Goal: Task Accomplishment & Management: Manage account settings

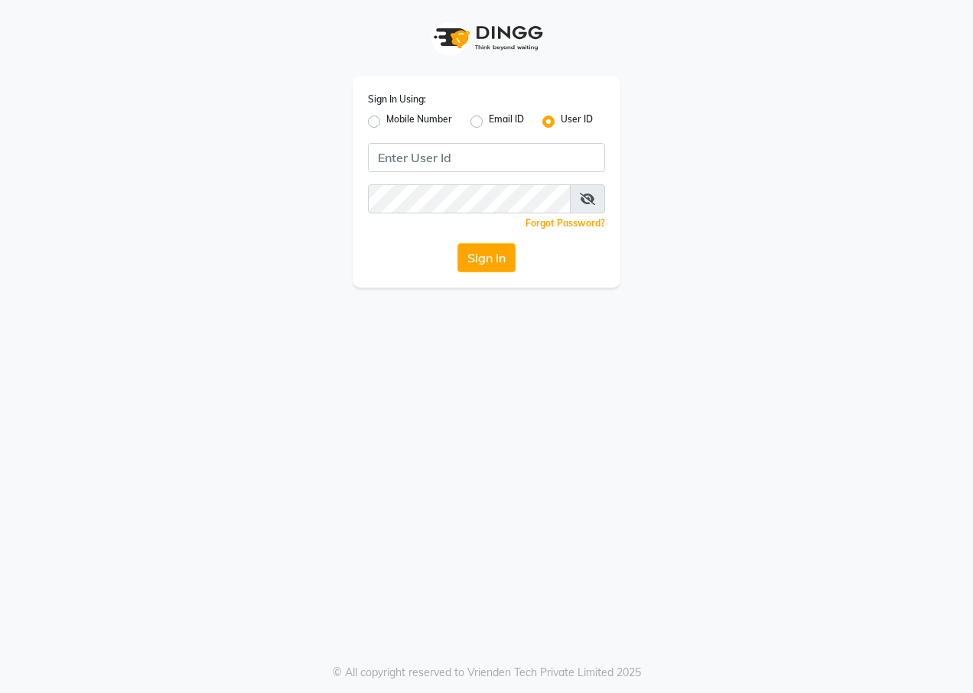
click at [419, 130] on label "Mobile Number" at bounding box center [419, 121] width 66 height 18
click at [396, 122] on input "Mobile Number" at bounding box center [391, 117] width 10 height 10
radio input "true"
radio input "false"
click at [458, 156] on input "Username" at bounding box center [512, 157] width 186 height 29
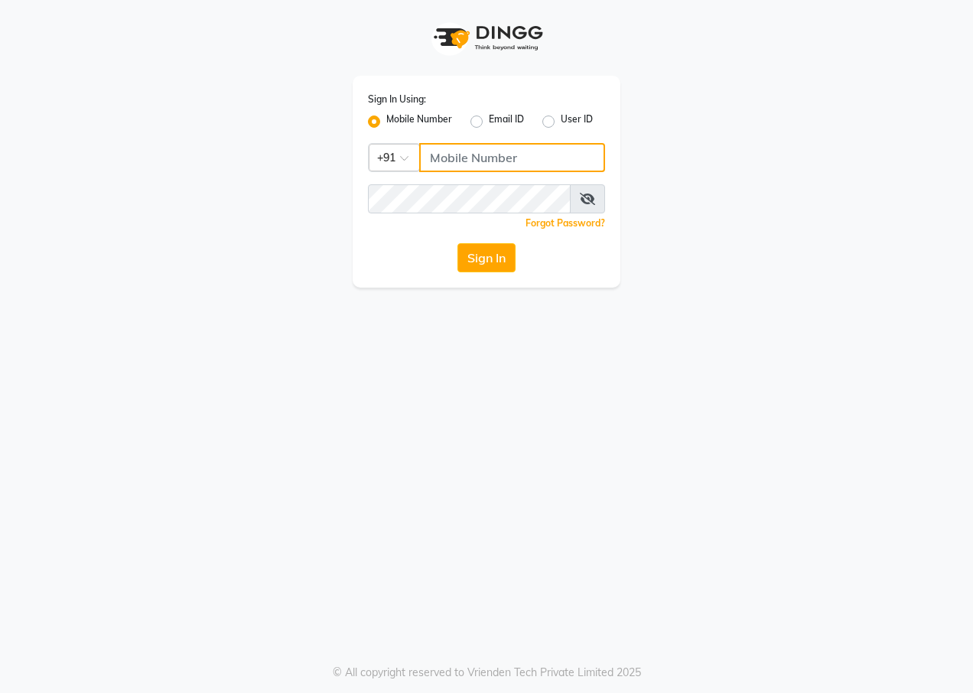
click at [464, 153] on input "Username" at bounding box center [512, 157] width 186 height 29
click at [484, 171] on input "Username" at bounding box center [512, 157] width 186 height 29
type input "1"
click at [484, 171] on input "1" at bounding box center [512, 157] width 186 height 29
type input "1"
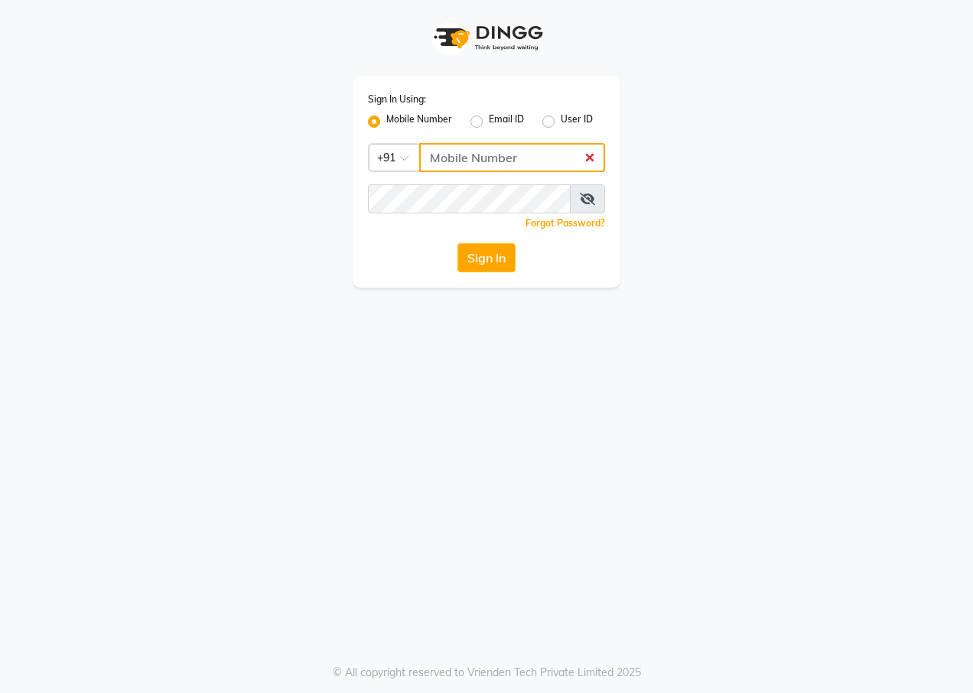
type input "9"
type input "7895926651"
click at [482, 254] on button "Sign In" at bounding box center [486, 257] width 58 height 29
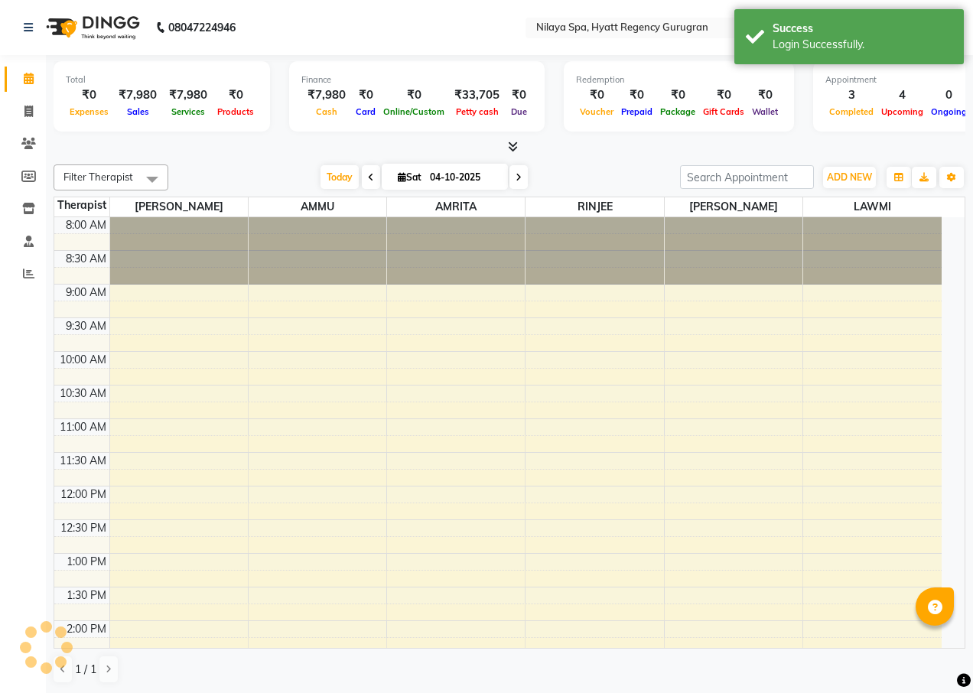
select select "en"
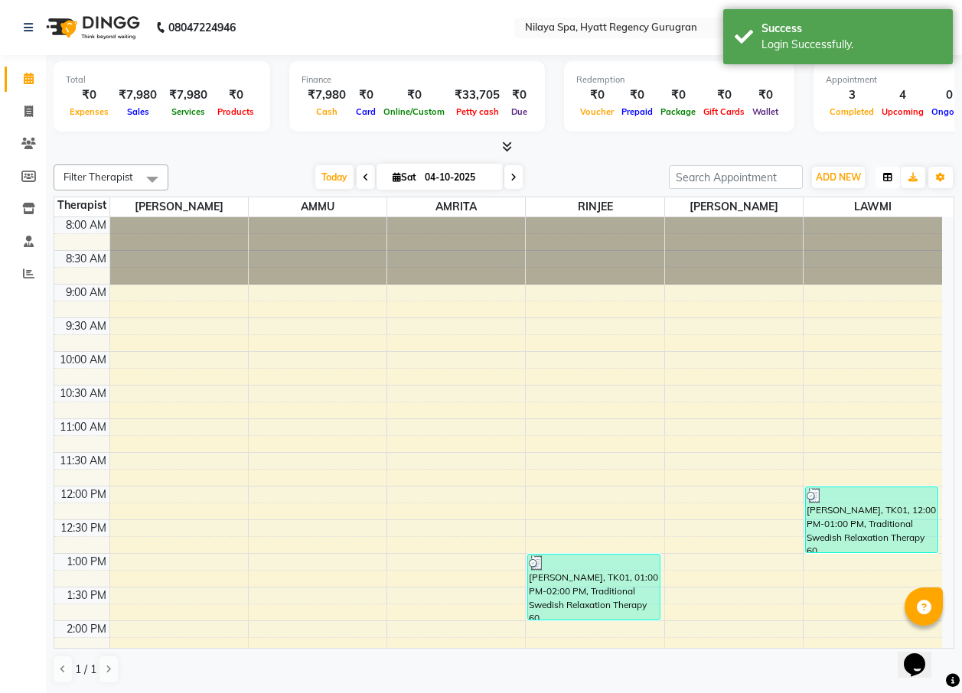
click at [881, 174] on button "button" at bounding box center [887, 177] width 24 height 21
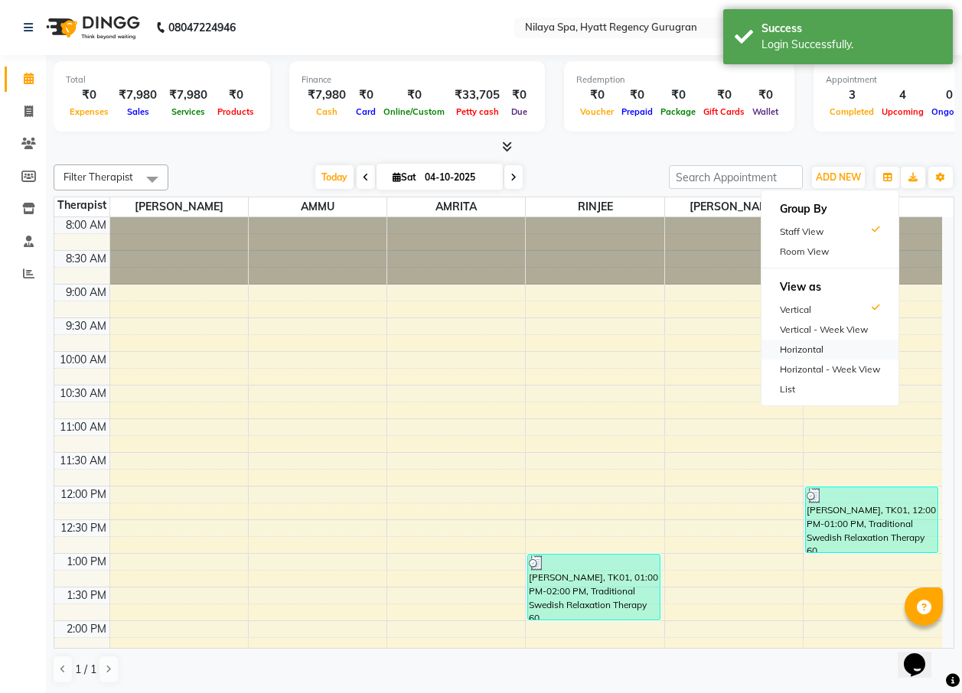
click at [798, 353] on div "Horizontal" at bounding box center [829, 350] width 137 height 20
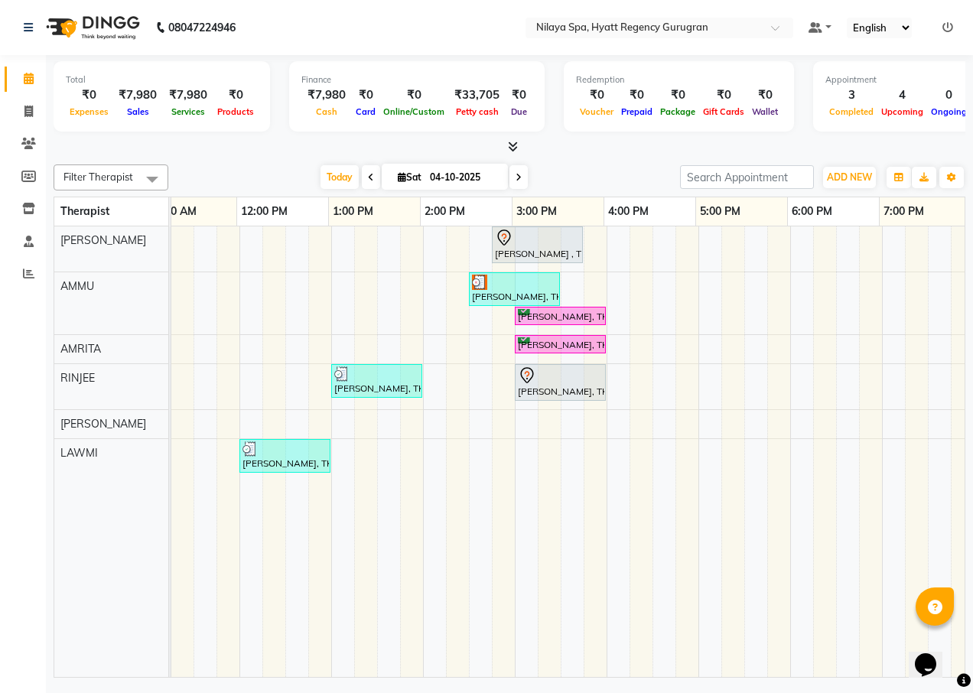
scroll to position [0, 299]
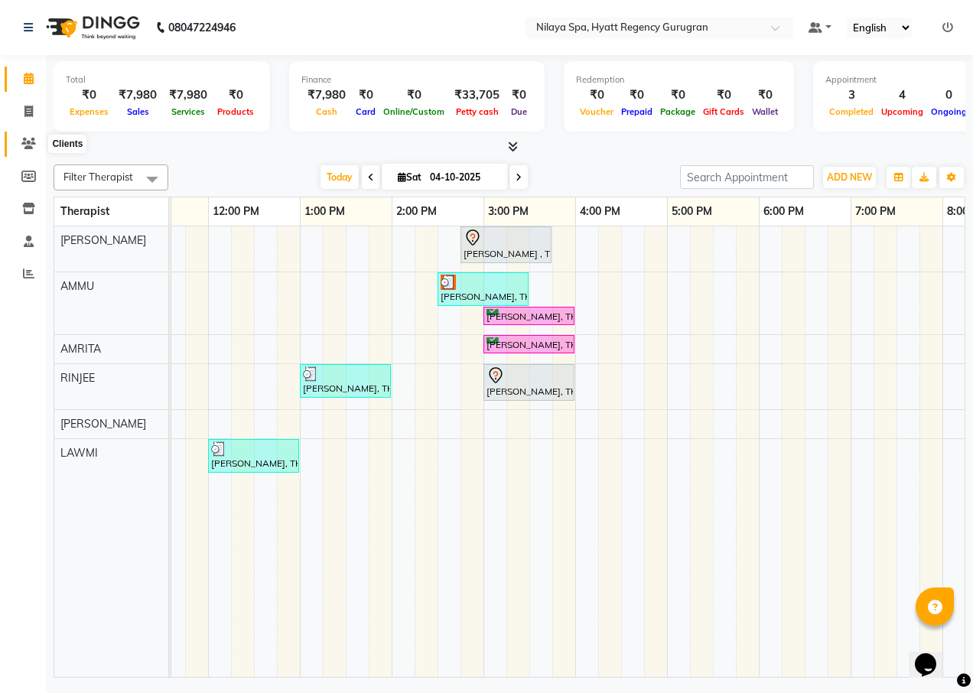
click at [28, 147] on icon at bounding box center [28, 143] width 15 height 11
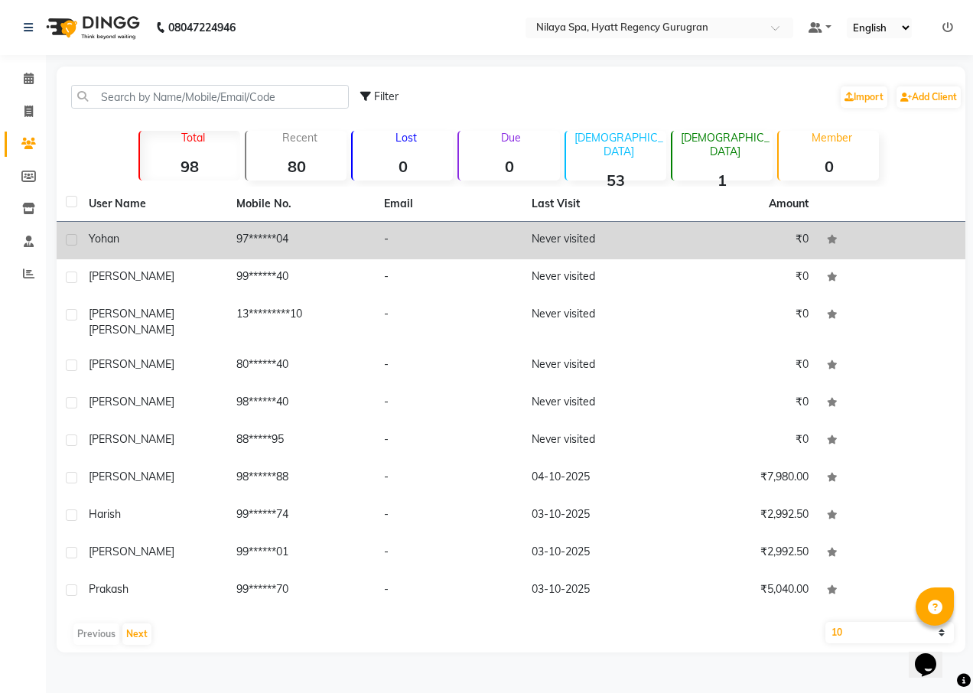
click at [116, 241] on span "yohan" at bounding box center [104, 239] width 31 height 14
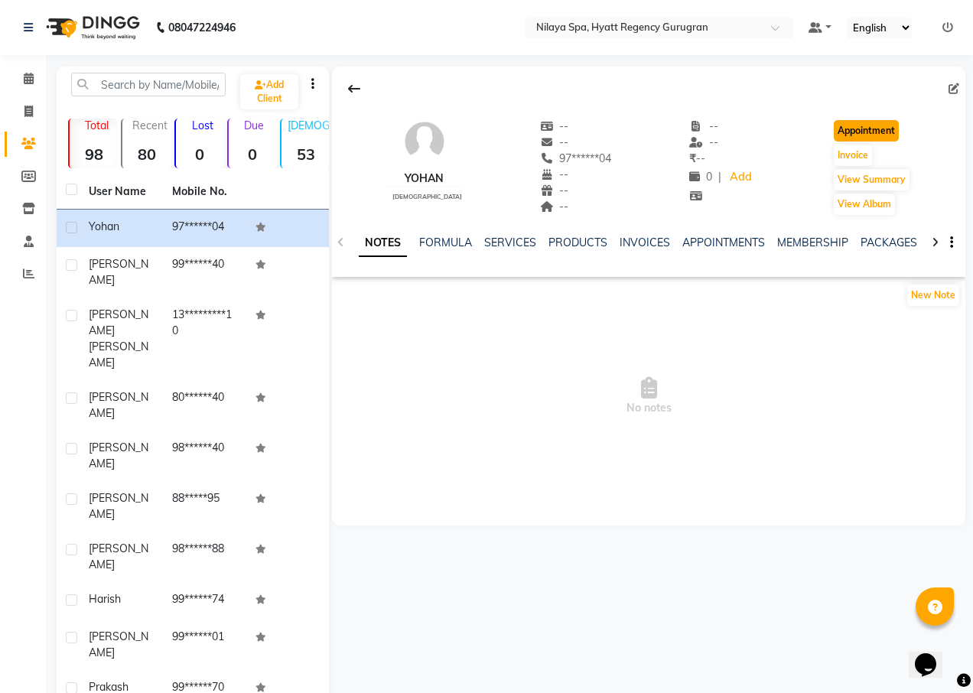
click at [867, 130] on button "Appointment" at bounding box center [866, 130] width 65 height 21
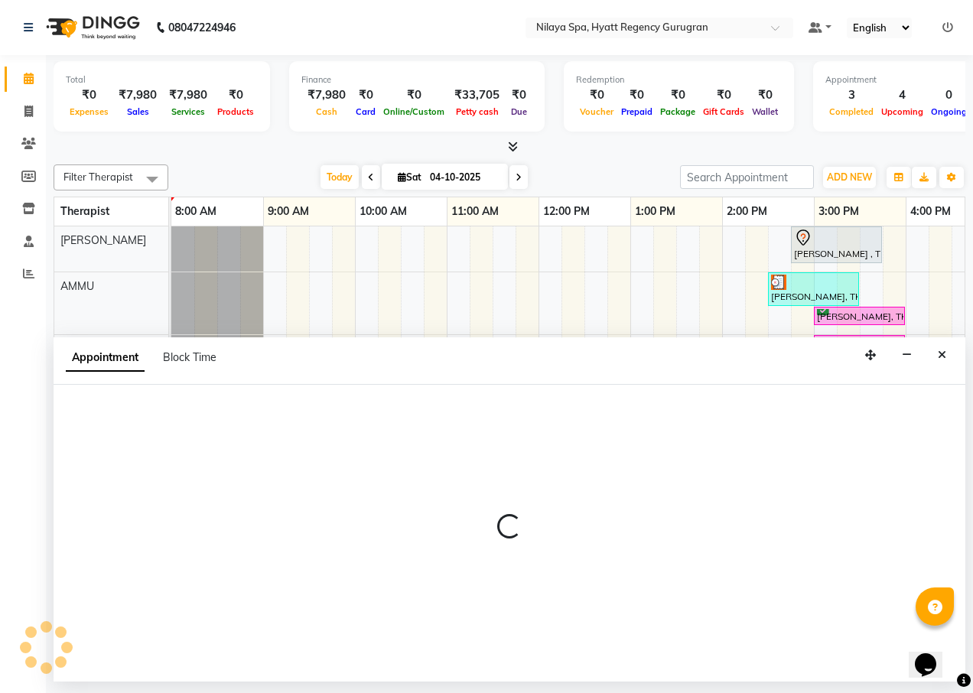
select select "tentative"
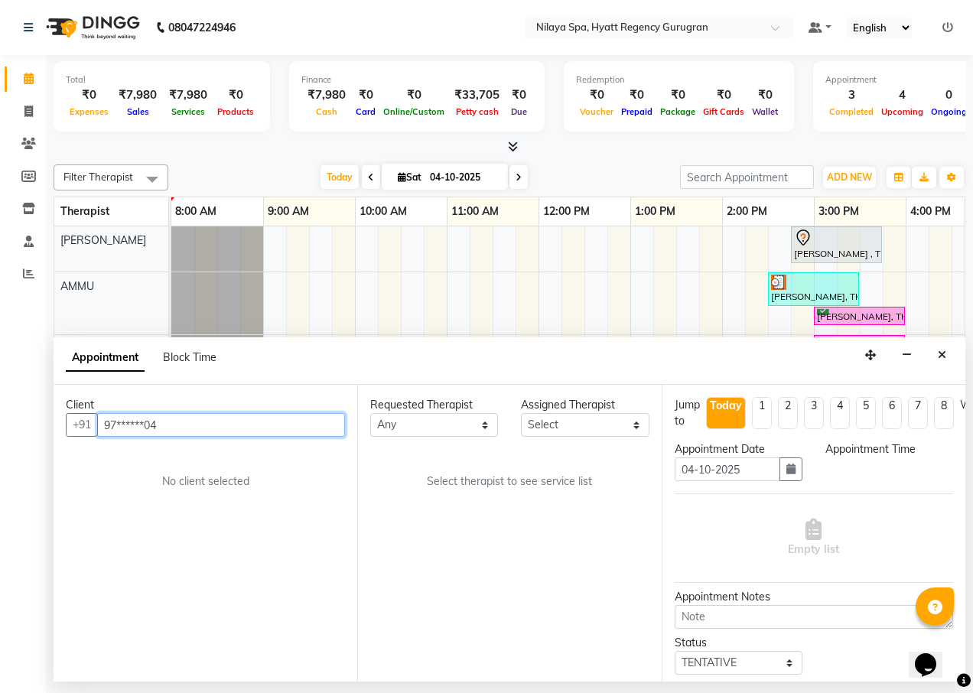
select select "540"
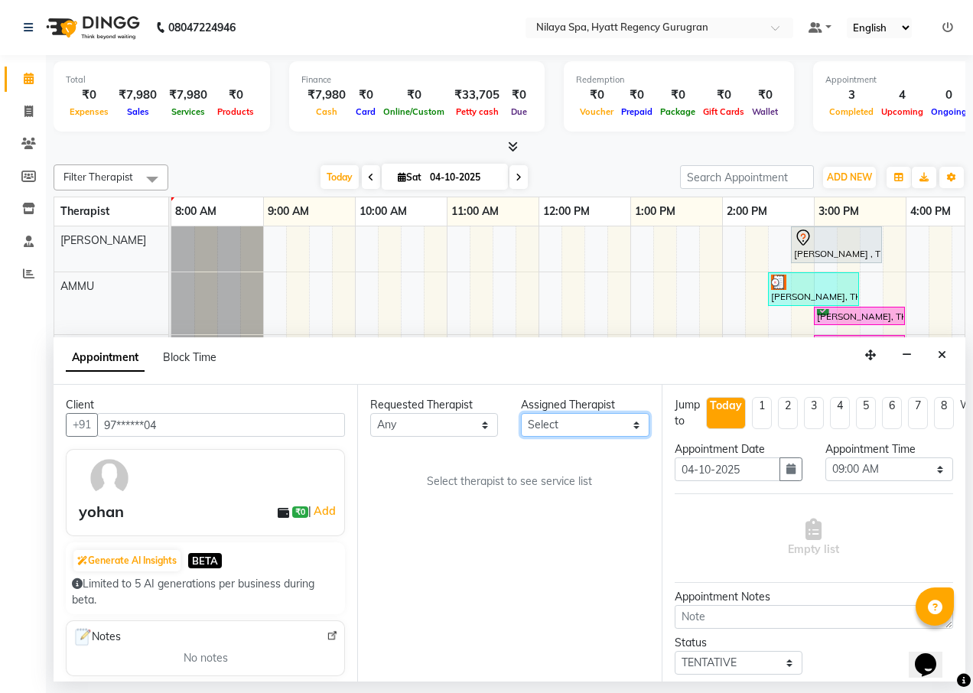
click at [564, 421] on select "Select AMMU AMRITA [PERSON_NAME] LAWMI [PERSON_NAME] RINJEE" at bounding box center [585, 425] width 128 height 24
select select "92712"
click at [521, 413] on select "Select AMMU AMRITA [PERSON_NAME] LAWMI [PERSON_NAME] RINJEE" at bounding box center [585, 425] width 128 height 24
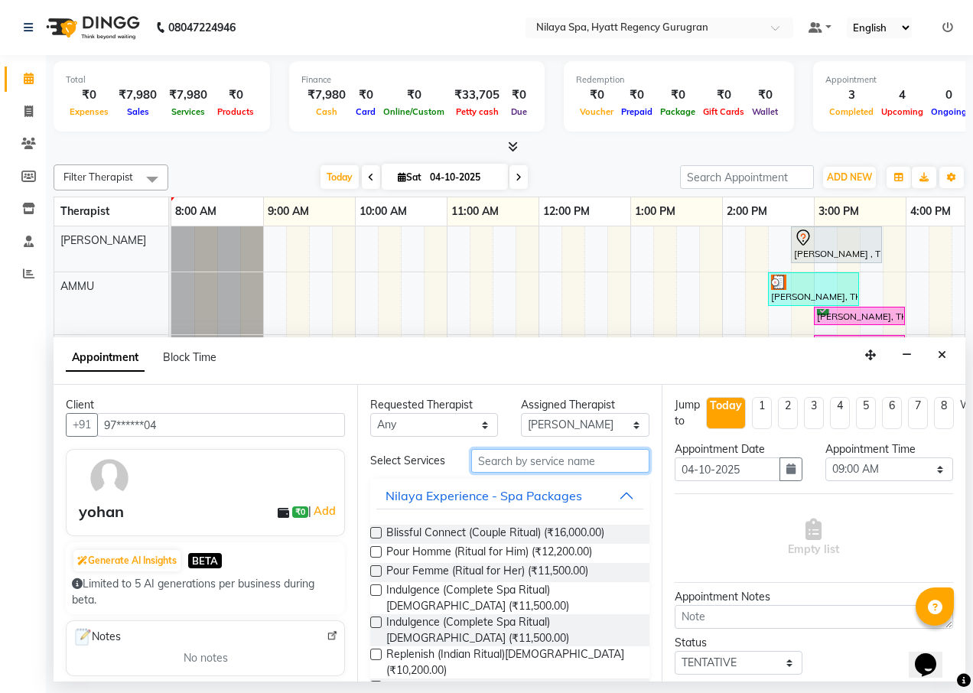
click at [505, 463] on input "text" at bounding box center [560, 461] width 178 height 24
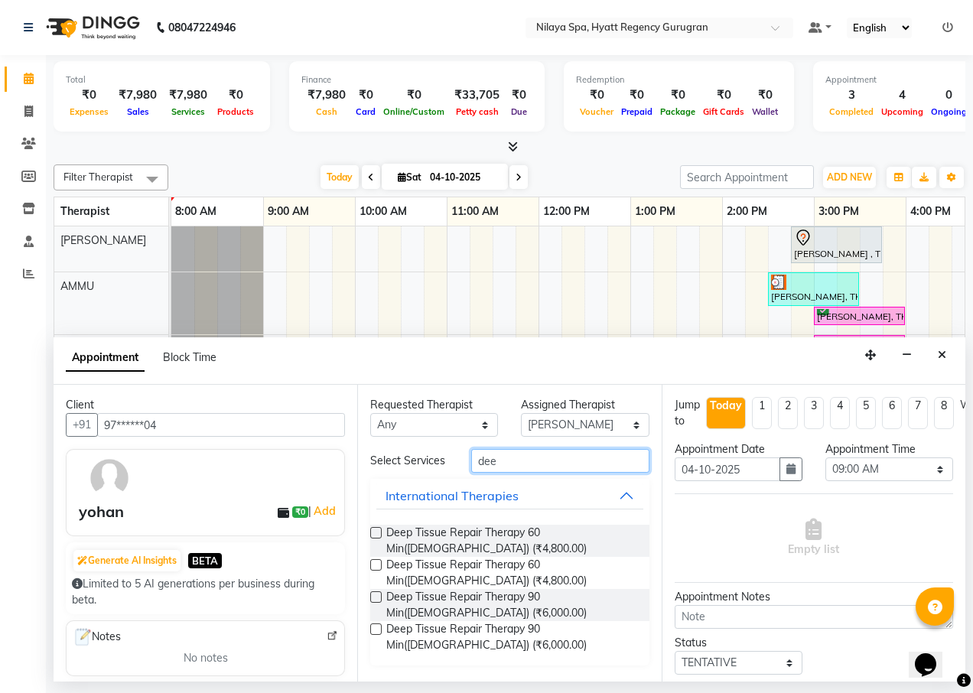
type input "dee"
click at [379, 532] on label at bounding box center [375, 532] width 11 height 11
click at [379, 532] on input "checkbox" at bounding box center [375, 534] width 10 height 10
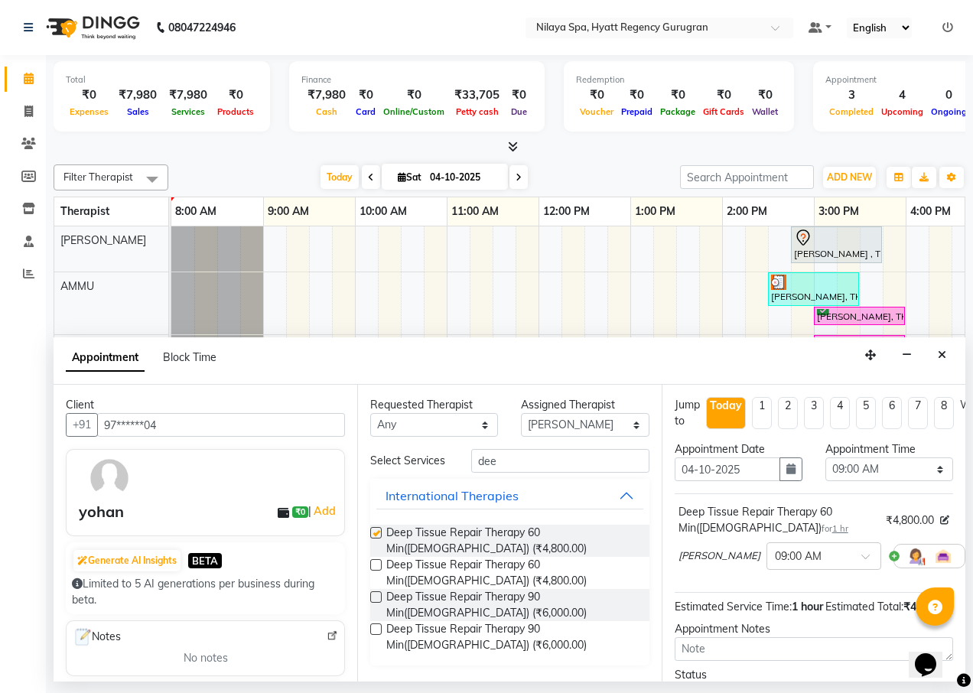
checkbox input "false"
click at [876, 469] on select "Select 09:00 AM 09:15 AM 09:30 AM 09:45 AM 10:00 AM 10:15 AM 10:30 AM 10:45 AM …" at bounding box center [889, 469] width 128 height 24
select select "885"
click at [825, 457] on select "Select 09:00 AM 09:15 AM 09:30 AM 09:45 AM 10:00 AM 10:15 AM 10:30 AM 10:45 AM …" at bounding box center [889, 469] width 128 height 24
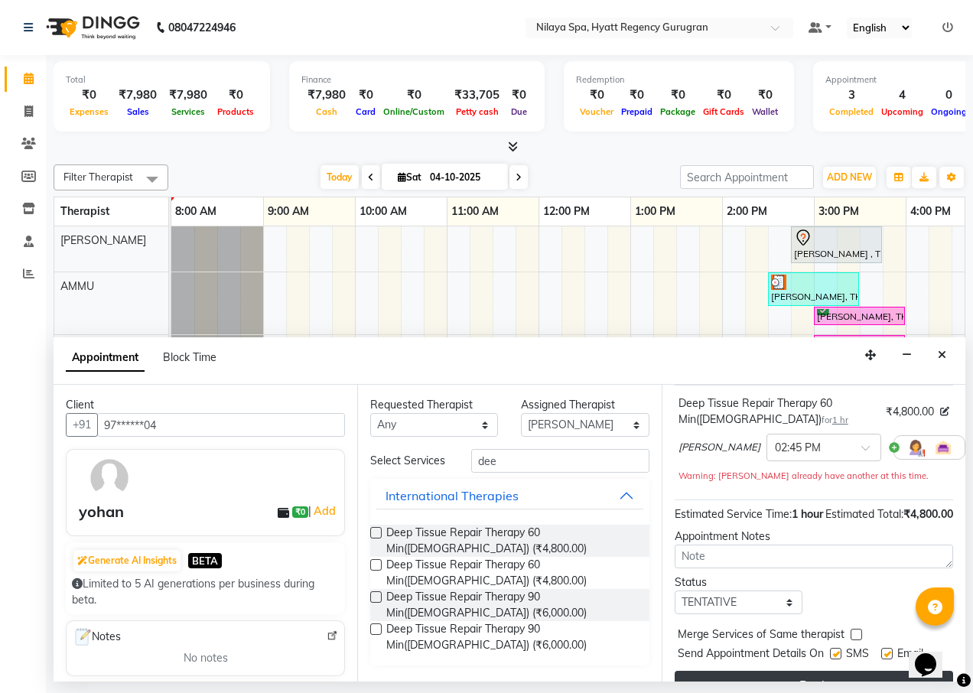
scroll to position [165, 0]
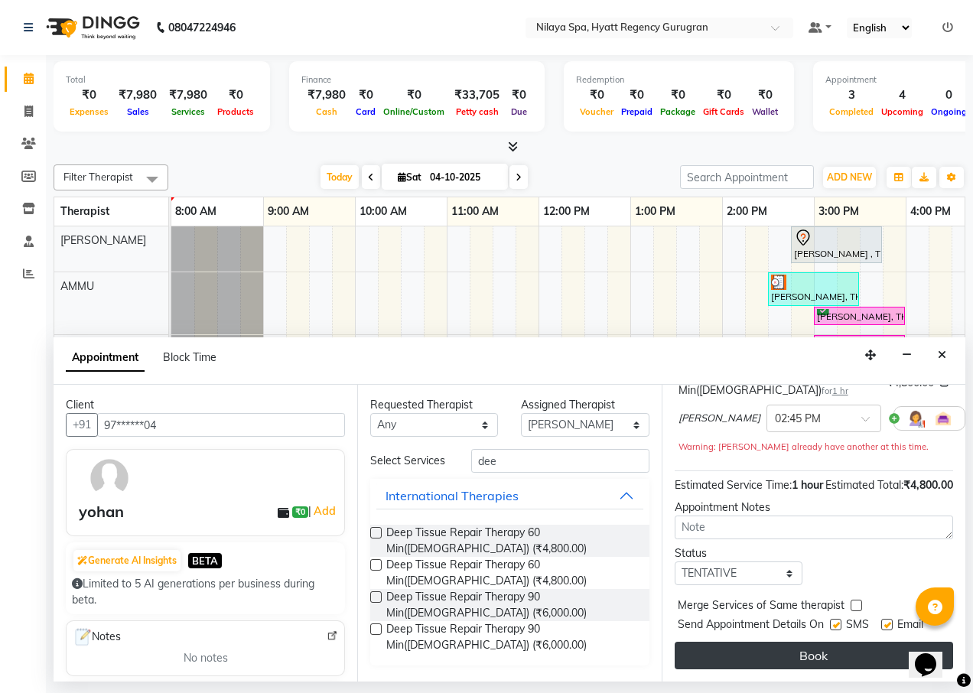
click at [805, 647] on button "Book" at bounding box center [814, 656] width 278 height 28
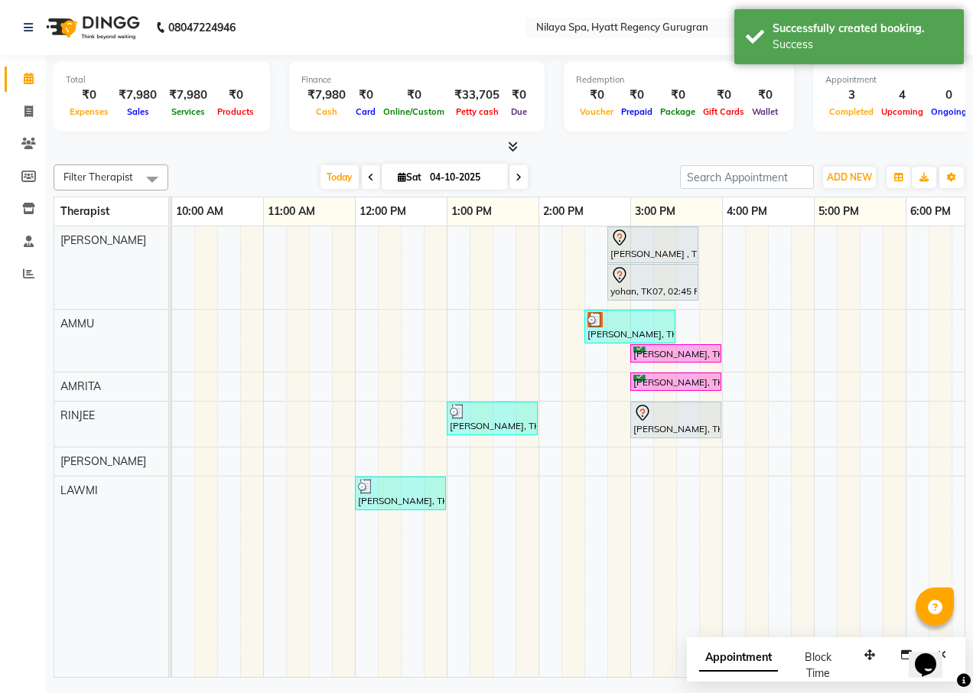
scroll to position [0, 226]
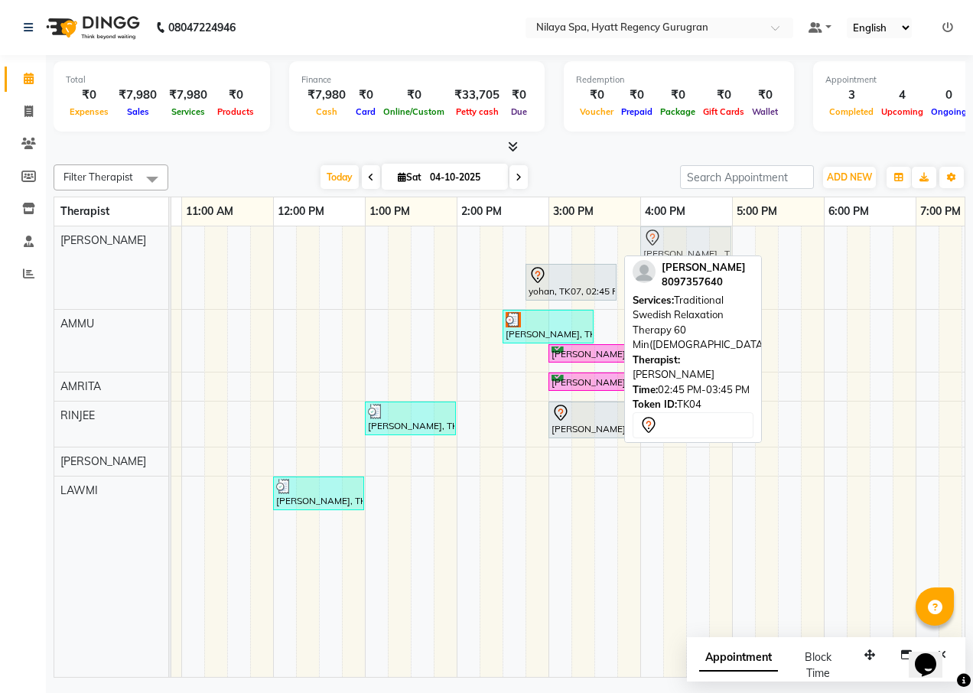
drag, startPoint x: 554, startPoint y: 256, endPoint x: 673, endPoint y: 257, distance: 119.3
click at [673, 257] on div "Filter Therapist Select All AMMU AMRITA Jennifer LAWMI PRICILA RINJEE Today Sat…" at bounding box center [510, 417] width 912 height 519
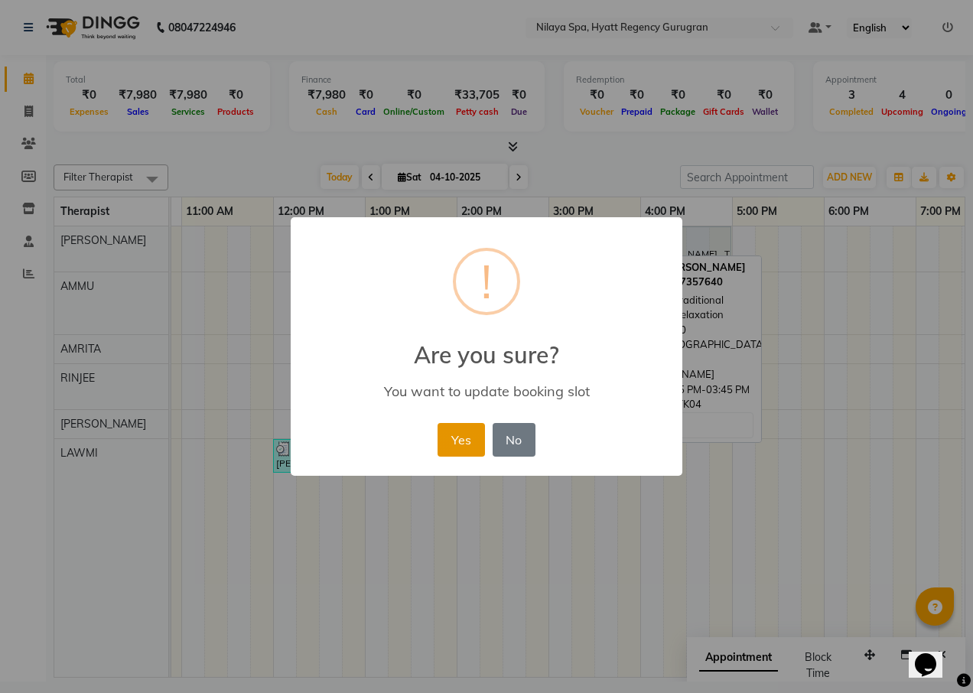
click at [457, 449] on button "Yes" at bounding box center [461, 440] width 47 height 34
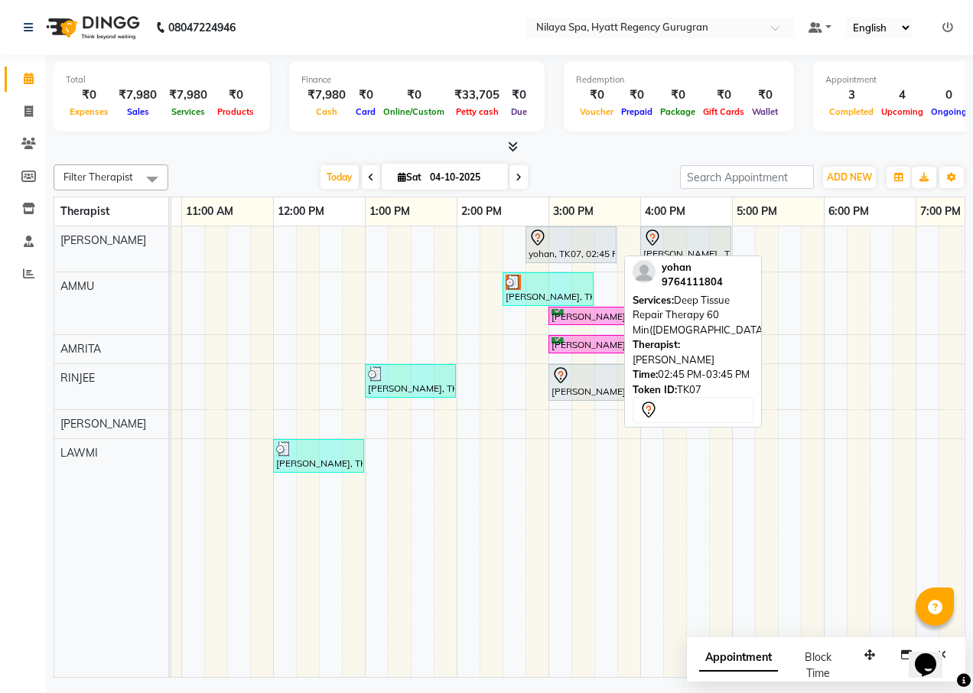
click at [557, 255] on div "yohan, TK07, 02:45 PM-03:45 PM, Deep Tissue Repair Therapy 60 Min([DEMOGRAPHIC_…" at bounding box center [571, 245] width 88 height 32
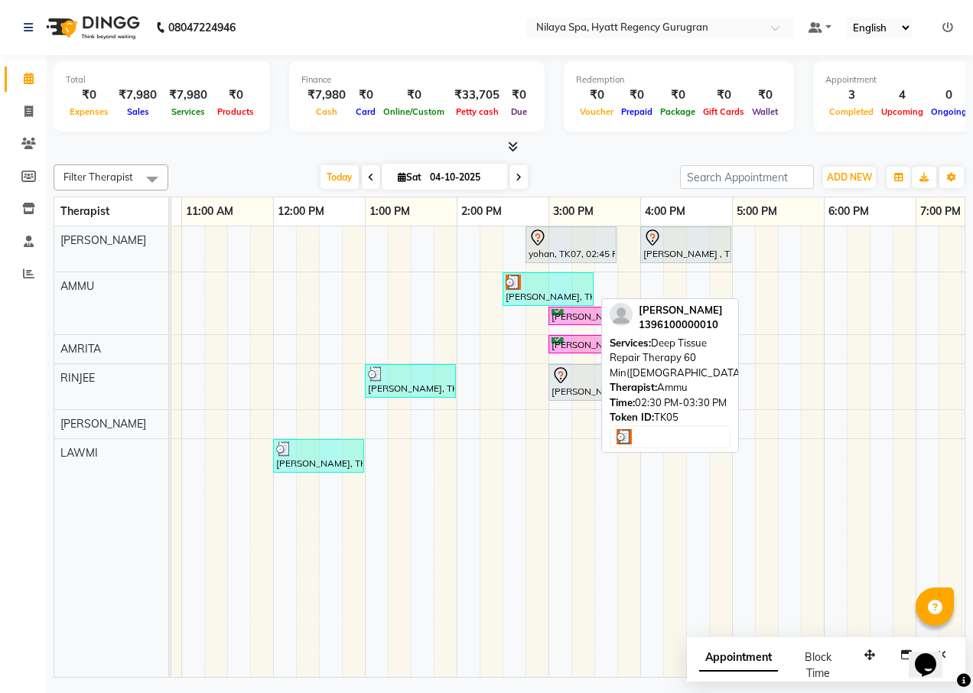
click at [533, 284] on div at bounding box center [548, 282] width 85 height 15
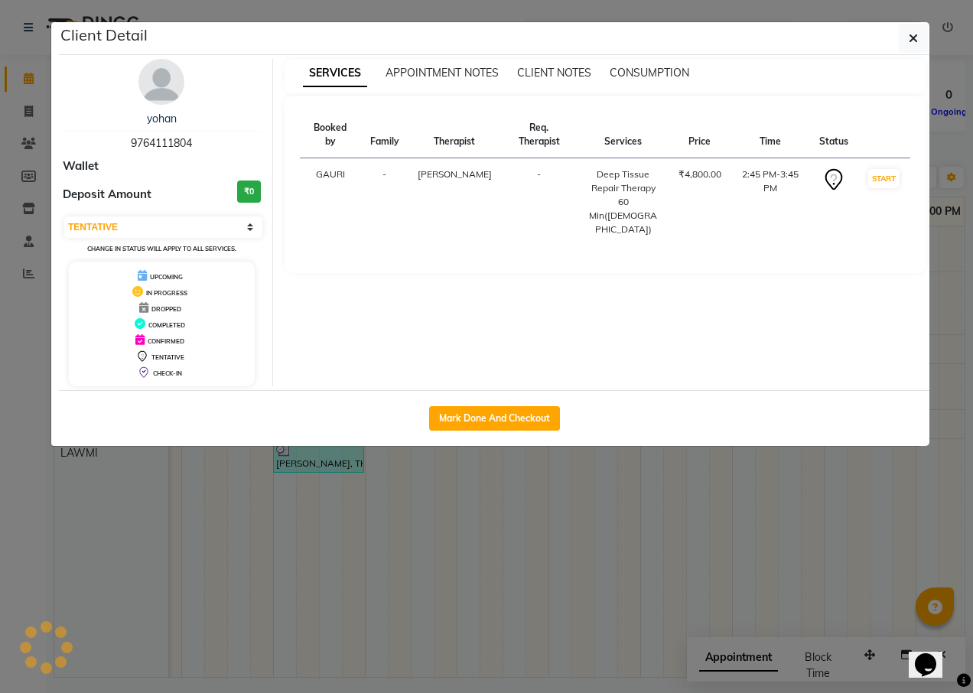
select select "3"
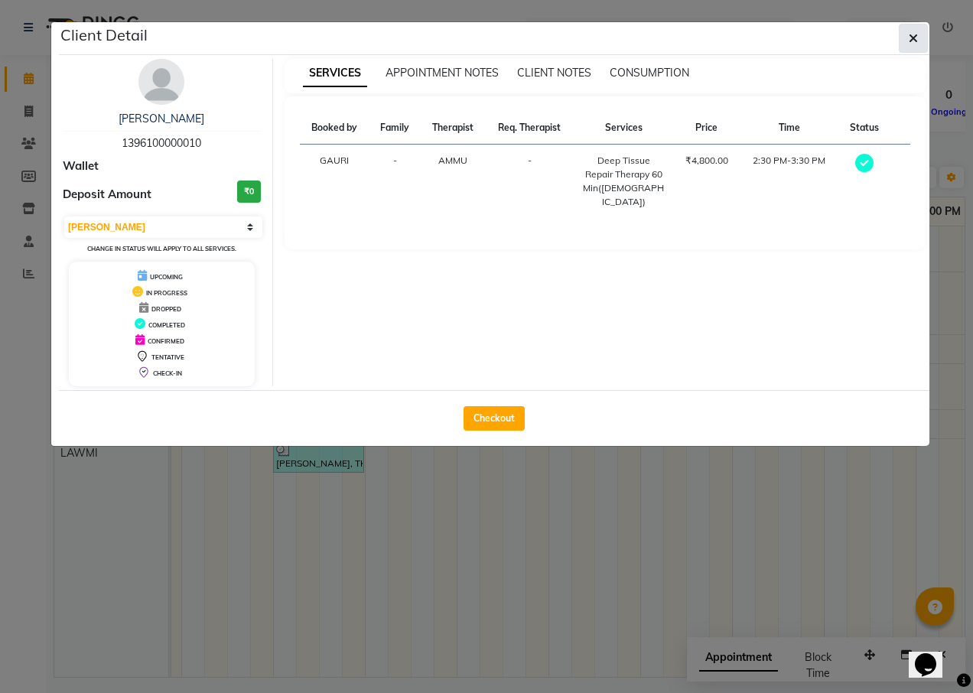
click at [918, 37] on button "button" at bounding box center [913, 38] width 29 height 29
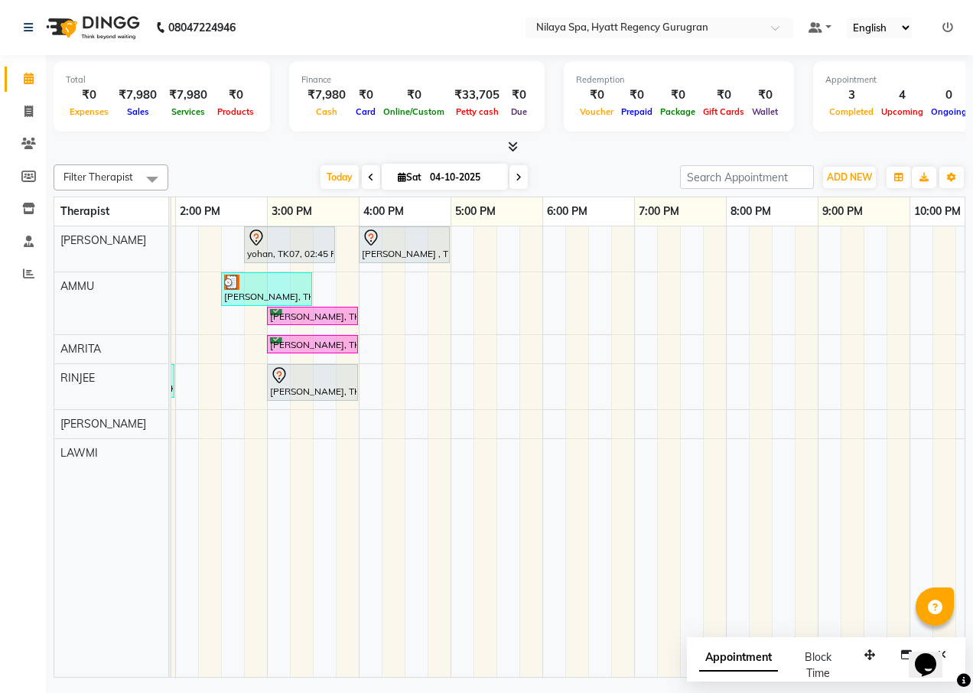
scroll to position [0, 532]
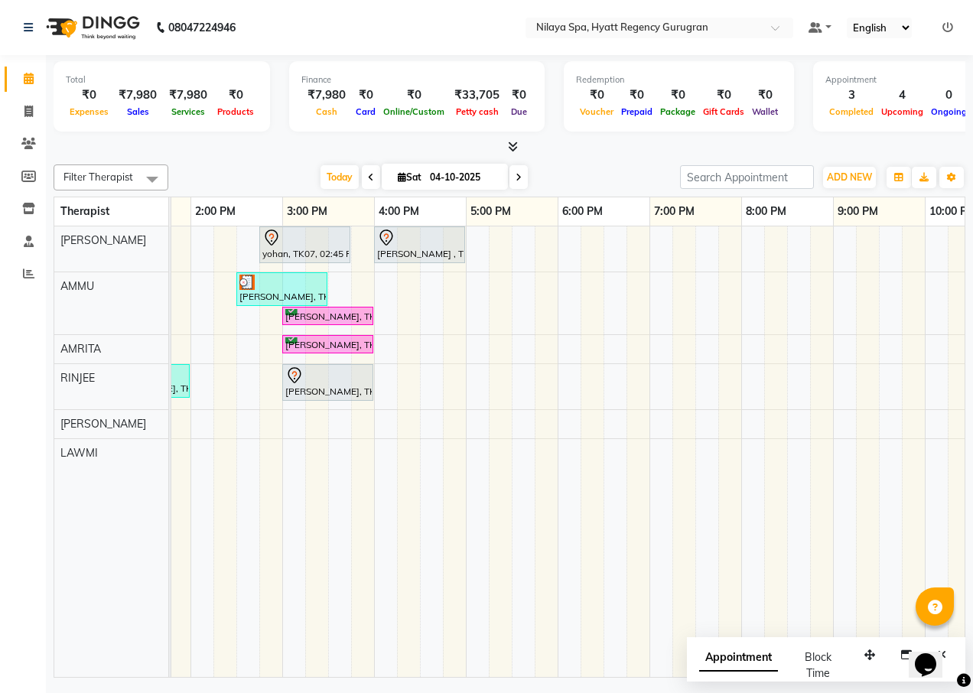
drag, startPoint x: 303, startPoint y: 291, endPoint x: 774, endPoint y: 304, distance: 471.4
click at [774, 304] on div "yohan, TK07, 02:45 PM-03:45 PM, Deep Tissue Repair Therapy 60 Min(Male) Pritesh…" at bounding box center [374, 451] width 1469 height 451
drag, startPoint x: 288, startPoint y: 288, endPoint x: 386, endPoint y: 302, distance: 98.2
click at [584, 323] on div "yohan, TK07, 02:45 PM-03:45 PM, Deep Tissue Repair Therapy 60 Min(Male) Pritesh…" at bounding box center [374, 451] width 1469 height 451
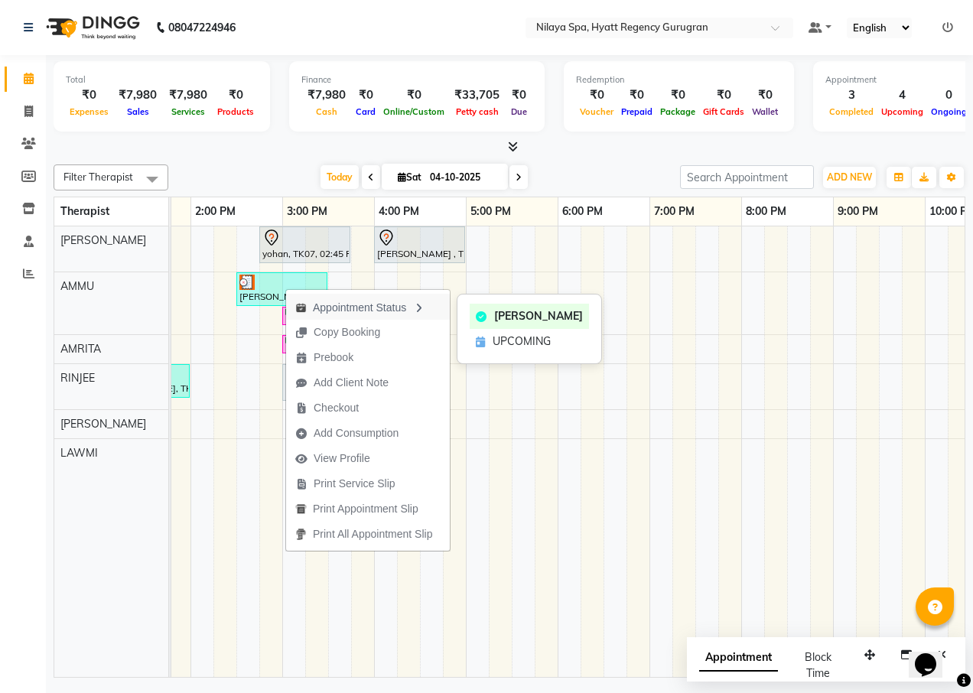
click at [314, 296] on div "Appointment Status" at bounding box center [368, 307] width 164 height 26
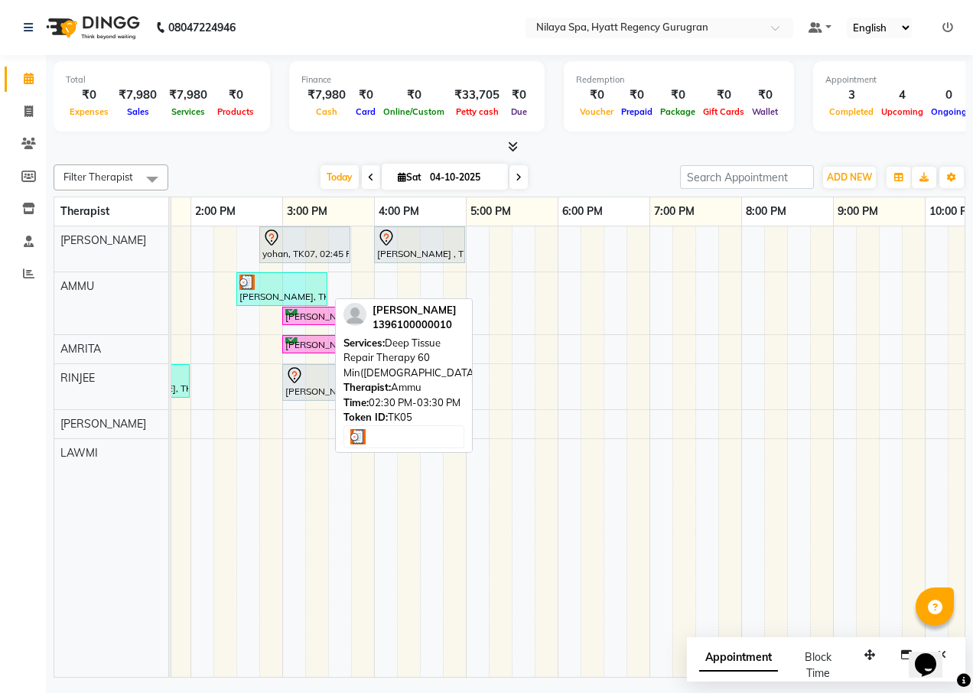
click at [301, 291] on div "Chirag Anilbhai, TK05, 02:30 PM-03:30 PM, Deep Tissue Repair Therapy 60 Min(Mal…" at bounding box center [282, 289] width 88 height 29
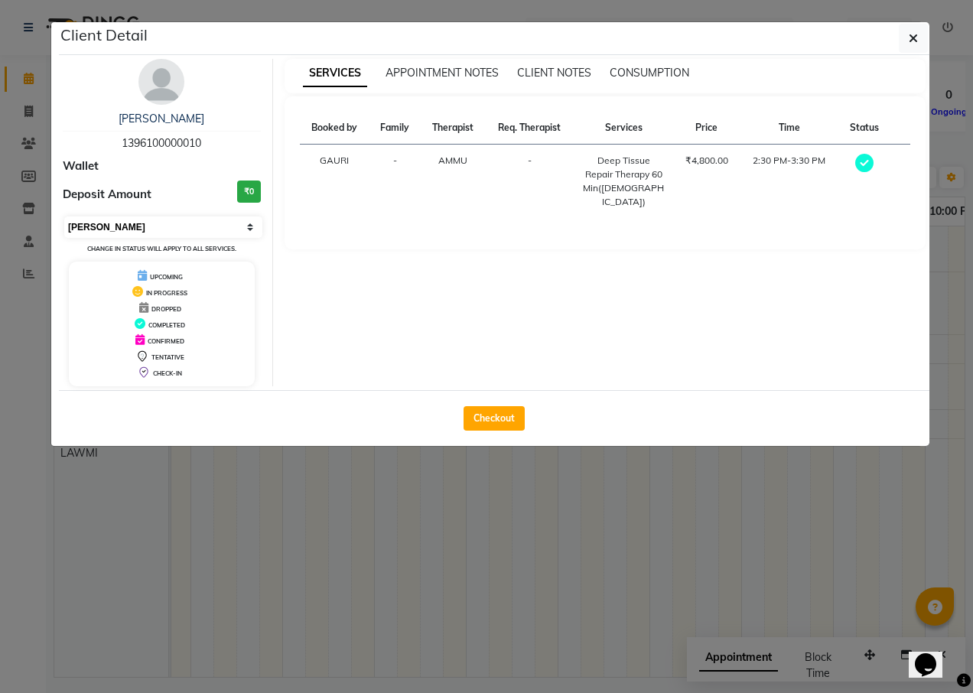
click at [200, 229] on select "Select MARK DONE UPCOMING" at bounding box center [163, 226] width 198 height 21
select select "5"
click at [64, 216] on select "Select MARK DONE UPCOMING" at bounding box center [163, 226] width 198 height 21
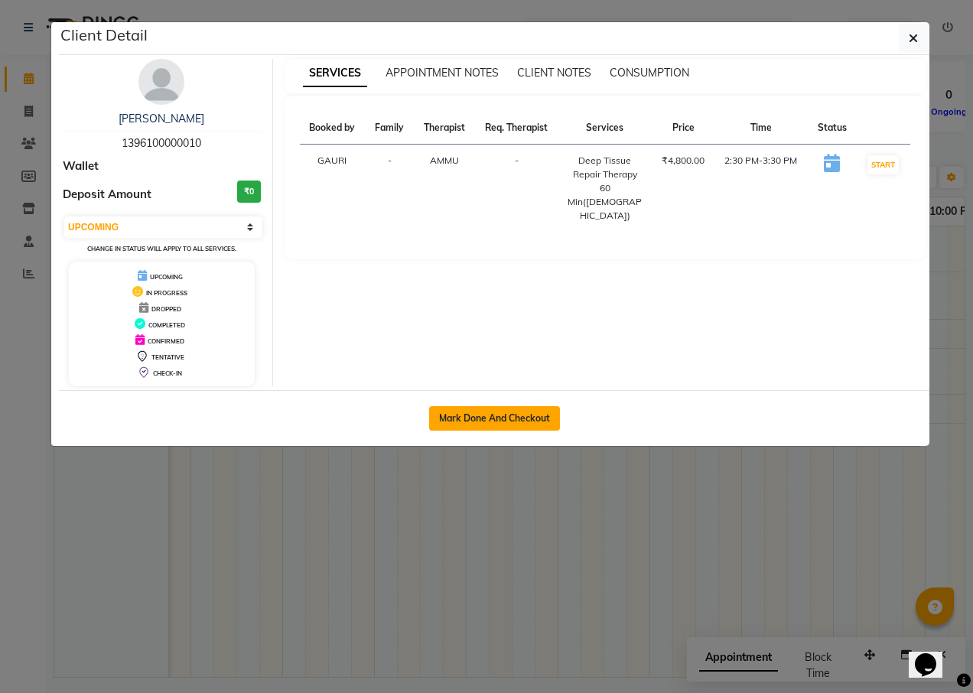
click at [448, 411] on button "Mark Done And Checkout" at bounding box center [494, 418] width 131 height 24
select select "9036"
select select "service"
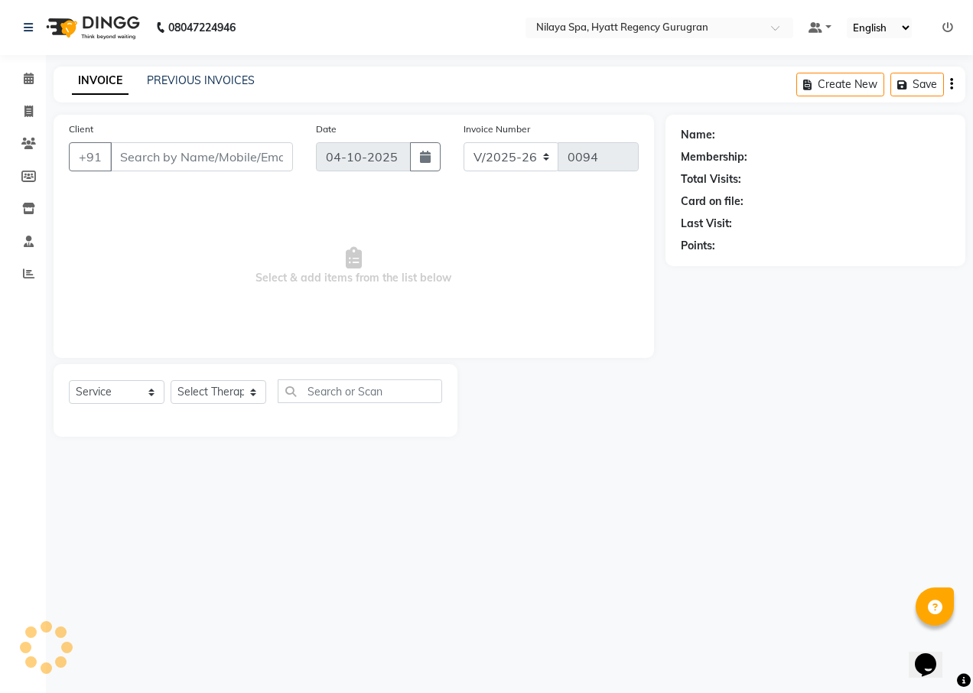
type input "13*********10"
select select "92713"
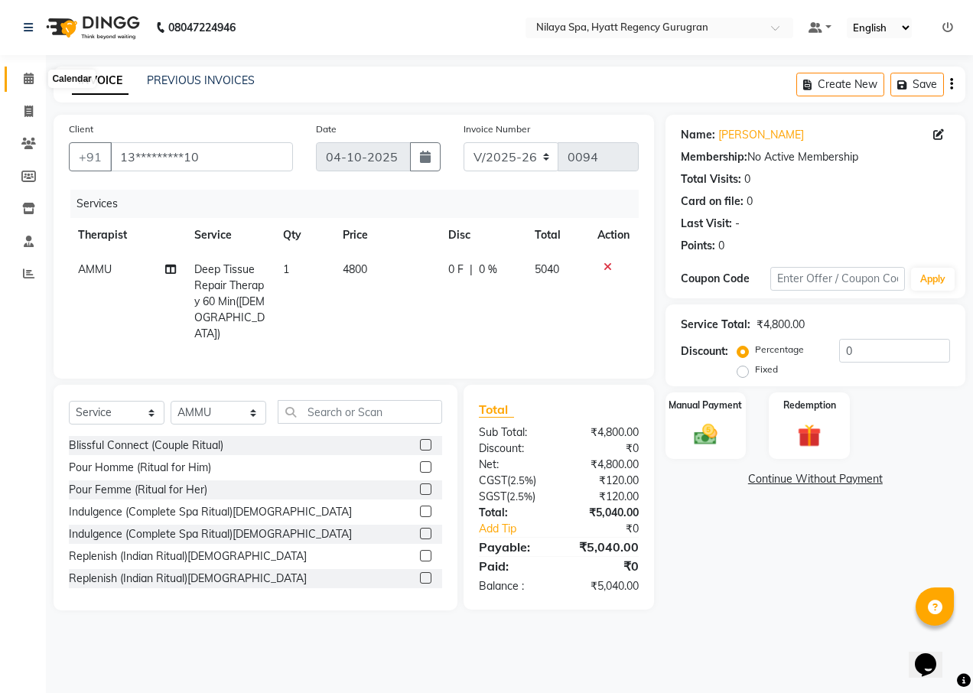
click at [28, 76] on icon at bounding box center [29, 78] width 10 height 11
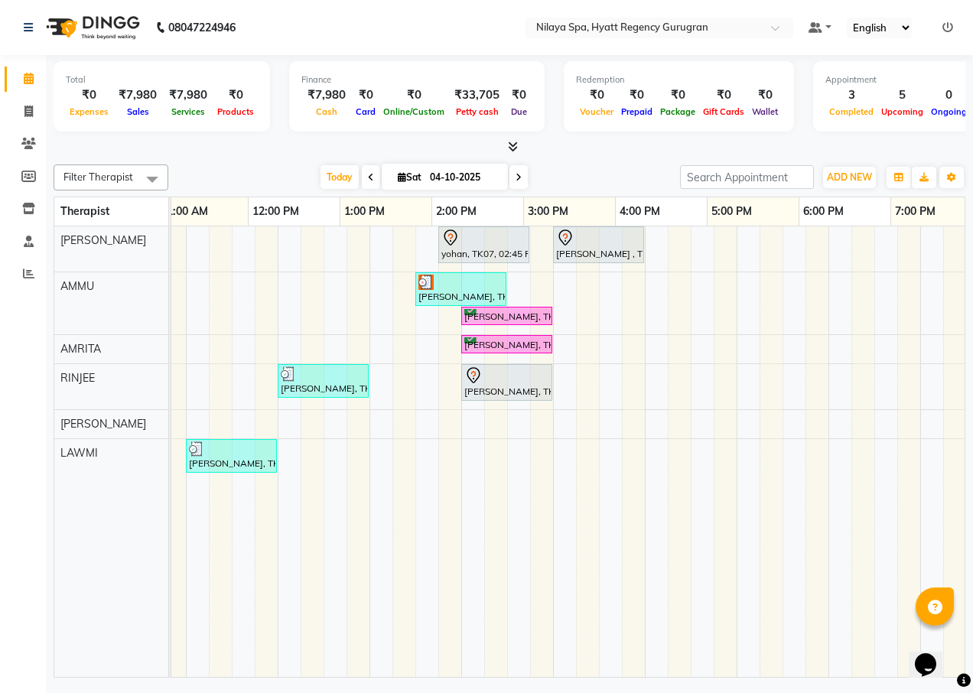
scroll to position [0, 353]
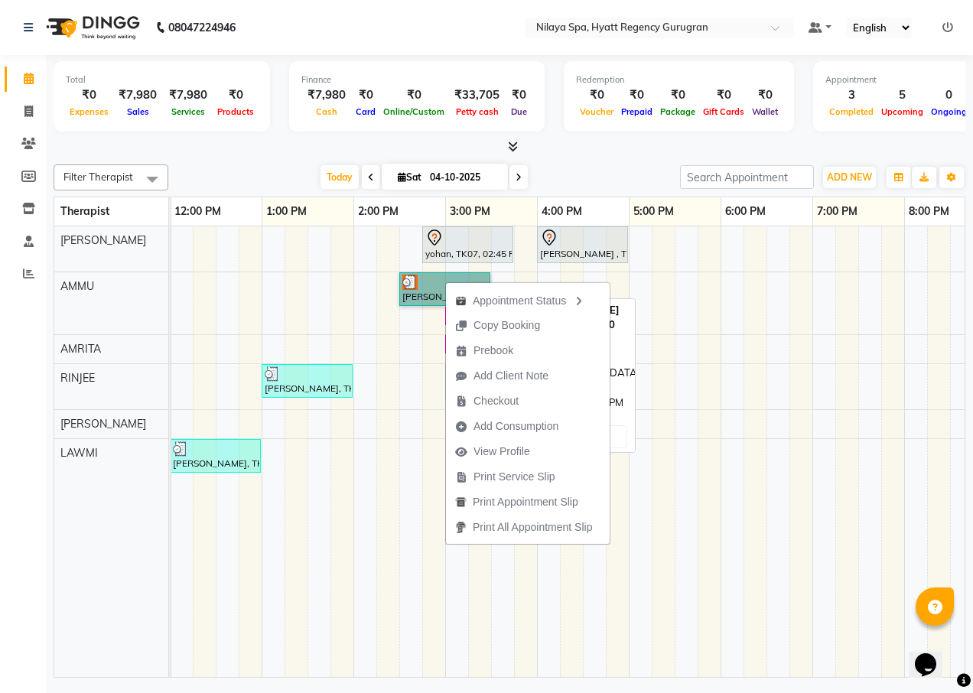
click at [434, 287] on link "Chirag Anilbhai, TK05, 02:30 PM-03:30 PM, Deep Tissue Repair Therapy 60 Min(Mal…" at bounding box center [444, 289] width 91 height 34
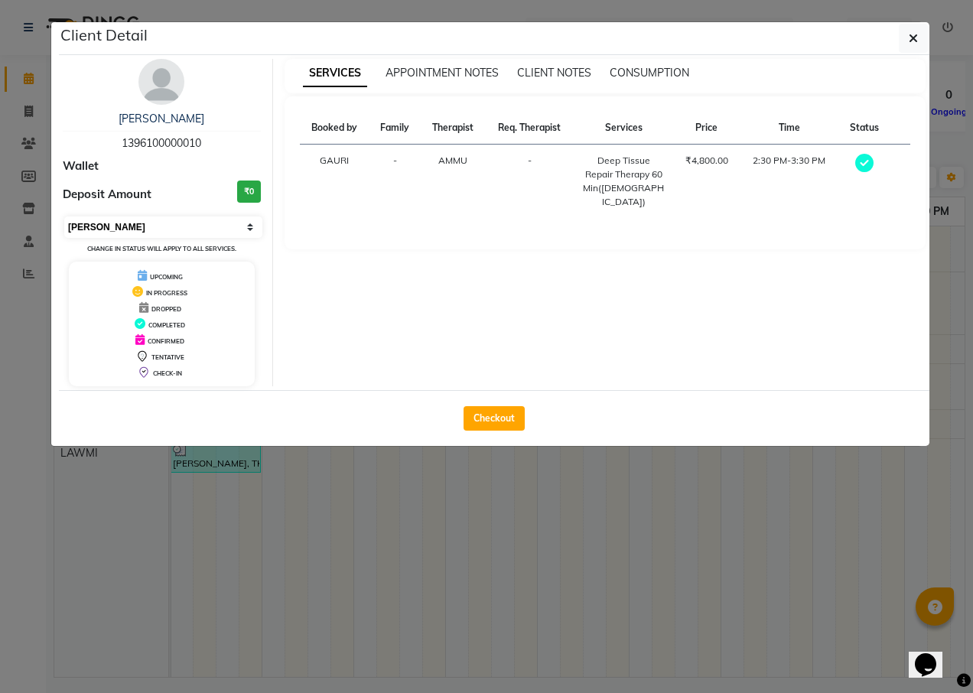
click at [172, 235] on select "Select MARK DONE UPCOMING" at bounding box center [163, 226] width 198 height 21
select select "5"
click at [64, 216] on select "Select MARK DONE UPCOMING" at bounding box center [163, 226] width 198 height 21
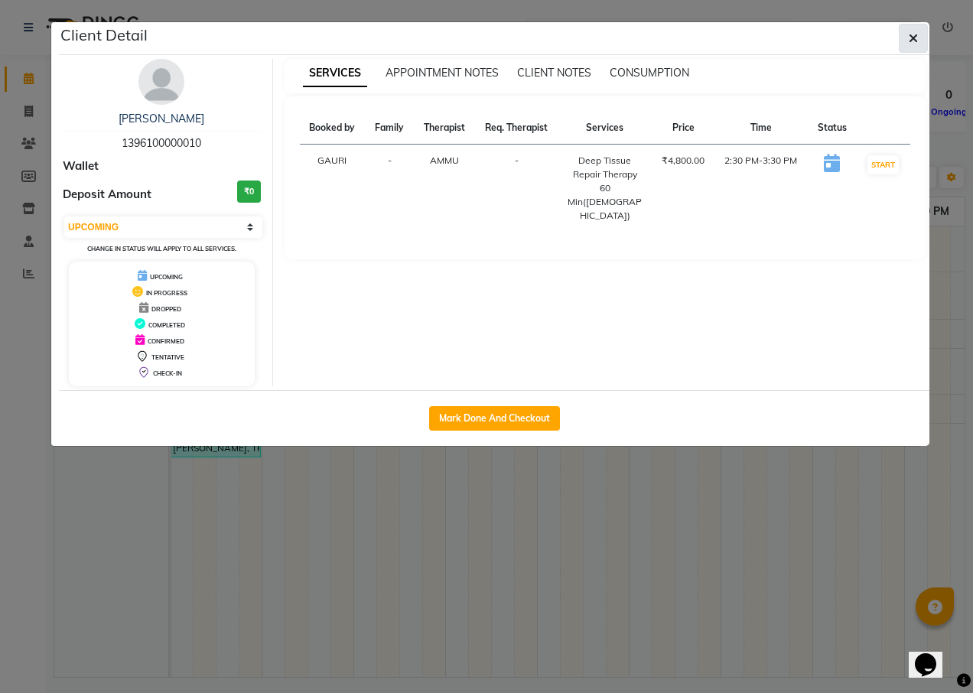
click at [913, 36] on icon "button" at bounding box center [913, 38] width 9 height 12
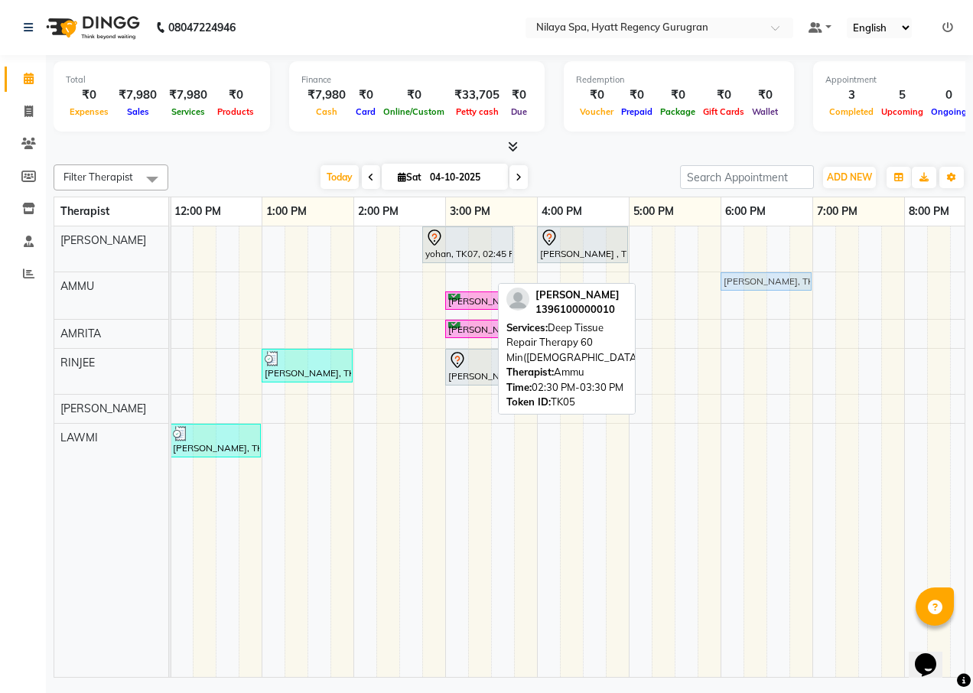
drag, startPoint x: 466, startPoint y: 278, endPoint x: 789, endPoint y: 282, distance: 322.8
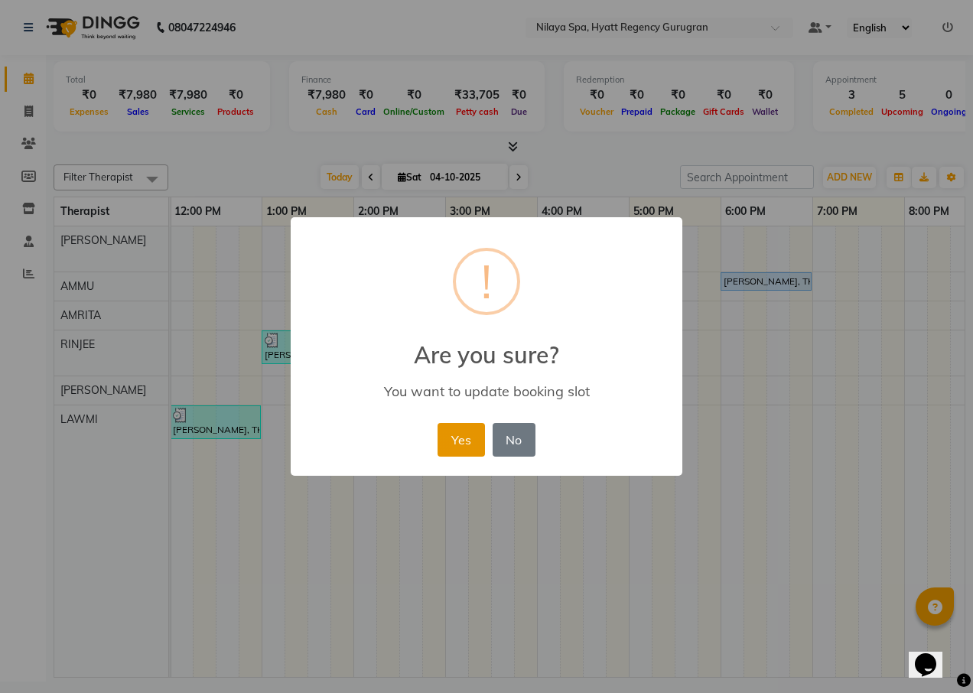
click at [466, 447] on button "Yes" at bounding box center [461, 440] width 47 height 34
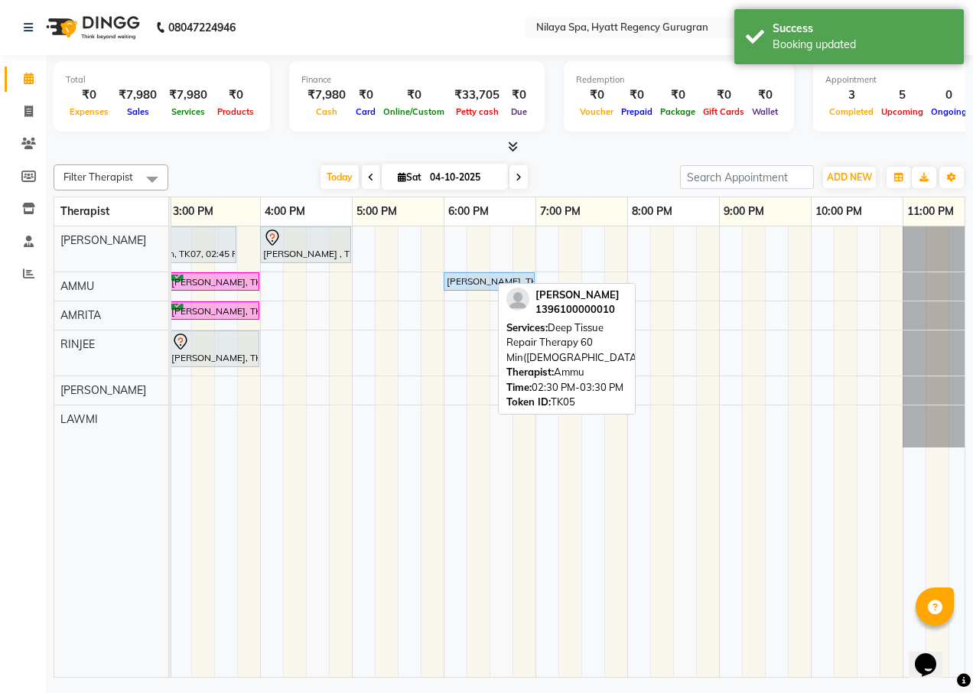
scroll to position [0, 675]
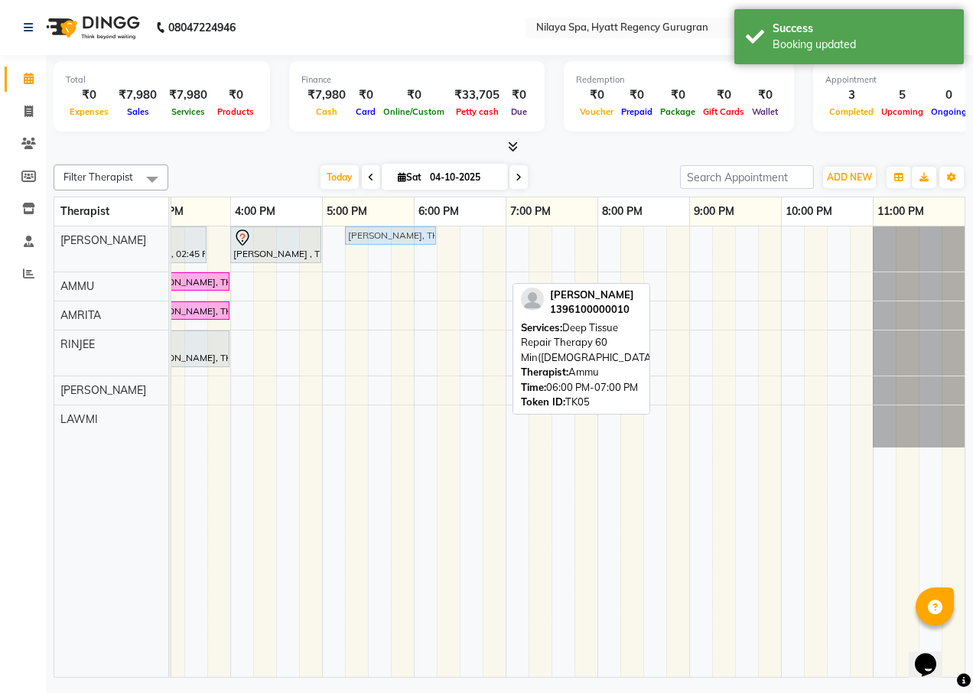
drag, startPoint x: 448, startPoint y: 276, endPoint x: 386, endPoint y: 266, distance: 62.0
click at [386, 266] on div "yohan, TK07, 02:45 PM-03:45 PM, Deep Tissue Repair Therapy 60 Min(Male) Pritesh…" at bounding box center [230, 451] width 1469 height 451
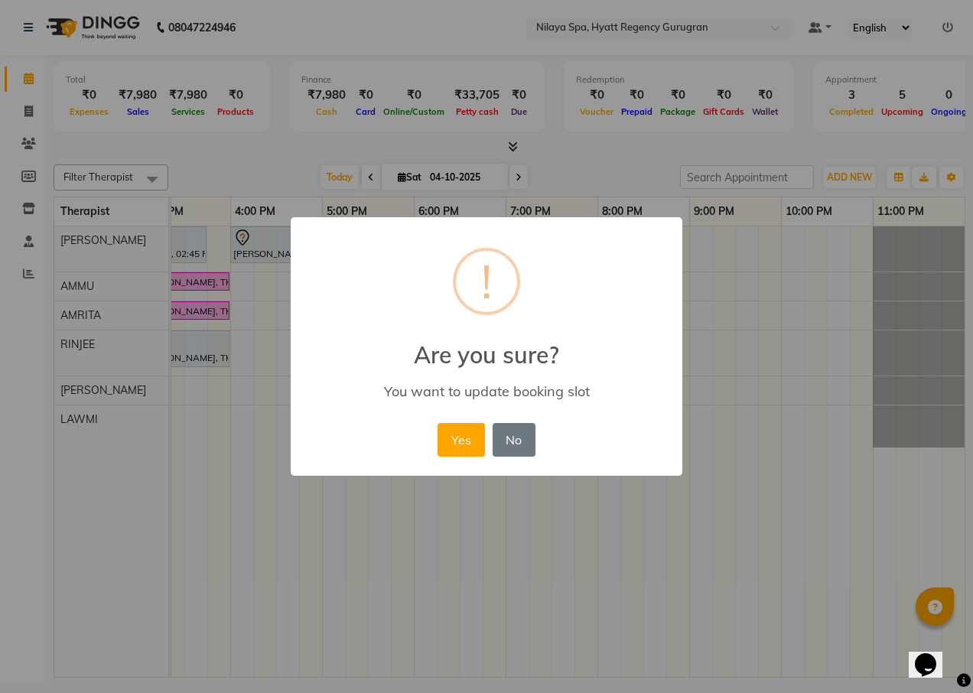
click at [459, 459] on div "Yes No No" at bounding box center [486, 439] width 105 height 41
click at [465, 450] on button "Yes" at bounding box center [461, 440] width 47 height 34
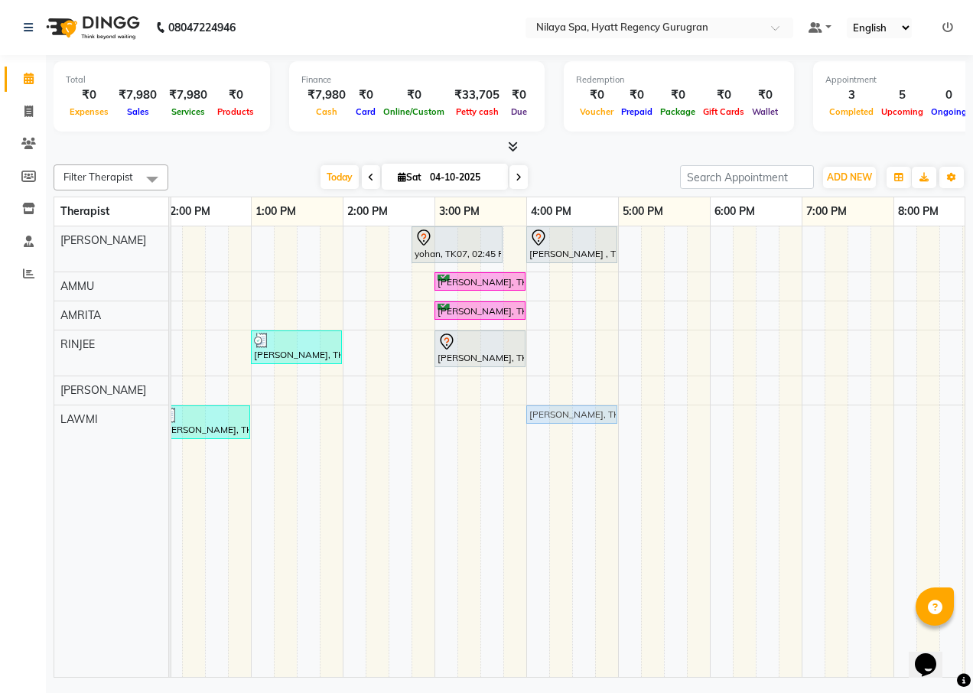
drag, startPoint x: 698, startPoint y: 239, endPoint x: 591, endPoint y: 433, distance: 221.6
click at [591, 433] on div "yohan, TK07, 02:45 PM-03:45 PM, Deep Tissue Repair Therapy 60 Min(Male) Pritesh…" at bounding box center [526, 451] width 1469 height 451
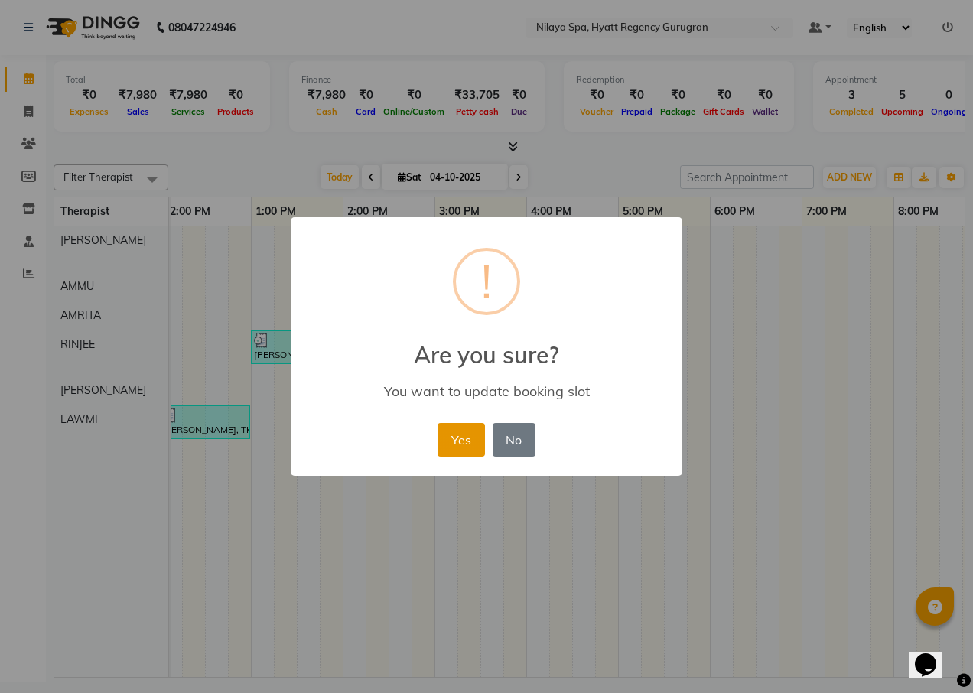
click at [470, 444] on button "Yes" at bounding box center [461, 440] width 47 height 34
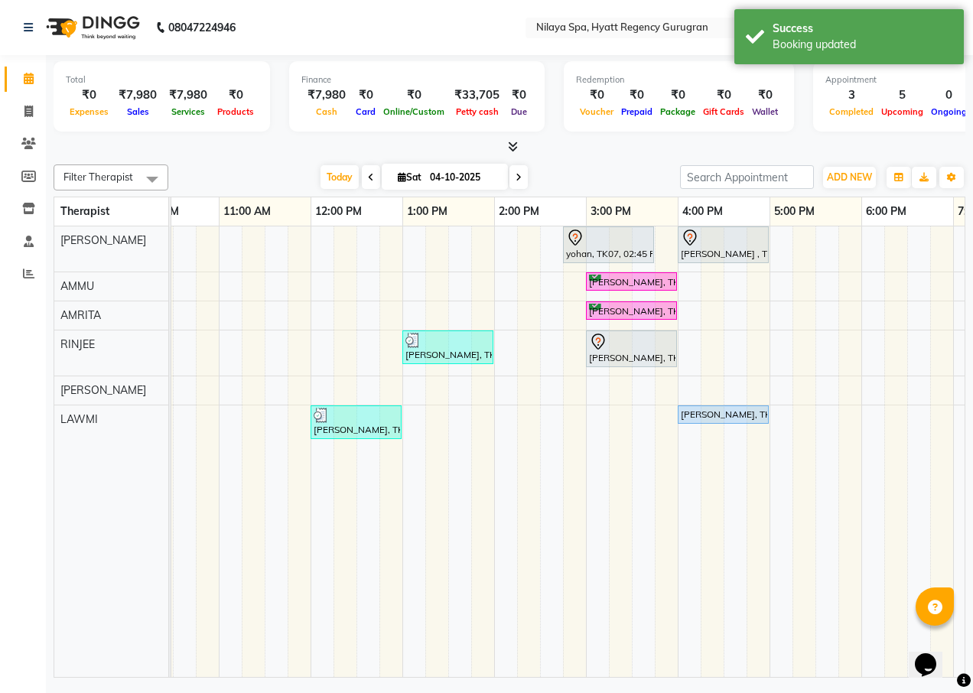
click at [512, 150] on icon at bounding box center [513, 146] width 10 height 11
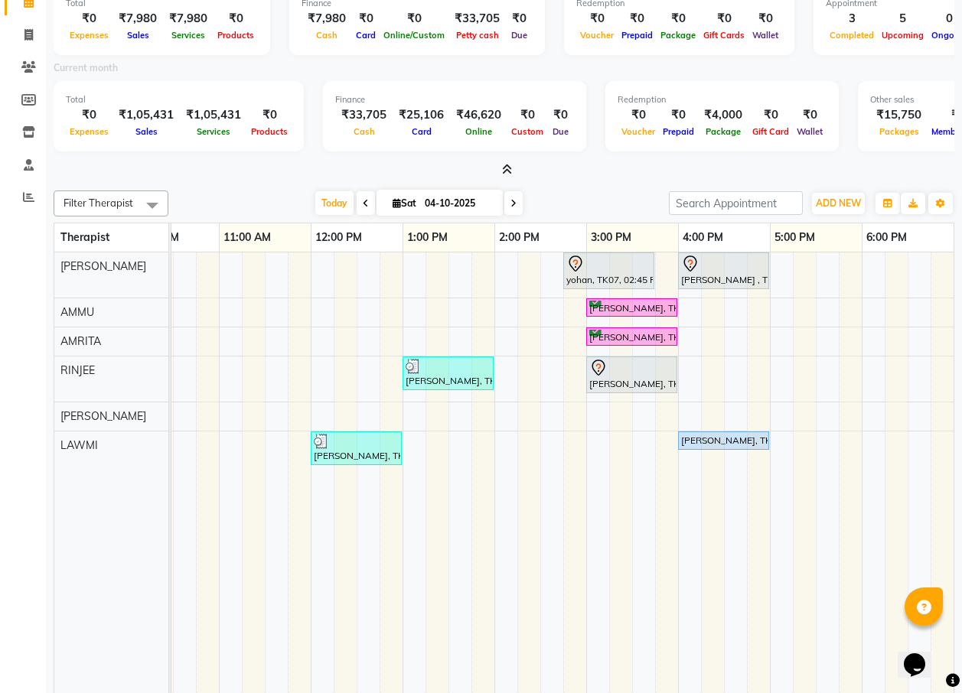
click at [503, 168] on icon at bounding box center [507, 169] width 10 height 11
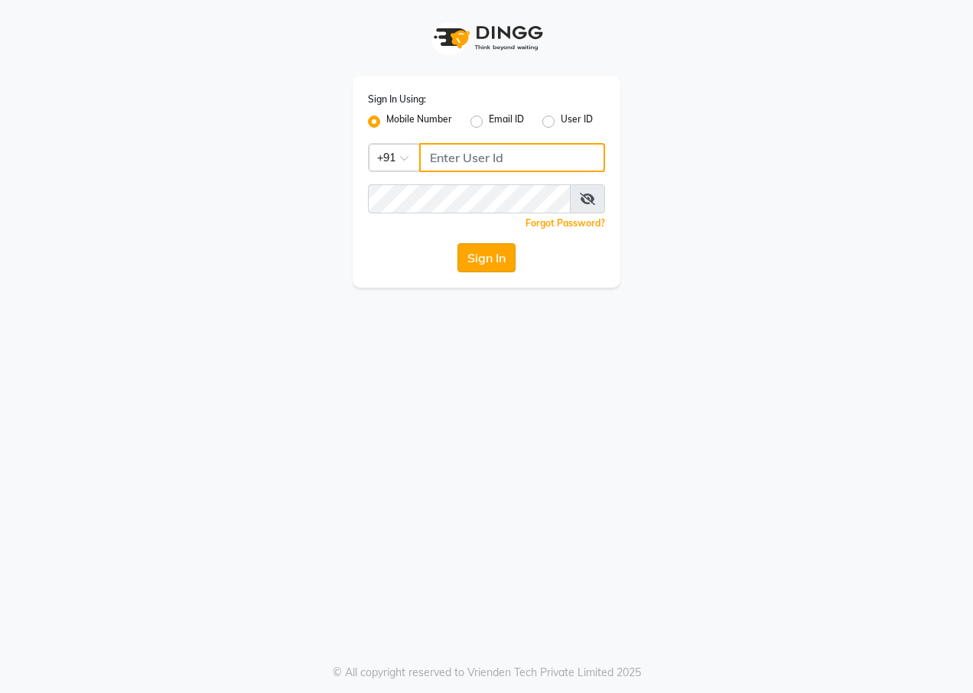
type input "7895926651"
click at [480, 254] on button "Sign In" at bounding box center [486, 257] width 58 height 29
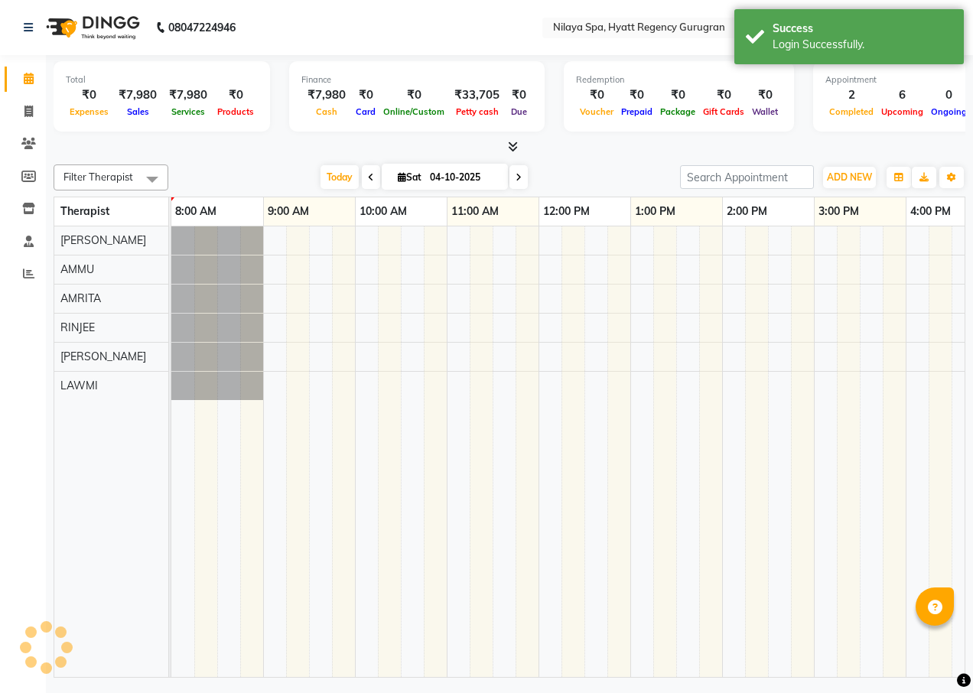
select select "en"
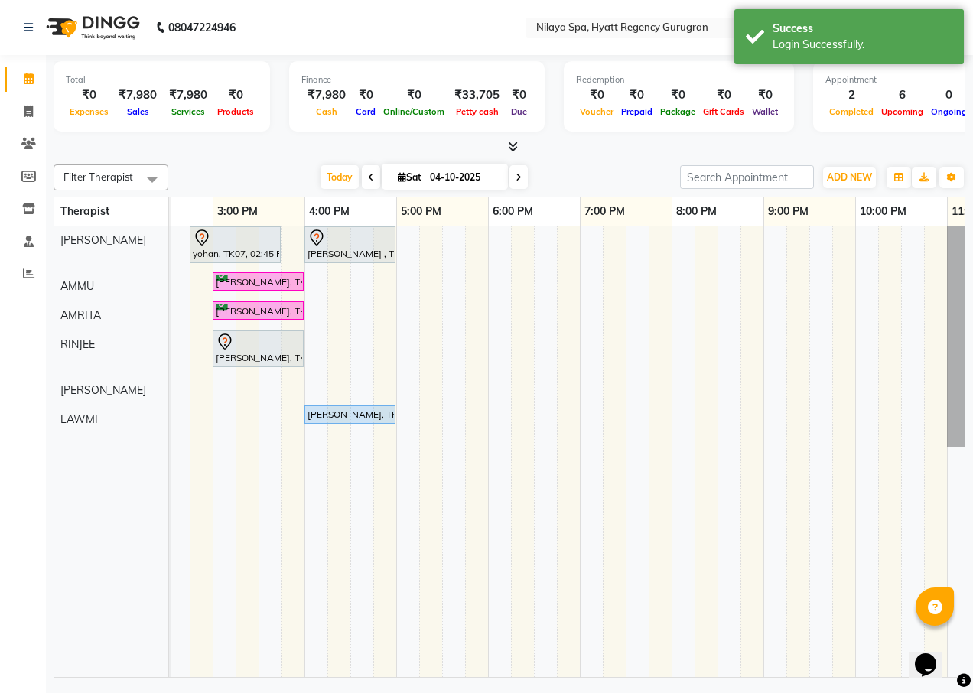
scroll to position [0, 389]
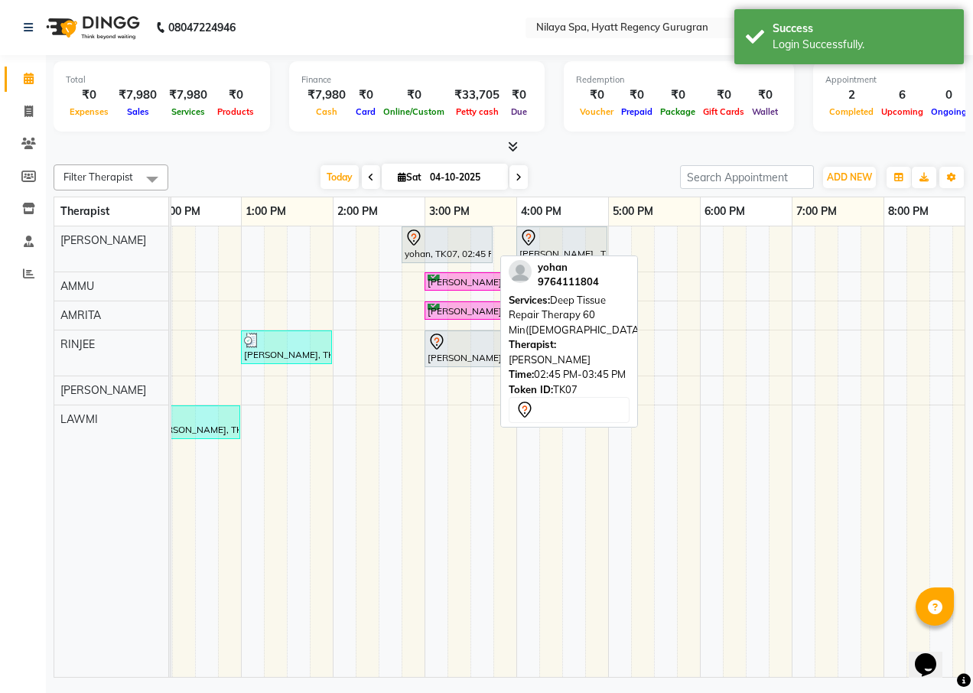
click at [431, 246] on div at bounding box center [447, 238] width 85 height 18
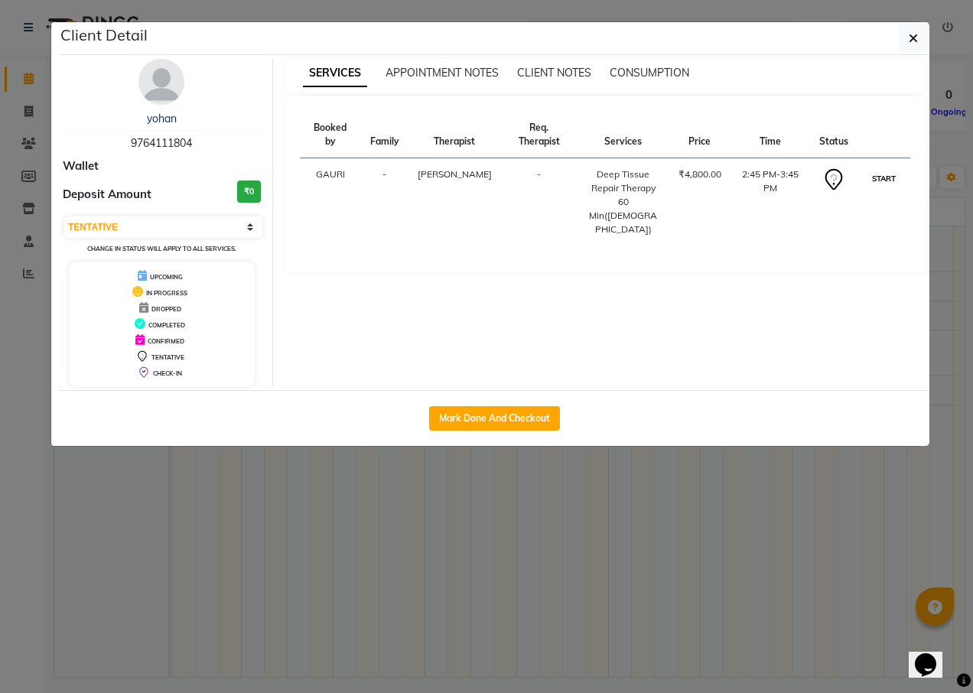
click at [877, 169] on button "START" at bounding box center [883, 178] width 31 height 19
select select "1"
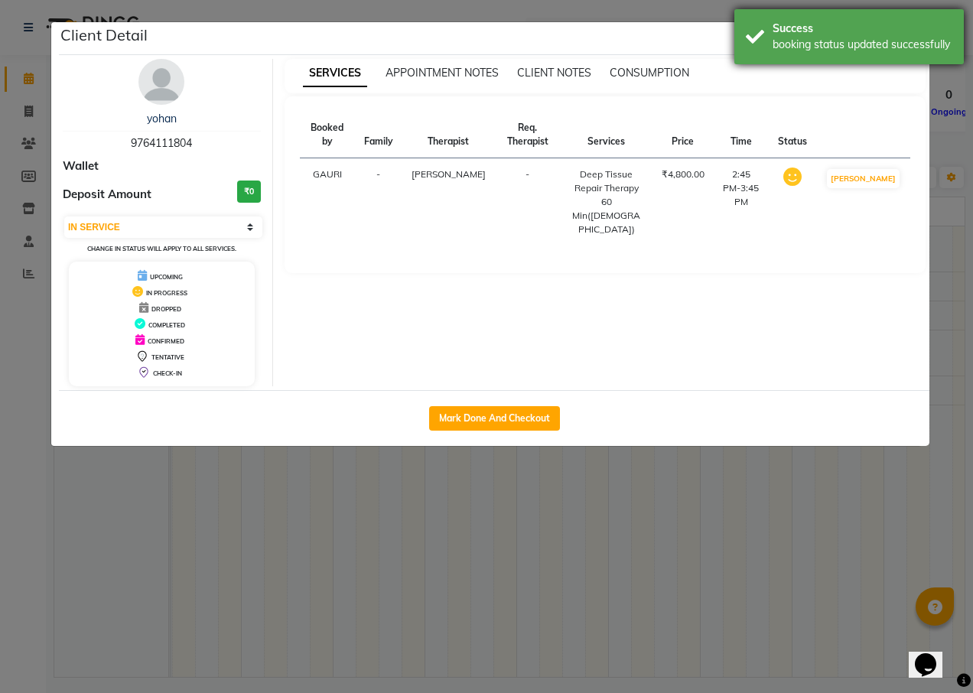
click at [914, 44] on div "booking status updated successfully" at bounding box center [863, 45] width 180 height 16
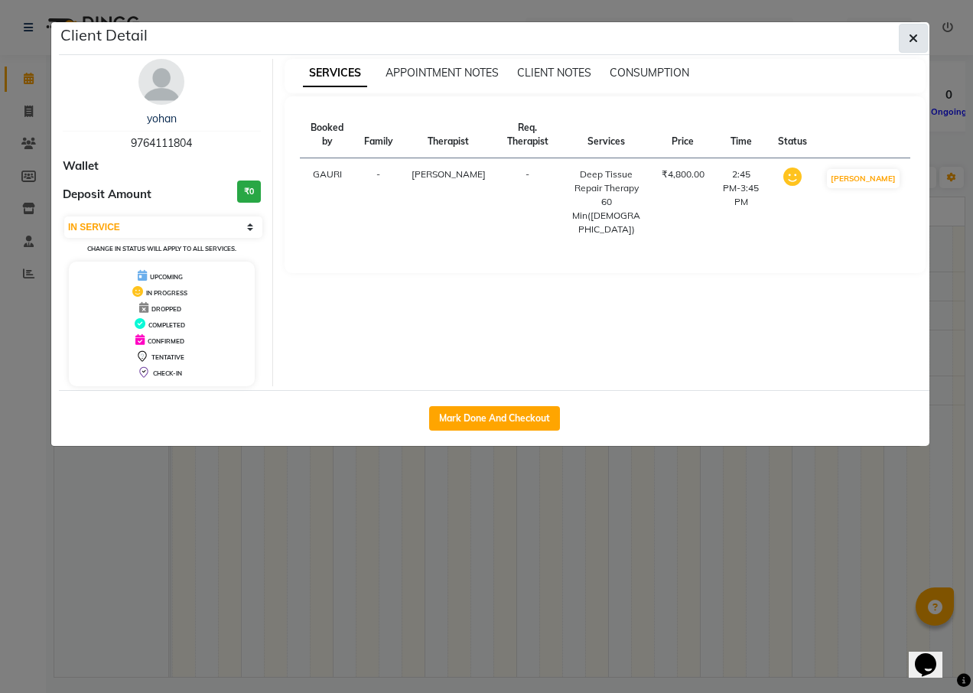
click at [916, 43] on icon "button" at bounding box center [913, 38] width 9 height 12
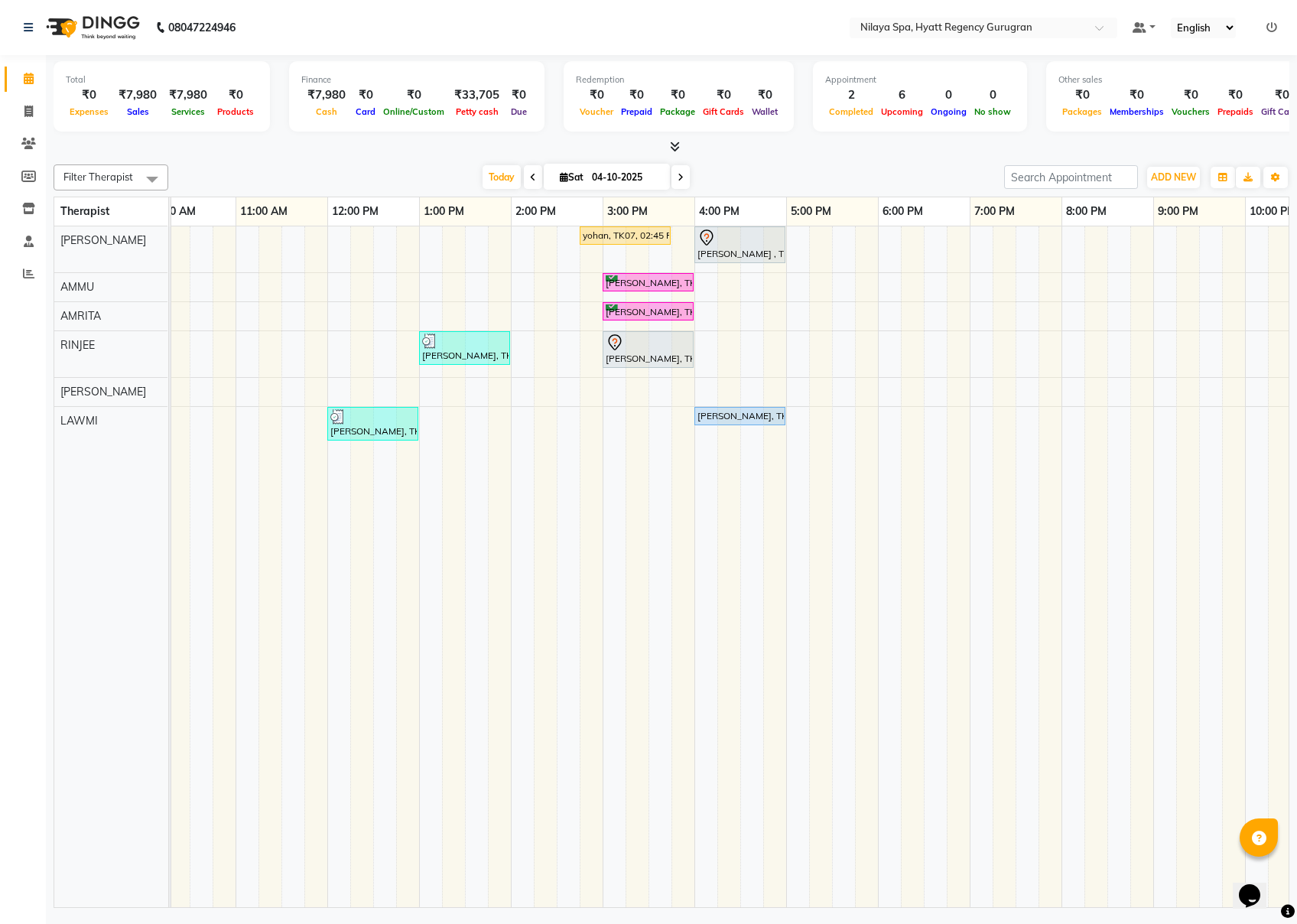
scroll to position [0, 350]
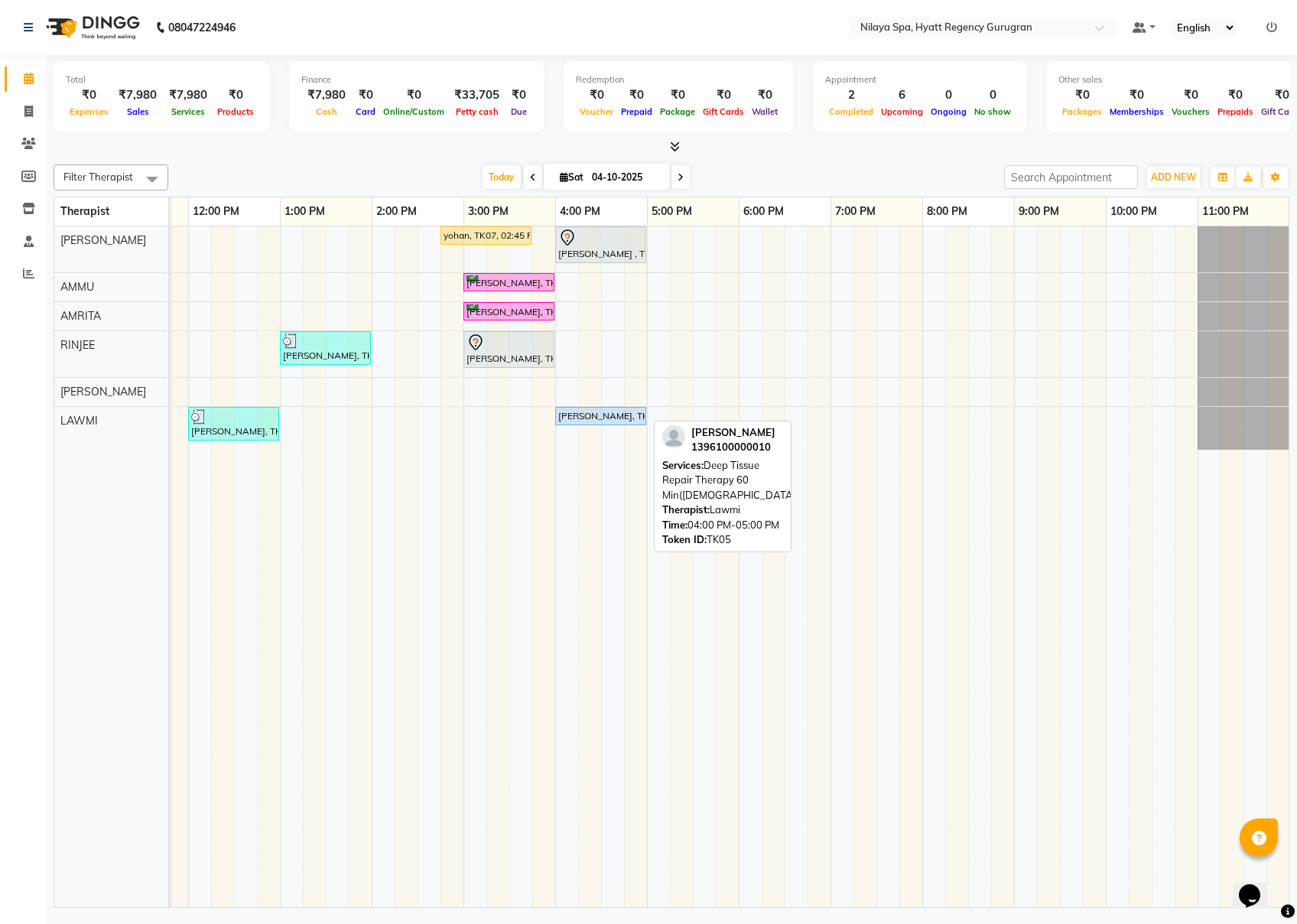
click at [600, 417] on div "[PERSON_NAME], TK05, 04:00 PM-05:00 PM, Deep Tissue Repair Therapy 60 Min([DEMO…" at bounding box center [601, 416] width 88 height 14
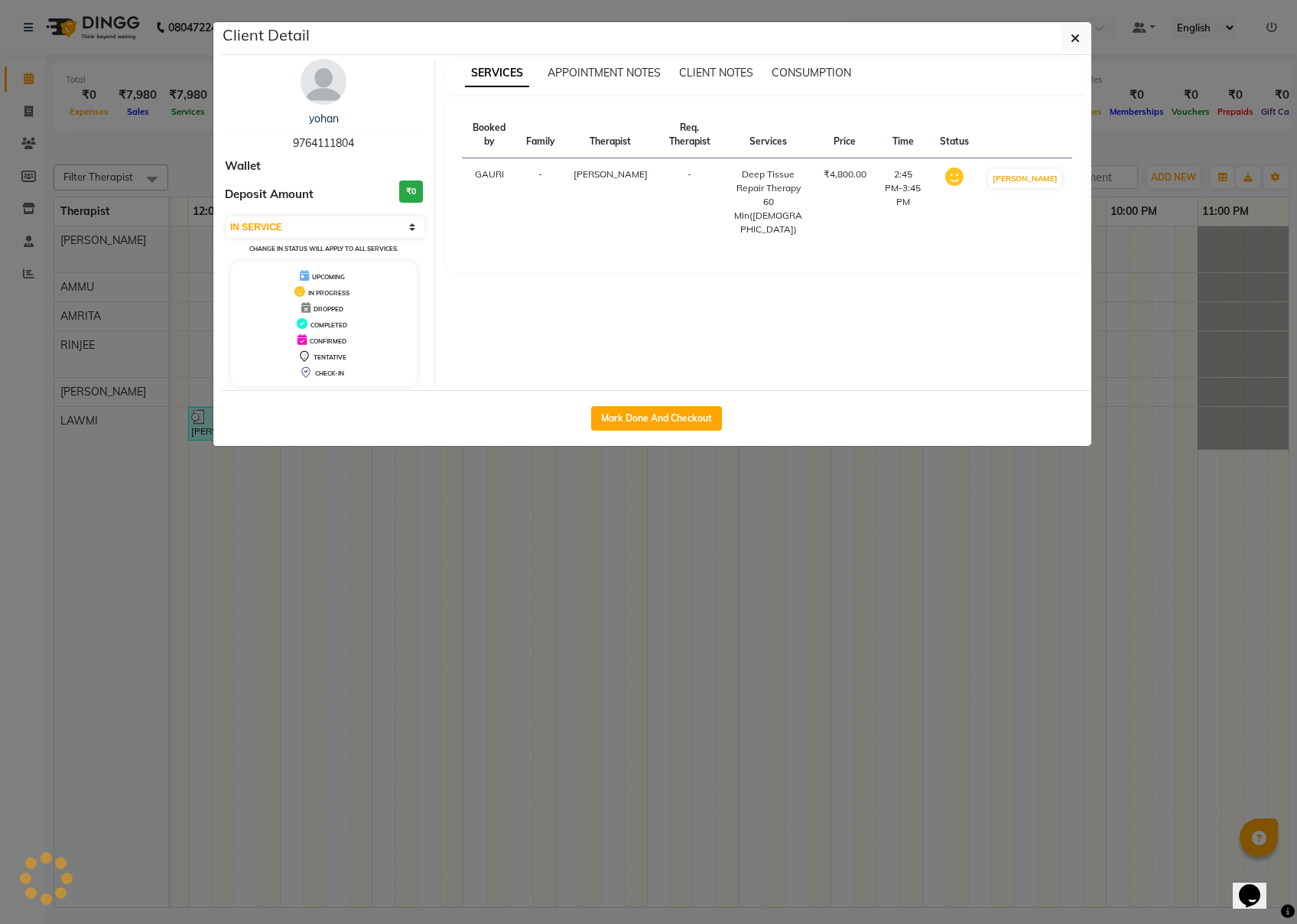
select select "5"
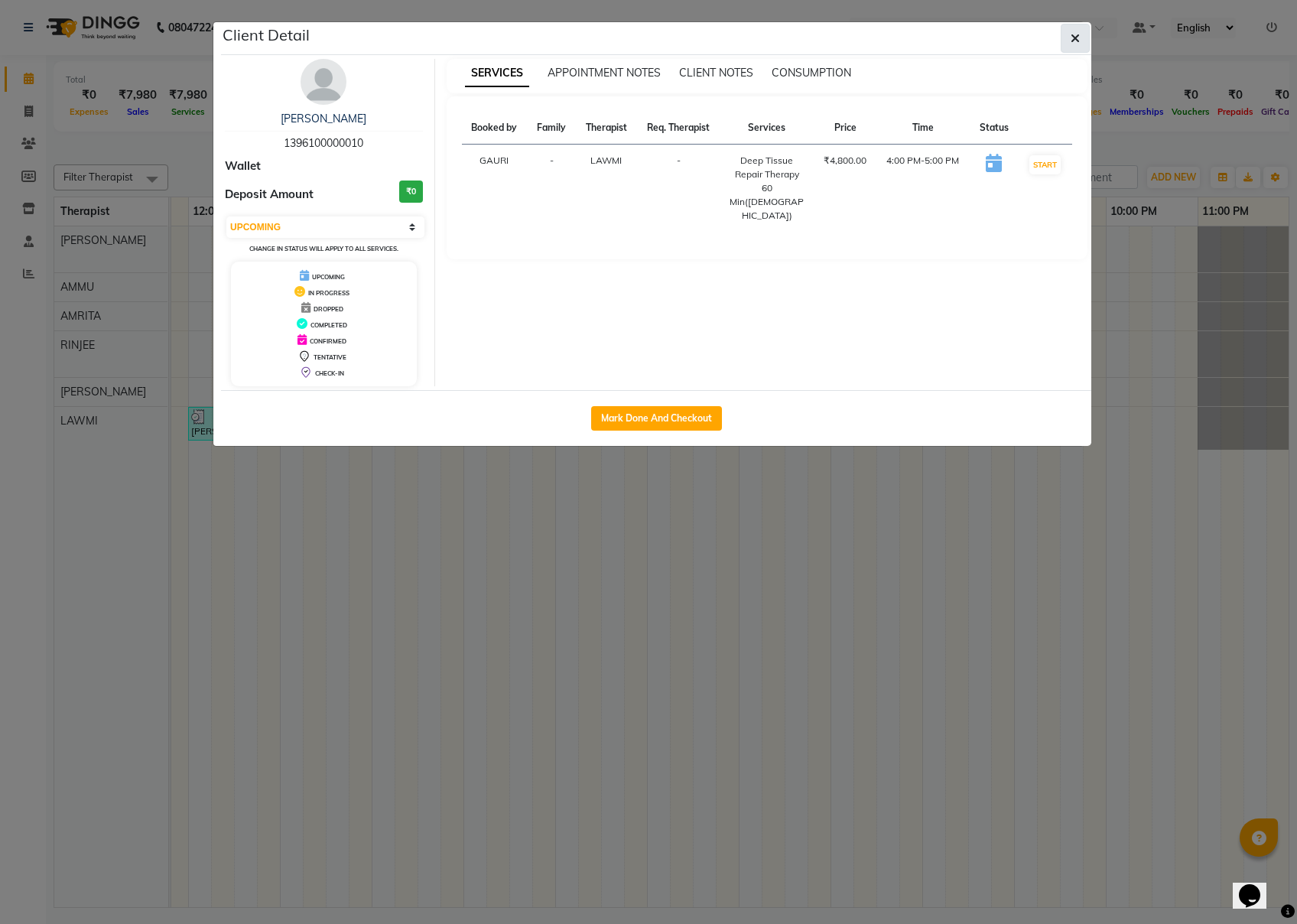
click at [972, 32] on span "button" at bounding box center [1075, 38] width 9 height 15
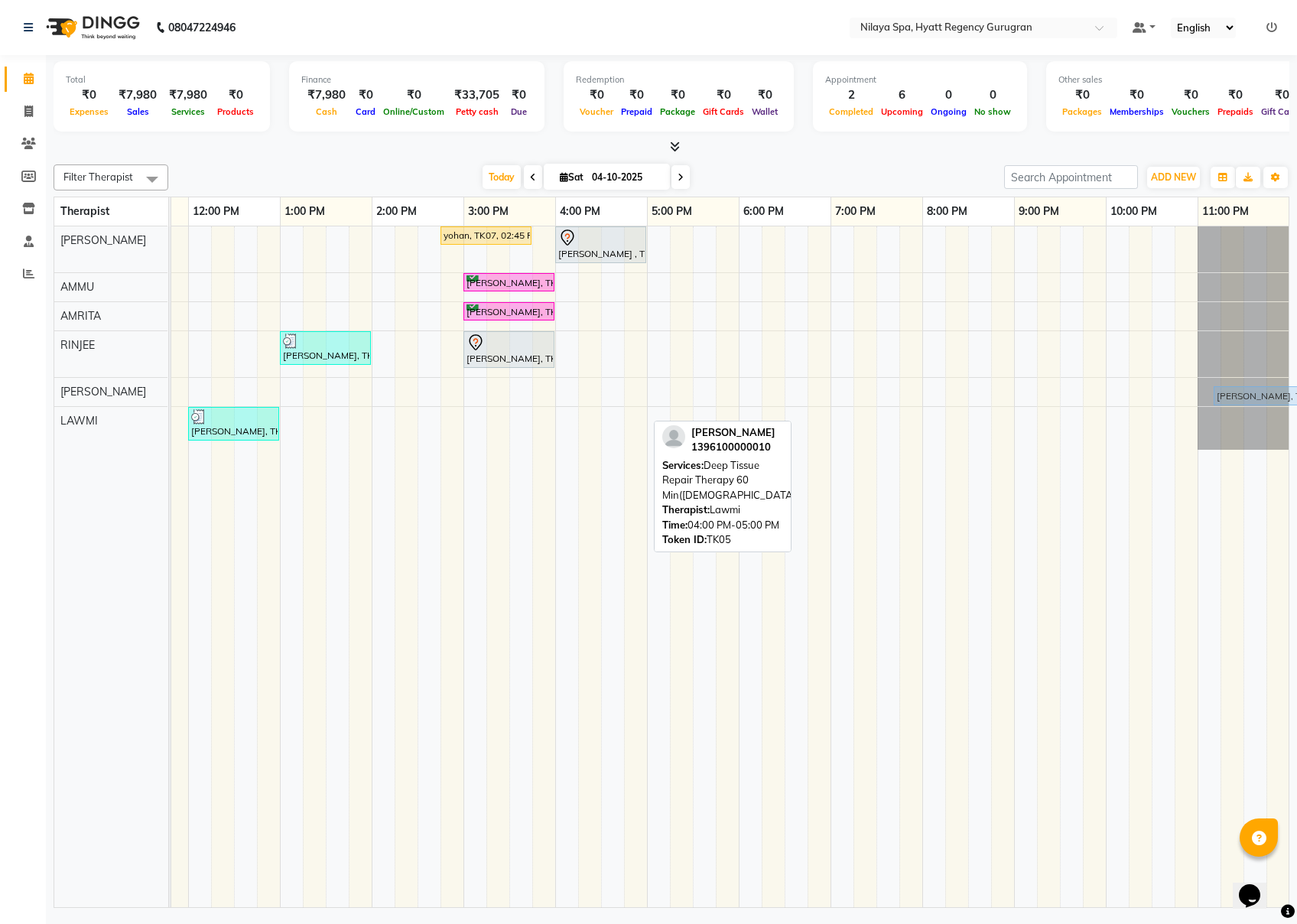
scroll to position [0, 352]
drag, startPoint x: 624, startPoint y: 416, endPoint x: 1291, endPoint y: 392, distance: 667.5
click at [972, 392] on full-calendar "Therapist 8:00 AM 9:00 AM 10:00 AM 11:00 AM 12:00 PM 1:00 PM 2:00 PM 3:00 PM 4:…" at bounding box center [672, 552] width 1236 height 711
drag, startPoint x: 607, startPoint y: 418, endPoint x: 1252, endPoint y: 411, distance: 645.7
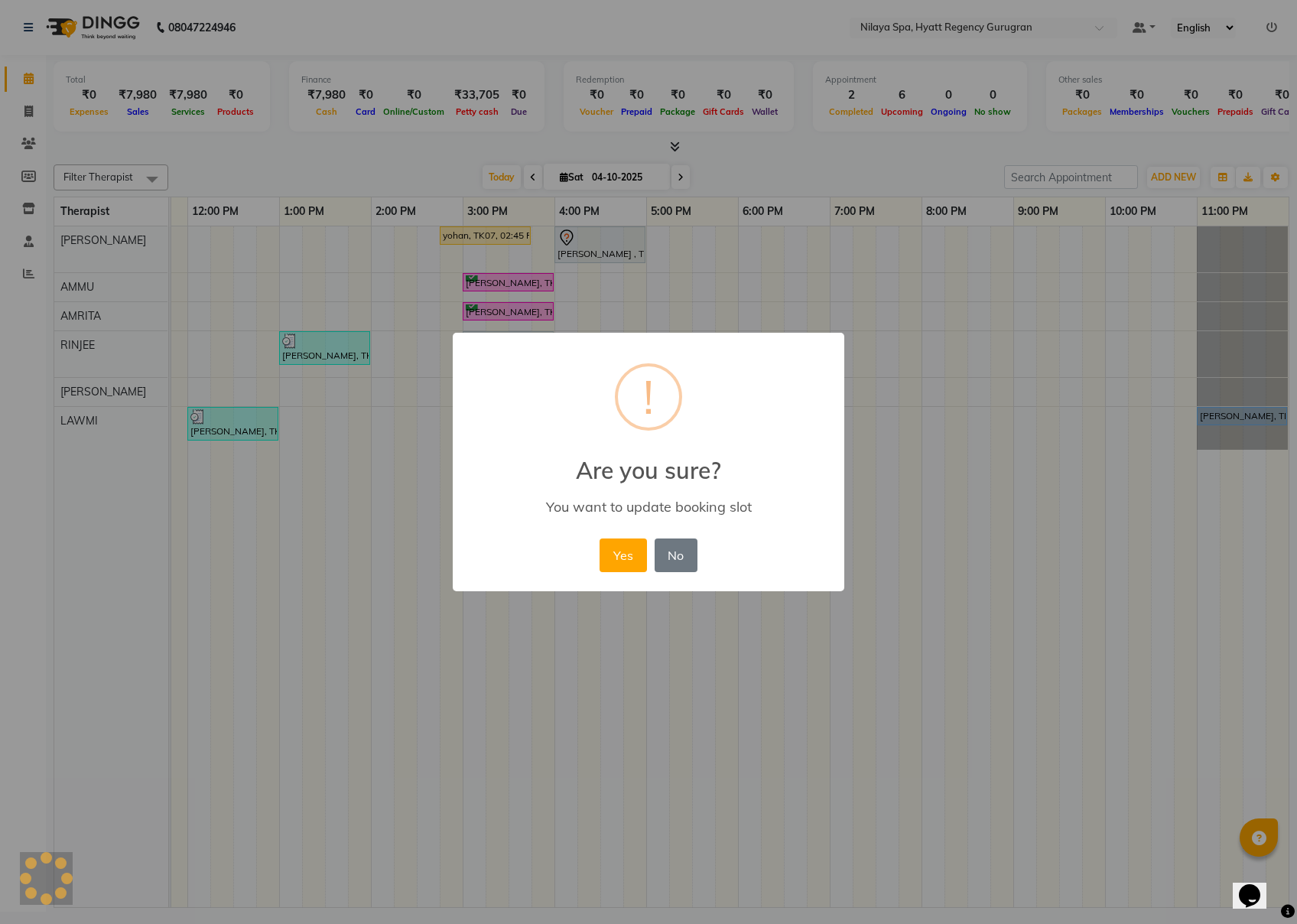
click at [594, 555] on div "× ! Are you sure? You want to update booking slot Yes No No" at bounding box center [649, 462] width 392 height 259
click at [604, 555] on button "Yes" at bounding box center [623, 556] width 47 height 34
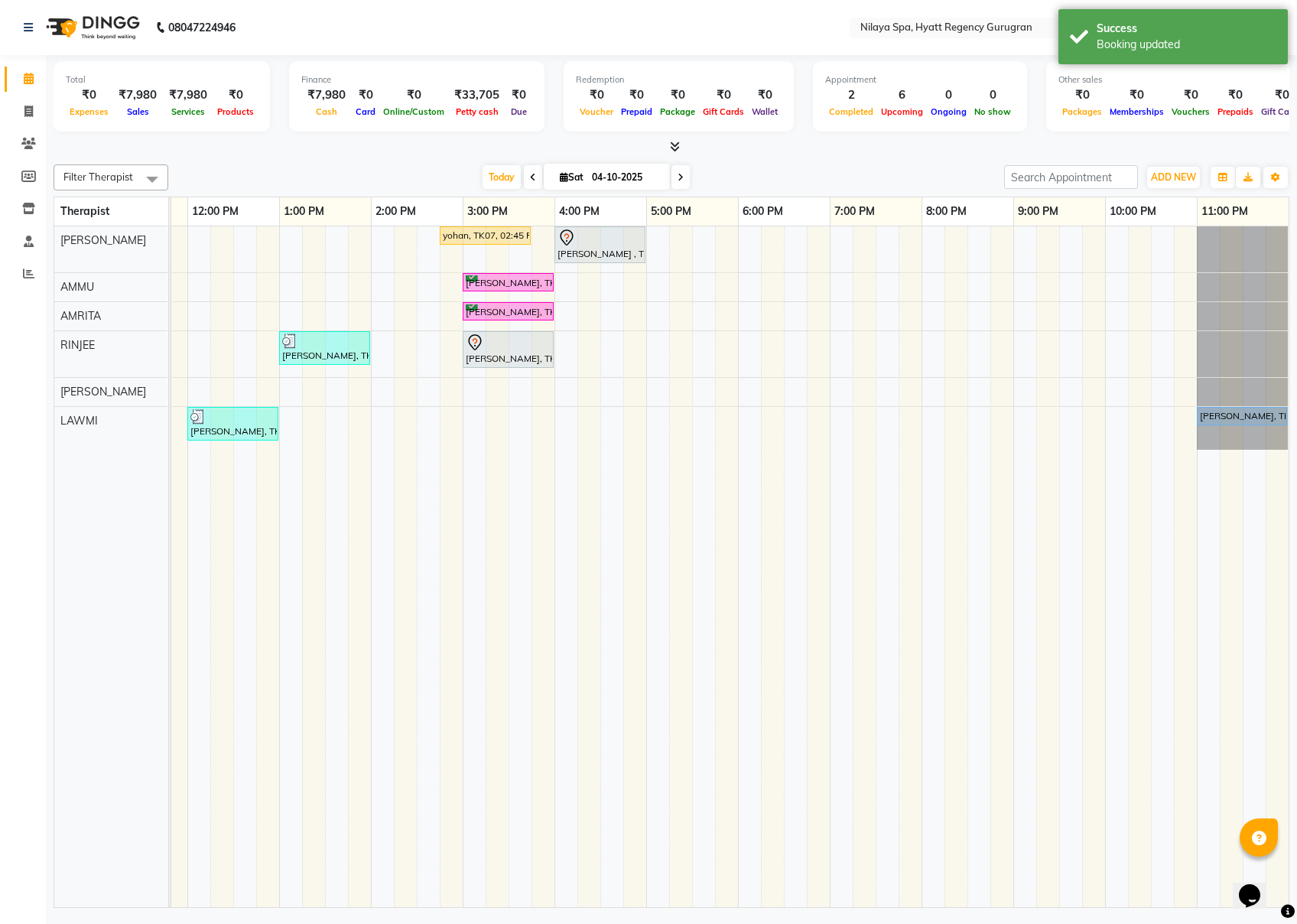
scroll to position [0, 350]
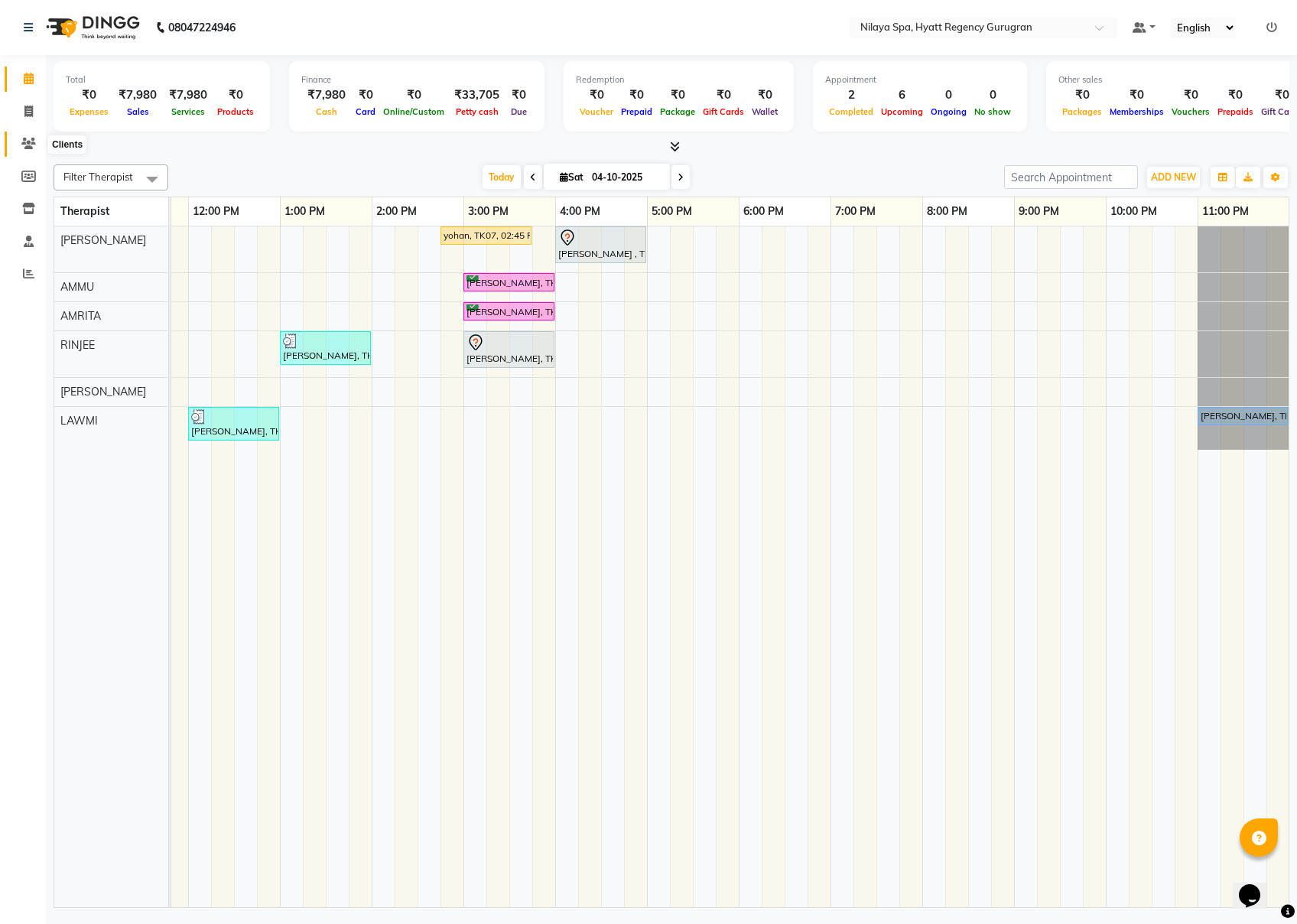
click at [26, 144] on icon at bounding box center [28, 143] width 15 height 11
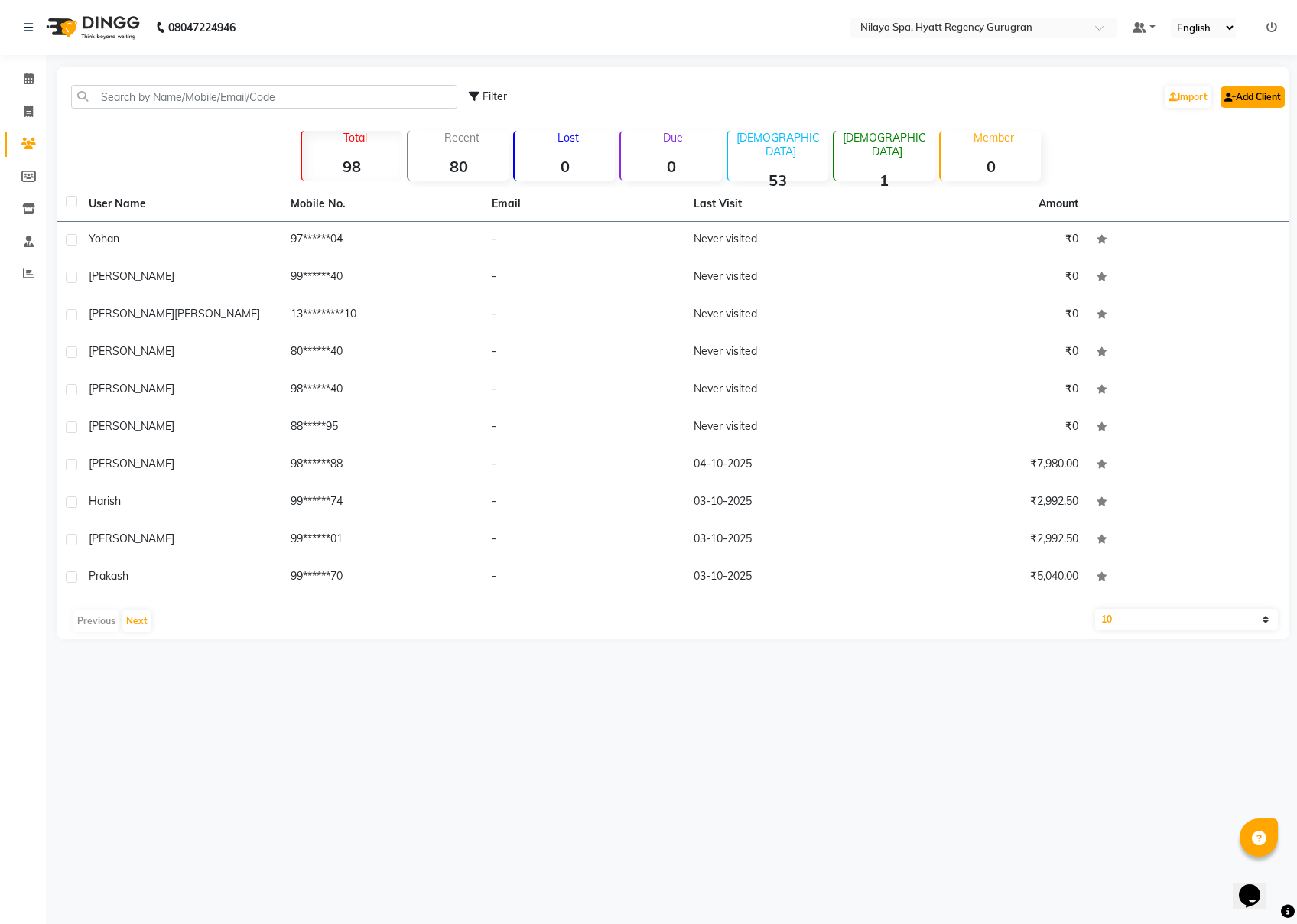
click at [972, 98] on link "Add Client" at bounding box center [1253, 96] width 64 height 21
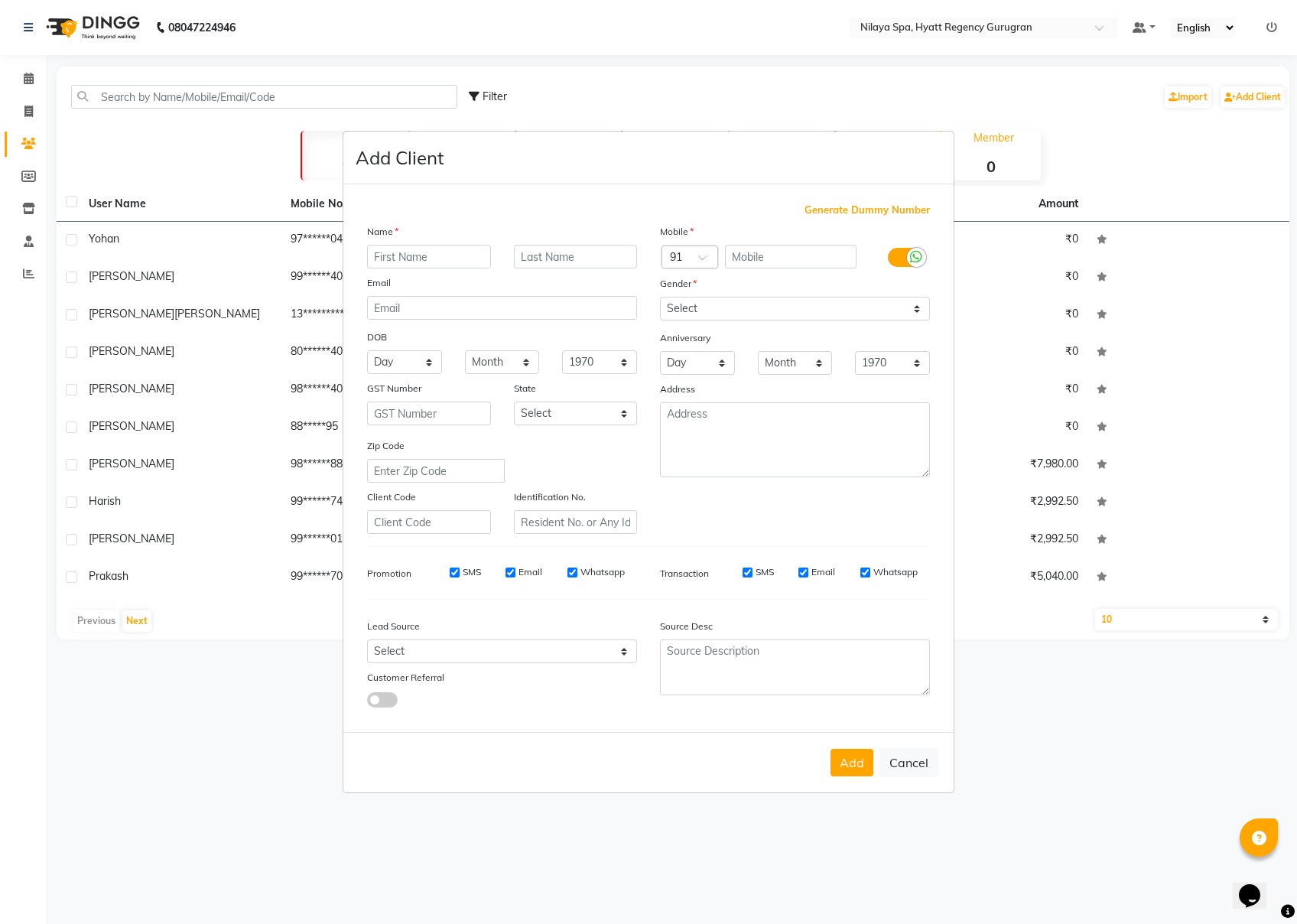
click at [393, 258] on input "text" at bounding box center [429, 257] width 124 height 24
type input "Sandeep"
click at [790, 254] on input "text" at bounding box center [791, 257] width 132 height 24
click at [851, 216] on span "Generate Dummy Number" at bounding box center [867, 210] width 125 height 15
type input "1396100000010"
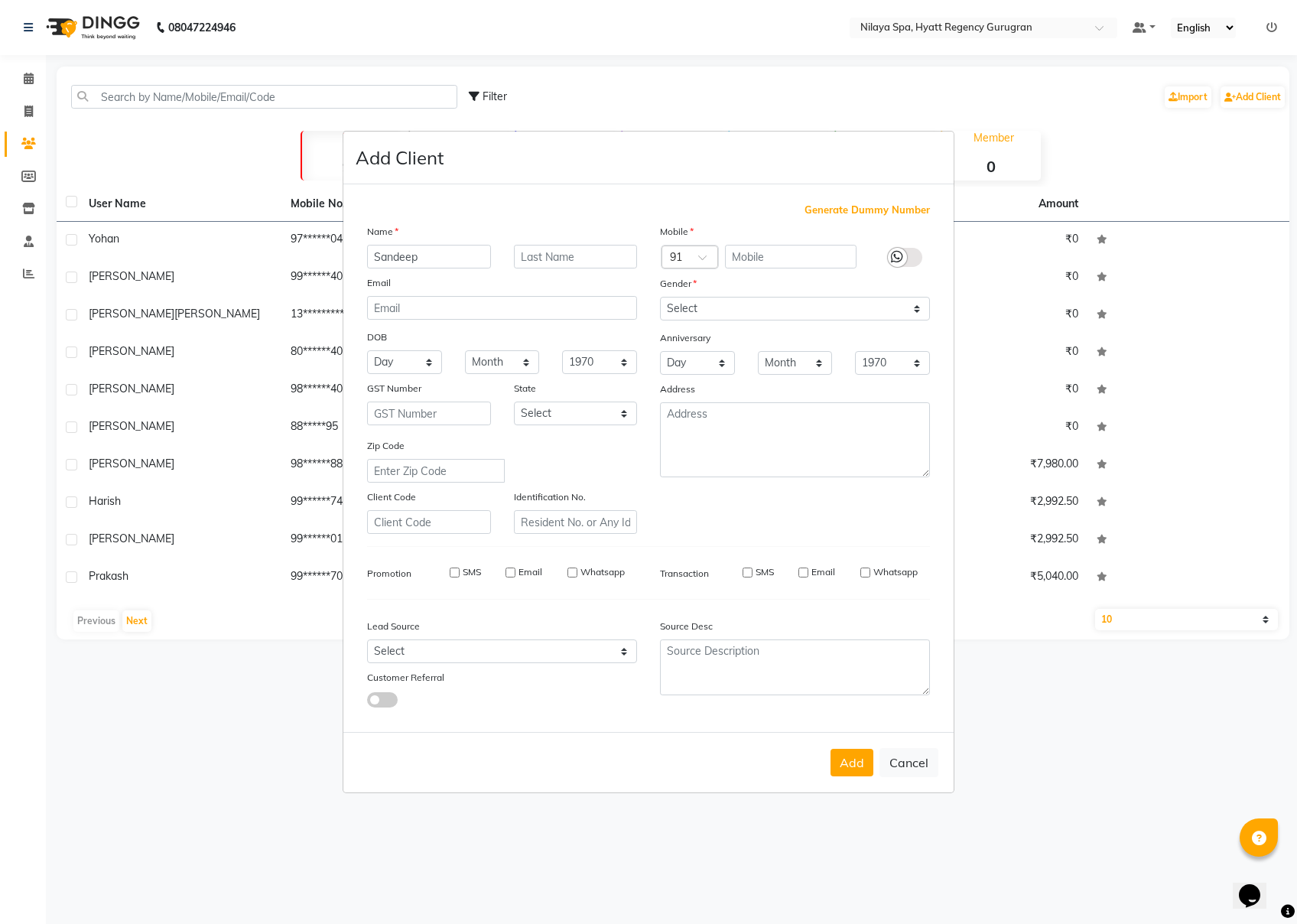
checkbox input "false"
click at [797, 307] on select "Select [DEMOGRAPHIC_DATA] [DEMOGRAPHIC_DATA] Other Prefer Not To Say" at bounding box center [795, 309] width 270 height 24
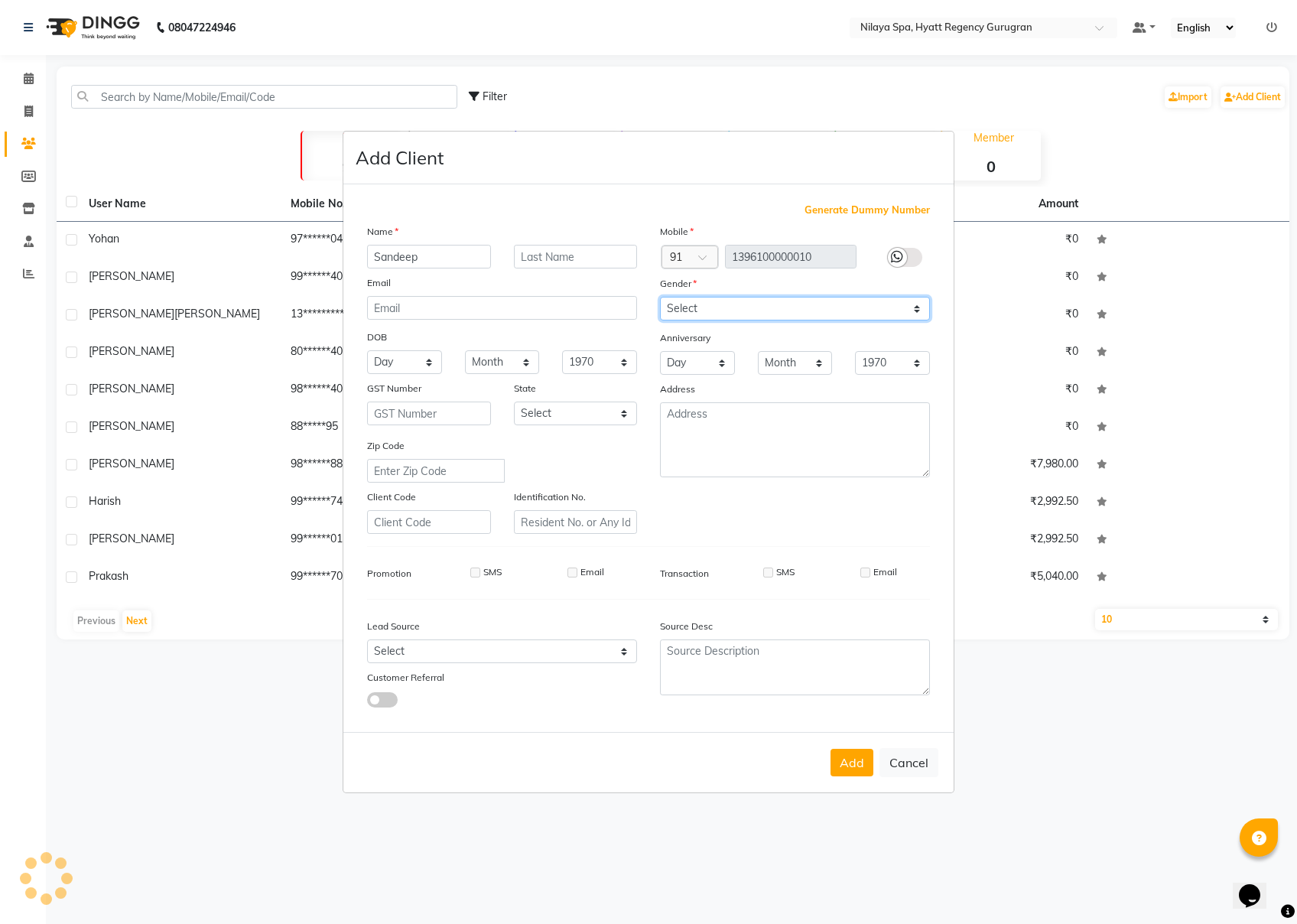
select select "[DEMOGRAPHIC_DATA]"
click at [660, 298] on select "Select [DEMOGRAPHIC_DATA] [DEMOGRAPHIC_DATA] Other Prefer Not To Say" at bounding box center [795, 309] width 270 height 24
click at [846, 692] on button "Add" at bounding box center [852, 763] width 43 height 28
click at [839, 692] on button "Add" at bounding box center [852, 763] width 43 height 28
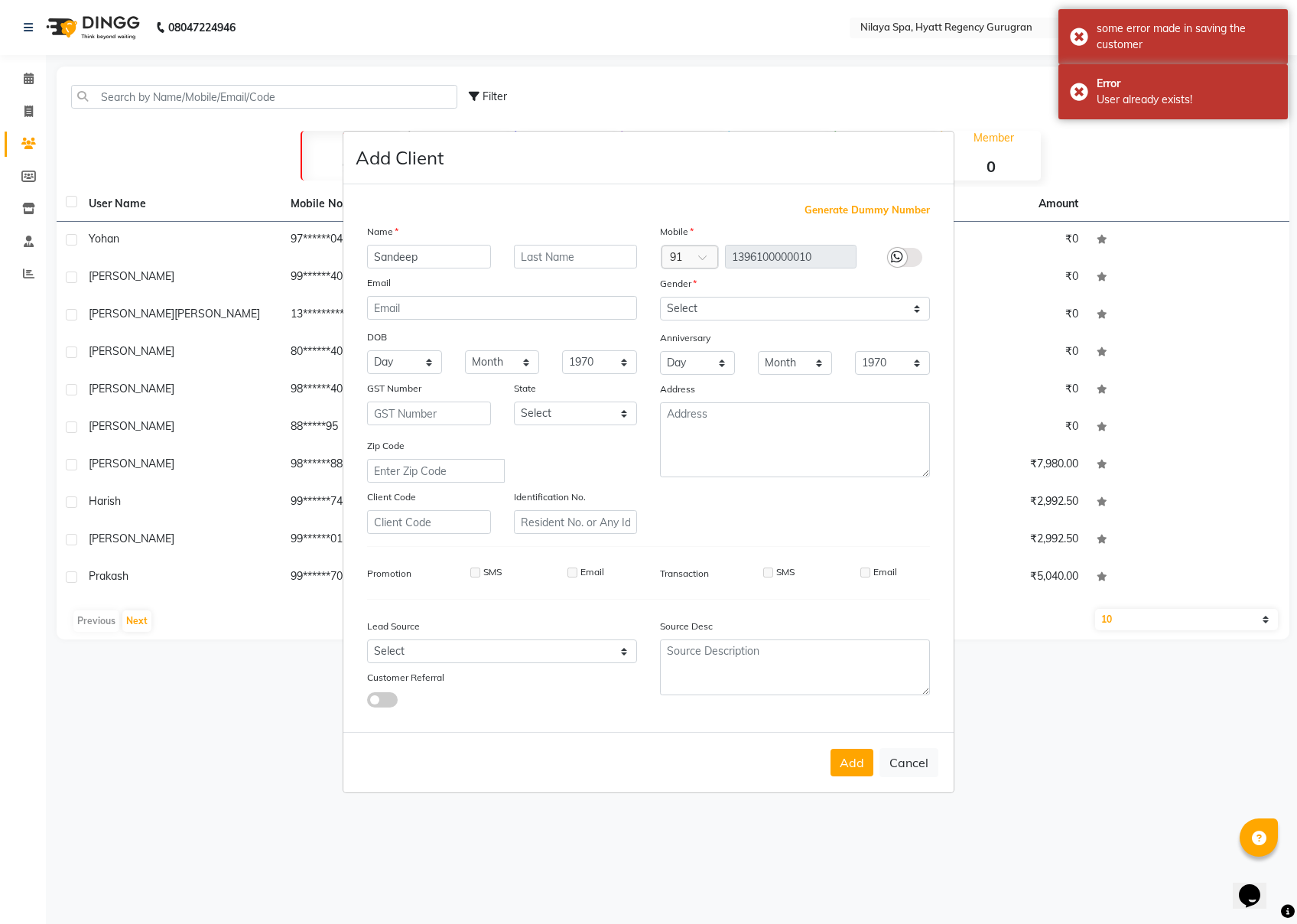
click at [861, 216] on span "Generate Dummy Number" at bounding box center [867, 210] width 125 height 15
click at [898, 261] on icon at bounding box center [897, 257] width 12 height 14
click at [904, 259] on div at bounding box center [897, 257] width 19 height 19
click at [900, 692] on button "Cancel" at bounding box center [909, 762] width 59 height 29
select select
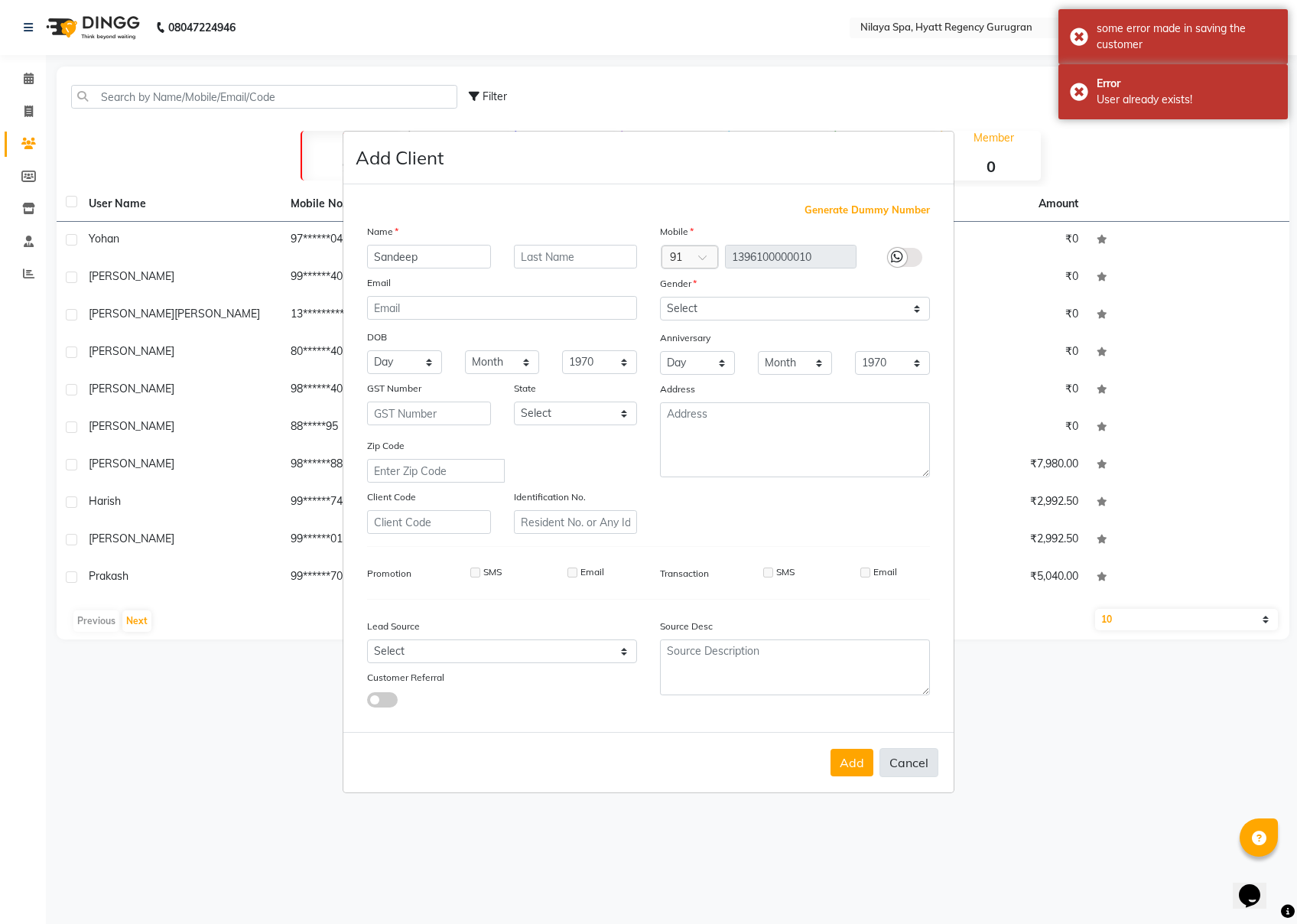
select select
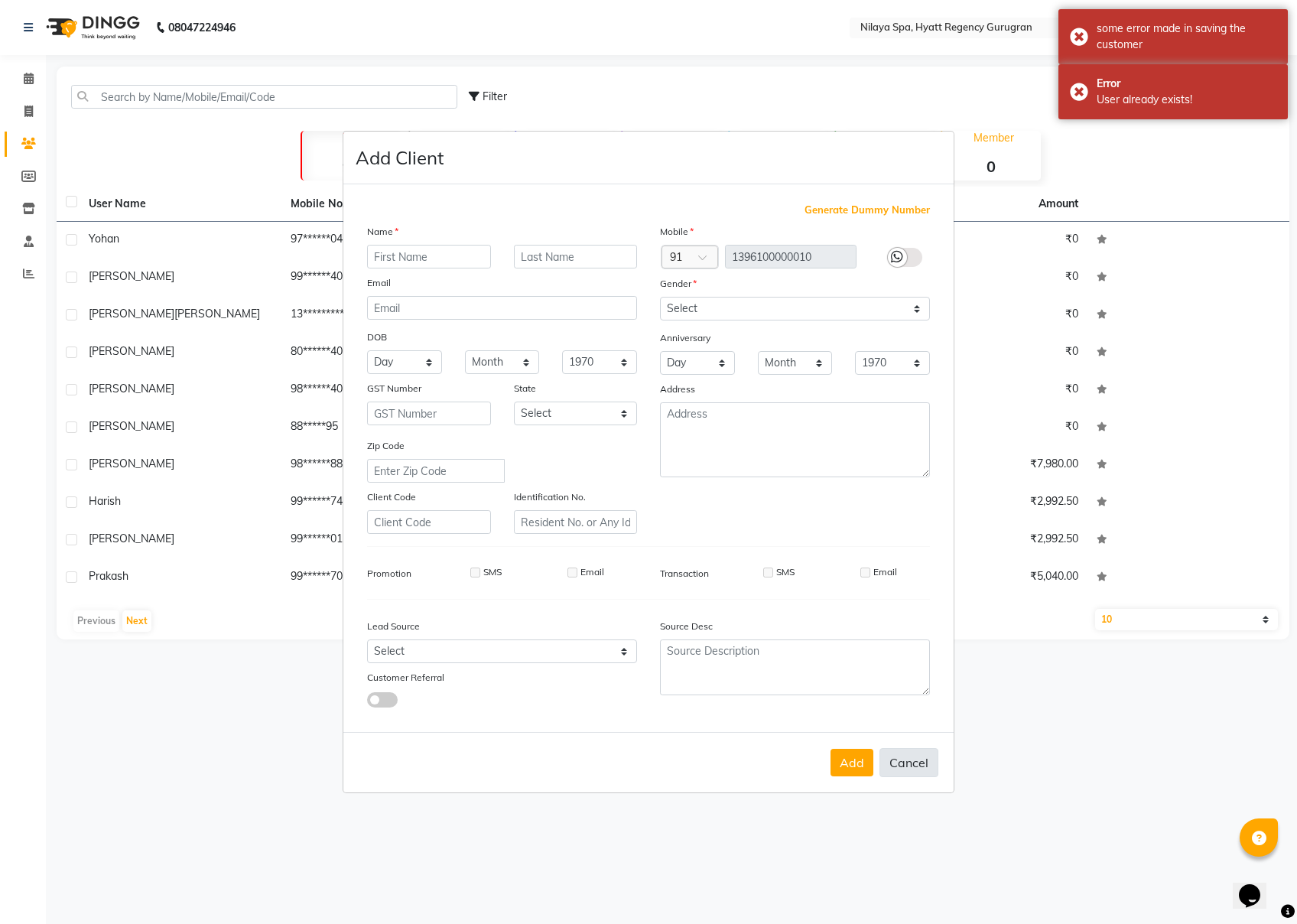
select select
checkbox input "false"
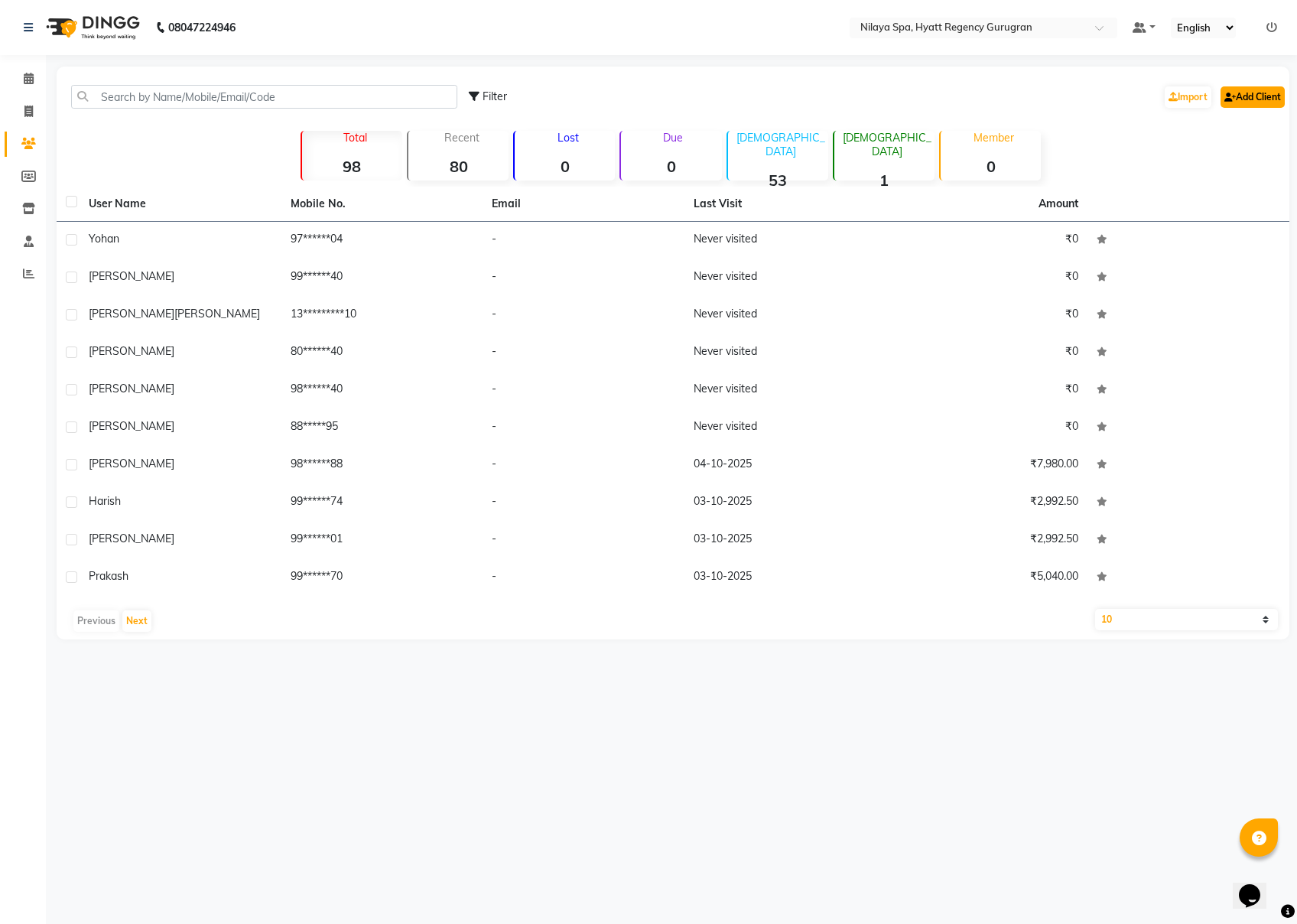
click at [972, 93] on link "Add Client" at bounding box center [1253, 96] width 64 height 21
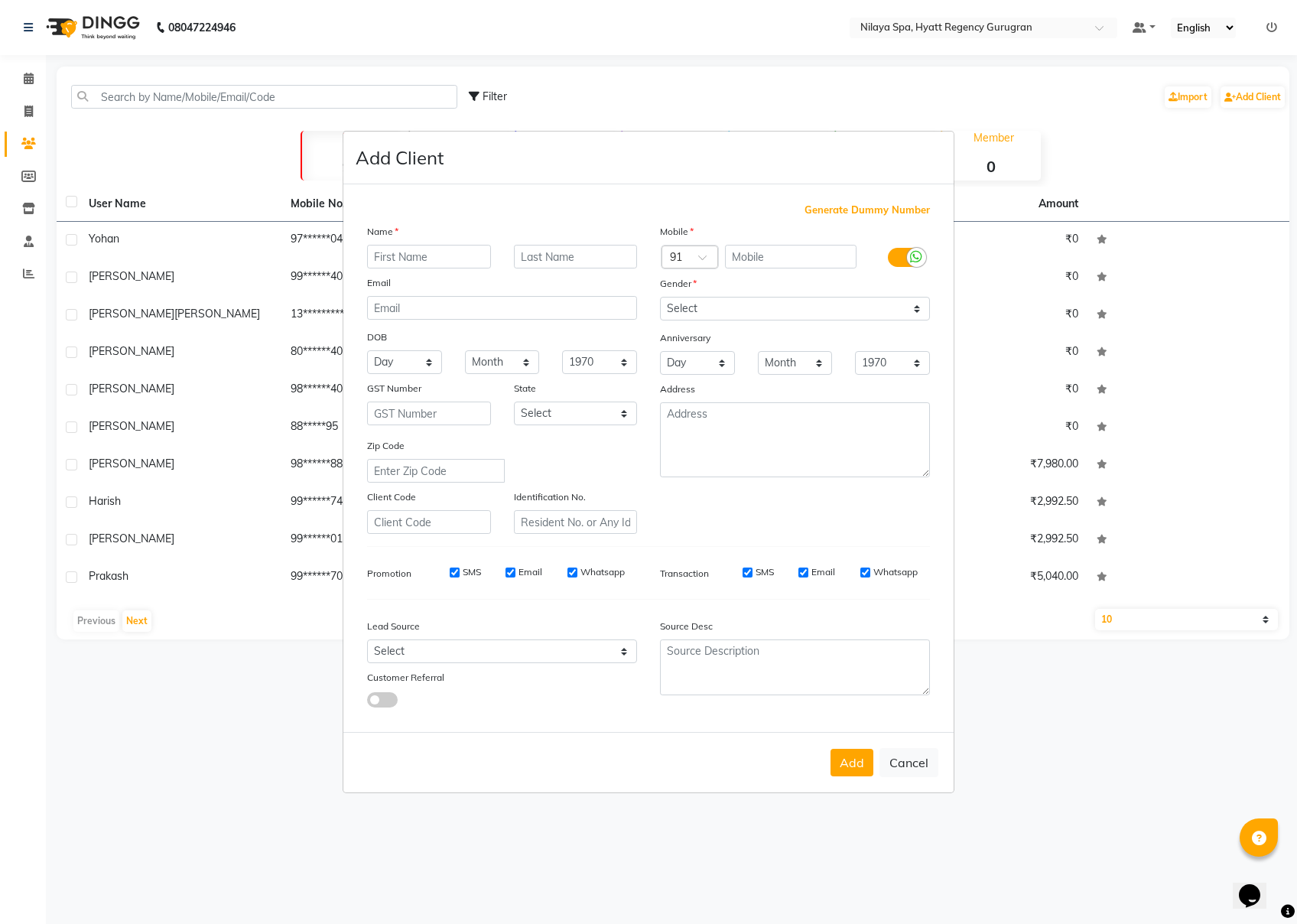
click at [460, 259] on input "text" at bounding box center [429, 257] width 124 height 24
type input "Sandeep"
click at [855, 222] on div "Generate Dummy Number Name Sandeep Email DOB Day 01 02 03 04 05 06 07 08 09 10 …" at bounding box center [649, 462] width 586 height 518
click at [855, 220] on div "Generate Dummy Number Name Sandeep Email DOB Day 01 02 03 04 05 06 07 08 09 10 …" at bounding box center [649, 462] width 586 height 518
click at [860, 213] on span "Generate Dummy Number" at bounding box center [867, 210] width 125 height 15
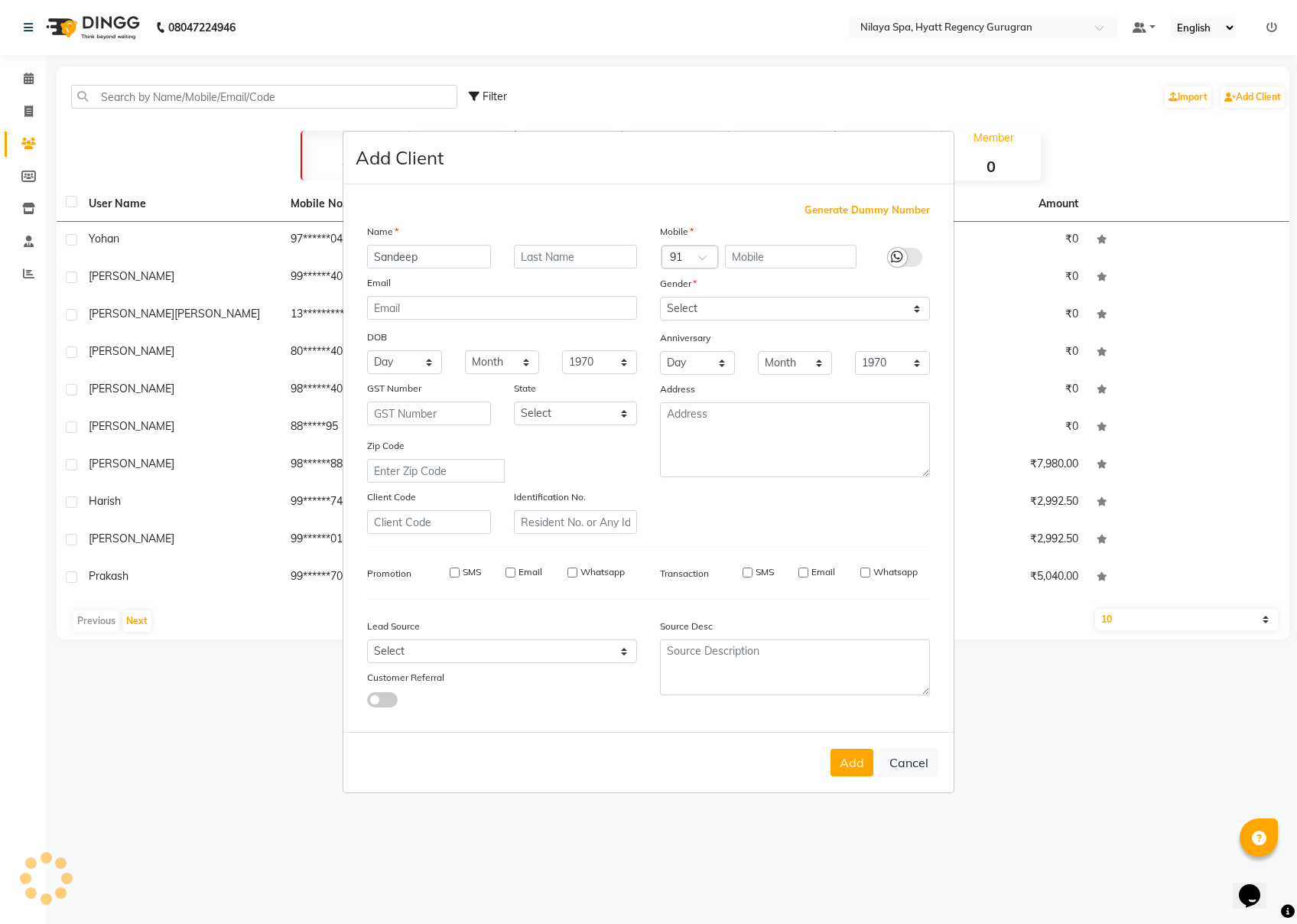
type input "1396100000010"
checkbox input "false"
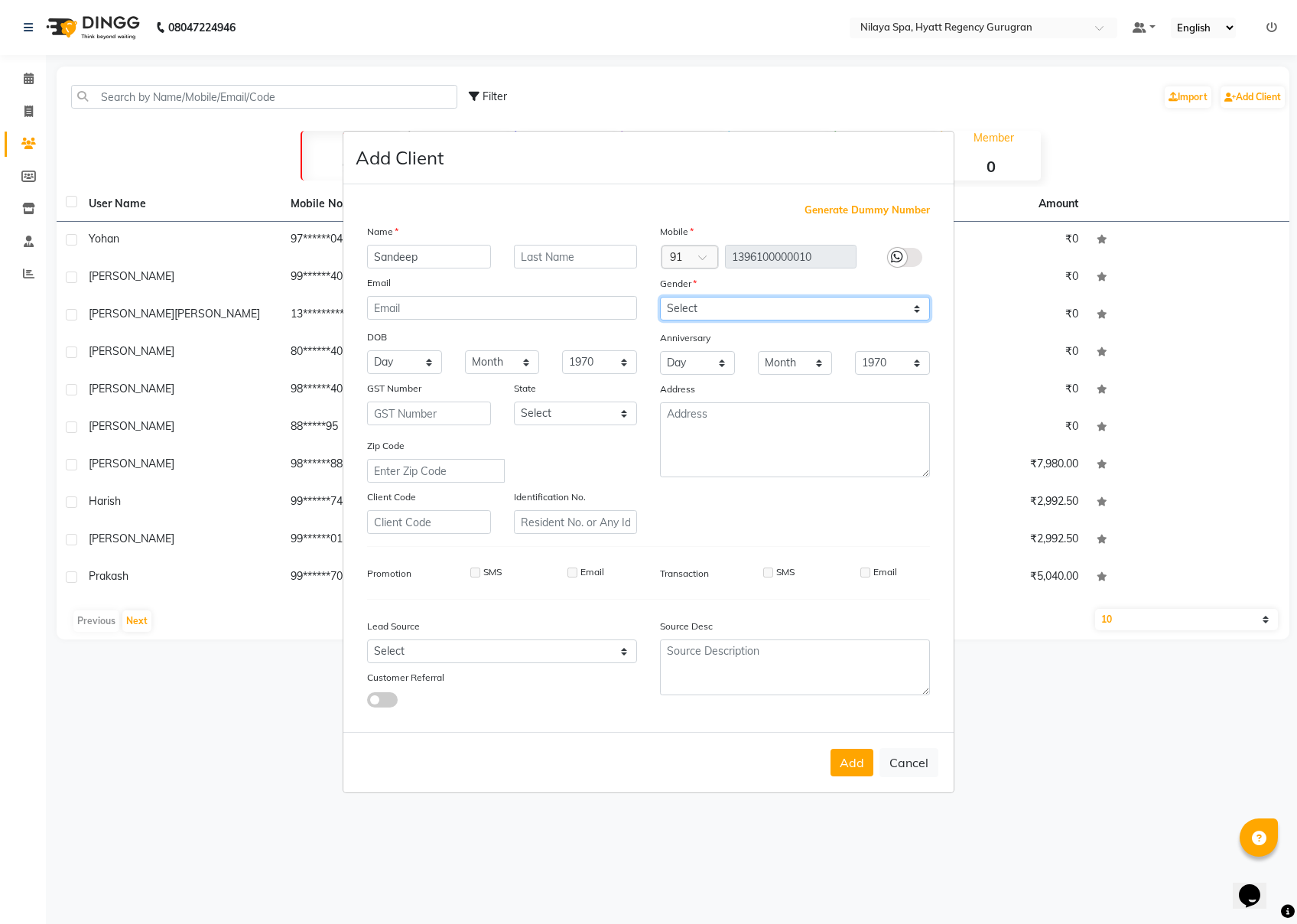
drag, startPoint x: 729, startPoint y: 311, endPoint x: 725, endPoint y: 321, distance: 11.4
click at [729, 311] on select "Select [DEMOGRAPHIC_DATA] [DEMOGRAPHIC_DATA] Other Prefer Not To Say" at bounding box center [795, 309] width 270 height 24
select select "[DEMOGRAPHIC_DATA]"
click at [660, 298] on select "Select [DEMOGRAPHIC_DATA] [DEMOGRAPHIC_DATA] Other Prefer Not To Say" at bounding box center [795, 309] width 270 height 24
click at [849, 692] on button "Add" at bounding box center [852, 763] width 43 height 28
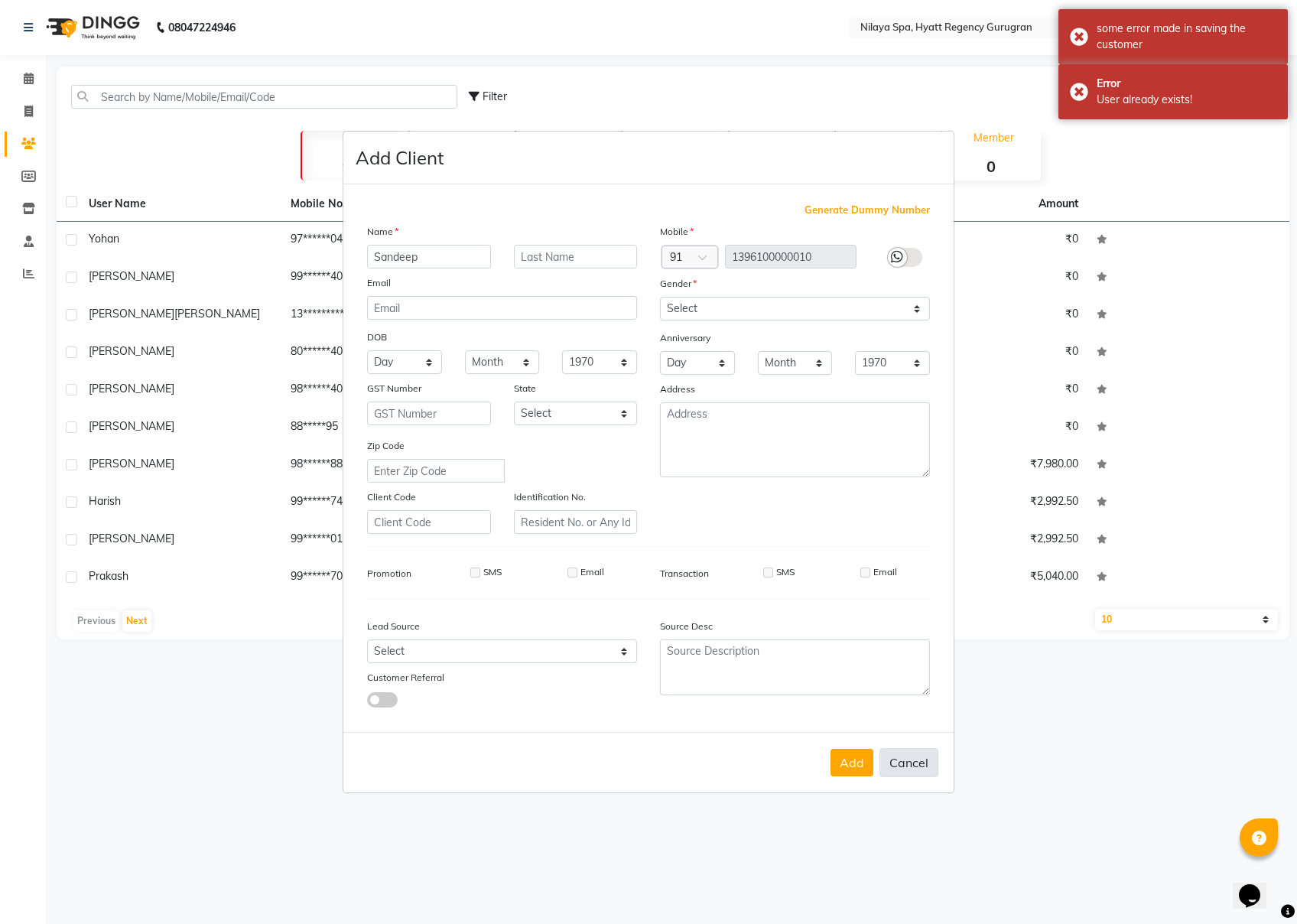
click at [913, 692] on button "Cancel" at bounding box center [909, 762] width 59 height 29
select select
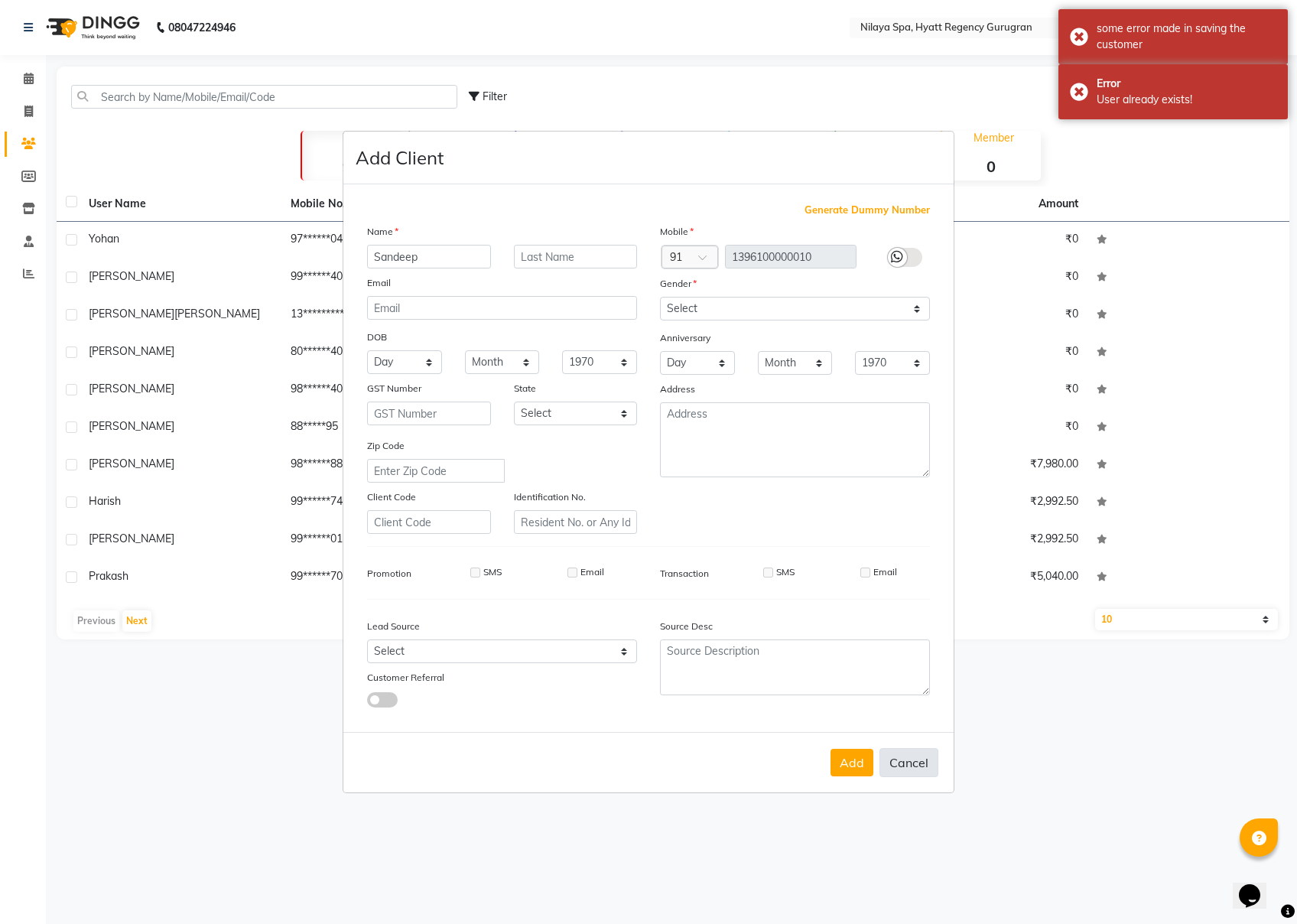
select select
checkbox input "false"
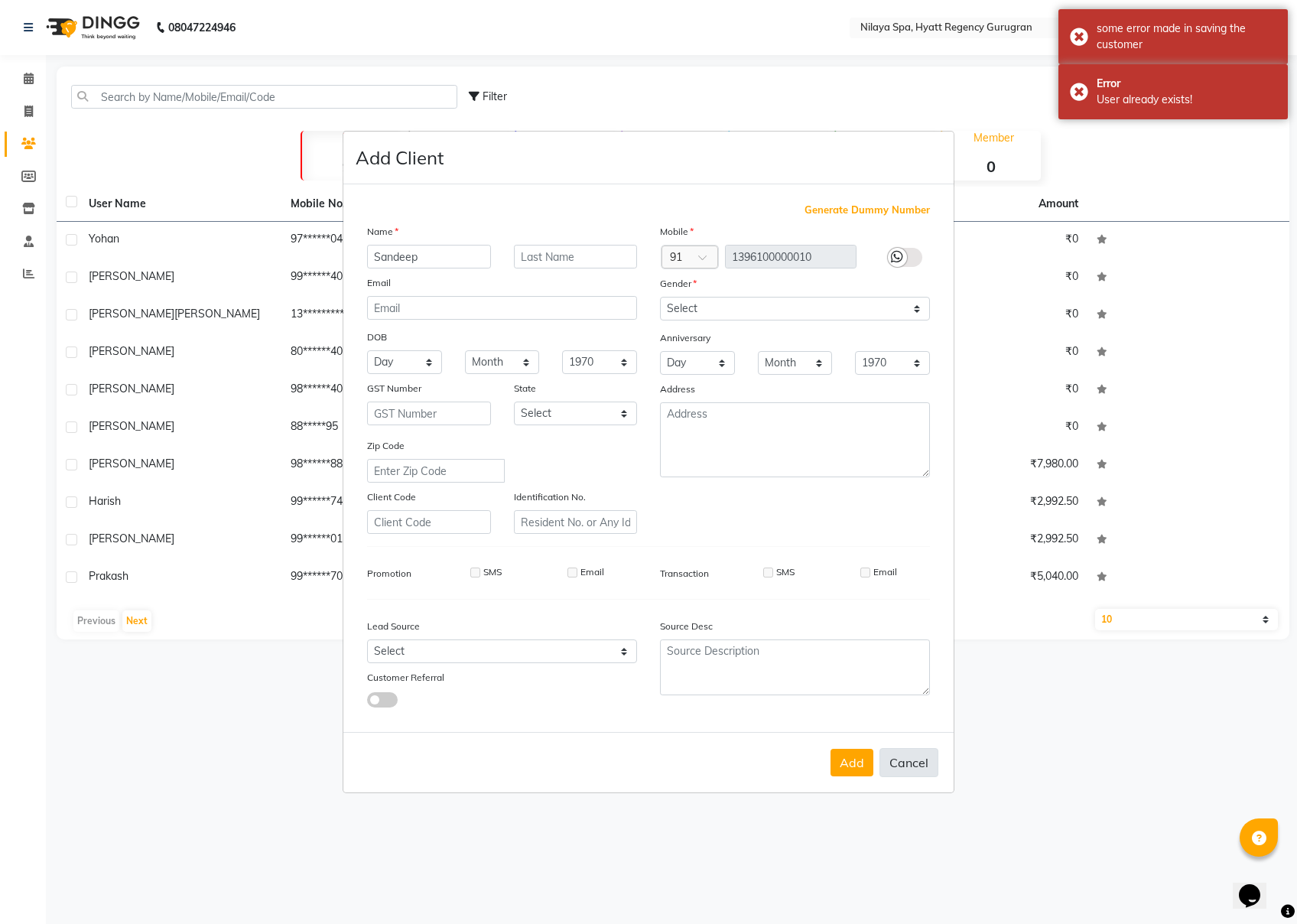
checkbox input "false"
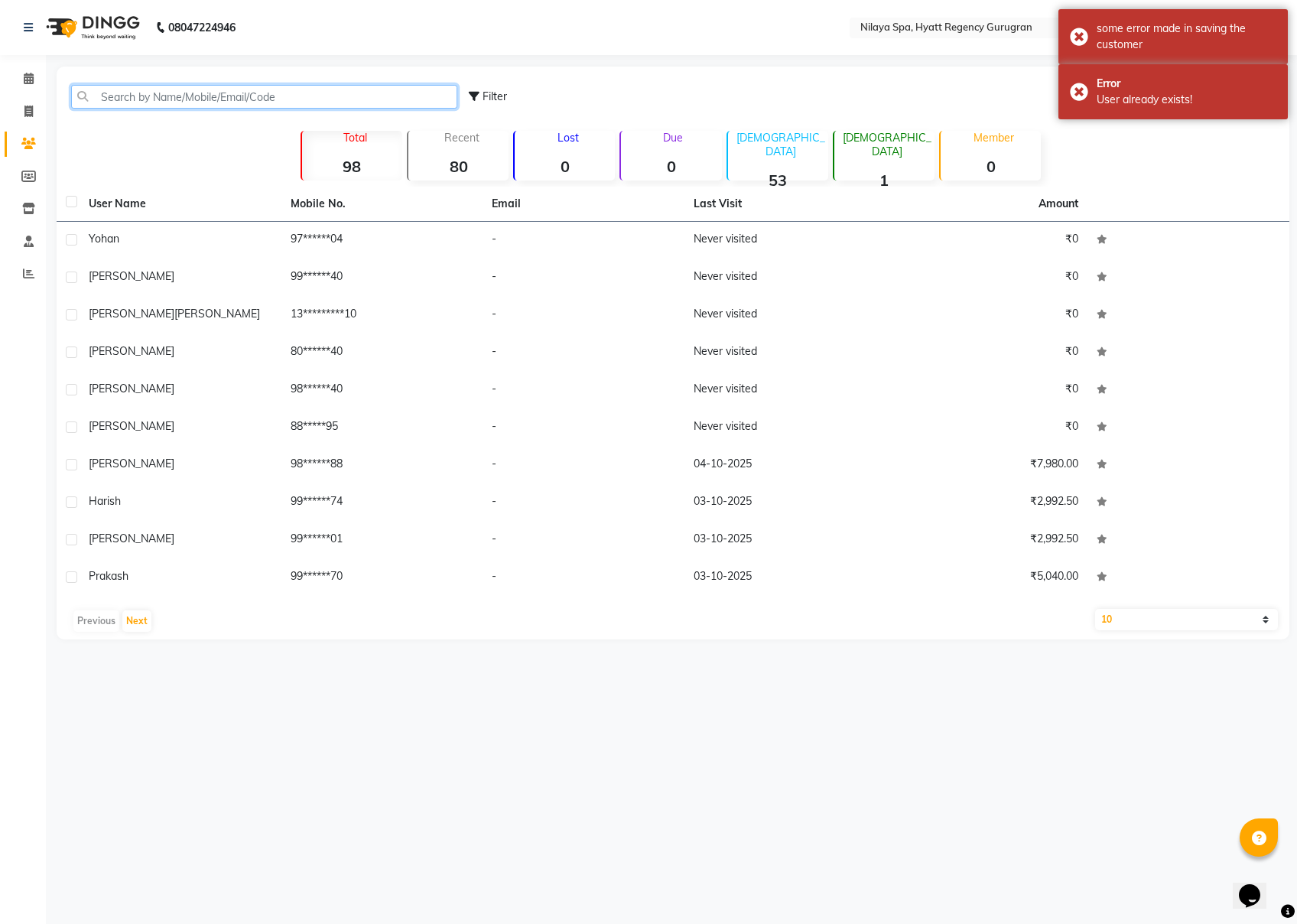
click at [158, 93] on input "text" at bounding box center [264, 97] width 386 height 24
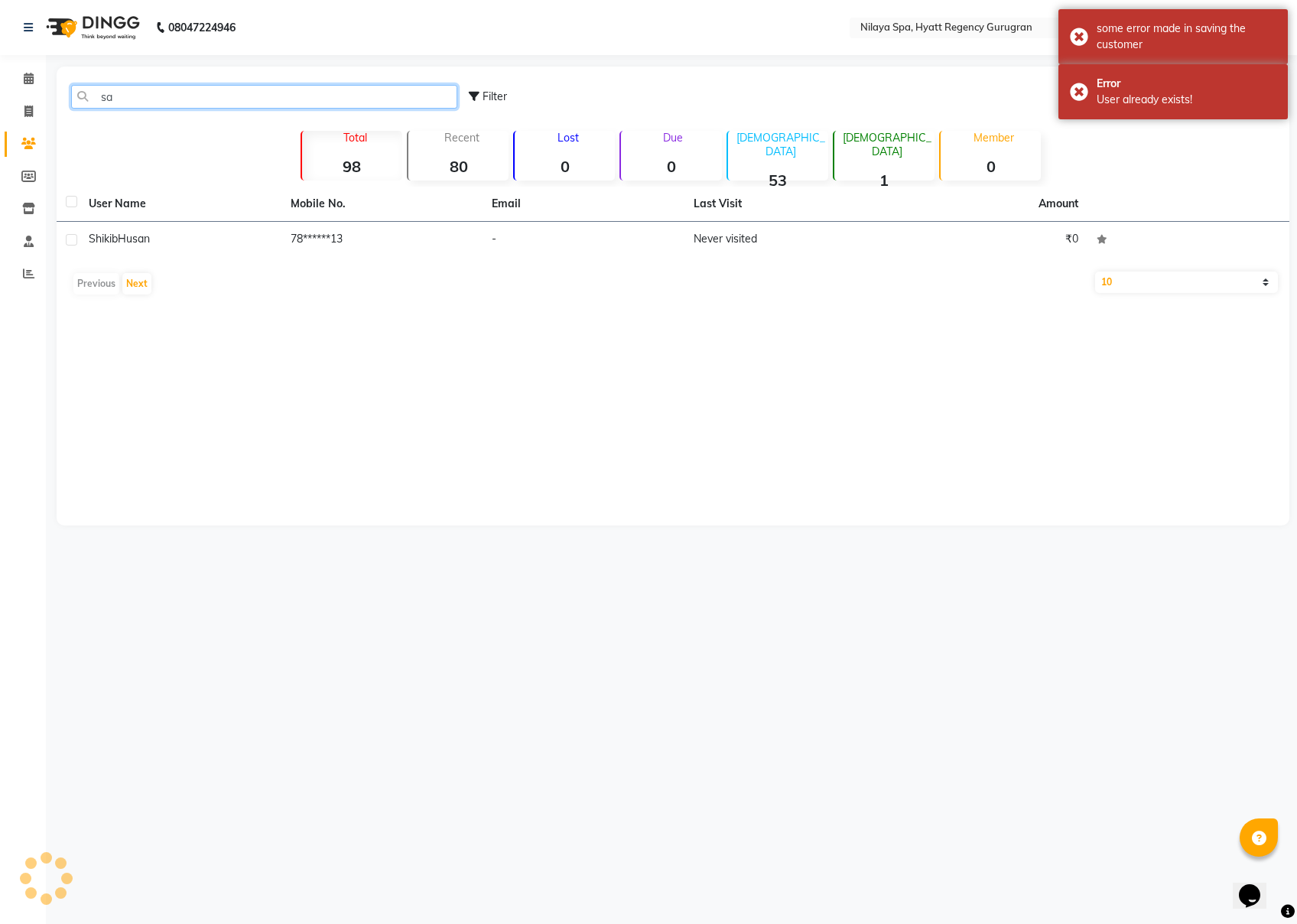
type input "s"
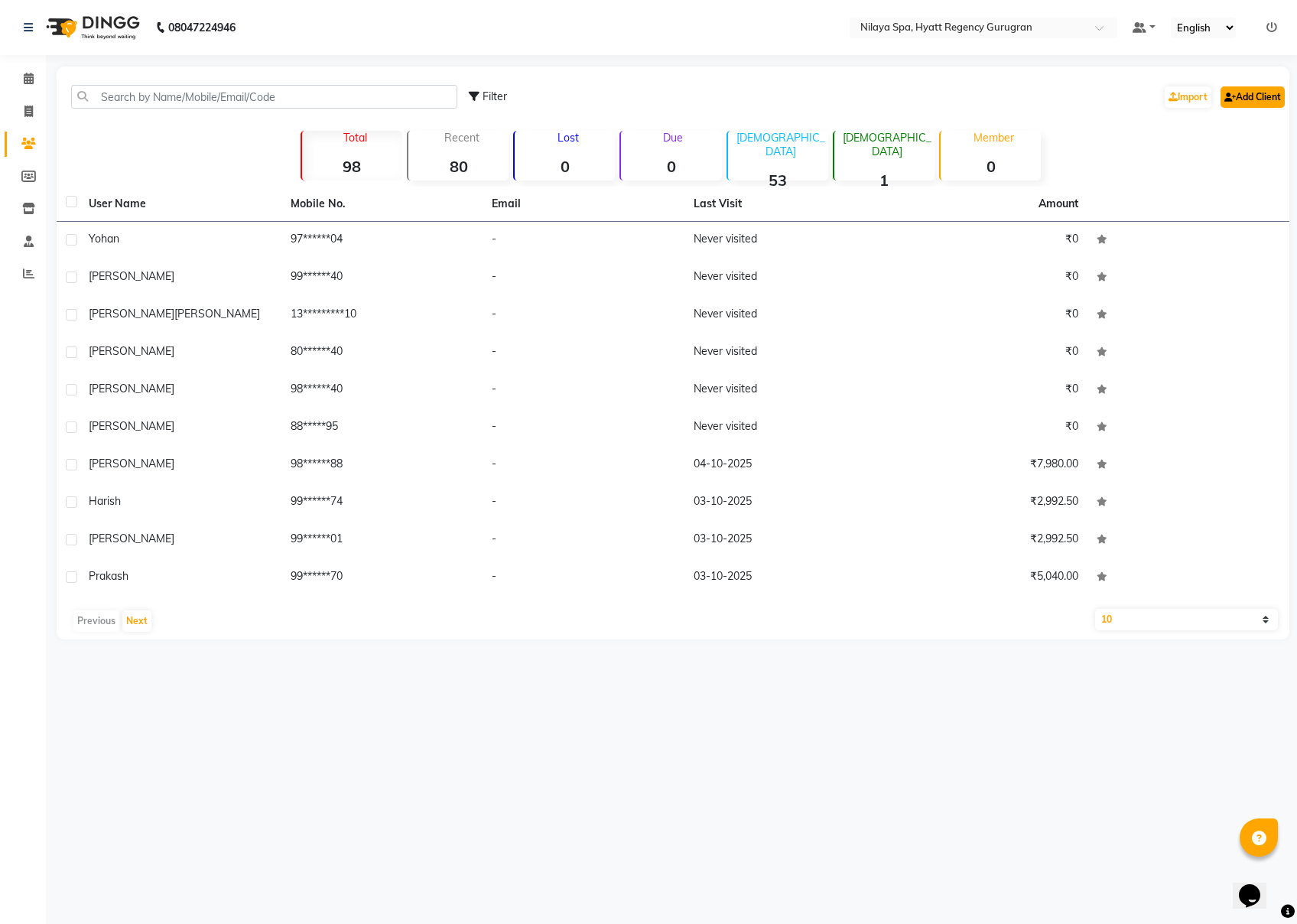
click at [972, 87] on link "Add Client" at bounding box center [1253, 96] width 64 height 21
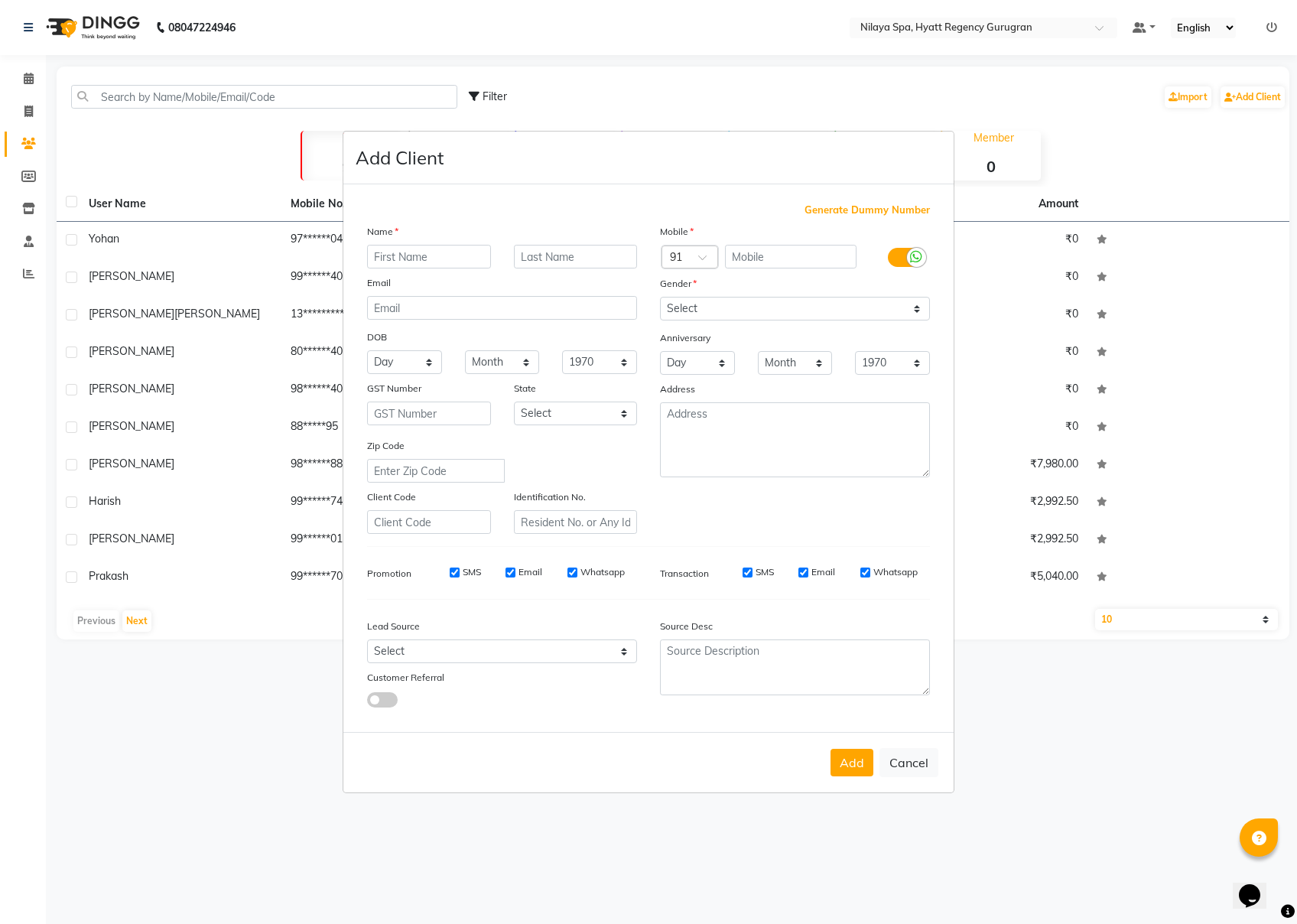
click at [464, 248] on input "text" at bounding box center [429, 257] width 124 height 24
type input "Sandeep"
click at [527, 265] on input "text" at bounding box center [576, 257] width 124 height 24
type input "Room _ 1024"
click at [874, 211] on span "Generate Dummy Number" at bounding box center [867, 210] width 125 height 15
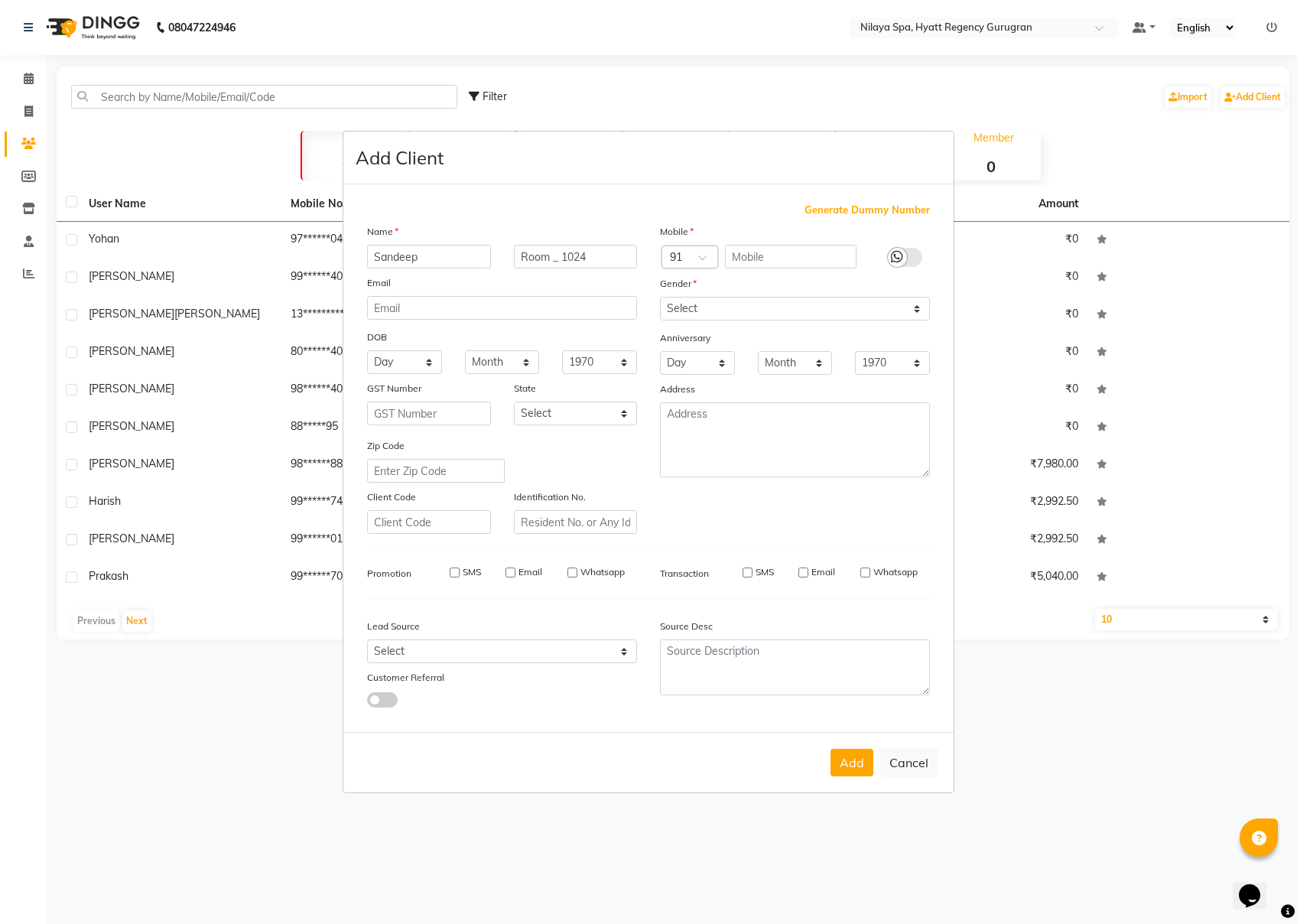
type input "1396100000010"
checkbox input "false"
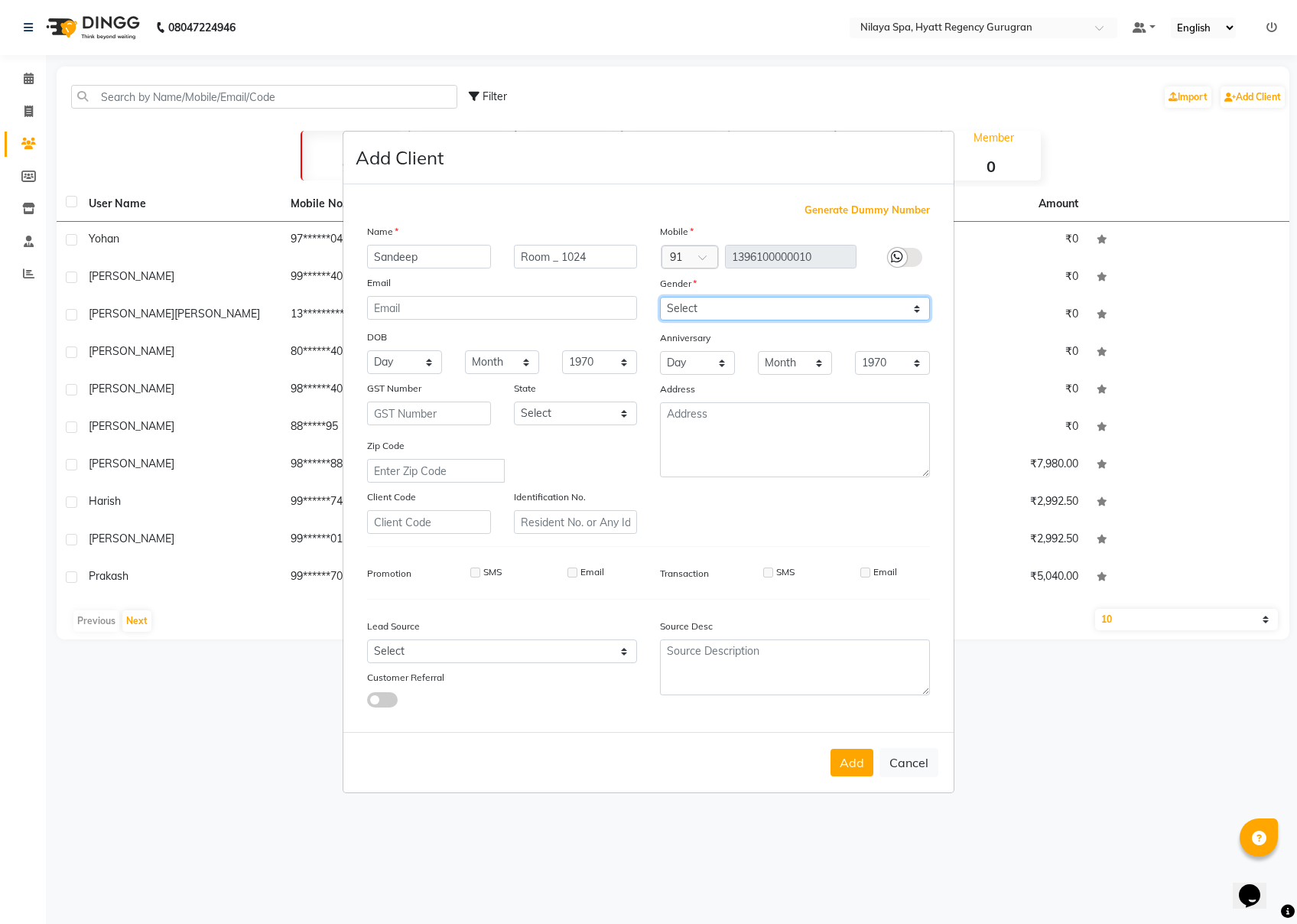
click at [794, 311] on select "Select [DEMOGRAPHIC_DATA] [DEMOGRAPHIC_DATA] Other Prefer Not To Say" at bounding box center [795, 309] width 270 height 24
select select "[DEMOGRAPHIC_DATA]"
click at [660, 298] on select "Select [DEMOGRAPHIC_DATA] [DEMOGRAPHIC_DATA] Other Prefer Not To Say" at bounding box center [795, 309] width 270 height 24
click at [852, 692] on button "Add" at bounding box center [852, 763] width 43 height 28
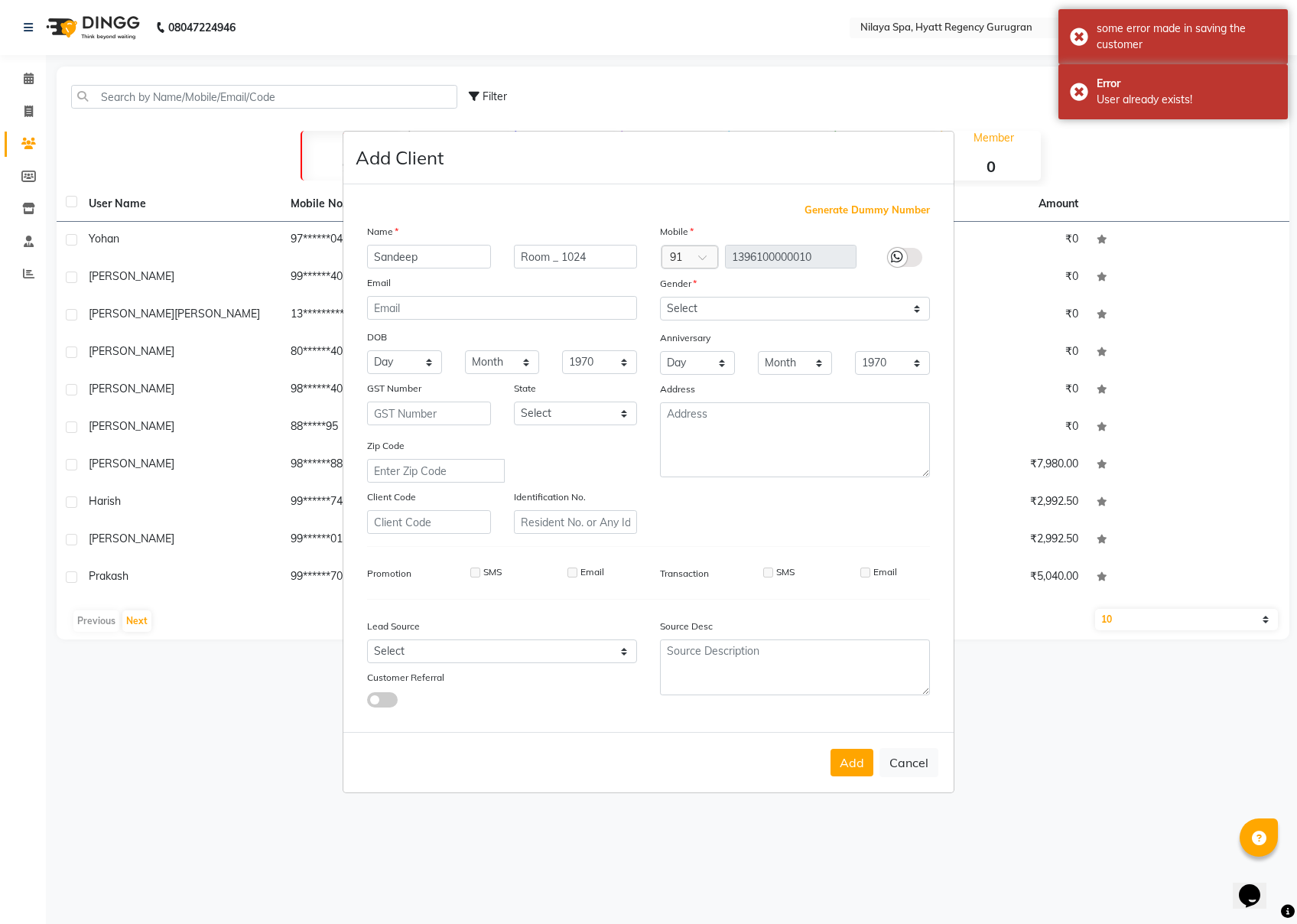
click at [895, 217] on span "Generate Dummy Number" at bounding box center [867, 210] width 125 height 15
click at [897, 264] on icon at bounding box center [897, 257] width 12 height 14
click at [904, 254] on div at bounding box center [897, 257] width 19 height 19
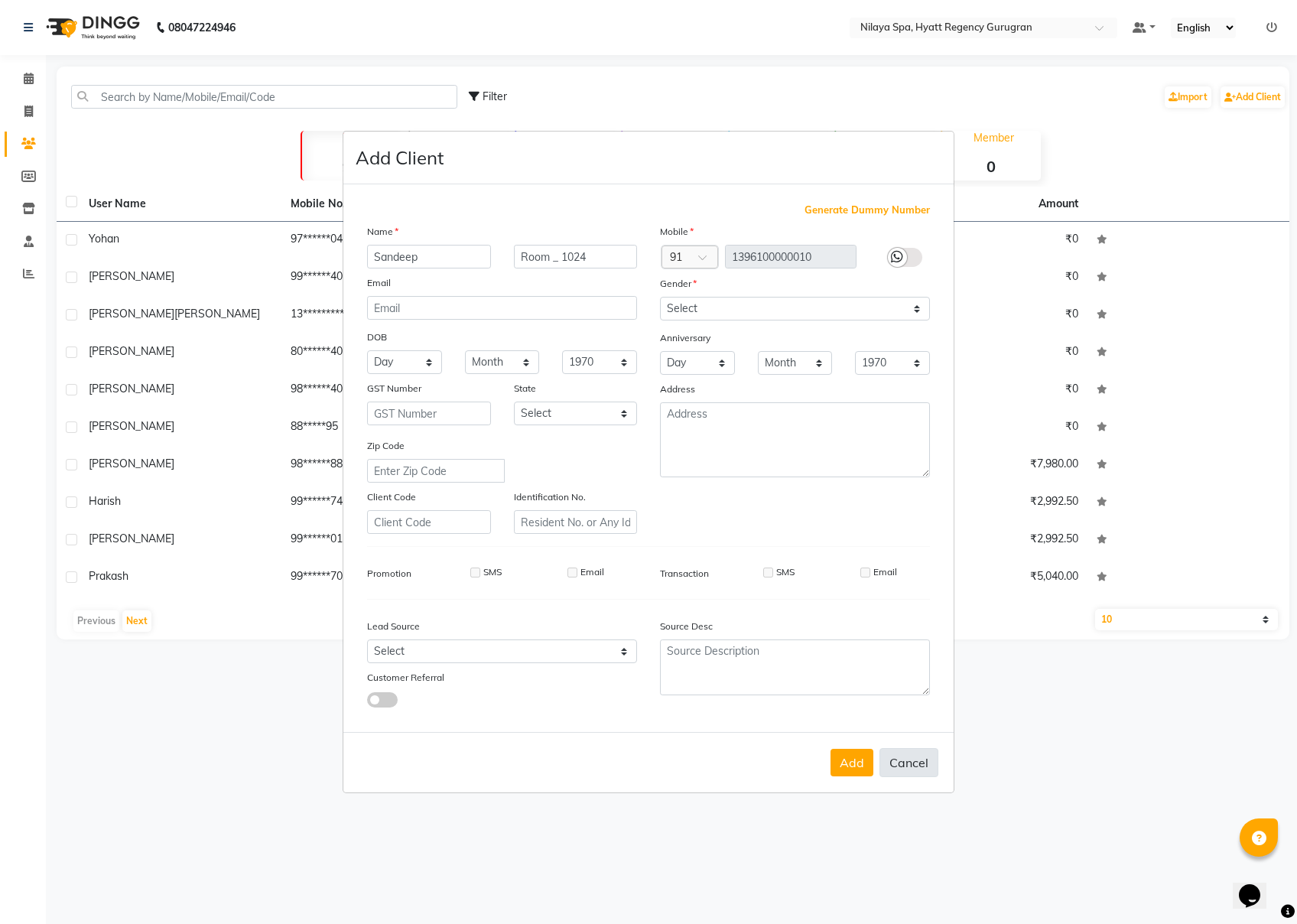
click at [916, 692] on button "Cancel" at bounding box center [909, 762] width 59 height 29
select select
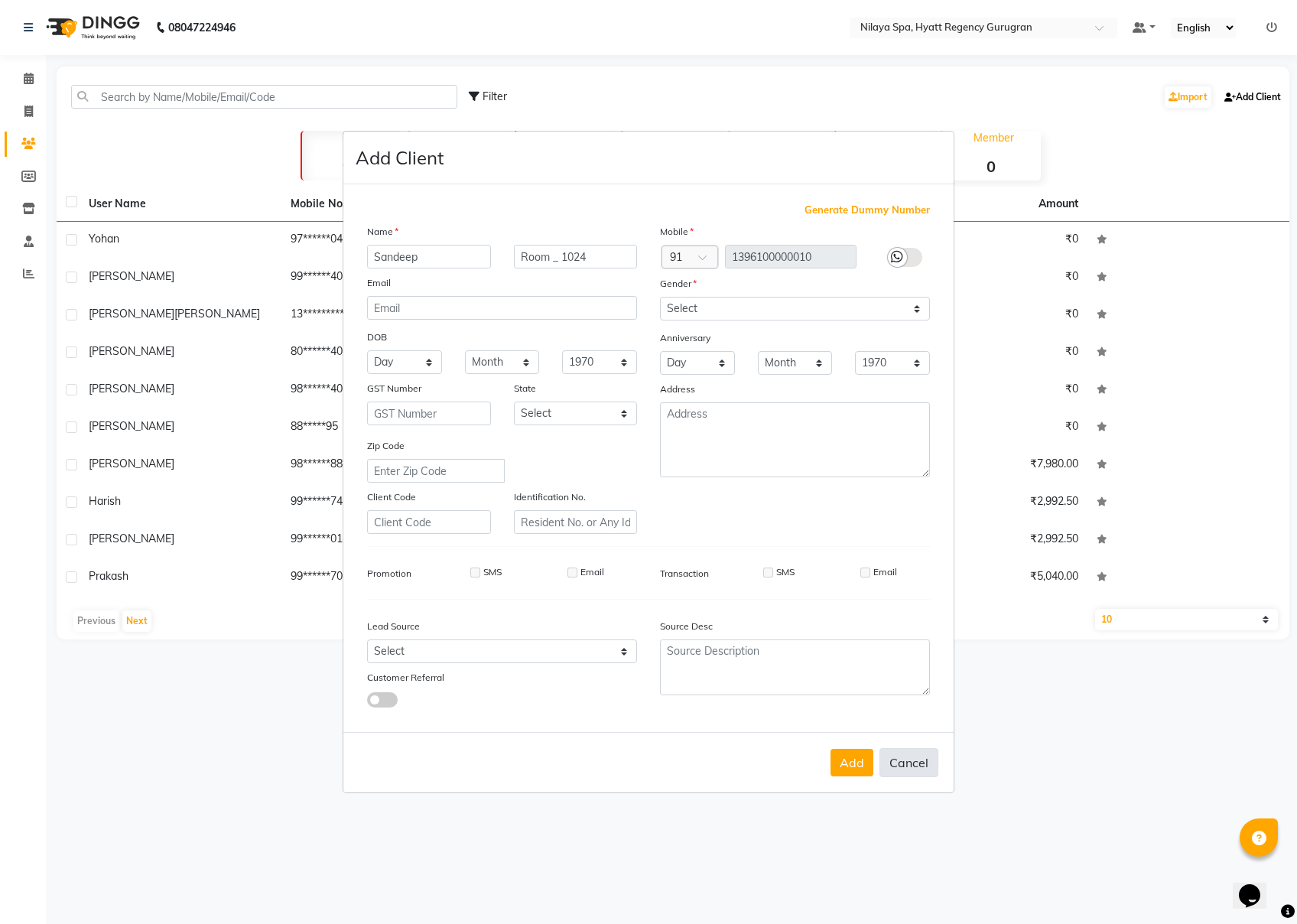
select select
checkbox input "false"
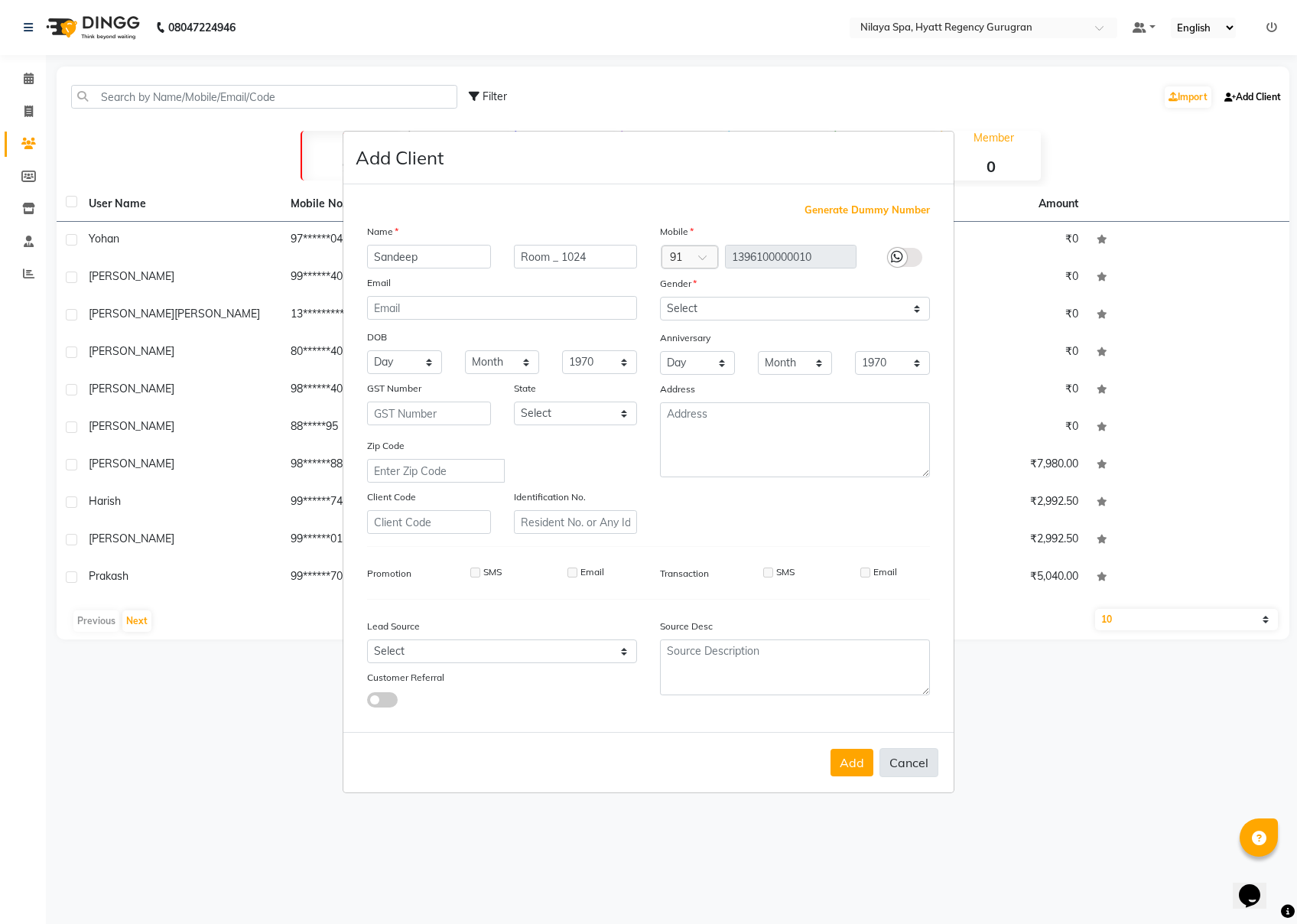
checkbox input "false"
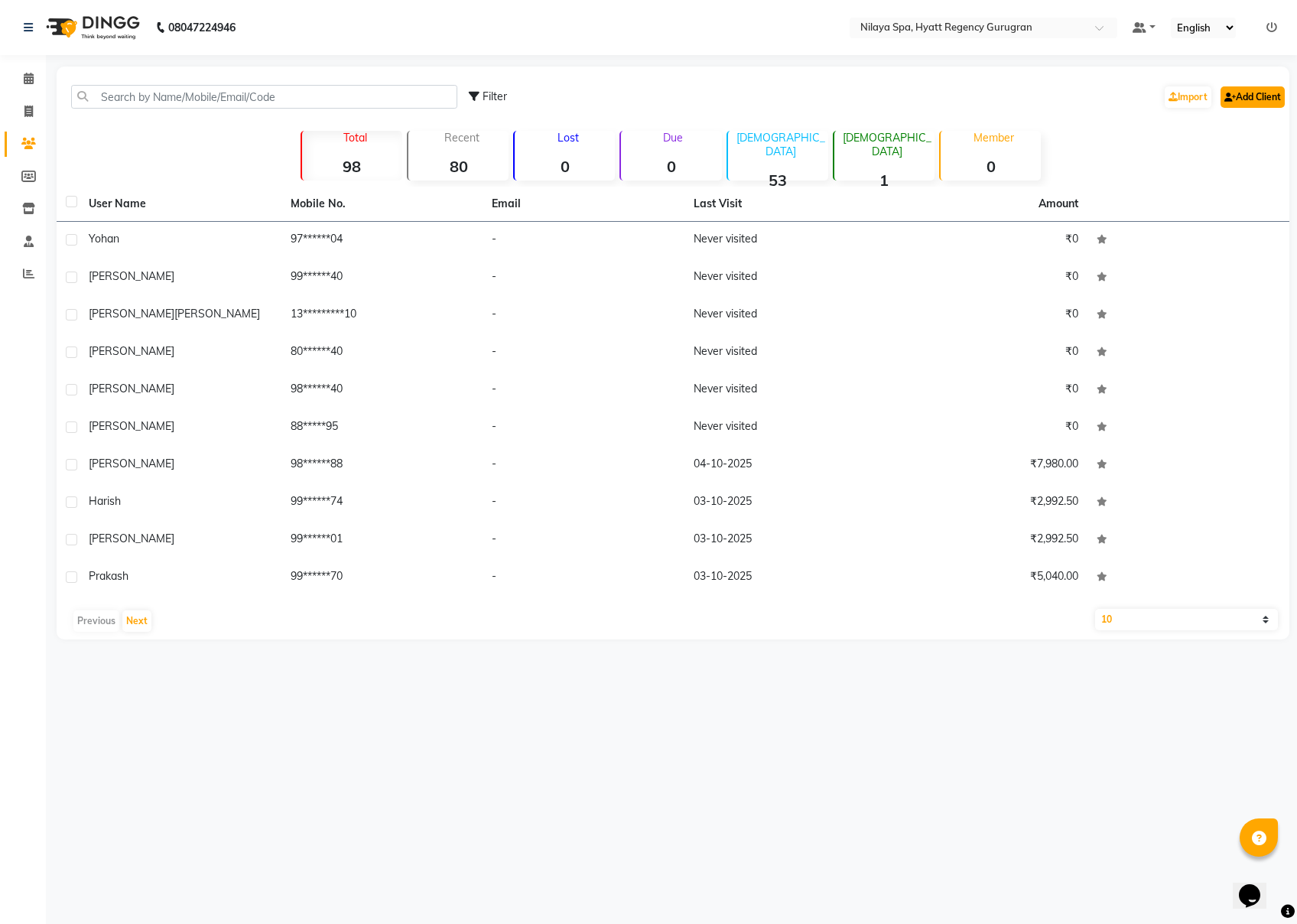
click at [972, 93] on link "Add Client" at bounding box center [1253, 96] width 64 height 21
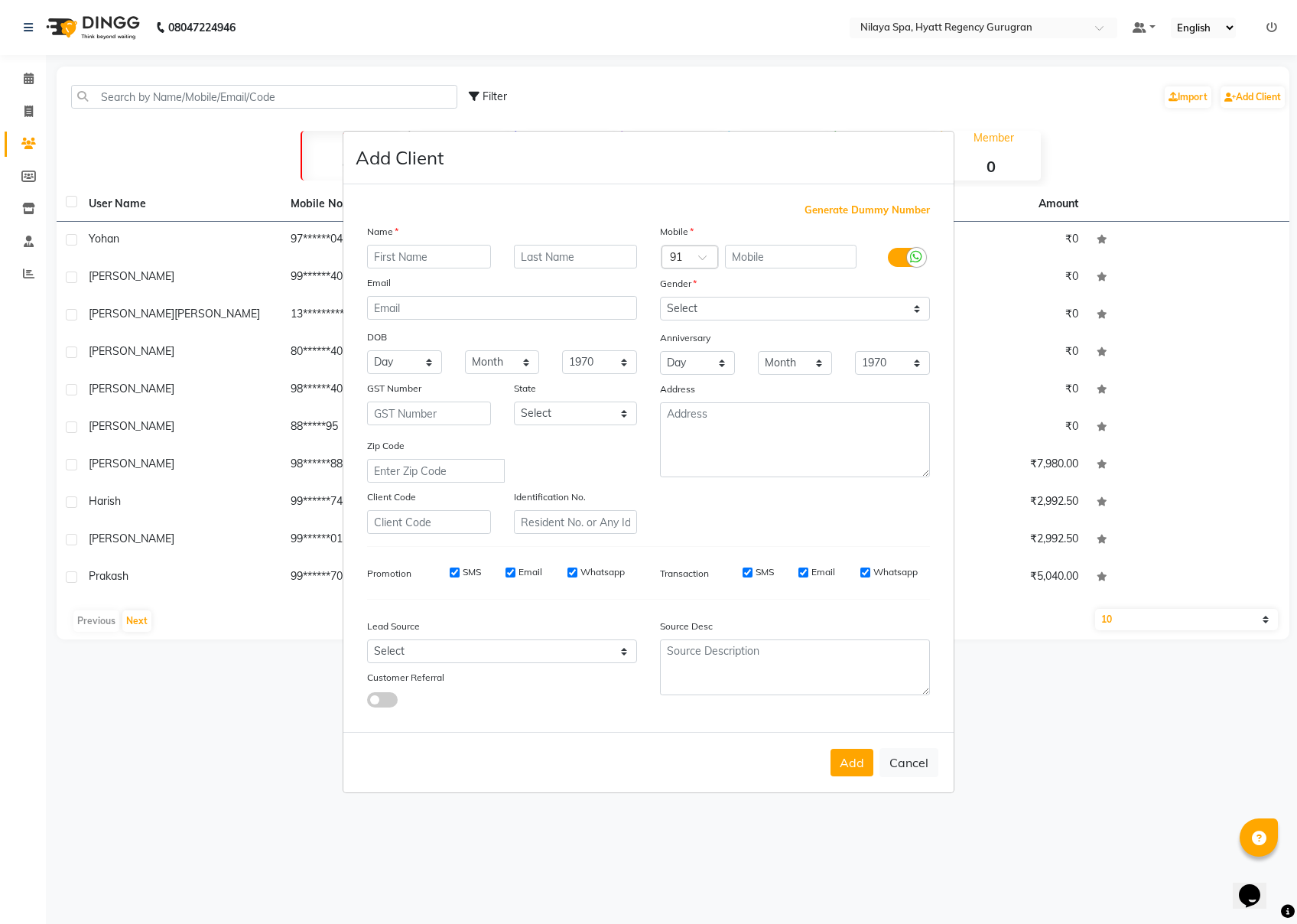
click at [444, 255] on input "text" at bounding box center [429, 257] width 124 height 24
type input "Sandeep"
click at [546, 251] on input "text" at bounding box center [576, 257] width 124 height 24
type input "Room no - 1024"
click at [812, 236] on div "Mobile" at bounding box center [795, 233] width 293 height 21
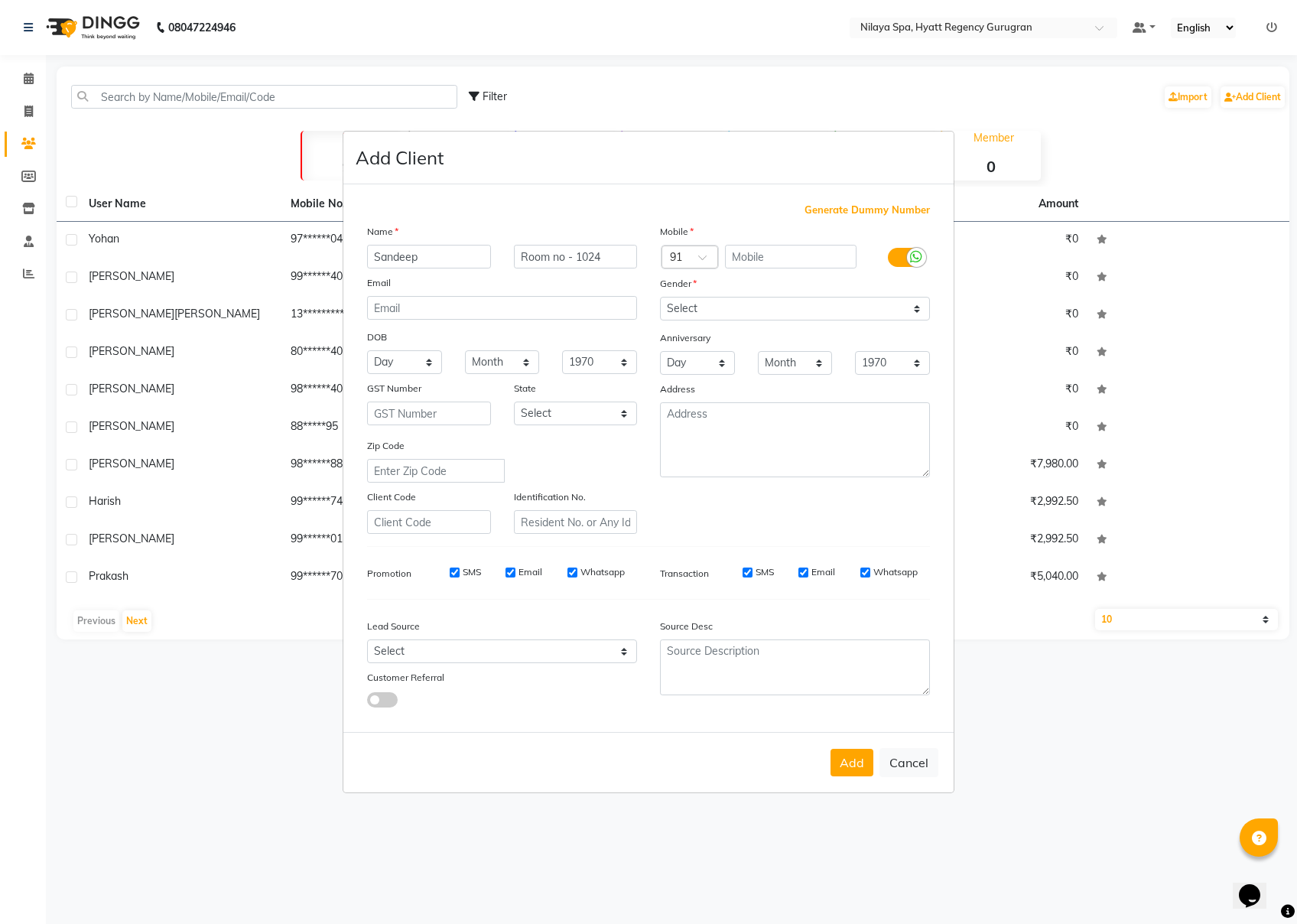
click at [812, 239] on div "Mobile" at bounding box center [795, 233] width 293 height 21
click at [805, 261] on input "text" at bounding box center [791, 257] width 132 height 24
type input "1255612318"
click at [786, 304] on select "Select [DEMOGRAPHIC_DATA] [DEMOGRAPHIC_DATA] Other Prefer Not To Say" at bounding box center [795, 309] width 270 height 24
select select "[DEMOGRAPHIC_DATA]"
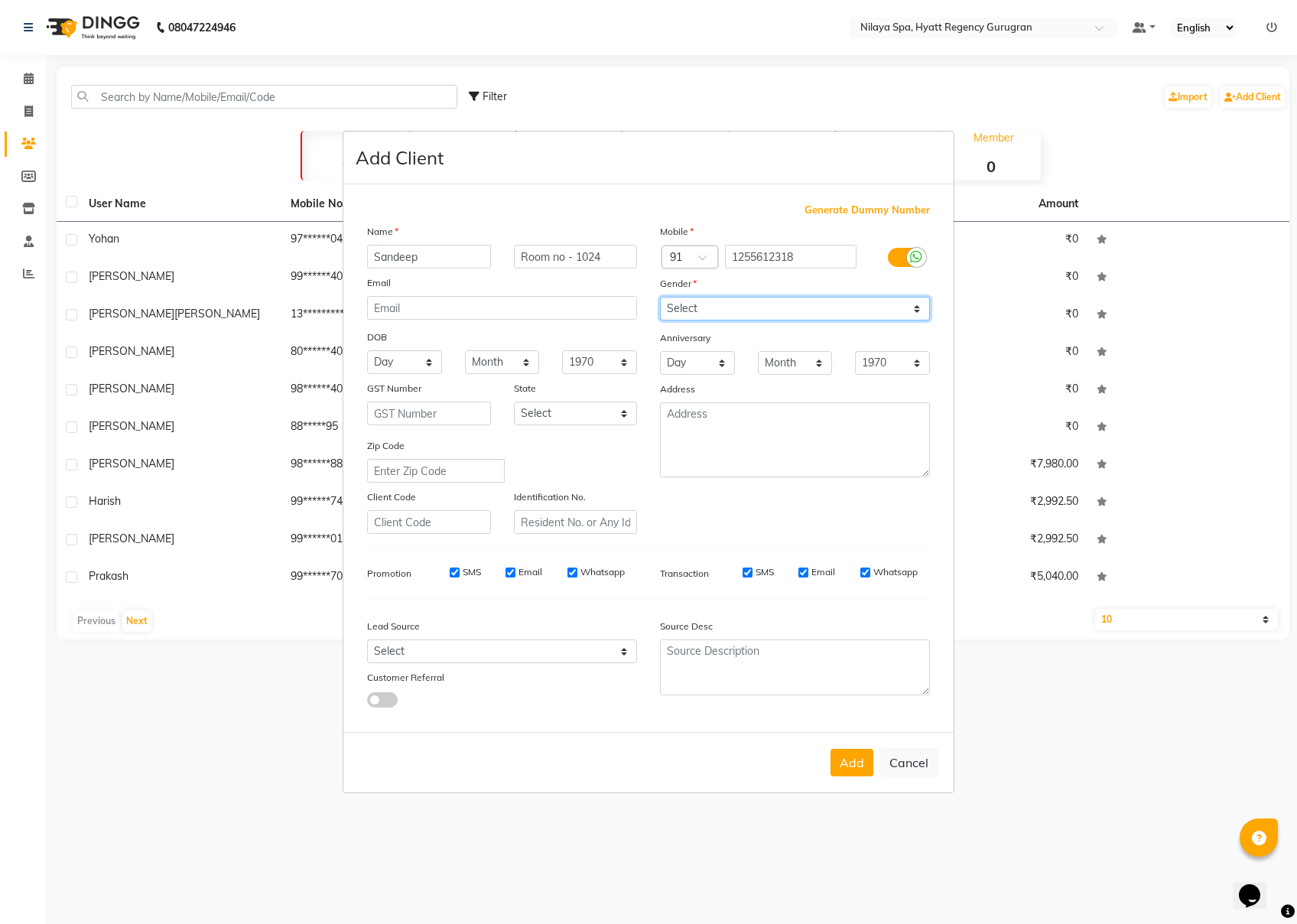
click at [660, 298] on select "Select [DEMOGRAPHIC_DATA] [DEMOGRAPHIC_DATA] Other Prefer Not To Say" at bounding box center [795, 309] width 270 height 24
click at [848, 692] on button "Add" at bounding box center [852, 763] width 43 height 28
select select
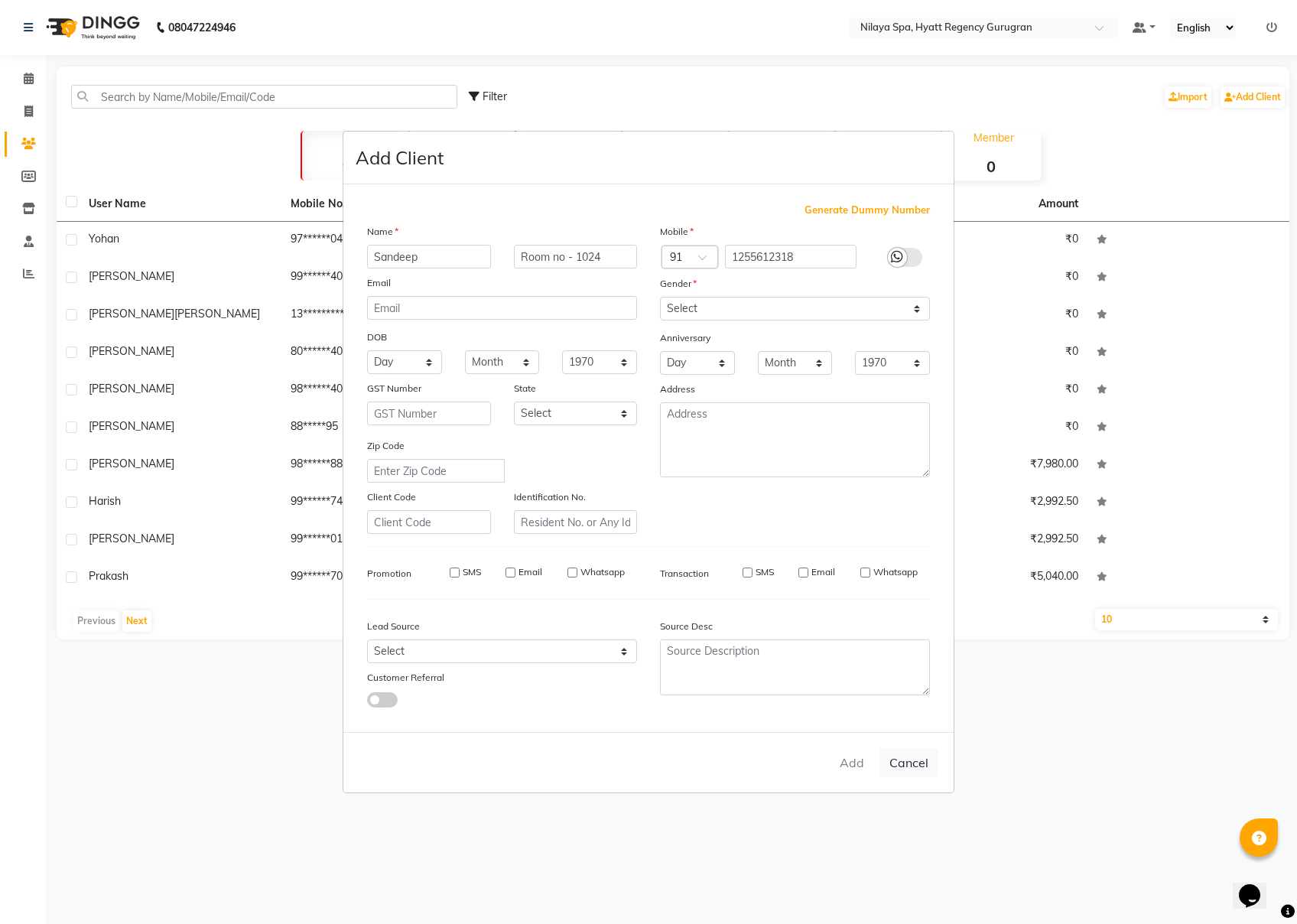
select select
checkbox input "false"
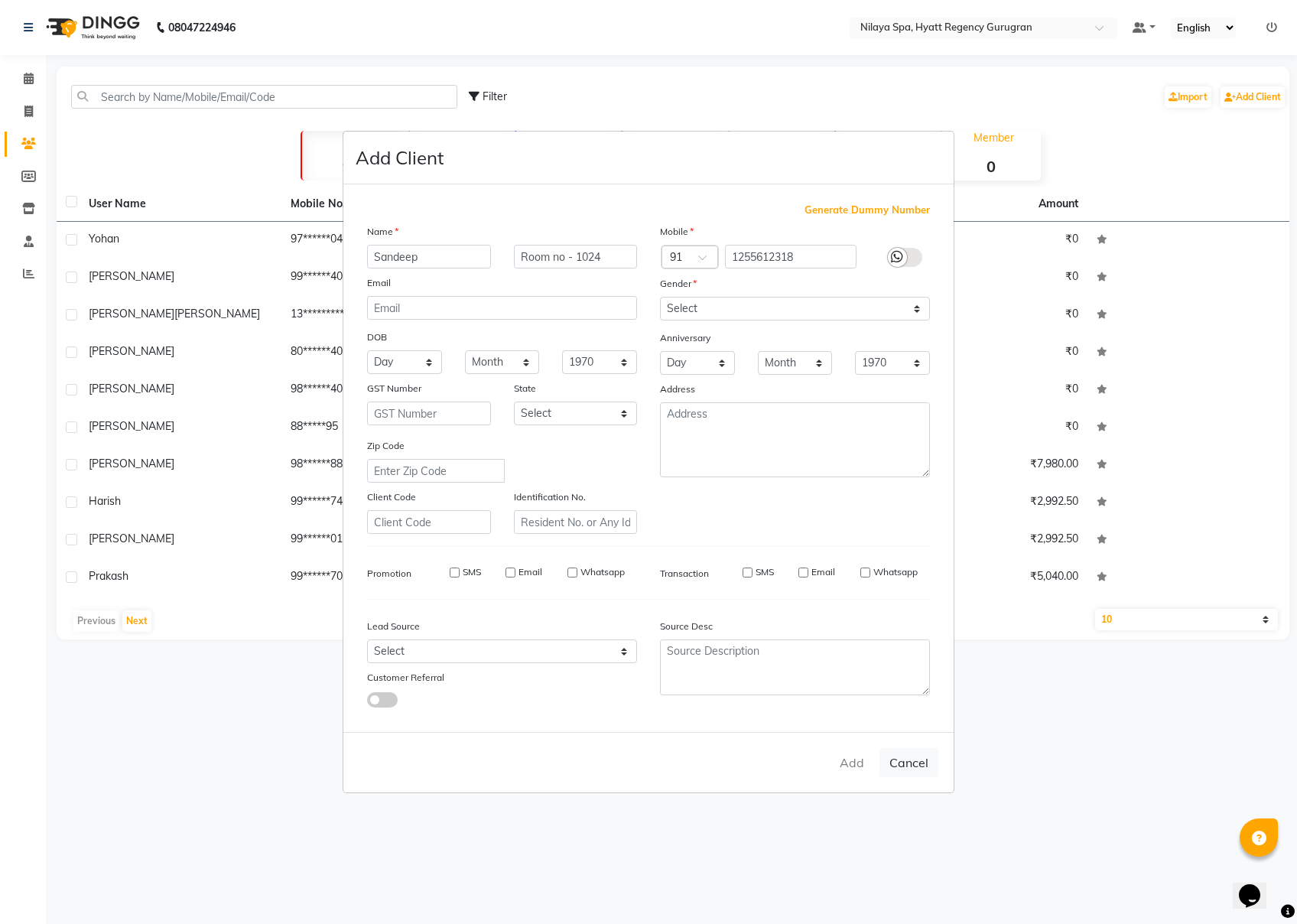
checkbox input "false"
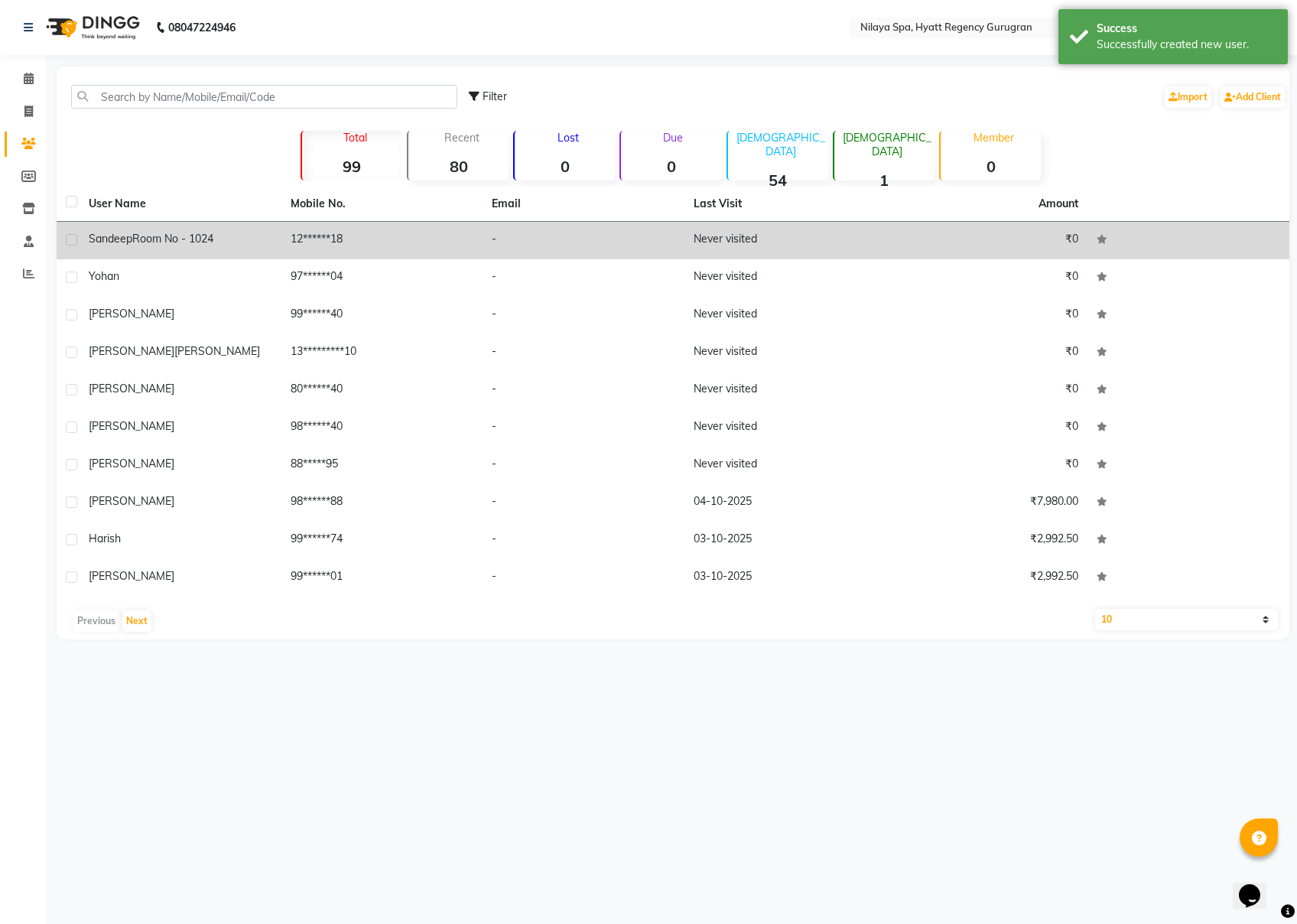
click at [177, 232] on span "Room no - 1024" at bounding box center [172, 239] width 81 height 14
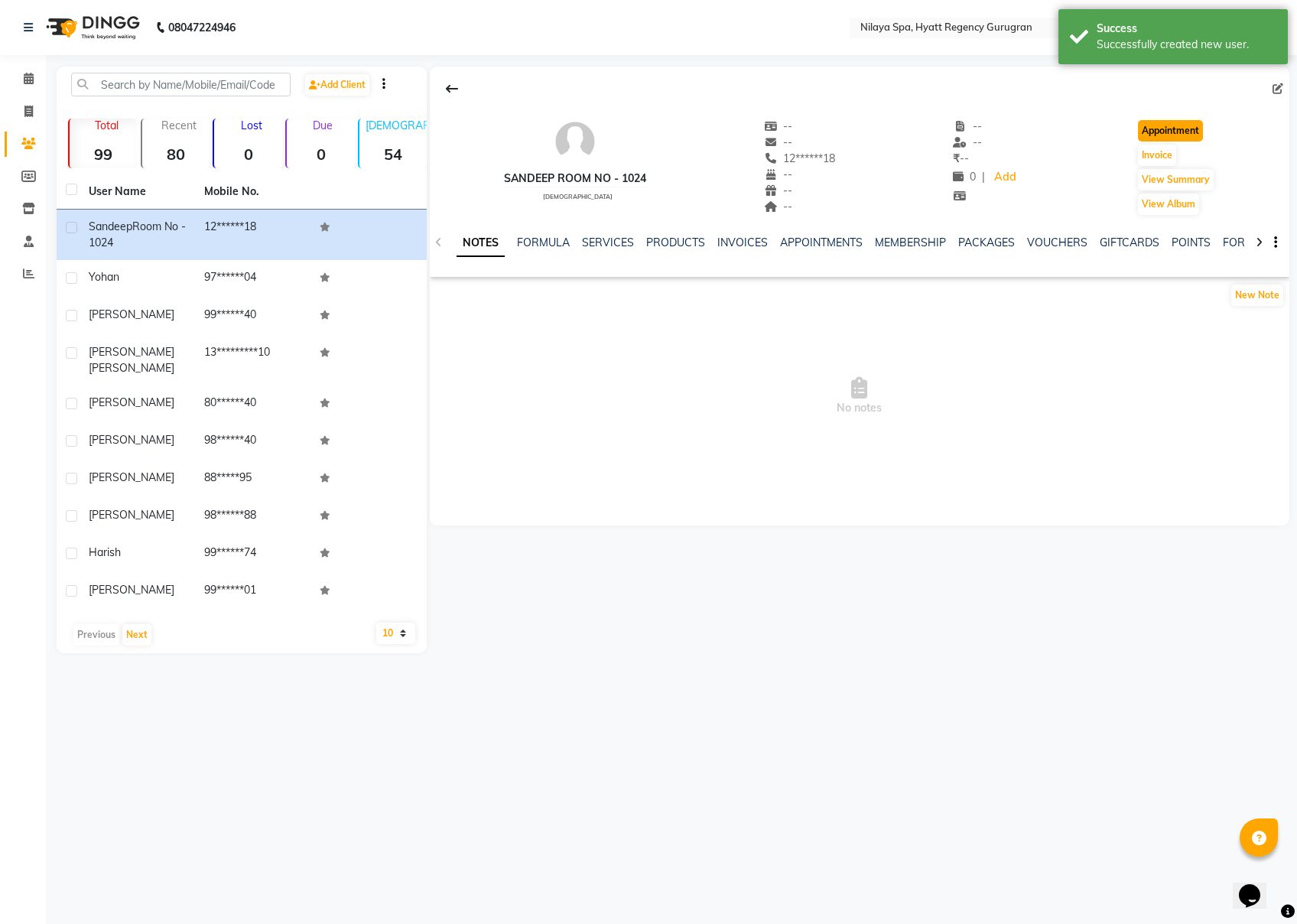
click at [972, 126] on button "Appointment" at bounding box center [1170, 130] width 65 height 21
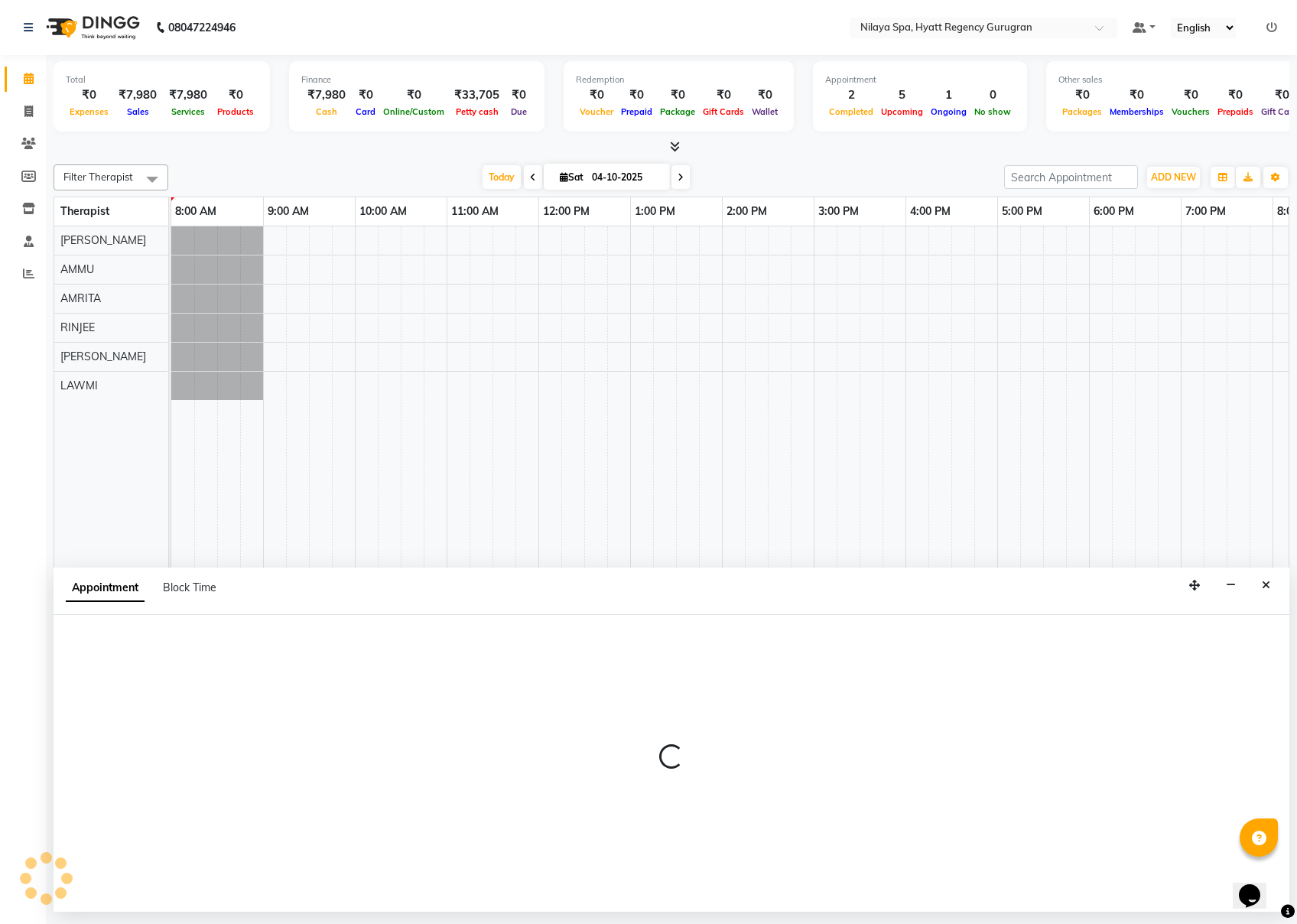
select select "540"
select select "tentative"
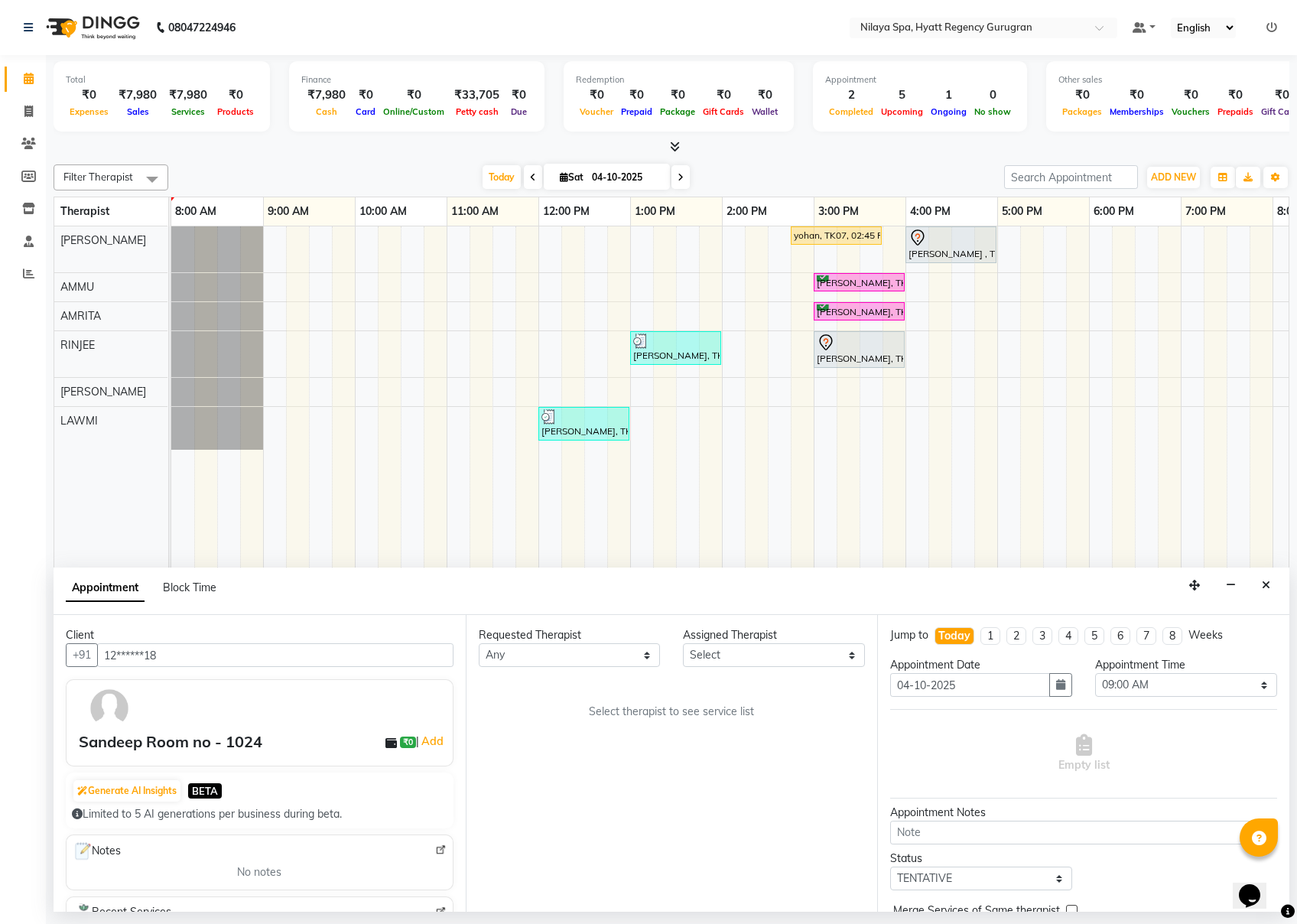
click at [972, 575] on div "Appointment Block Time Minimize" at bounding box center [672, 591] width 1236 height 47
click at [972, 586] on icon "Close" at bounding box center [1266, 585] width 8 height 11
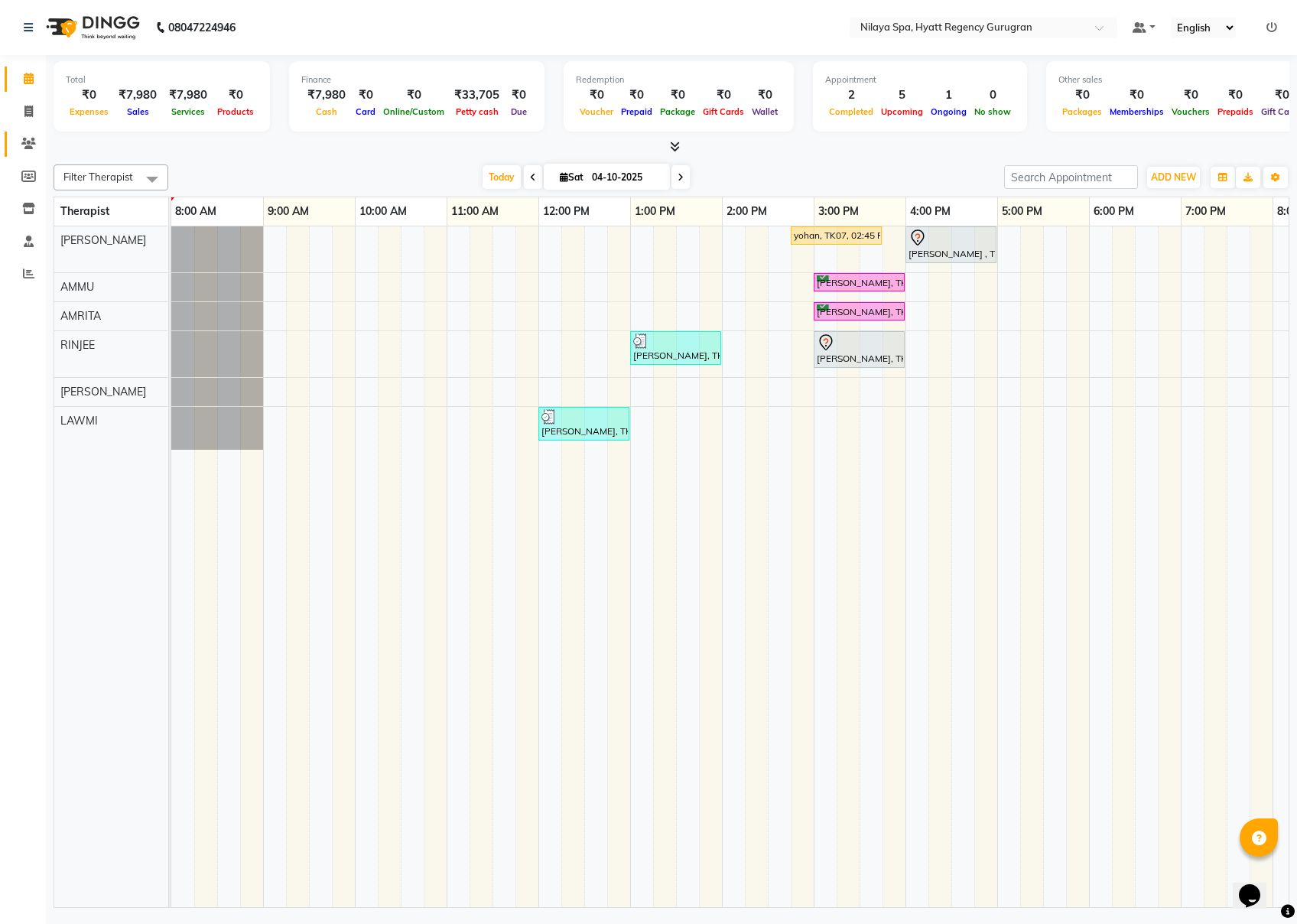
click at [23, 138] on icon at bounding box center [28, 143] width 15 height 11
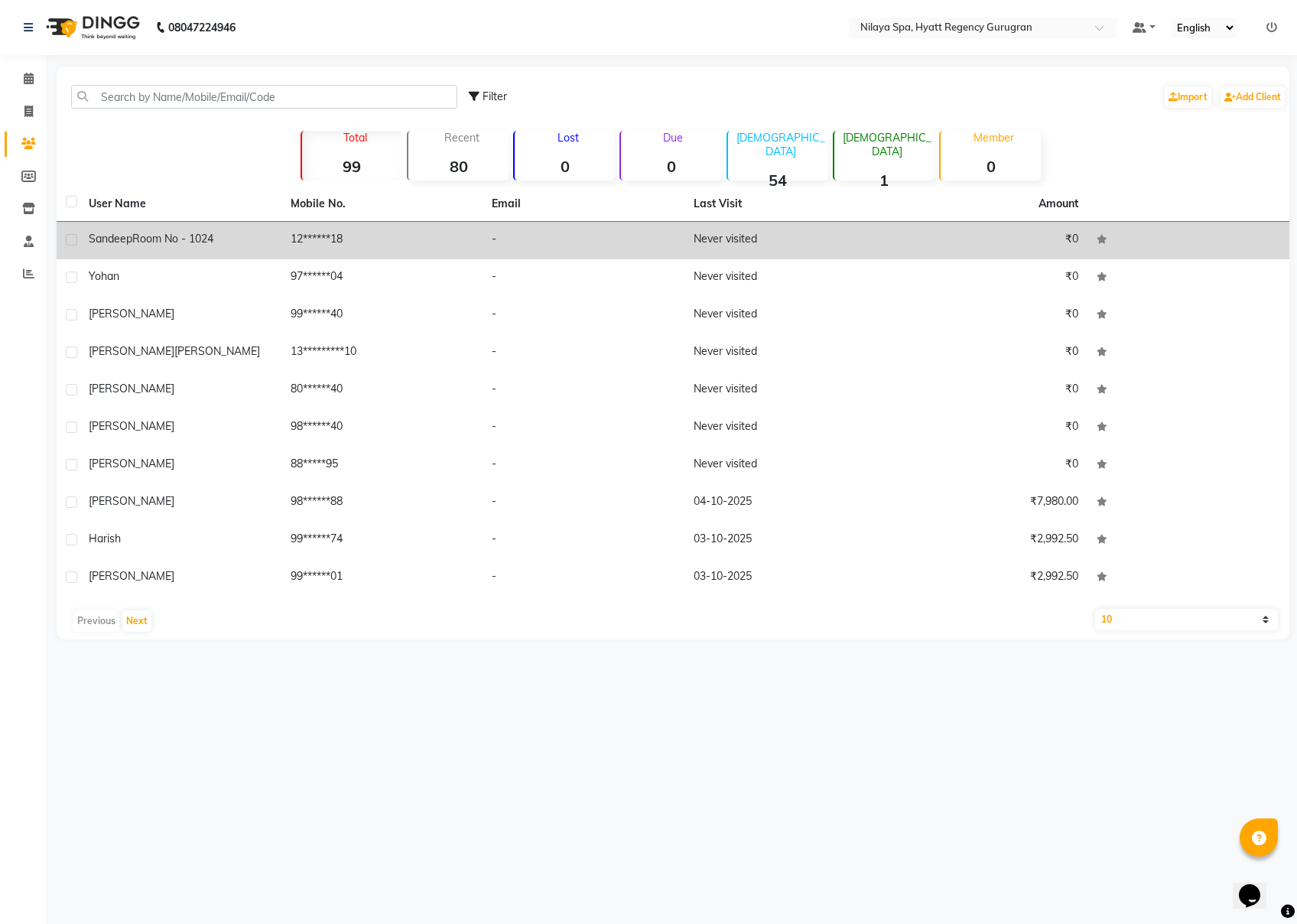
click at [139, 236] on span "Room no - 1024" at bounding box center [172, 239] width 81 height 14
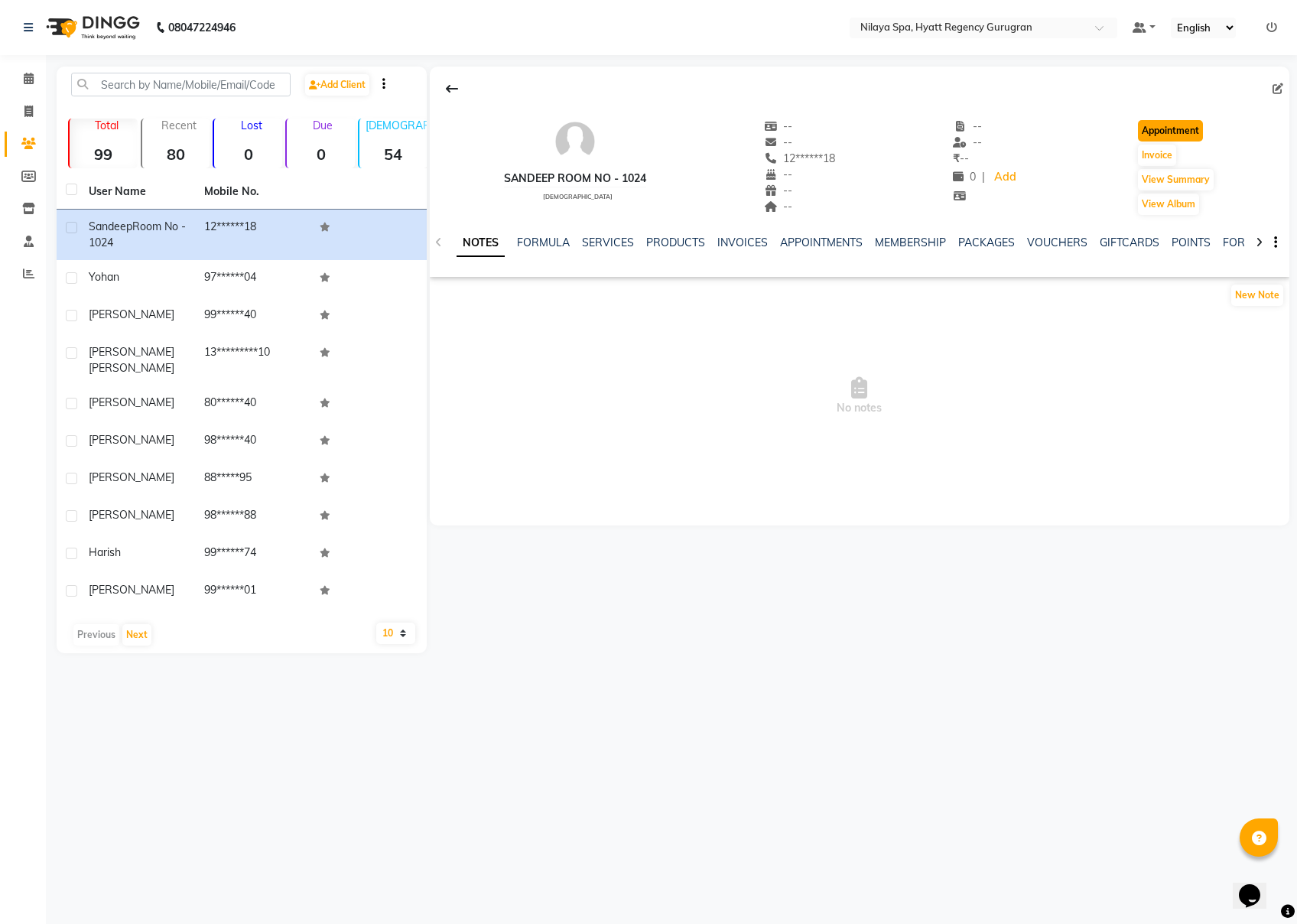
click at [972, 127] on button "Appointment" at bounding box center [1170, 130] width 65 height 21
select select "tentative"
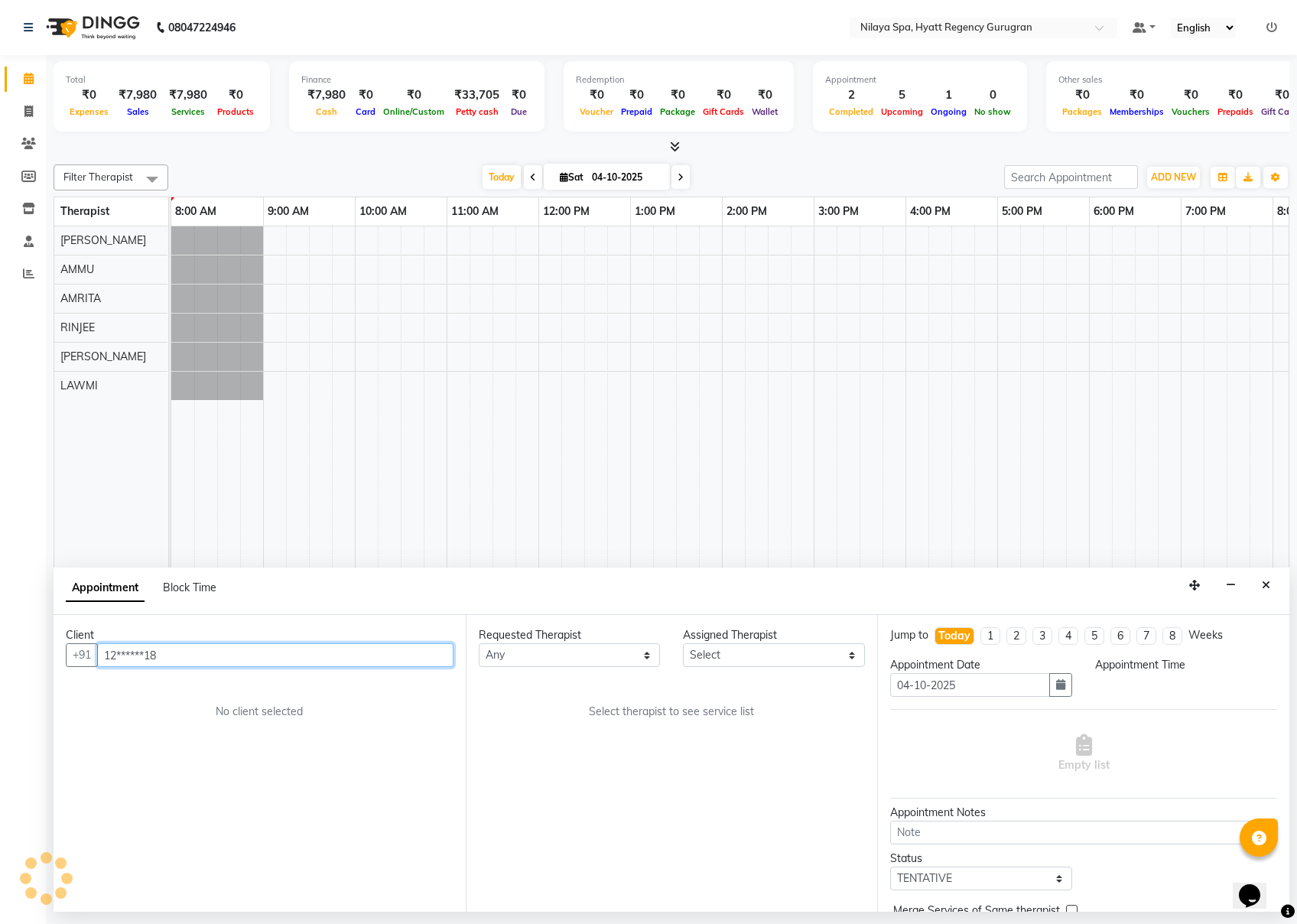
select select "540"
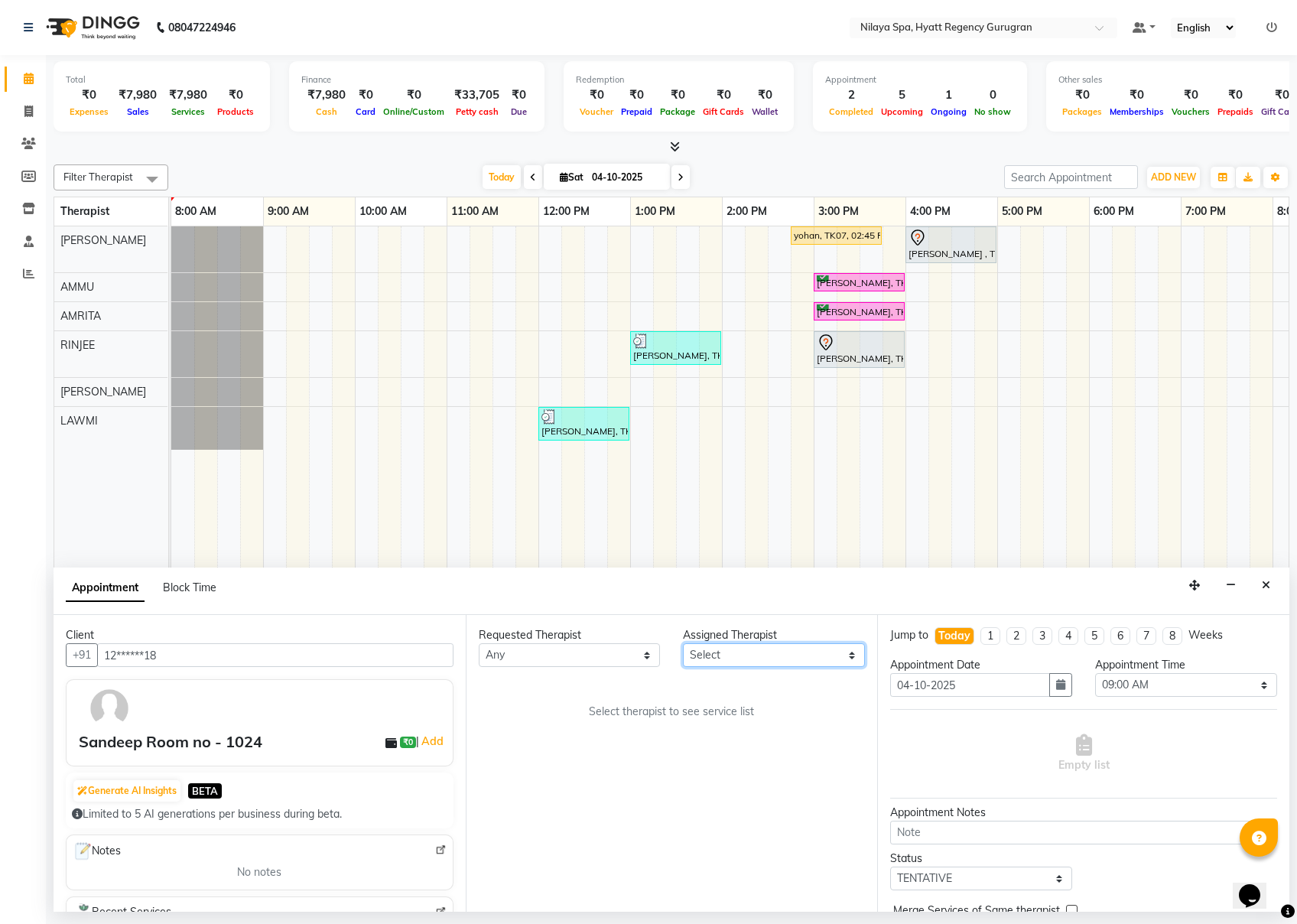
click at [744, 649] on select "Select AMMU AMRITA [PERSON_NAME] LAWMI [PERSON_NAME] RINJEE" at bounding box center [774, 655] width 182 height 24
select select "92718"
click at [683, 644] on select "Select AMMU AMRITA [PERSON_NAME] LAWMI [PERSON_NAME] RINJEE" at bounding box center [774, 655] width 182 height 24
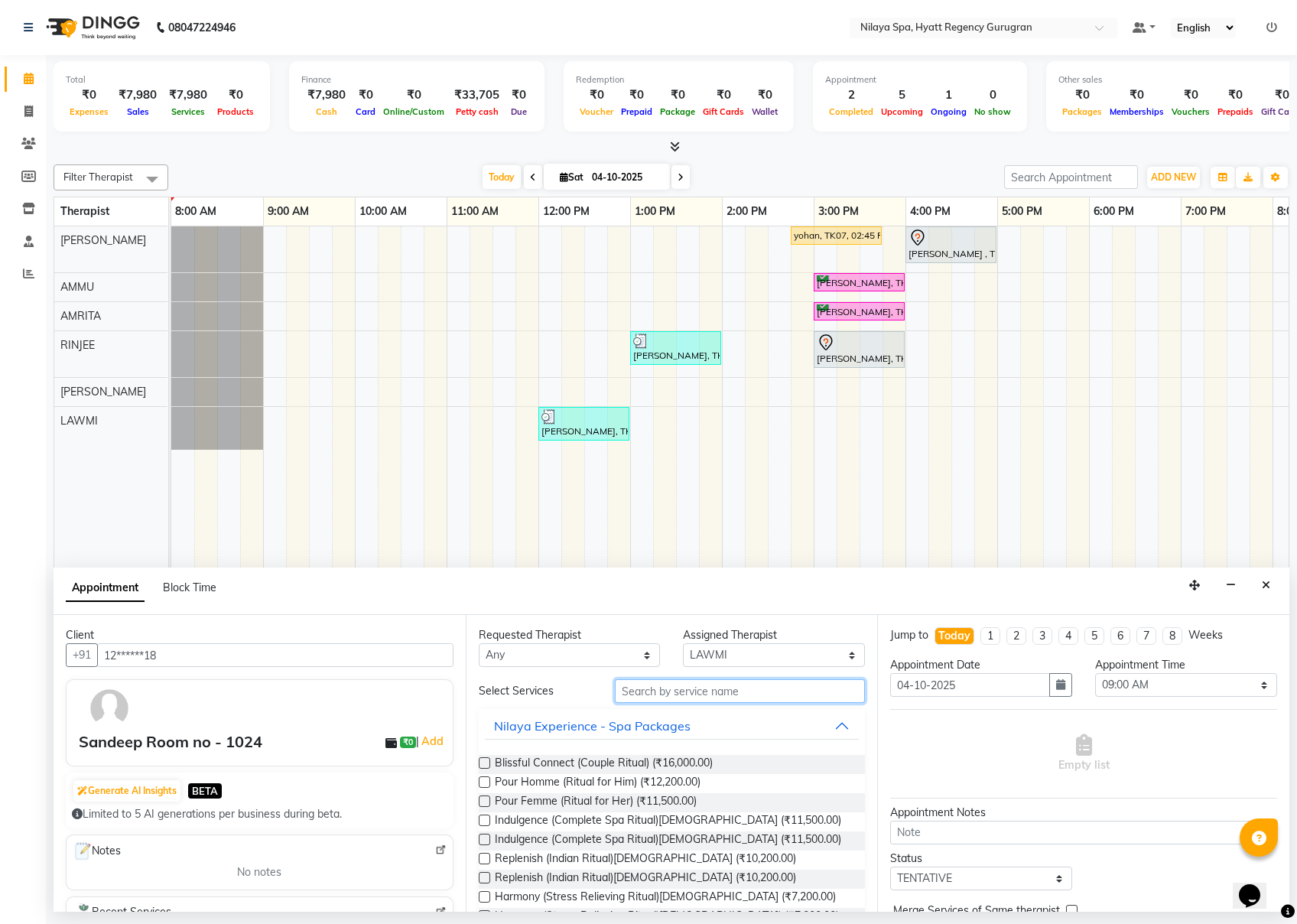
click at [667, 692] on input "text" at bounding box center [740, 691] width 250 height 24
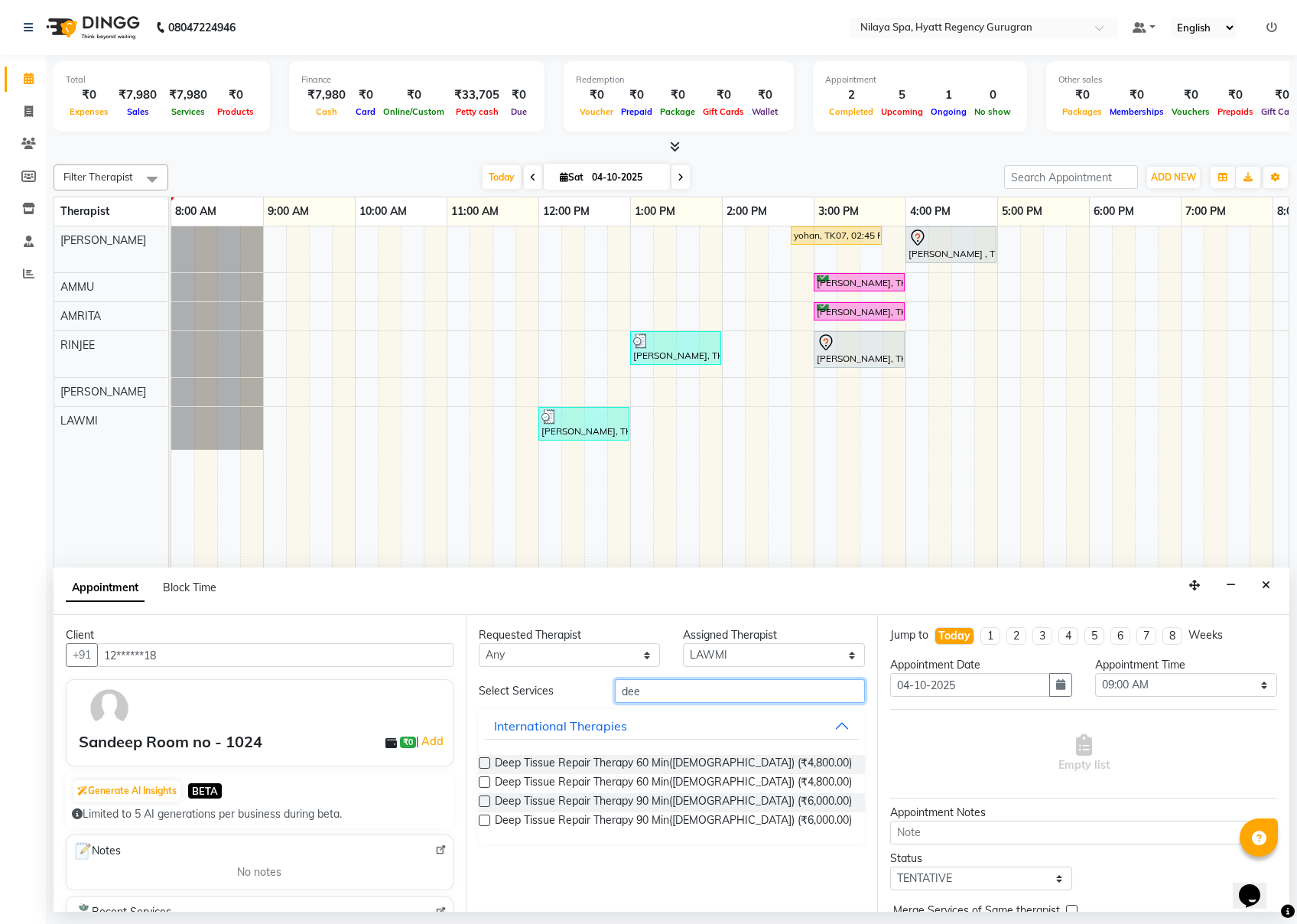
type input "dee"
click at [483, 692] on label at bounding box center [484, 762] width 11 height 11
click at [483, 692] on input "checkbox" at bounding box center [484, 765] width 10 height 10
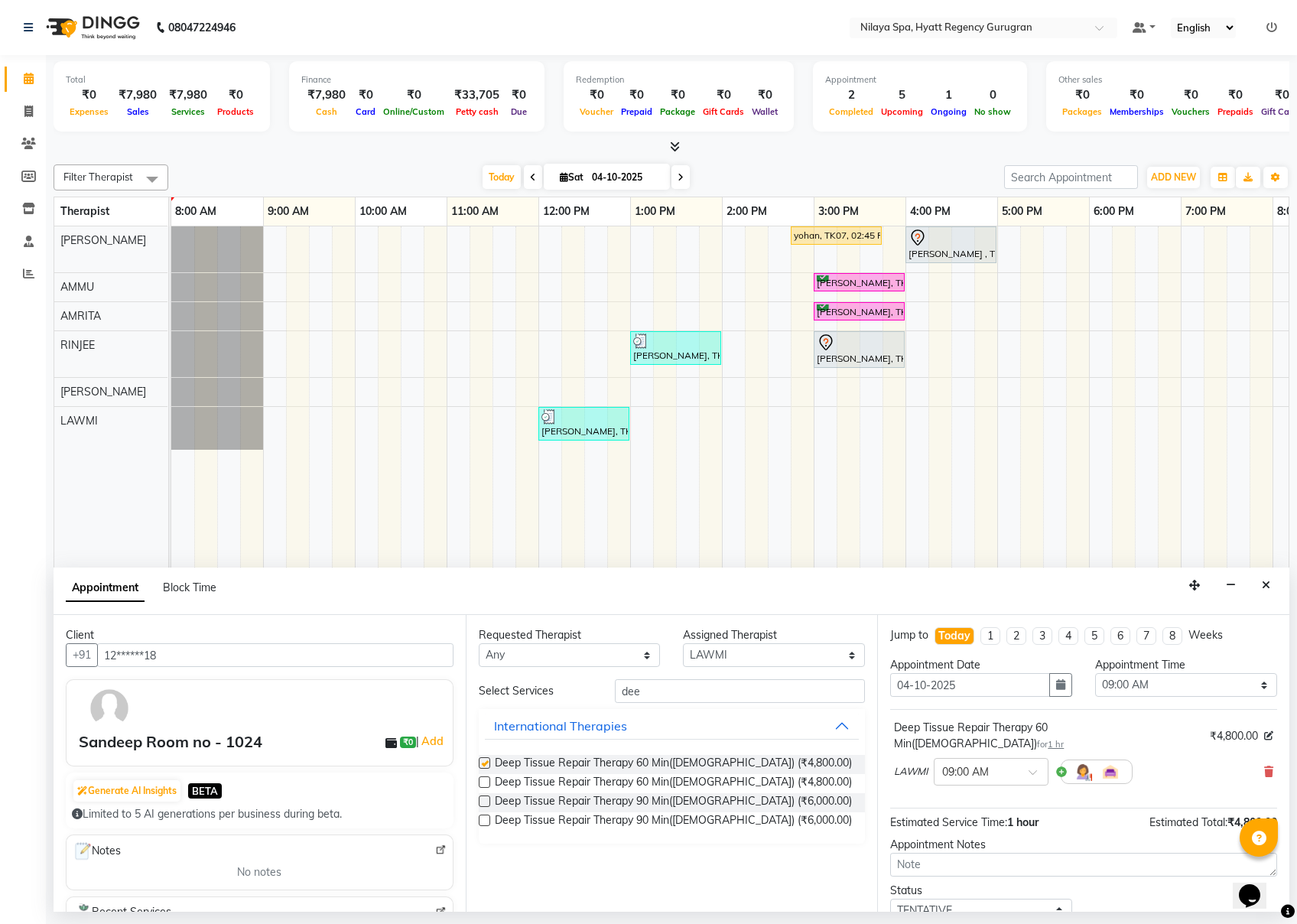
checkbox input "false"
click at [972, 680] on select "Select 09:00 AM 09:15 AM 09:30 AM 09:45 AM 10:00 AM 10:15 AM 10:30 AM 10:45 AM …" at bounding box center [1186, 685] width 182 height 24
select select "960"
click at [972, 675] on select "Select 09:00 AM 09:15 AM 09:30 AM 09:45 AM 10:00 AM 10:15 AM 10:30 AM 10:45 AM …" at bounding box center [1186, 685] width 182 height 24
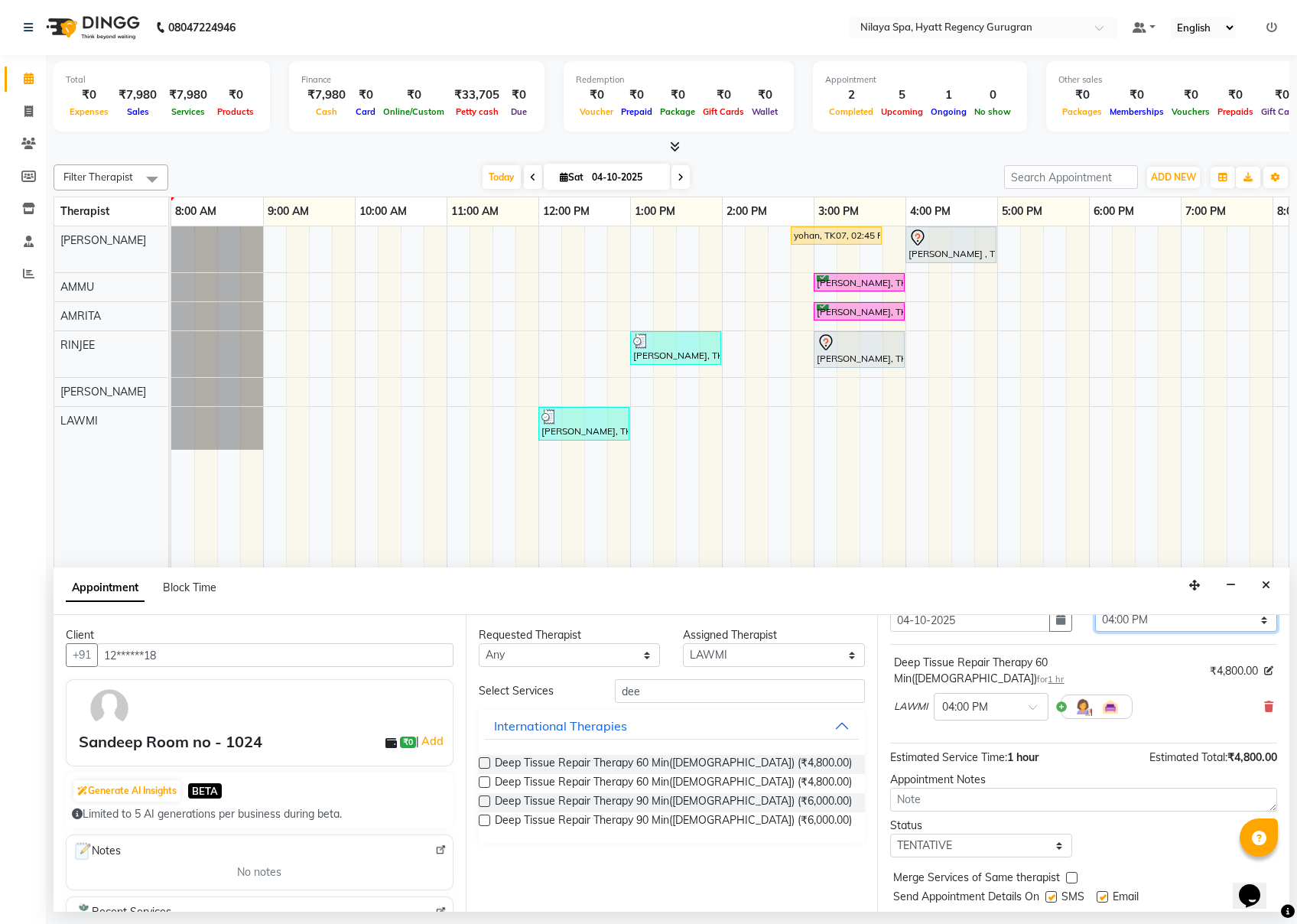
scroll to position [93, 0]
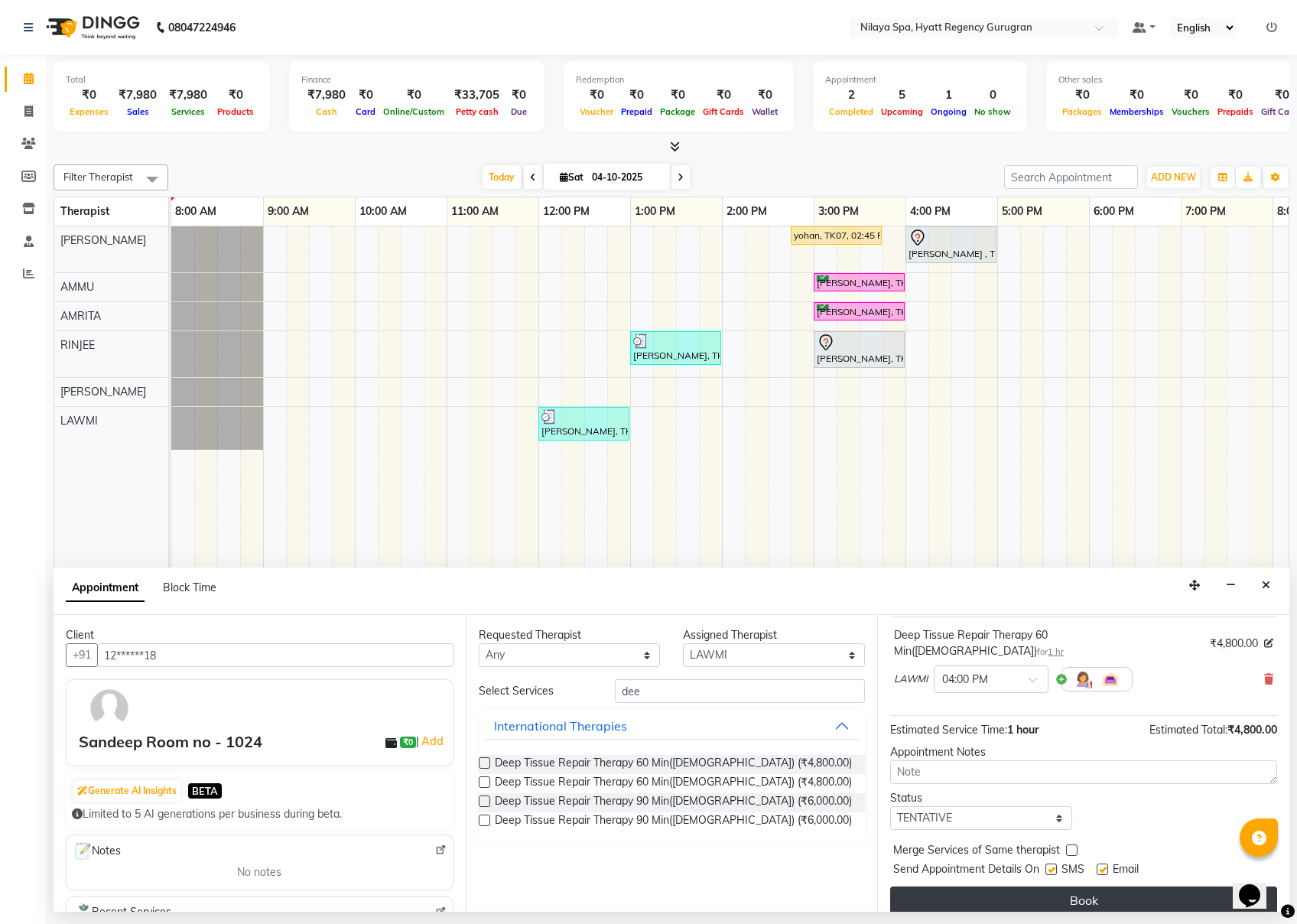
click at [972, 692] on button "Book" at bounding box center [1083, 901] width 387 height 28
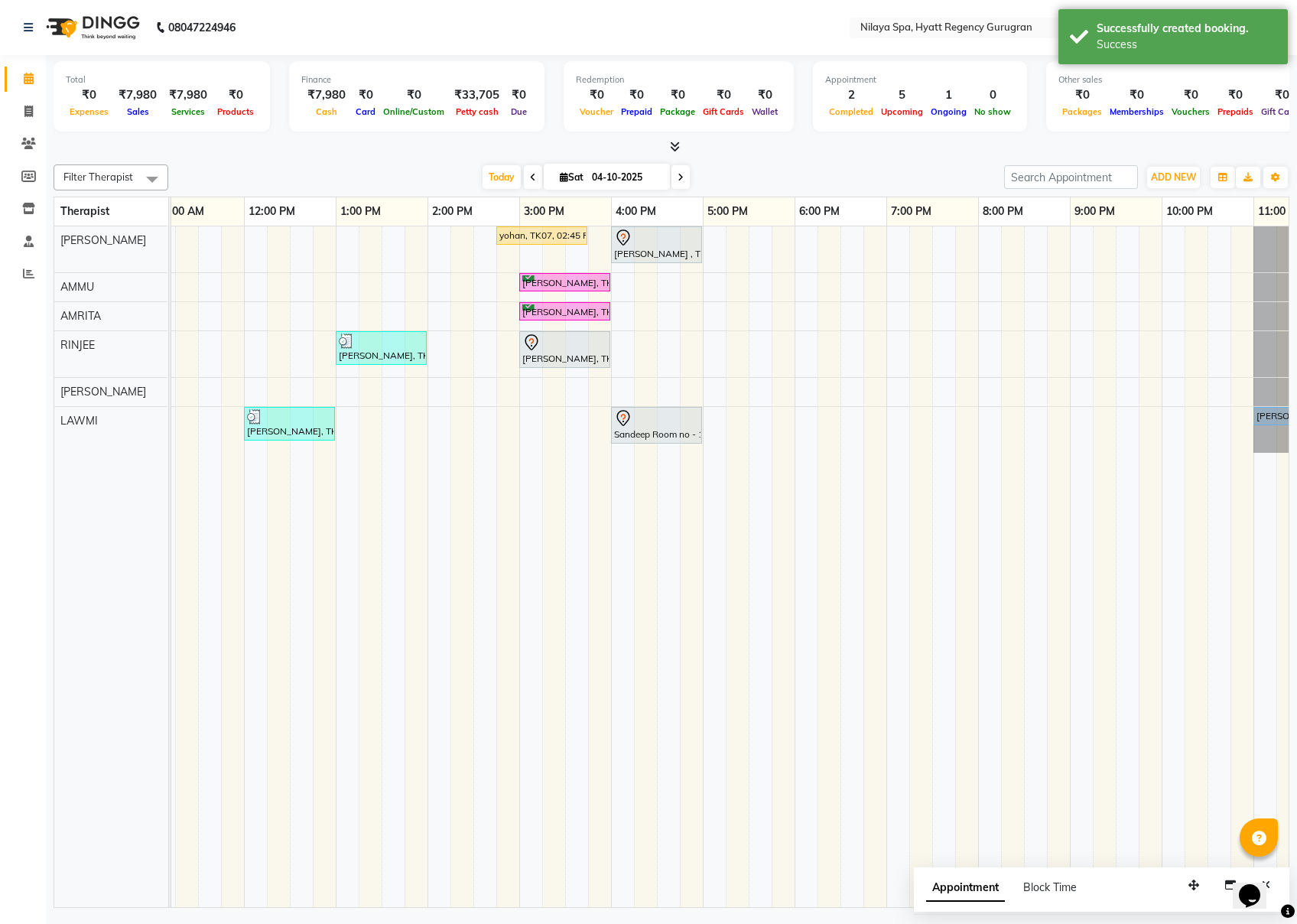
scroll to position [0, 350]
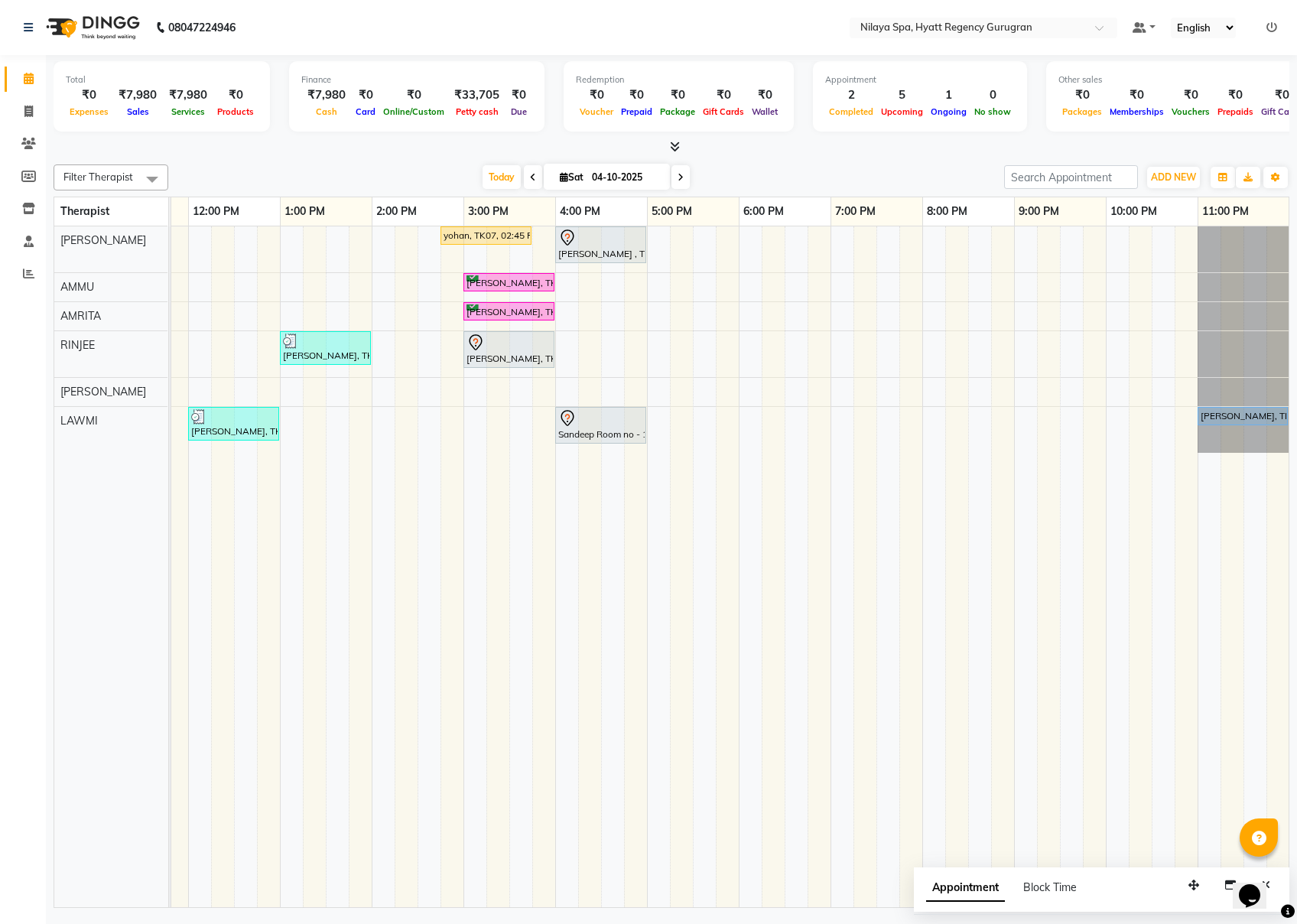
click at [591, 280] on div "yohan, TK07, 02:45 PM-03:45 PM, Deep Tissue Repair Therapy 60 Min([DEMOGRAPHIC_…" at bounding box center [555, 566] width 1469 height 681
select select "92713"
select select "975"
select select "tentative"
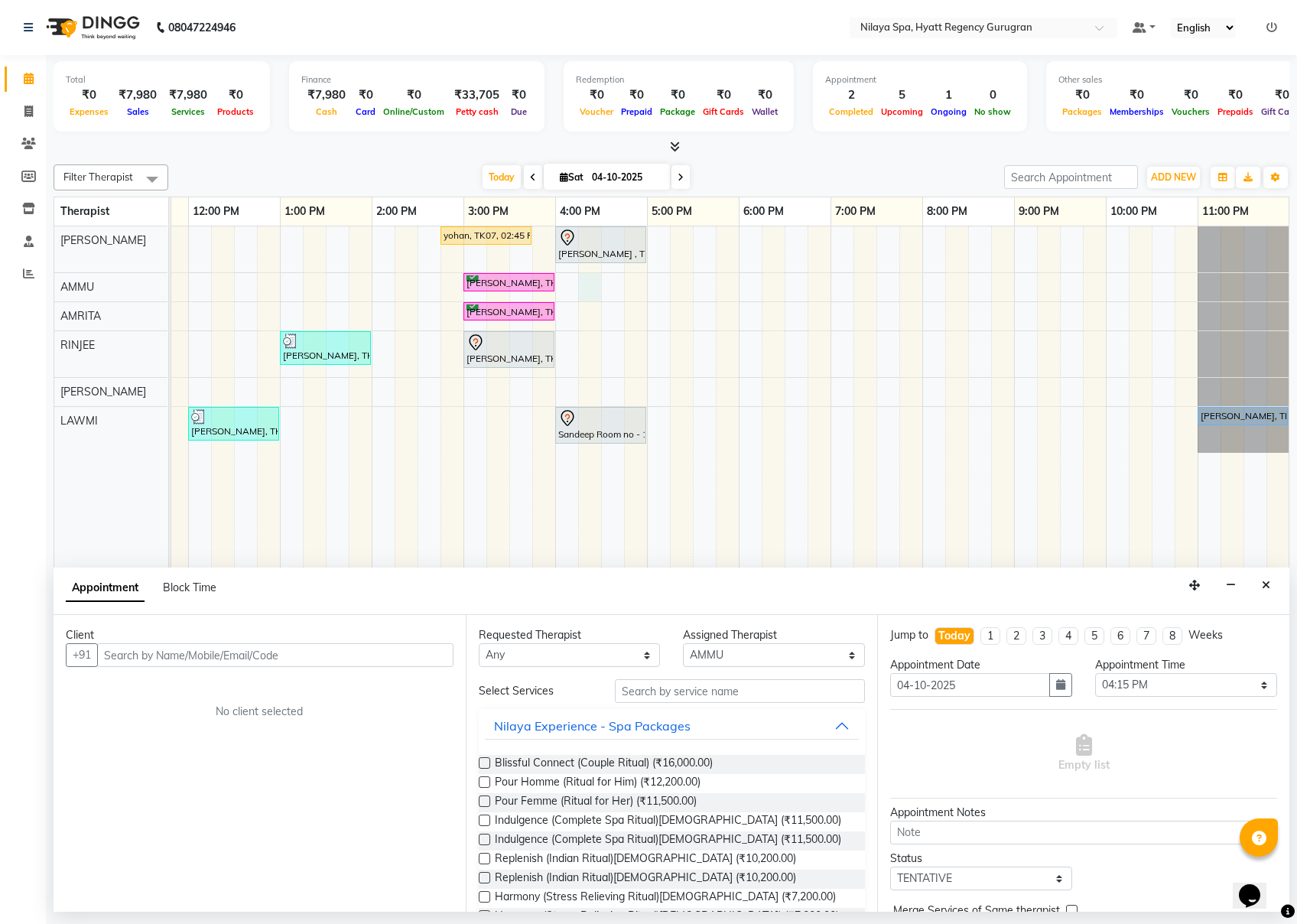
click at [329, 655] on input "text" at bounding box center [275, 655] width 356 height 24
click at [972, 579] on button "Close" at bounding box center [1266, 586] width 22 height 24
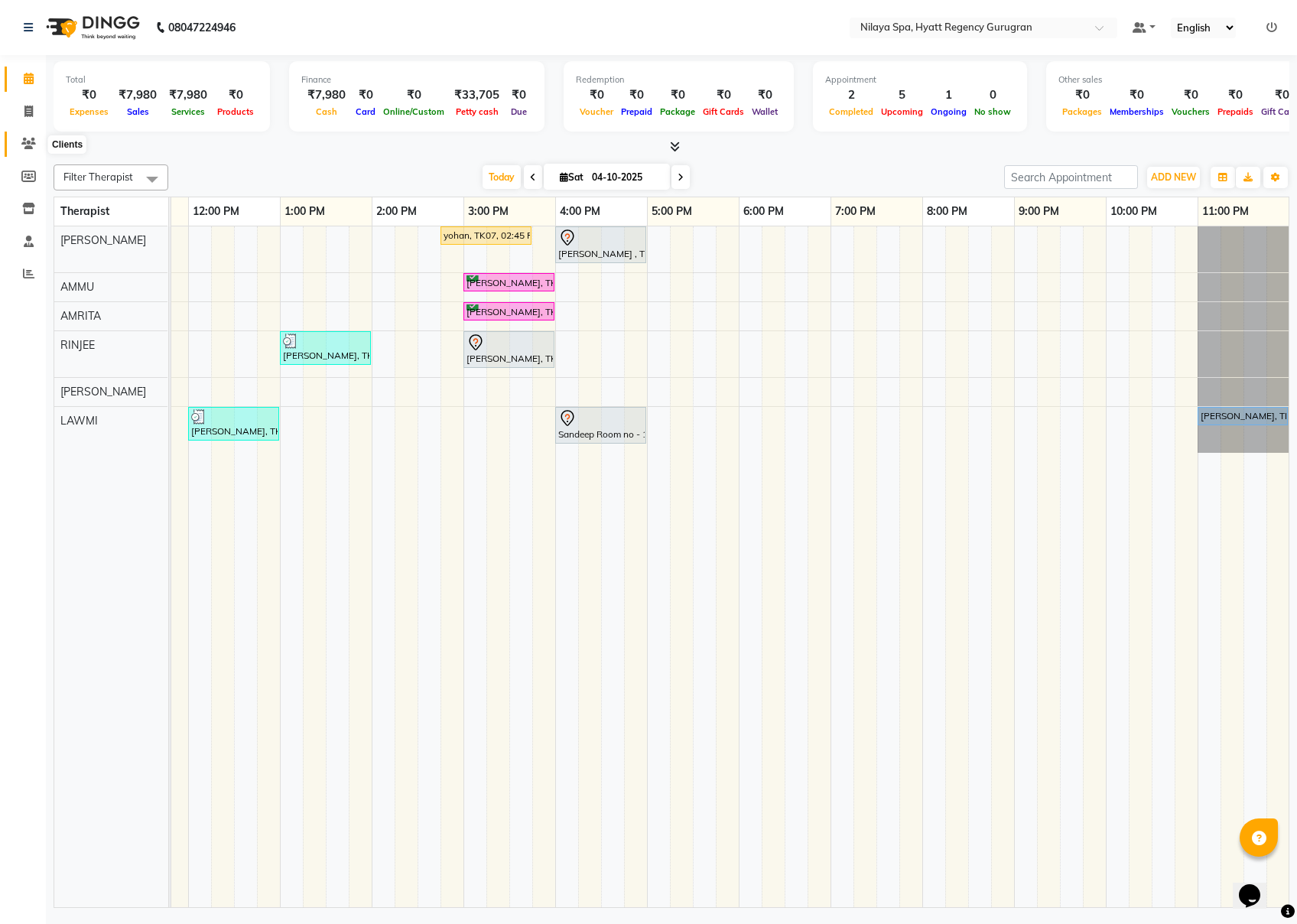
click at [25, 145] on icon at bounding box center [28, 143] width 15 height 11
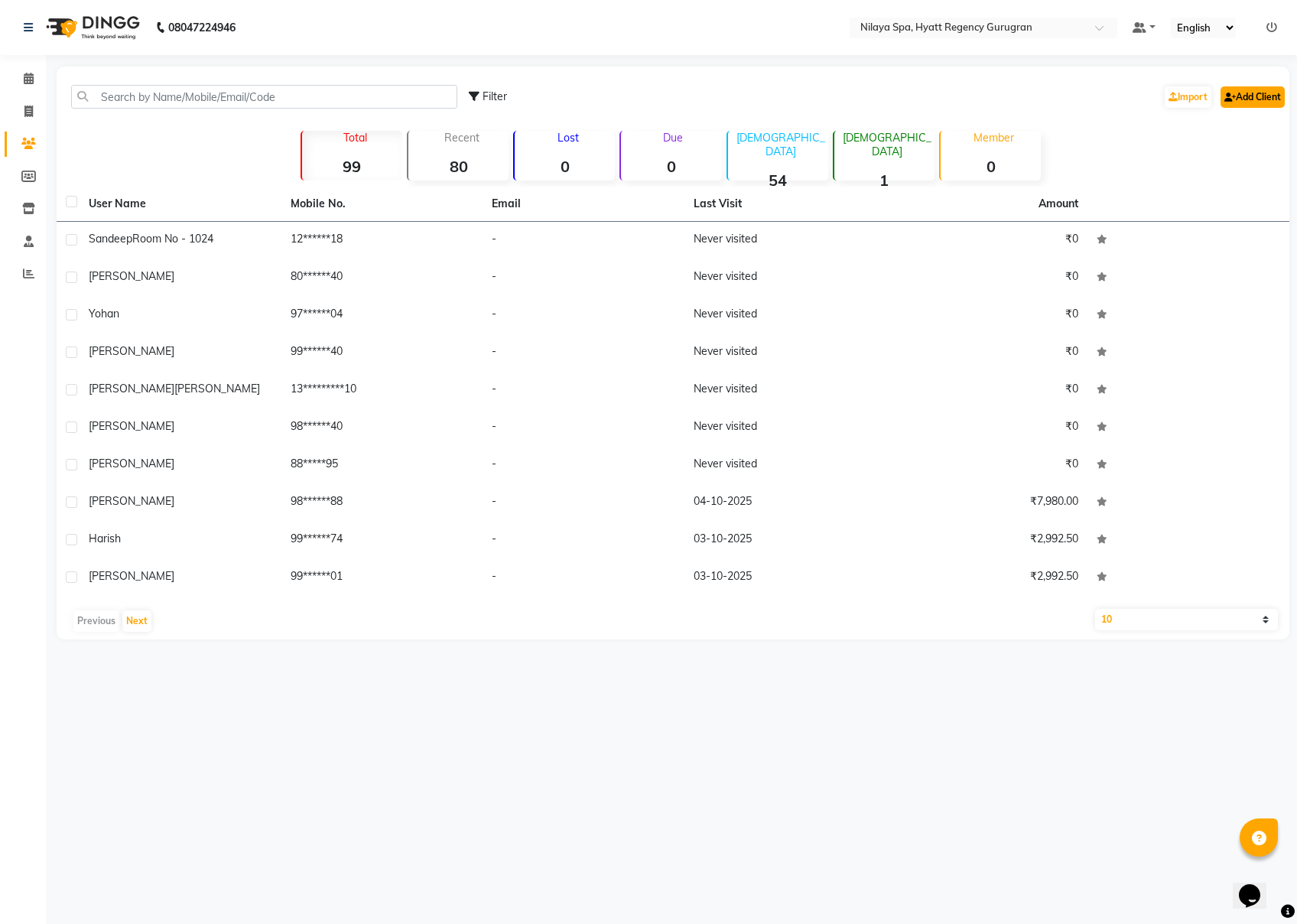
click at [972, 89] on link "Add Client" at bounding box center [1253, 96] width 64 height 21
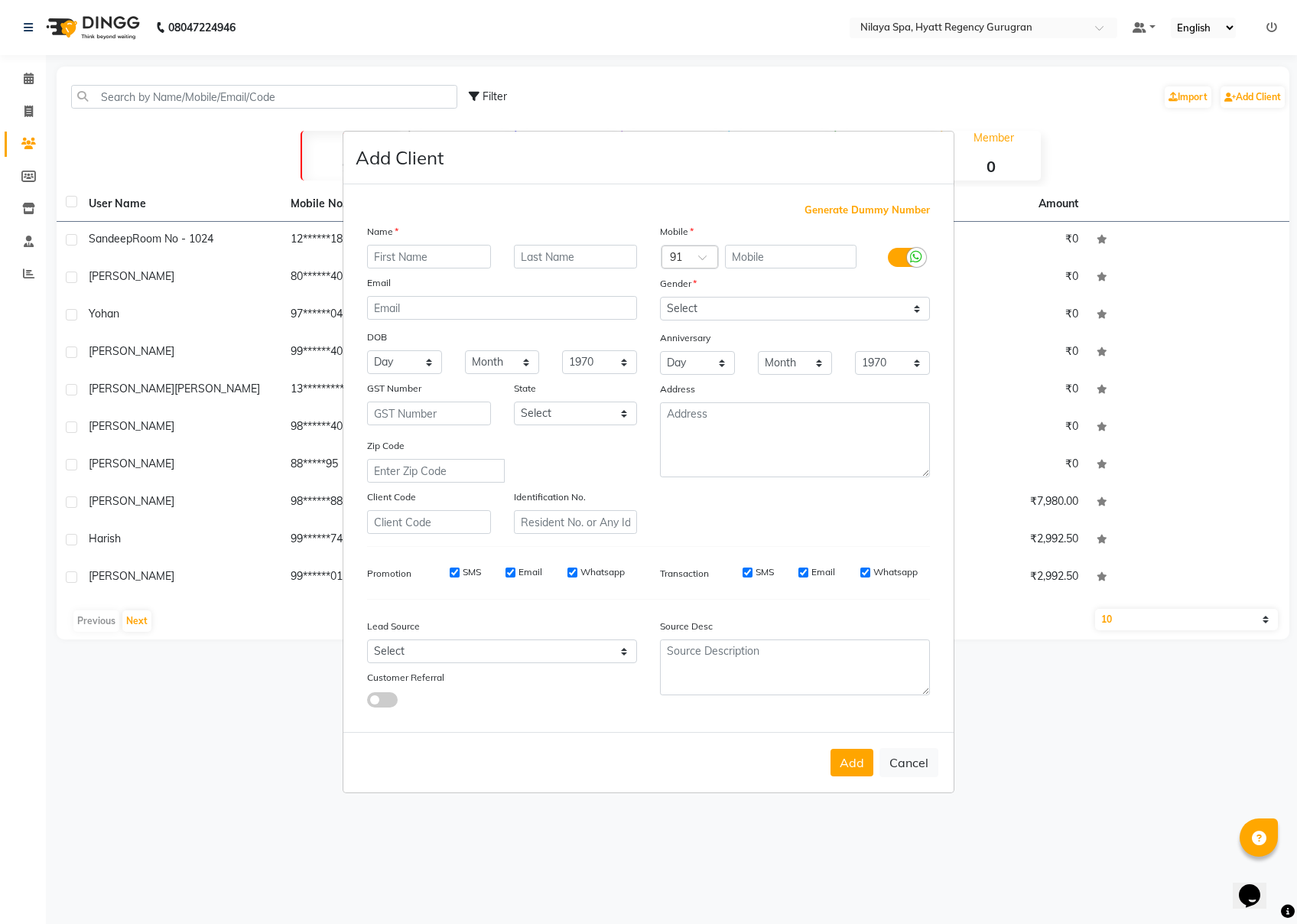
click at [373, 267] on input "text" at bounding box center [429, 257] width 124 height 24
click at [413, 255] on input "text" at bounding box center [429, 257] width 124 height 24
click at [909, 692] on button "Cancel" at bounding box center [909, 762] width 59 height 29
select select
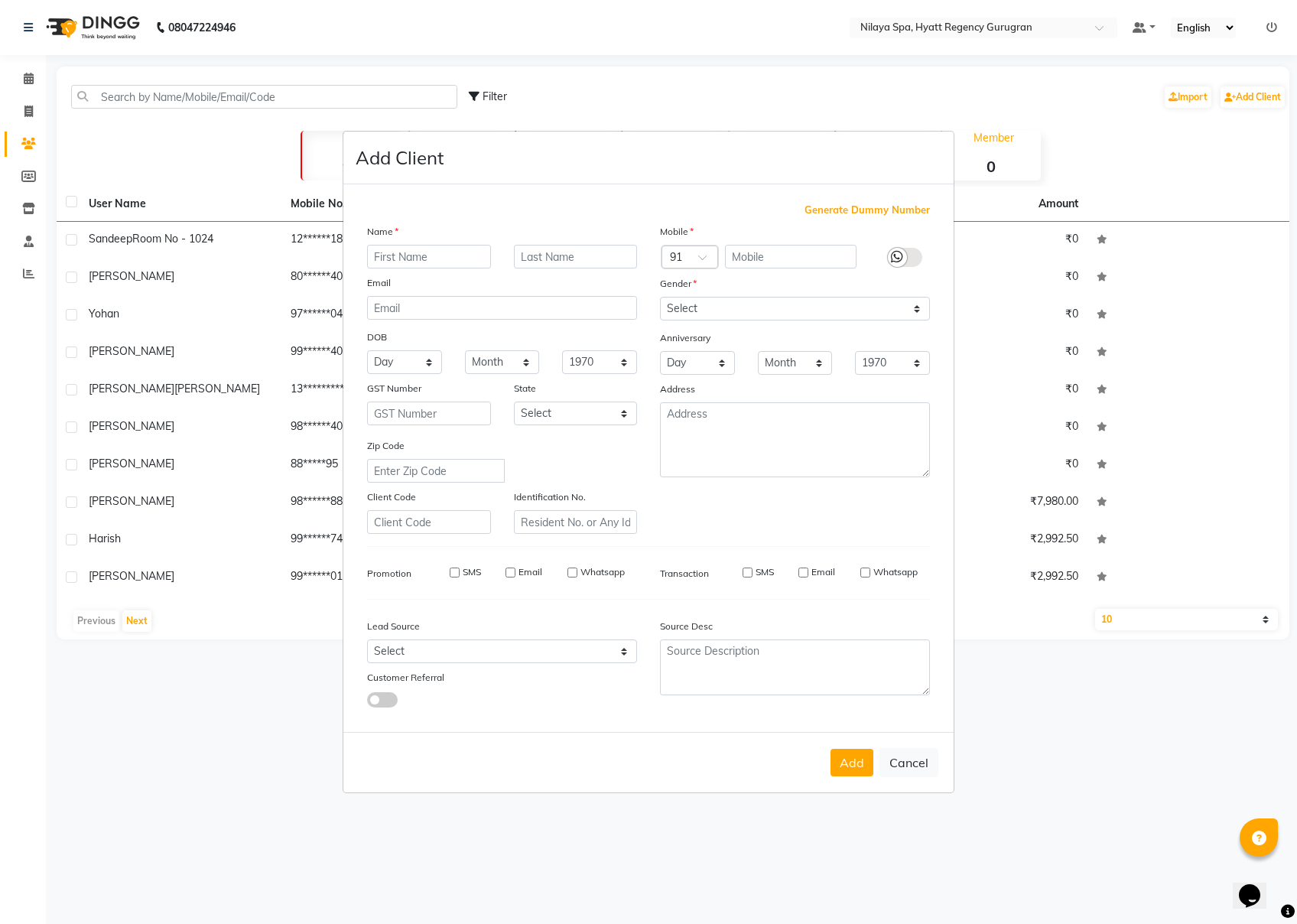
select select
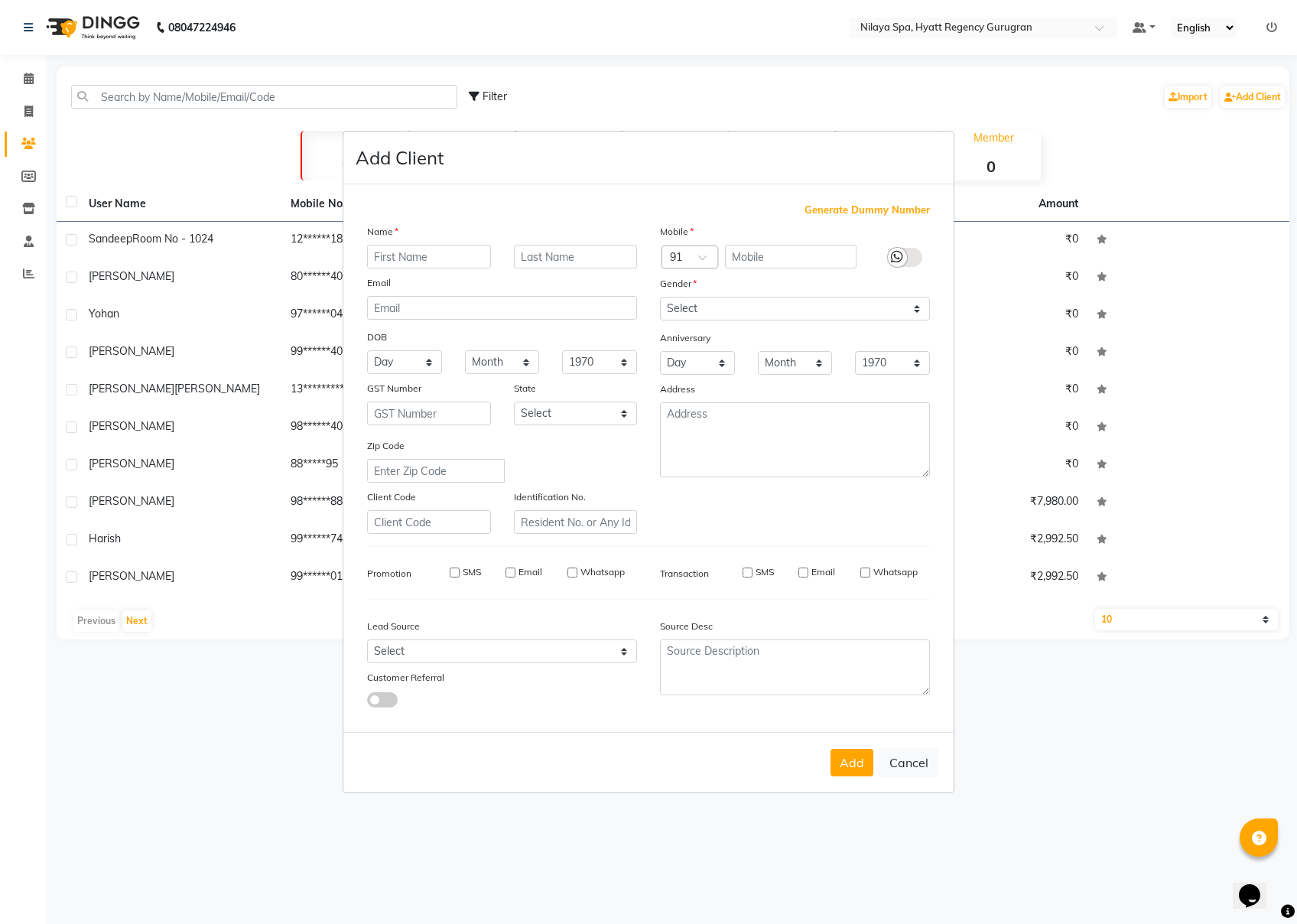
checkbox input "false"
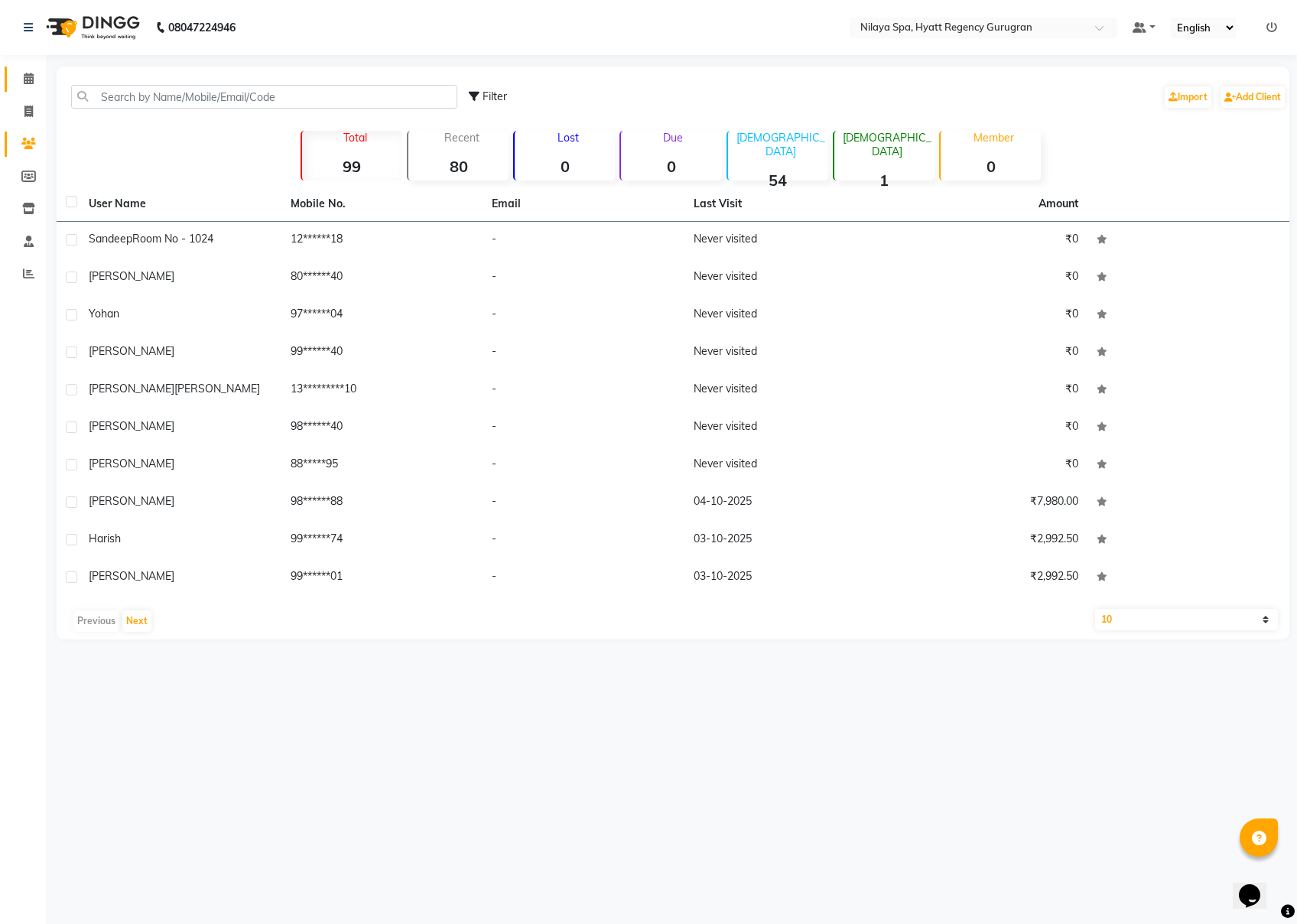
click at [26, 80] on icon at bounding box center [29, 78] width 10 height 11
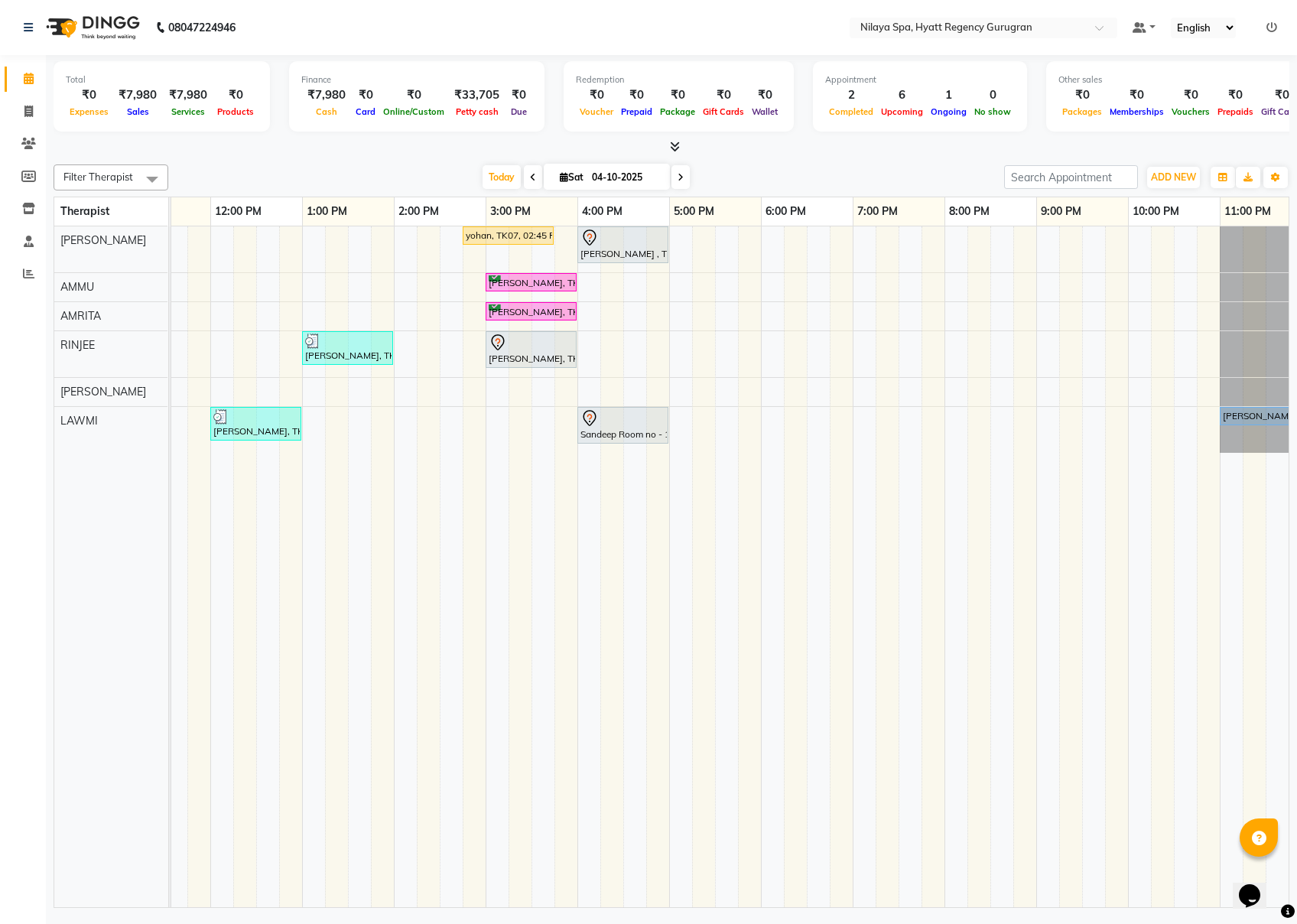
scroll to position [0, 338]
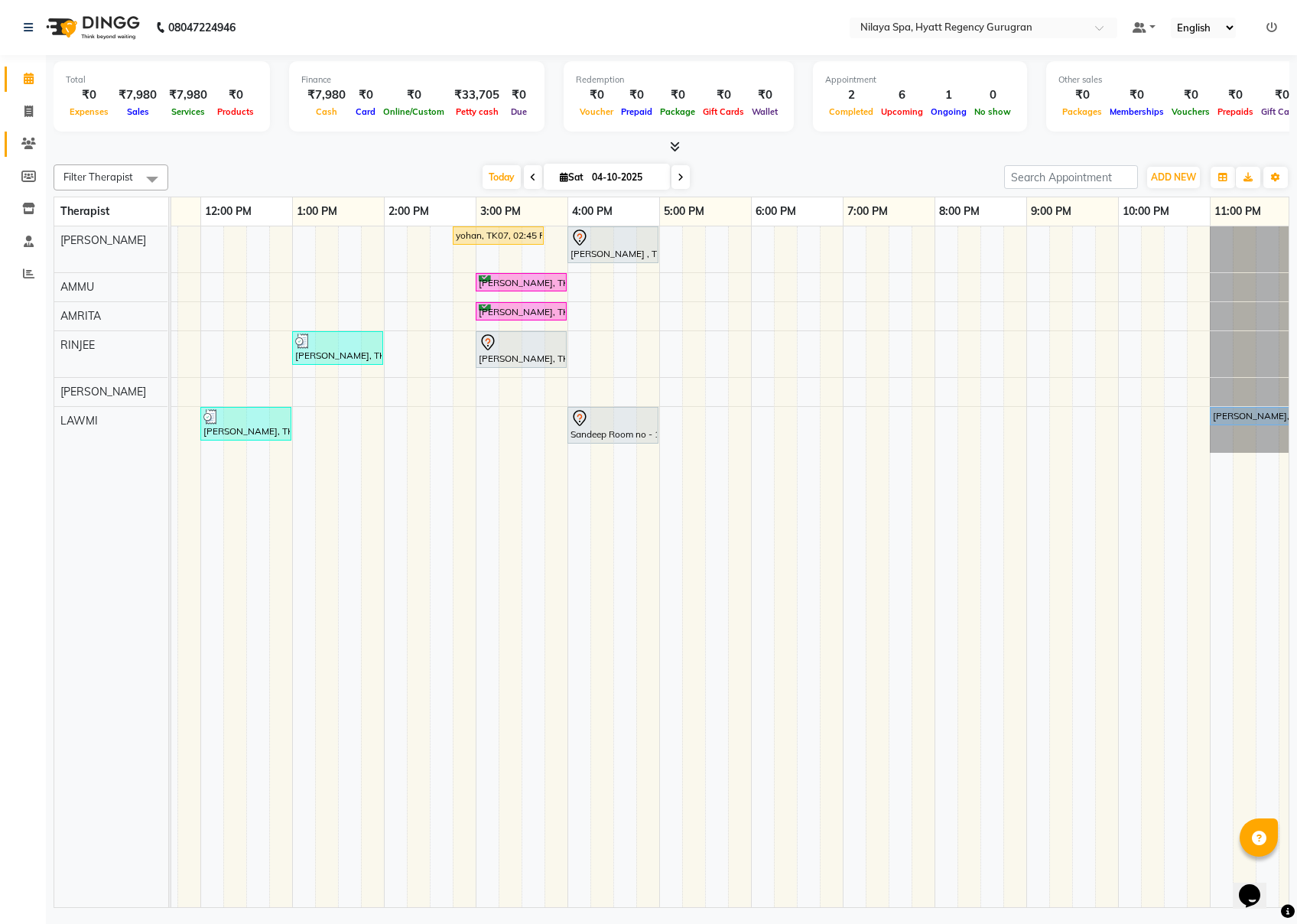
click at [32, 154] on link "Clients" at bounding box center [23, 144] width 37 height 25
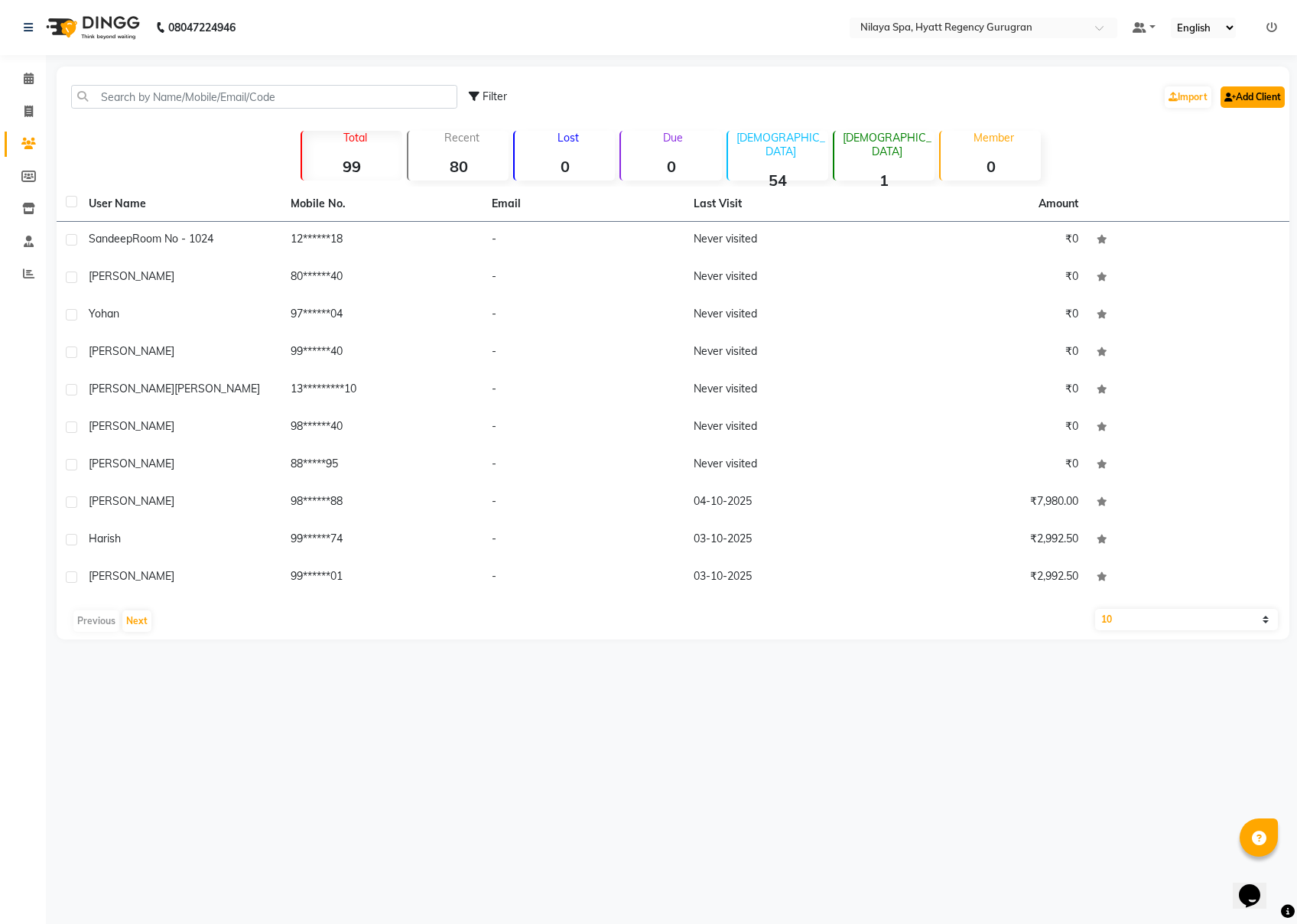
click at [972, 95] on link "Add Client" at bounding box center [1253, 96] width 64 height 21
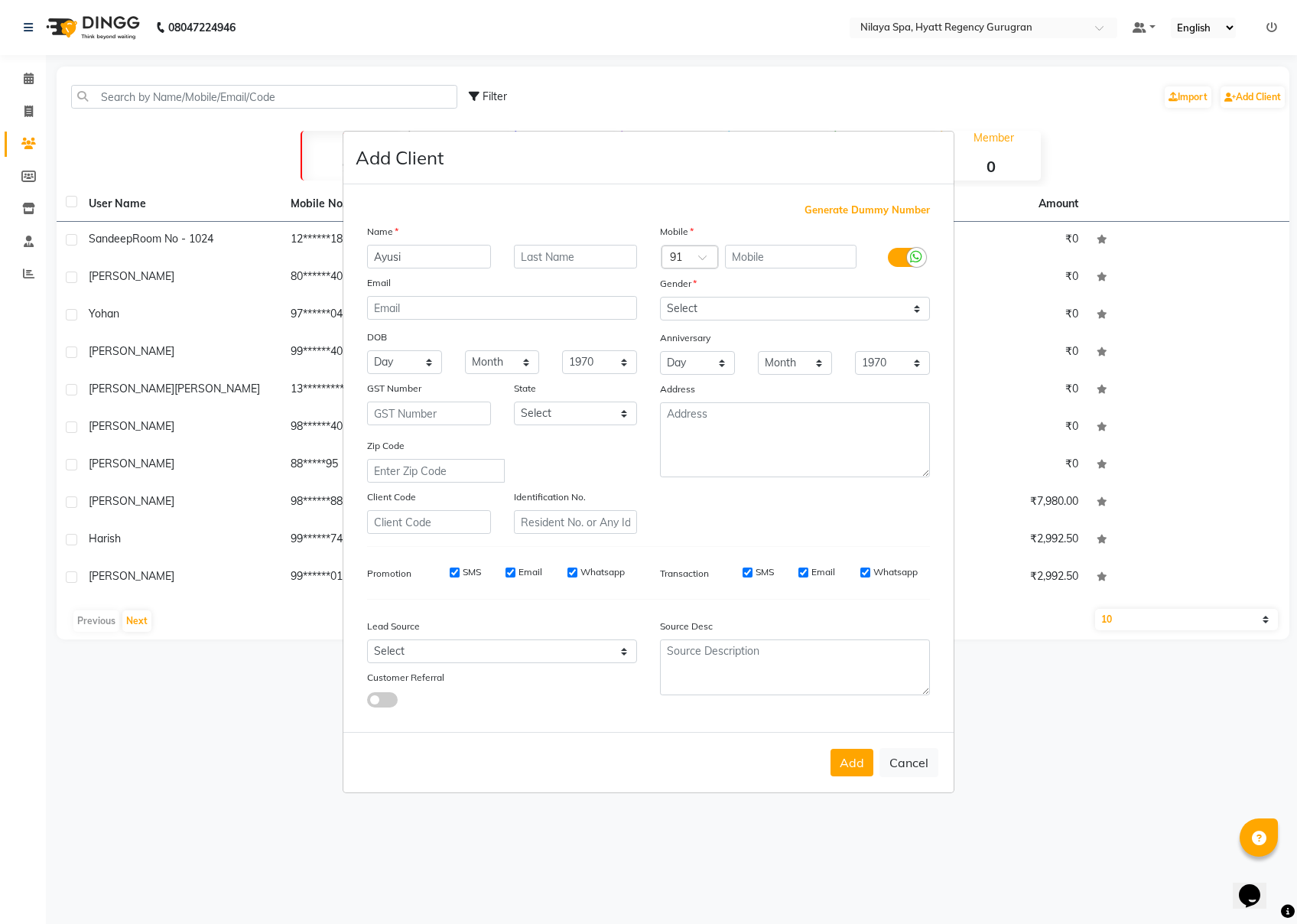
type input "Ayusi"
click at [794, 264] on input "text" at bounding box center [791, 257] width 132 height 24
type input "7045592528"
click at [793, 312] on select "Select [DEMOGRAPHIC_DATA] [DEMOGRAPHIC_DATA] Other Prefer Not To Say" at bounding box center [795, 309] width 270 height 24
select select "[DEMOGRAPHIC_DATA]"
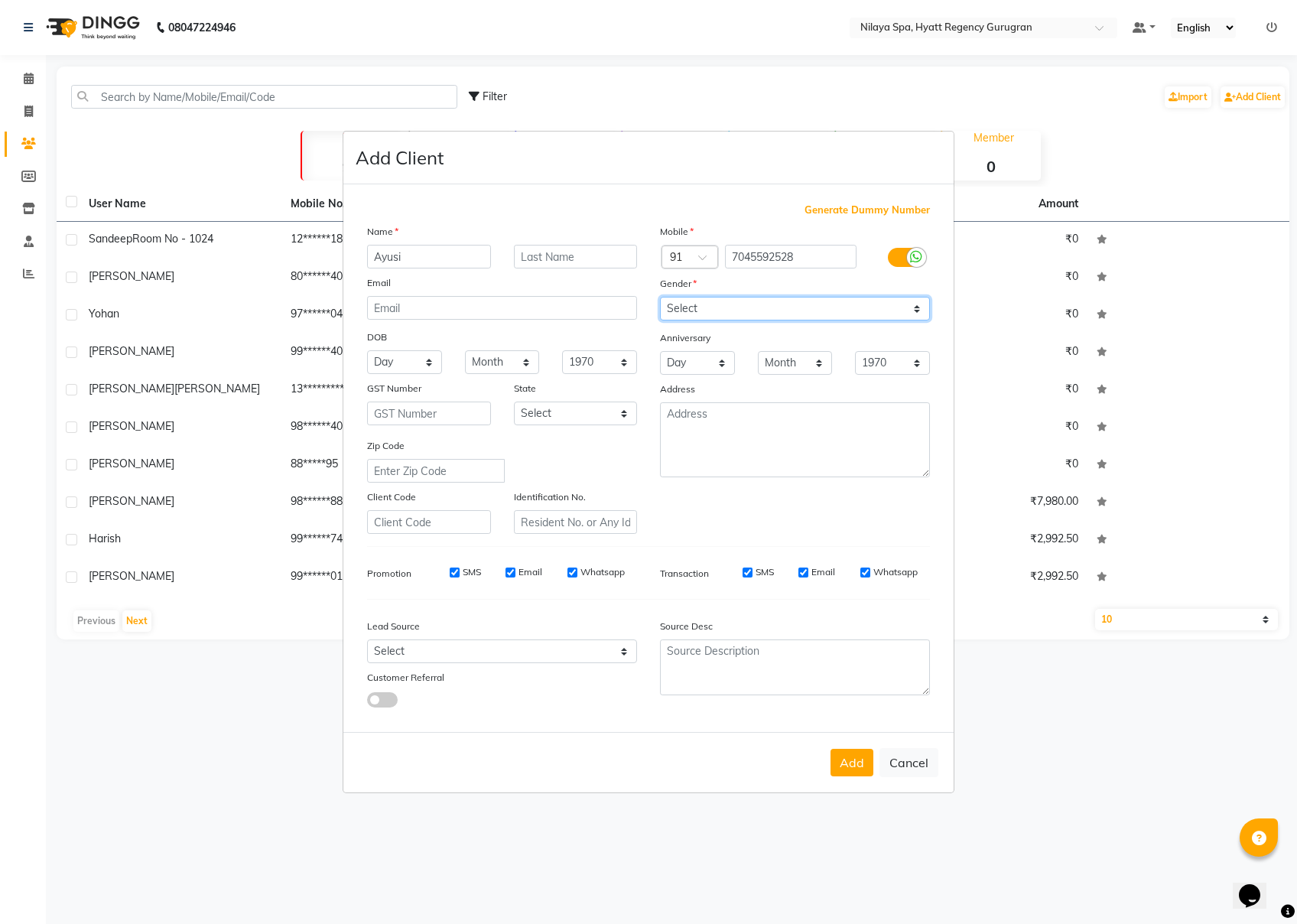
click at [660, 298] on select "Select [DEMOGRAPHIC_DATA] [DEMOGRAPHIC_DATA] Other Prefer Not To Say" at bounding box center [795, 309] width 270 height 24
click at [858, 692] on button "Add" at bounding box center [852, 763] width 43 height 28
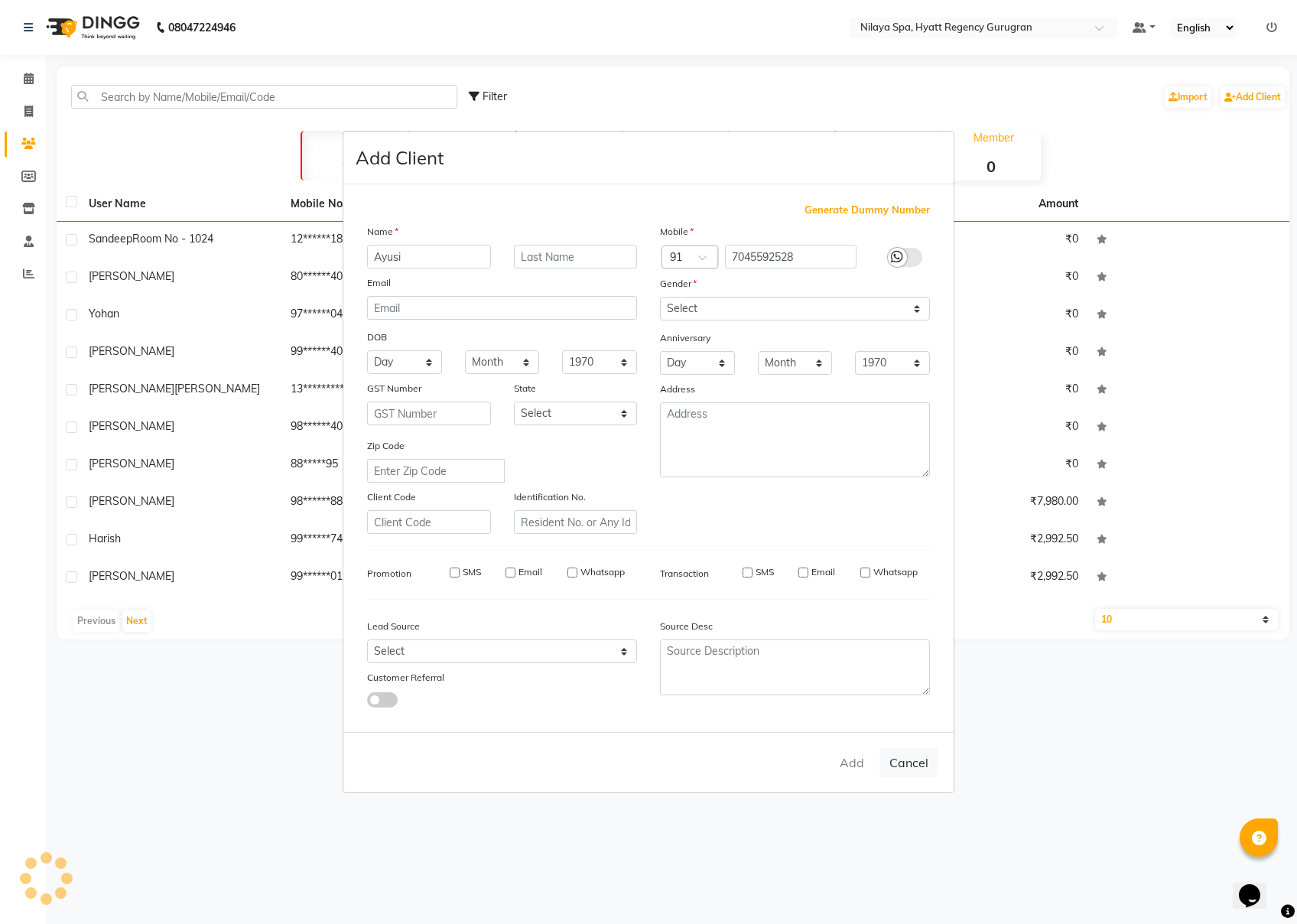
select select
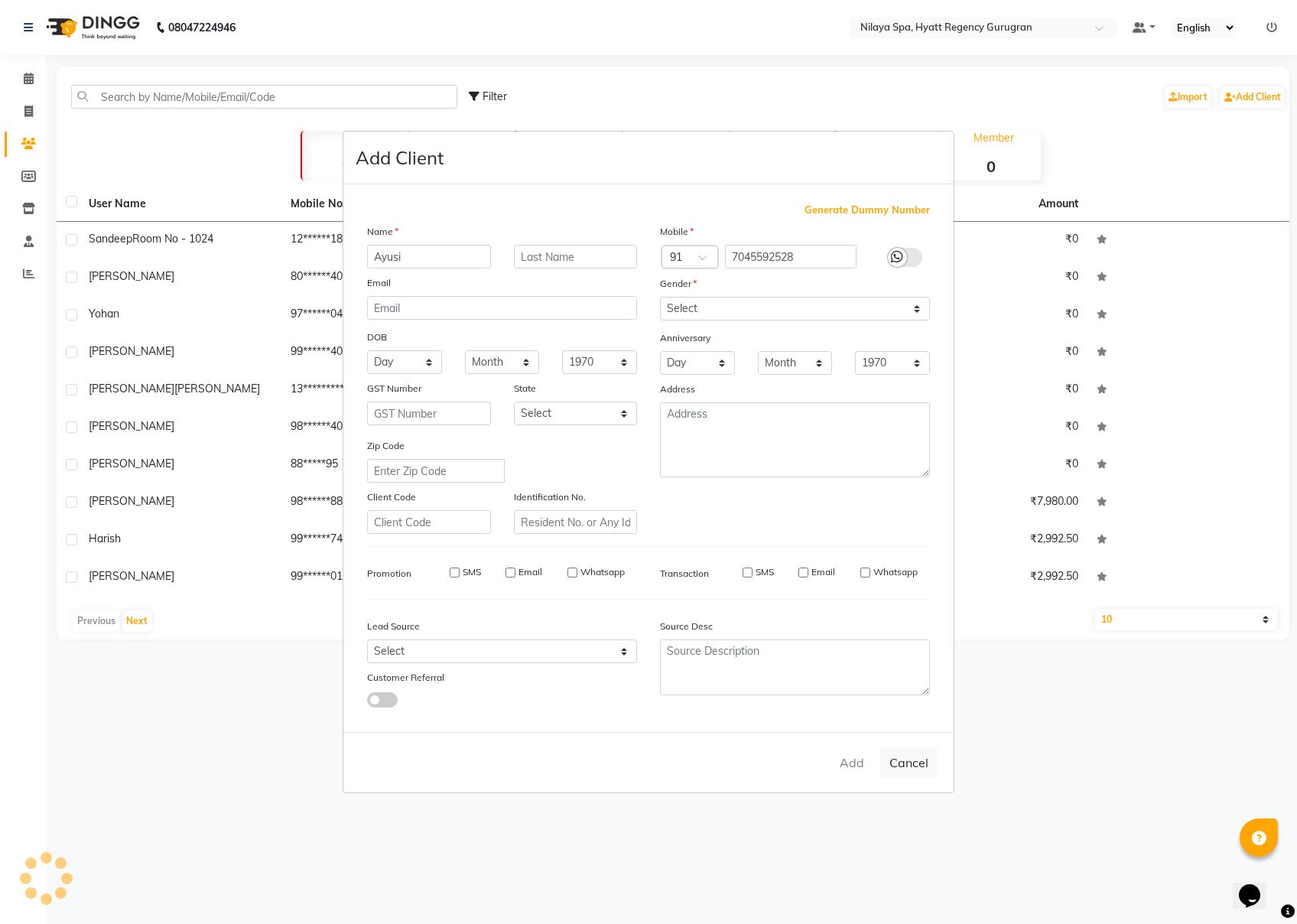
select select
checkbox input "false"
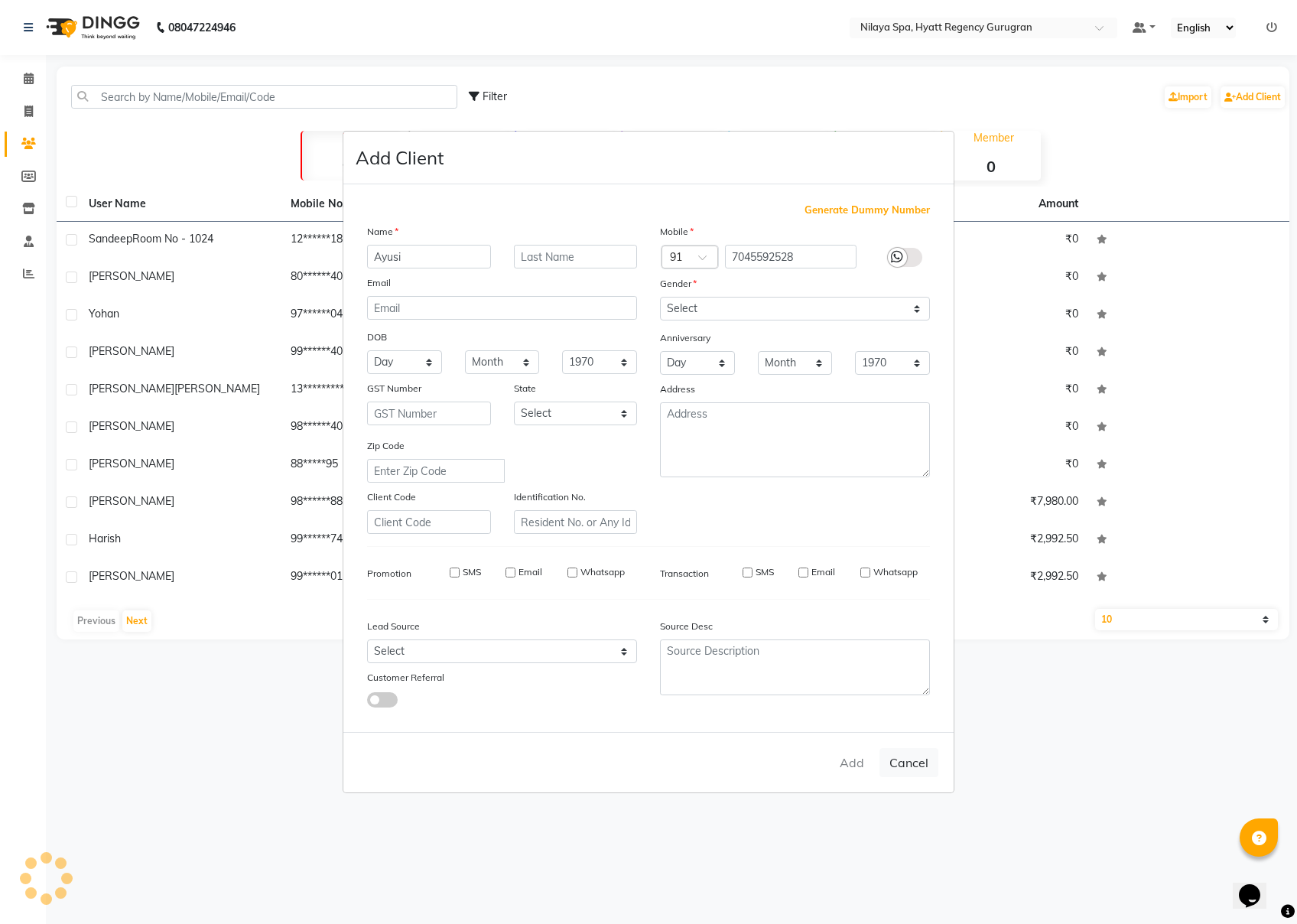
checkbox input "false"
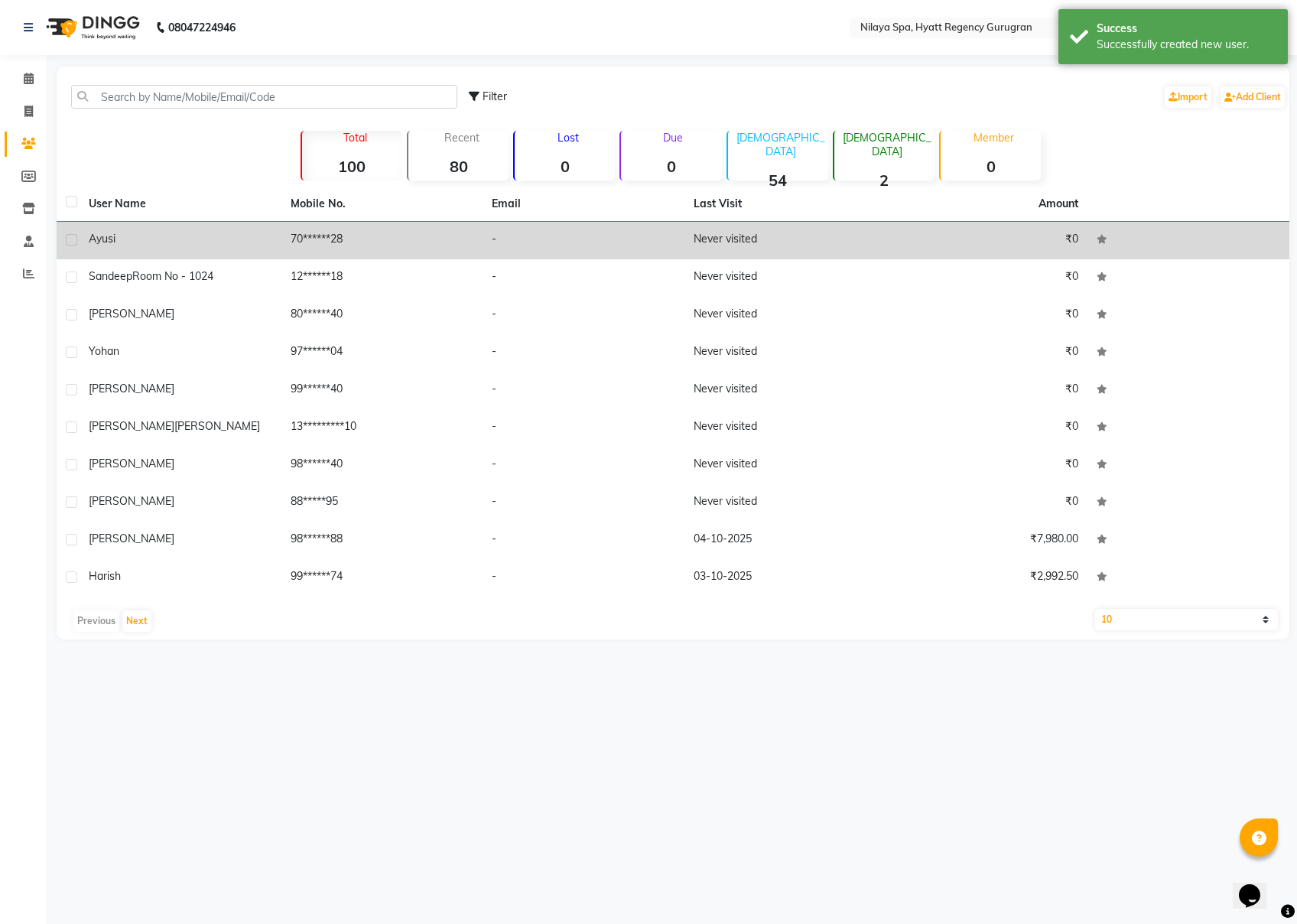
click at [116, 236] on div "Ayusi" at bounding box center [181, 239] width 184 height 16
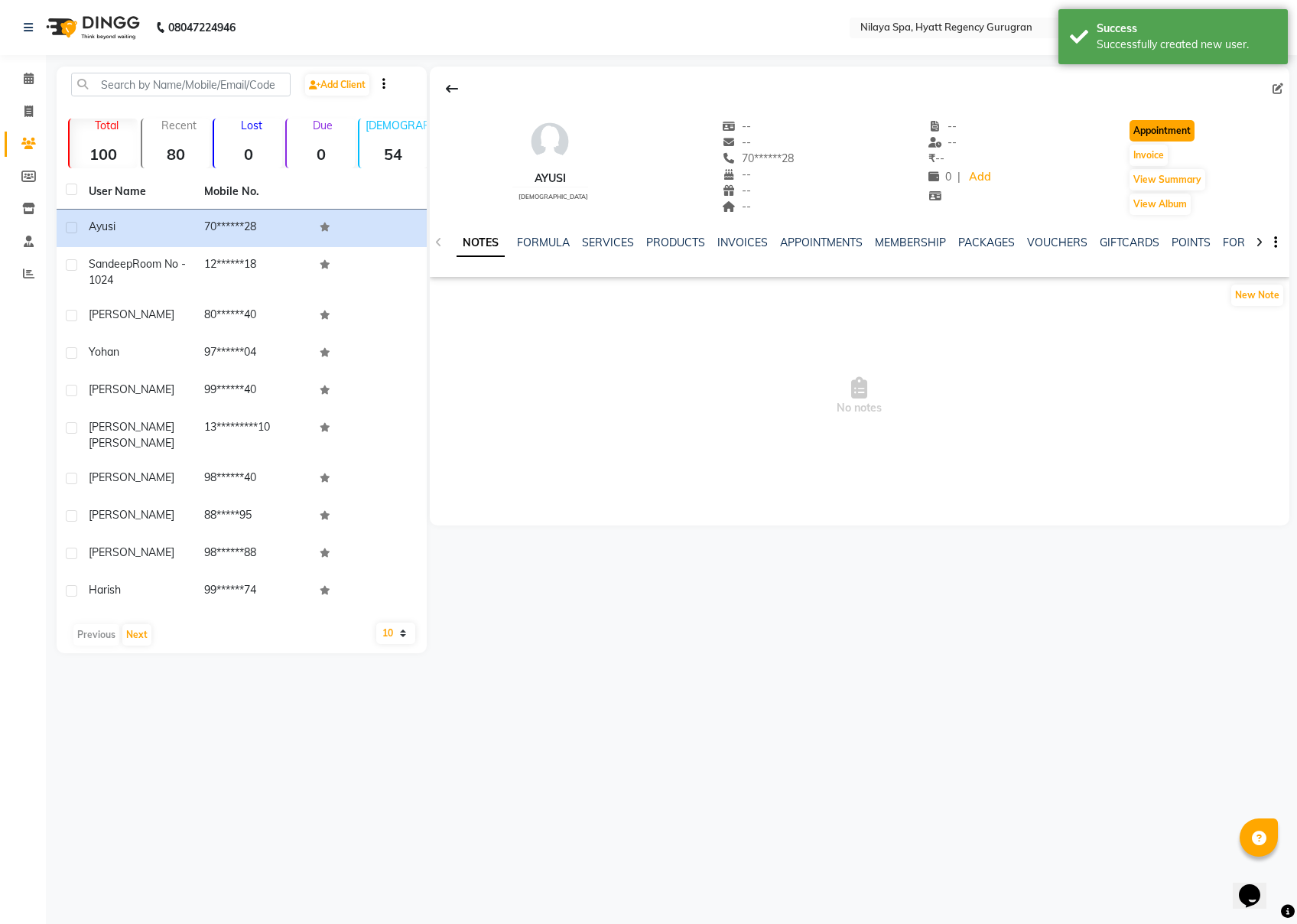
click at [972, 130] on button "Appointment" at bounding box center [1162, 130] width 65 height 21
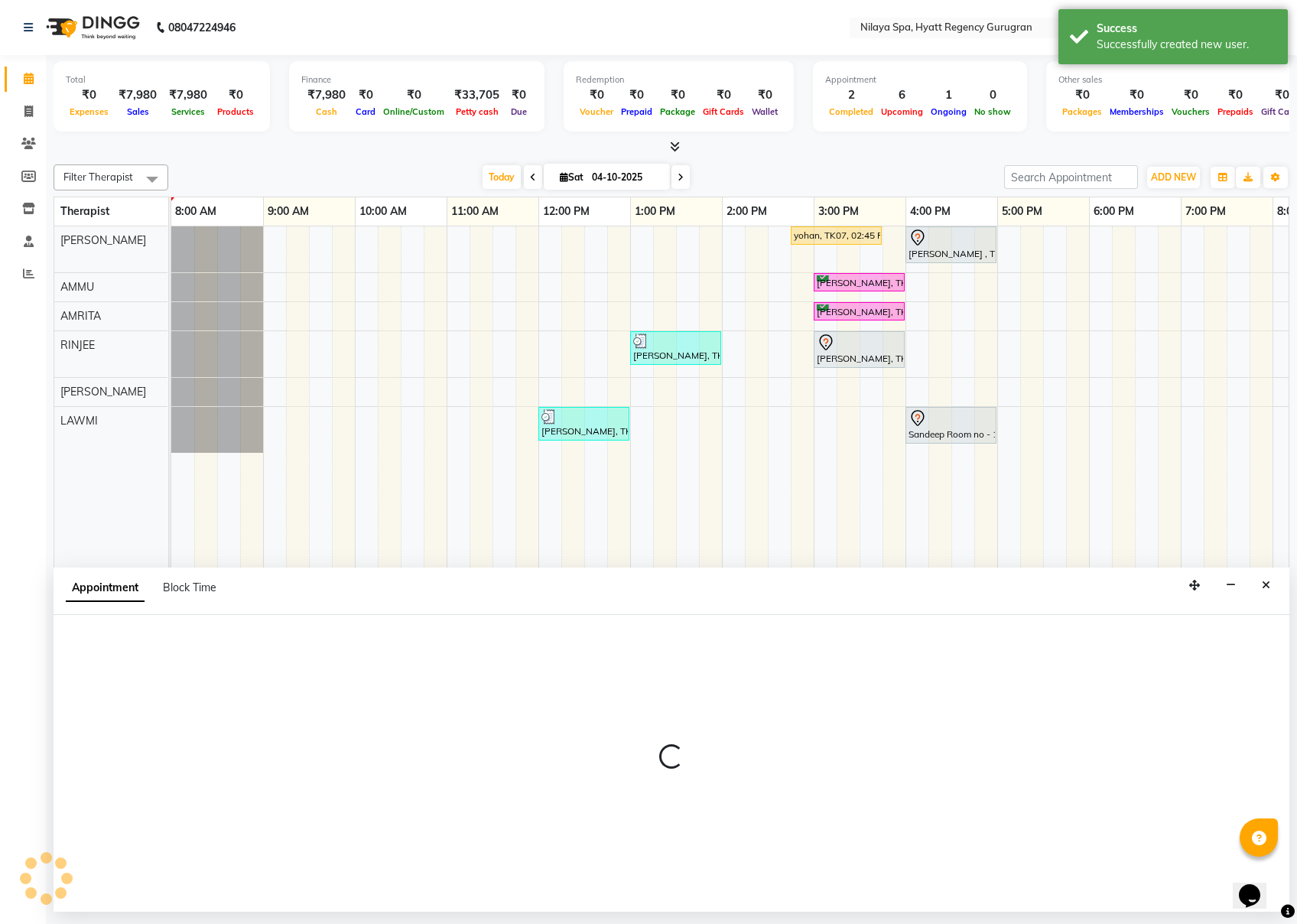
select select "540"
select select "tentative"
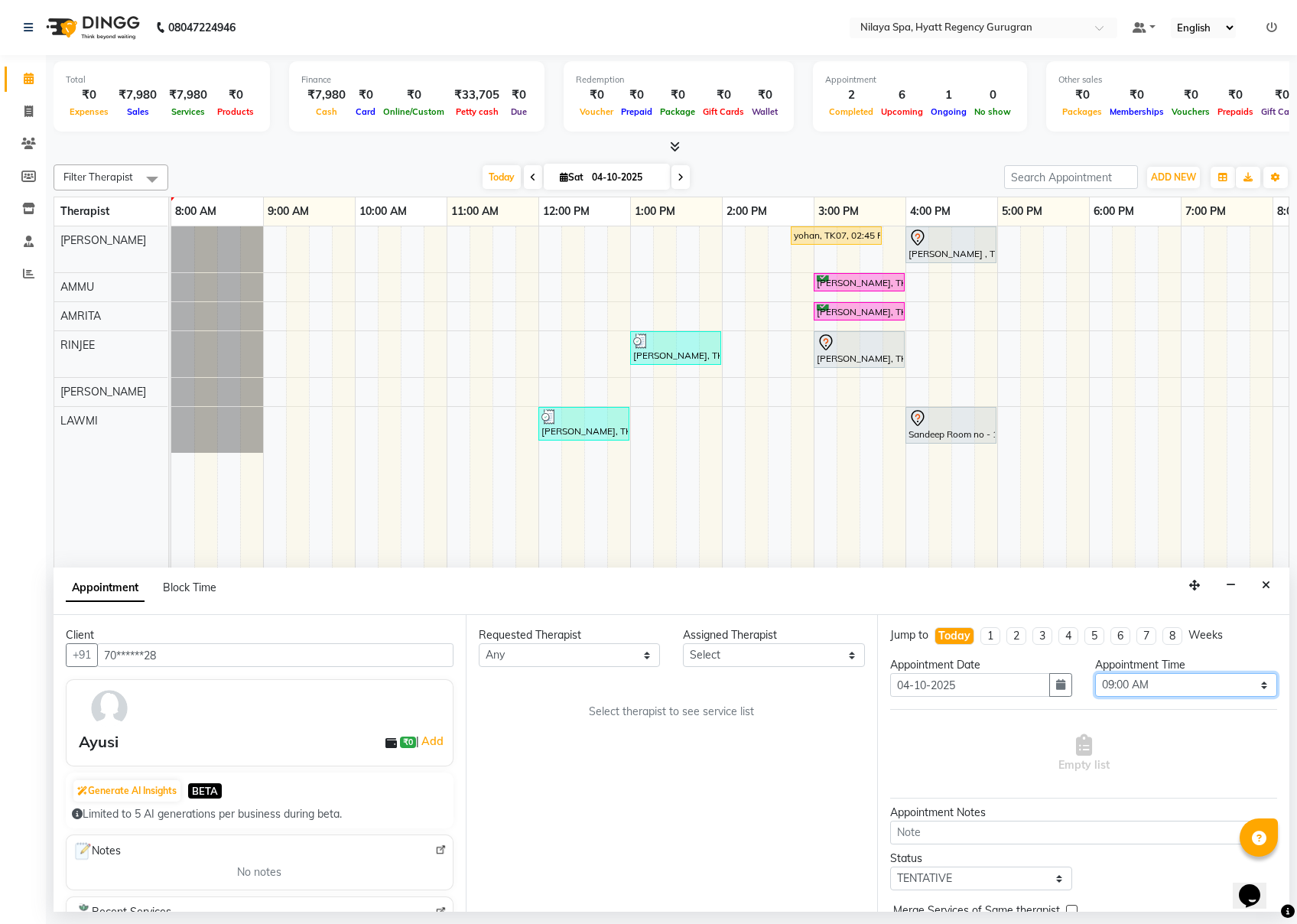
click at [972, 686] on select "Select 09:00 AM 09:15 AM 09:30 AM 09:45 AM 10:00 AM 10:15 AM 10:30 AM 10:45 AM …" at bounding box center [1186, 685] width 182 height 24
select select "975"
click at [972, 675] on select "Select 09:00 AM 09:15 AM 09:30 AM 09:45 AM 10:00 AM 10:15 AM 10:30 AM 10:45 AM …" at bounding box center [1186, 685] width 182 height 24
click at [733, 653] on select "Select AMMU AMRITA [PERSON_NAME] LAWMI [PERSON_NAME] RINJEE" at bounding box center [774, 655] width 182 height 24
select select "92714"
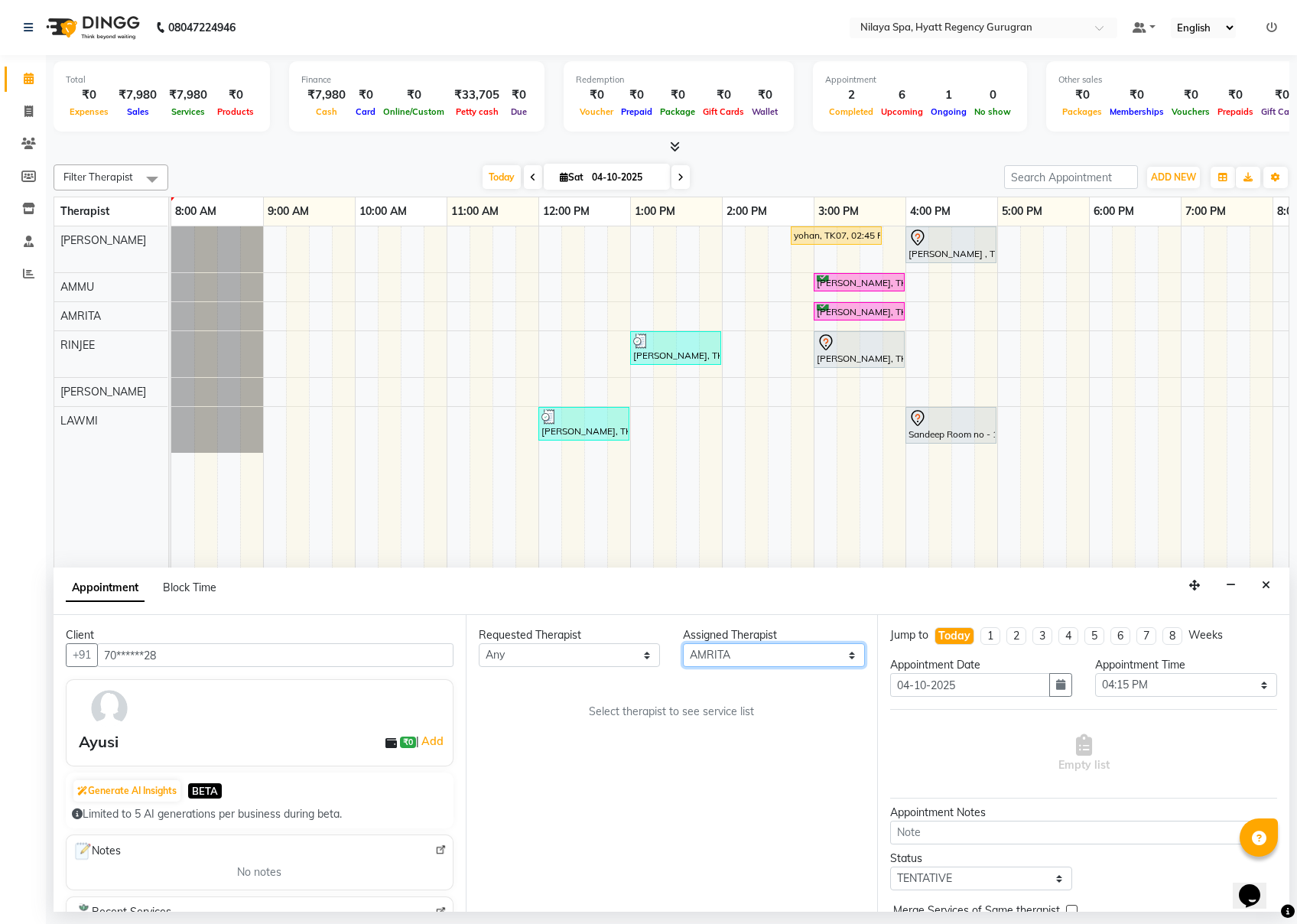
click at [683, 644] on select "Select AMMU AMRITA [PERSON_NAME] LAWMI [PERSON_NAME] RINJEE" at bounding box center [774, 655] width 182 height 24
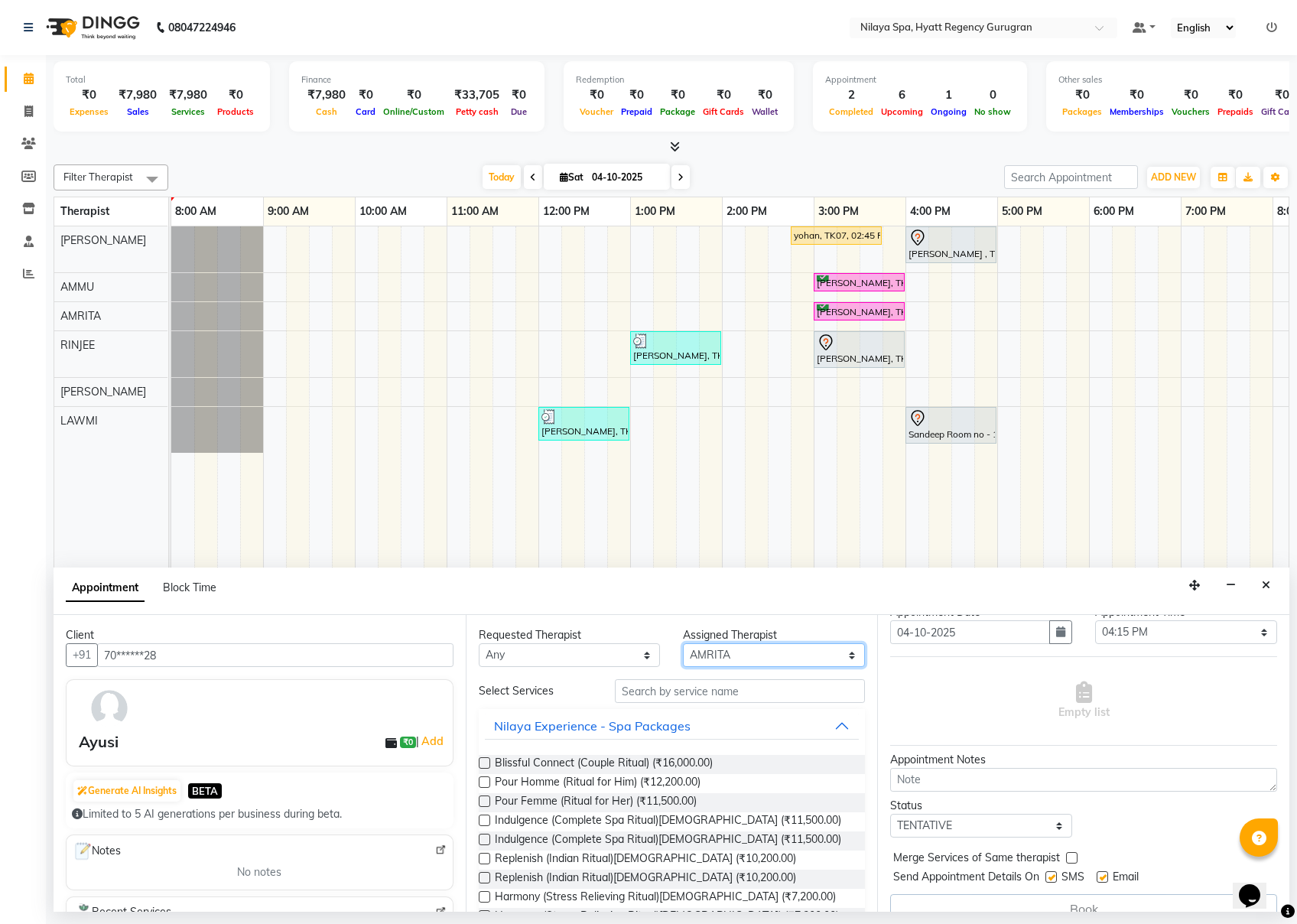
scroll to position [80, 0]
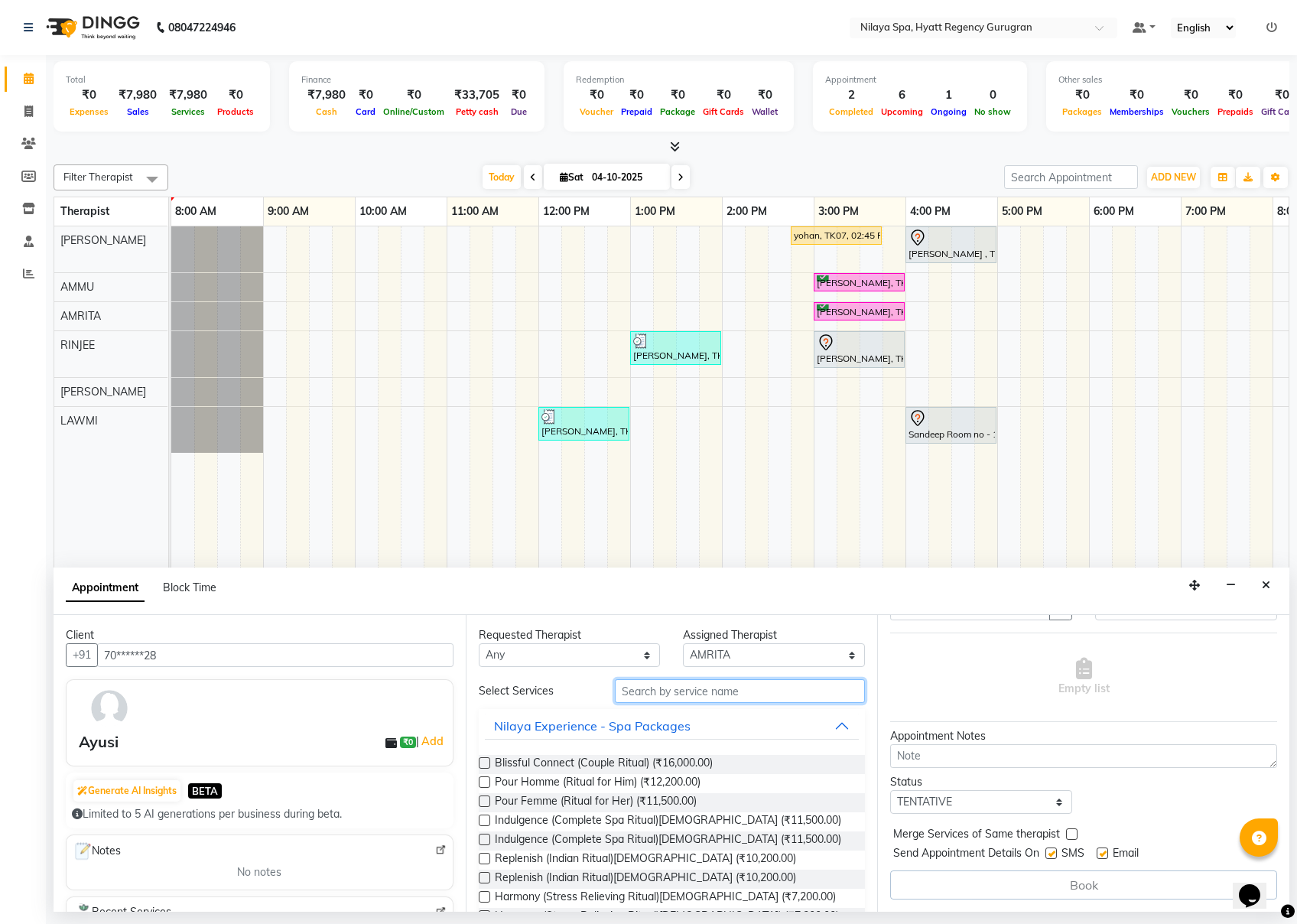
click at [779, 692] on input "text" at bounding box center [740, 691] width 250 height 24
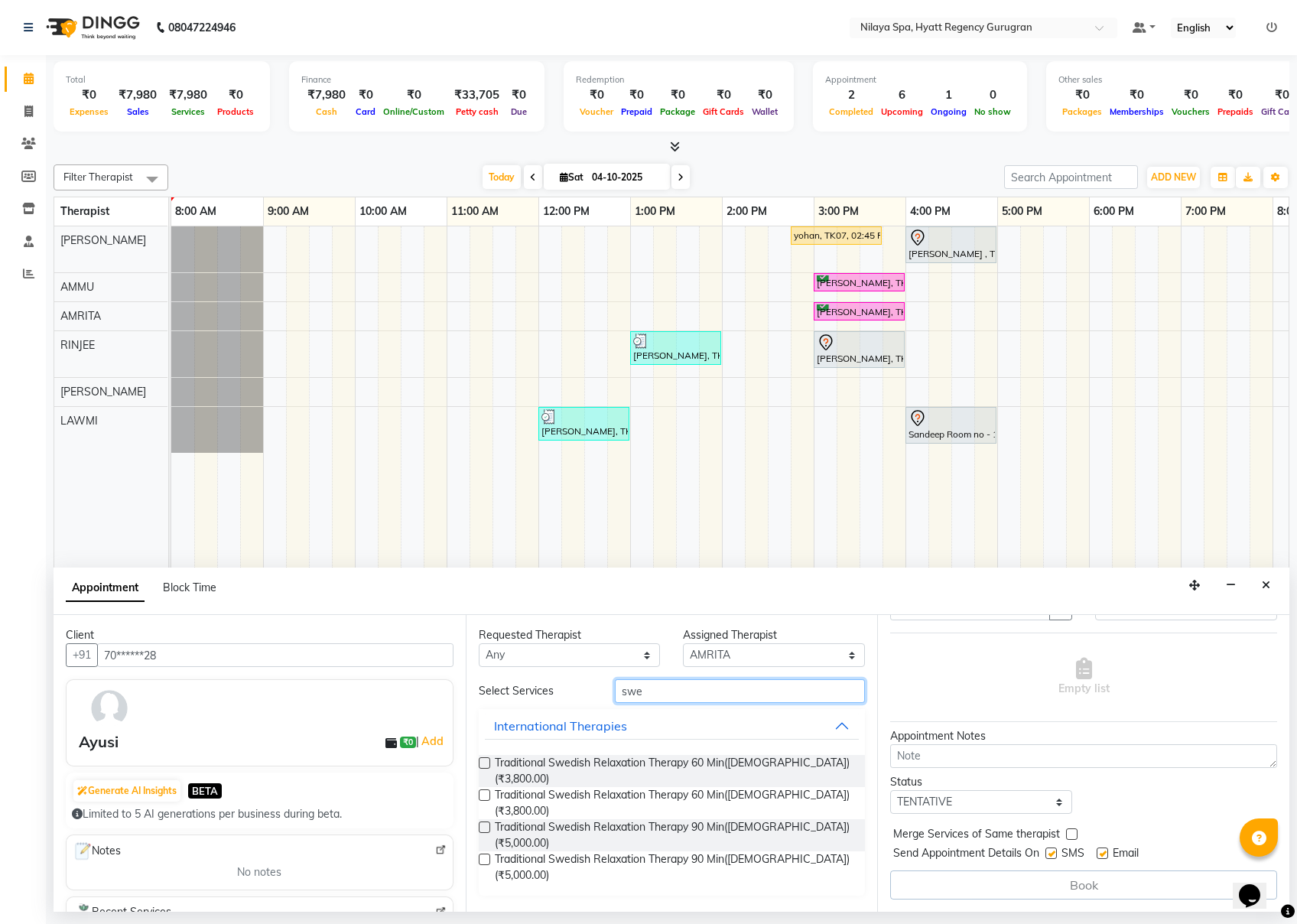
type input "swe"
click at [485, 692] on label at bounding box center [484, 794] width 11 height 11
click at [485, 692] on input "checkbox" at bounding box center [484, 797] width 10 height 10
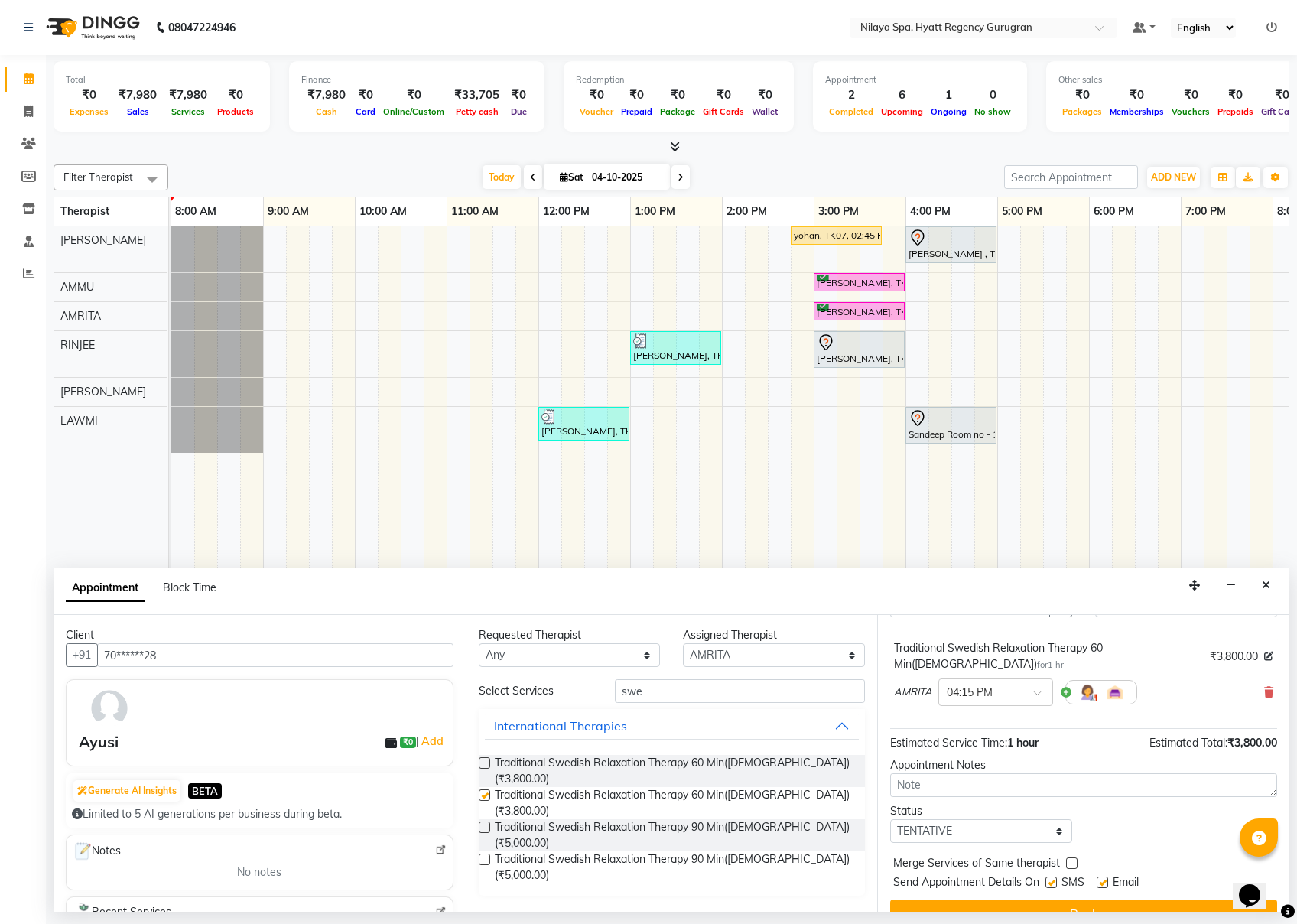
checkbox input "false"
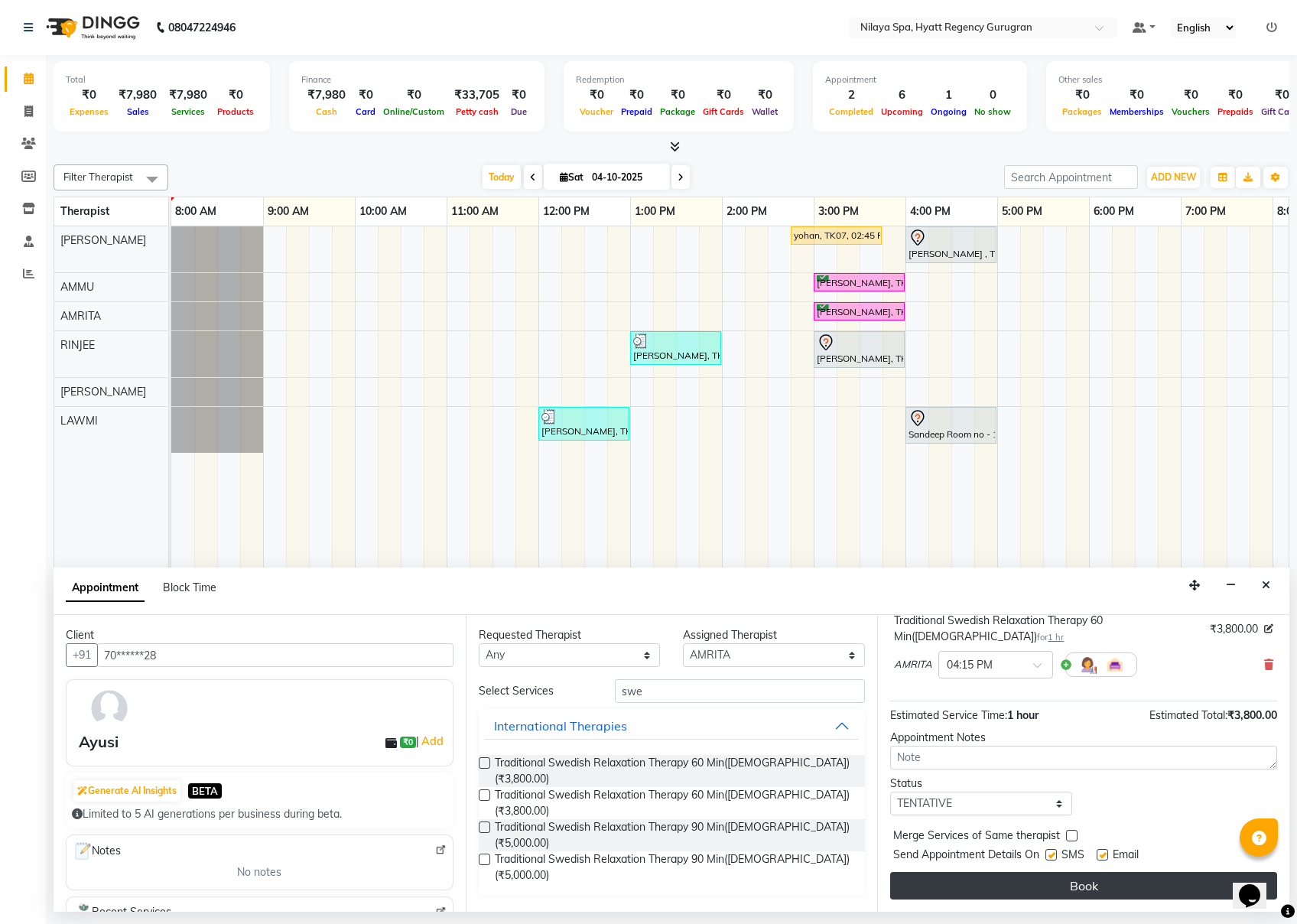
click at [972, 692] on button "Book" at bounding box center [1083, 886] width 387 height 28
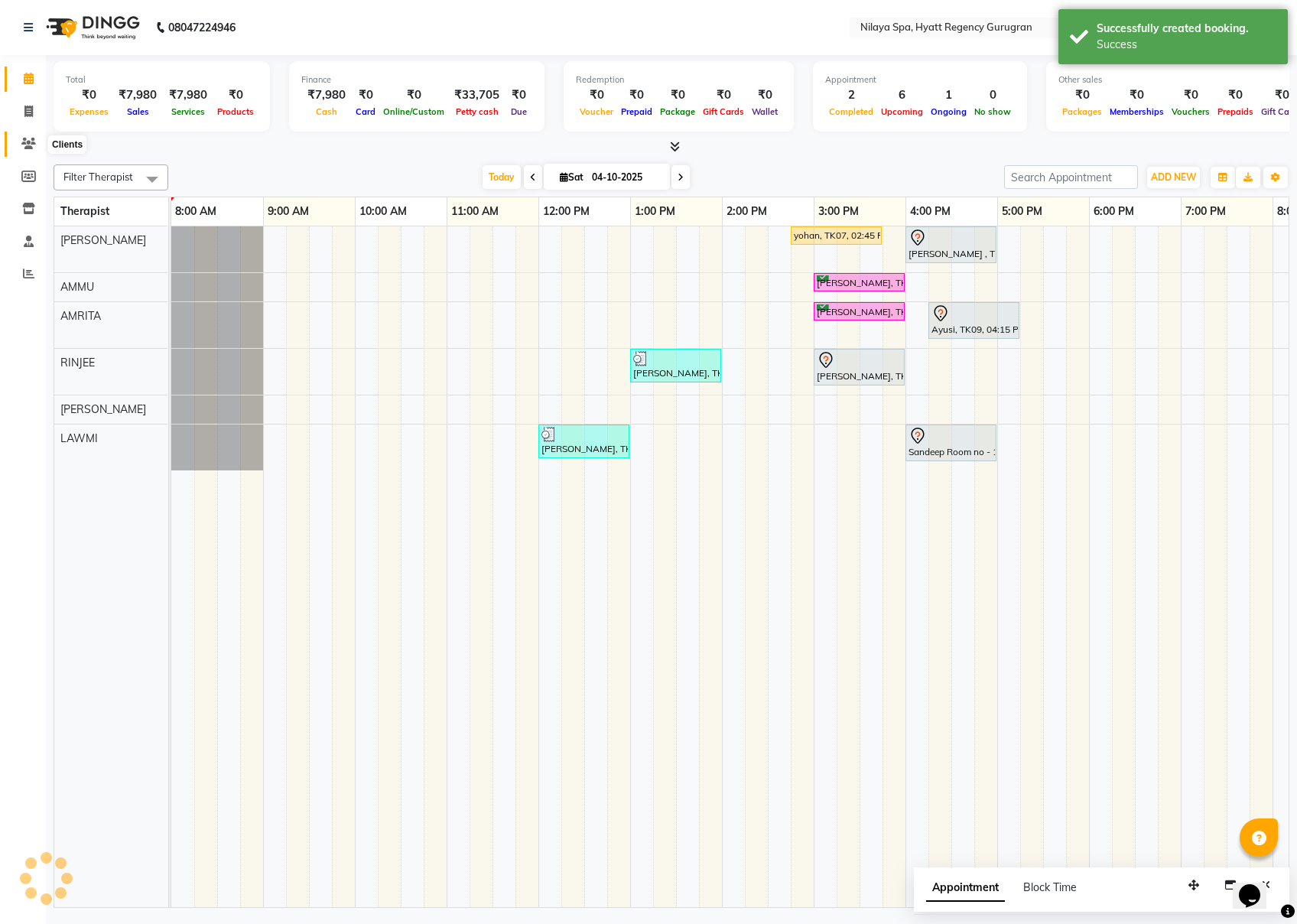
click at [25, 144] on icon at bounding box center [28, 143] width 15 height 11
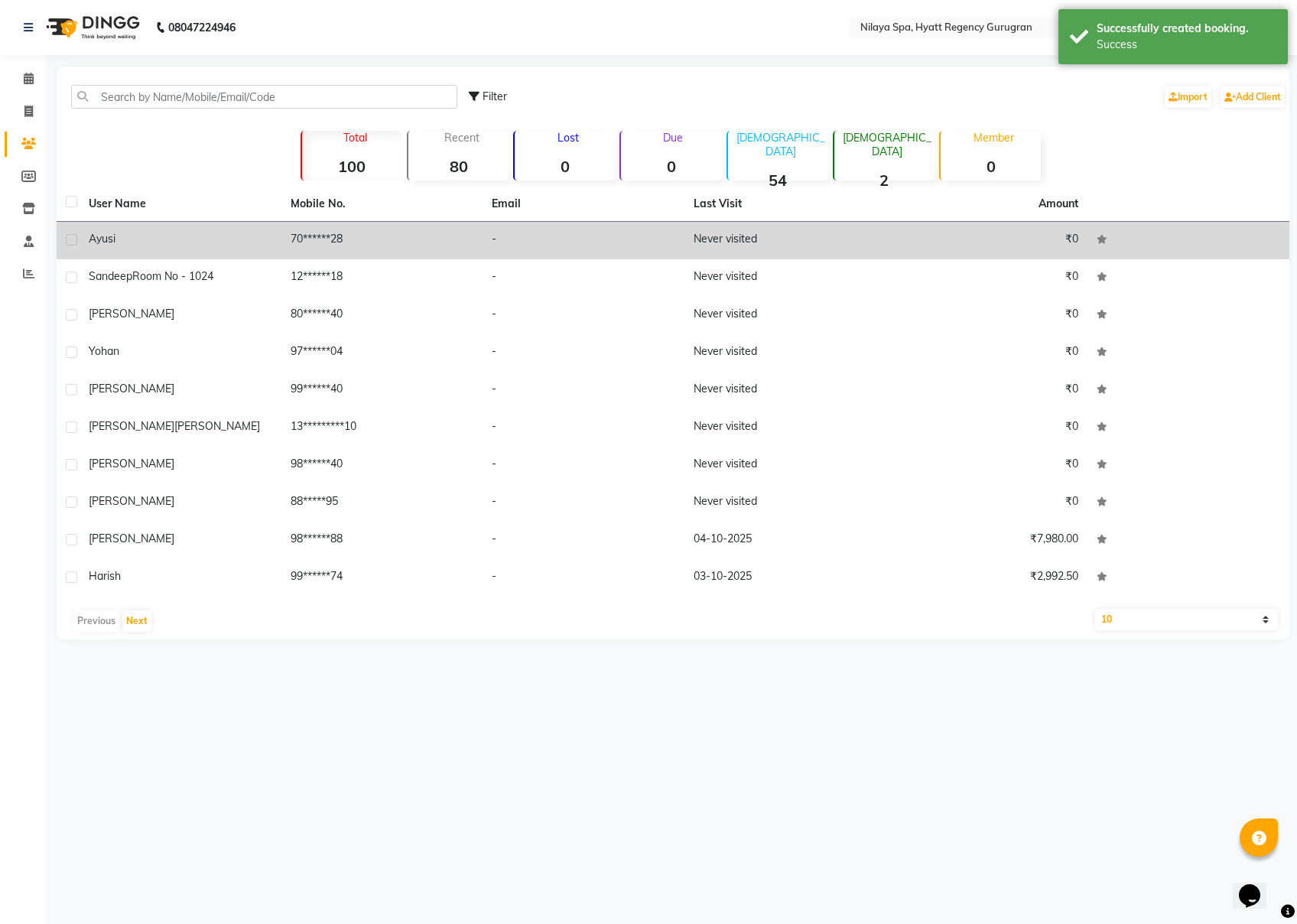
click at [164, 240] on div "Ayusi" at bounding box center [181, 239] width 184 height 16
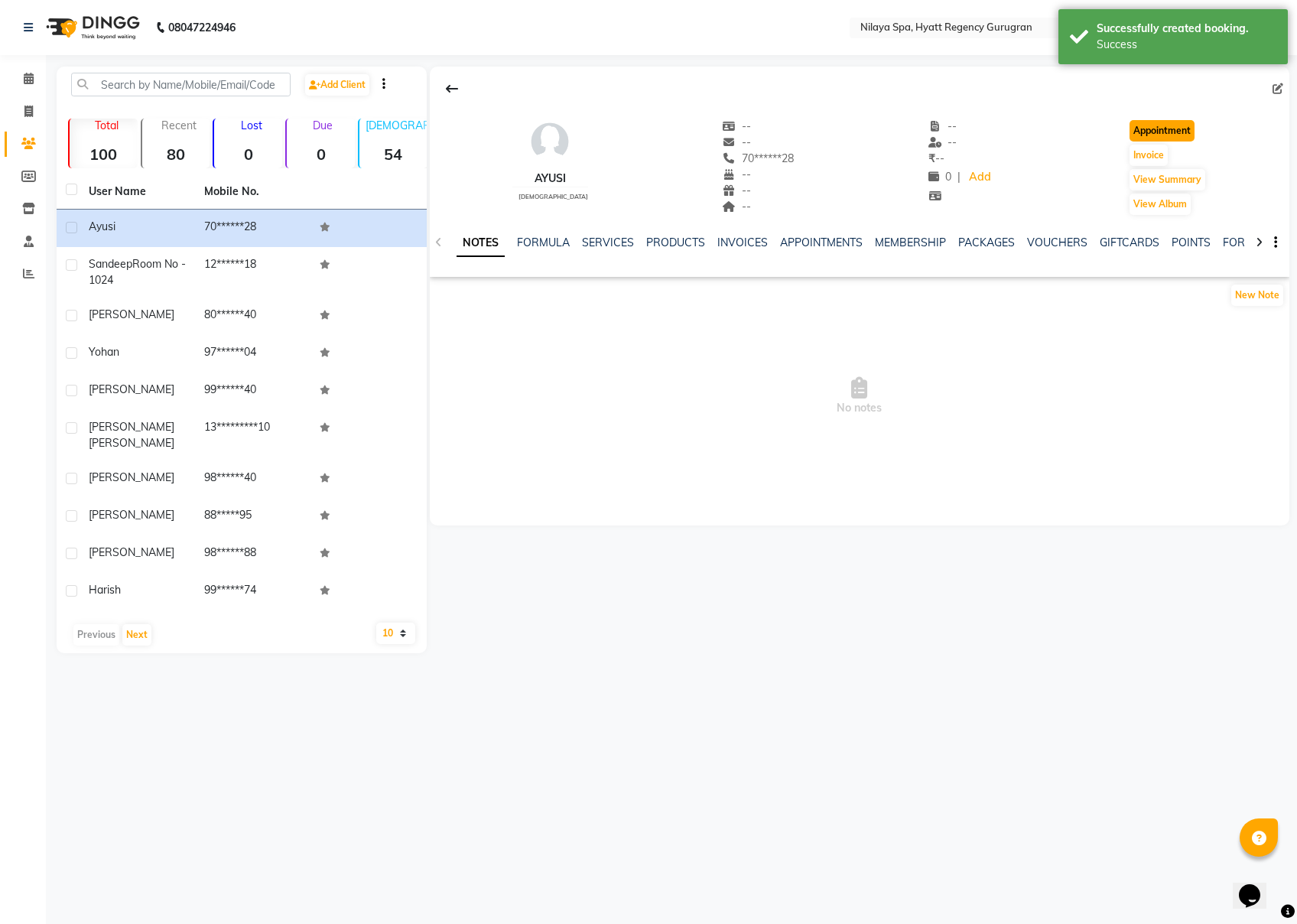
click at [972, 132] on button "Appointment" at bounding box center [1162, 130] width 65 height 21
select select "tentative"
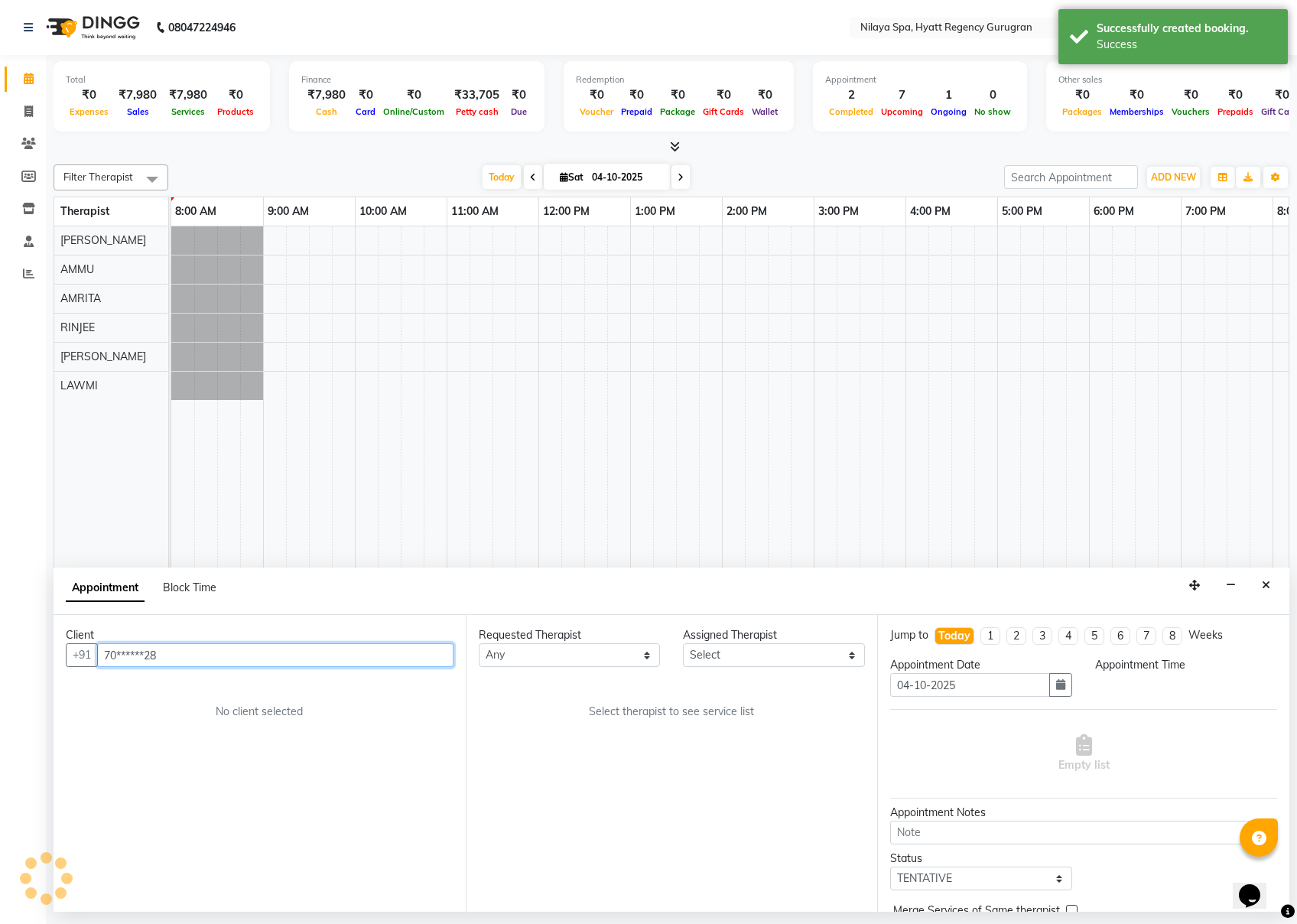
select select "540"
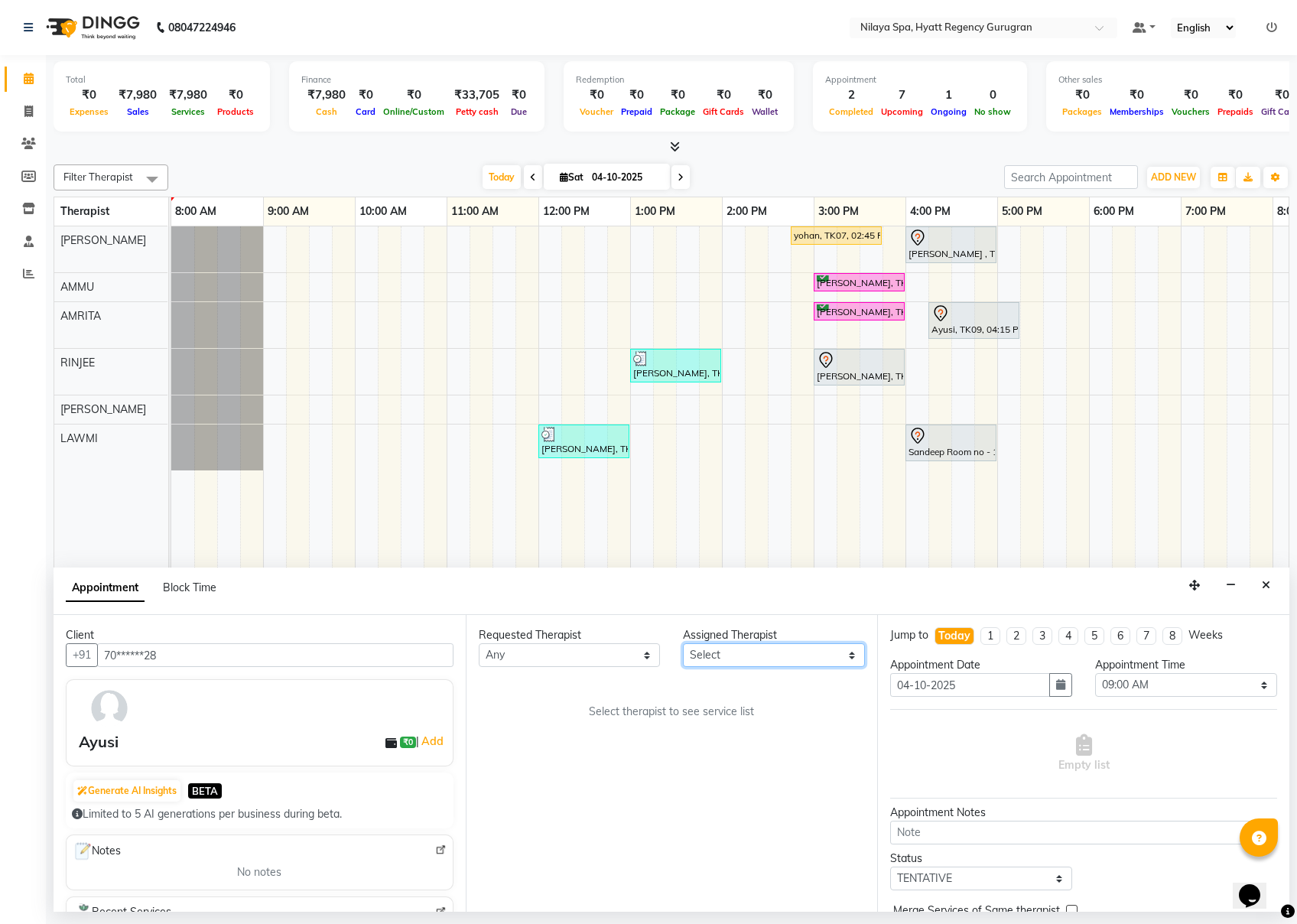
click at [751, 662] on select "Select AMMU AMRITA [PERSON_NAME] LAWMI [PERSON_NAME] RINJEE" at bounding box center [774, 655] width 182 height 24
select select "92716"
click at [683, 644] on select "Select AMMU AMRITA [PERSON_NAME] LAWMI [PERSON_NAME] RINJEE" at bounding box center [774, 655] width 182 height 24
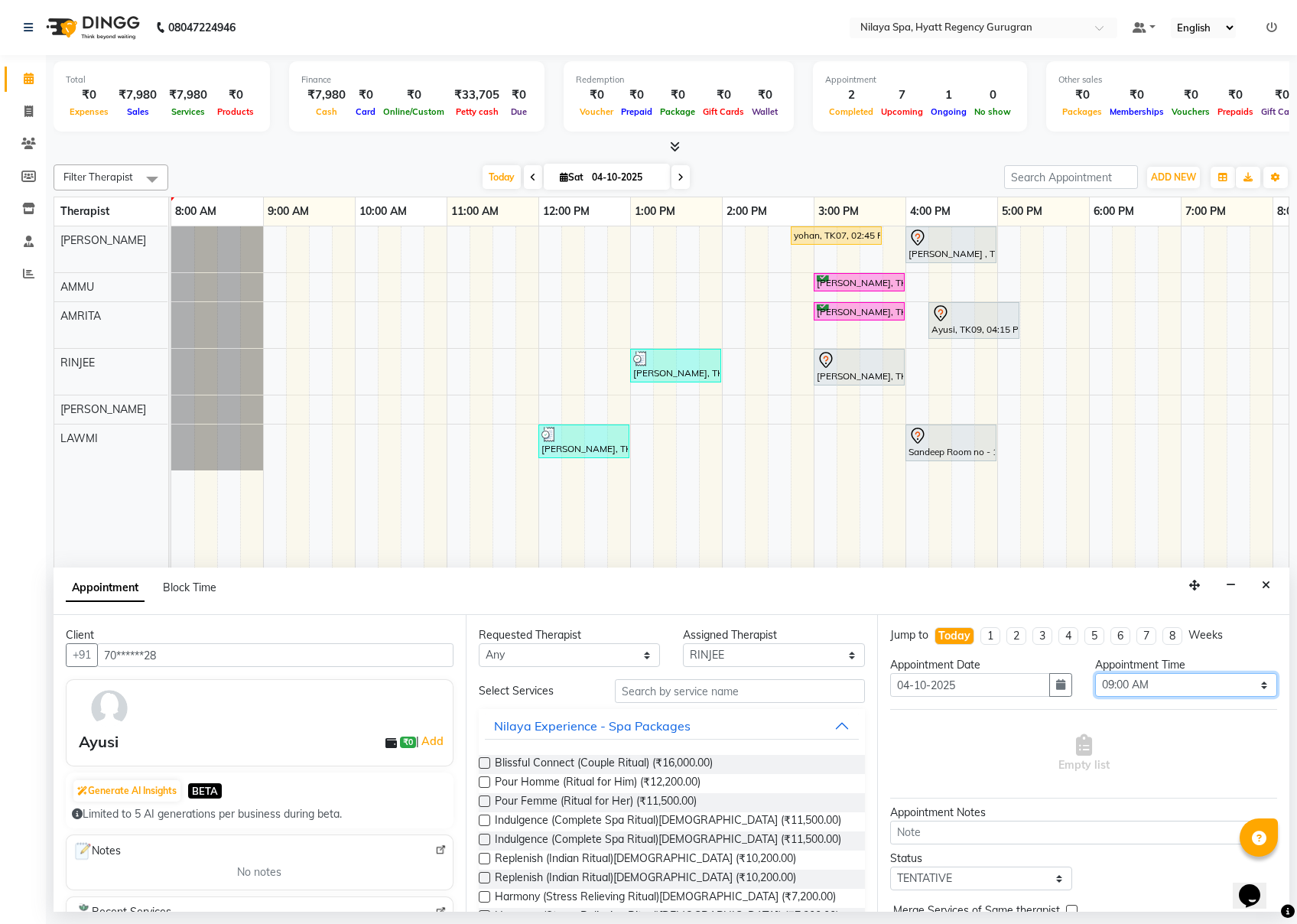
click at [972, 682] on select "Select 09:00 AM 09:15 AM 09:30 AM 09:45 AM 10:00 AM 10:15 AM 10:30 AM 10:45 AM …" at bounding box center [1186, 685] width 182 height 24
select select "975"
click at [972, 675] on select "Select 09:00 AM 09:15 AM 09:30 AM 09:45 AM 10:00 AM 10:15 AM 10:30 AM 10:45 AM …" at bounding box center [1186, 685] width 182 height 24
click at [699, 692] on input "text" at bounding box center [740, 691] width 250 height 24
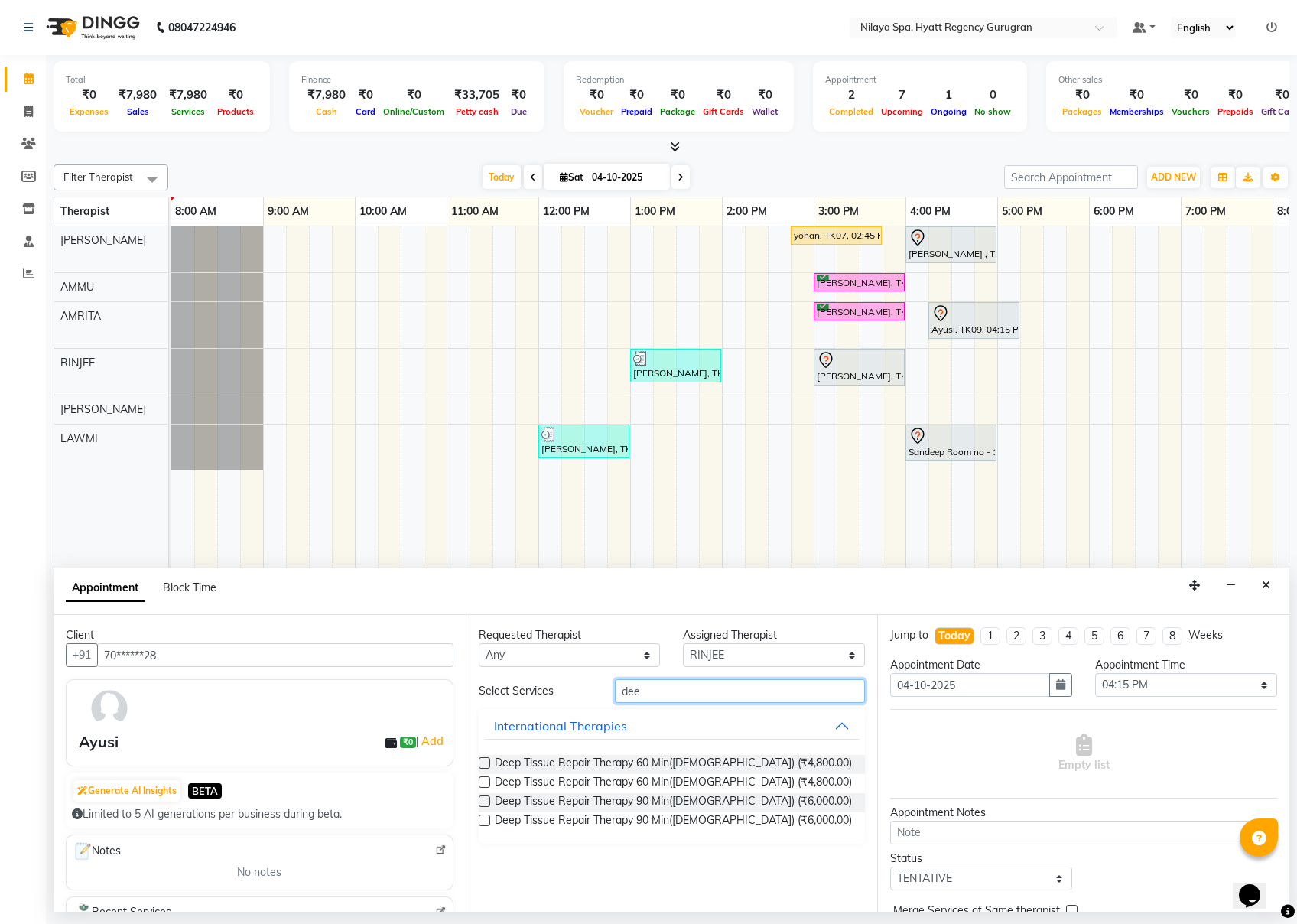
type input "dee"
click at [480, 692] on label at bounding box center [484, 762] width 11 height 11
click at [480, 692] on input "checkbox" at bounding box center [484, 765] width 10 height 10
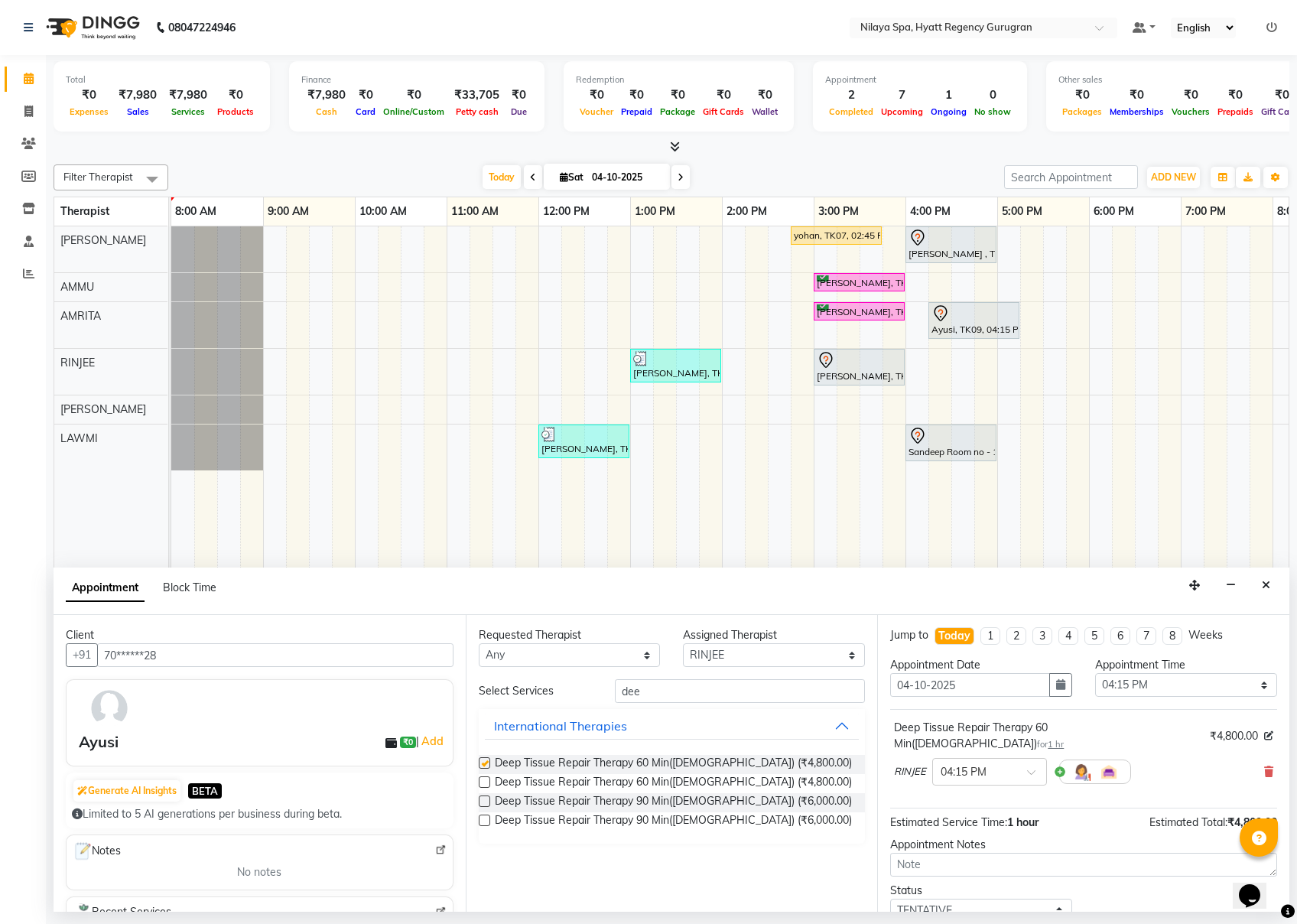
checkbox input "false"
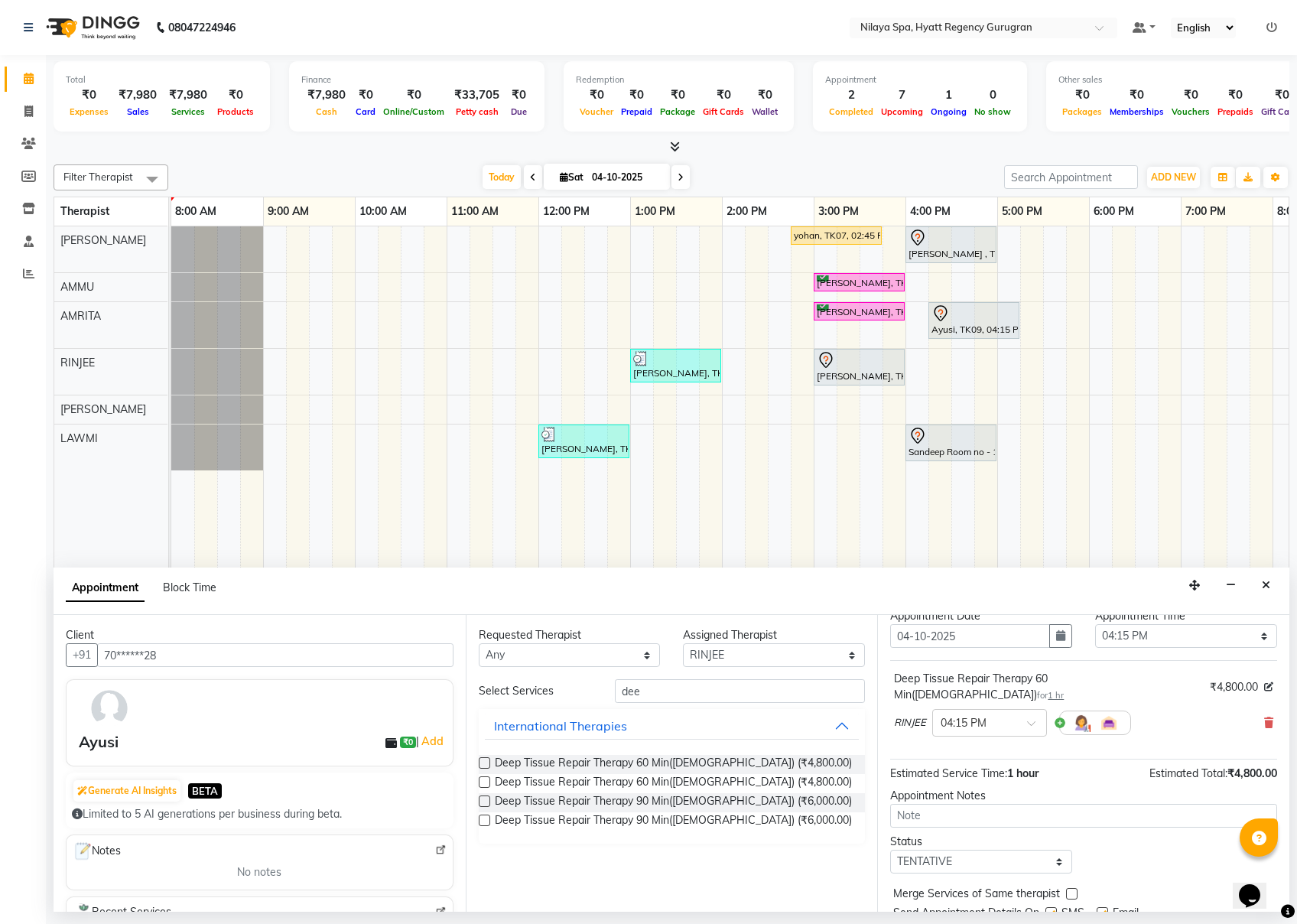
scroll to position [93, 0]
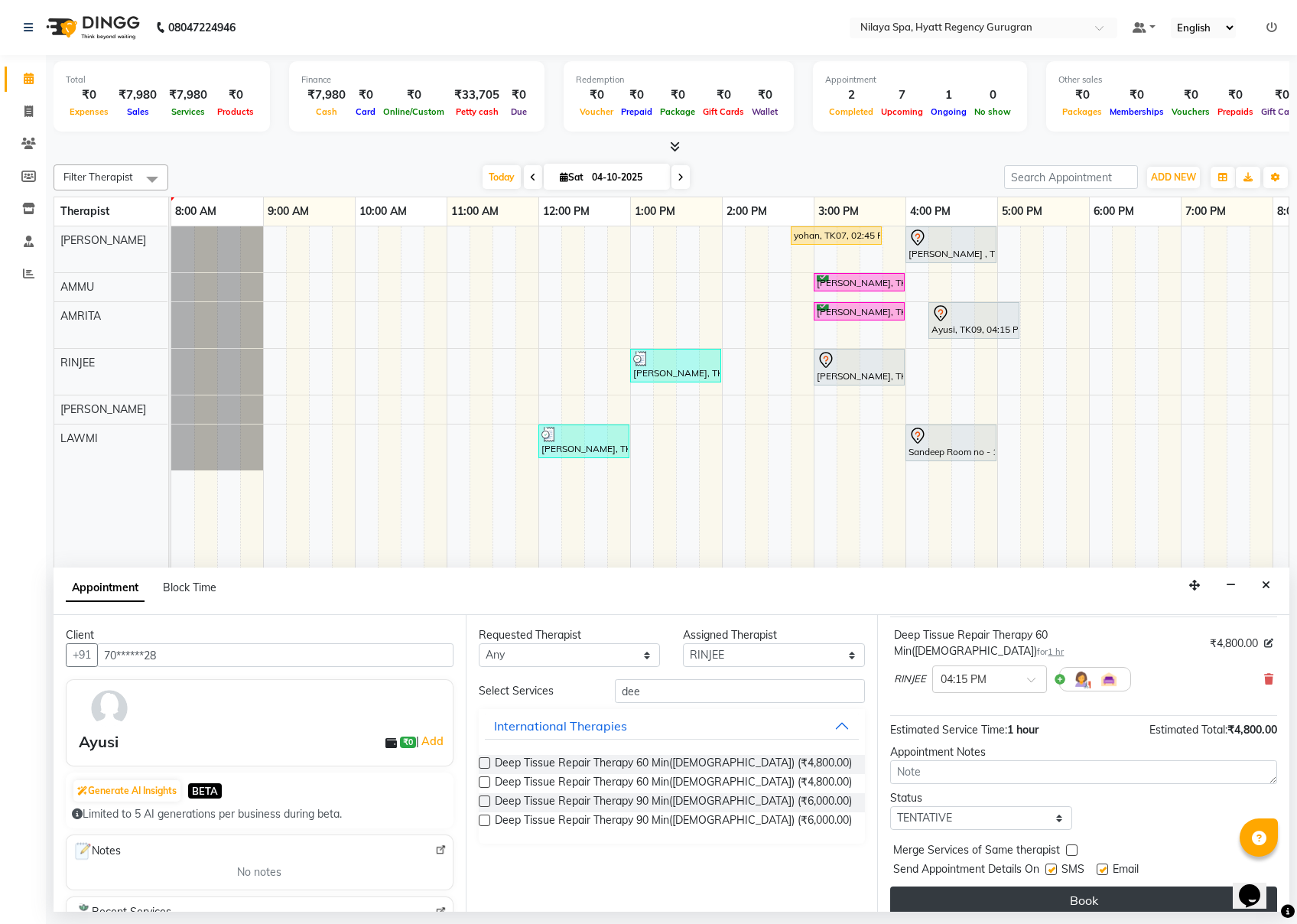
click at [972, 692] on button "Book" at bounding box center [1083, 901] width 387 height 28
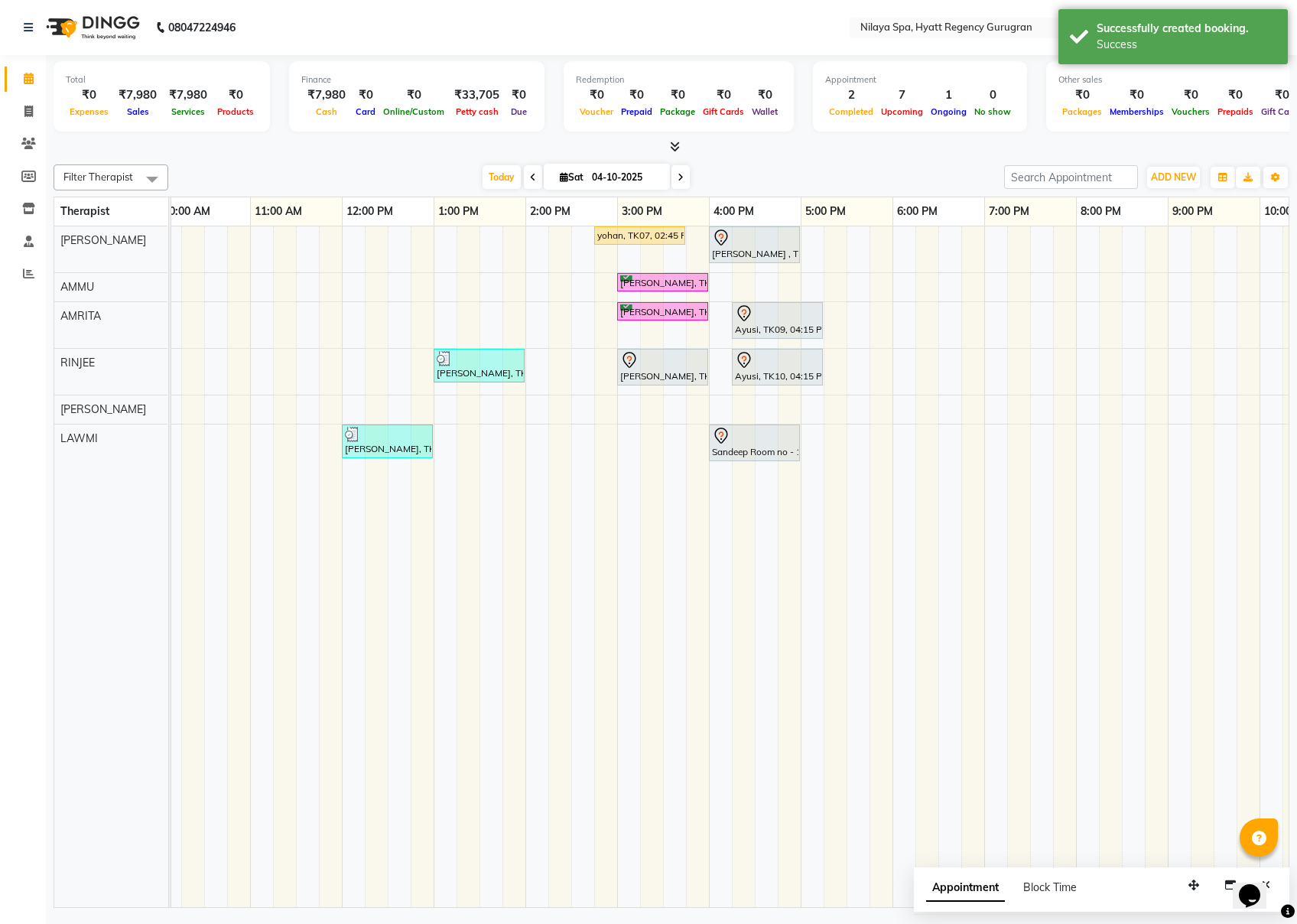
scroll to position [0, 203]
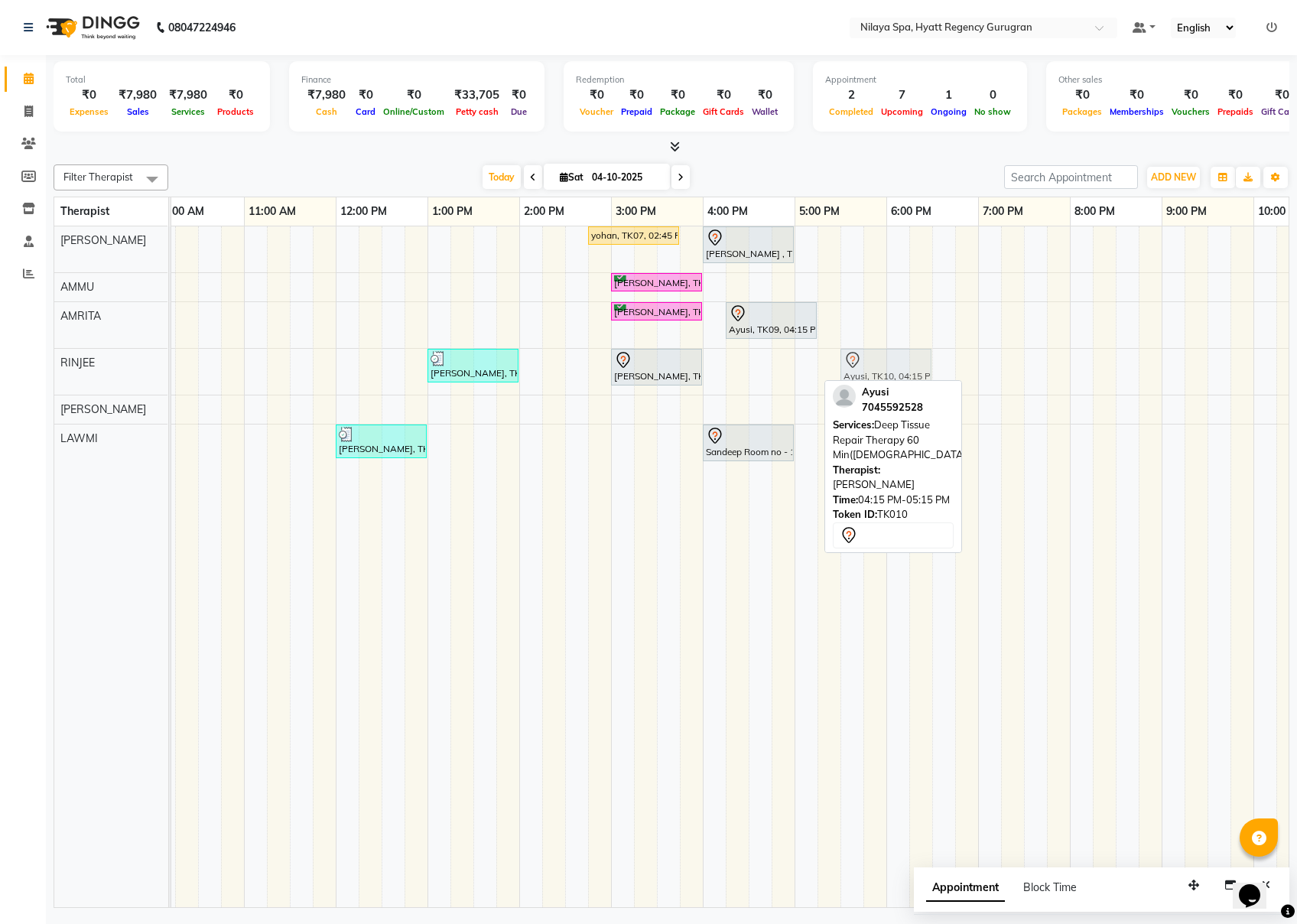
drag, startPoint x: 778, startPoint y: 368, endPoint x: 891, endPoint y: 368, distance: 113.2
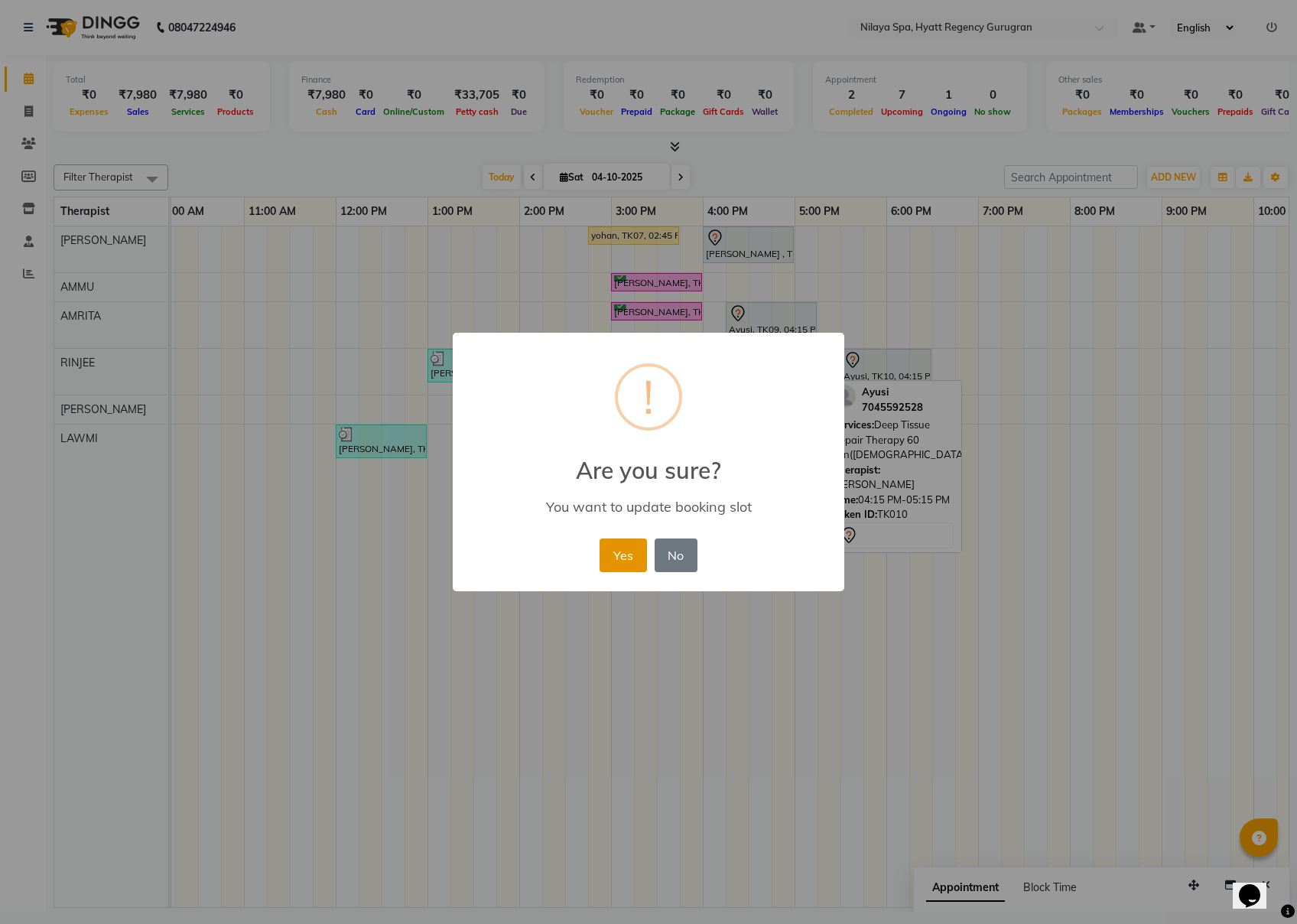
click at [612, 549] on button "Yes" at bounding box center [623, 556] width 47 height 34
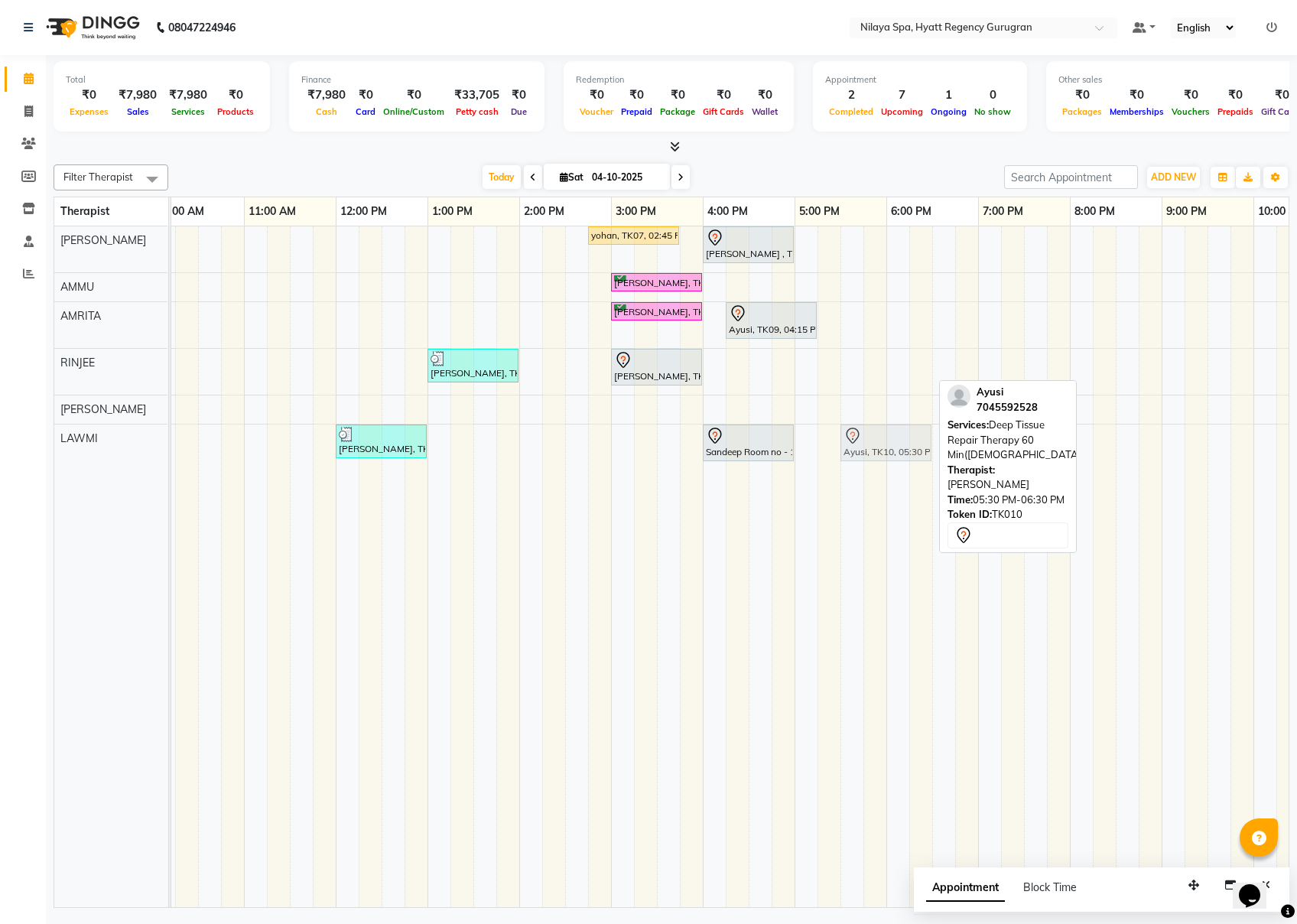
drag, startPoint x: 883, startPoint y: 366, endPoint x: 887, endPoint y: 459, distance: 93.4
click at [887, 459] on tbody "yohan, TK07, 02:45 PM-03:45 PM, Deep Tissue Repair Therapy 60 Min([DEMOGRAPHIC_…" at bounding box center [703, 348] width 1469 height 244
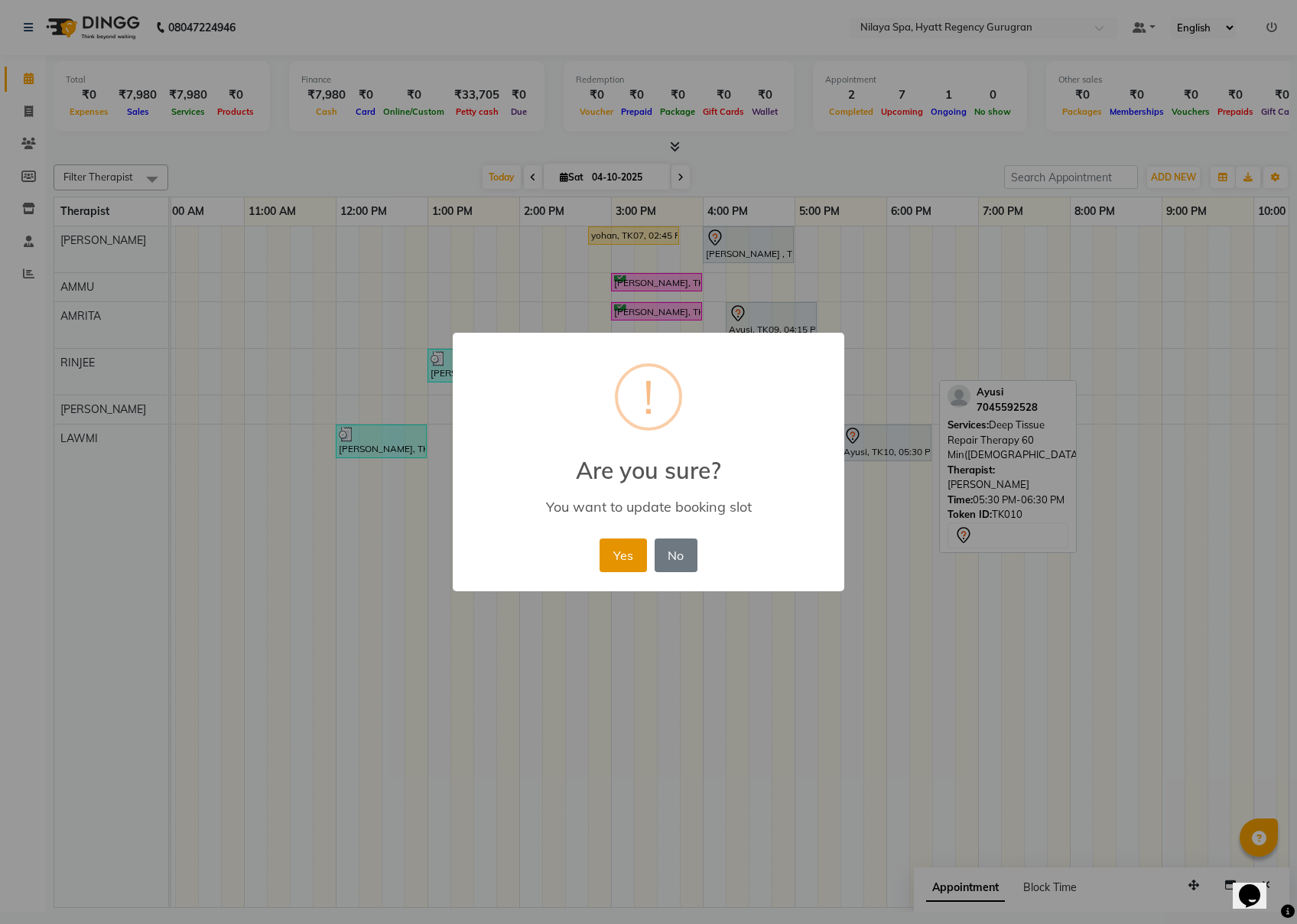
click at [622, 555] on button "Yes" at bounding box center [623, 556] width 47 height 34
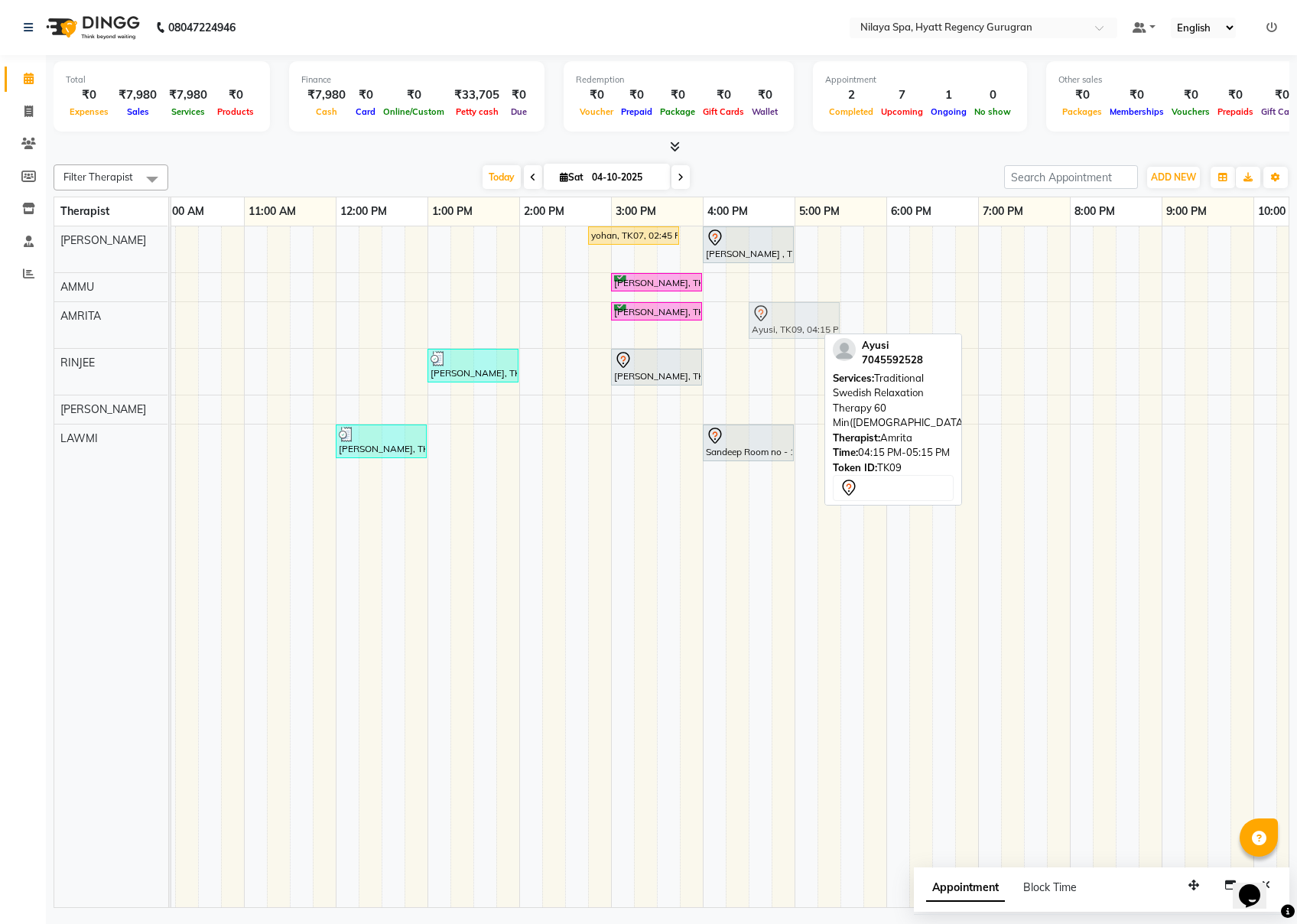
drag, startPoint x: 753, startPoint y: 327, endPoint x: 782, endPoint y: 332, distance: 29.4
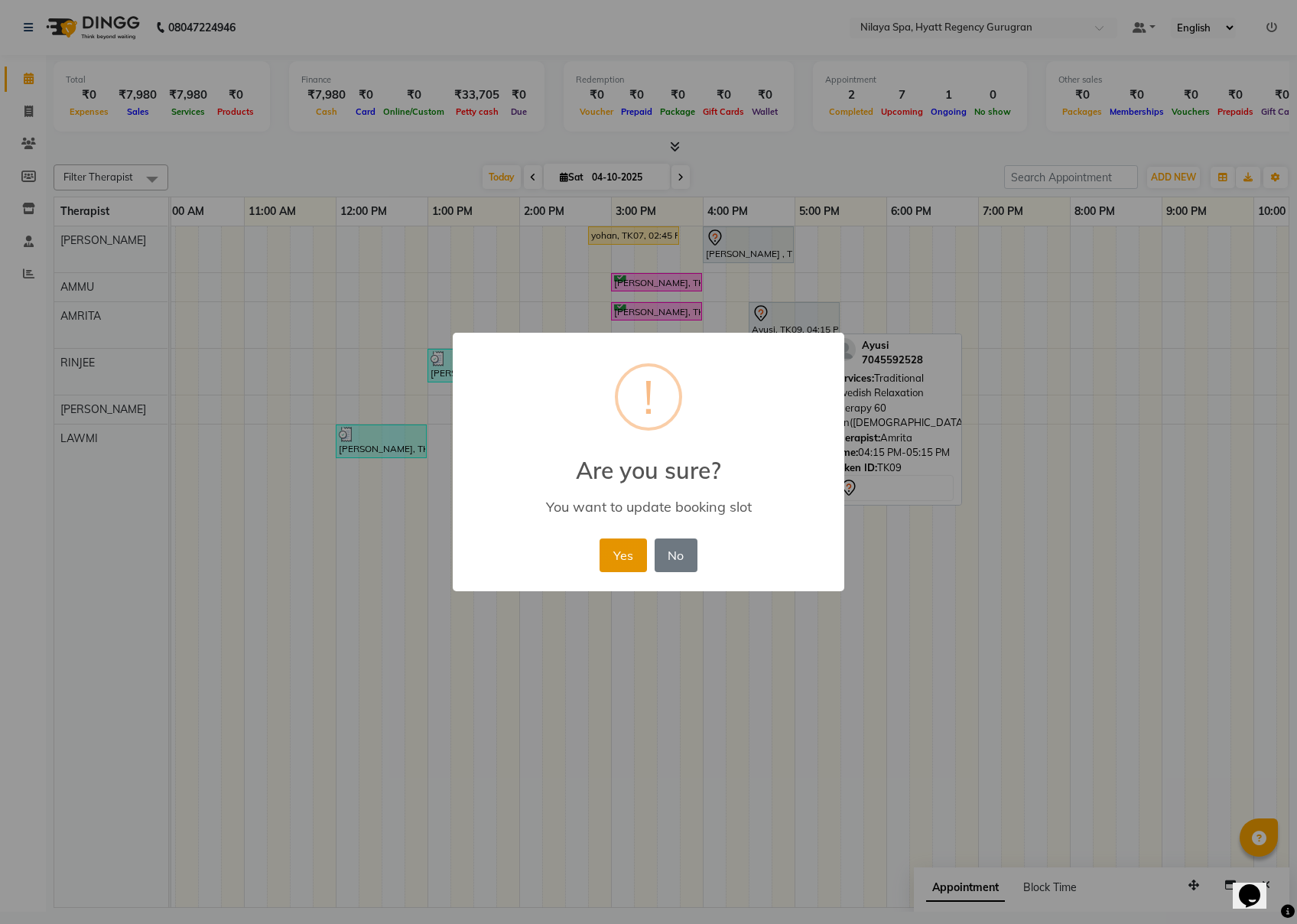
click at [617, 558] on button "Yes" at bounding box center [623, 556] width 47 height 34
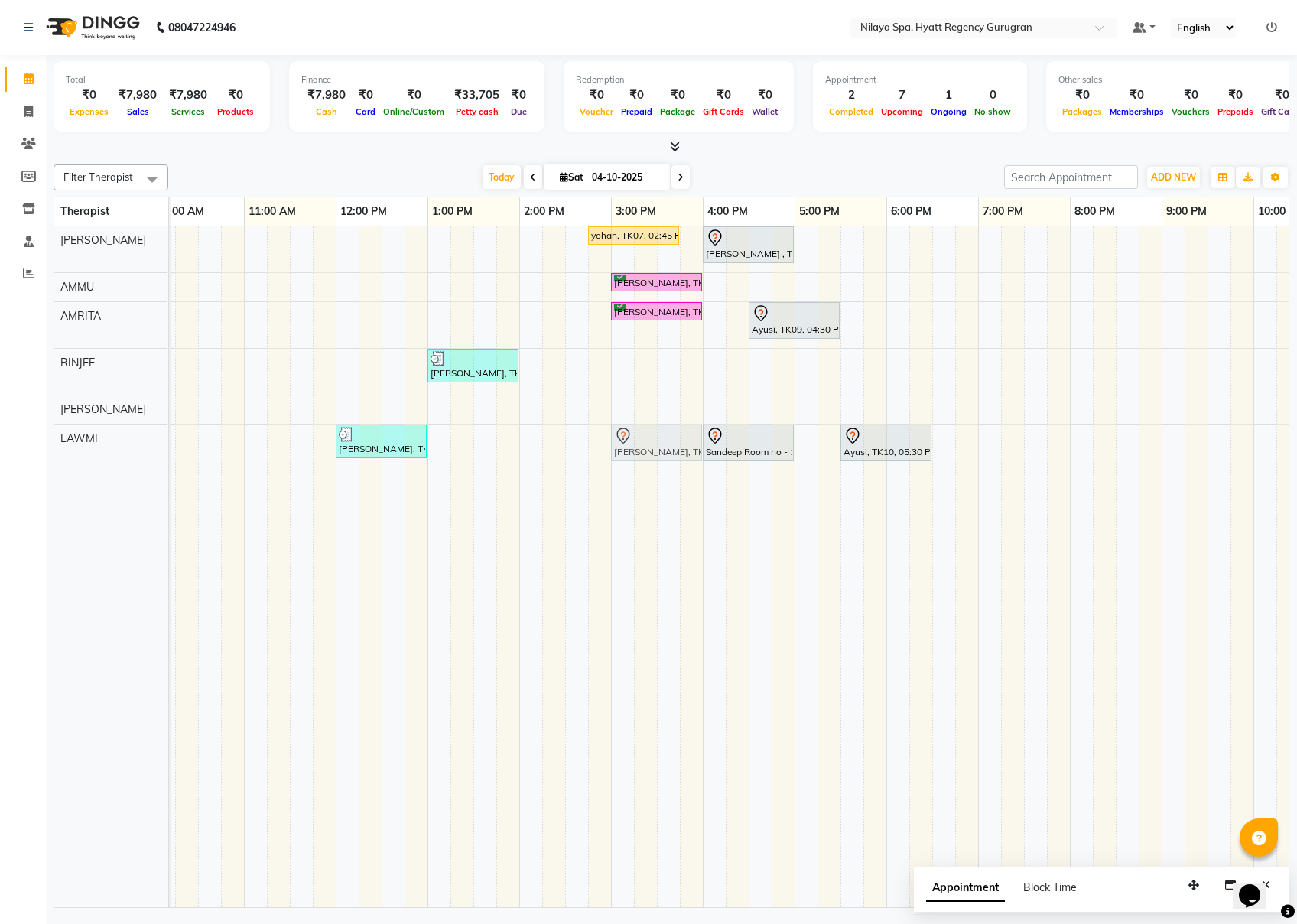
drag, startPoint x: 677, startPoint y: 384, endPoint x: 677, endPoint y: 451, distance: 67.3
click at [677, 451] on tbody "yohan, TK07, 02:45 PM-03:45 PM, Deep Tissue Repair Therapy 60 Min([DEMOGRAPHIC_…" at bounding box center [703, 348] width 1469 height 244
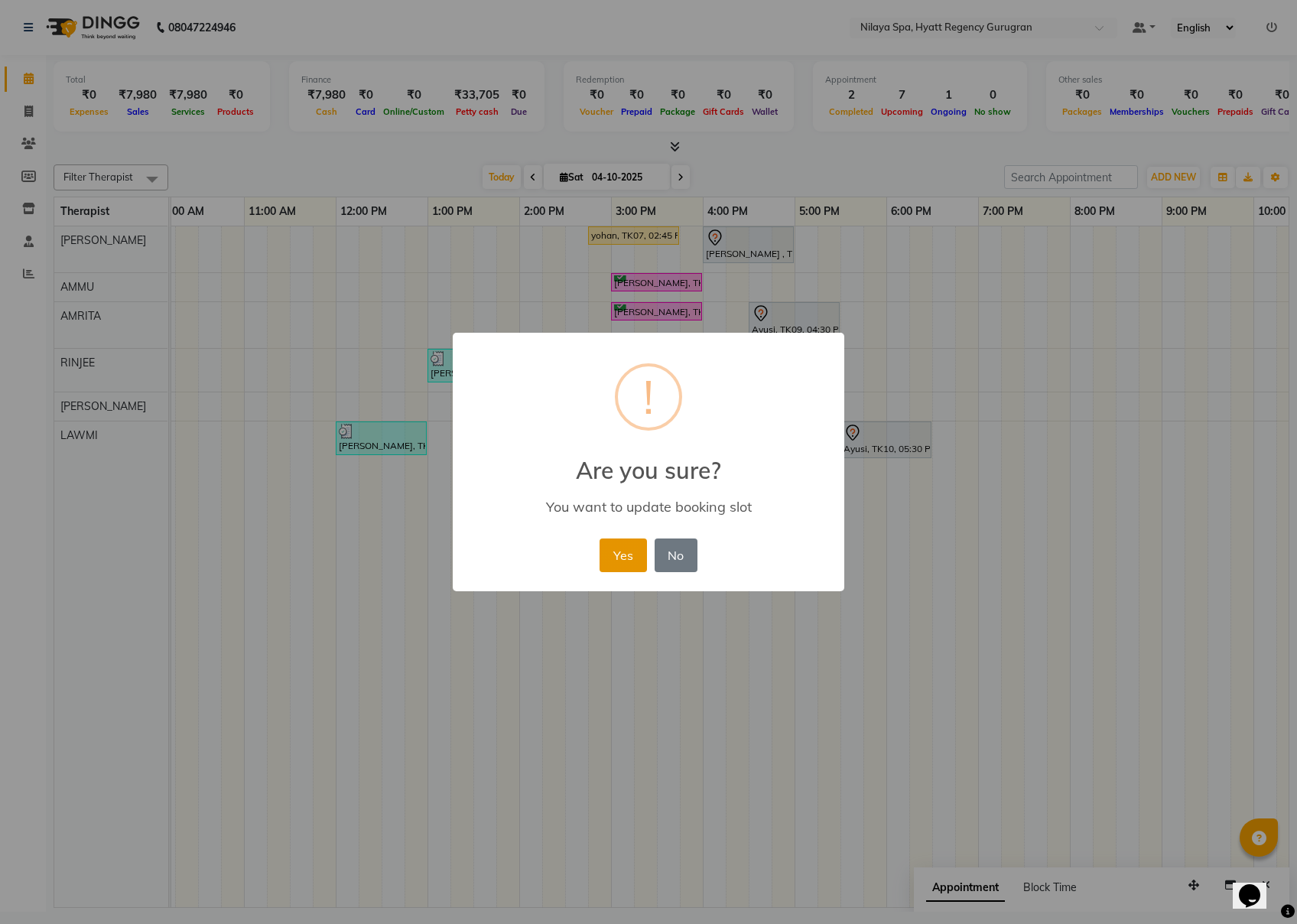
click at [640, 560] on button "Yes" at bounding box center [623, 556] width 47 height 34
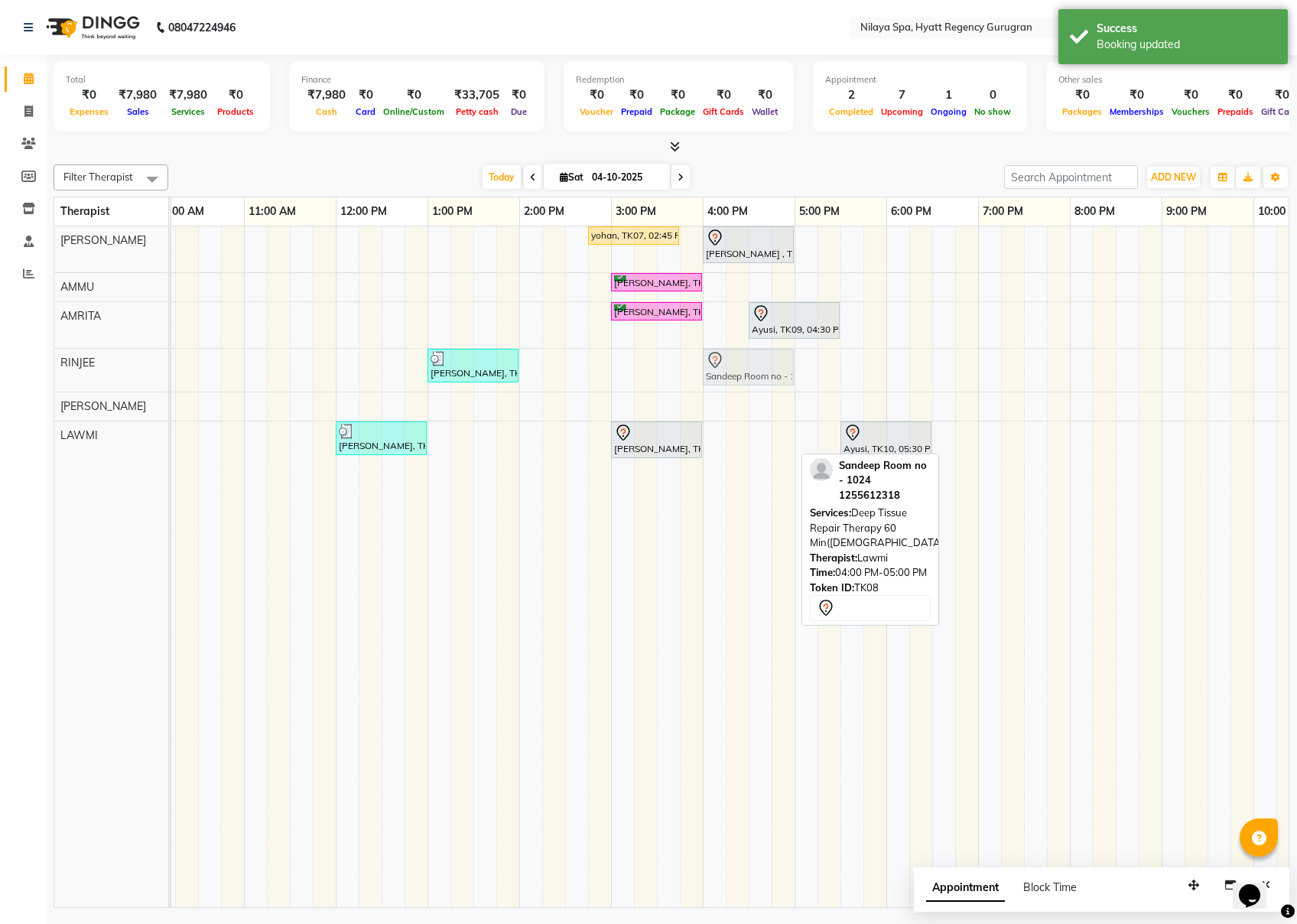
drag, startPoint x: 737, startPoint y: 447, endPoint x: 747, endPoint y: 384, distance: 63.4
click at [747, 384] on tbody "yohan, TK07, 02:45 PM-03:45 PM, Deep Tissue Repair Therapy 60 Min([DEMOGRAPHIC_…" at bounding box center [703, 346] width 1469 height 241
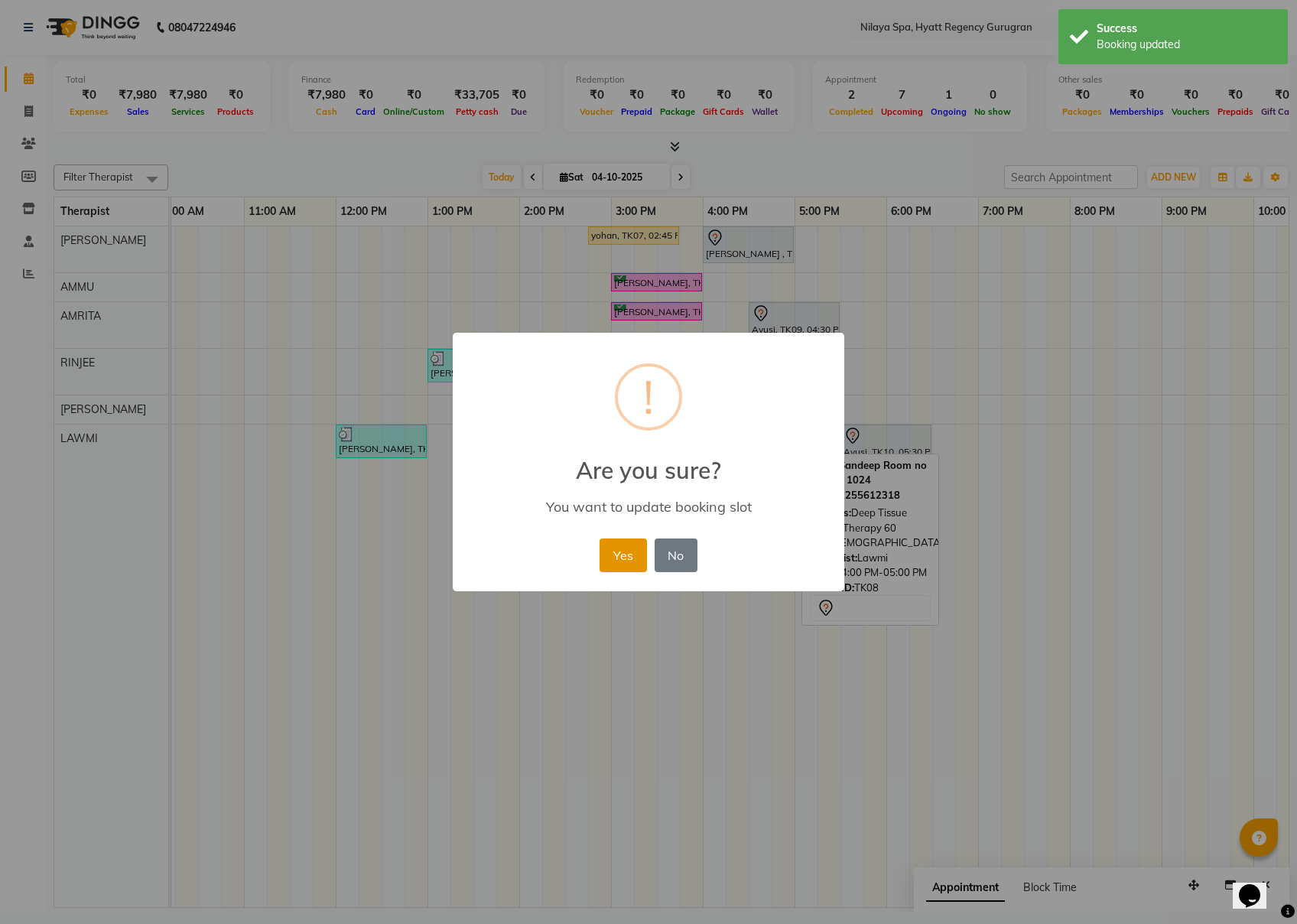
click at [614, 557] on button "Yes" at bounding box center [623, 556] width 47 height 34
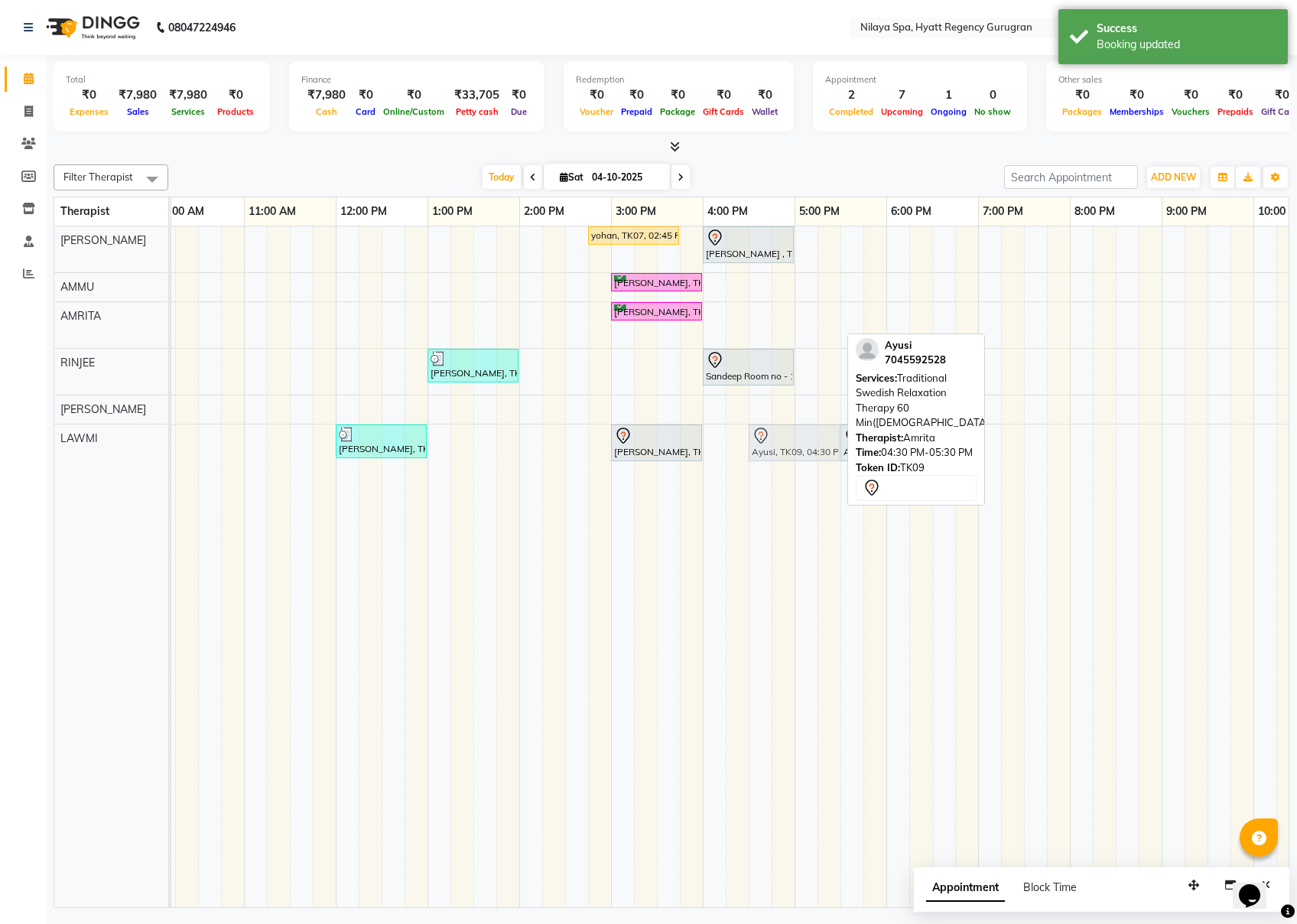
drag, startPoint x: 812, startPoint y: 327, endPoint x: 805, endPoint y: 439, distance: 112.0
click at [805, 439] on tbody "yohan, TK07, 02:45 PM-03:45 PM, Deep Tissue Repair Therapy 60 Min([DEMOGRAPHIC_…" at bounding box center [703, 348] width 1469 height 244
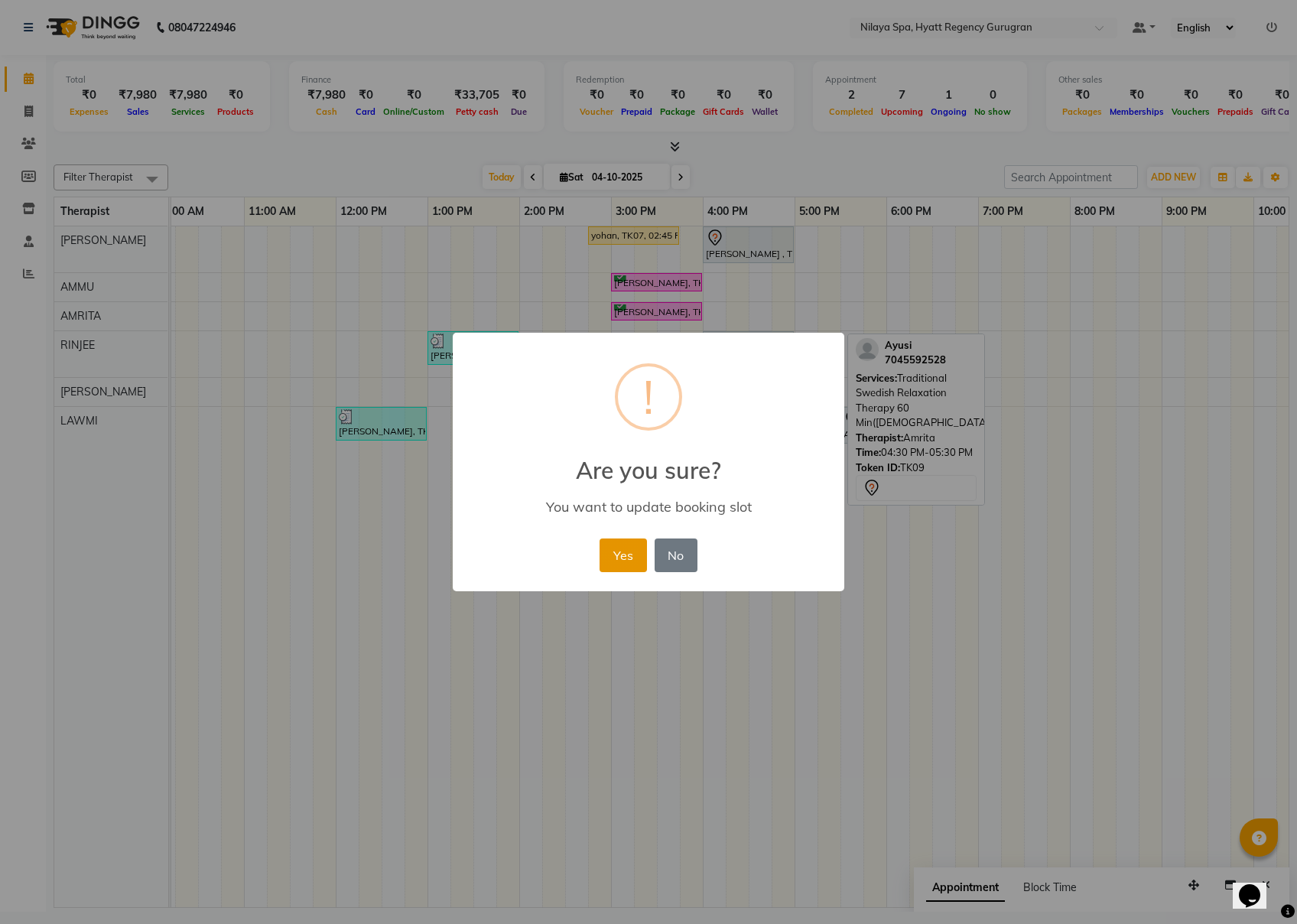
click at [630, 549] on button "Yes" at bounding box center [623, 556] width 47 height 34
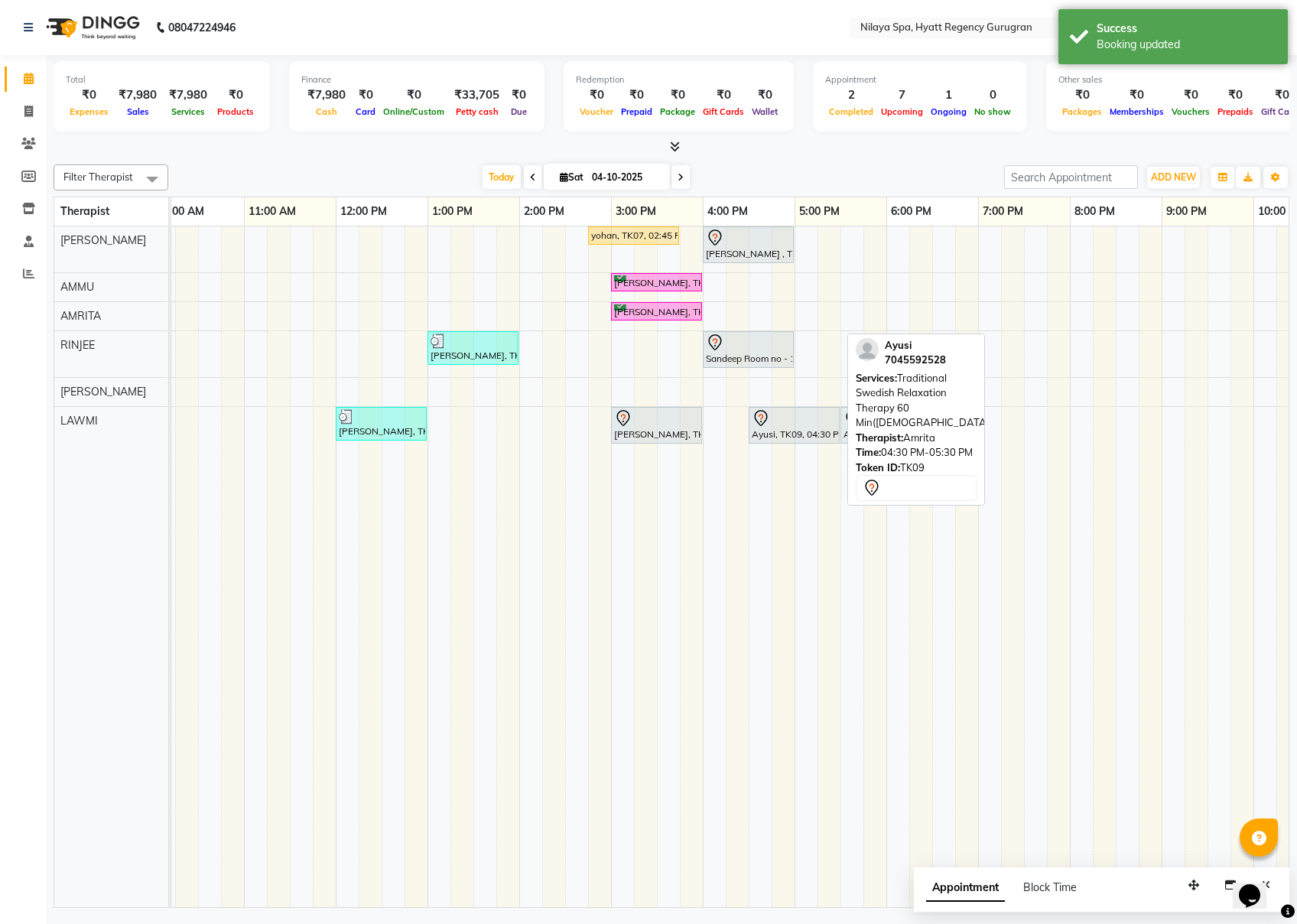
click at [972, 460] on td at bounding box center [1058, 566] width 23 height 681
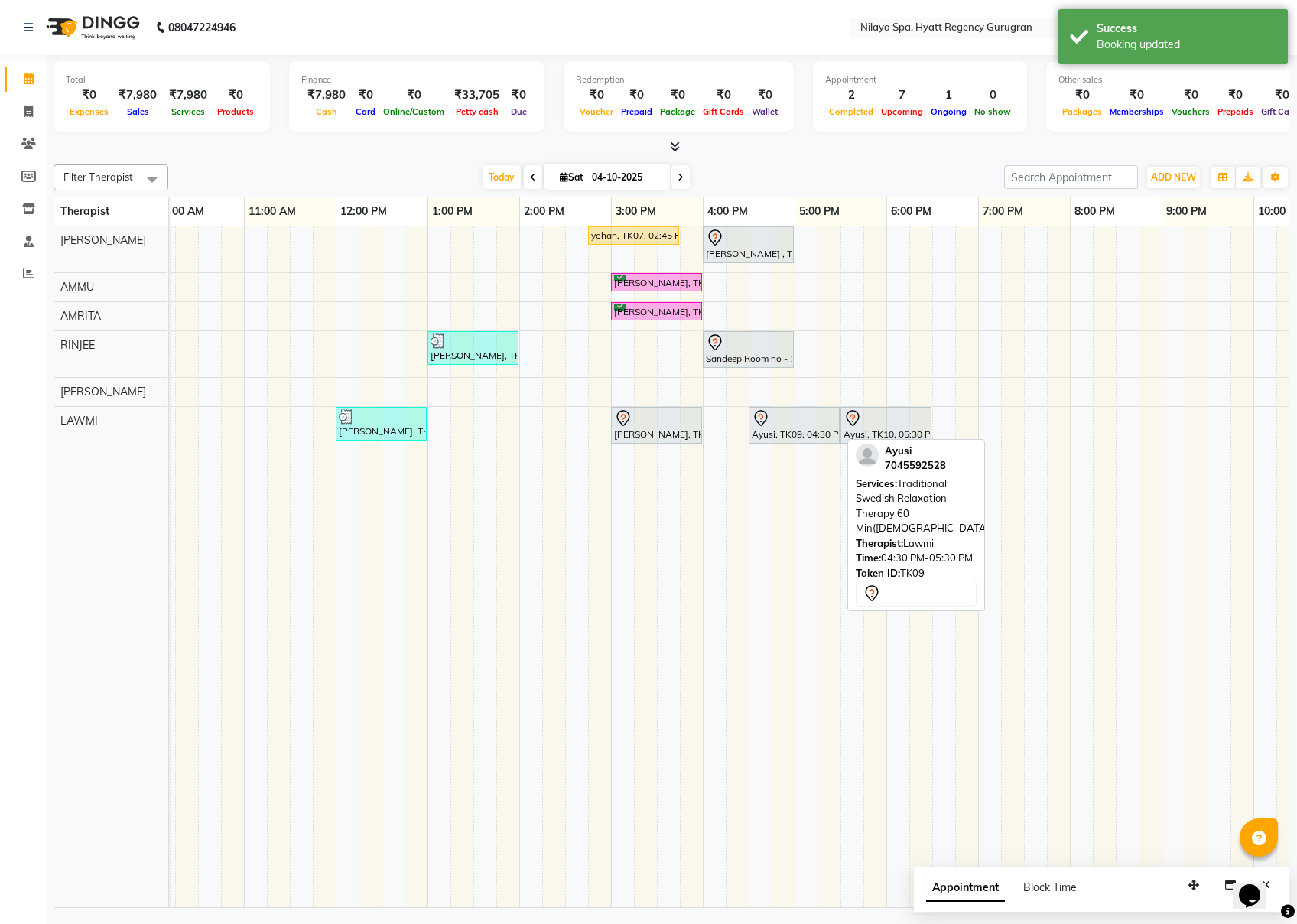
click at [774, 444] on link "Ayusi, TK09, 04:30 PM-05:30 PM, Traditional Swedish Relaxation Therapy 60 Min([…" at bounding box center [794, 425] width 91 height 37
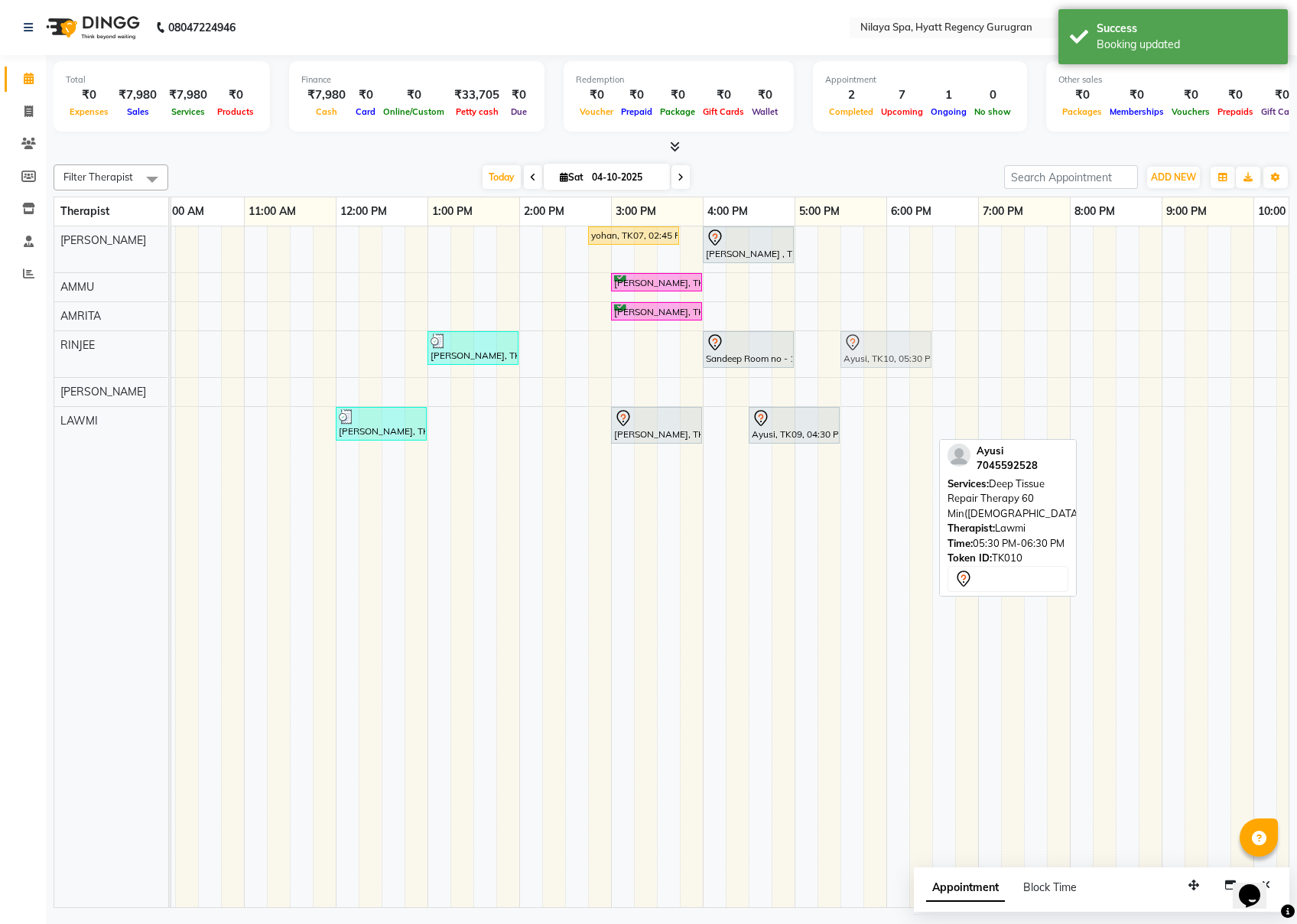
drag, startPoint x: 878, startPoint y: 438, endPoint x: 882, endPoint y: 378, distance: 59.8
click at [882, 378] on div "yohan, TK07, 02:45 PM-03:45 PM, Deep Tissue Repair Therapy 60 Min([DEMOGRAPHIC_…" at bounding box center [703, 566] width 1469 height 681
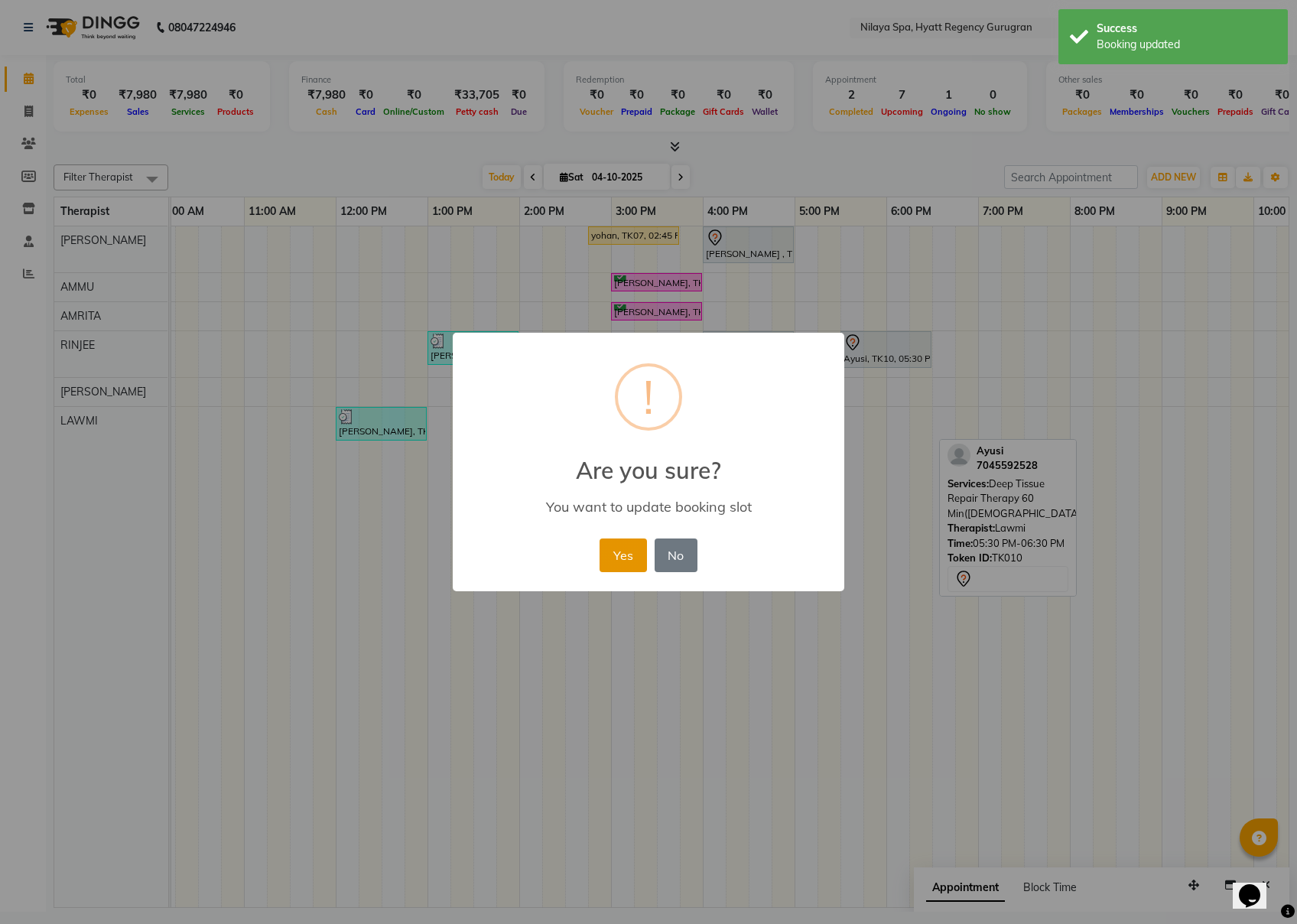
click at [616, 570] on button "Yes" at bounding box center [623, 556] width 47 height 34
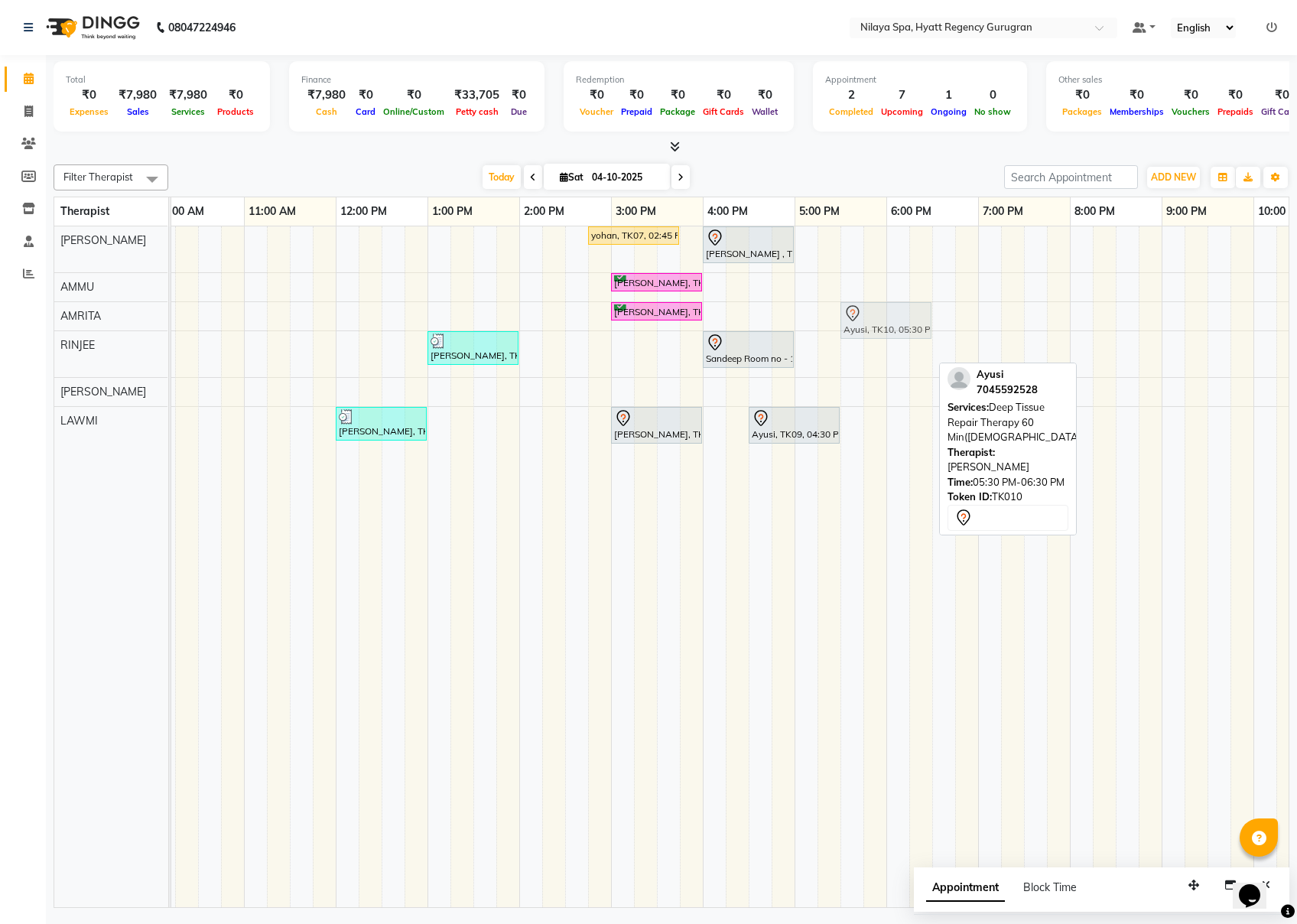
drag, startPoint x: 883, startPoint y: 353, endPoint x: 883, endPoint y: 334, distance: 19.1
click at [883, 317] on tbody "yohan, TK07, 02:45 PM-03:45 PM, Deep Tissue Repair Therapy 60 Min([DEMOGRAPHIC_…" at bounding box center [703, 339] width 1469 height 226
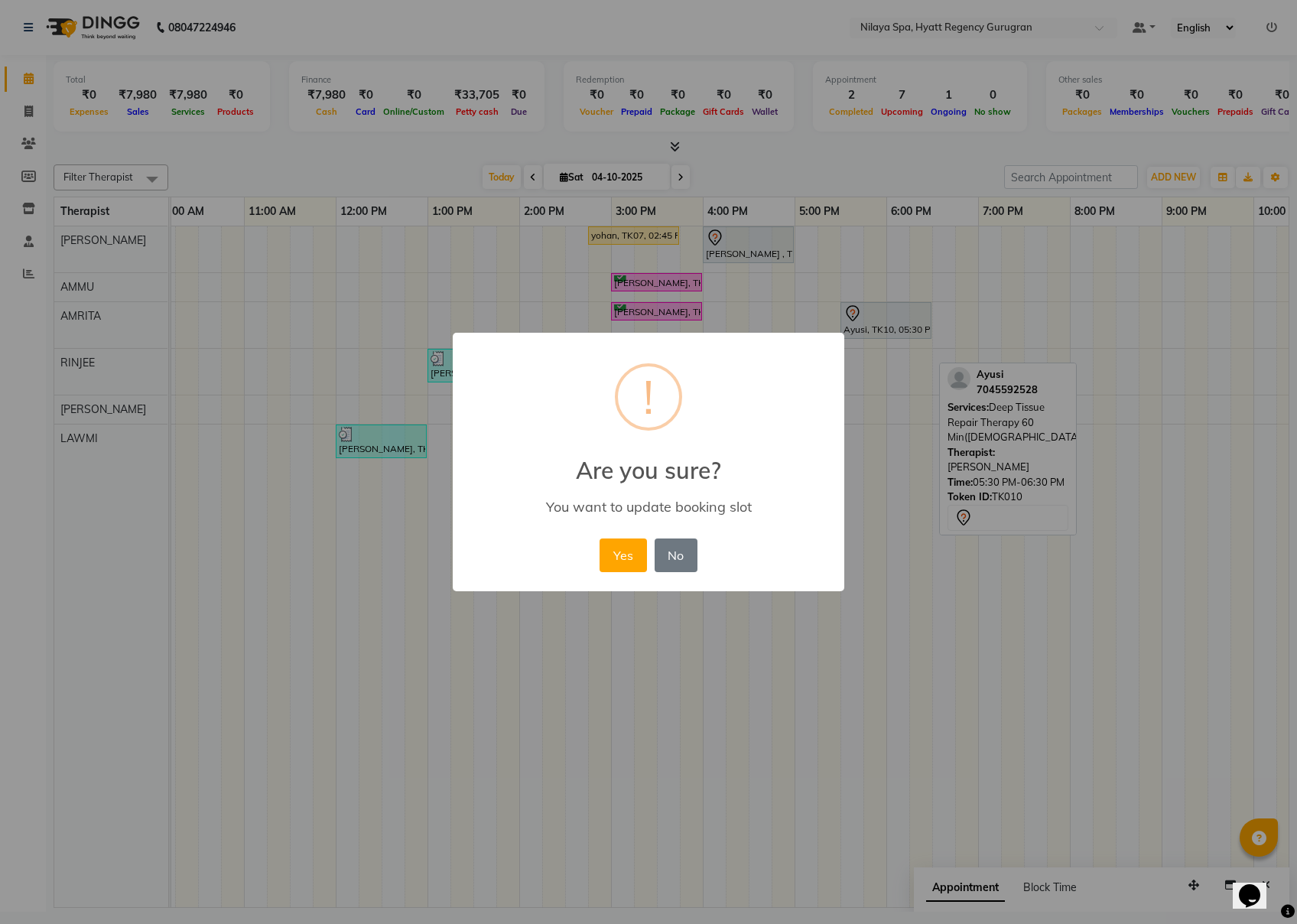
click at [616, 572] on div "Yes No No" at bounding box center [648, 555] width 105 height 41
click at [621, 557] on button "Yes" at bounding box center [623, 556] width 47 height 34
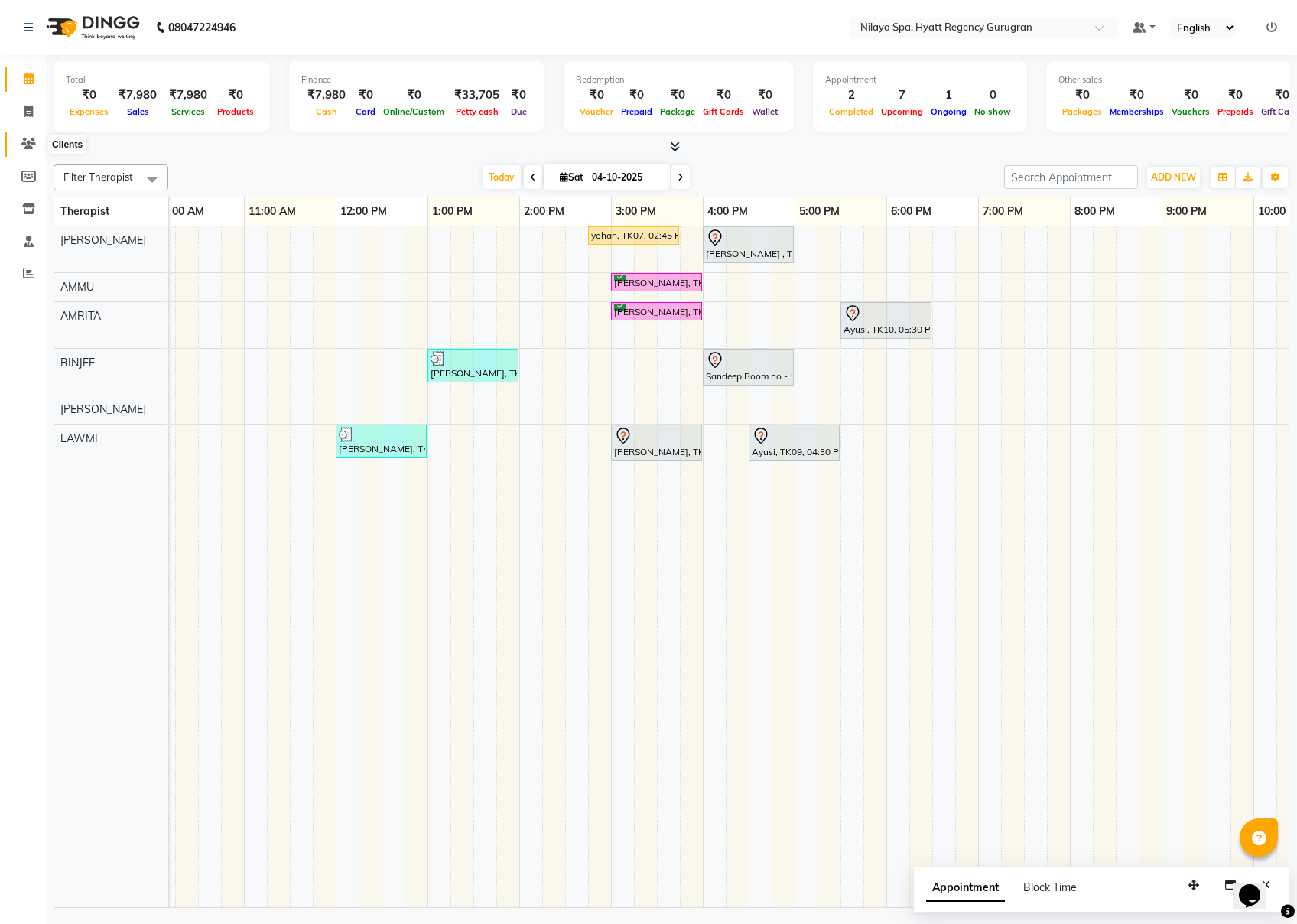
click at [25, 139] on icon at bounding box center [28, 143] width 15 height 11
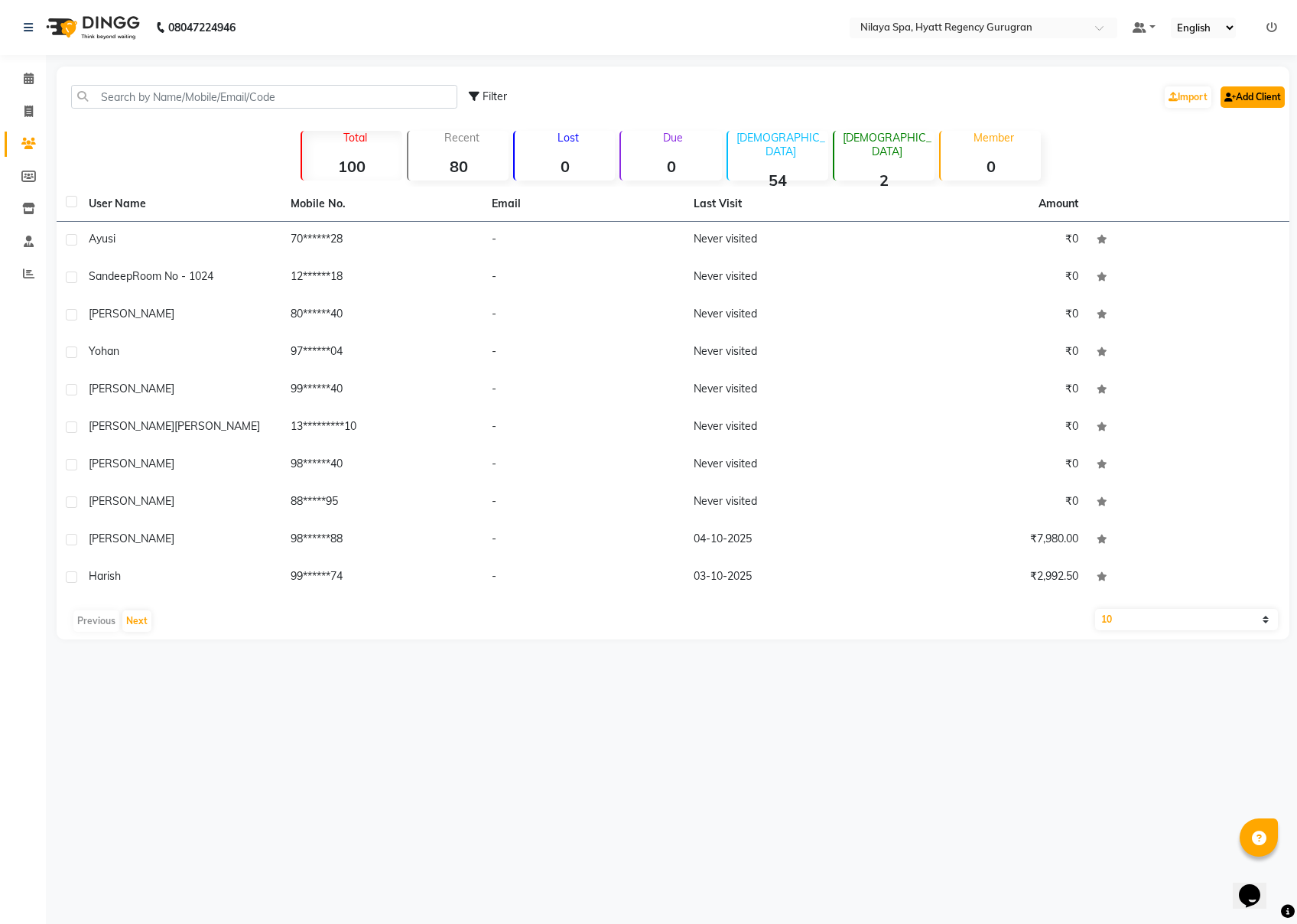
click at [972, 99] on link "Add Client" at bounding box center [1253, 96] width 64 height 21
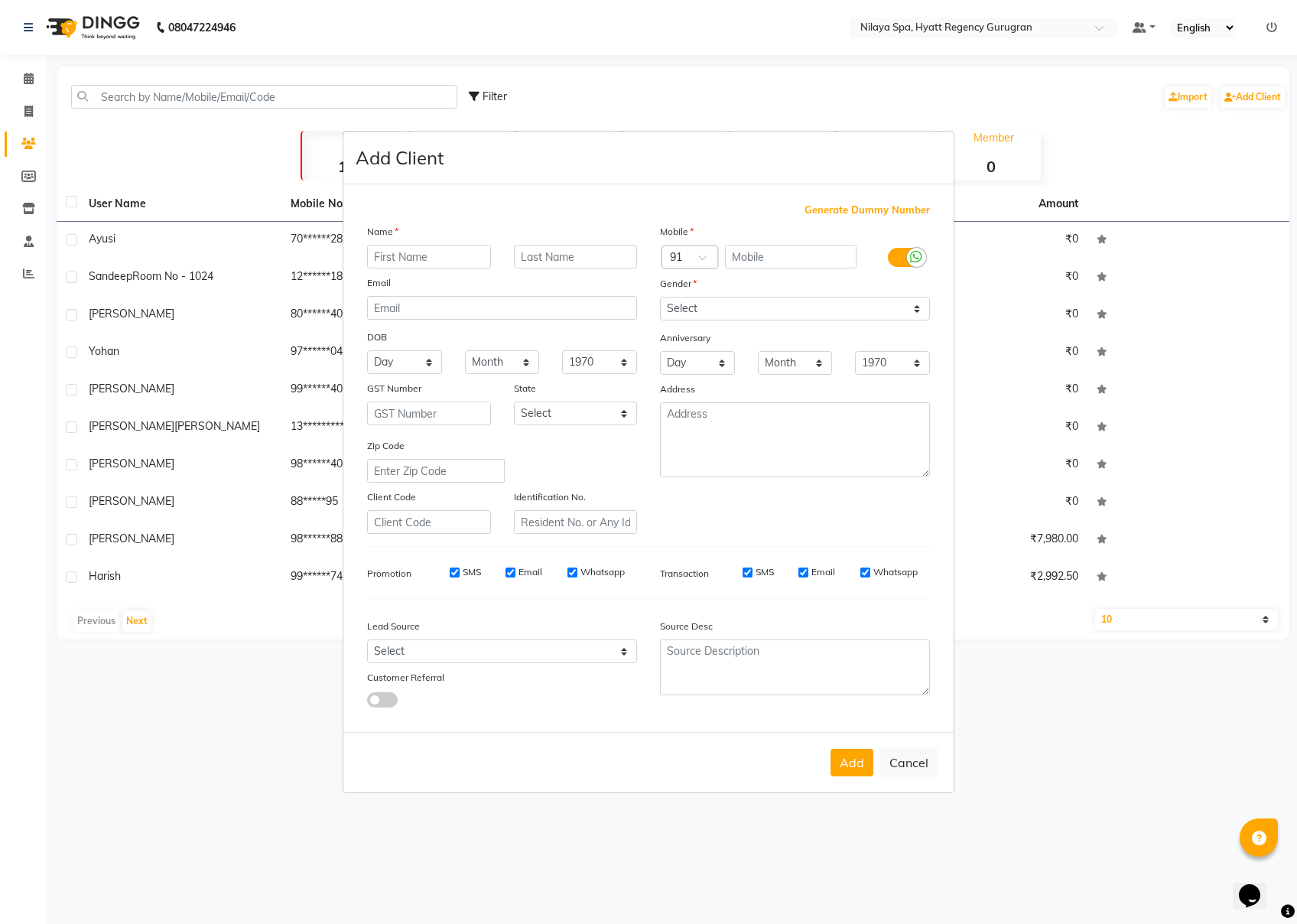
click at [419, 257] on input "text" at bounding box center [429, 257] width 124 height 24
type input "[PERSON_NAME]"
click at [525, 255] on input "text" at bounding box center [576, 257] width 124 height 24
type input "room no-835"
click at [901, 218] on span "Generate Dummy Number" at bounding box center [867, 210] width 125 height 15
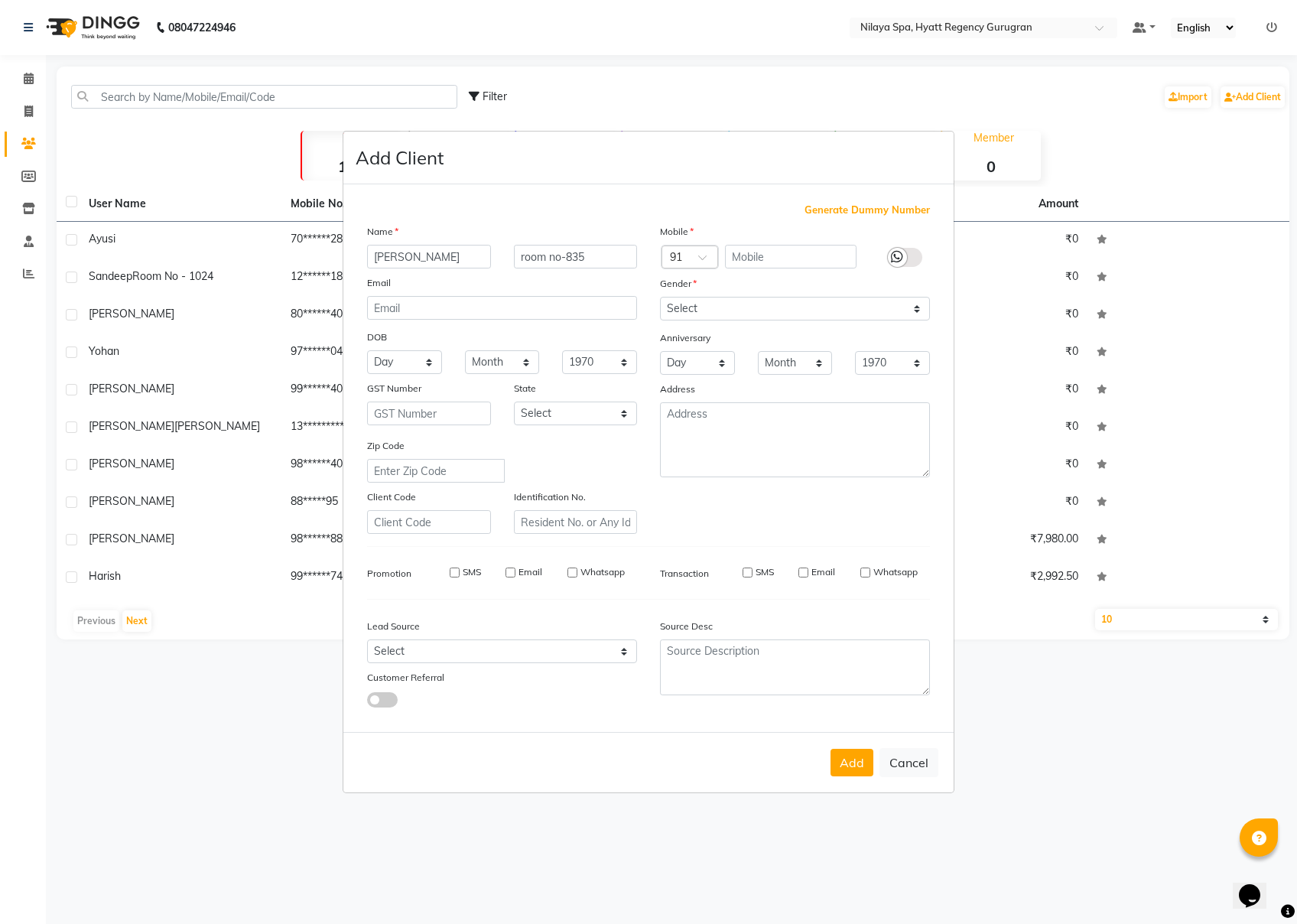
type input "1396100000010"
checkbox input "false"
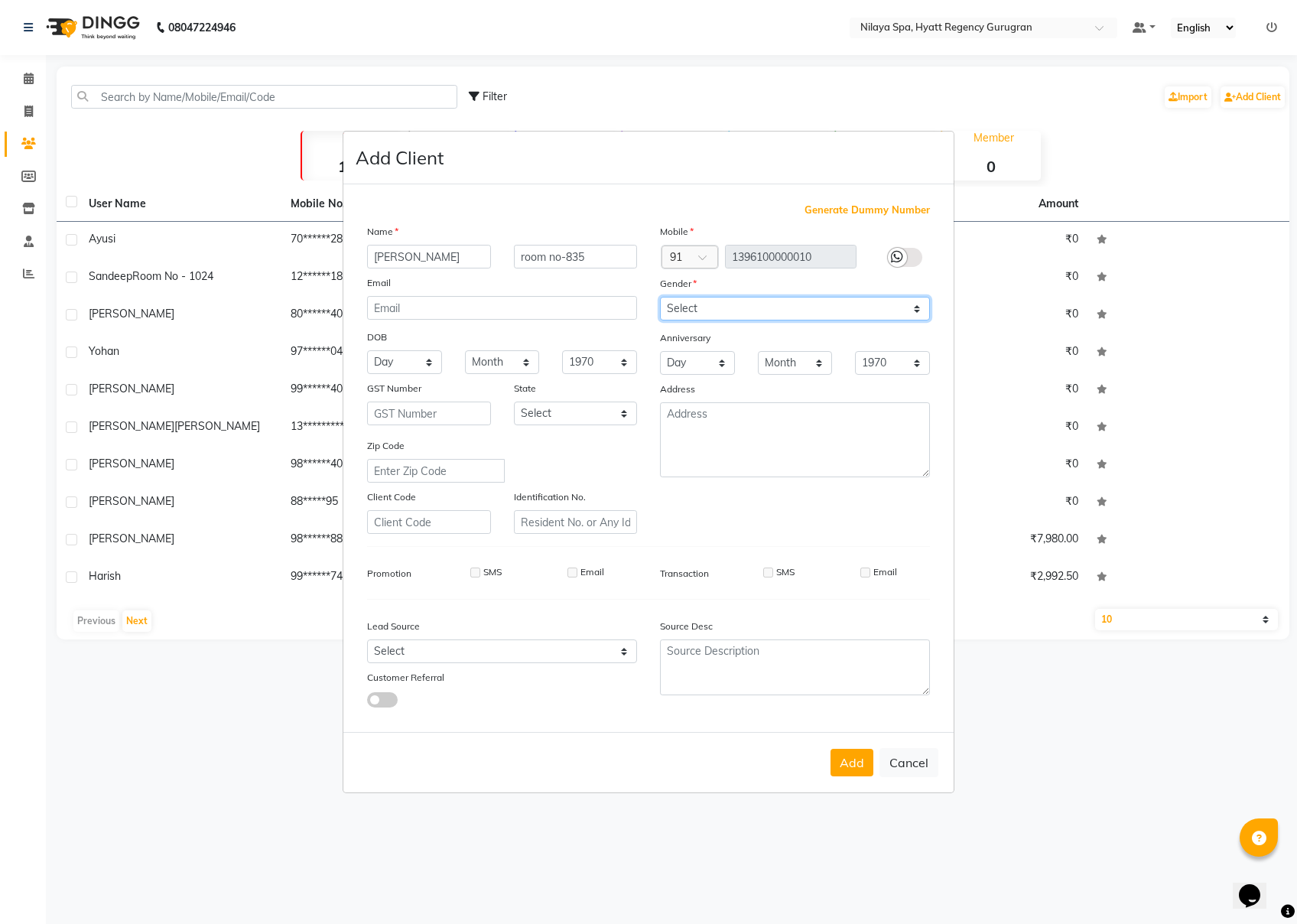
click at [744, 308] on select "Select [DEMOGRAPHIC_DATA] [DEMOGRAPHIC_DATA] Other Prefer Not To Say" at bounding box center [795, 309] width 270 height 24
select select "[DEMOGRAPHIC_DATA]"
click at [660, 298] on select "Select [DEMOGRAPHIC_DATA] [DEMOGRAPHIC_DATA] Other Prefer Not To Say" at bounding box center [795, 309] width 270 height 24
click at [849, 692] on button "Add" at bounding box center [852, 763] width 43 height 28
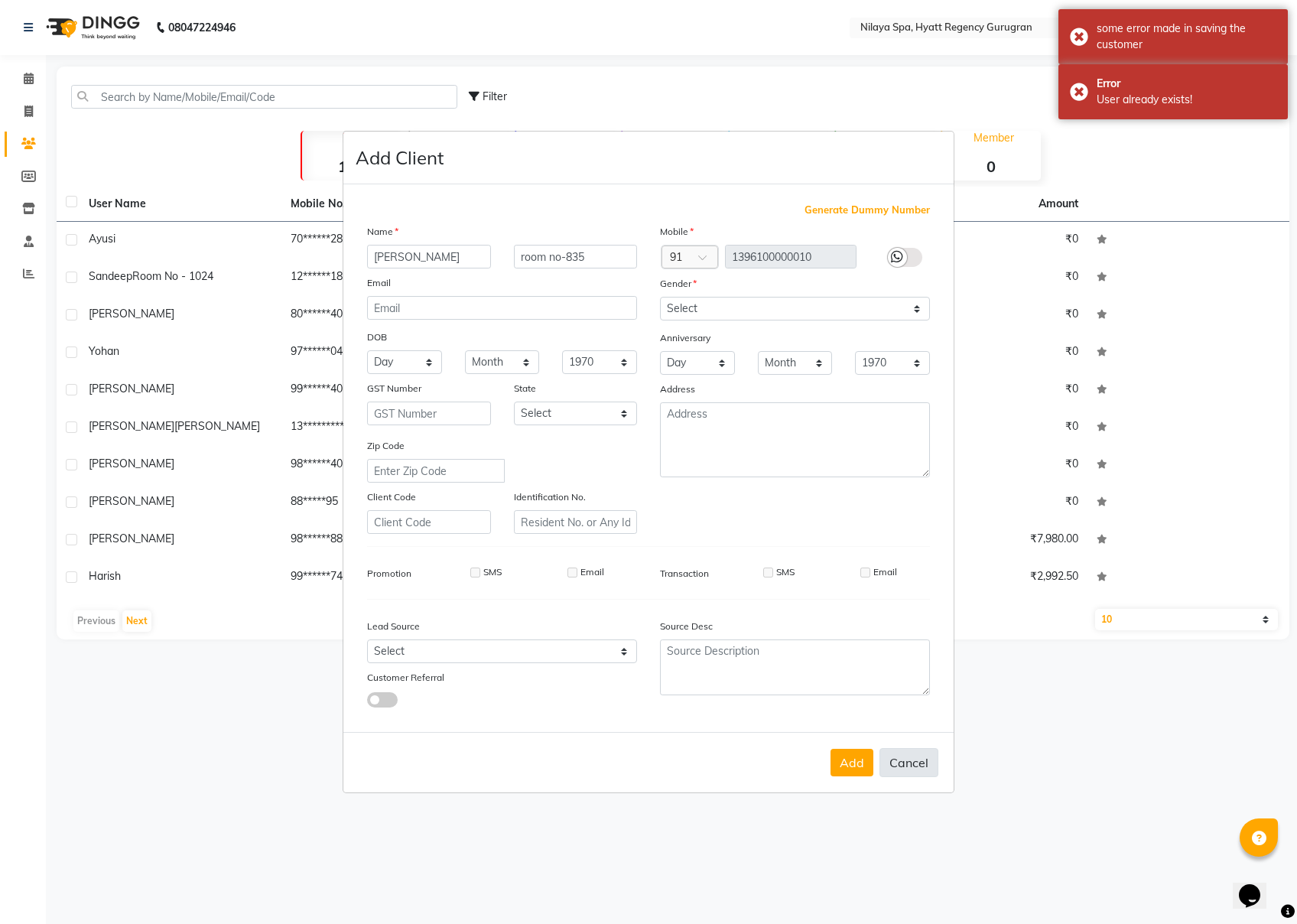
click at [915, 692] on button "Cancel" at bounding box center [909, 762] width 59 height 29
select select
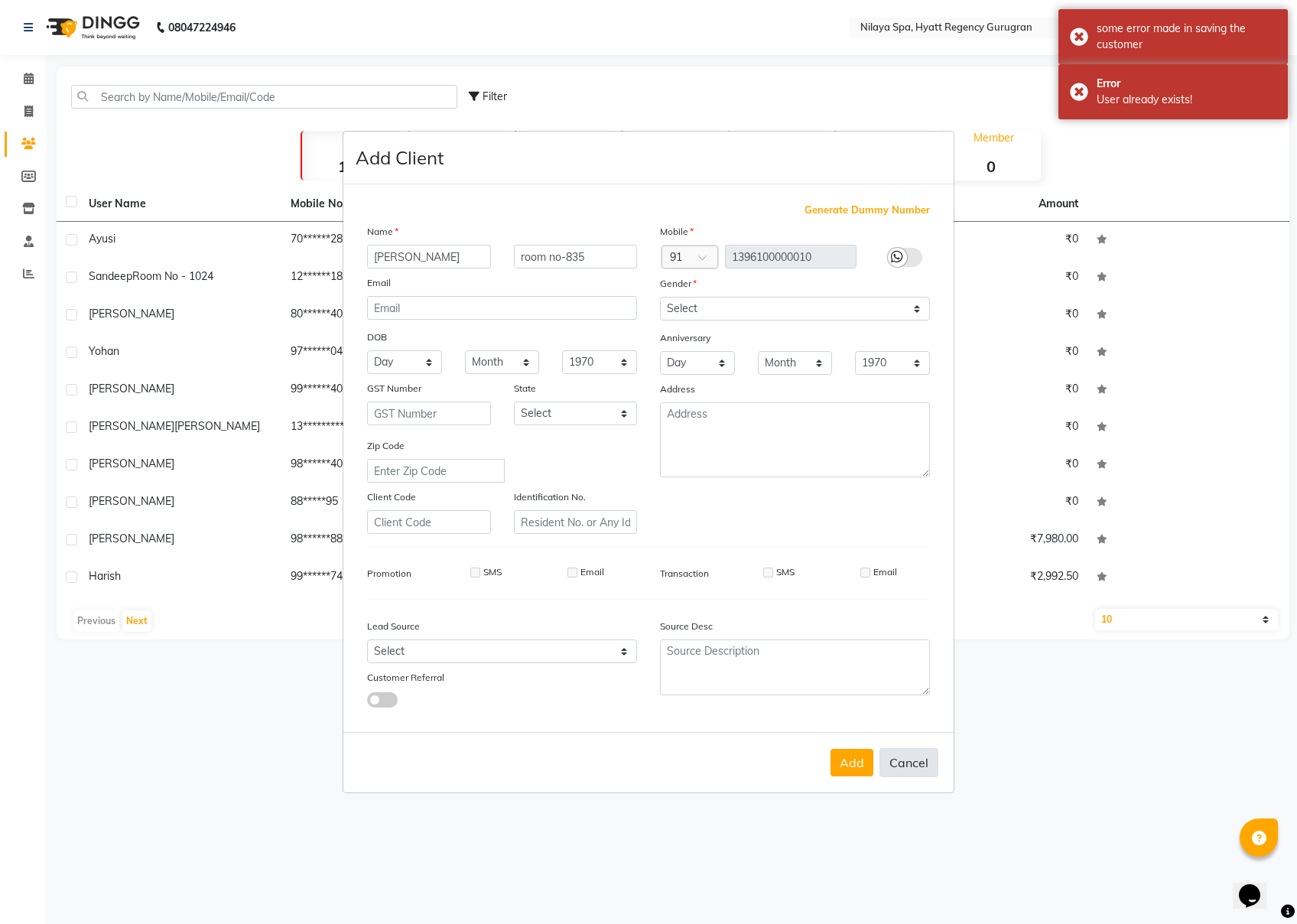
select select
checkbox input "false"
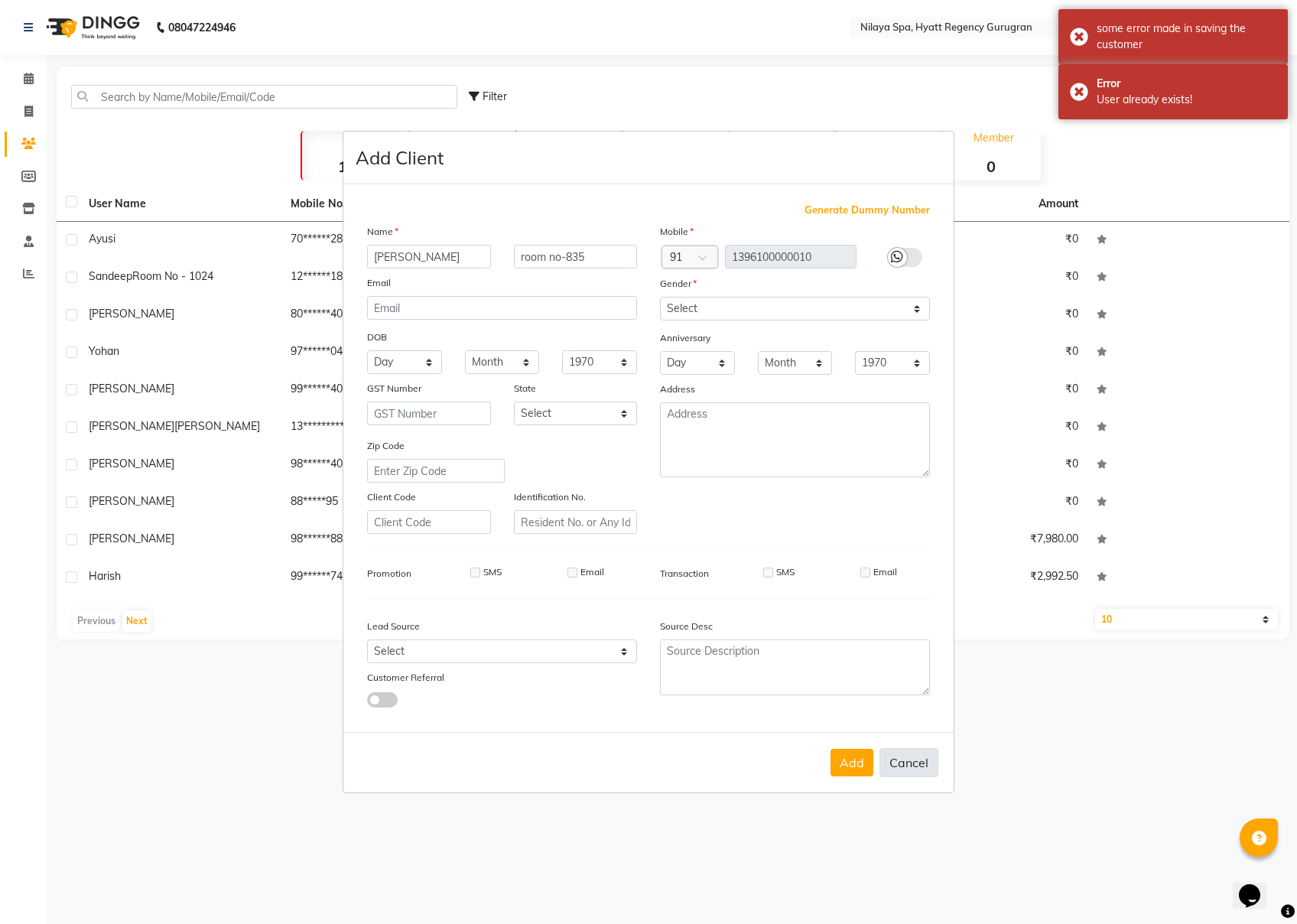
checkbox input "false"
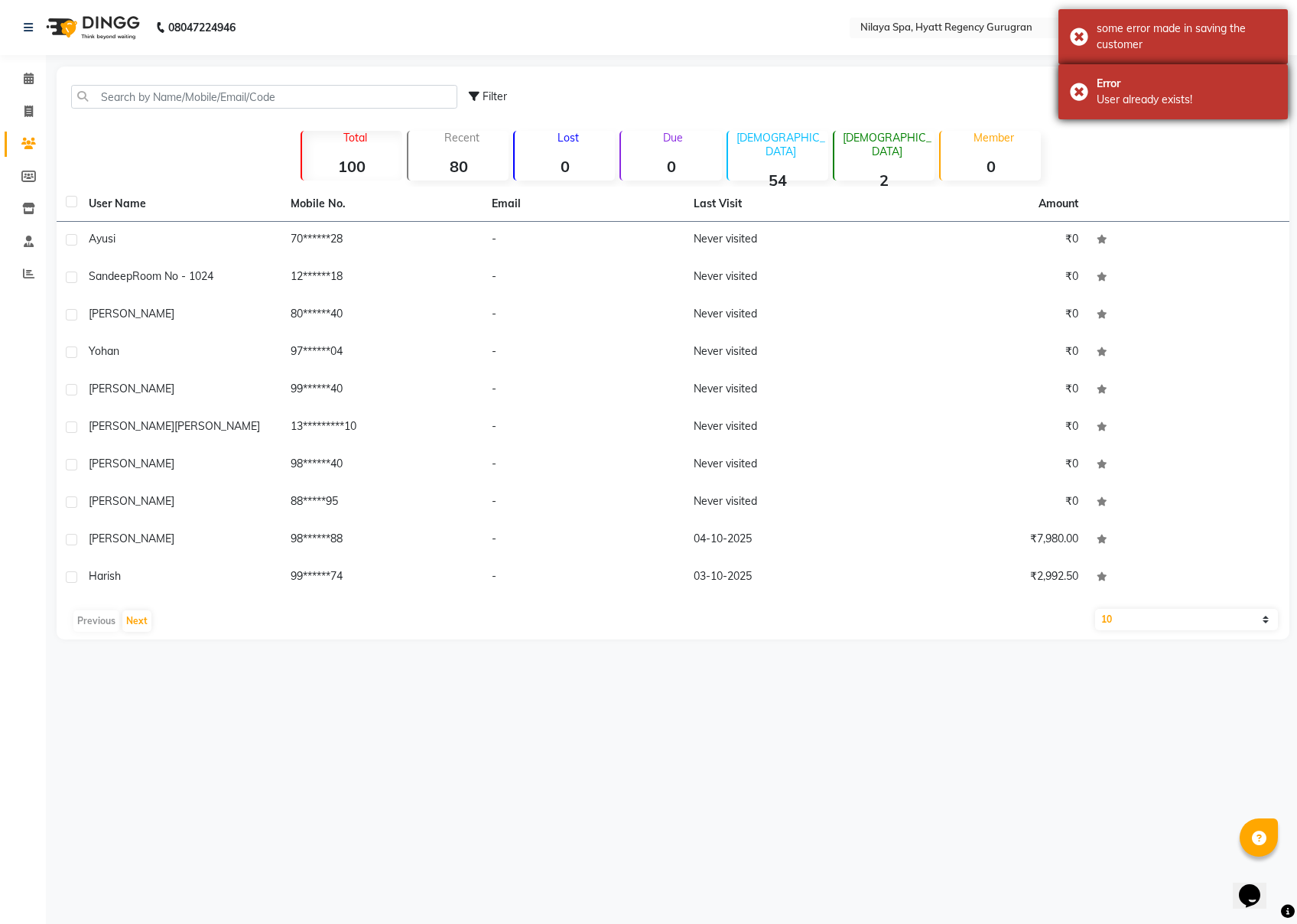
click at [972, 84] on div "Error User already exists!" at bounding box center [1173, 91] width 229 height 55
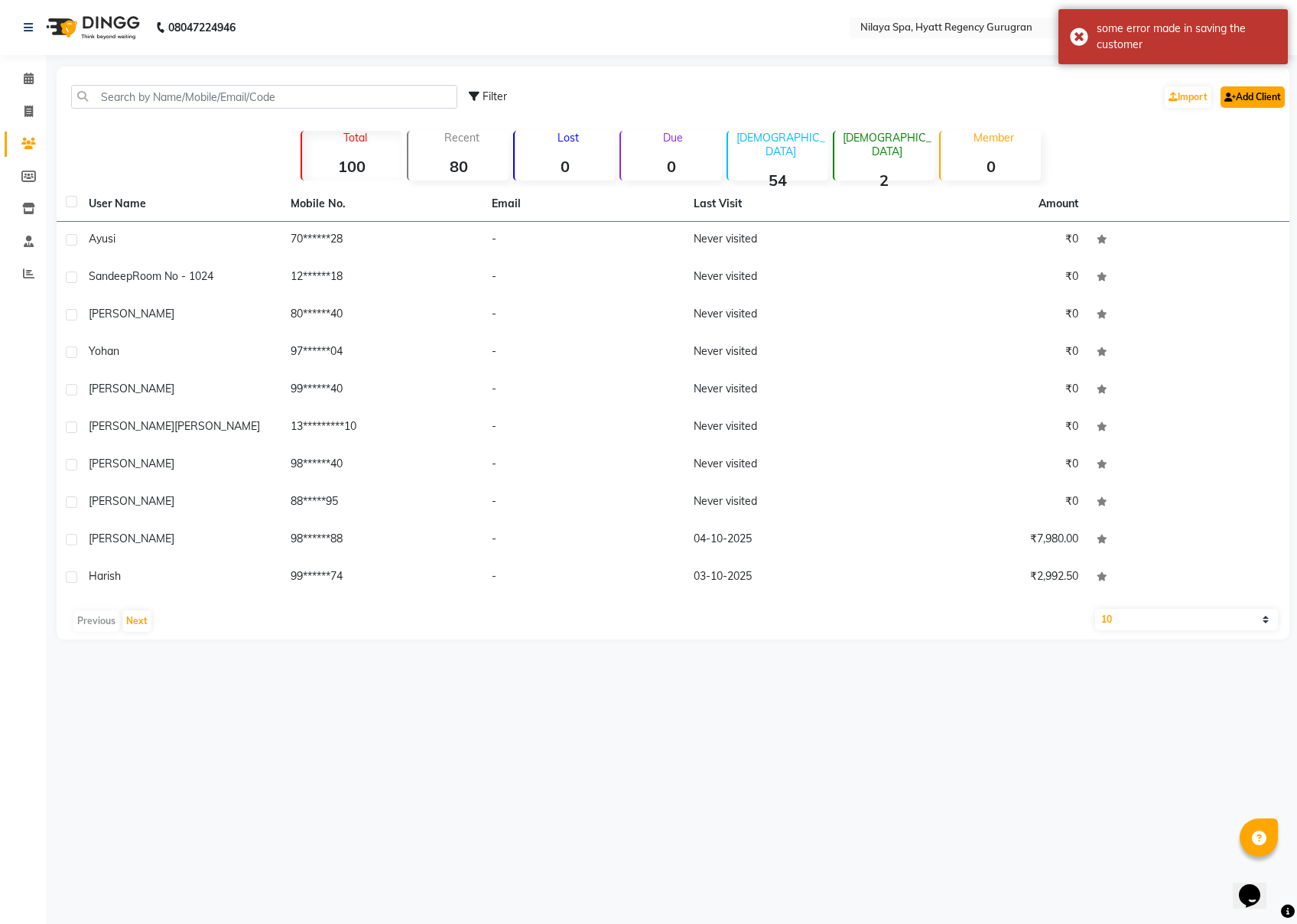
click at [972, 90] on link "Add Client" at bounding box center [1253, 96] width 64 height 21
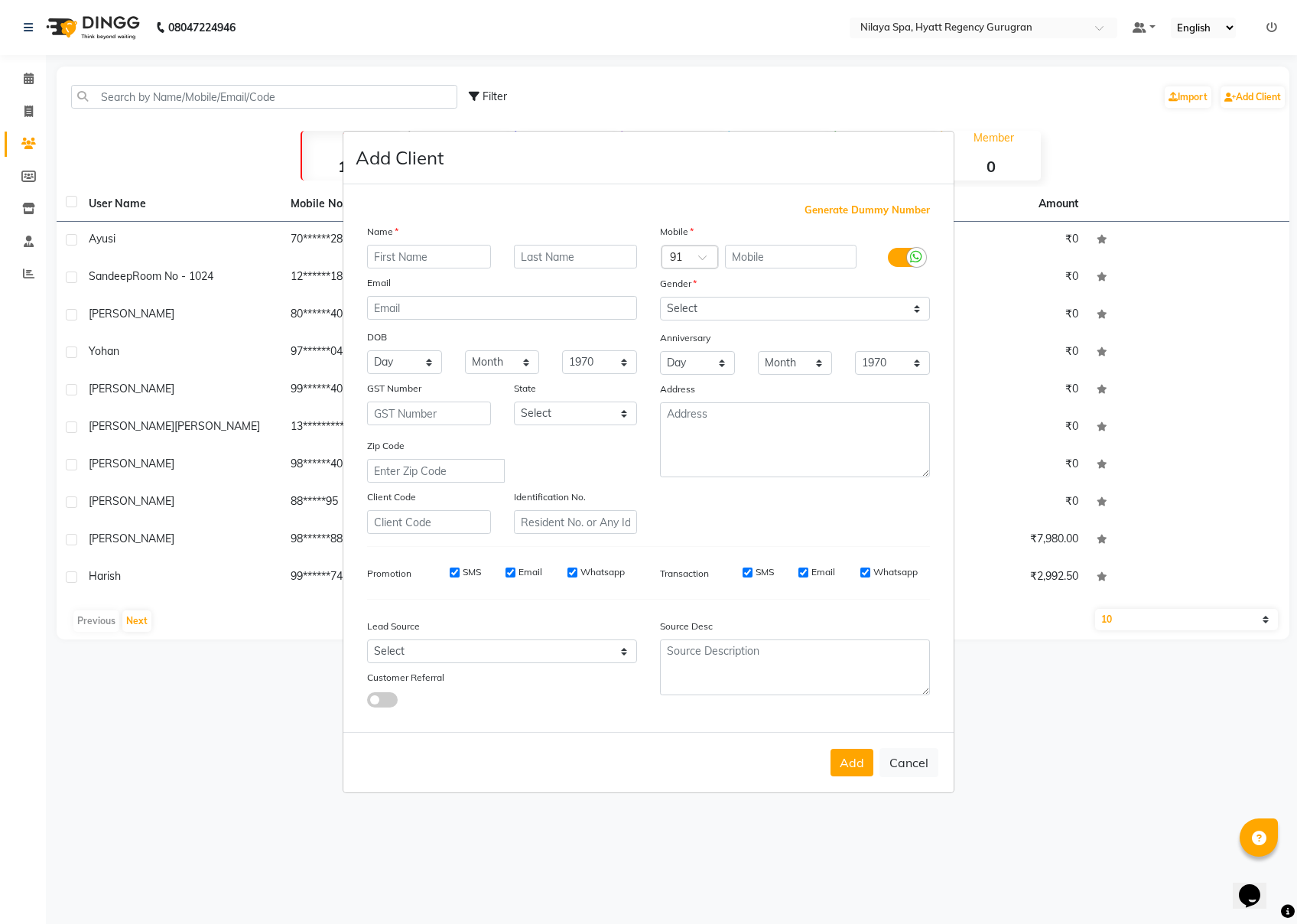
click at [405, 257] on input "text" at bounding box center [429, 257] width 124 height 24
type input "[PERSON_NAME]"
click at [555, 252] on input "text" at bounding box center [576, 257] width 124 height 24
type input "o"
type input "835"
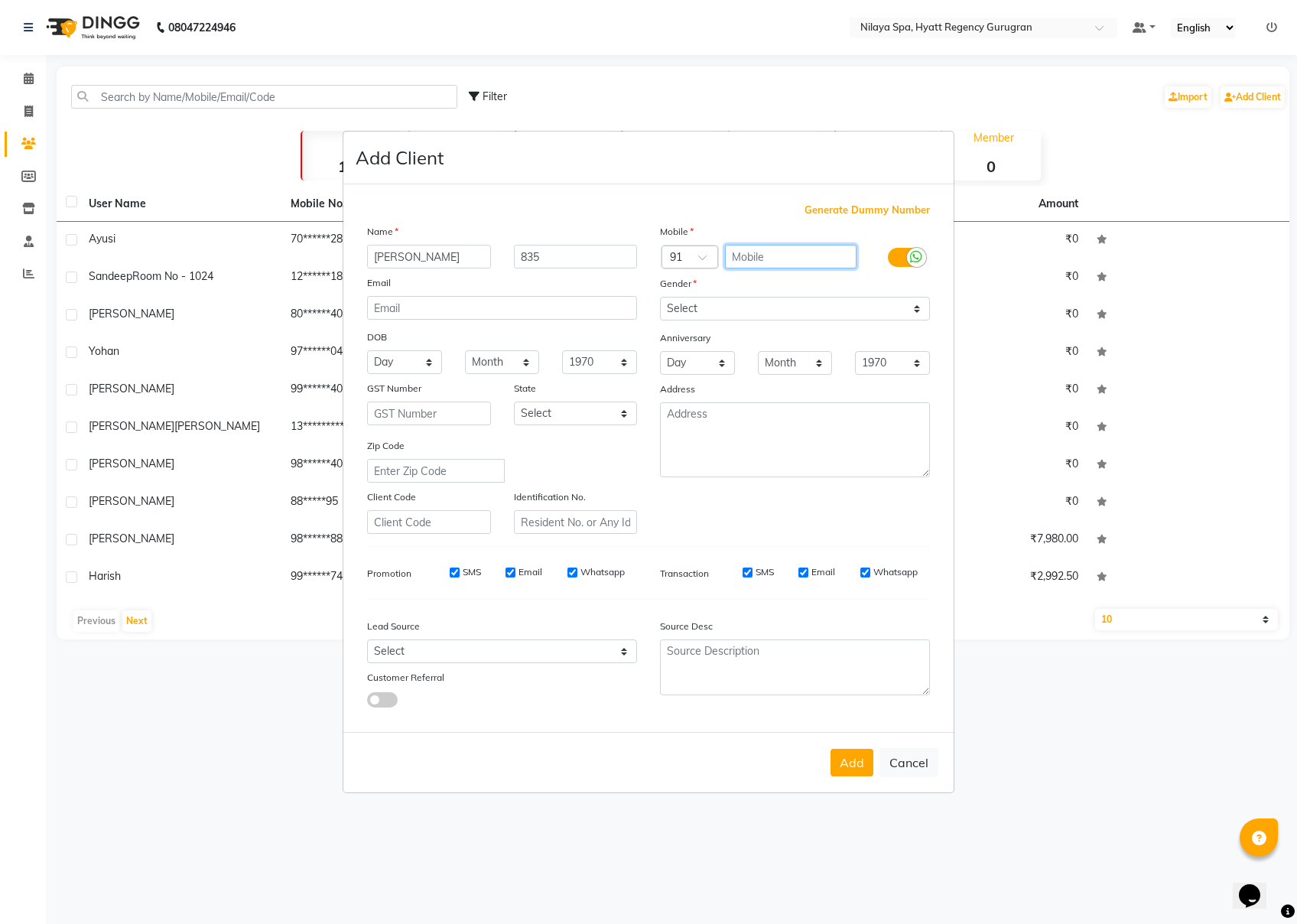
click at [791, 259] on input "text" at bounding box center [791, 257] width 132 height 24
type input "6667788543"
click at [915, 308] on select "Select [DEMOGRAPHIC_DATA] [DEMOGRAPHIC_DATA] Other Prefer Not To Say" at bounding box center [795, 309] width 270 height 24
select select "[DEMOGRAPHIC_DATA]"
click at [660, 298] on select "Select [DEMOGRAPHIC_DATA] [DEMOGRAPHIC_DATA] Other Prefer Not To Say" at bounding box center [795, 309] width 270 height 24
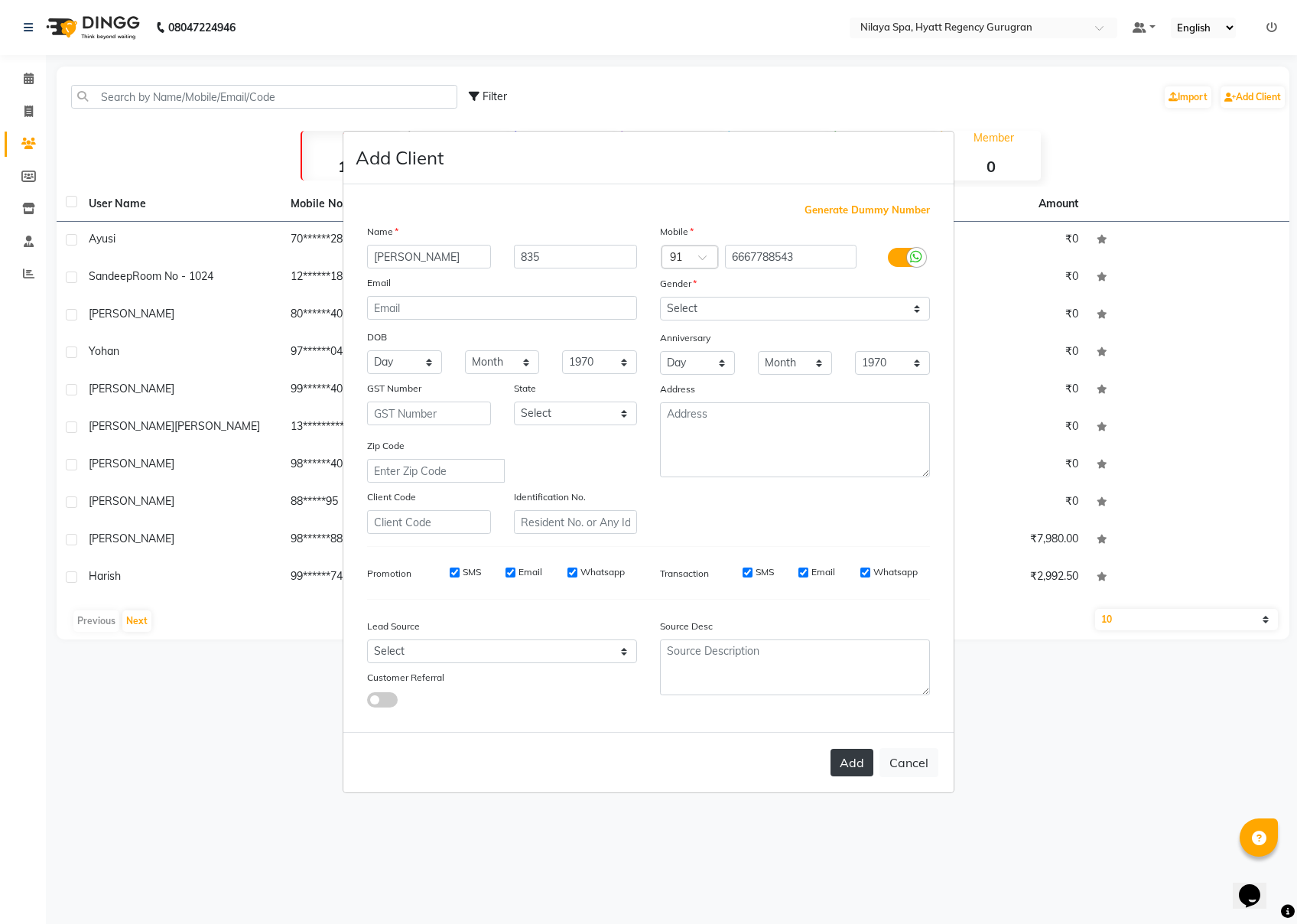
click at [852, 692] on button "Add" at bounding box center [852, 763] width 43 height 28
select select
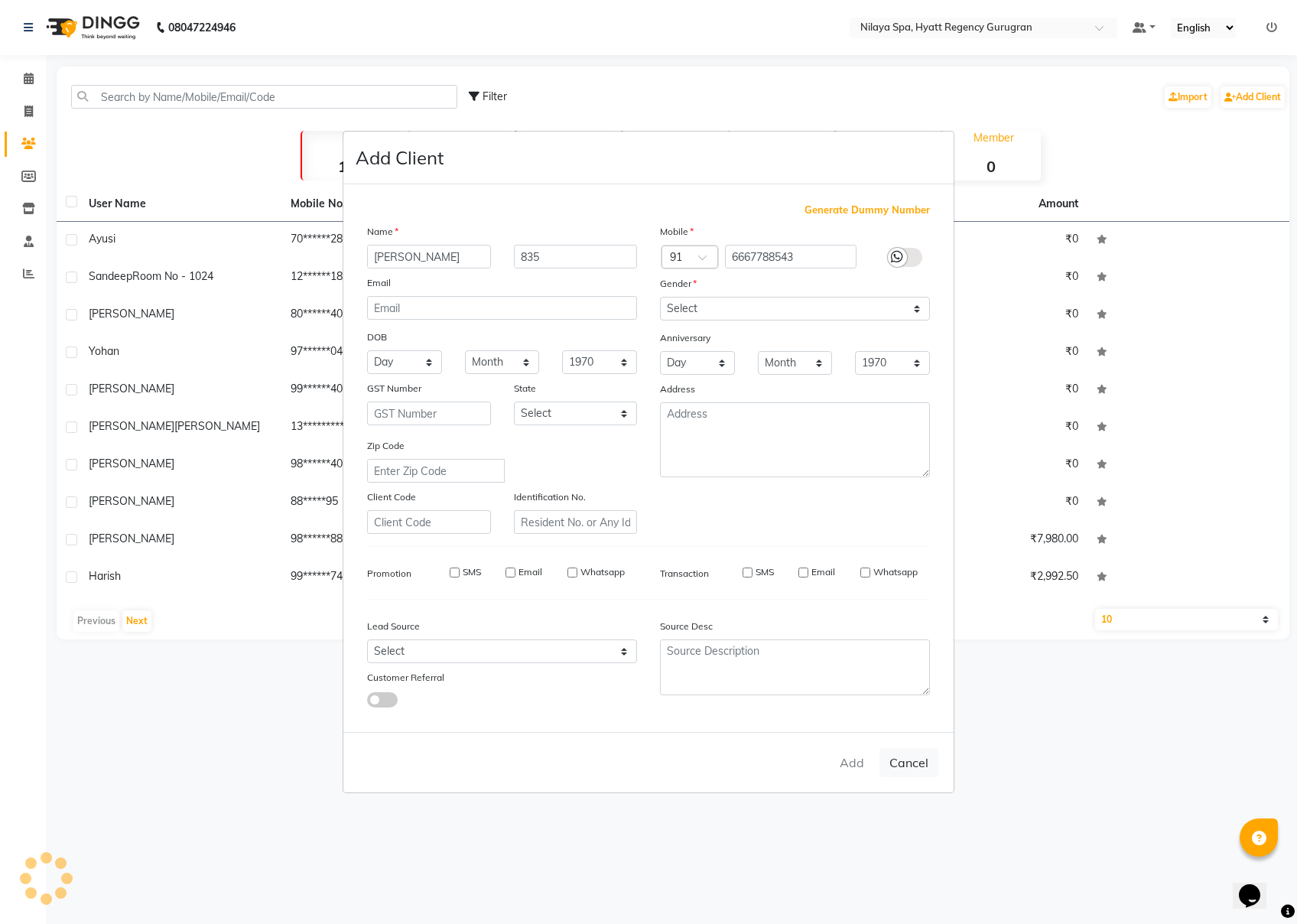
select select
checkbox input "false"
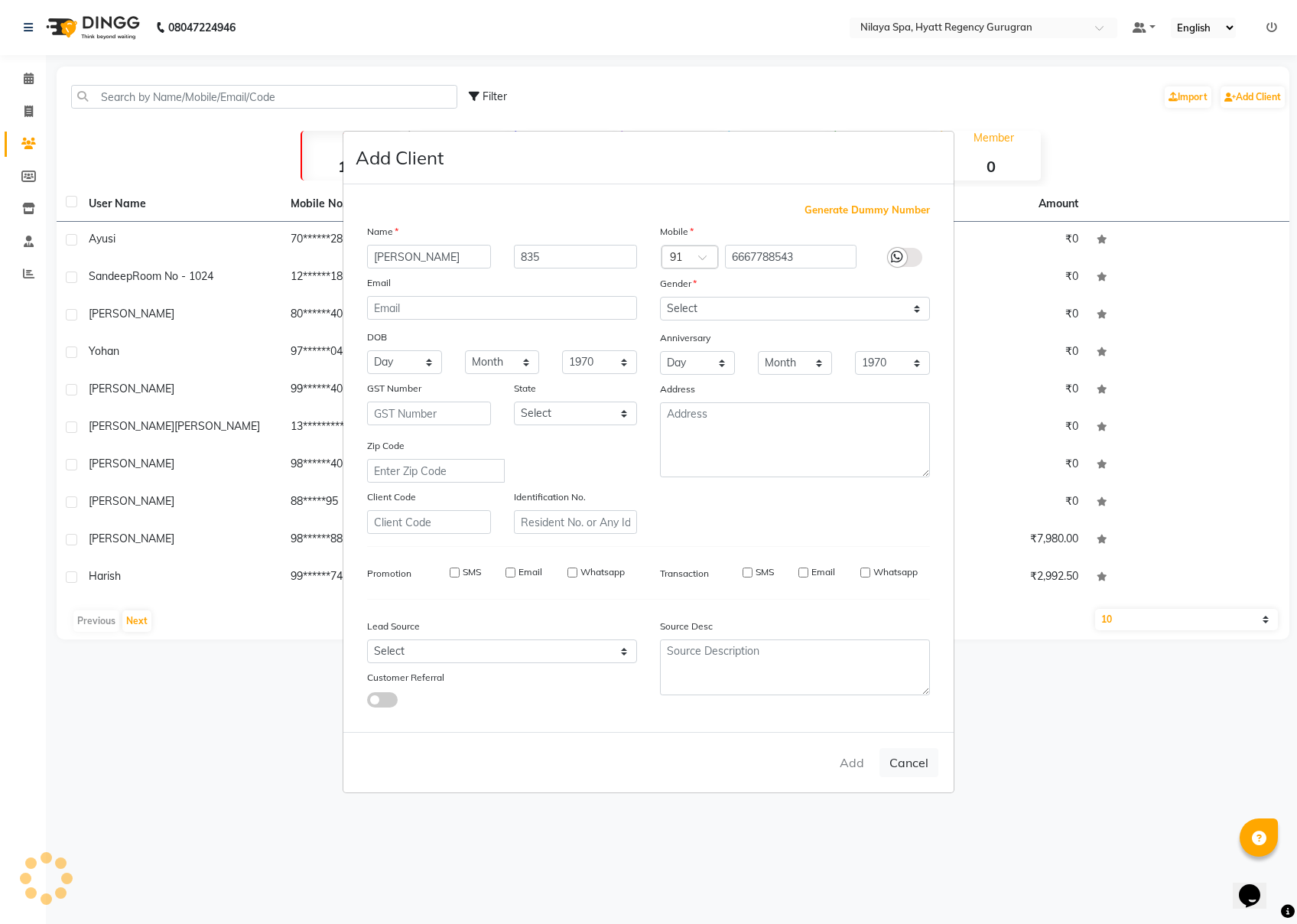
checkbox input "false"
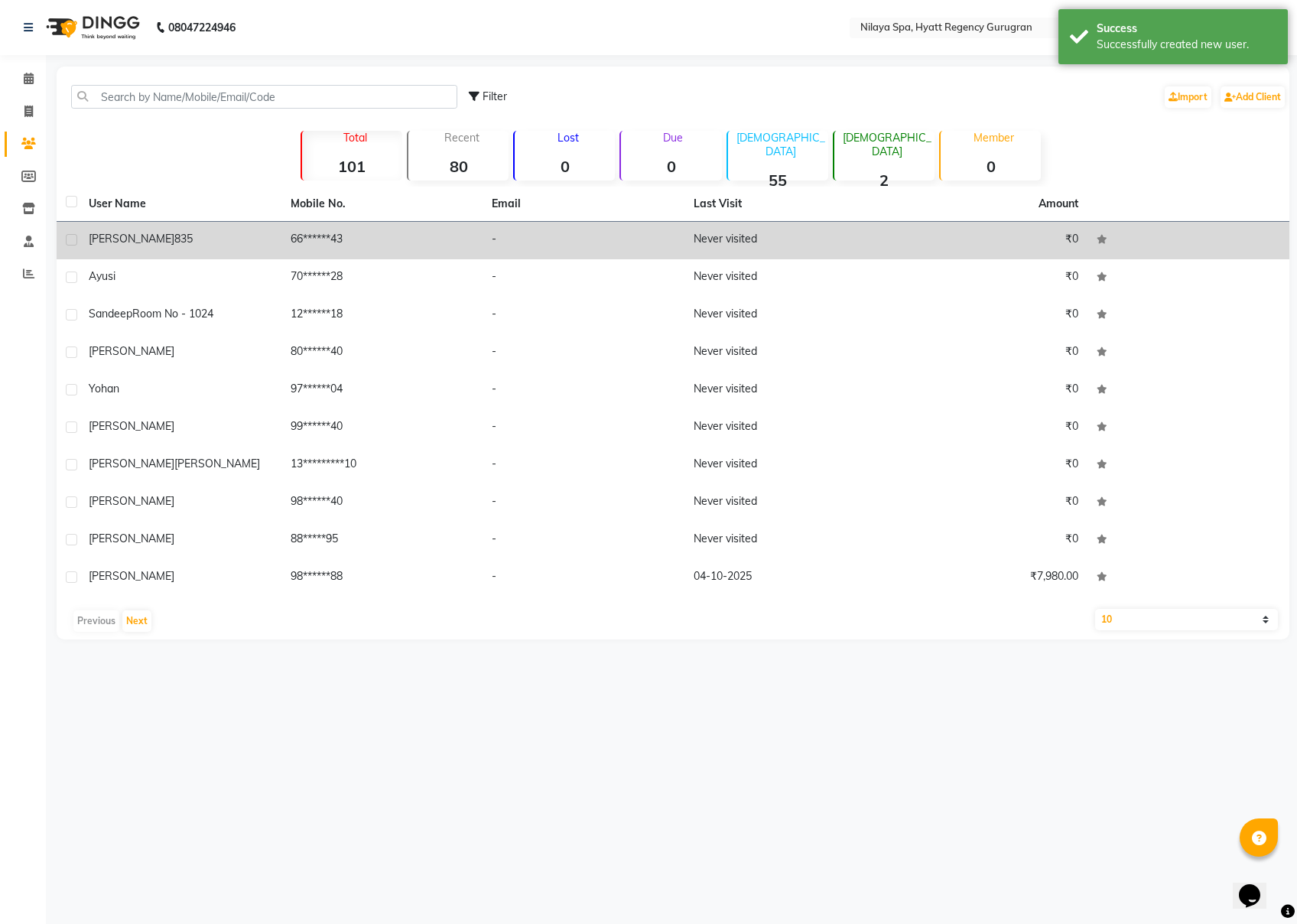
click at [274, 242] on td "[PERSON_NAME] 835" at bounding box center [181, 240] width 202 height 37
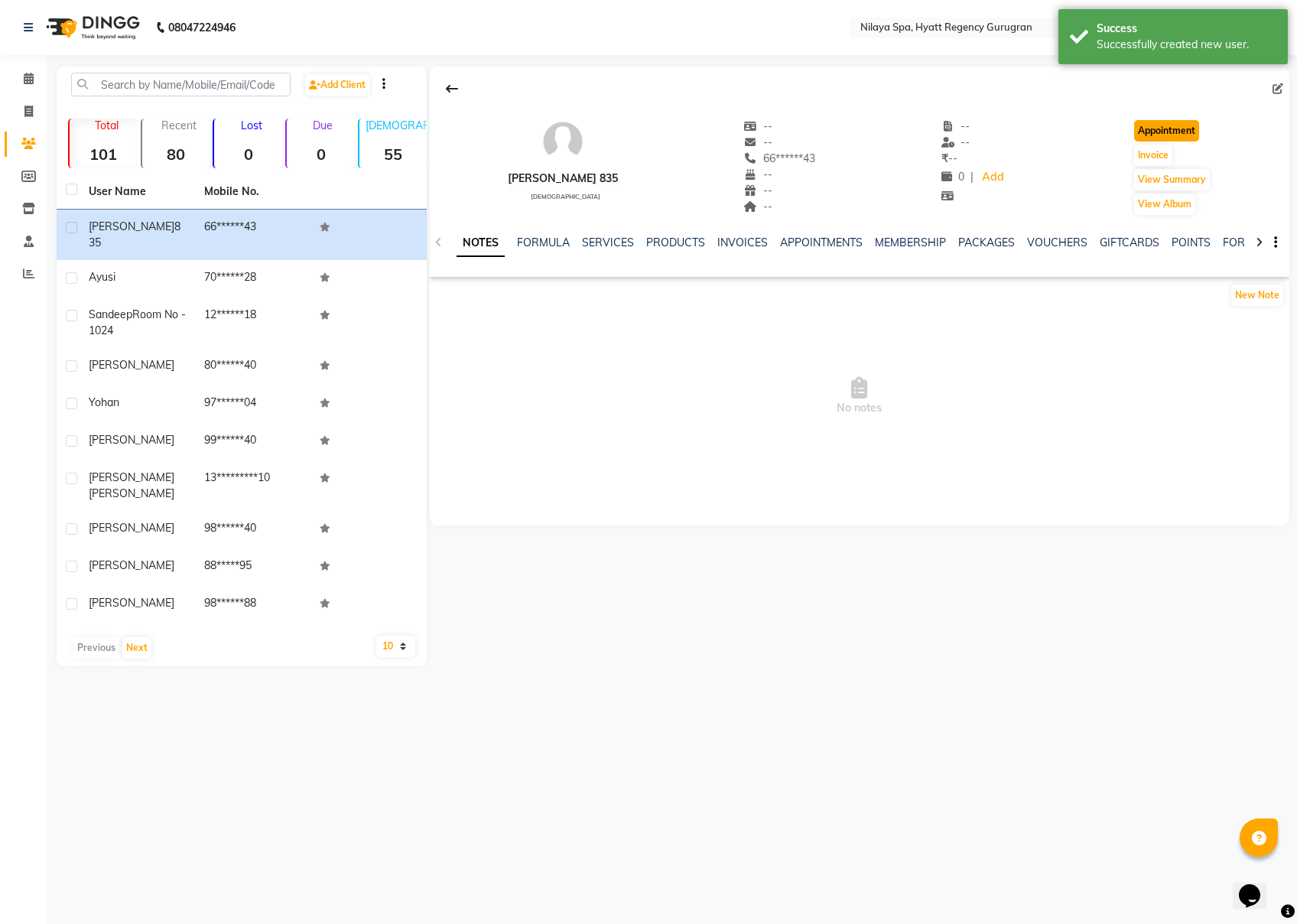
click at [972, 129] on button "Appointment" at bounding box center [1166, 130] width 65 height 21
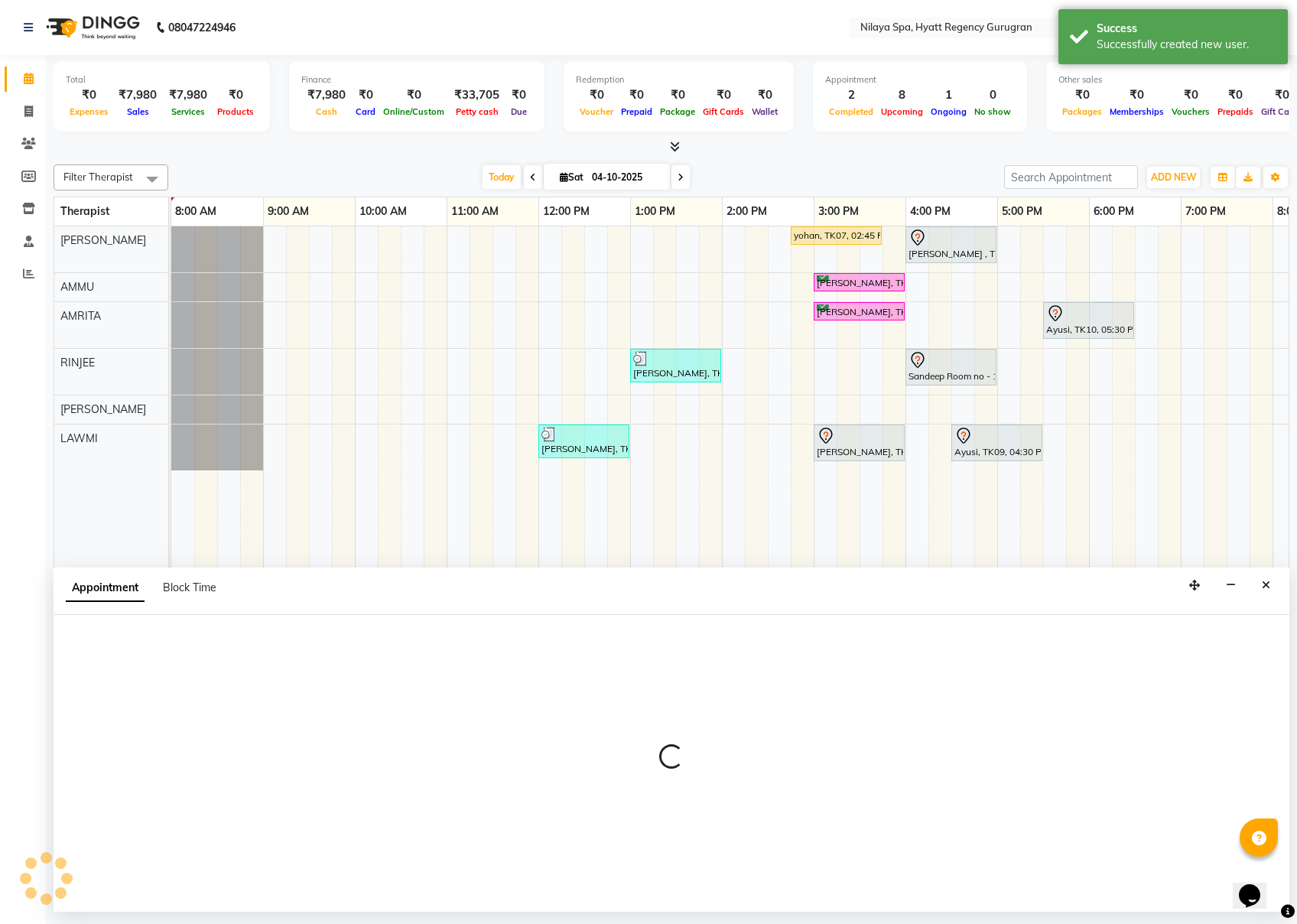
select select "540"
select select "tentative"
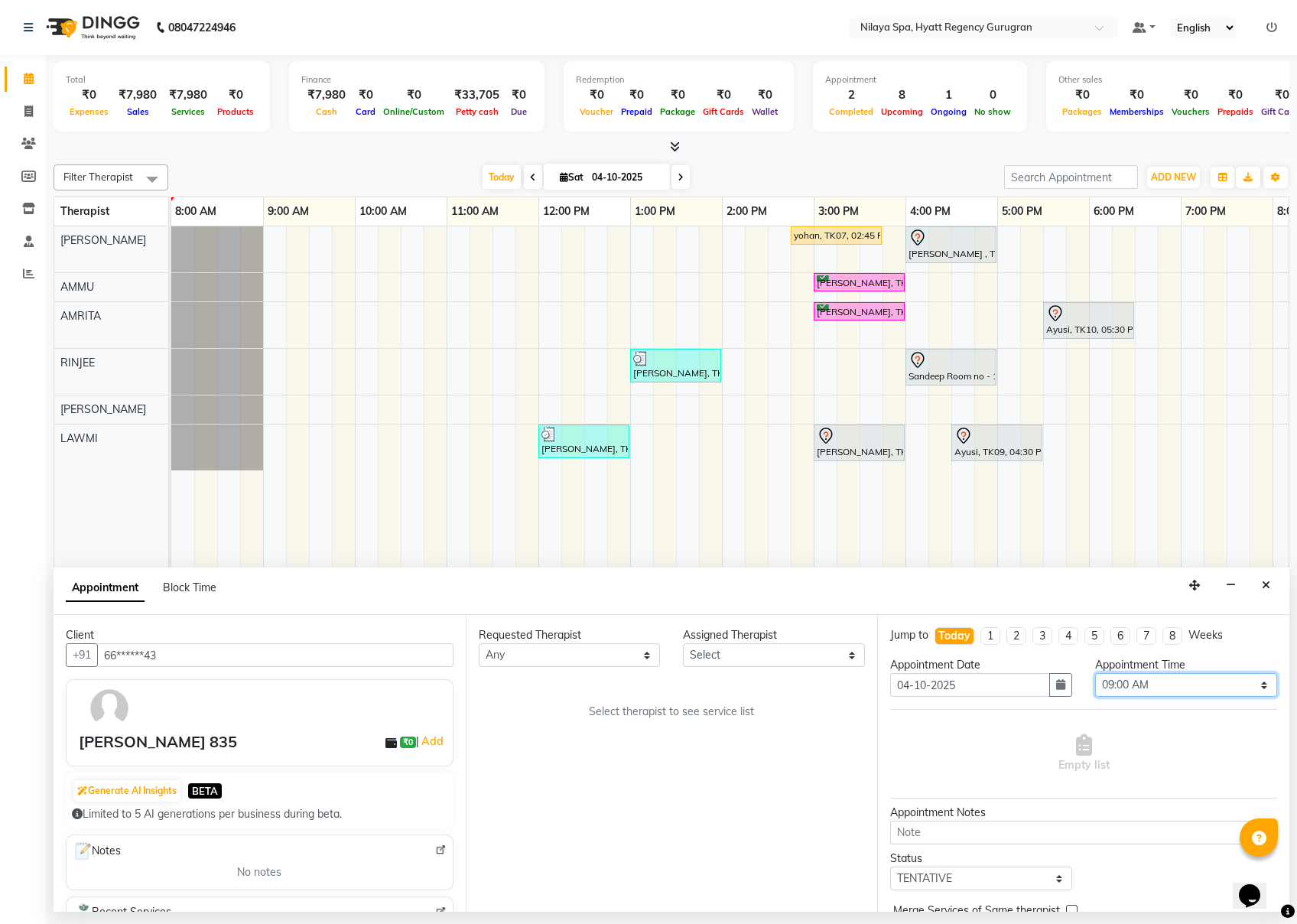
click at [972, 683] on select "Select 09:00 AM 09:15 AM 09:30 AM 09:45 AM 10:00 AM 10:15 AM 10:30 AM 10:45 AM …" at bounding box center [1186, 685] width 182 height 24
select select "1110"
click at [972, 675] on select "Select 09:00 AM 09:15 AM 09:30 AM 09:45 AM 10:00 AM 10:15 AM 10:30 AM 10:45 AM …" at bounding box center [1186, 685] width 182 height 24
click at [775, 653] on select "Select AMMU AMRITA [PERSON_NAME] LAWMI [PERSON_NAME] RINJEE" at bounding box center [774, 655] width 182 height 24
select select "92712"
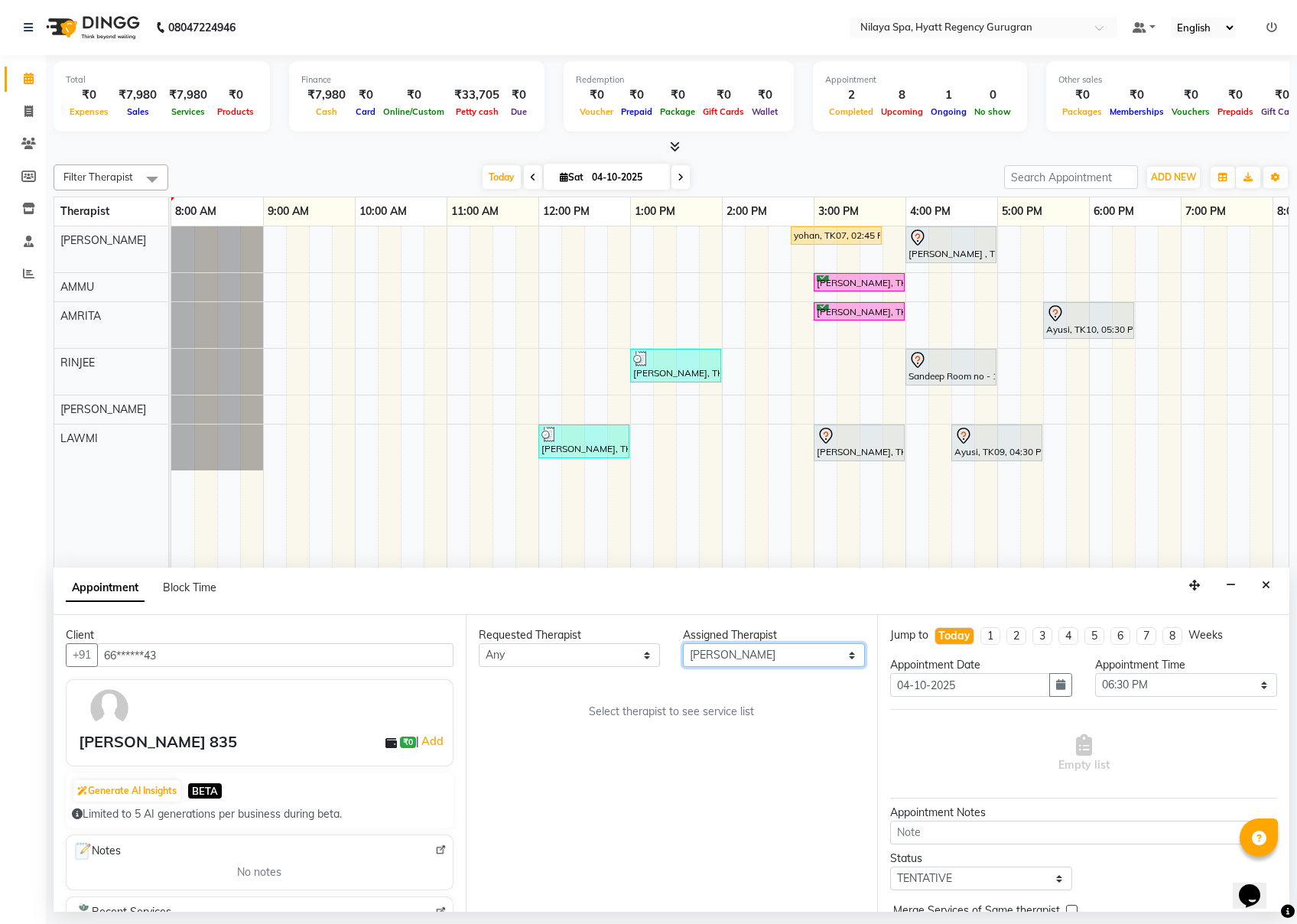
click at [683, 644] on select "Select AMMU AMRITA [PERSON_NAME] LAWMI [PERSON_NAME] RINJEE" at bounding box center [774, 655] width 182 height 24
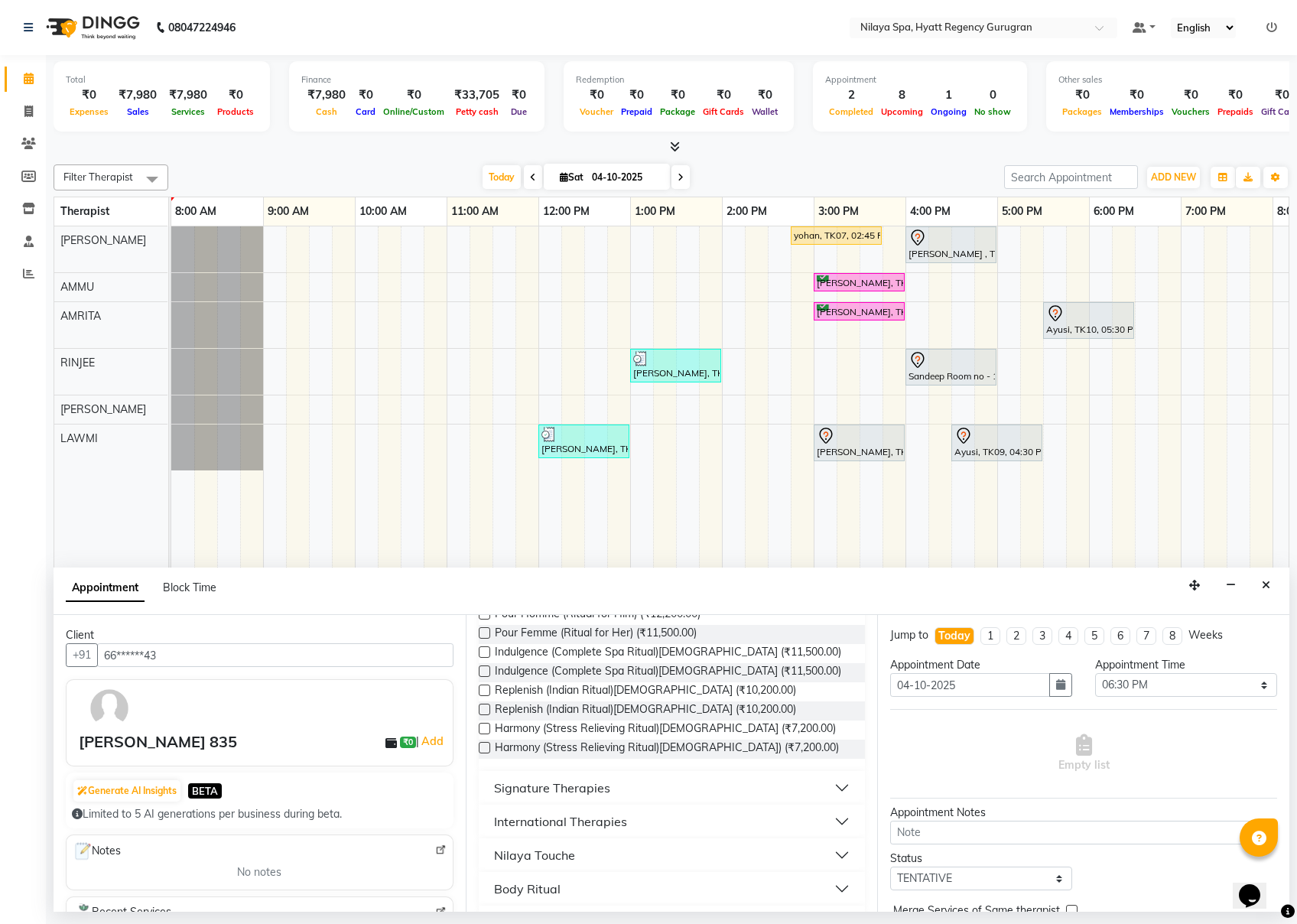
scroll to position [203, 0]
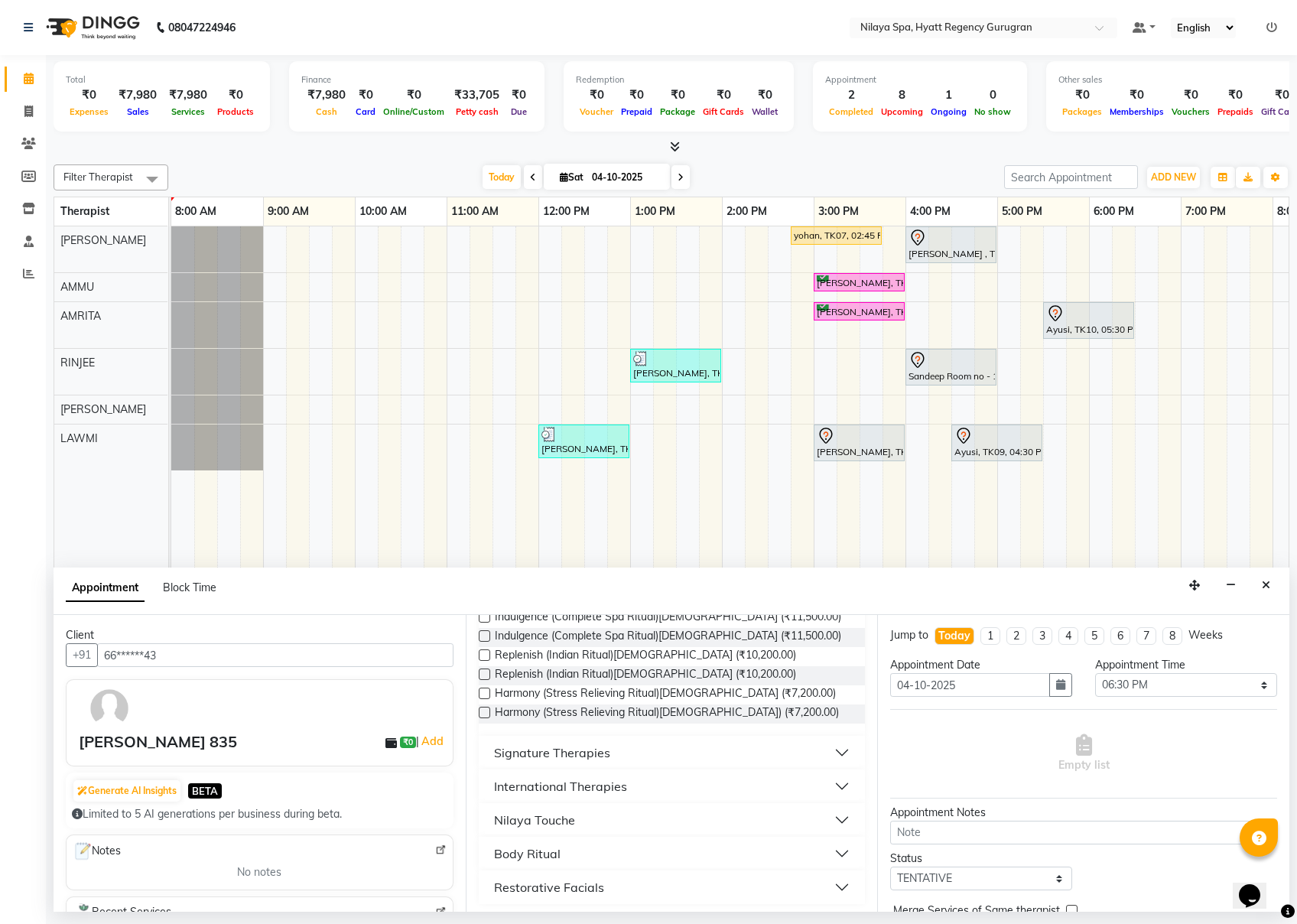
click at [637, 692] on button "International Therapies" at bounding box center [672, 787] width 375 height 28
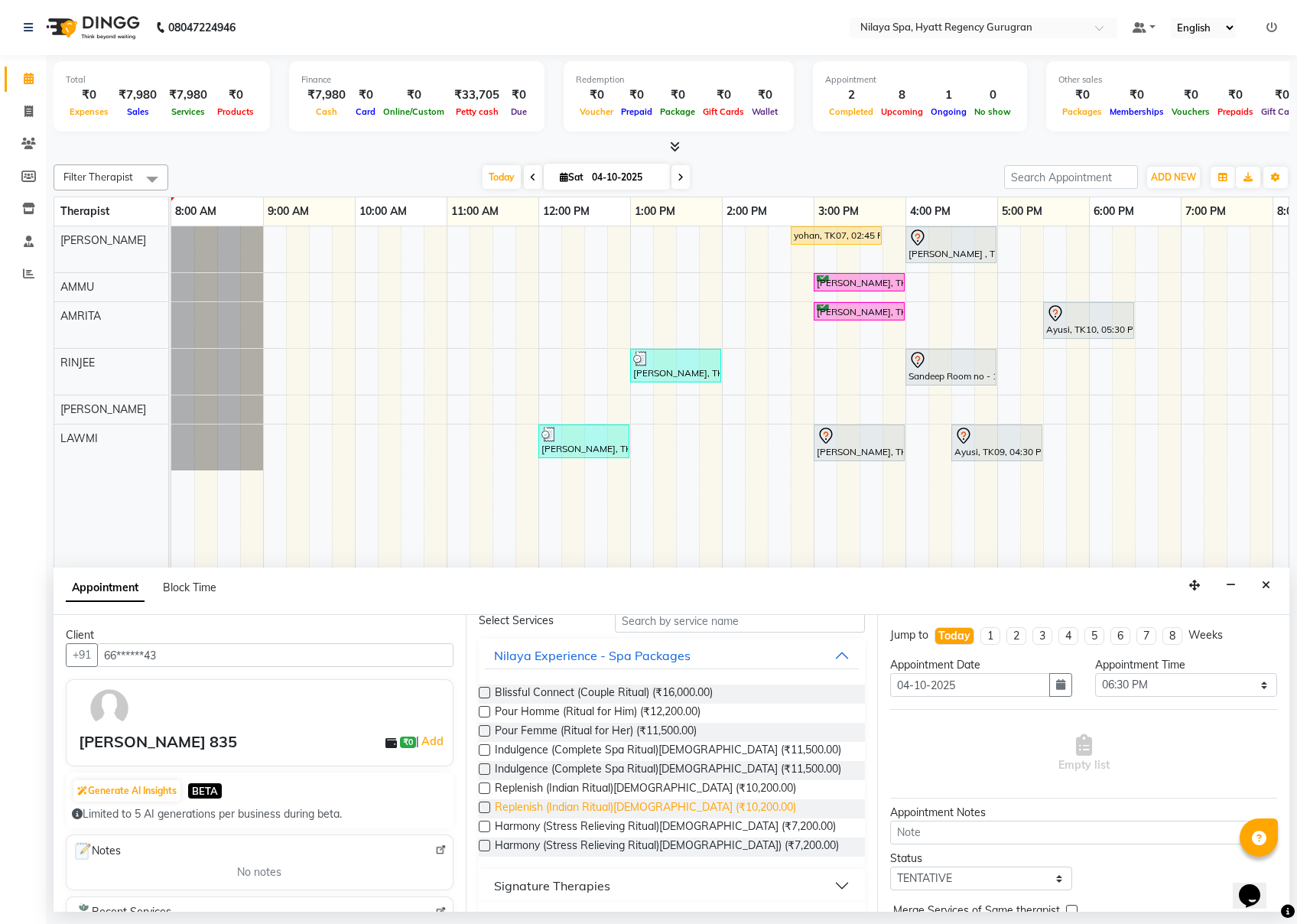
scroll to position [0, 0]
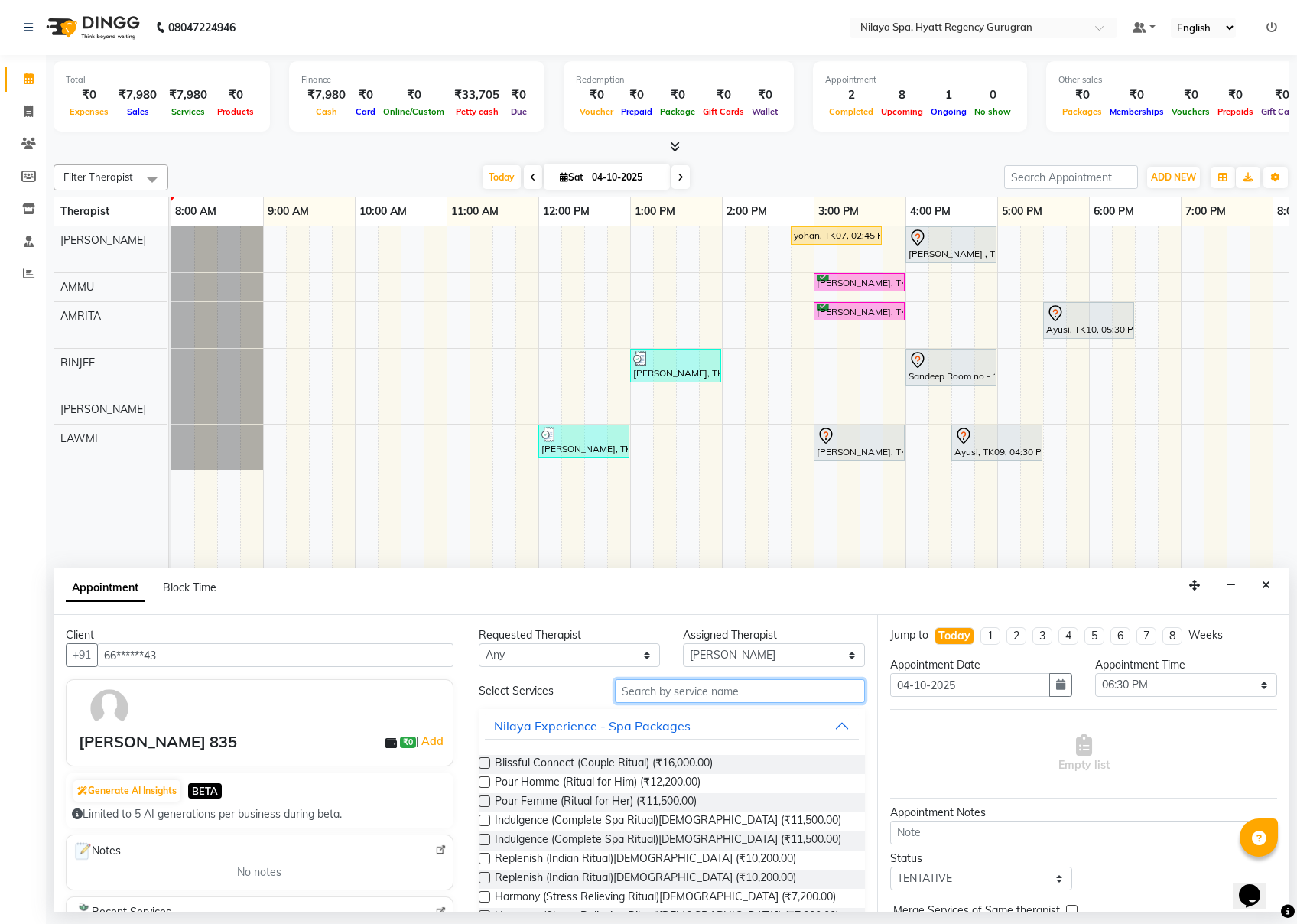
click at [650, 692] on input "text" at bounding box center [740, 691] width 250 height 24
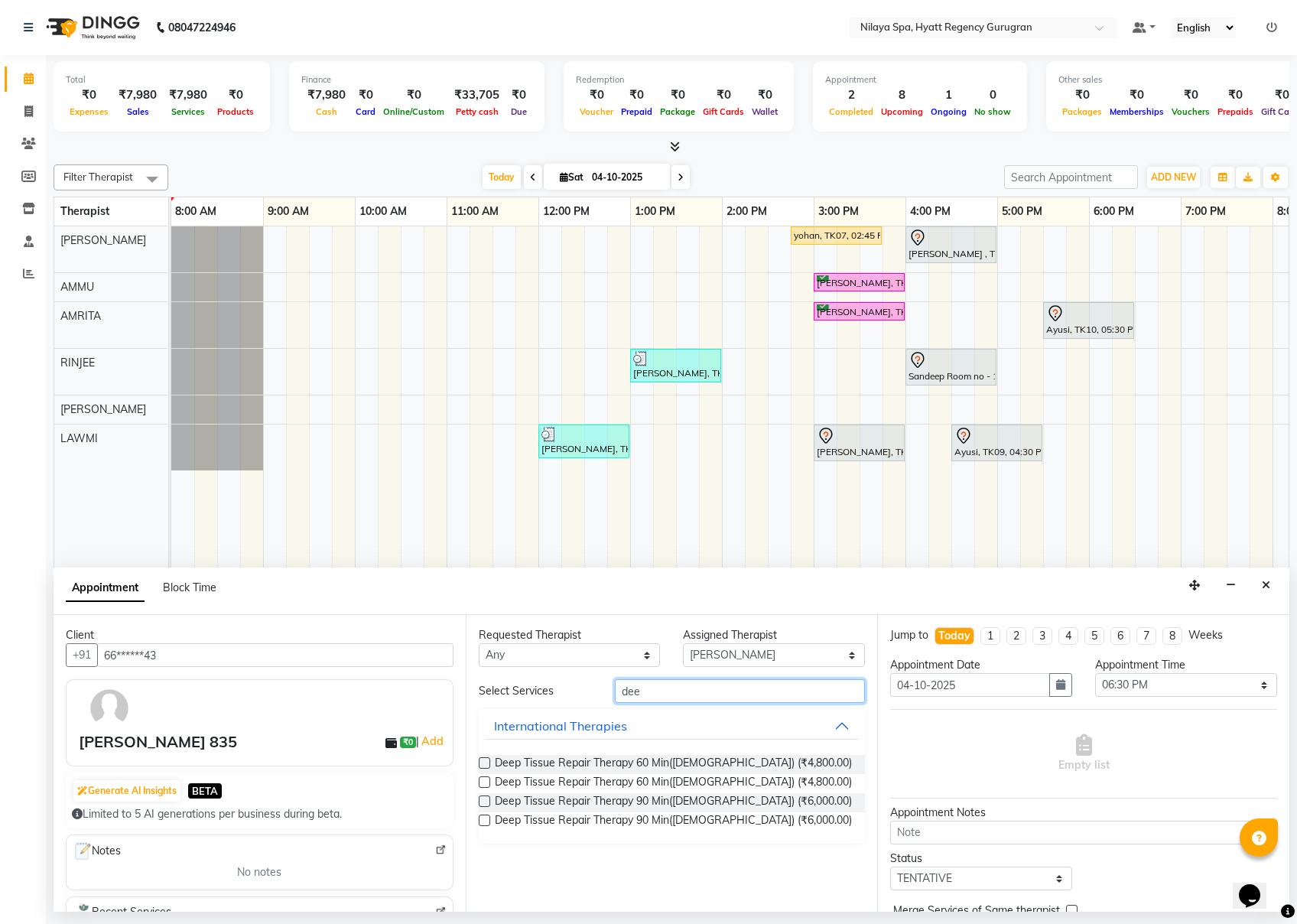
type input "dee"
click at [479, 692] on label at bounding box center [484, 762] width 11 height 11
click at [479, 692] on input "checkbox" at bounding box center [484, 765] width 10 height 10
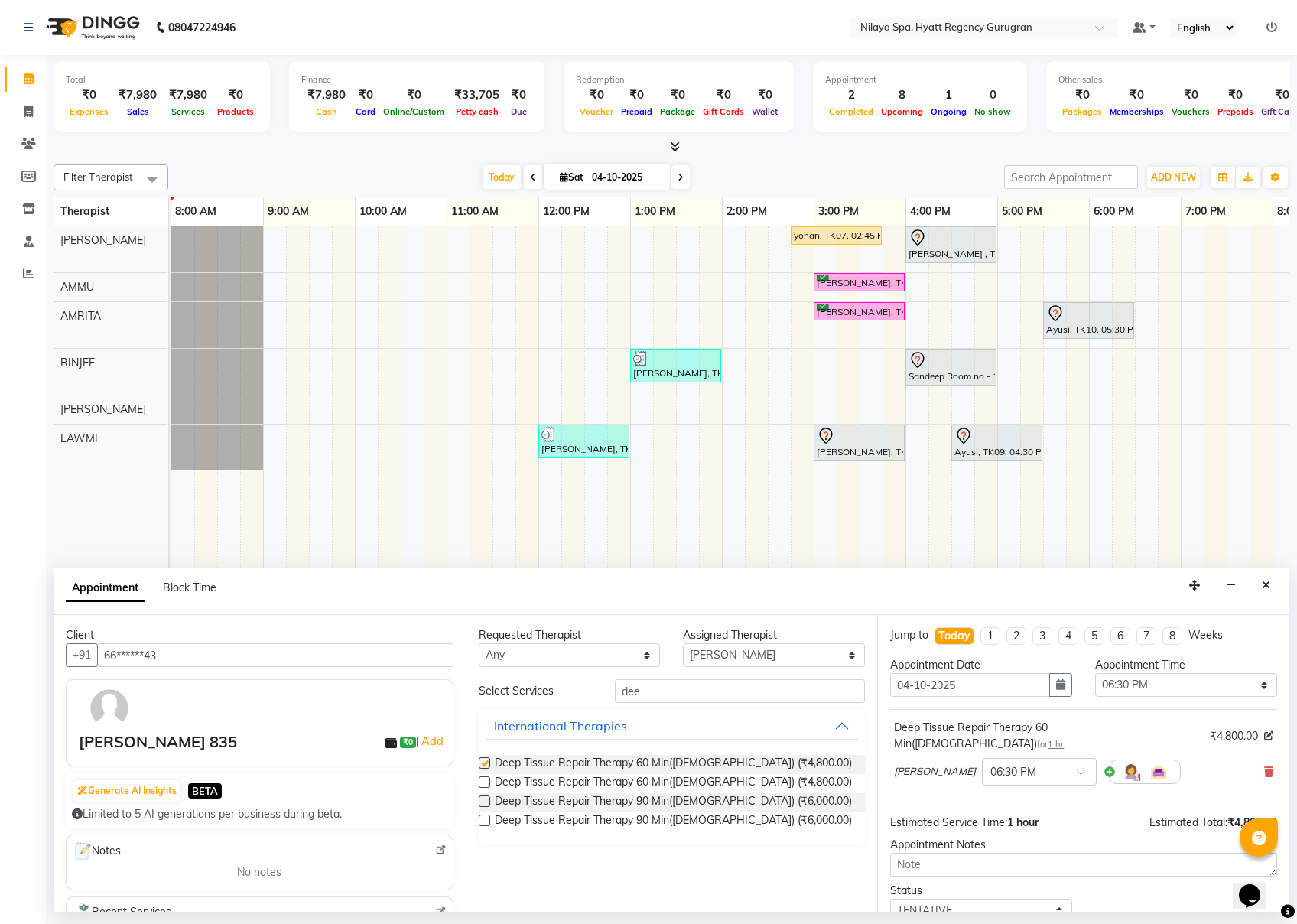
checkbox input "false"
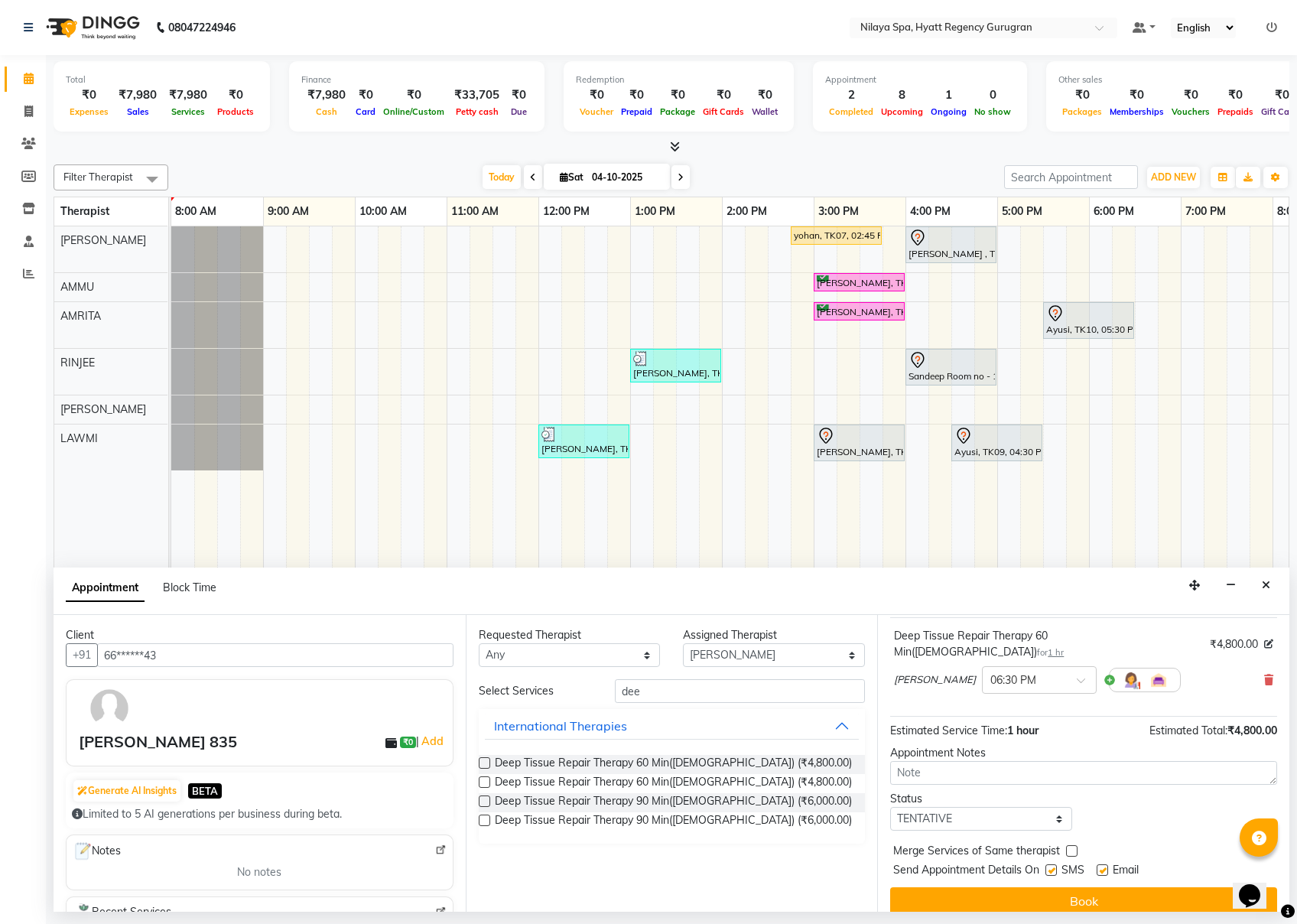
scroll to position [93, 0]
click at [972, 692] on button "Book" at bounding box center [1083, 901] width 387 height 28
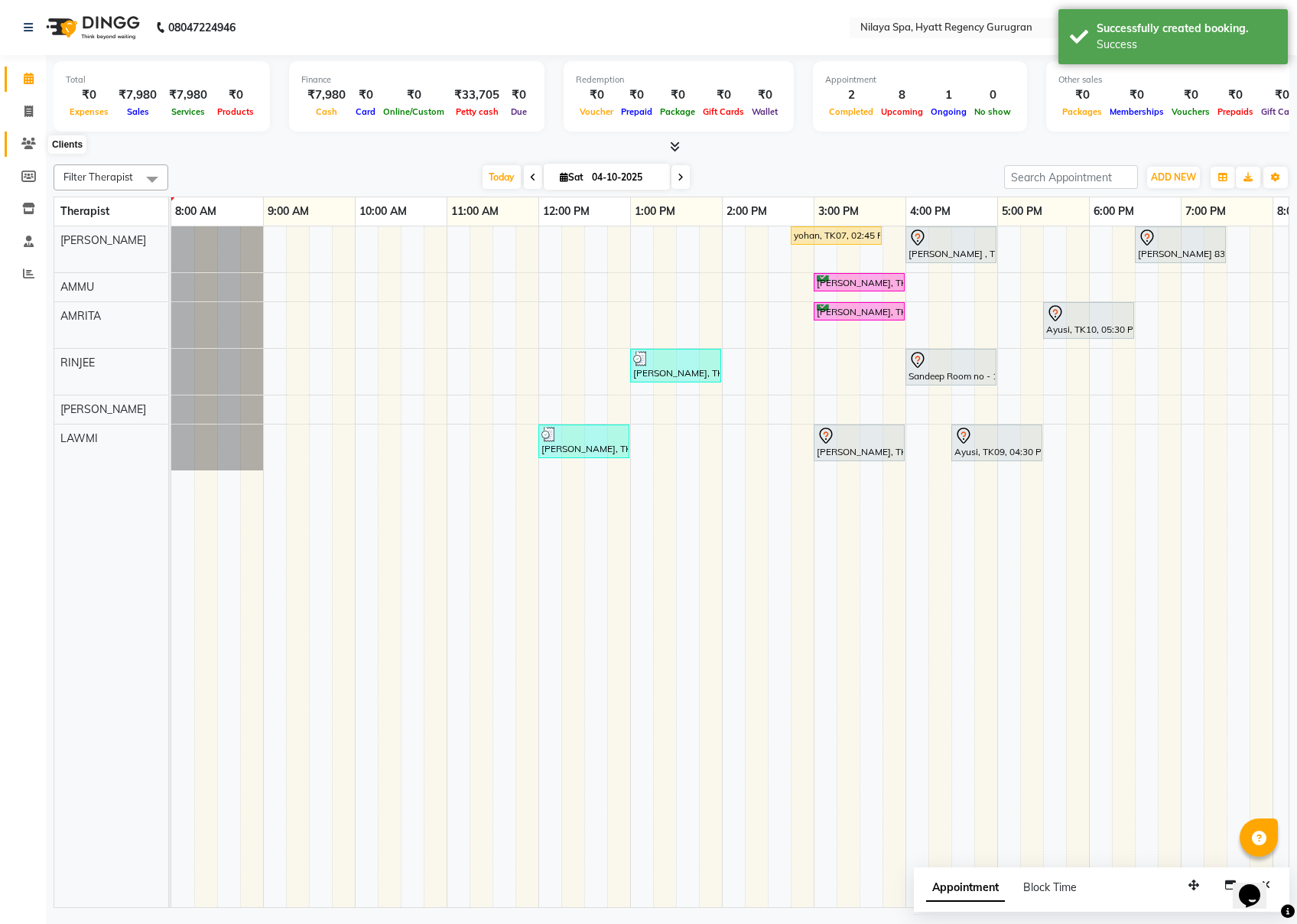
click at [21, 141] on icon at bounding box center [28, 143] width 15 height 11
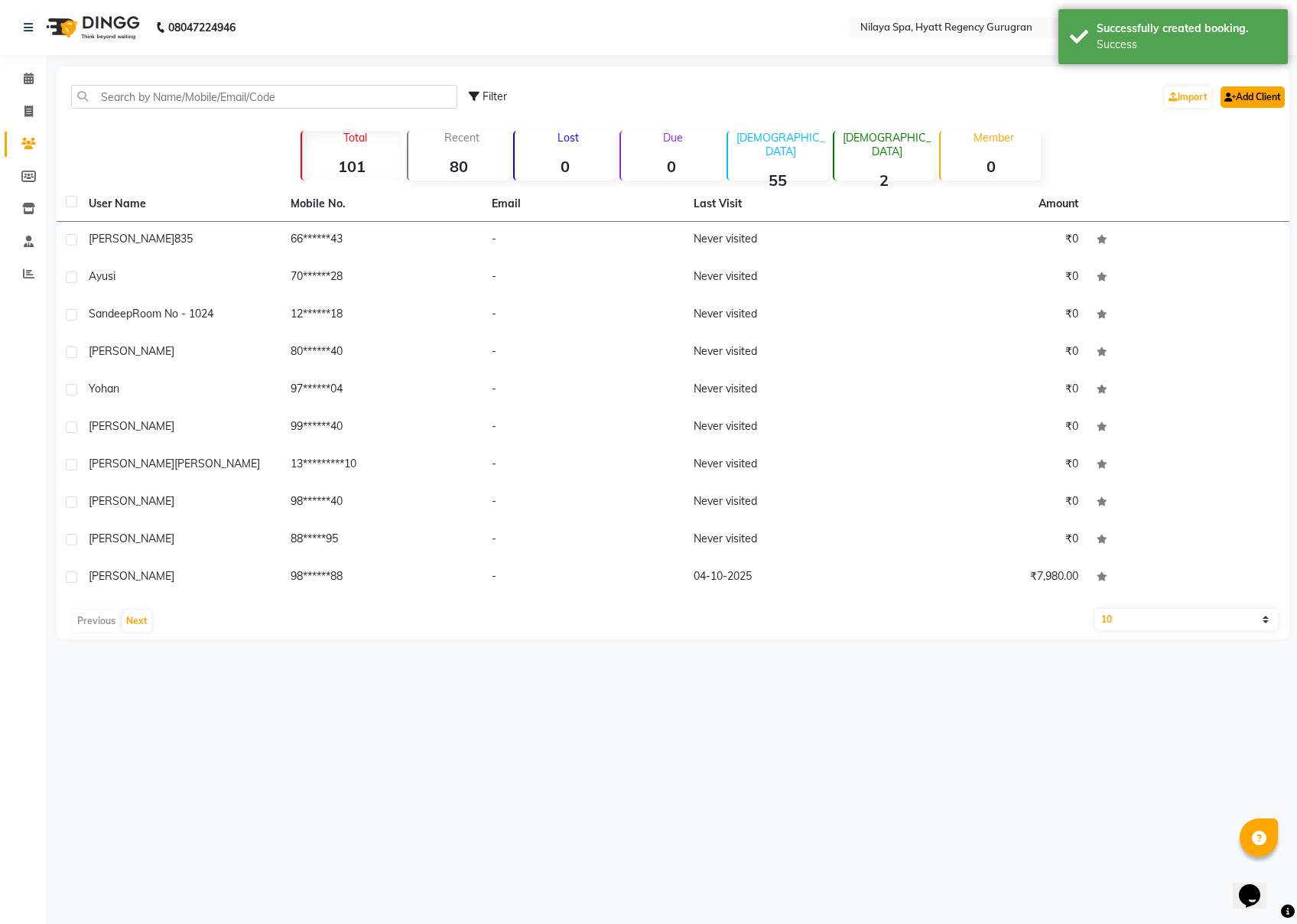
click at [972, 95] on link "Add Client" at bounding box center [1253, 96] width 64 height 21
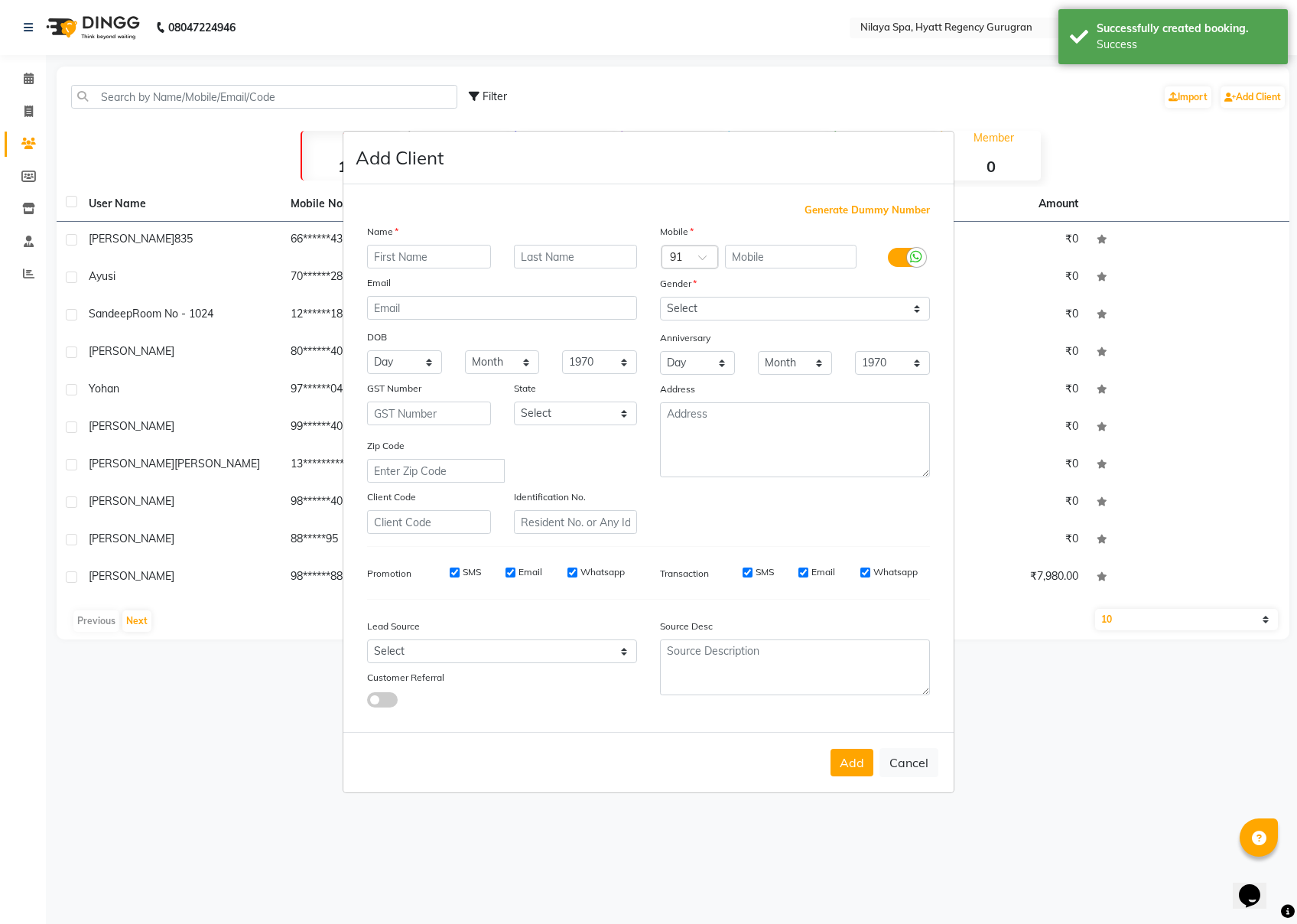
click at [460, 255] on input "text" at bounding box center [429, 257] width 124 height 24
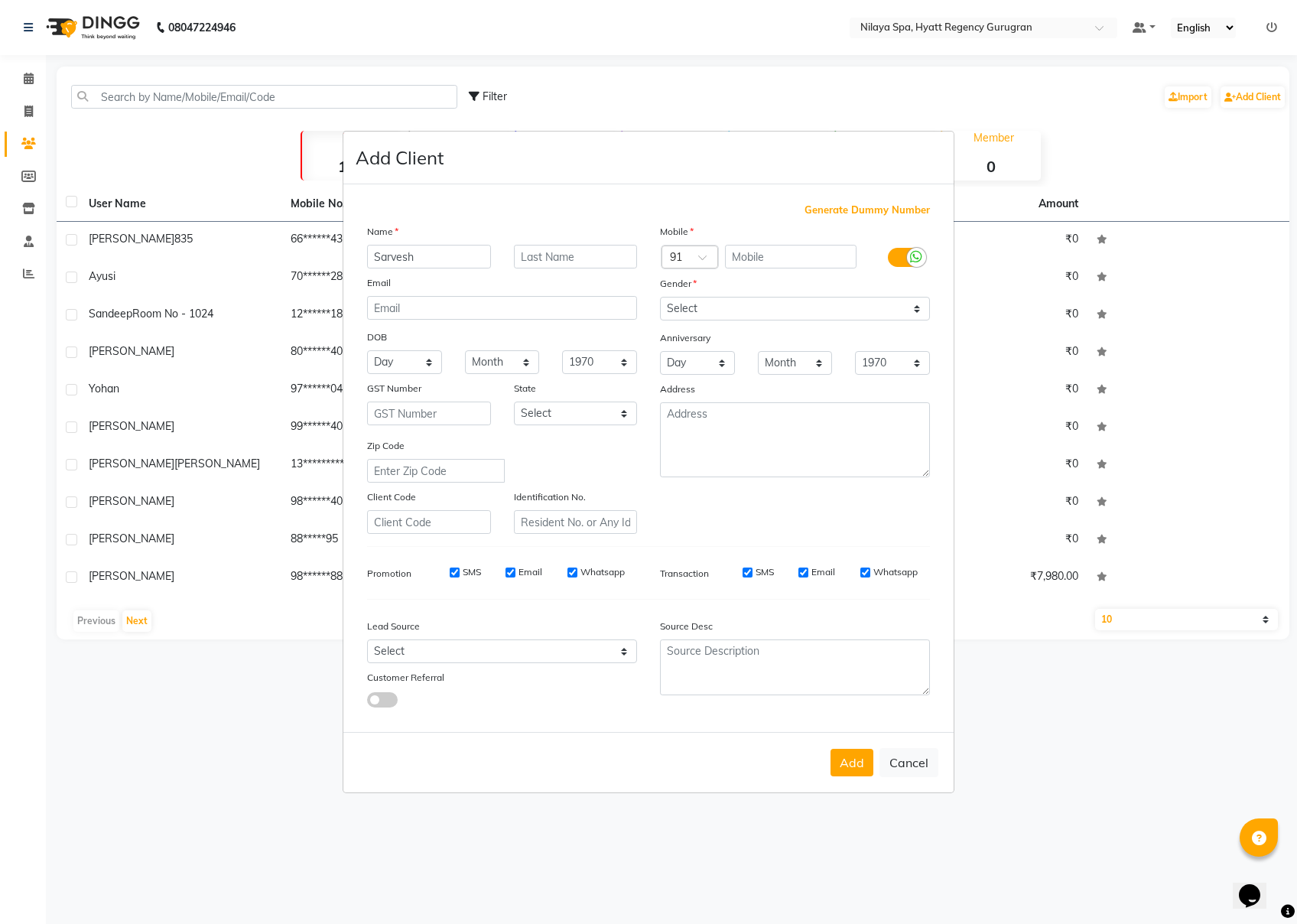
type input "Sarvesh"
click at [558, 254] on input "text" at bounding box center [576, 257] width 124 height 24
type input "715"
click at [771, 258] on input "text" at bounding box center [791, 257] width 132 height 24
type input "7685998765"
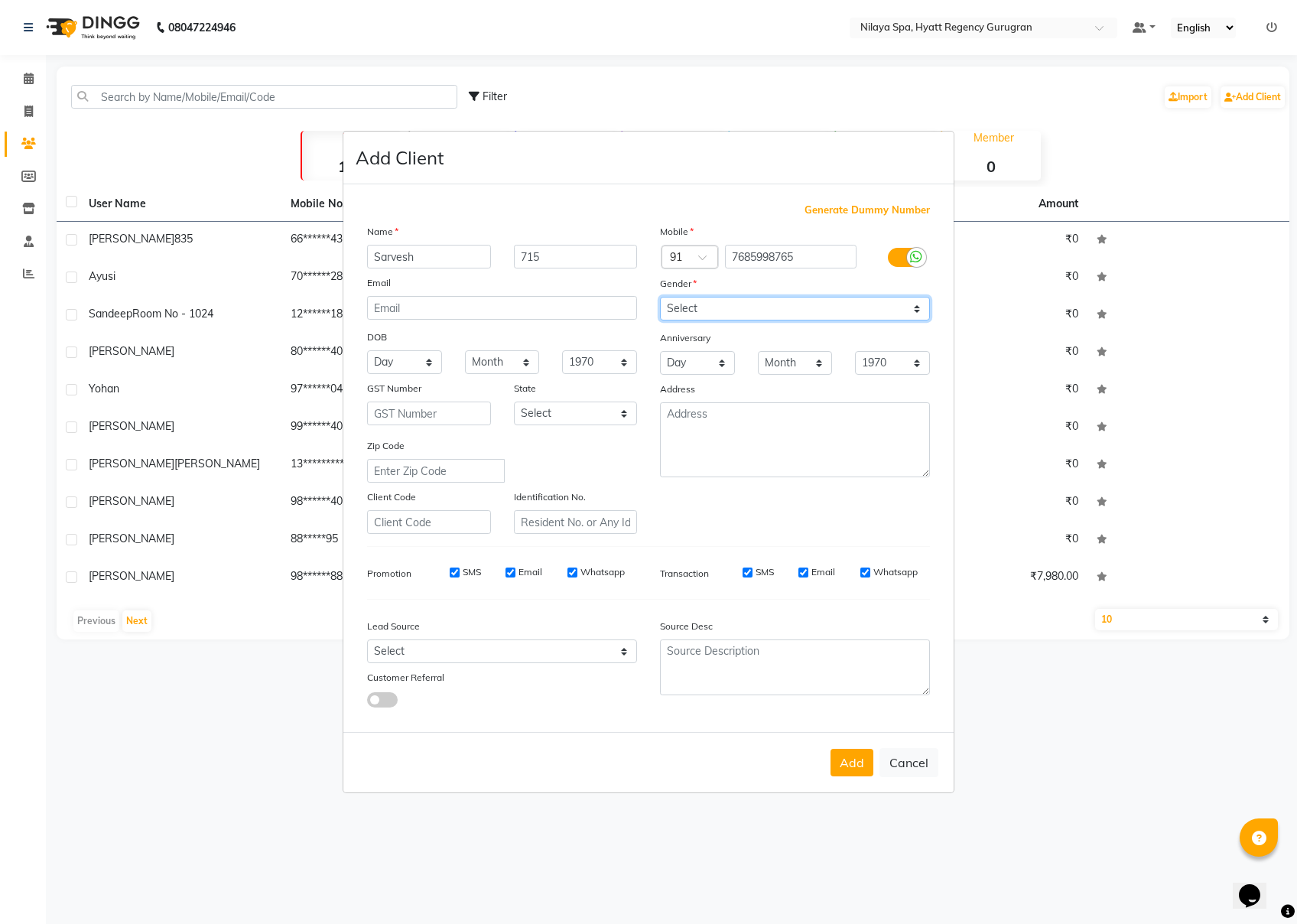
click at [835, 309] on select "Select [DEMOGRAPHIC_DATA] [DEMOGRAPHIC_DATA] Other Prefer Not To Say" at bounding box center [795, 309] width 270 height 24
select select "[DEMOGRAPHIC_DATA]"
click at [660, 298] on select "Select [DEMOGRAPHIC_DATA] [DEMOGRAPHIC_DATA] Other Prefer Not To Say" at bounding box center [795, 309] width 270 height 24
click at [842, 692] on button "Add" at bounding box center [852, 763] width 43 height 28
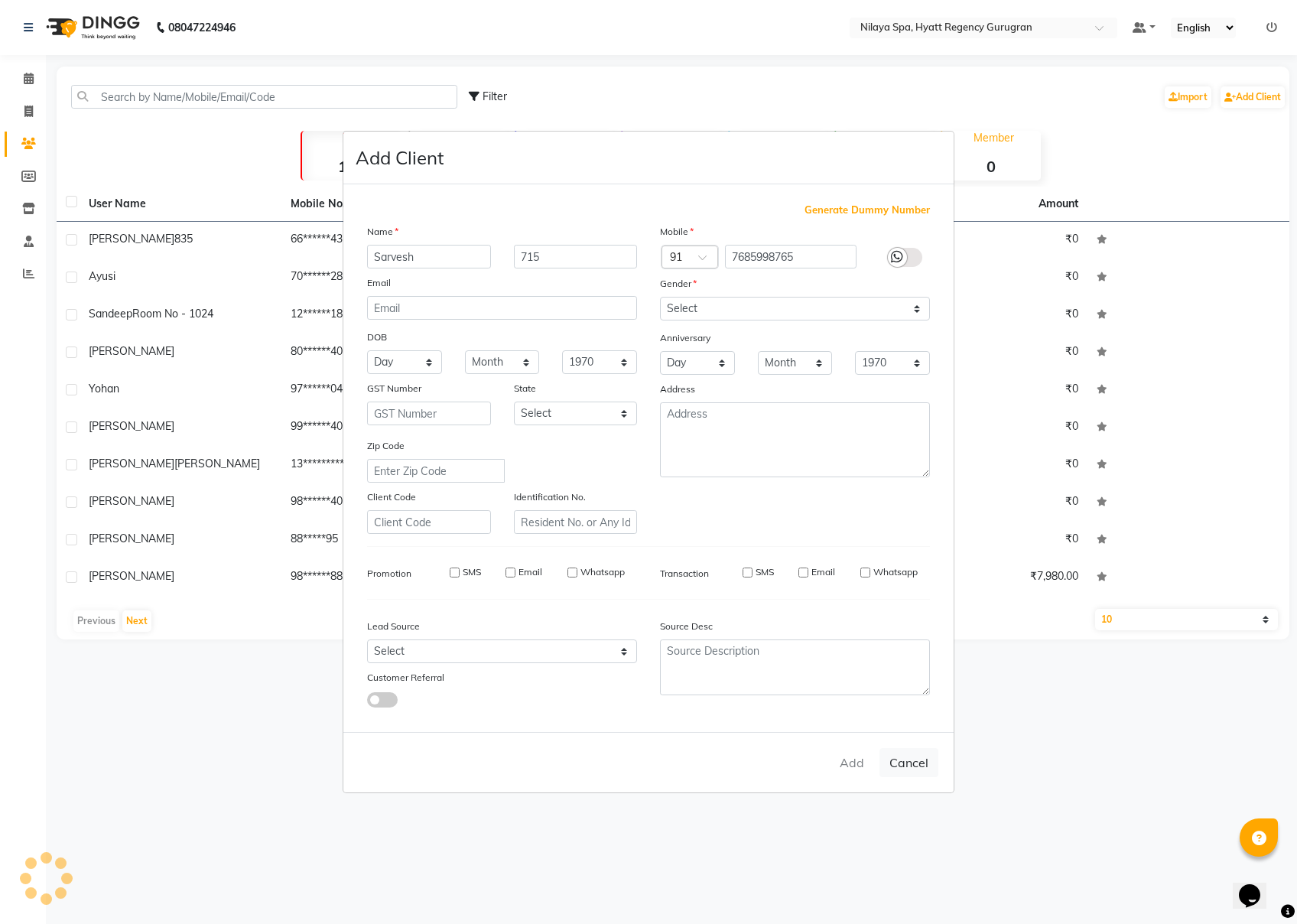
select select
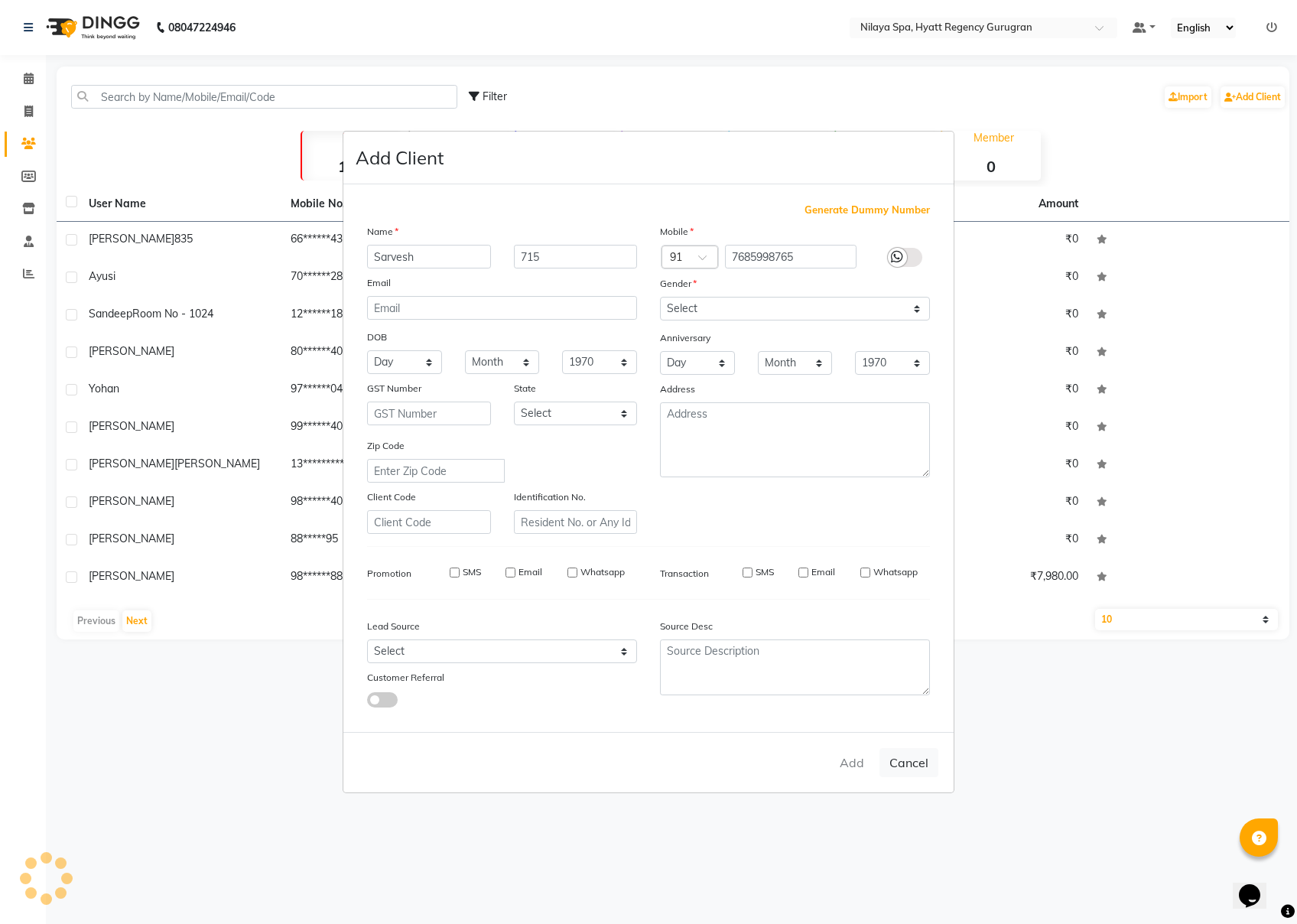
select select
checkbox input "false"
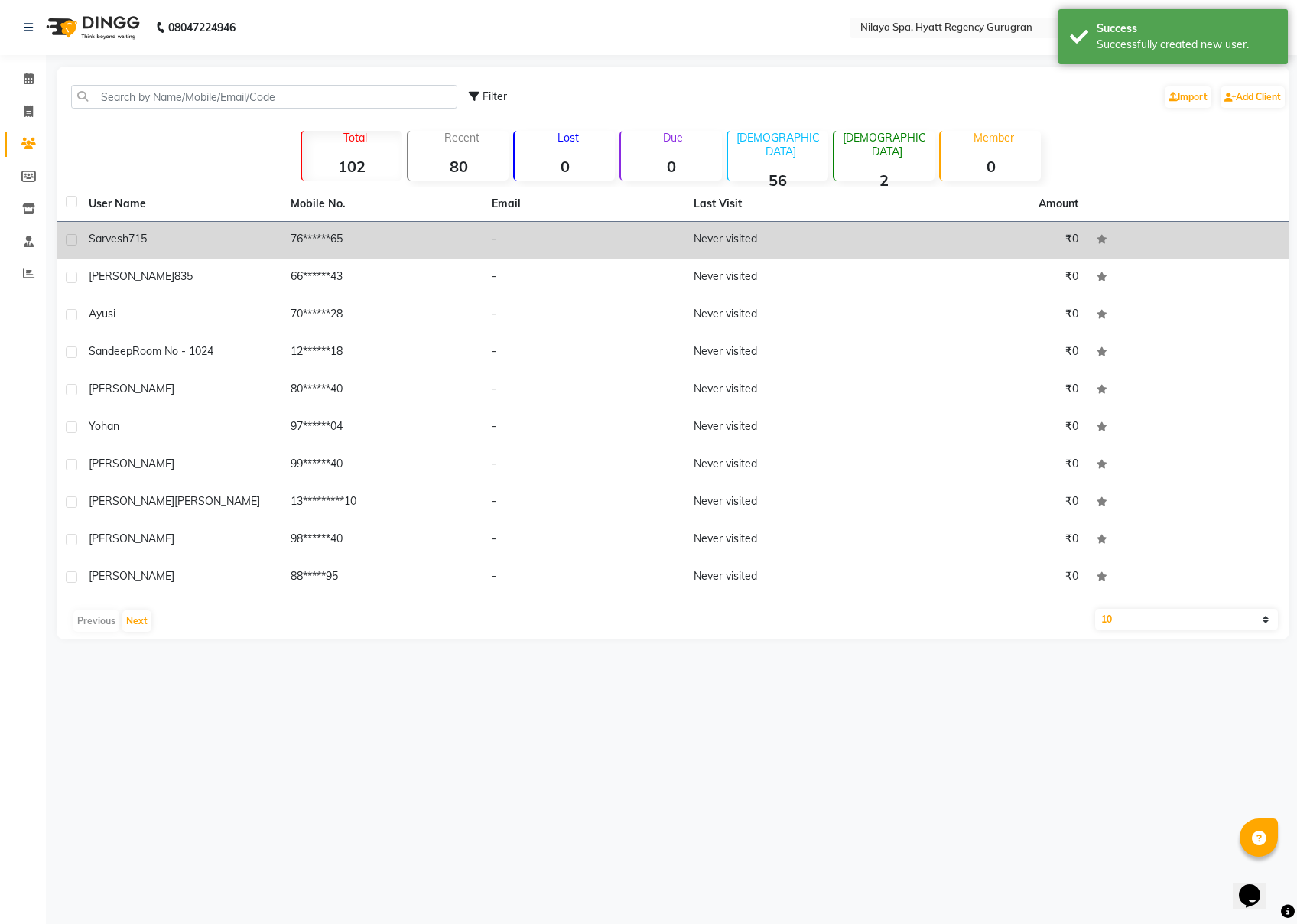
click at [169, 239] on div "[PERSON_NAME] 715" at bounding box center [181, 239] width 184 height 16
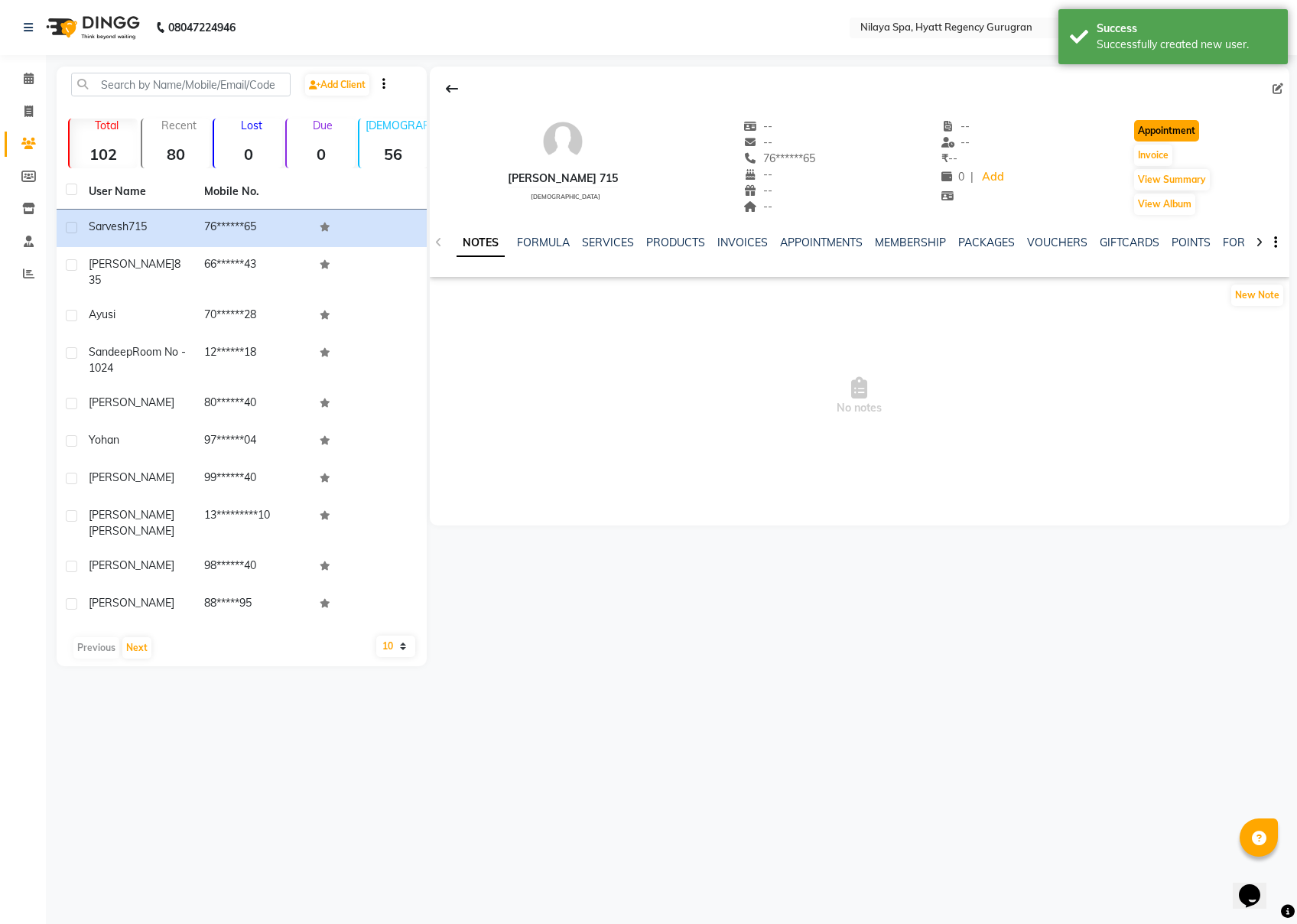
click at [972, 123] on button "Appointment" at bounding box center [1166, 130] width 65 height 21
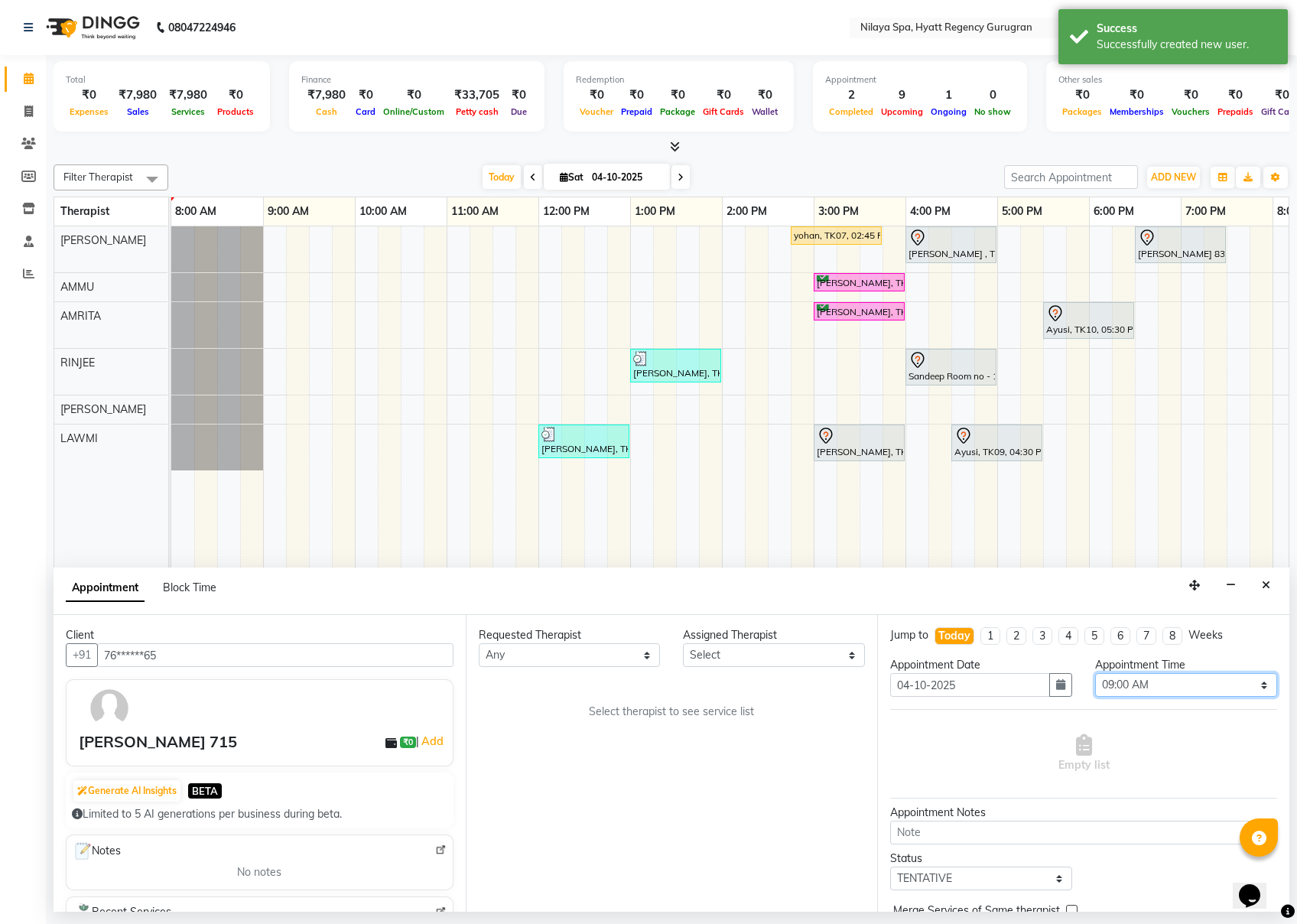
click at [972, 686] on select "Select 09:00 AM 09:15 AM 09:30 AM 09:45 AM 10:00 AM 10:15 AM 10:30 AM 10:45 AM …" at bounding box center [1186, 685] width 182 height 24
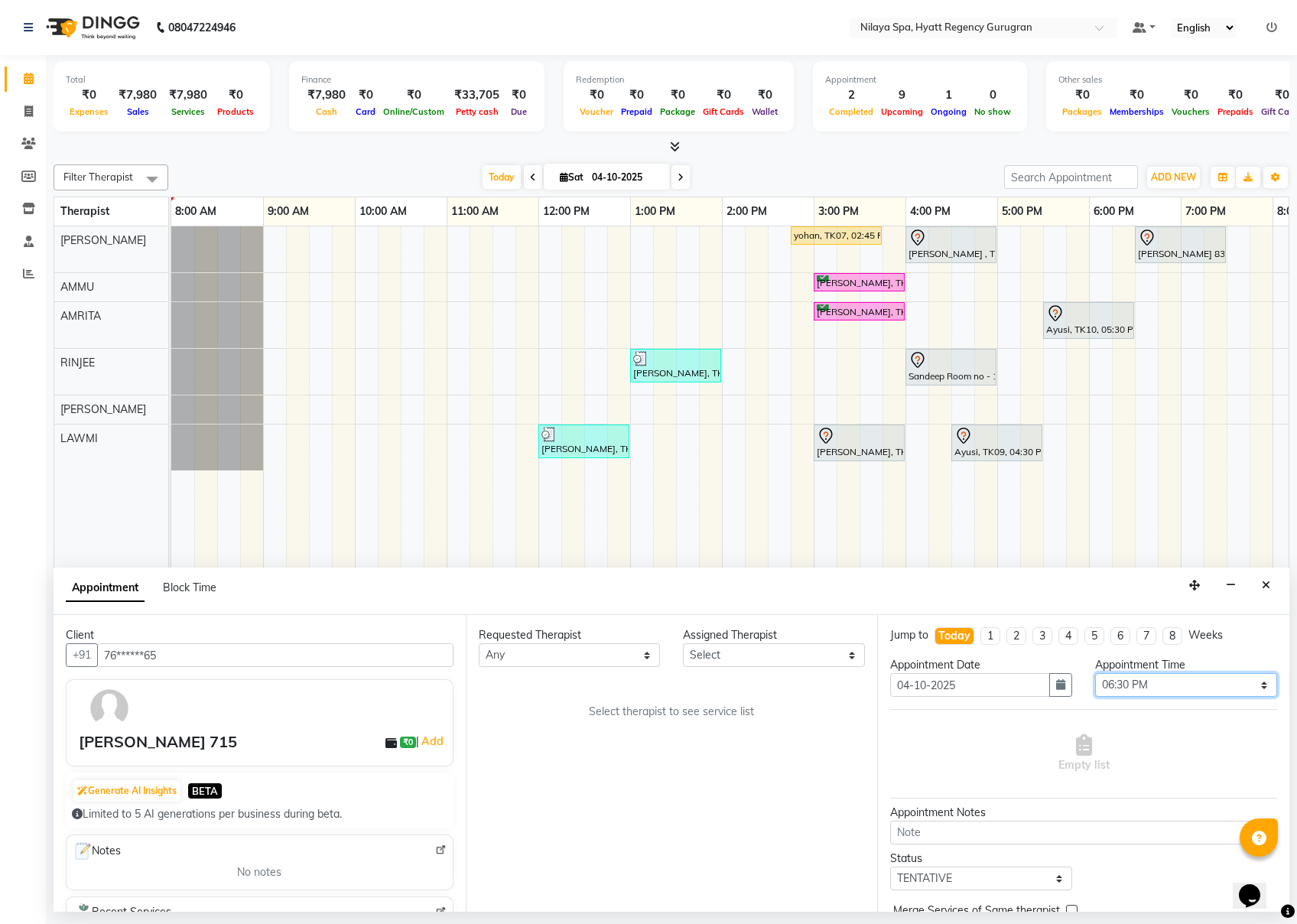
click at [972, 675] on select "Select 09:00 AM 09:15 AM 09:30 AM 09:45 AM 10:00 AM 10:15 AM 10:30 AM 10:45 AM …" at bounding box center [1186, 685] width 182 height 24
click at [719, 656] on select "Select AMMU AMRITA [PERSON_NAME] LAWMI [PERSON_NAME] RINJEE" at bounding box center [774, 655] width 182 height 24
click at [683, 644] on select "Select AMMU AMRITA [PERSON_NAME] LAWMI [PERSON_NAME] RINJEE" at bounding box center [774, 655] width 182 height 24
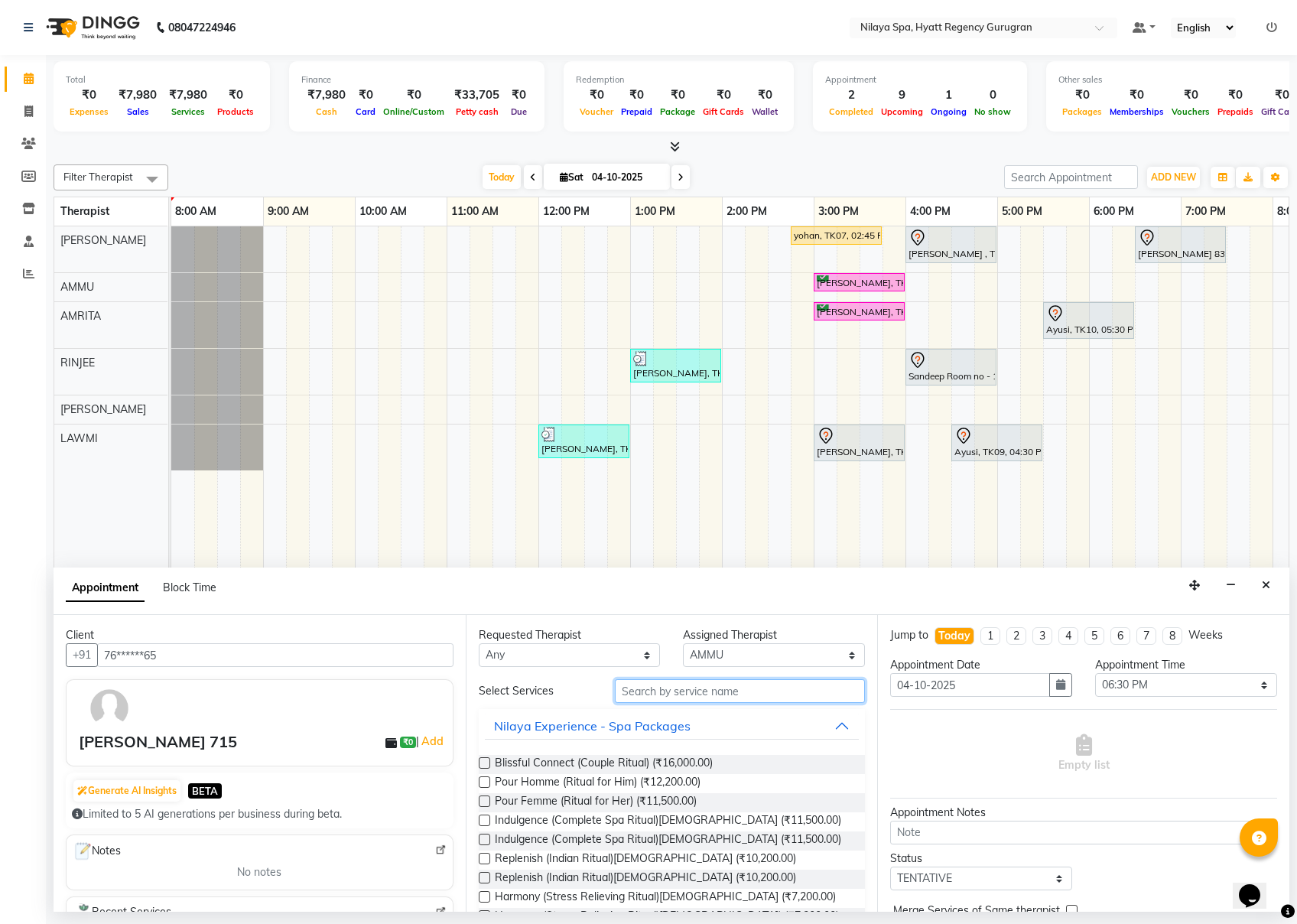
click at [659, 690] on input "text" at bounding box center [740, 691] width 250 height 24
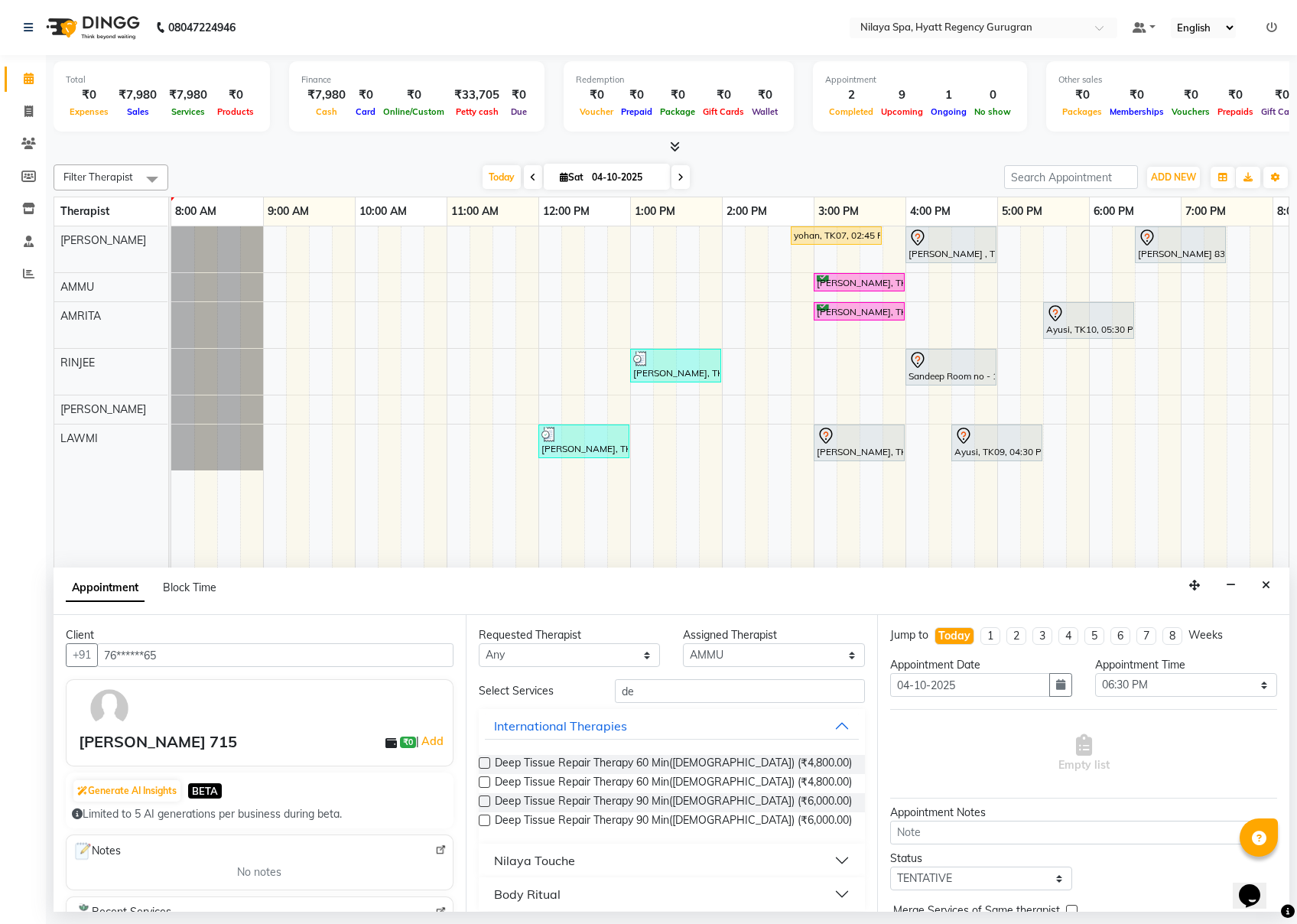
click at [487, 692] on label at bounding box center [484, 762] width 11 height 11
click at [487, 692] on input "checkbox" at bounding box center [484, 765] width 10 height 10
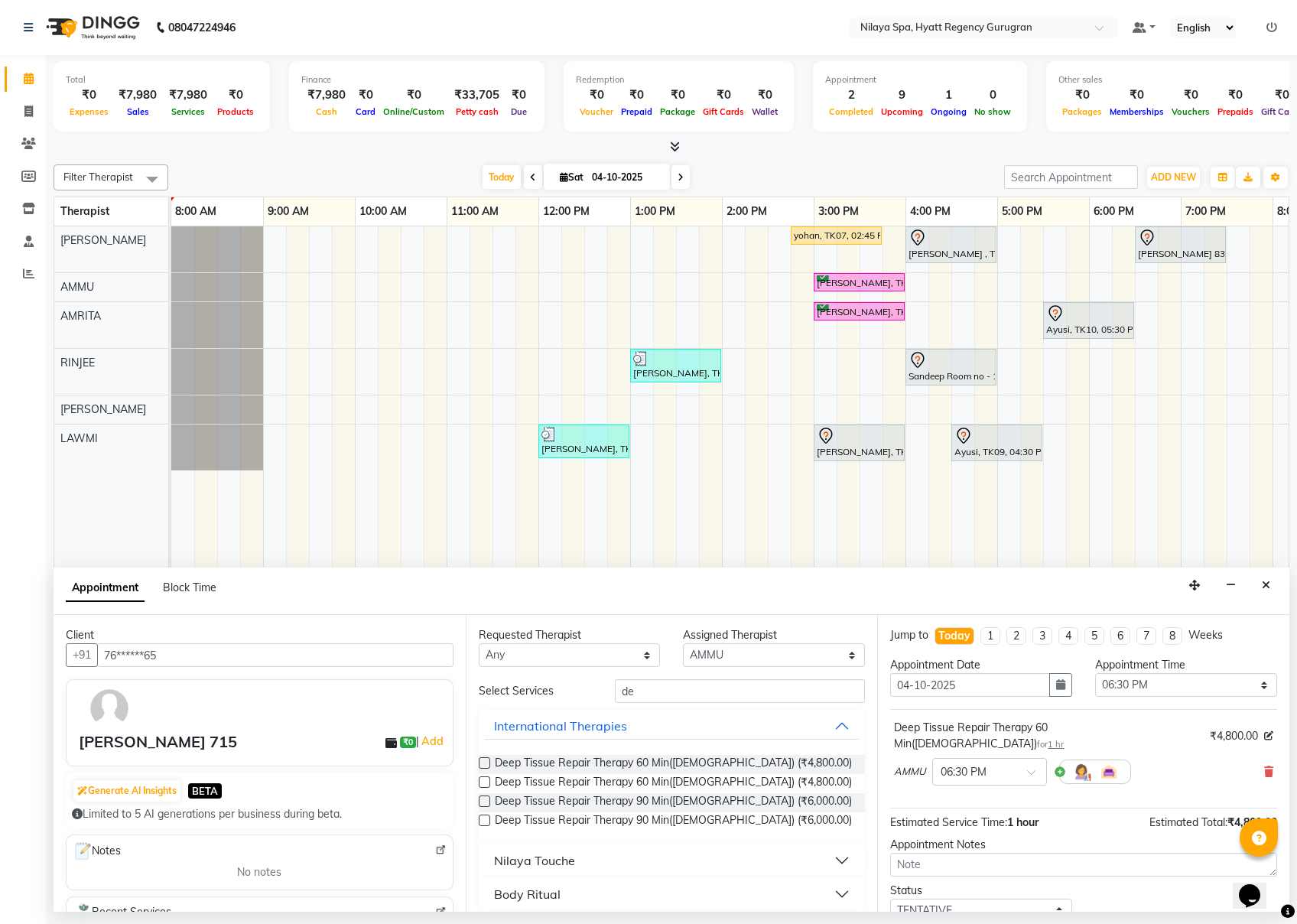
scroll to position [93, 0]
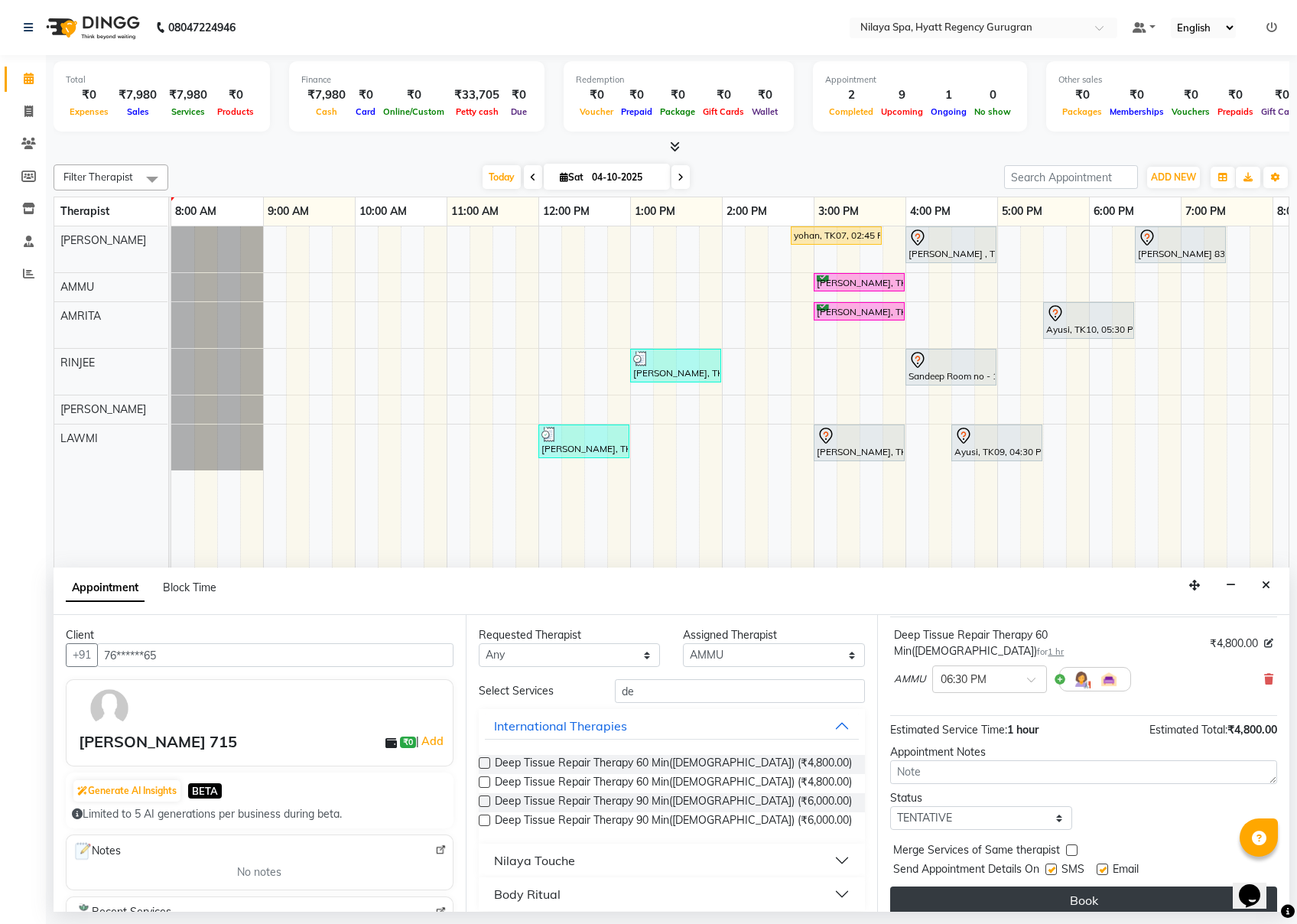
click at [972, 692] on button "Book" at bounding box center [1083, 901] width 387 height 28
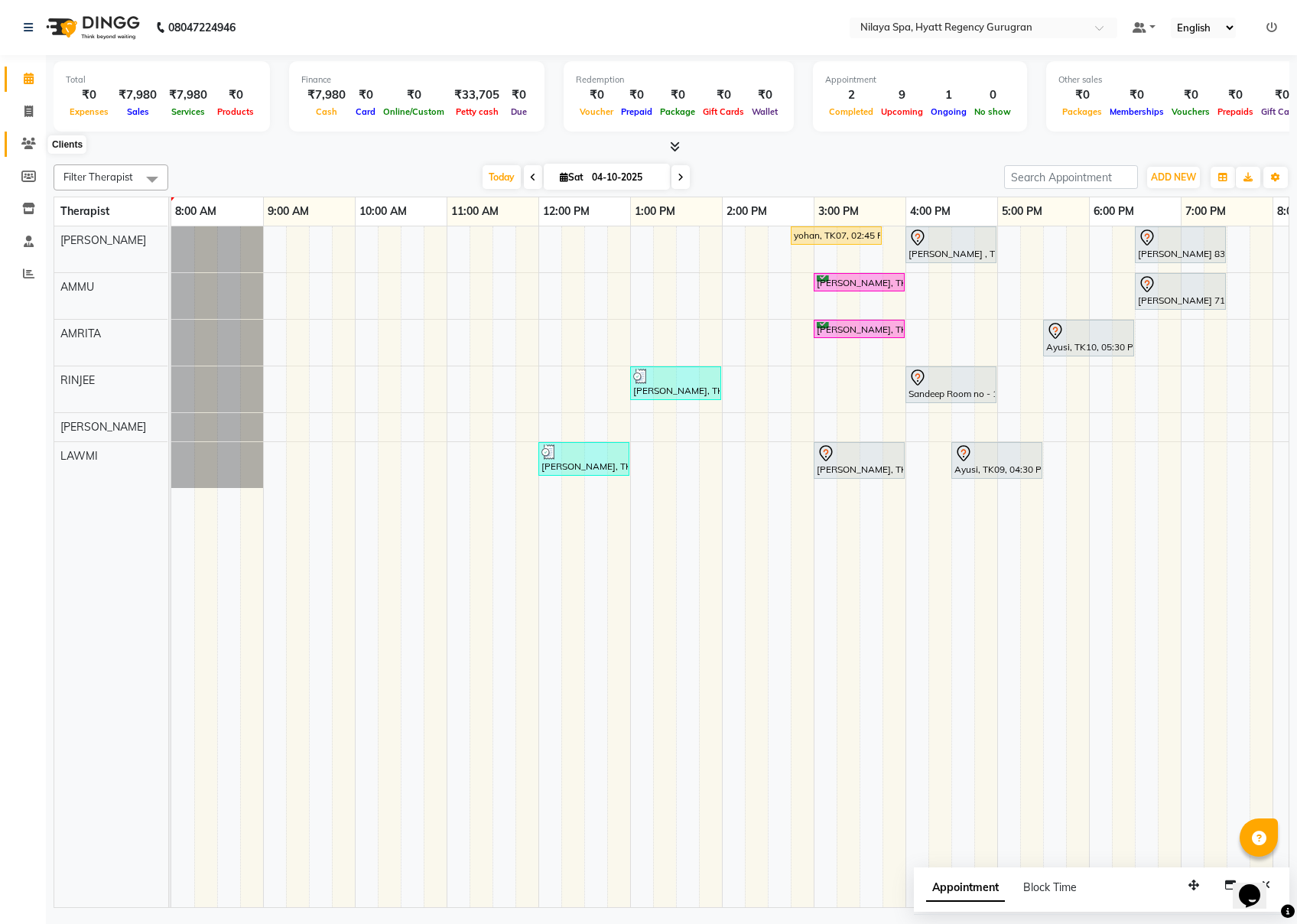
click at [18, 142] on span at bounding box center [28, 144] width 27 height 18
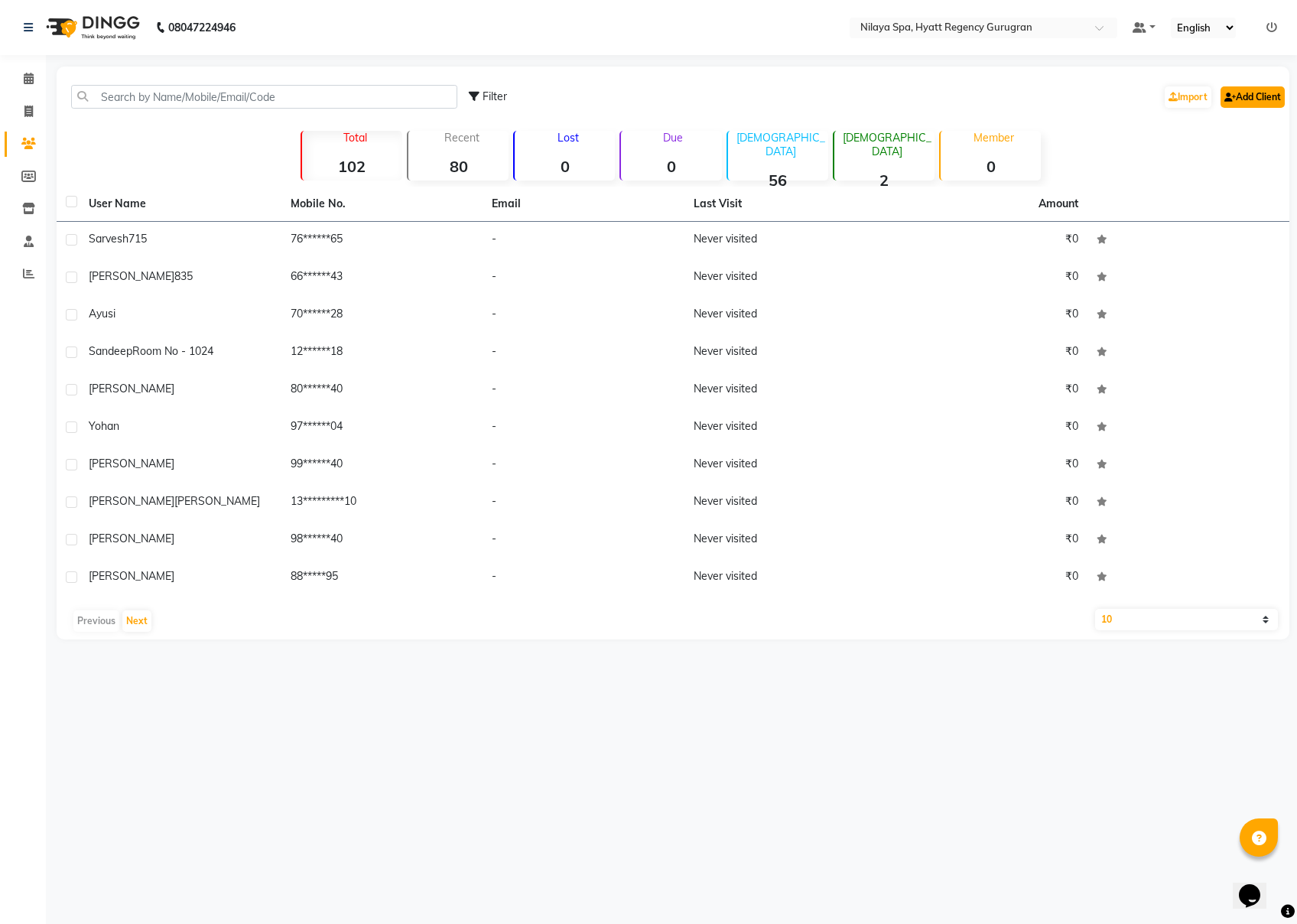
click at [972, 90] on link "Add Client" at bounding box center [1253, 96] width 64 height 21
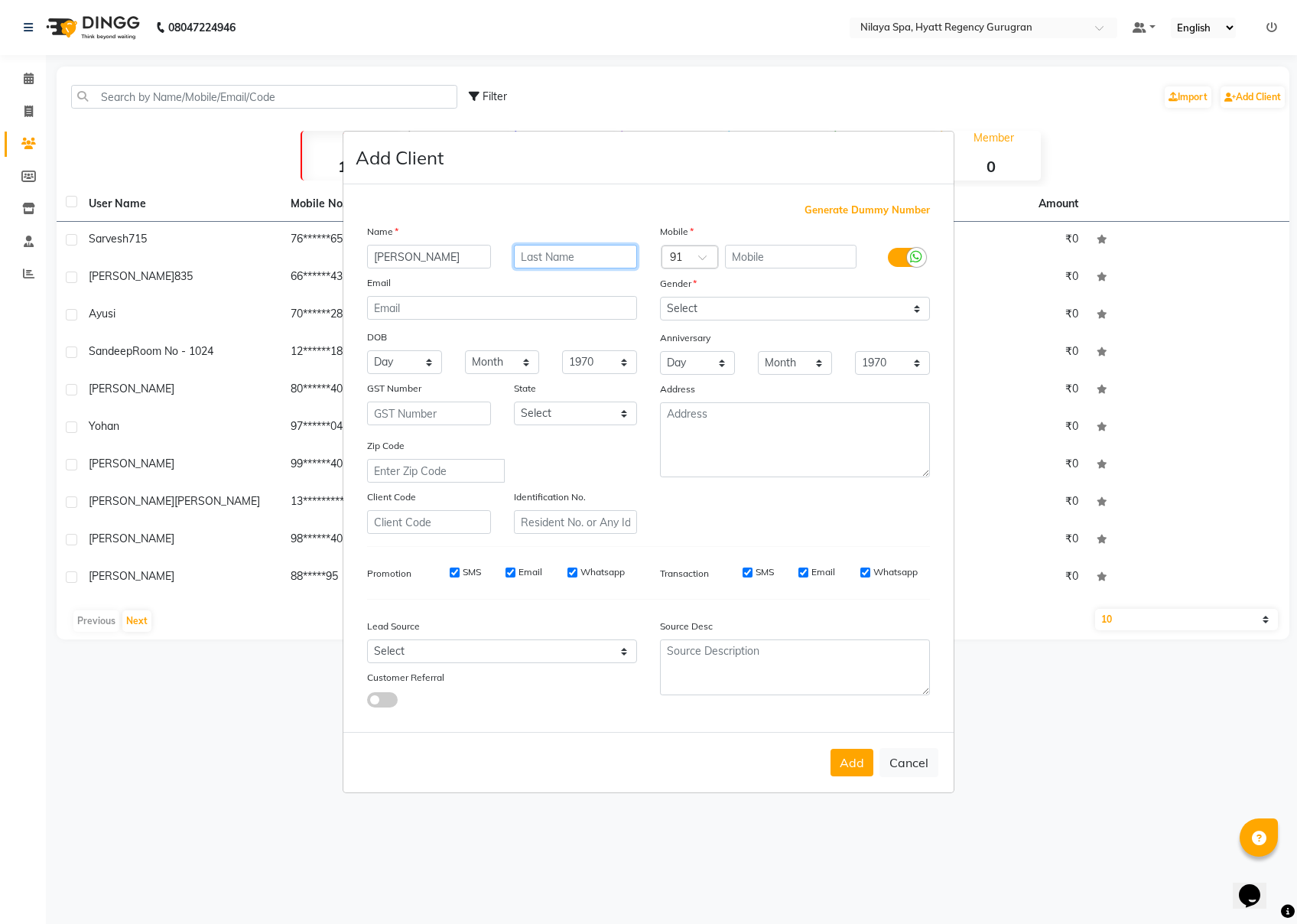
click at [557, 257] on input "text" at bounding box center [576, 257] width 124 height 24
click at [774, 259] on input "text" at bounding box center [791, 257] width 132 height 24
click at [823, 312] on select "Select [DEMOGRAPHIC_DATA] [DEMOGRAPHIC_DATA] Other Prefer Not To Say" at bounding box center [795, 309] width 270 height 24
click at [660, 298] on select "Select [DEMOGRAPHIC_DATA] [DEMOGRAPHIC_DATA] Other Prefer Not To Say" at bounding box center [795, 309] width 270 height 24
click at [860, 692] on button "Add" at bounding box center [852, 763] width 43 height 28
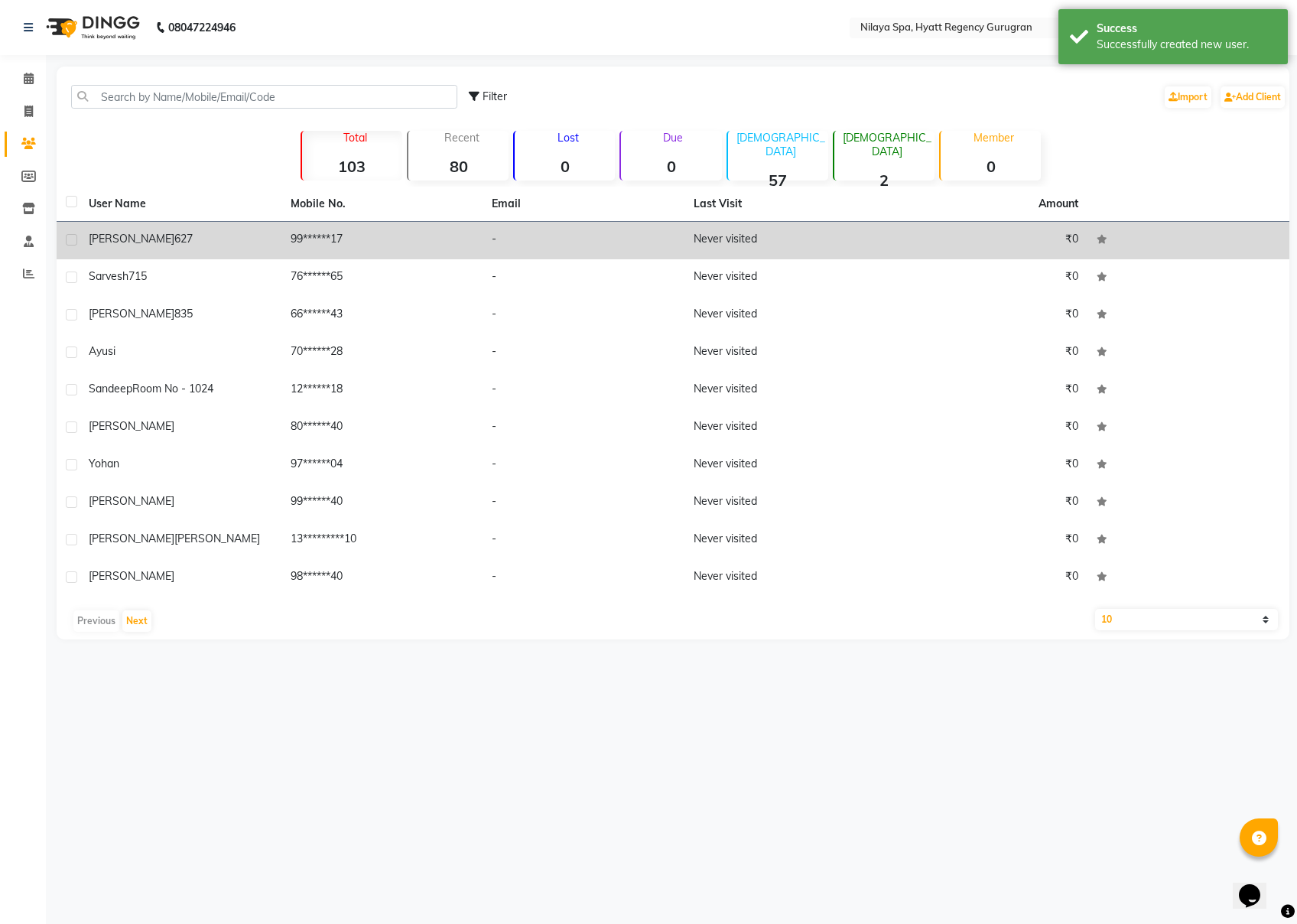
click at [261, 237] on div "[PERSON_NAME] 627" at bounding box center [181, 239] width 184 height 16
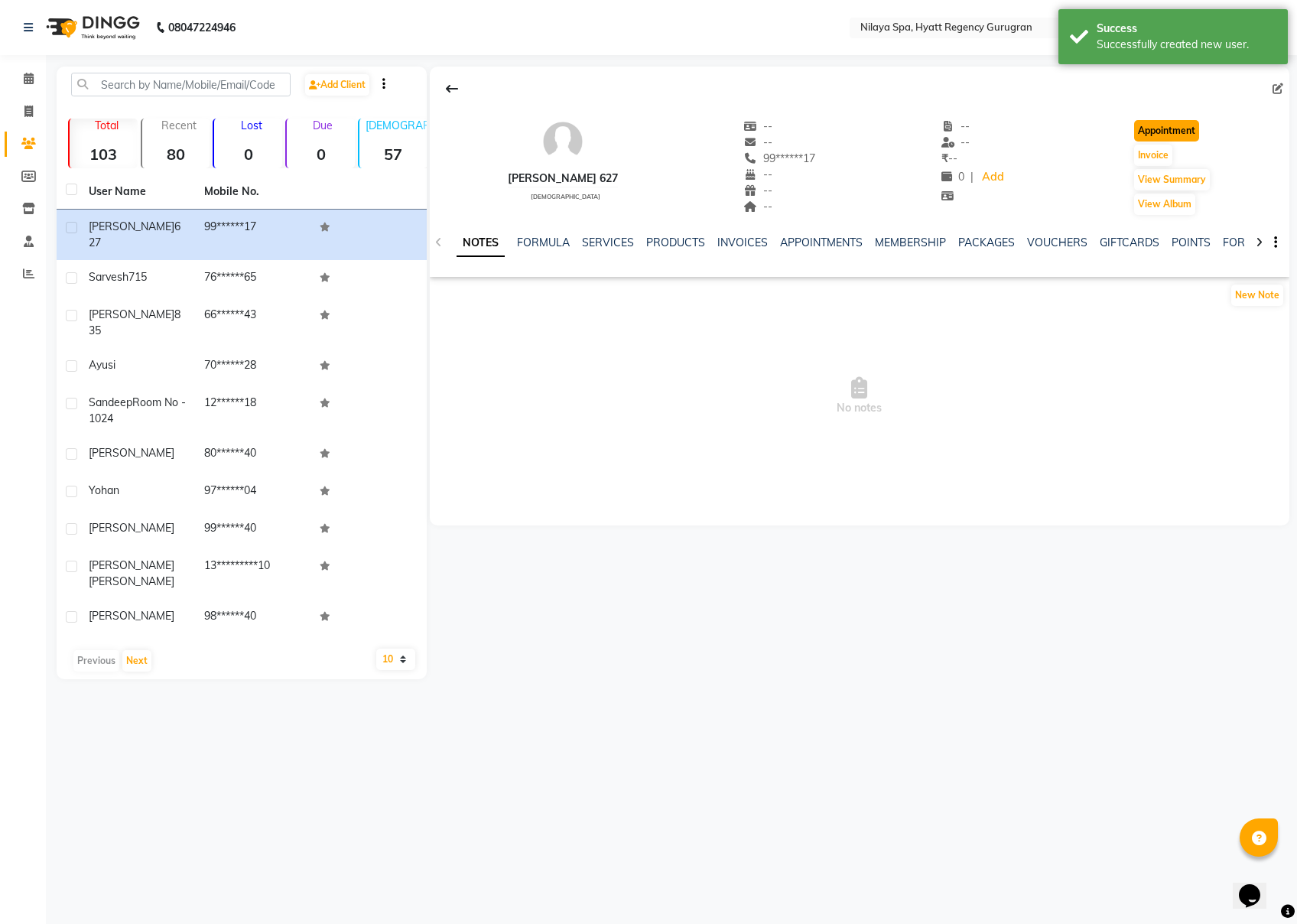
click at [972, 130] on button "Appointment" at bounding box center [1166, 130] width 65 height 21
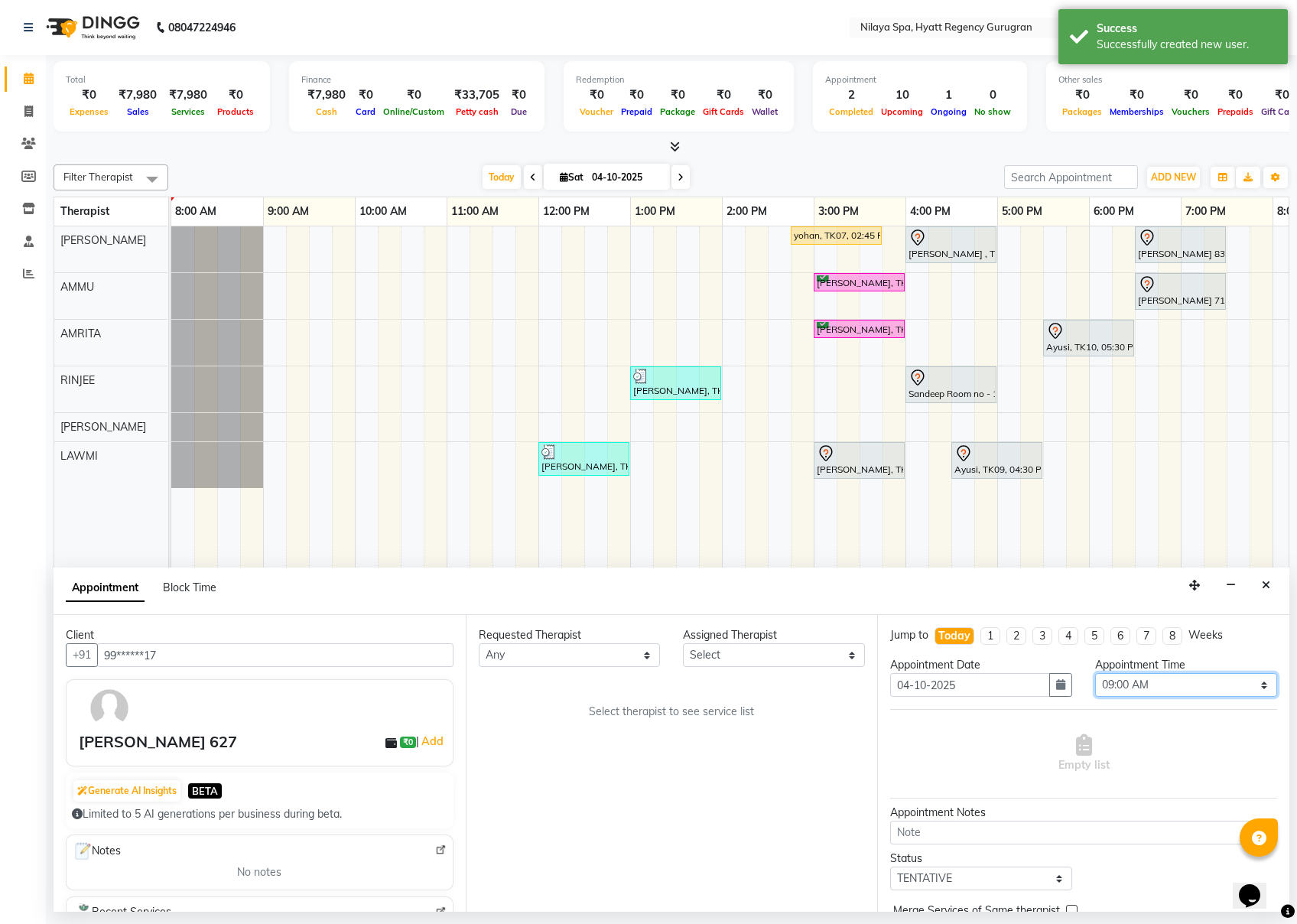
click at [972, 678] on select "Select 09:00 AM 09:15 AM 09:30 AM 09:45 AM 10:00 AM 10:15 AM 10:30 AM 10:45 AM …" at bounding box center [1186, 685] width 182 height 24
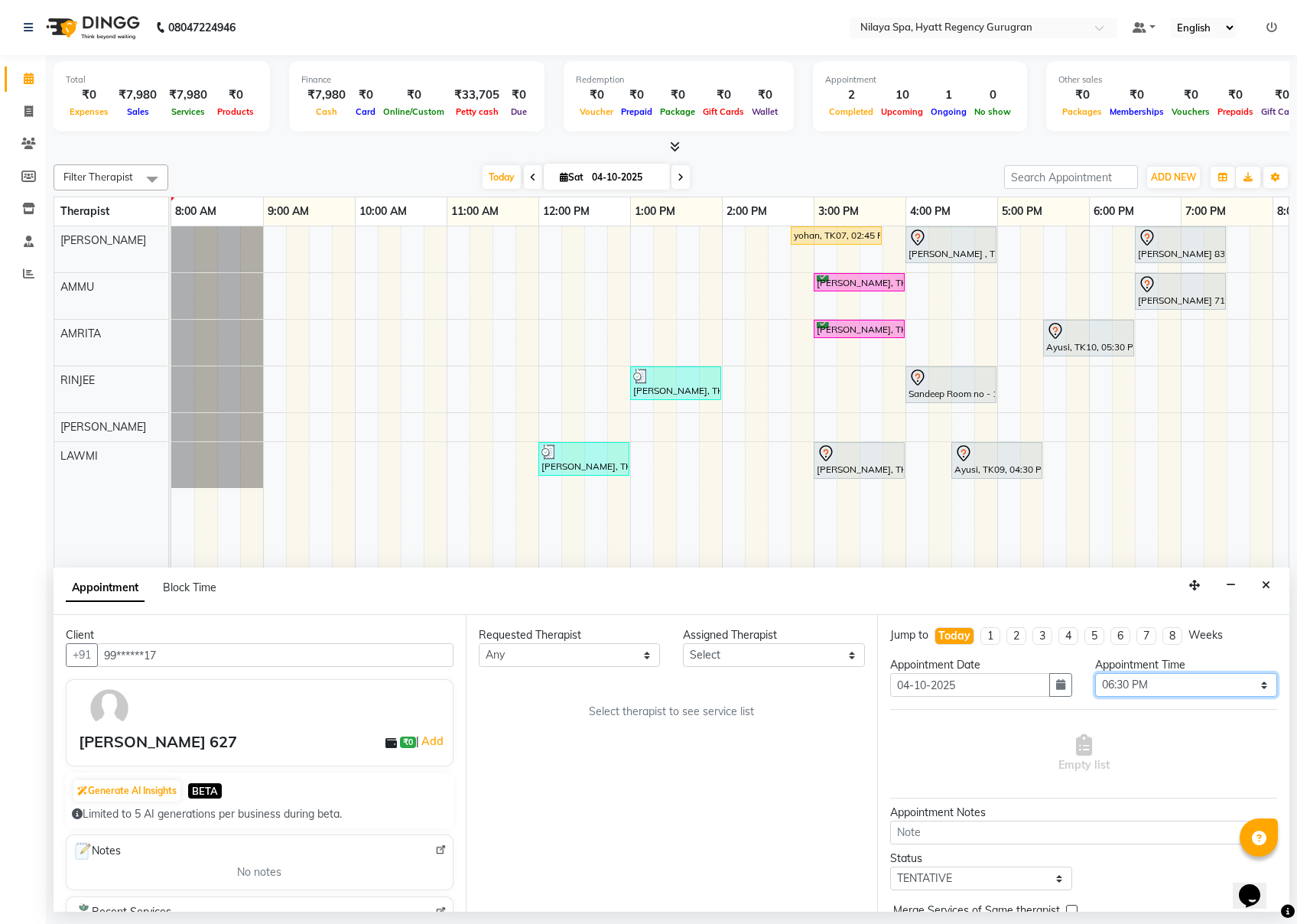
click at [972, 675] on select "Select 09:00 AM 09:15 AM 09:30 AM 09:45 AM 10:00 AM 10:15 AM 10:30 AM 10:45 AM …" at bounding box center [1186, 685] width 182 height 24
click at [750, 650] on select "Select AMMU AMRITA [PERSON_NAME] LAWMI [PERSON_NAME] RINJEE" at bounding box center [774, 655] width 182 height 24
click at [683, 644] on select "Select AMMU AMRITA [PERSON_NAME] LAWMI [PERSON_NAME] RINJEE" at bounding box center [774, 655] width 182 height 24
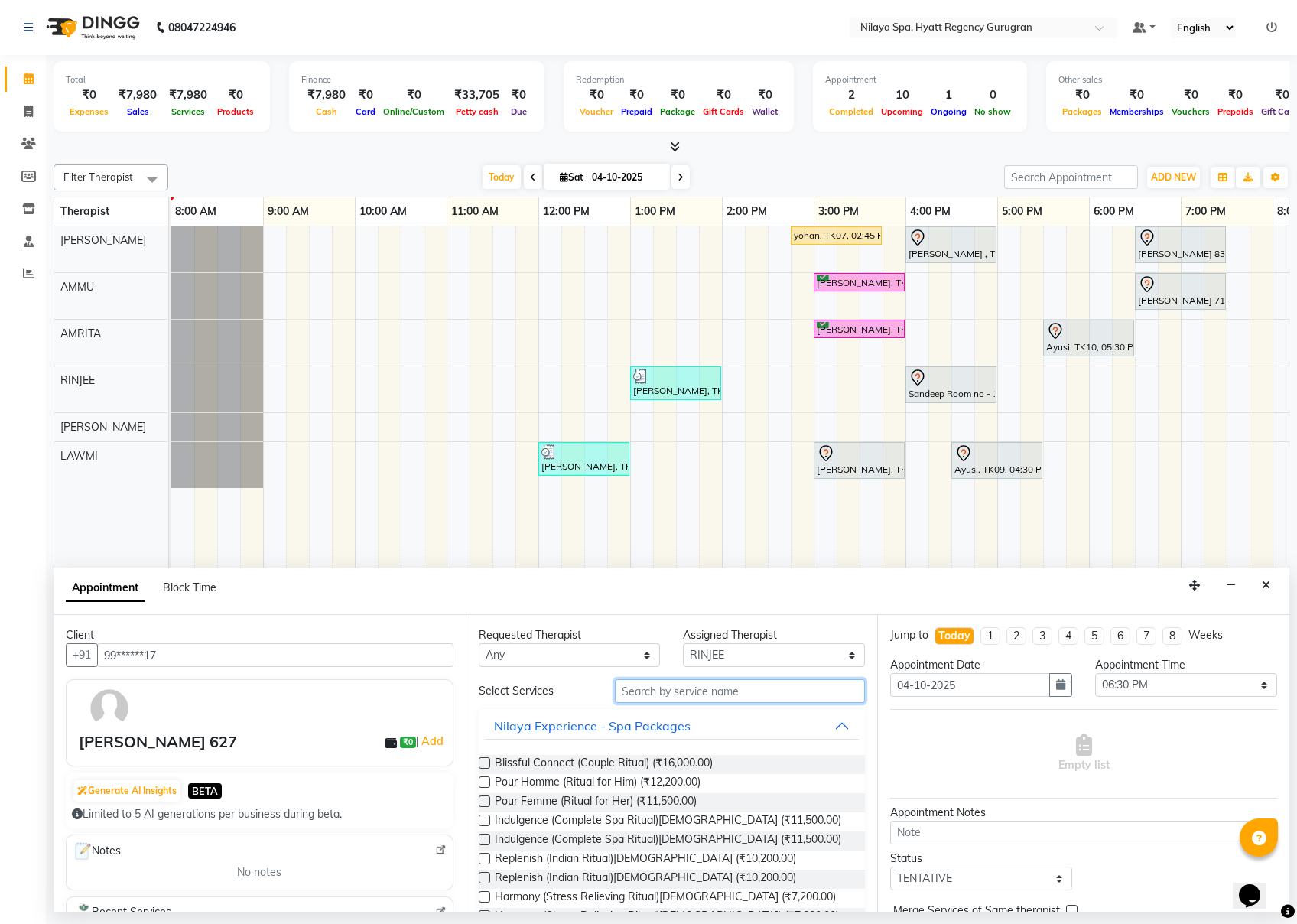
click at [682, 690] on input "text" at bounding box center [740, 691] width 250 height 24
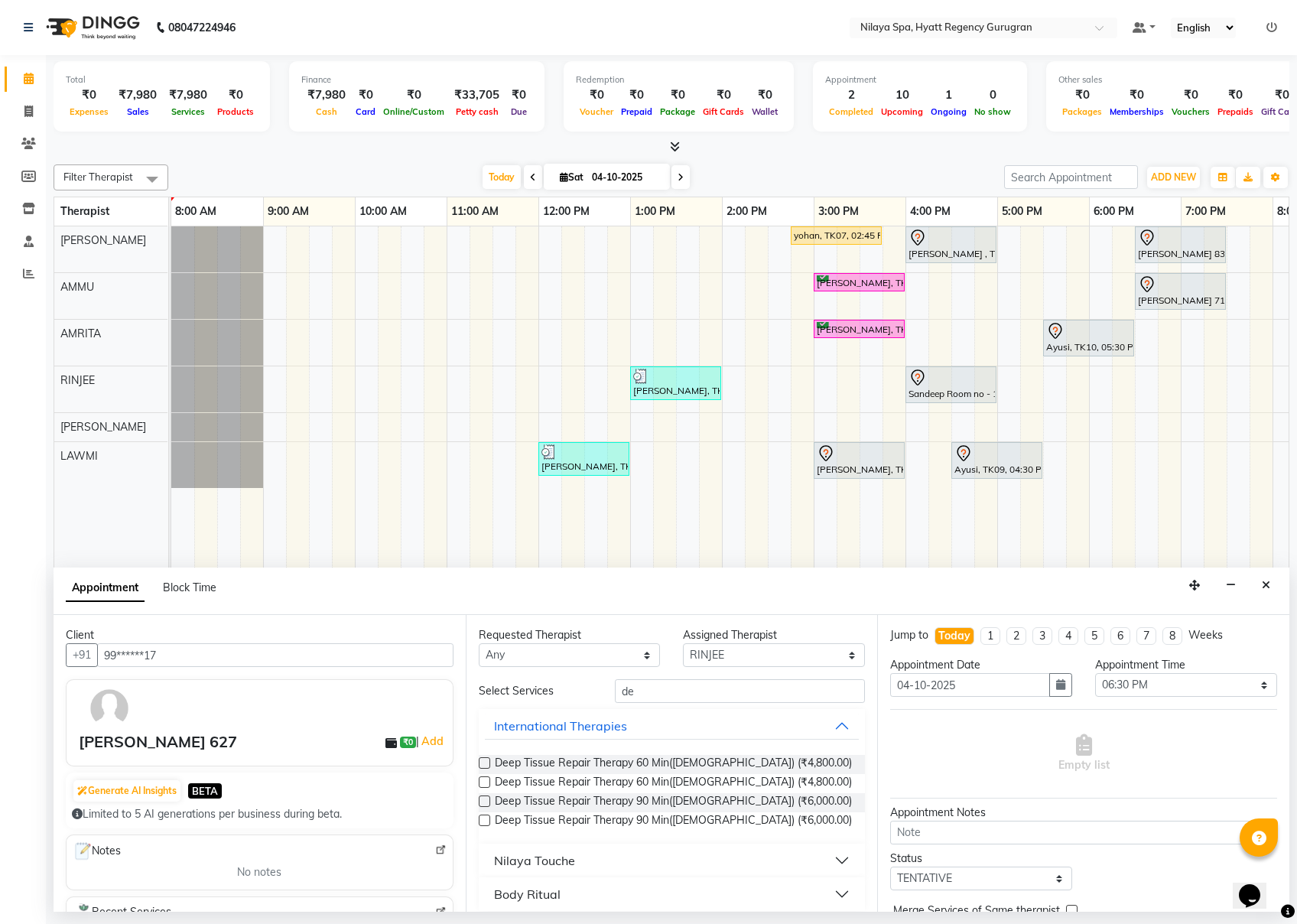
click at [487, 692] on label at bounding box center [484, 762] width 11 height 11
click at [487, 692] on input "checkbox" at bounding box center [484, 765] width 10 height 10
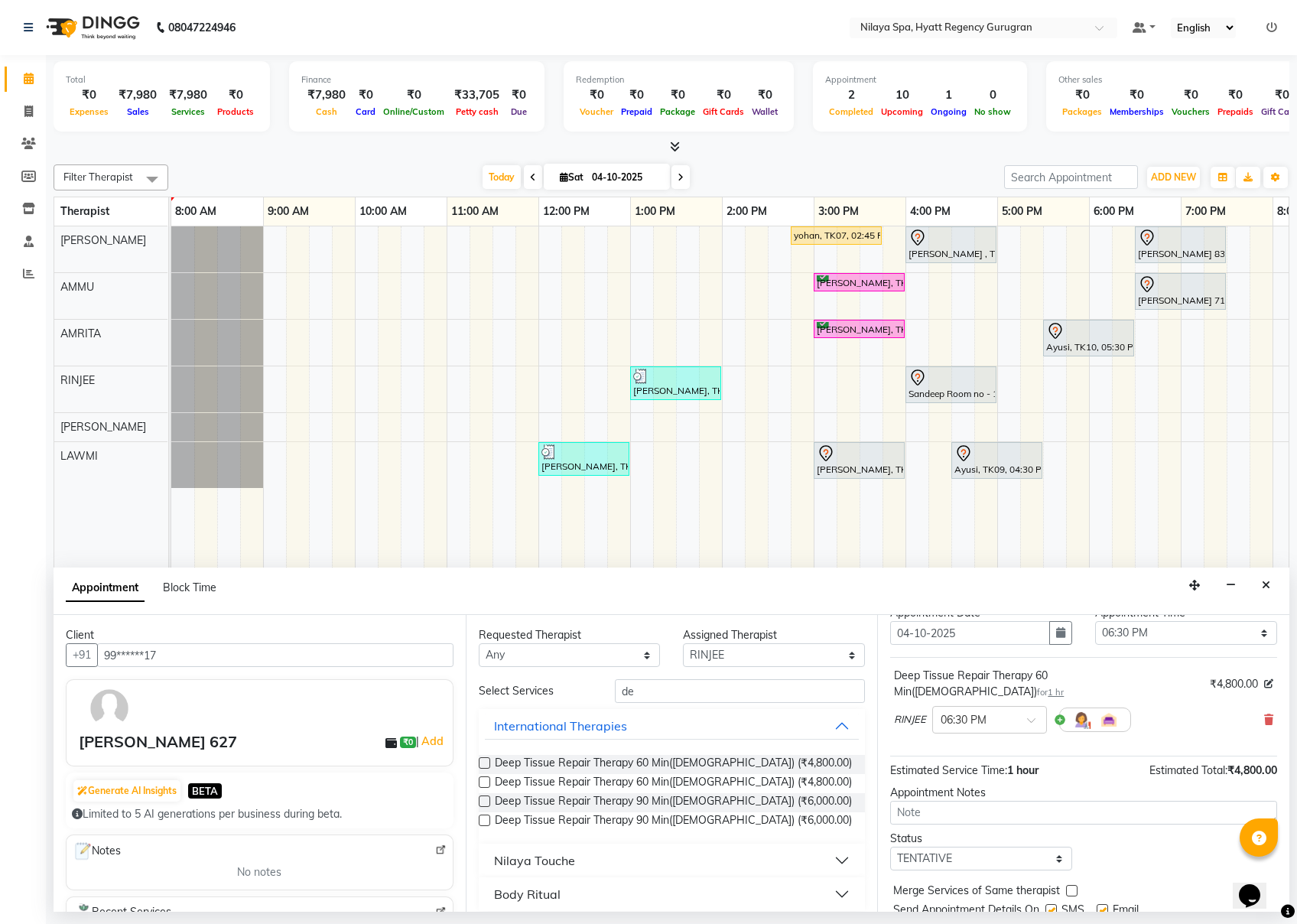
scroll to position [93, 0]
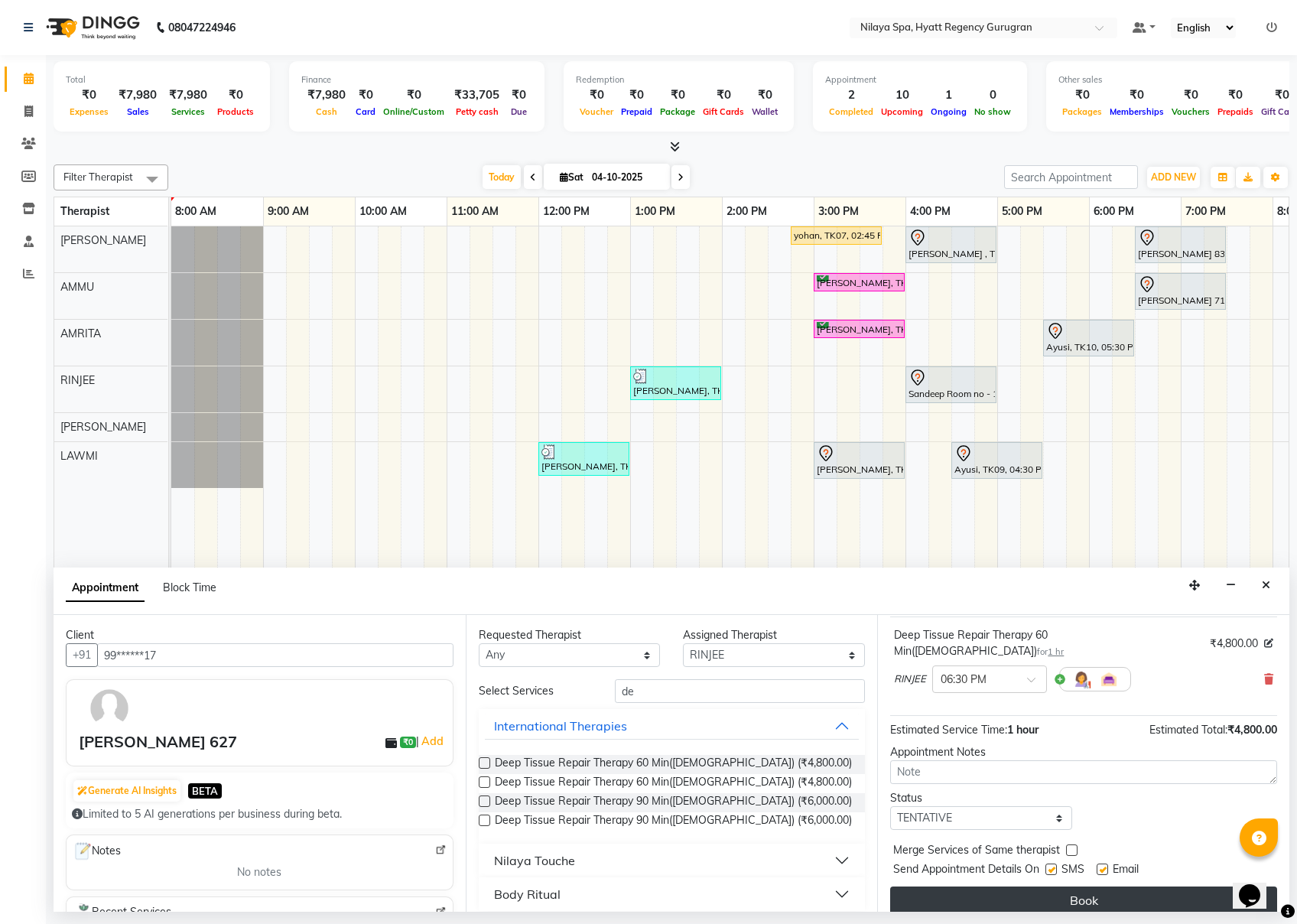
click at [972, 692] on button "Book" at bounding box center [1083, 901] width 387 height 28
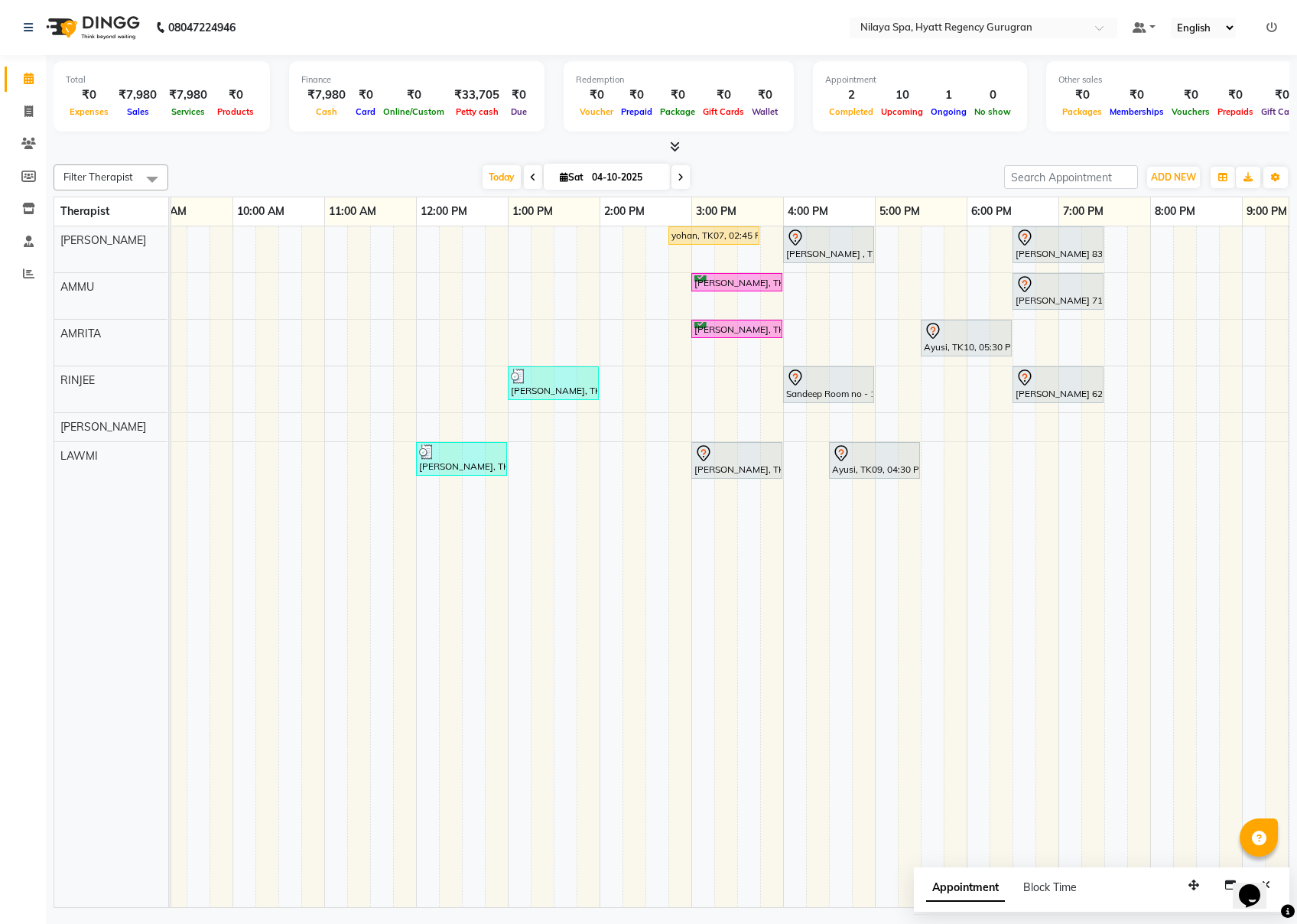
scroll to position [0, 142]
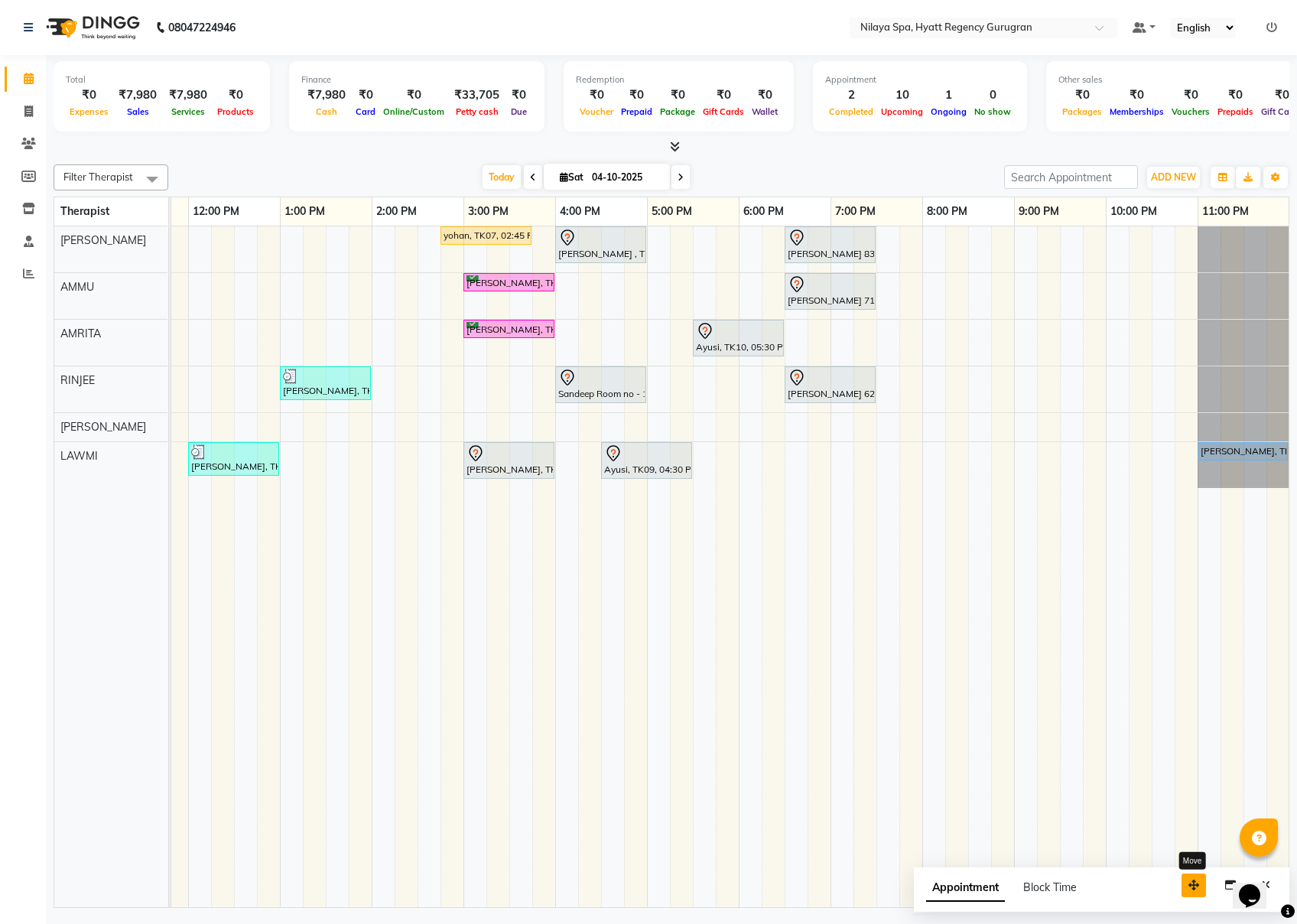
click at [972, 692] on button "button" at bounding box center [1194, 886] width 24 height 24
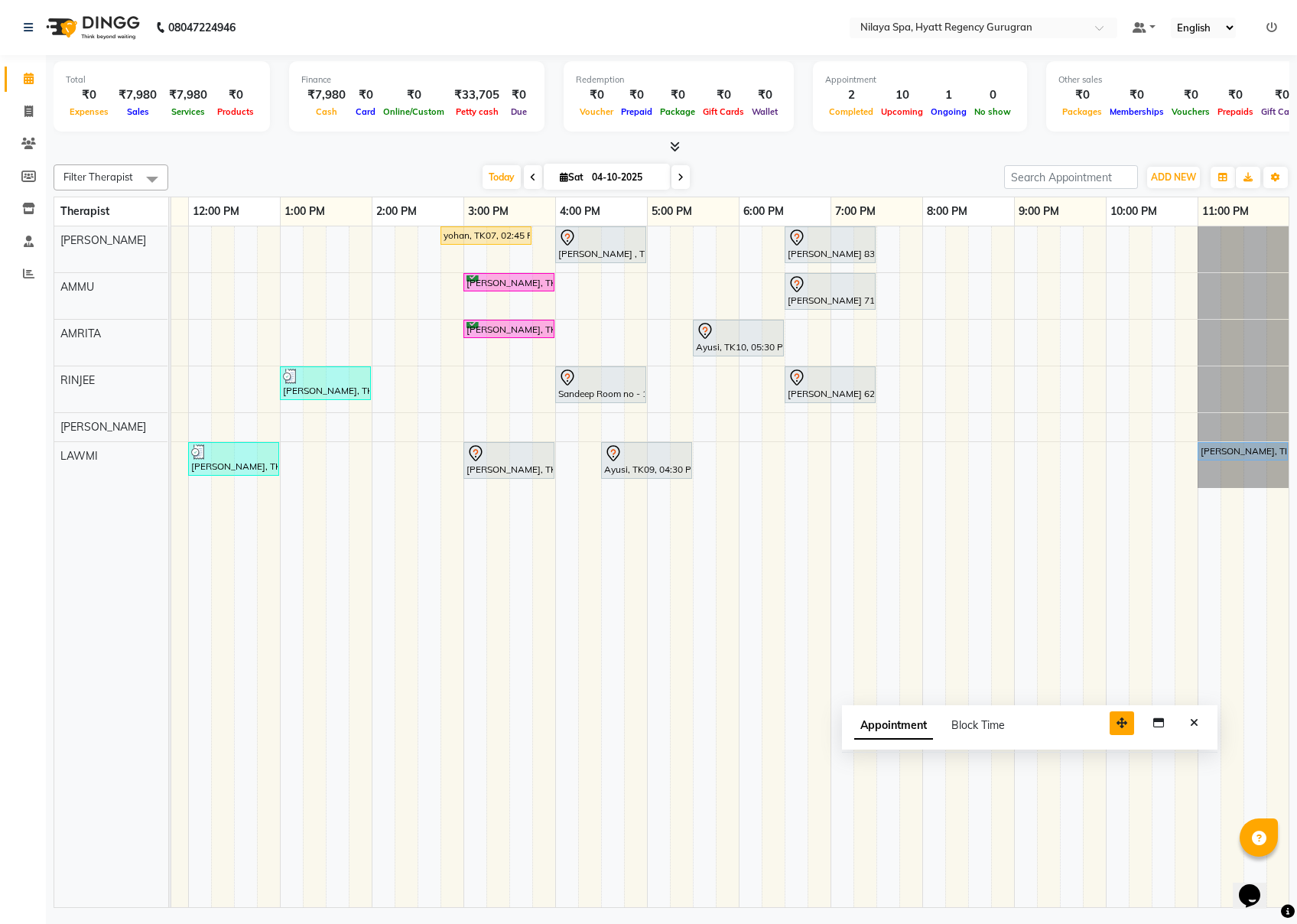
drag, startPoint x: 1193, startPoint y: 878, endPoint x: 1121, endPoint y: 716, distance: 177.4
click at [972, 692] on button "button" at bounding box center [1122, 723] width 24 height 24
click at [972, 692] on button "Close" at bounding box center [1194, 723] width 22 height 24
click at [29, 147] on icon at bounding box center [28, 143] width 15 height 11
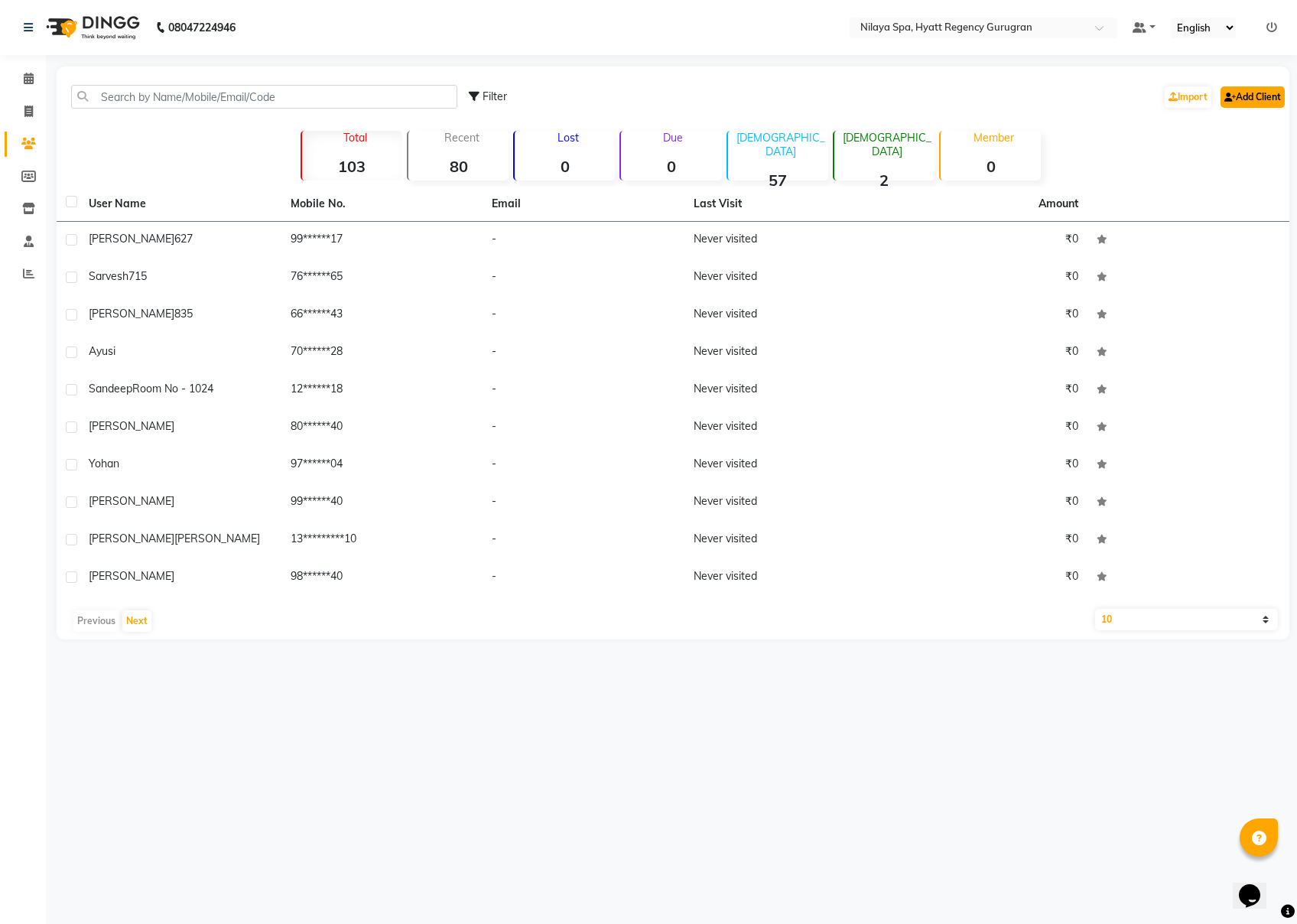
click at [972, 93] on link "Add Client" at bounding box center [1253, 96] width 64 height 21
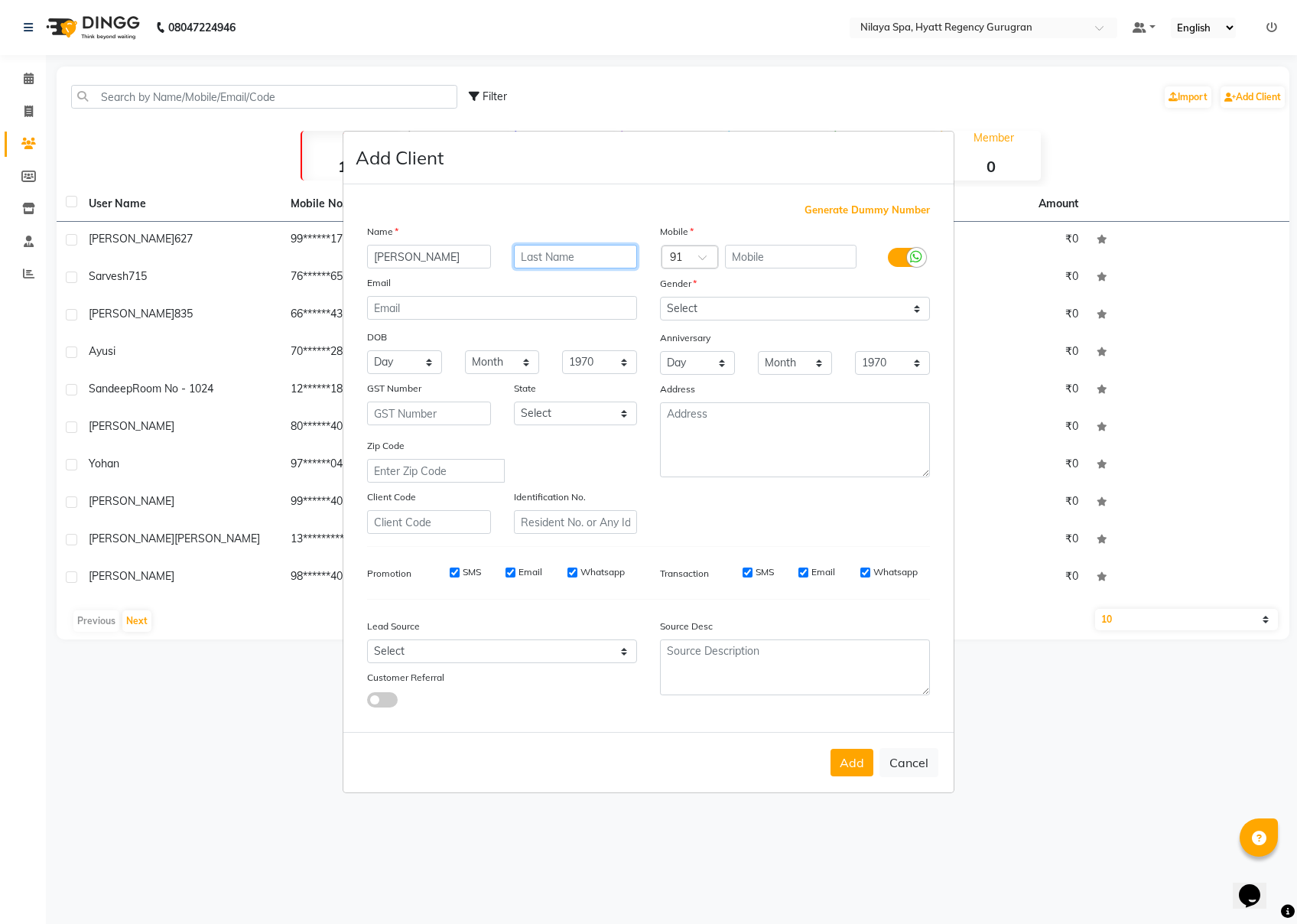
click at [554, 255] on input "text" at bounding box center [576, 257] width 124 height 24
click at [800, 258] on input "text" at bounding box center [791, 257] width 132 height 24
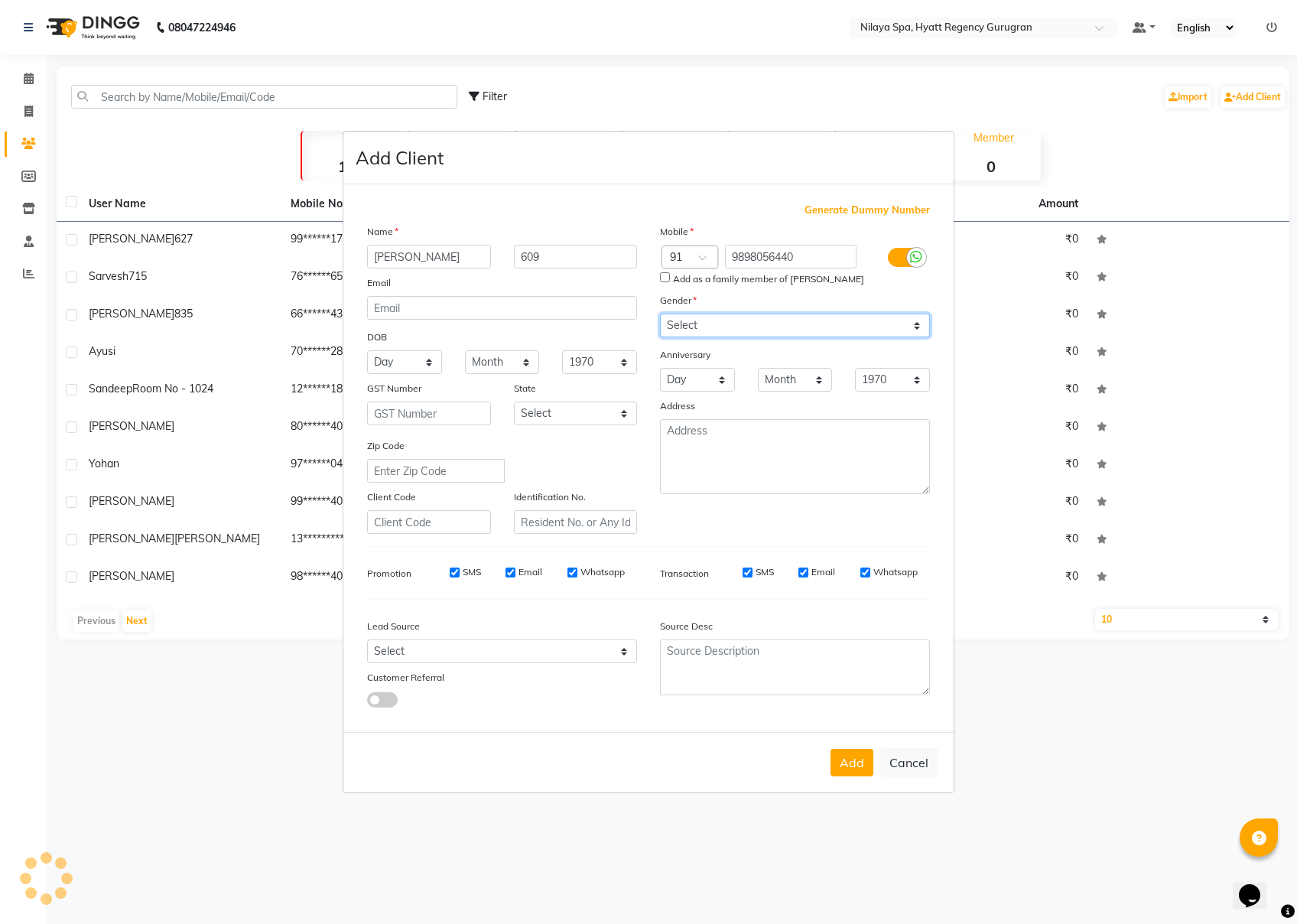
click at [754, 311] on div "Mobile Country Code × 91 9898056440 Add as a family member of [PERSON_NAME] Gen…" at bounding box center [795, 378] width 293 height 311
click at [660, 315] on select "Select [DEMOGRAPHIC_DATA] [DEMOGRAPHIC_DATA] Other Prefer Not To Say" at bounding box center [795, 326] width 270 height 24
click at [843, 692] on button "Add" at bounding box center [852, 763] width 43 height 28
click at [811, 257] on input "9898056440" at bounding box center [791, 257] width 132 height 24
click at [894, 692] on button "Cancel" at bounding box center [909, 762] width 59 height 29
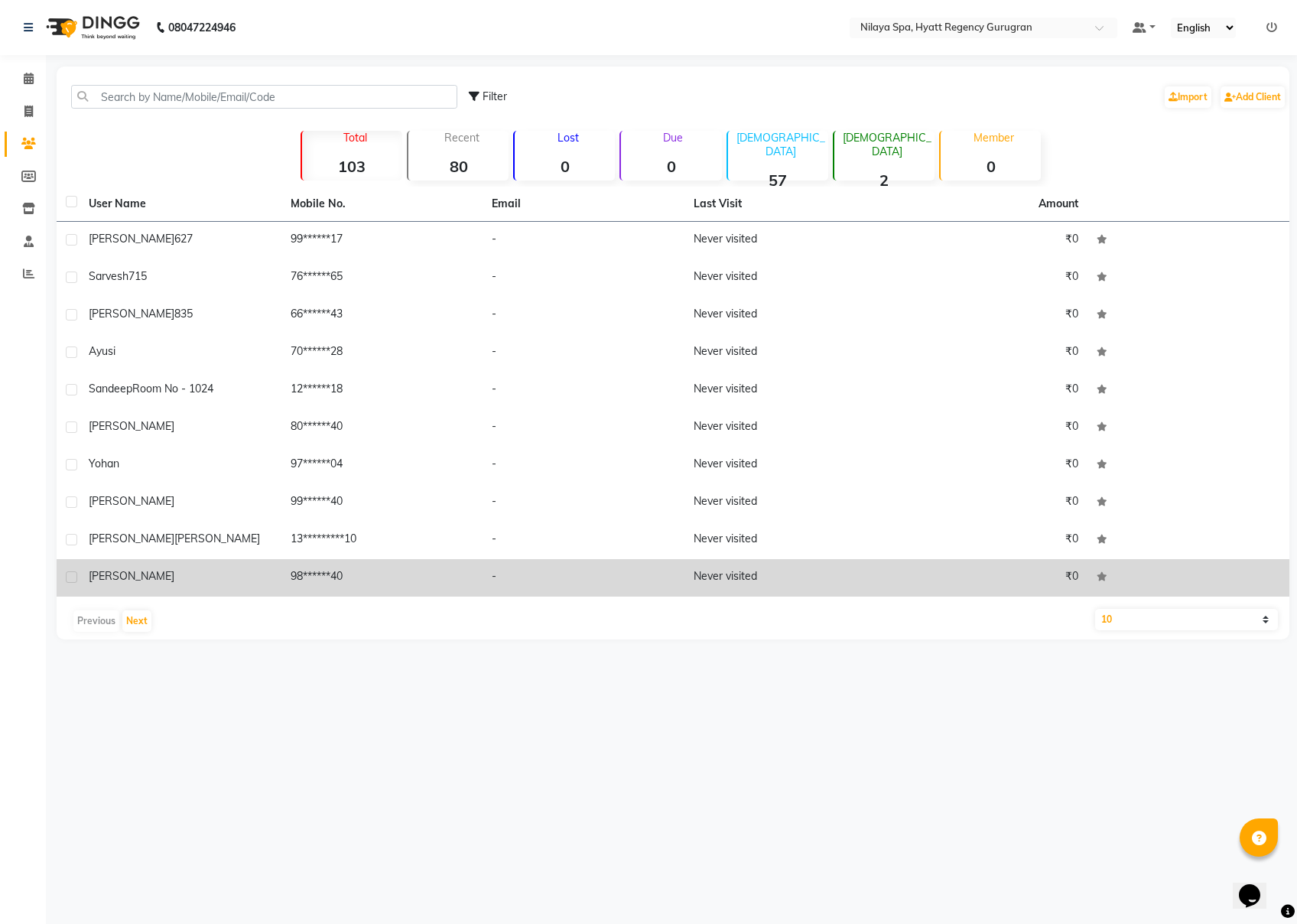
click at [98, 582] on span "[PERSON_NAME]" at bounding box center [132, 576] width 86 height 14
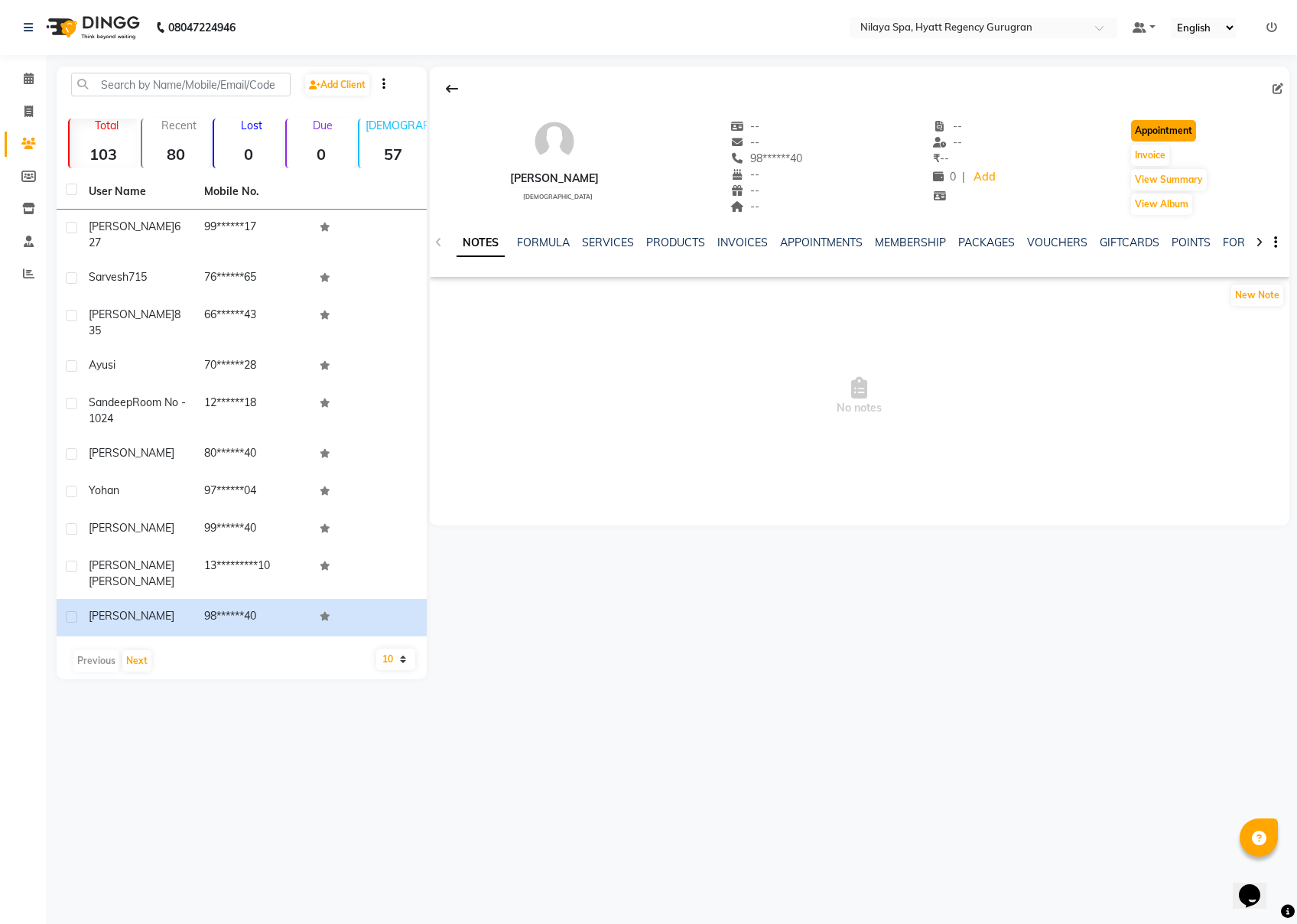
click at [972, 133] on button "Appointment" at bounding box center [1163, 130] width 65 height 21
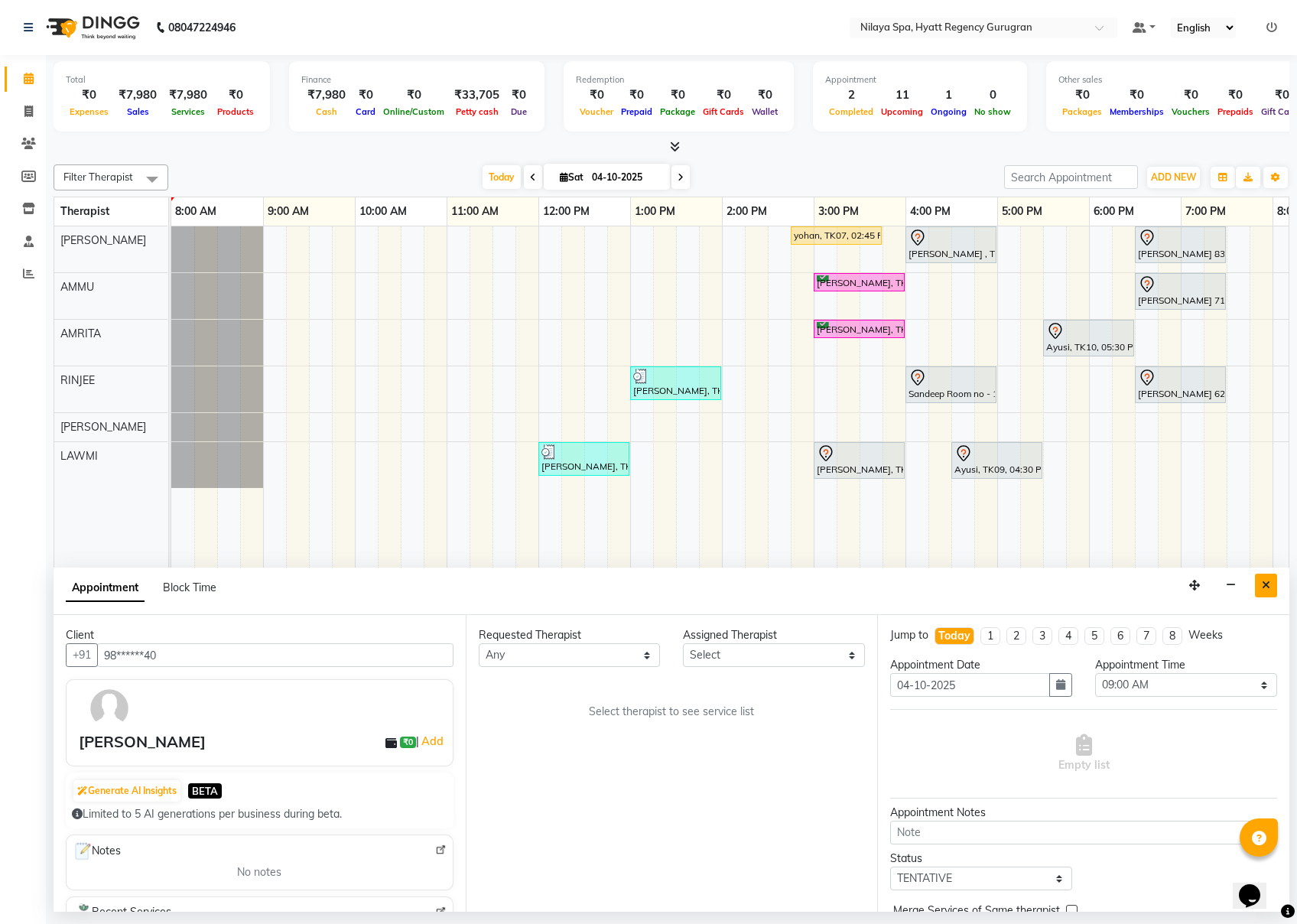
click at [972, 583] on button "Close" at bounding box center [1266, 586] width 22 height 24
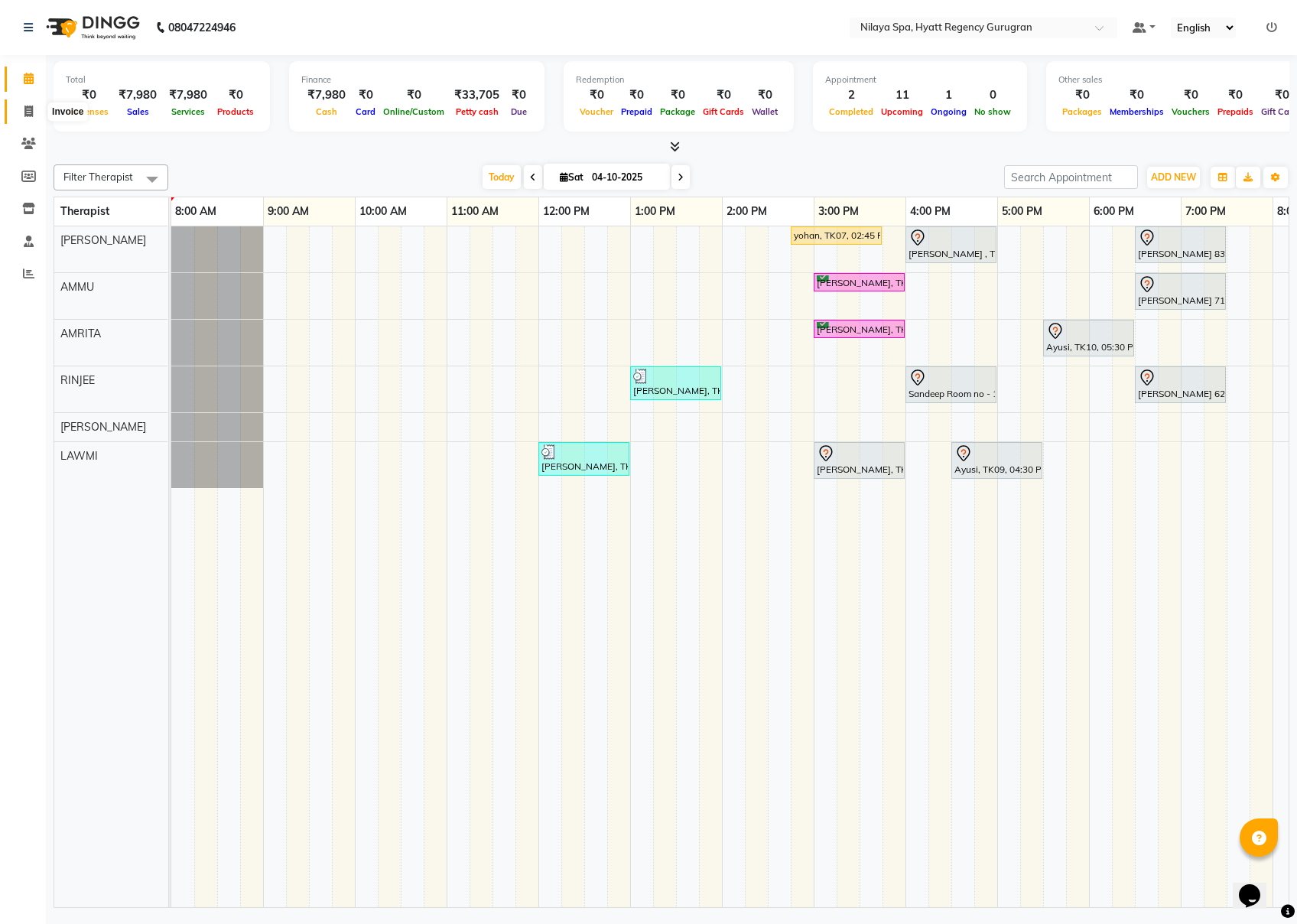
click at [22, 117] on span at bounding box center [28, 112] width 27 height 18
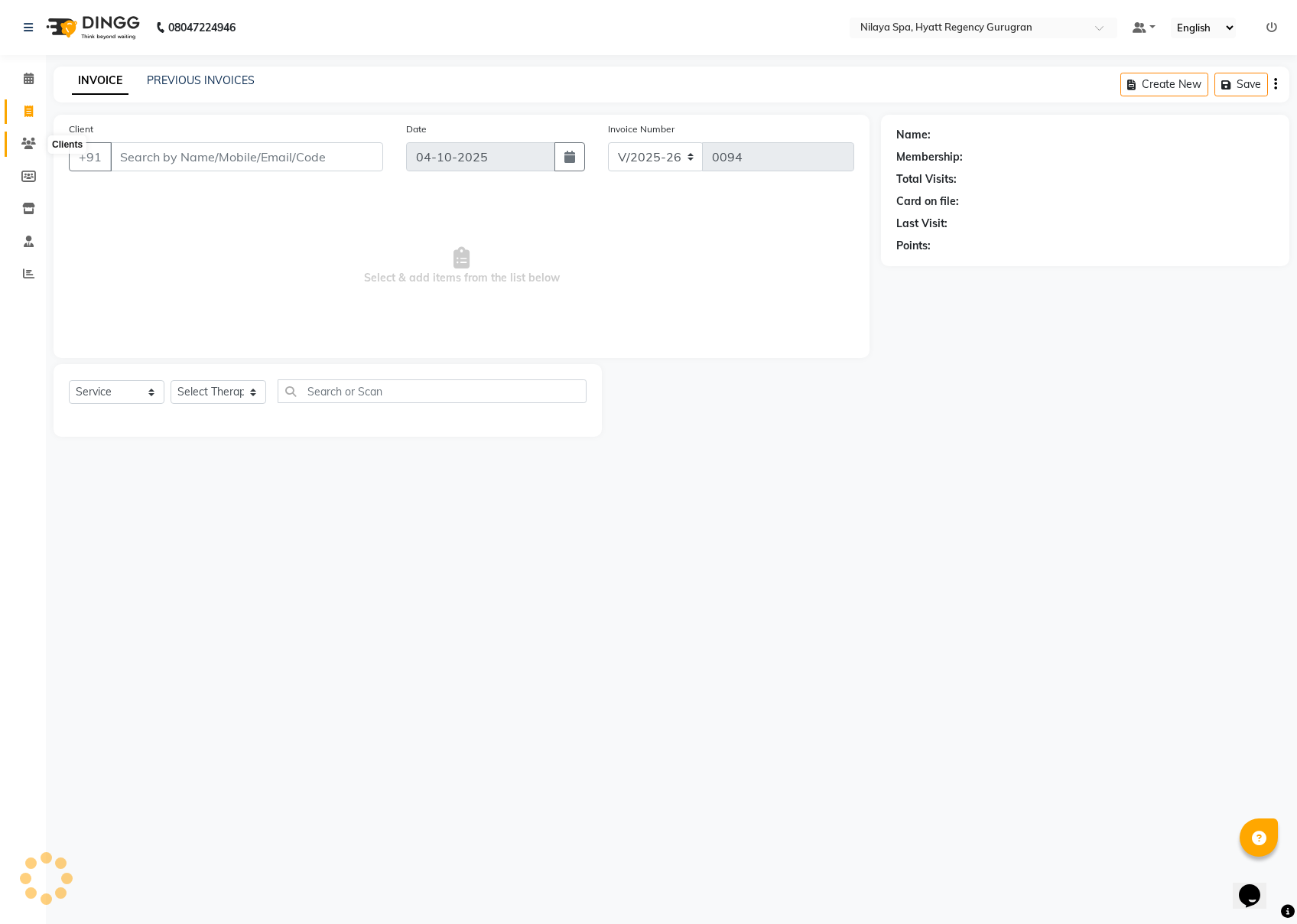
click at [21, 142] on icon at bounding box center [28, 143] width 15 height 11
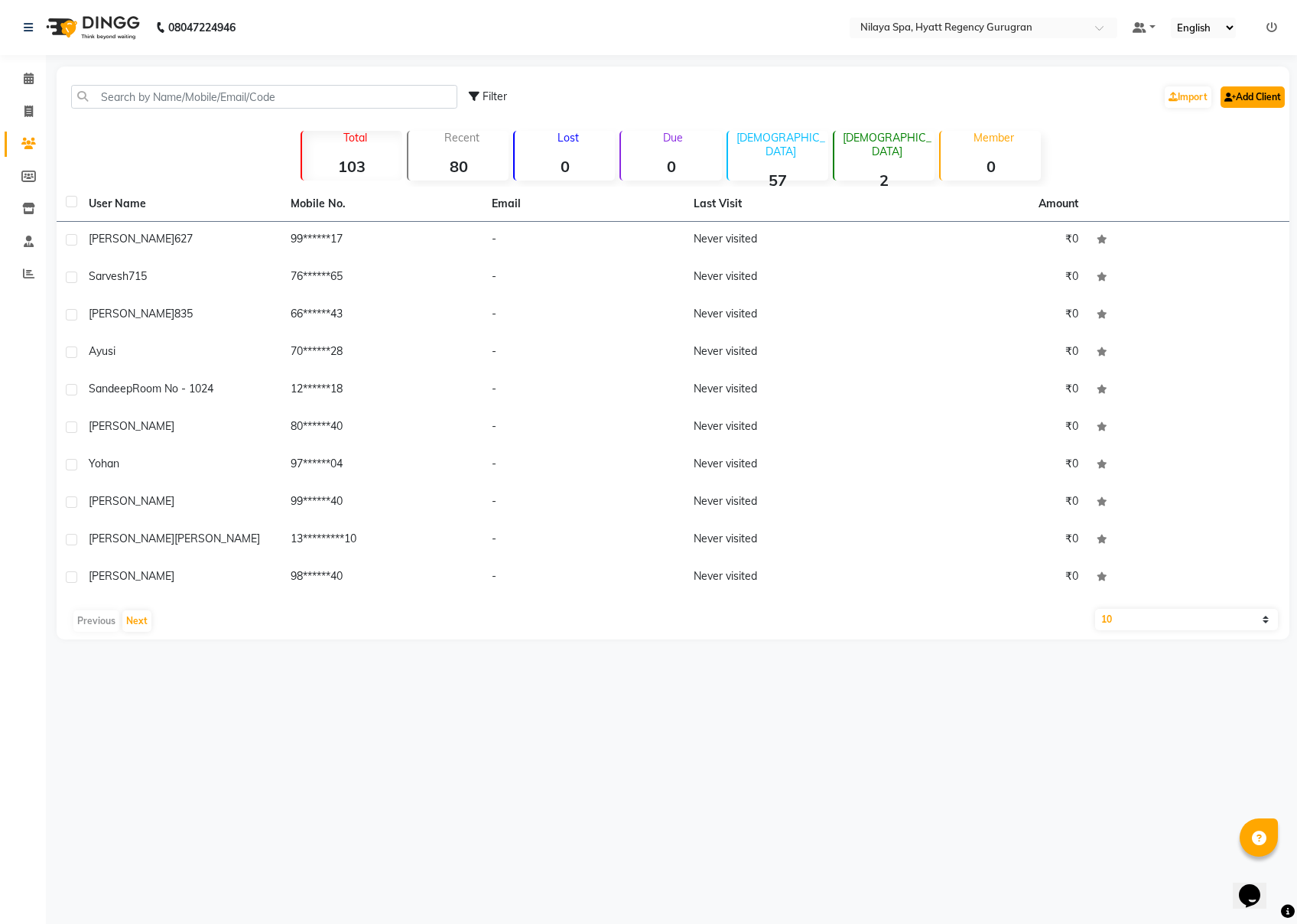
click at [972, 96] on link "Add Client" at bounding box center [1253, 96] width 64 height 21
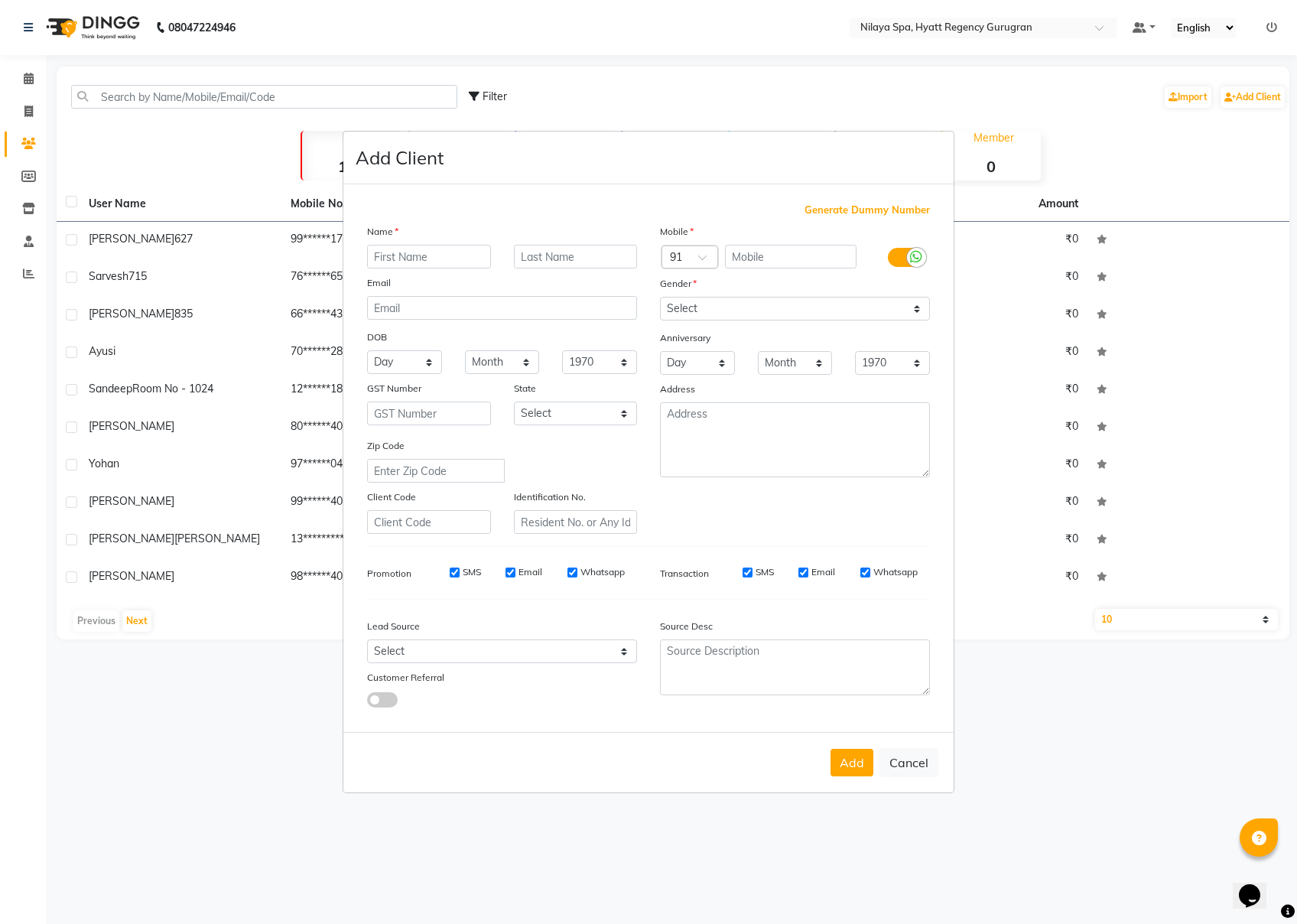
click at [384, 270] on div "Name Email DOB Day 01 02 03 04 05 06 07 08 09 10 11 12 13 14 15 16 17 18 19 20 …" at bounding box center [502, 378] width 293 height 311
click at [389, 267] on input "text" at bounding box center [429, 257] width 124 height 24
click at [579, 256] on input "text" at bounding box center [576, 257] width 124 height 24
click at [759, 259] on input "text" at bounding box center [791, 257] width 132 height 24
click at [811, 308] on select "Select [DEMOGRAPHIC_DATA] [DEMOGRAPHIC_DATA] Other Prefer Not To Say" at bounding box center [795, 309] width 270 height 24
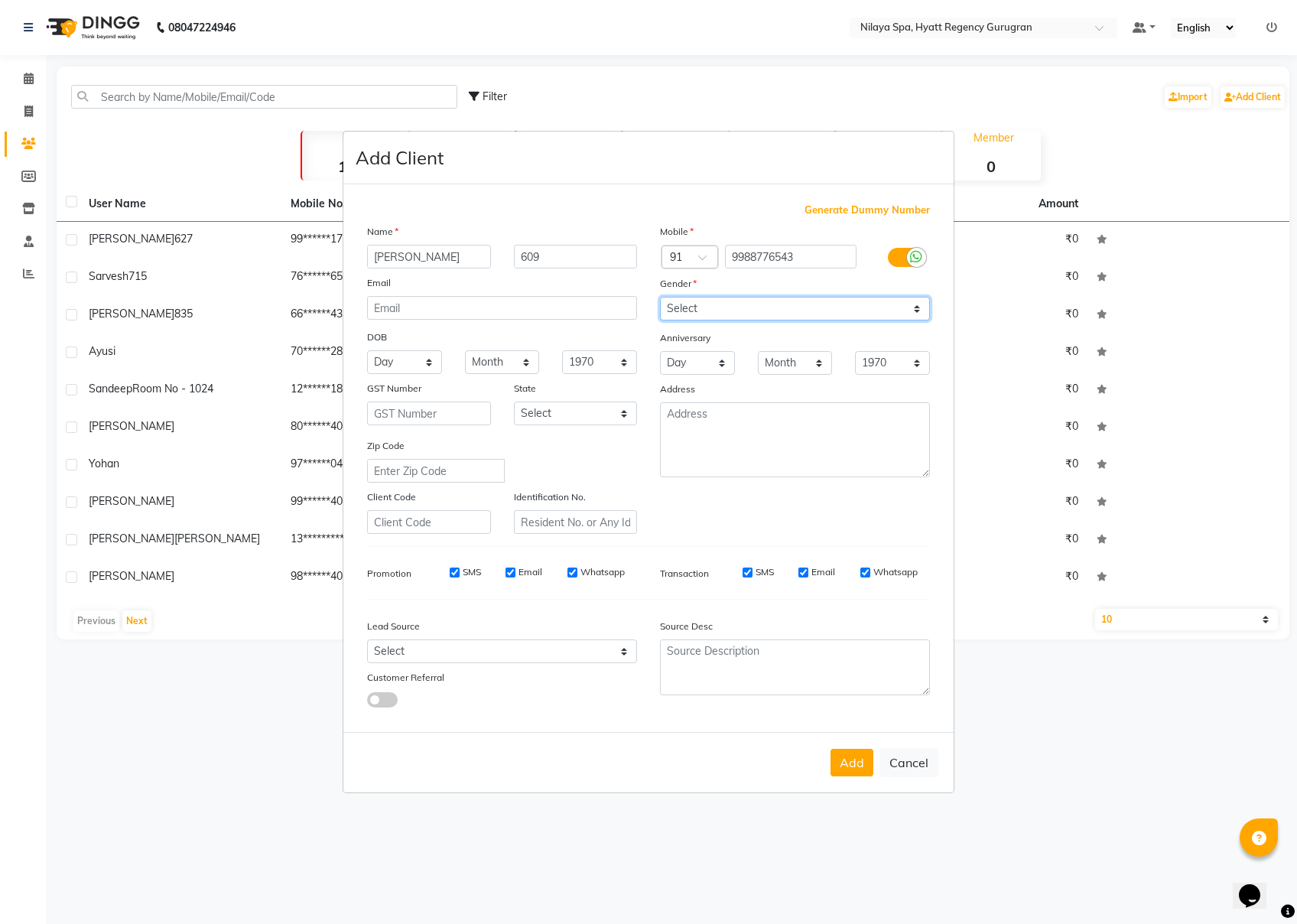
click at [660, 298] on select "Select [DEMOGRAPHIC_DATA] [DEMOGRAPHIC_DATA] Other Prefer Not To Say" at bounding box center [795, 309] width 270 height 24
click at [854, 692] on button "Add" at bounding box center [852, 763] width 43 height 28
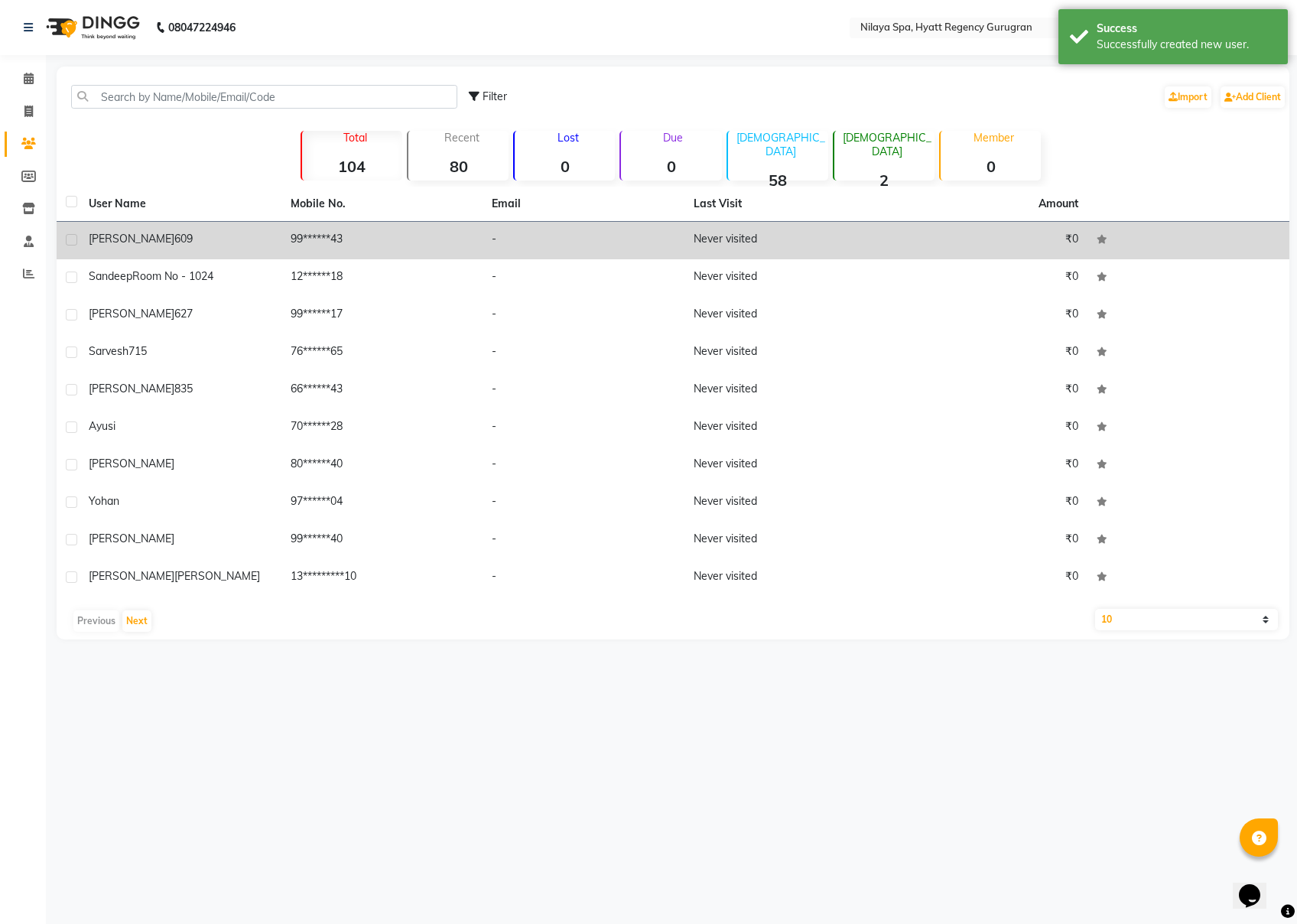
click at [174, 236] on span "609" at bounding box center [183, 239] width 18 height 14
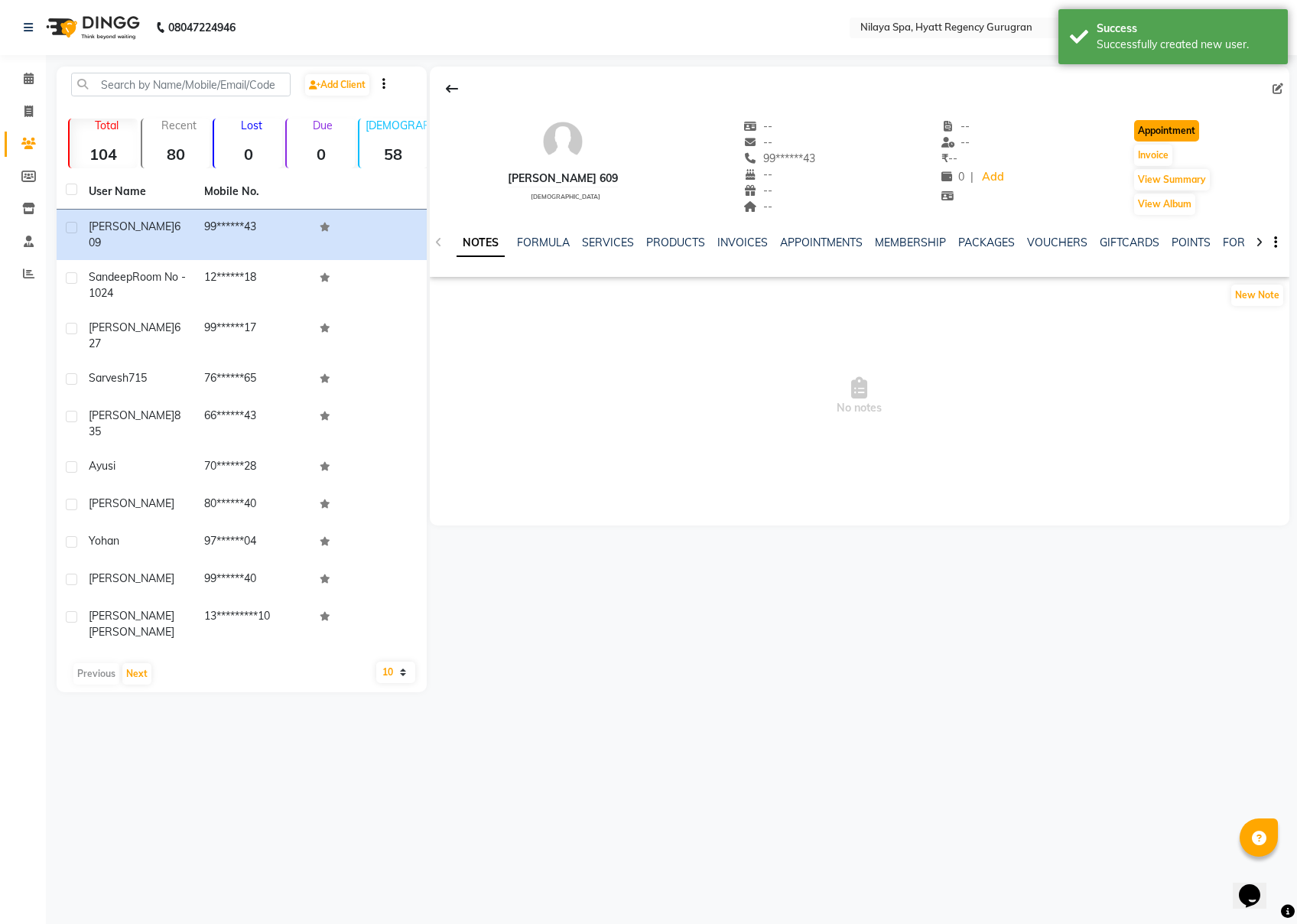
click at [972, 125] on button "Appointment" at bounding box center [1166, 130] width 65 height 21
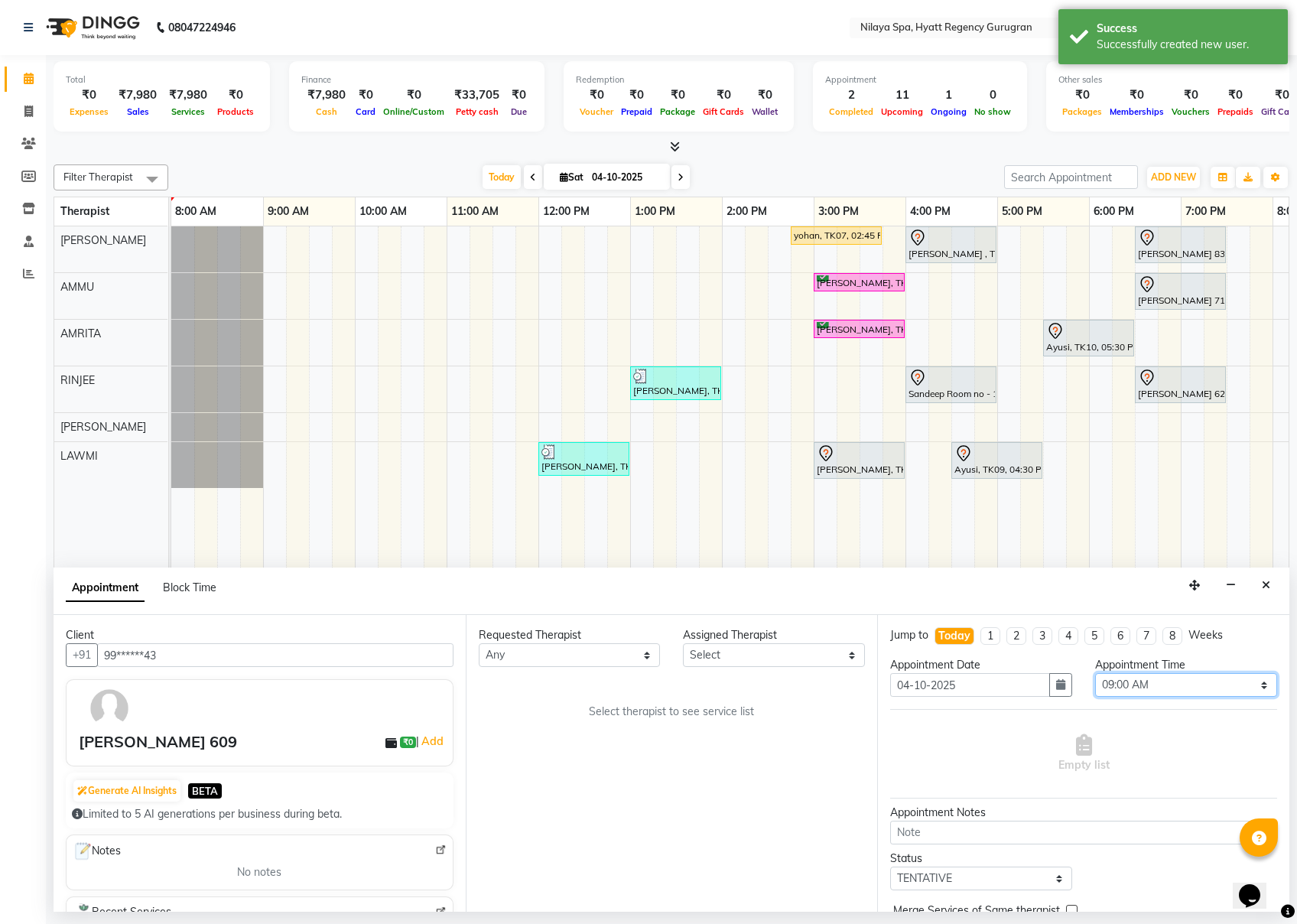
click at [972, 681] on select "Select 09:00 AM 09:15 AM 09:30 AM 09:45 AM 10:00 AM 10:15 AM 10:30 AM 10:45 AM …" at bounding box center [1186, 685] width 182 height 24
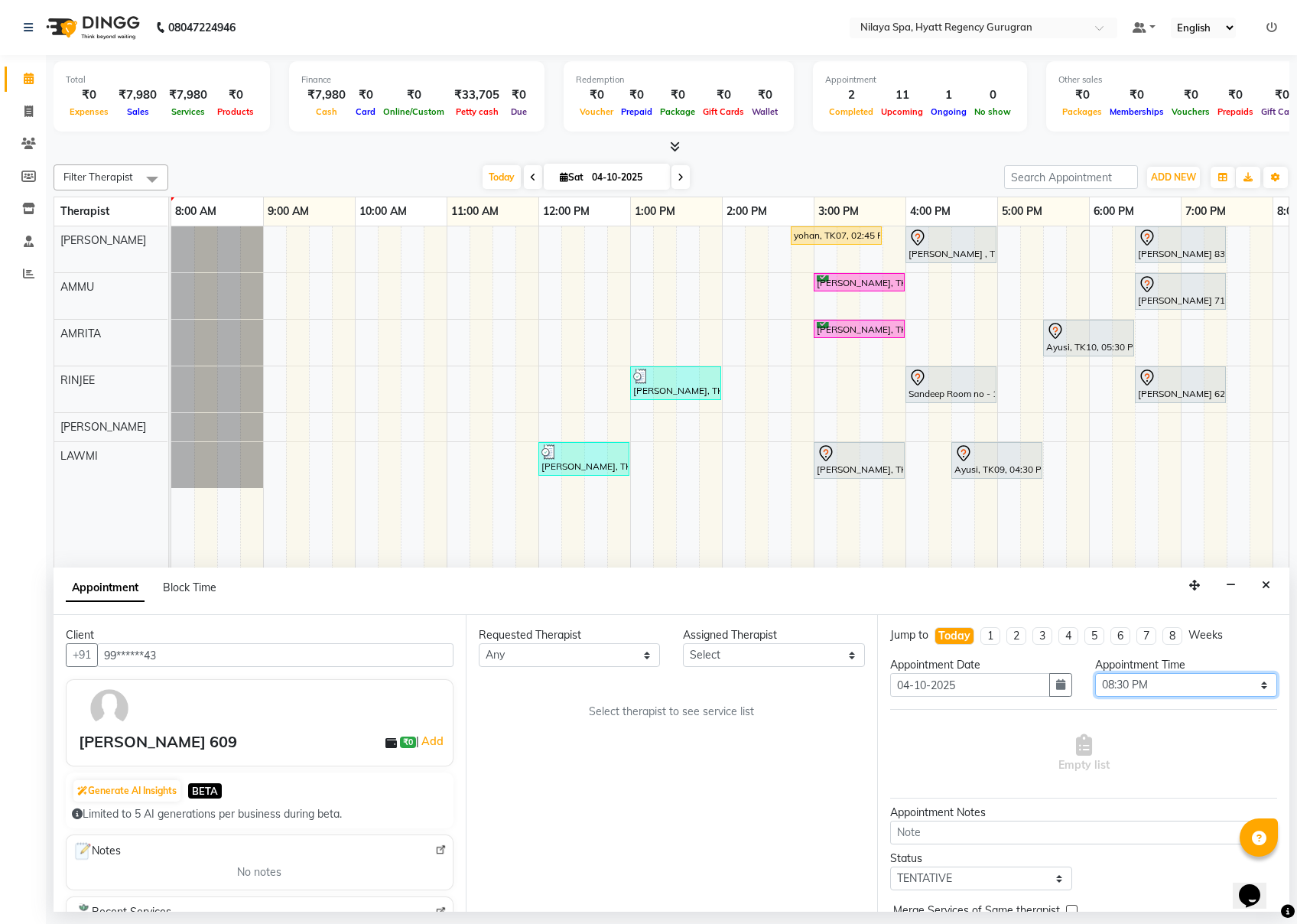
click at [972, 675] on select "Select 09:00 AM 09:15 AM 09:30 AM 09:45 AM 10:00 AM 10:15 AM 10:30 AM 10:45 AM …" at bounding box center [1186, 685] width 182 height 24
click at [751, 653] on select "Select AMMU AMRITA [PERSON_NAME] LAWMI [PERSON_NAME] RINJEE" at bounding box center [774, 655] width 182 height 24
click at [683, 644] on select "Select AMMU AMRITA [PERSON_NAME] LAWMI [PERSON_NAME] RINJEE" at bounding box center [774, 655] width 182 height 24
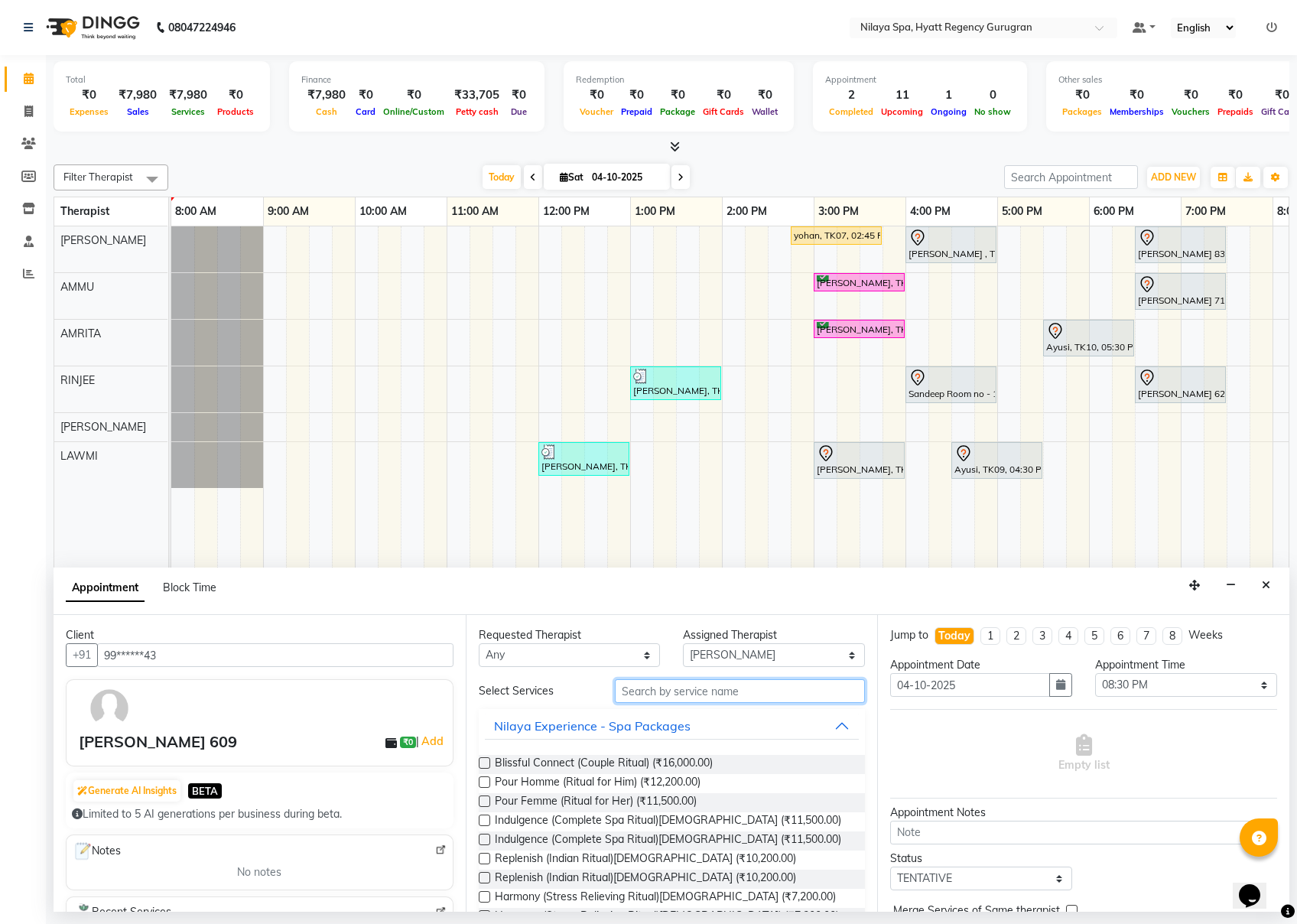
click at [711, 690] on input "text" at bounding box center [740, 691] width 250 height 24
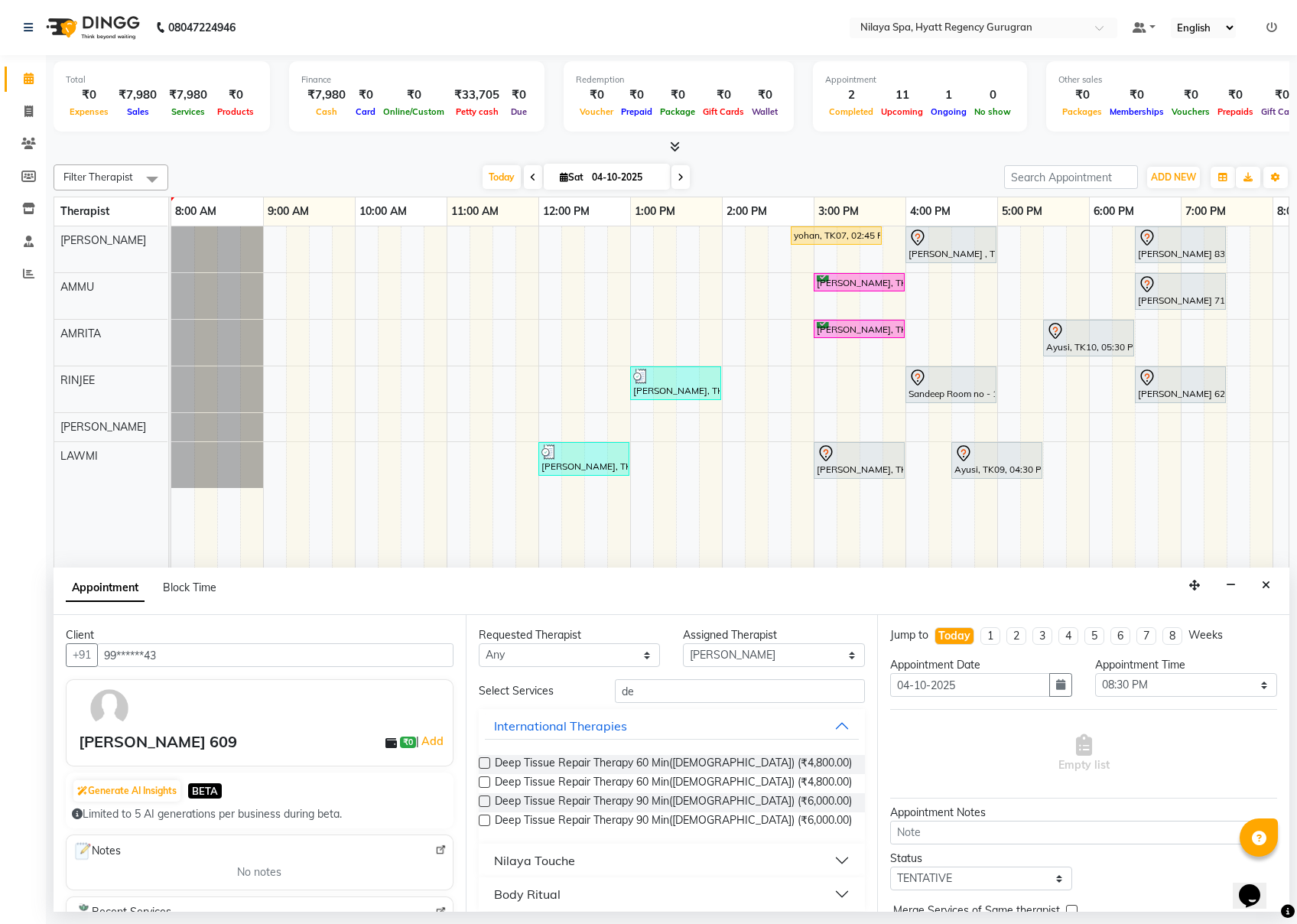
click at [490, 692] on label at bounding box center [484, 762] width 11 height 11
click at [489, 692] on input "checkbox" at bounding box center [484, 765] width 10 height 10
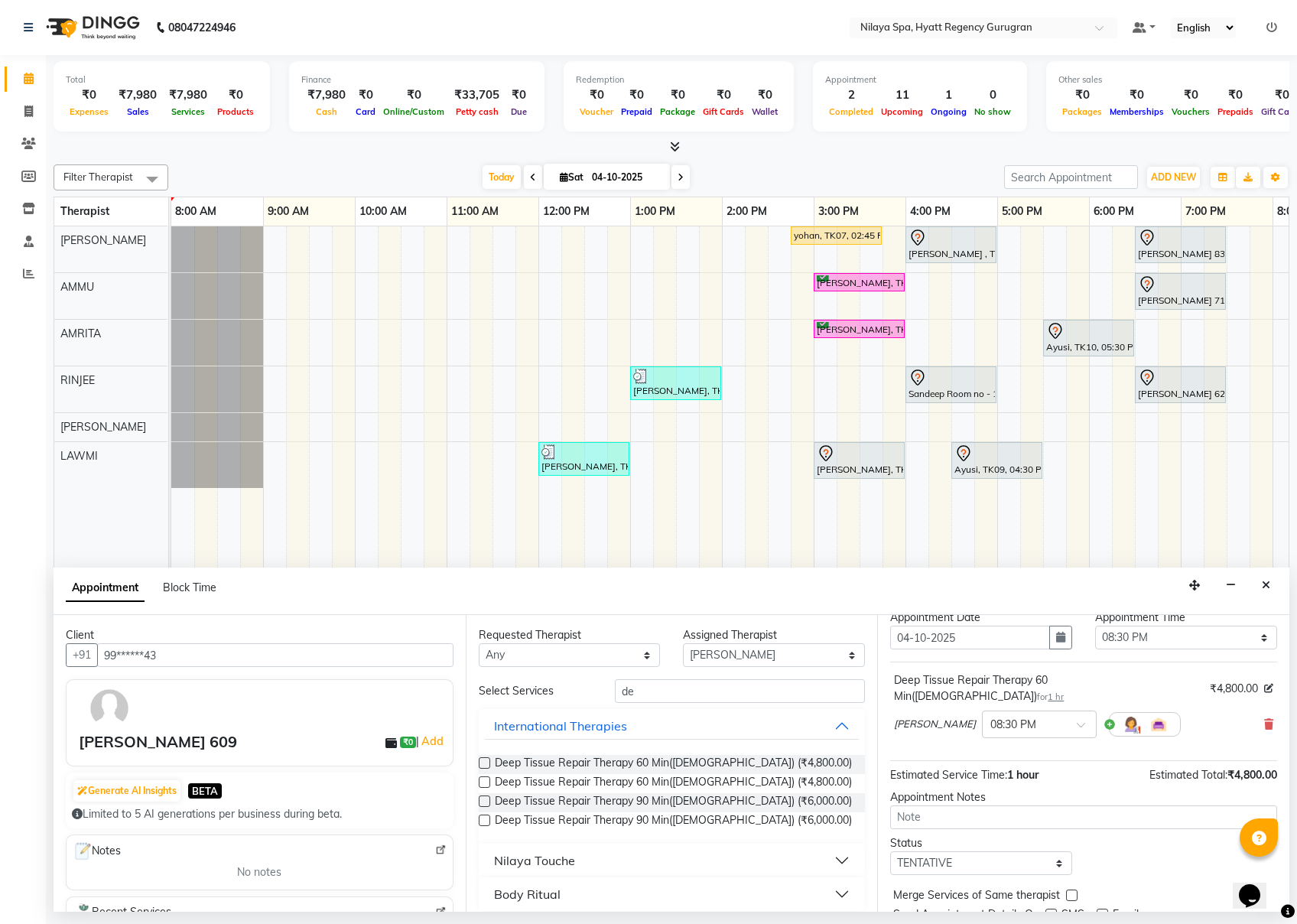
scroll to position [93, 0]
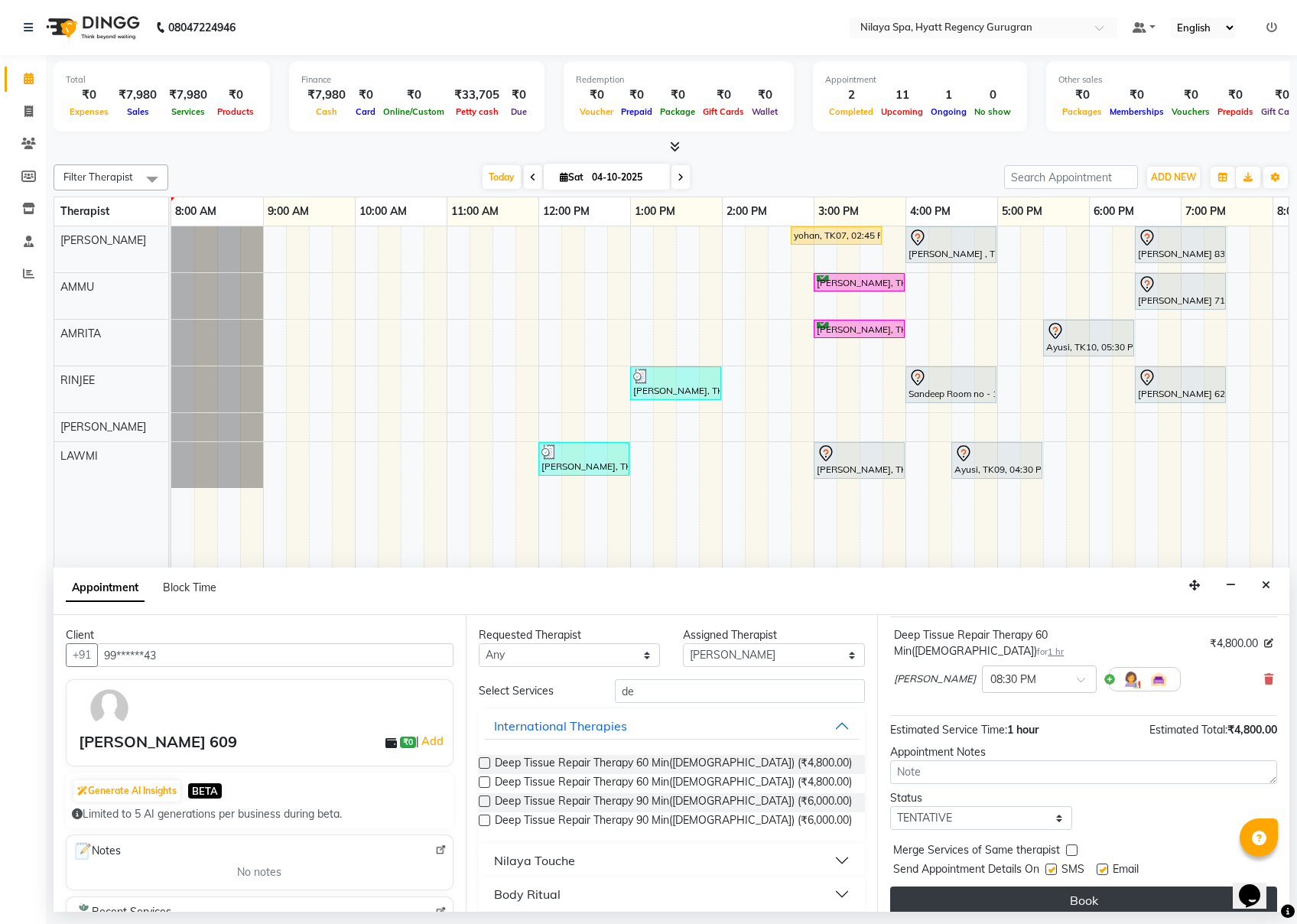
click at [972, 692] on button "Book" at bounding box center [1083, 901] width 387 height 28
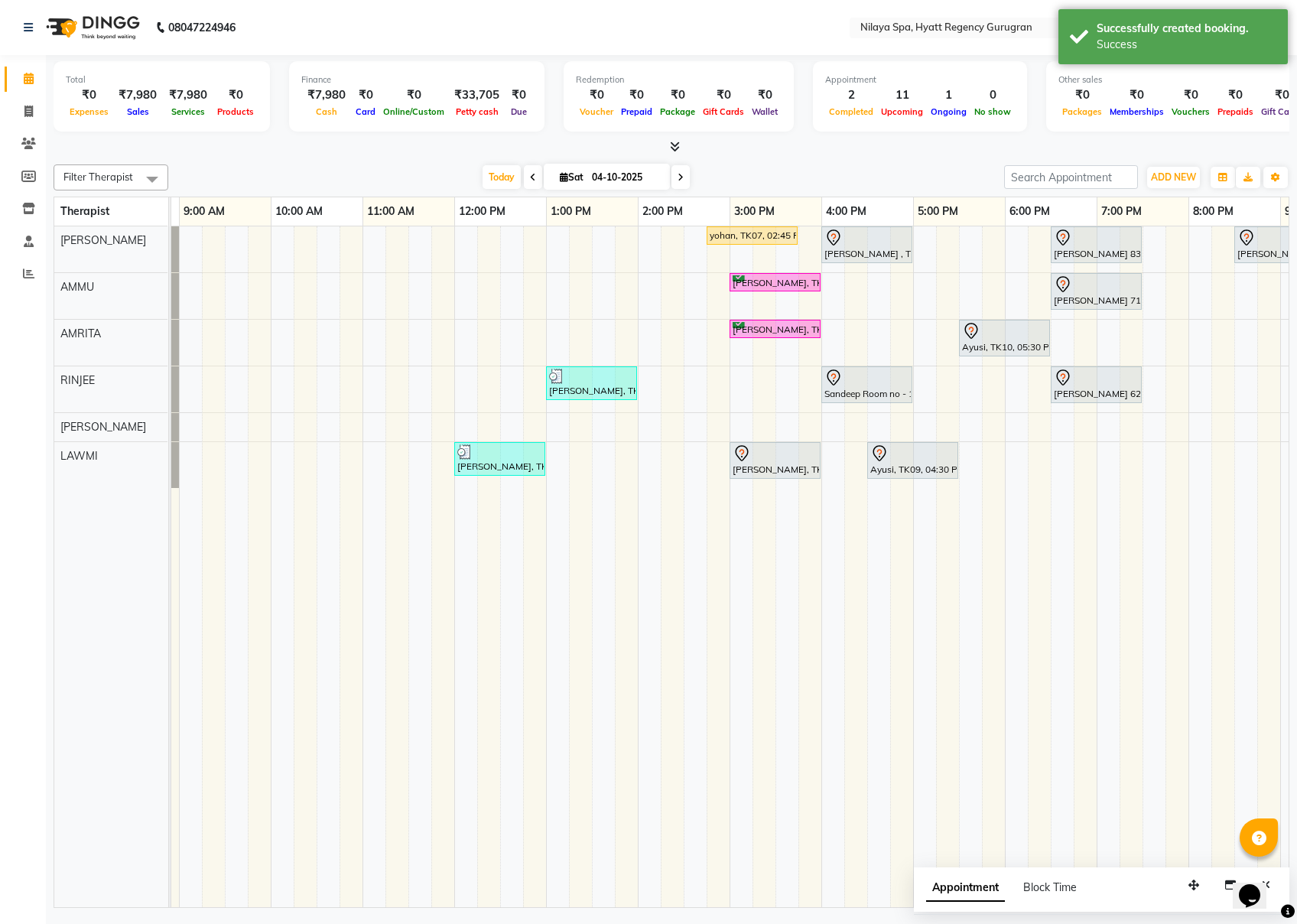
scroll to position [0, 83]
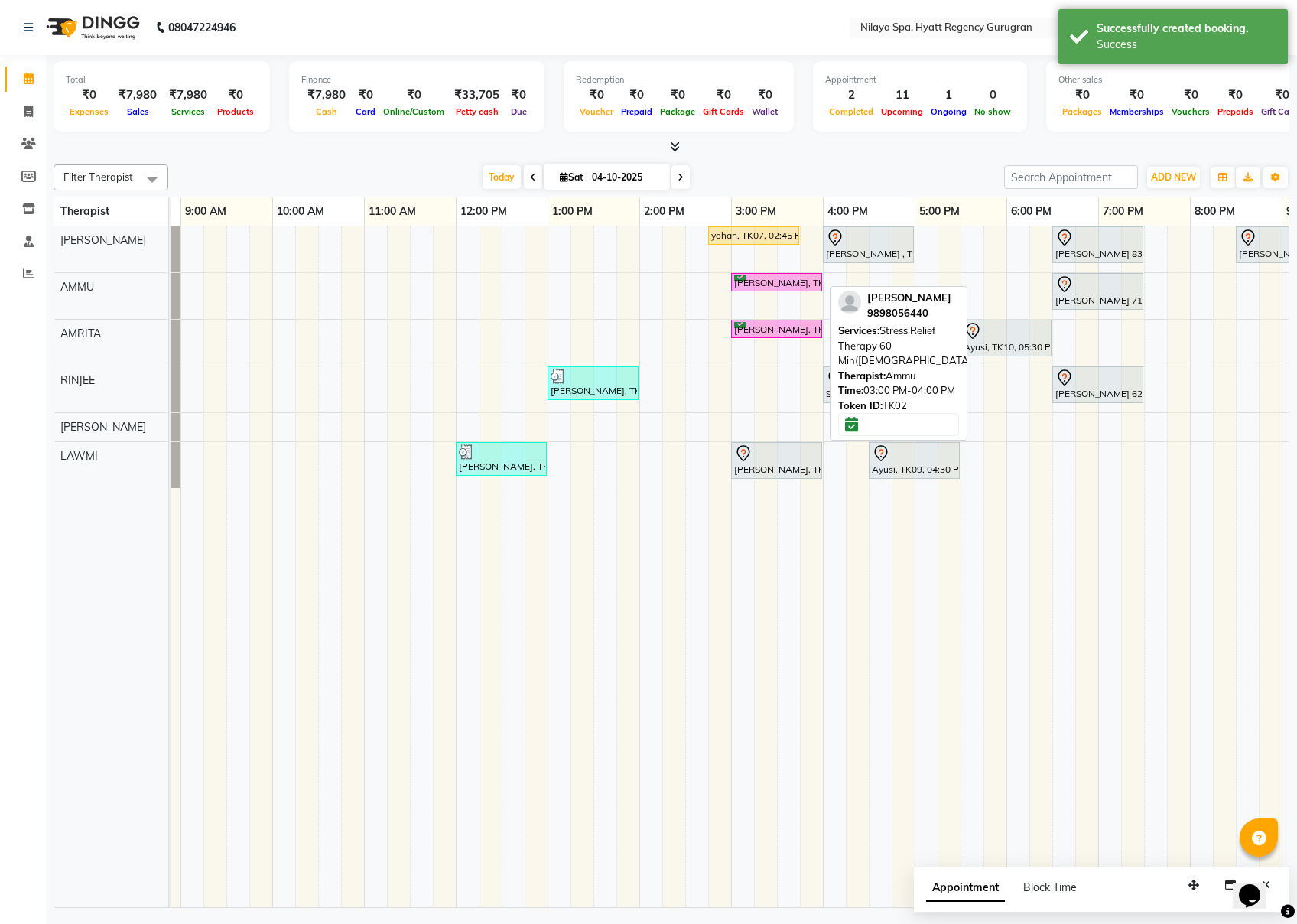
click at [754, 279] on div "[PERSON_NAME], TK02, 03:00 PM-04:00 PM, Stress Relief Therapy 60 Min([DEMOGRAPH…" at bounding box center [777, 282] width 88 height 15
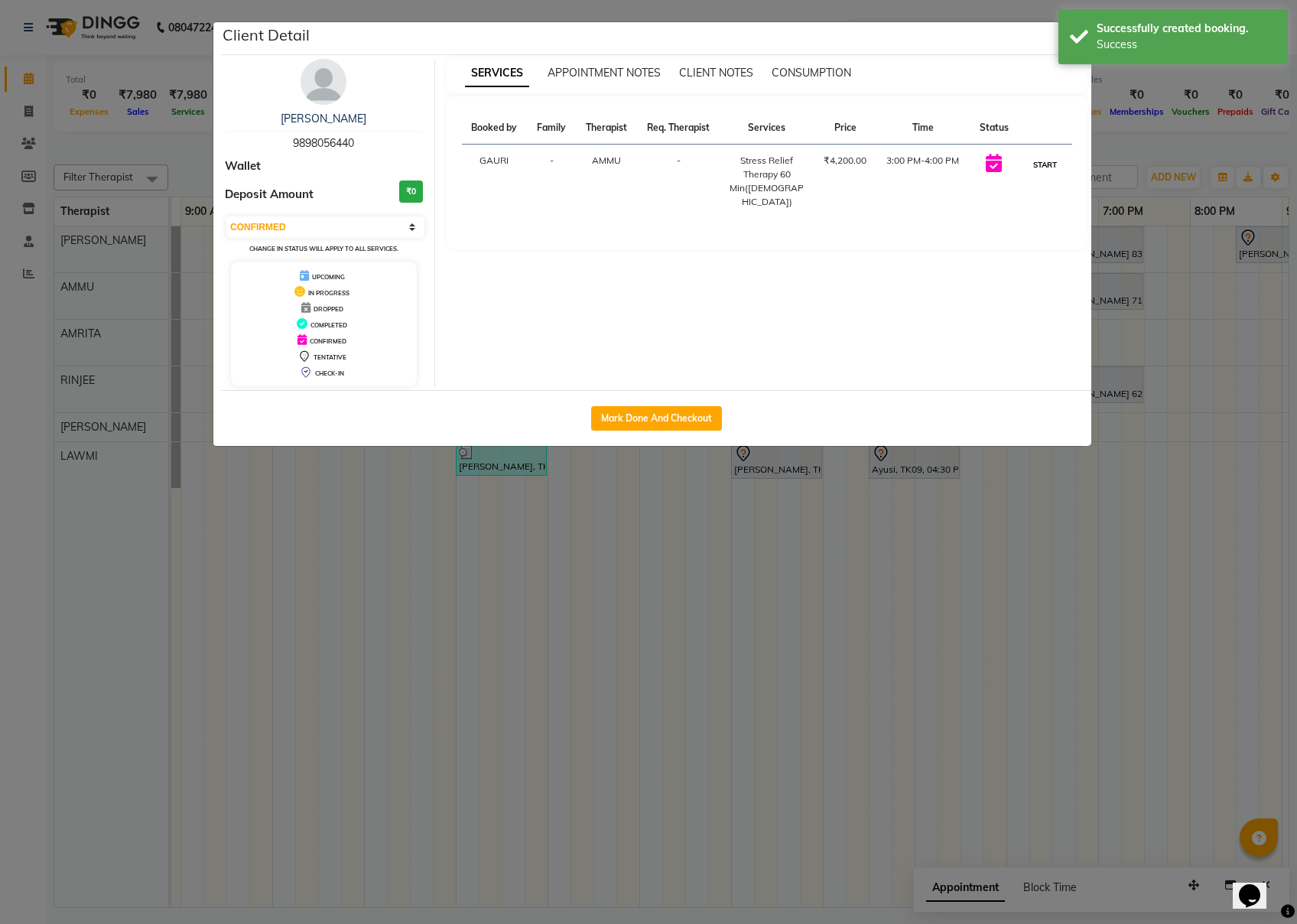
click at [972, 165] on button "START" at bounding box center [1045, 164] width 31 height 19
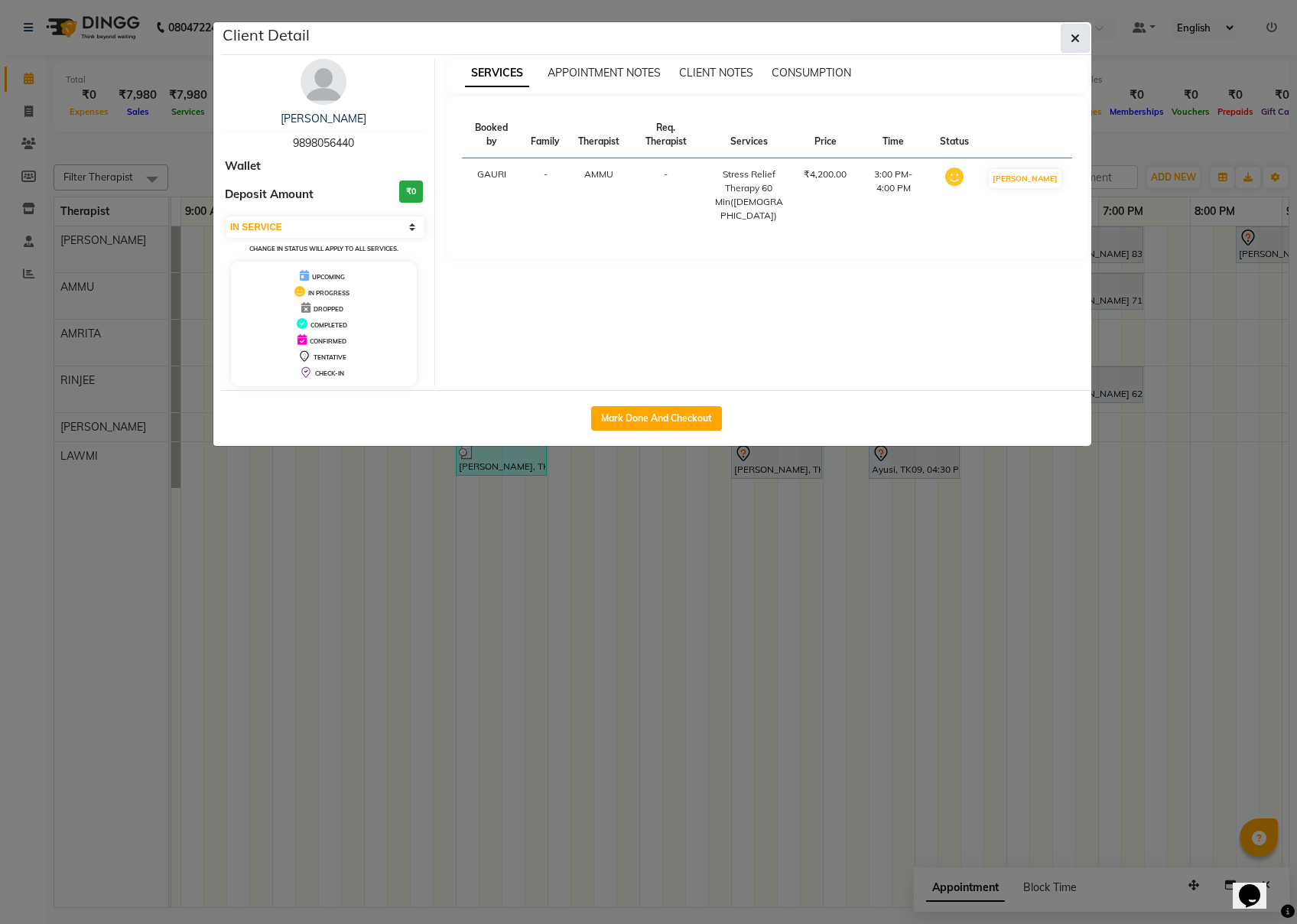
click at [972, 40] on icon "button" at bounding box center [1075, 38] width 9 height 12
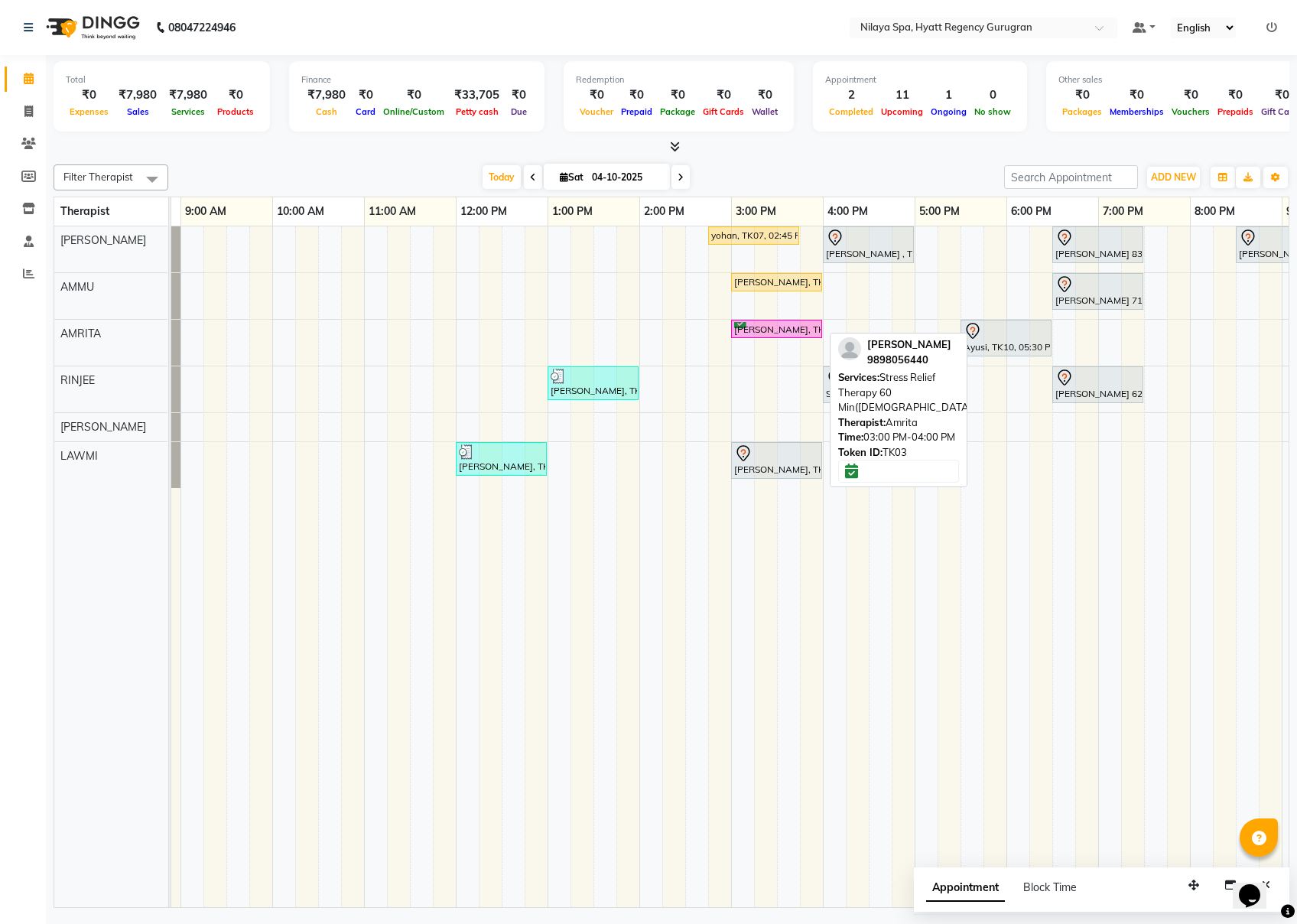
click at [797, 335] on div "[PERSON_NAME], TK03, 03:00 PM-04:00 PM, Stress Relief Therapy 60 Min([DEMOGRAPH…" at bounding box center [777, 329] width 88 height 15
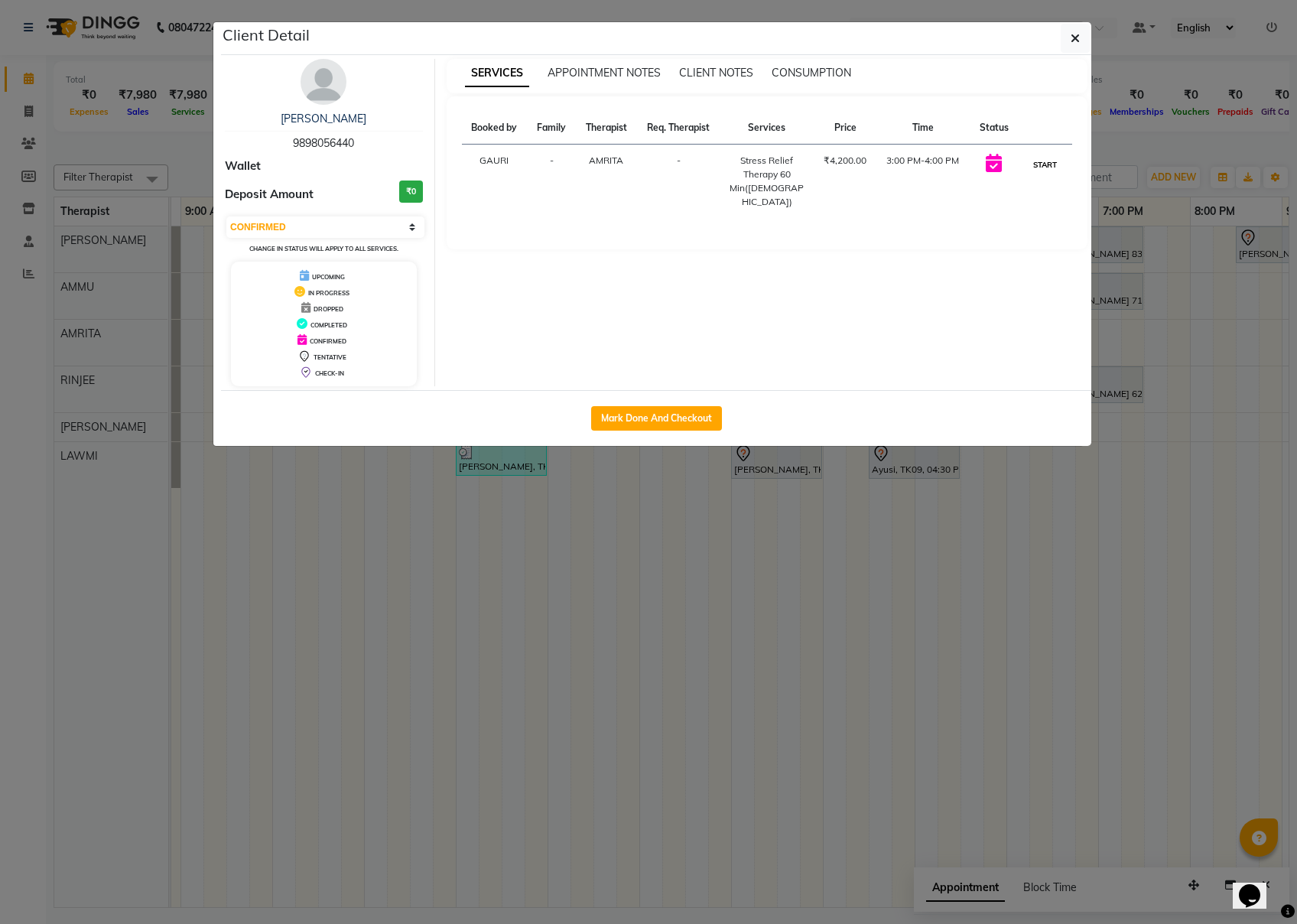
click at [972, 165] on button "START" at bounding box center [1045, 164] width 31 height 19
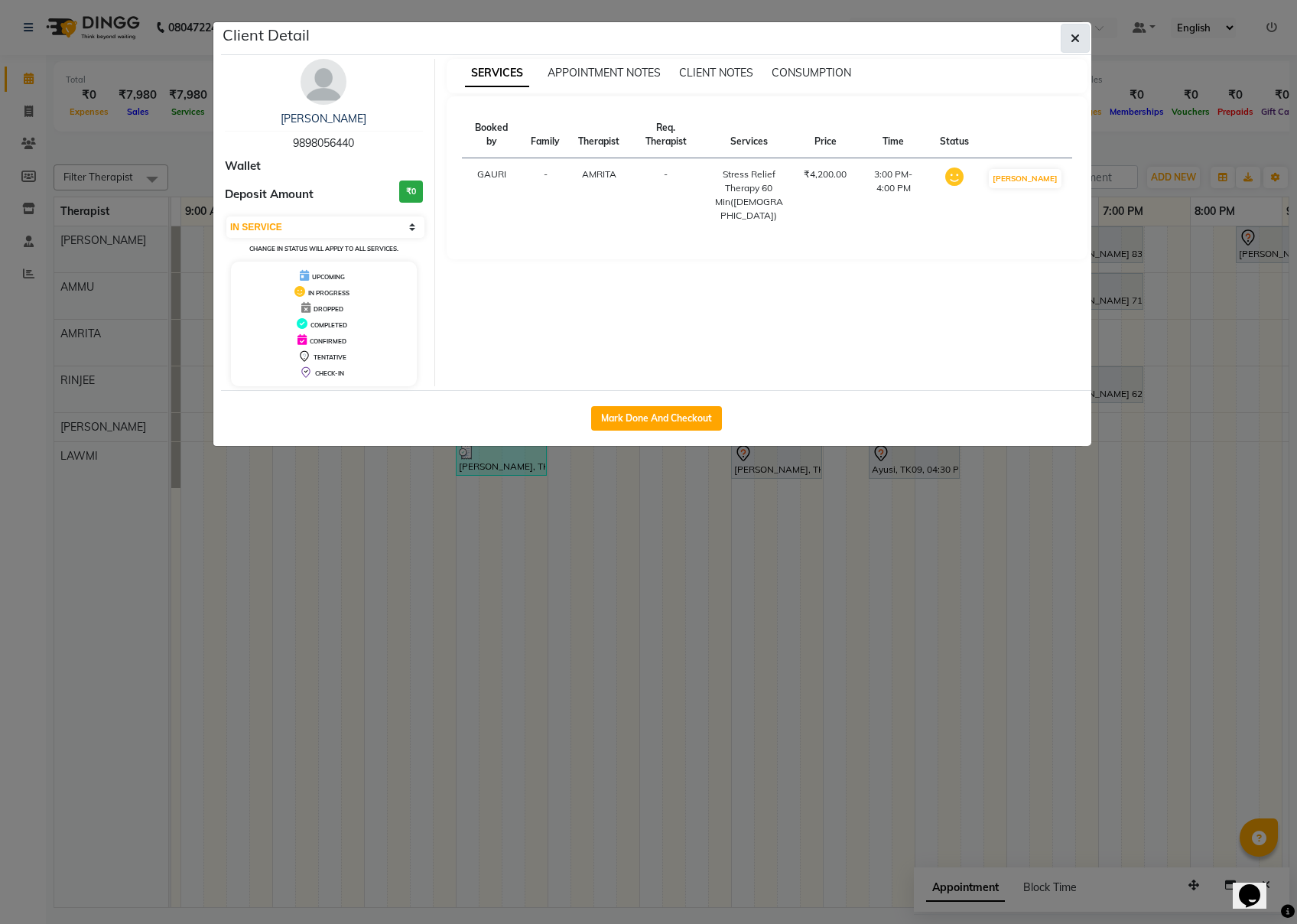
click at [972, 38] on icon "button" at bounding box center [1075, 38] width 9 height 12
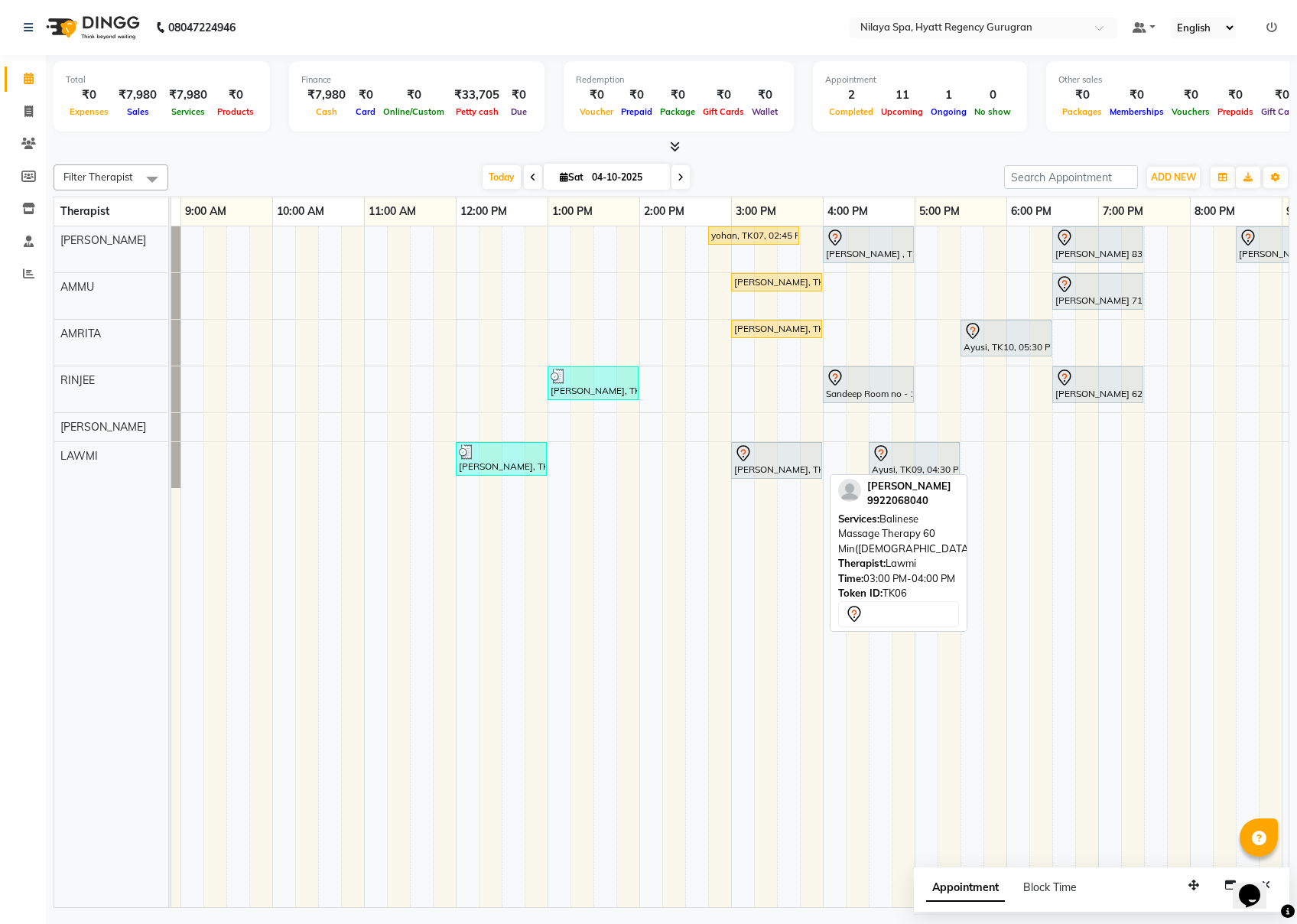
click at [771, 467] on div "[PERSON_NAME], TK06, 03:00 PM-04:00 PM, Balinese Massage Therapy 60 Min([DEMOGR…" at bounding box center [777, 460] width 88 height 32
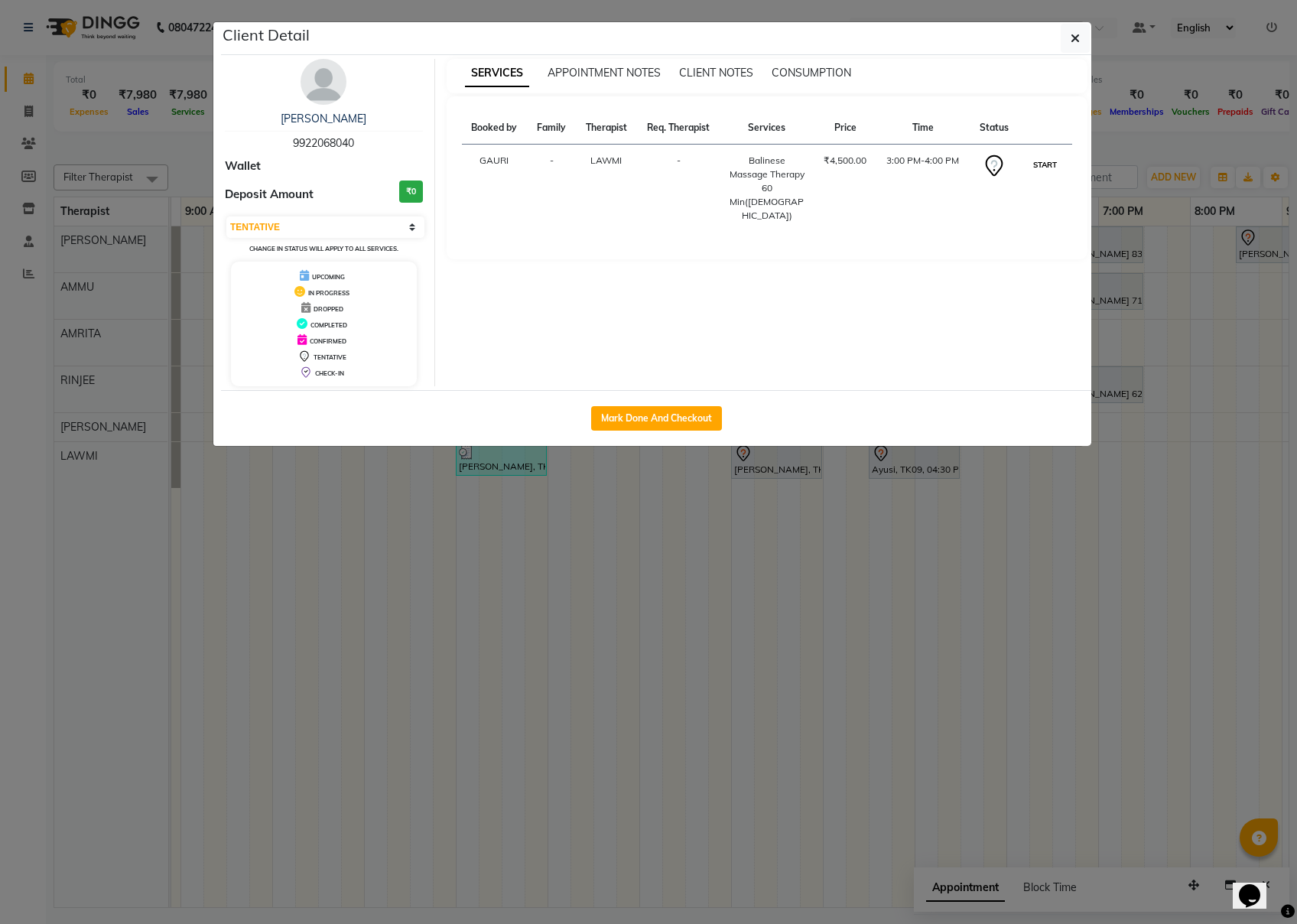
click at [972, 164] on button "START" at bounding box center [1045, 164] width 31 height 19
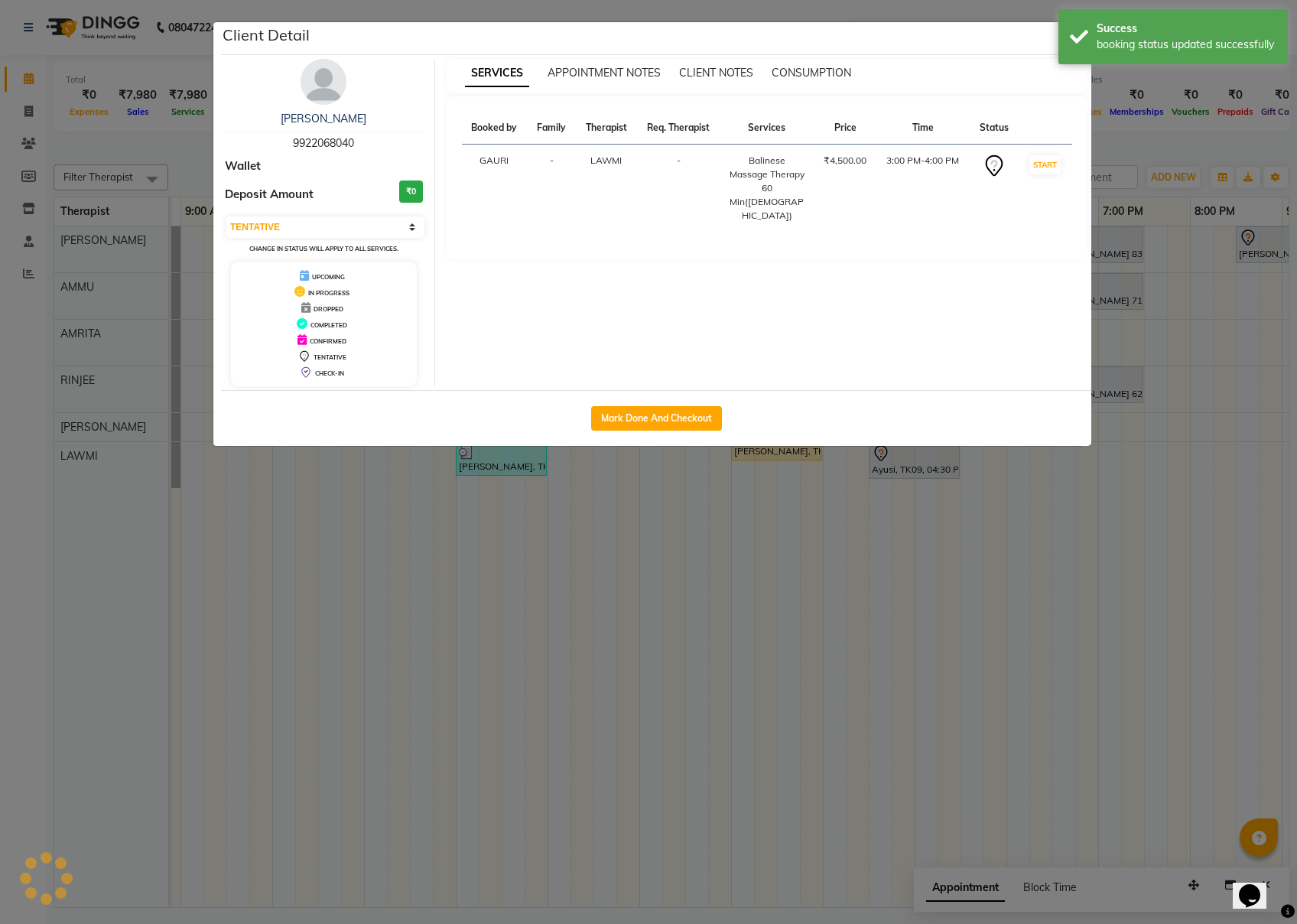
click at [972, 41] on div "Client Detail" at bounding box center [656, 38] width 871 height 33
click at [972, 35] on div "Success booking status updated successfully" at bounding box center [1173, 36] width 229 height 55
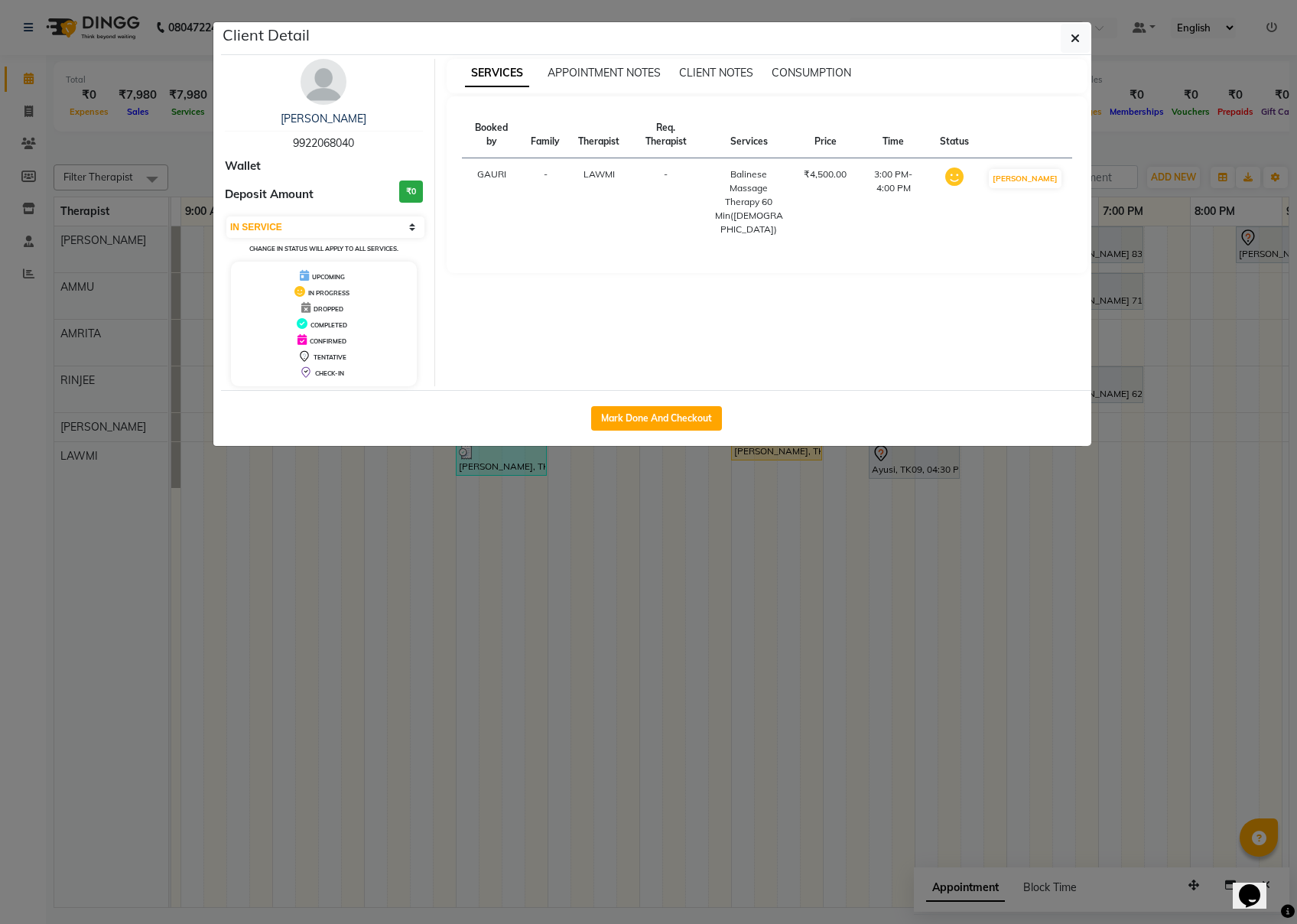
click at [972, 44] on icon "button" at bounding box center [1075, 38] width 9 height 12
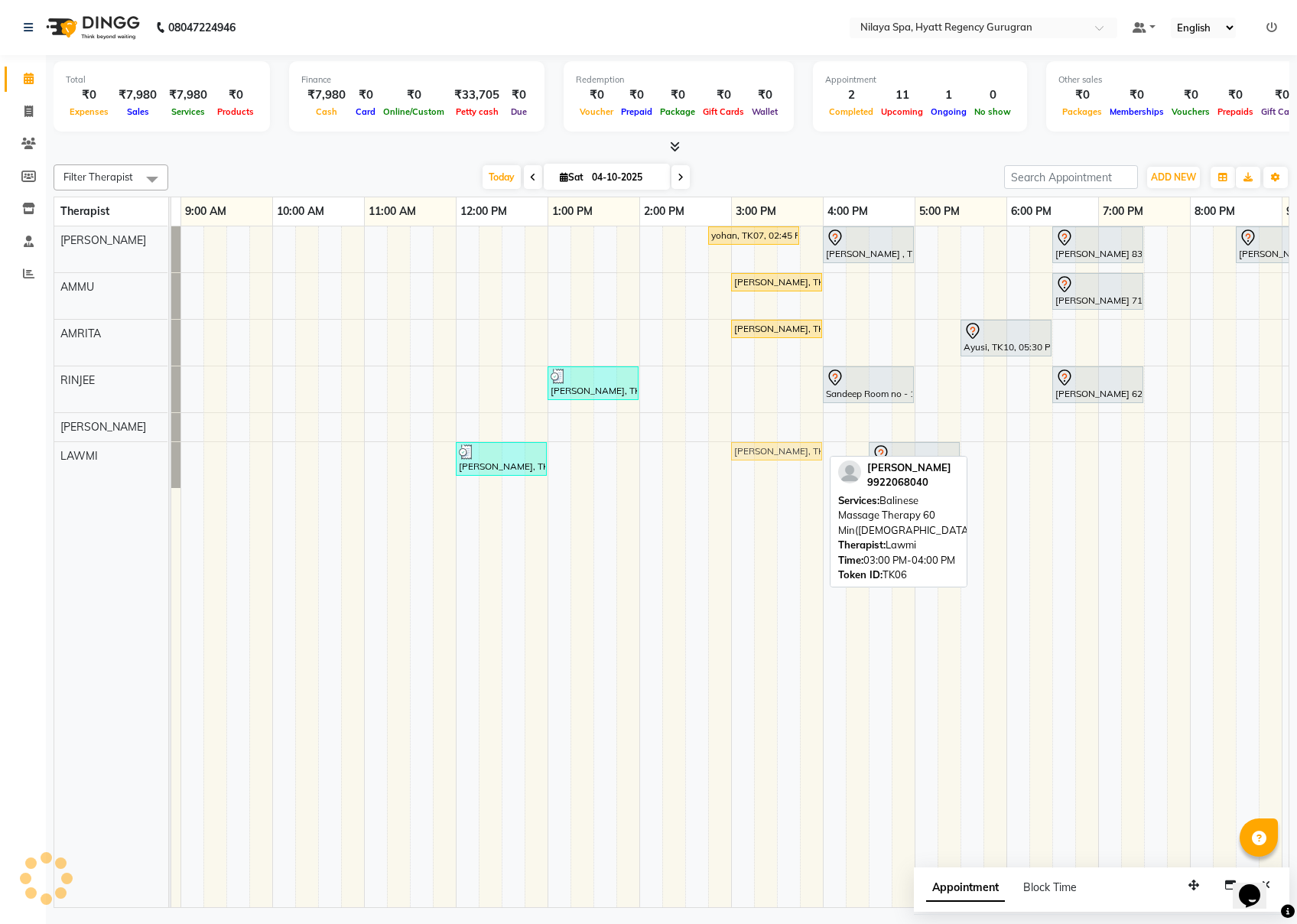
drag, startPoint x: 794, startPoint y: 445, endPoint x: 794, endPoint y: 466, distance: 20.7
click at [794, 466] on div "yohan, TK07, 02:45 PM-03:45 PM, Deep Tissue Repair Therapy 60 Min([DEMOGRAPHIC_…" at bounding box center [823, 566] width 1469 height 681
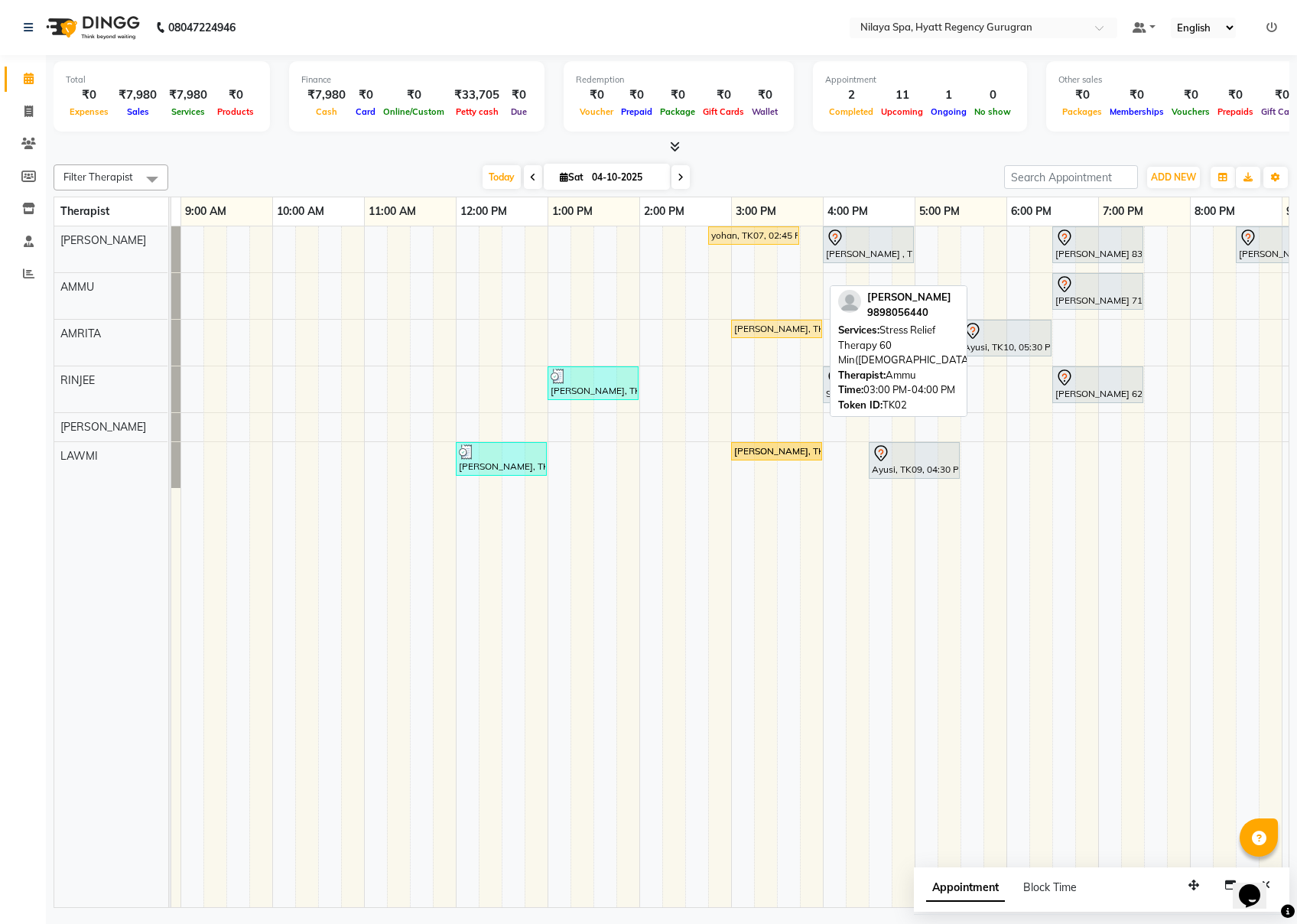
drag, startPoint x: 793, startPoint y: 282, endPoint x: 796, endPoint y: 488, distance: 205.8
click at [796, 488] on div "yohan, TK07, 02:45 PM-03:45 PM, Deep Tissue Repair Therapy 60 Min([DEMOGRAPHIC_…" at bounding box center [823, 566] width 1469 height 681
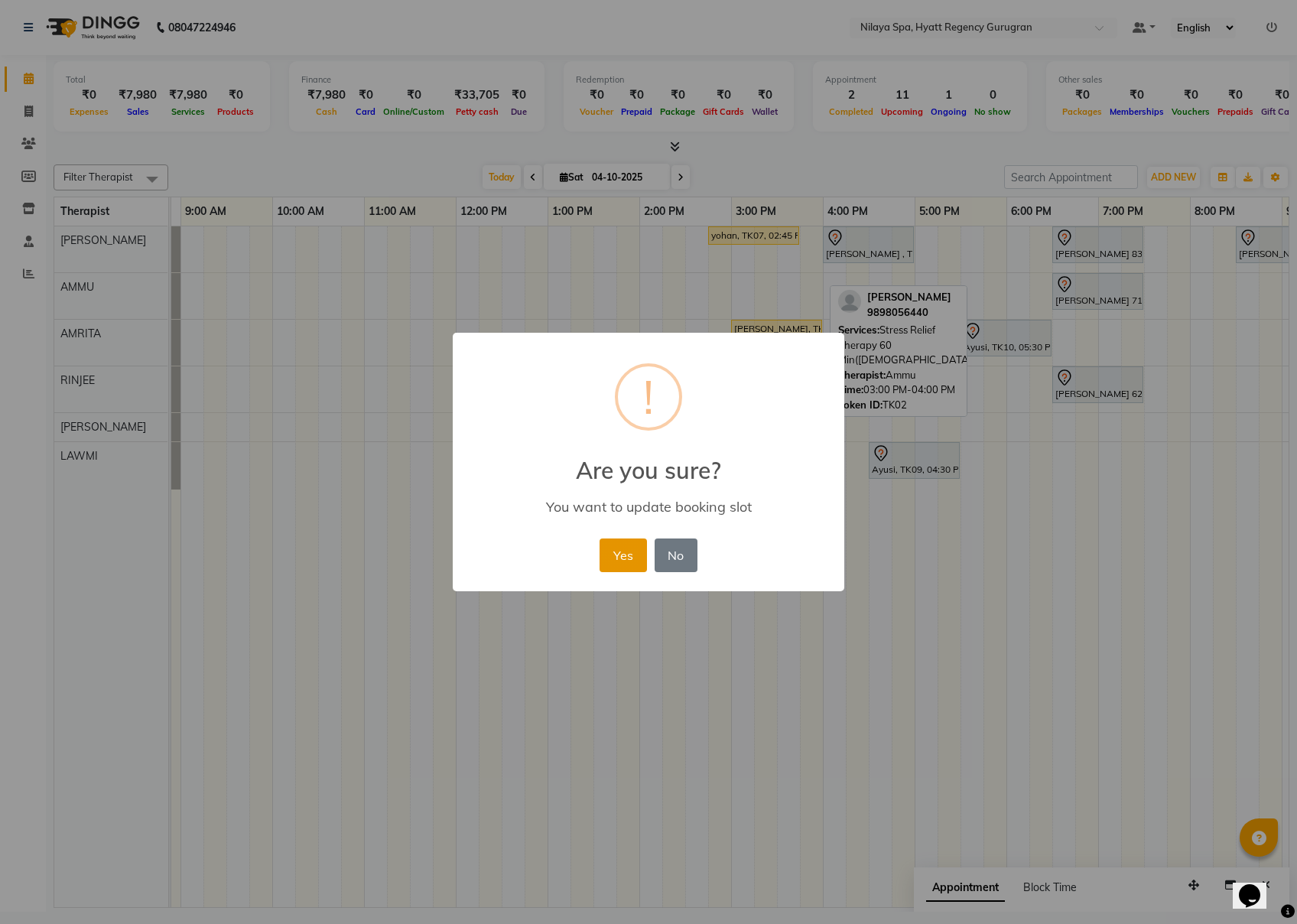
click at [632, 555] on button "Yes" at bounding box center [623, 556] width 47 height 34
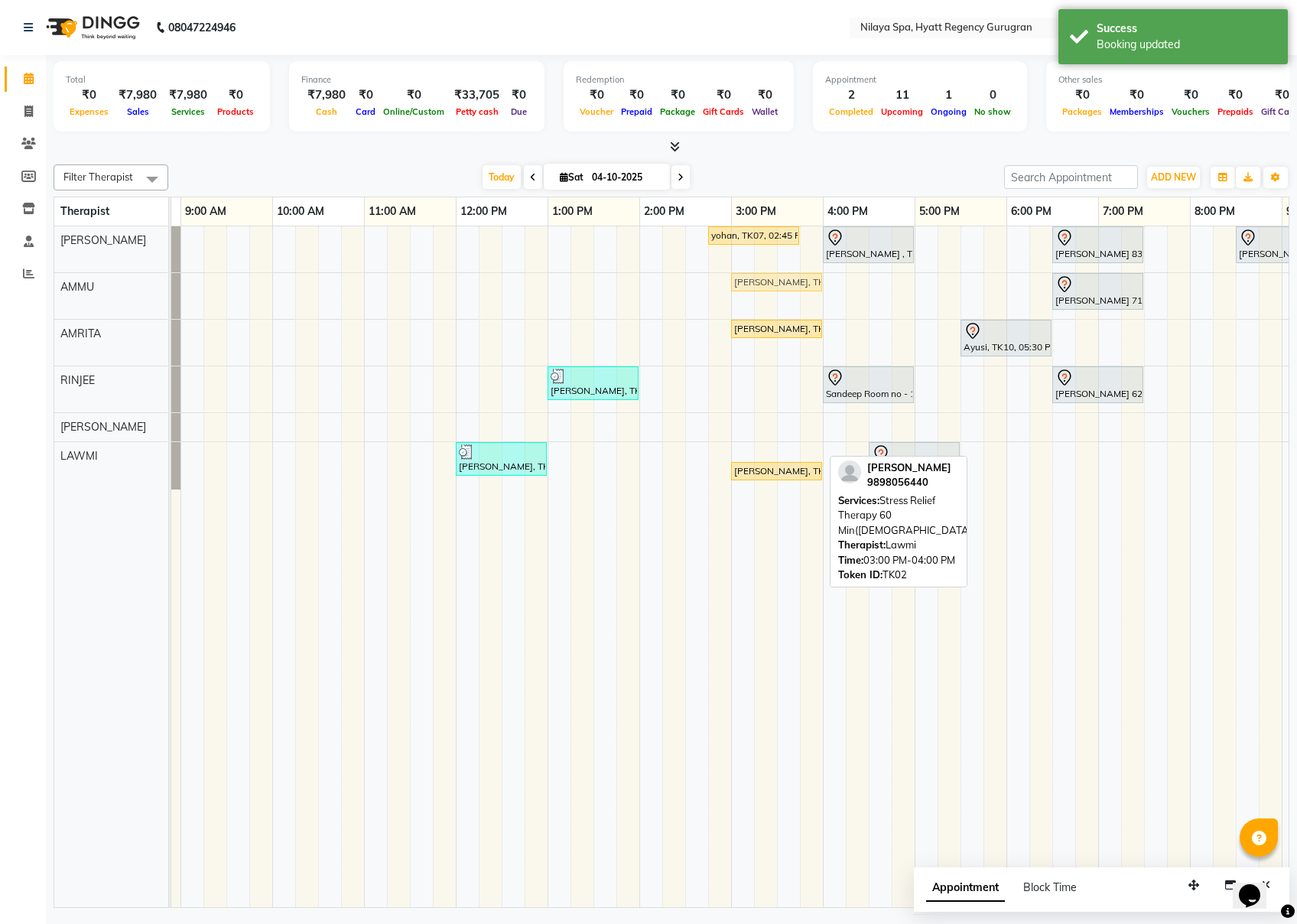
drag, startPoint x: 781, startPoint y: 454, endPoint x: 782, endPoint y: 300, distance: 153.8
click at [782, 300] on div "yohan, TK07, 02:45 PM-03:45 PM, Deep Tissue Repair Therapy 60 Min([DEMOGRAPHIC_…" at bounding box center [823, 566] width 1469 height 681
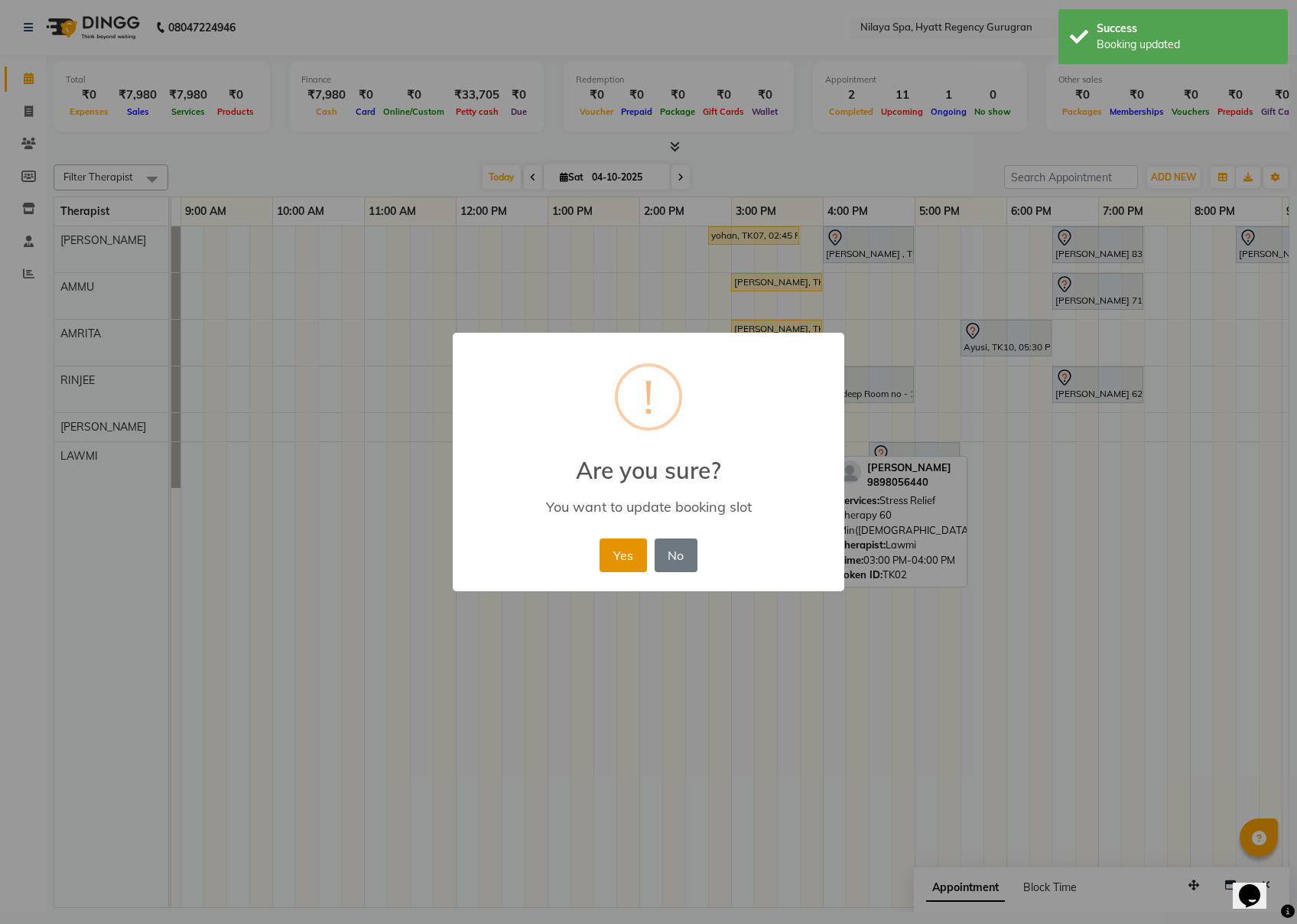
click at [628, 554] on button "Yes" at bounding box center [623, 556] width 47 height 34
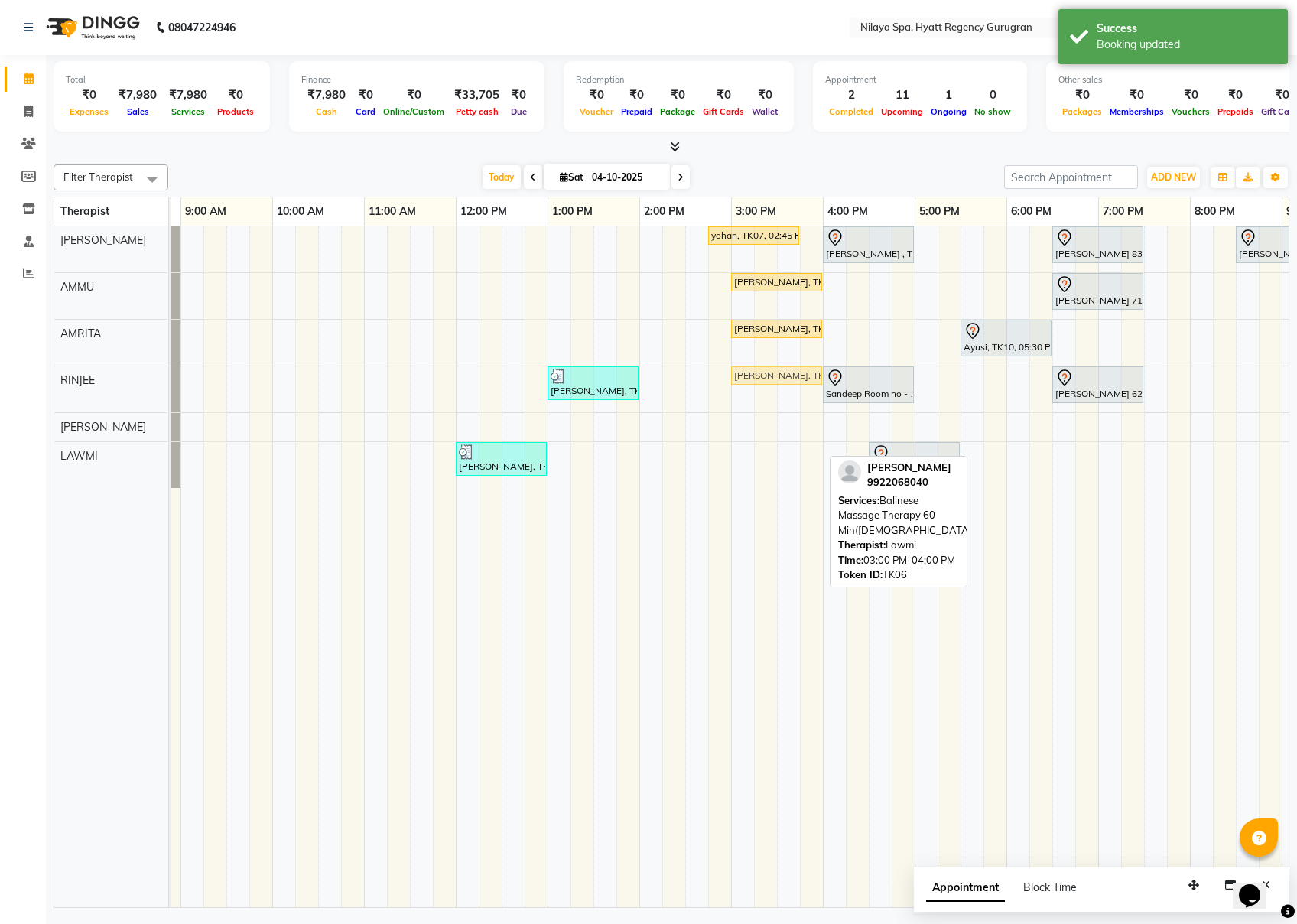
drag, startPoint x: 778, startPoint y: 451, endPoint x: 778, endPoint y: 372, distance: 78.8
click at [778, 372] on tbody "yohan, TK07, 02:45 PM-03:45 PM, Deep Tissue Repair Therapy 60 Min([DEMOGRAPHIC_…" at bounding box center [823, 357] width 1469 height 262
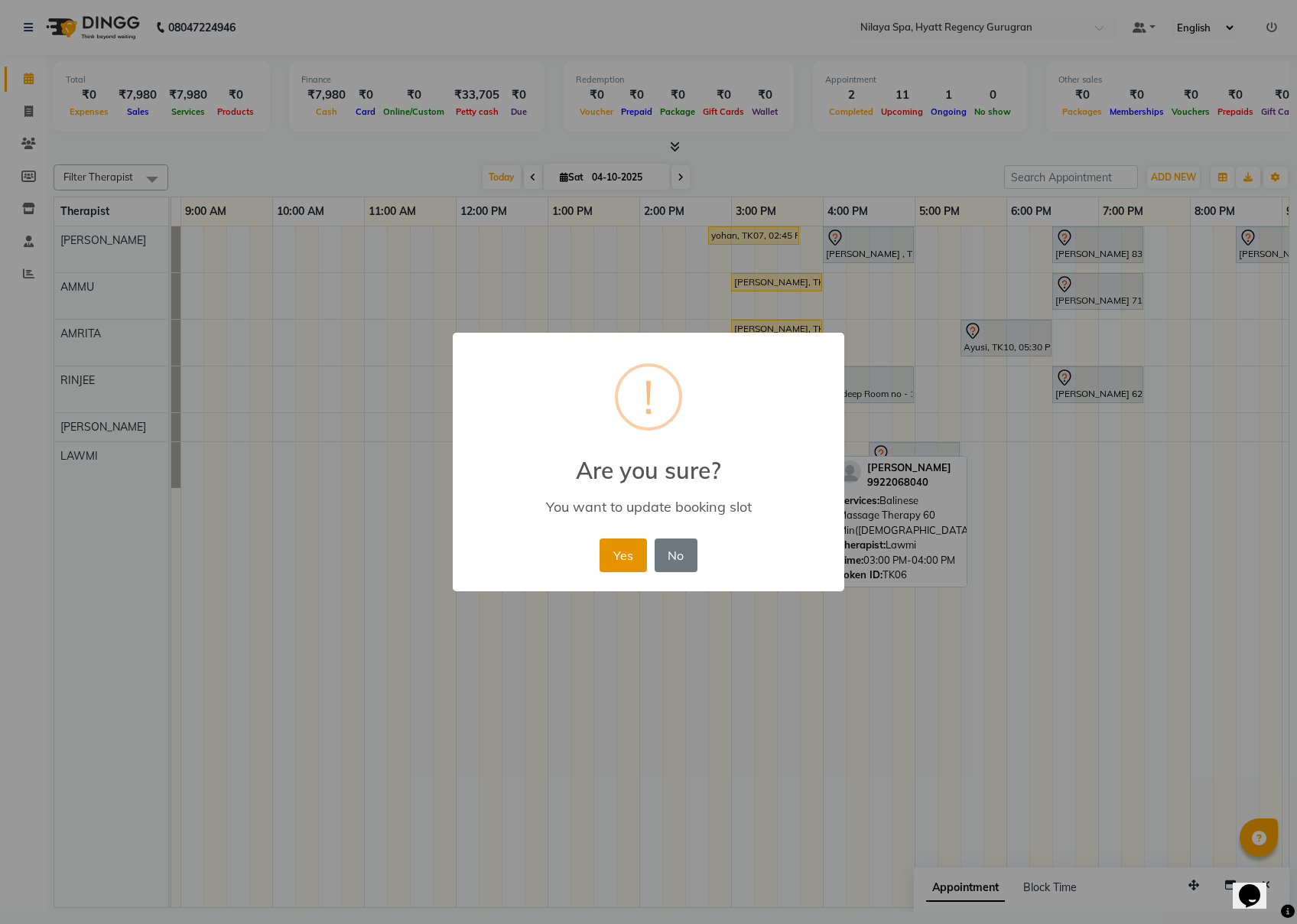
click at [637, 551] on button "Yes" at bounding box center [623, 556] width 47 height 34
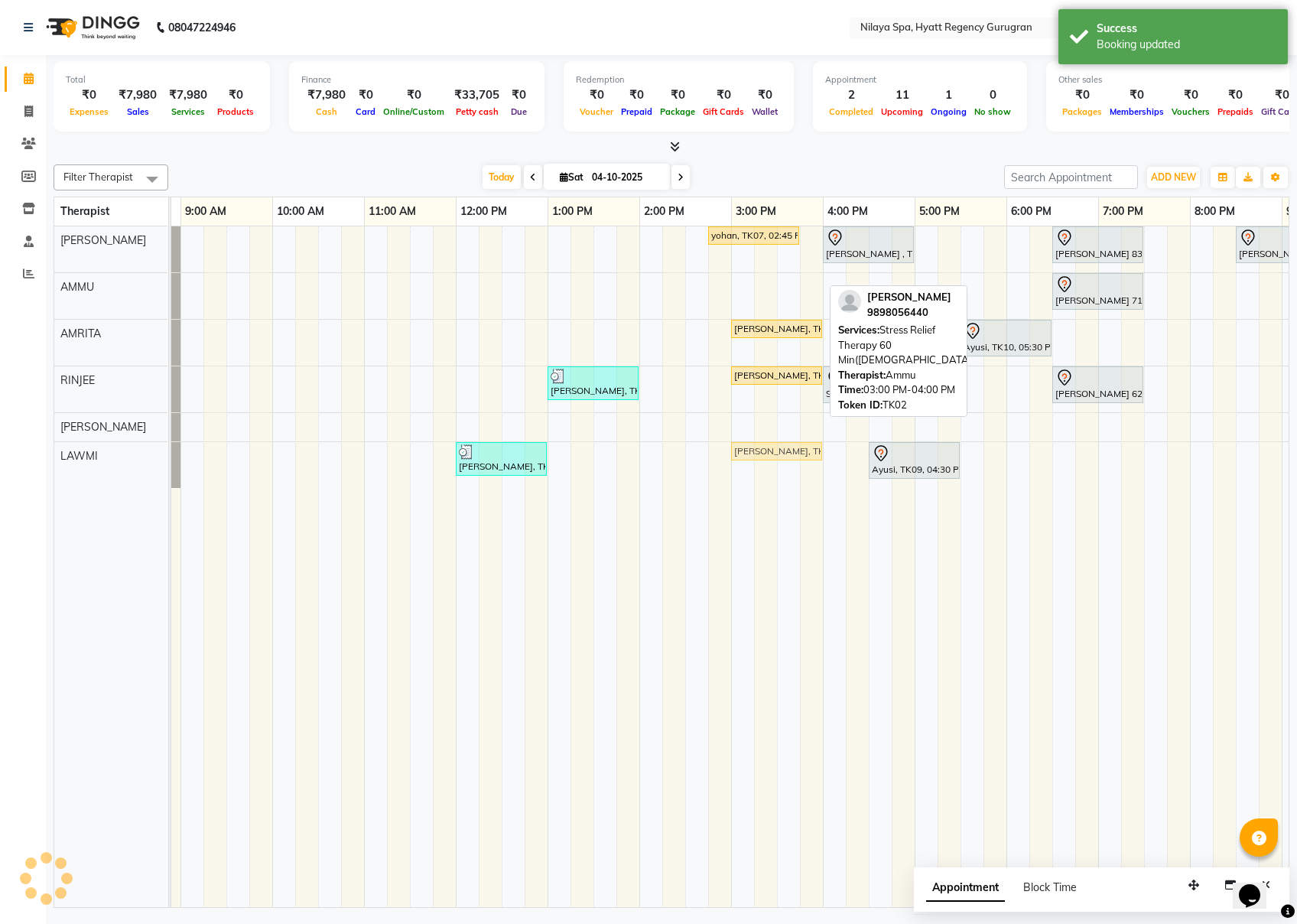
drag, startPoint x: 776, startPoint y: 279, endPoint x: 771, endPoint y: 465, distance: 185.9
click at [771, 465] on div "yohan, TK07, 02:45 PM-03:45 PM, Deep Tissue Repair Therapy 60 Min([DEMOGRAPHIC_…" at bounding box center [823, 566] width 1469 height 681
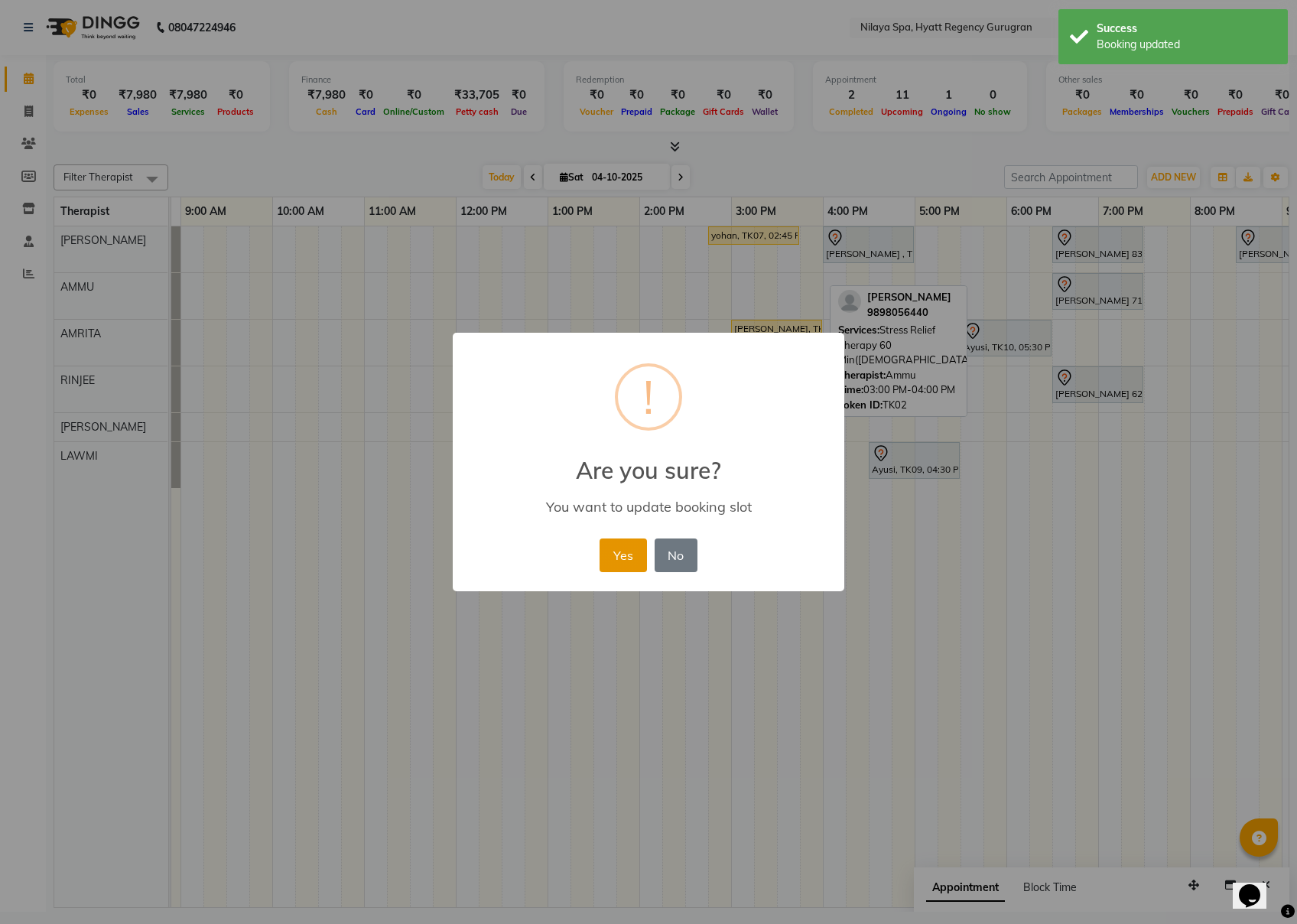
click at [627, 549] on button "Yes" at bounding box center [623, 556] width 47 height 34
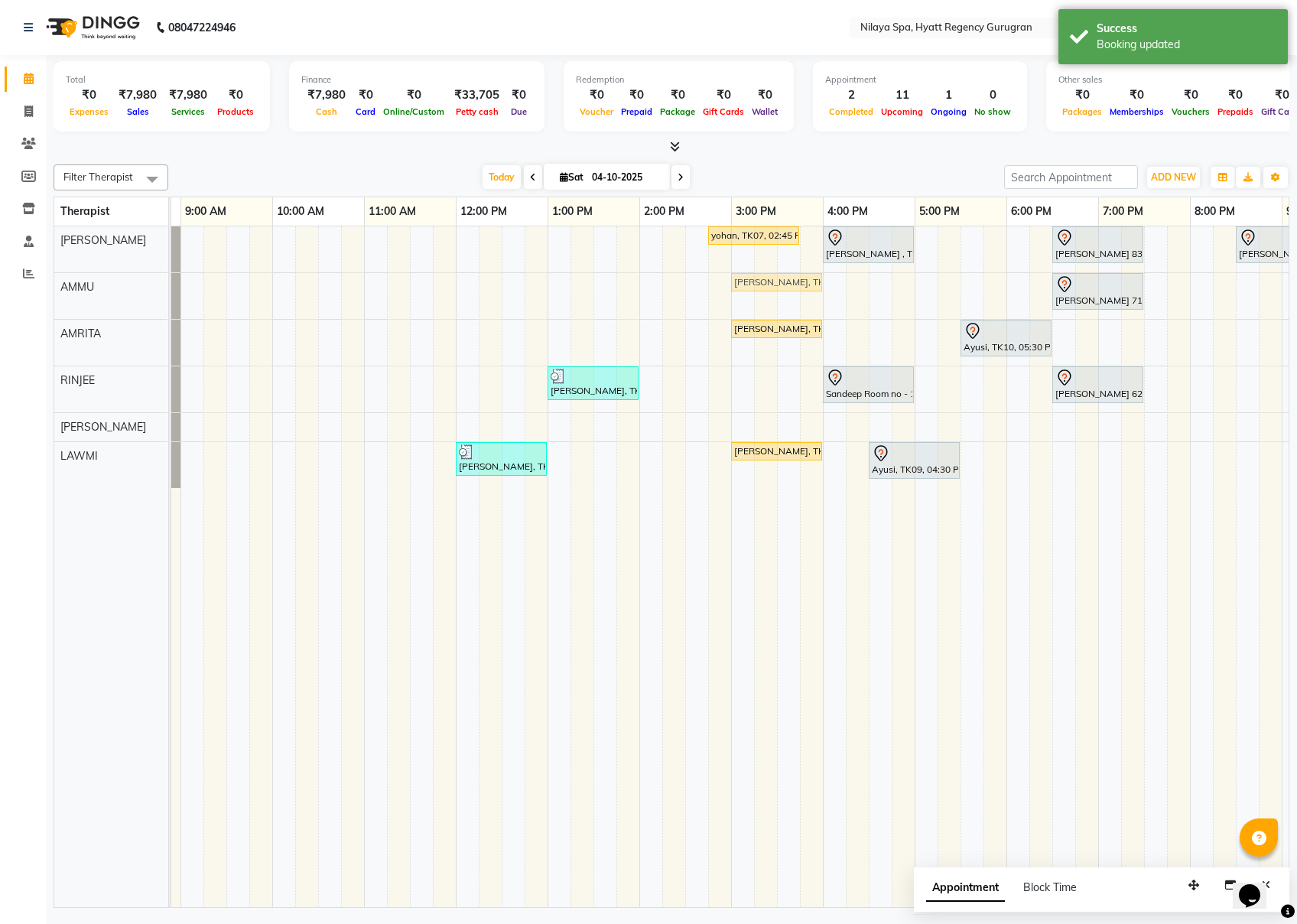
drag, startPoint x: 772, startPoint y: 375, endPoint x: 774, endPoint y: 303, distance: 71.9
click at [774, 303] on div "yohan, TK07, 02:45 PM-03:45 PM, Deep Tissue Repair Therapy 60 Min([DEMOGRAPHIC_…" at bounding box center [823, 566] width 1469 height 681
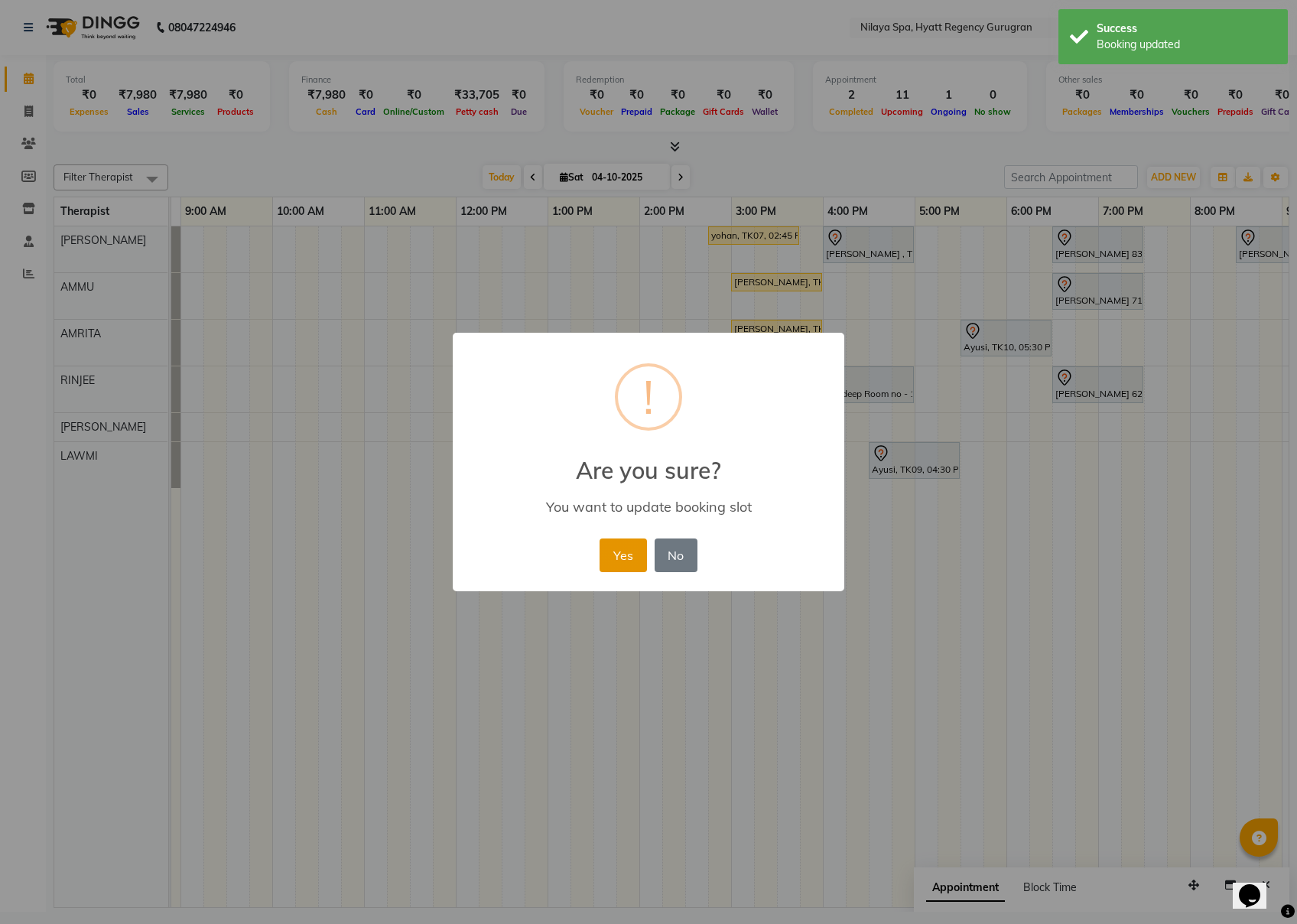
click at [625, 549] on button "Yes" at bounding box center [623, 556] width 47 height 34
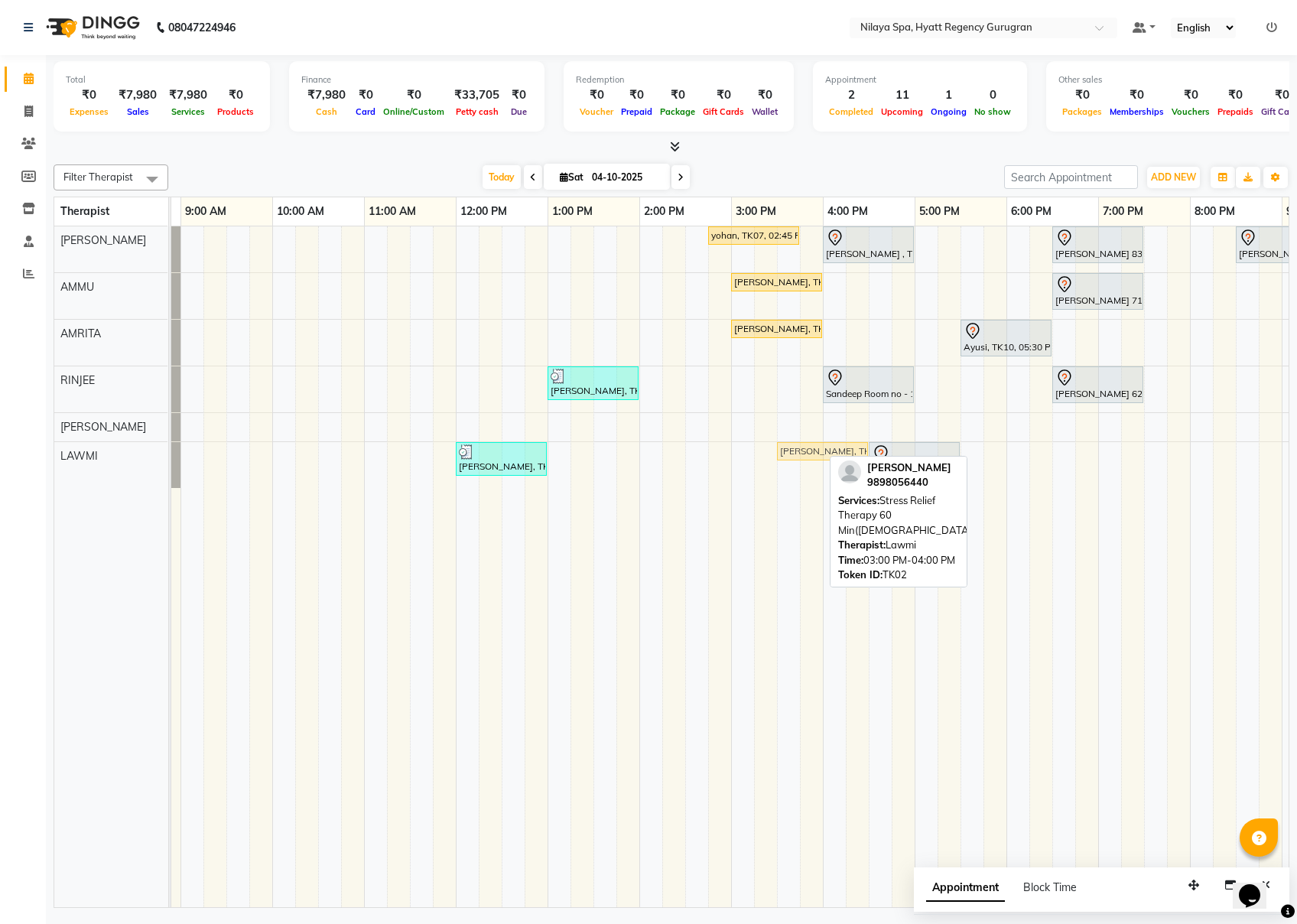
drag, startPoint x: 788, startPoint y: 454, endPoint x: 827, endPoint y: 462, distance: 39.8
click at [89, 462] on div "[PERSON_NAME], TK01, 12:00 PM-01:00 PM, Traditional Swedish Relaxation Therapy …" at bounding box center [89, 465] width 0 height 46
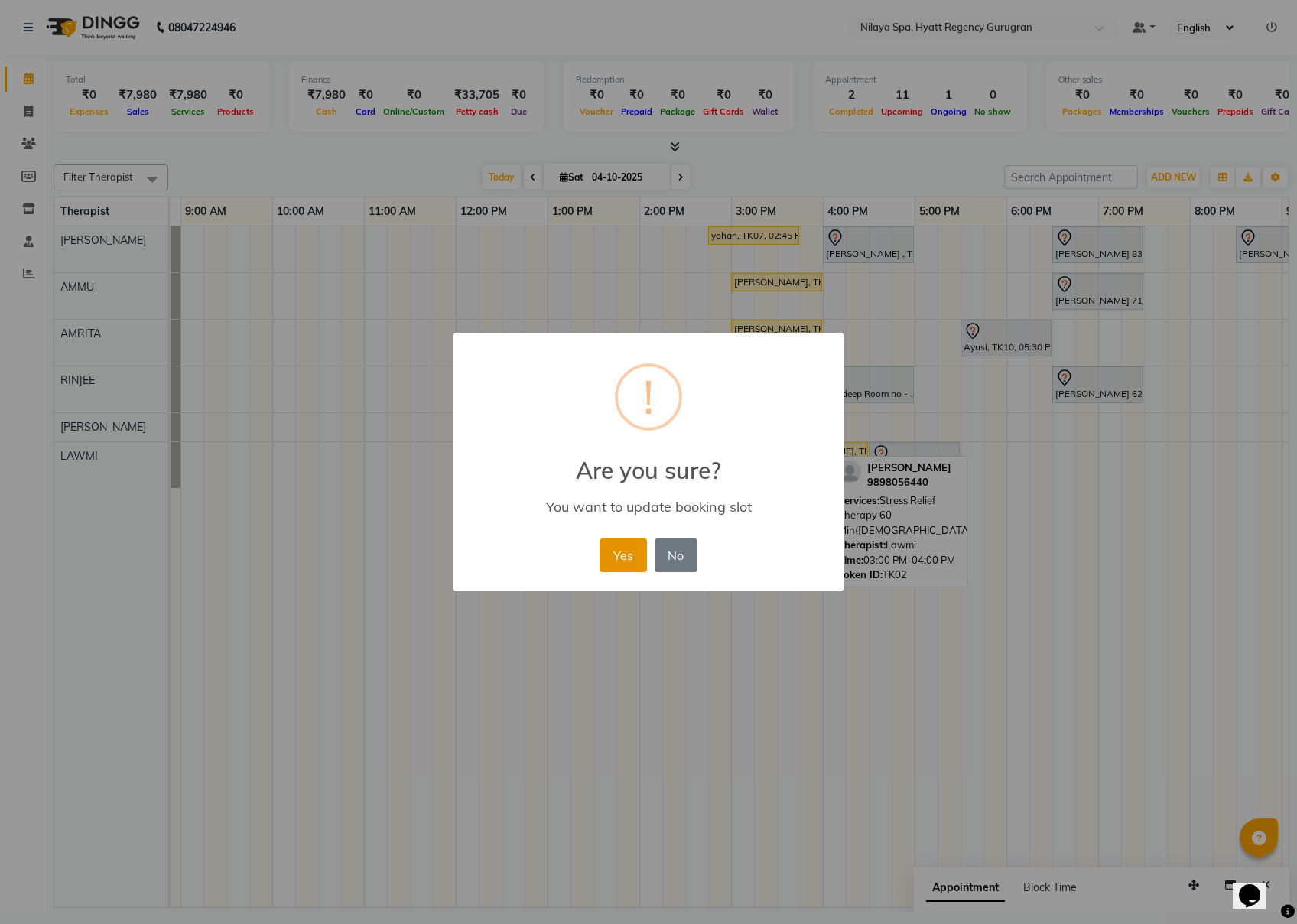
click at [627, 554] on button "Yes" at bounding box center [623, 556] width 47 height 34
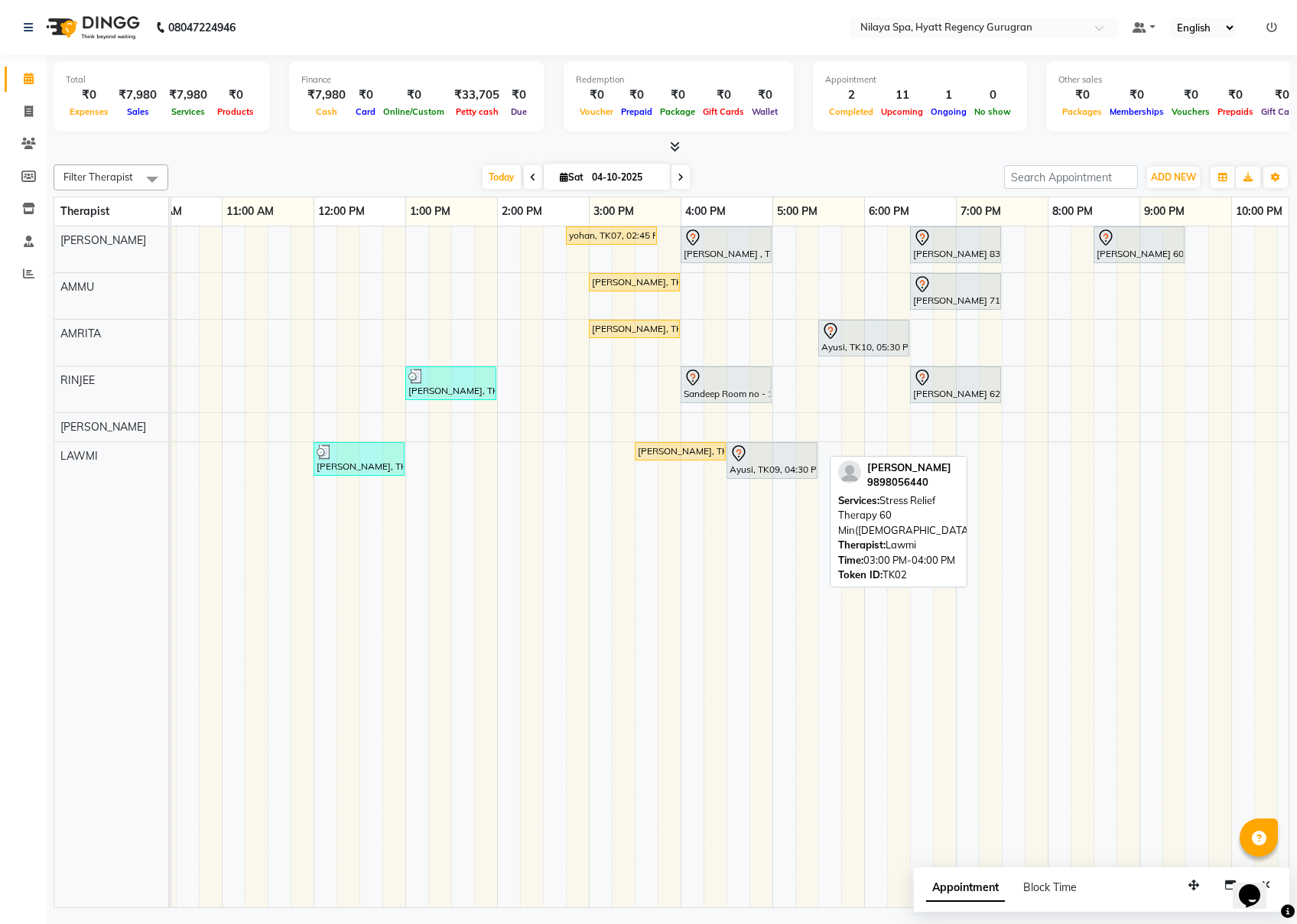
scroll to position [0, 350]
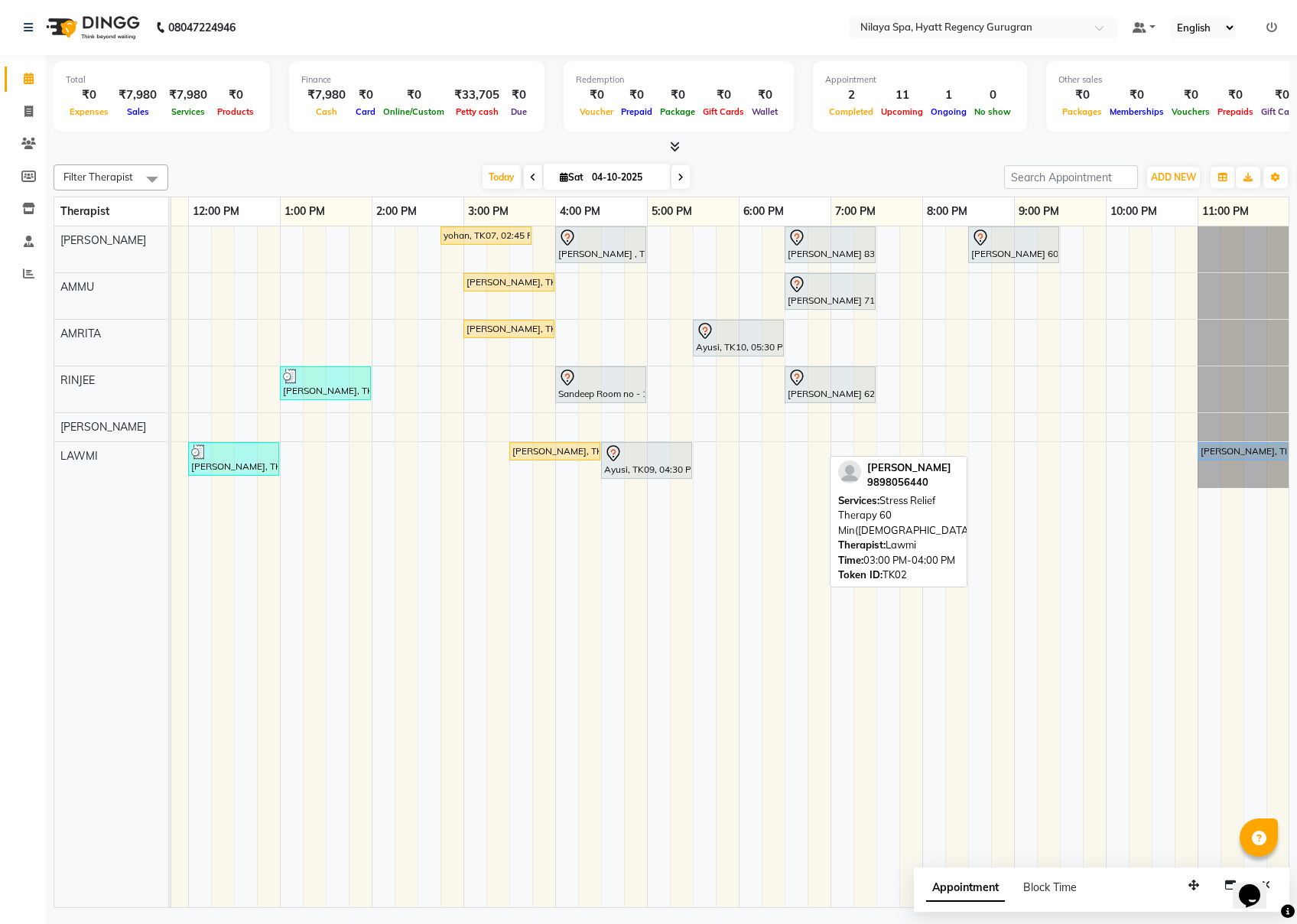
click at [972, 692] on div "Appointment Block Time" at bounding box center [1102, 890] width 376 height 47
drag, startPoint x: 1161, startPoint y: 894, endPoint x: 870, endPoint y: 894, distance: 291.5
click at [870, 692] on div "Filter Therapist Select All AMMU AMRITA [PERSON_NAME] [PERSON_NAME] [DATE] [DAT…" at bounding box center [672, 533] width 1236 height 750
click at [972, 692] on div "Appointment Block Time" at bounding box center [1102, 890] width 376 height 47
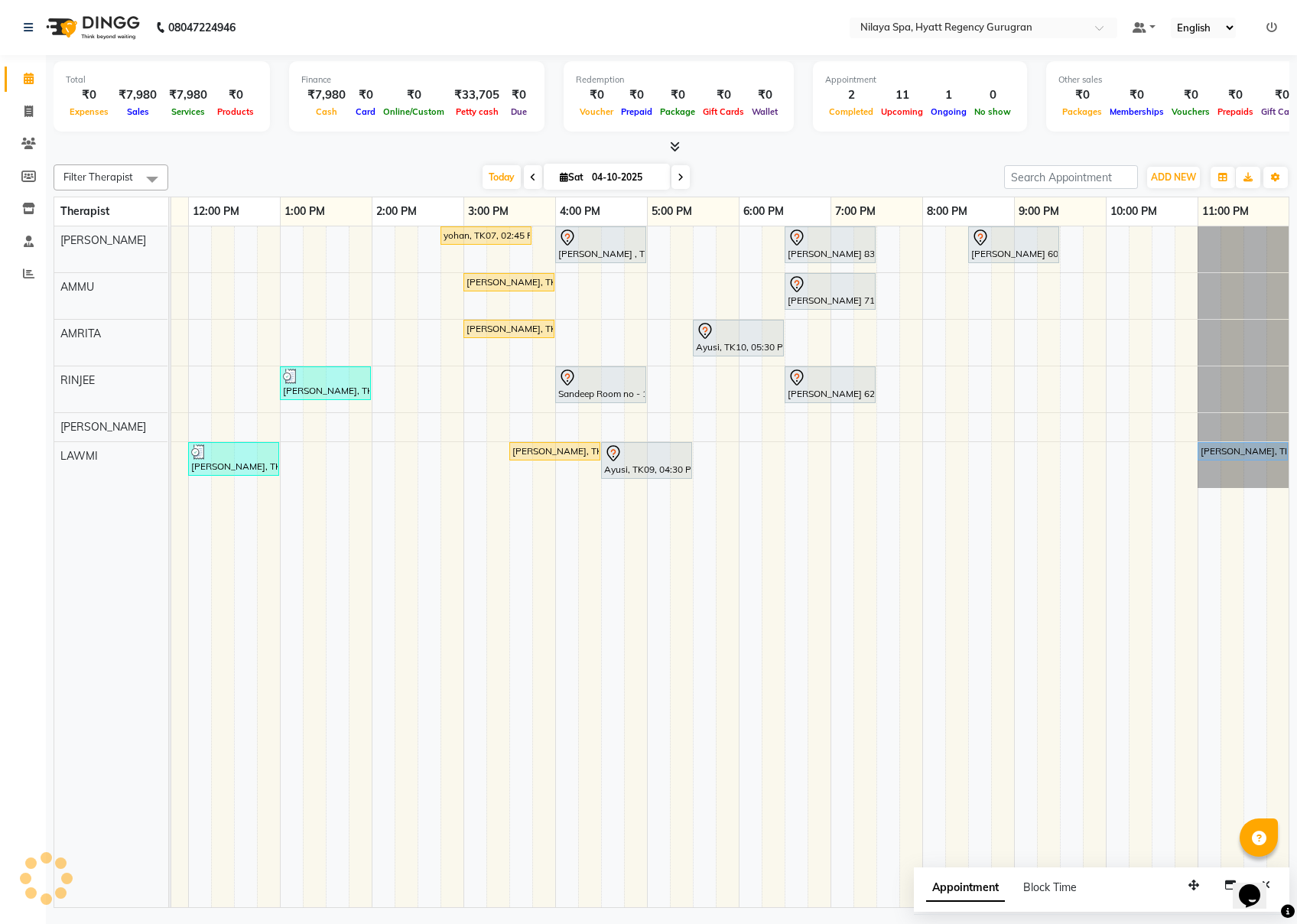
click at [972, 692] on icon "Chat widget" at bounding box center [1249, 895] width 21 height 23
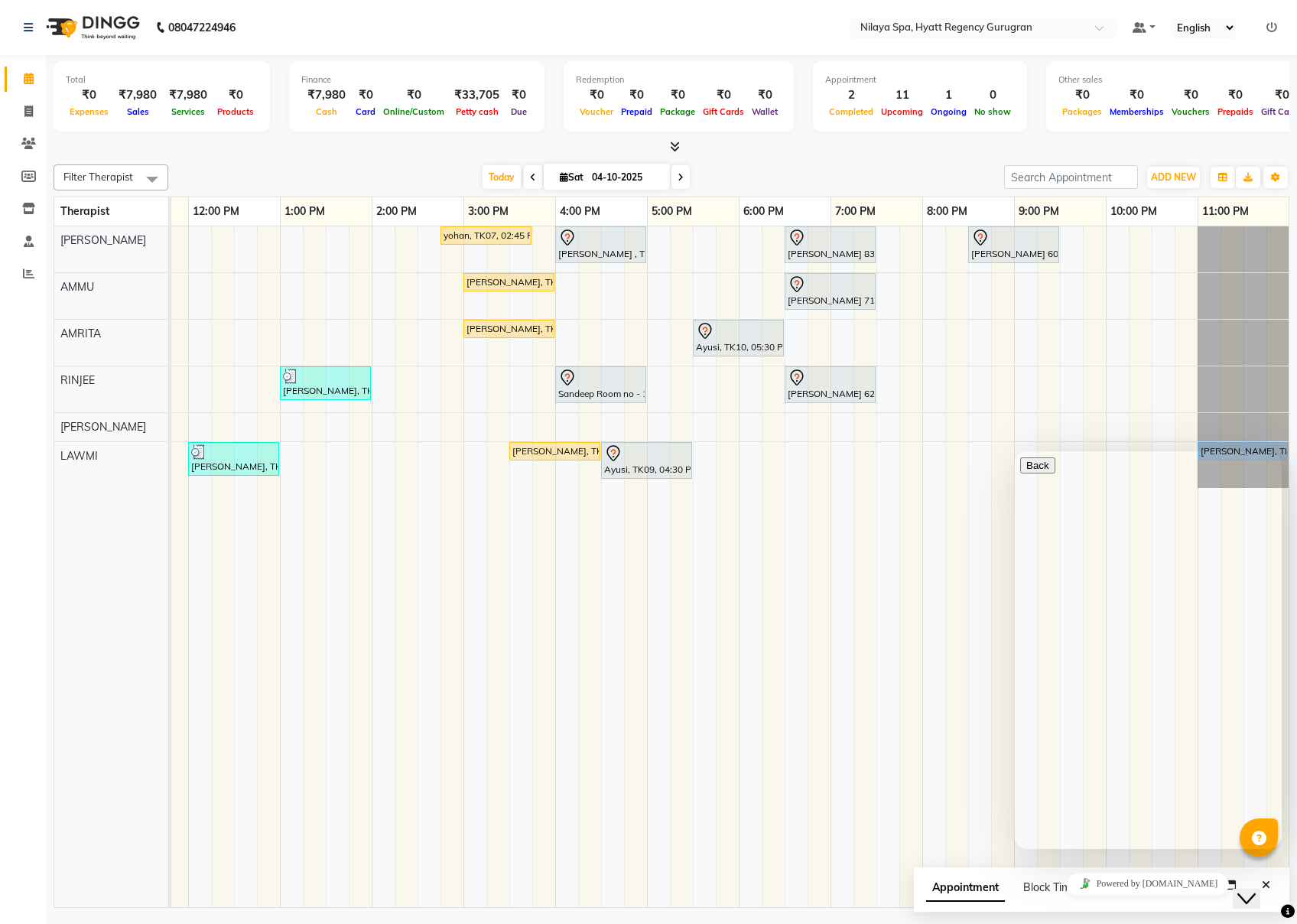
click at [831, 542] on td at bounding box center [842, 566] width 23 height 681
click at [972, 692] on div "Close Chat This icon closes the chat window." at bounding box center [1247, 899] width 18 height 18
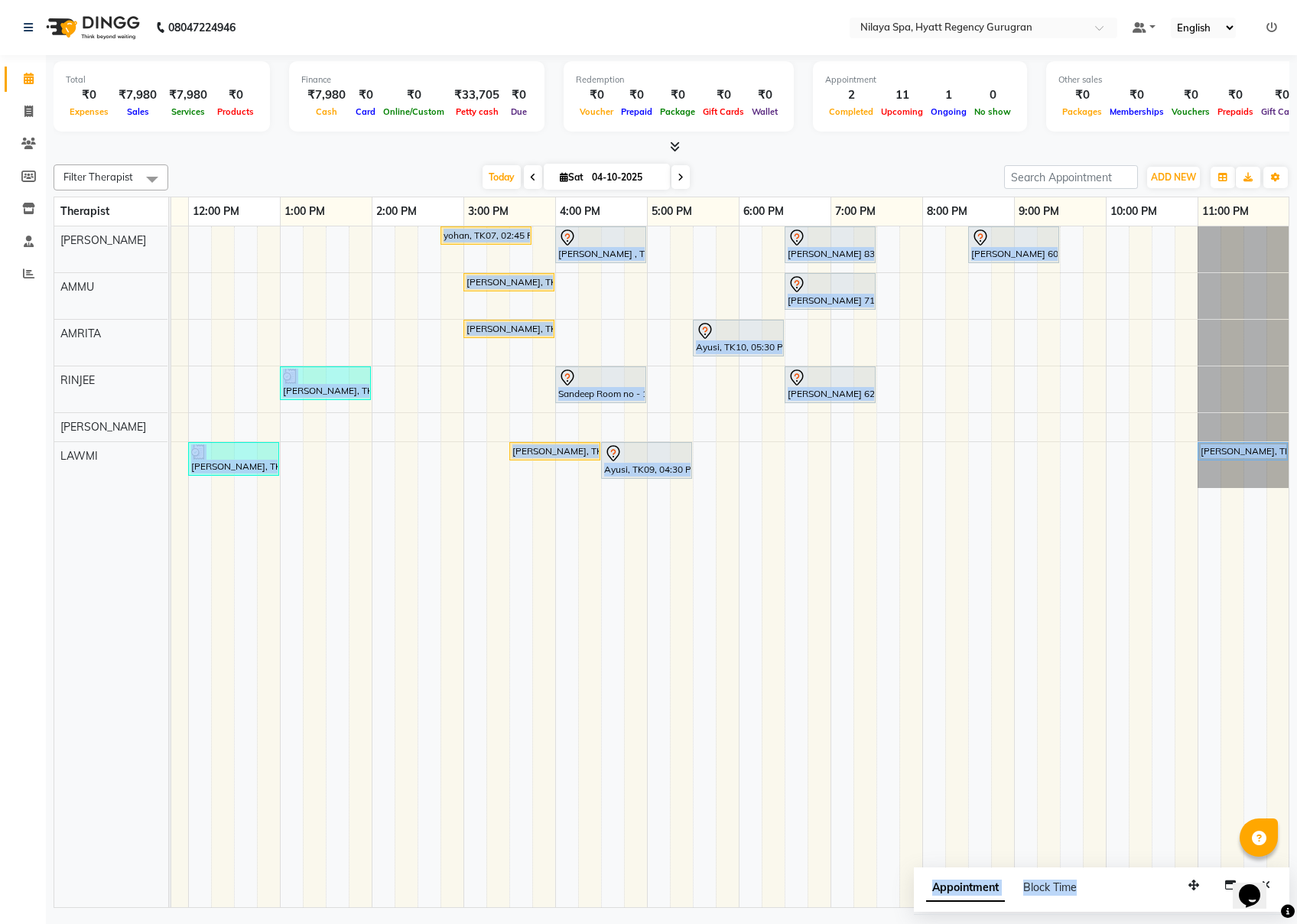
drag, startPoint x: 1108, startPoint y: 884, endPoint x: 861, endPoint y: 877, distance: 247.2
click at [861, 692] on div "Filter Therapist Select All AMMU AMRITA [PERSON_NAME] [PERSON_NAME] [DATE] [DAT…" at bounding box center [672, 533] width 1236 height 750
click at [972, 692] on button "button" at bounding box center [1194, 886] width 24 height 24
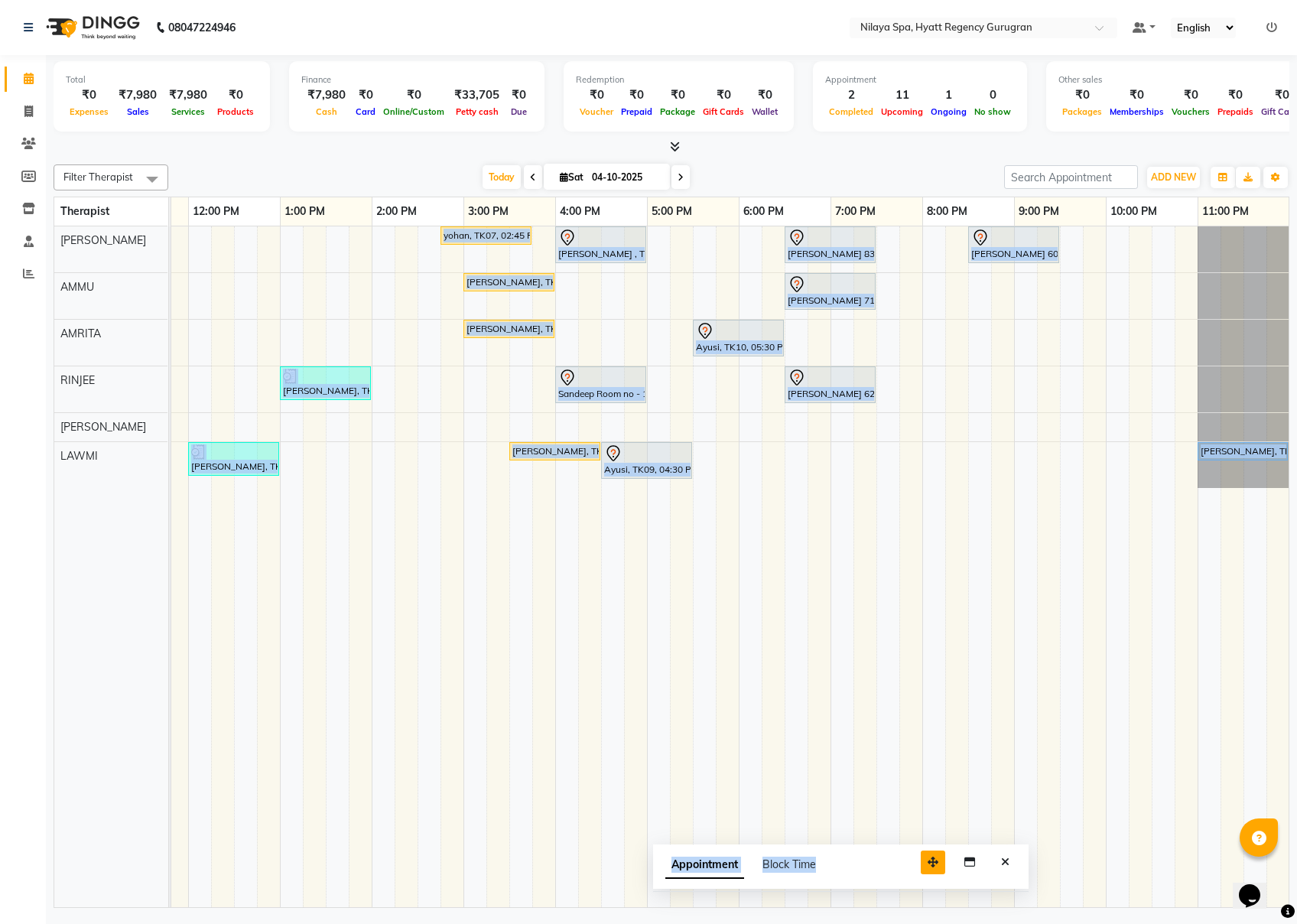
drag, startPoint x: 1201, startPoint y: 890, endPoint x: 939, endPoint y: 866, distance: 262.8
click at [939, 692] on button "button" at bounding box center [933, 863] width 24 height 24
drag, startPoint x: 939, startPoint y: 866, endPoint x: 1011, endPoint y: 854, distance: 72.8
click at [972, 692] on button "Close" at bounding box center [1005, 861] width 22 height 24
click at [972, 692] on td at bounding box center [1002, 566] width 23 height 681
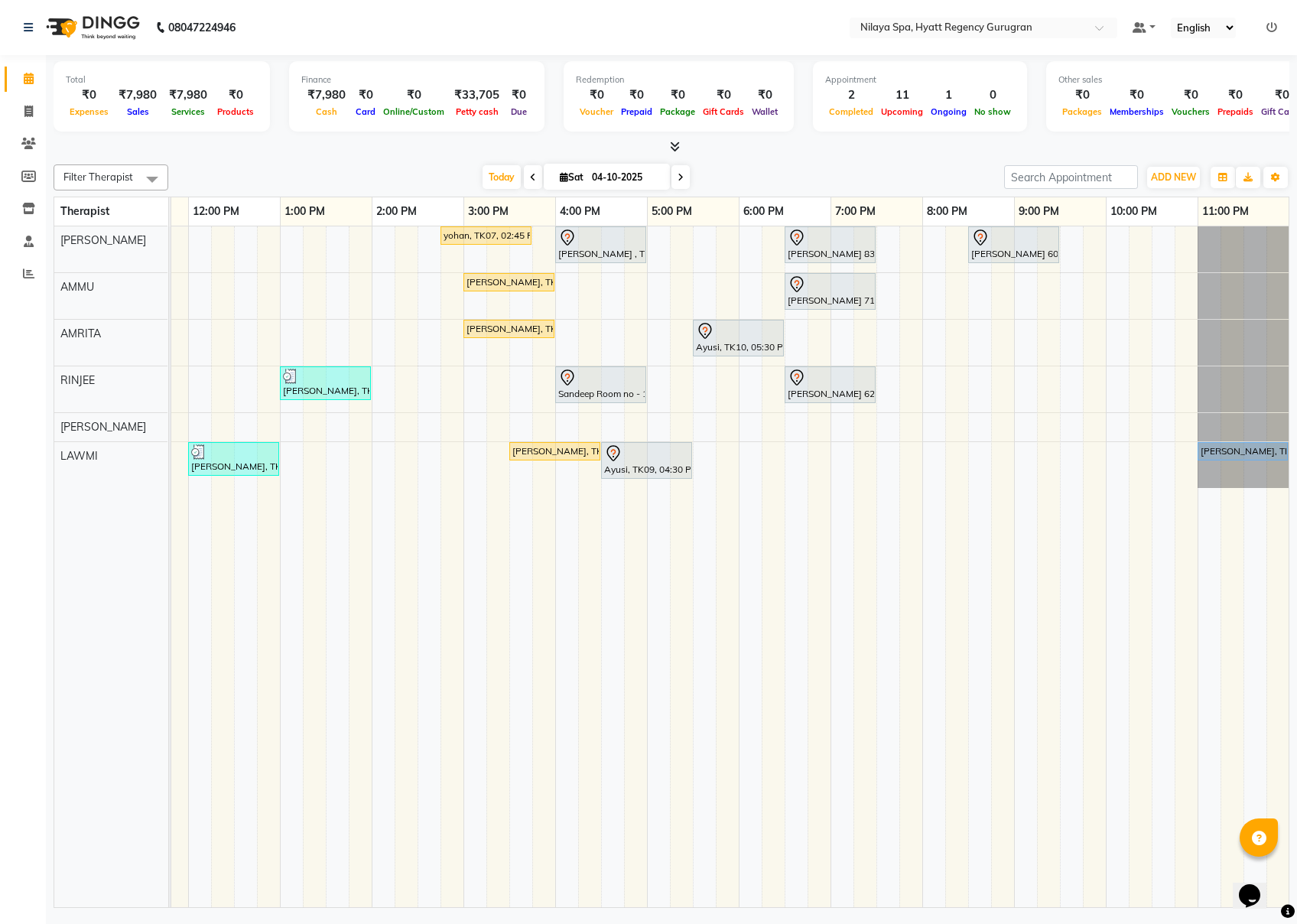
click at [765, 20] on nav "08047224946 Select Location × [GEOGRAPHIC_DATA], Hyatt Regency Gurugran Default…" at bounding box center [648, 27] width 1297 height 55
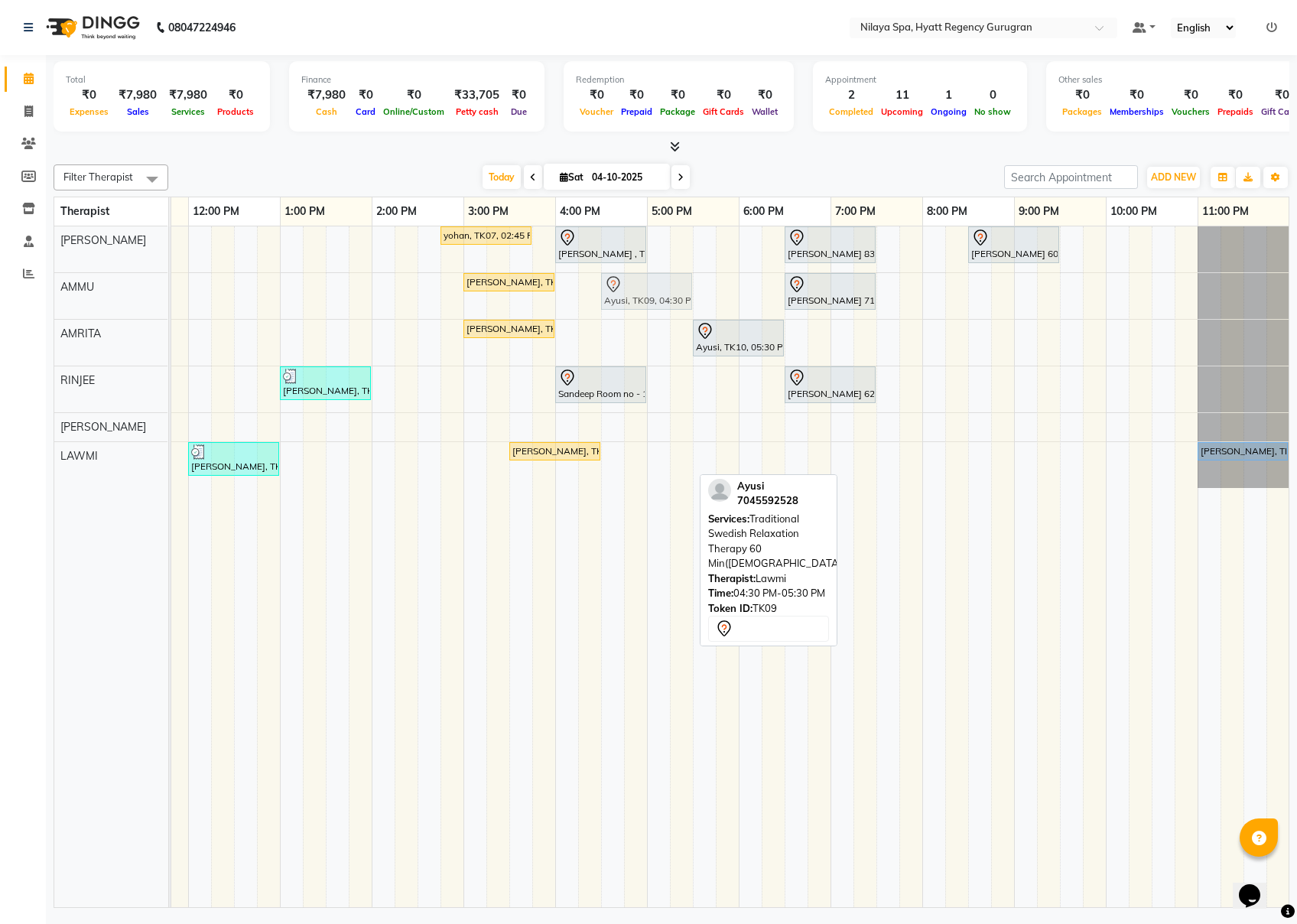
drag, startPoint x: 632, startPoint y: 463, endPoint x: 634, endPoint y: 295, distance: 167.5
click at [634, 295] on tbody "yohan, TK07, 02:45 PM-03:45 PM, Deep Tissue Repair Therapy 60 Min([DEMOGRAPHIC_…" at bounding box center [555, 357] width 1469 height 262
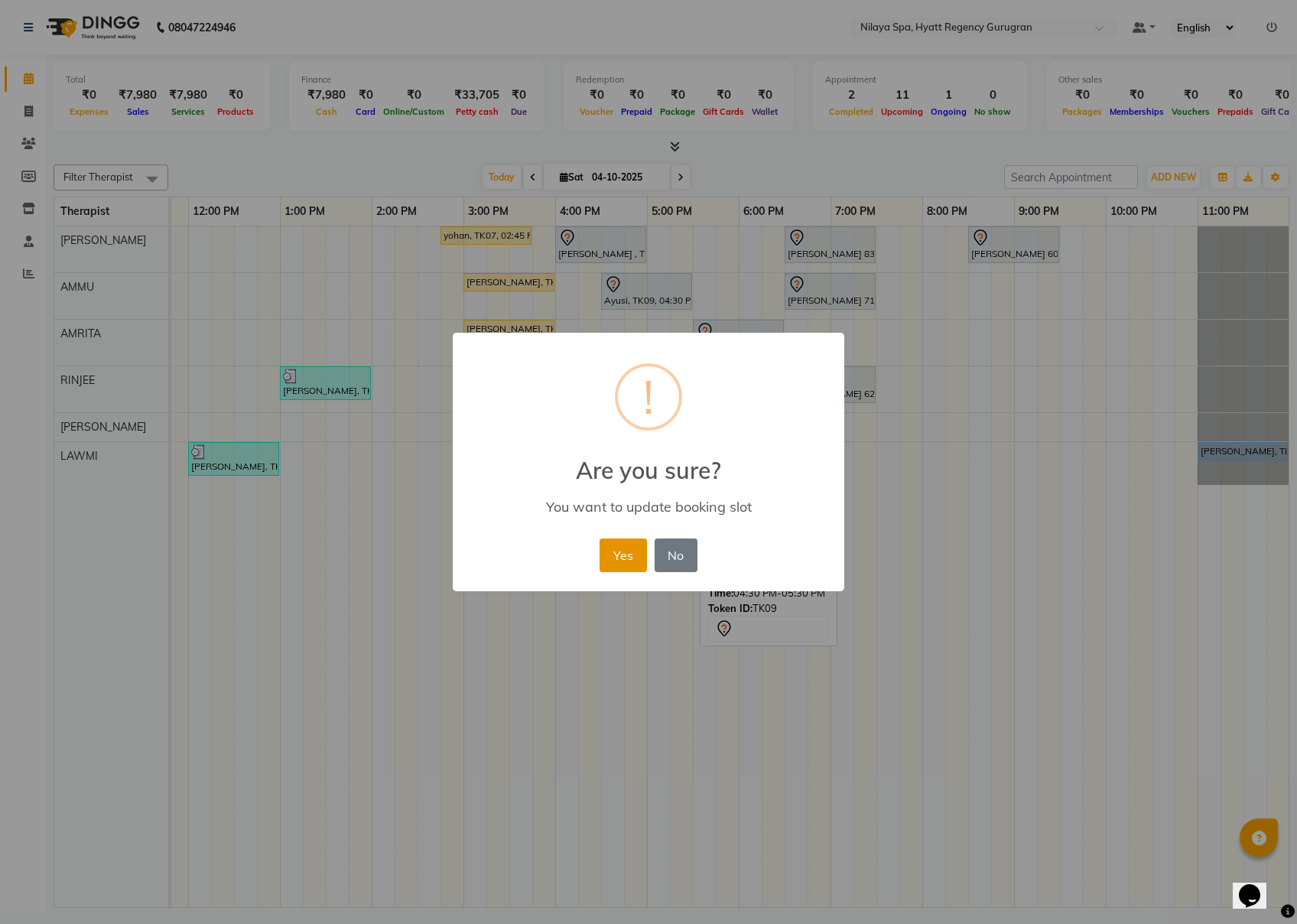
click at [631, 552] on button "Yes" at bounding box center [623, 556] width 47 height 34
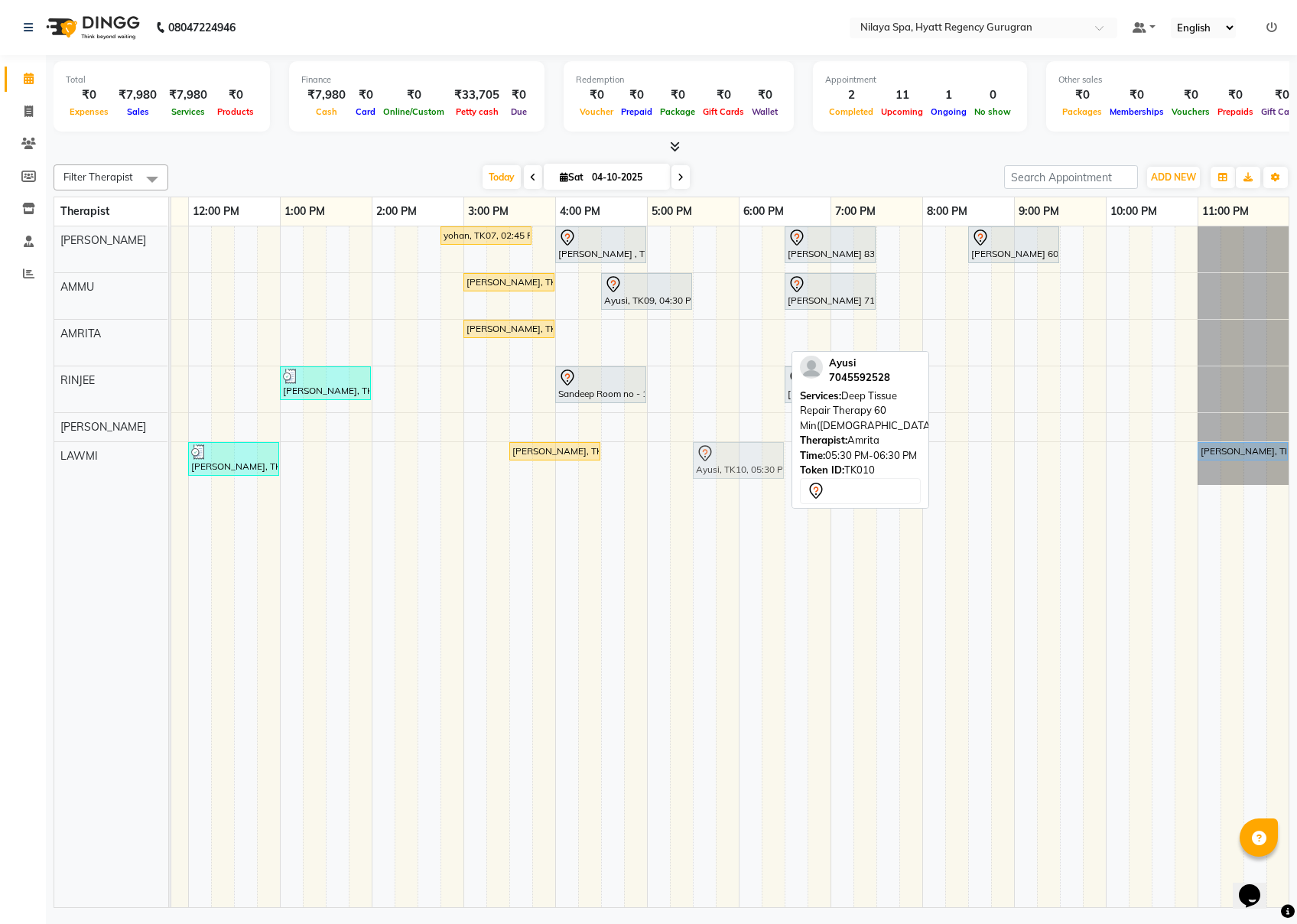
drag, startPoint x: 711, startPoint y: 341, endPoint x: 711, endPoint y: 472, distance: 130.8
click at [711, 472] on tbody "yohan, TK07, 02:45 PM-03:45 PM, Deep Tissue Repair Therapy 60 Min([DEMOGRAPHIC_…" at bounding box center [555, 355] width 1469 height 259
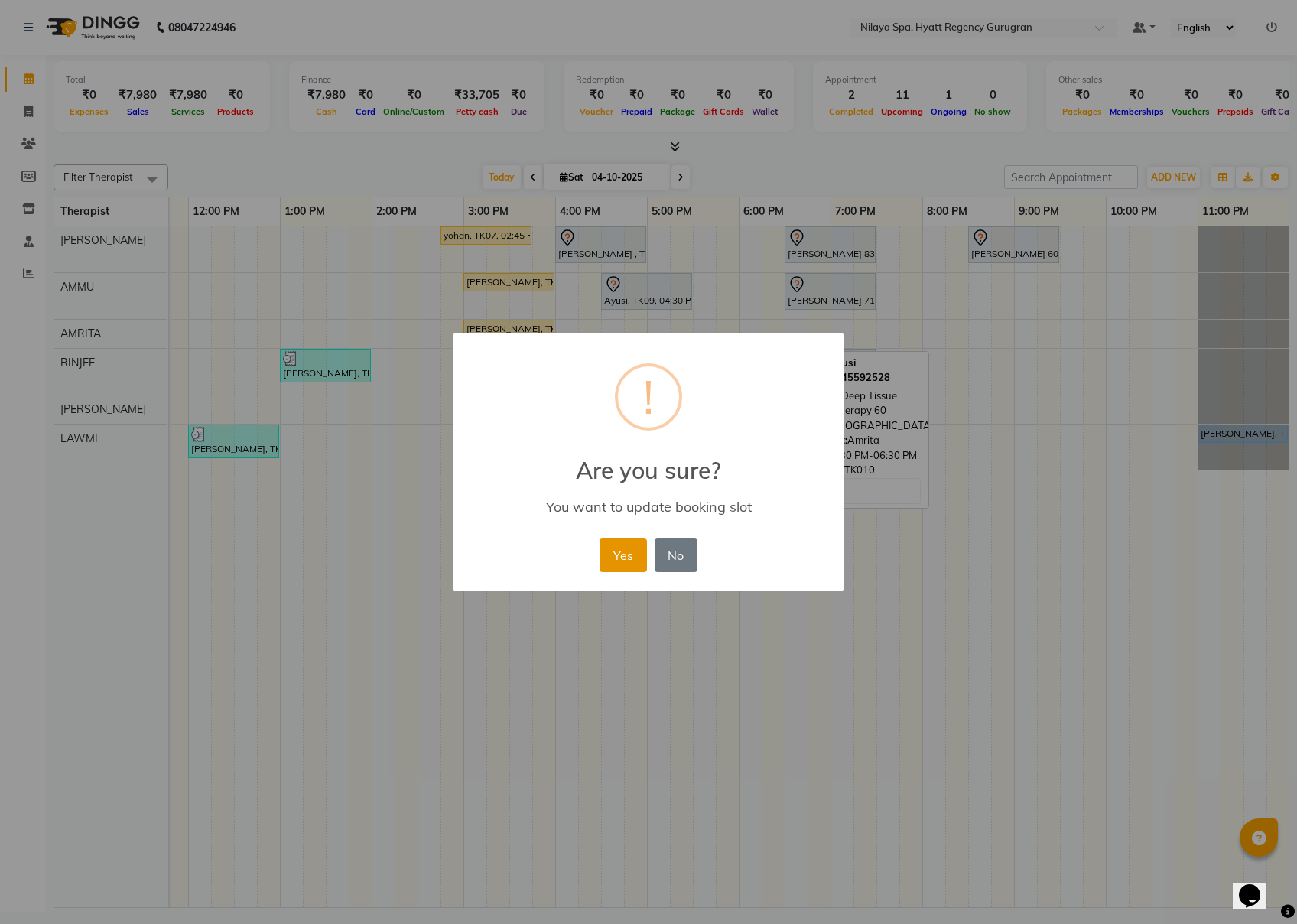
click at [616, 565] on button "Yes" at bounding box center [623, 556] width 47 height 34
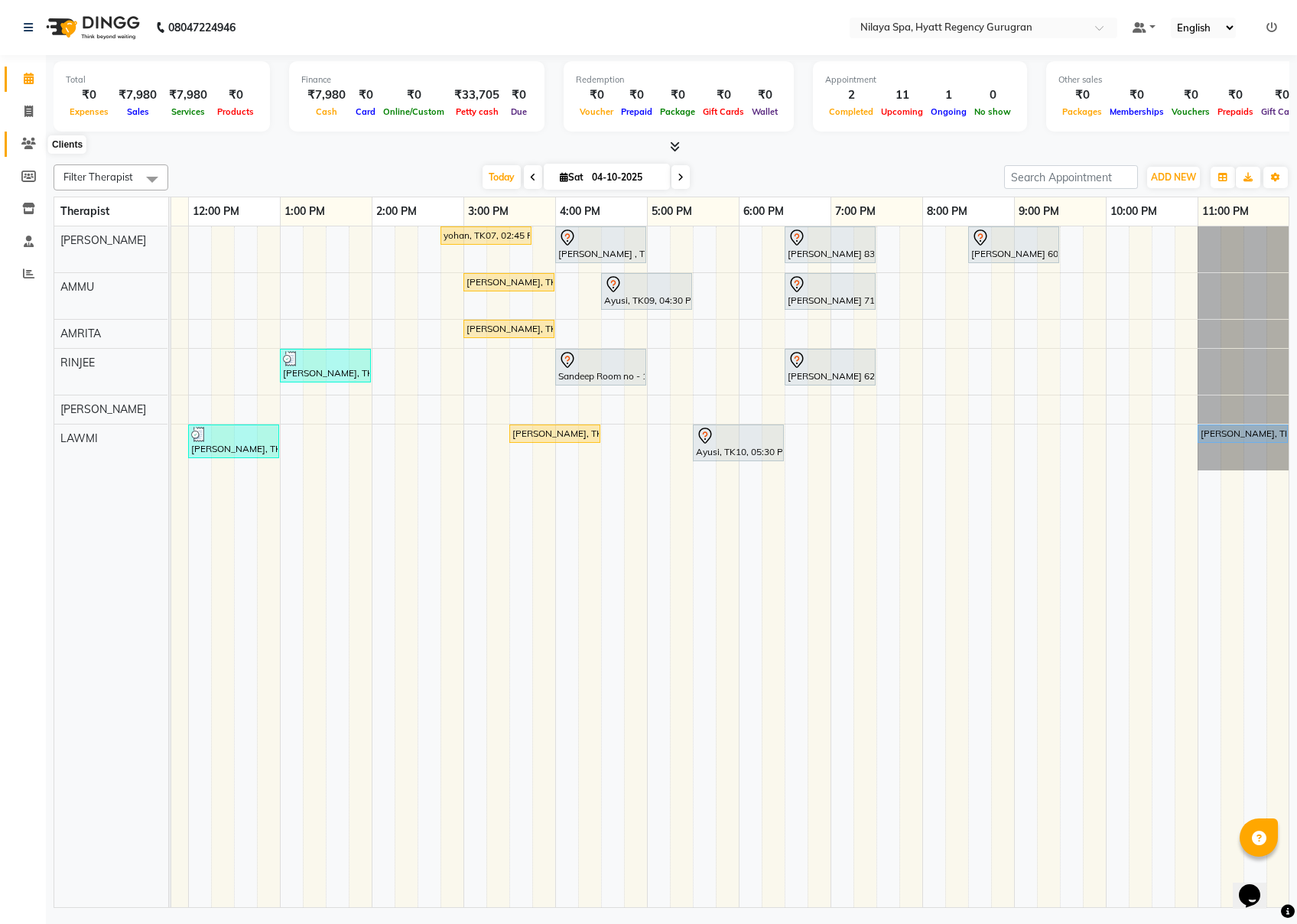
click at [29, 142] on icon at bounding box center [28, 143] width 15 height 11
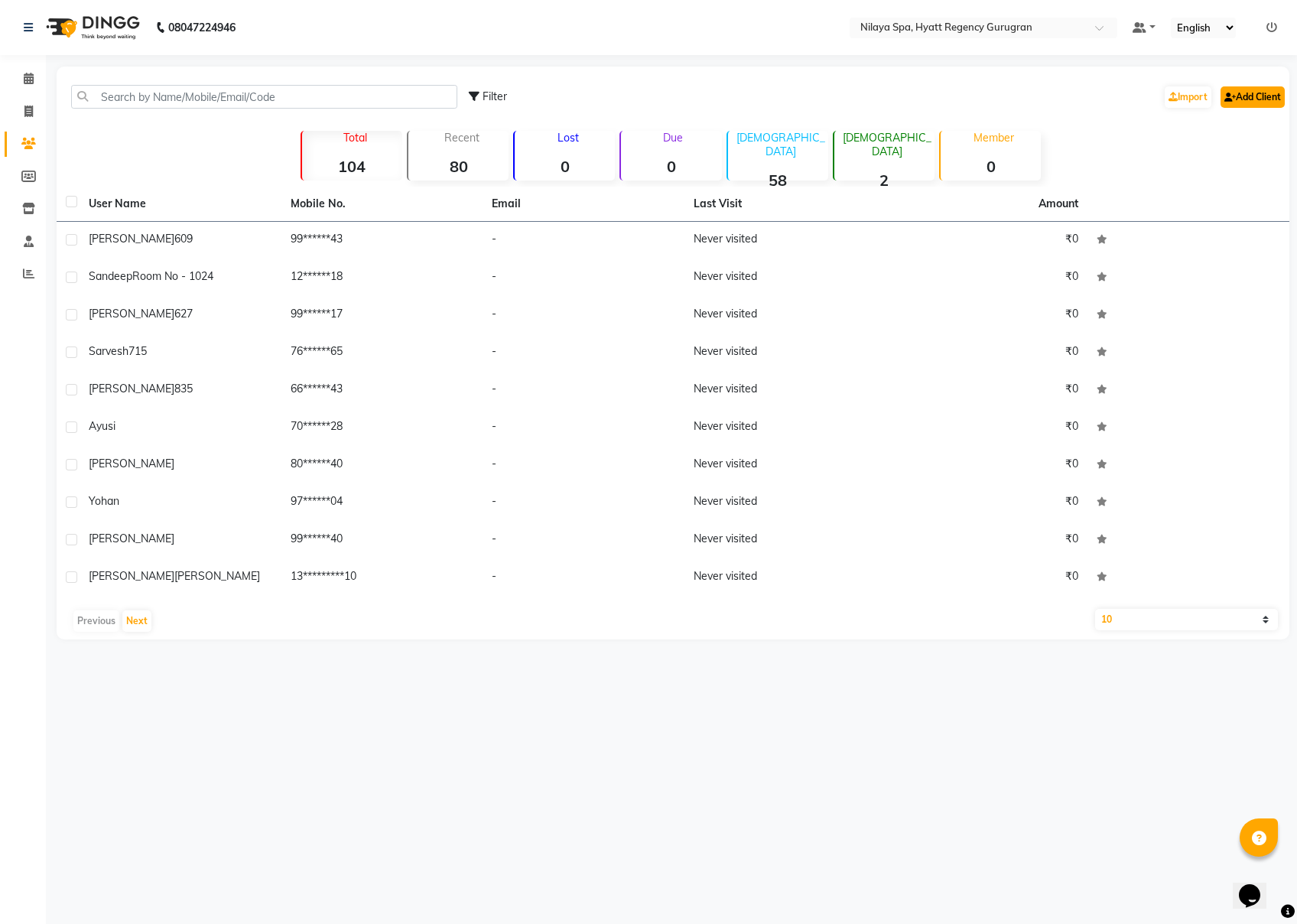
click at [972, 93] on link "Add Client" at bounding box center [1253, 96] width 64 height 21
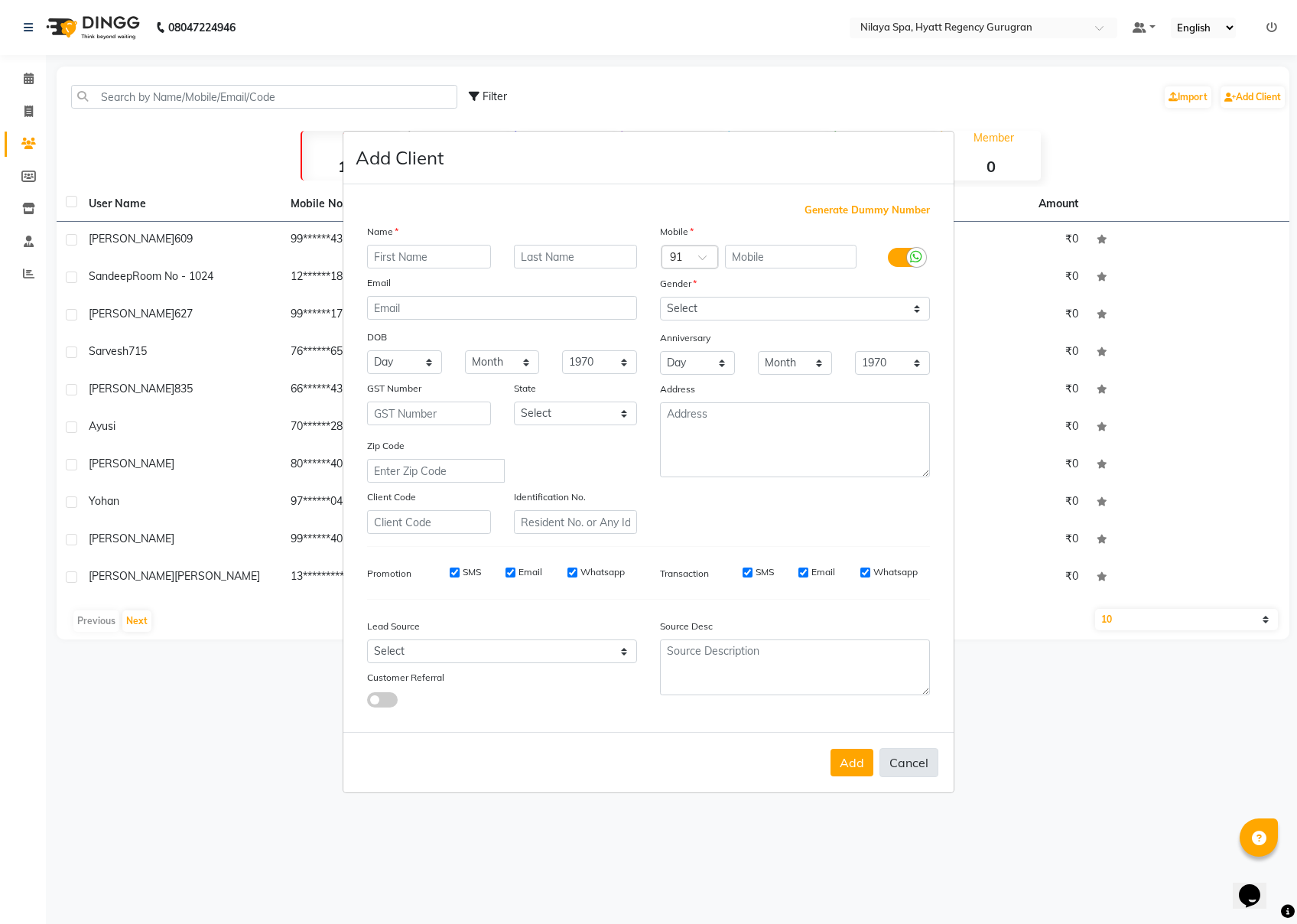
click at [912, 692] on button "Cancel" at bounding box center [909, 762] width 59 height 29
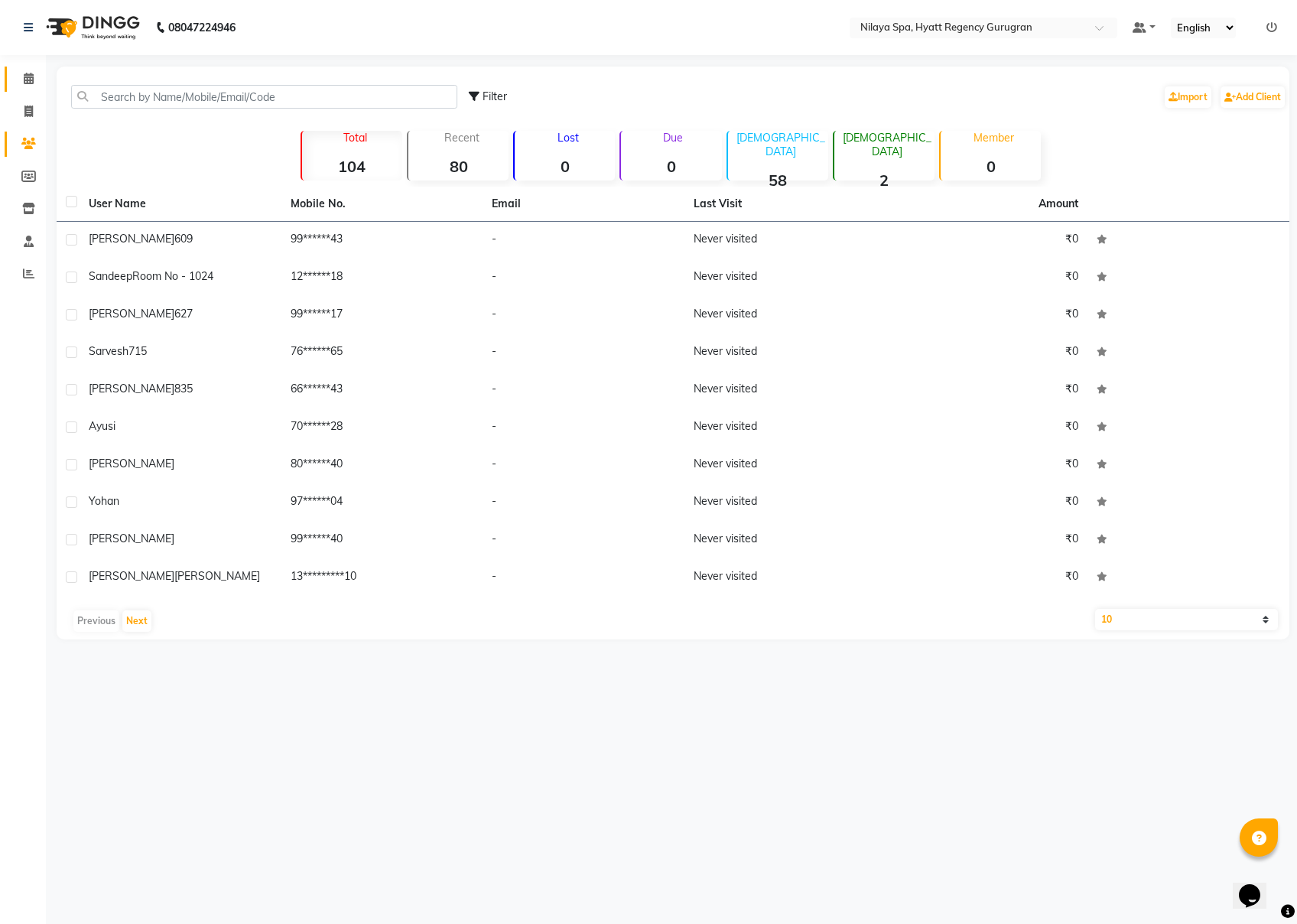
click at [25, 75] on icon at bounding box center [29, 78] width 10 height 11
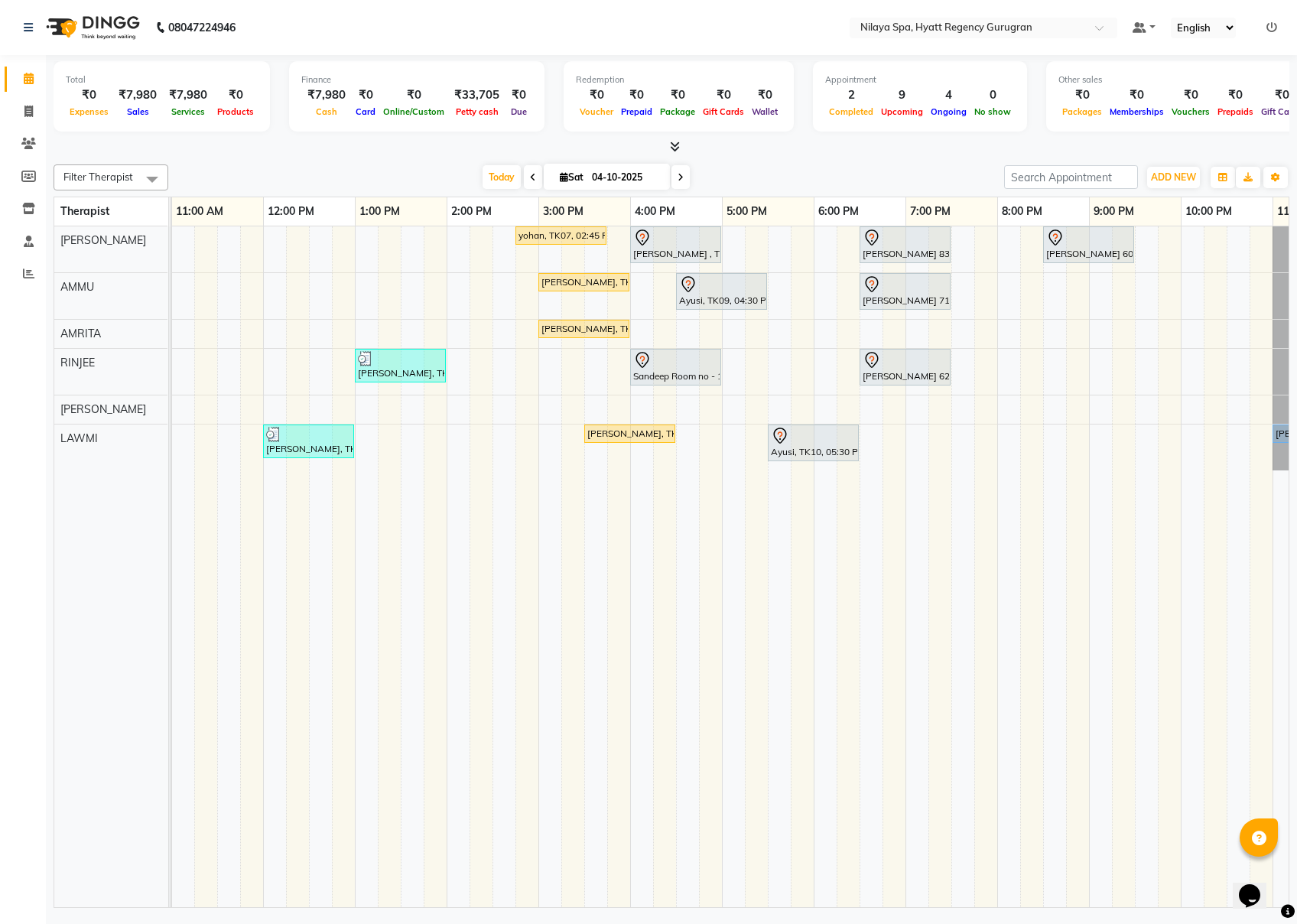
scroll to position [0, 350]
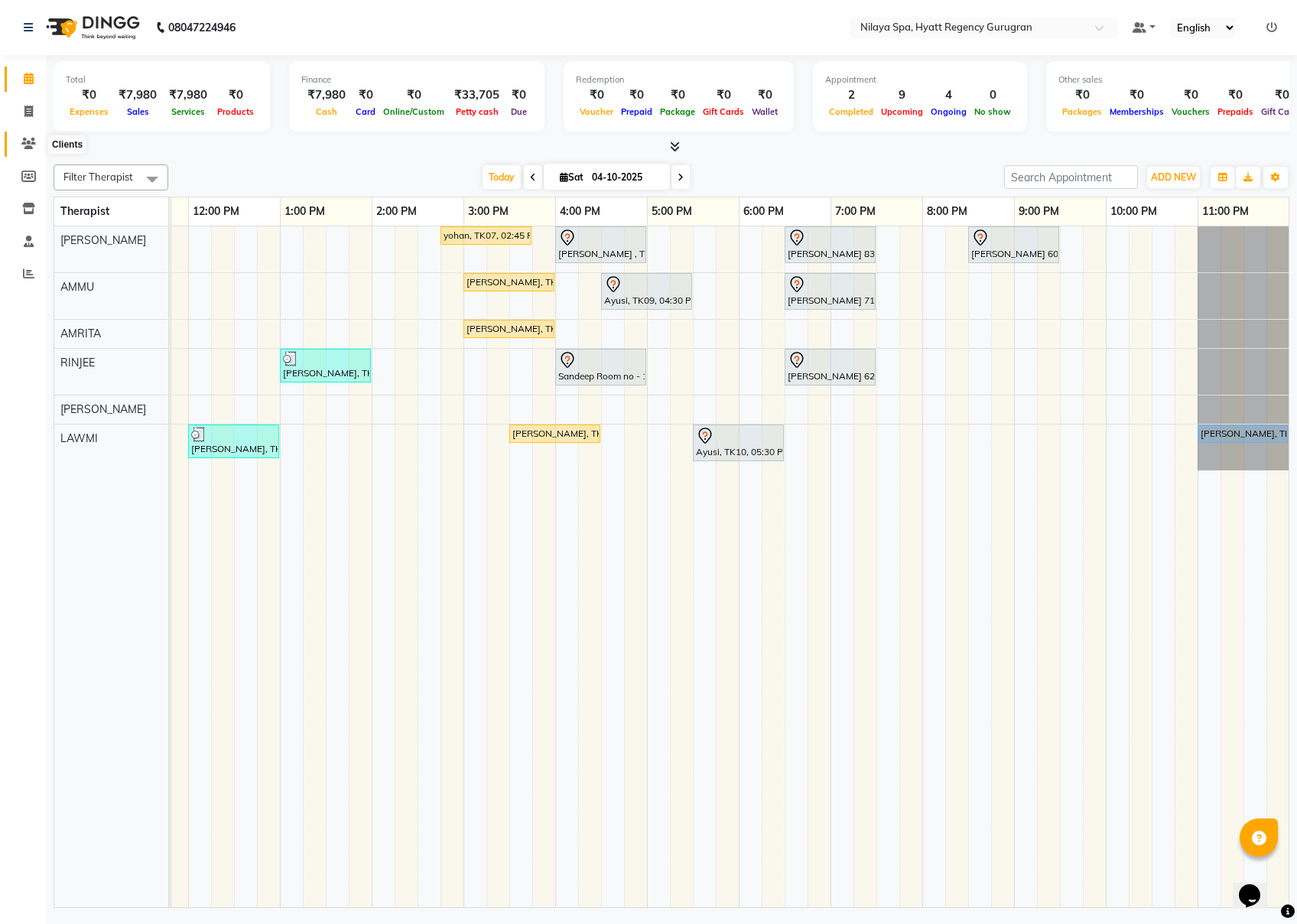
click at [23, 138] on icon at bounding box center [28, 143] width 15 height 11
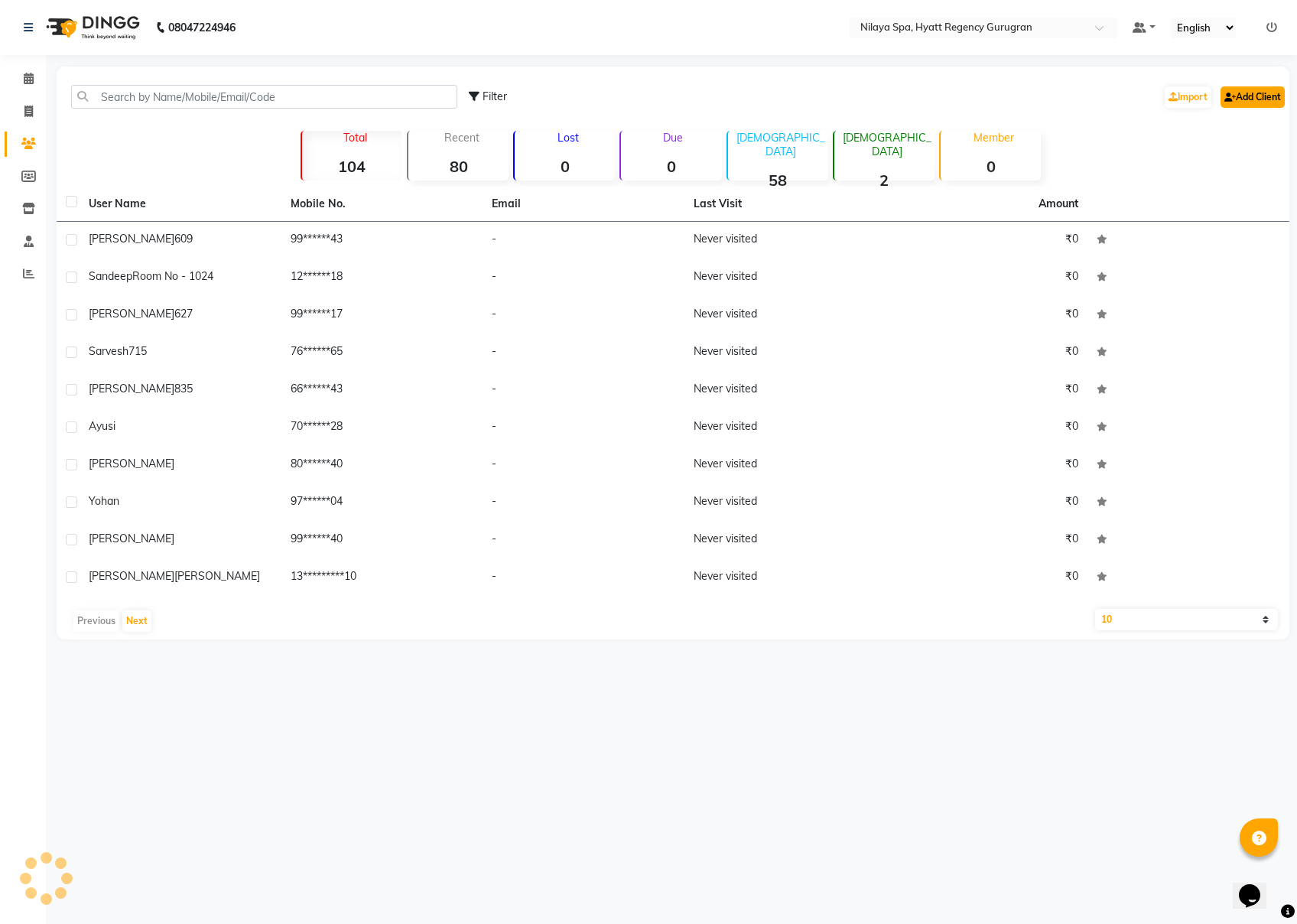
click at [972, 93] on link "Add Client" at bounding box center [1253, 96] width 64 height 21
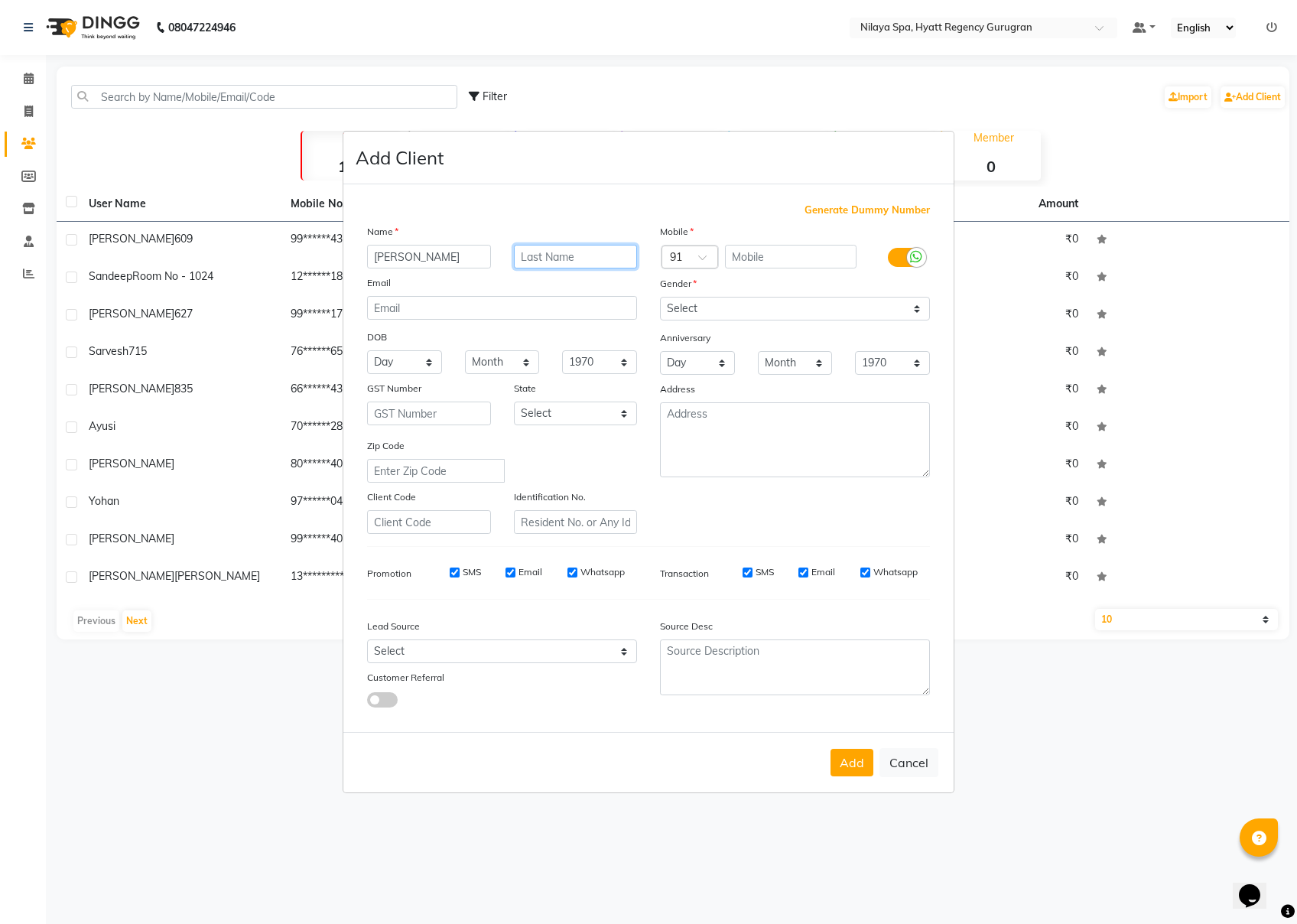
click at [557, 265] on input "text" at bounding box center [576, 257] width 124 height 24
click at [773, 258] on input "text" at bounding box center [791, 257] width 132 height 24
click at [768, 303] on select "Select [DEMOGRAPHIC_DATA] [DEMOGRAPHIC_DATA] Other Prefer Not To Say" at bounding box center [795, 309] width 270 height 24
click at [660, 298] on select "Select [DEMOGRAPHIC_DATA] [DEMOGRAPHIC_DATA] Other Prefer Not To Say" at bounding box center [795, 309] width 270 height 24
click at [840, 692] on button "Add" at bounding box center [852, 763] width 43 height 28
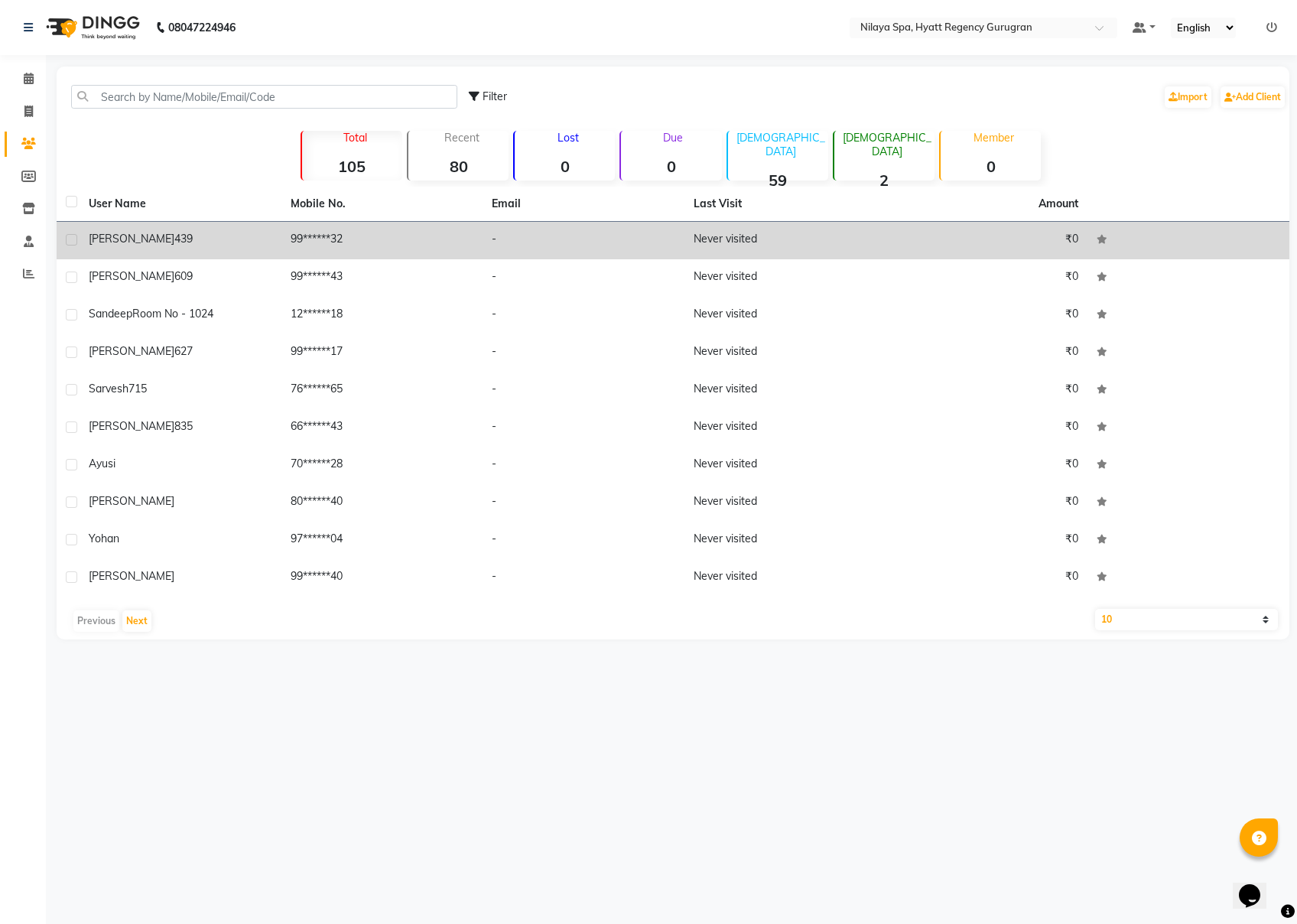
click at [236, 243] on div "[PERSON_NAME] 439" at bounding box center [181, 239] width 184 height 16
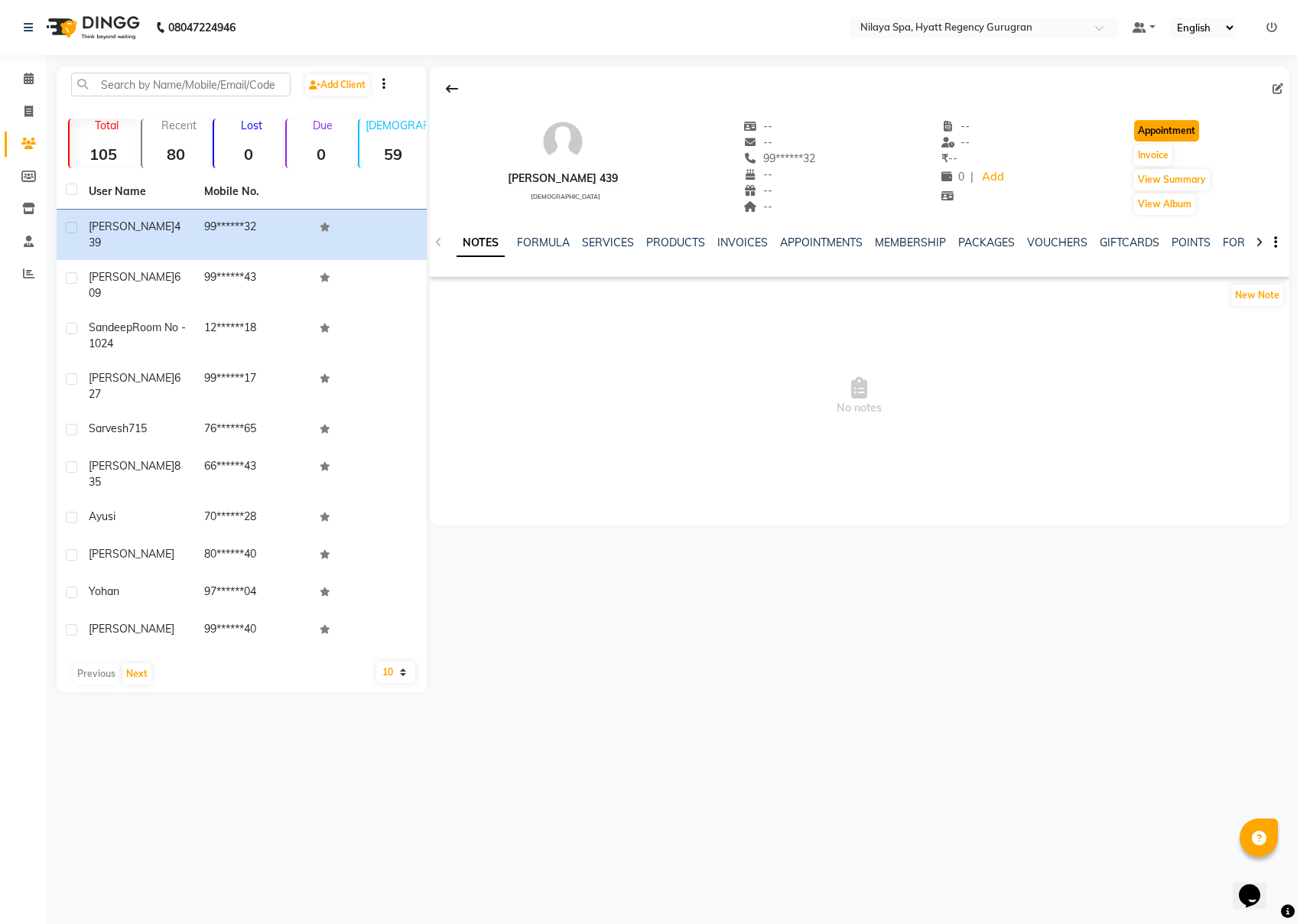
click at [972, 127] on button "Appointment" at bounding box center [1166, 130] width 65 height 21
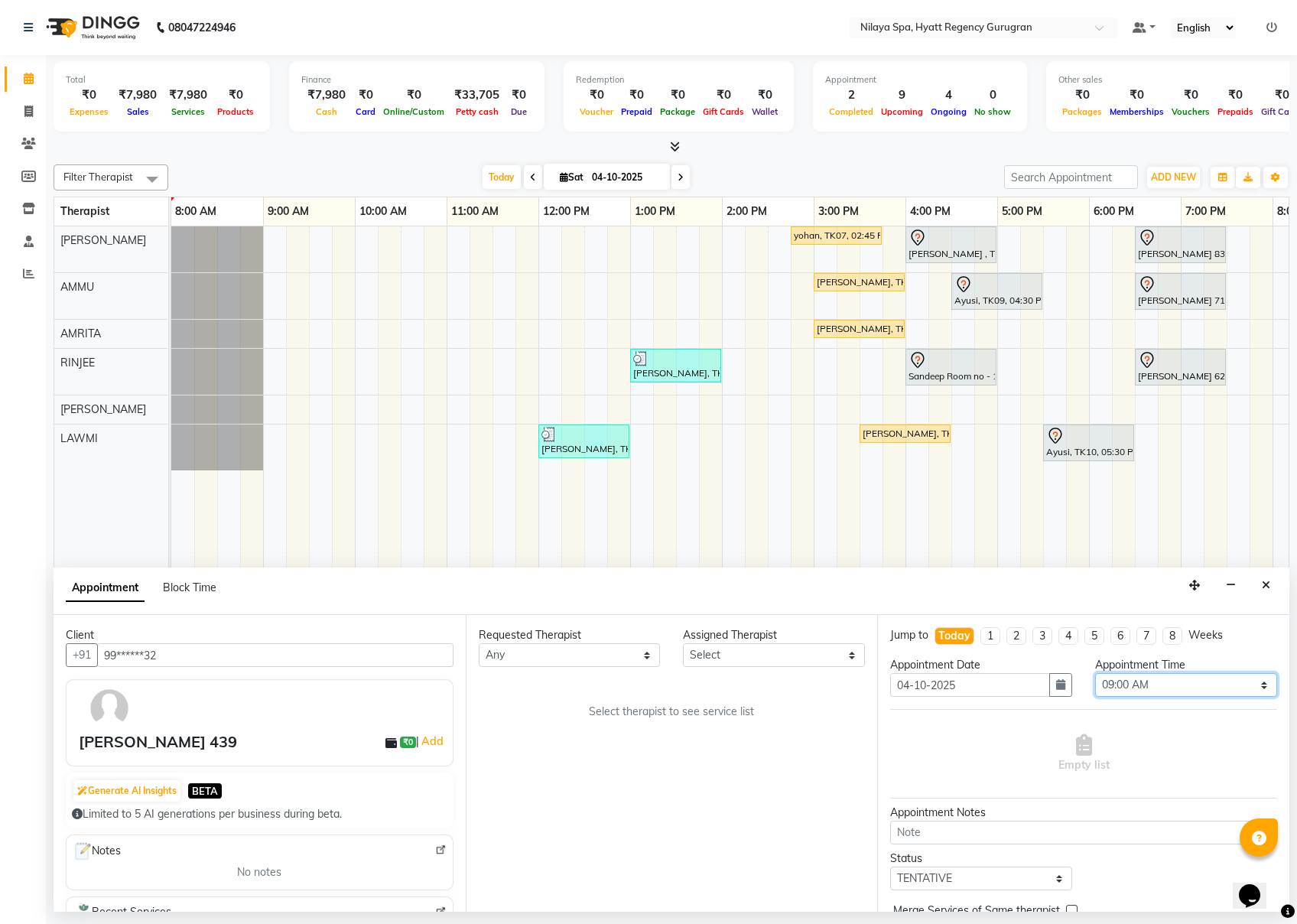
click at [972, 683] on select "Select 09:00 AM 09:15 AM 09:30 AM 09:45 AM 10:00 AM 10:15 AM 10:30 AM 10:45 AM …" at bounding box center [1186, 685] width 182 height 24
click at [972, 675] on select "Select 09:00 AM 09:15 AM 09:30 AM 09:45 AM 10:00 AM 10:15 AM 10:30 AM 10:45 AM …" at bounding box center [1186, 685] width 182 height 24
click at [714, 658] on select "Select AMMU AMRITA [PERSON_NAME] LAWMI [PERSON_NAME] RINJEE" at bounding box center [774, 655] width 182 height 24
click at [683, 644] on select "Select AMMU AMRITA [PERSON_NAME] LAWMI [PERSON_NAME] RINJEE" at bounding box center [774, 655] width 182 height 24
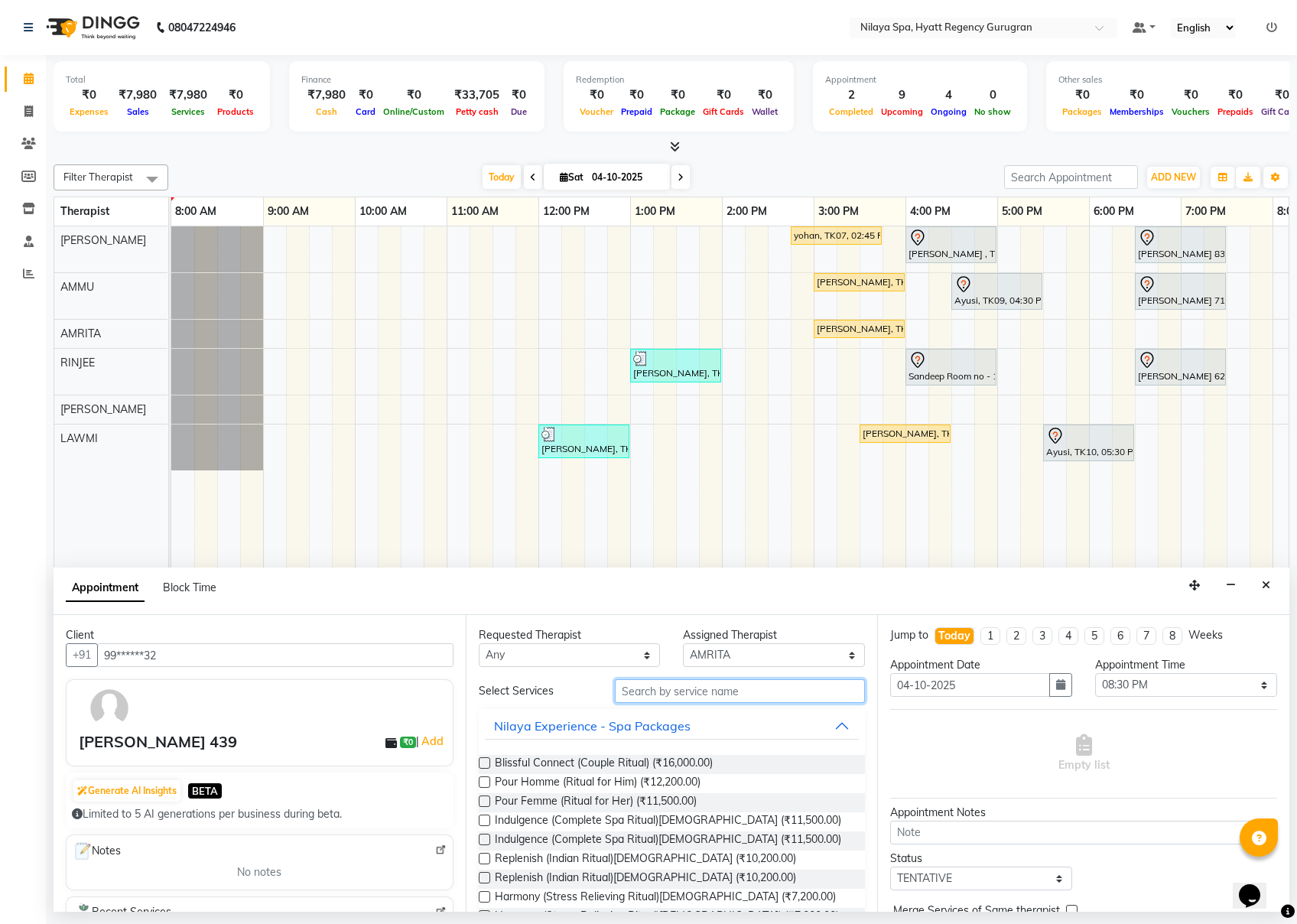
click at [711, 688] on input "text" at bounding box center [740, 691] width 250 height 24
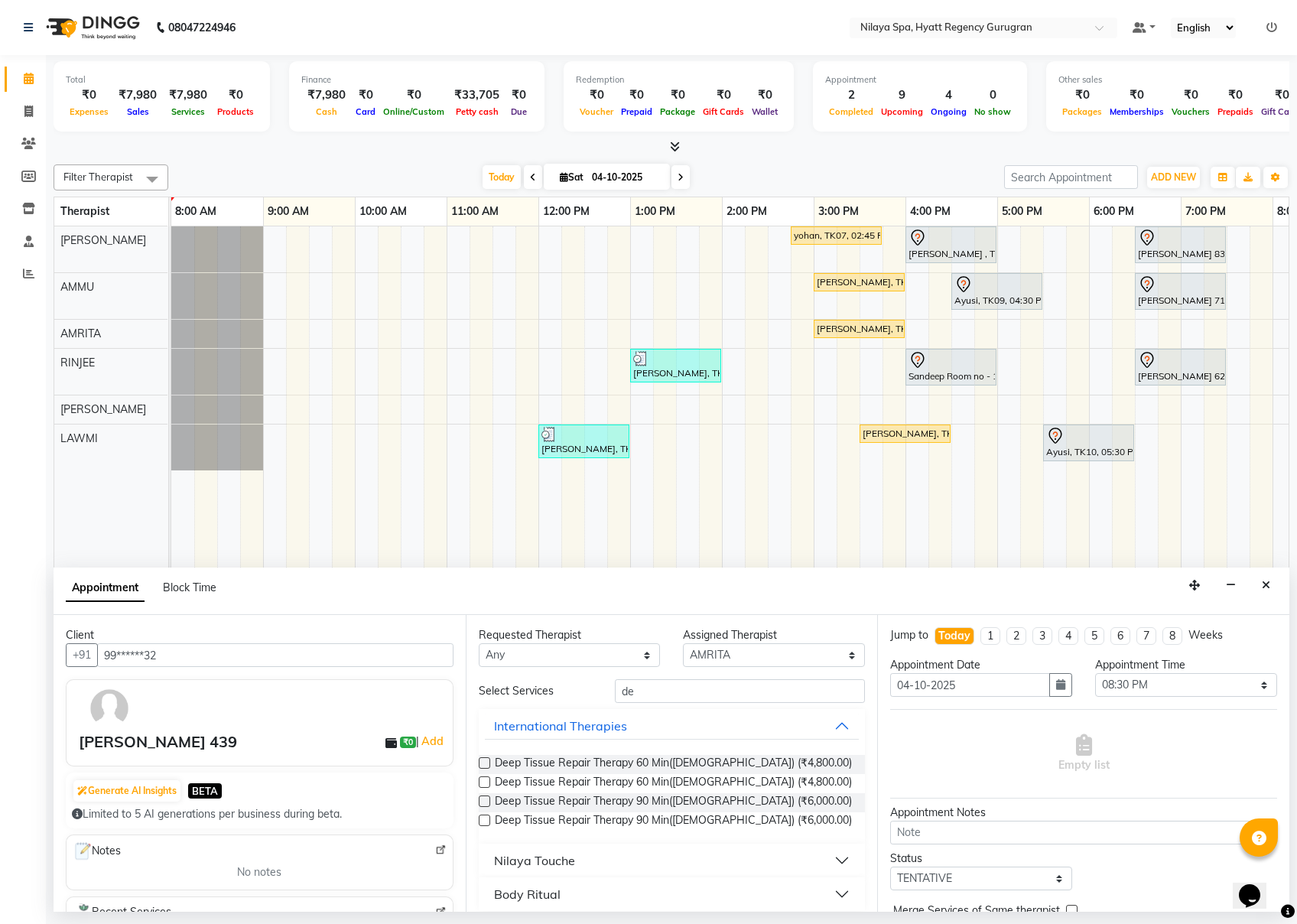
click at [488, 692] on label at bounding box center [484, 762] width 11 height 11
click at [488, 692] on input "checkbox" at bounding box center [484, 765] width 10 height 10
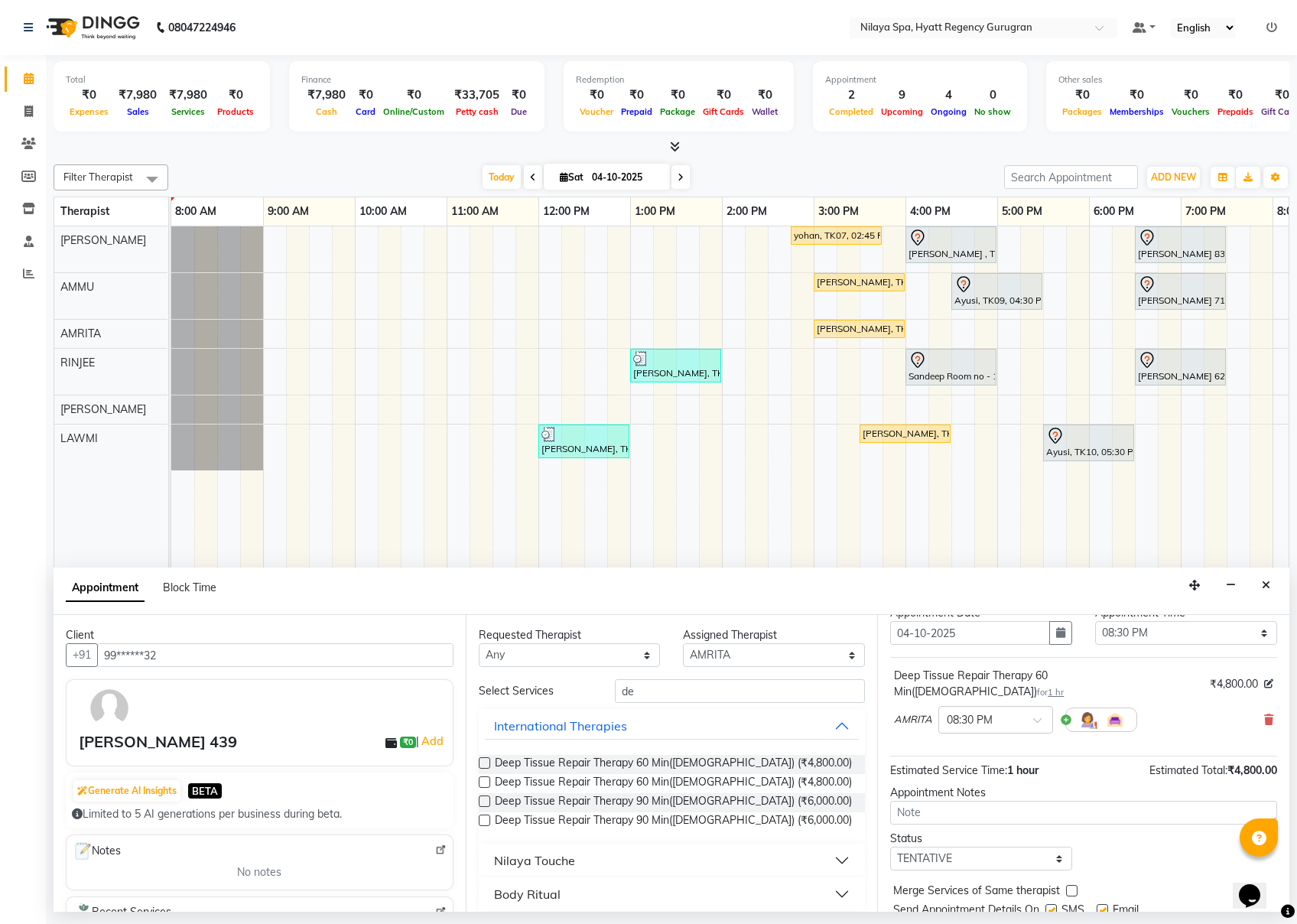
scroll to position [93, 0]
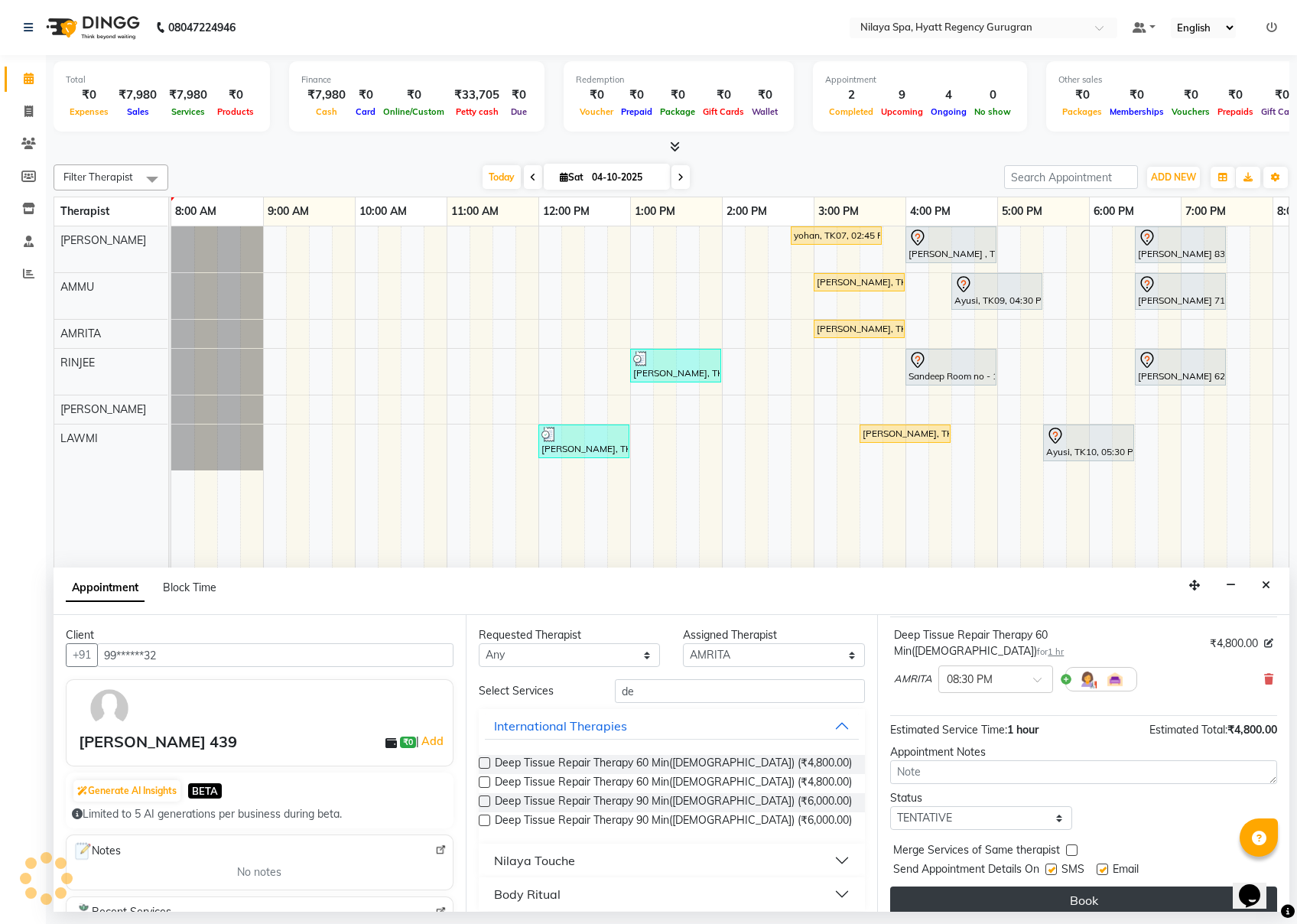
click at [972, 692] on button "Book" at bounding box center [1083, 901] width 387 height 28
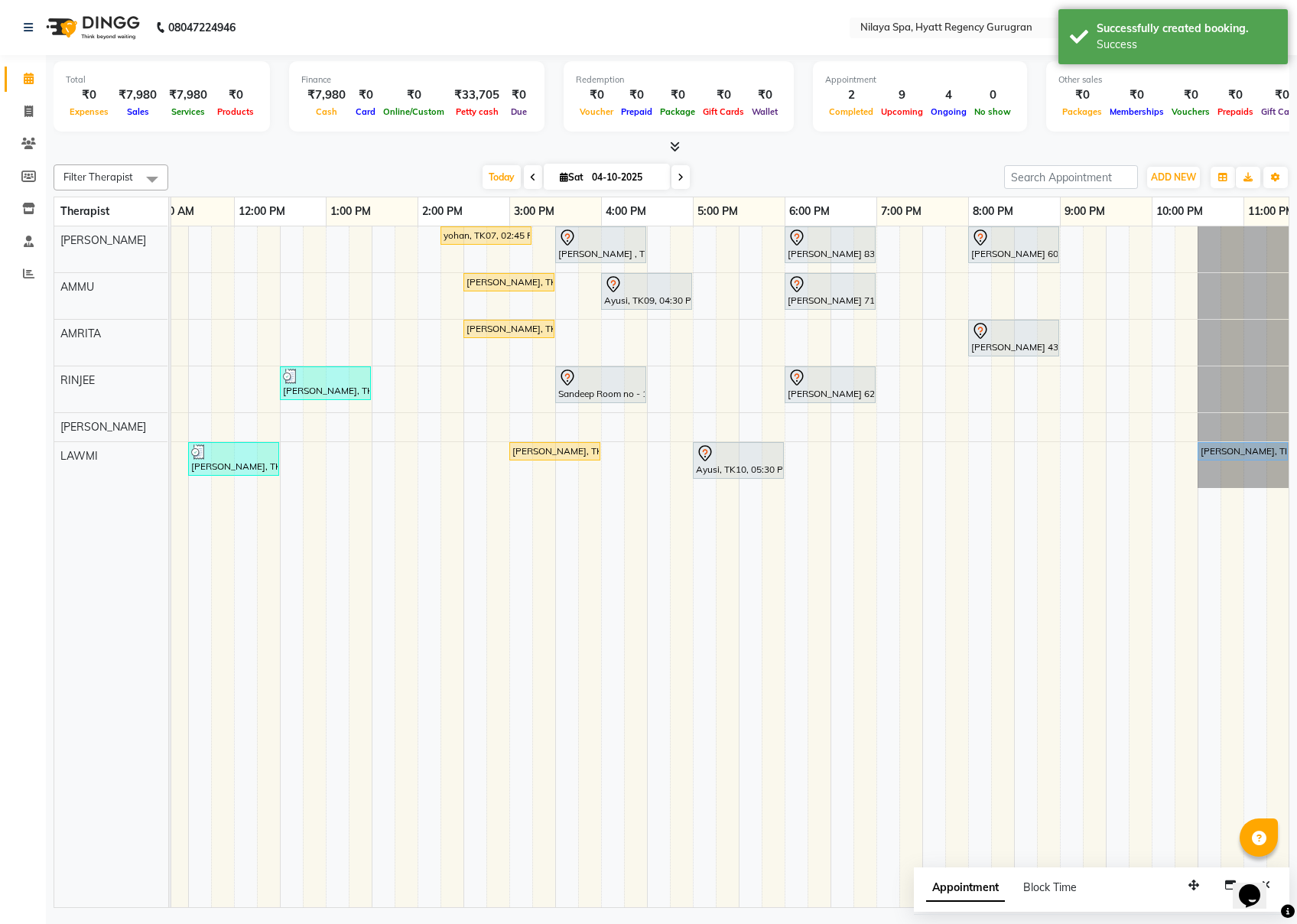
scroll to position [0, 350]
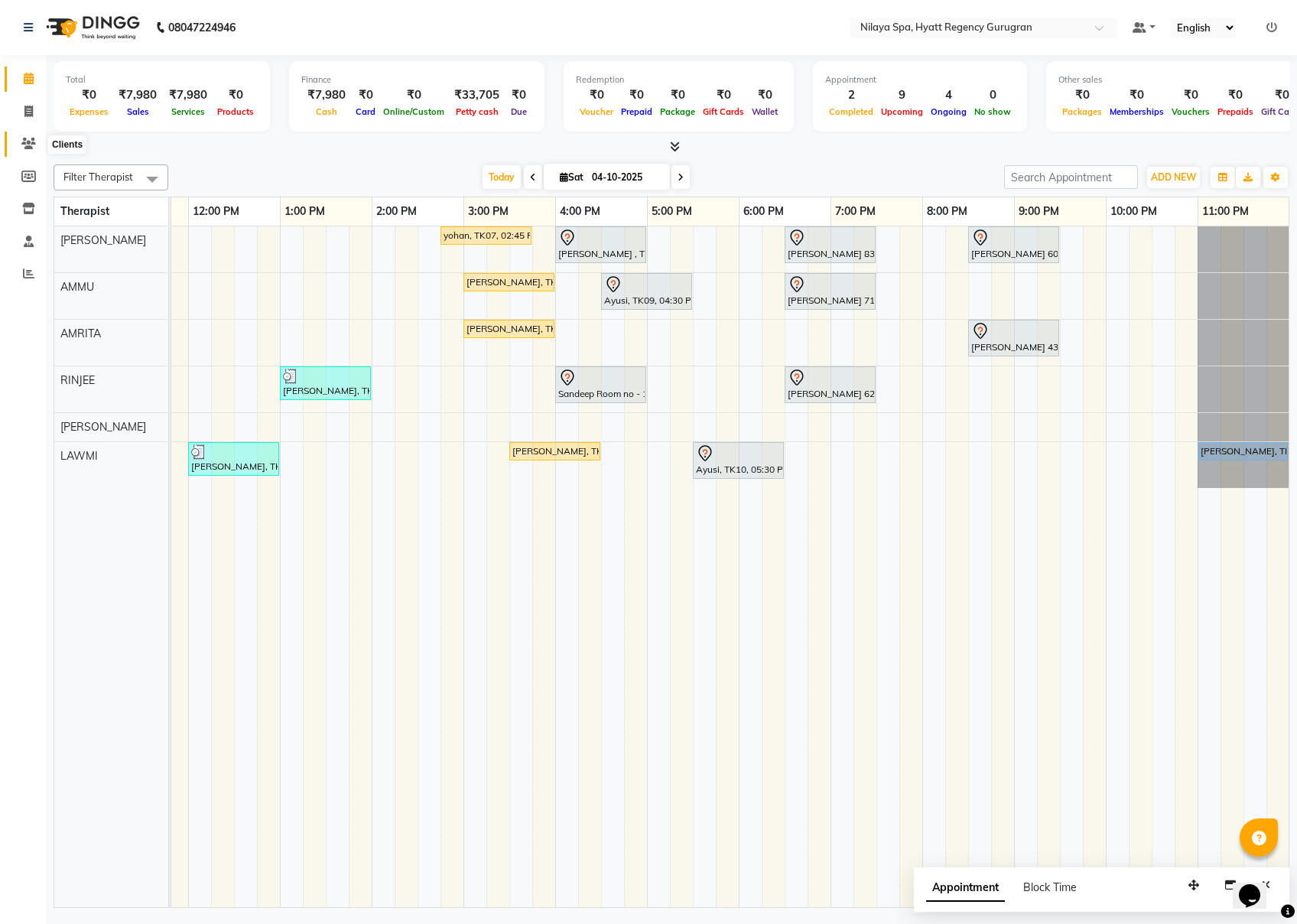
click at [31, 138] on icon at bounding box center [28, 143] width 15 height 11
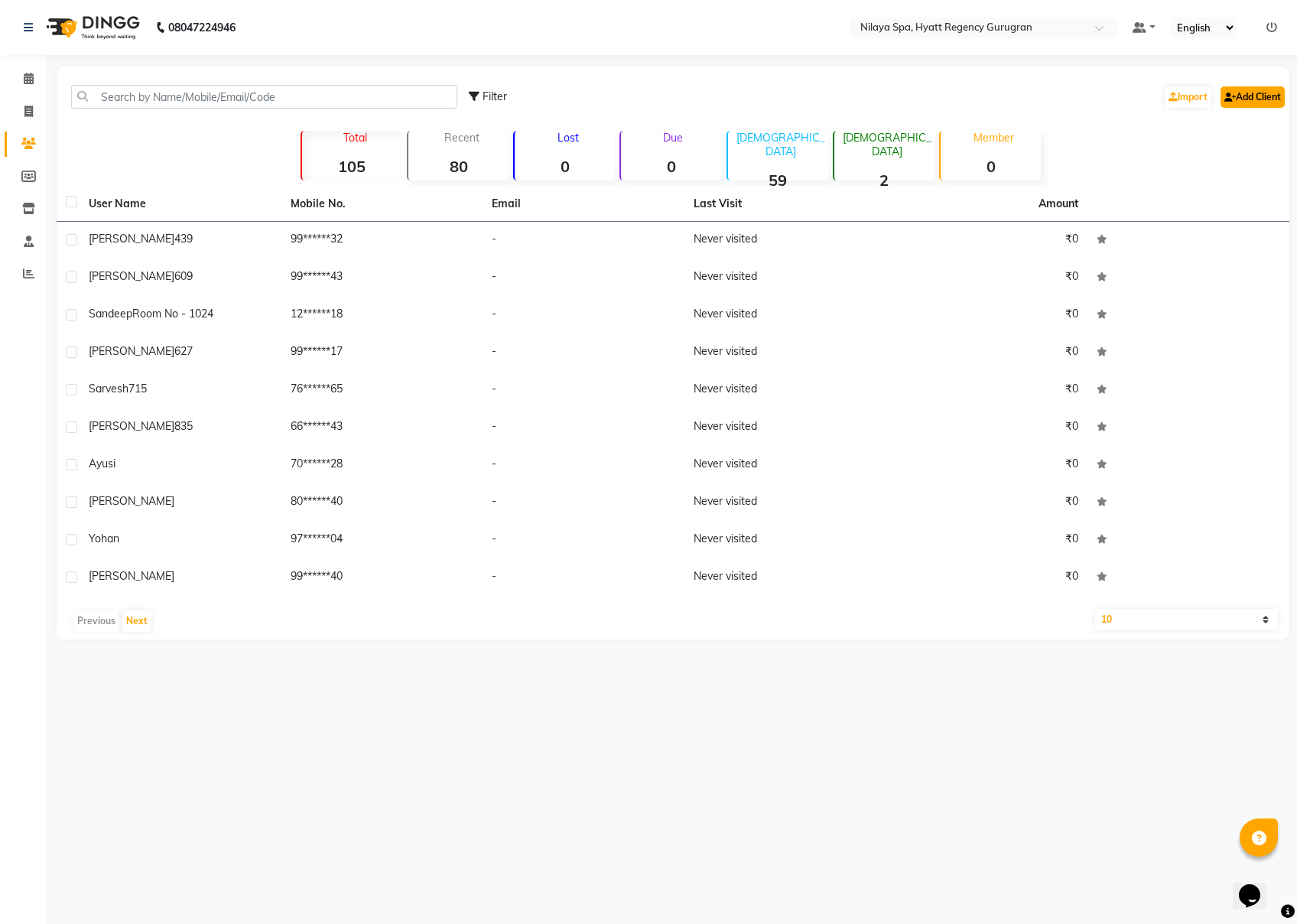
click at [972, 96] on icon at bounding box center [1230, 97] width 11 height 9
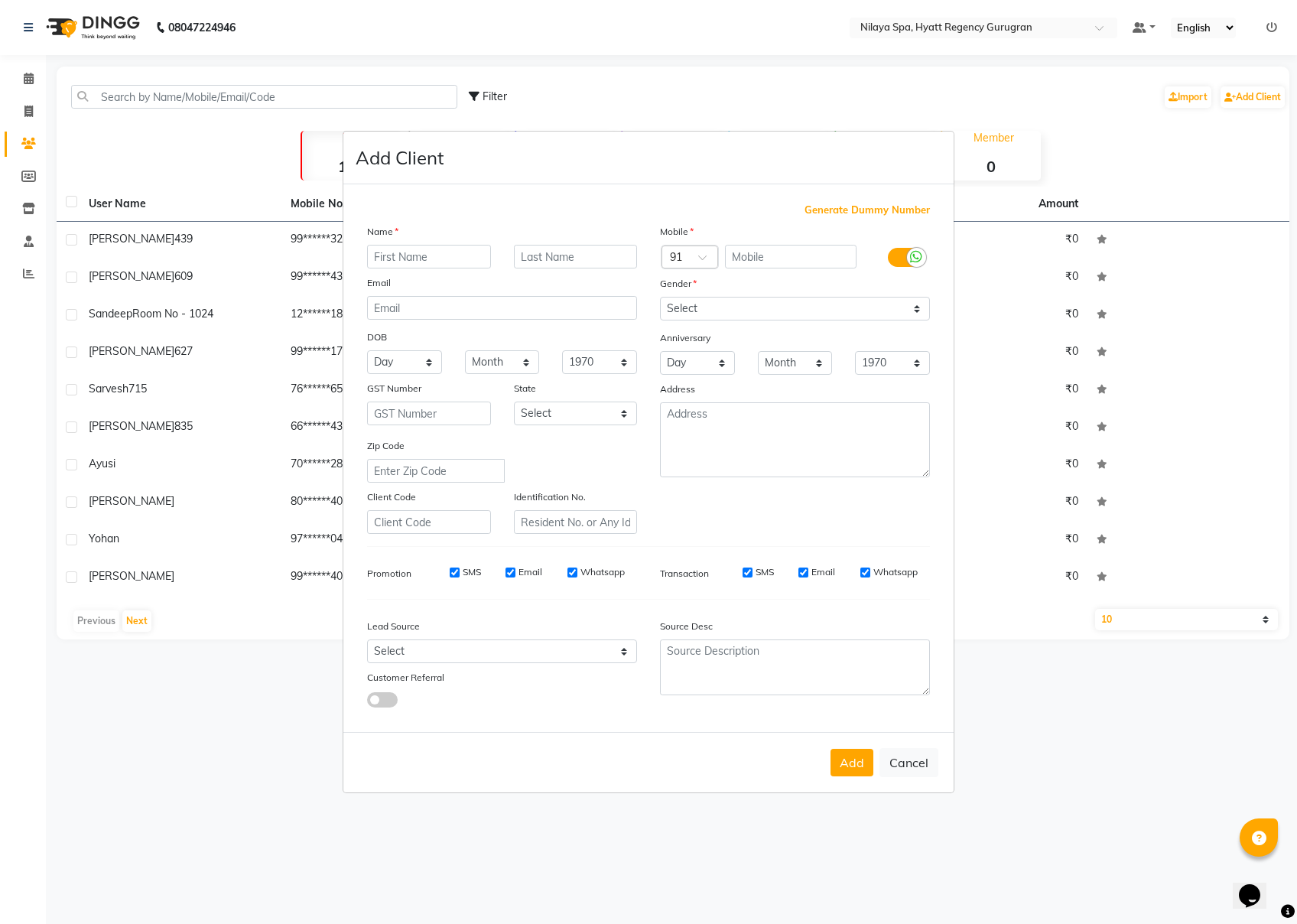
click at [430, 262] on input "text" at bounding box center [429, 257] width 124 height 24
click at [595, 257] on input "text" at bounding box center [576, 257] width 124 height 24
click at [791, 258] on input "text" at bounding box center [791, 257] width 132 height 24
click at [835, 306] on select "Select [DEMOGRAPHIC_DATA] [DEMOGRAPHIC_DATA] Other Prefer Not To Say" at bounding box center [795, 309] width 270 height 24
click at [660, 298] on select "Select [DEMOGRAPHIC_DATA] [DEMOGRAPHIC_DATA] Other Prefer Not To Say" at bounding box center [795, 309] width 270 height 24
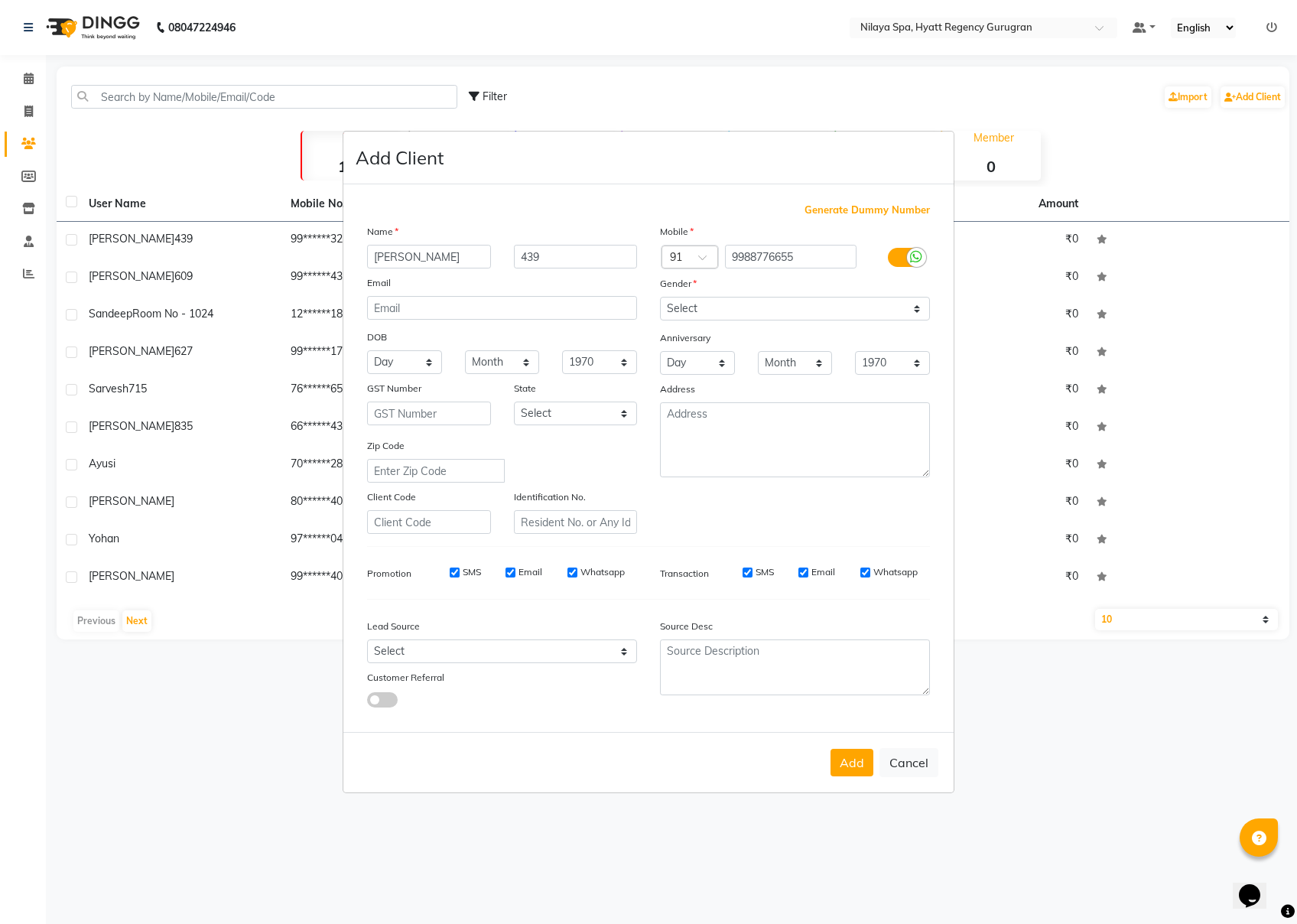
drag, startPoint x: 867, startPoint y: 750, endPoint x: 871, endPoint y: 739, distance: 12.1
click at [869, 692] on button "Add" at bounding box center [852, 763] width 43 height 28
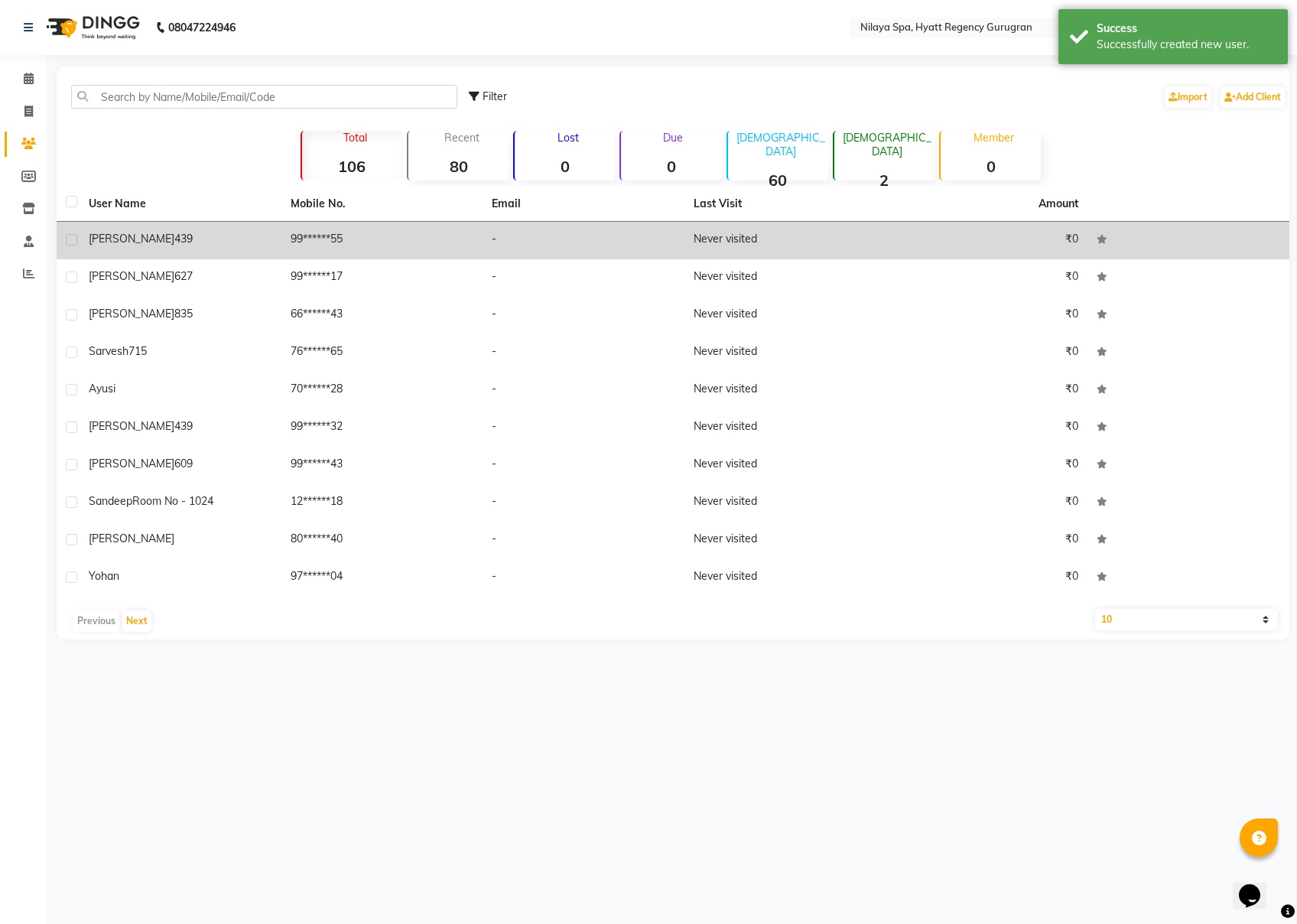
click at [142, 245] on span "[PERSON_NAME]" at bounding box center [132, 239] width 86 height 14
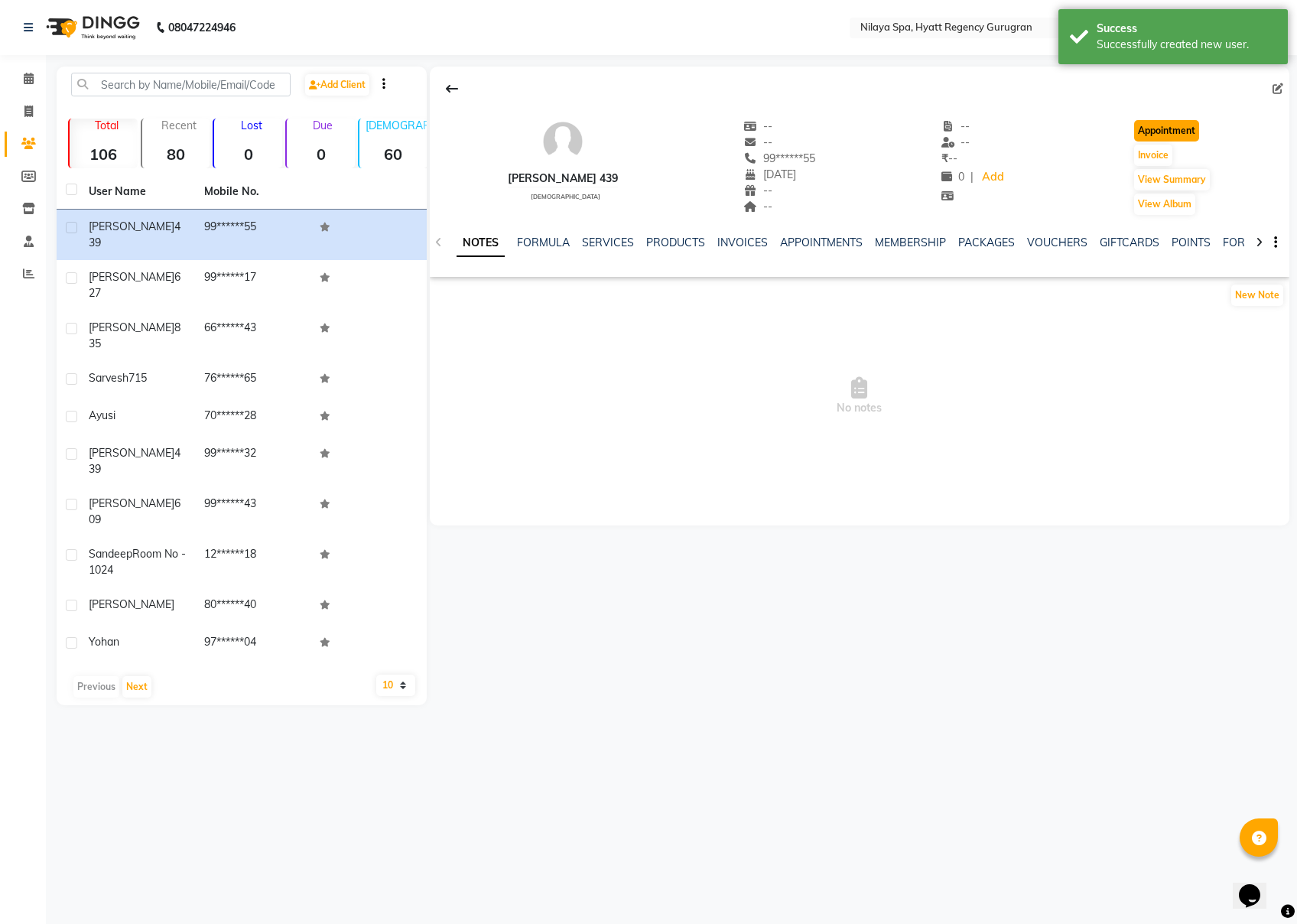
click at [972, 129] on button "Appointment" at bounding box center [1166, 130] width 65 height 21
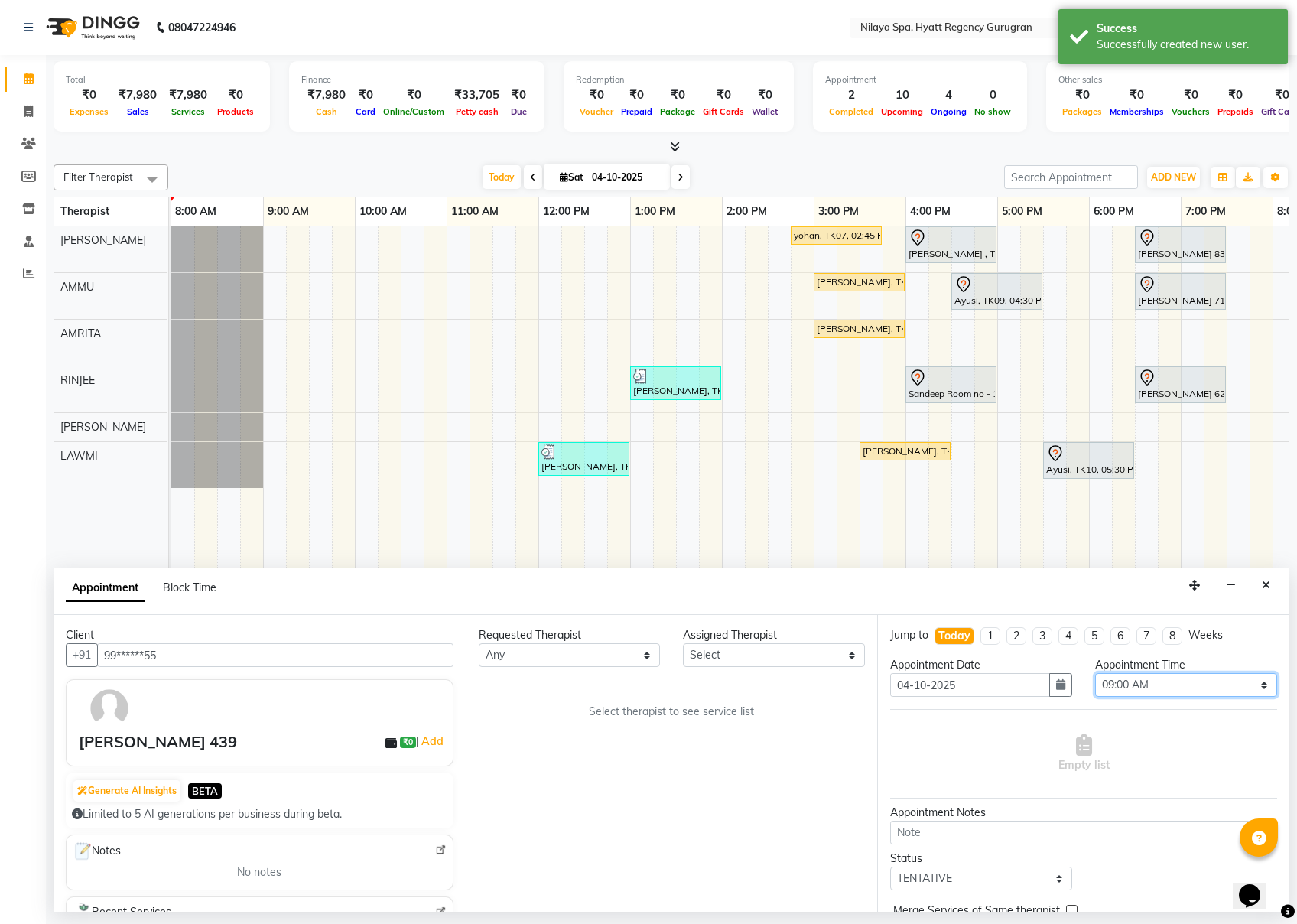
click at [972, 685] on select "Select 09:00 AM 09:15 AM 09:30 AM 09:45 AM 10:00 AM 10:15 AM 10:30 AM 10:45 AM …" at bounding box center [1186, 685] width 182 height 24
click at [972, 675] on select "Select 09:00 AM 09:15 AM 09:30 AM 09:45 AM 10:00 AM 10:15 AM 10:30 AM 10:45 AM …" at bounding box center [1186, 685] width 182 height 24
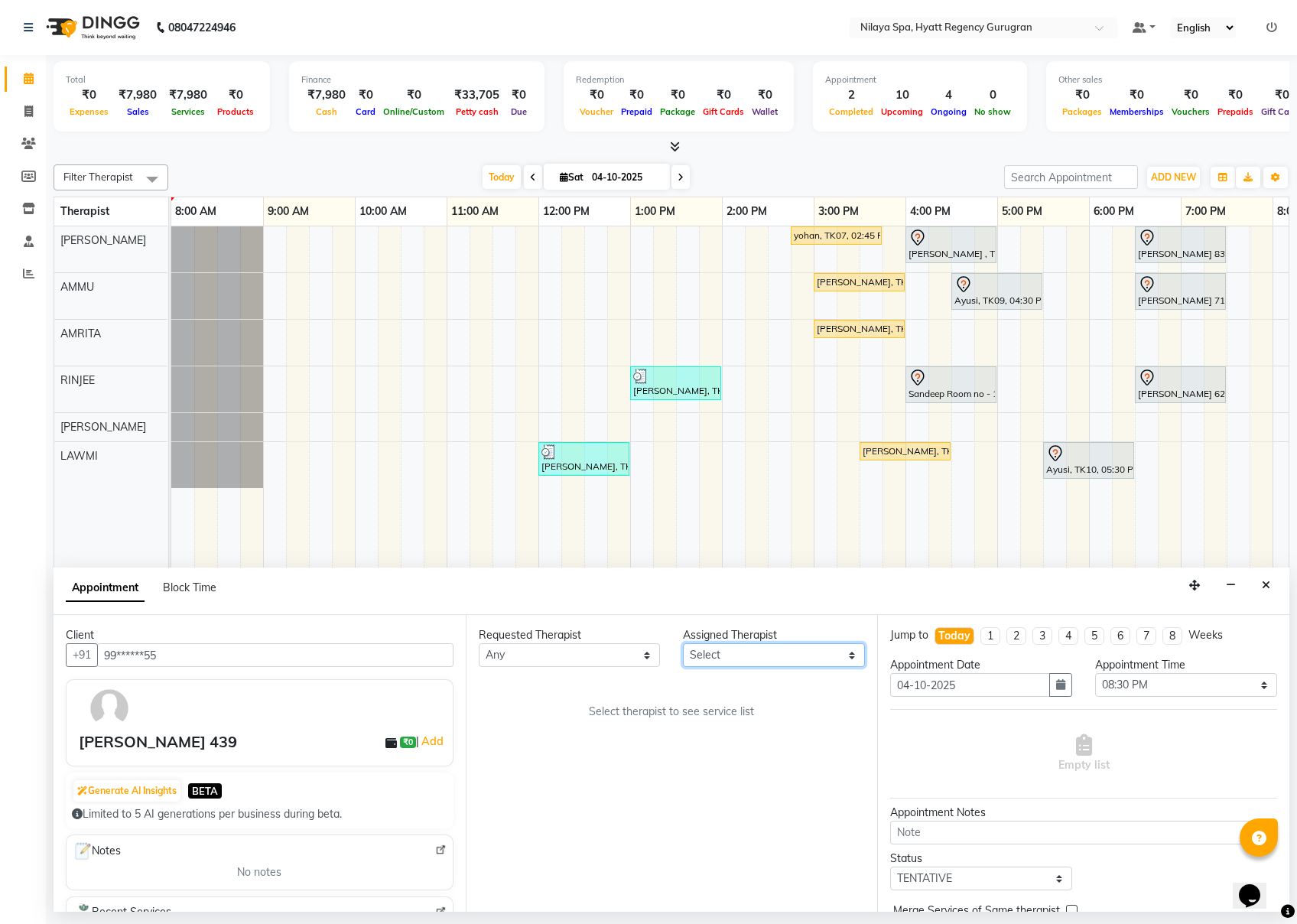
click at [704, 653] on select "Select AMMU AMRITA [PERSON_NAME] LAWMI [PERSON_NAME] RINJEE" at bounding box center [774, 655] width 182 height 24
click at [683, 644] on select "Select AMMU AMRITA [PERSON_NAME] LAWMI [PERSON_NAME] RINJEE" at bounding box center [774, 655] width 182 height 24
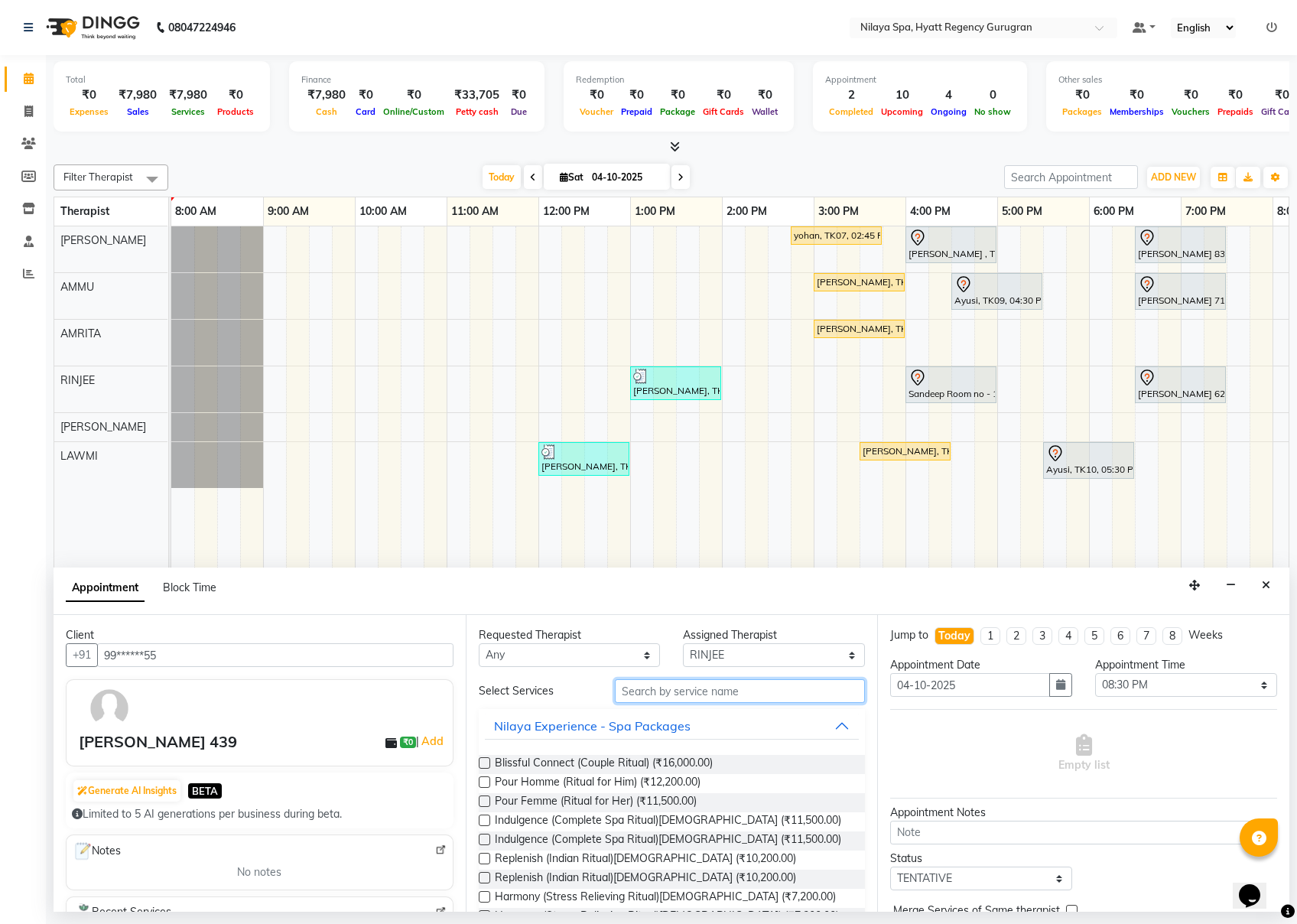
click at [676, 692] on input "text" at bounding box center [740, 691] width 250 height 24
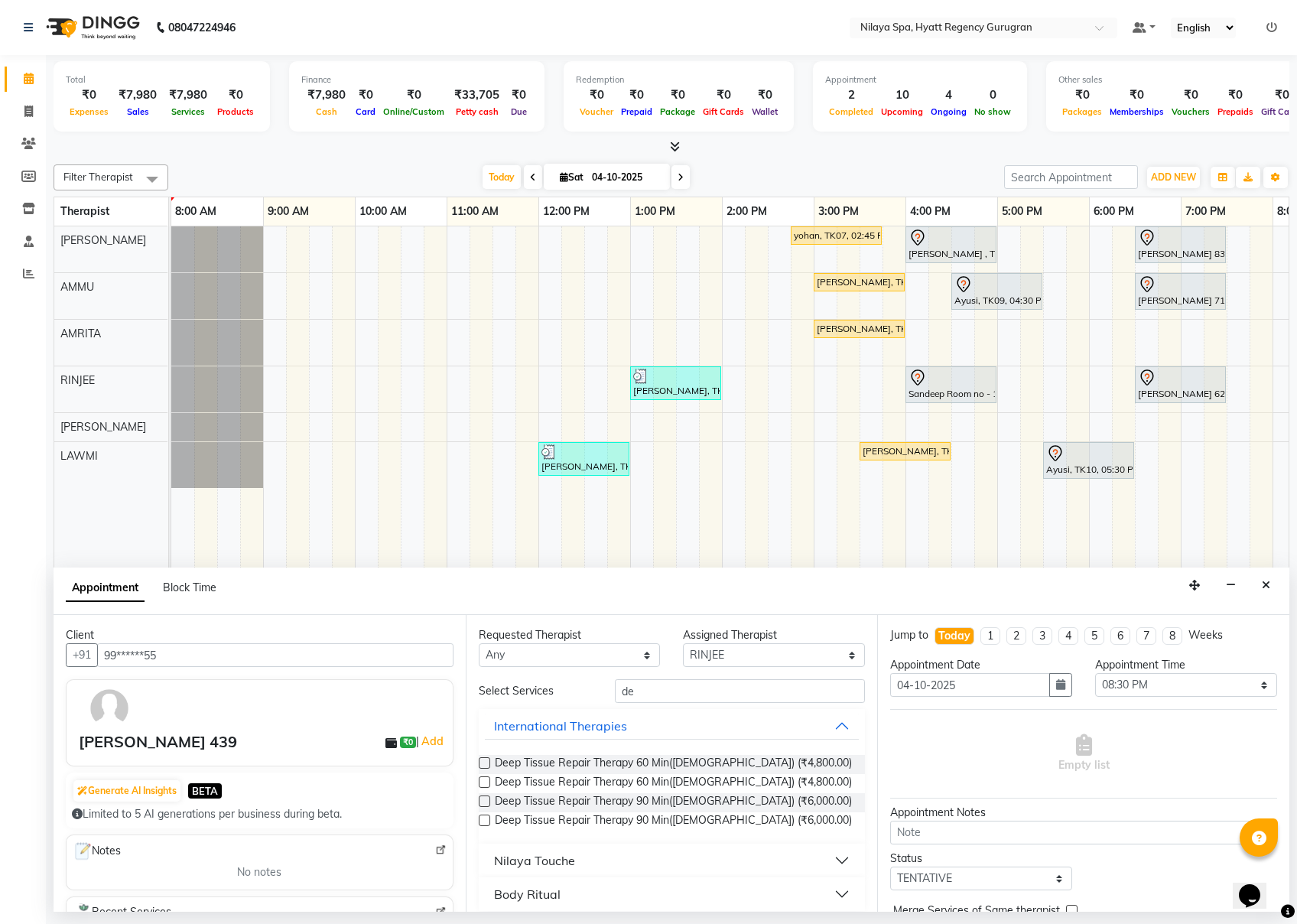
click at [481, 692] on label at bounding box center [484, 762] width 11 height 11
click at [481, 692] on input "checkbox" at bounding box center [484, 765] width 10 height 10
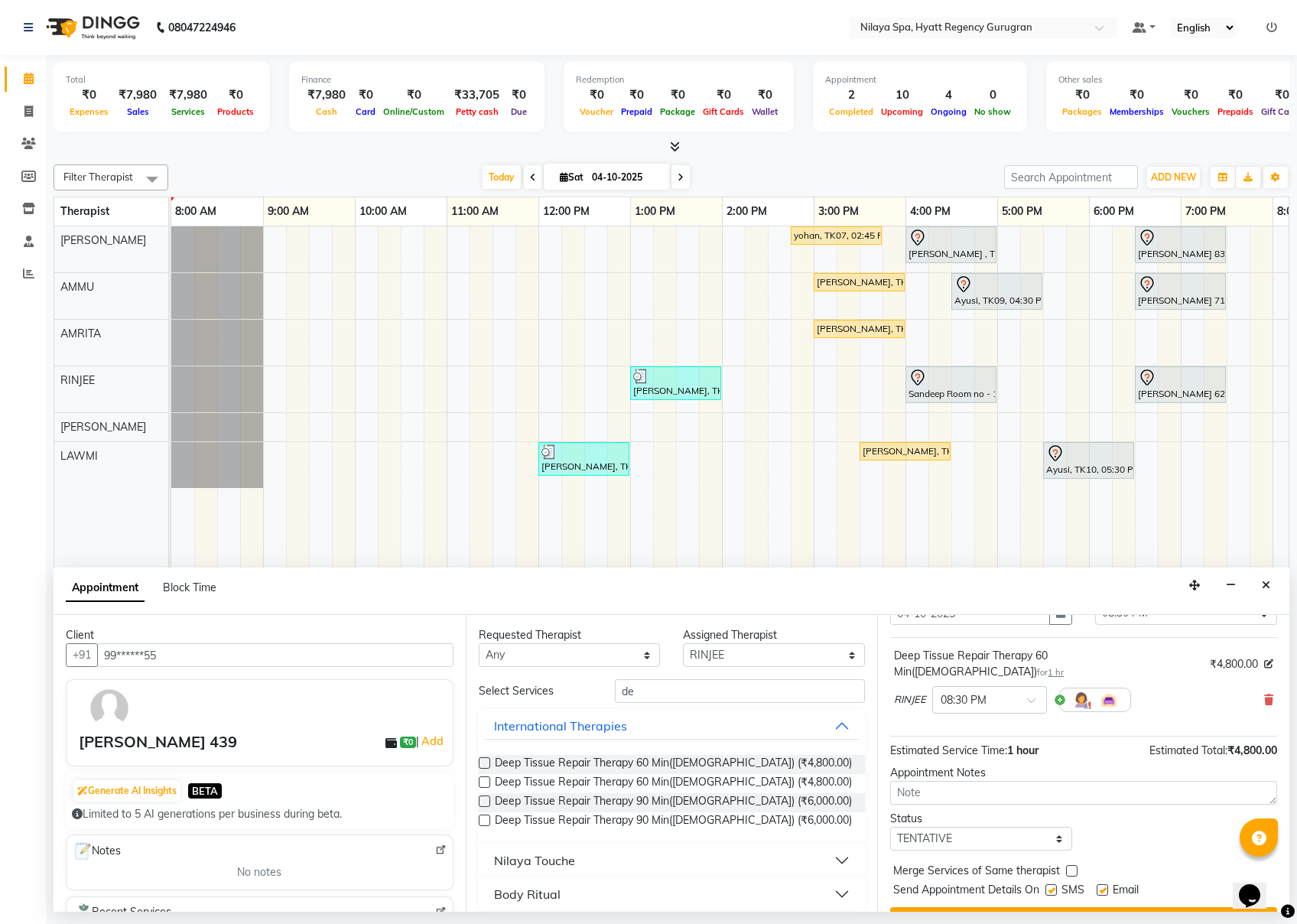
scroll to position [93, 0]
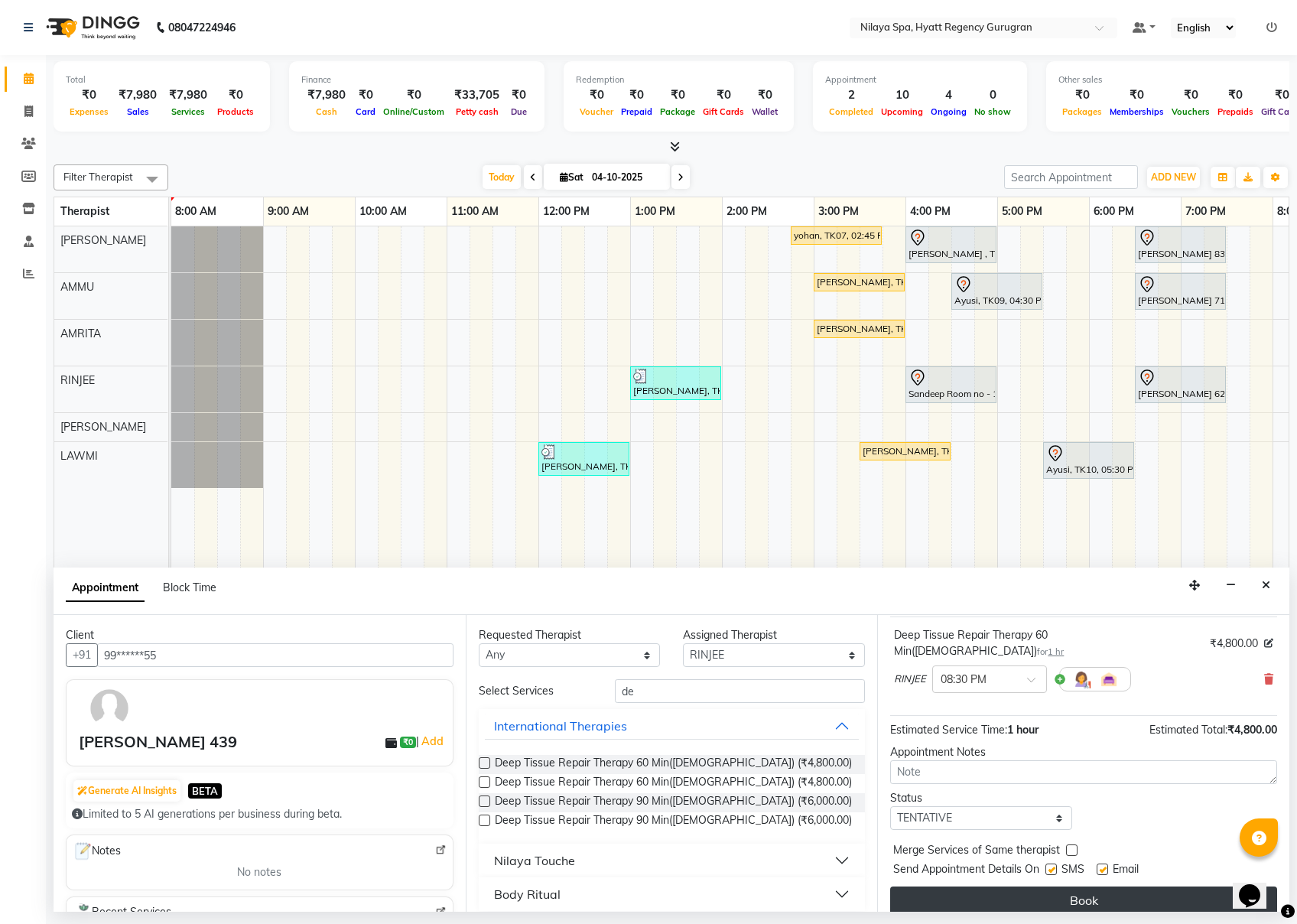
click at [972, 692] on button "Book" at bounding box center [1083, 901] width 387 height 28
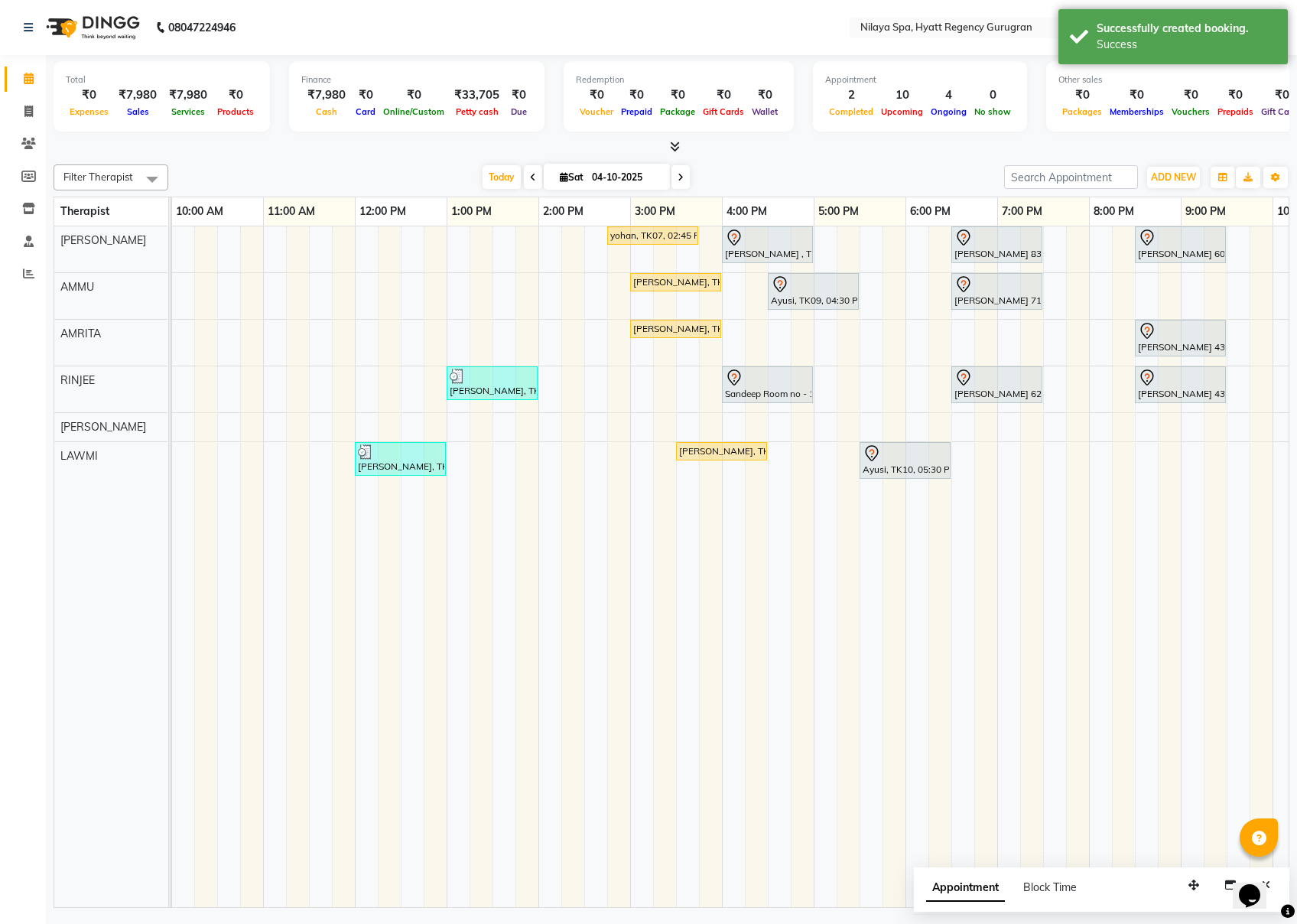
scroll to position [0, 350]
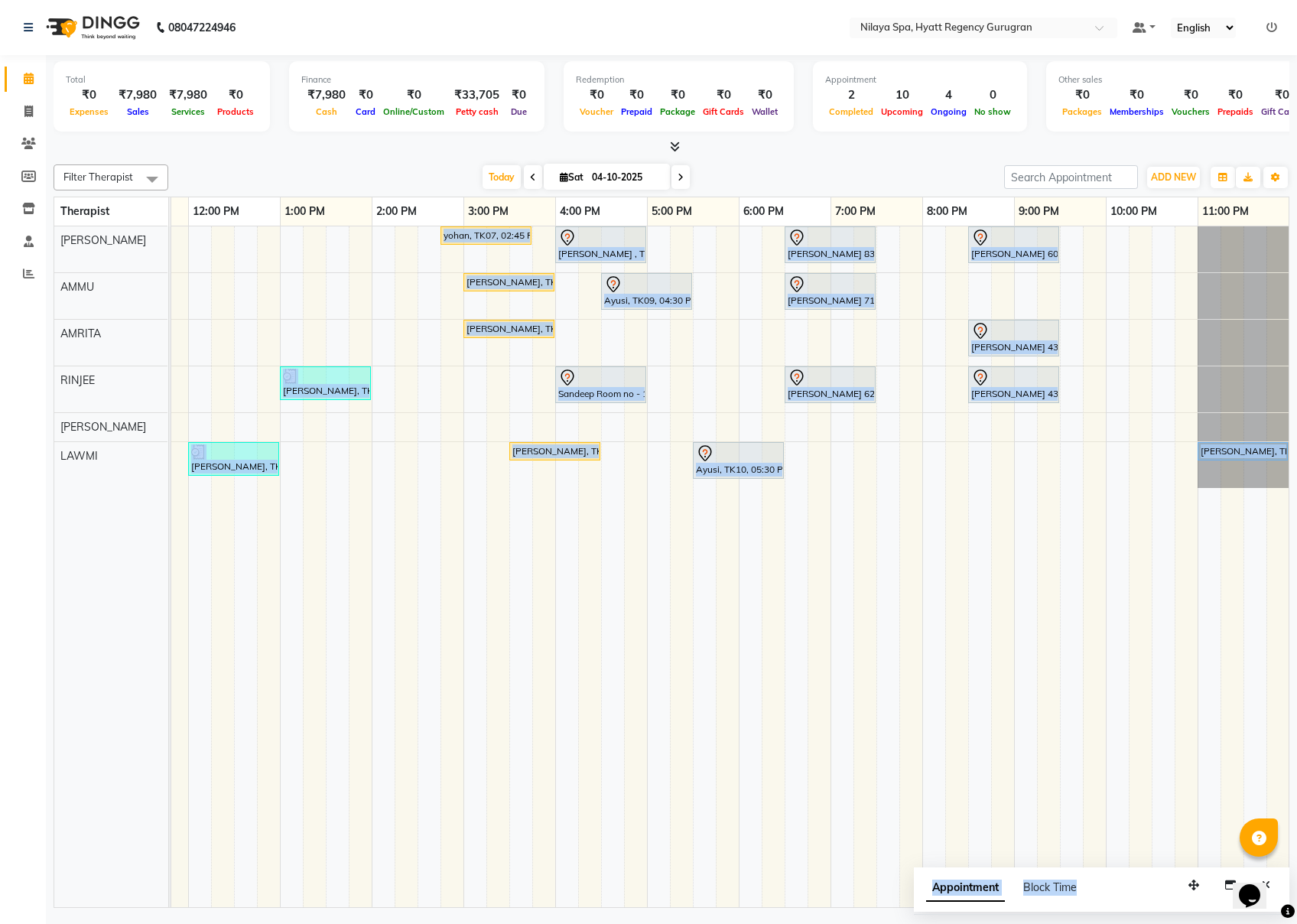
drag, startPoint x: 1123, startPoint y: 887, endPoint x: 1121, endPoint y: 858, distance: 29.9
click at [972, 692] on div "Filter Therapist Select All AMMU AMRITA [PERSON_NAME] [PERSON_NAME] [DATE] [DAT…" at bounding box center [672, 533] width 1236 height 750
drag, startPoint x: 1120, startPoint y: 858, endPoint x: 938, endPoint y: 789, distance: 194.4
click at [938, 692] on td at bounding box center [934, 566] width 23 height 681
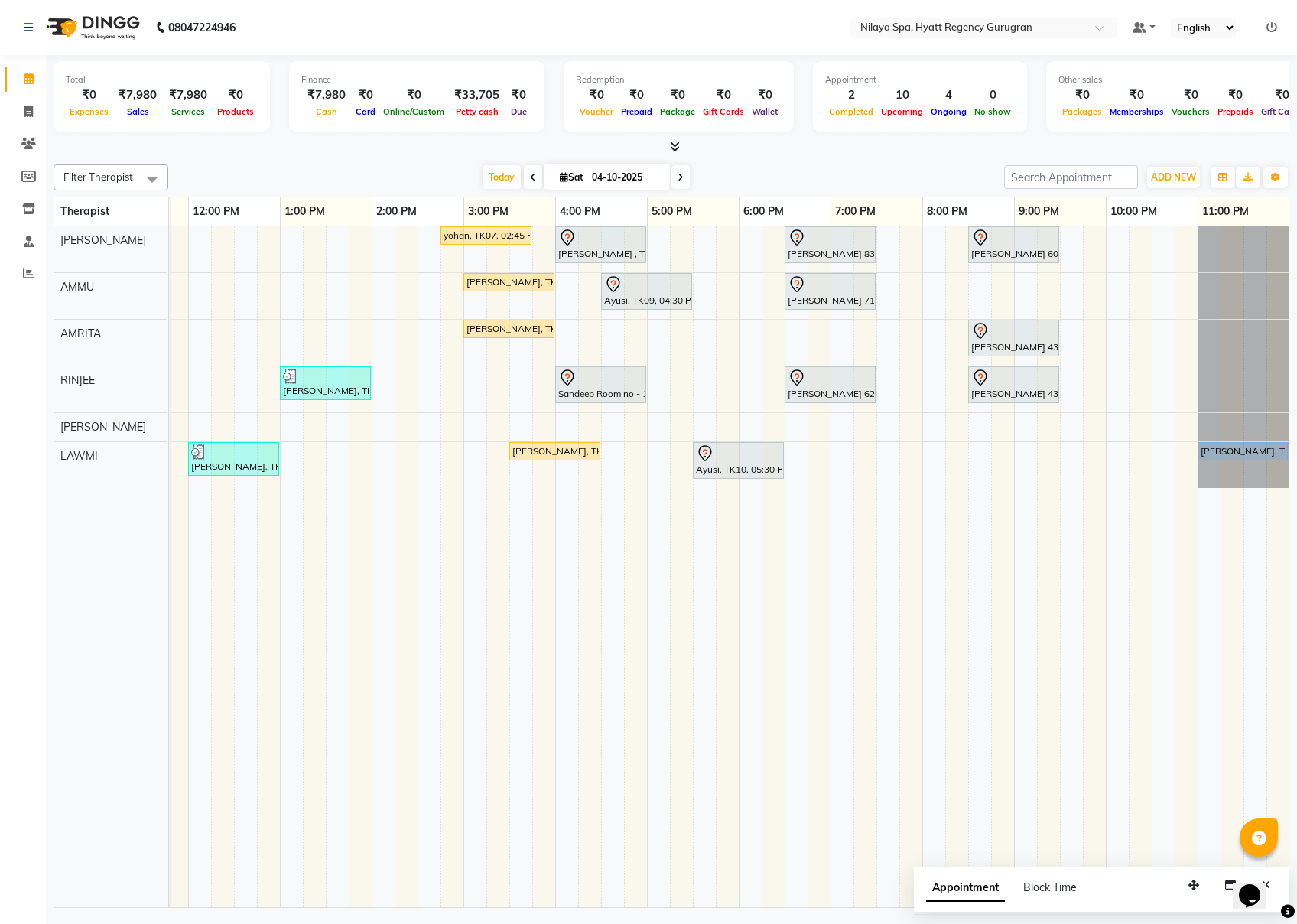
click at [972, 692] on td at bounding box center [1071, 566] width 23 height 681
click at [972, 607] on td at bounding box center [1140, 566] width 23 height 681
drag, startPoint x: 1127, startPoint y: 607, endPoint x: 1106, endPoint y: 773, distance: 167.3
click at [972, 692] on td at bounding box center [1117, 566] width 23 height 681
drag, startPoint x: 1126, startPoint y: 888, endPoint x: 1188, endPoint y: 876, distance: 63.2
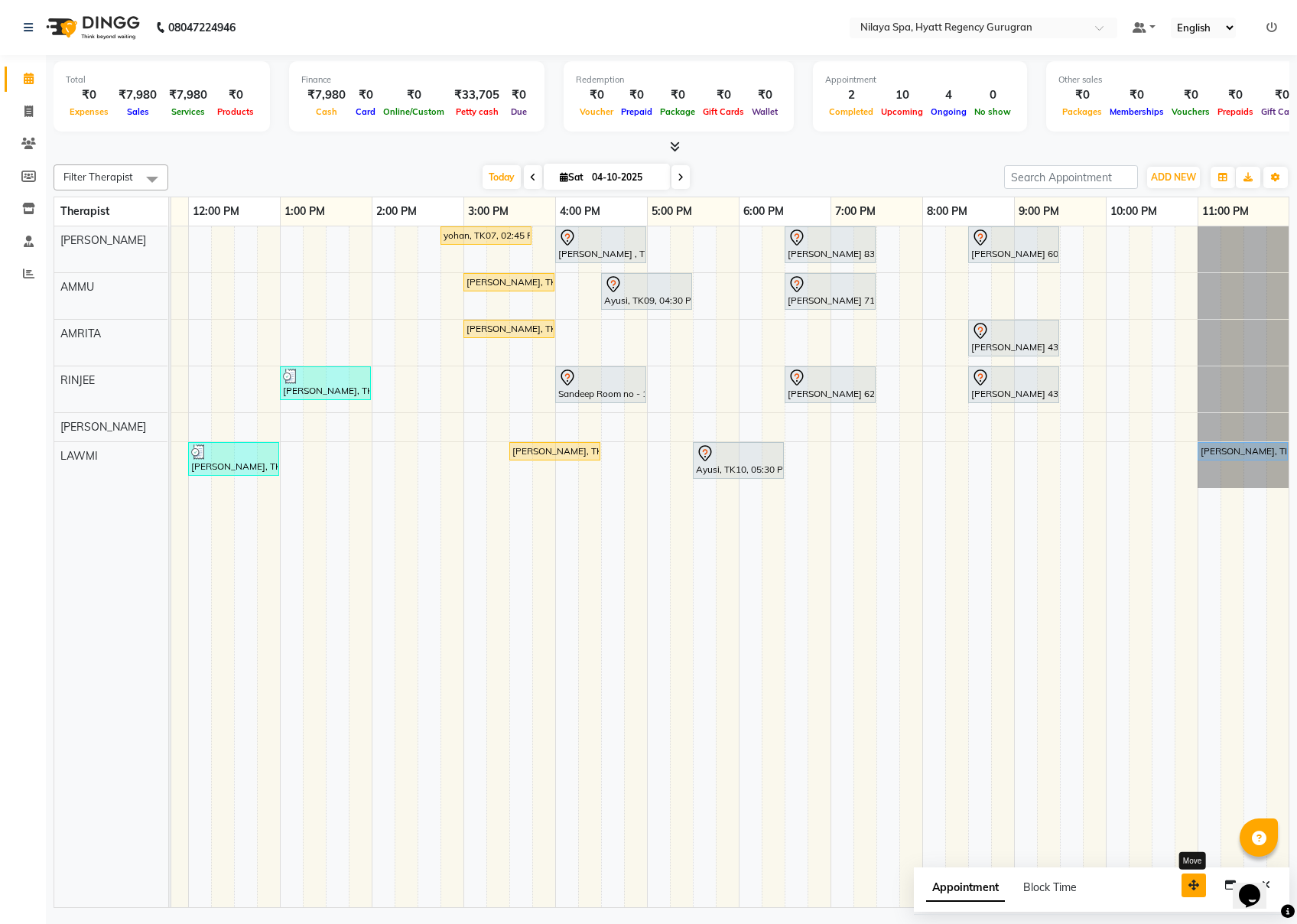
click at [972, 692] on div "Appointment Block Time Move" at bounding box center [1102, 890] width 376 height 47
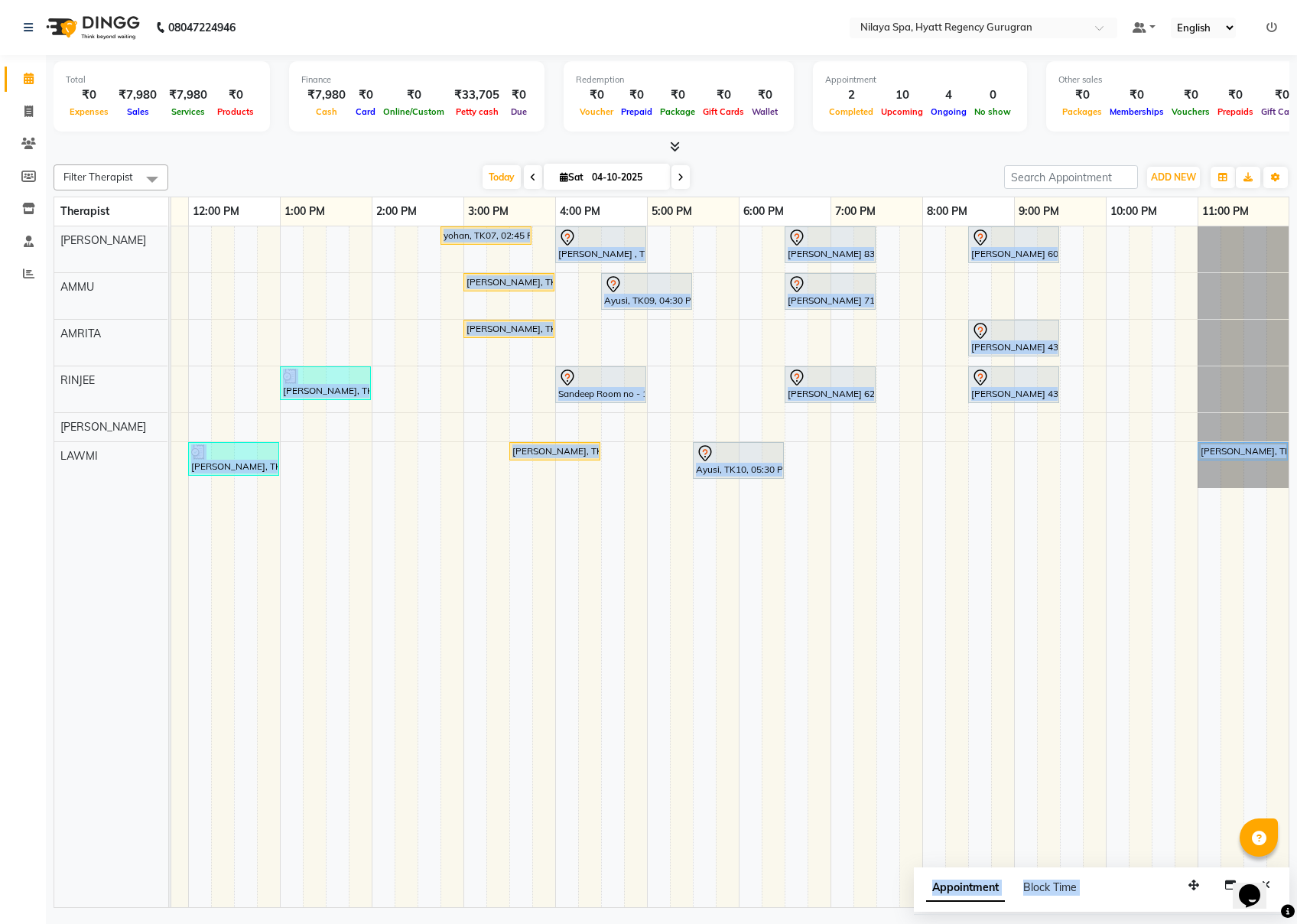
drag, startPoint x: 1188, startPoint y: 876, endPoint x: 1144, endPoint y: 828, distance: 65.0
click at [972, 692] on div "Filter Therapist Select All AMMU AMRITA [PERSON_NAME] [PERSON_NAME] [DATE] [DAT…" at bounding box center [672, 533] width 1236 height 750
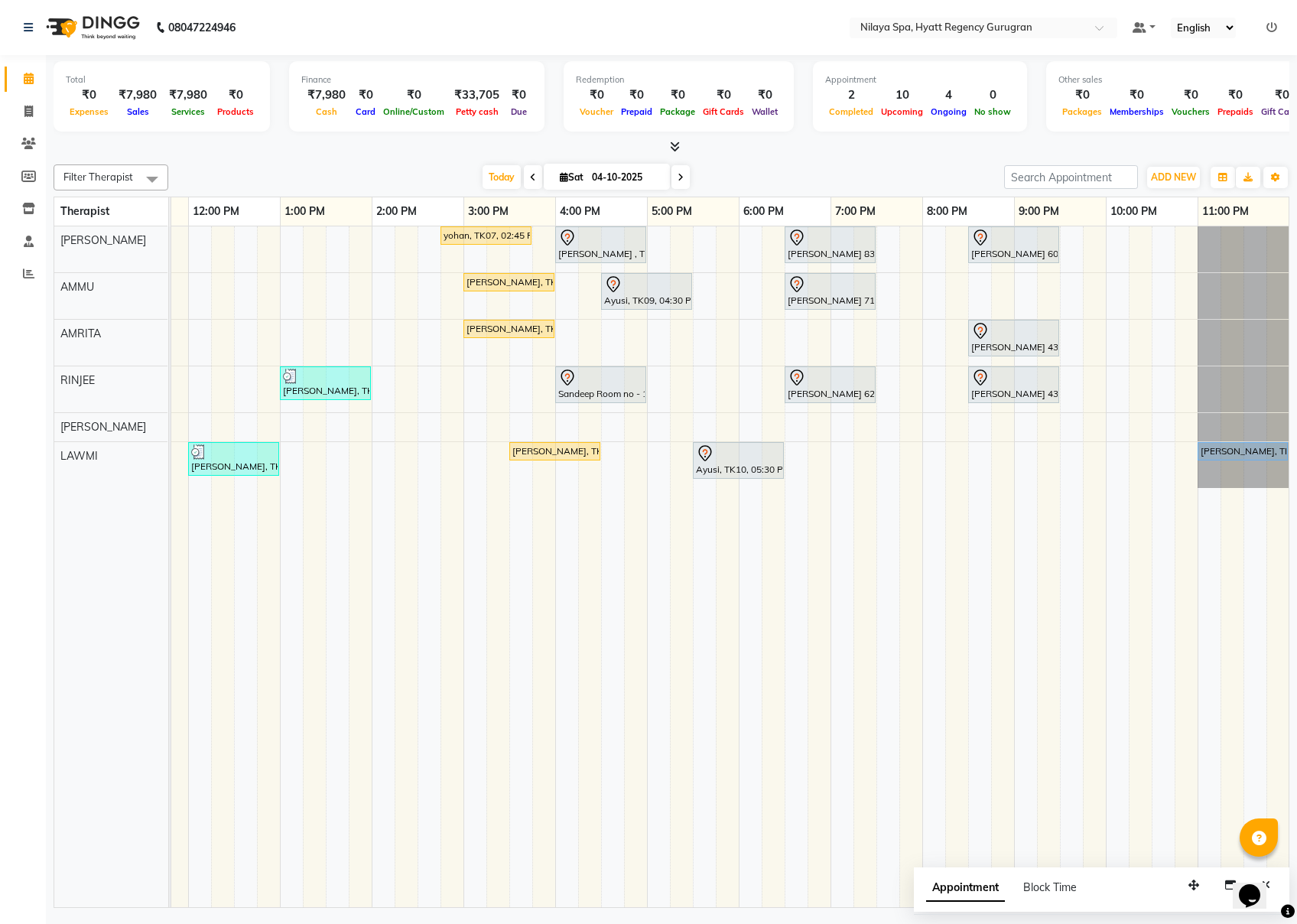
click at [972, 692] on td at bounding box center [1140, 566] width 23 height 681
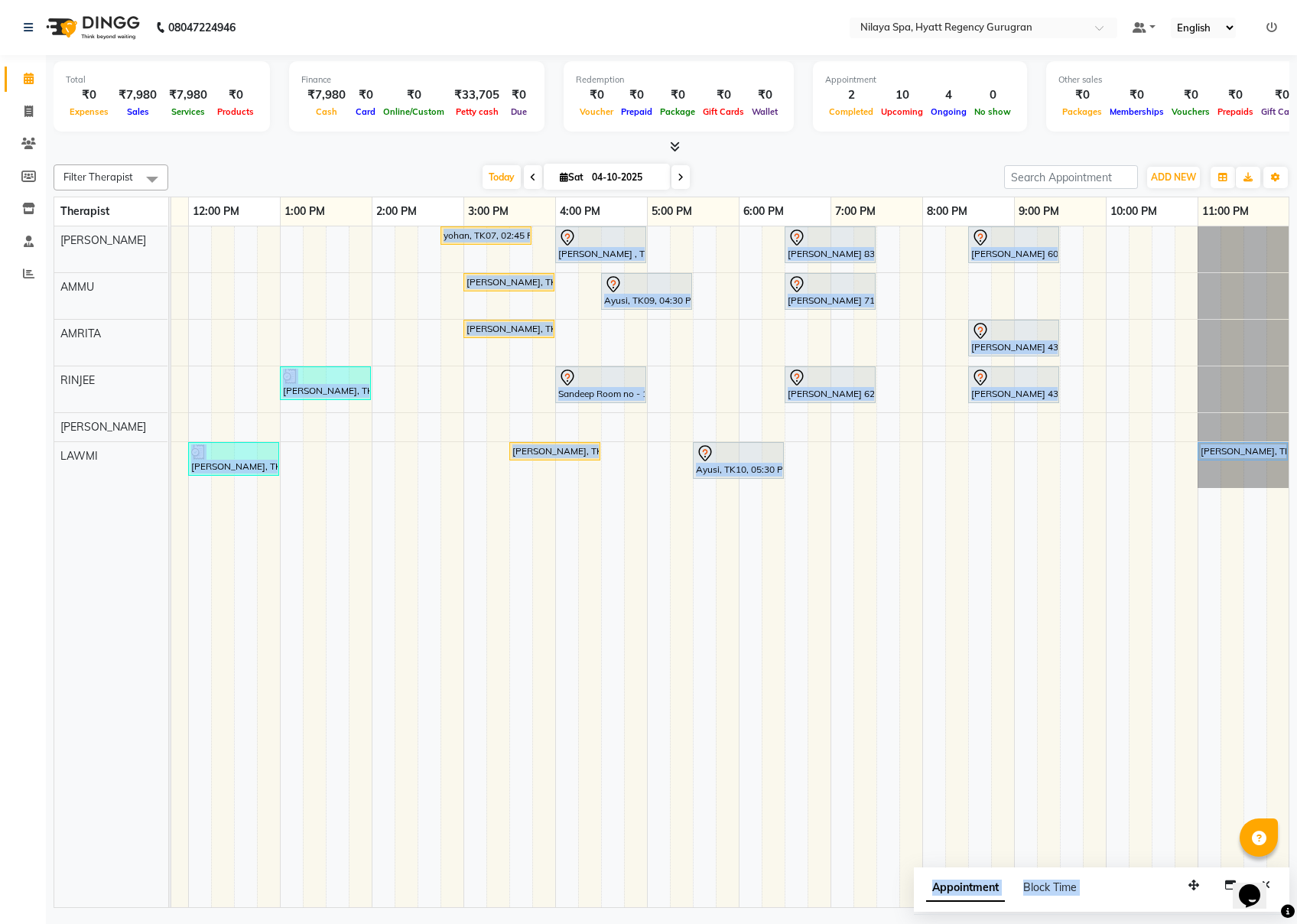
drag, startPoint x: 1173, startPoint y: 817, endPoint x: 705, endPoint y: 546, distance: 540.9
click at [705, 546] on td at bounding box center [704, 566] width 23 height 681
click at [972, 692] on div "Appointment Block Time" at bounding box center [1102, 890] width 376 height 47
drag, startPoint x: 1124, startPoint y: 878, endPoint x: 537, endPoint y: 632, distance: 636.4
click at [537, 632] on td at bounding box center [543, 566] width 23 height 681
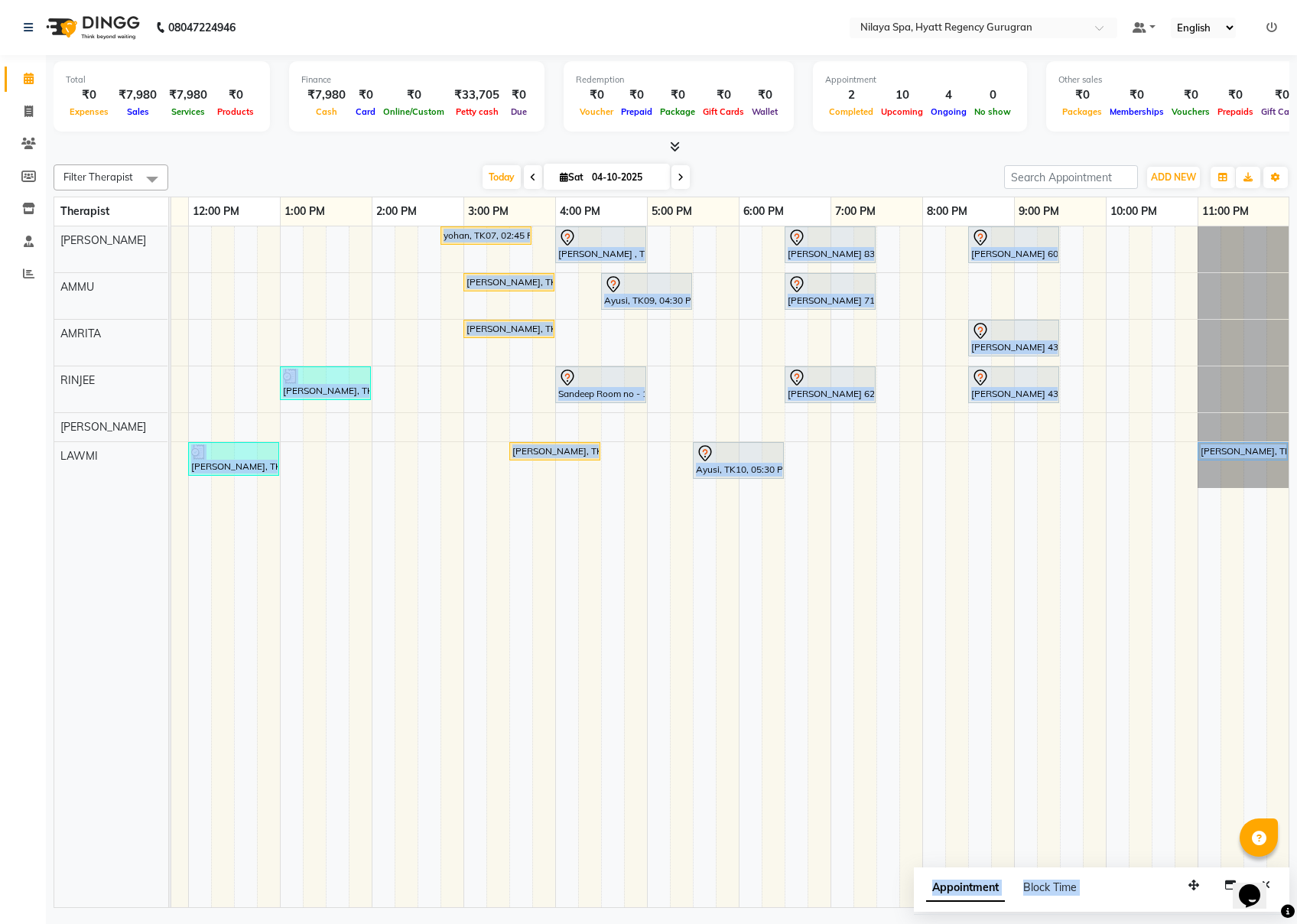
click at [537, 632] on td at bounding box center [543, 566] width 23 height 681
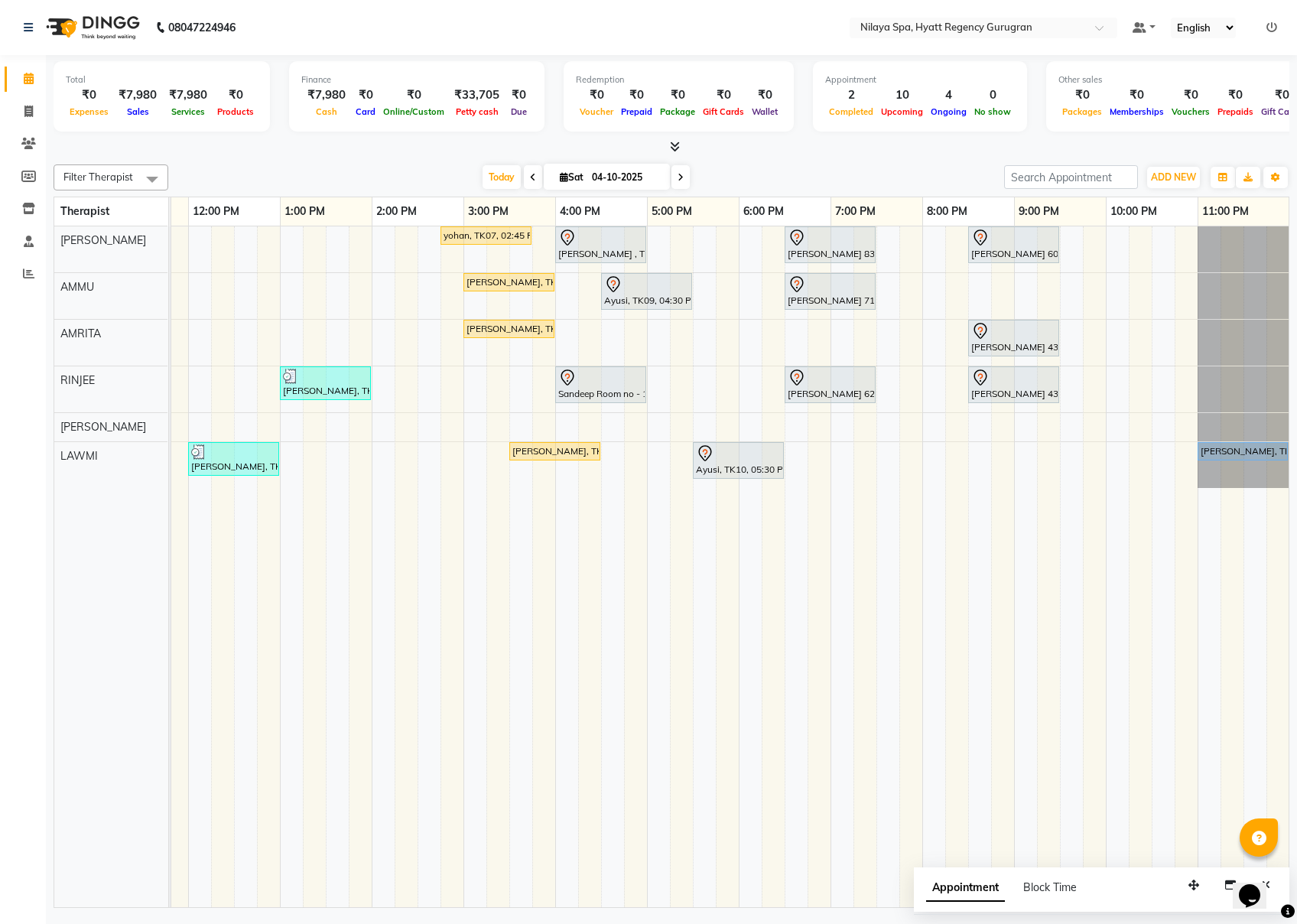
click at [972, 592] on td at bounding box center [1186, 566] width 23 height 681
click at [962, 577] on td at bounding box center [957, 566] width 23 height 681
drag, startPoint x: 962, startPoint y: 576, endPoint x: 1026, endPoint y: 598, distance: 67.3
click at [972, 598] on td at bounding box center [1025, 566] width 23 height 681
click at [972, 692] on td at bounding box center [1163, 566] width 23 height 681
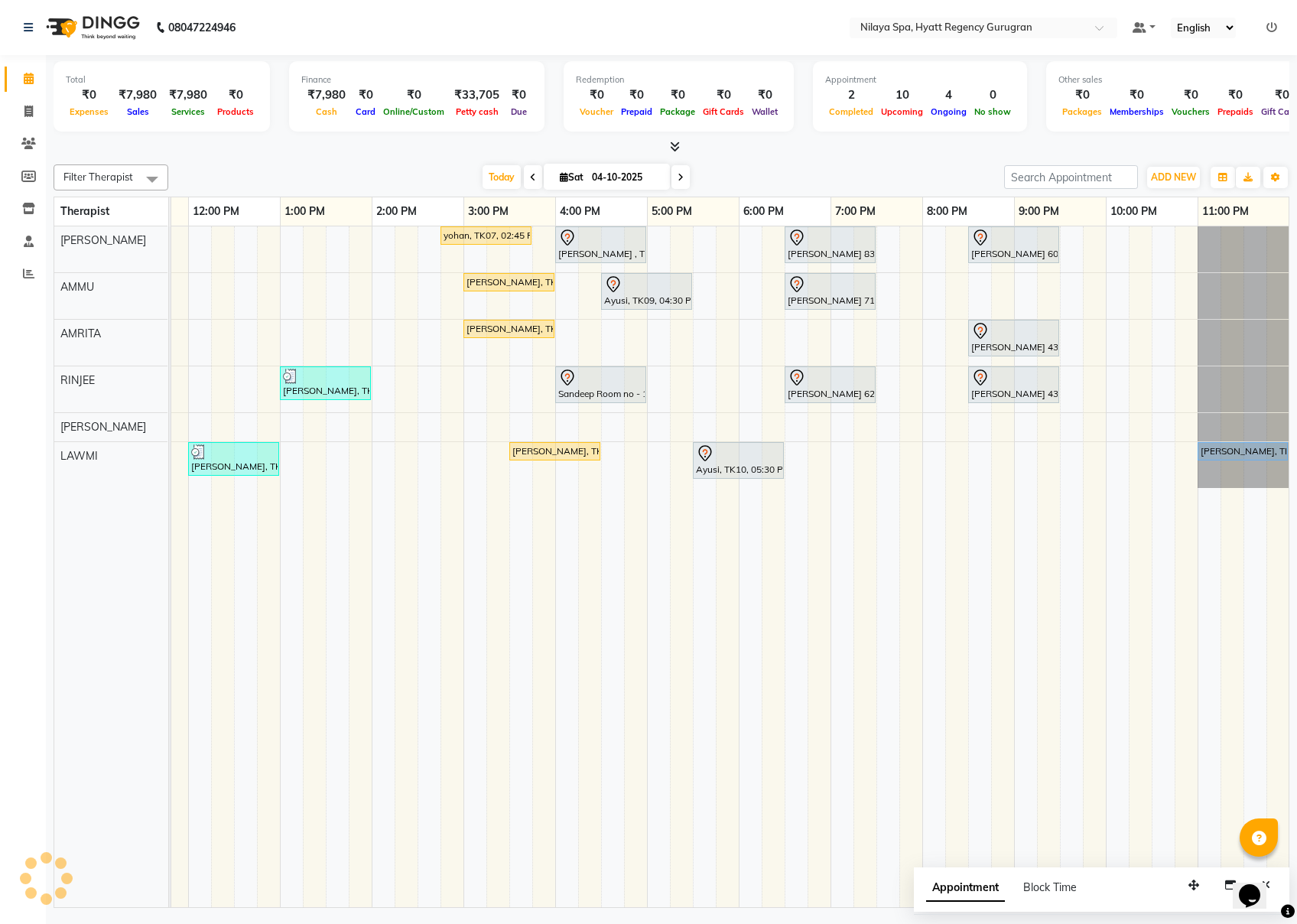
click at [972, 692] on td at bounding box center [1163, 566] width 23 height 681
click at [536, 282] on div "[PERSON_NAME], TK06, 03:00 PM-04:00 PM, Balinese Massage Therapy 60 Min([DEMOGR…" at bounding box center [509, 282] width 88 height 14
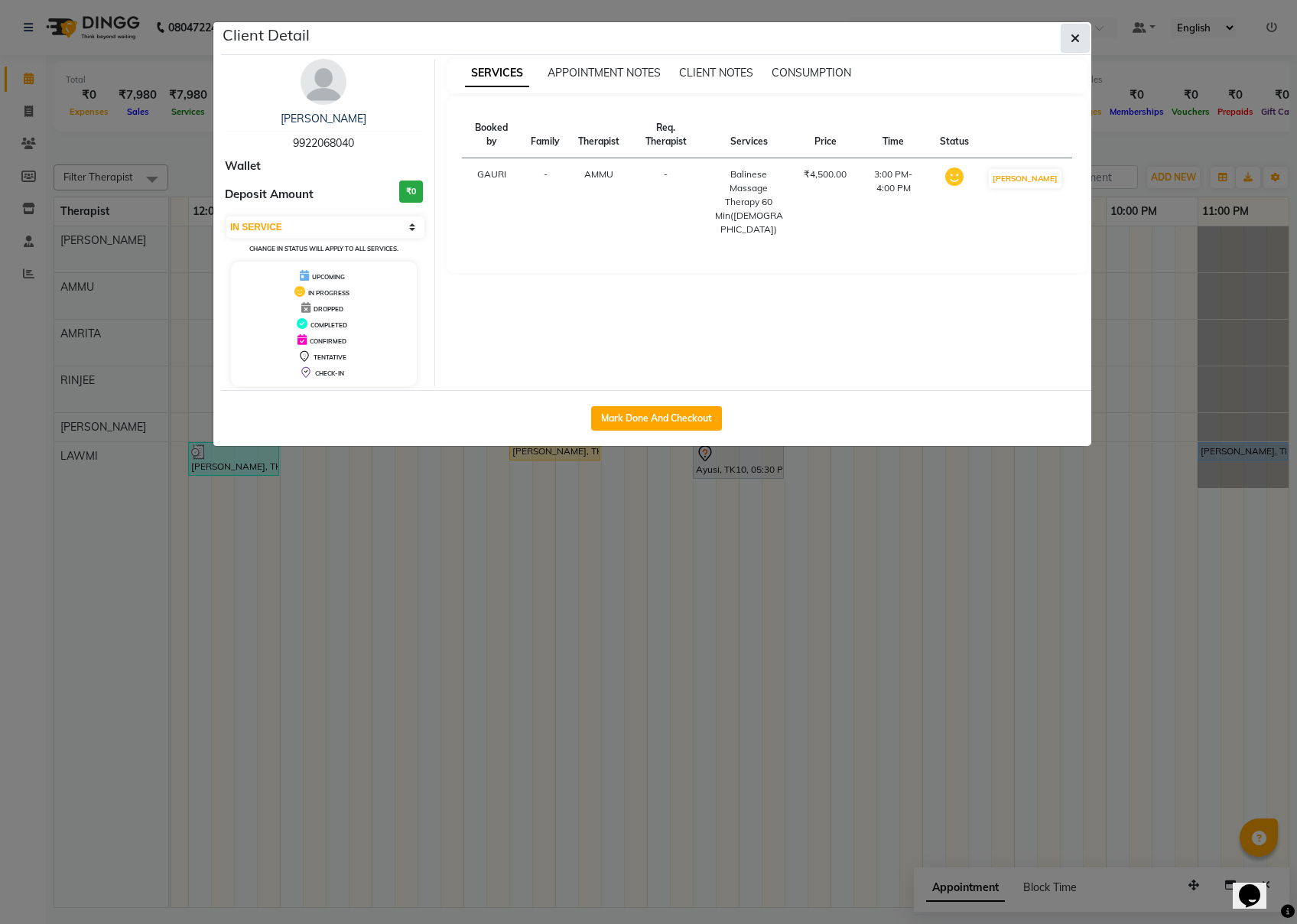
click at [972, 35] on button "button" at bounding box center [1075, 38] width 29 height 29
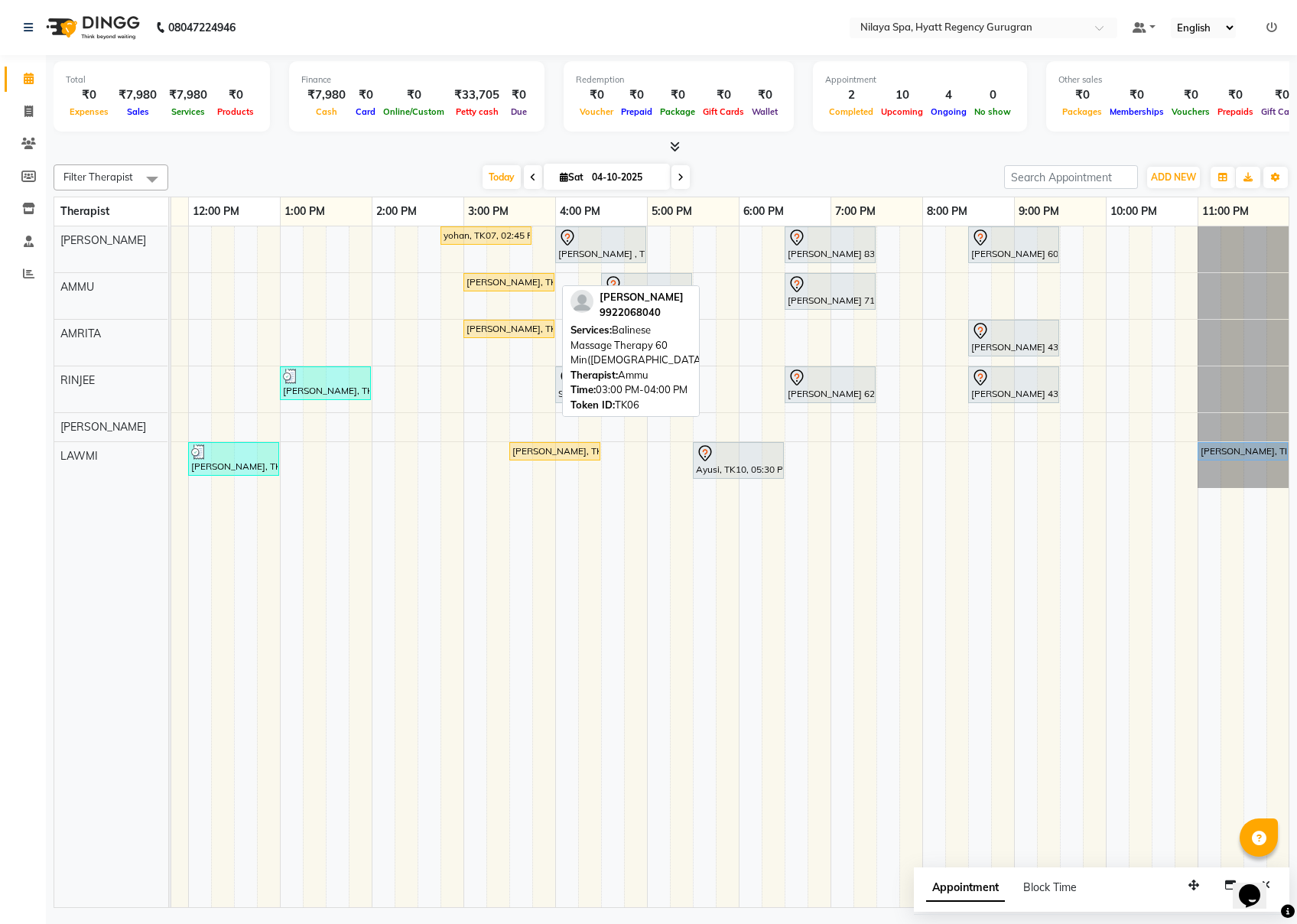
click at [506, 283] on div "[PERSON_NAME], TK06, 03:00 PM-04:00 PM, Balinese Massage Therapy 60 Min([DEMOGR…" at bounding box center [509, 282] width 88 height 14
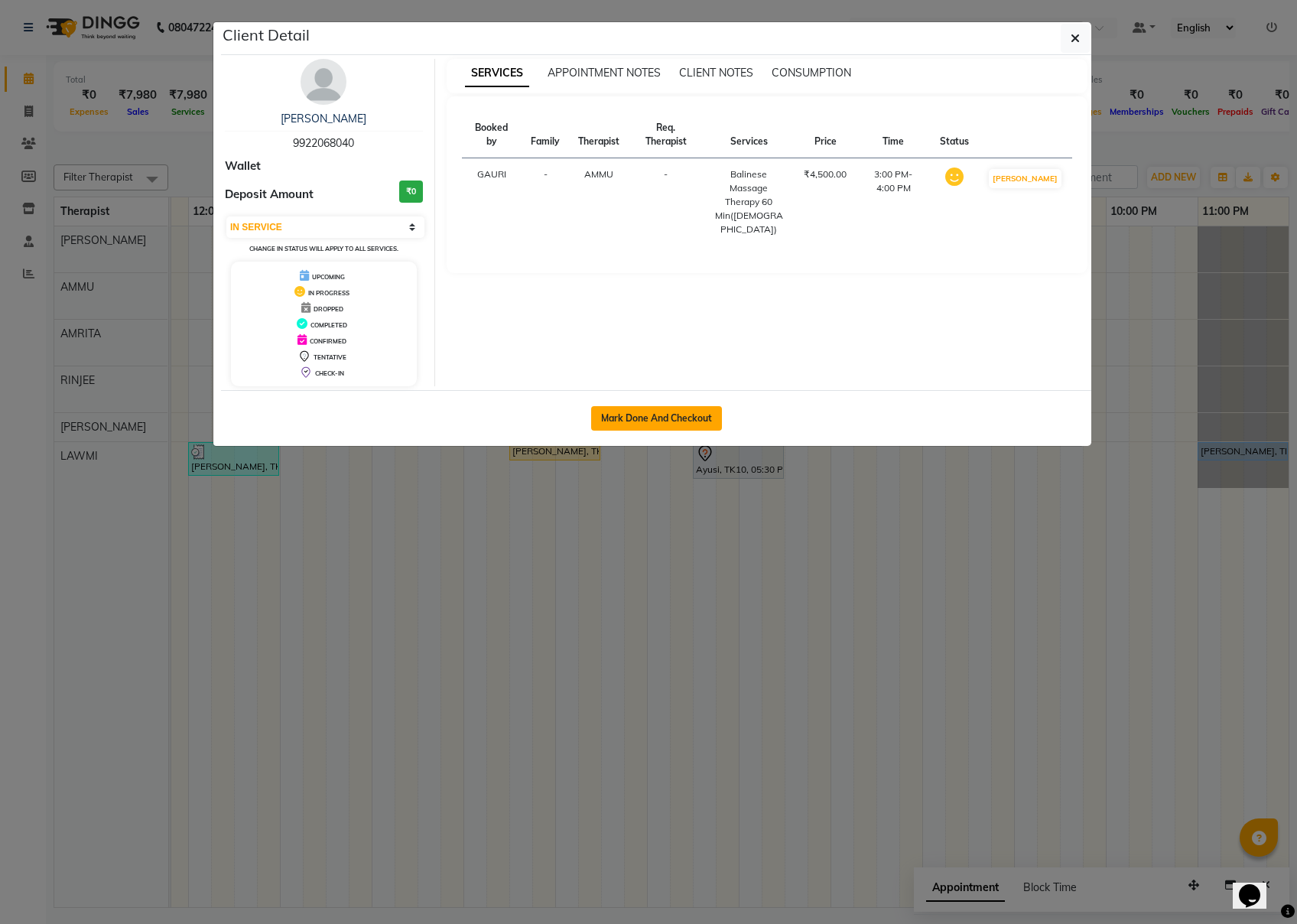
click at [665, 425] on button "Mark Done And Checkout" at bounding box center [656, 418] width 131 height 24
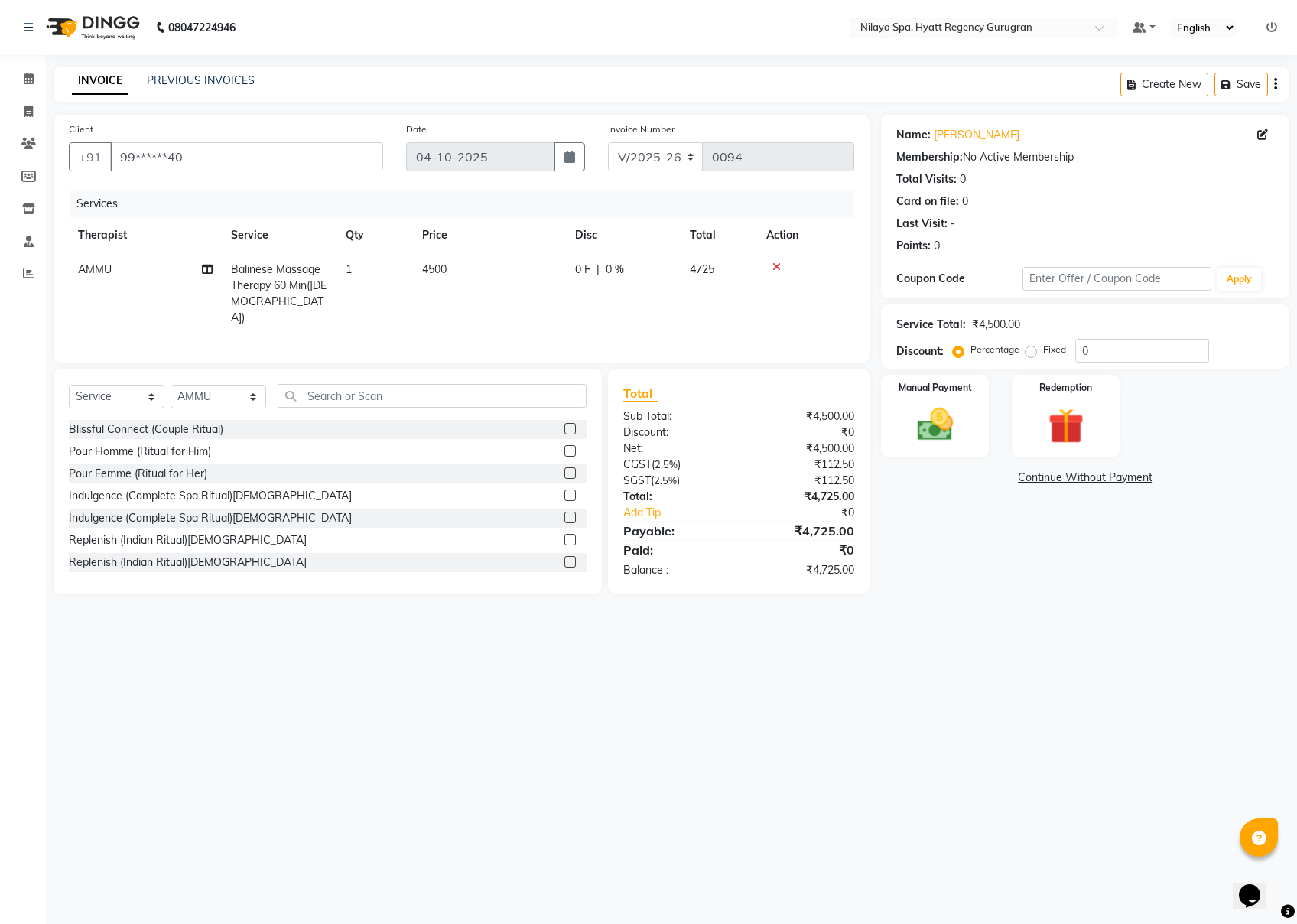
click at [20, 63] on li "Calendar" at bounding box center [23, 79] width 46 height 33
click at [35, 80] on span at bounding box center [28, 79] width 27 height 18
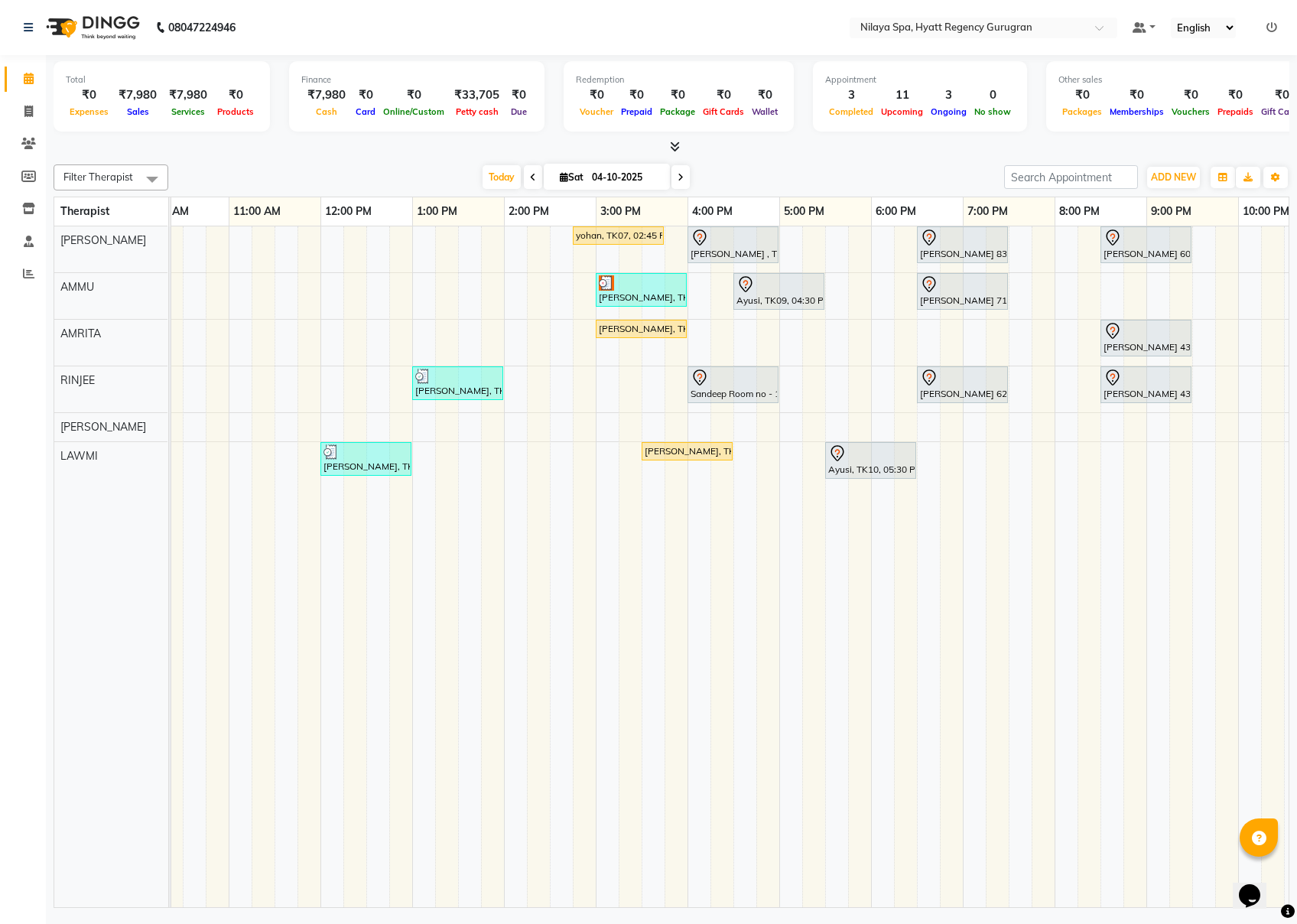
scroll to position [0, 309]
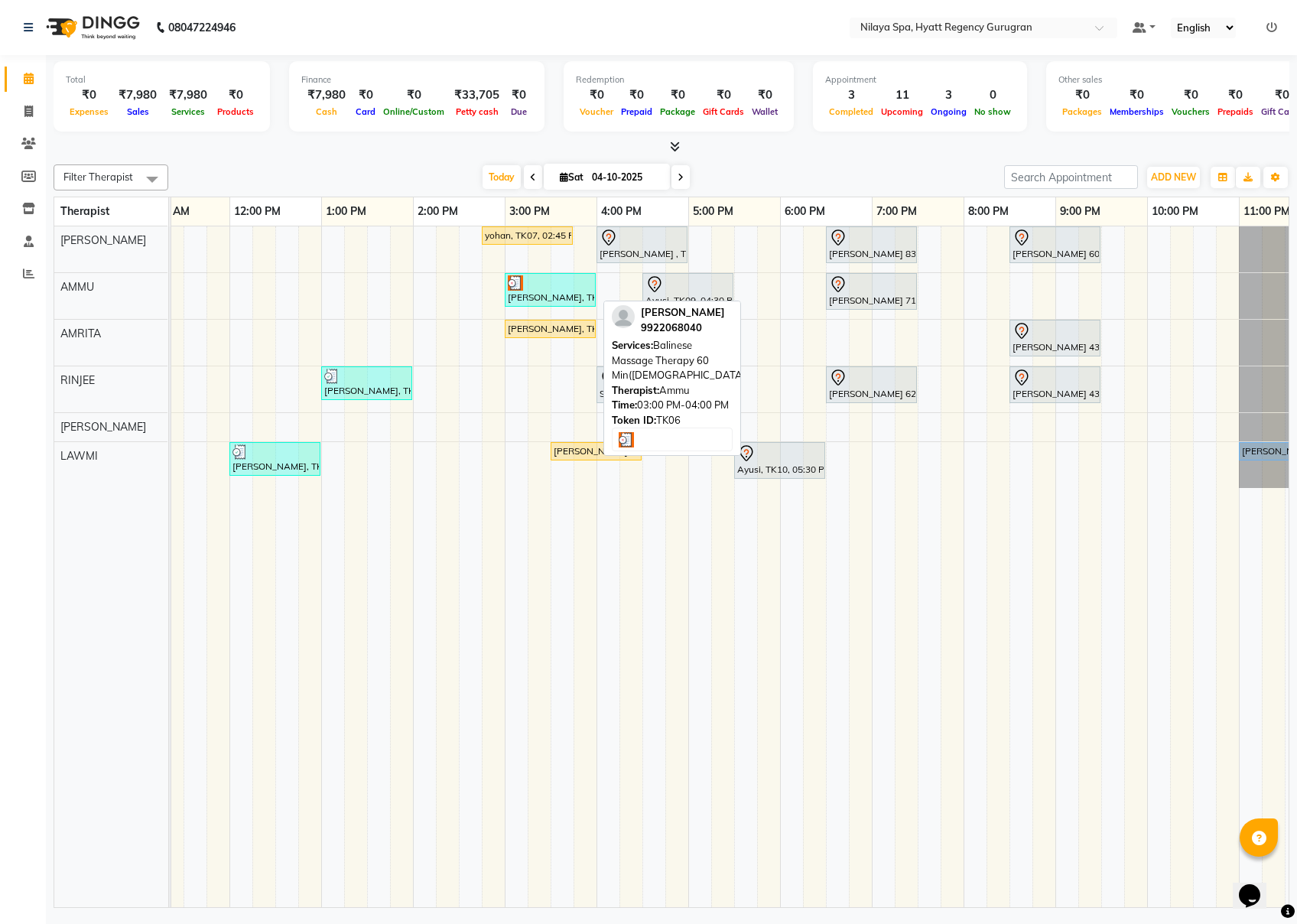
click at [535, 288] on div at bounding box center [550, 282] width 85 height 15
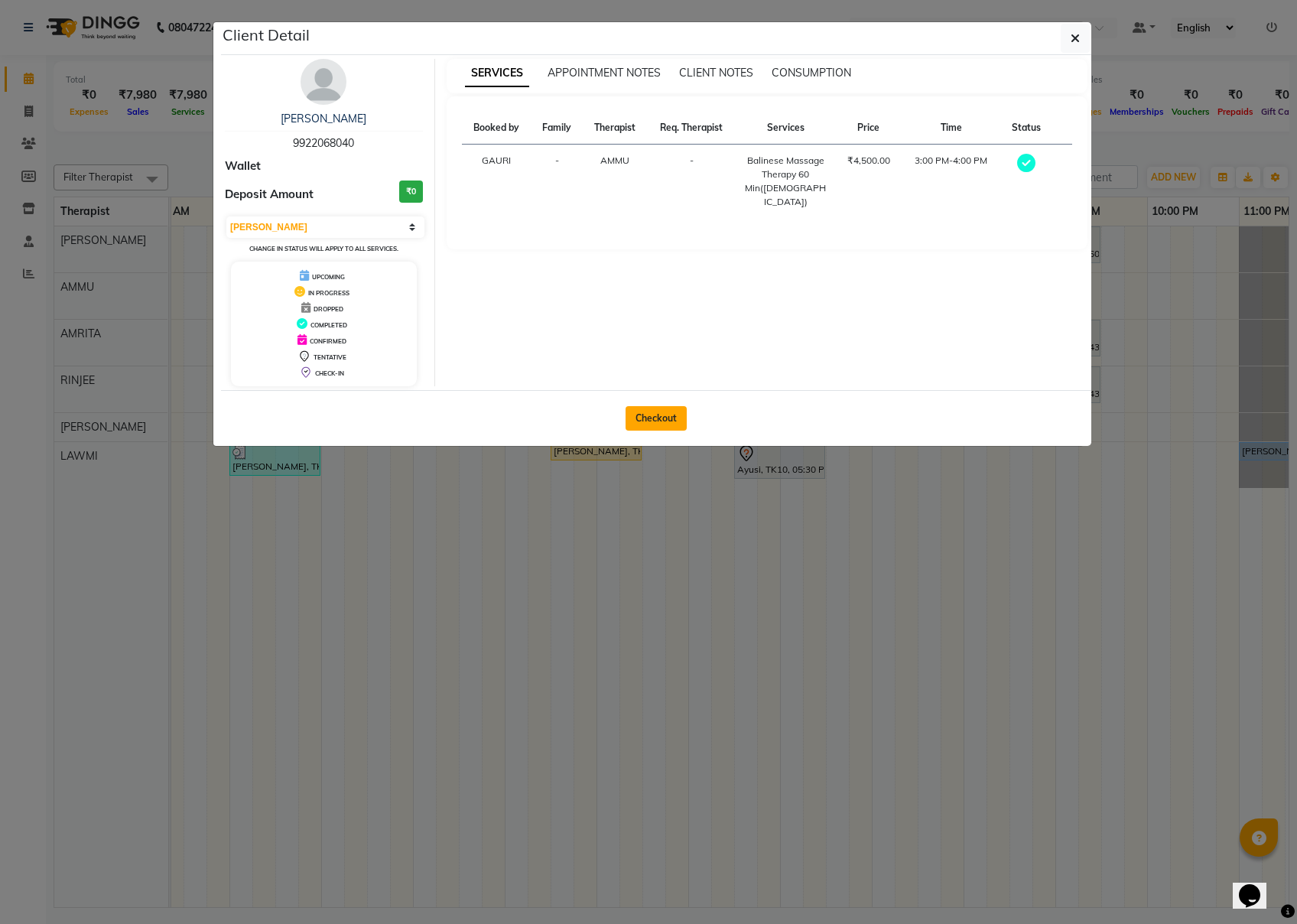
click at [641, 423] on button "Checkout" at bounding box center [656, 418] width 61 height 24
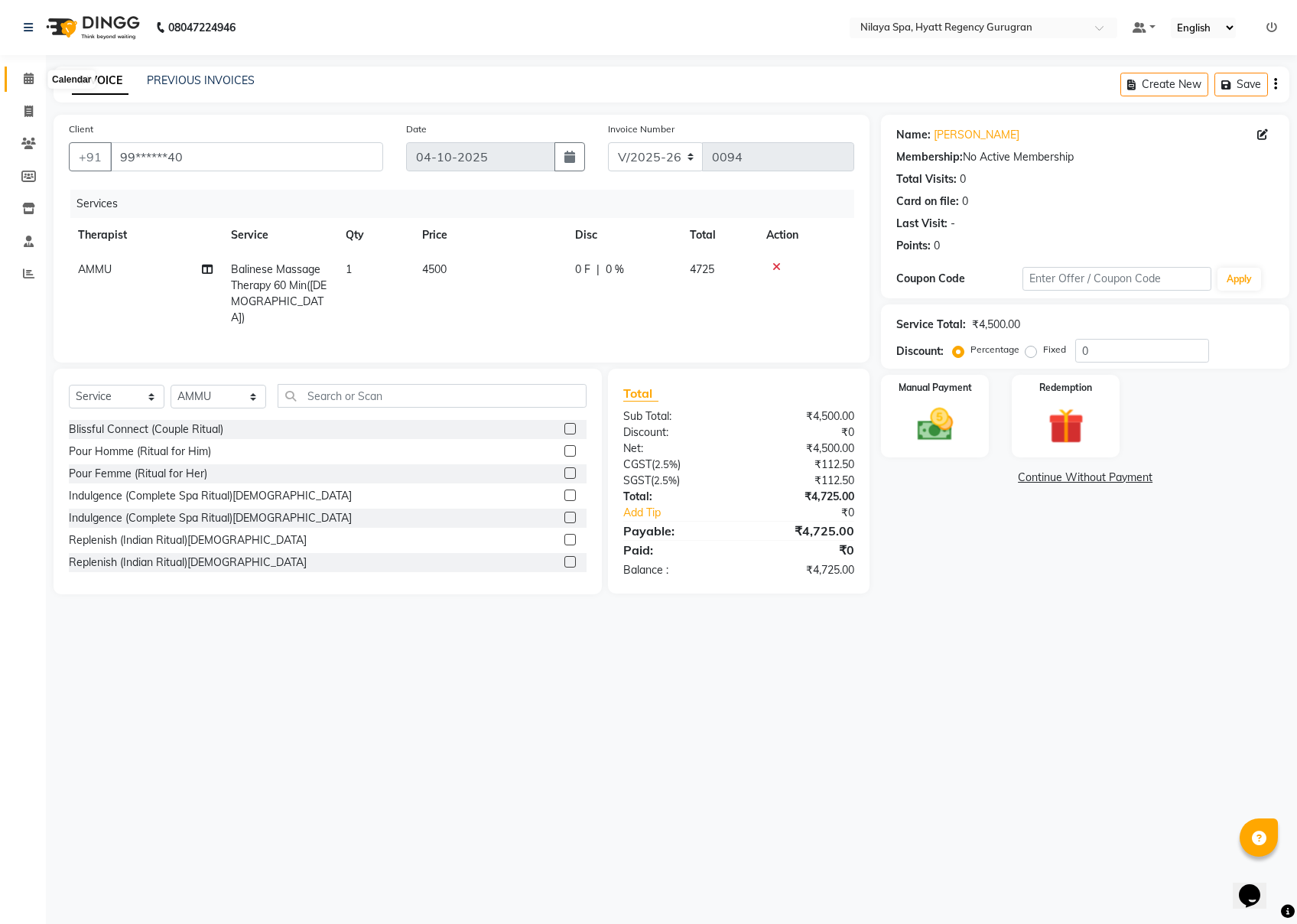
click at [24, 71] on span at bounding box center [28, 79] width 27 height 18
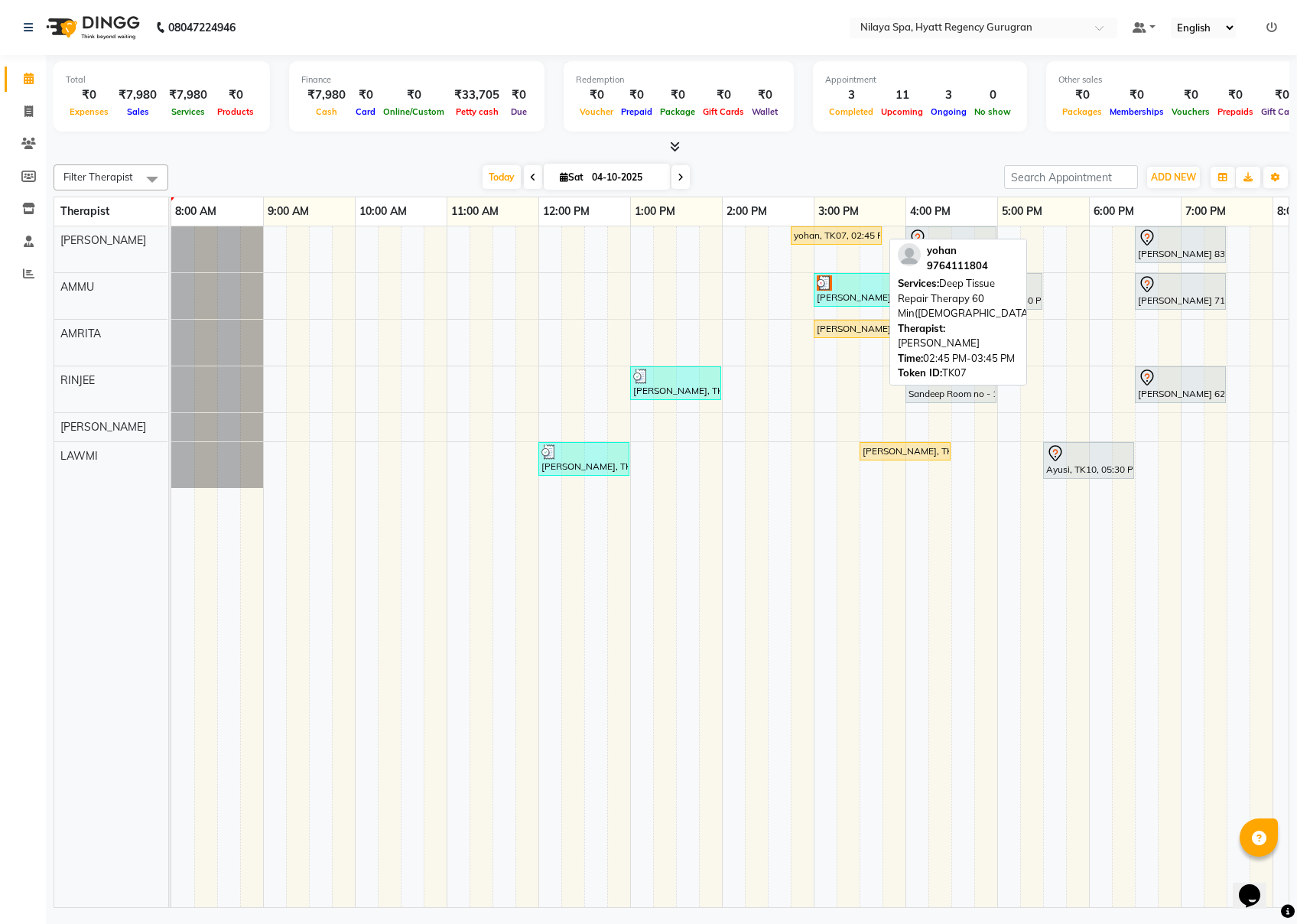
click at [824, 236] on div "yohan, TK07, 02:45 PM-03:45 PM, Deep Tissue Repair Therapy 60 Min([DEMOGRAPHIC_…" at bounding box center [837, 236] width 88 height 14
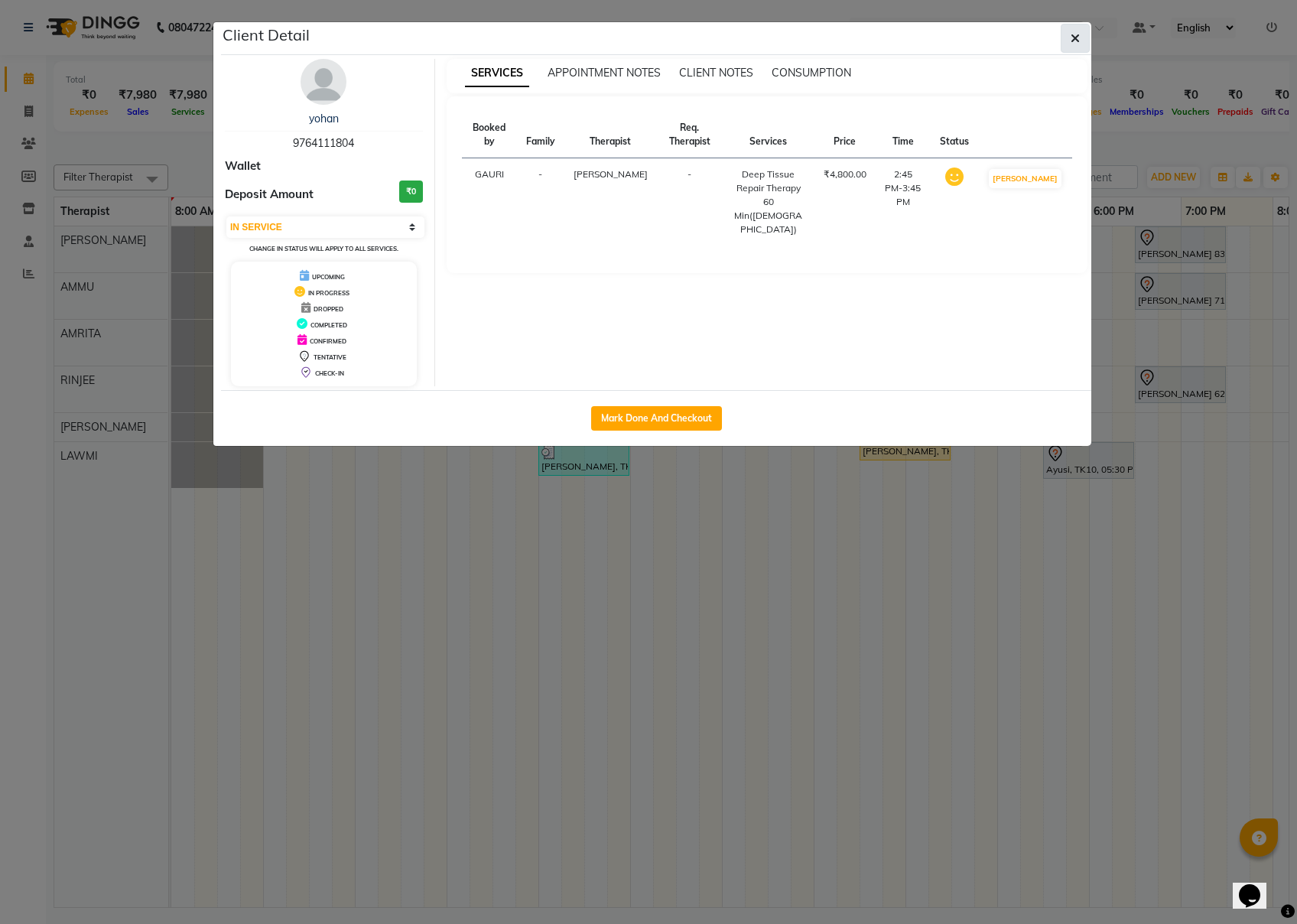
click at [972, 40] on button "button" at bounding box center [1075, 38] width 29 height 29
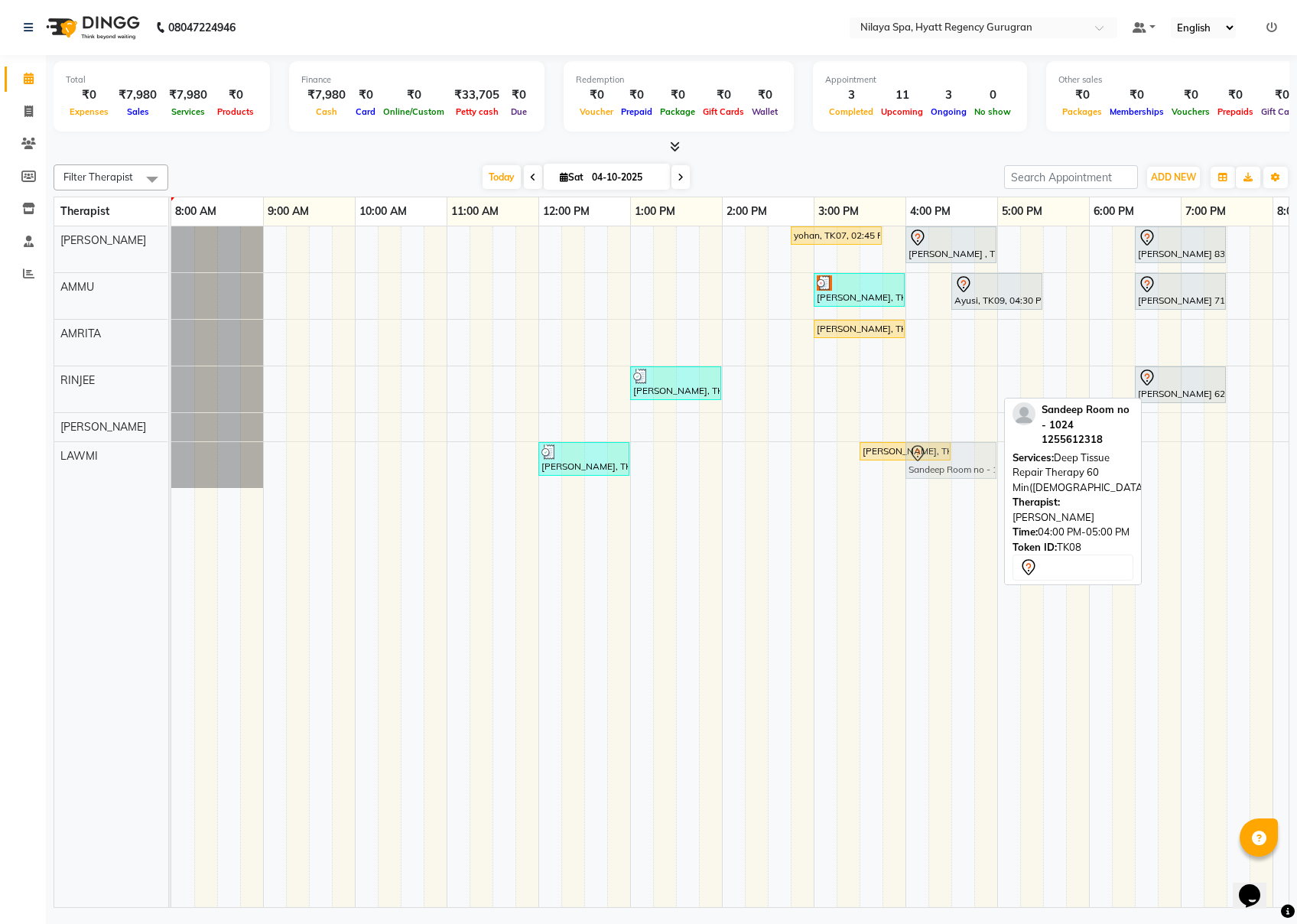
drag, startPoint x: 924, startPoint y: 389, endPoint x: 916, endPoint y: 466, distance: 77.7
click at [916, 466] on tbody "yohan, TK07, 02:45 PM-03:45 PM, Deep Tissue Repair Therapy 60 Min([DEMOGRAPHIC_…" at bounding box center [905, 357] width 1469 height 262
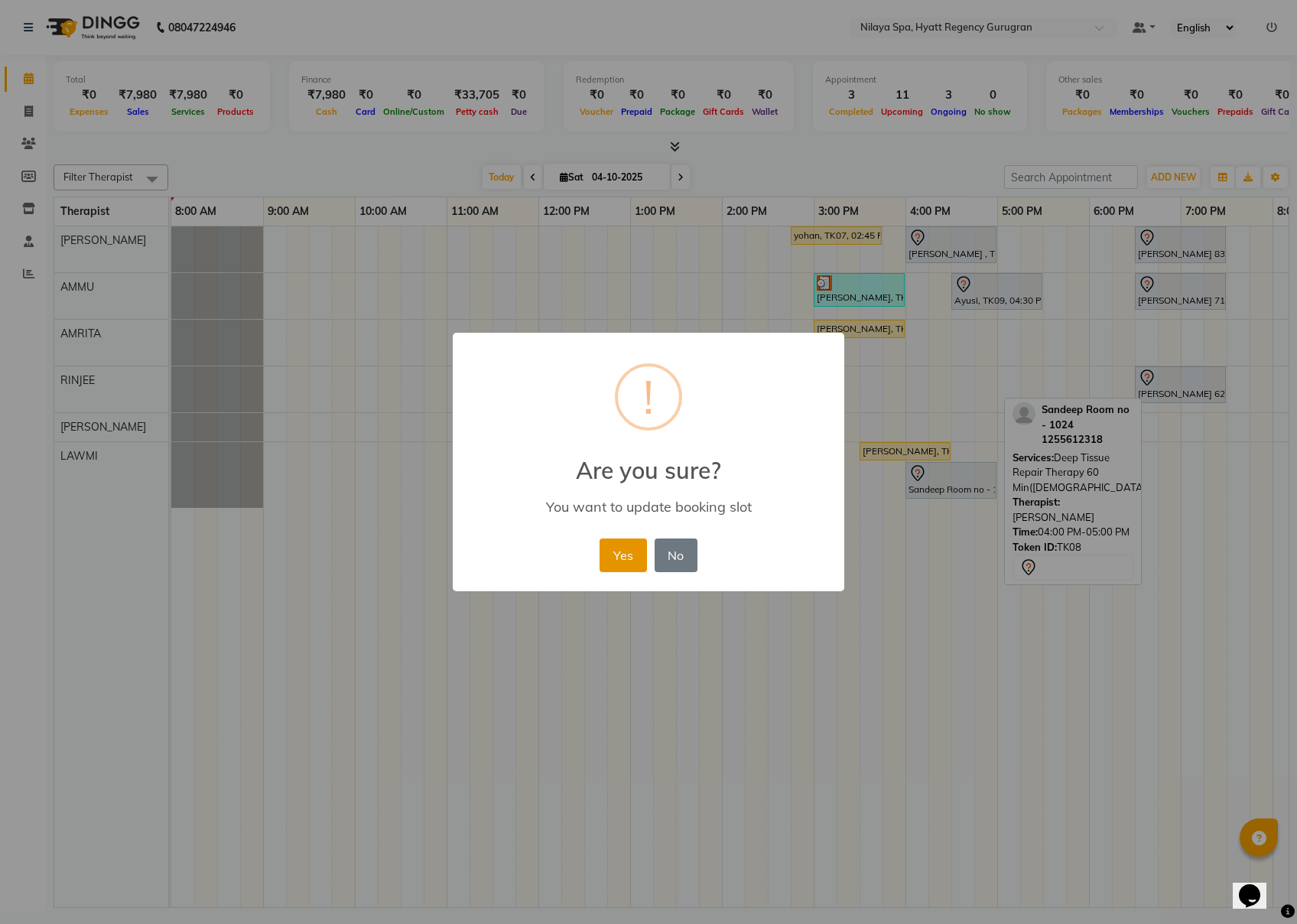
click at [609, 568] on button "Yes" at bounding box center [623, 556] width 47 height 34
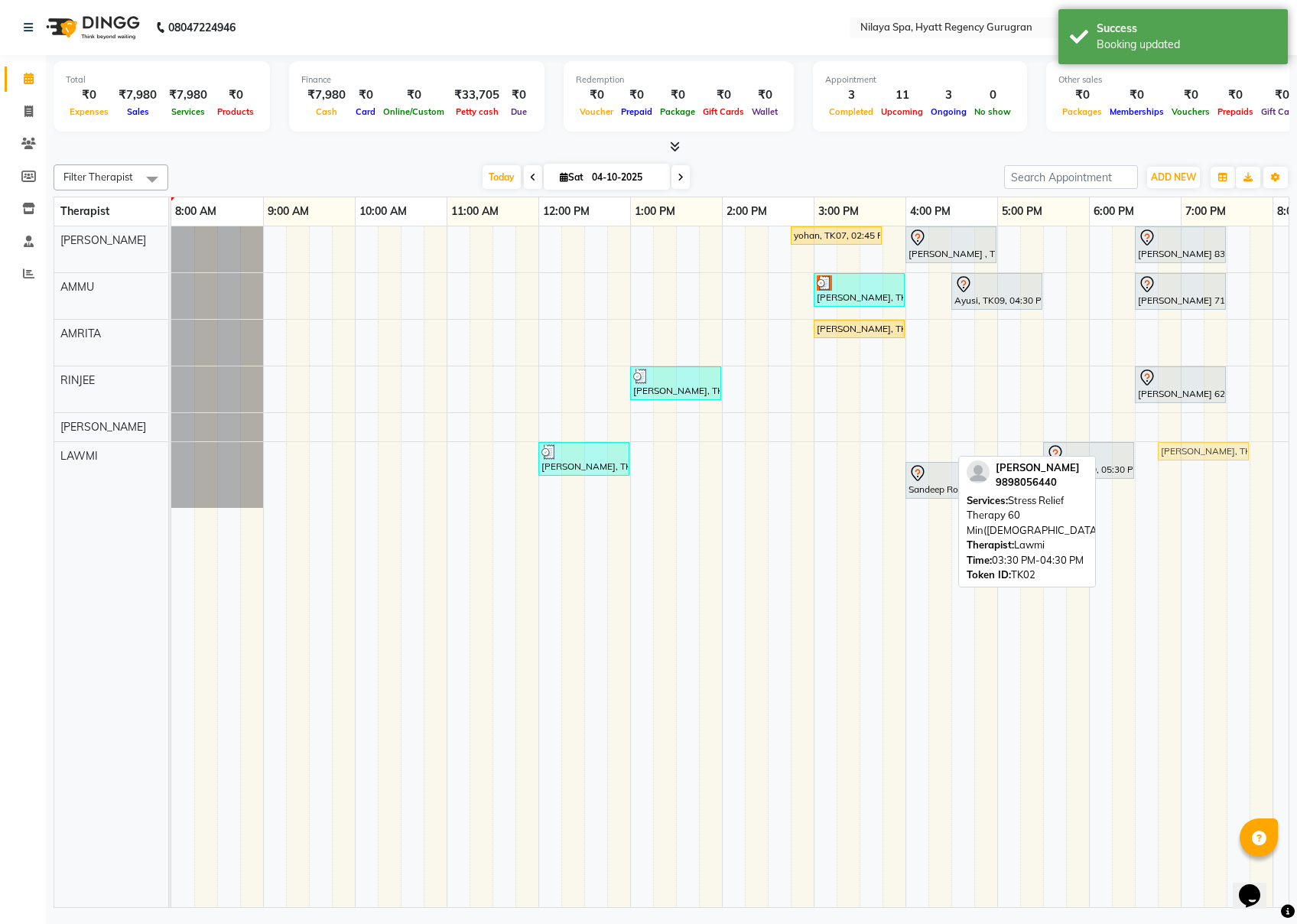
drag, startPoint x: 883, startPoint y: 454, endPoint x: 1182, endPoint y: 469, distance: 299.5
click at [972, 469] on div "yohan, TK07, 02:45 PM-03:45 PM, Deep Tissue Repair Therapy 60 Min([DEMOGRAPHIC_…" at bounding box center [905, 566] width 1469 height 681
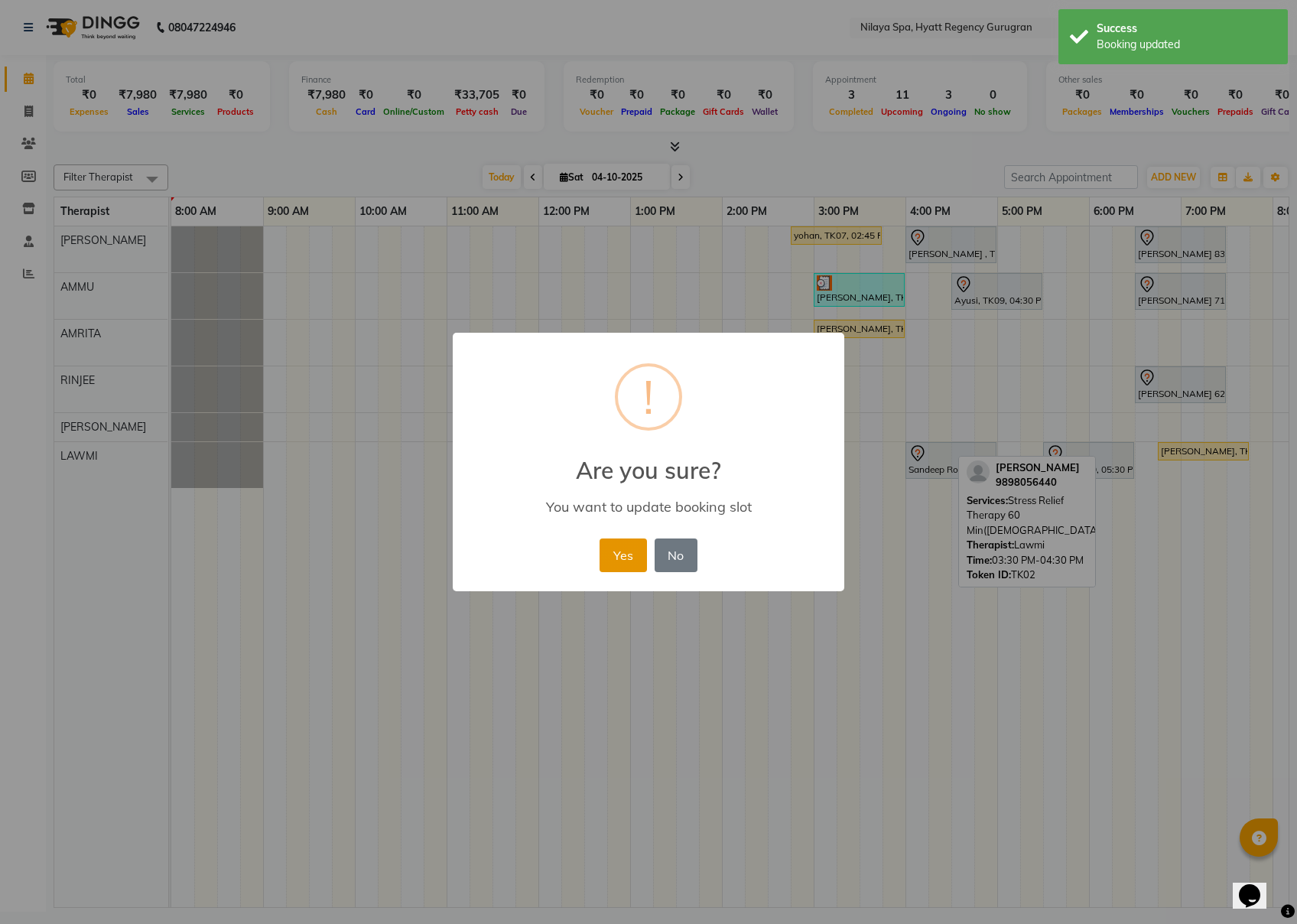
click at [604, 554] on button "Yes" at bounding box center [623, 556] width 47 height 34
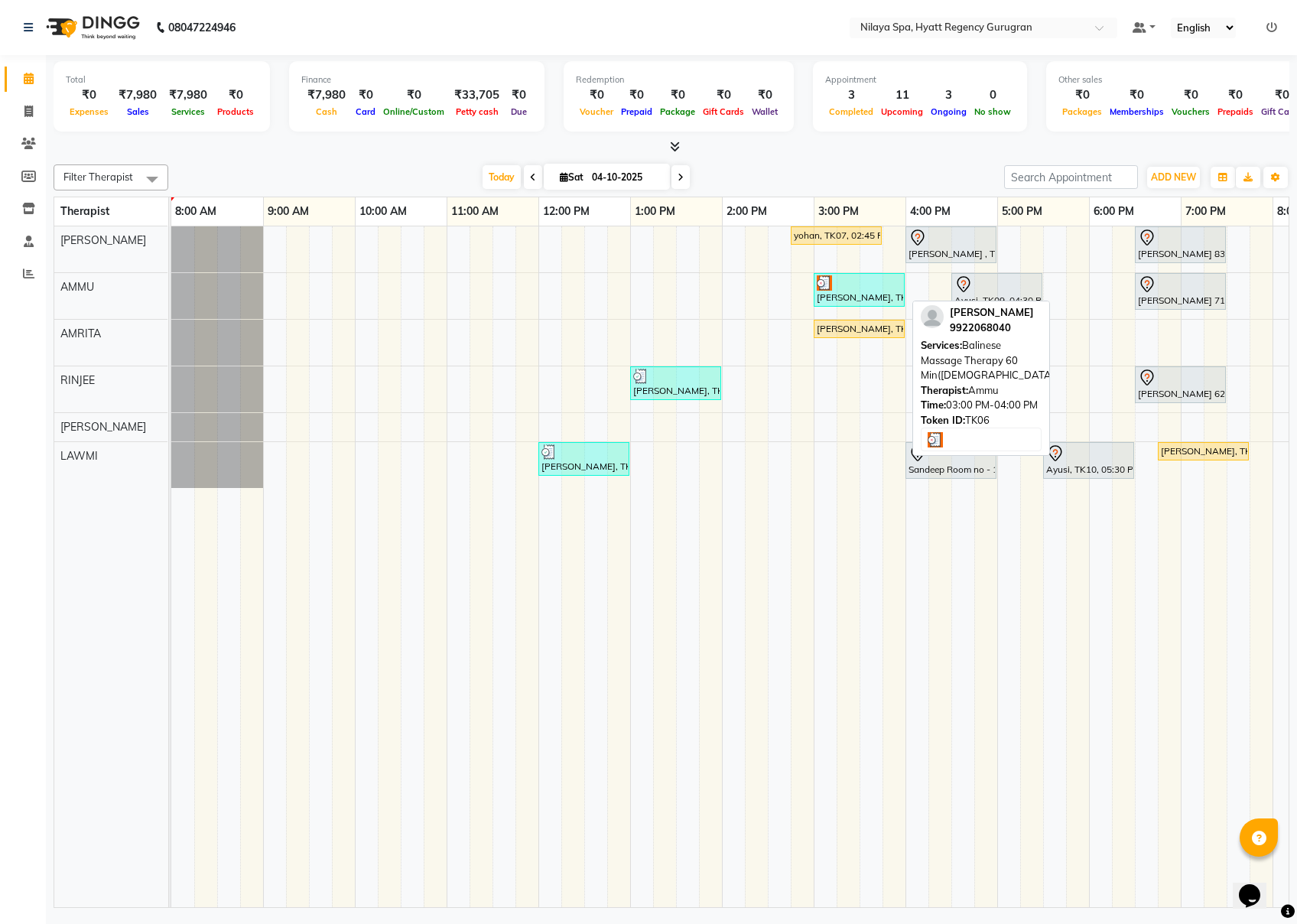
click at [855, 286] on div at bounding box center [859, 282] width 85 height 15
click at [855, 289] on div at bounding box center [859, 282] width 85 height 15
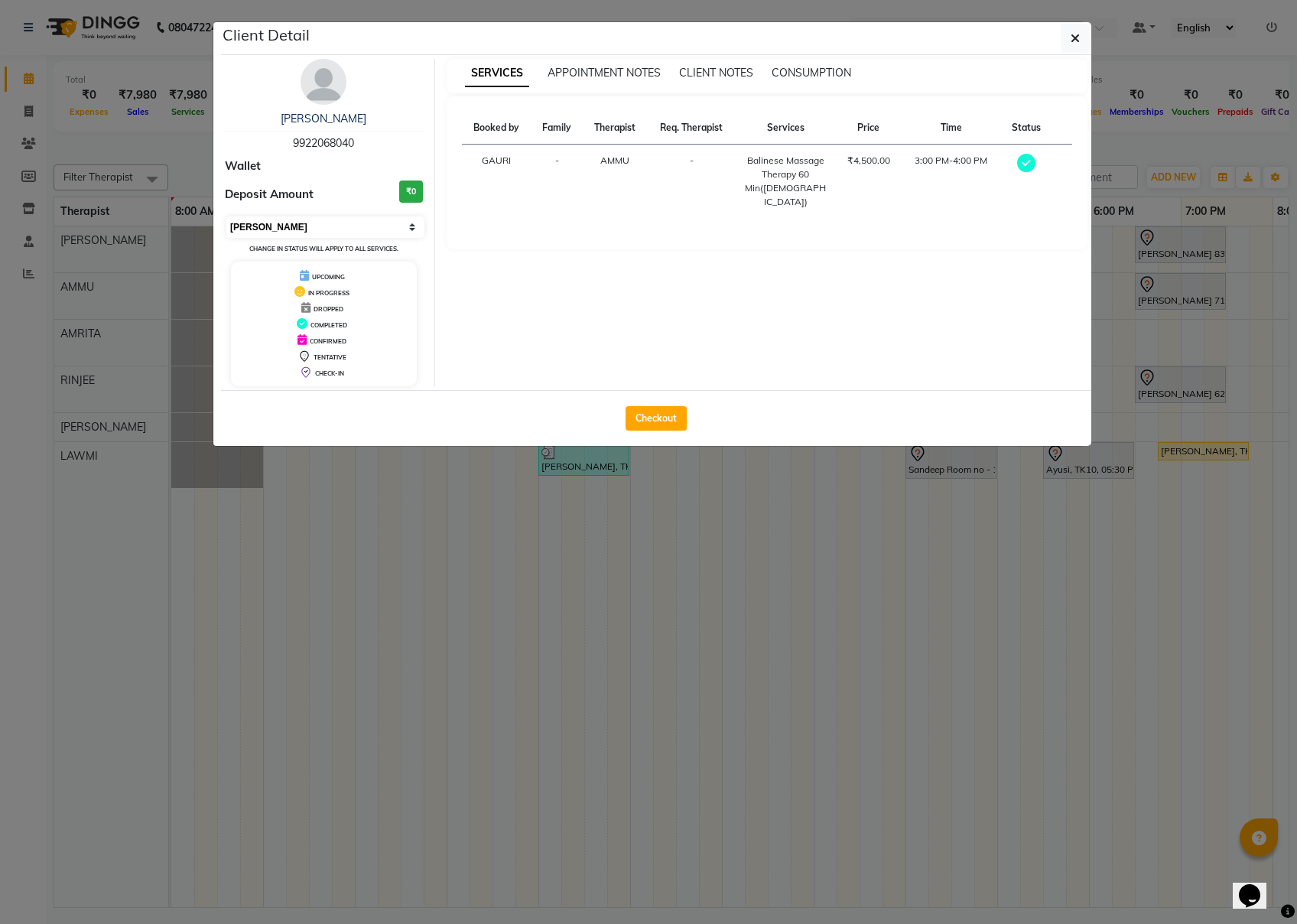
click at [324, 226] on select "Select MARK DONE UPCOMING" at bounding box center [325, 226] width 198 height 21
click at [226, 217] on select "Select MARK DONE UPCOMING" at bounding box center [325, 226] width 198 height 21
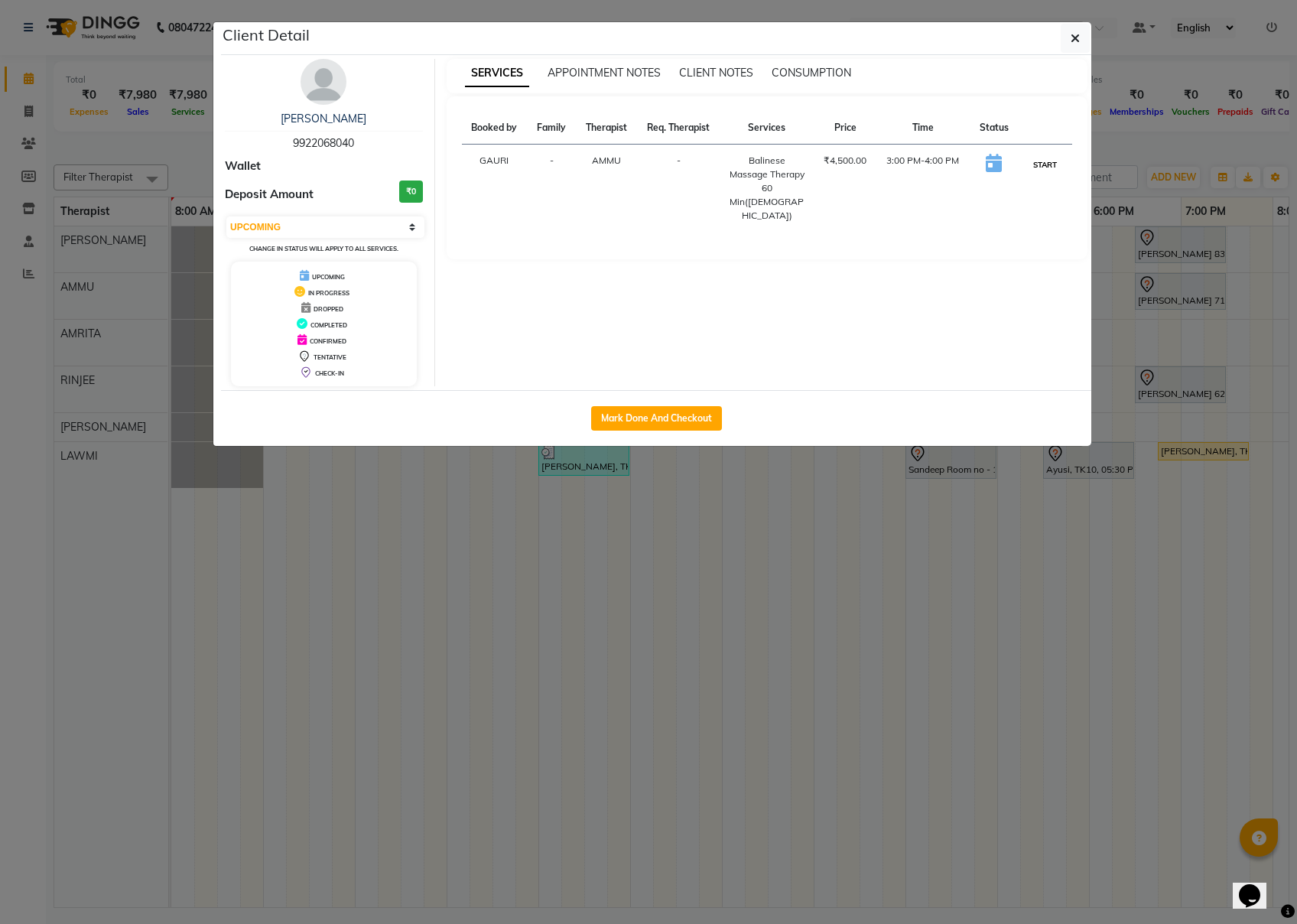
click at [972, 162] on button "START" at bounding box center [1045, 164] width 31 height 19
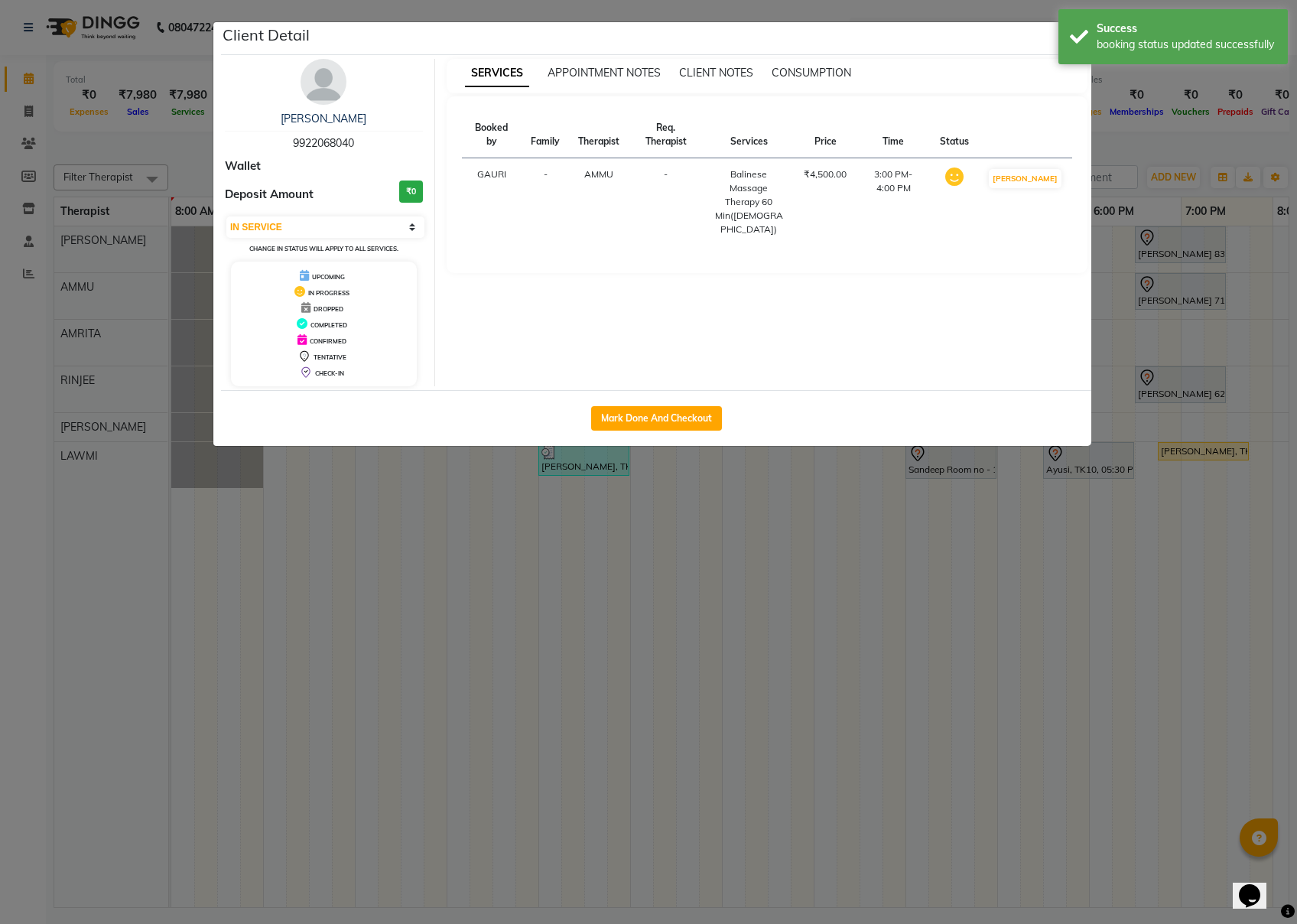
click at [972, 44] on div "Client Detail" at bounding box center [656, 38] width 871 height 33
click at [972, 37] on div "Success booking status updated successfully" at bounding box center [1173, 36] width 229 height 55
click at [972, 37] on icon "button" at bounding box center [1075, 38] width 9 height 12
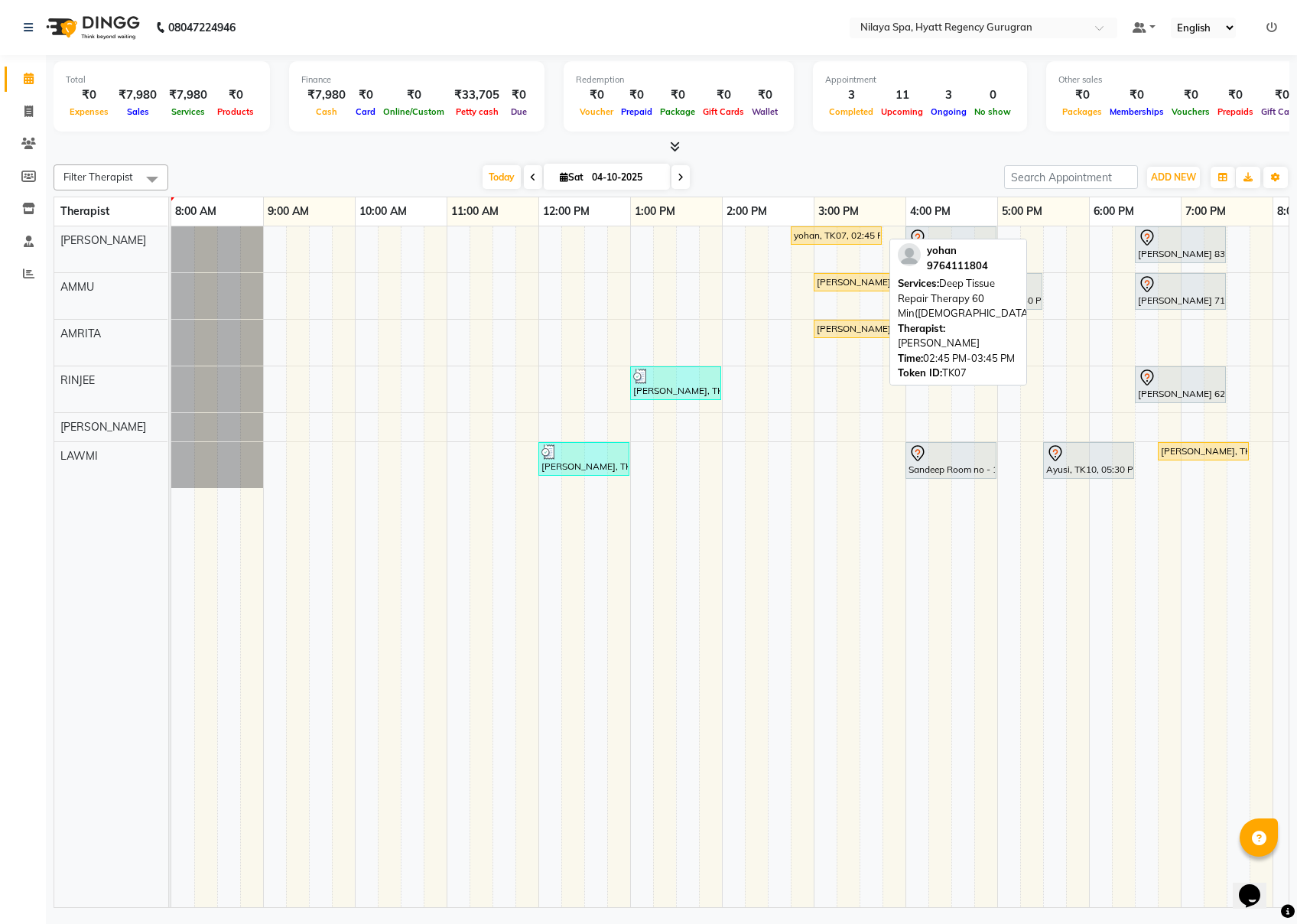
click at [809, 233] on div "yohan, TK07, 02:45 PM-03:45 PM, Deep Tissue Repair Therapy 60 Min([DEMOGRAPHIC_…" at bounding box center [837, 236] width 88 height 14
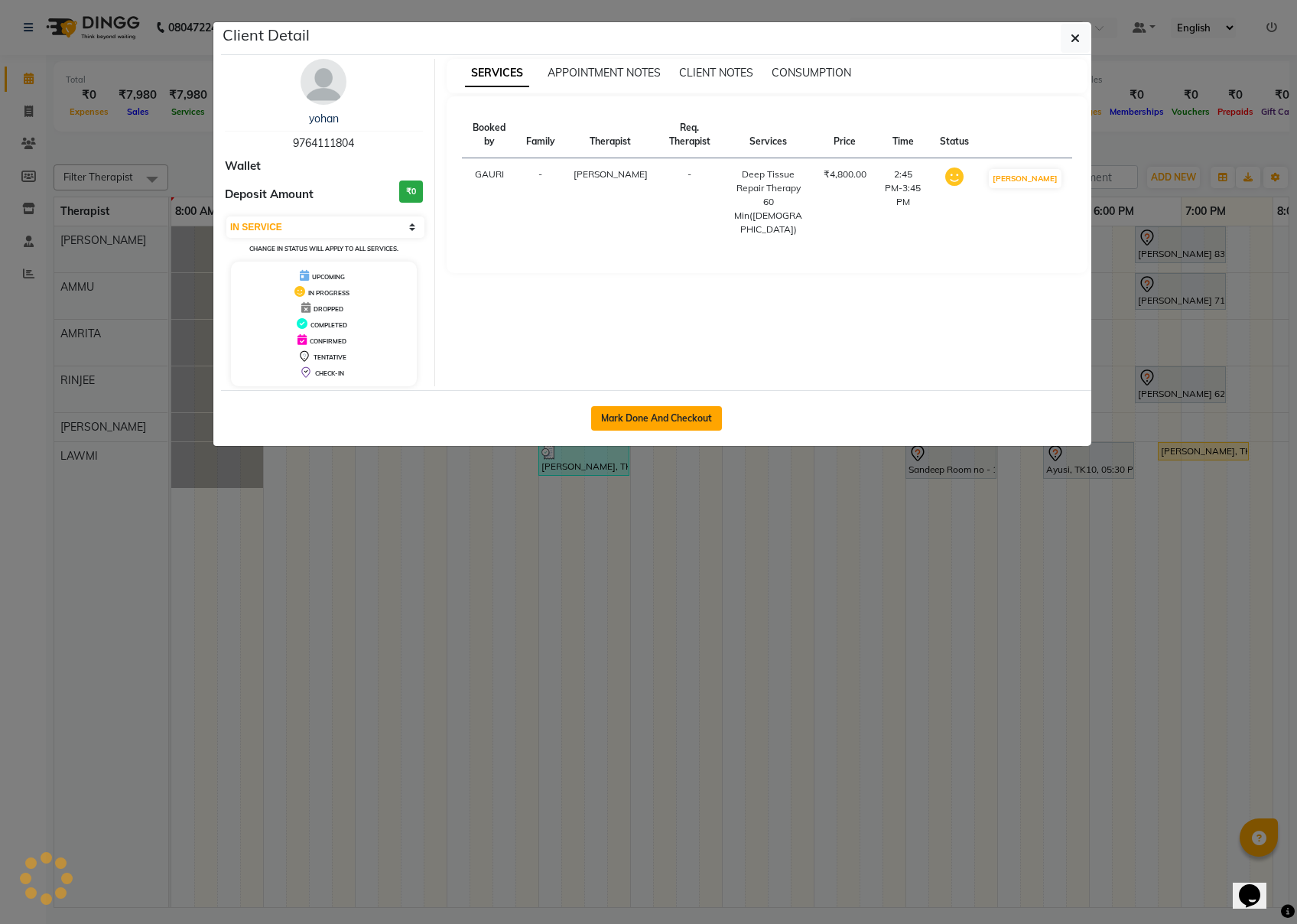
click at [644, 425] on button "Mark Done And Checkout" at bounding box center [656, 418] width 131 height 24
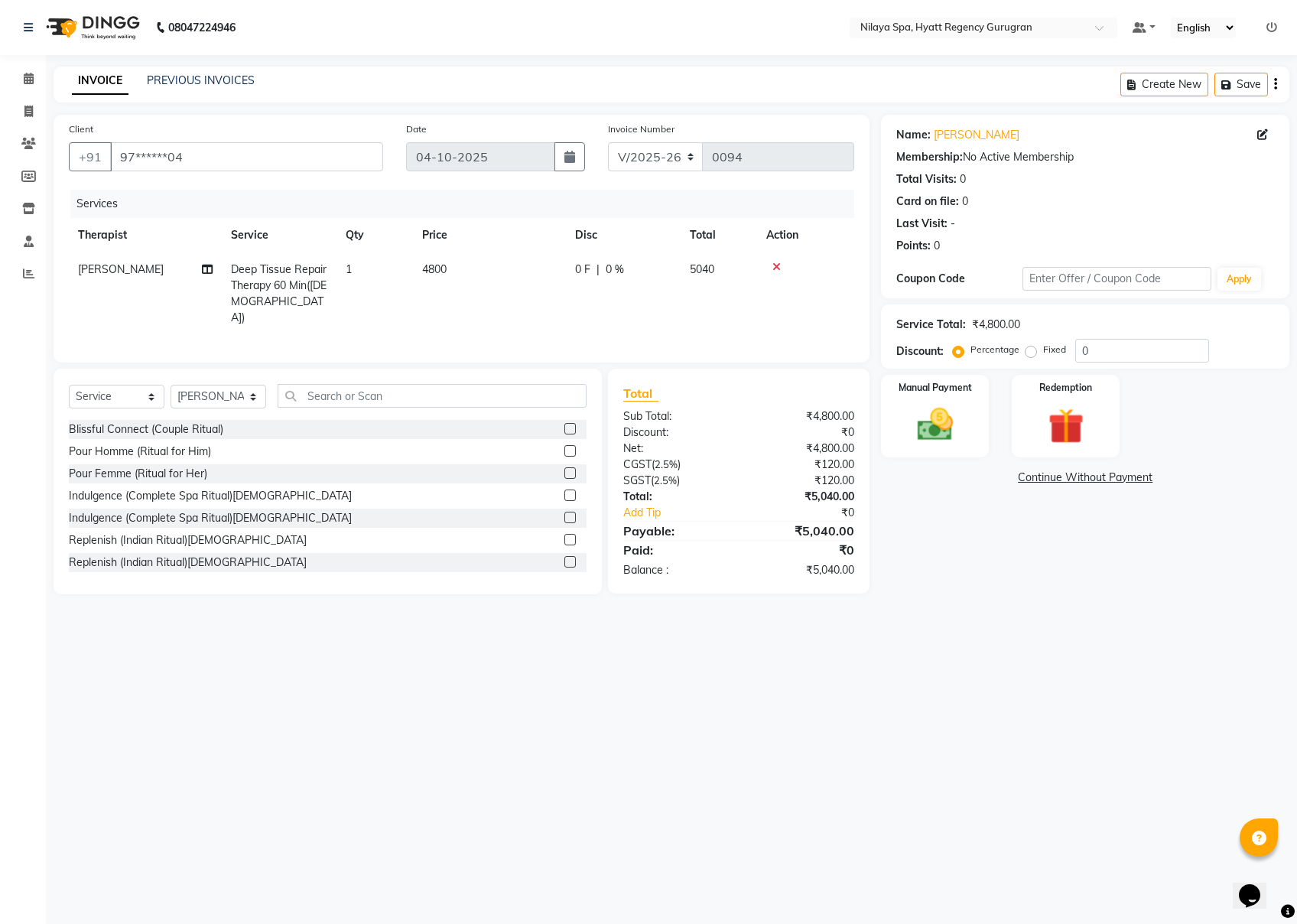
click at [285, 262] on span "Deep Tissue Repair Therapy 60 Min([DEMOGRAPHIC_DATA])" at bounding box center [279, 293] width 96 height 62
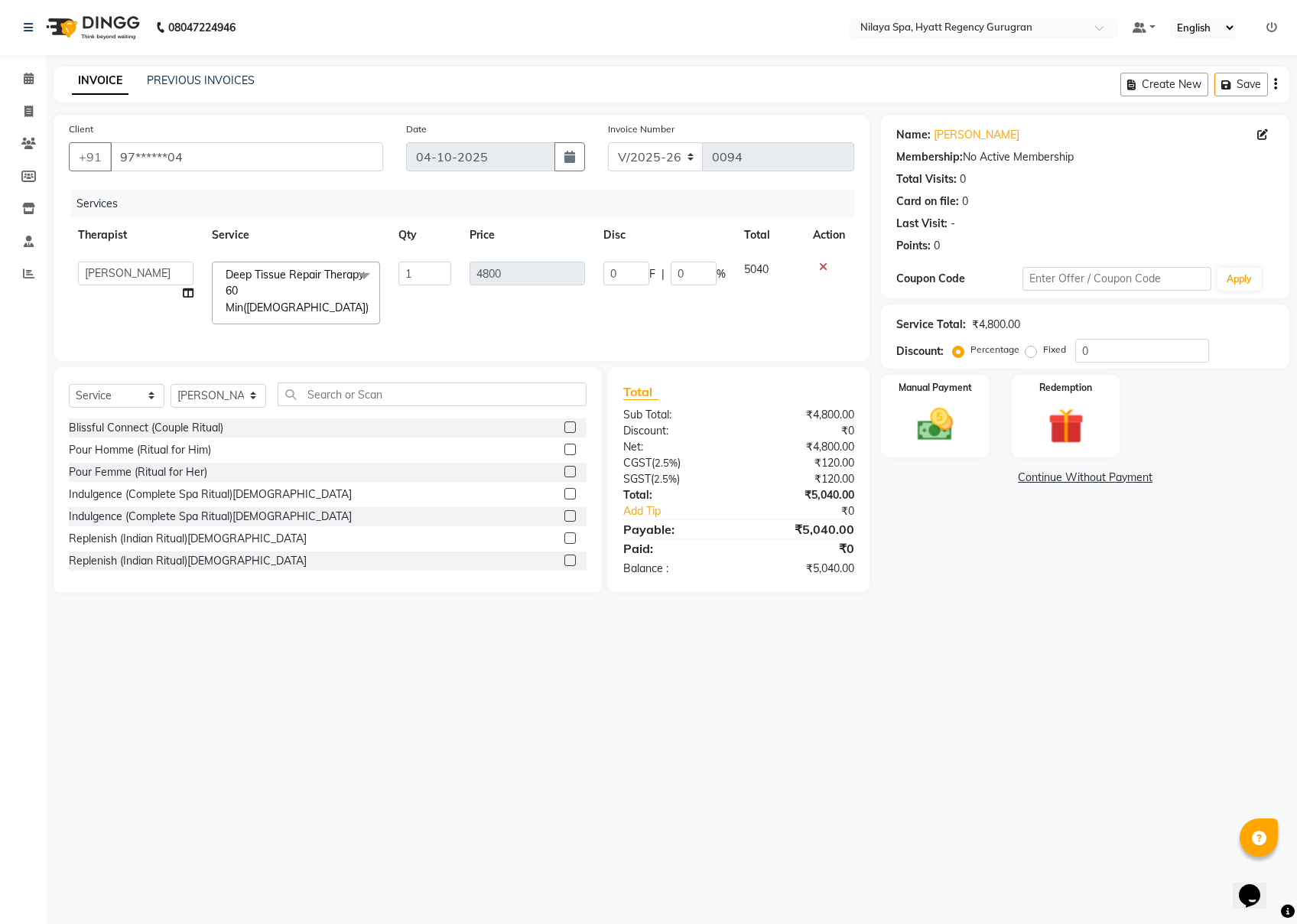
click at [356, 277] on span at bounding box center [364, 276] width 31 height 29
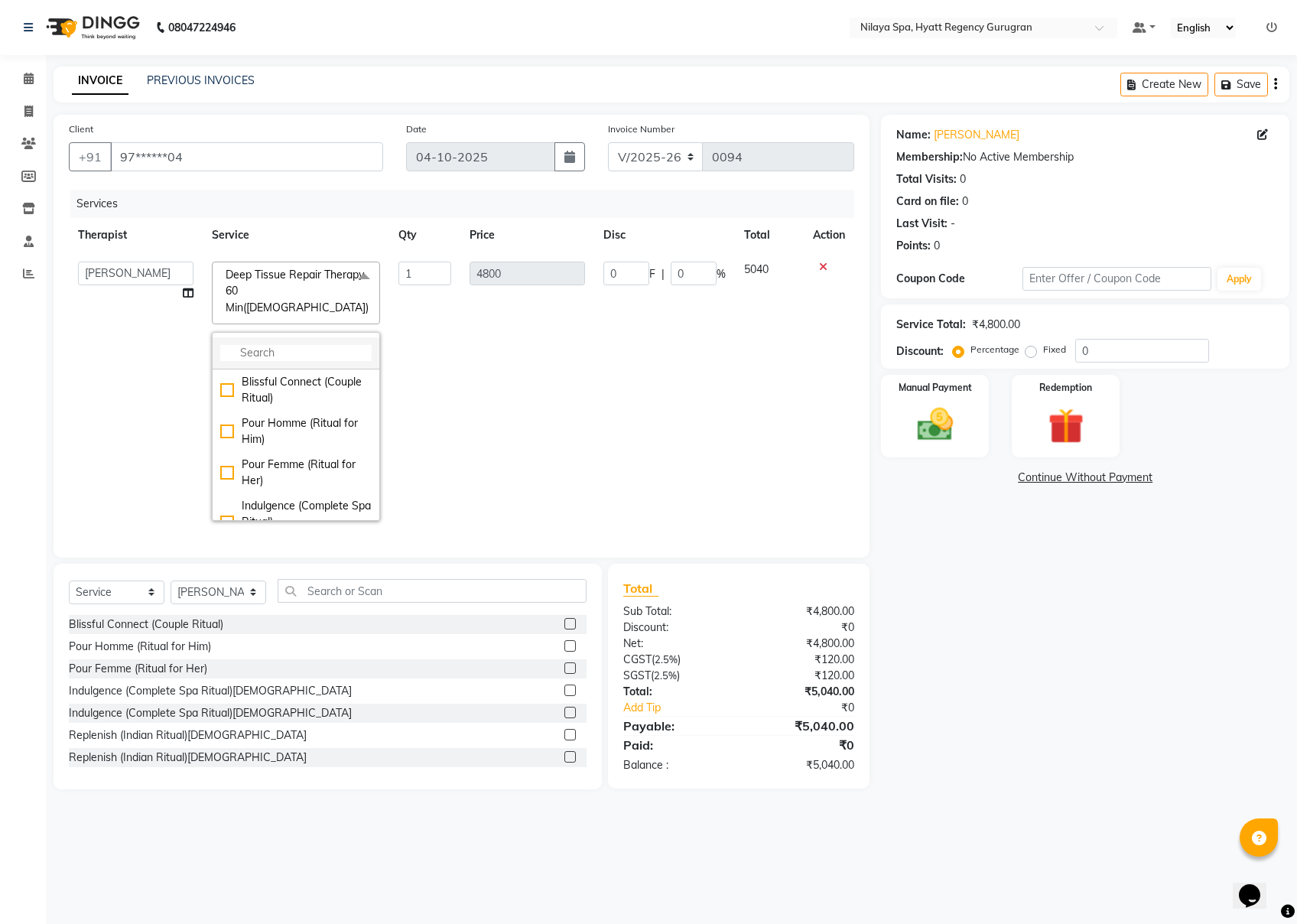
click at [265, 345] on input "multiselect-search" at bounding box center [295, 353] width 151 height 16
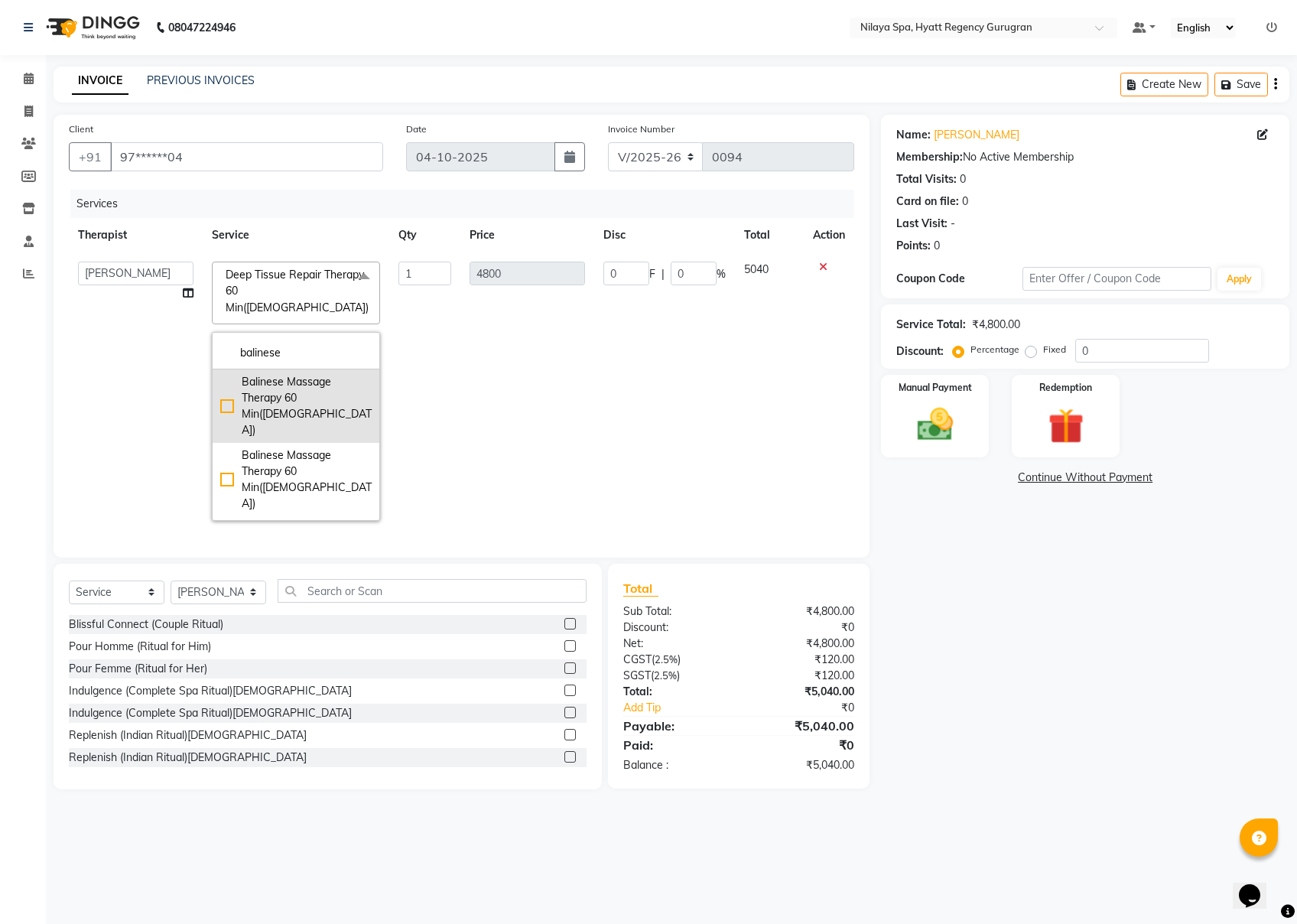
click at [228, 375] on div "Balinese Massage Therapy 60 Min([DEMOGRAPHIC_DATA])" at bounding box center [295, 406] width 151 height 64
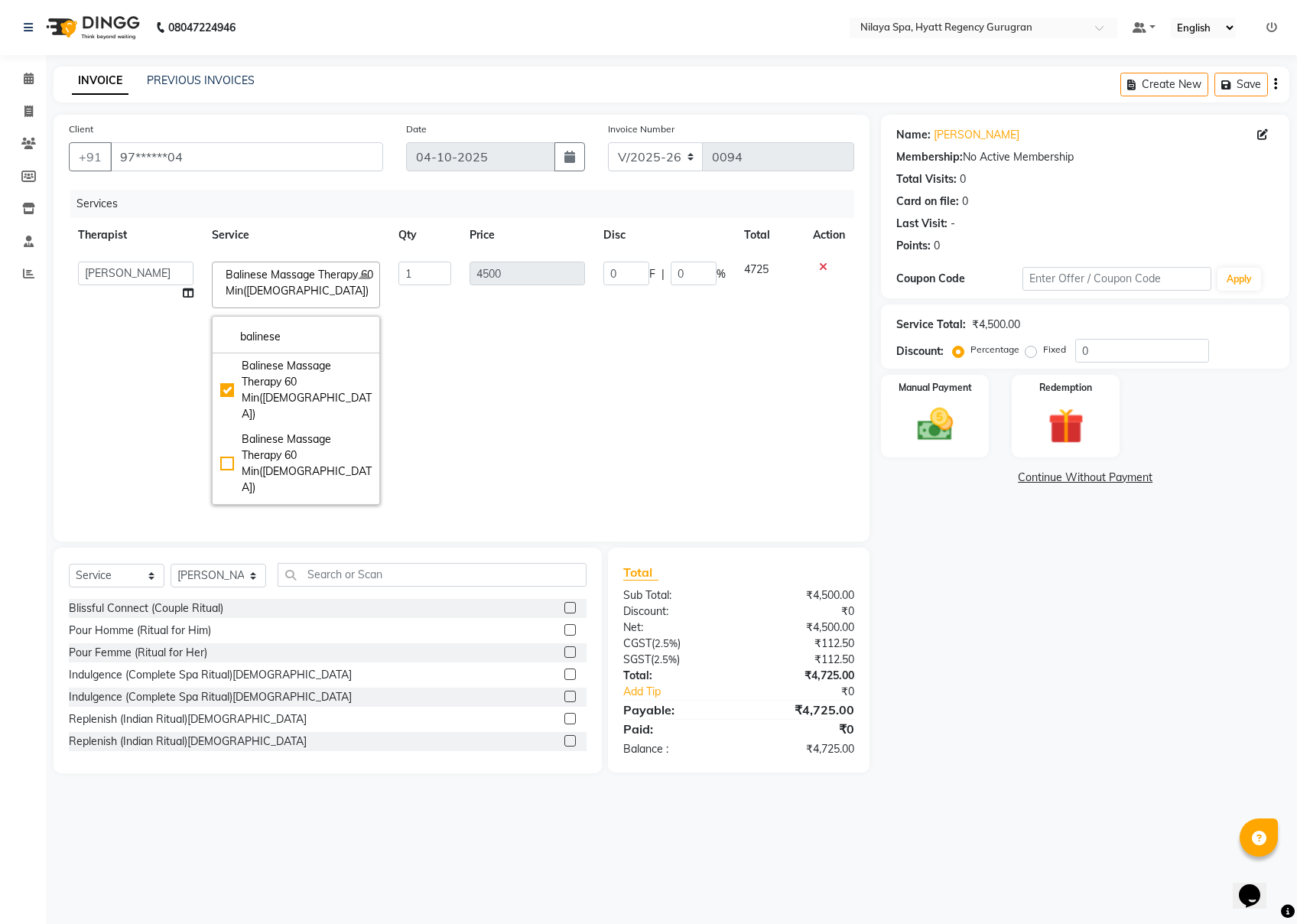
click at [955, 610] on div "Name: [PERSON_NAME] Membership: No Active Membership Total Visits: 0 Card on fi…" at bounding box center [1091, 444] width 420 height 659
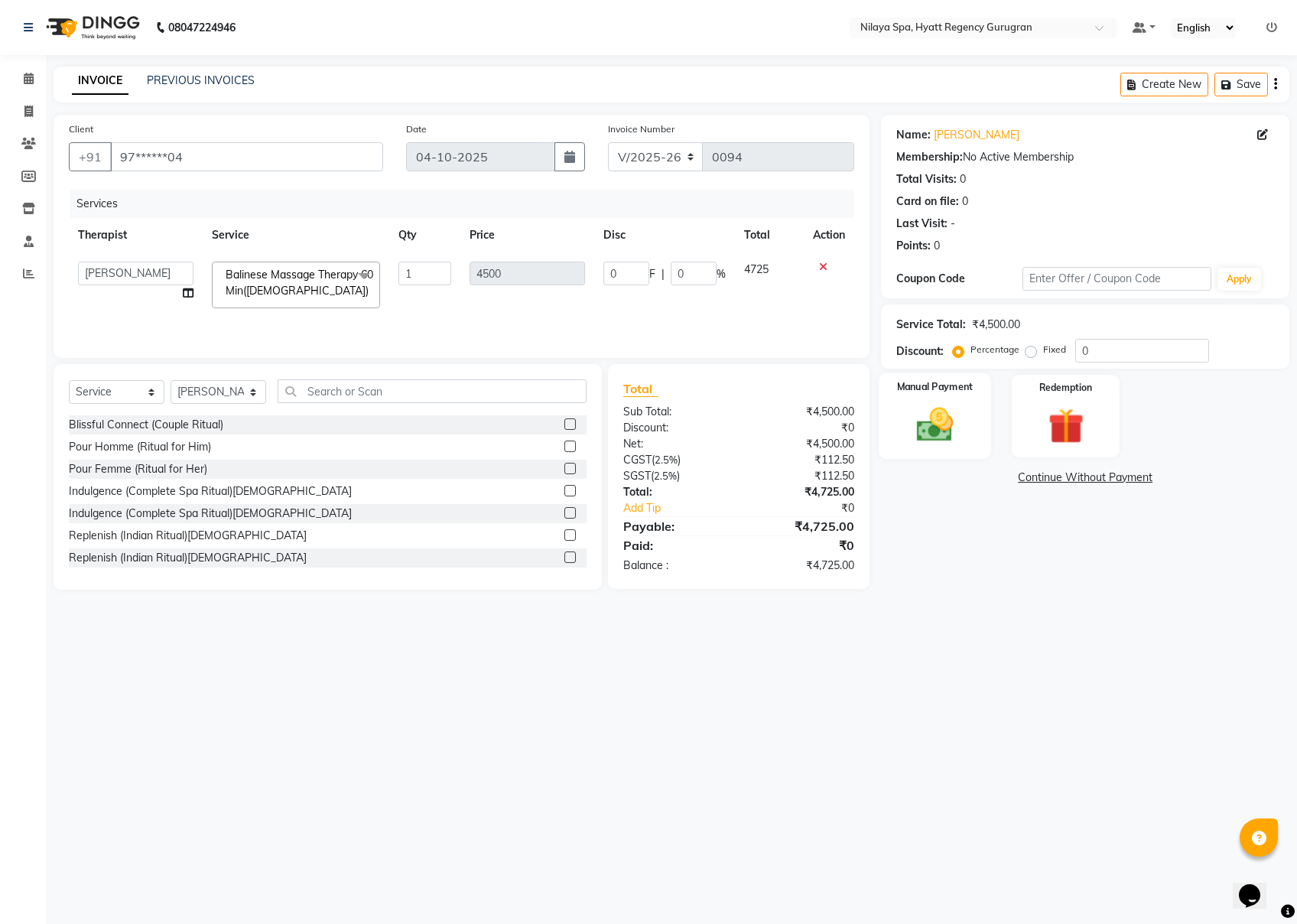
click at [939, 407] on img at bounding box center [935, 424] width 60 height 43
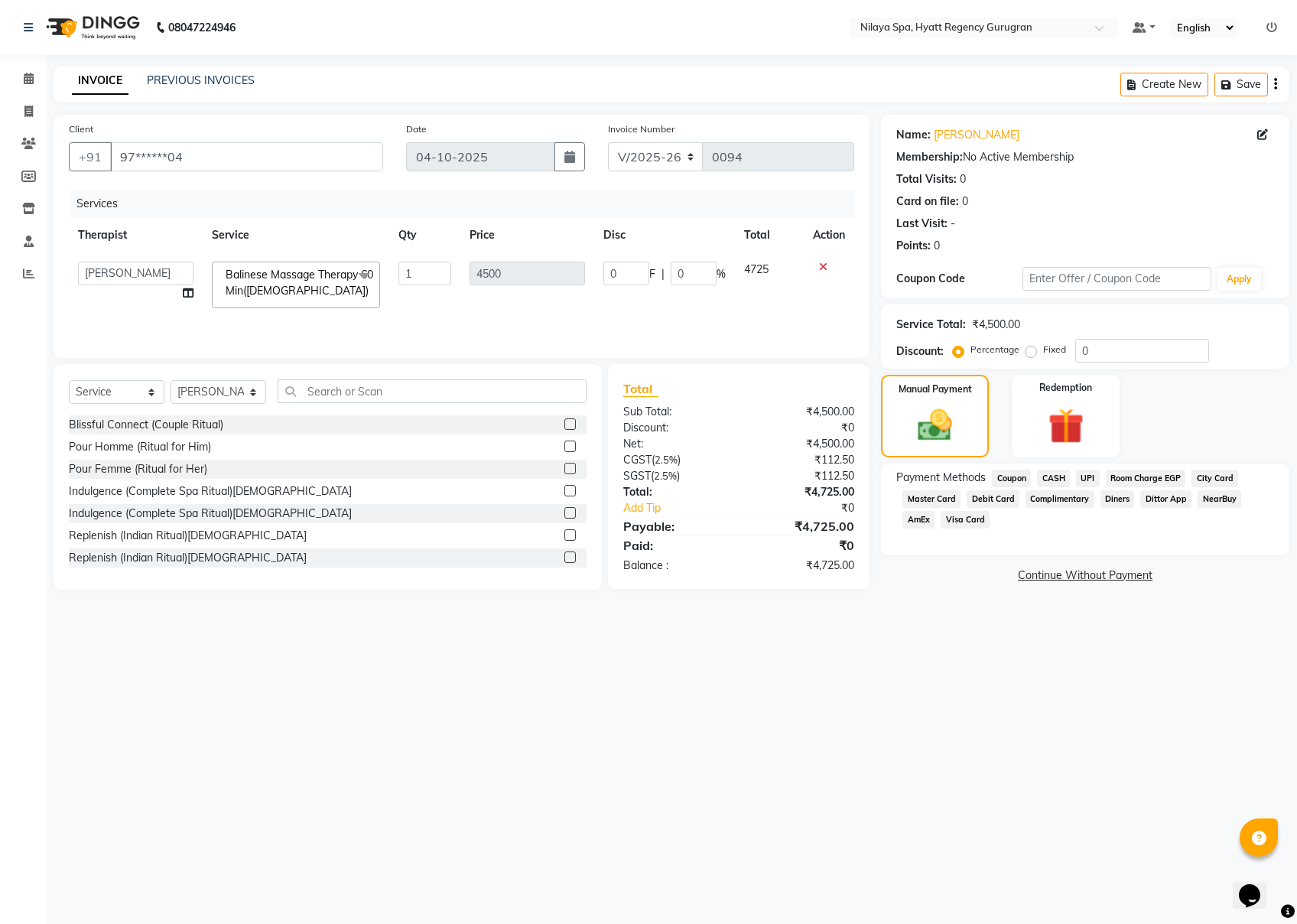
click at [967, 521] on span "Visa Card" at bounding box center [965, 520] width 49 height 18
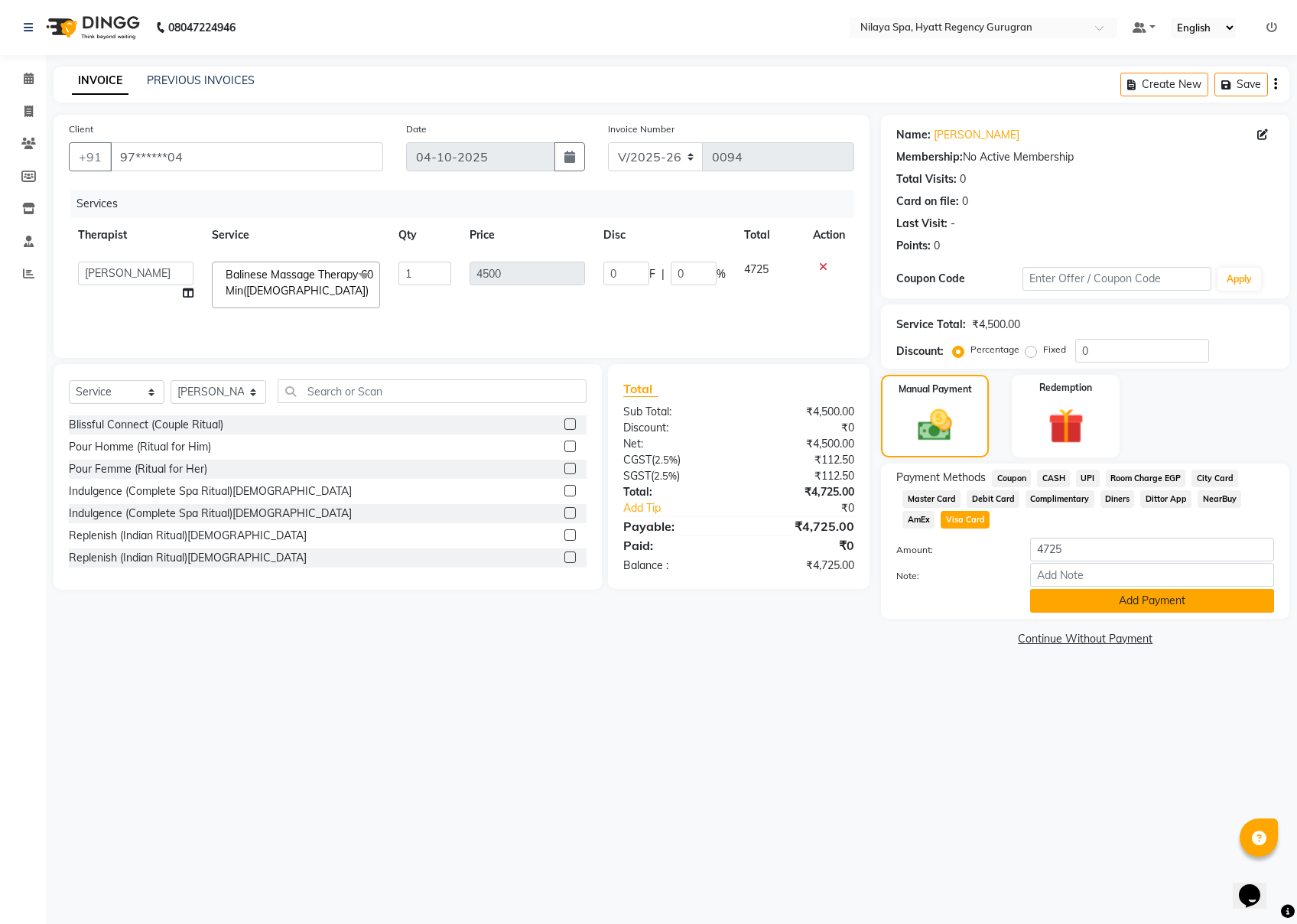
click at [972, 606] on button "Add Payment" at bounding box center [1152, 601] width 244 height 24
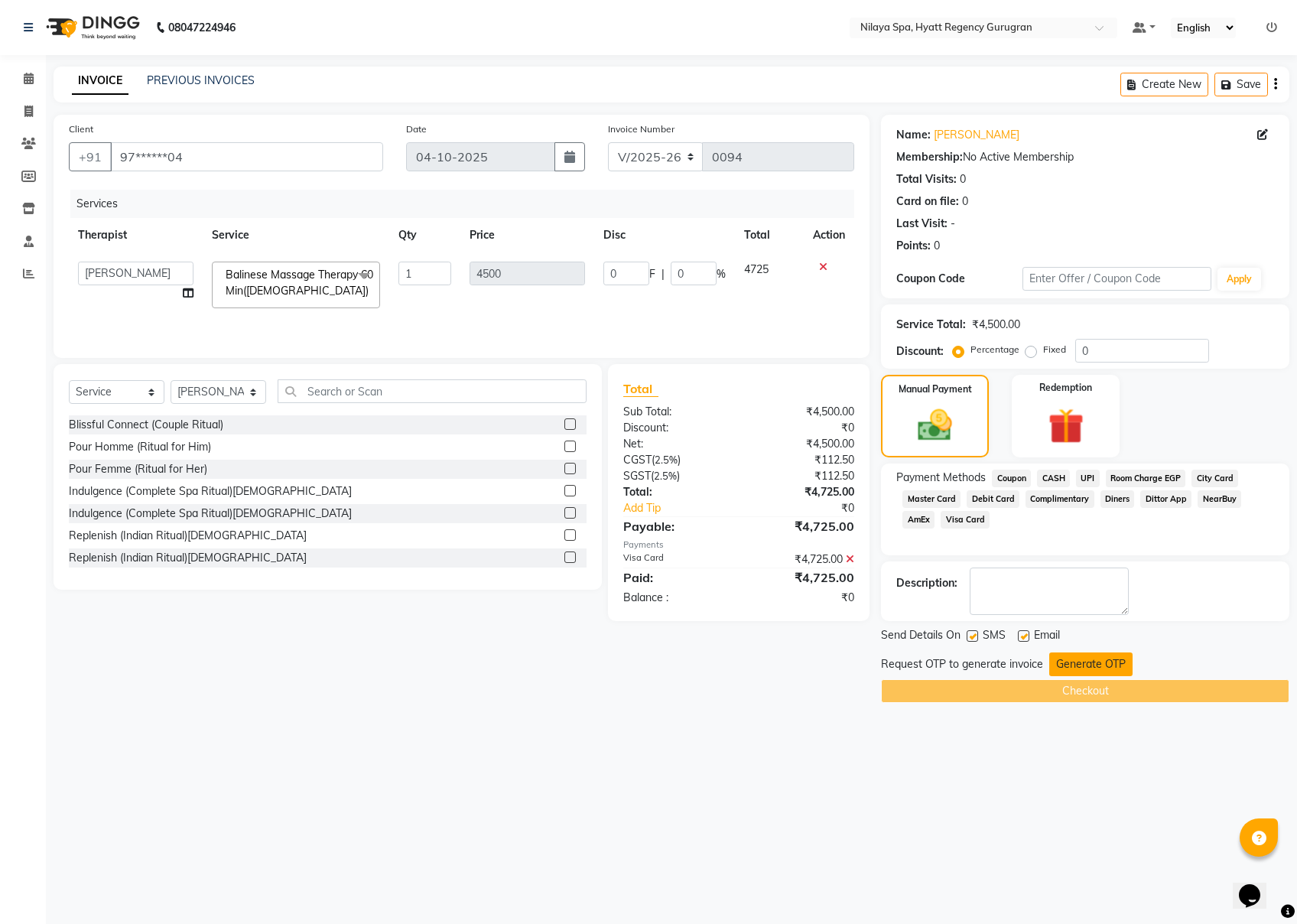
click at [972, 659] on button "Generate OTP" at bounding box center [1091, 665] width 83 height 24
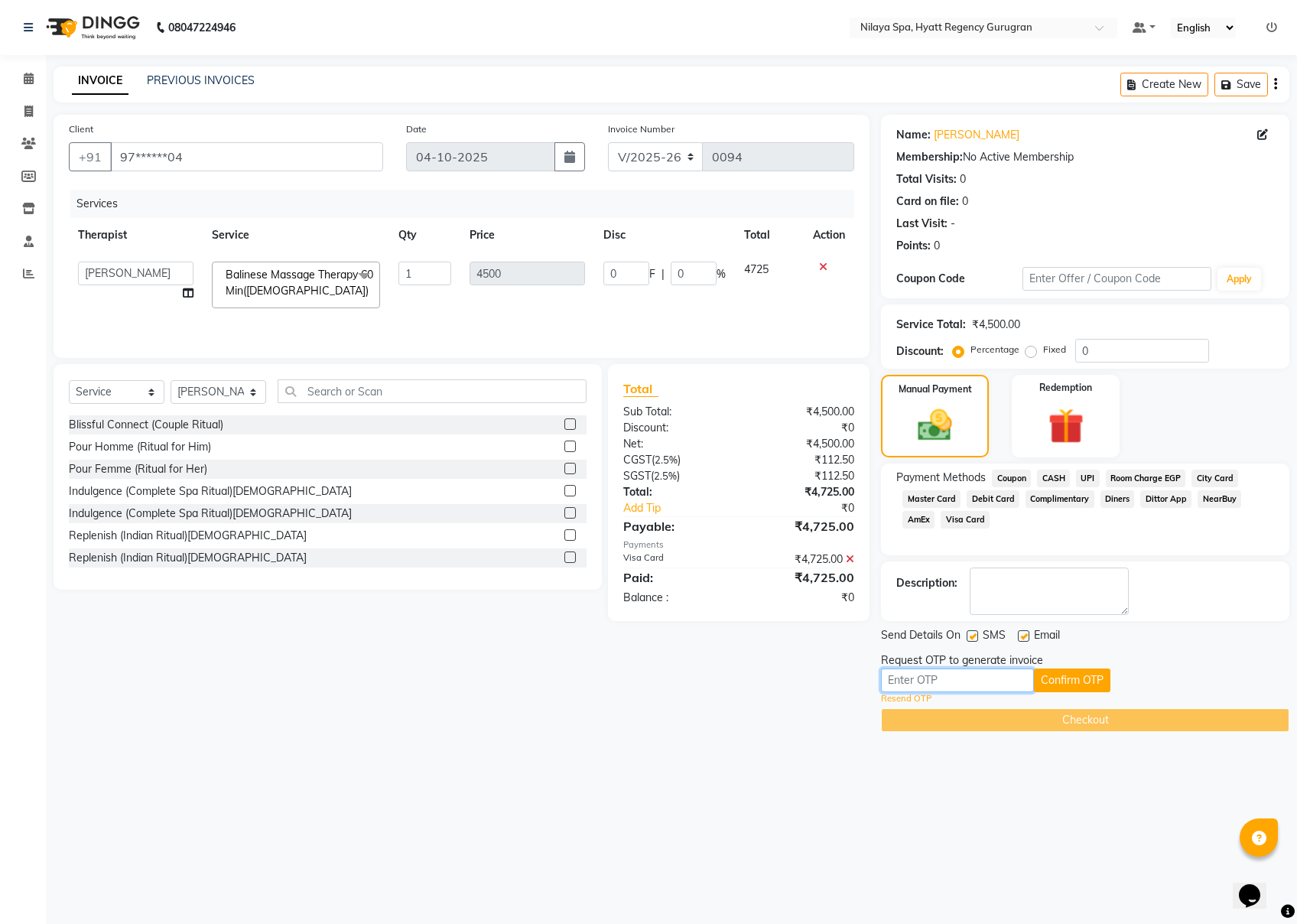
click at [929, 677] on input "text" at bounding box center [957, 681] width 153 height 24
click at [972, 679] on button "Confirm OTP" at bounding box center [1072, 681] width 76 height 24
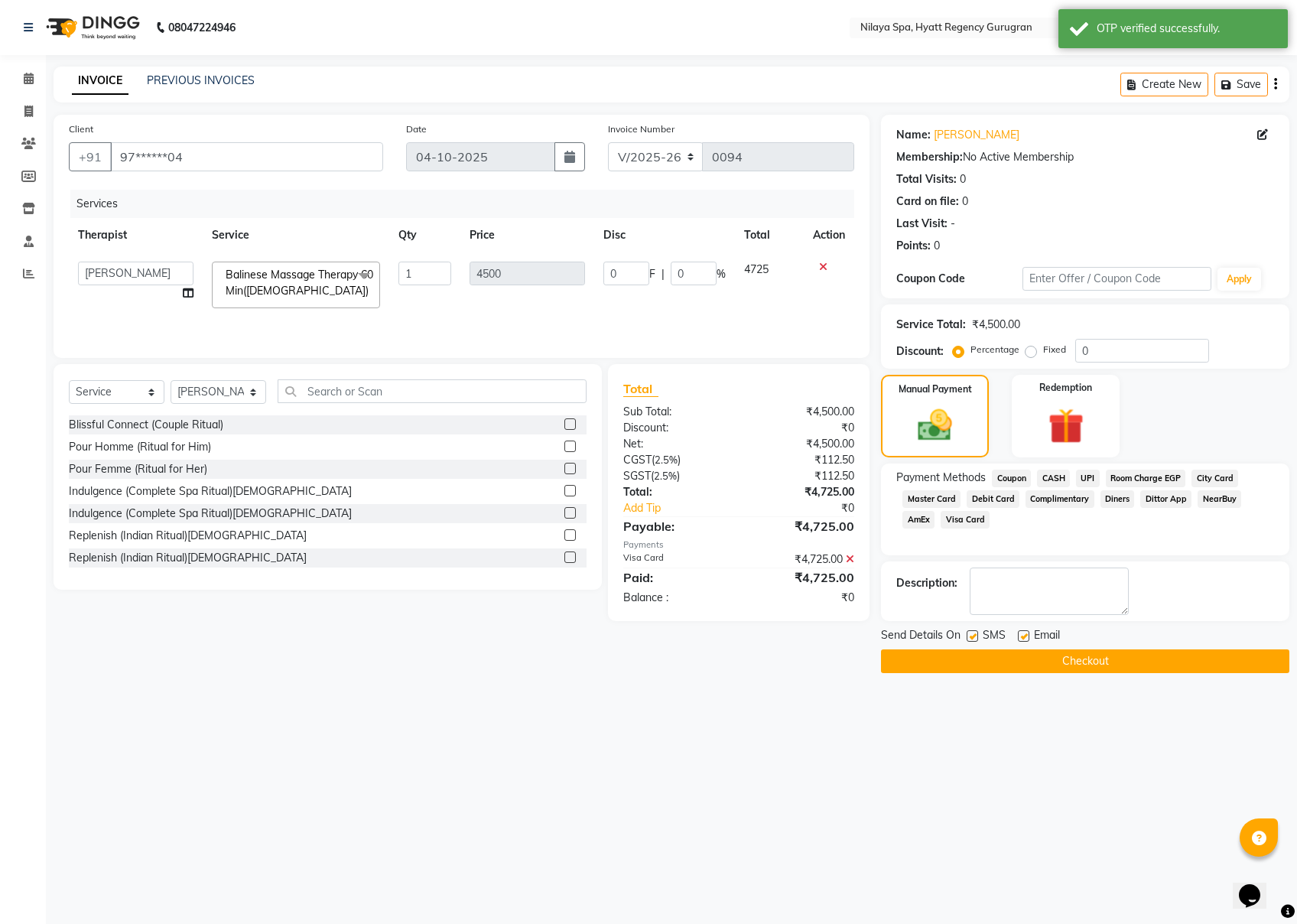
click at [972, 653] on button "Checkout" at bounding box center [1085, 661] width 409 height 24
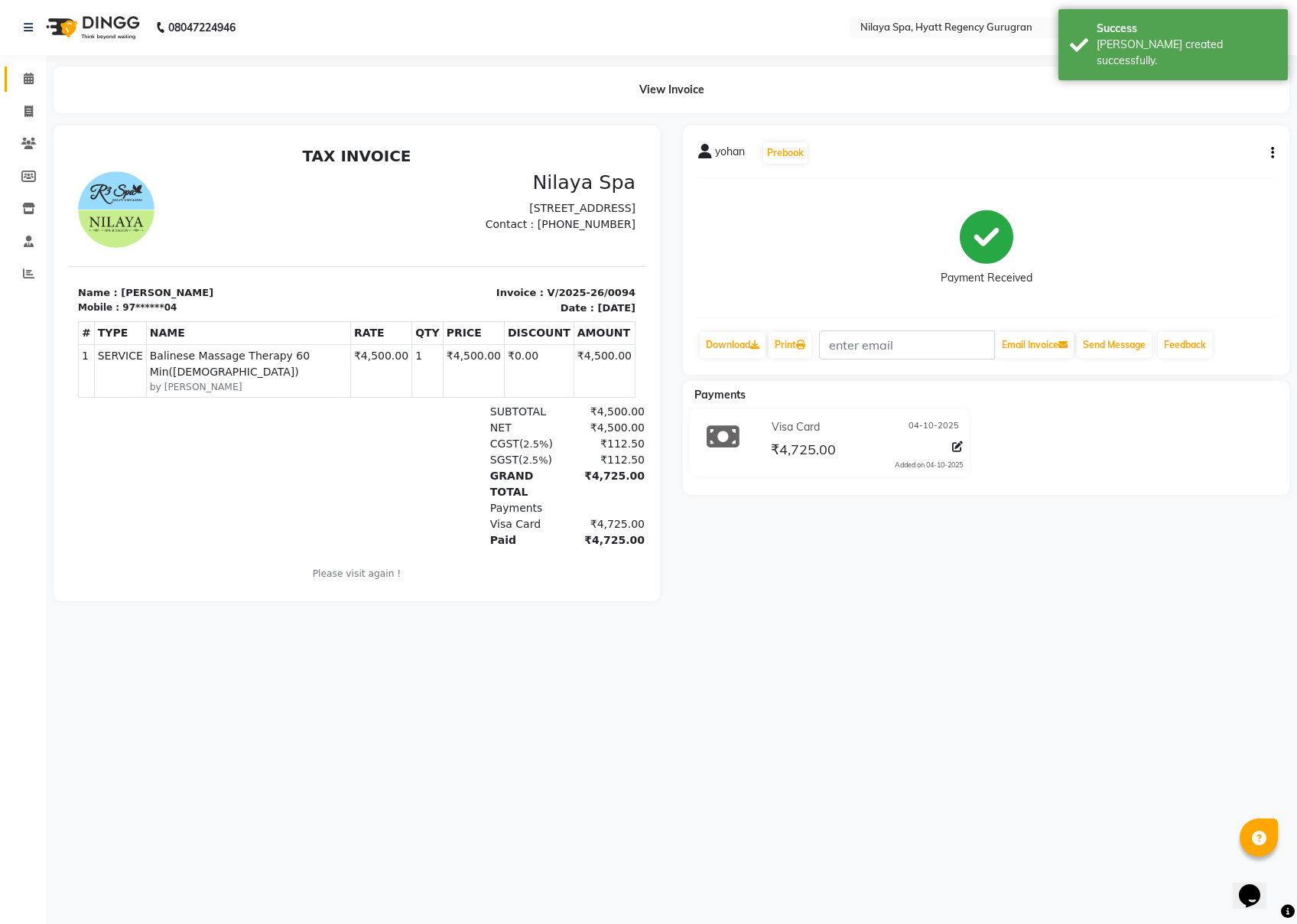
click at [29, 86] on span at bounding box center [28, 79] width 27 height 18
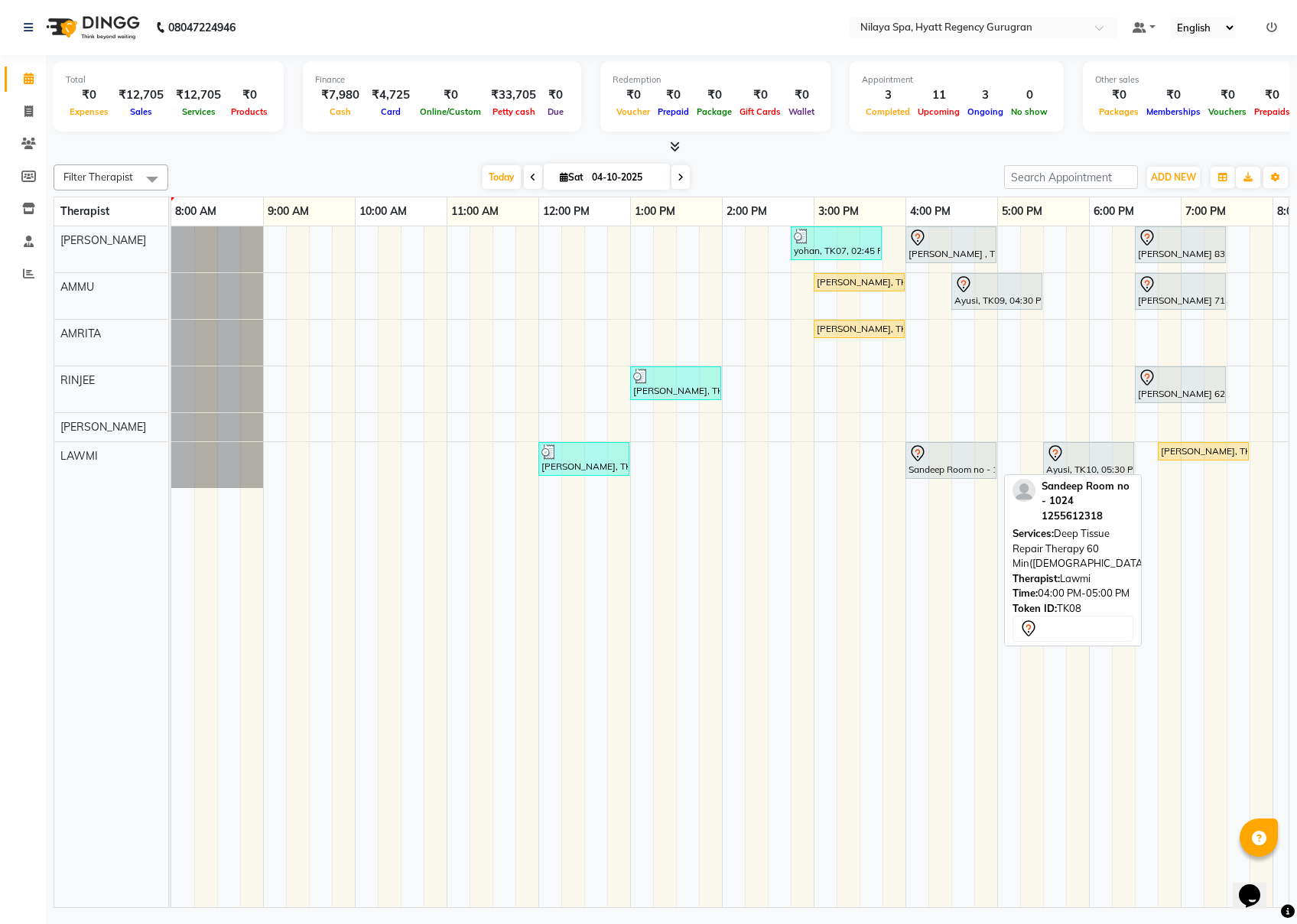
click at [939, 451] on div at bounding box center [951, 453] width 85 height 18
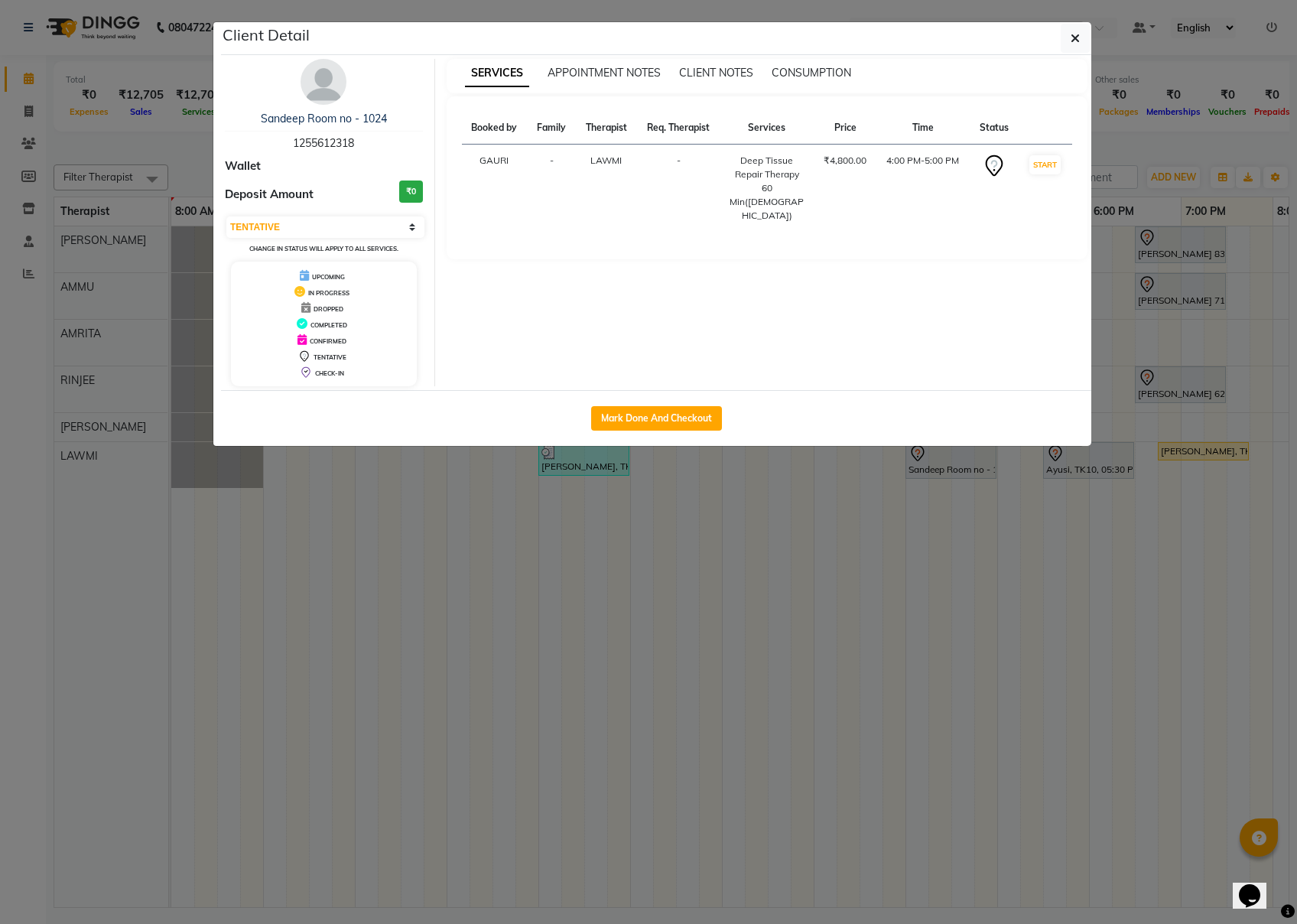
click at [972, 155] on td "START" at bounding box center [1045, 189] width 54 height 88
click at [972, 169] on button "START" at bounding box center [1045, 164] width 31 height 19
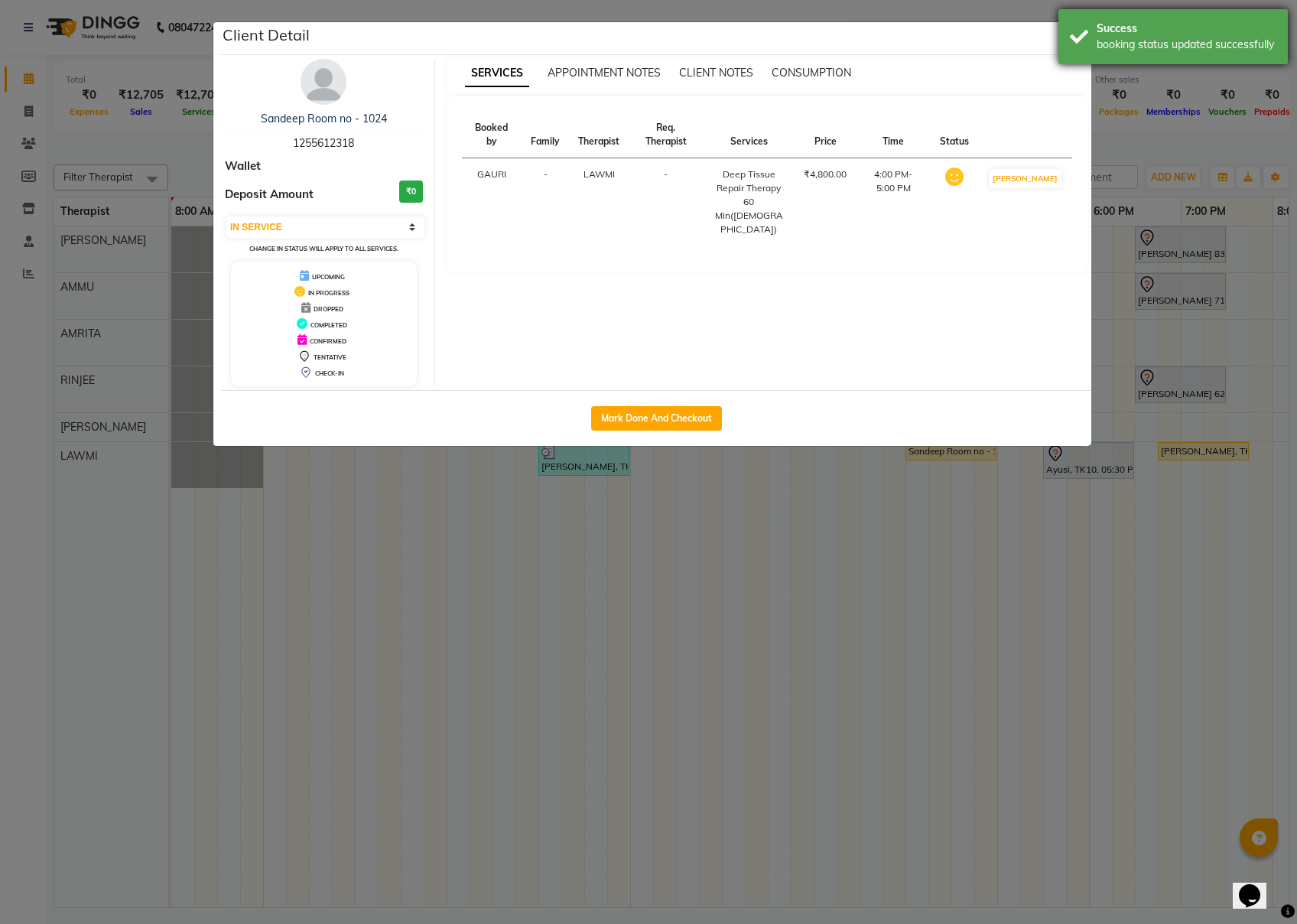
click at [972, 47] on div "Success booking status updated successfully" at bounding box center [1173, 36] width 229 height 55
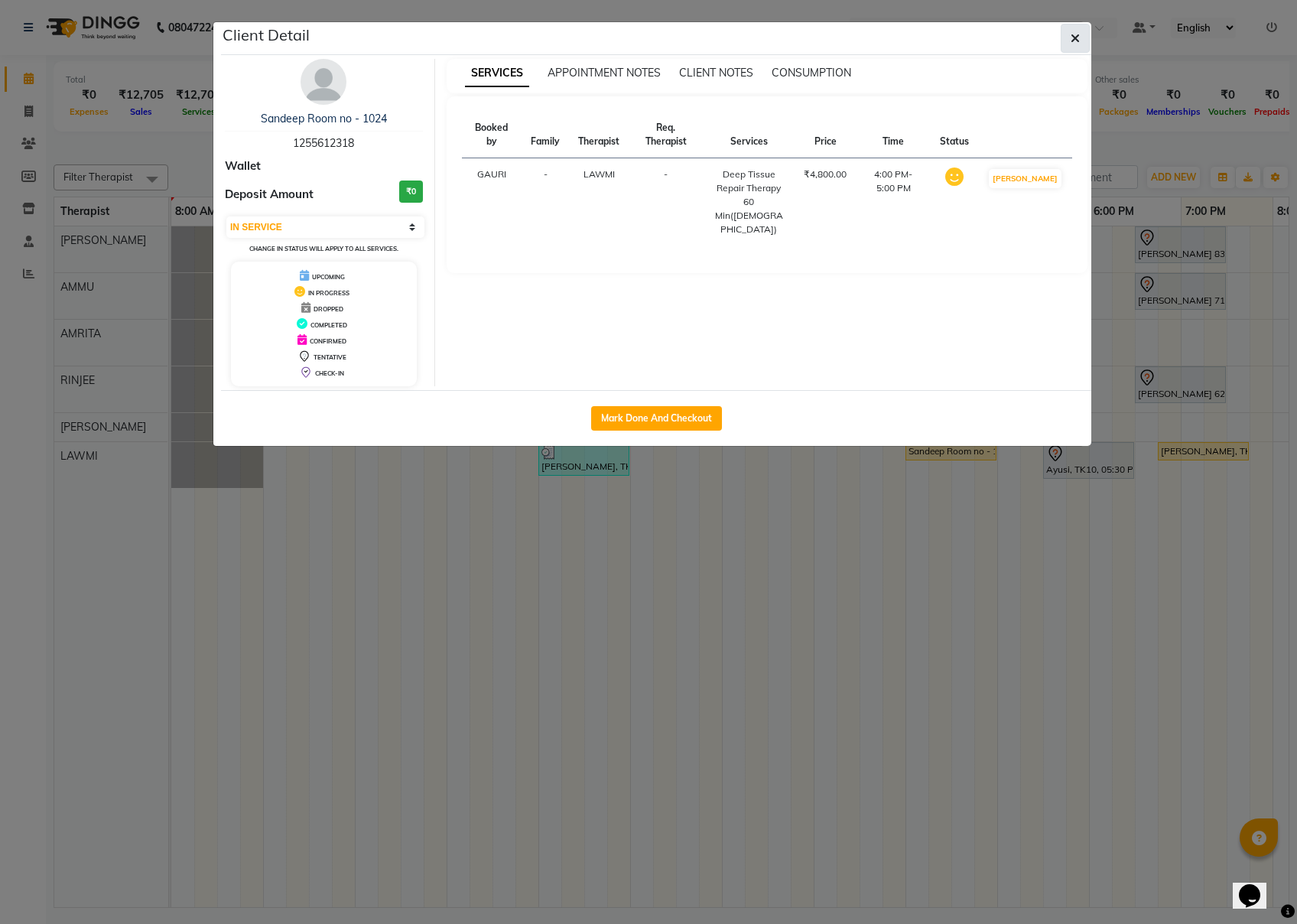
click at [972, 41] on icon "button" at bounding box center [1075, 38] width 9 height 12
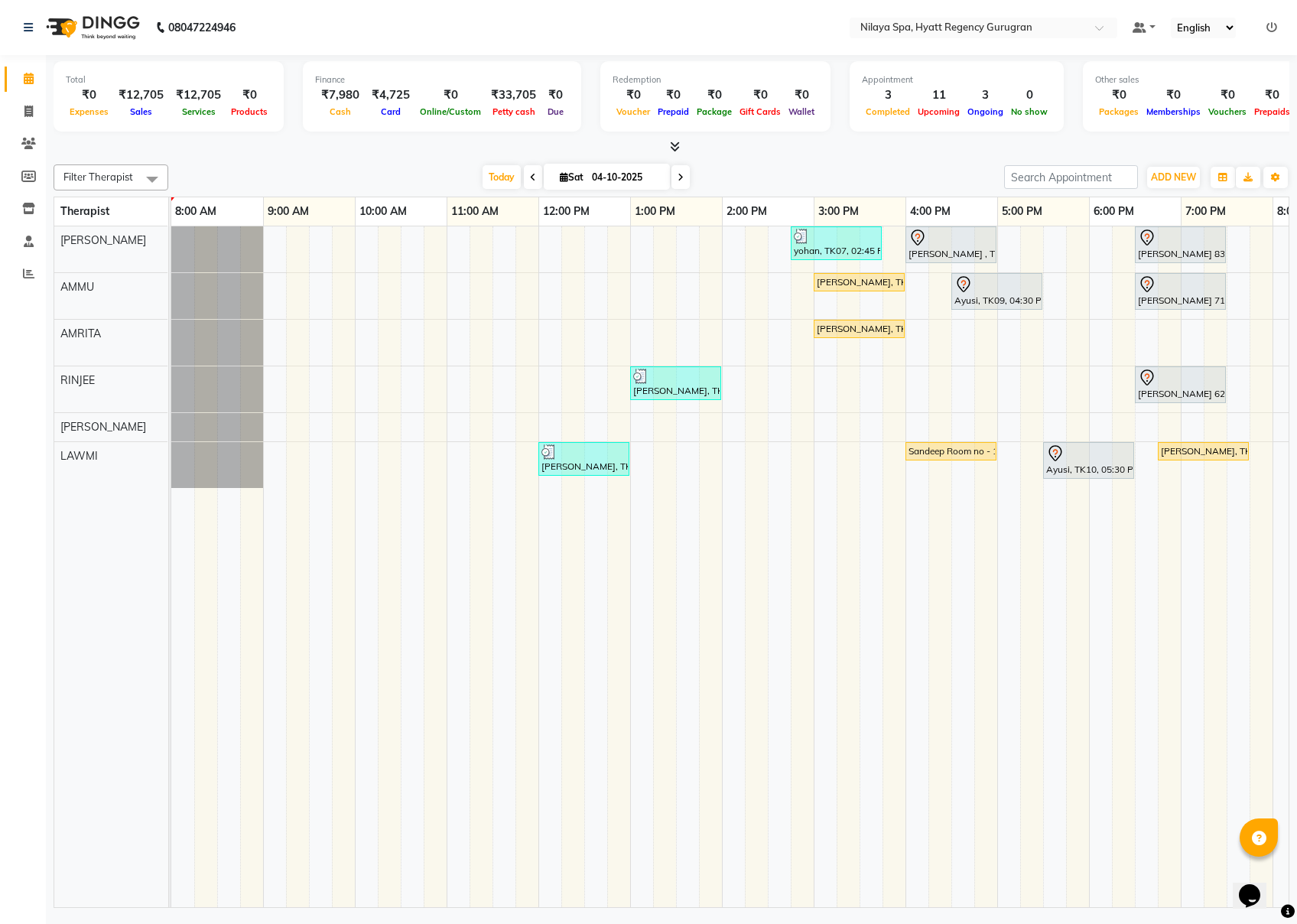
click at [667, 148] on span at bounding box center [672, 147] width 16 height 16
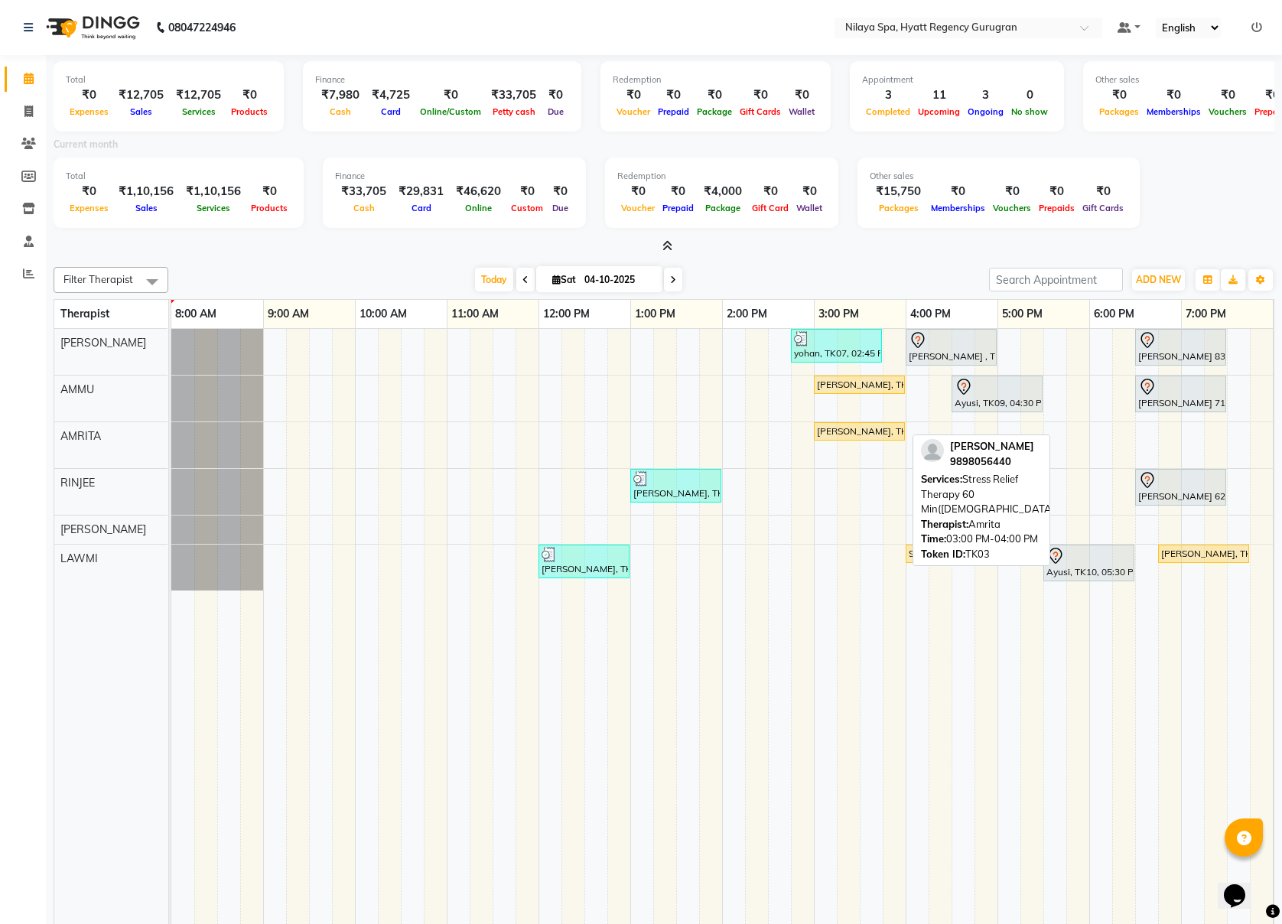
click at [855, 426] on div "[PERSON_NAME], TK03, 03:00 PM-04:00 PM, Stress Relief Therapy 60 Min([DEMOGRAPH…" at bounding box center [859, 432] width 88 height 14
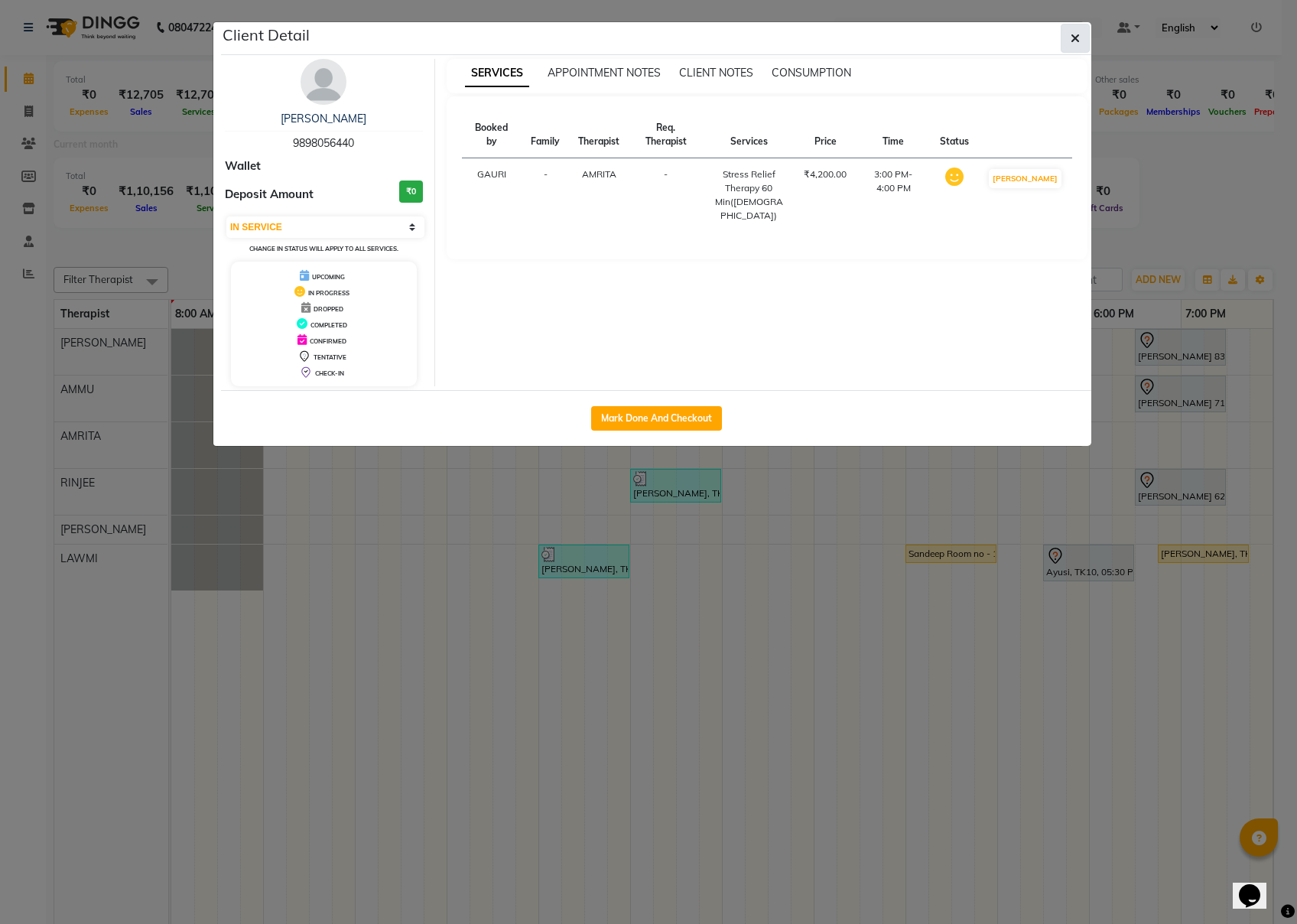
click at [972, 47] on button "button" at bounding box center [1075, 38] width 29 height 29
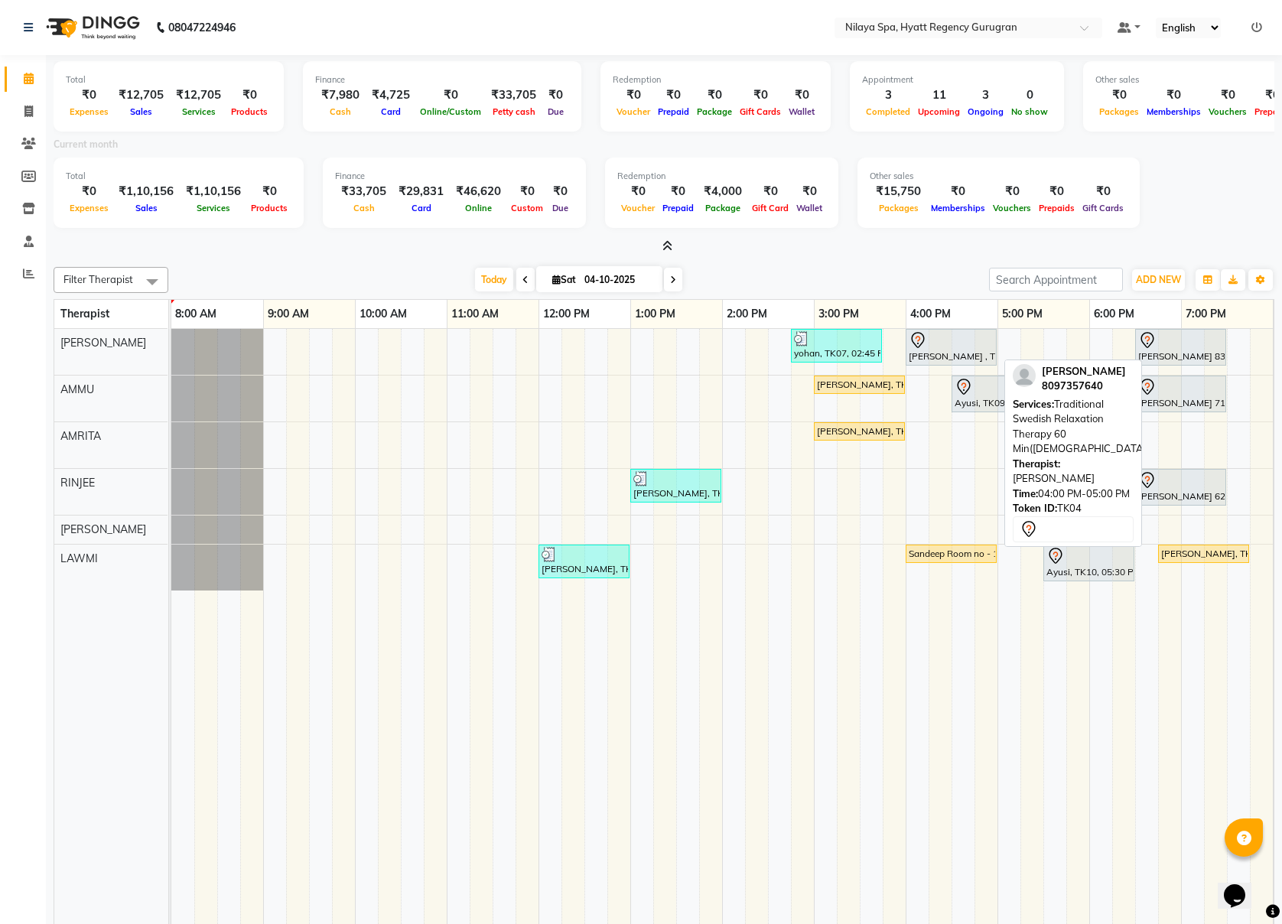
click at [944, 343] on div at bounding box center [951, 340] width 85 height 18
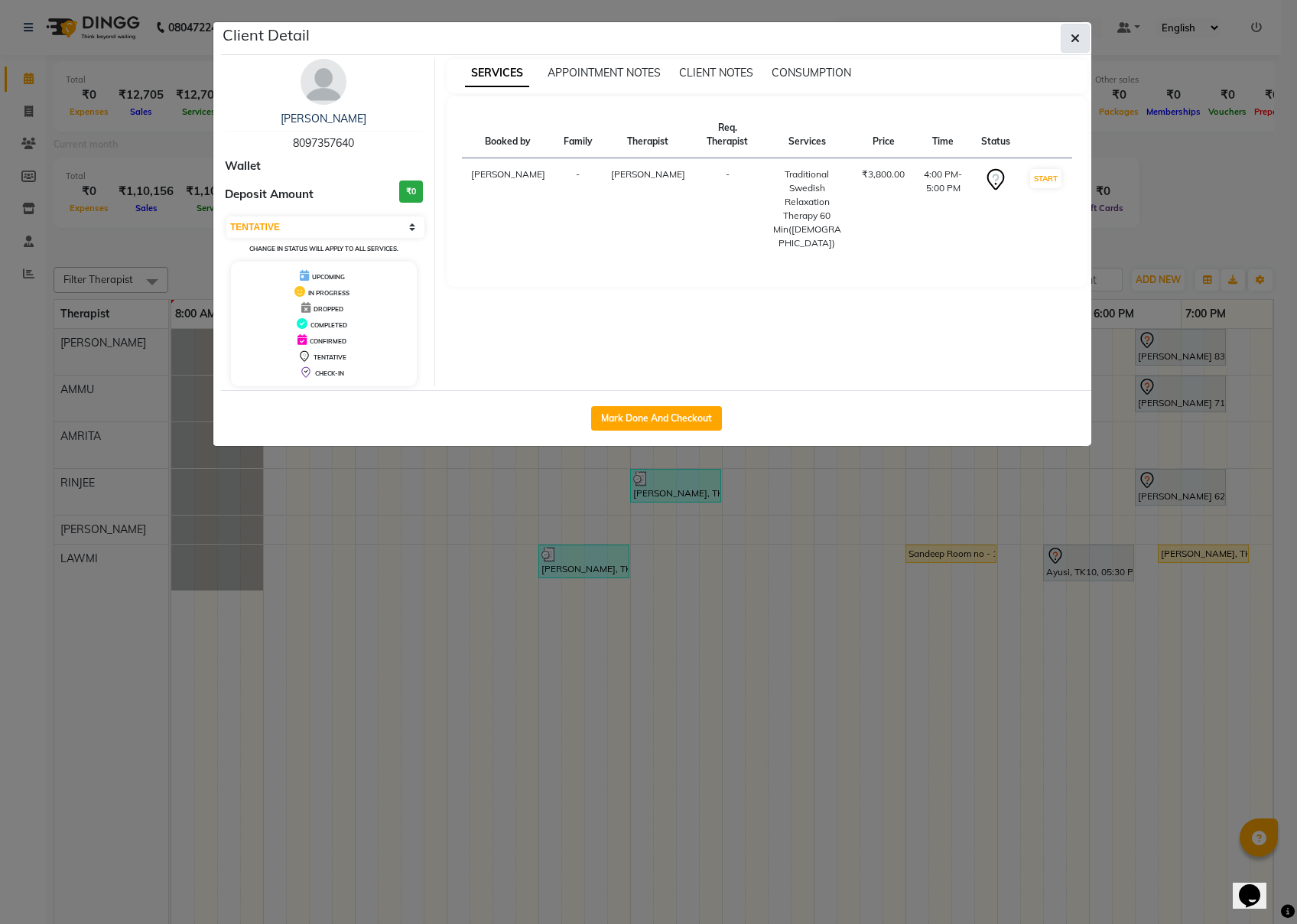
click at [972, 28] on button "button" at bounding box center [1075, 38] width 29 height 29
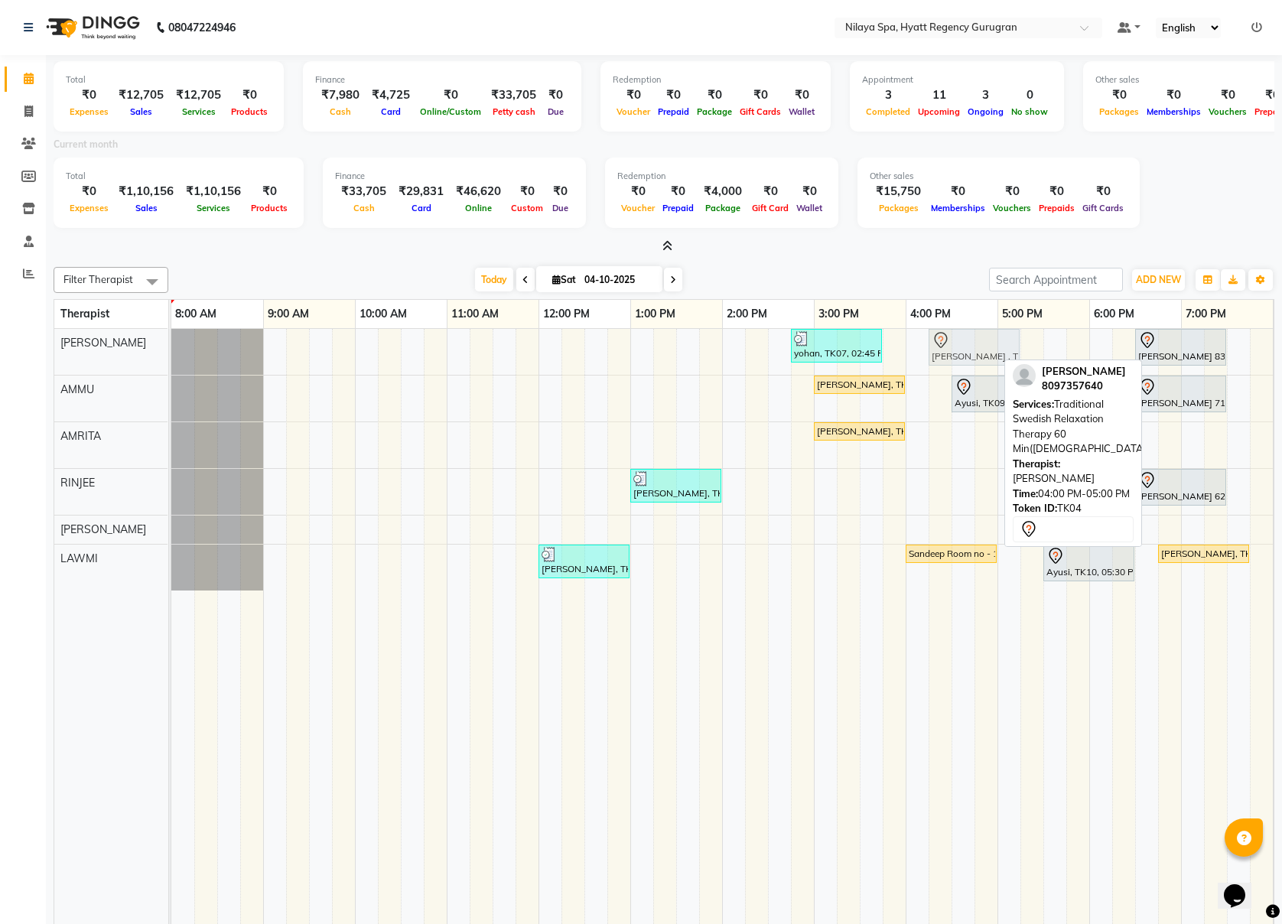
drag, startPoint x: 953, startPoint y: 356, endPoint x: 982, endPoint y: 362, distance: 29.6
click at [171, 362] on div "yohan, TK07, 02:45 PM-03:45 PM, Balinese Massage Therapy 60 Min([DEMOGRAPHIC_DA…" at bounding box center [171, 352] width 0 height 46
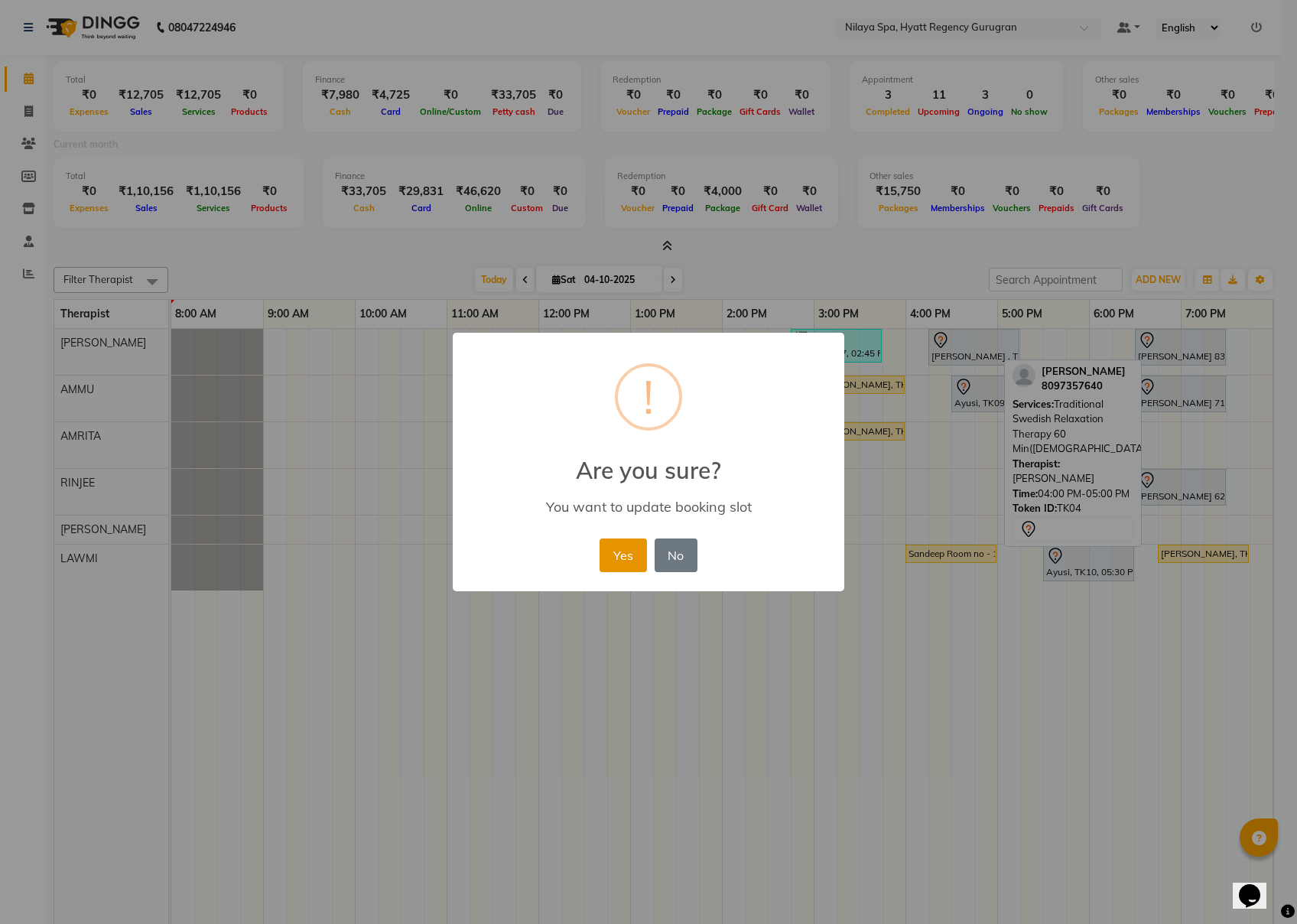
click at [615, 551] on button "Yes" at bounding box center [623, 556] width 47 height 34
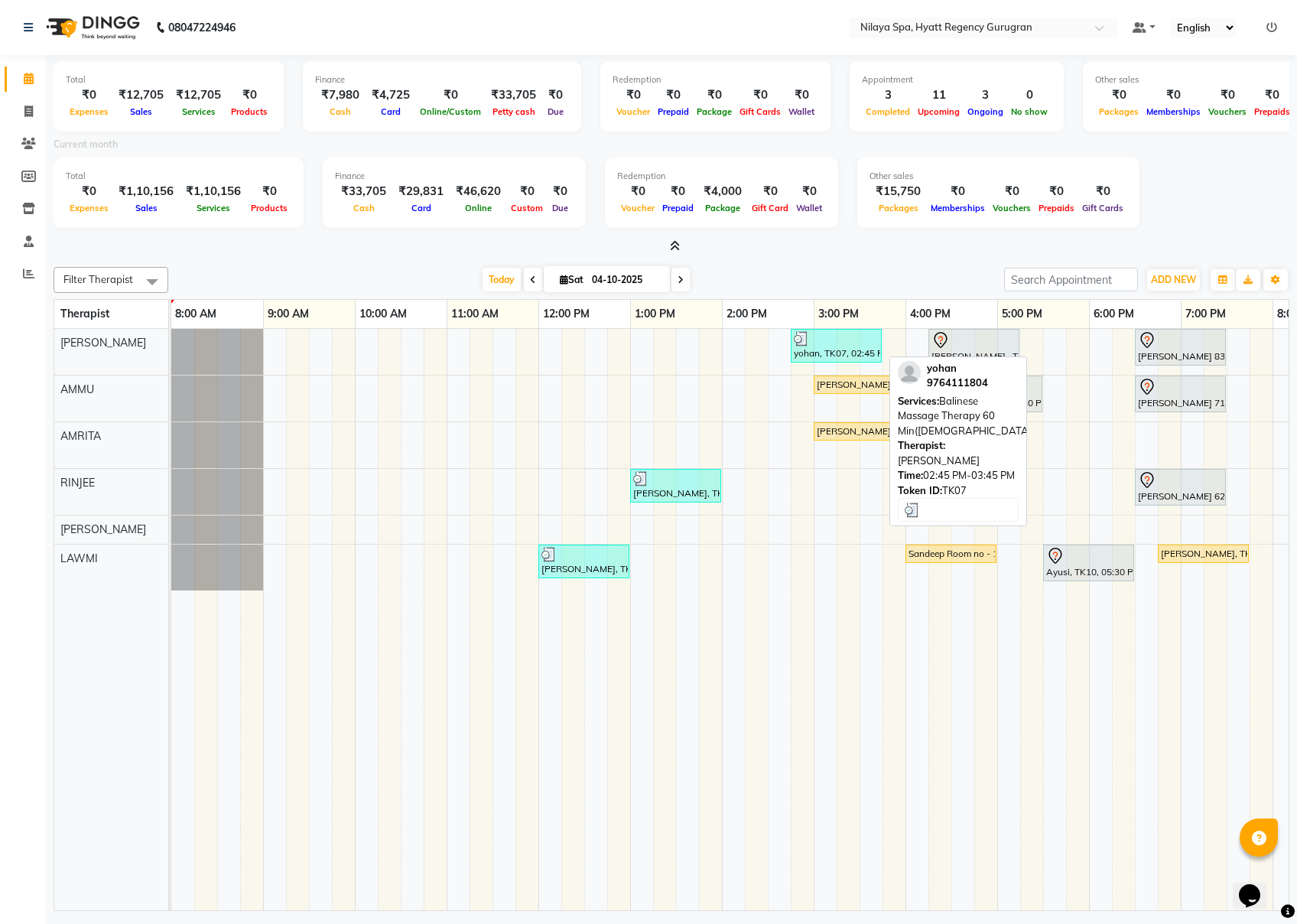
click at [803, 347] on div "yohan, TK07, 02:45 PM-03:45 PM, Balinese Massage Therapy 60 Min([DEMOGRAPHIC_DA…" at bounding box center [837, 345] width 88 height 29
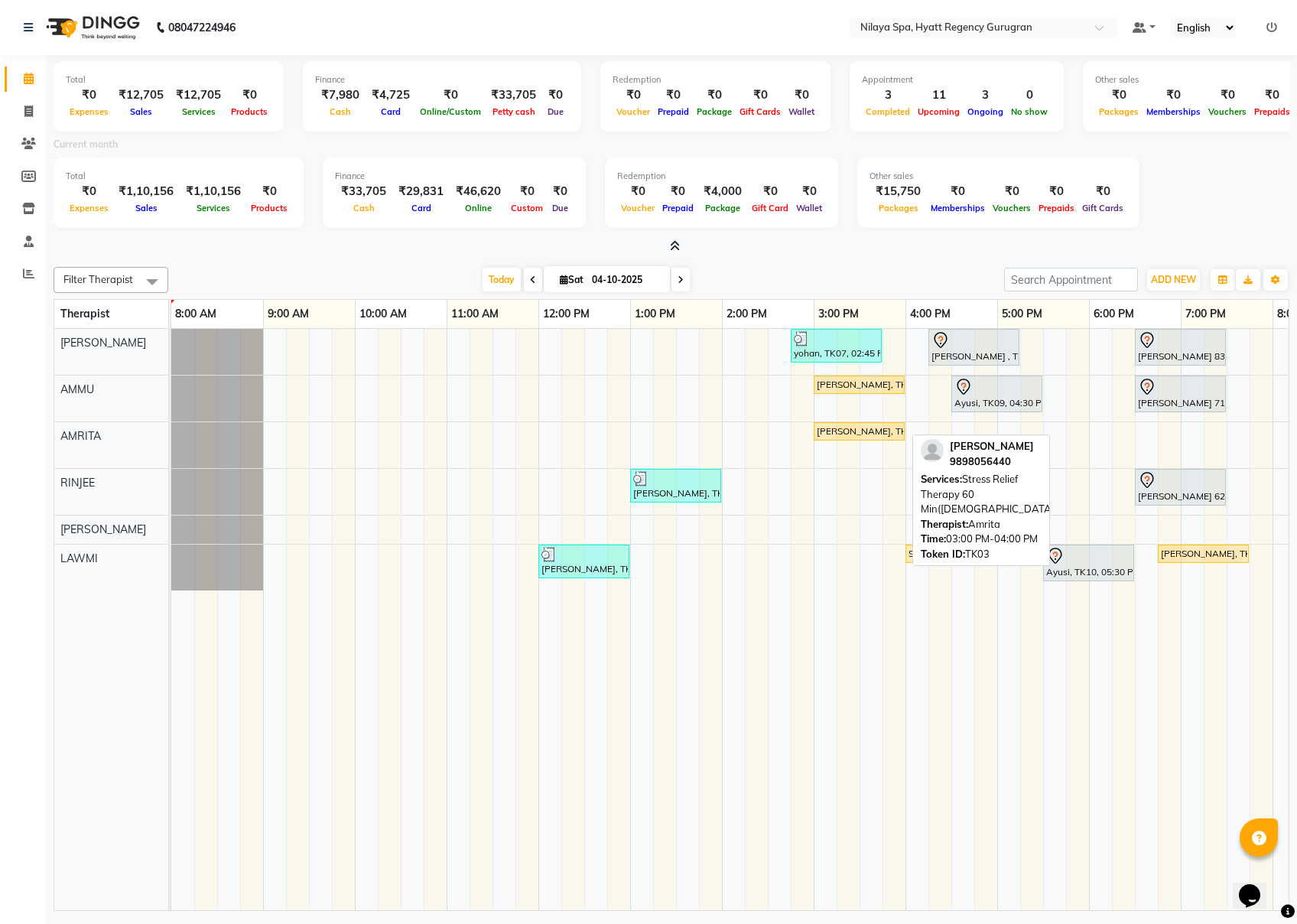
click at [846, 428] on div "[PERSON_NAME], TK03, 03:00 PM-04:00 PM, Stress Relief Therapy 60 Min([DEMOGRAPH…" at bounding box center [859, 432] width 88 height 14
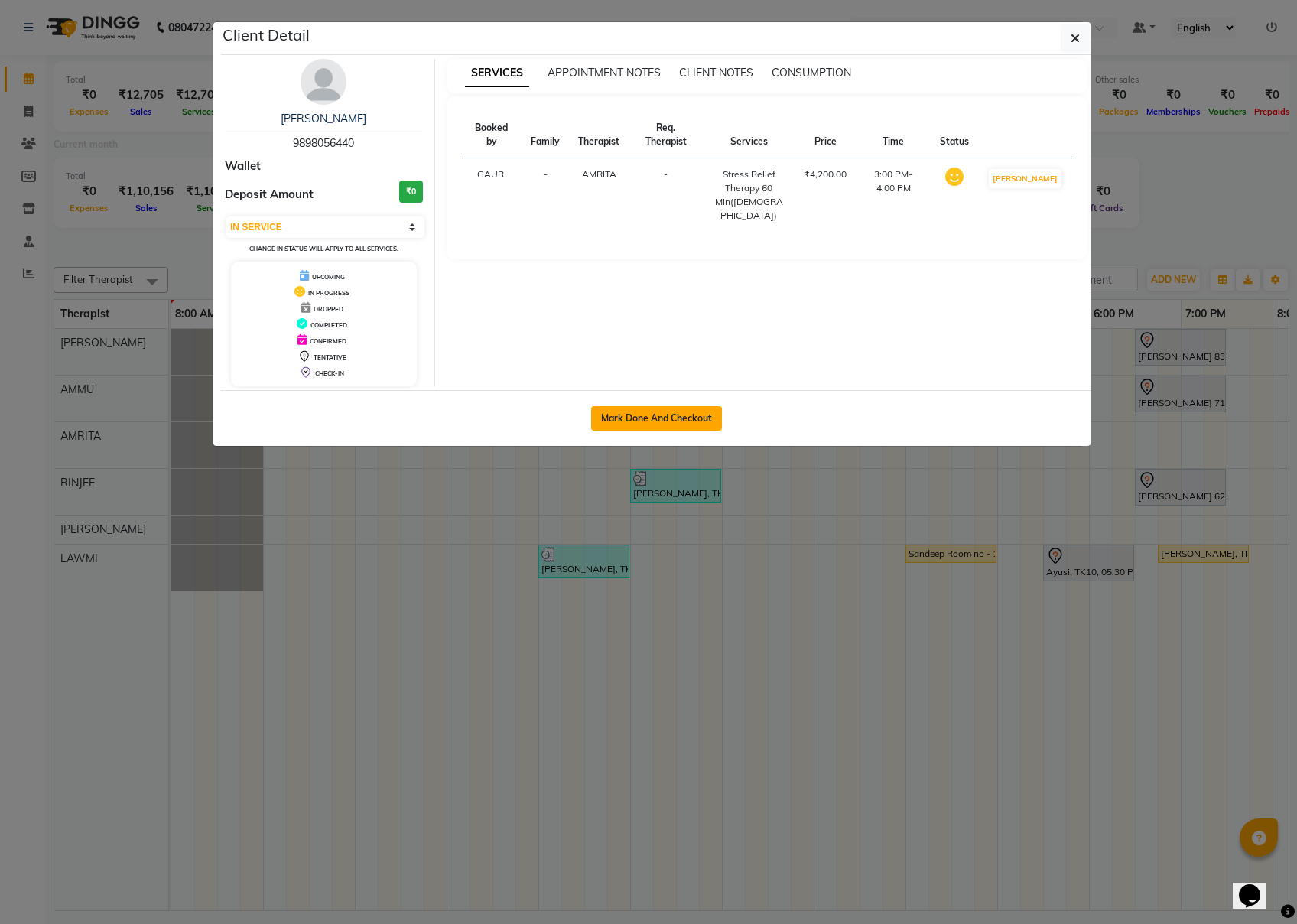
click at [641, 414] on button "Mark Done And Checkout" at bounding box center [656, 418] width 131 height 24
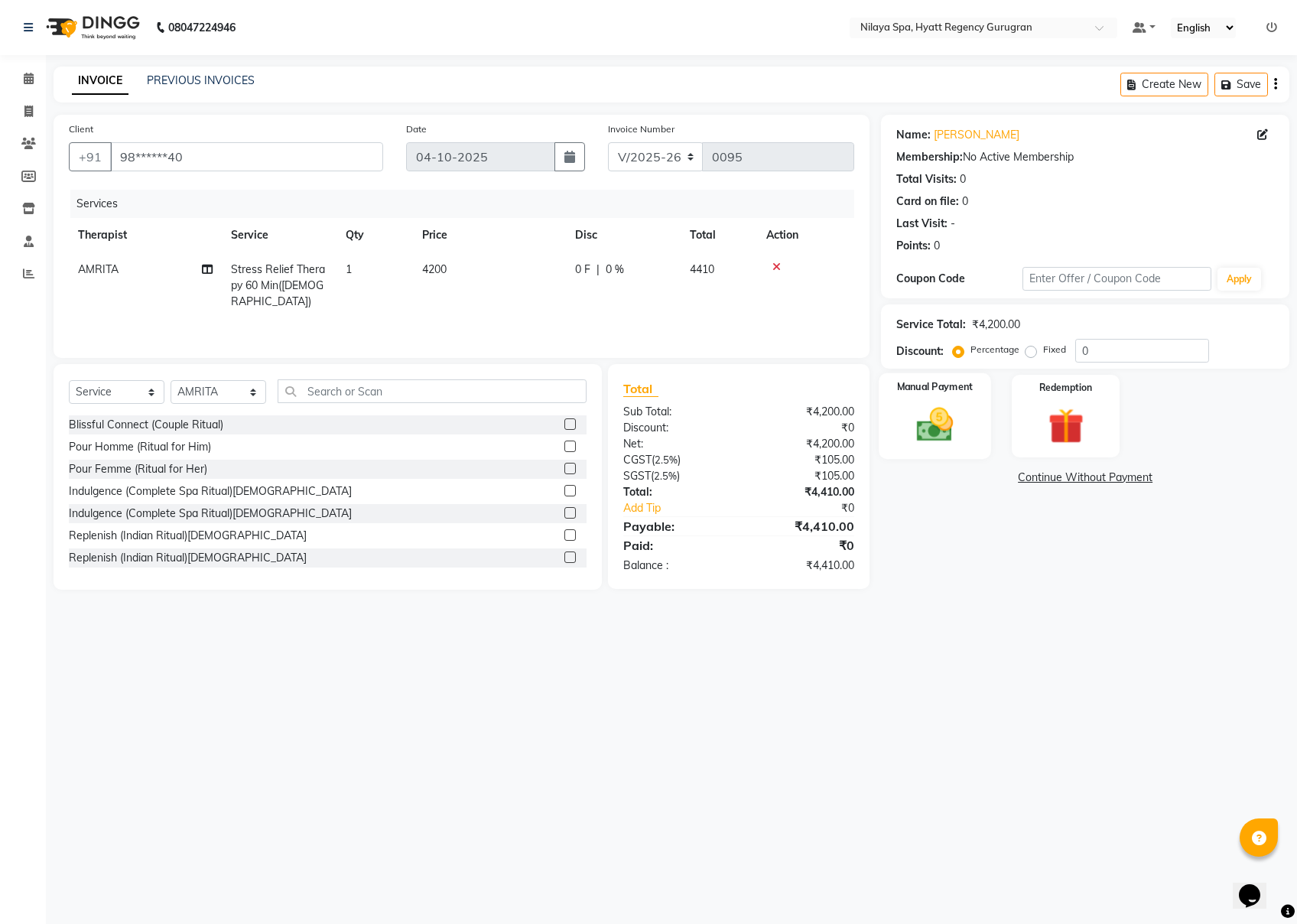
click at [934, 396] on div "Manual Payment" at bounding box center [936, 416] width 112 height 86
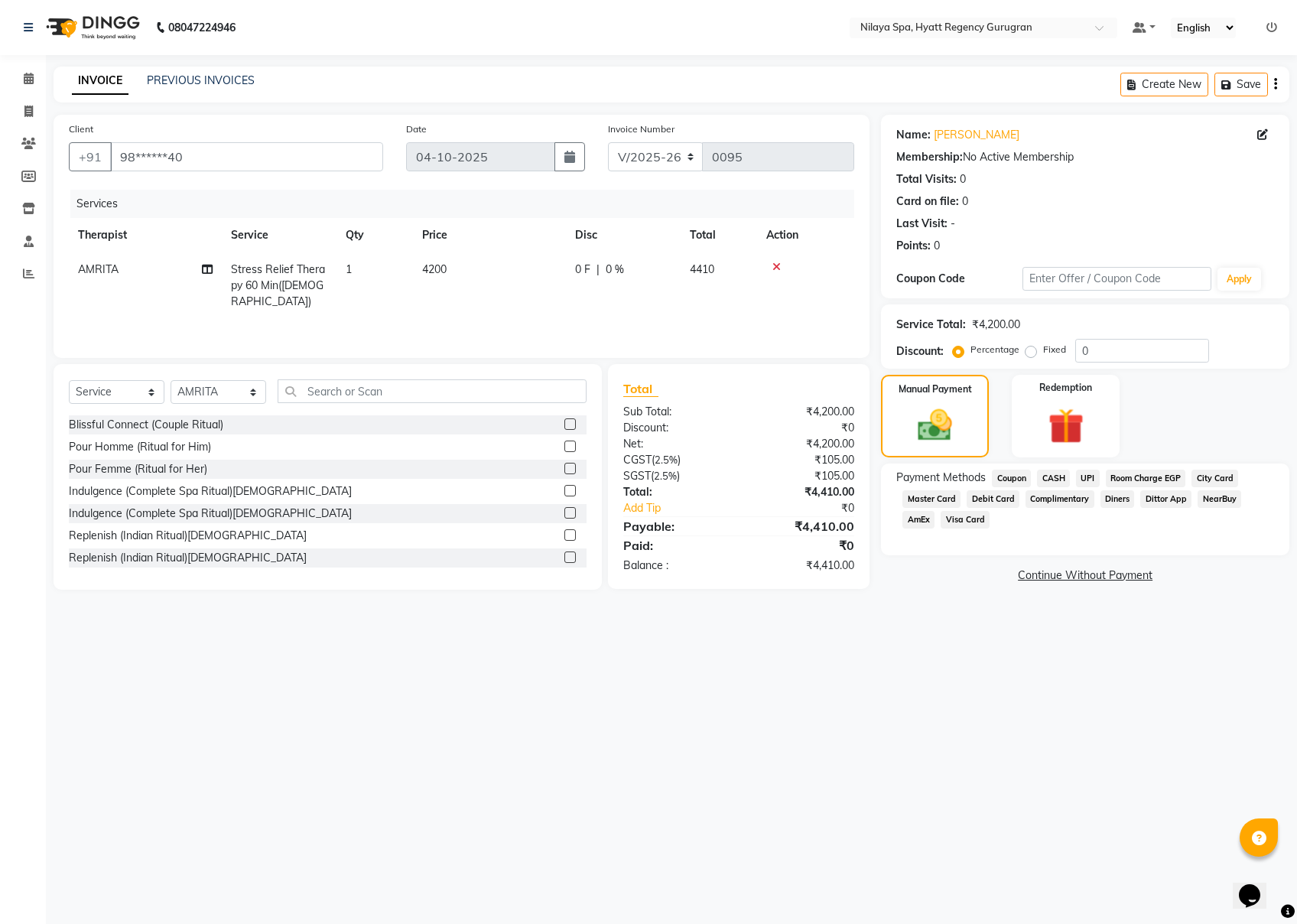
click at [972, 475] on span "CASH" at bounding box center [1053, 479] width 33 height 18
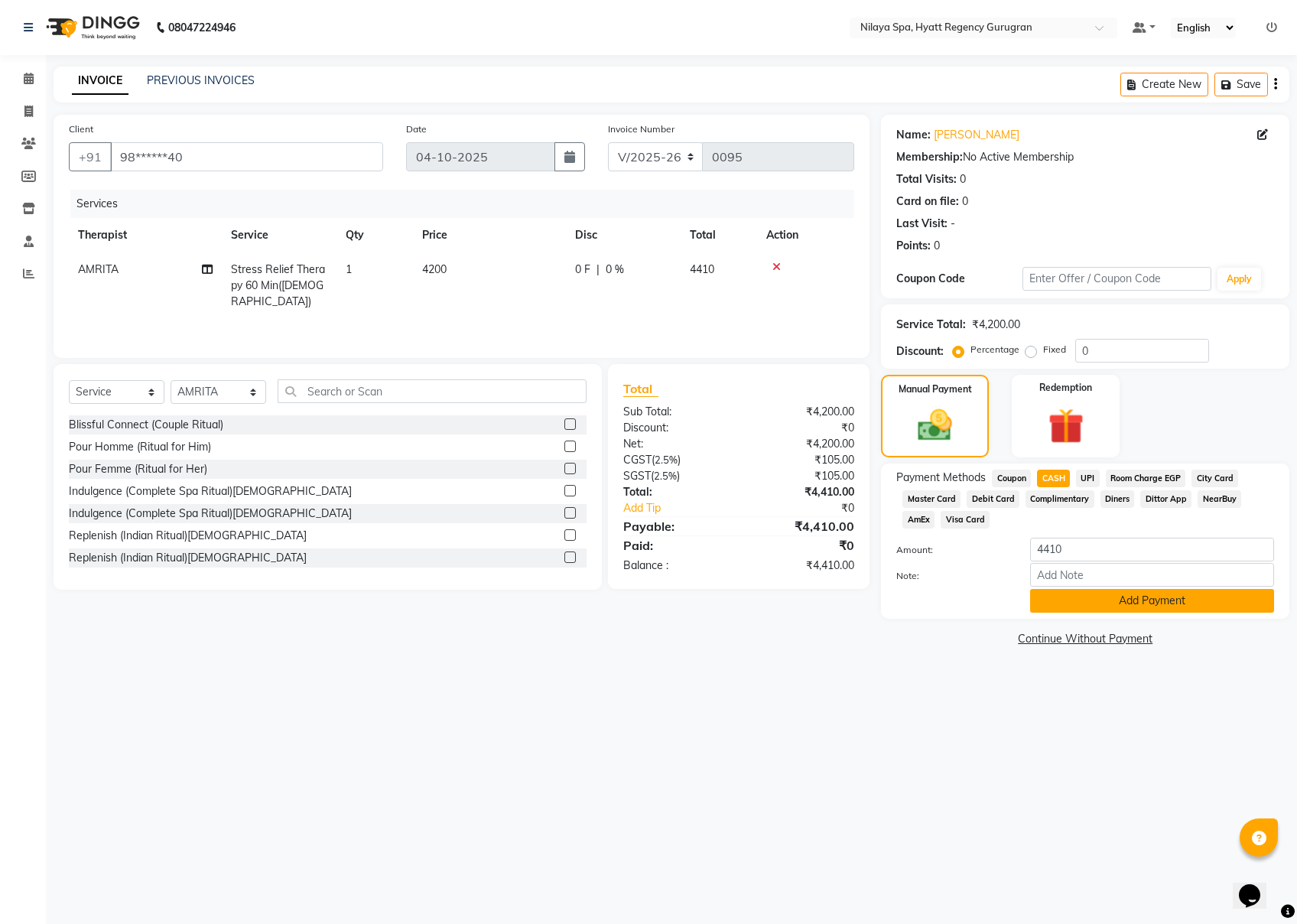
click at [972, 601] on button "Add Payment" at bounding box center [1152, 601] width 244 height 24
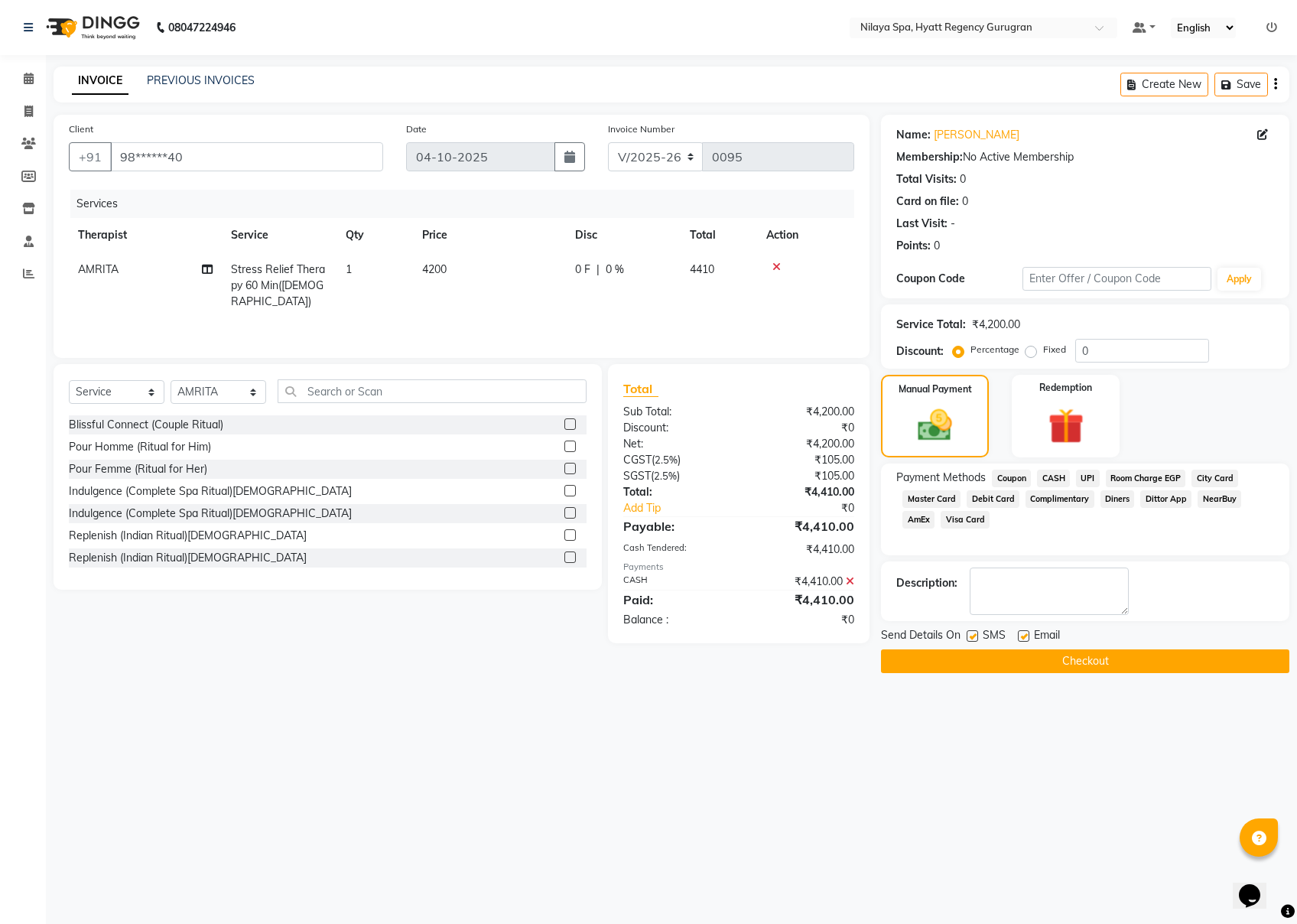
click at [972, 661] on button "Checkout" at bounding box center [1085, 661] width 409 height 24
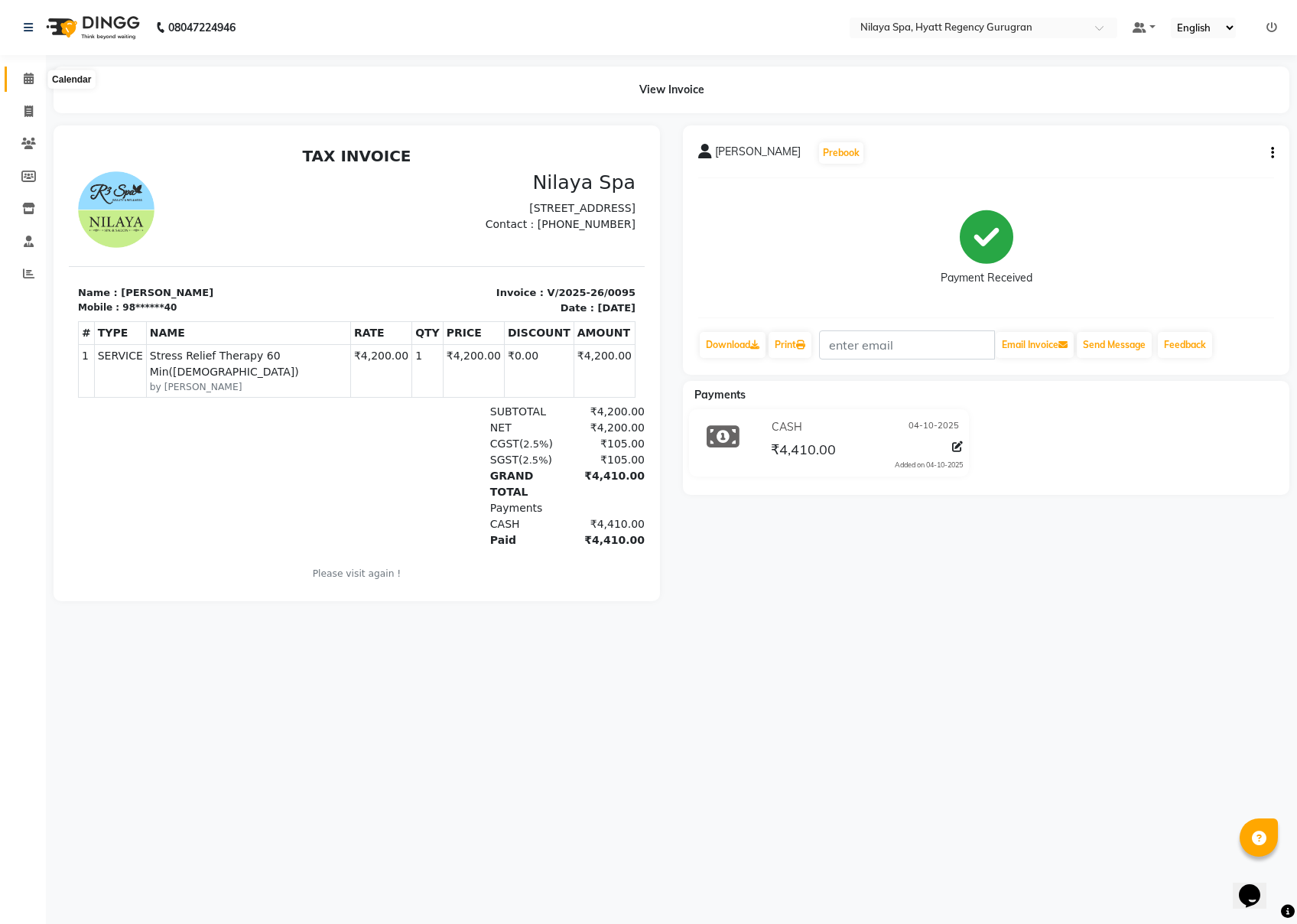
click at [28, 73] on icon at bounding box center [29, 78] width 10 height 11
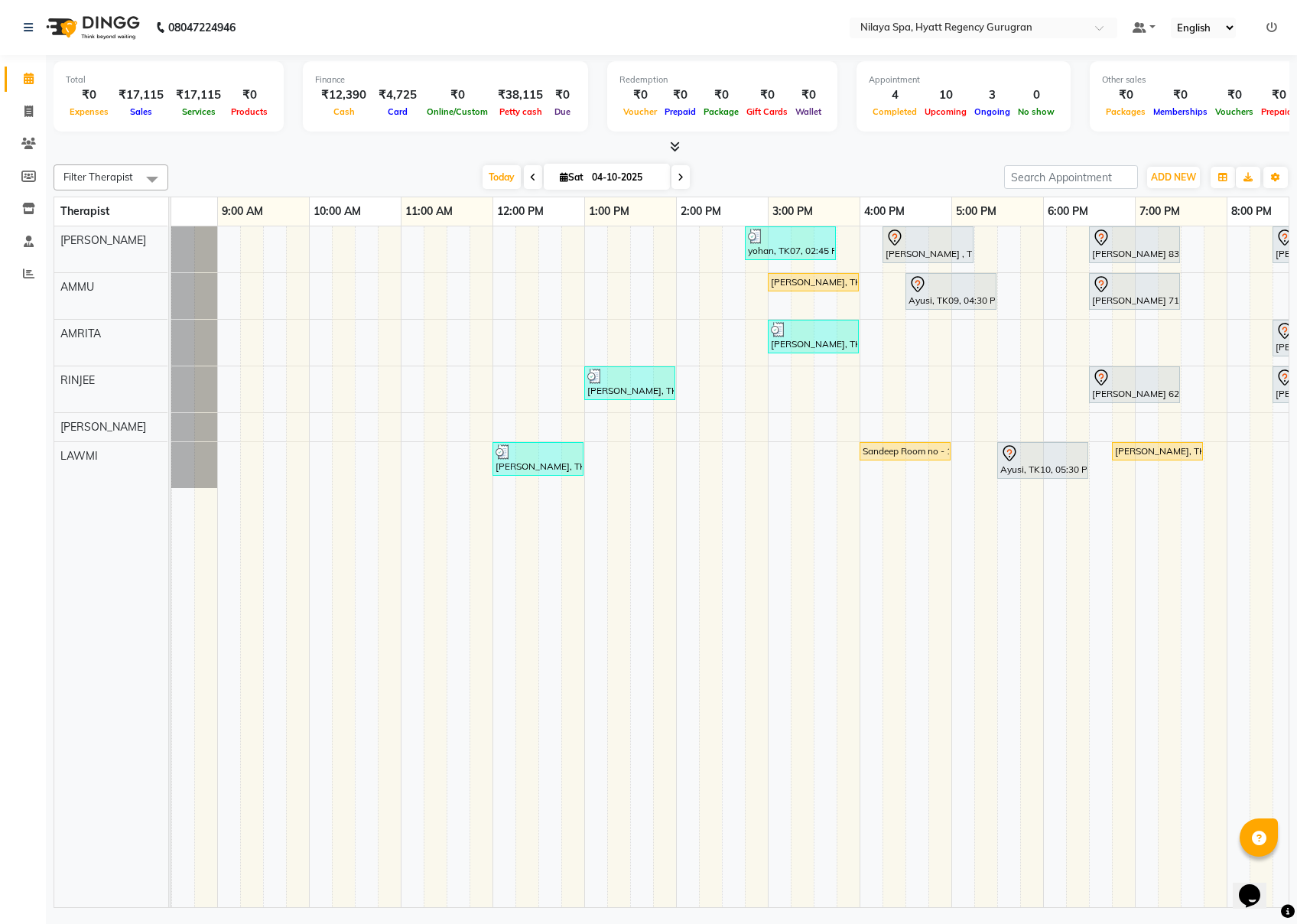
scroll to position [0, 83]
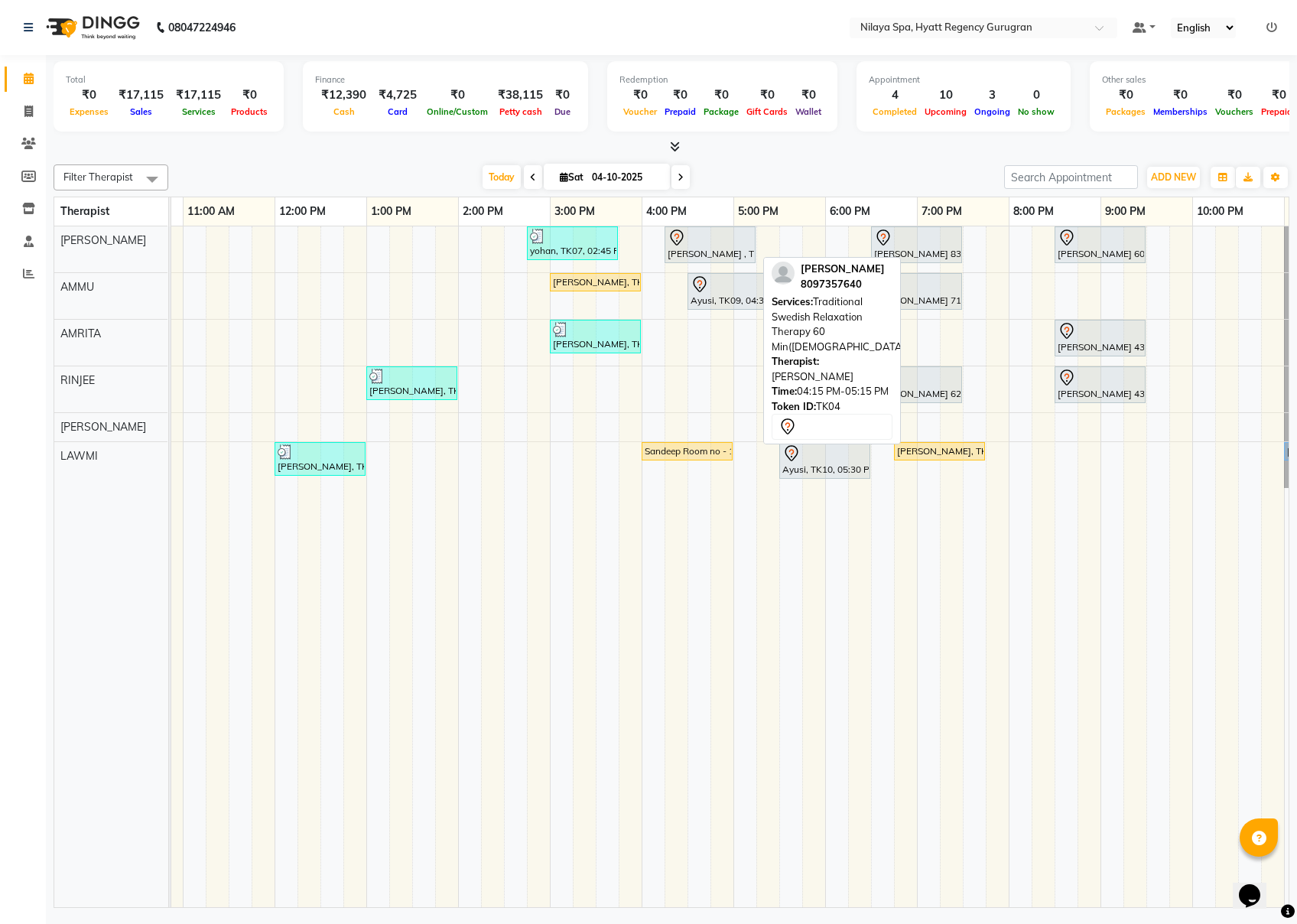
click at [708, 246] on div at bounding box center [710, 238] width 85 height 18
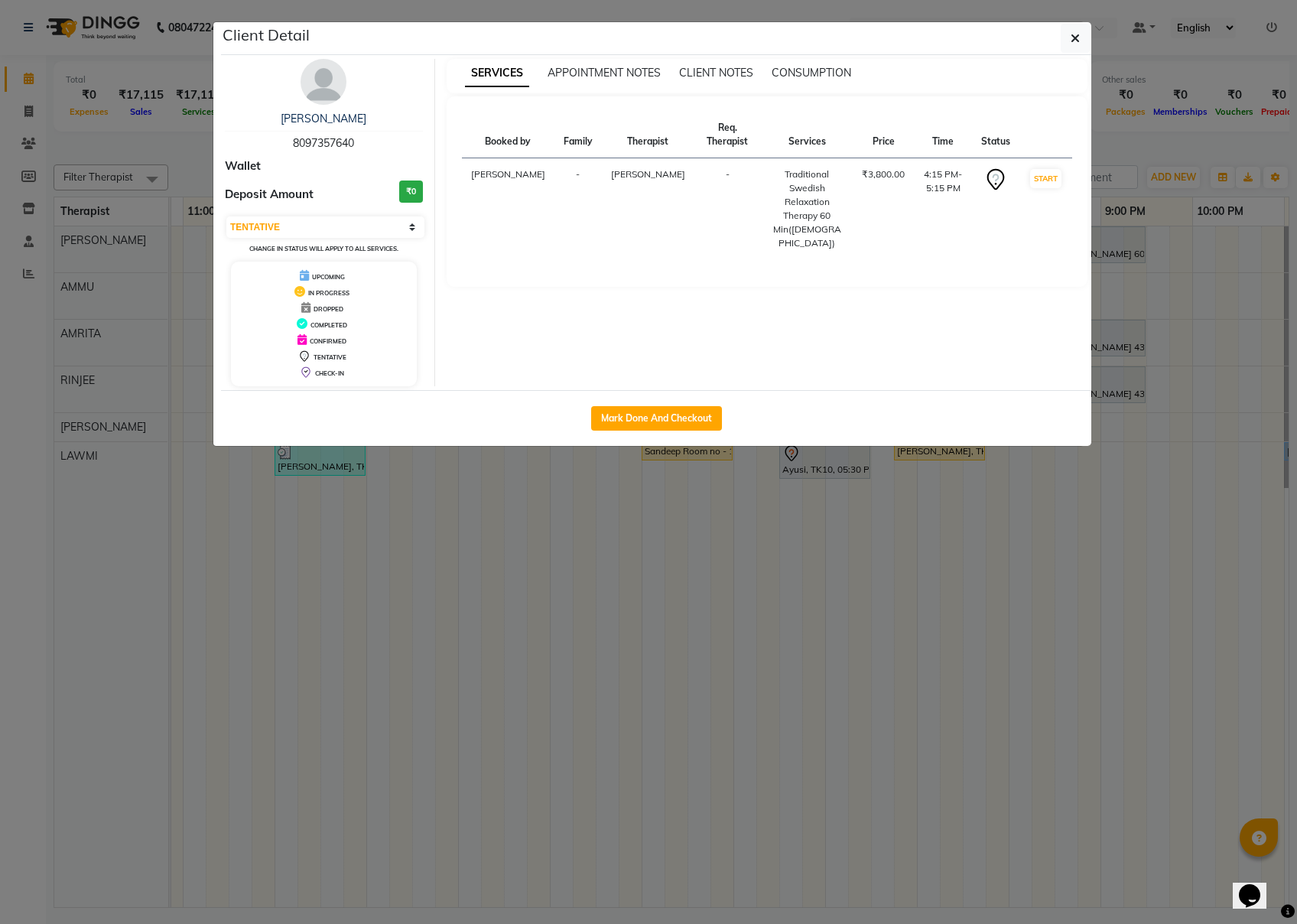
click at [972, 177] on td "START" at bounding box center [1046, 209] width 53 height 102
click at [972, 169] on button "START" at bounding box center [1045, 178] width 31 height 19
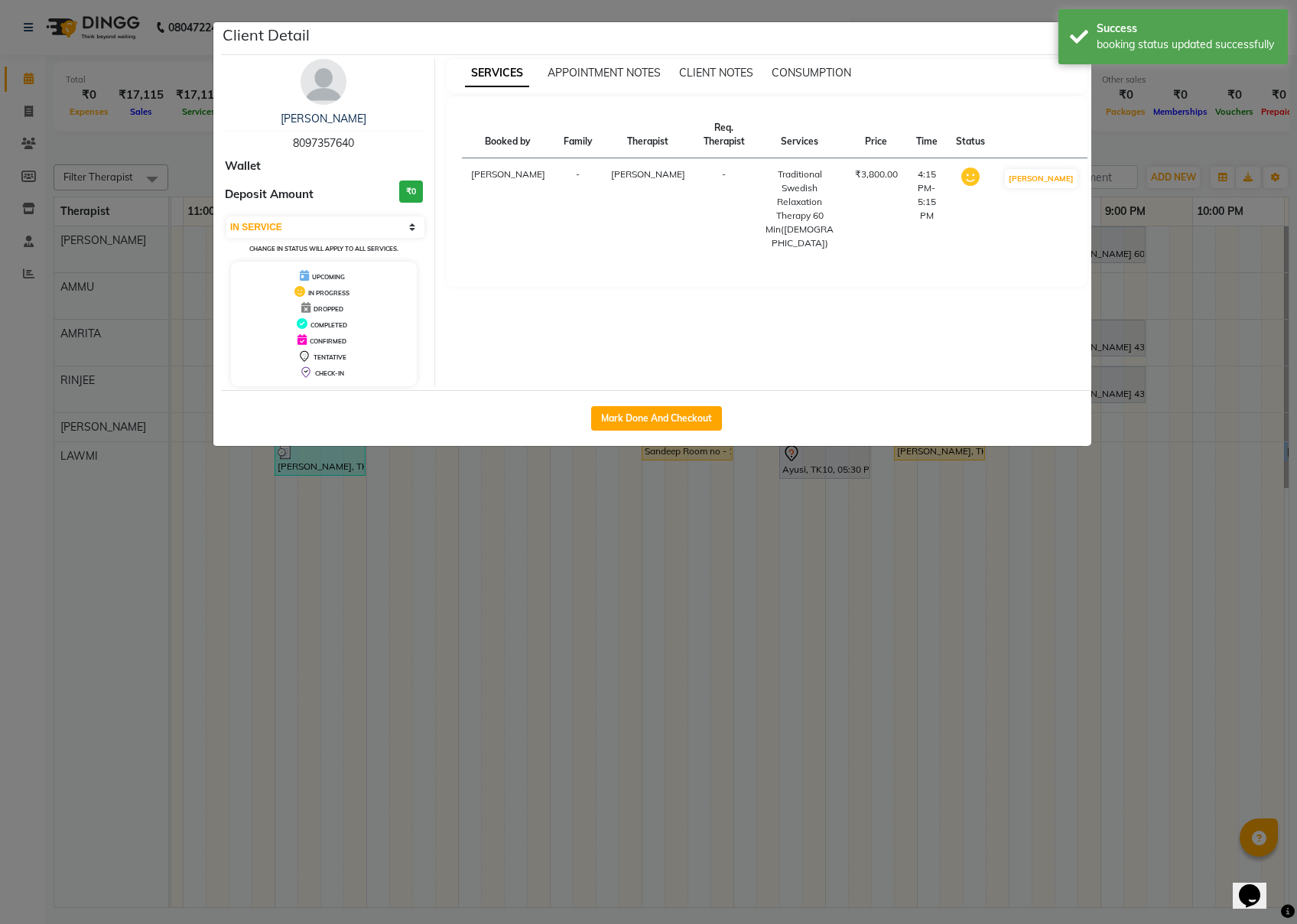
click at [972, 46] on div "Client Detail" at bounding box center [656, 38] width 871 height 33
click at [972, 41] on div "Success booking status updated successfully" at bounding box center [1173, 36] width 229 height 55
click at [972, 41] on icon "button" at bounding box center [1075, 38] width 9 height 12
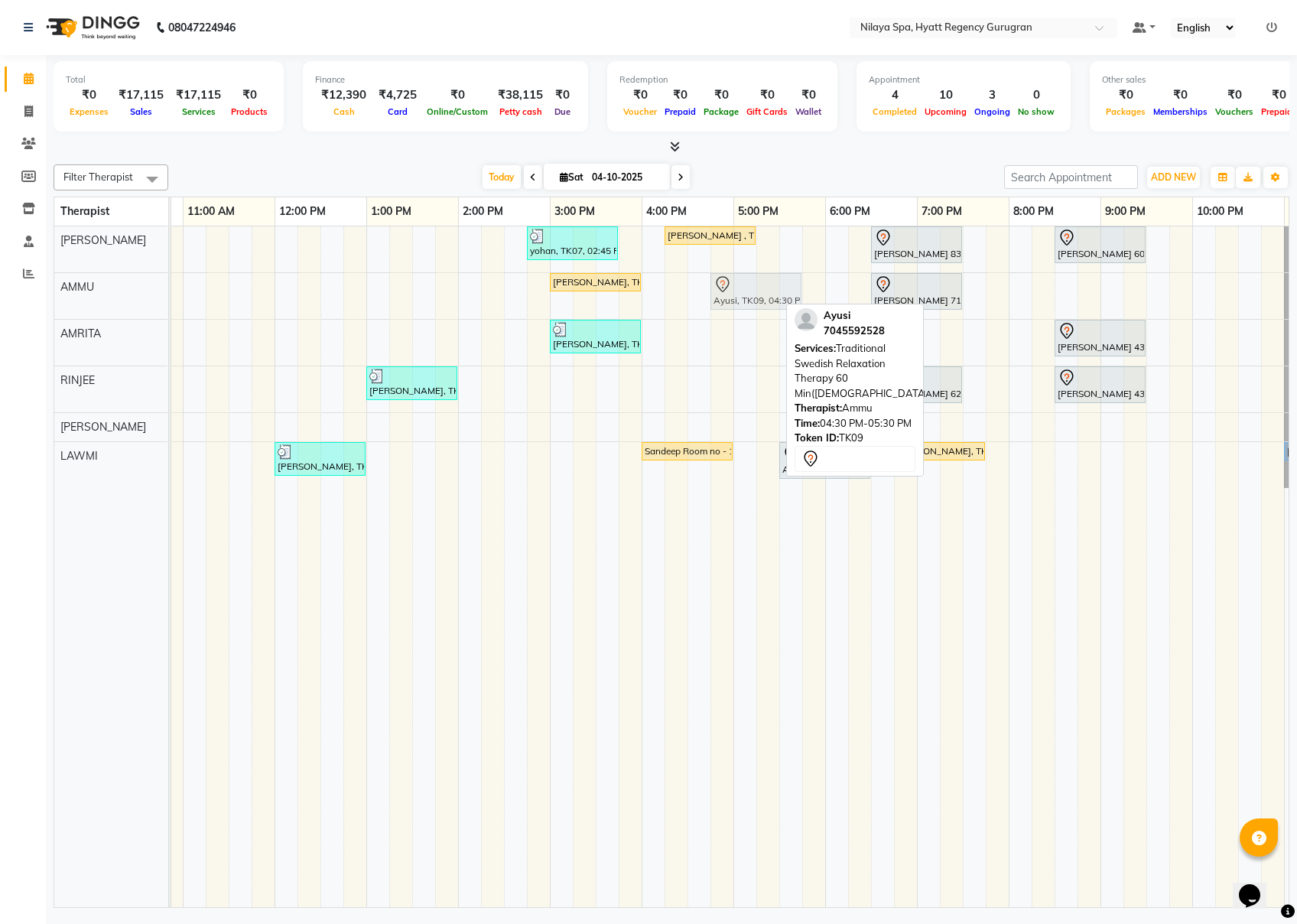
drag, startPoint x: 759, startPoint y: 291, endPoint x: 777, endPoint y: 295, distance: 18.6
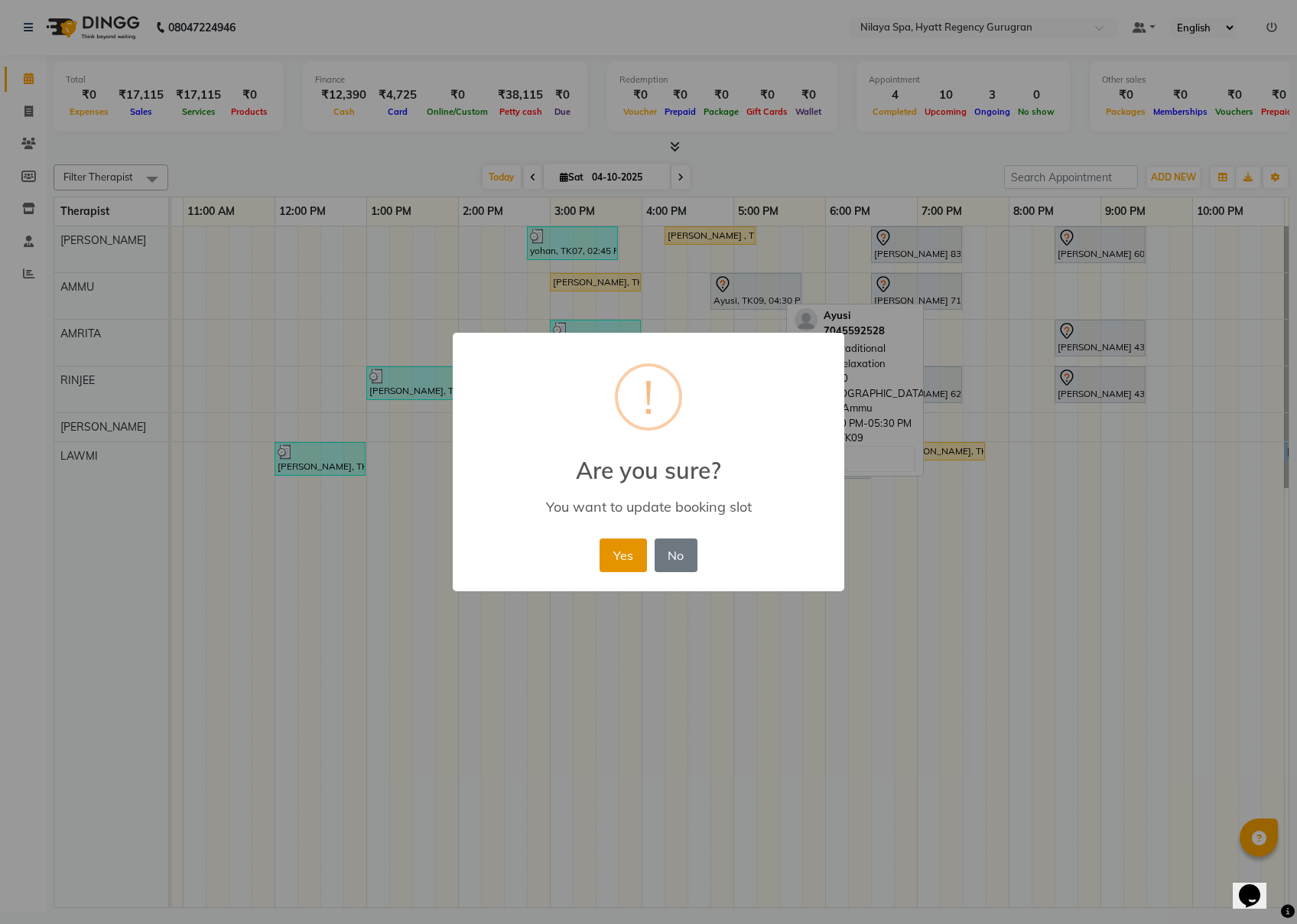
click at [618, 562] on button "Yes" at bounding box center [623, 556] width 47 height 34
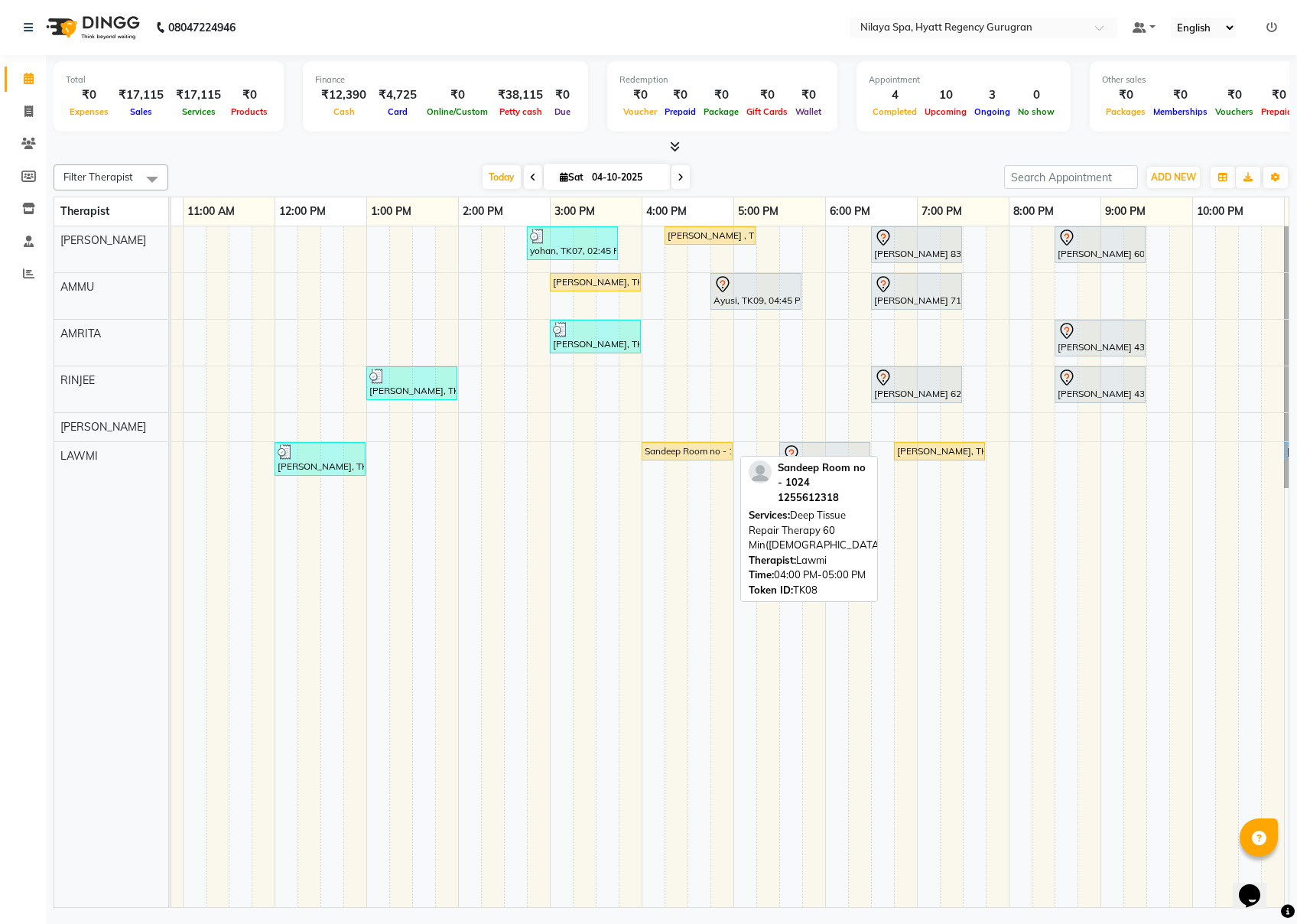
click at [693, 454] on div "Sandeep Room no - 1024, TK08, 04:00 PM-05:00 PM, Deep Tissue Repair Therapy 60 …" at bounding box center [687, 451] width 88 height 14
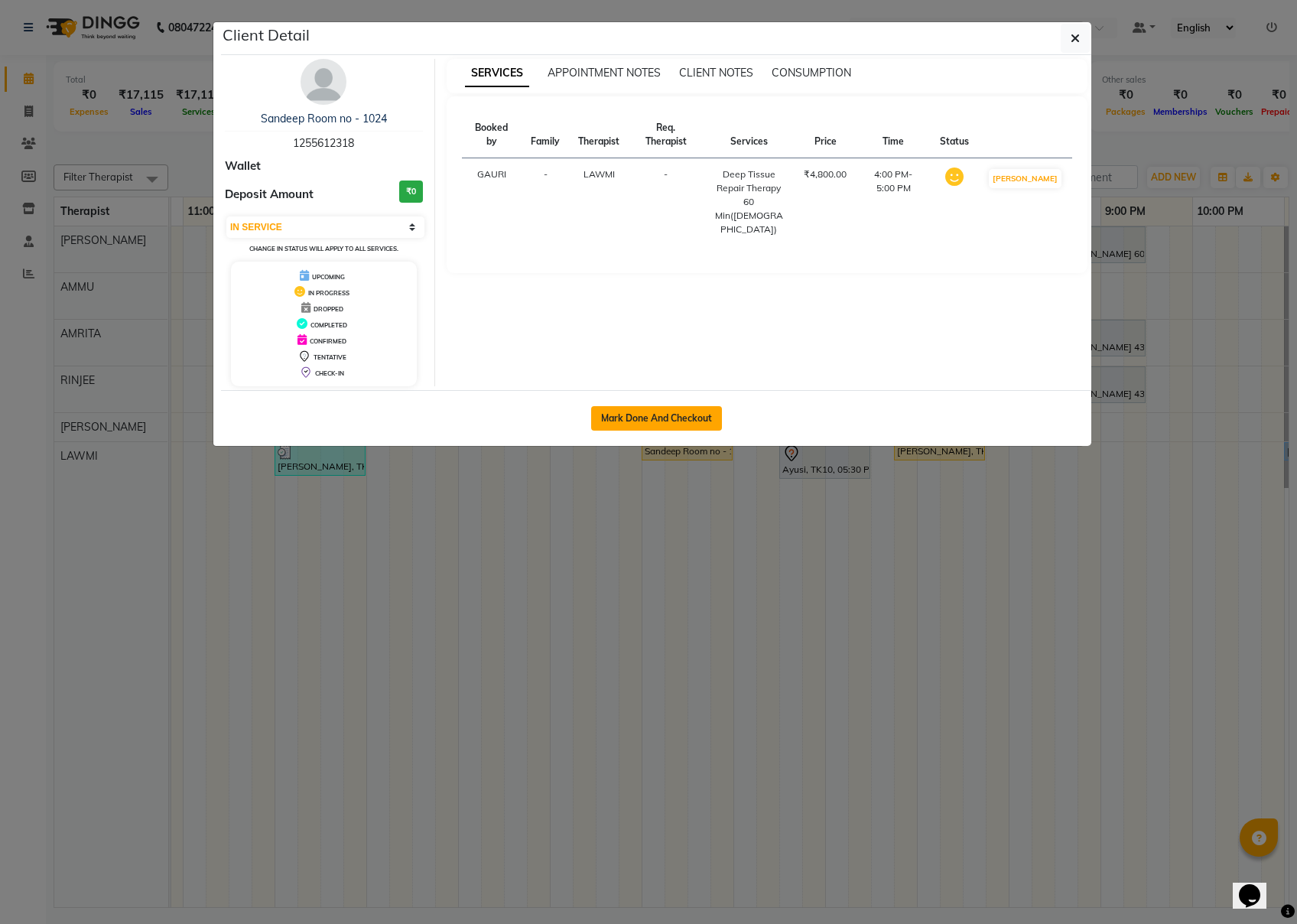
click at [675, 423] on button "Mark Done And Checkout" at bounding box center [656, 418] width 131 height 24
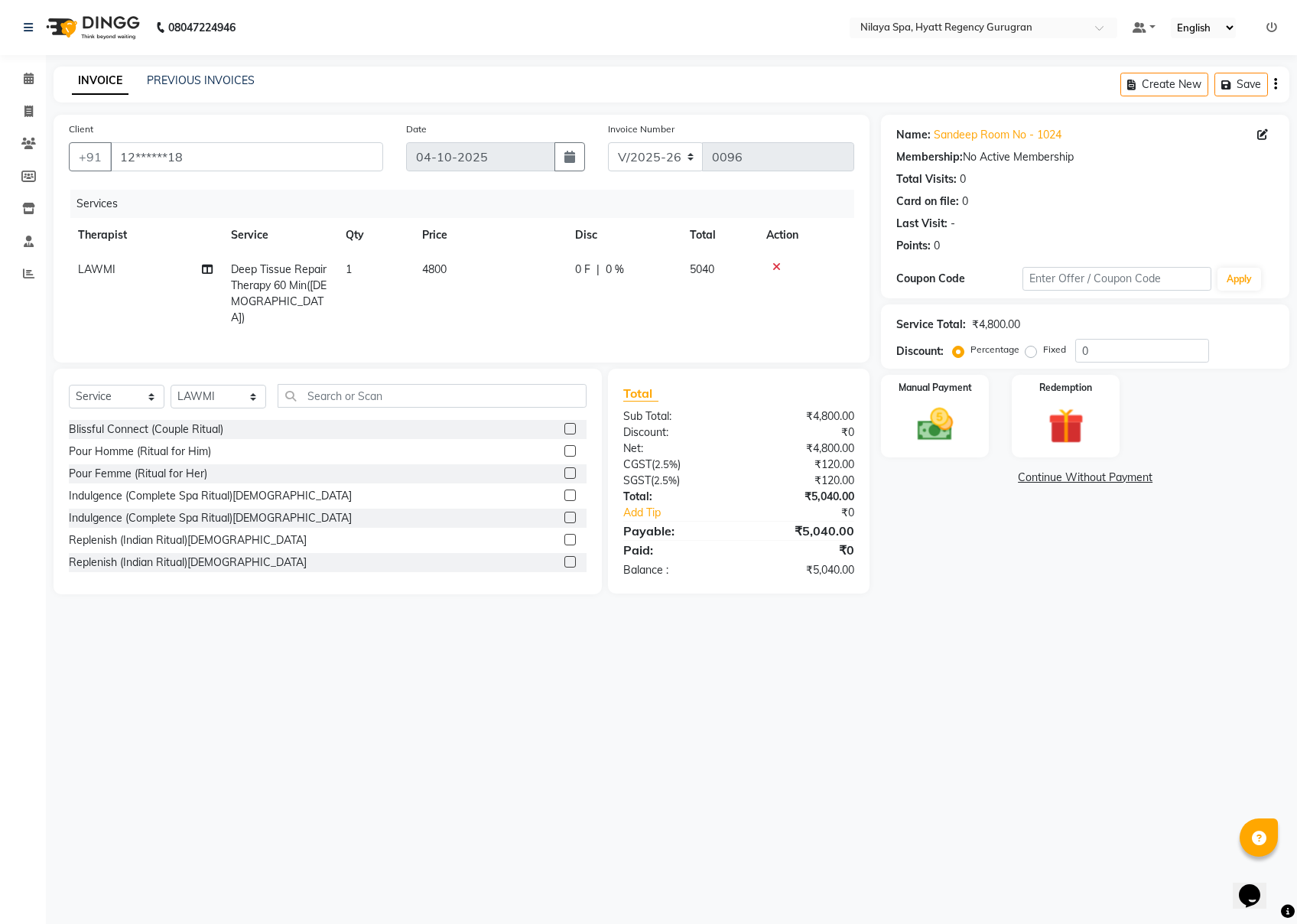
click at [300, 288] on span "Deep Tissue Repair Therapy 60 Min([DEMOGRAPHIC_DATA])" at bounding box center [279, 293] width 96 height 62
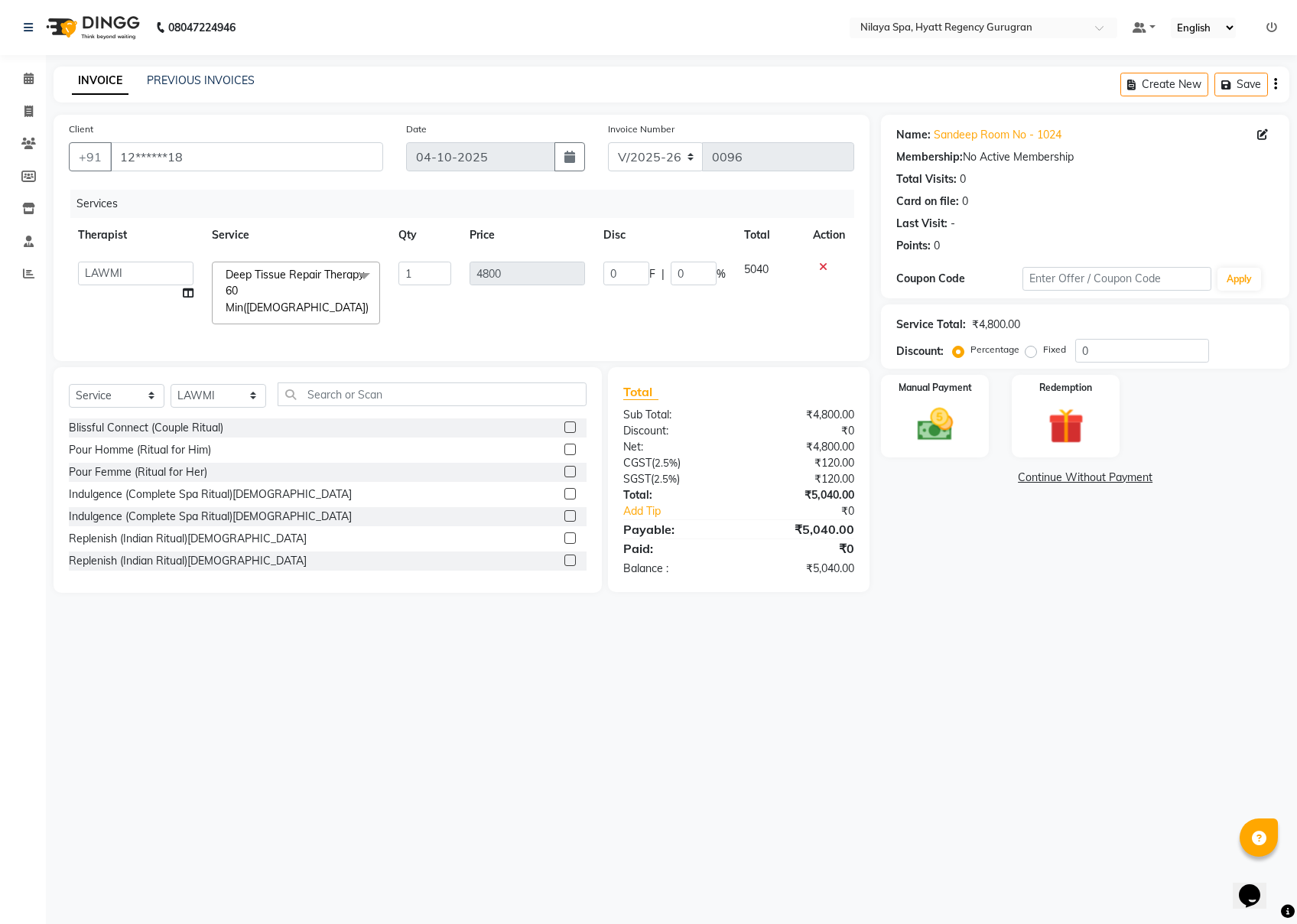
click at [340, 280] on span "Deep Tissue Repair Therapy 60 Min([DEMOGRAPHIC_DATA]) x" at bounding box center [301, 291] width 158 height 49
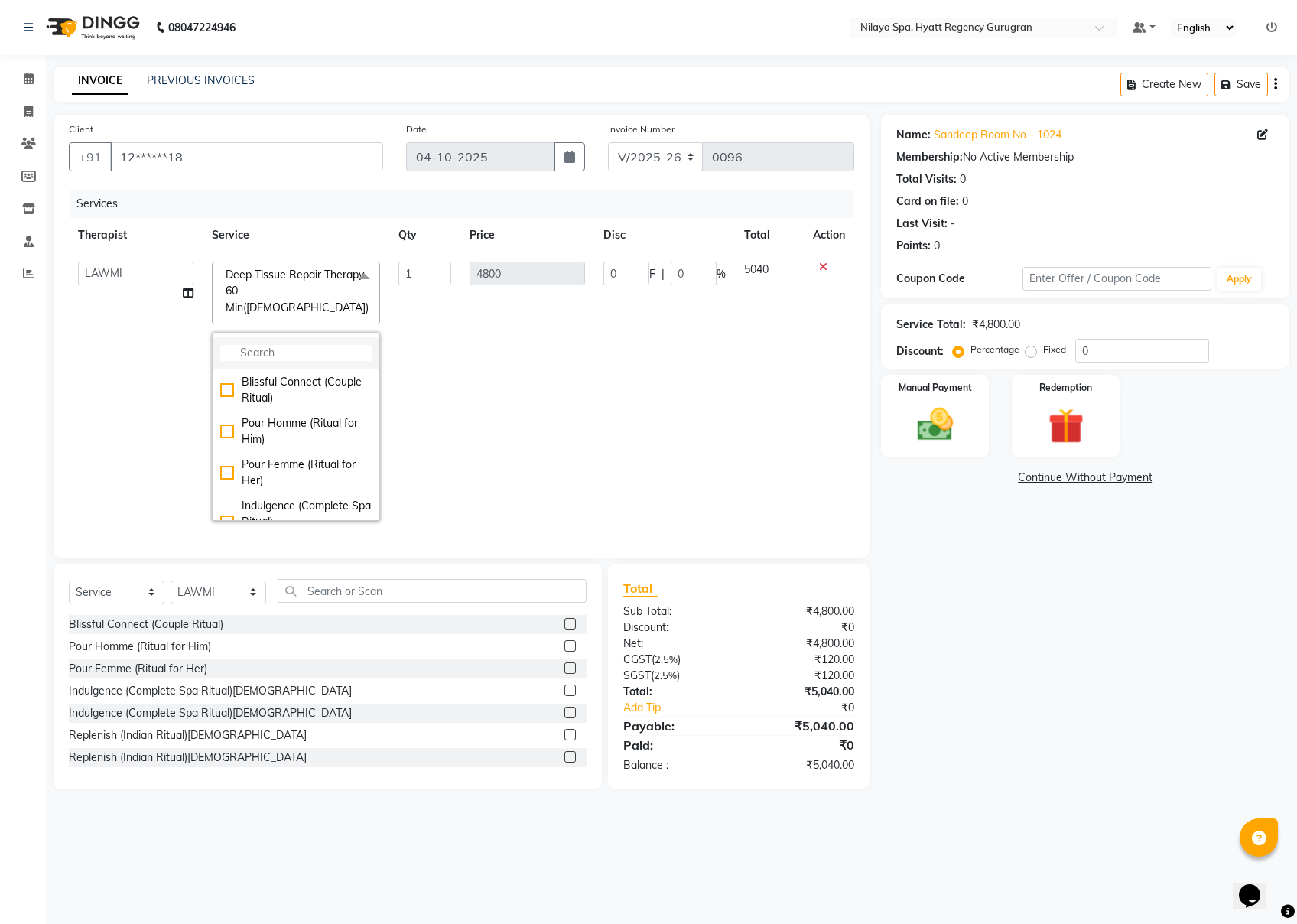
click at [310, 345] on input "multiselect-search" at bounding box center [295, 353] width 151 height 16
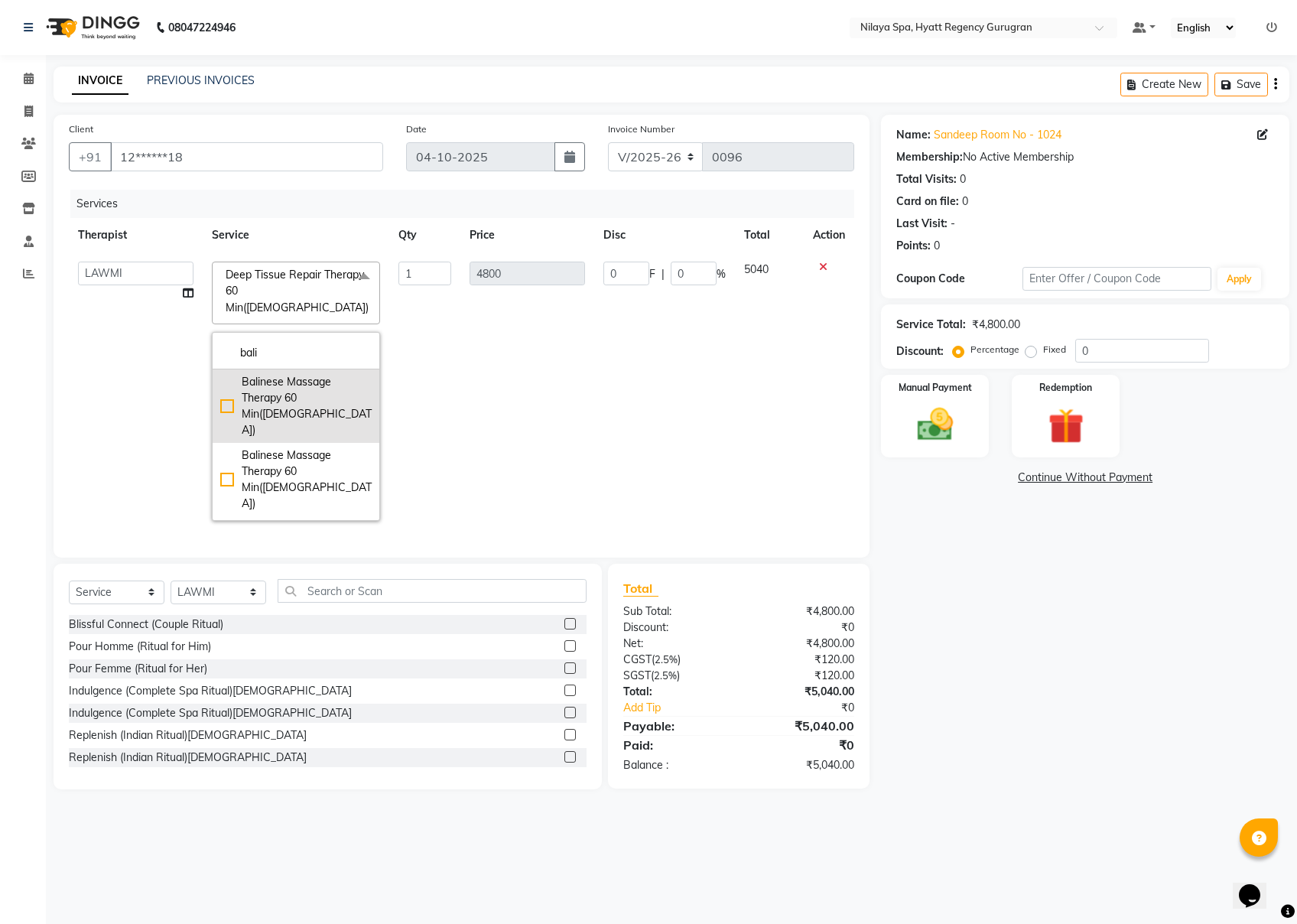
click at [229, 374] on div "Balinese Massage Therapy 60 Min([DEMOGRAPHIC_DATA])" at bounding box center [295, 406] width 151 height 64
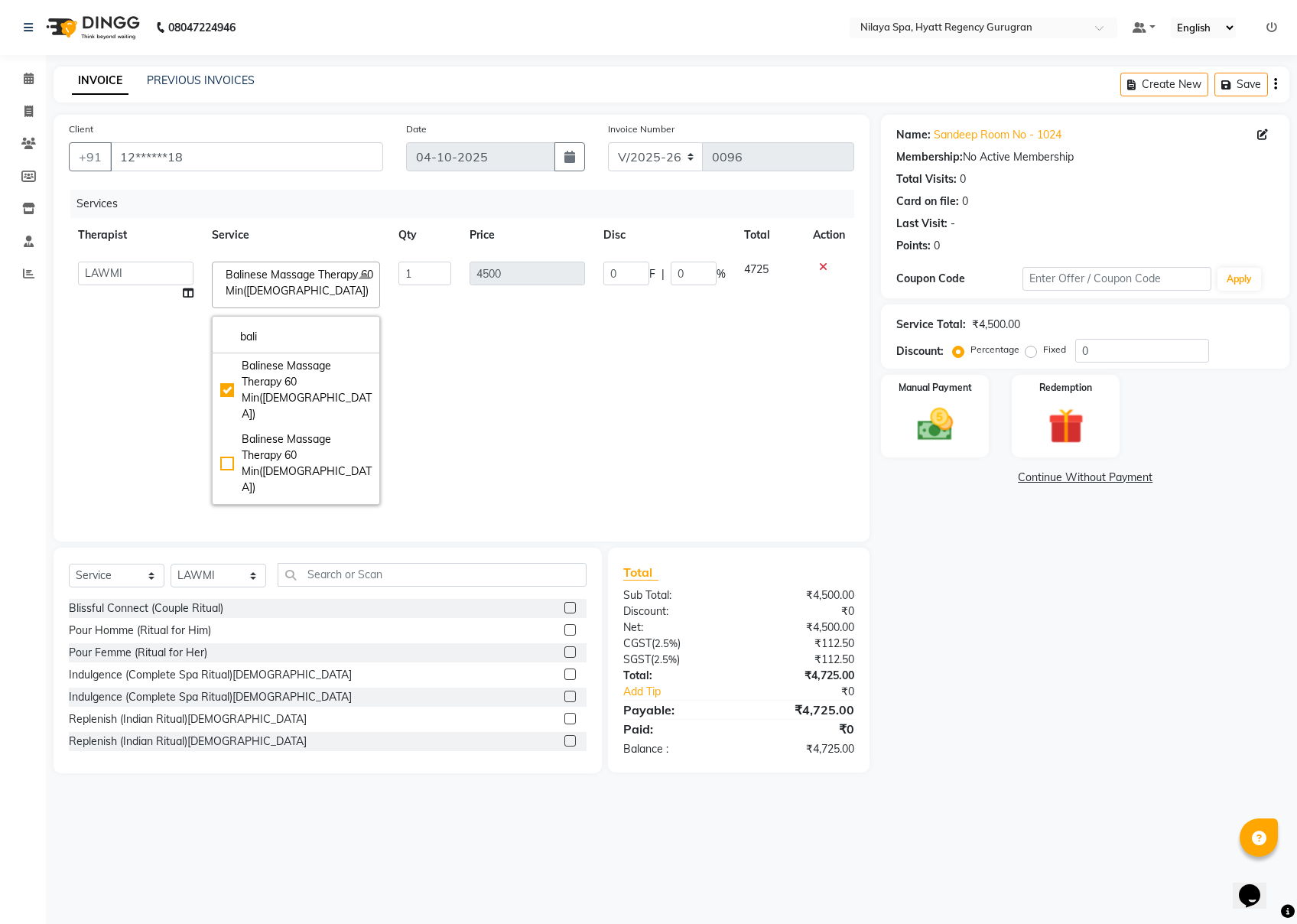
click at [972, 598] on div "Name: Sandeep Room No - 1024 Membership: No Active Membership Total Visits: 0 C…" at bounding box center [1091, 444] width 420 height 659
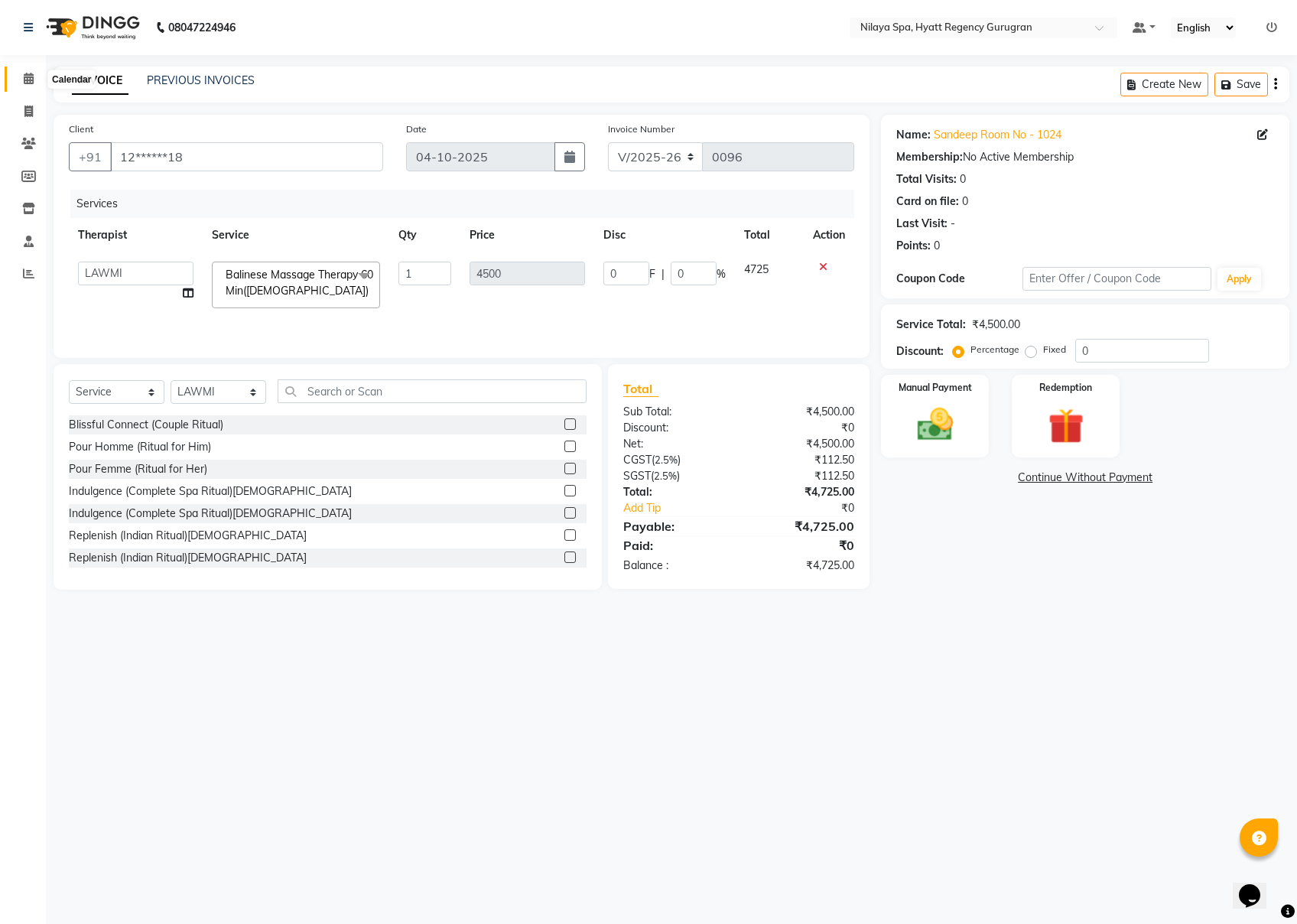
click at [20, 83] on span at bounding box center [28, 79] width 27 height 18
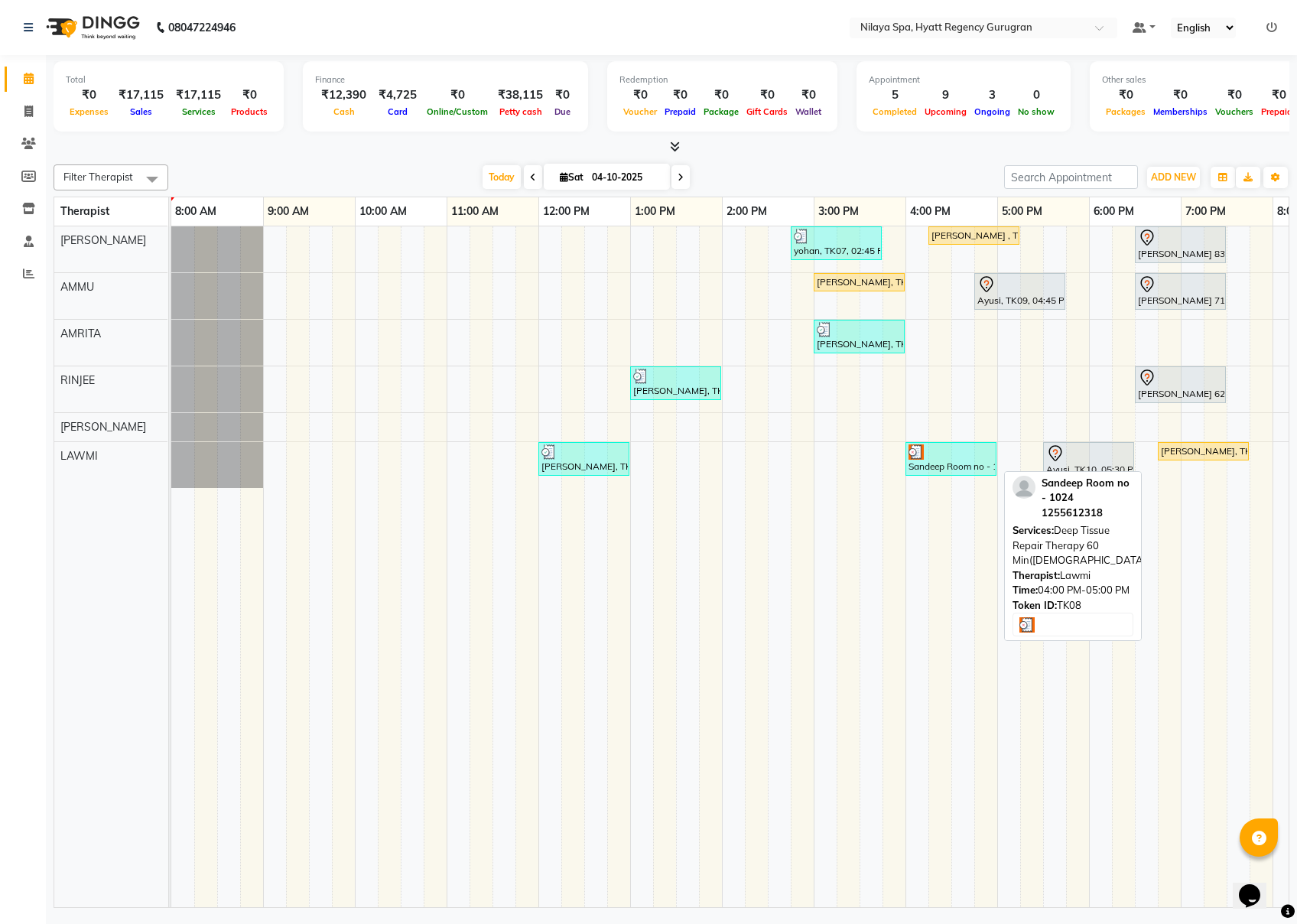
click at [968, 466] on div "Sandeep Room no - 1024, TK08, 04:00 PM-05:00 PM, Deep Tissue Repair Therapy 60 …" at bounding box center [951, 458] width 88 height 29
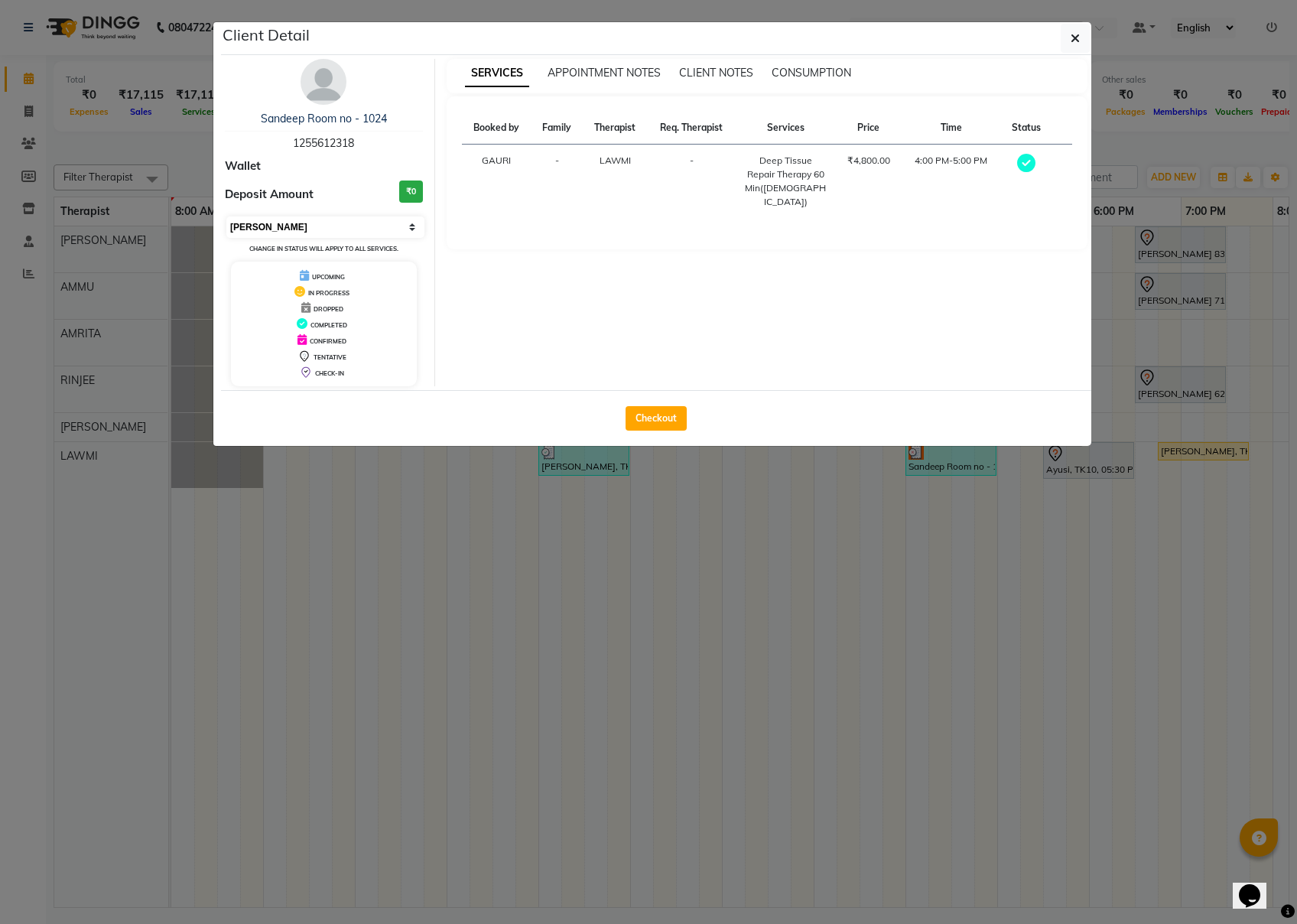
click at [331, 236] on select "Select MARK DONE UPCOMING" at bounding box center [325, 226] width 198 height 21
click at [226, 217] on select "Select MARK DONE UPCOMING" at bounding box center [325, 226] width 198 height 21
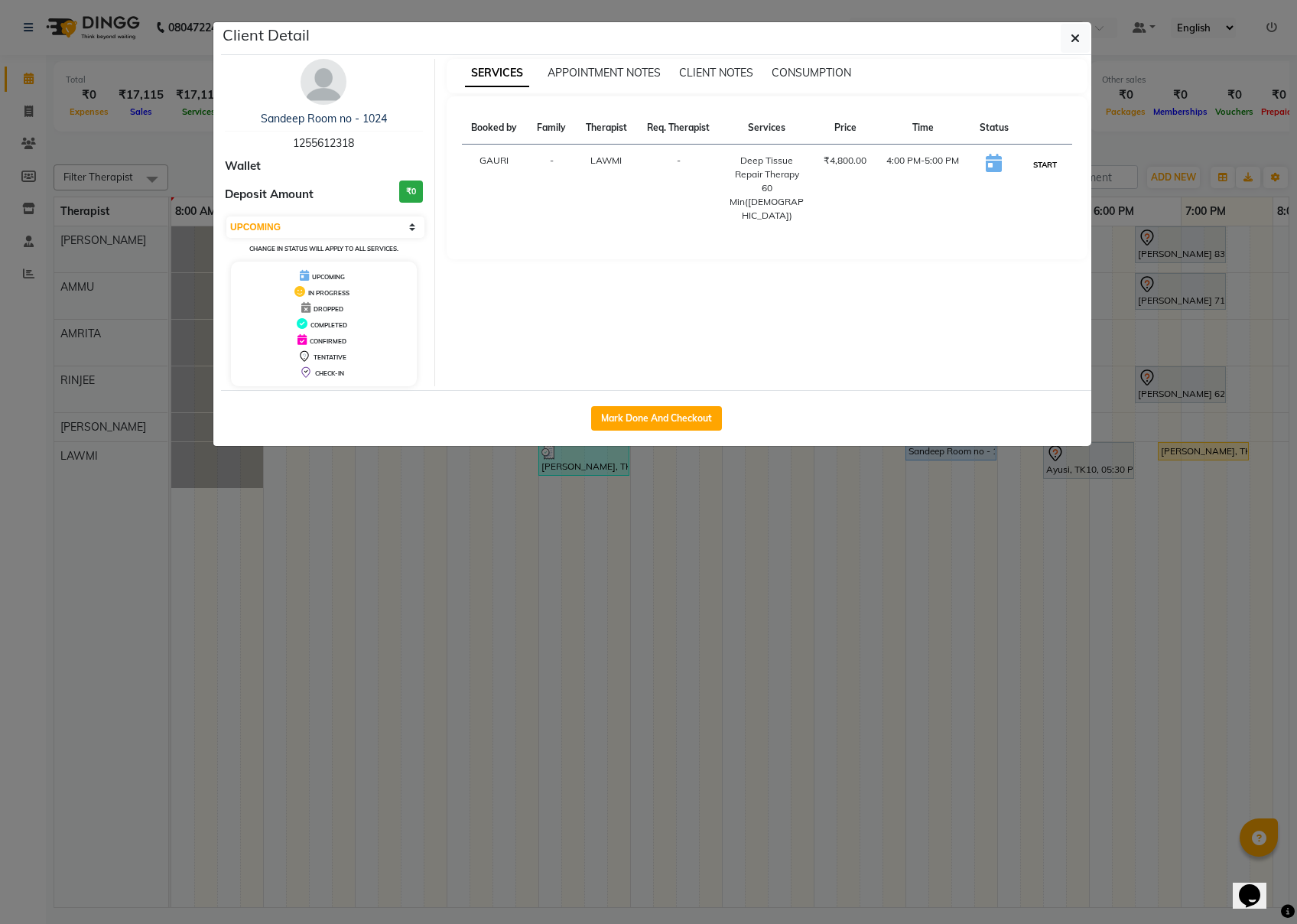
click at [972, 172] on button "START" at bounding box center [1045, 164] width 31 height 19
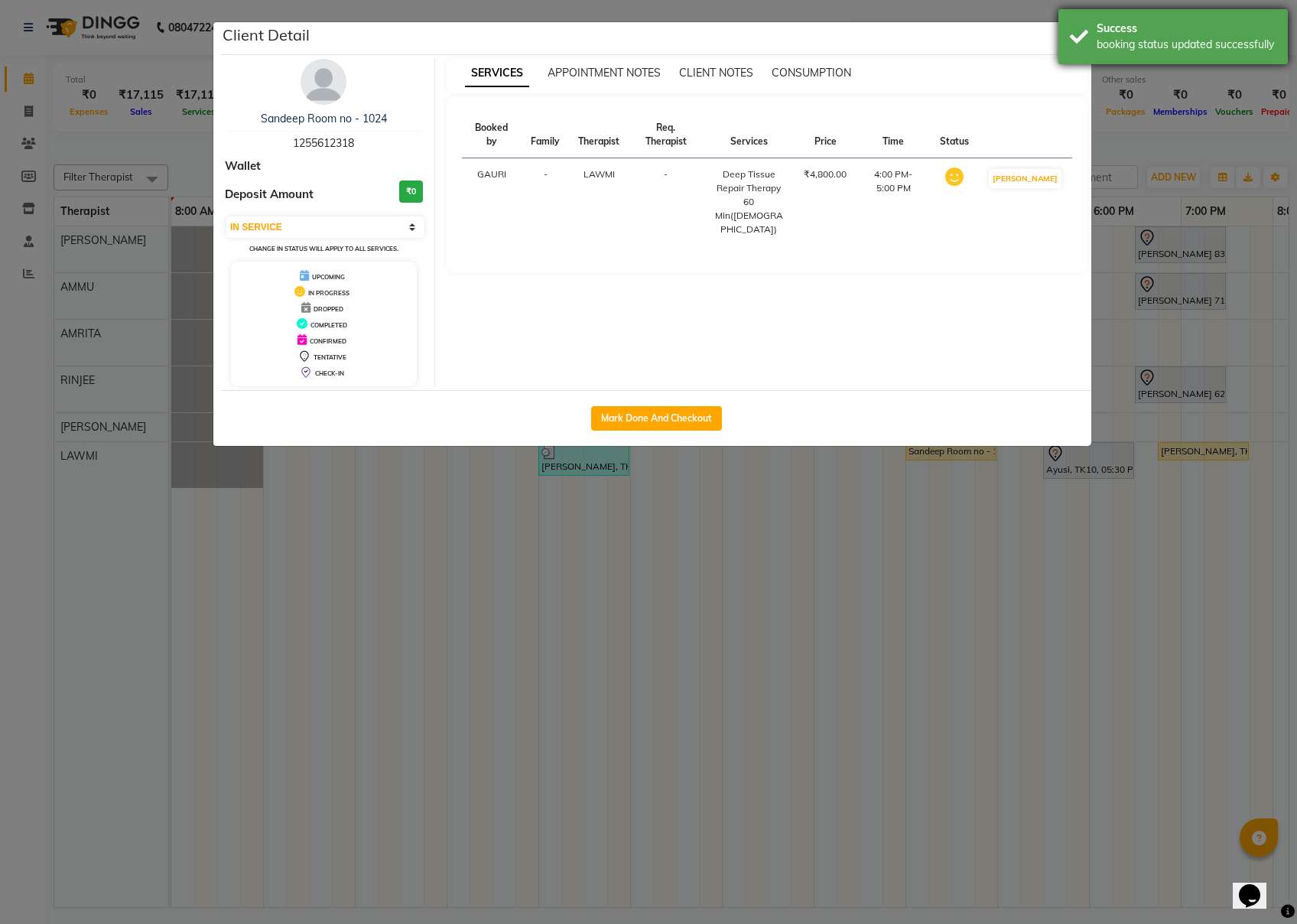
click at [972, 44] on div "Success booking status updated successfully" at bounding box center [1173, 36] width 229 height 55
click at [972, 34] on button "button" at bounding box center [1075, 38] width 29 height 29
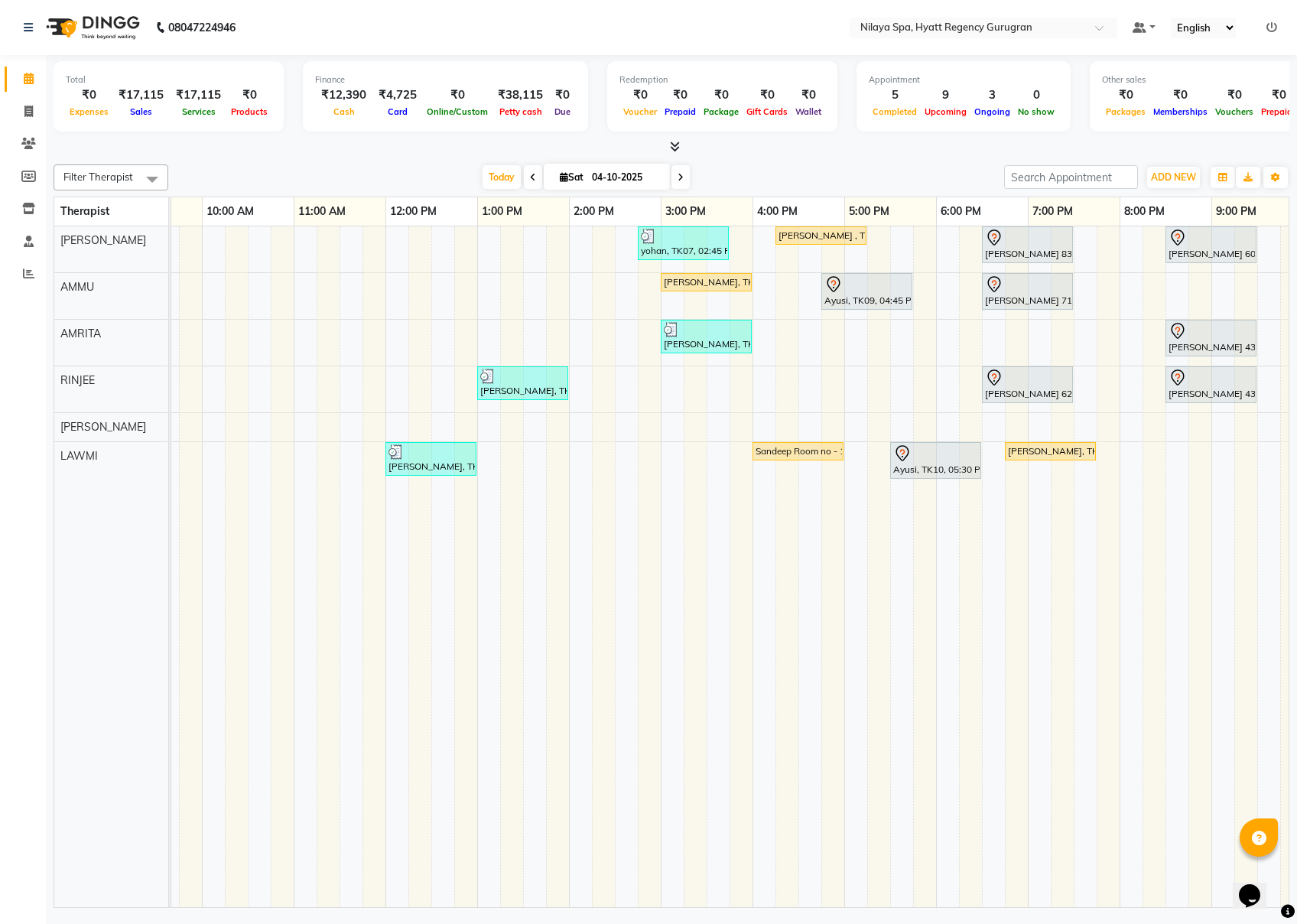
scroll to position [0, 159]
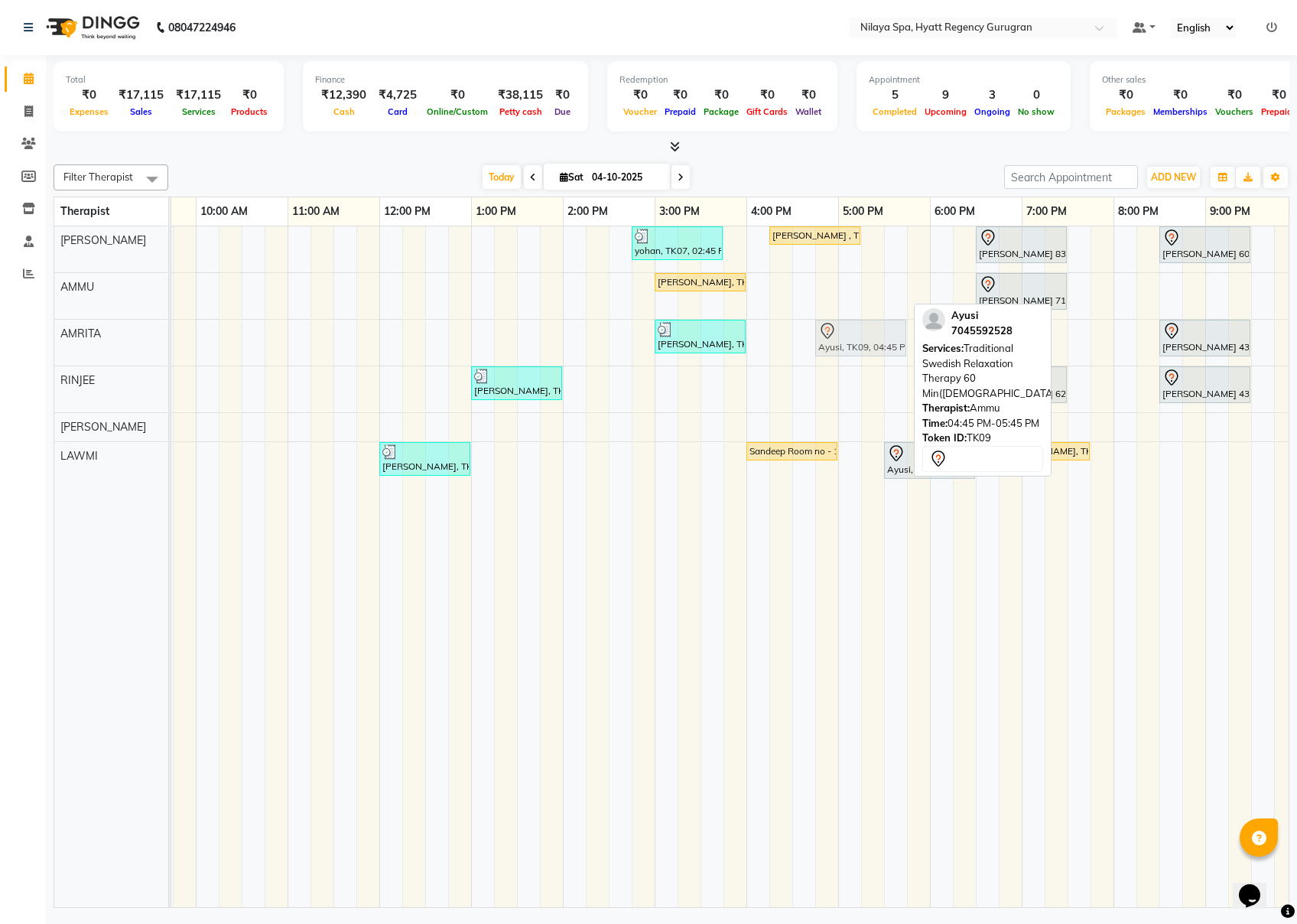
drag, startPoint x: 838, startPoint y: 300, endPoint x: 836, endPoint y: 338, distance: 38.3
click at [836, 338] on tbody "yohan, TK07, 02:45 PM-03:45 PM, Balinese Massage Therapy 60 Min([DEMOGRAPHIC_DA…" at bounding box center [746, 357] width 1469 height 262
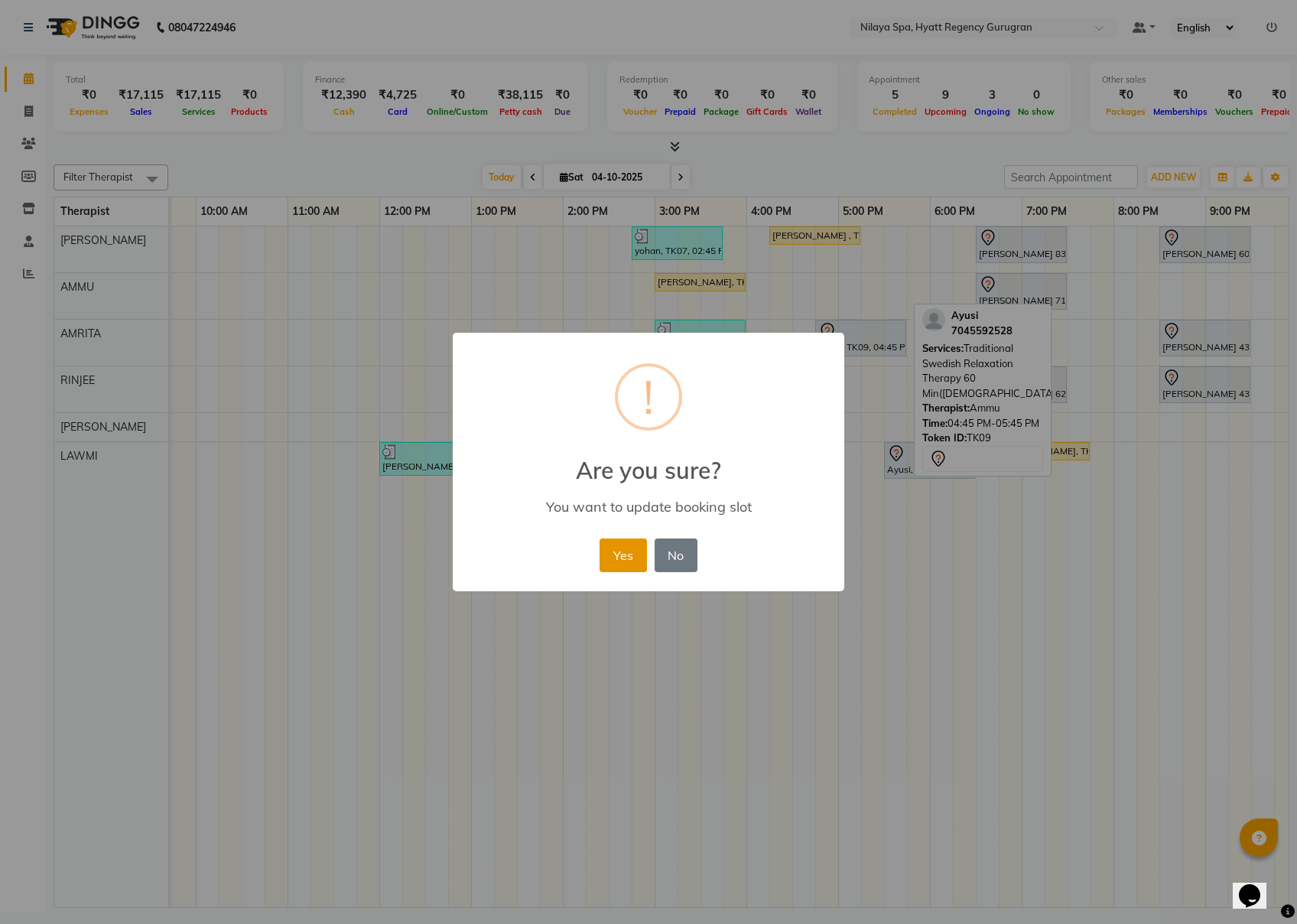
click at [618, 552] on button "Yes" at bounding box center [623, 556] width 47 height 34
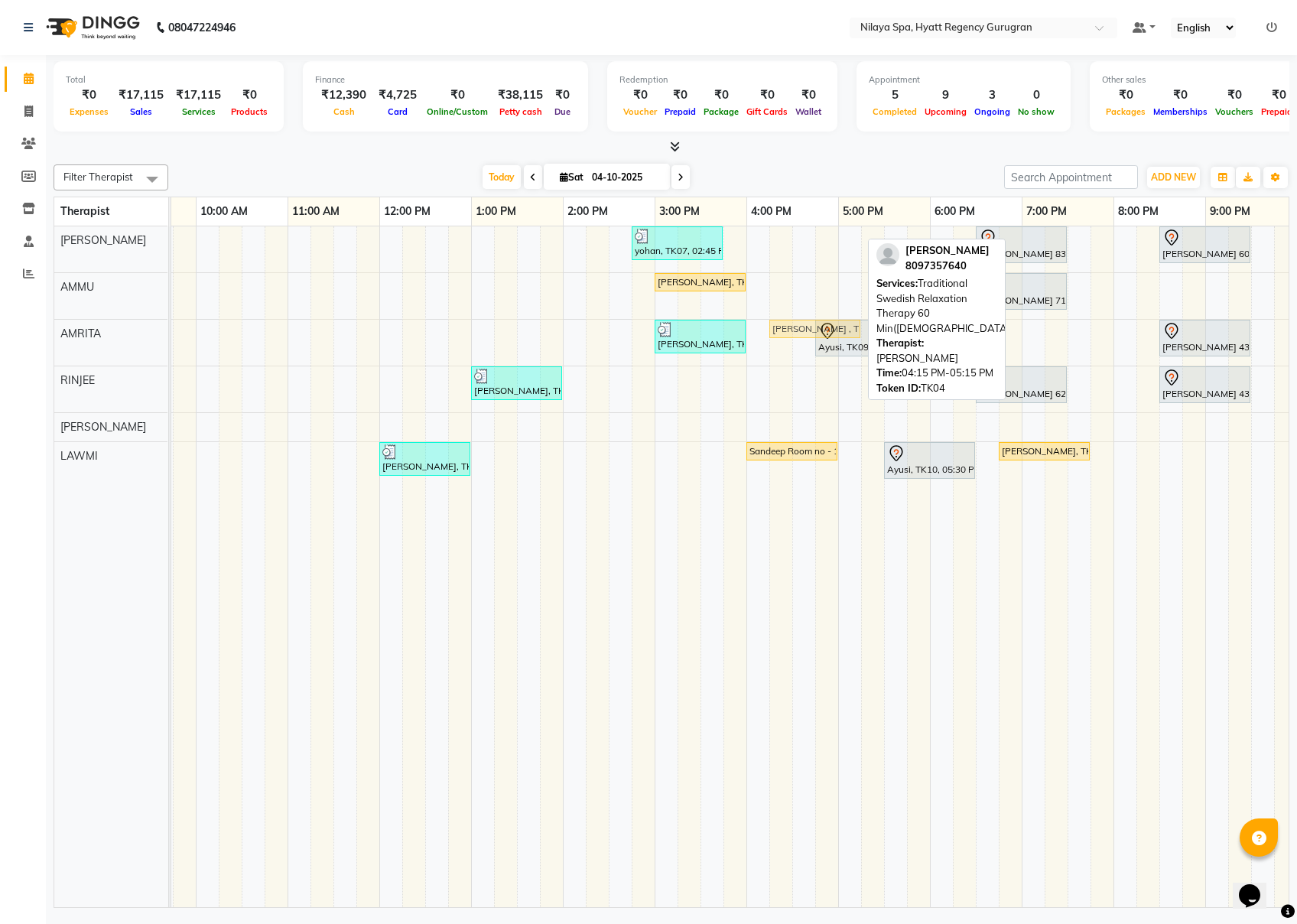
drag, startPoint x: 809, startPoint y: 239, endPoint x: 806, endPoint y: 365, distance: 126.2
click at [806, 365] on div "yohan, TK07, 02:45 PM-03:45 PM, Balinese Massage Therapy 60 Min([DEMOGRAPHIC_DA…" at bounding box center [746, 566] width 1469 height 681
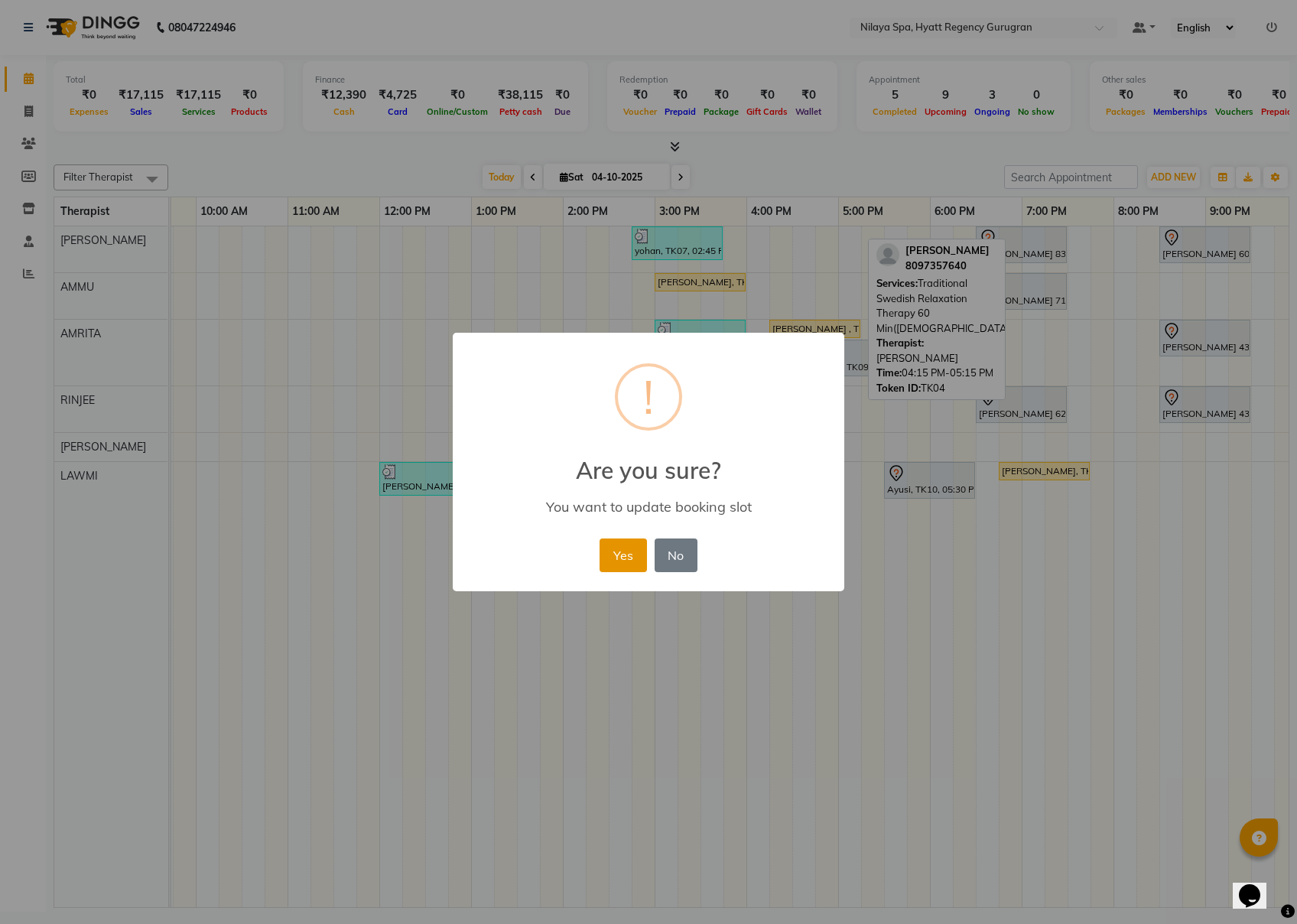
click at [621, 565] on button "Yes" at bounding box center [623, 556] width 47 height 34
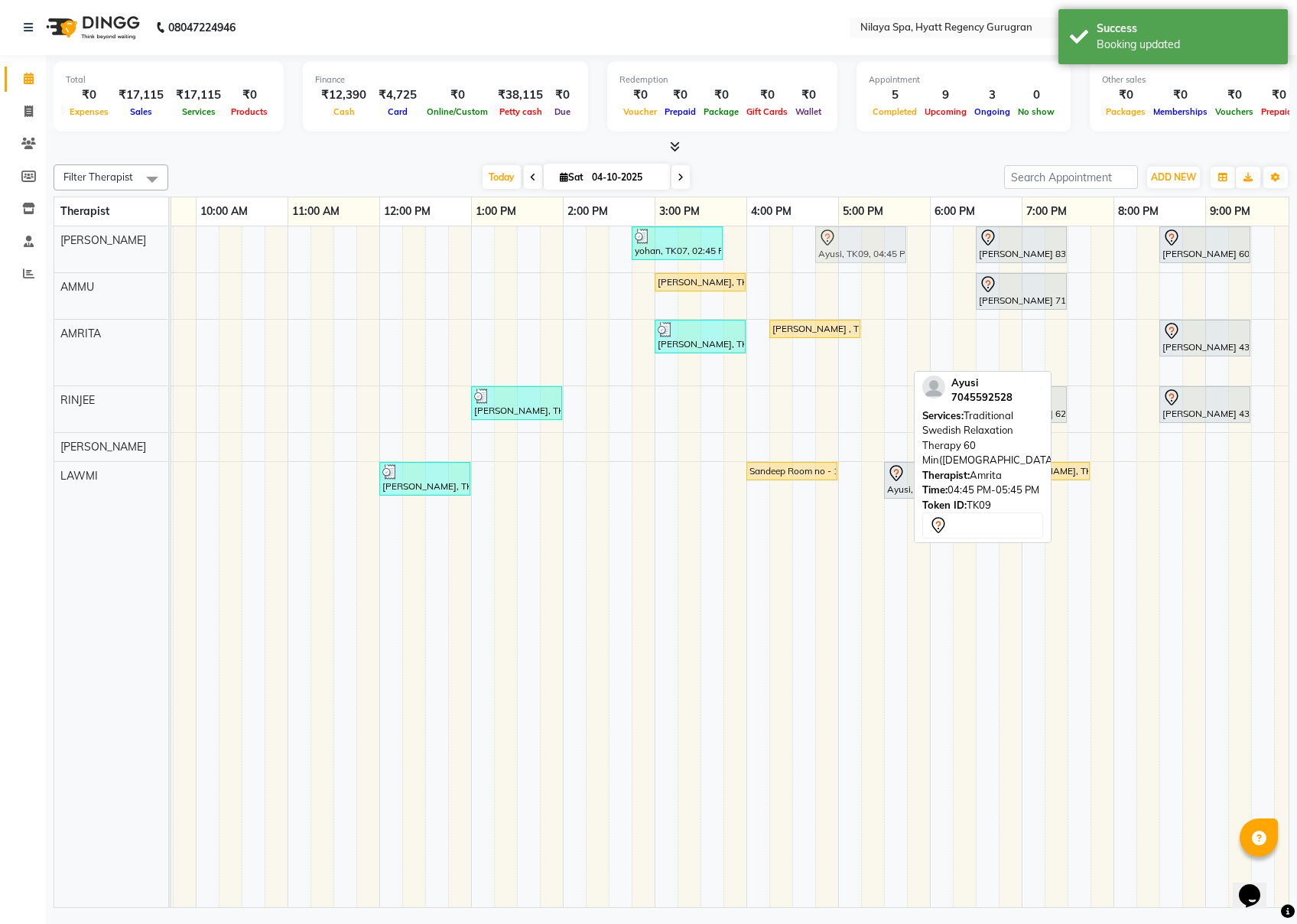
drag, startPoint x: 832, startPoint y: 358, endPoint x: 824, endPoint y: 256, distance: 102.9
click at [824, 256] on tbody "yohan, TK07, 02:45 PM-03:45 PM, Balinese Massage Therapy 60 Min([DEMOGRAPHIC_DA…" at bounding box center [746, 367] width 1469 height 282
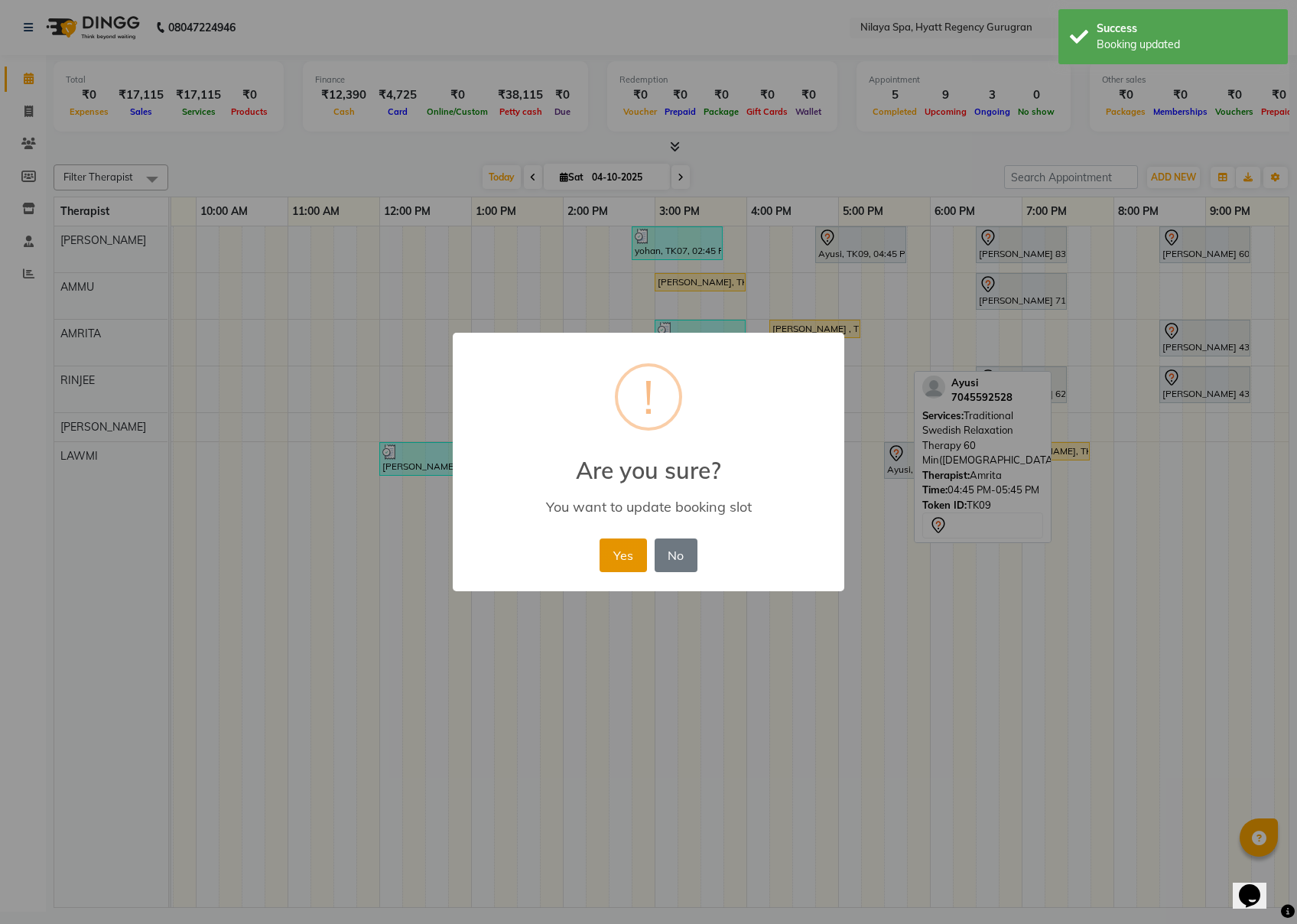
click at [618, 558] on button "Yes" at bounding box center [623, 556] width 47 height 34
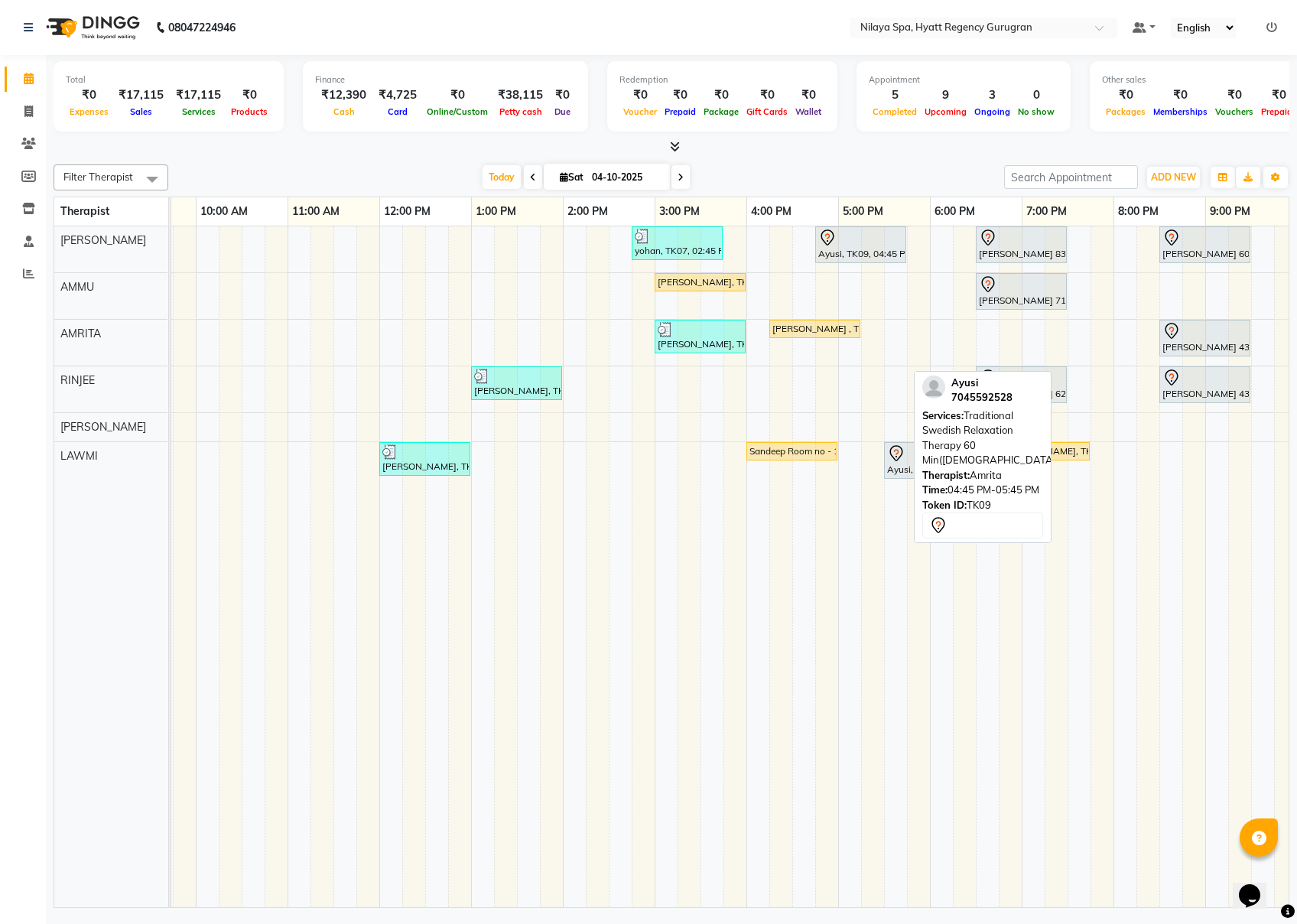
scroll to position [0, 283]
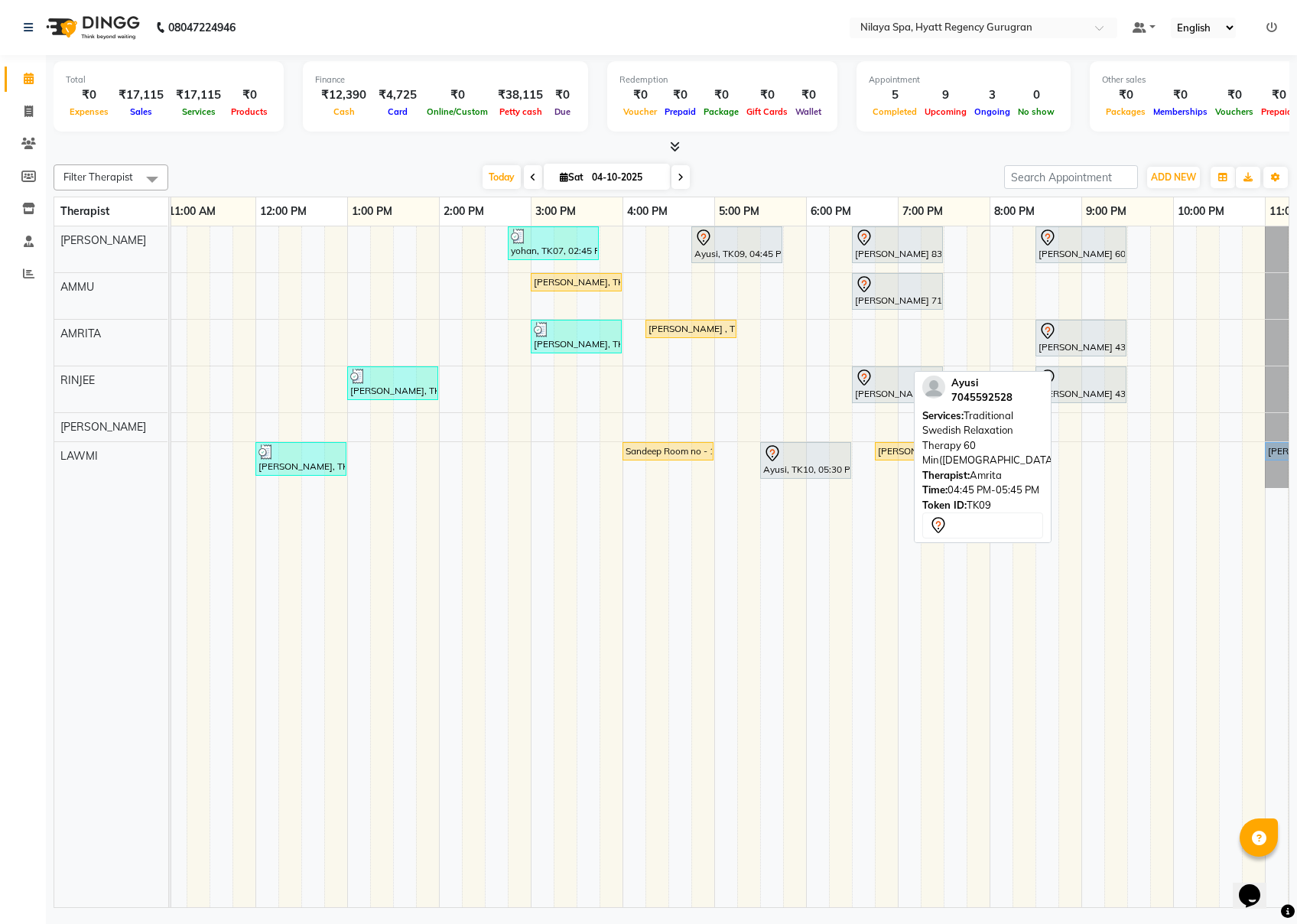
click at [955, 161] on div "Filter Therapist Select All AMMU AMRITA [PERSON_NAME] [PERSON_NAME] [DATE] [DAT…" at bounding box center [672, 533] width 1236 height 750
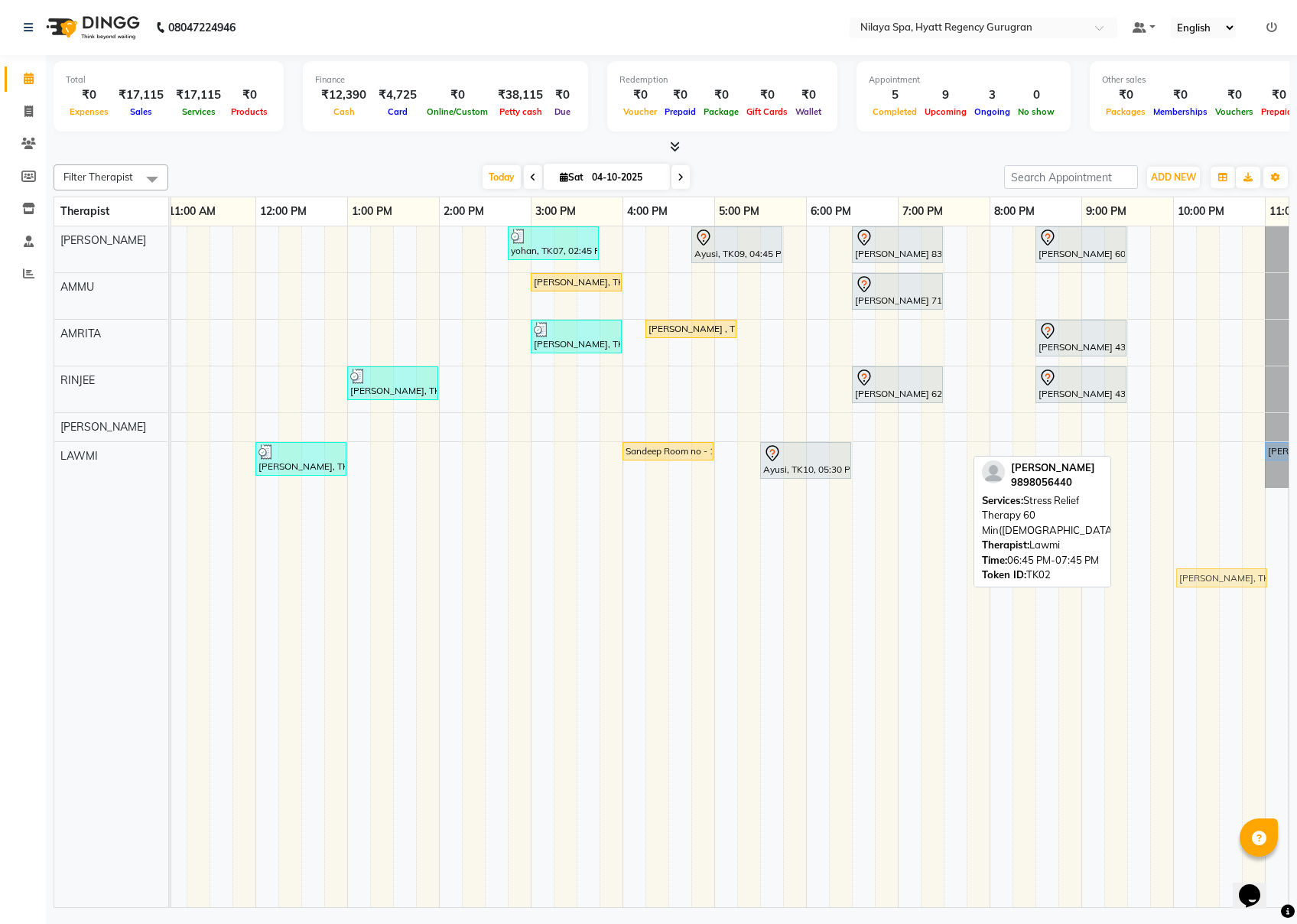
drag, startPoint x: 927, startPoint y: 457, endPoint x: 1229, endPoint y: 581, distance: 325.9
click at [972, 581] on full-calendar "Therapist 8:00 AM 9:00 AM 10:00 AM 11:00 AM 12:00 PM 1:00 PM 2:00 PM 3:00 PM 4:…" at bounding box center [672, 552] width 1236 height 711
drag, startPoint x: 915, startPoint y: 448, endPoint x: 1203, endPoint y: 468, distance: 288.4
click at [972, 468] on div "yohan, TK07, 02:45 PM-03:45 PM, Balinese Massage Therapy 60 Min([DEMOGRAPHIC_DA…" at bounding box center [622, 566] width 1469 height 681
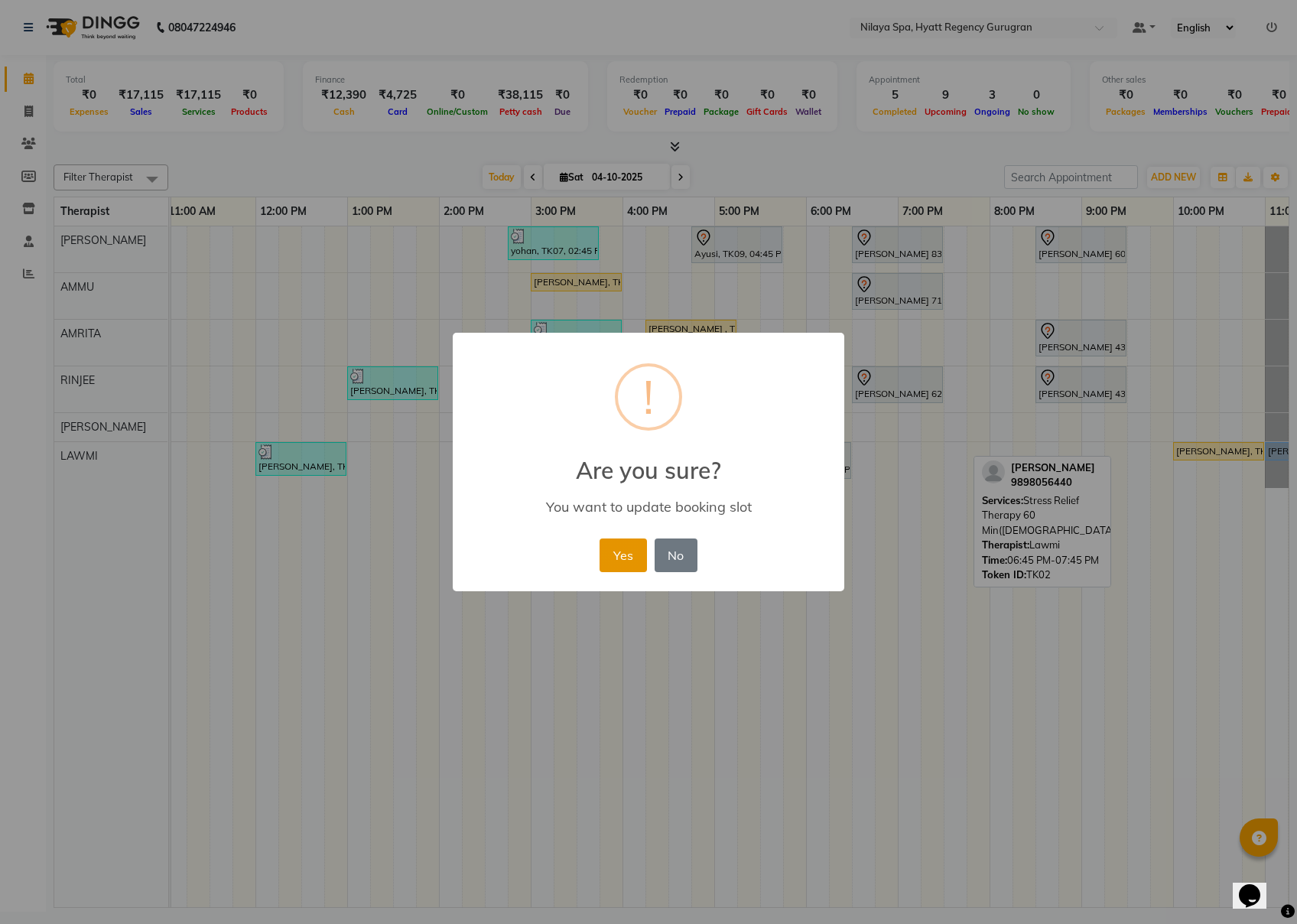
click at [624, 567] on button "Yes" at bounding box center [623, 556] width 47 height 34
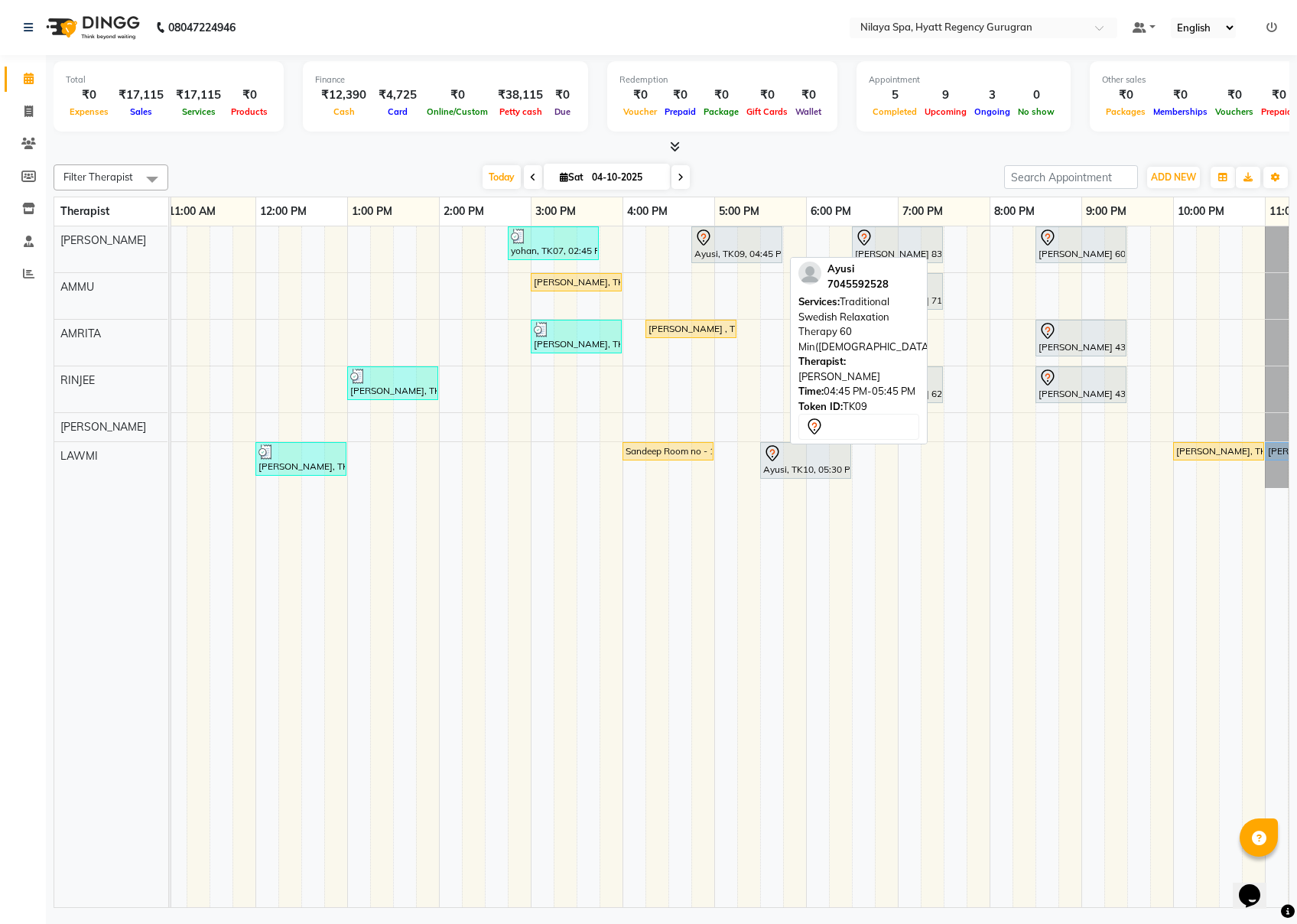
click at [741, 248] on div "Ayusi, TK09, 04:45 PM-05:45 PM, Traditional Swedish Relaxation Therapy 60 Min([…" at bounding box center [737, 245] width 88 height 32
click at [754, 243] on div at bounding box center [737, 238] width 85 height 18
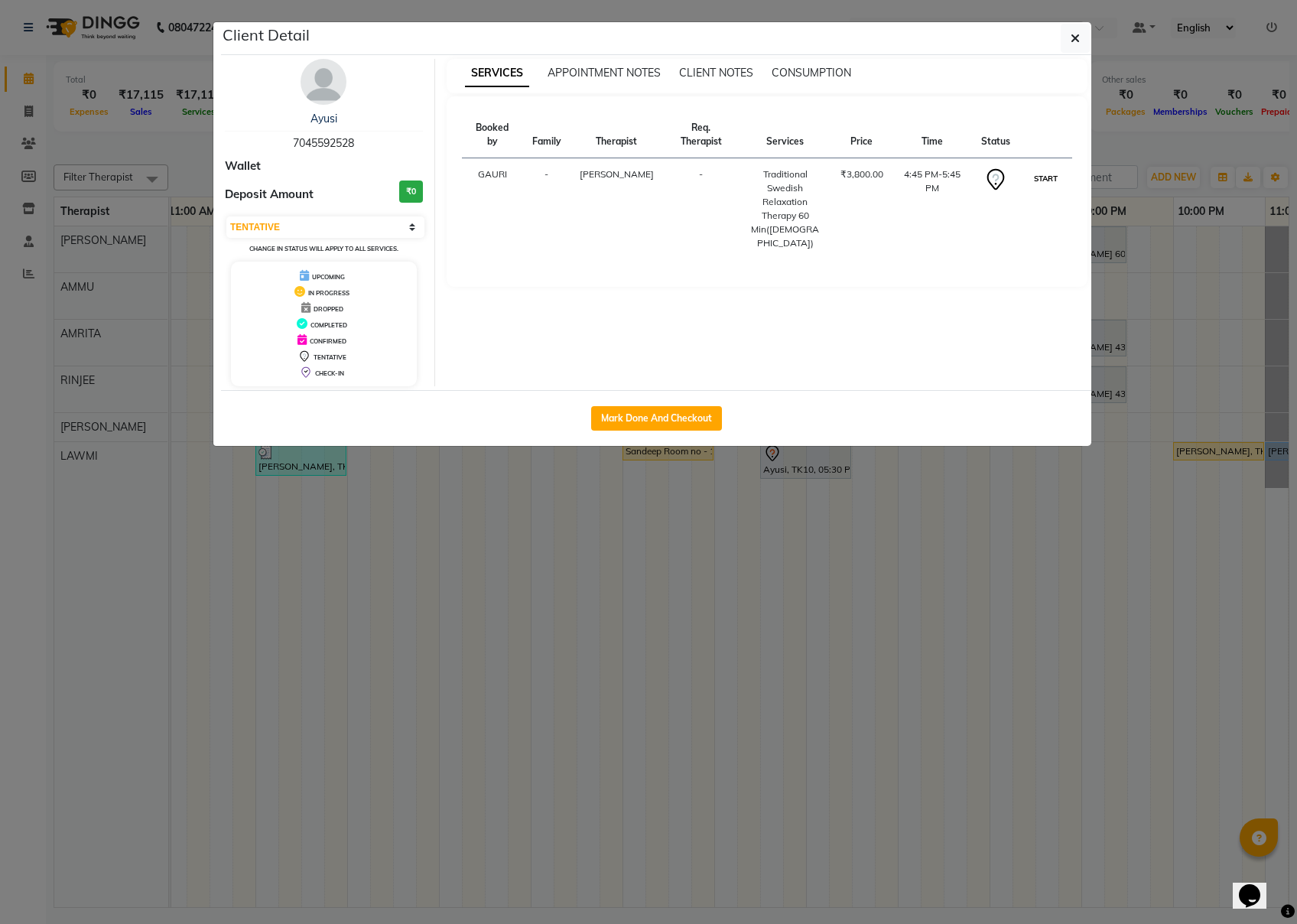
click at [972, 169] on button "START" at bounding box center [1045, 178] width 31 height 19
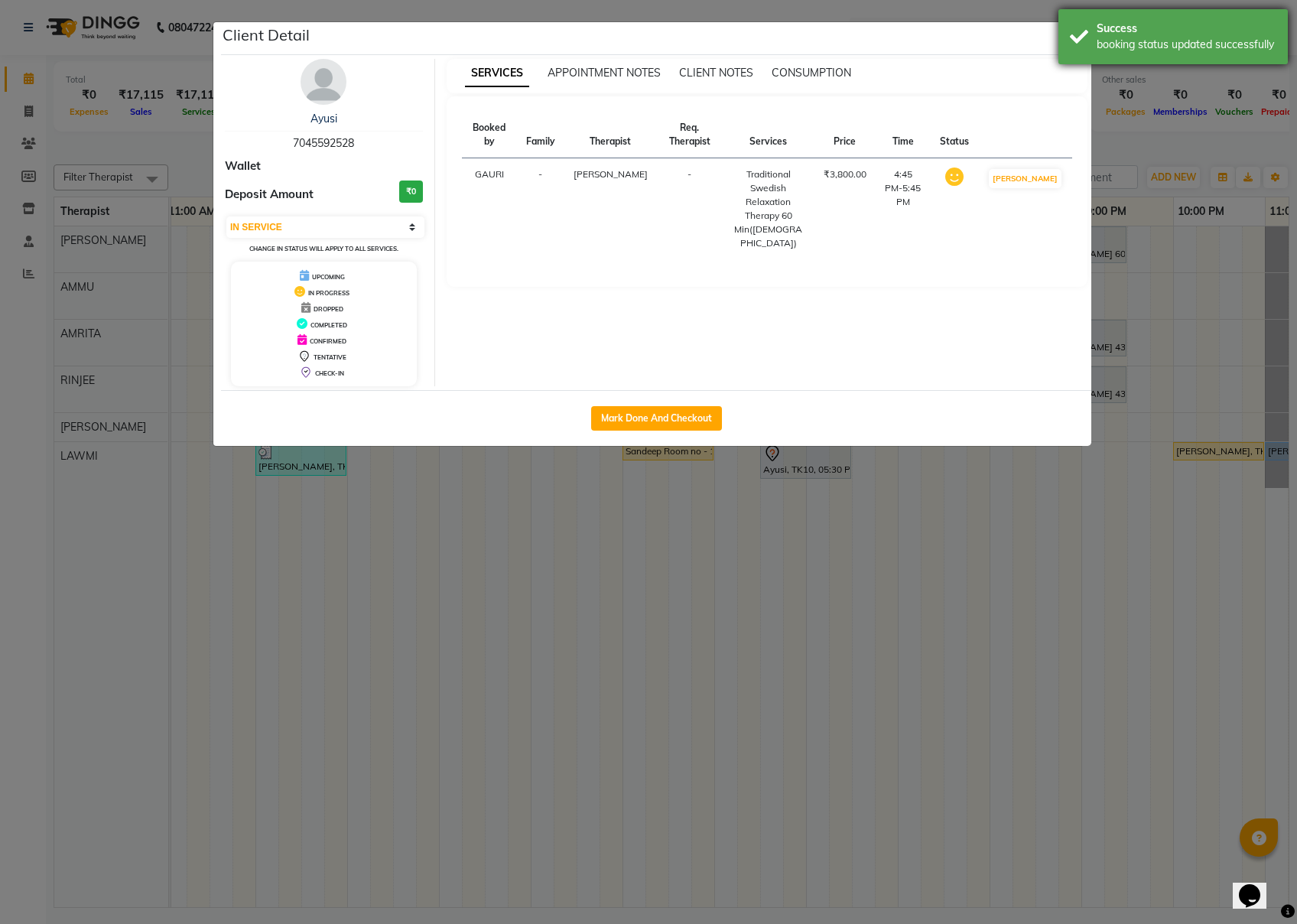
click at [972, 34] on div "Success booking status updated successfully" at bounding box center [1173, 36] width 229 height 55
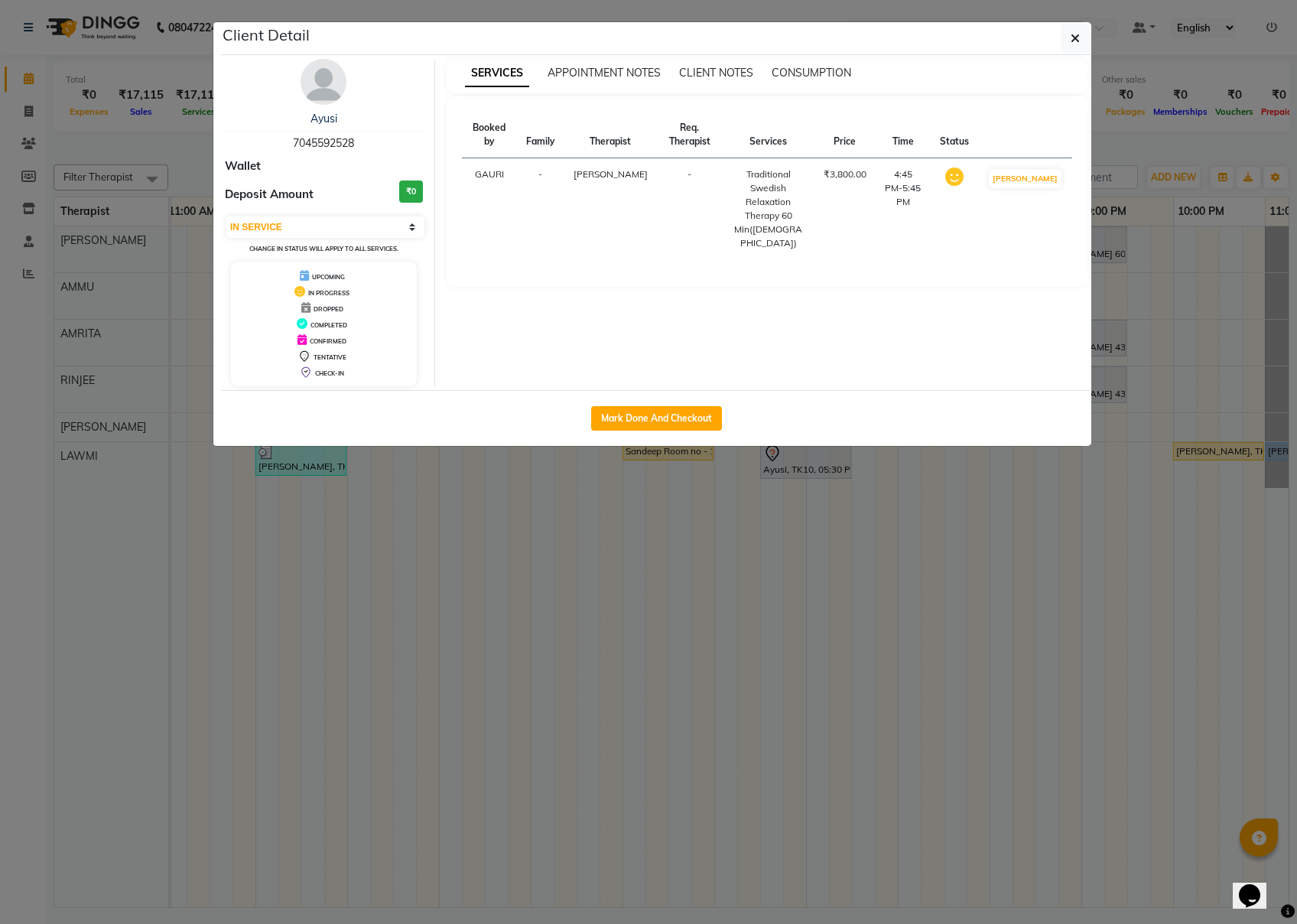
click at [972, 37] on icon "button" at bounding box center [1075, 38] width 9 height 12
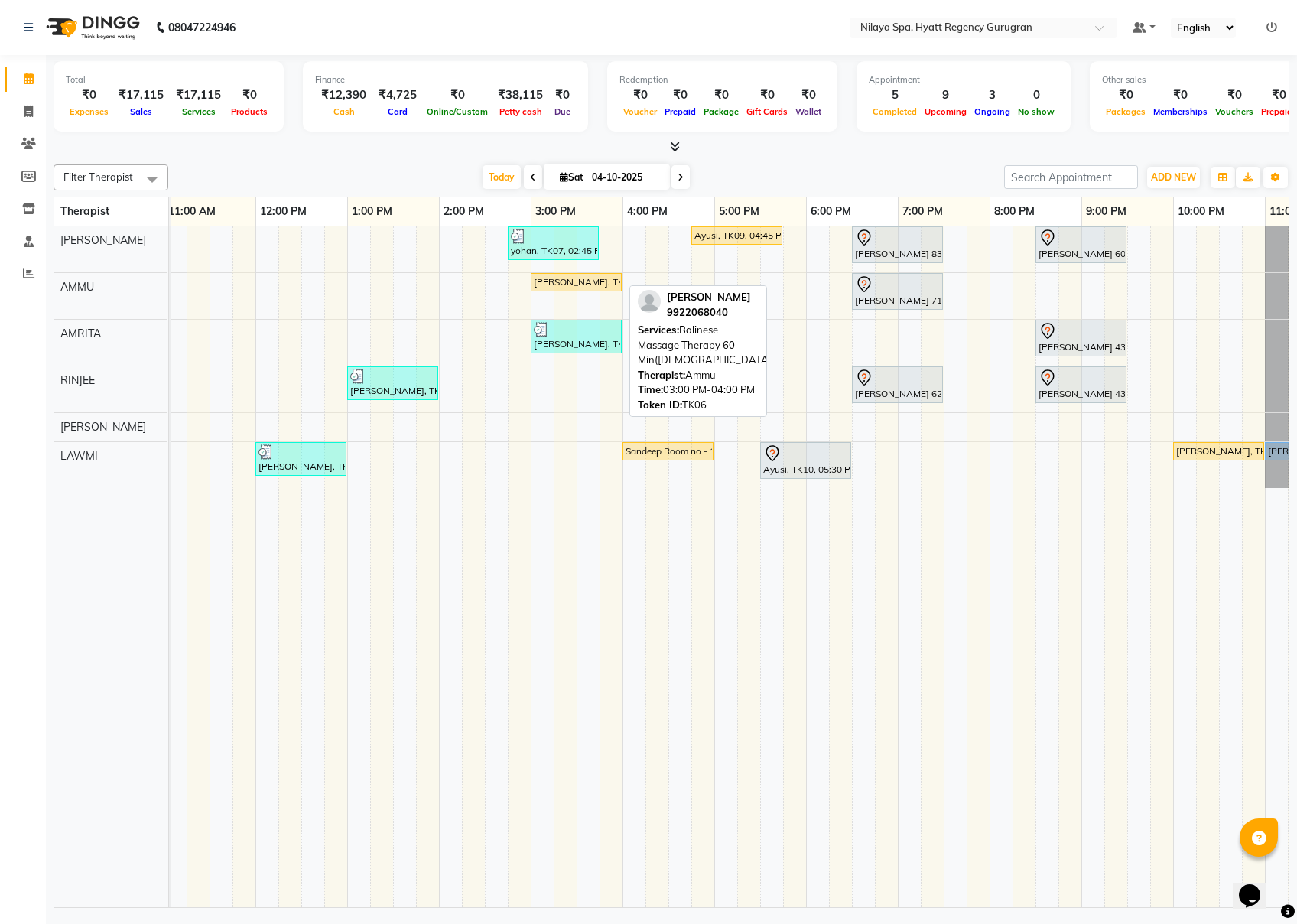
click at [568, 282] on div "[PERSON_NAME], TK06, 03:00 PM-04:00 PM, Balinese Massage Therapy 60 Min([DEMOGR…" at bounding box center [576, 282] width 88 height 14
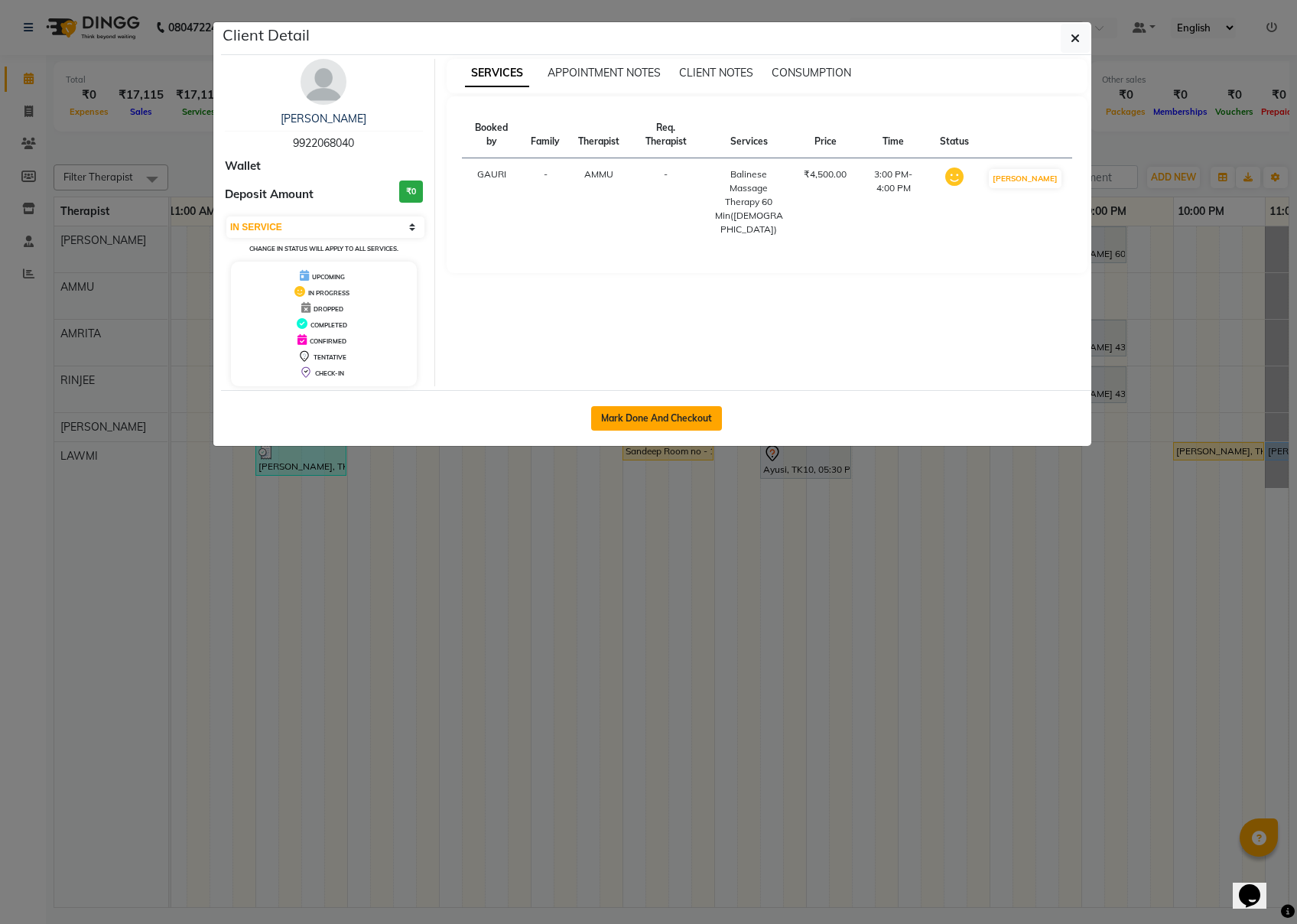
click at [640, 423] on button "Mark Done And Checkout" at bounding box center [656, 418] width 131 height 24
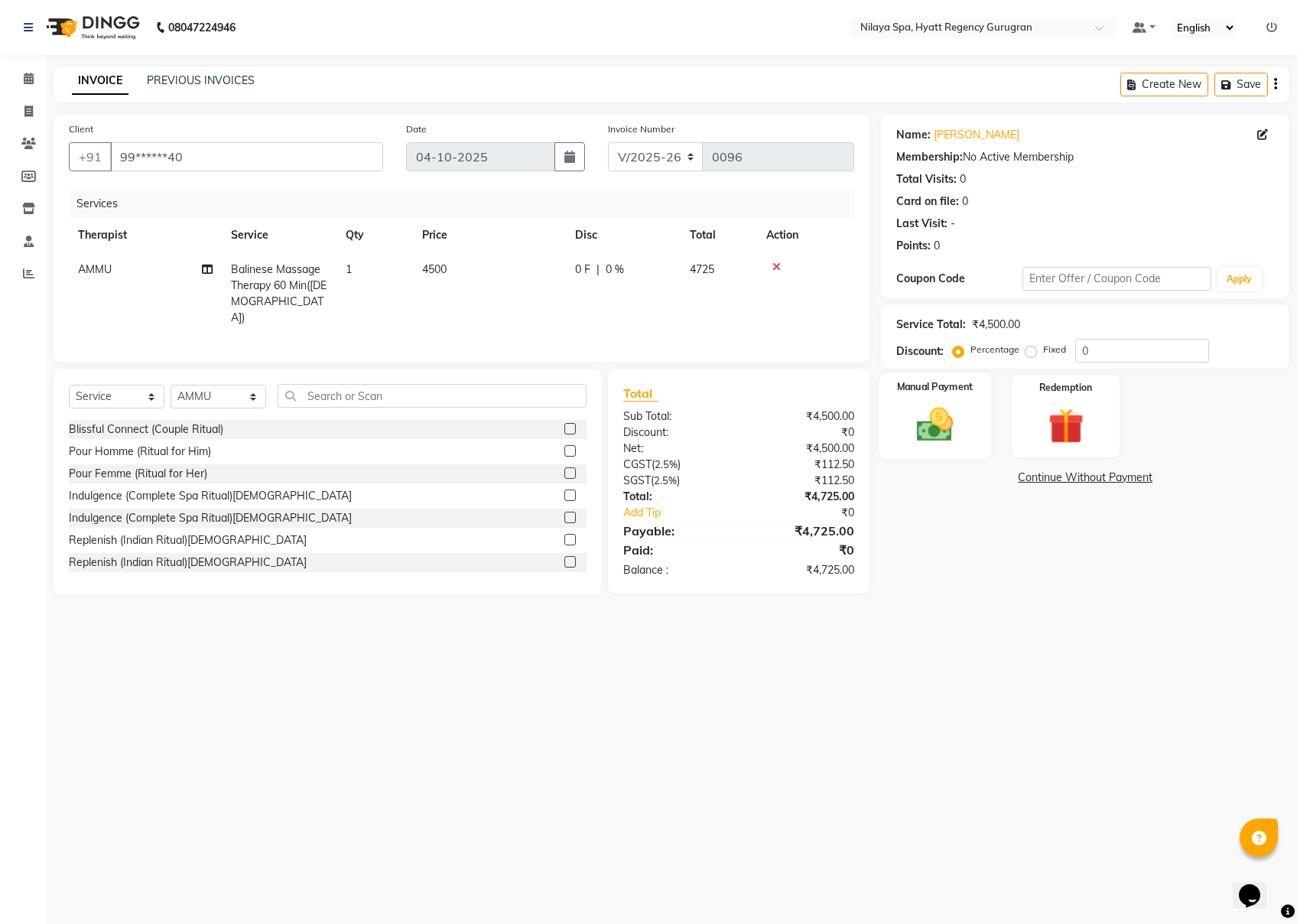
click at [953, 416] on img at bounding box center [935, 424] width 60 height 43
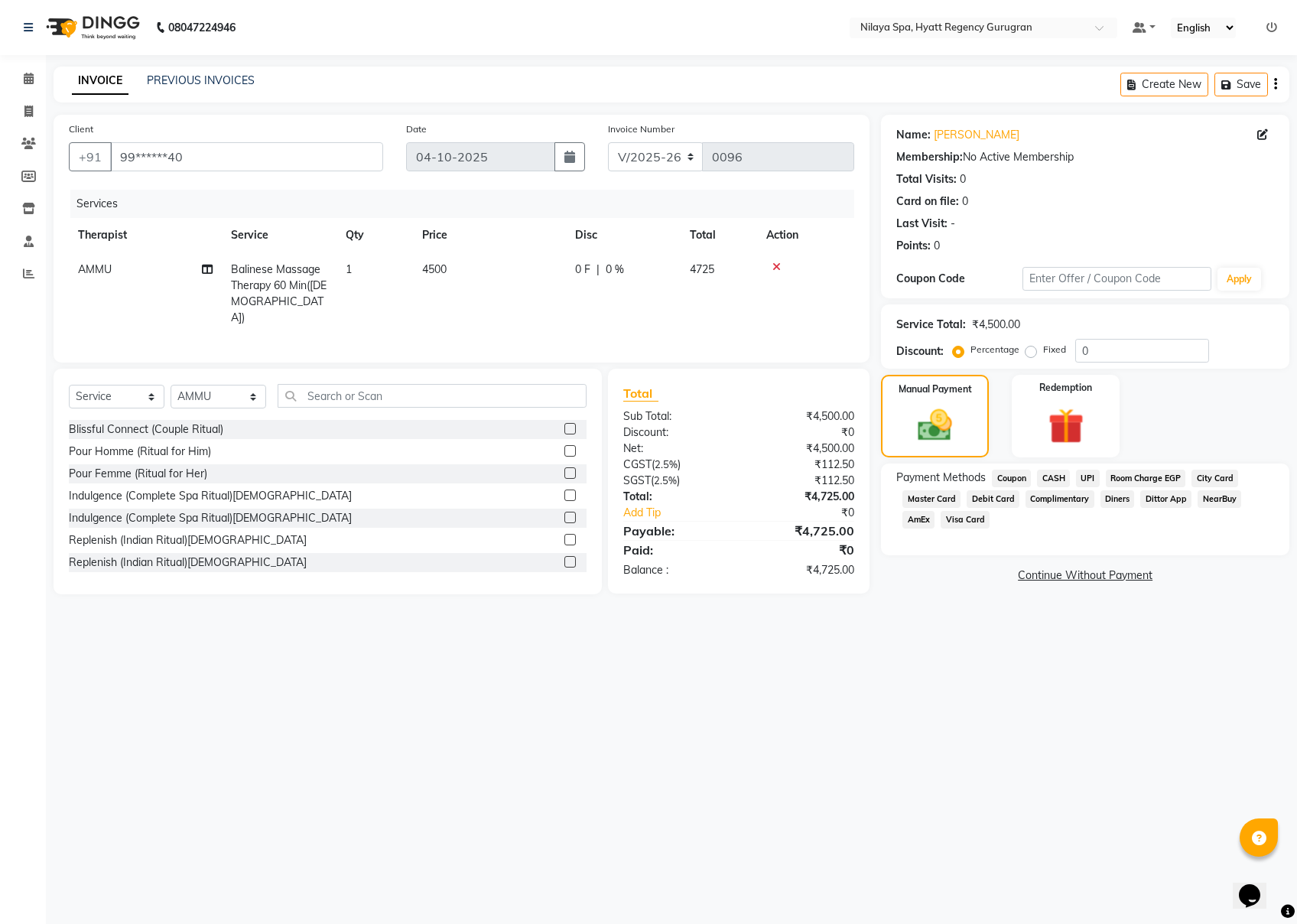
click at [972, 477] on span "UPI" at bounding box center [1088, 479] width 24 height 18
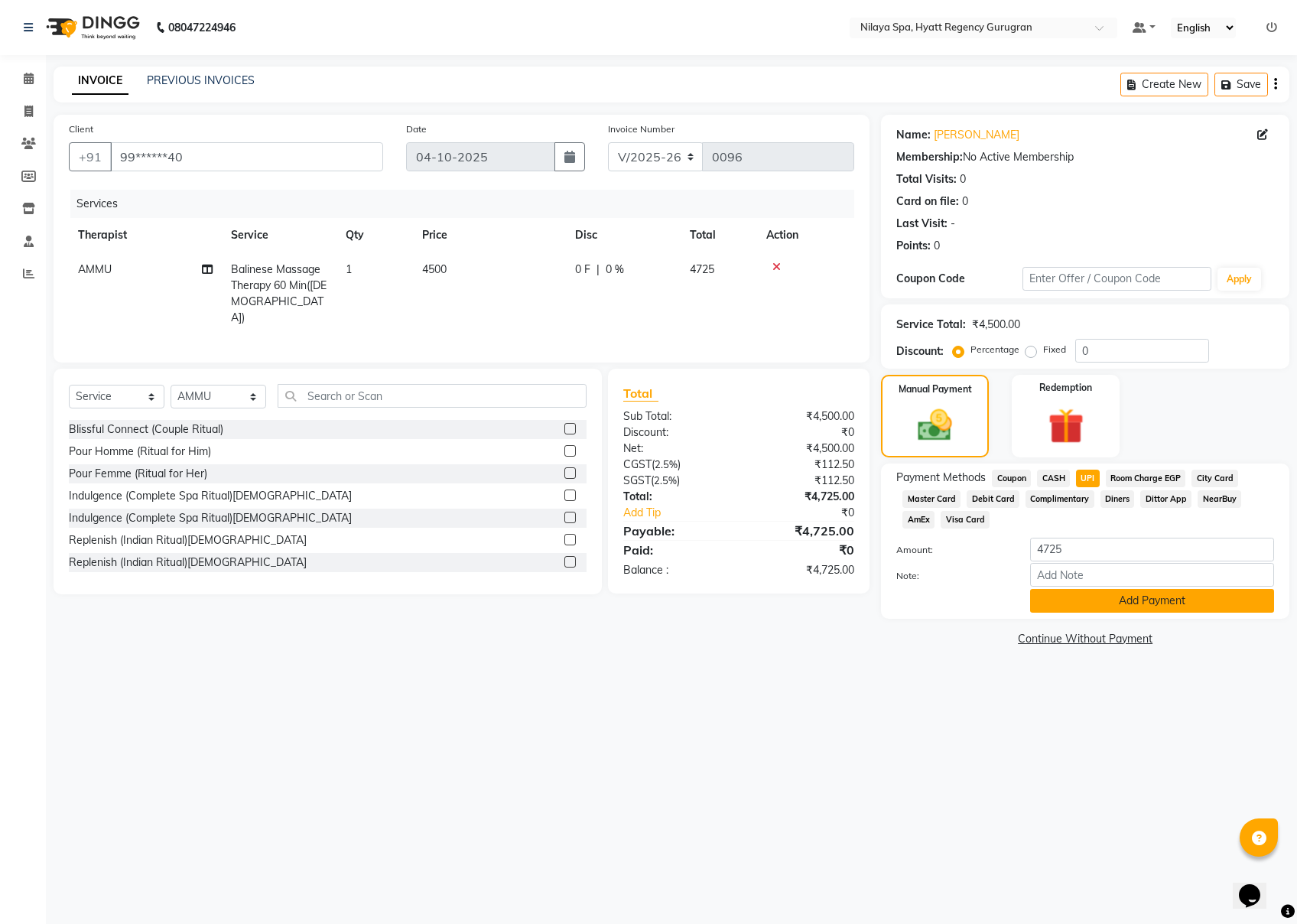
click at [972, 603] on button "Add Payment" at bounding box center [1152, 601] width 244 height 24
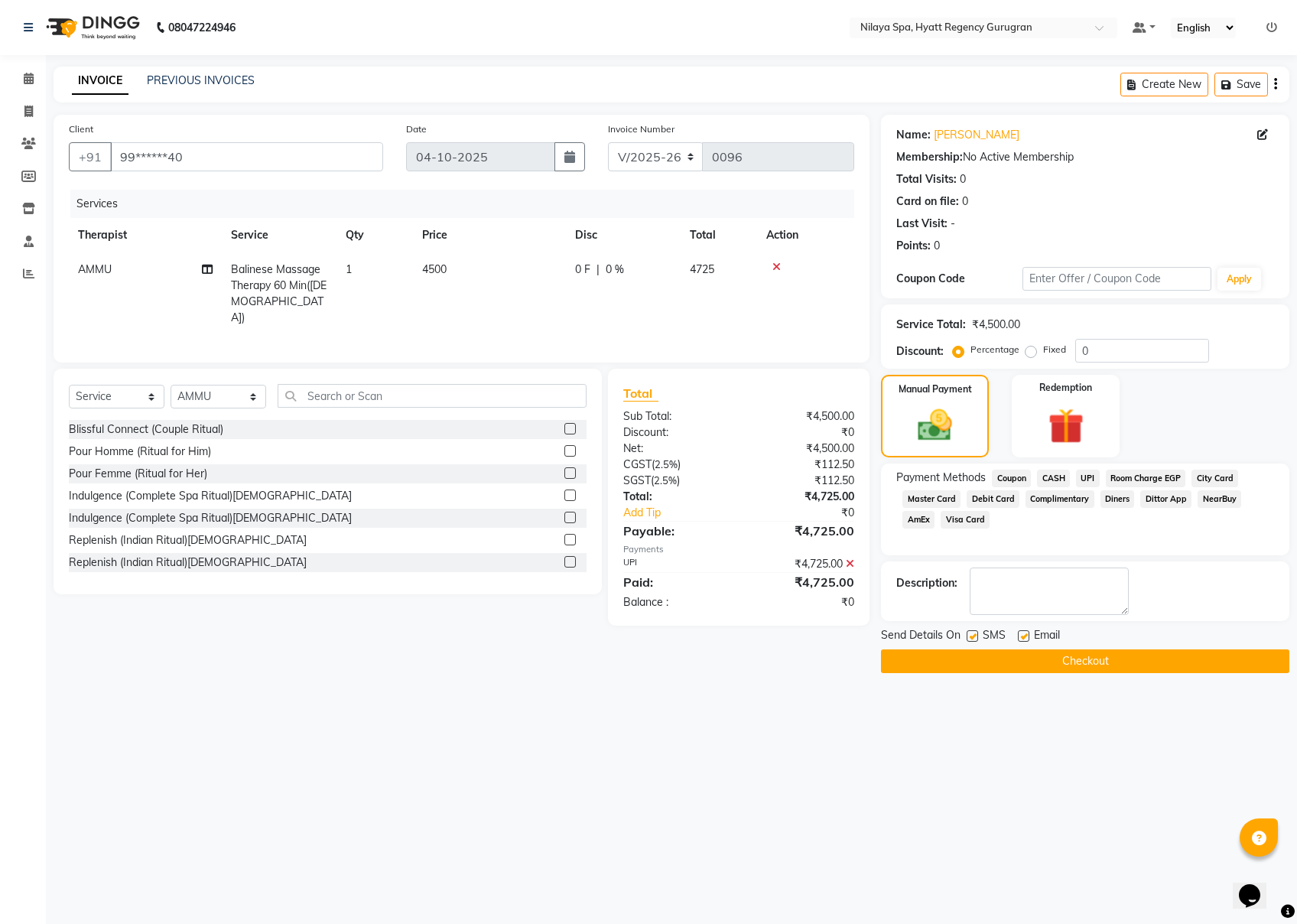
click at [972, 662] on button "Checkout" at bounding box center [1085, 661] width 409 height 24
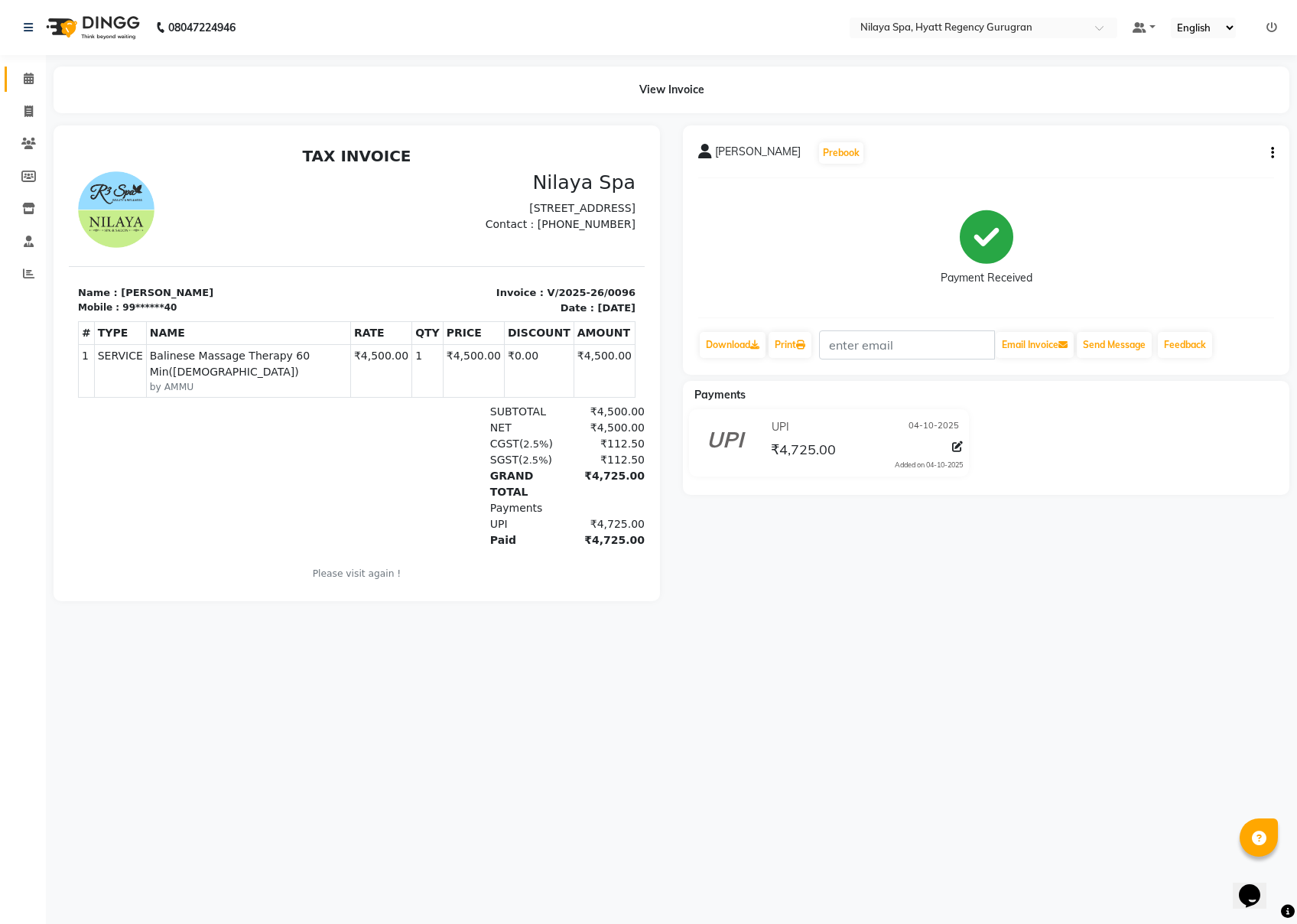
click at [12, 83] on link "Calendar" at bounding box center [23, 79] width 37 height 25
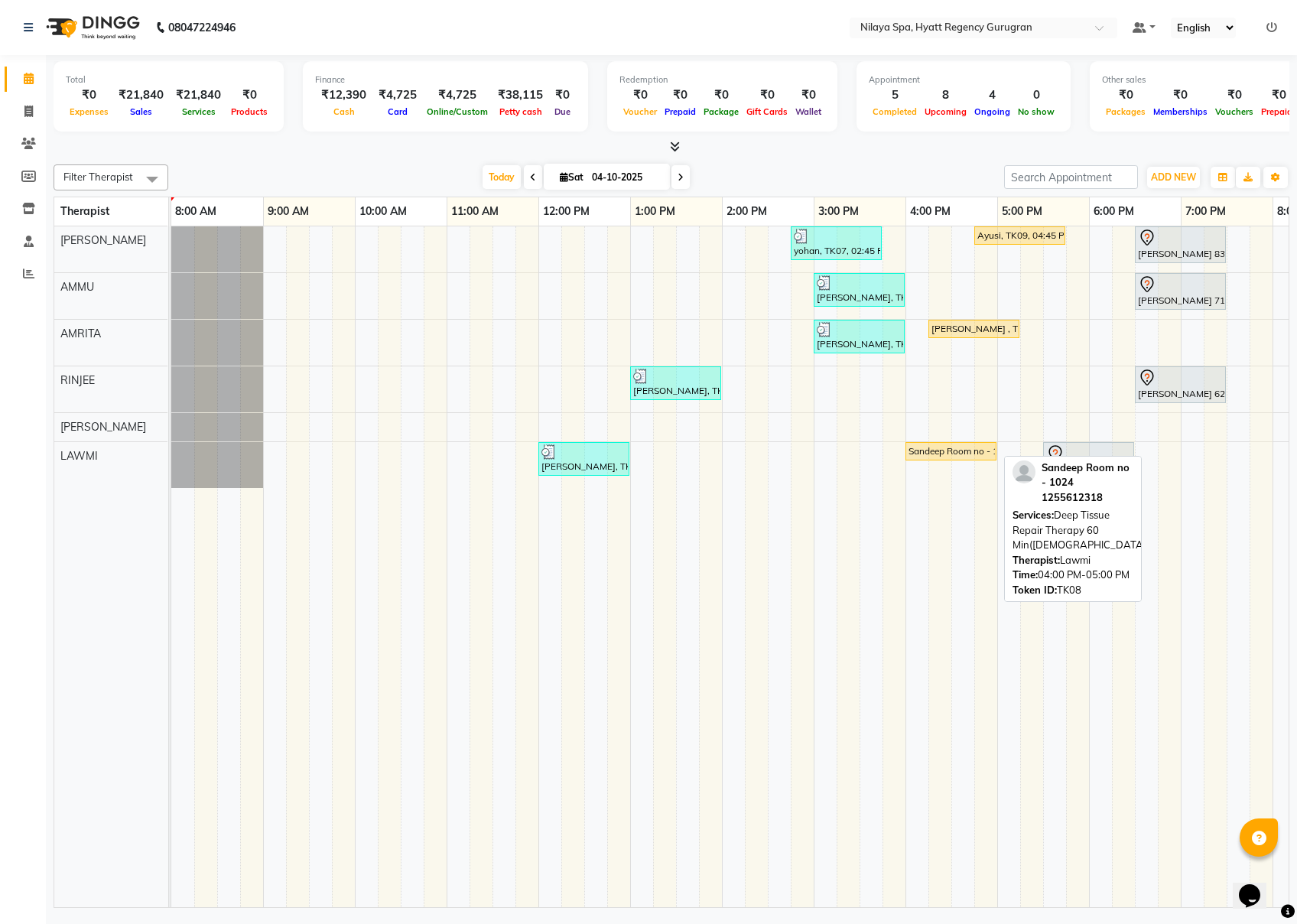
click at [943, 454] on div "Sandeep Room no - 1024, TK08, 04:00 PM-05:00 PM, Deep Tissue Repair Therapy 60 …" at bounding box center [951, 451] width 88 height 14
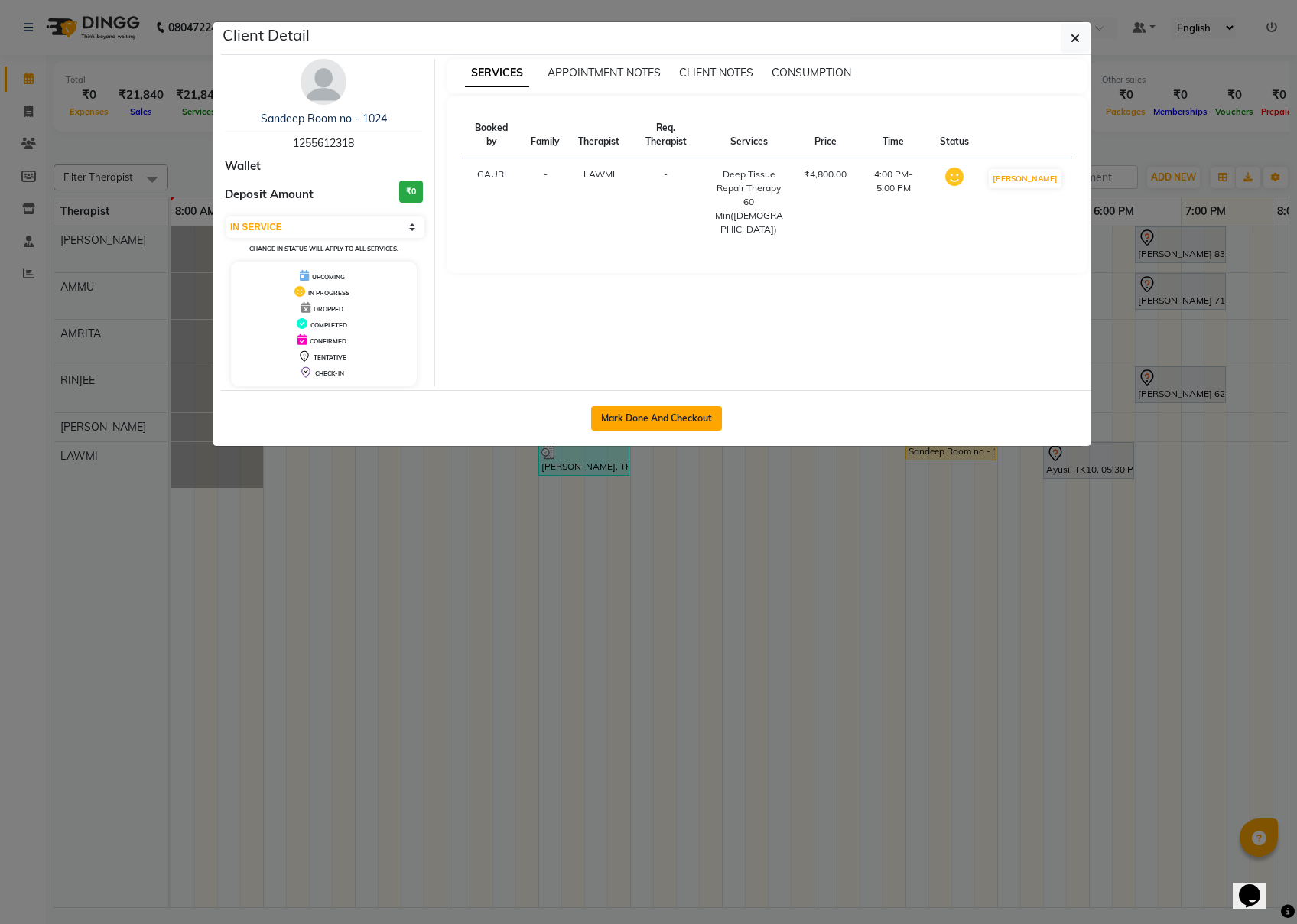
click at [676, 413] on button "Mark Done And Checkout" at bounding box center [656, 418] width 131 height 24
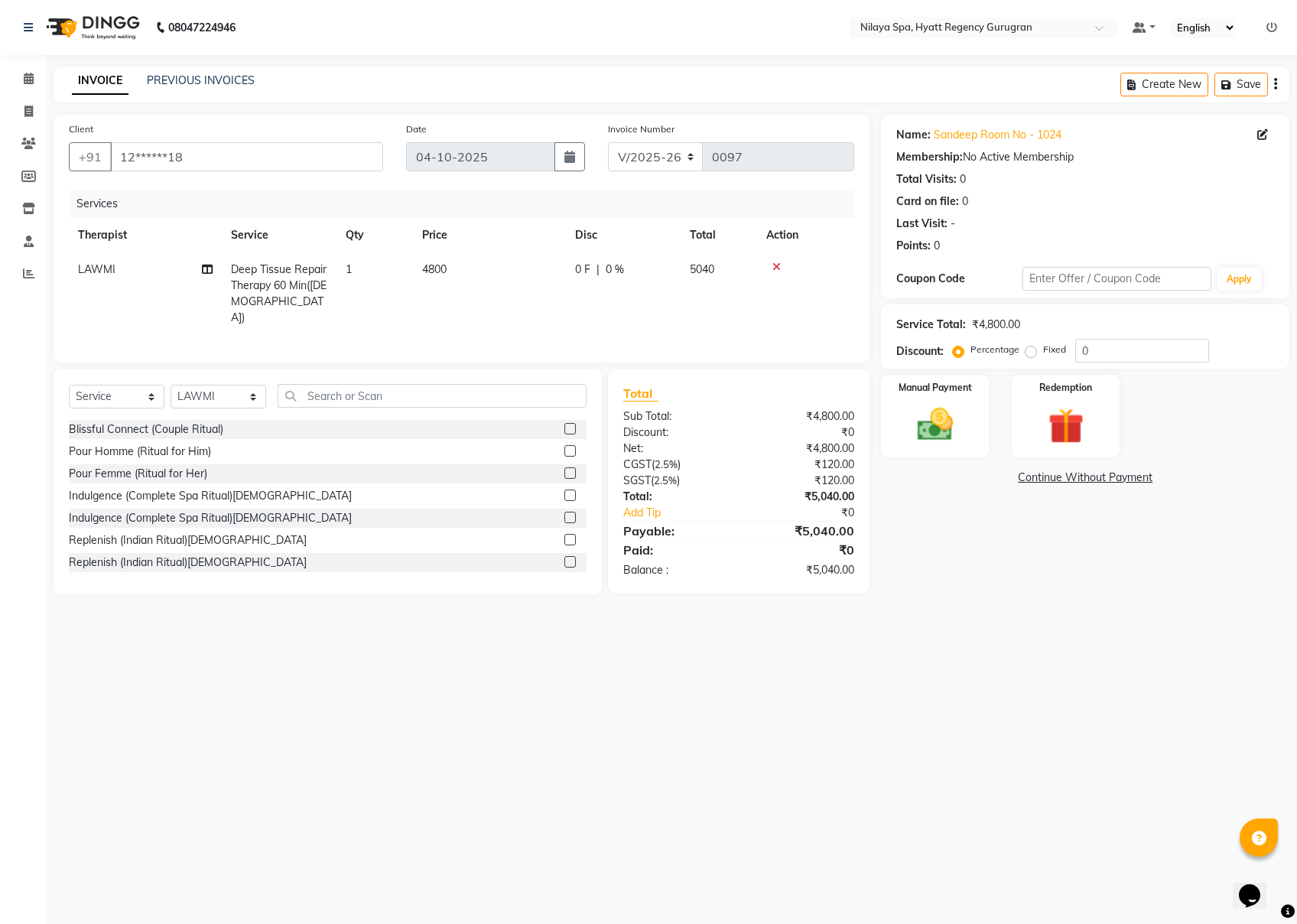
click at [285, 271] on span "Deep Tissue Repair Therapy 60 Min([DEMOGRAPHIC_DATA])" at bounding box center [279, 293] width 96 height 62
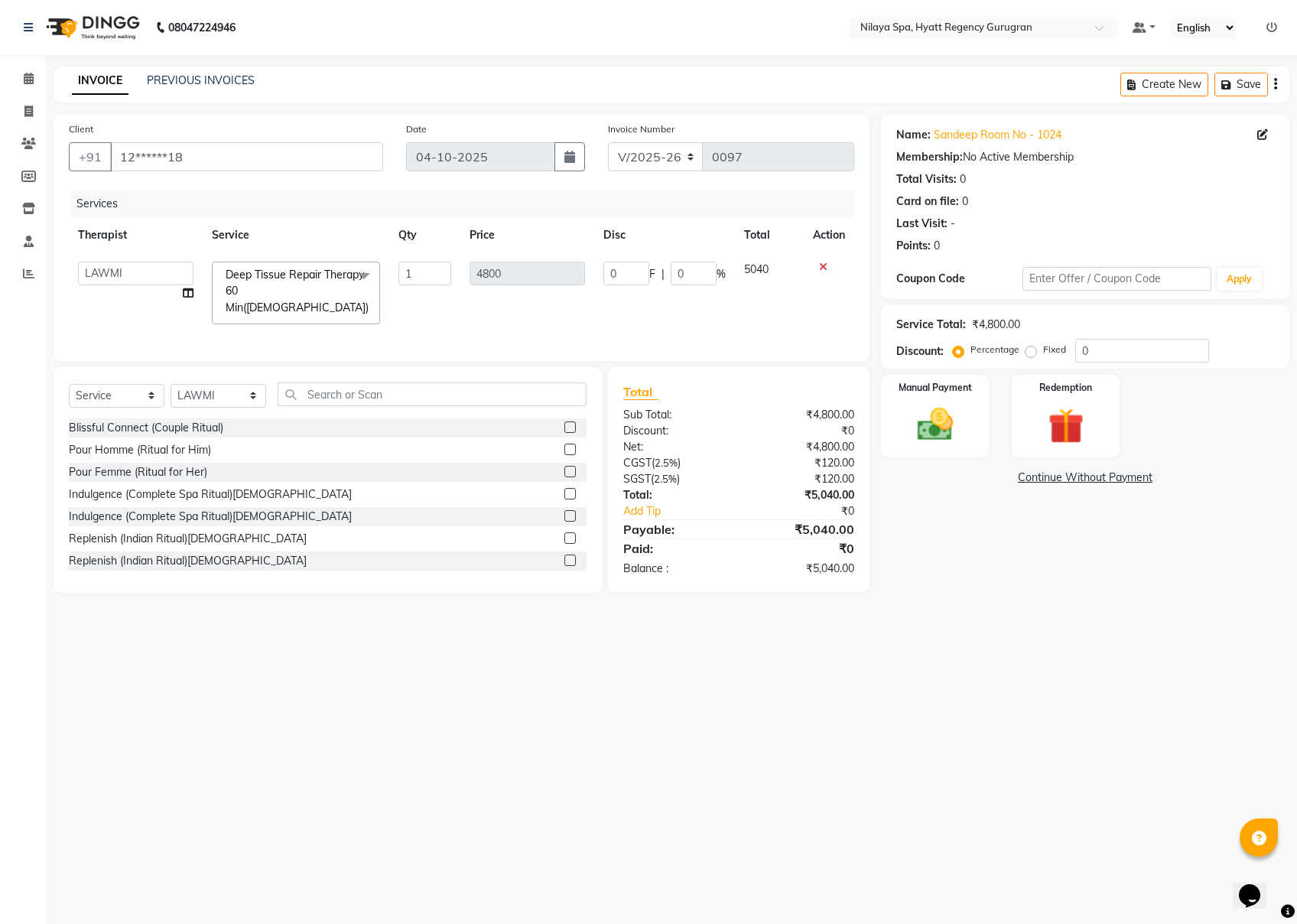
click at [371, 272] on span at bounding box center [364, 276] width 31 height 29
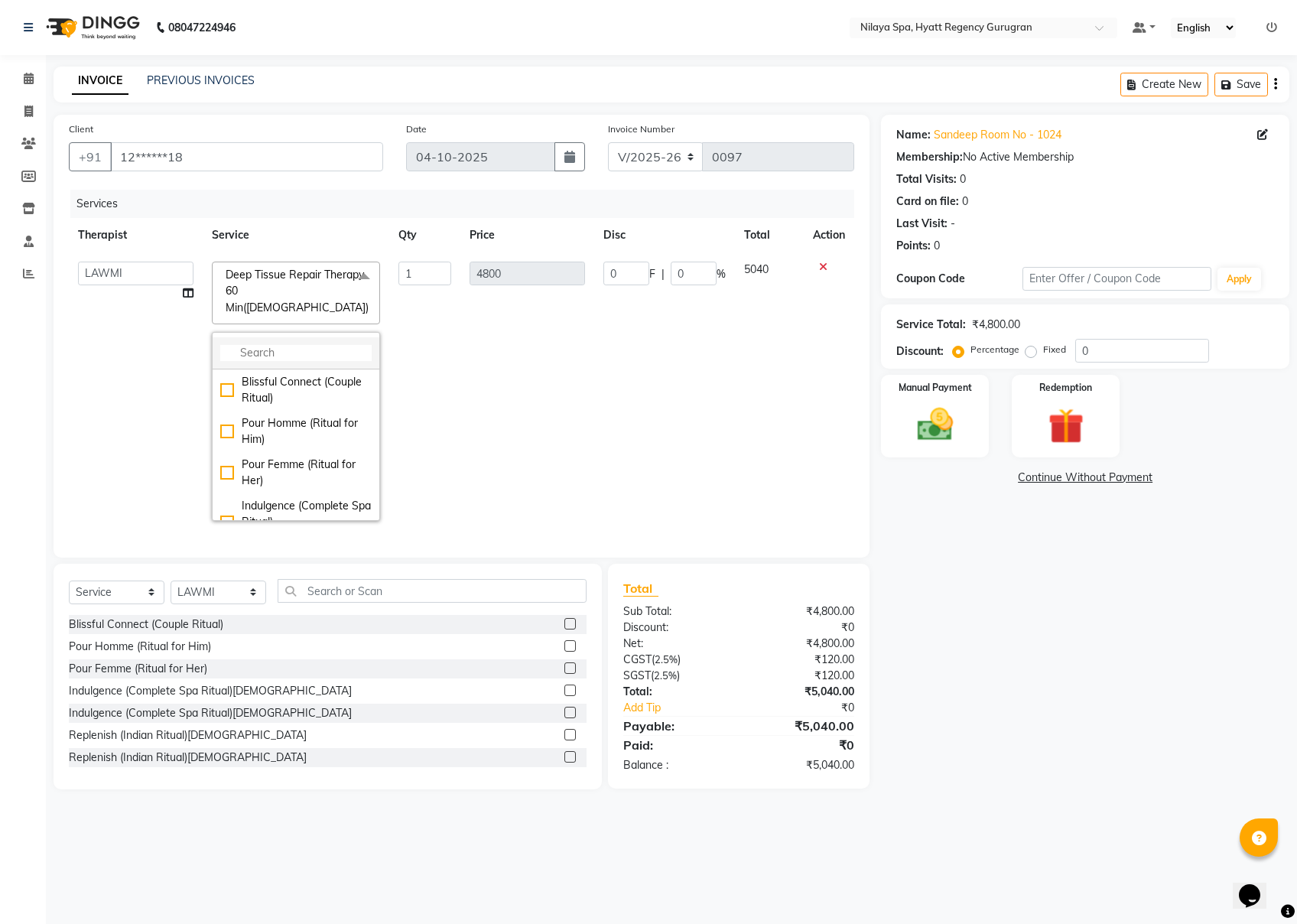
click at [274, 345] on input "multiselect-search" at bounding box center [295, 353] width 151 height 16
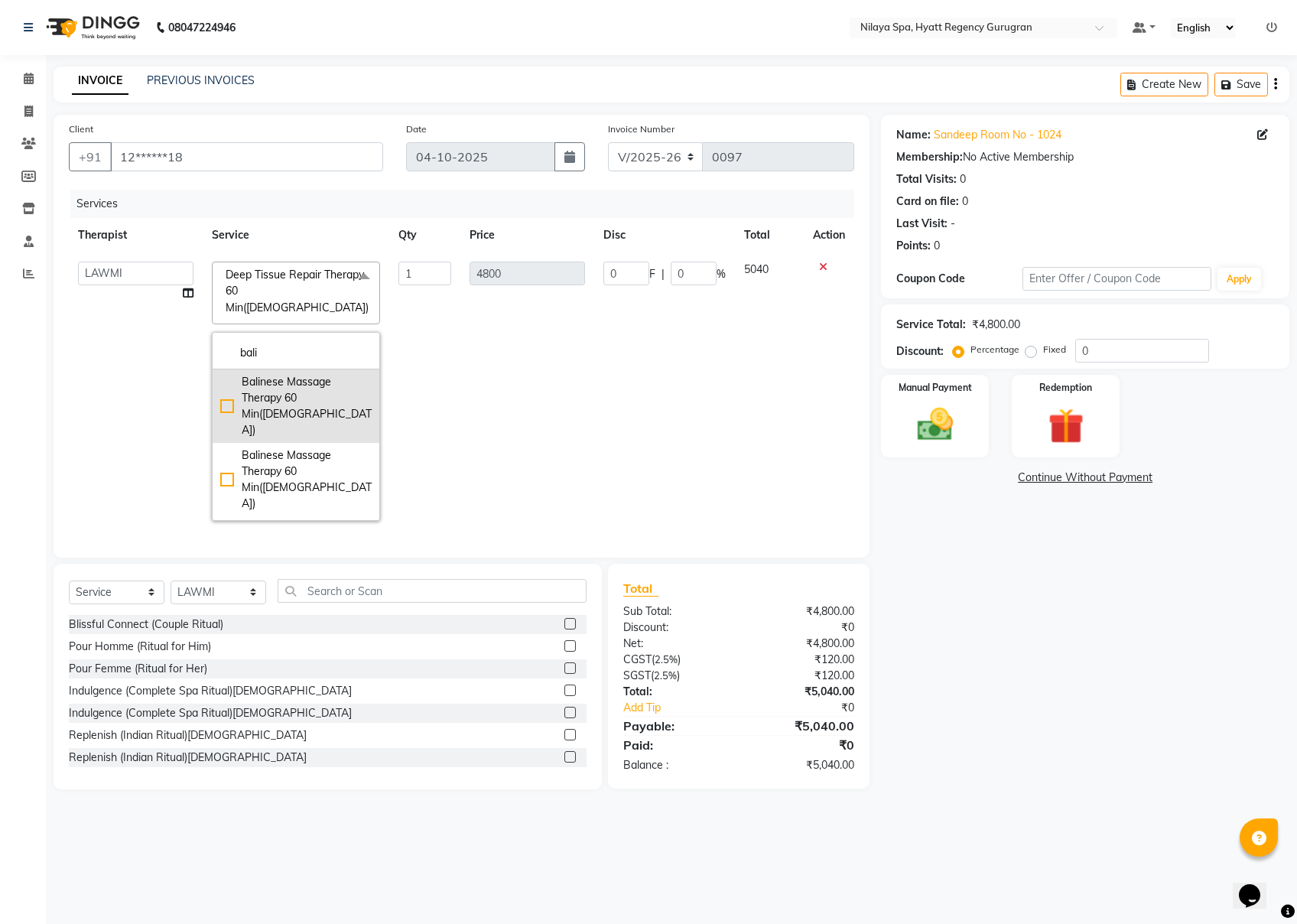
click at [225, 377] on div "Balinese Massage Therapy 60 Min([DEMOGRAPHIC_DATA])" at bounding box center [295, 406] width 151 height 64
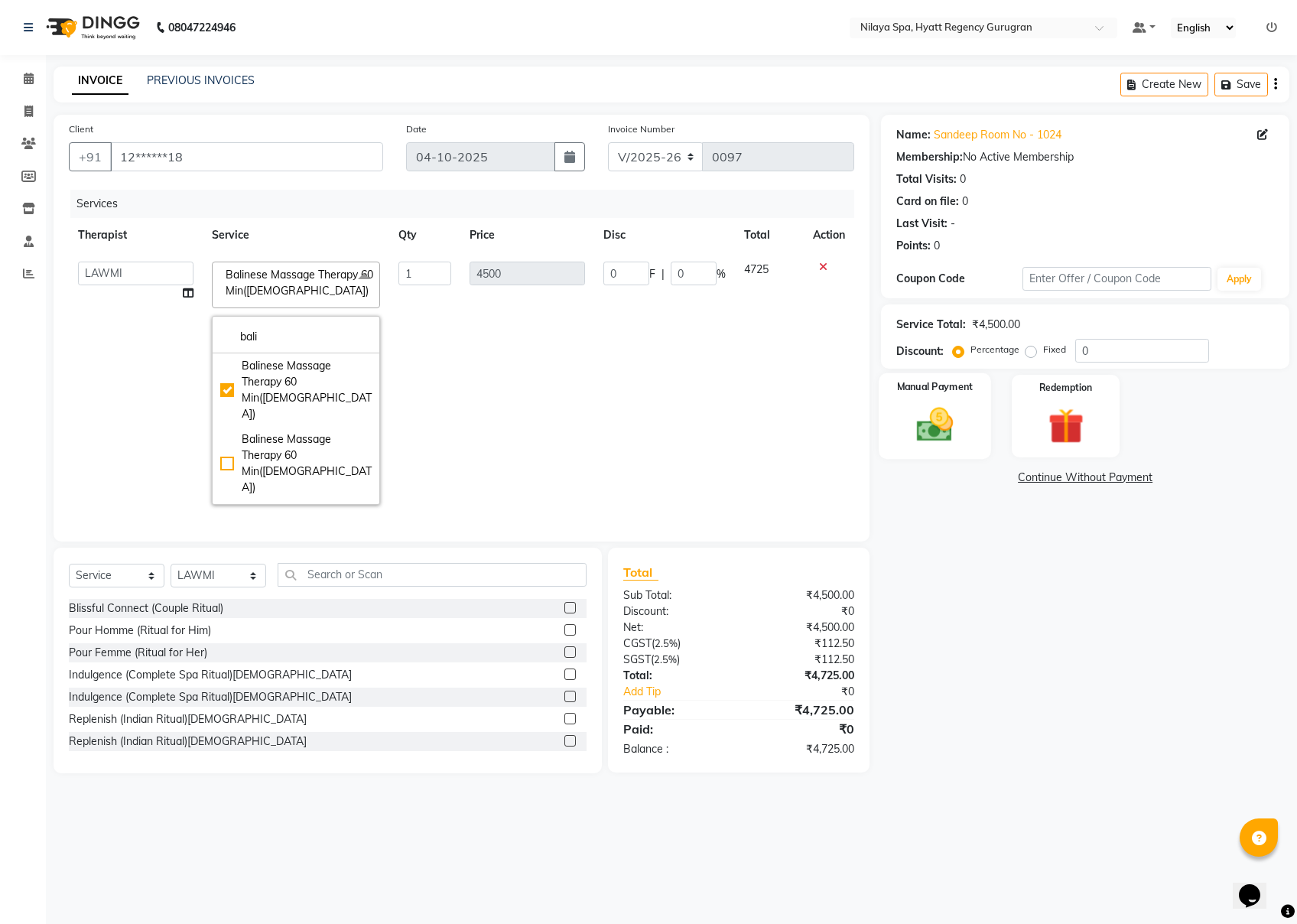
click at [961, 432] on img at bounding box center [935, 424] width 60 height 43
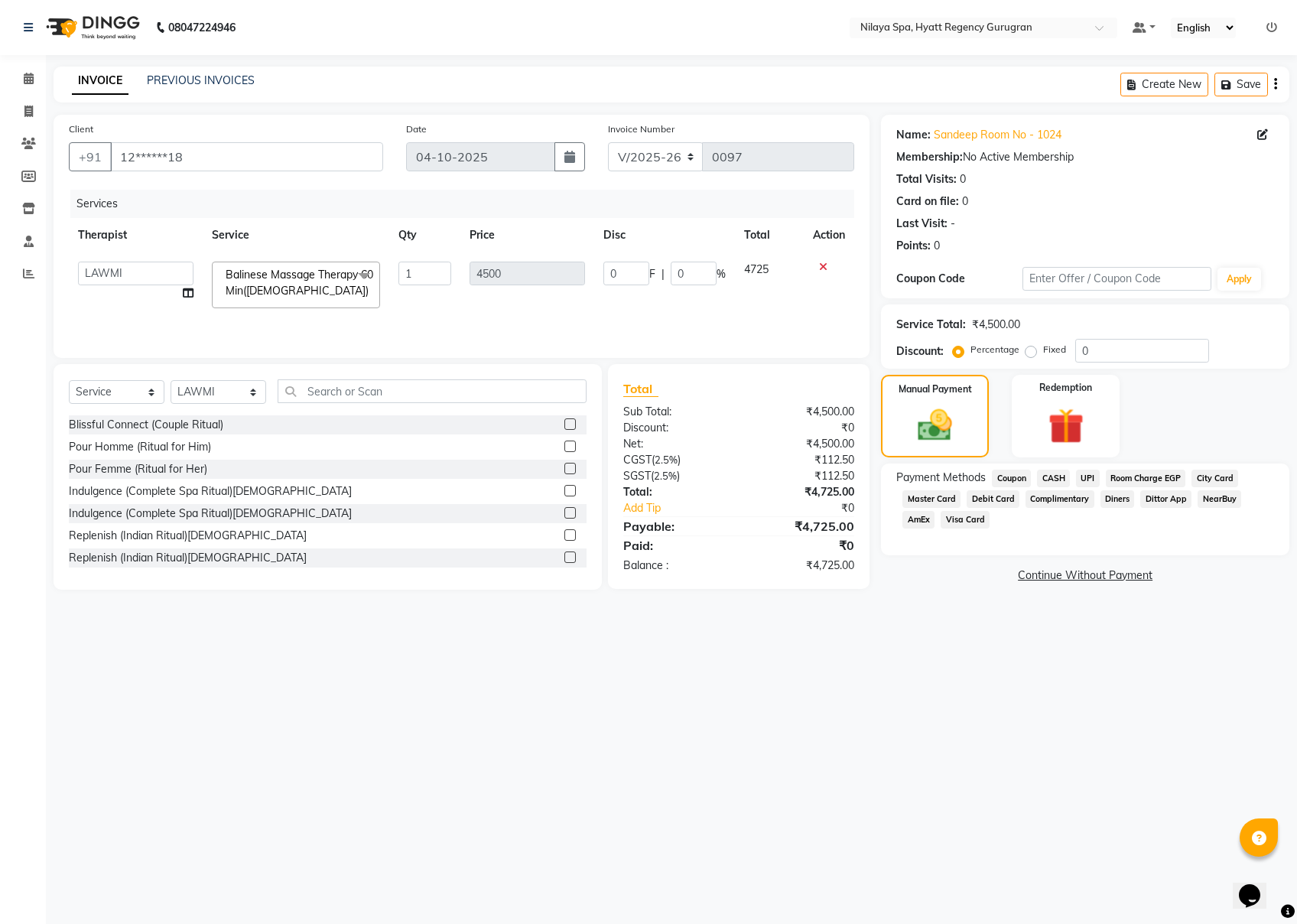
click at [961, 521] on span "Visa Card" at bounding box center [965, 520] width 49 height 18
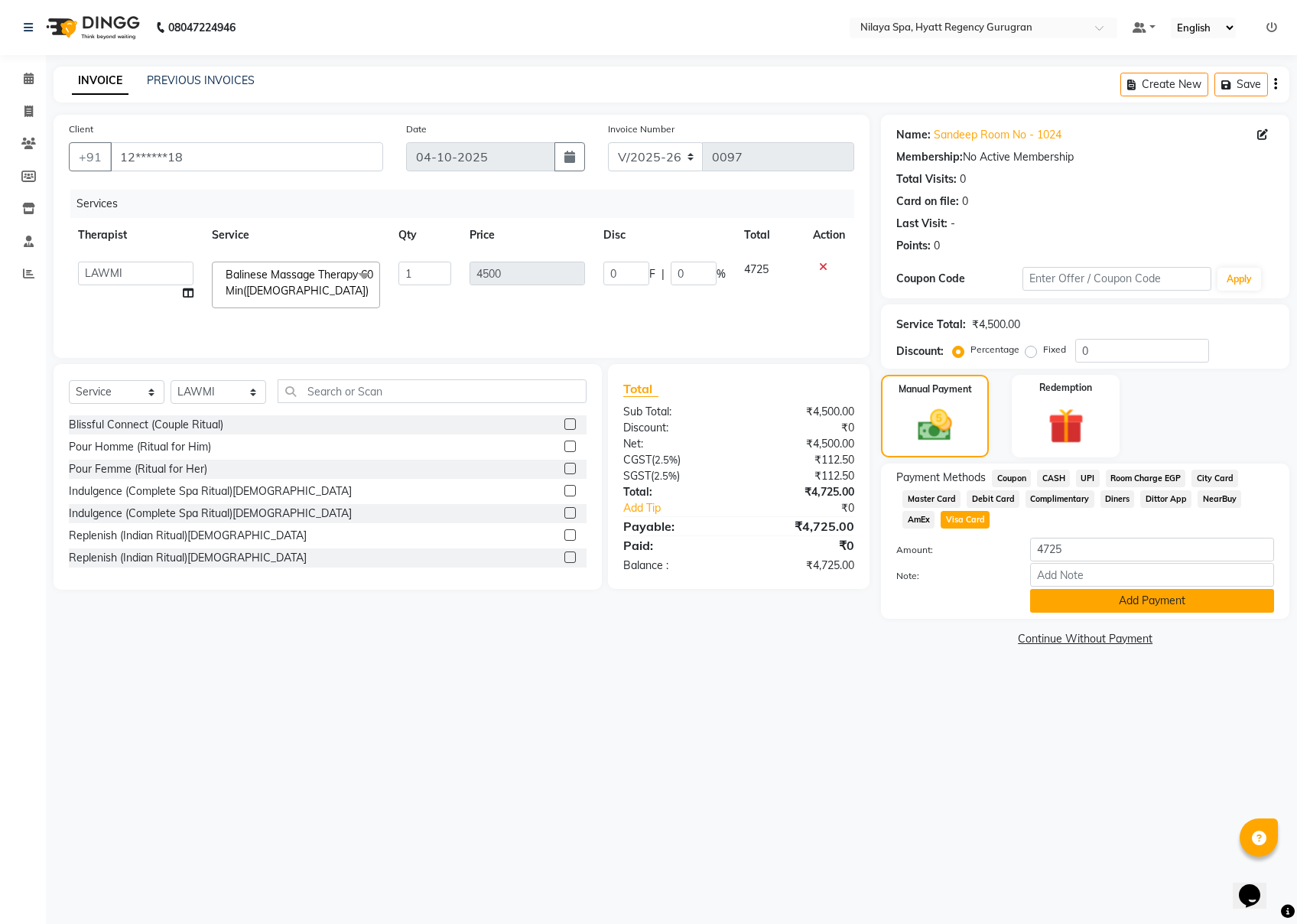
click at [972, 603] on button "Add Payment" at bounding box center [1152, 601] width 244 height 24
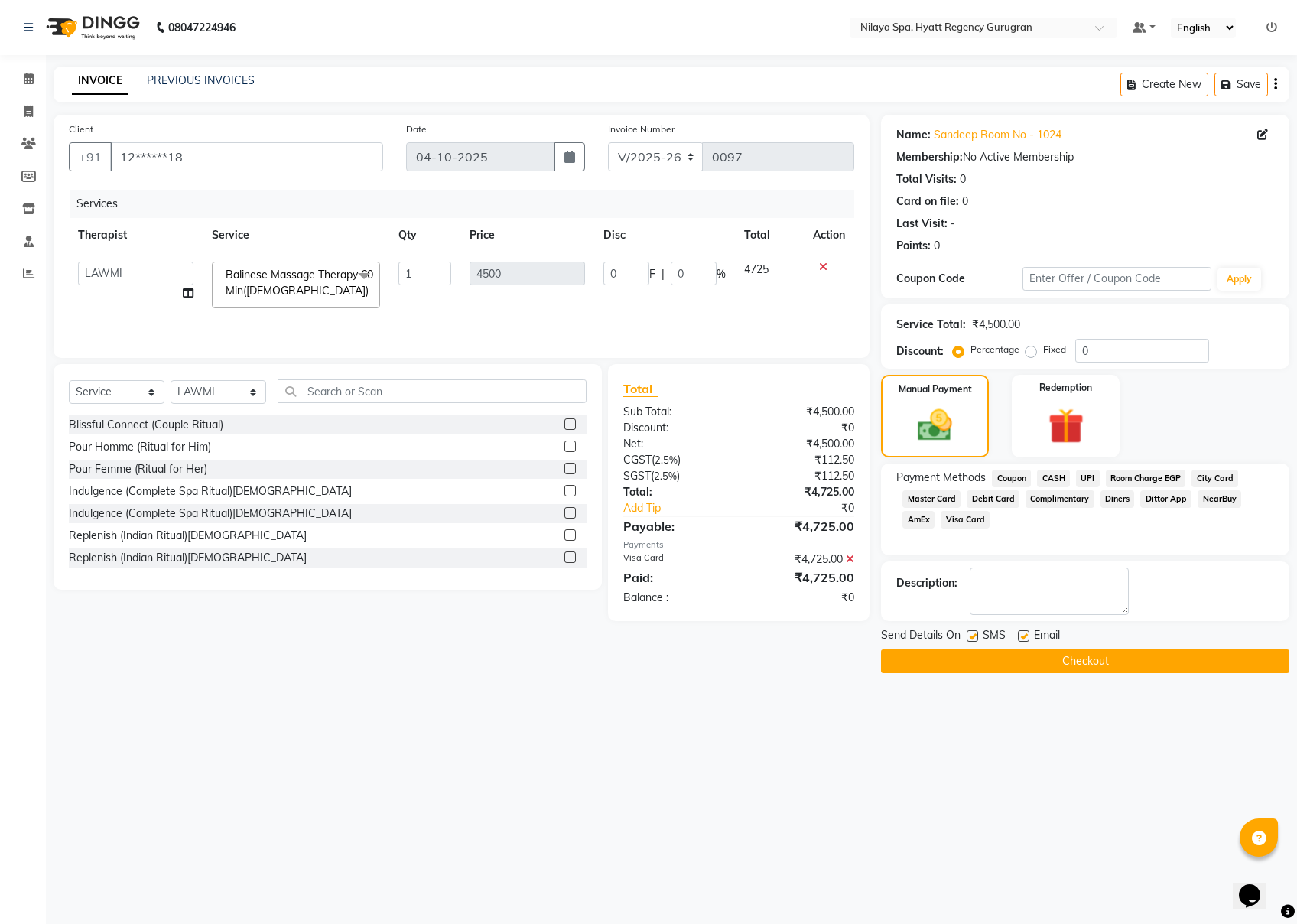
click at [972, 655] on button "Checkout" at bounding box center [1085, 661] width 409 height 24
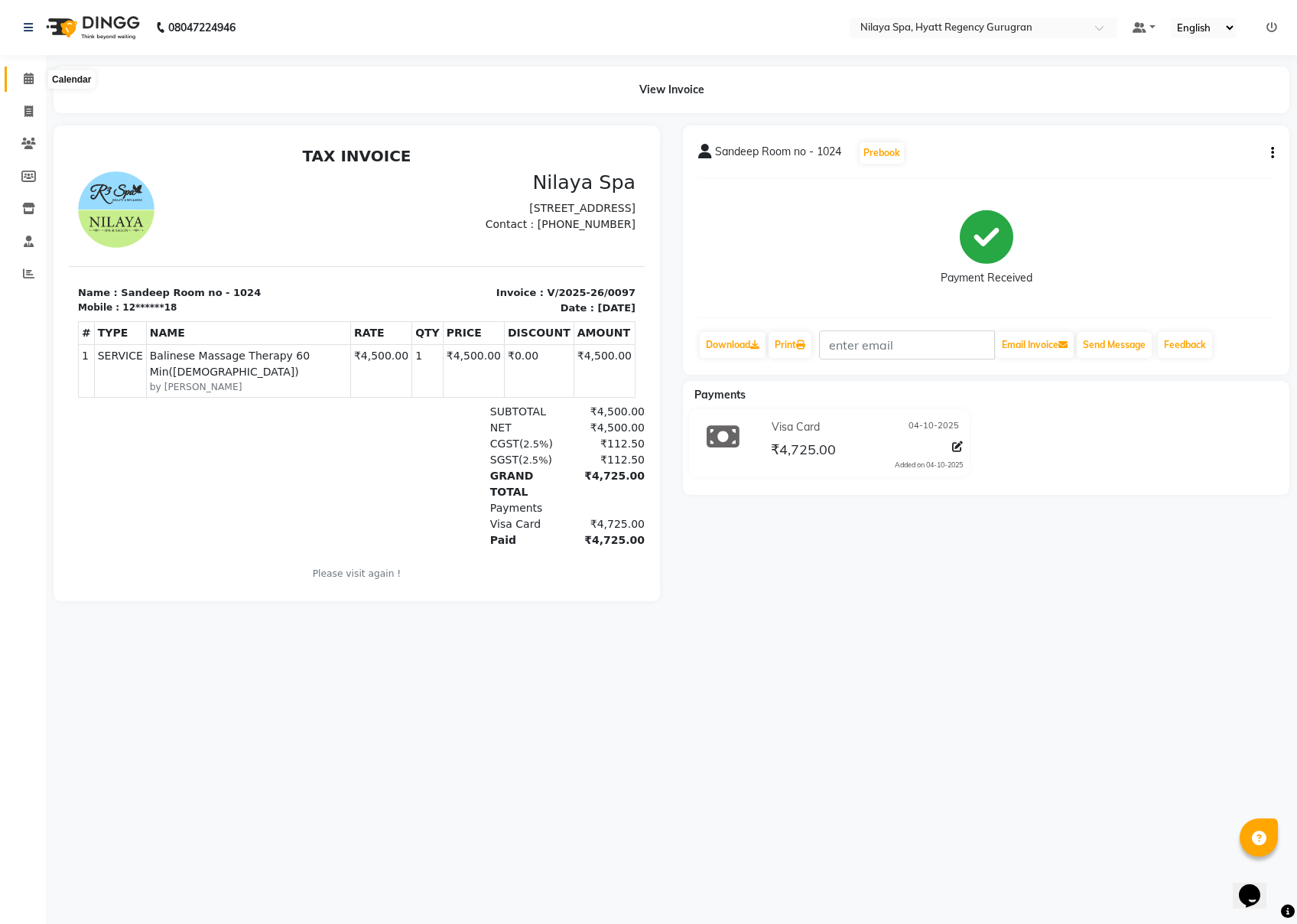
click at [20, 81] on span at bounding box center [28, 79] width 27 height 18
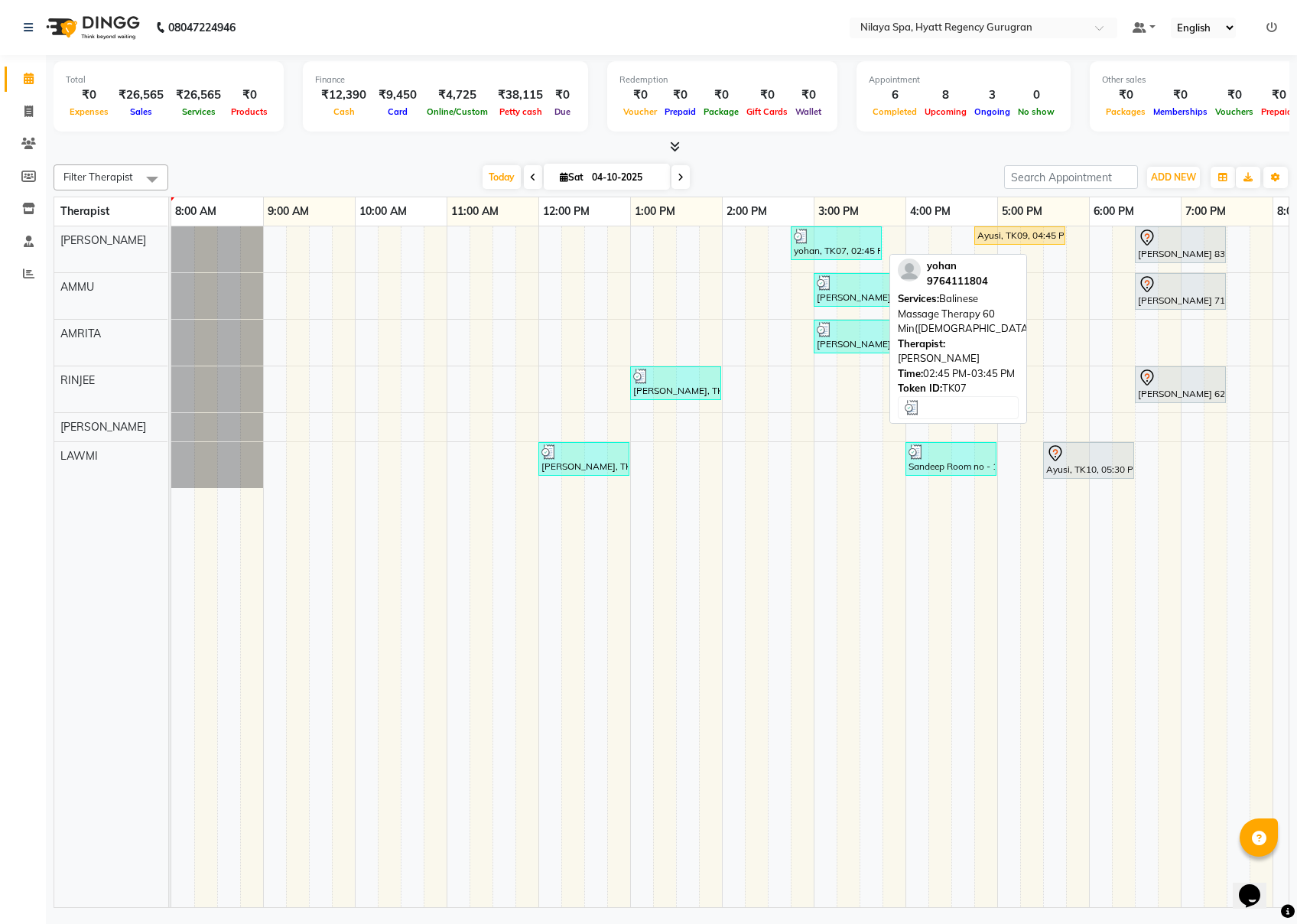
click at [834, 249] on div "yohan, TK07, 02:45 PM-03:45 PM, Balinese Massage Therapy 60 Min([DEMOGRAPHIC_DA…" at bounding box center [837, 243] width 88 height 29
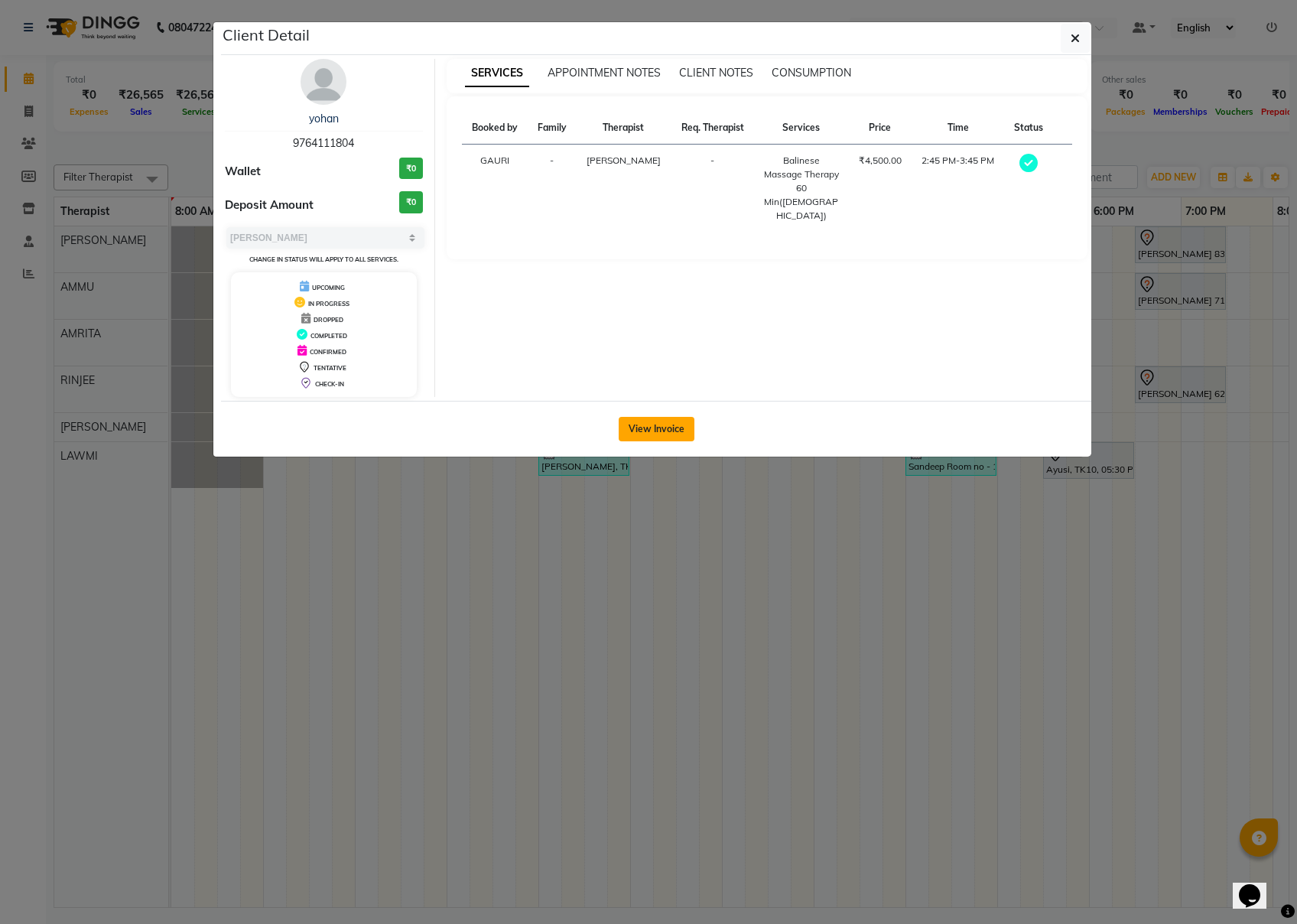
click at [631, 429] on button "View Invoice" at bounding box center [657, 429] width 76 height 24
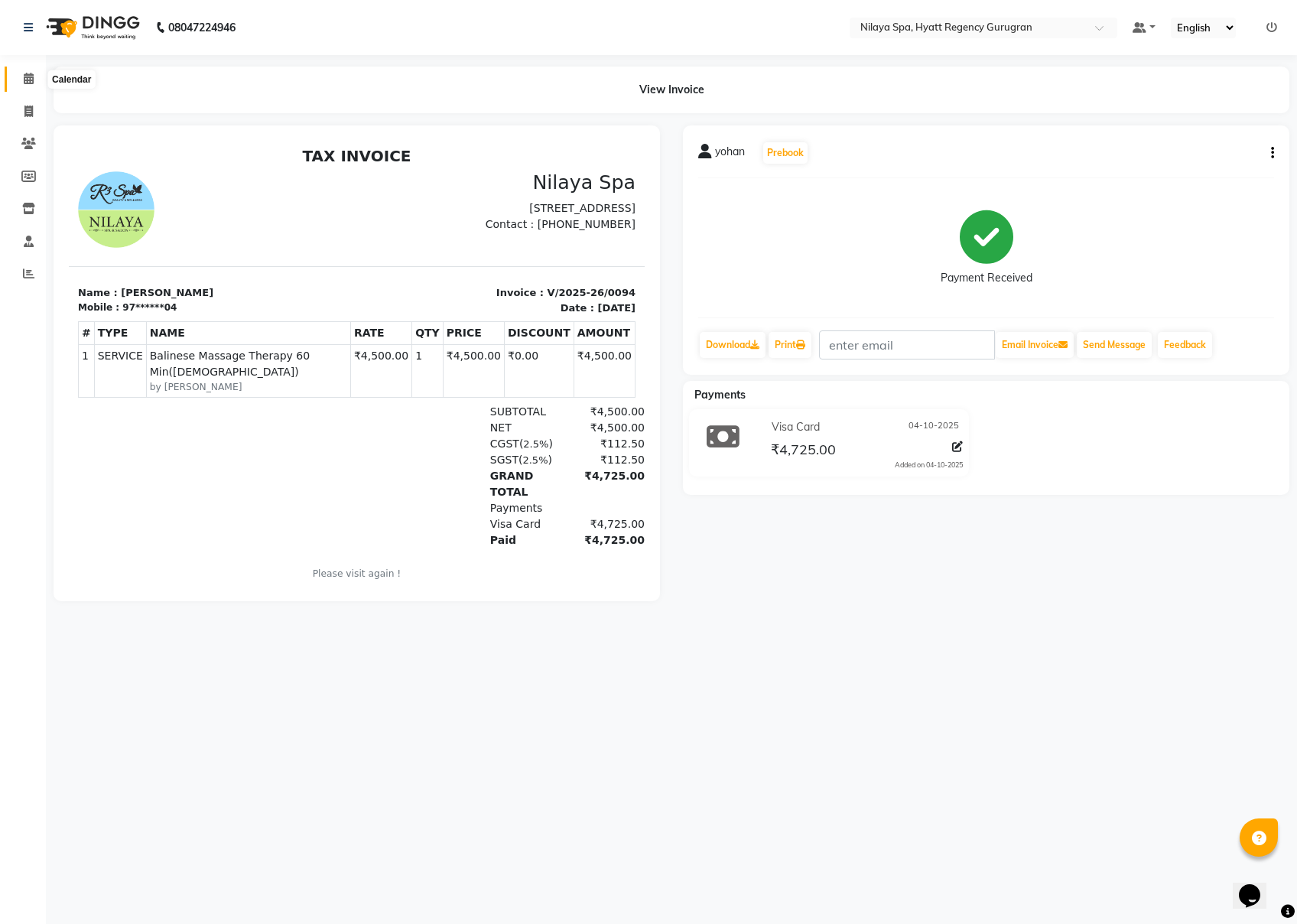
click at [23, 70] on span at bounding box center [28, 79] width 27 height 18
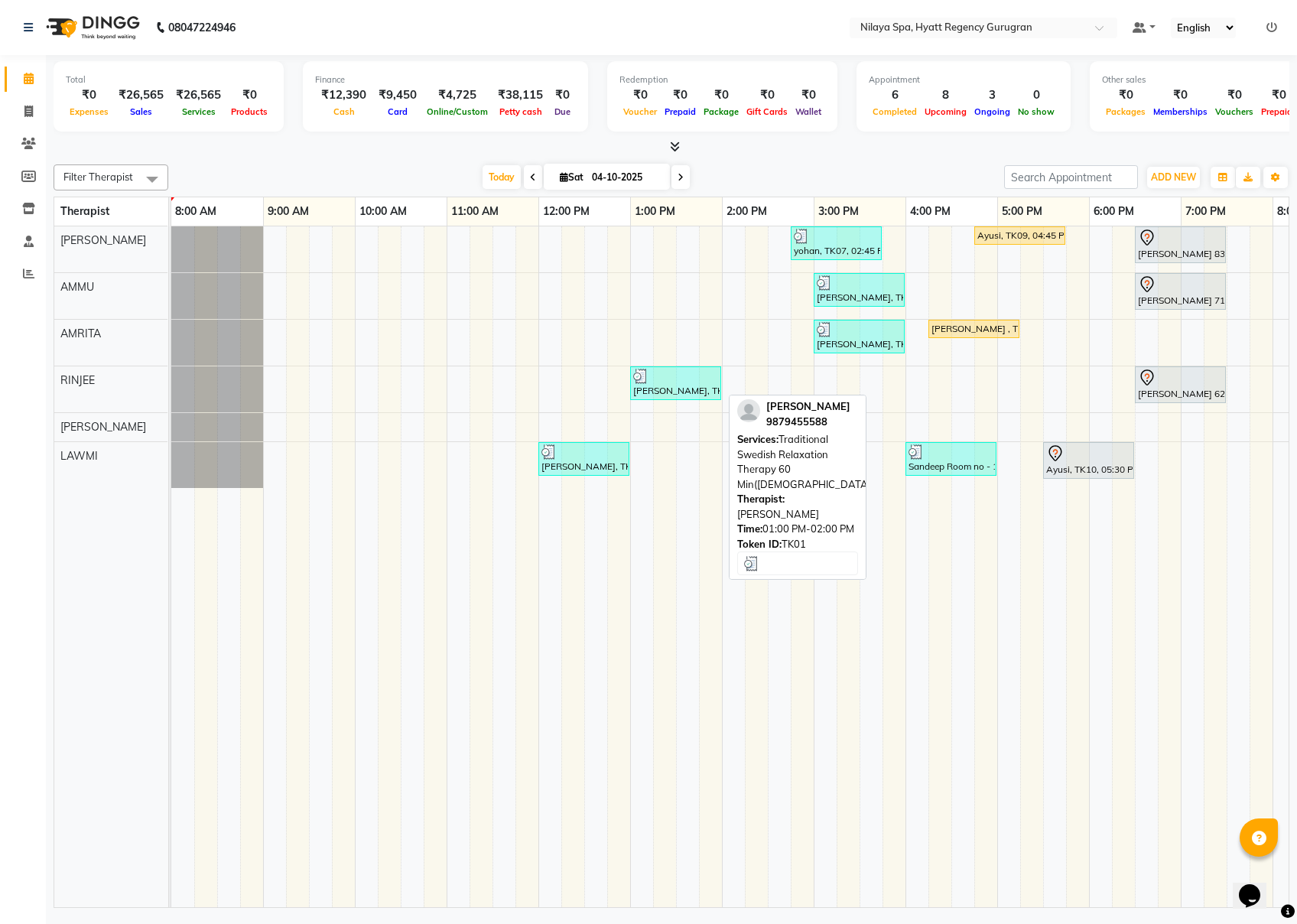
click at [675, 384] on div at bounding box center [675, 376] width 85 height 15
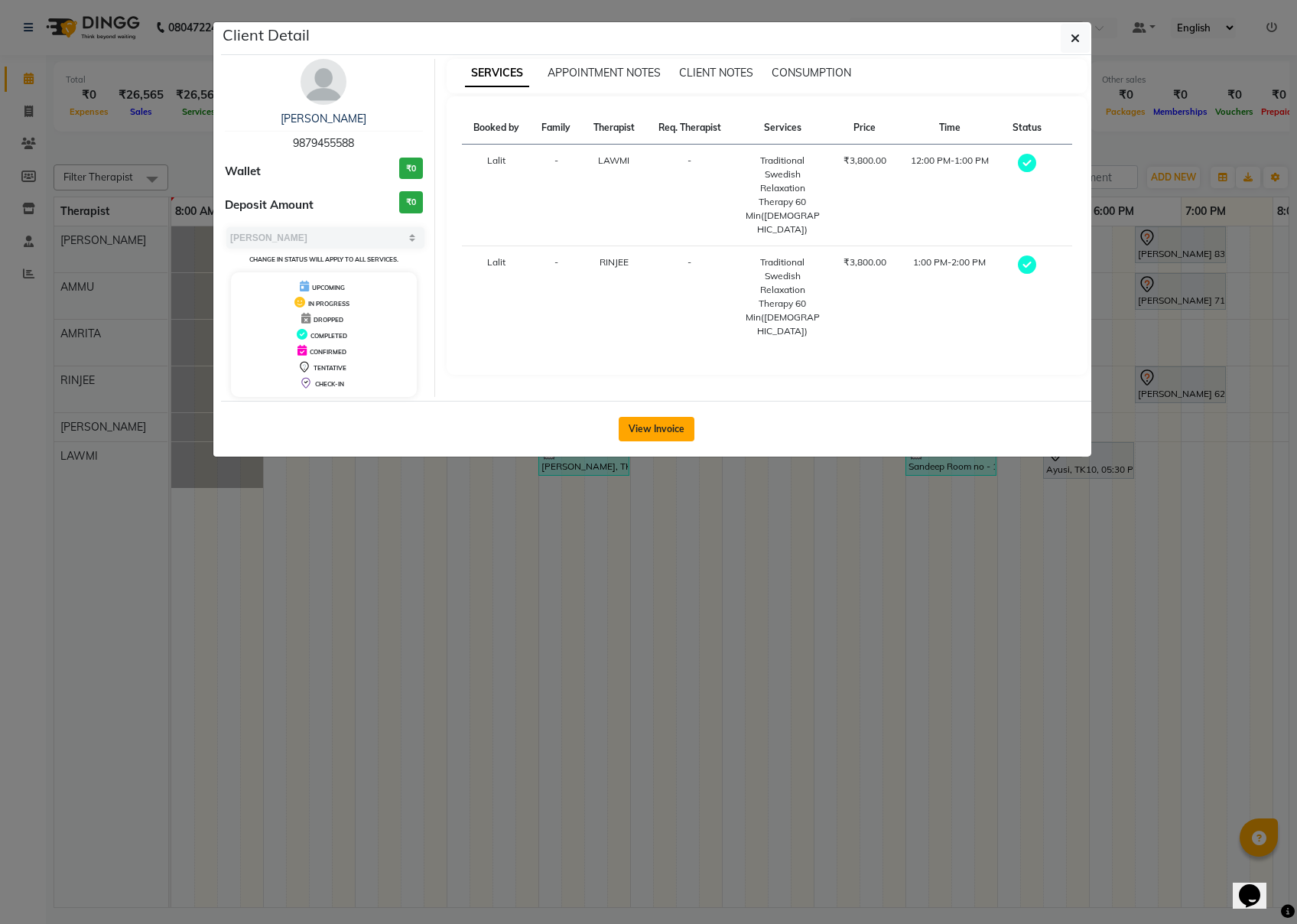
click at [653, 430] on button "View Invoice" at bounding box center [657, 429] width 76 height 24
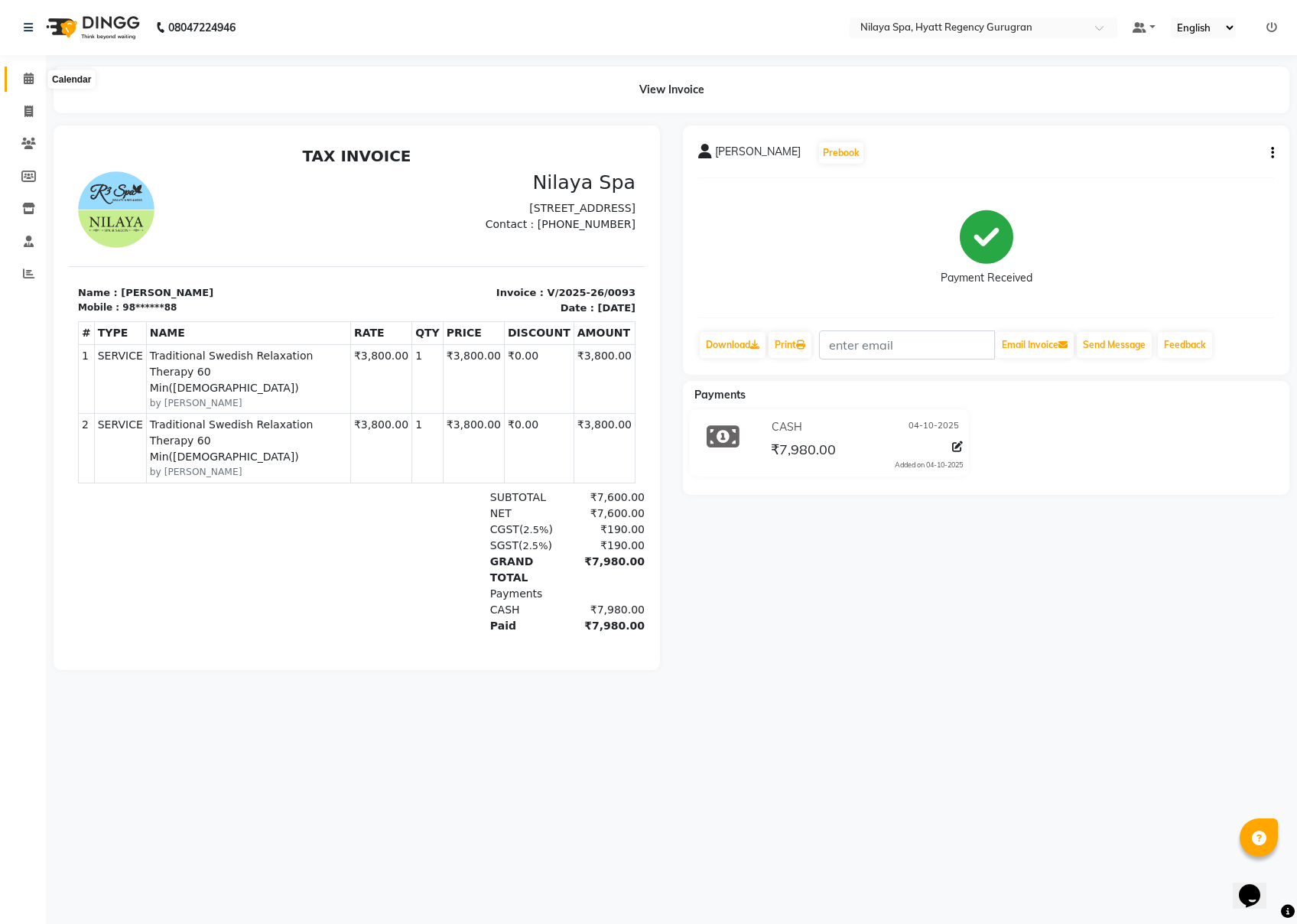
click at [28, 71] on span at bounding box center [28, 79] width 27 height 18
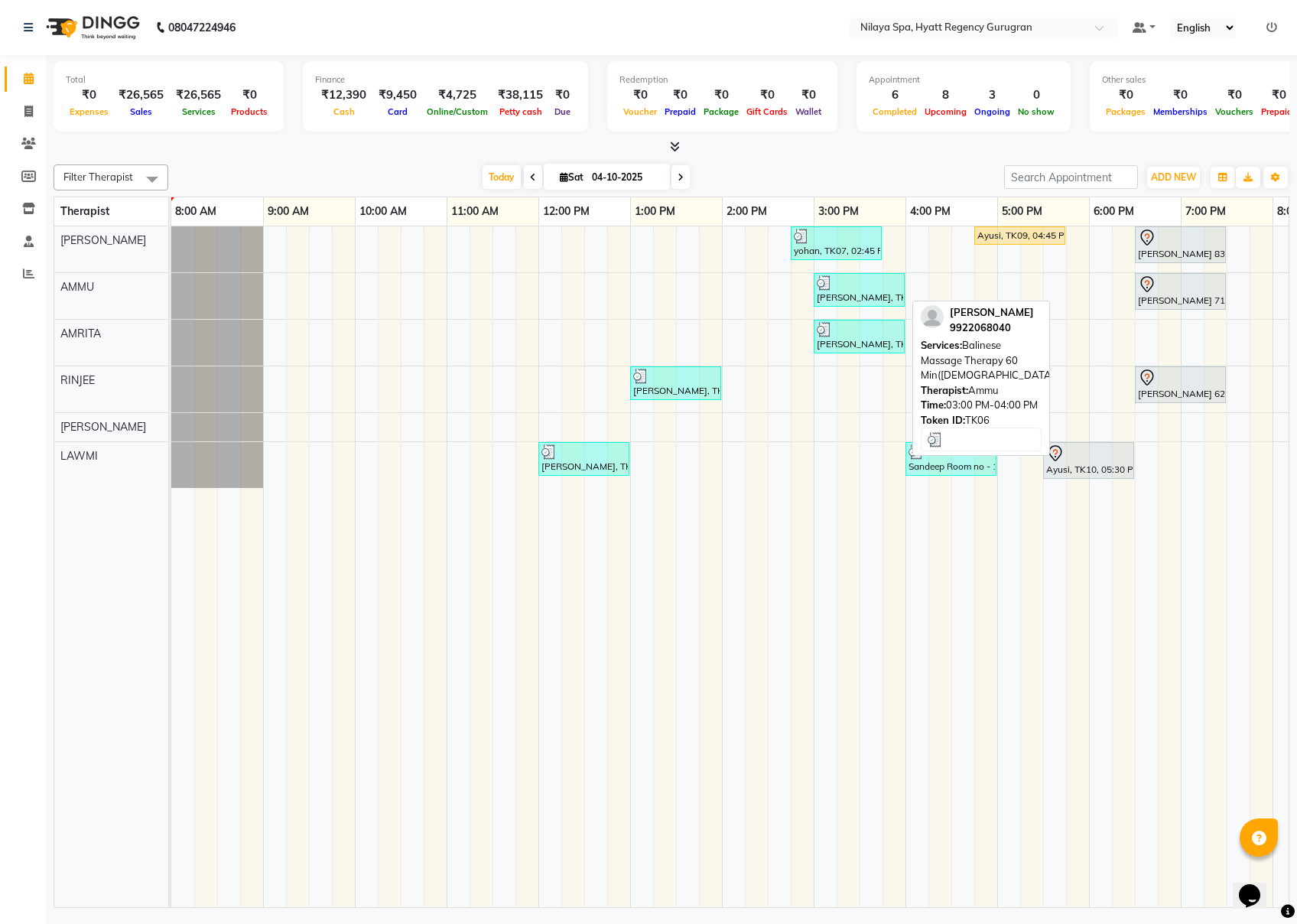
click at [866, 288] on div at bounding box center [859, 282] width 85 height 15
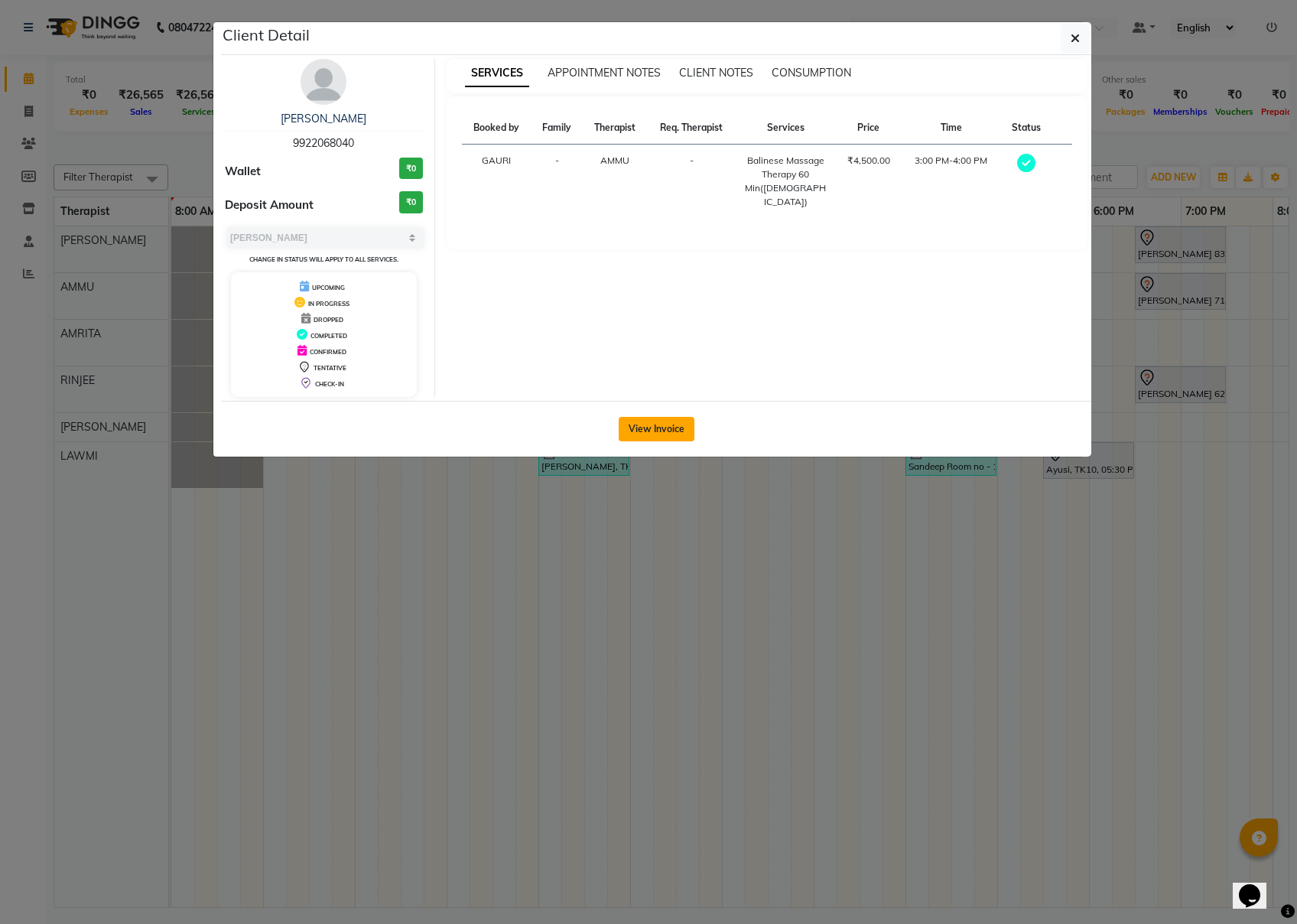
click at [671, 431] on button "View Invoice" at bounding box center [657, 429] width 76 height 24
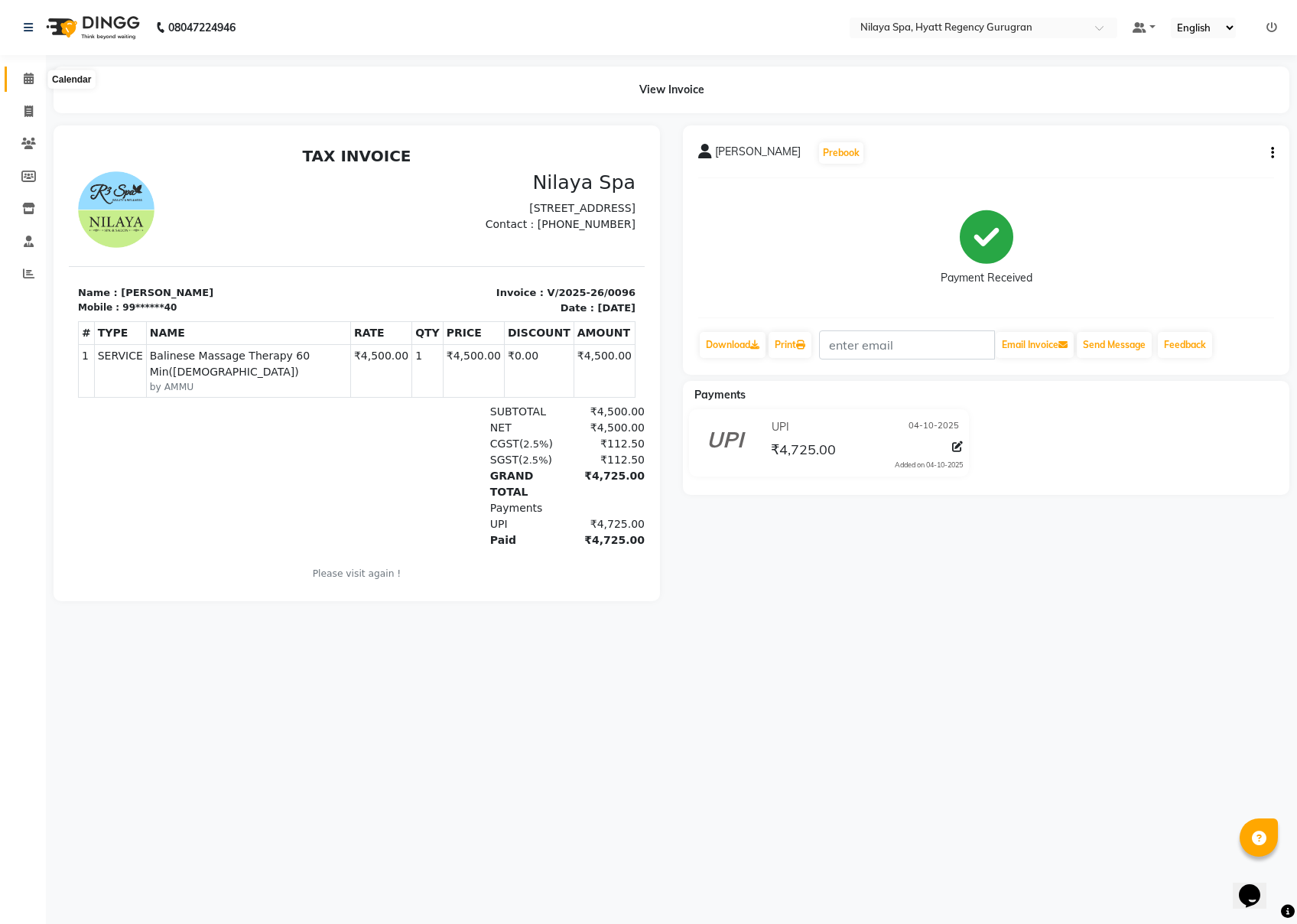
click at [31, 80] on icon at bounding box center [29, 78] width 10 height 11
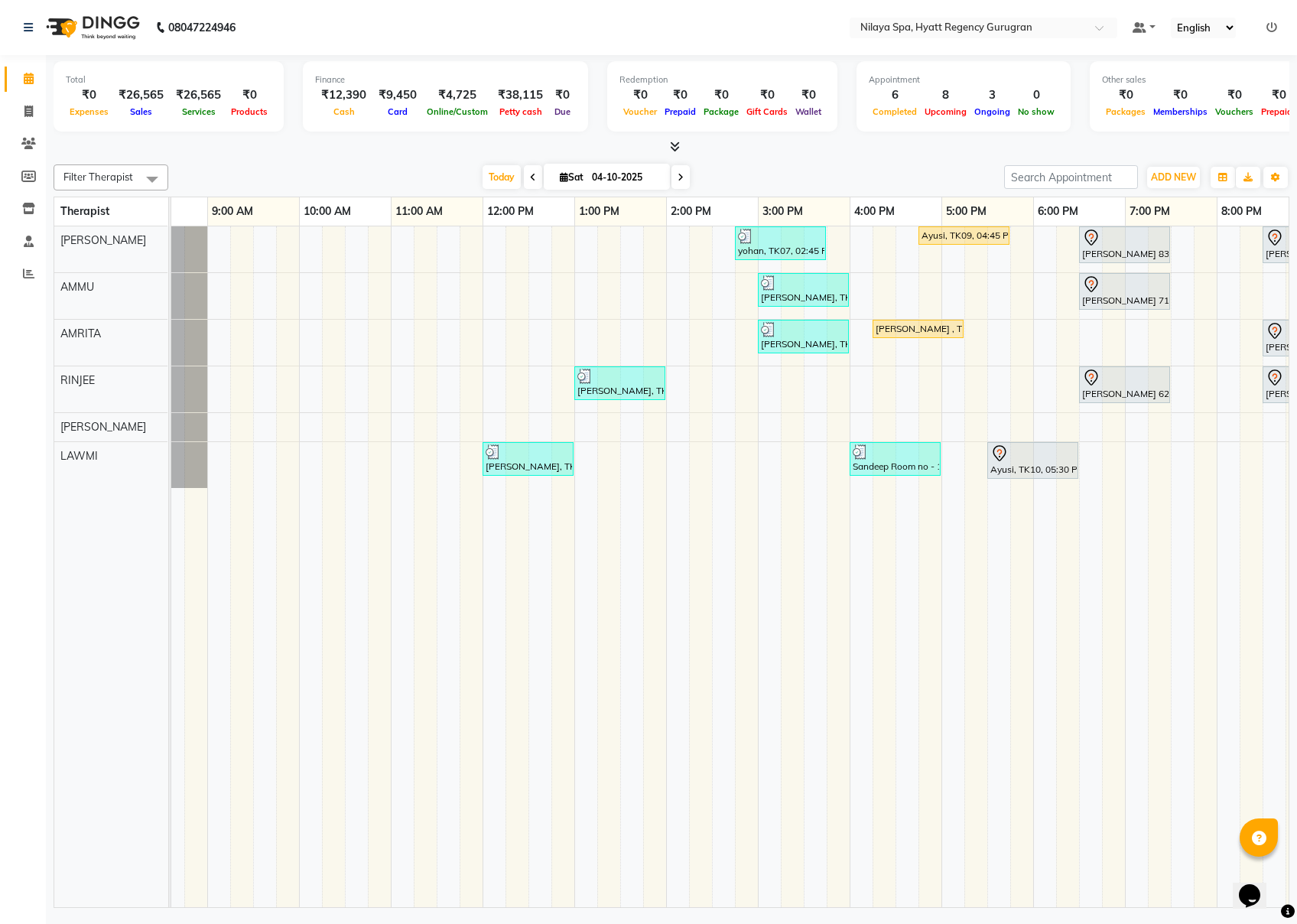
scroll to position [0, 83]
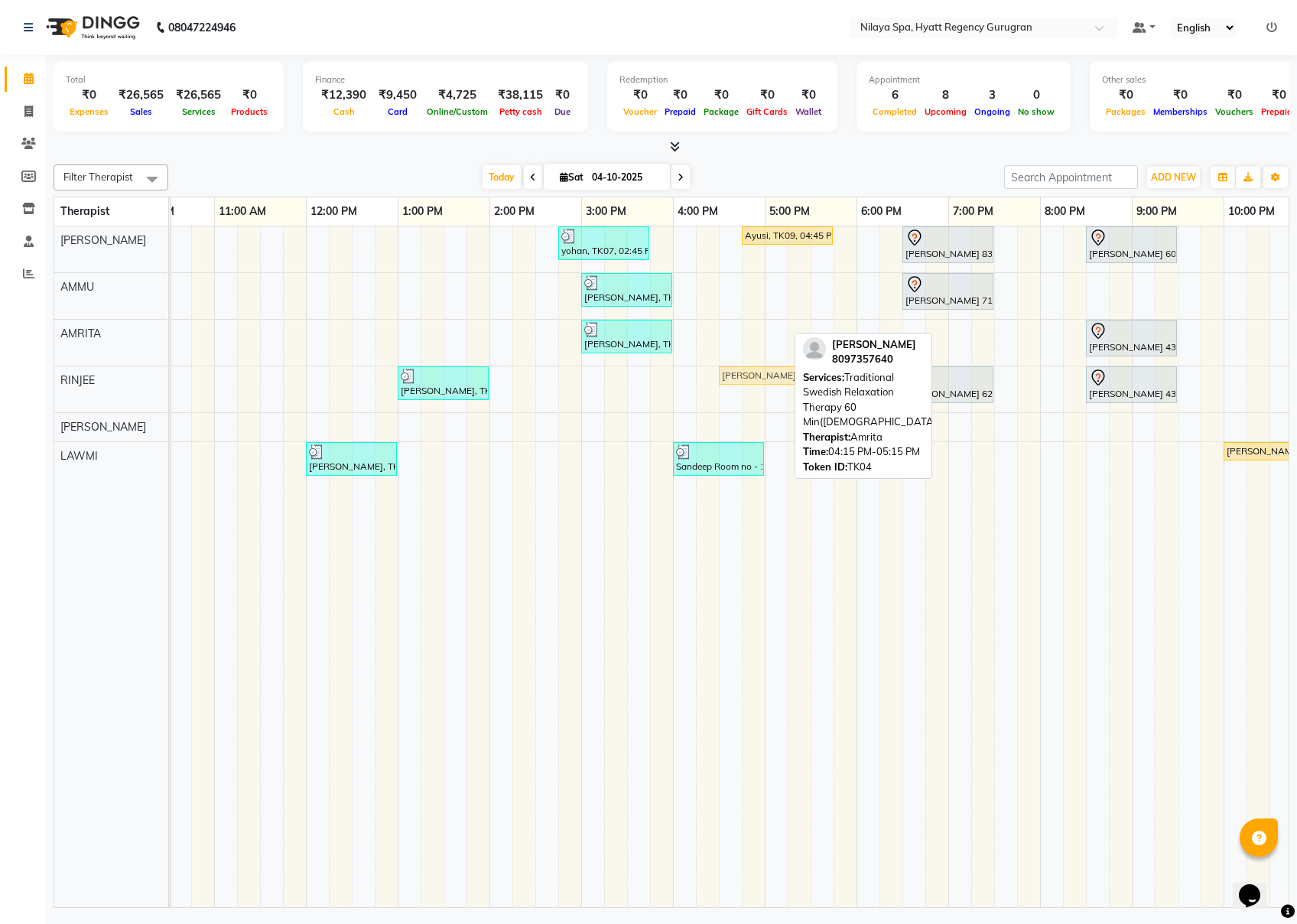
drag, startPoint x: 727, startPoint y: 326, endPoint x: 754, endPoint y: 404, distance: 82.7
click at [754, 404] on div "yohan, TK07, 02:45 PM-03:45 PM, Balinese Massage Therapy 60 Min([DEMOGRAPHIC_DA…" at bounding box center [673, 566] width 1469 height 681
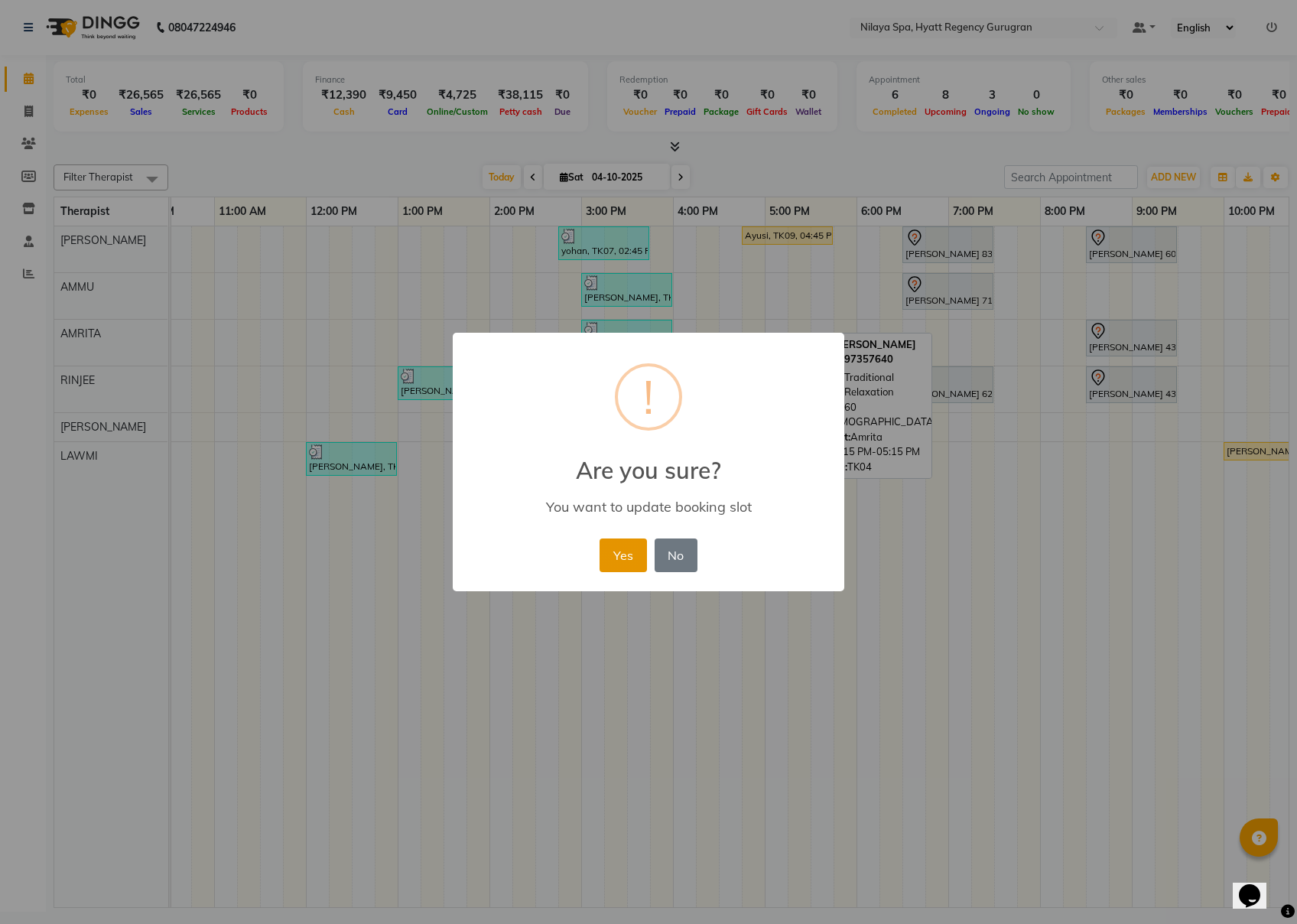
click at [616, 555] on button "Yes" at bounding box center [623, 556] width 47 height 34
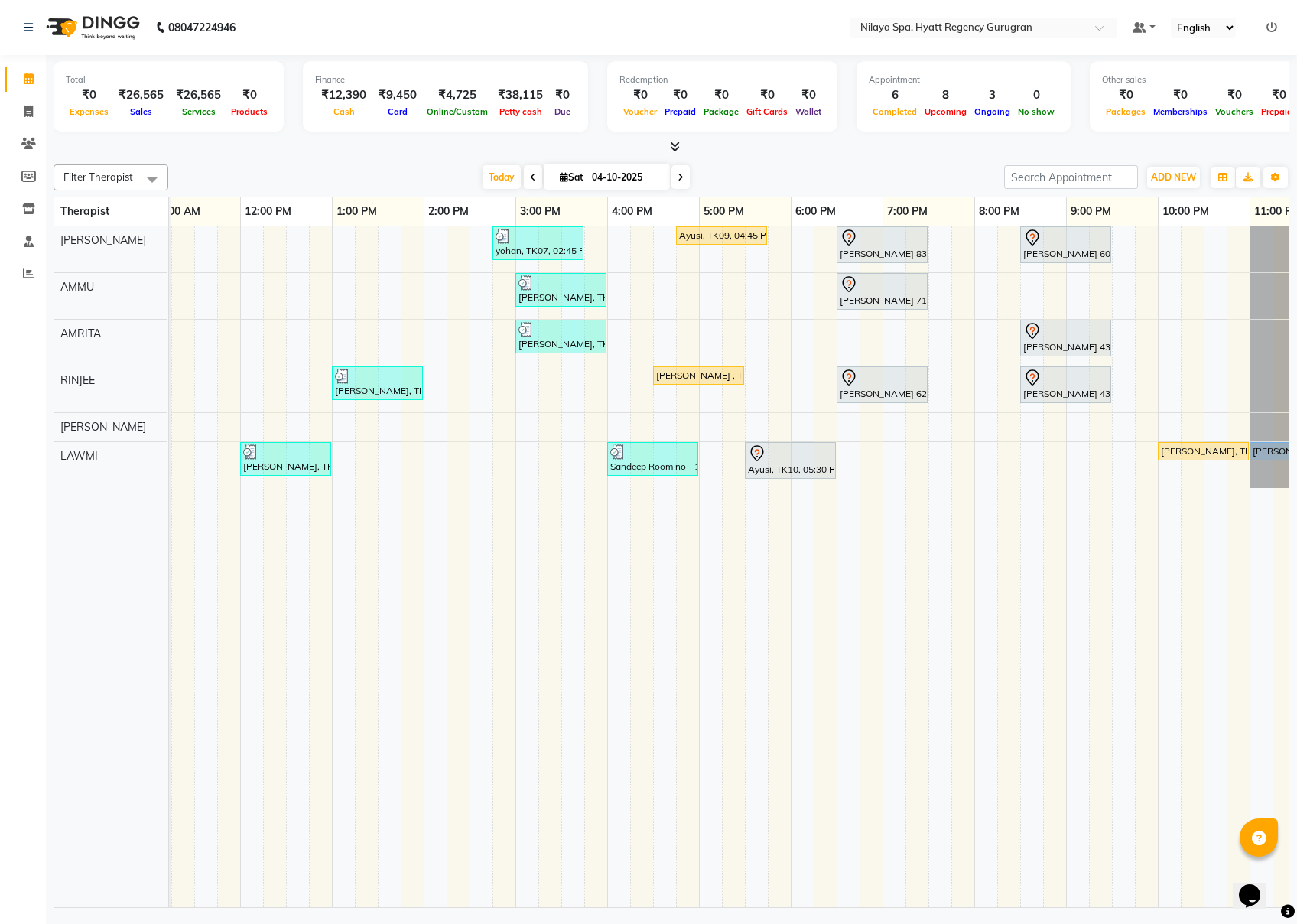
scroll to position [0, 328]
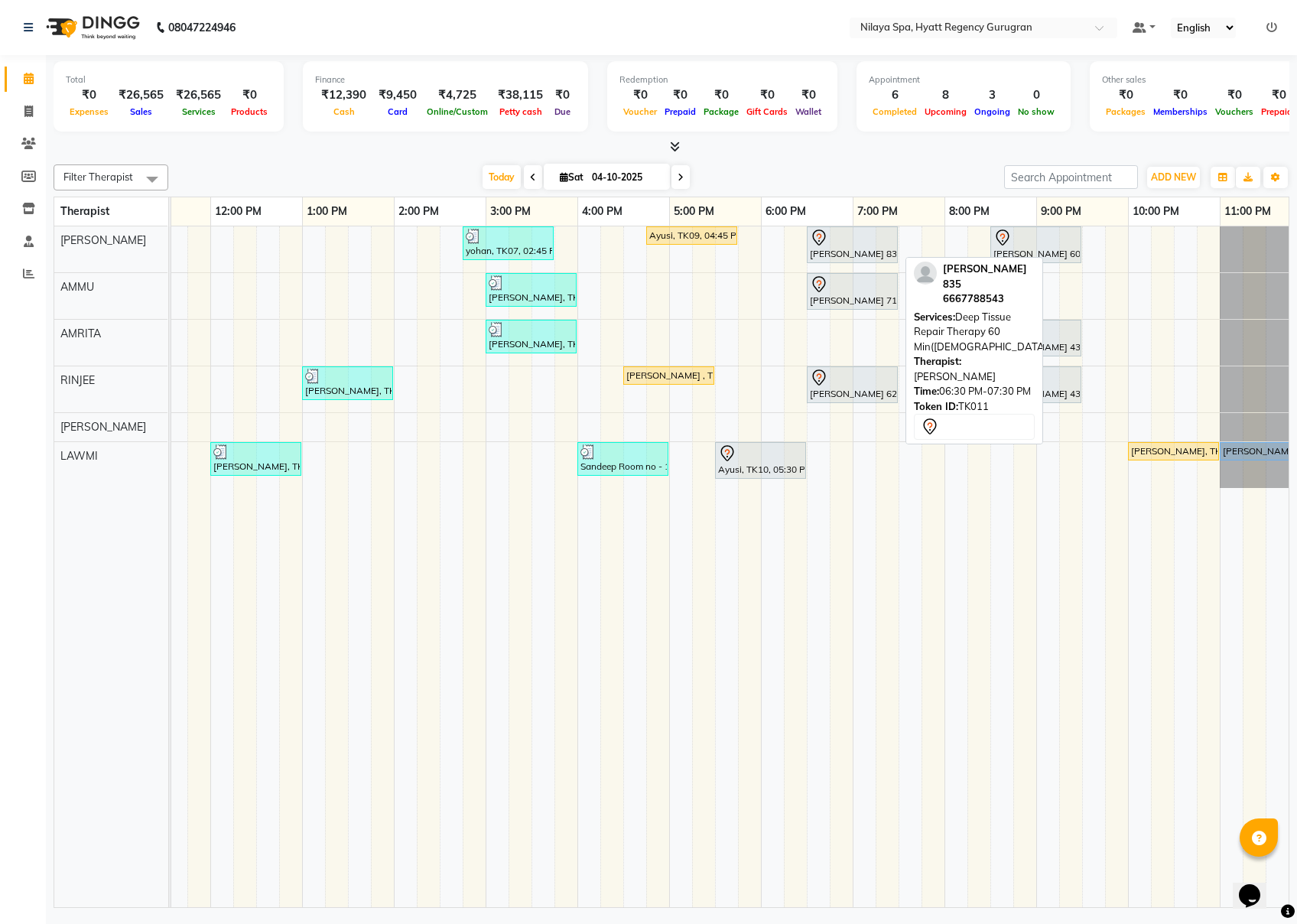
click at [848, 251] on div "[PERSON_NAME] 835, TK11, 06:30 PM-07:30 PM, Deep Tissue Repair Therapy 60 Min([…" at bounding box center [853, 245] width 88 height 32
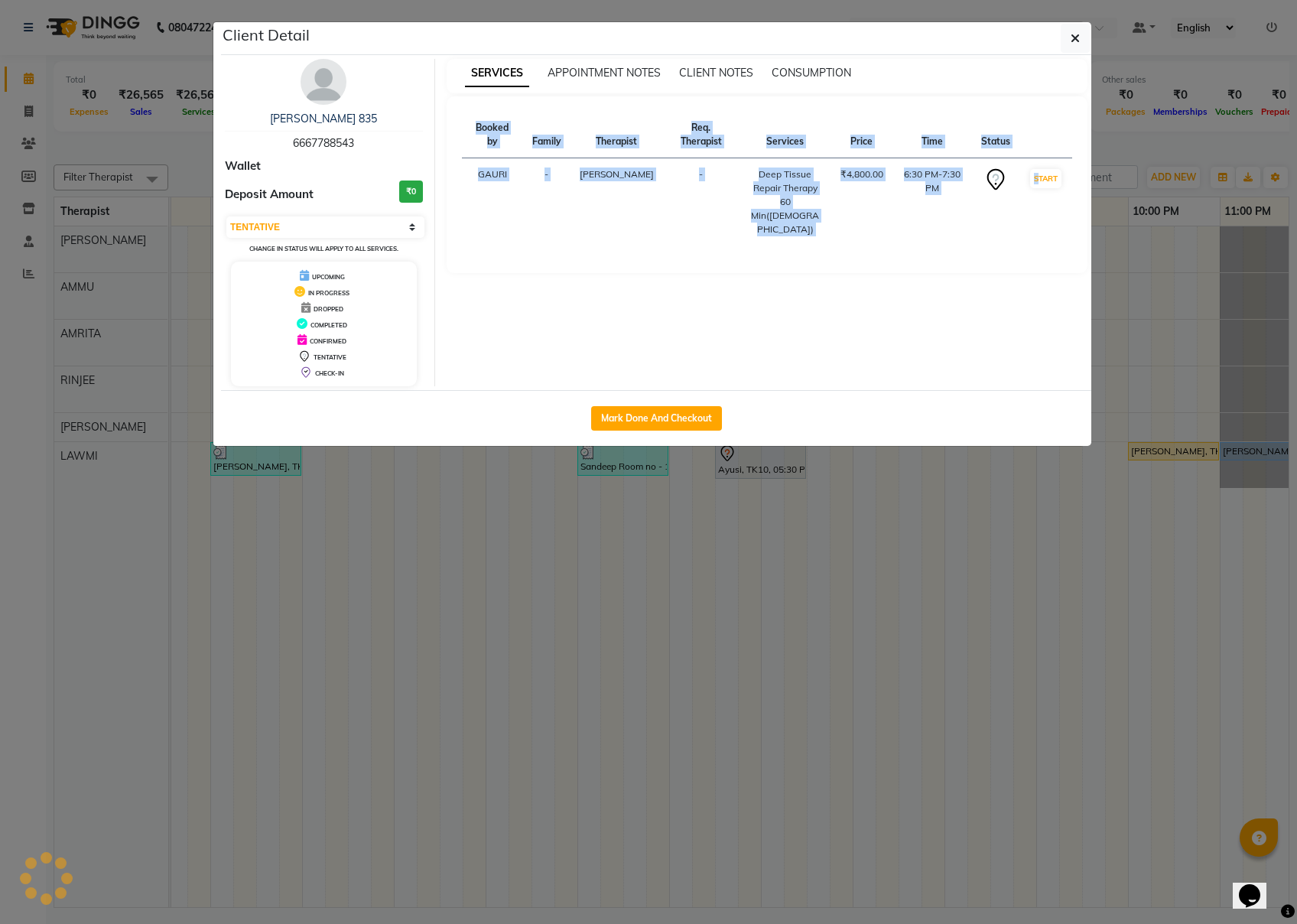
click at [848, 251] on div "SERVICES APPOINTMENT NOTES CLIENT NOTES CONSUMPTION Booked by Family Therapist …" at bounding box center [767, 222] width 665 height 327
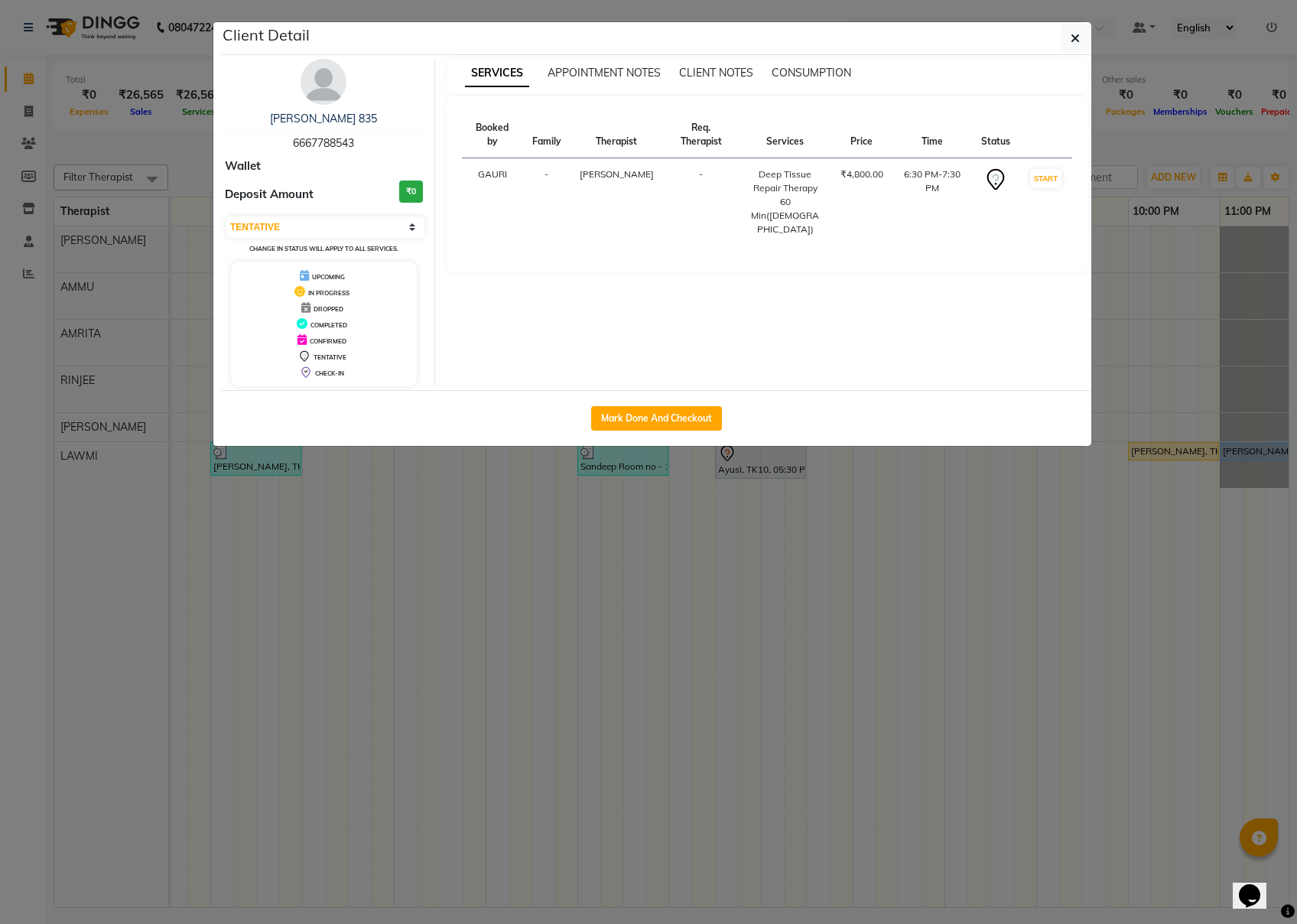
click at [873, 692] on ngb-modal-window "Client Detail [PERSON_NAME] 835 6667788543 Wallet Deposit Amount ₹0 Select IN S…" at bounding box center [648, 462] width 1297 height 924
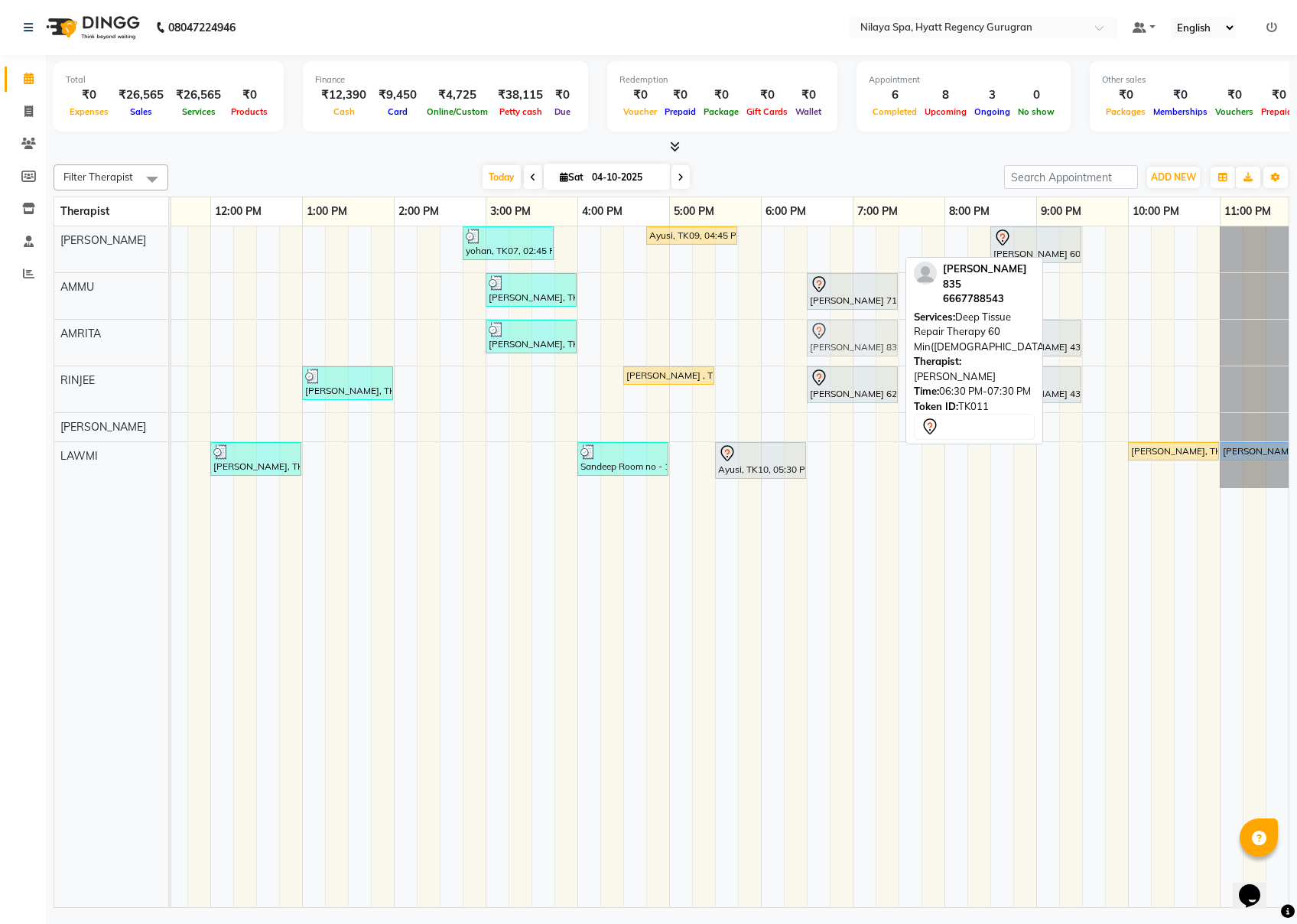
drag, startPoint x: 864, startPoint y: 243, endPoint x: 866, endPoint y: 326, distance: 83.4
click at [866, 326] on tbody "yohan, TK07, 02:45 PM-03:45 PM, Balinese Massage Therapy 60 Min([DEMOGRAPHIC_DA…" at bounding box center [577, 357] width 1469 height 262
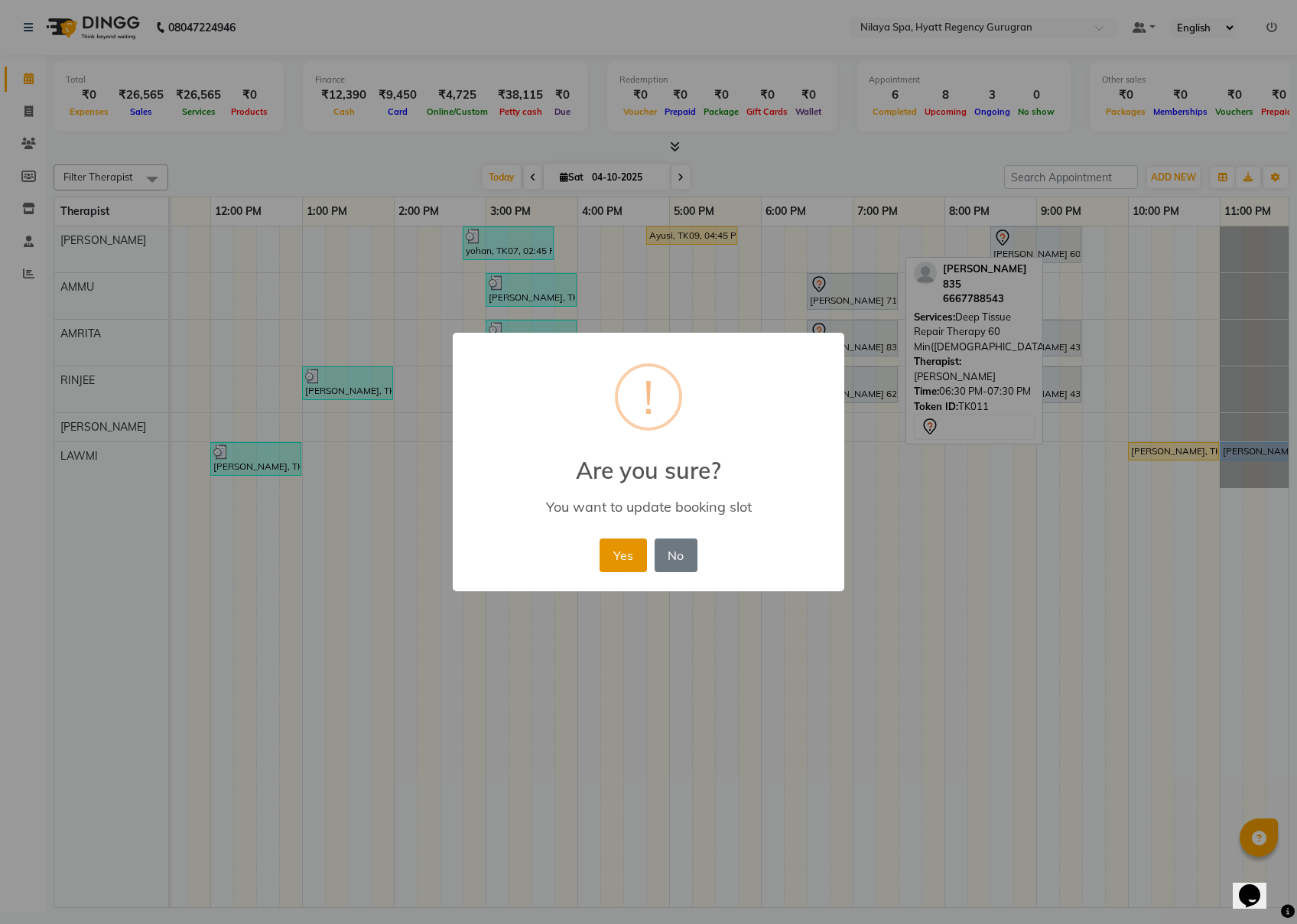
click at [630, 551] on button "Yes" at bounding box center [623, 556] width 47 height 34
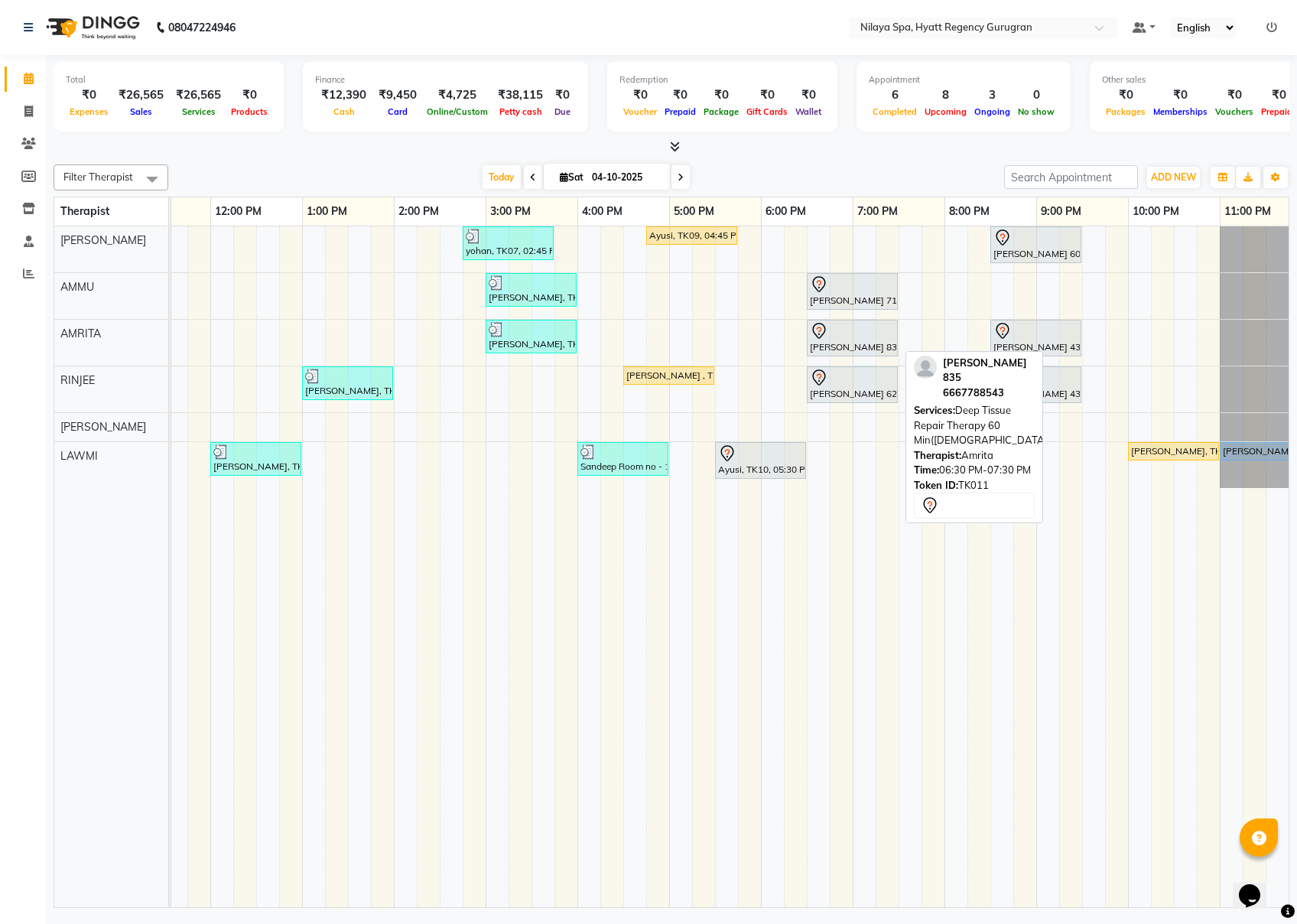
click at [831, 340] on div at bounding box center [852, 331] width 85 height 18
click at [876, 334] on div at bounding box center [852, 331] width 85 height 18
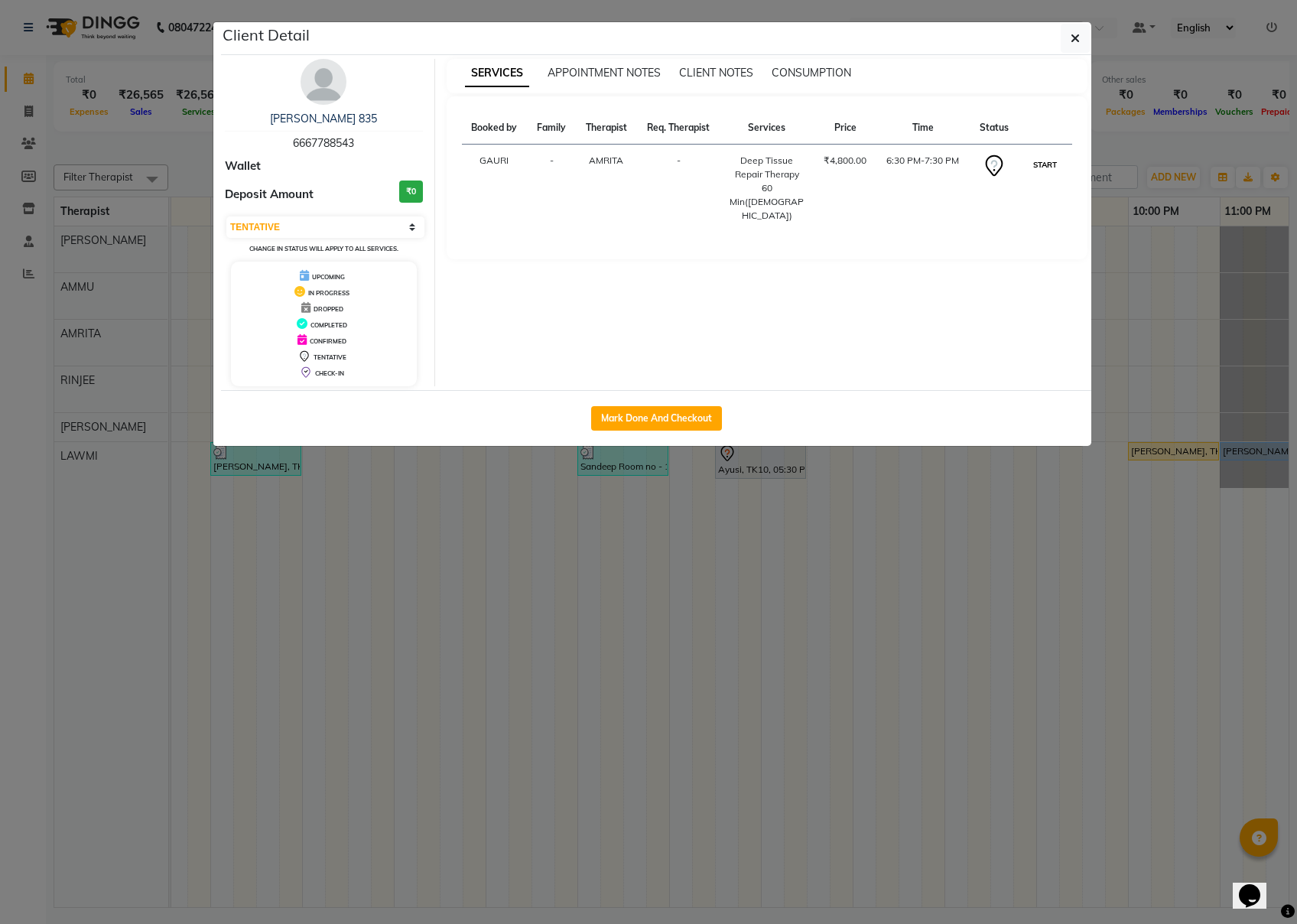
click at [972, 164] on button "START" at bounding box center [1045, 164] width 31 height 19
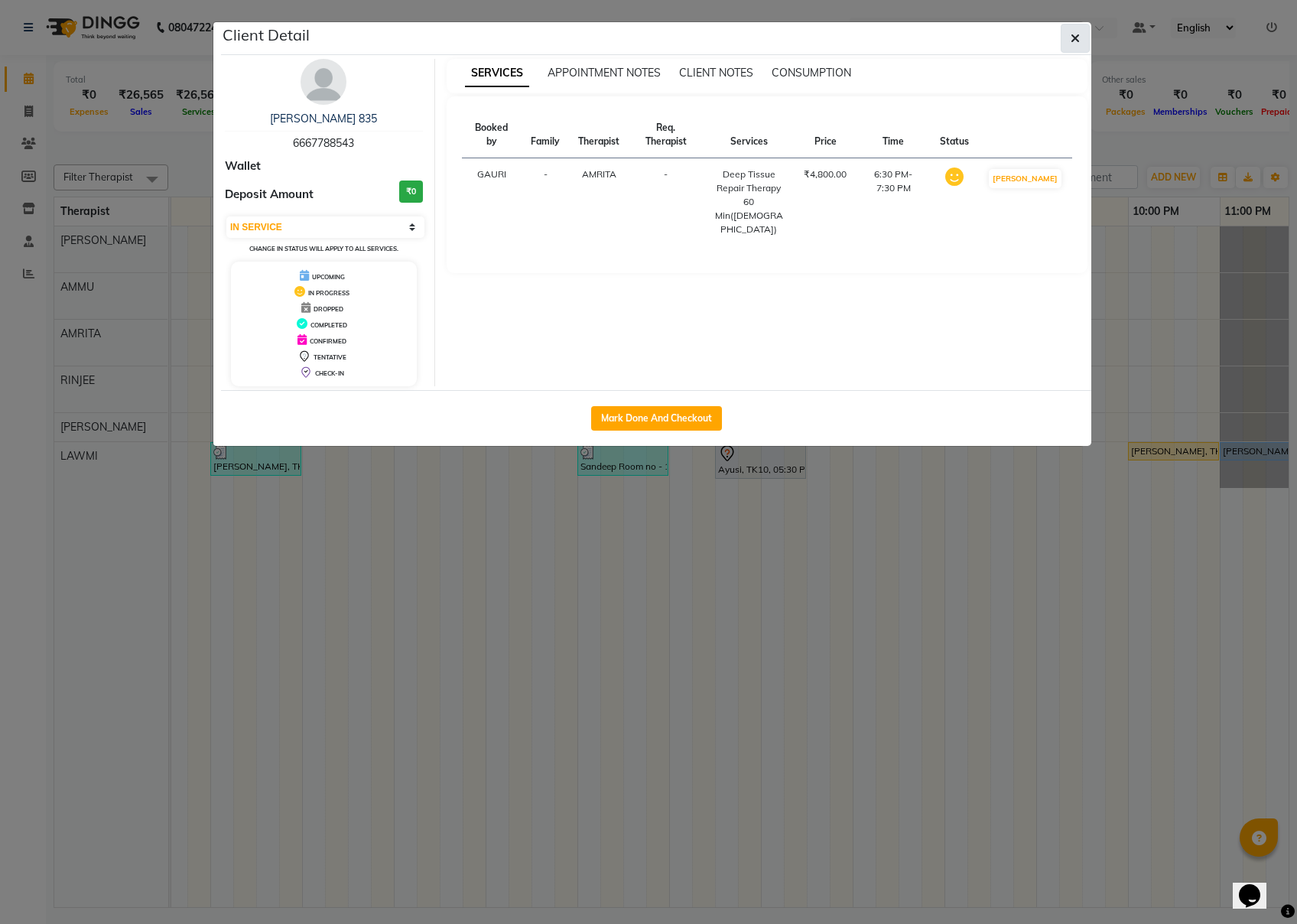
click at [972, 37] on icon "button" at bounding box center [1075, 38] width 9 height 12
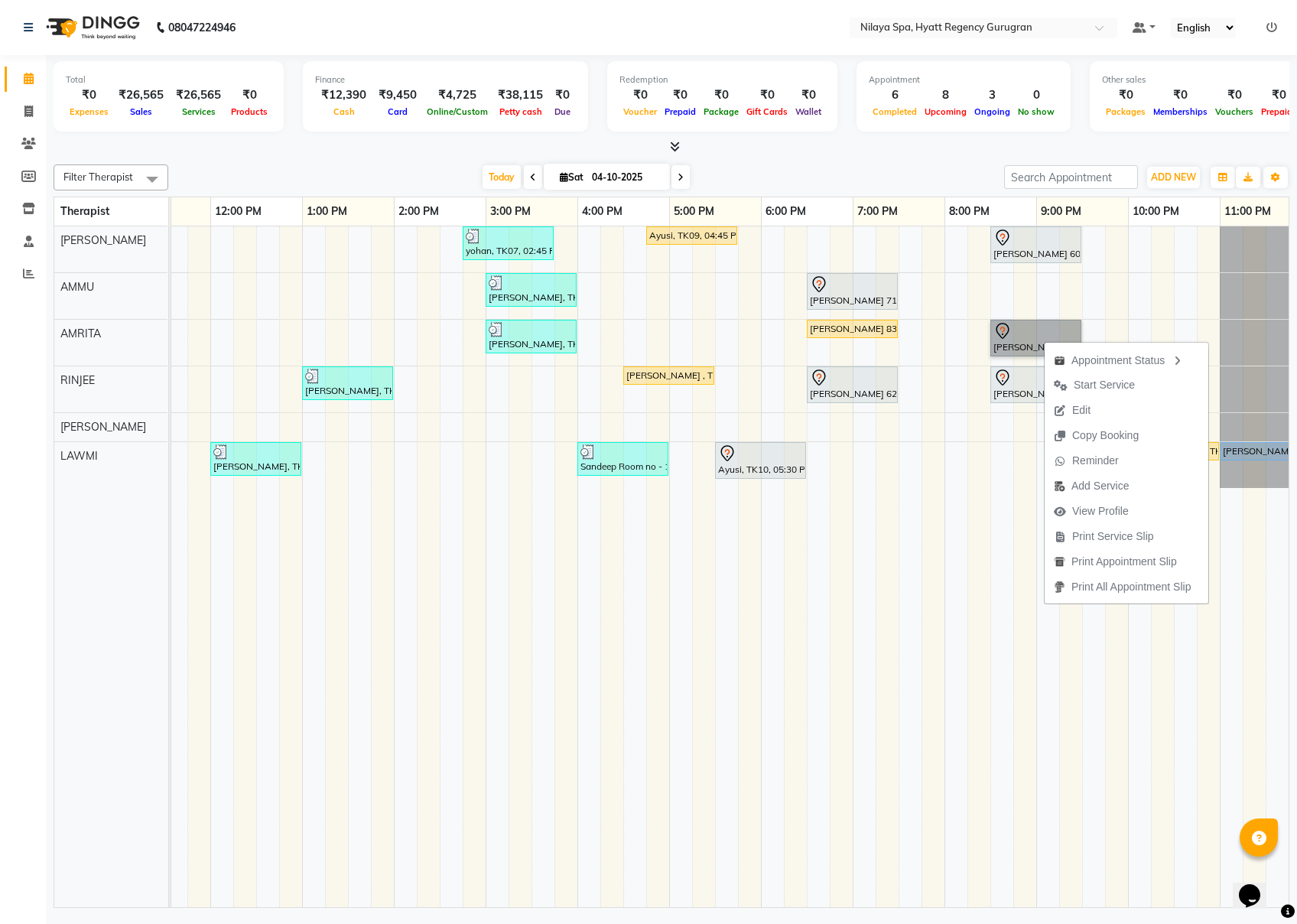
click at [822, 634] on td at bounding box center [818, 566] width 23 height 681
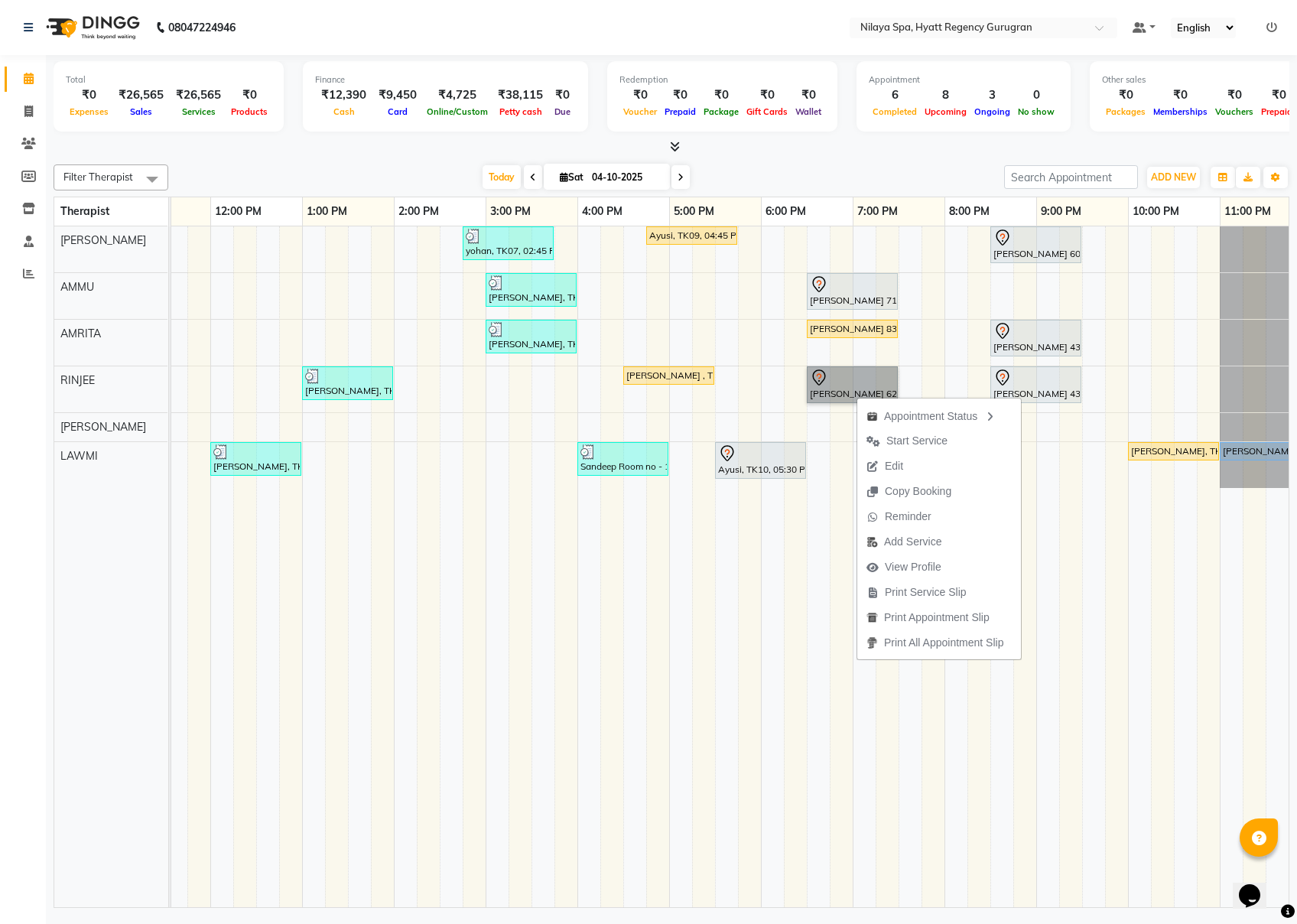
click at [815, 539] on td at bounding box center [818, 566] width 23 height 681
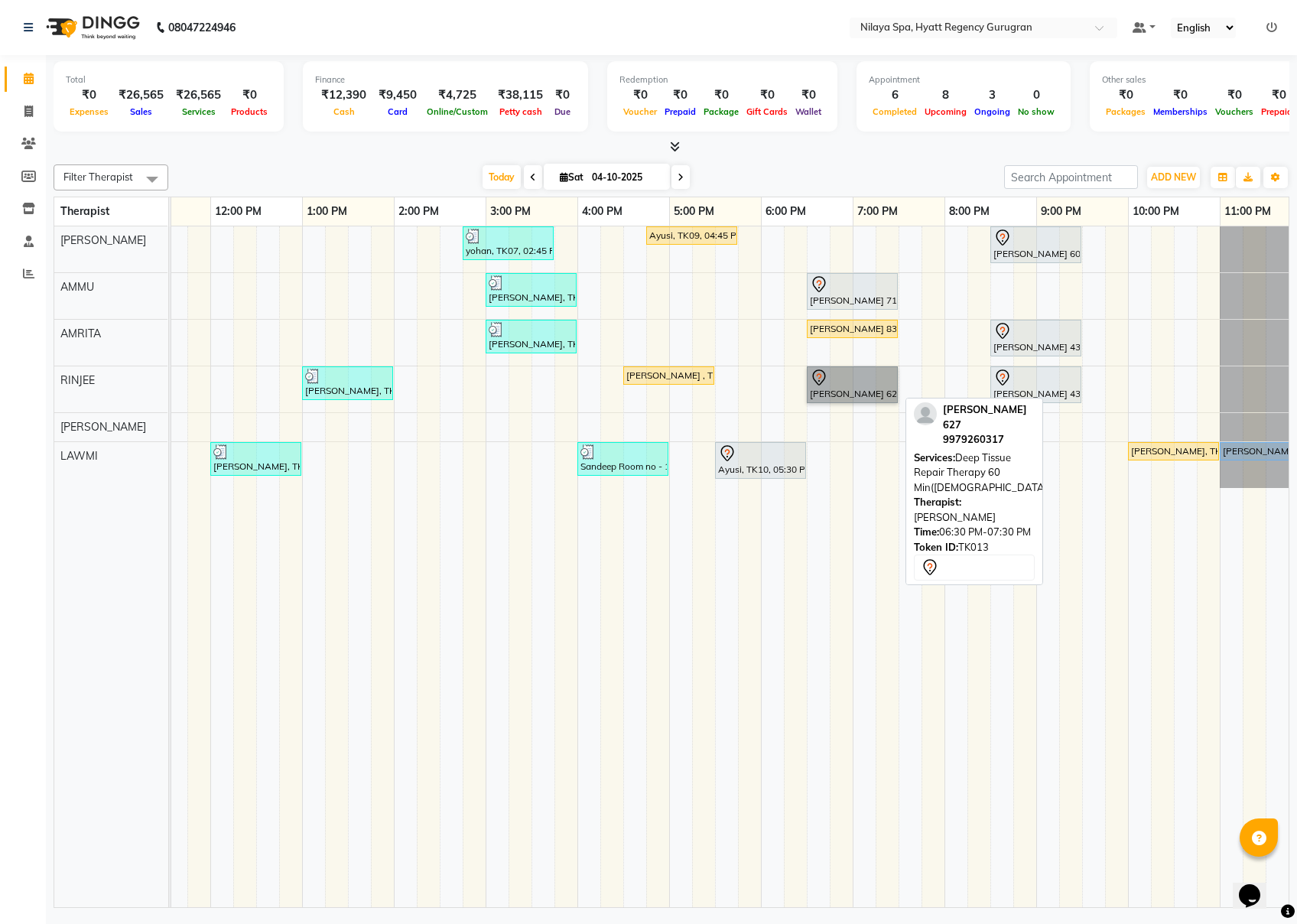
click at [863, 393] on link "[PERSON_NAME] 627, TK13, 06:30 PM-07:30 PM, Deep Tissue Repair Therapy 60 Min([…" at bounding box center [852, 384] width 91 height 37
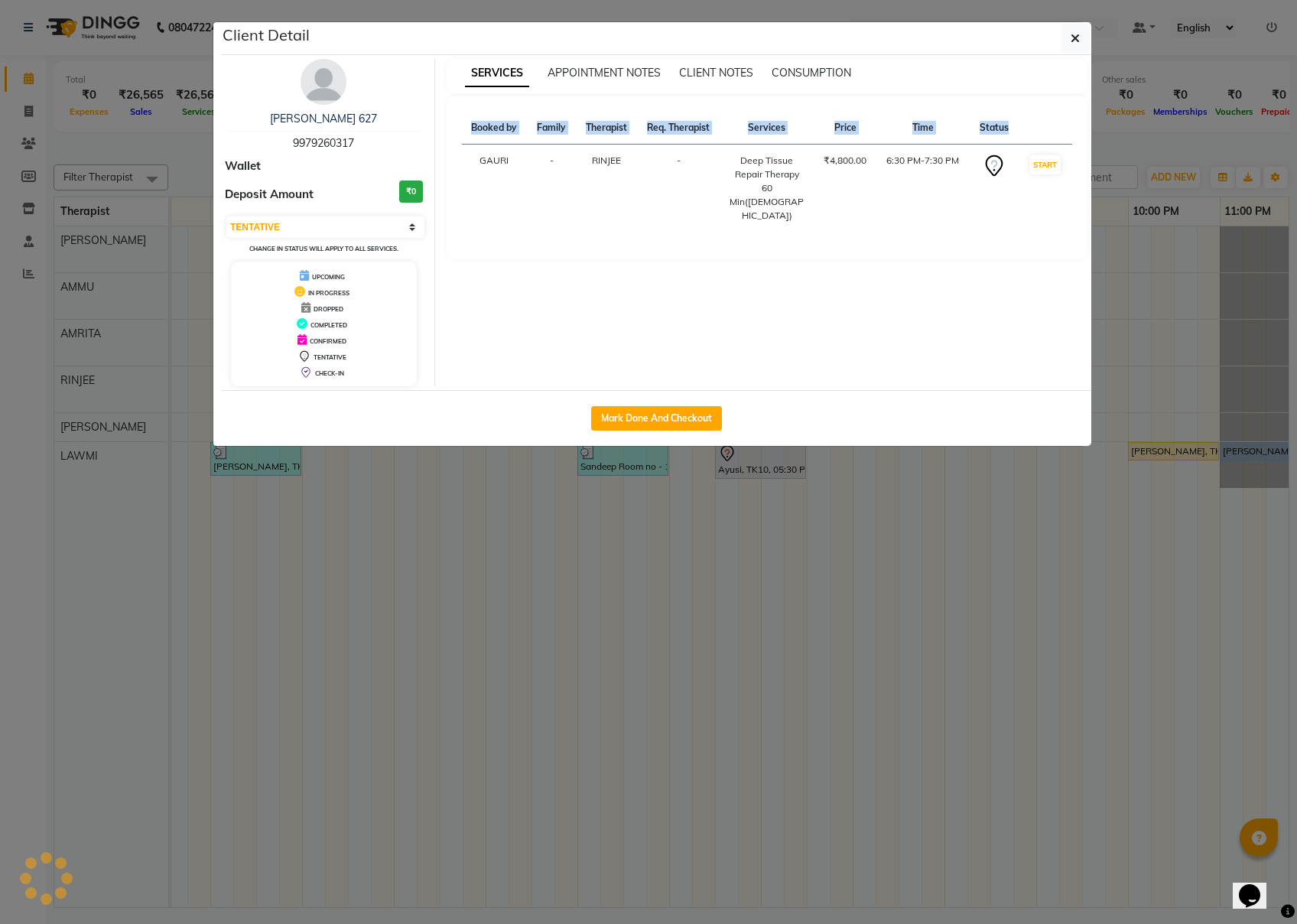
click at [863, 393] on div "Client Detail [PERSON_NAME] 627 9979260317 Wallet Deposit Amount ₹0 Select IN S…" at bounding box center [649, 233] width 872 height 425
drag, startPoint x: 863, startPoint y: 393, endPoint x: 1047, endPoint y: 160, distance: 296.9
click at [972, 160] on button "START" at bounding box center [1045, 164] width 31 height 19
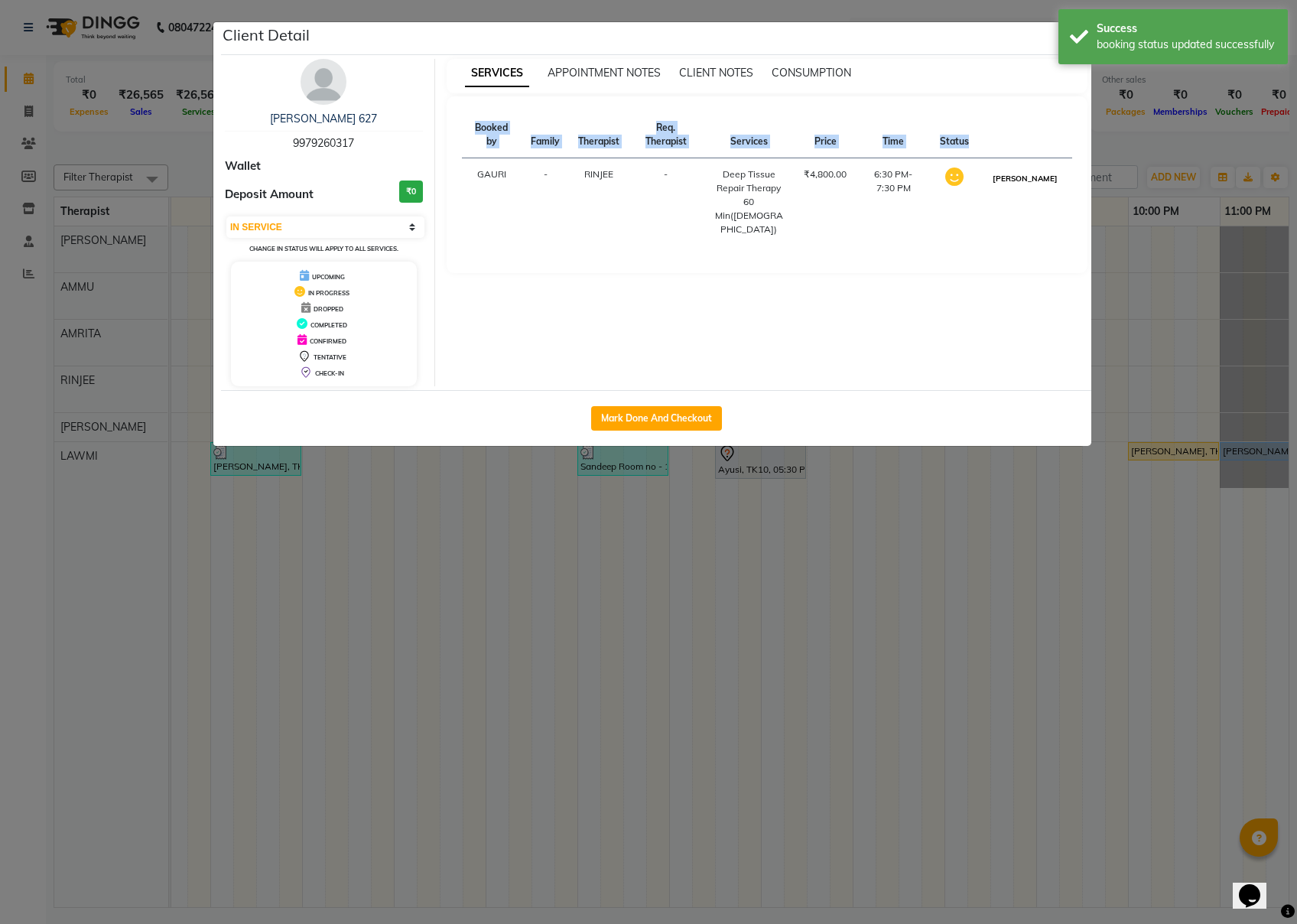
click at [972, 182] on button "[PERSON_NAME]" at bounding box center [1025, 178] width 73 height 19
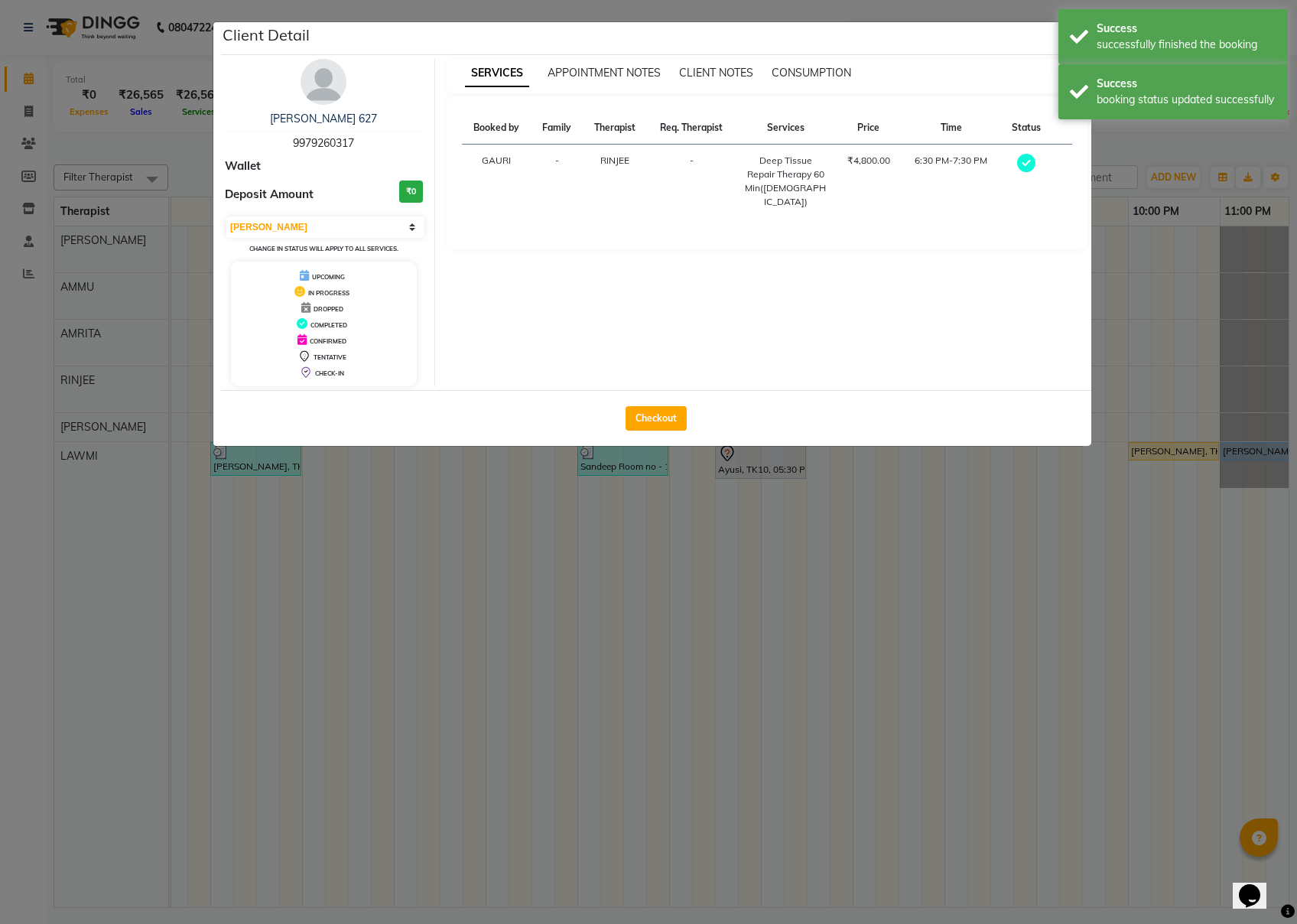
click at [968, 684] on ngb-modal-window "Client Detail [PERSON_NAME] 627 9979260317 Wallet Deposit Amount ₹0 Select MARK…" at bounding box center [648, 462] width 1297 height 924
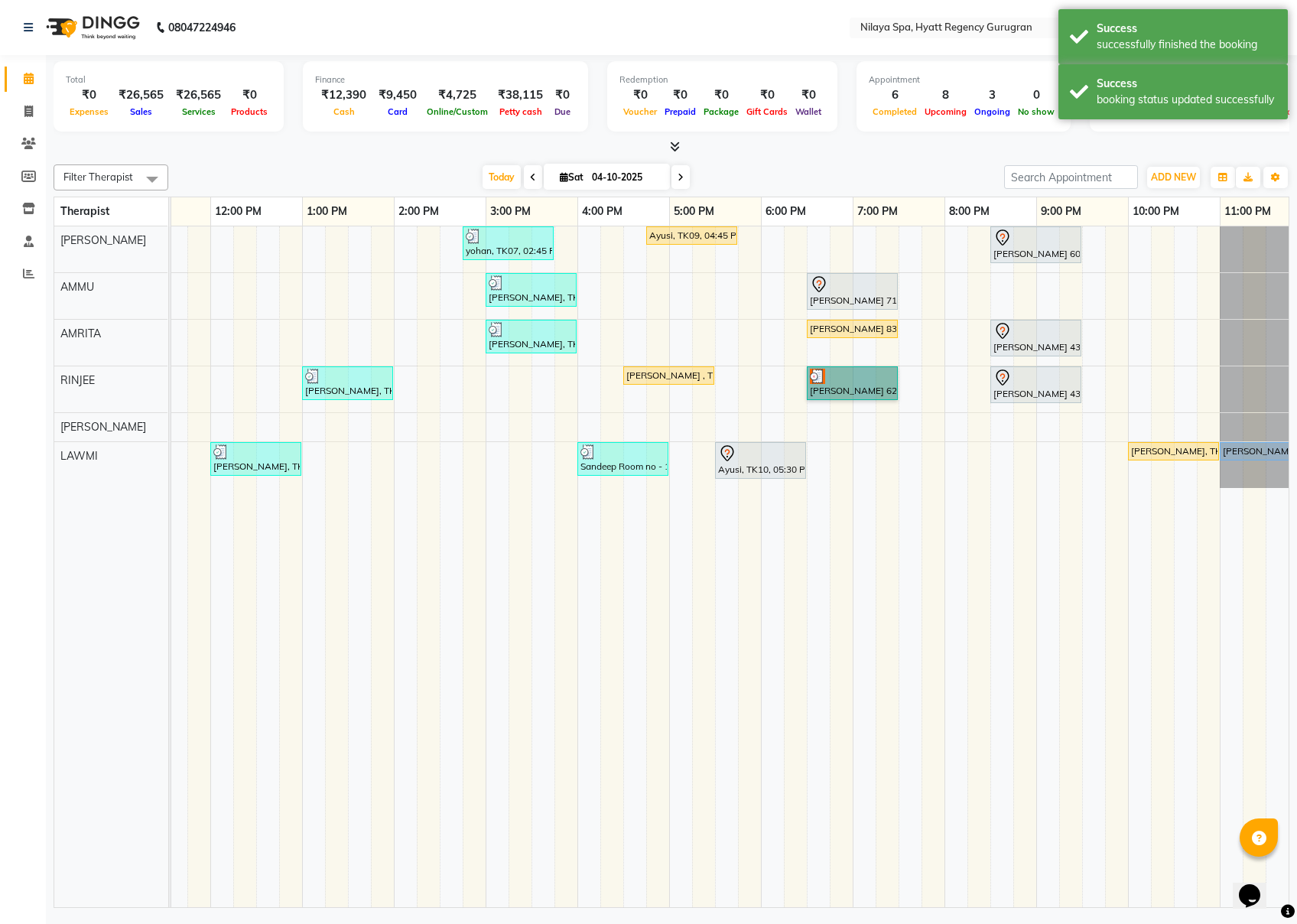
click at [860, 566] on td at bounding box center [864, 566] width 23 height 681
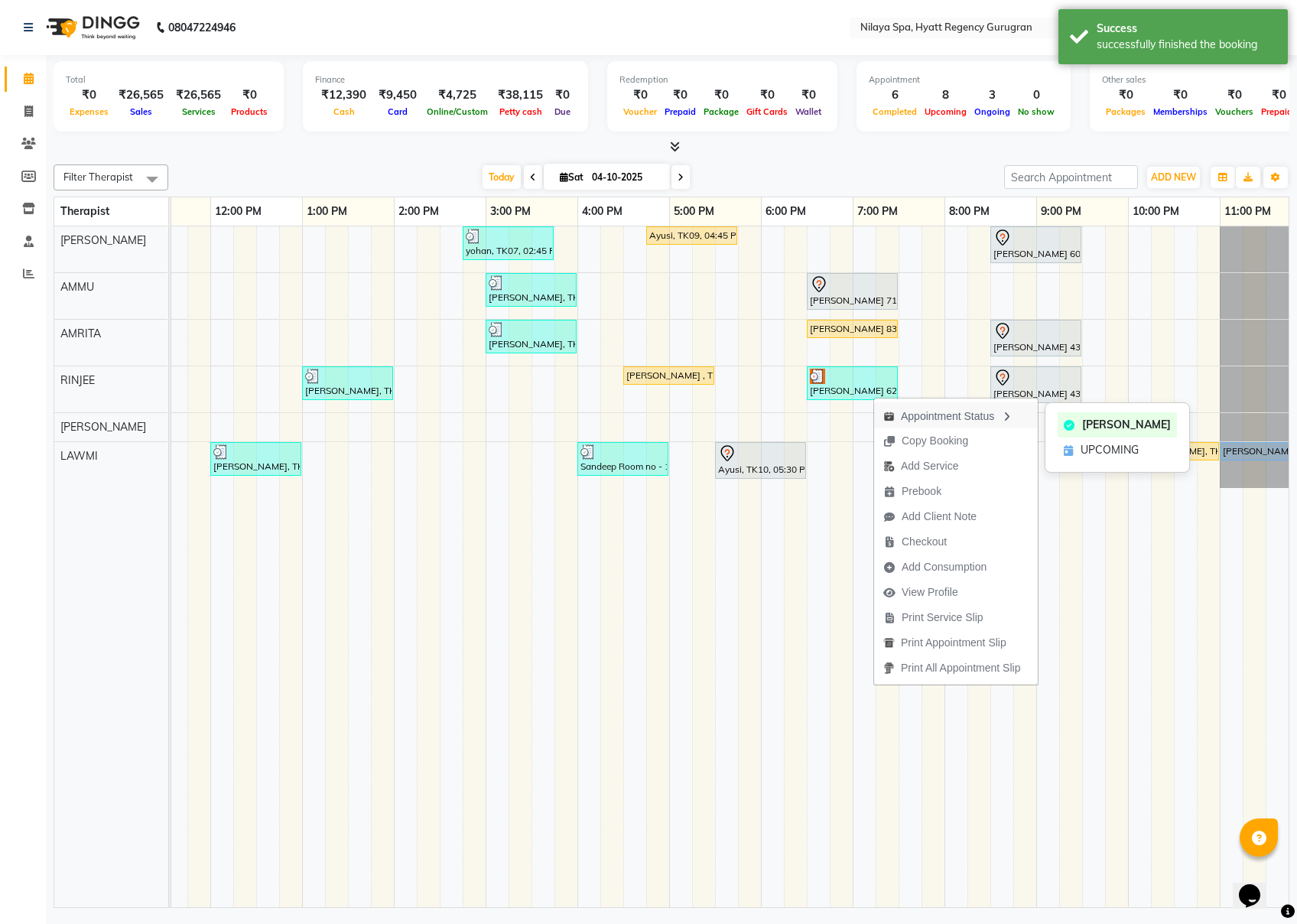
click at [938, 413] on div "Appointment Status" at bounding box center [956, 415] width 164 height 26
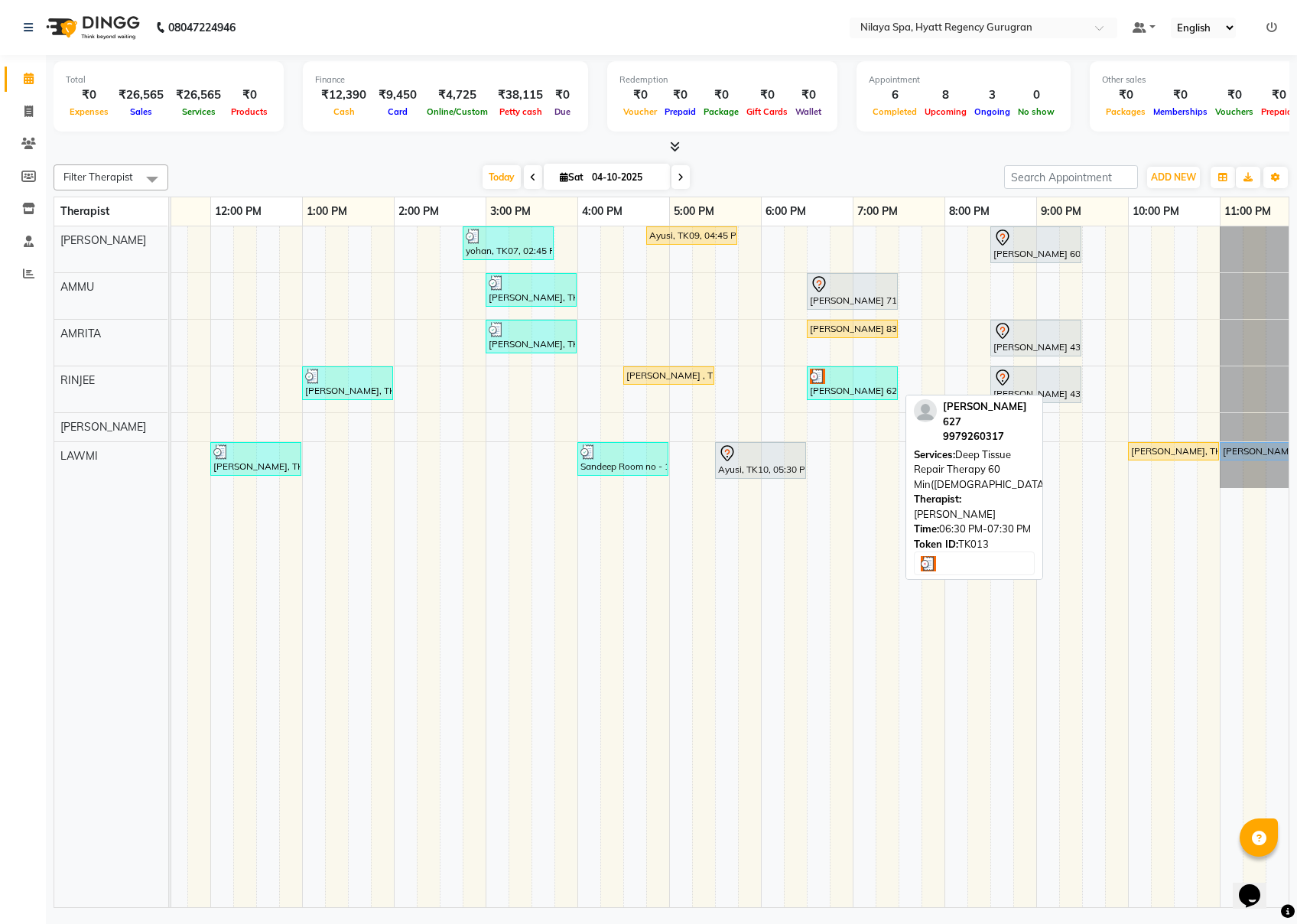
click at [838, 387] on div "[PERSON_NAME] 627, TK13, 06:30 PM-07:30 PM, Deep Tissue Repair Therapy 60 Min([…" at bounding box center [853, 383] width 88 height 29
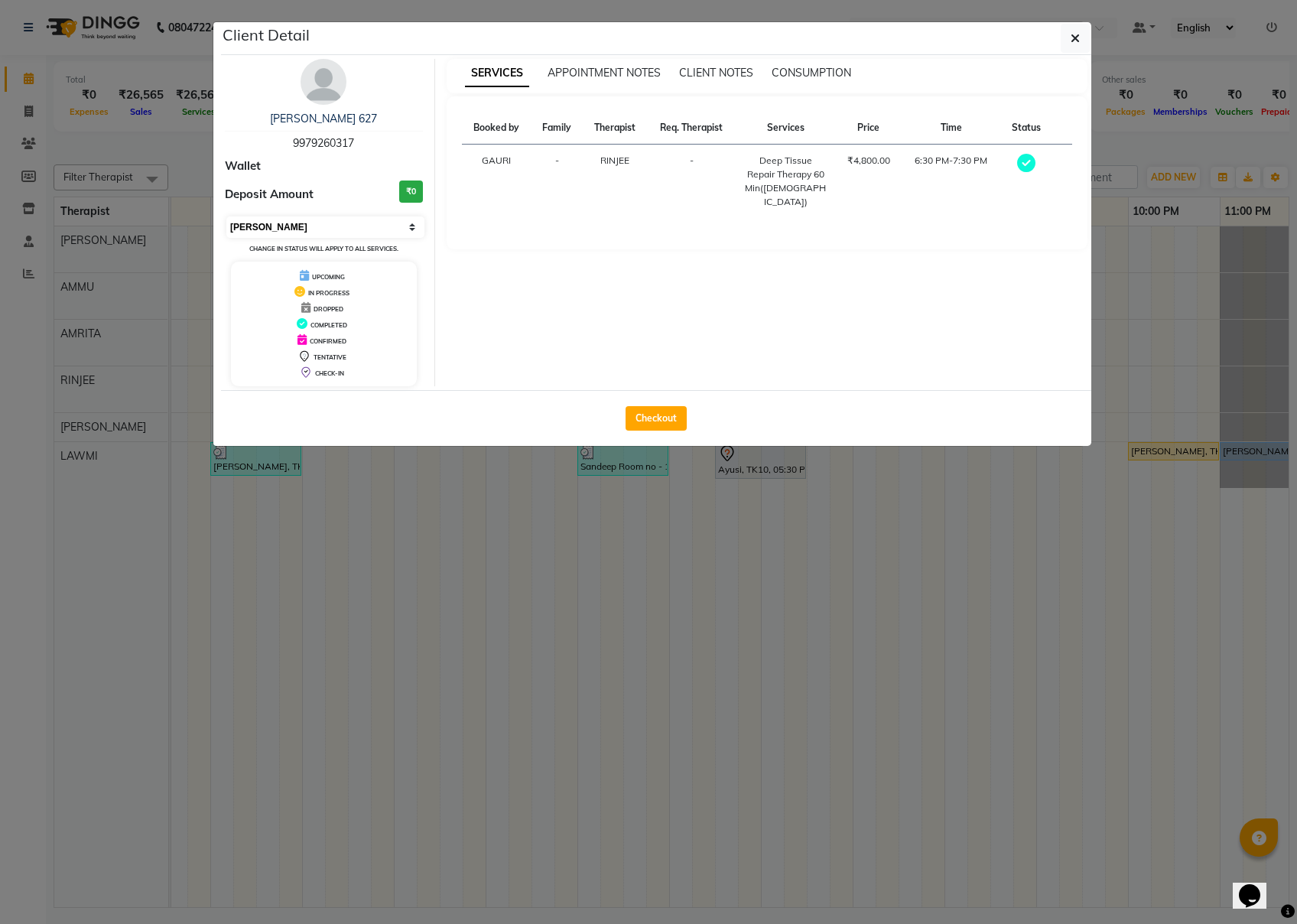
click at [347, 222] on select "Select MARK DONE UPCOMING" at bounding box center [325, 226] width 198 height 21
click at [226, 217] on select "Select MARK DONE UPCOMING" at bounding box center [325, 226] width 198 height 21
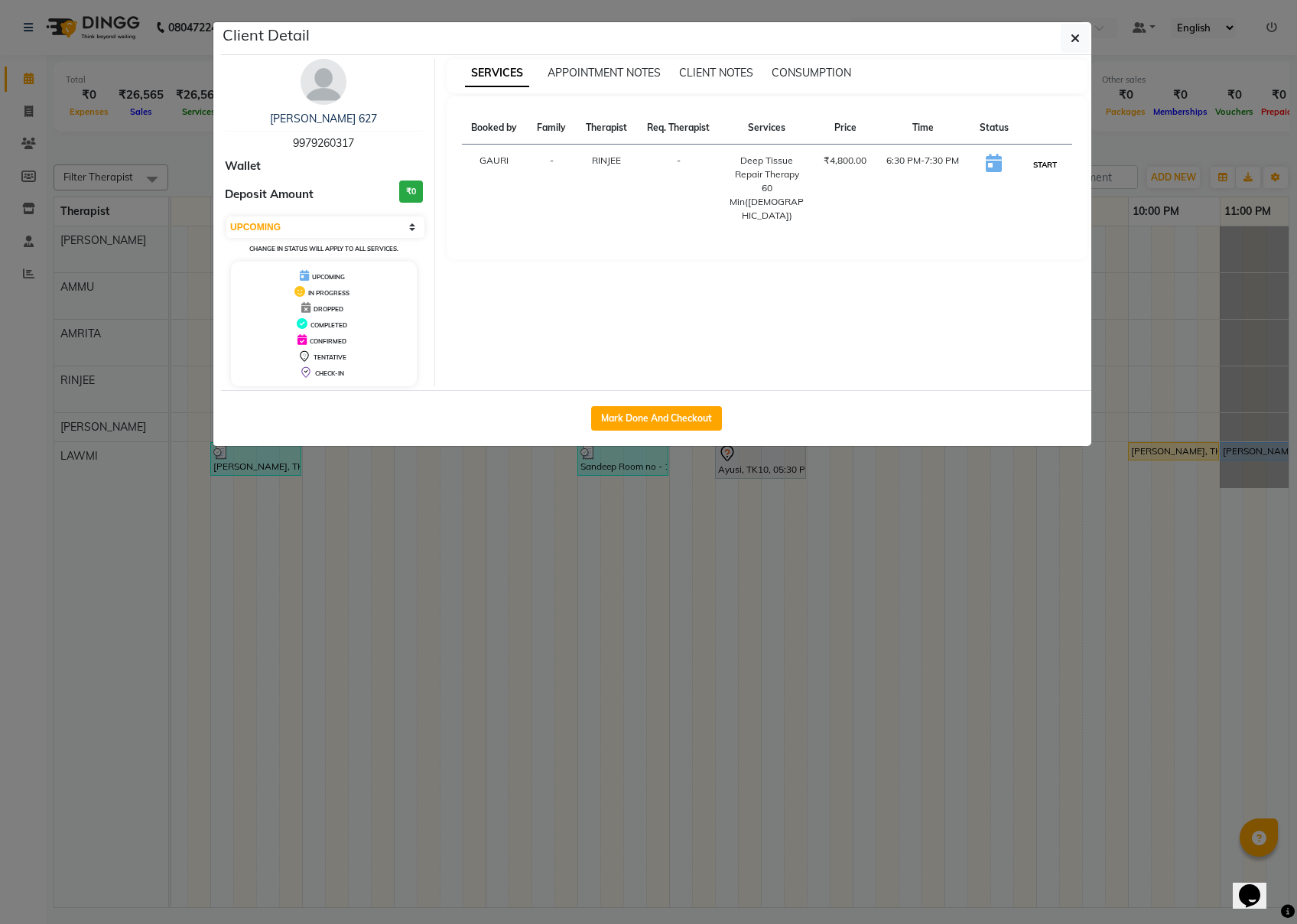
click at [972, 164] on button "START" at bounding box center [1045, 164] width 31 height 19
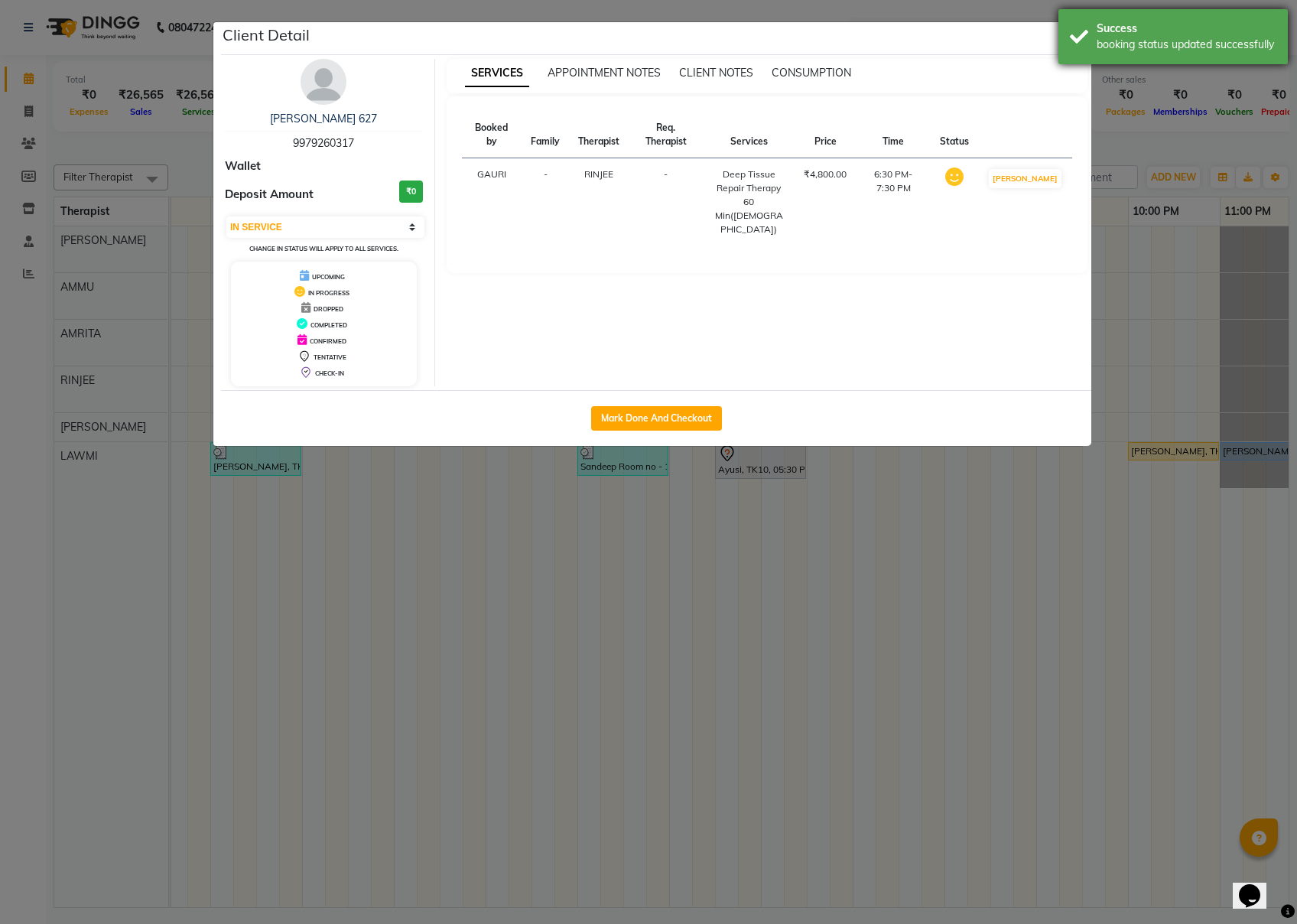
drag, startPoint x: 1040, startPoint y: 50, endPoint x: 1069, endPoint y: 46, distance: 29.4
click at [972, 50] on div "Client Detail" at bounding box center [656, 38] width 871 height 33
click at [972, 44] on div "Success booking status updated successfully" at bounding box center [1173, 36] width 229 height 55
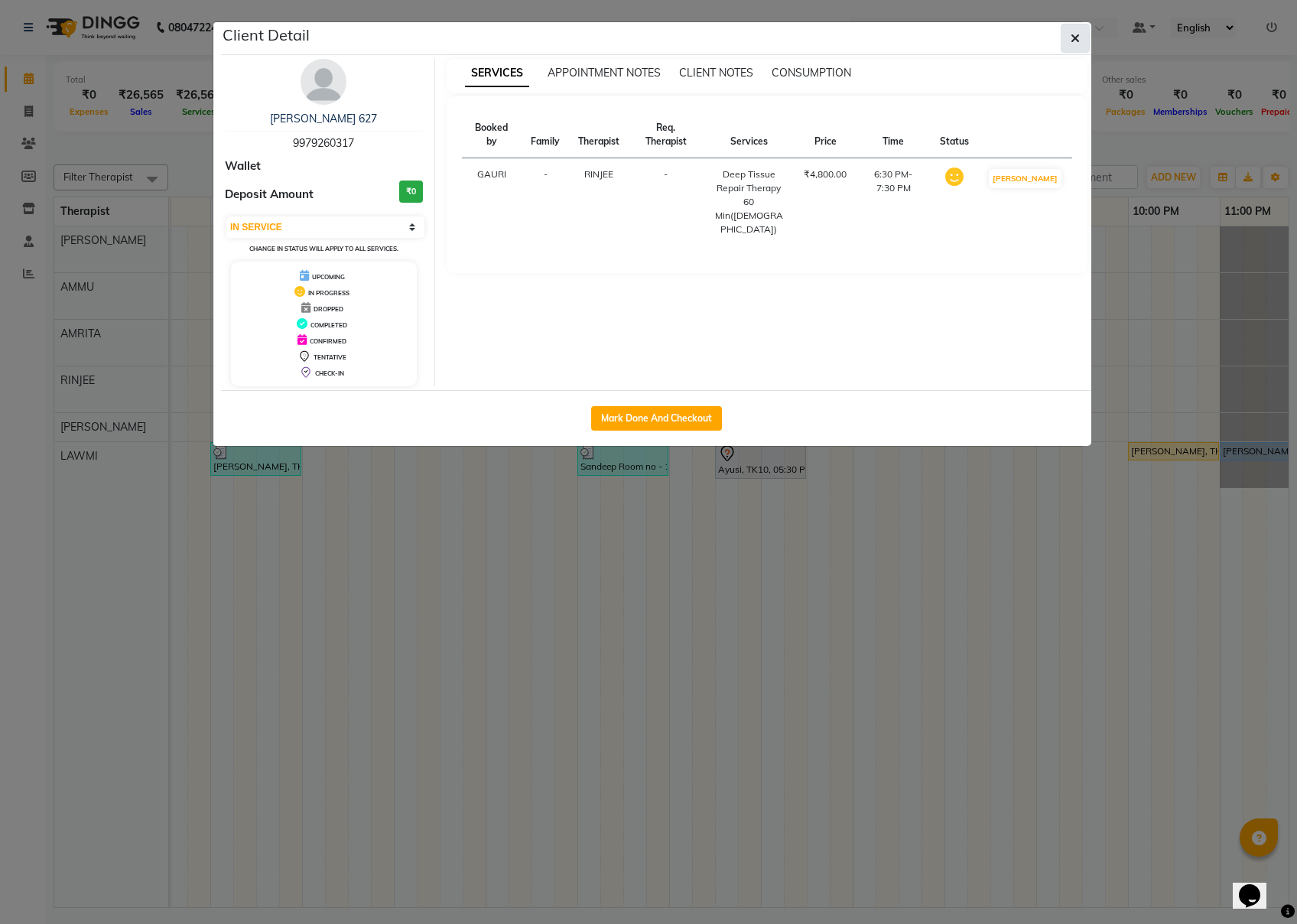
click at [972, 44] on icon "button" at bounding box center [1075, 38] width 9 height 12
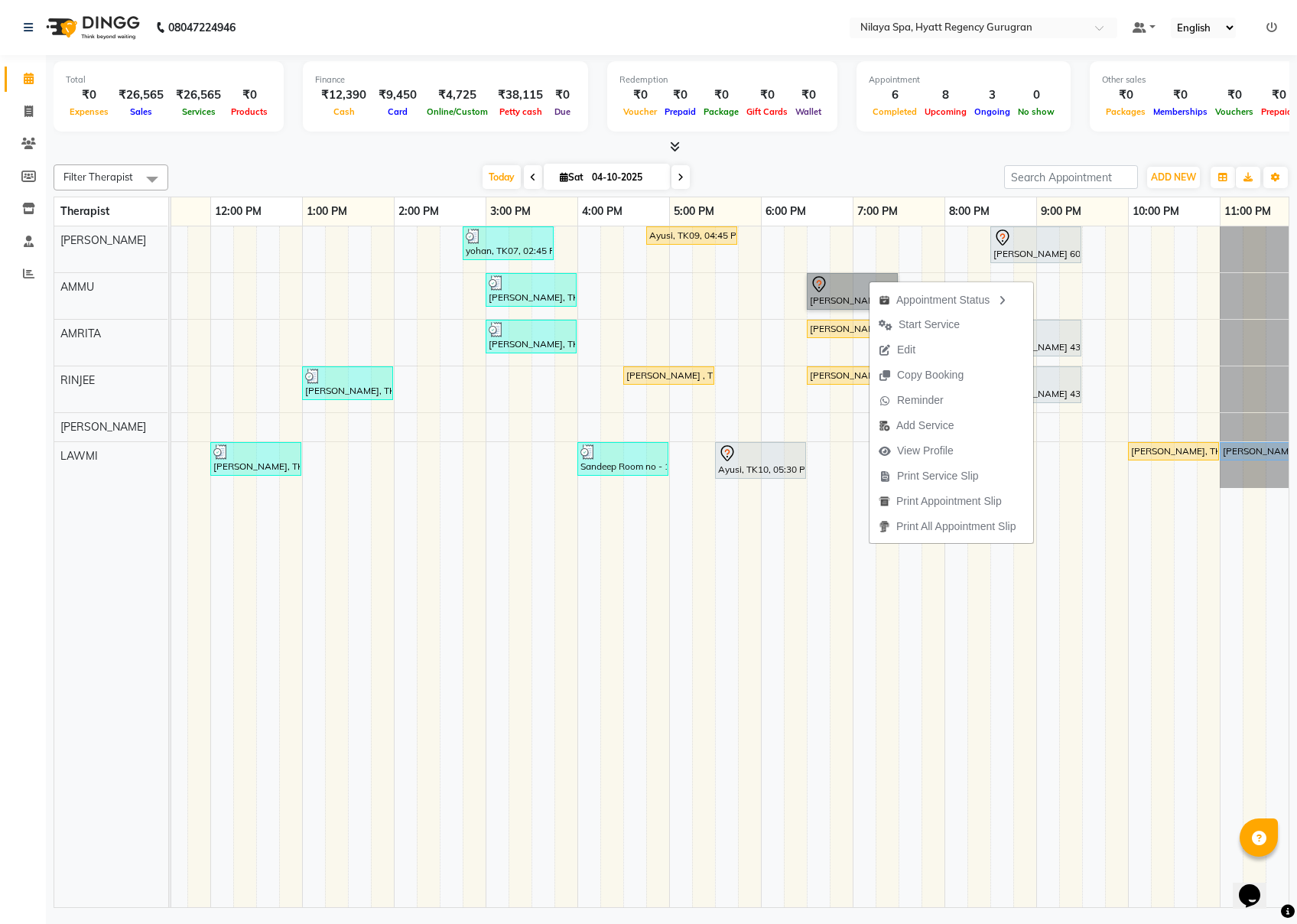
click at [833, 685] on td at bounding box center [841, 566] width 23 height 681
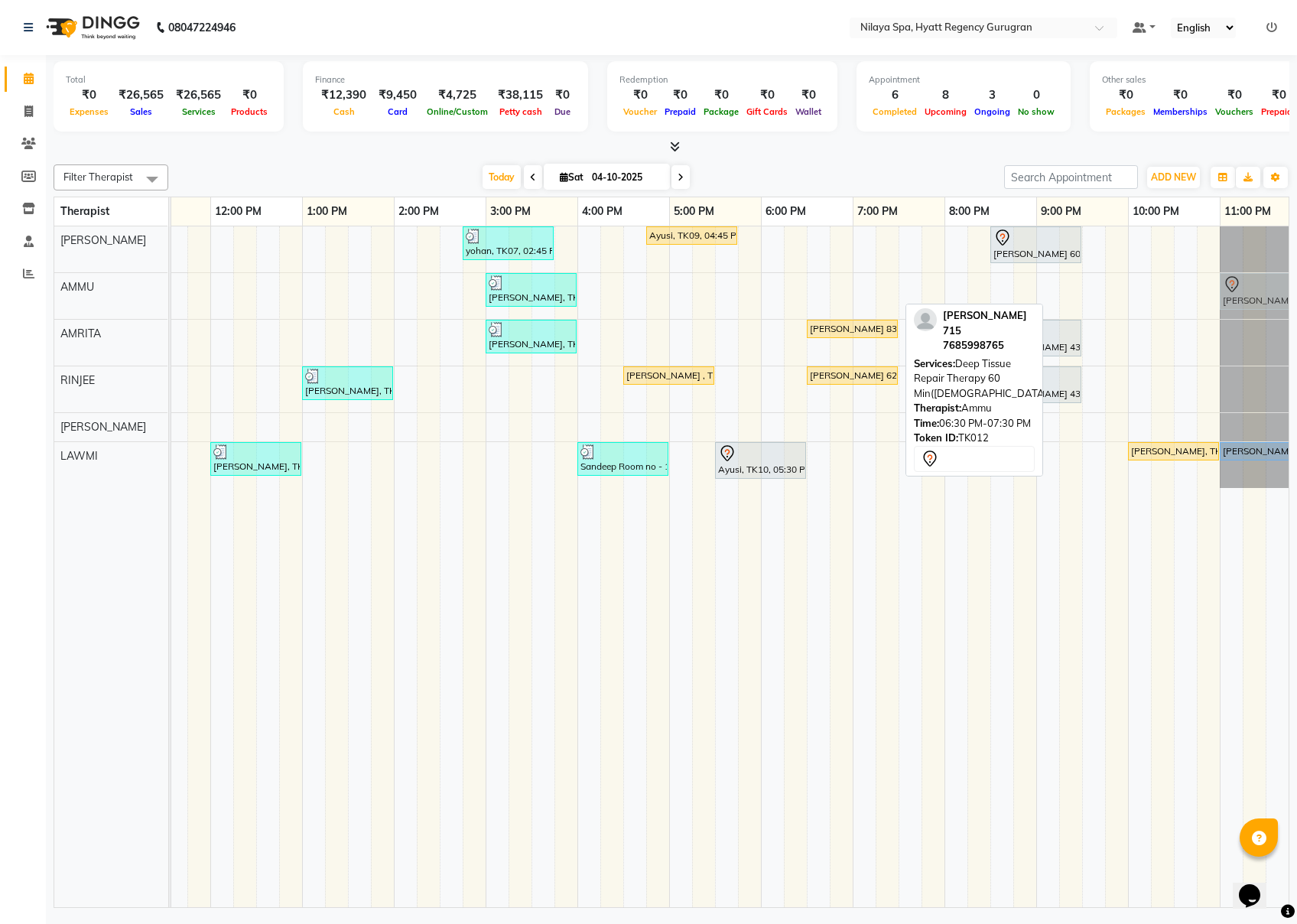
scroll to position [0, 330]
drag, startPoint x: 848, startPoint y: 289, endPoint x: 1261, endPoint y: 317, distance: 414.0
click at [972, 317] on div "[PERSON_NAME], TK06, 03:00 PM-04:00 PM, Balinese Massage Therapy 60 Min([DEMOGR…" at bounding box center [575, 296] width 1469 height 46
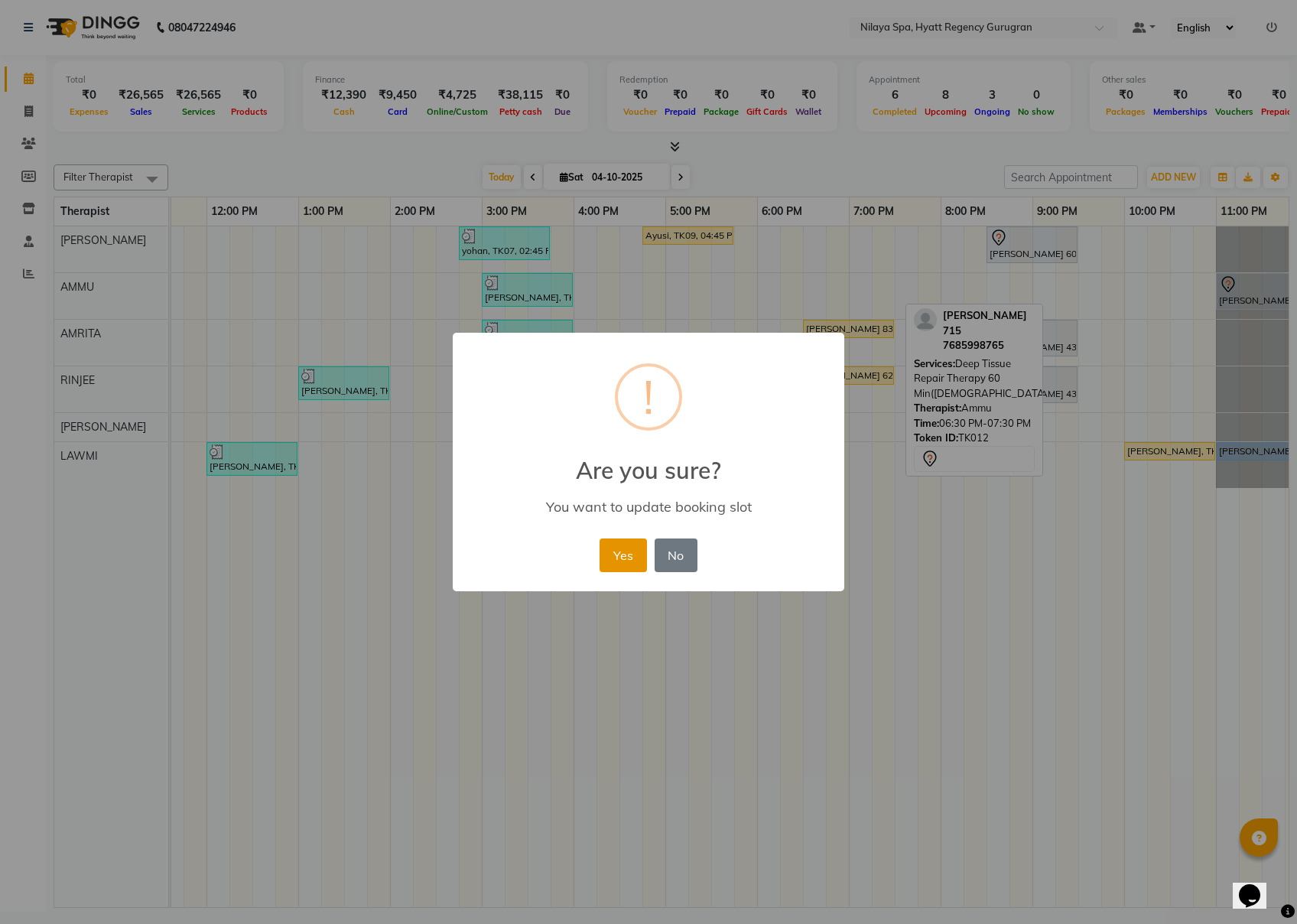
click at [629, 551] on button "Yes" at bounding box center [623, 556] width 47 height 34
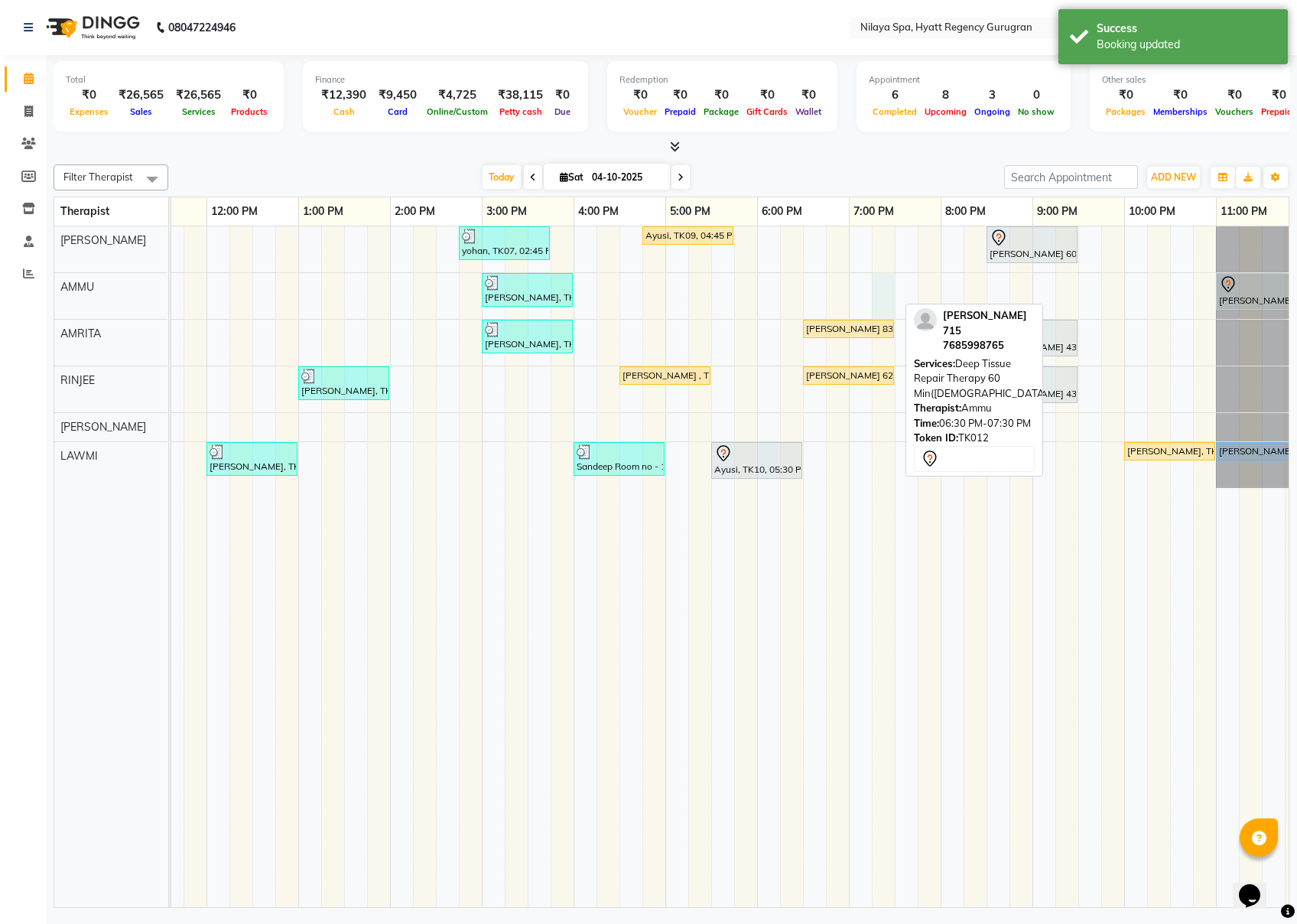
click at [887, 288] on div "yohan, TK07, 02:45 PM-03:45 PM, Balinese Massage Therapy 60 Min([DEMOGRAPHIC_DA…" at bounding box center [573, 566] width 1469 height 681
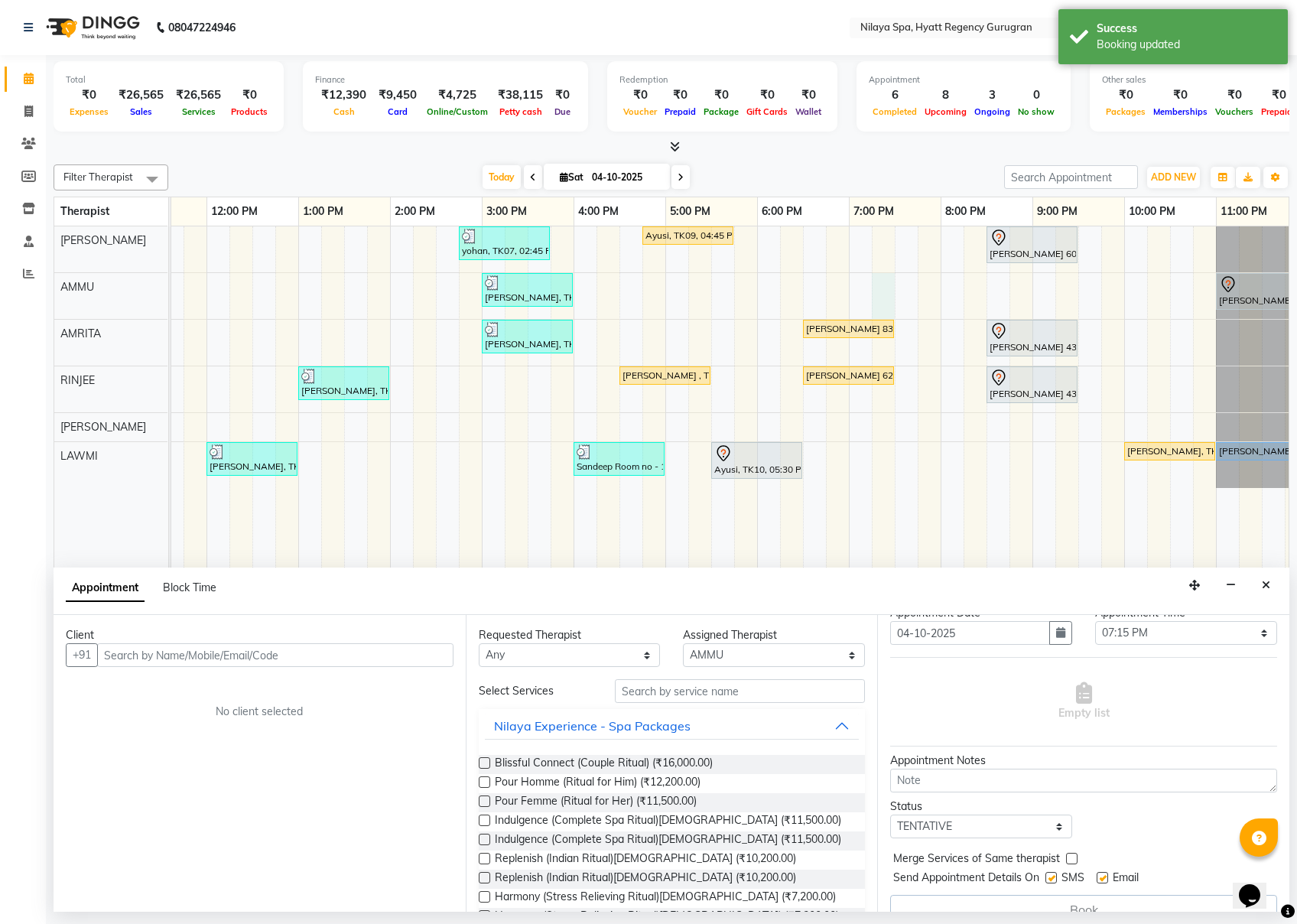
scroll to position [80, 0]
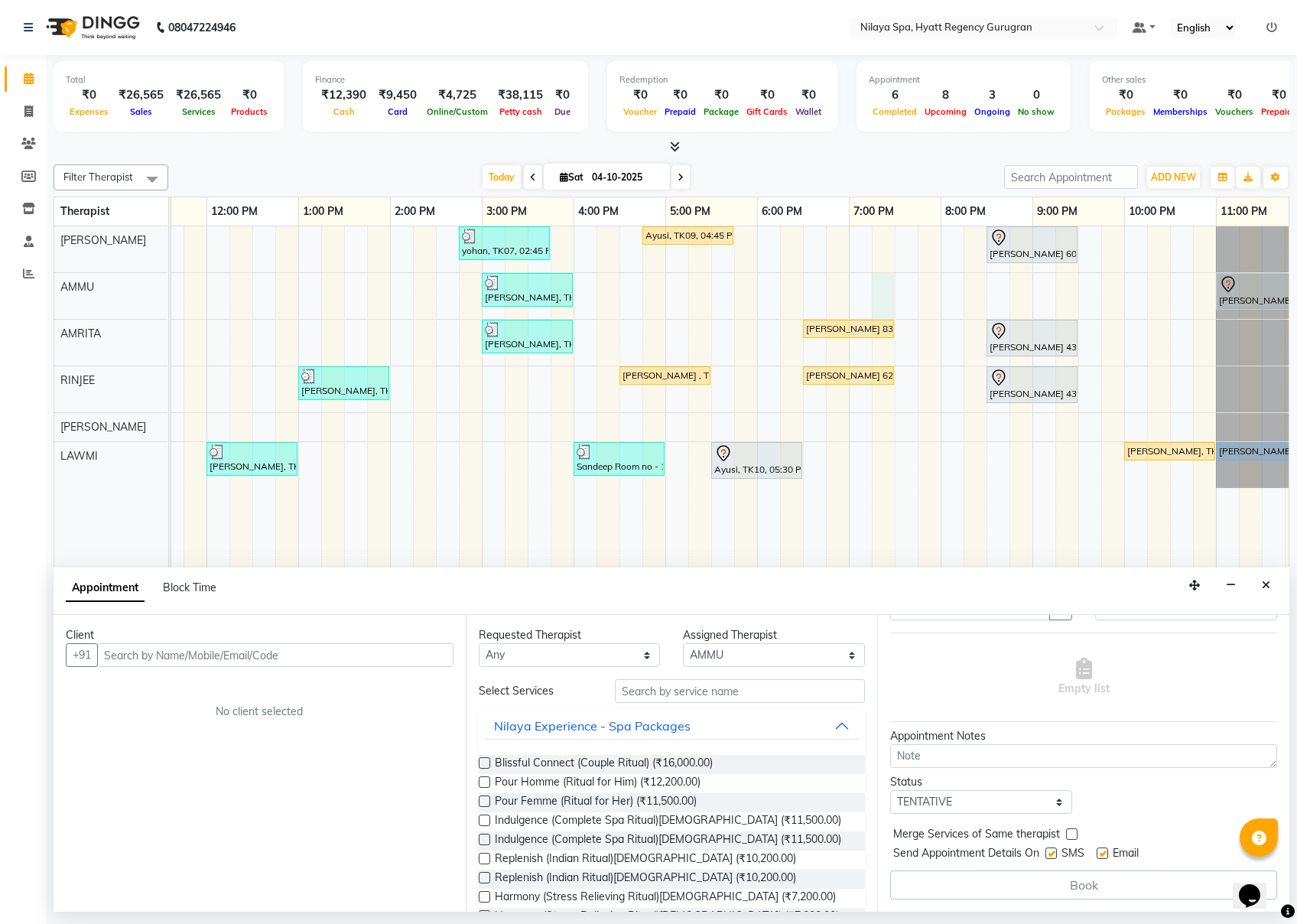
click at [436, 662] on input "text" at bounding box center [275, 655] width 356 height 24
click at [436, 661] on span "Add Client" at bounding box center [421, 655] width 51 height 14
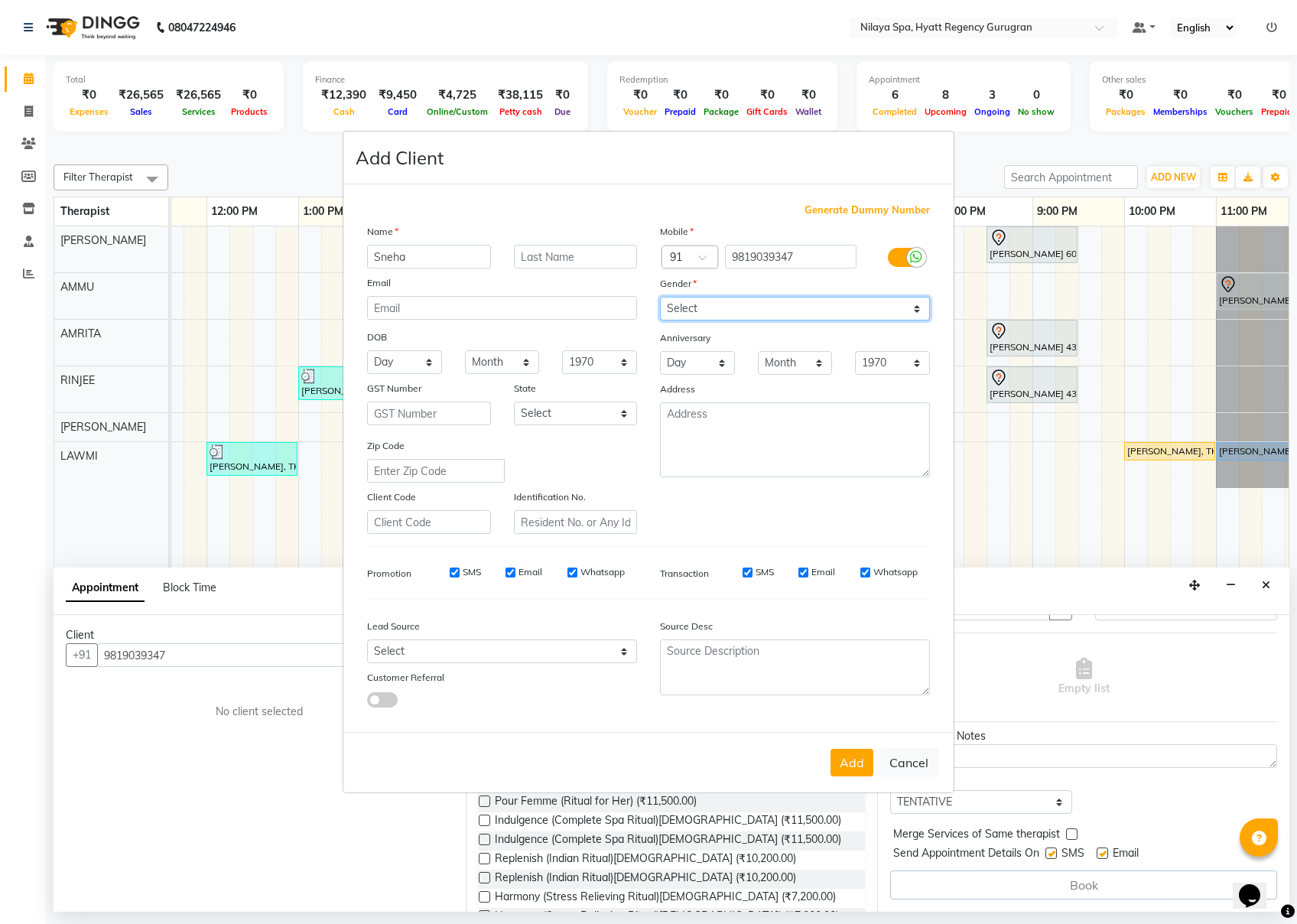
click at [682, 307] on select "Select [DEMOGRAPHIC_DATA] [DEMOGRAPHIC_DATA] Other Prefer Not To Say" at bounding box center [795, 309] width 270 height 24
click at [660, 298] on select "Select [DEMOGRAPHIC_DATA] [DEMOGRAPHIC_DATA] Other Prefer Not To Say" at bounding box center [795, 309] width 270 height 24
click at [835, 692] on button "Add" at bounding box center [852, 763] width 43 height 28
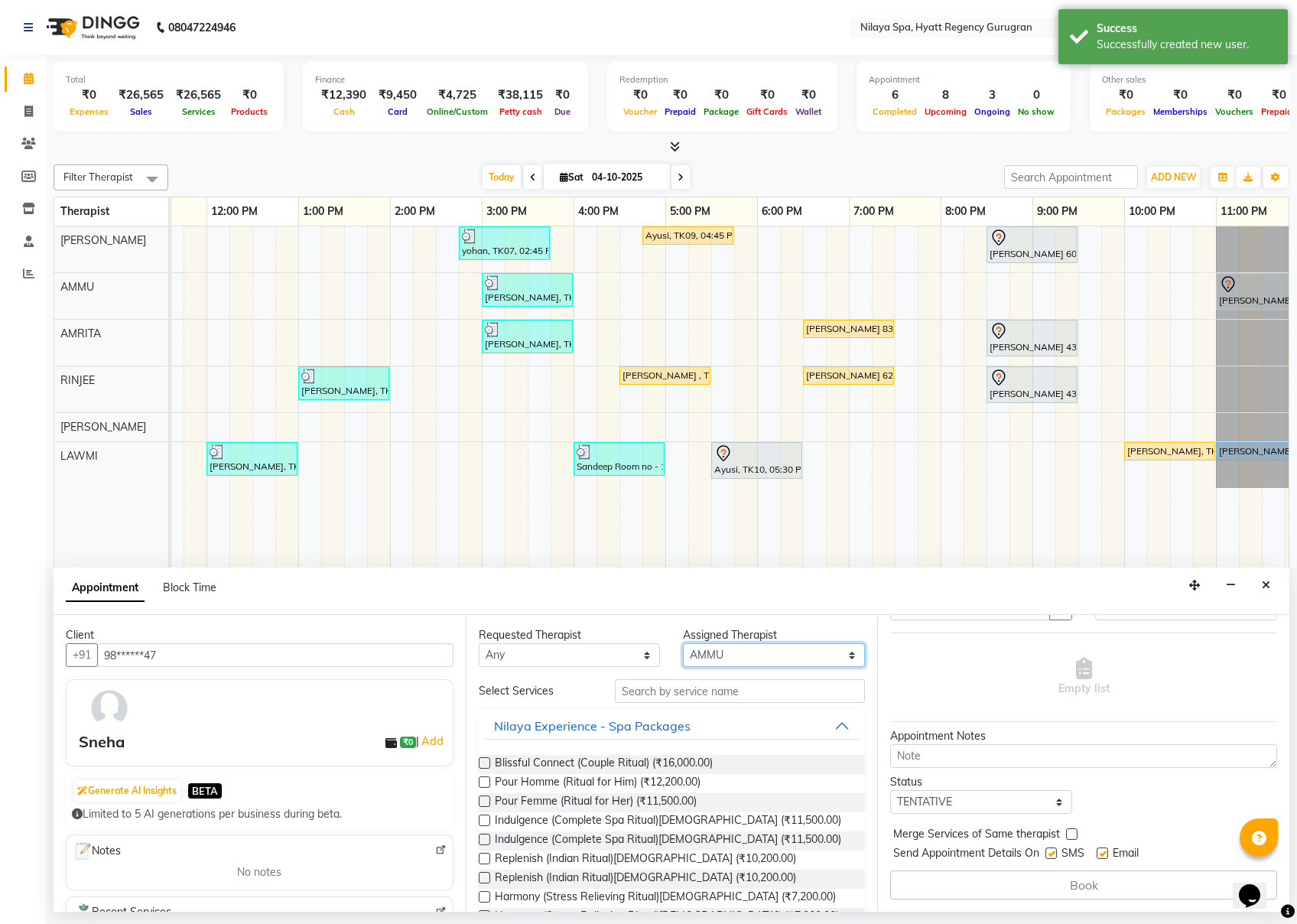
click at [711, 656] on select "Select AMMU AMRITA [PERSON_NAME] LAWMI [PERSON_NAME] RINJEE" at bounding box center [774, 655] width 182 height 24
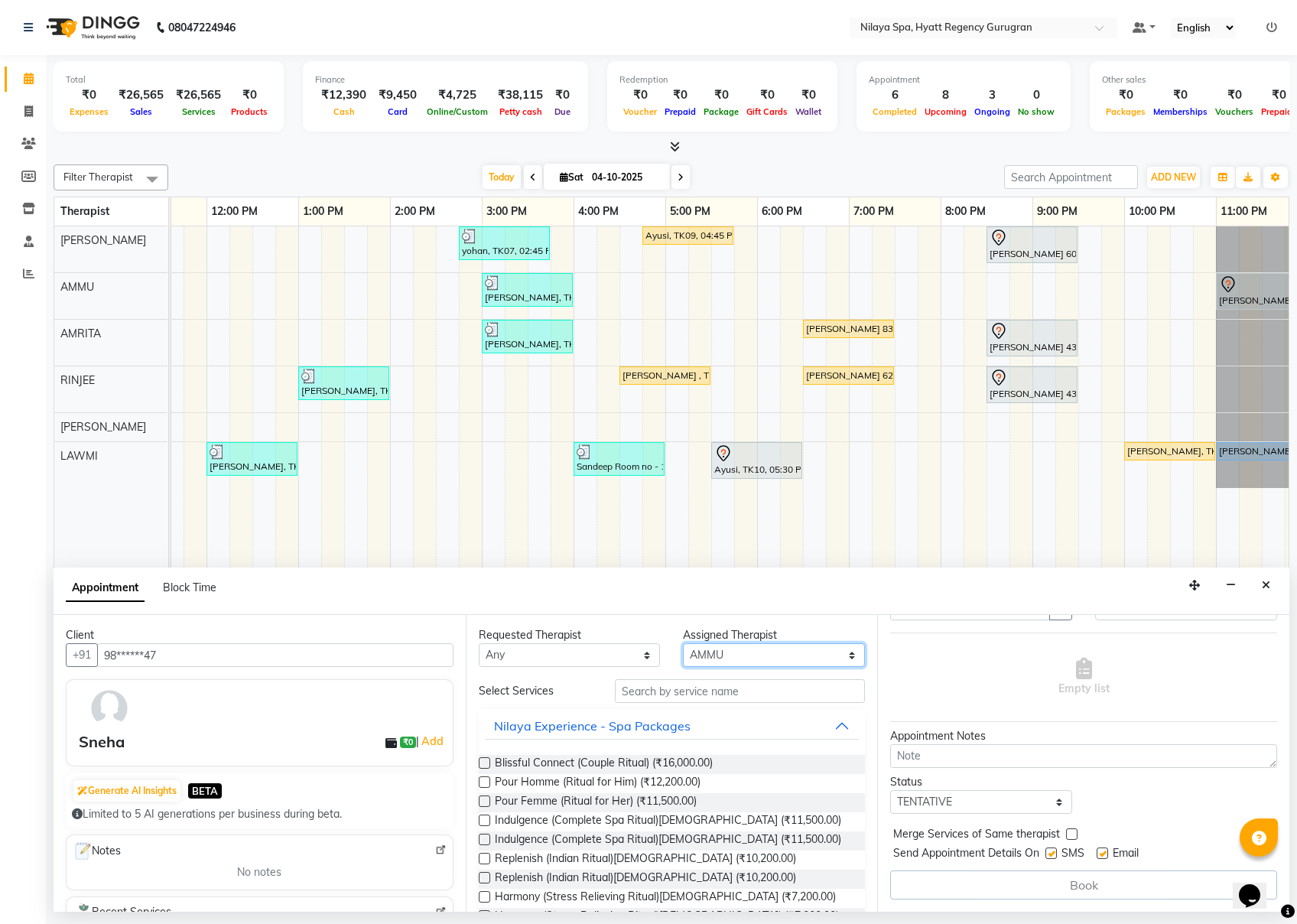
click at [683, 644] on select "Select AMMU AMRITA [PERSON_NAME] LAWMI [PERSON_NAME] RINJEE" at bounding box center [774, 655] width 182 height 24
click at [643, 692] on input "text" at bounding box center [740, 691] width 250 height 24
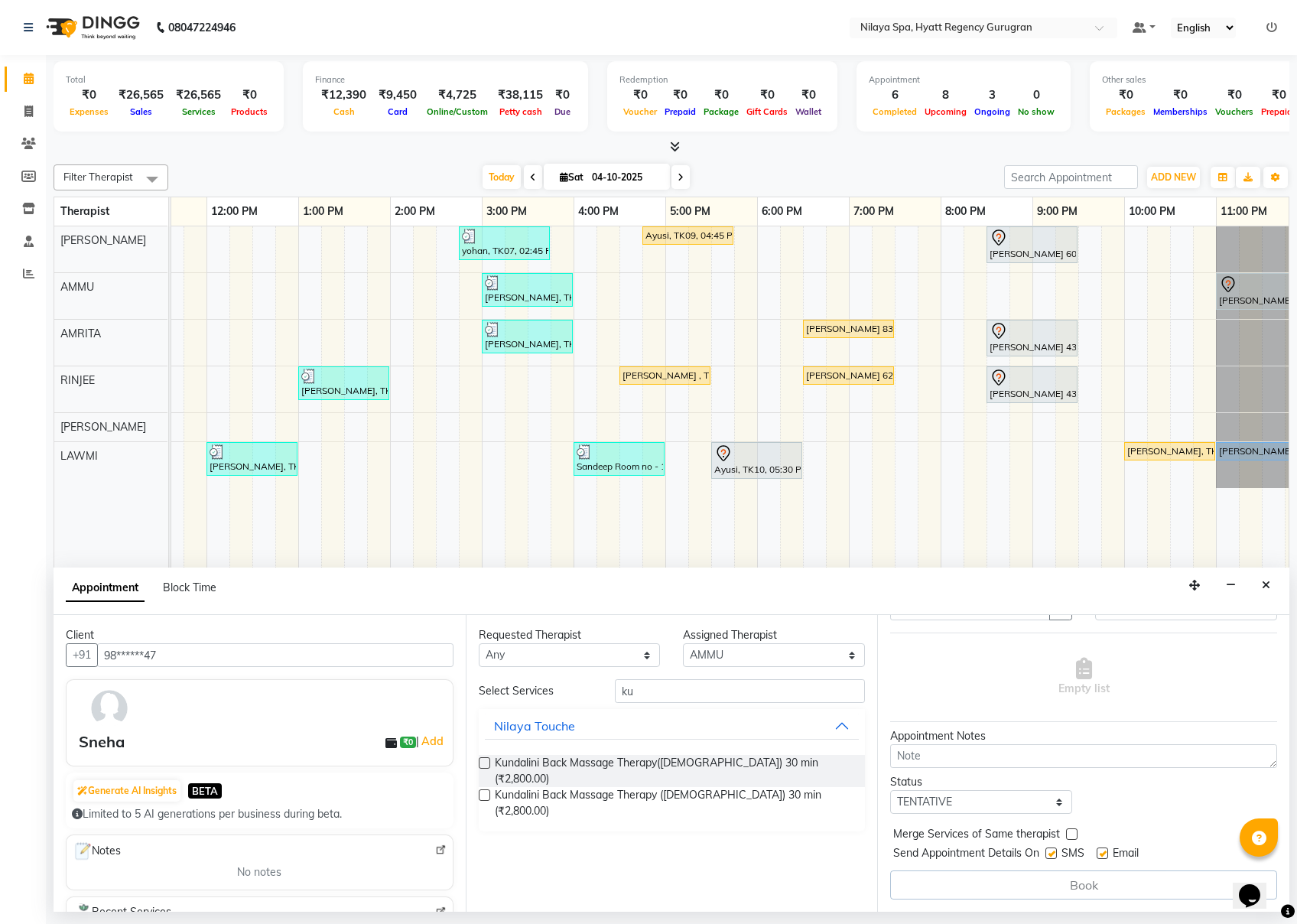
click at [488, 692] on label at bounding box center [484, 762] width 11 height 11
click at [488, 692] on input "checkbox" at bounding box center [484, 765] width 10 height 10
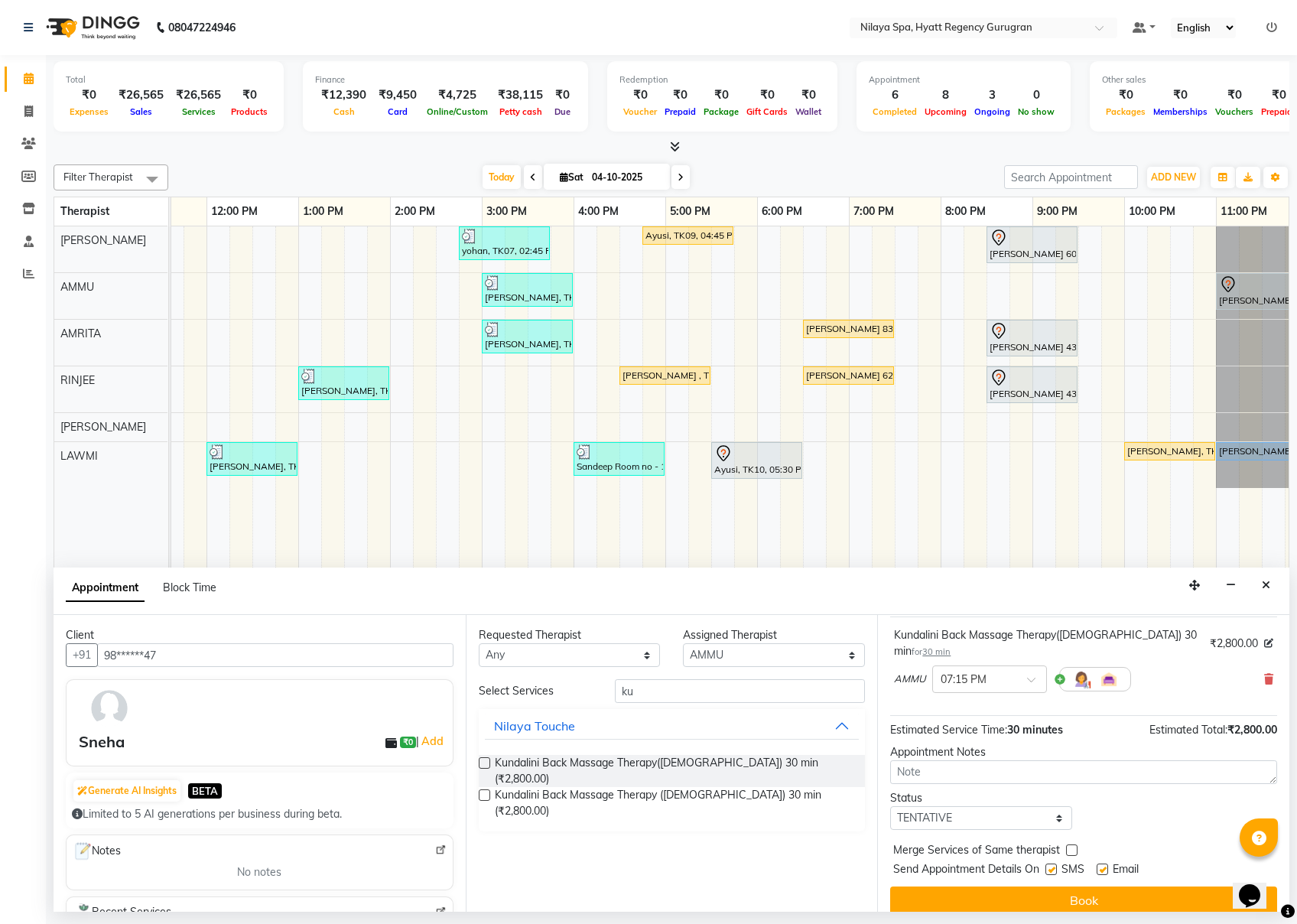
scroll to position [0, 0]
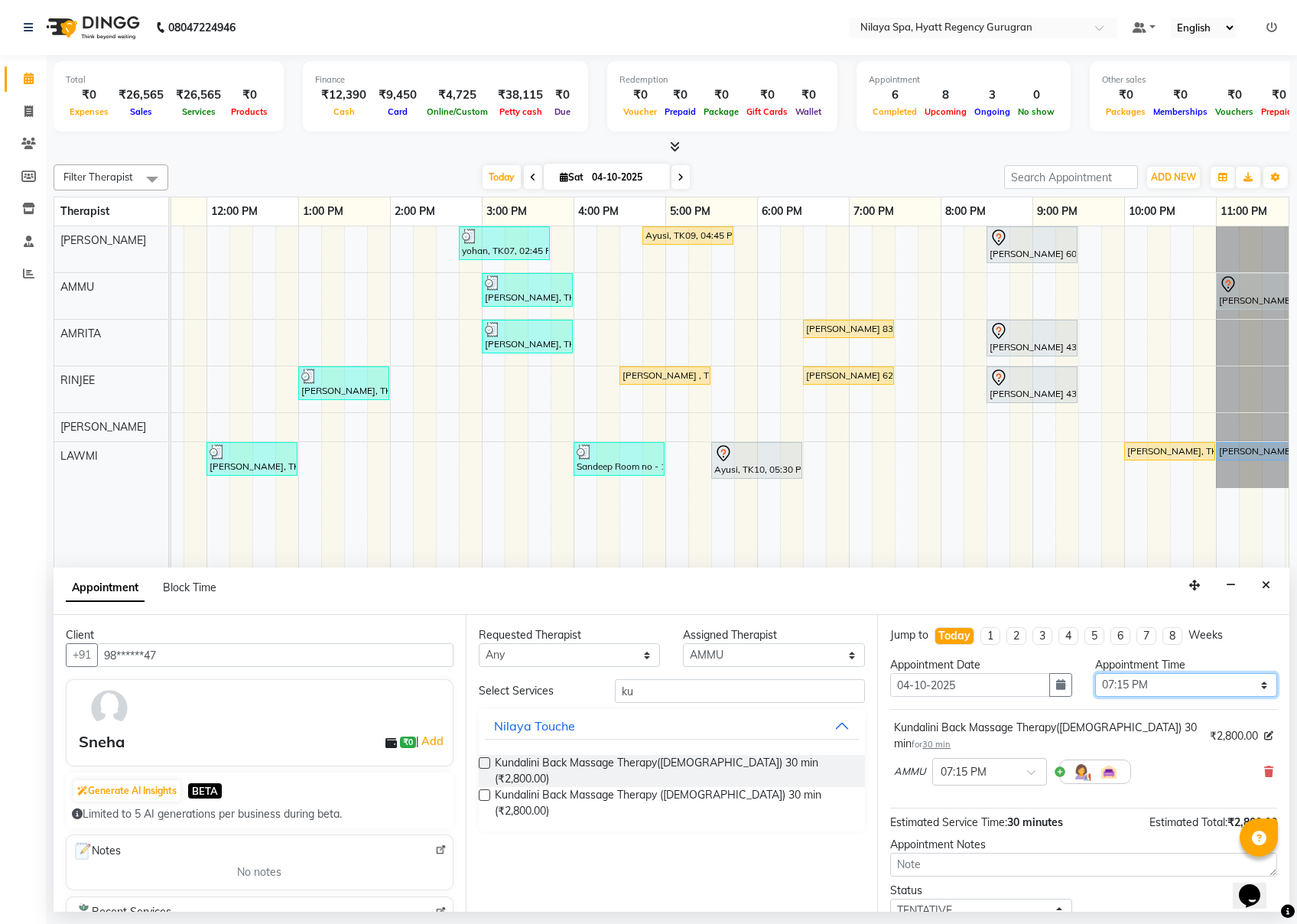
click at [972, 683] on select "Select 09:00 AM 09:15 AM 09:30 AM 09:45 AM 10:00 AM 10:15 AM 10:30 AM 10:45 AM …" at bounding box center [1186, 685] width 182 height 24
click at [972, 675] on select "Select 09:00 AM 09:15 AM 09:30 AM 09:45 AM 10:00 AM 10:15 AM 10:30 AM 10:45 AM …" at bounding box center [1186, 685] width 182 height 24
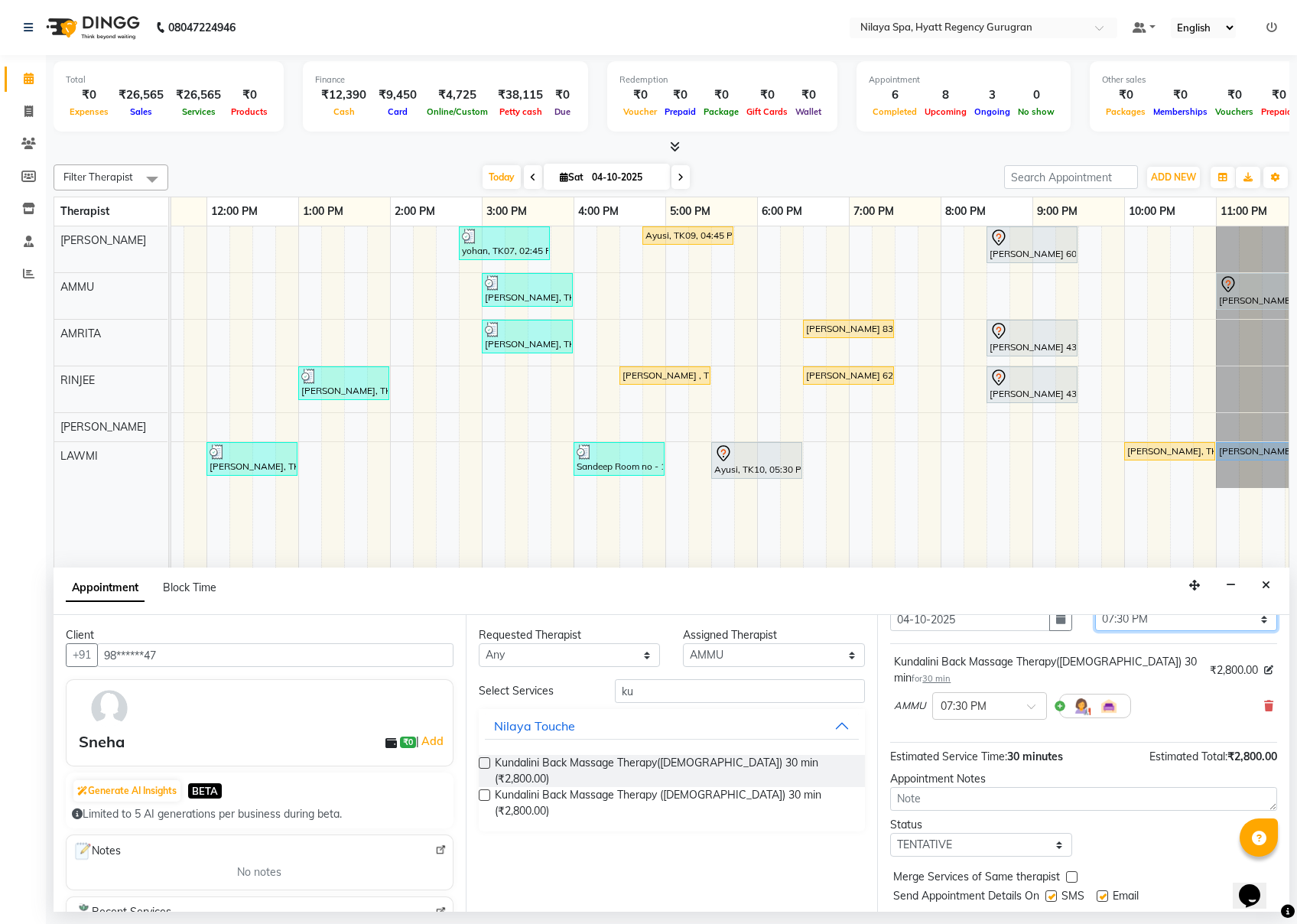
scroll to position [93, 0]
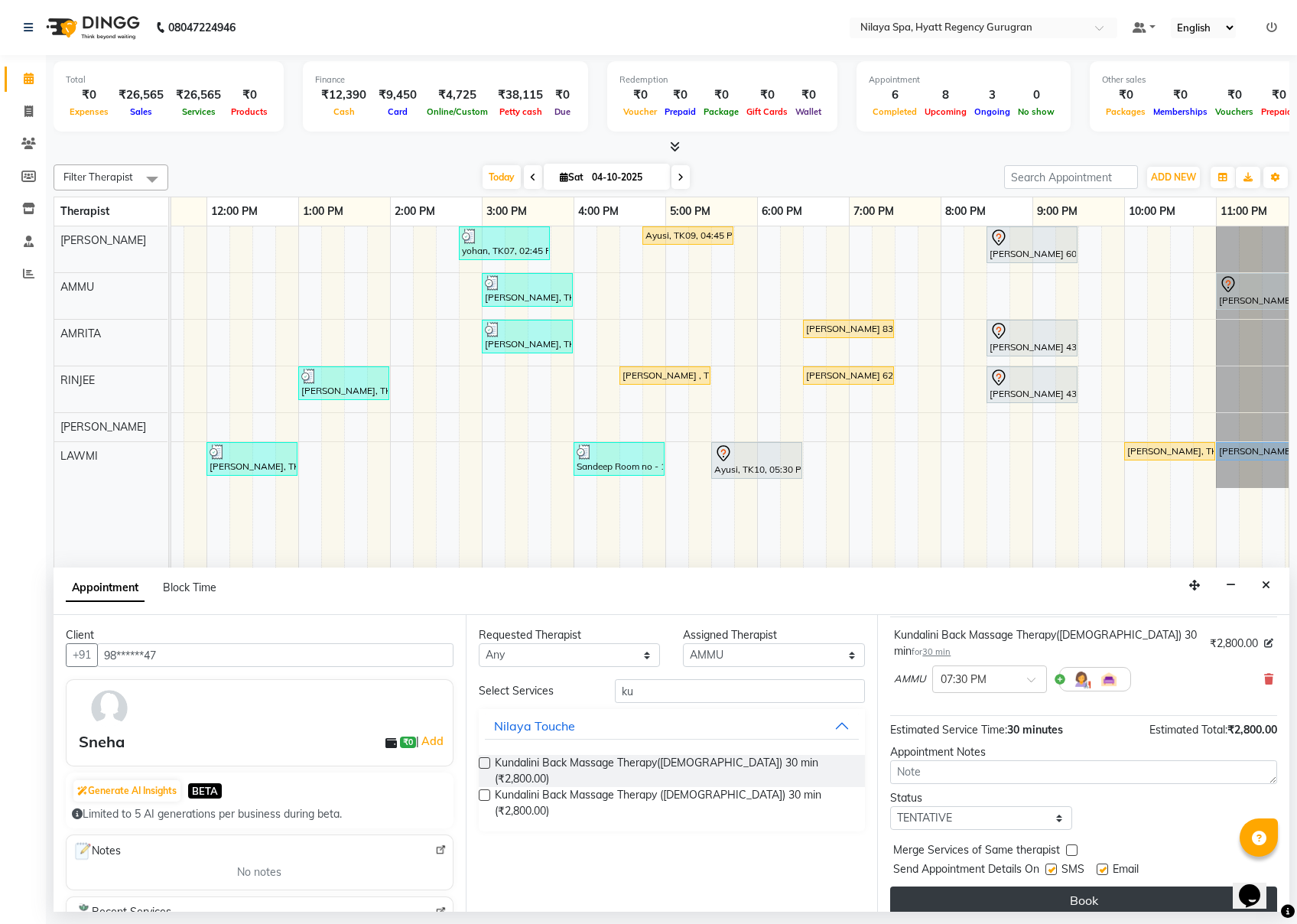
click at [972, 692] on button "Book" at bounding box center [1083, 901] width 387 height 28
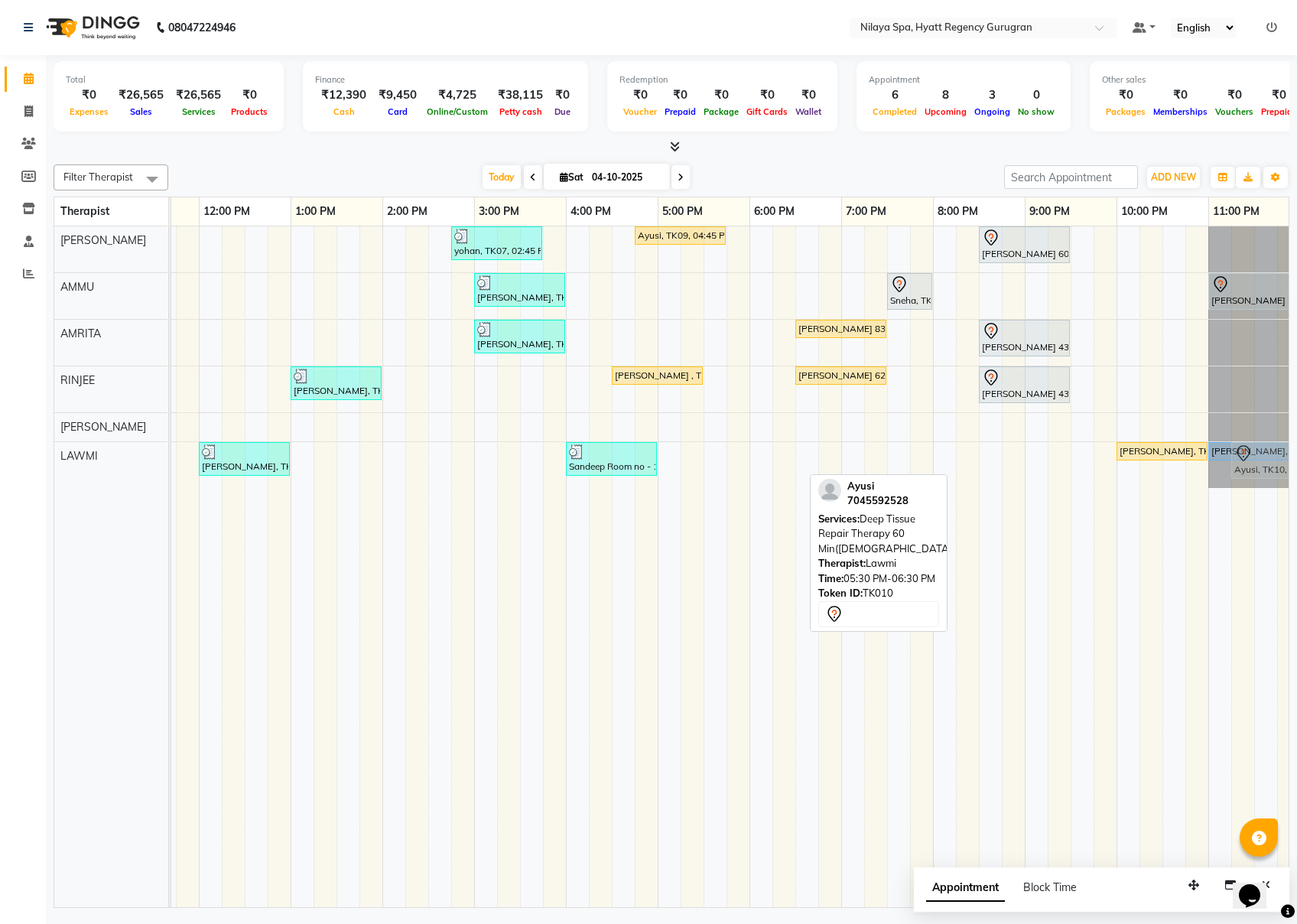
scroll to position [0, 352]
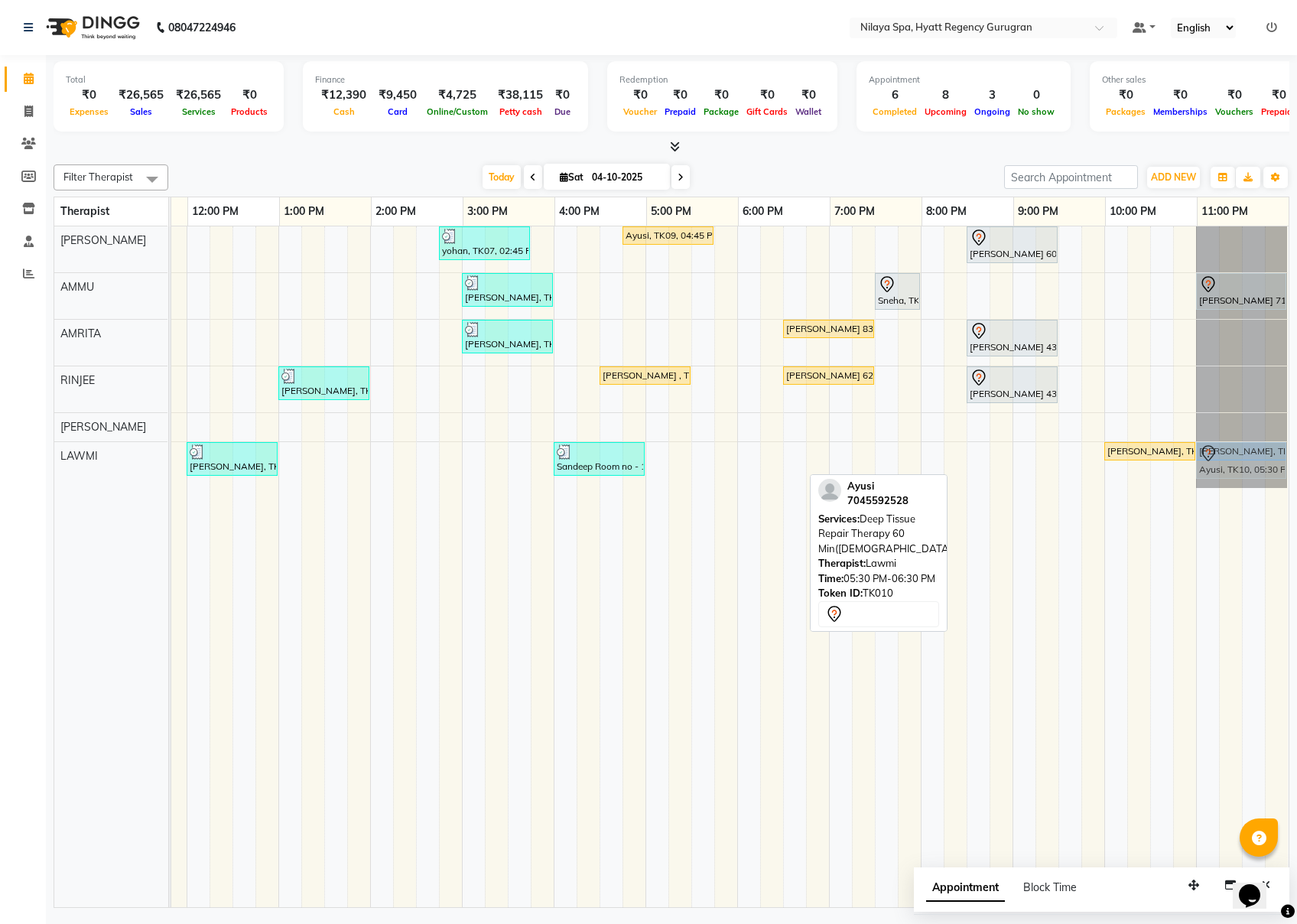
drag, startPoint x: 770, startPoint y: 459, endPoint x: 1259, endPoint y: 464, distance: 489.6
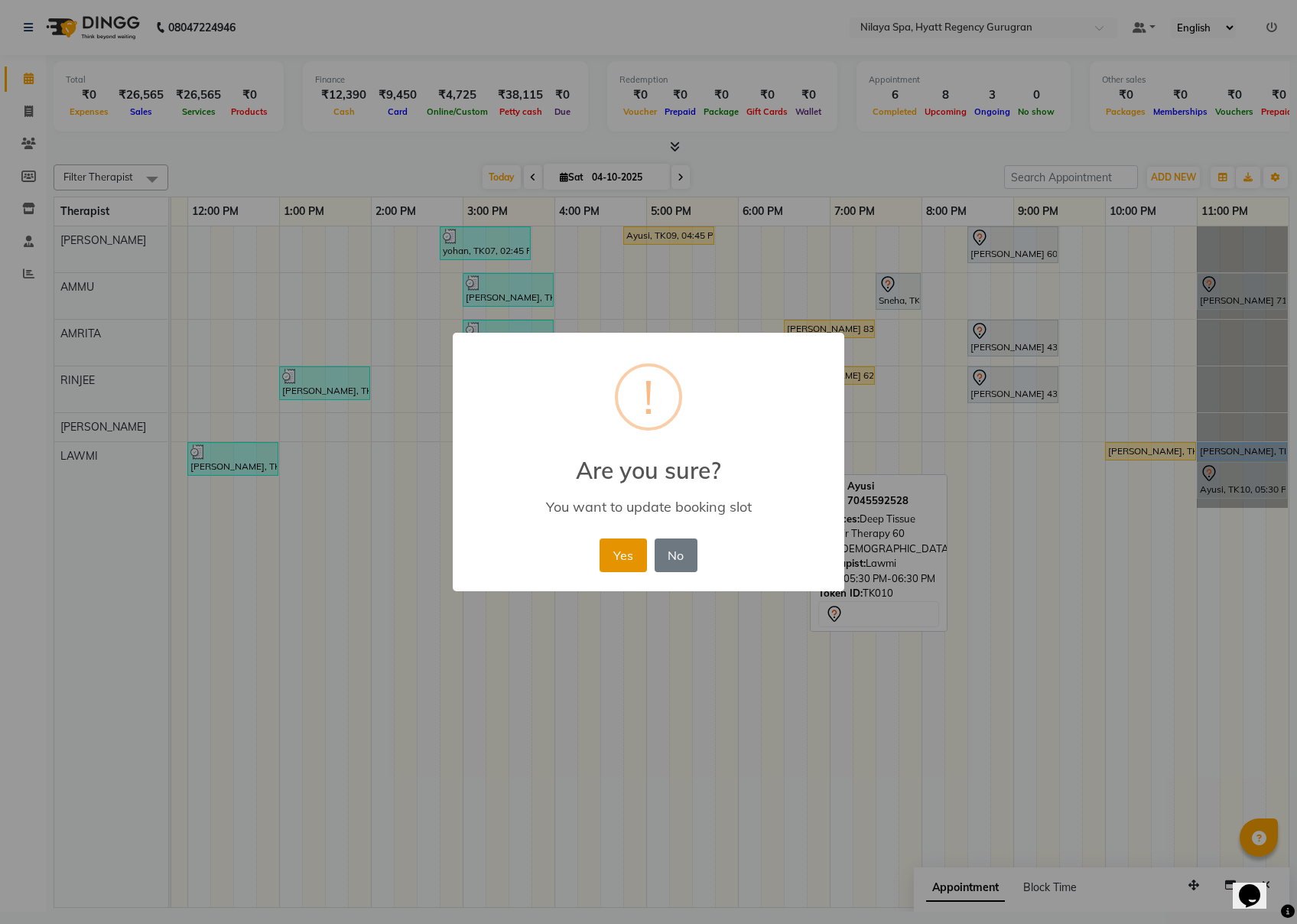
click at [628, 542] on button "Yes" at bounding box center [623, 556] width 47 height 34
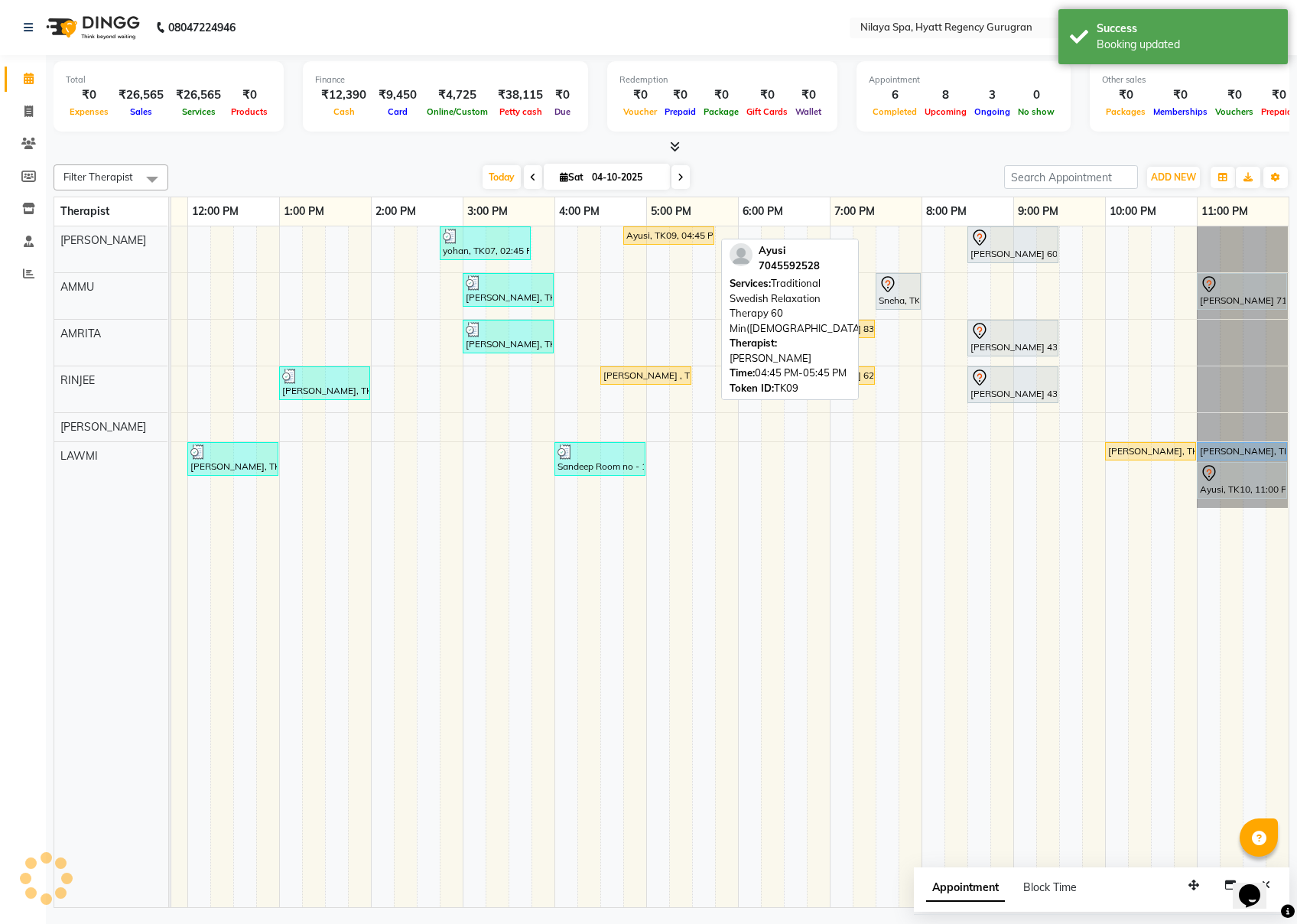
click at [669, 234] on div "Ayusi, TK09, 04:45 PM-05:45 PM, Traditional Swedish Relaxation Therapy 60 Min([…" at bounding box center [669, 236] width 88 height 14
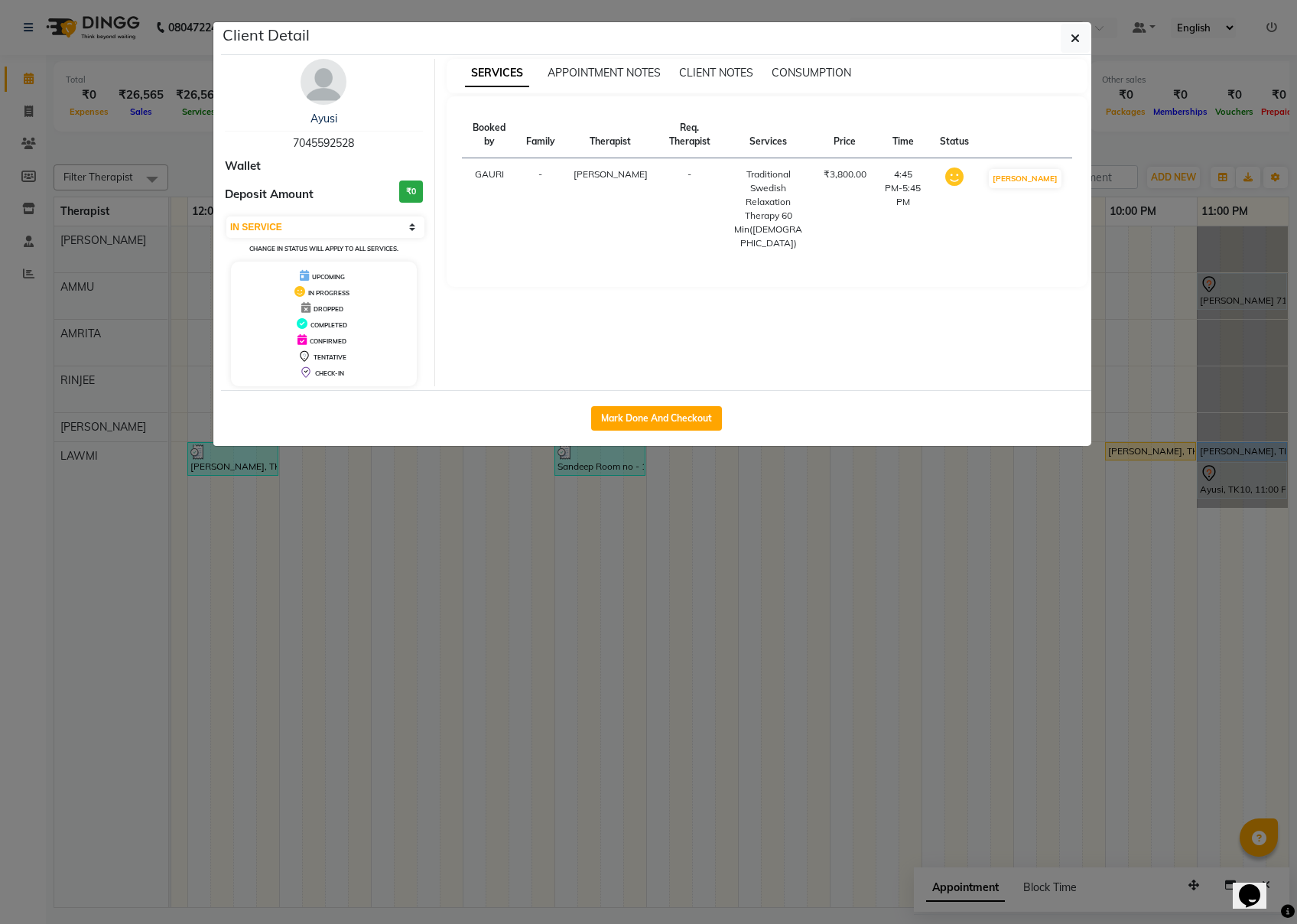
click at [768, 197] on div "Traditional Swedish Relaxation Therapy 60 Min([DEMOGRAPHIC_DATA])" at bounding box center [768, 209] width 73 height 83
drag, startPoint x: 768, startPoint y: 197, endPoint x: 763, endPoint y: 184, distance: 13.4
click at [763, 184] on div "Traditional Swedish Relaxation Therapy 60 Min([DEMOGRAPHIC_DATA])" at bounding box center [768, 209] width 73 height 83
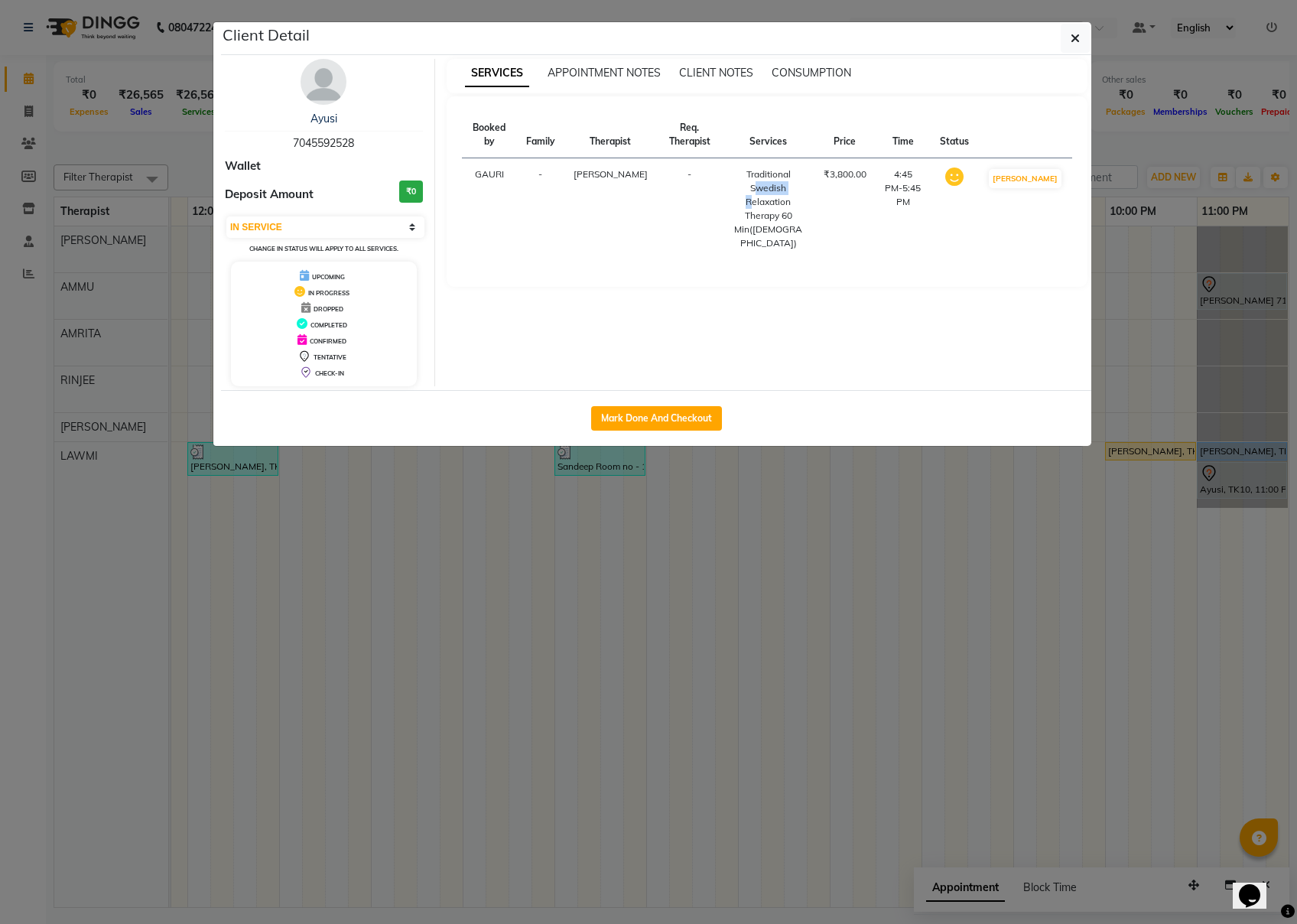
click at [763, 184] on div "Traditional Swedish Relaxation Therapy 60 Min([DEMOGRAPHIC_DATA])" at bounding box center [768, 209] width 73 height 83
drag, startPoint x: 763, startPoint y: 184, endPoint x: 745, endPoint y: 360, distance: 176.1
click at [745, 360] on div "SERVICES APPOINTMENT NOTES CLIENT NOTES CONSUMPTION Booked by Family Therapist …" at bounding box center [767, 222] width 665 height 327
click at [278, 225] on select "Select IN SERVICE CONFIRMED TENTATIVE CHECK IN MARK DONE UPCOMING" at bounding box center [325, 226] width 198 height 21
click at [662, 313] on div "SERVICES APPOINTMENT NOTES CLIENT NOTES CONSUMPTION Booked by Family Therapist …" at bounding box center [767, 222] width 665 height 327
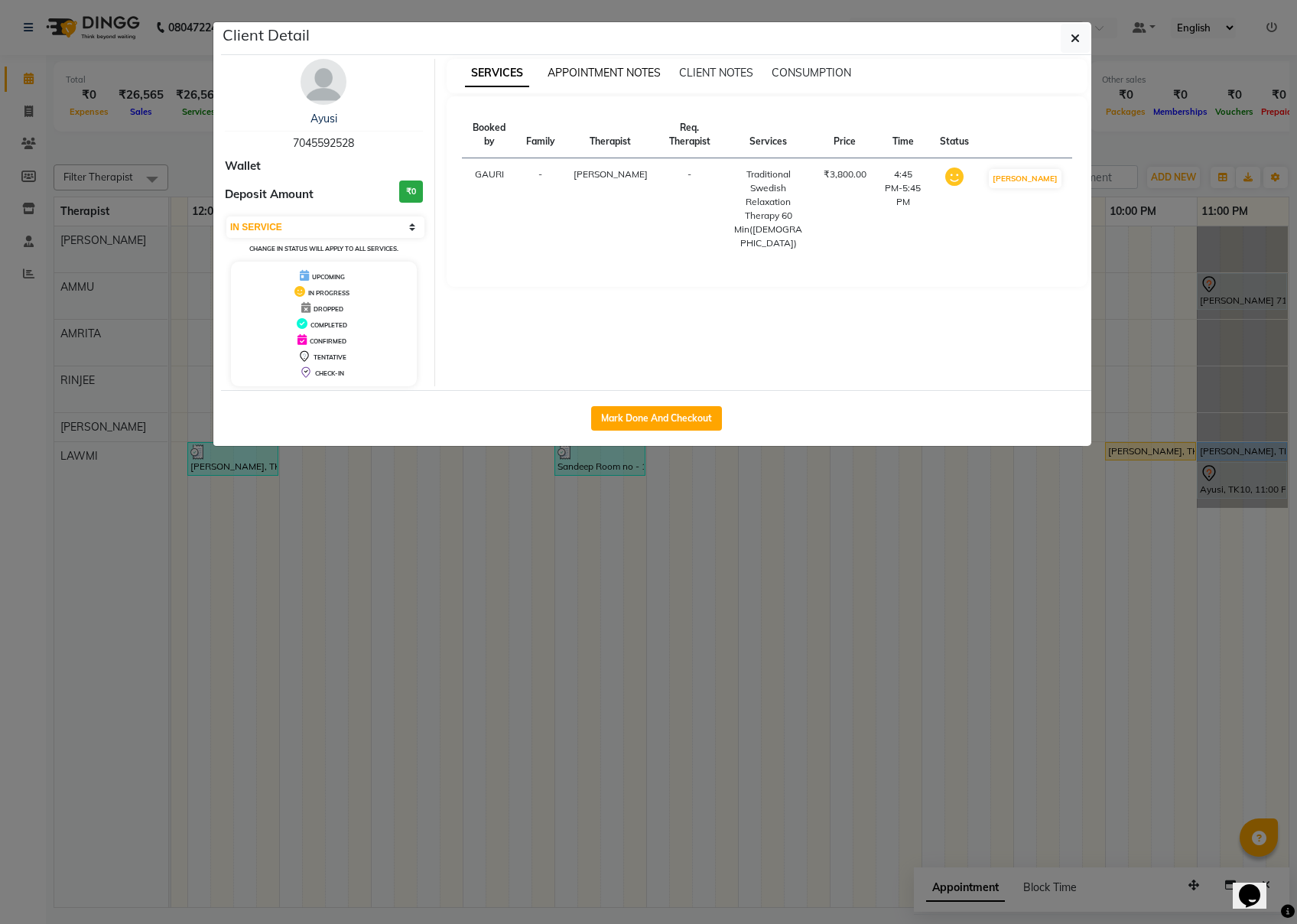
click at [586, 71] on span "APPOINTMENT NOTES" at bounding box center [604, 73] width 113 height 14
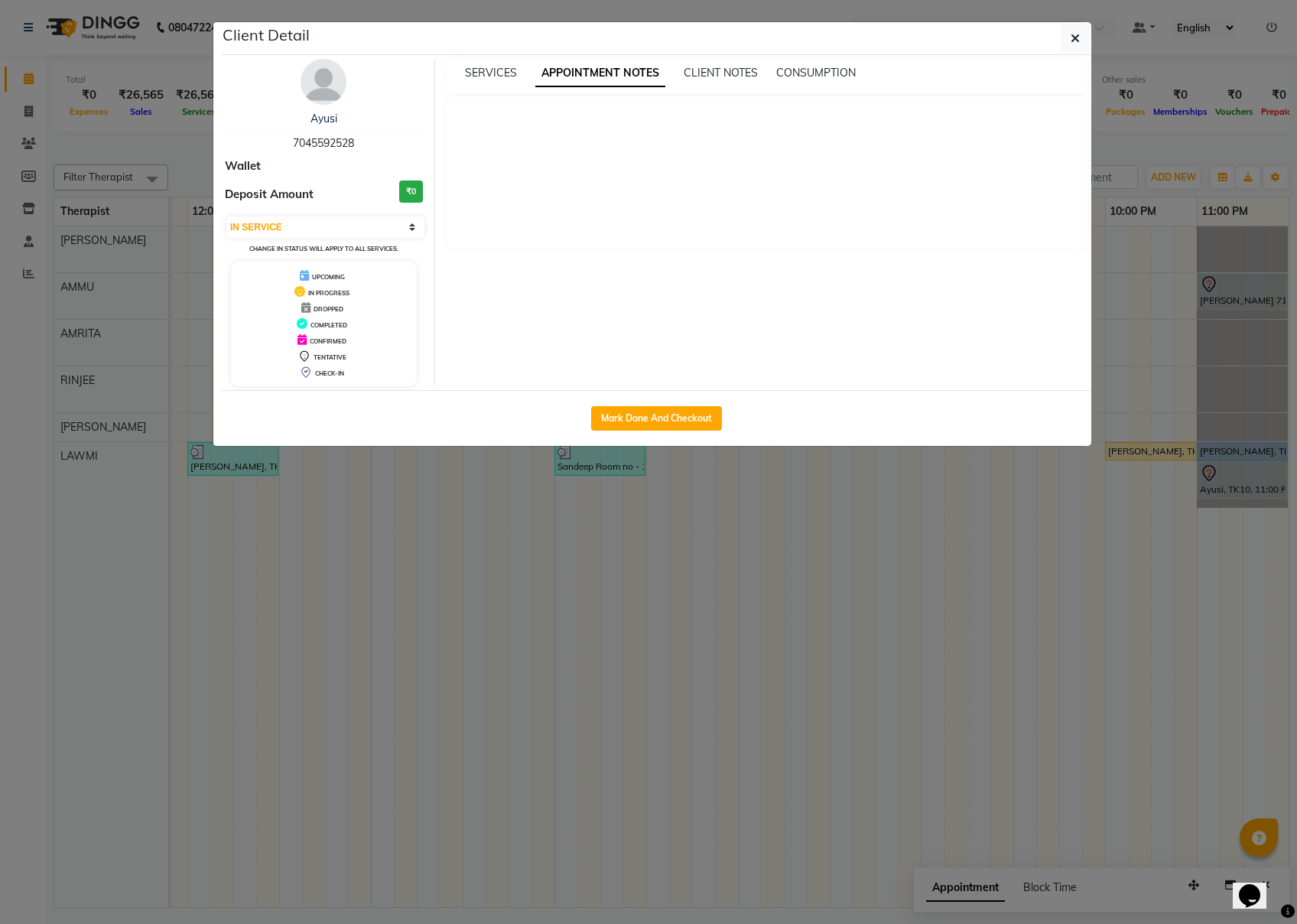
click at [670, 80] on div "SERVICES APPOINTMENT NOTES CLIENT NOTES CONSUMPTION" at bounding box center [758, 73] width 623 height 16
click at [688, 76] on span "CLIENT NOTES" at bounding box center [721, 73] width 74 height 14
click at [805, 72] on span "CONSUMPTION" at bounding box center [815, 73] width 80 height 14
click at [601, 75] on span "APPOINTMENT NOTES" at bounding box center [591, 73] width 113 height 14
click at [494, 65] on div "SERVICES" at bounding box center [491, 73] width 52 height 16
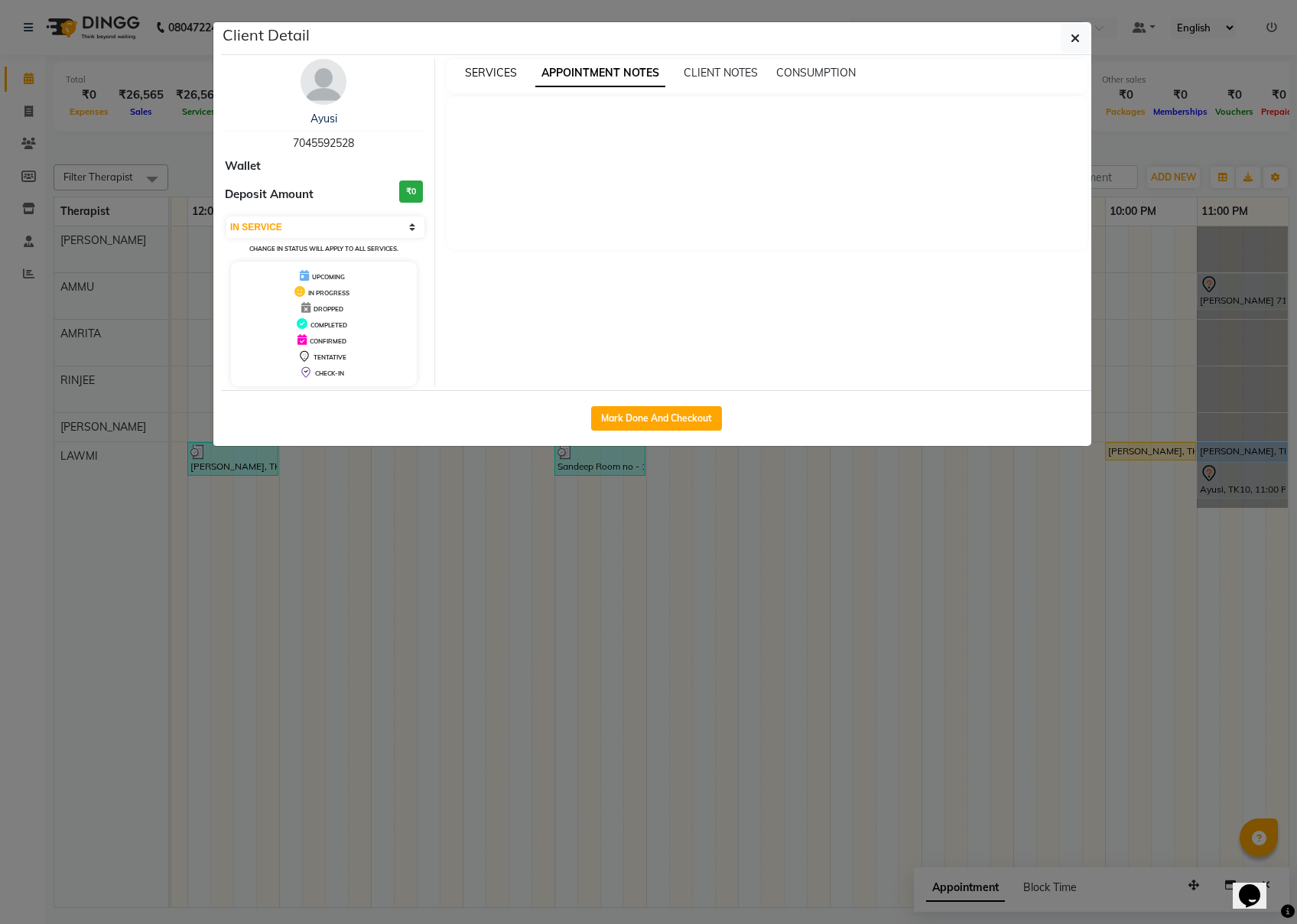
click at [496, 66] on span "SERVICES" at bounding box center [491, 73] width 52 height 14
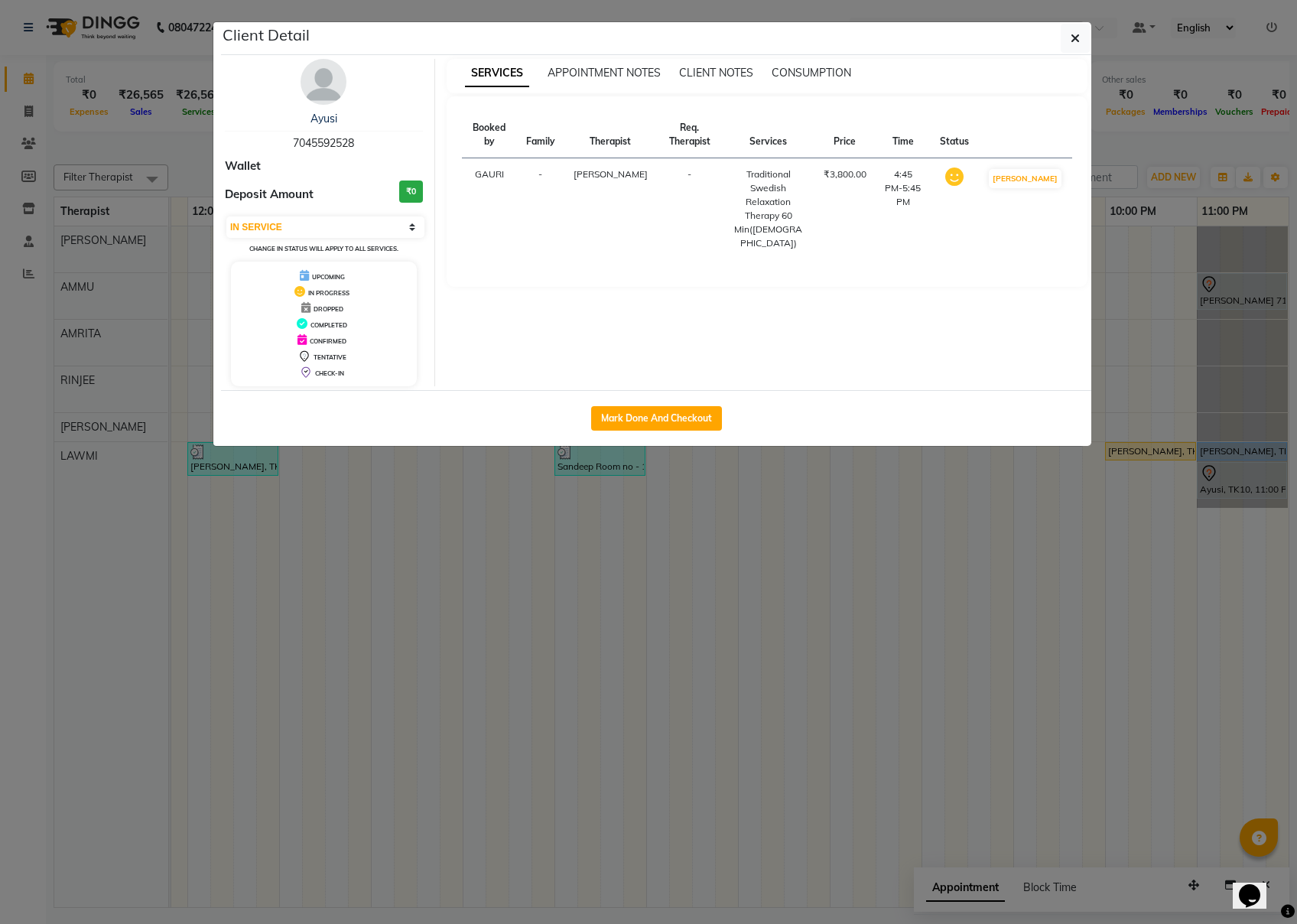
click at [558, 135] on th "Family" at bounding box center [540, 135] width 47 height 47
click at [657, 129] on th "Req. Therapist" at bounding box center [690, 135] width 66 height 47
click at [606, 144] on th "Therapist" at bounding box center [611, 135] width 93 height 47
click at [774, 187] on div "Traditional Swedish Relaxation Therapy 60 Min([DEMOGRAPHIC_DATA])" at bounding box center [768, 209] width 73 height 83
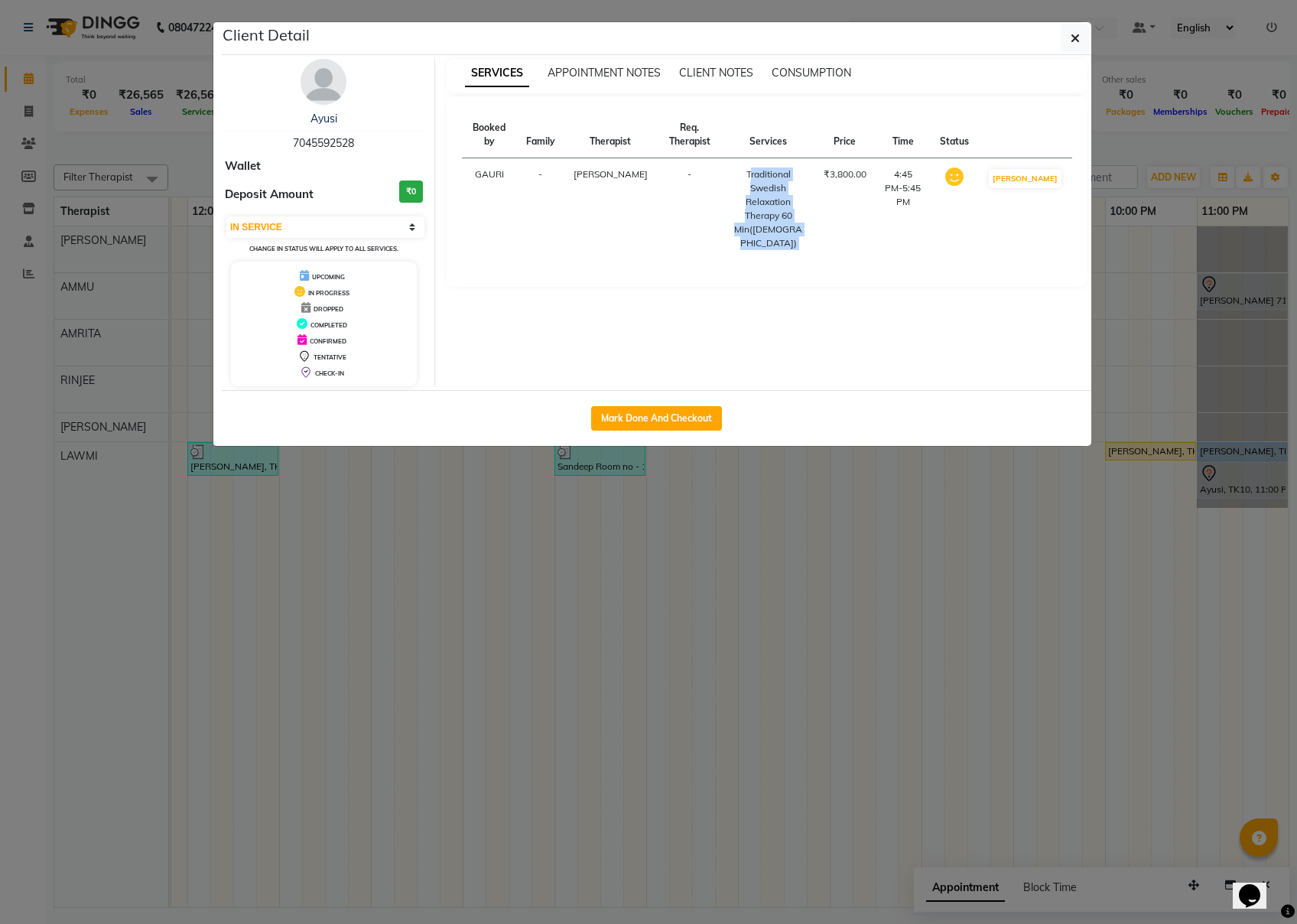
click at [774, 187] on div "Traditional Swedish Relaxation Therapy 60 Min([DEMOGRAPHIC_DATA])" at bounding box center [768, 209] width 73 height 83
drag, startPoint x: 774, startPoint y: 187, endPoint x: 839, endPoint y: 343, distance: 168.4
click at [870, 386] on div "Ayusi 7045592528 Wallet Deposit Amount ₹0 Select IN SERVICE CONFIRMED TENTATIVE…" at bounding box center [656, 222] width 871 height 335
click at [733, 153] on th "Services" at bounding box center [769, 135] width 92 height 47
click at [679, 421] on button "Mark Done And Checkout" at bounding box center [656, 418] width 131 height 24
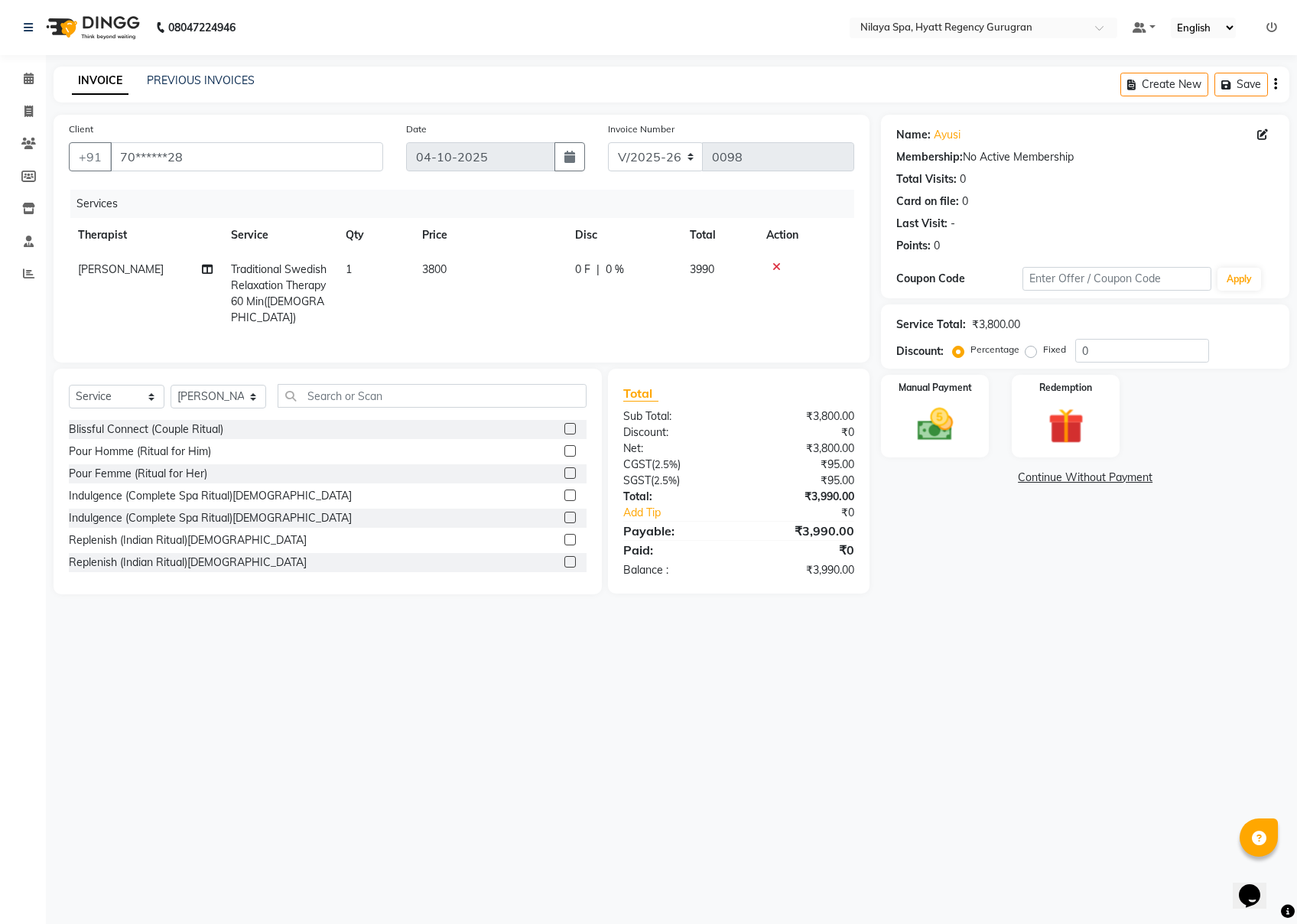
click at [327, 279] on td "Traditional Swedish Relaxation Therapy 60 Min([DEMOGRAPHIC_DATA])" at bounding box center [279, 293] width 115 height 83
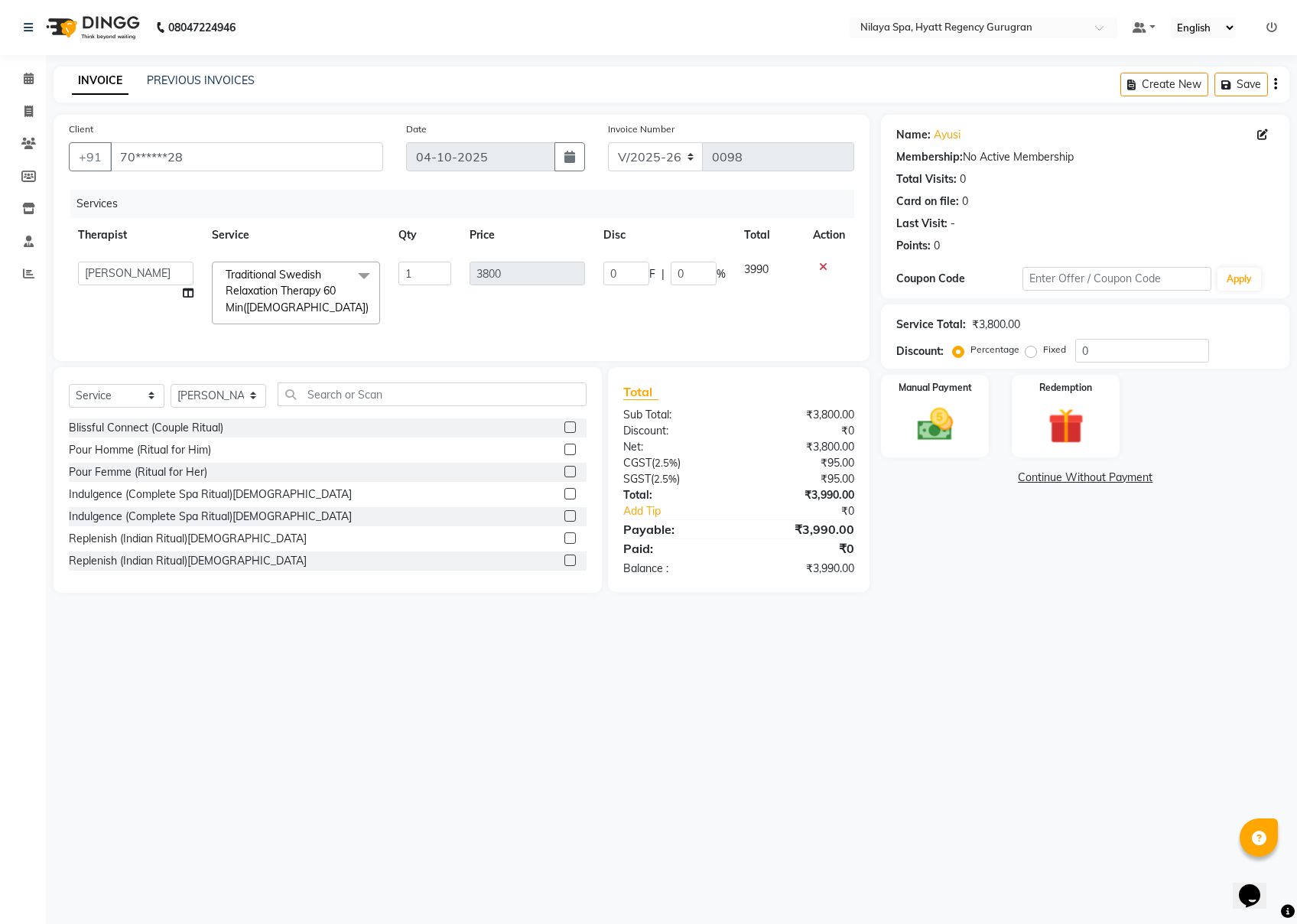
click at [356, 282] on span at bounding box center [364, 276] width 31 height 29
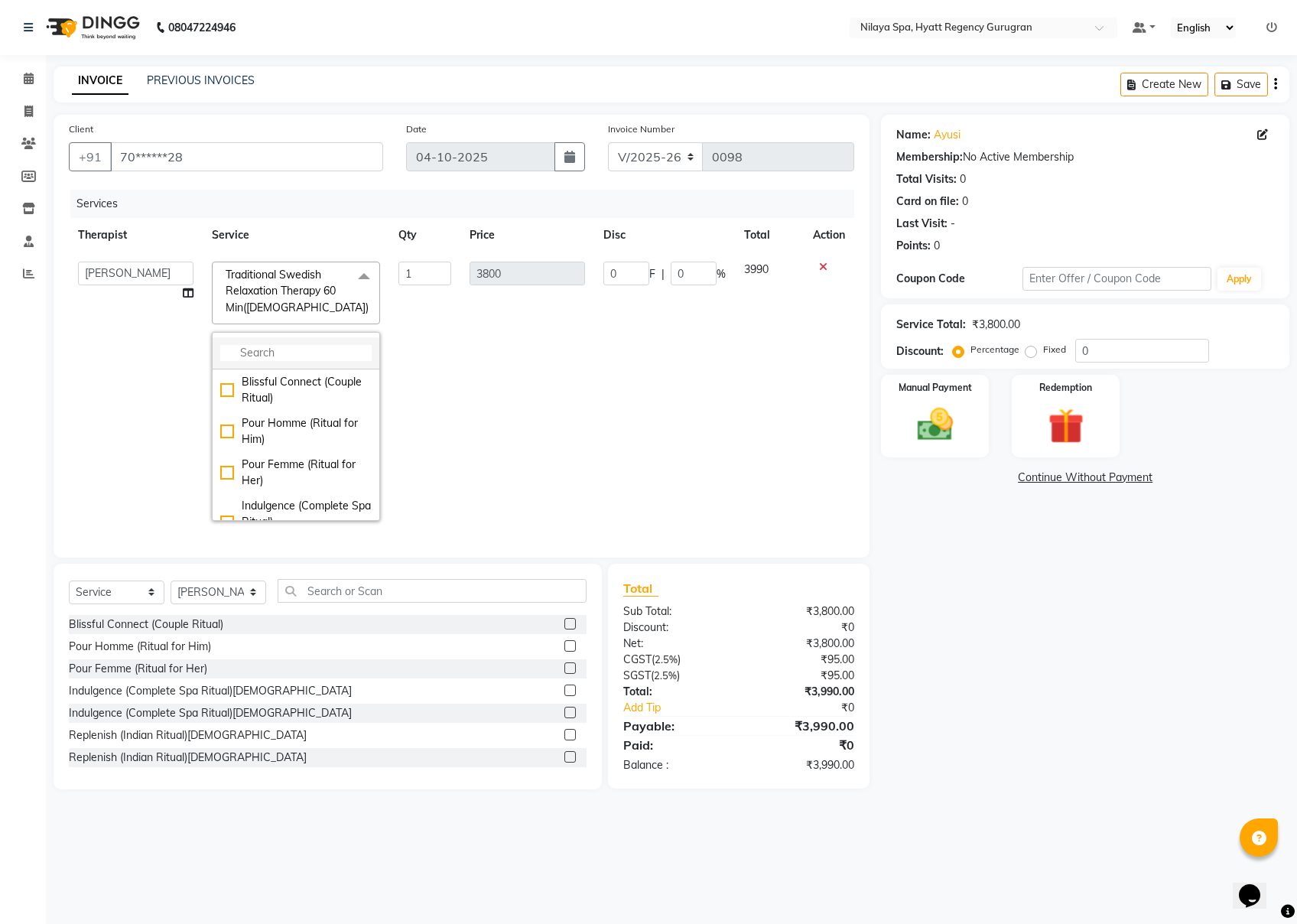
click at [322, 352] on input "multiselect-search" at bounding box center [295, 353] width 151 height 16
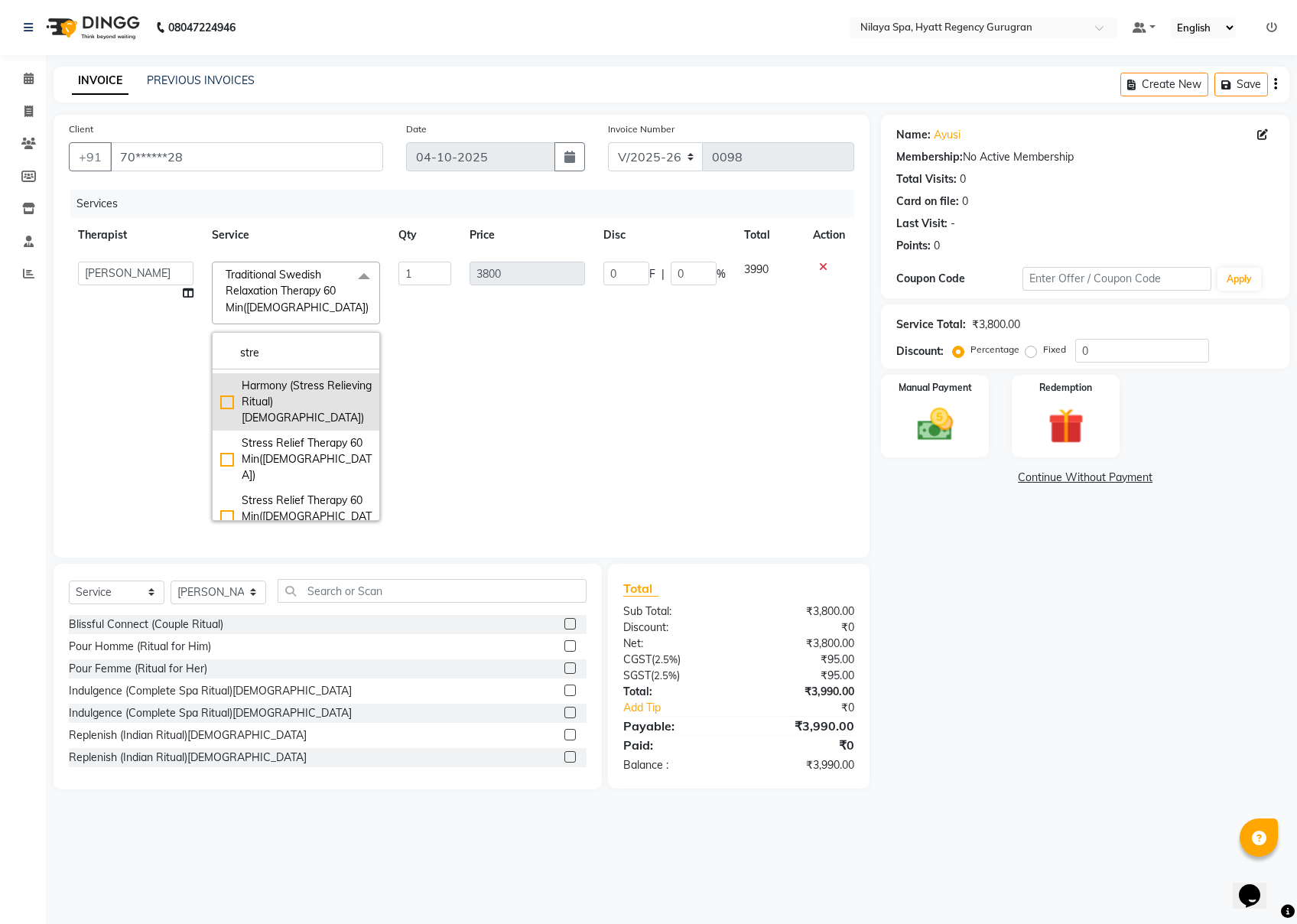
scroll to position [102, 0]
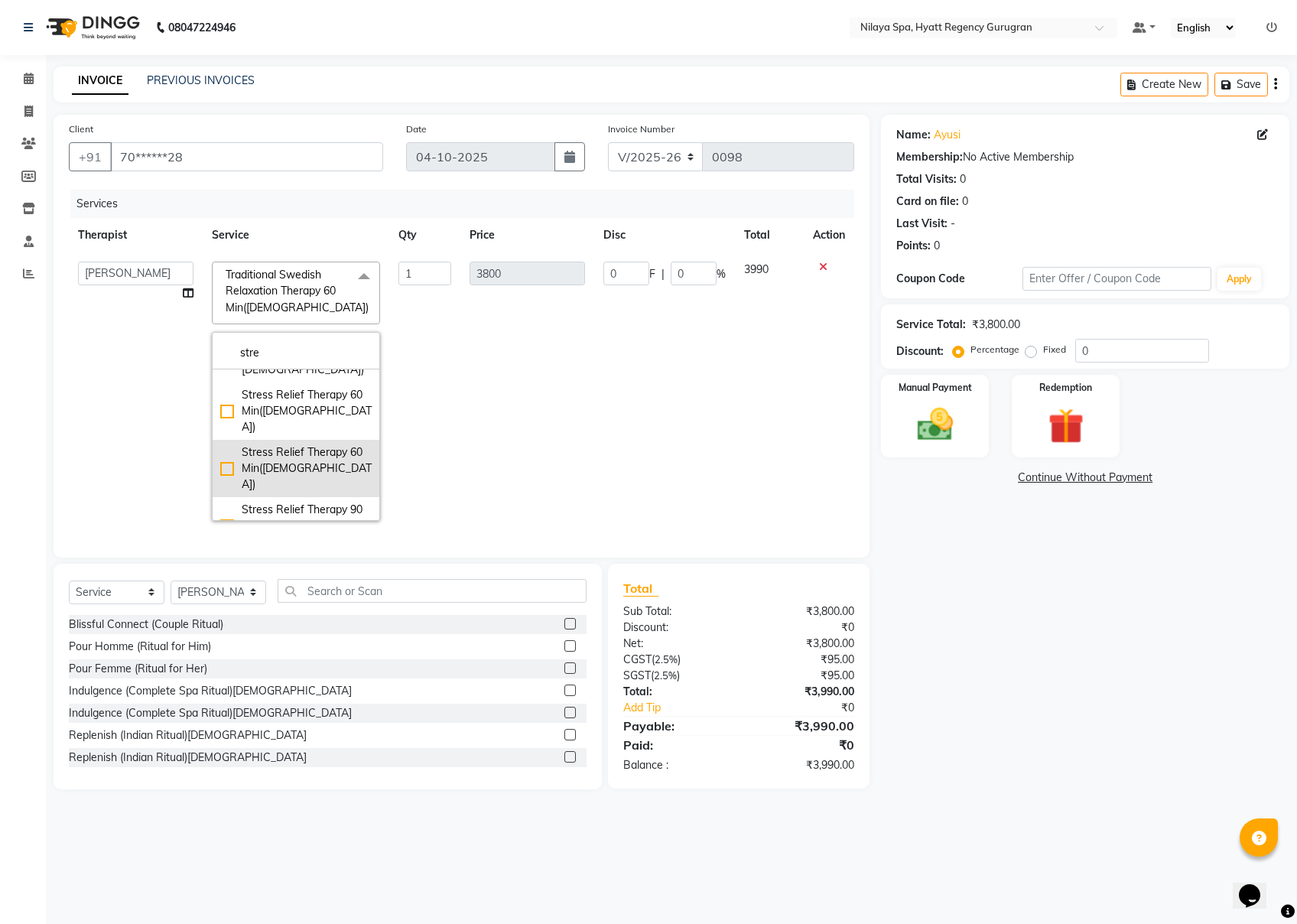
click at [221, 444] on div "Stress Relief Therapy 60 Min([DEMOGRAPHIC_DATA])" at bounding box center [295, 468] width 151 height 48
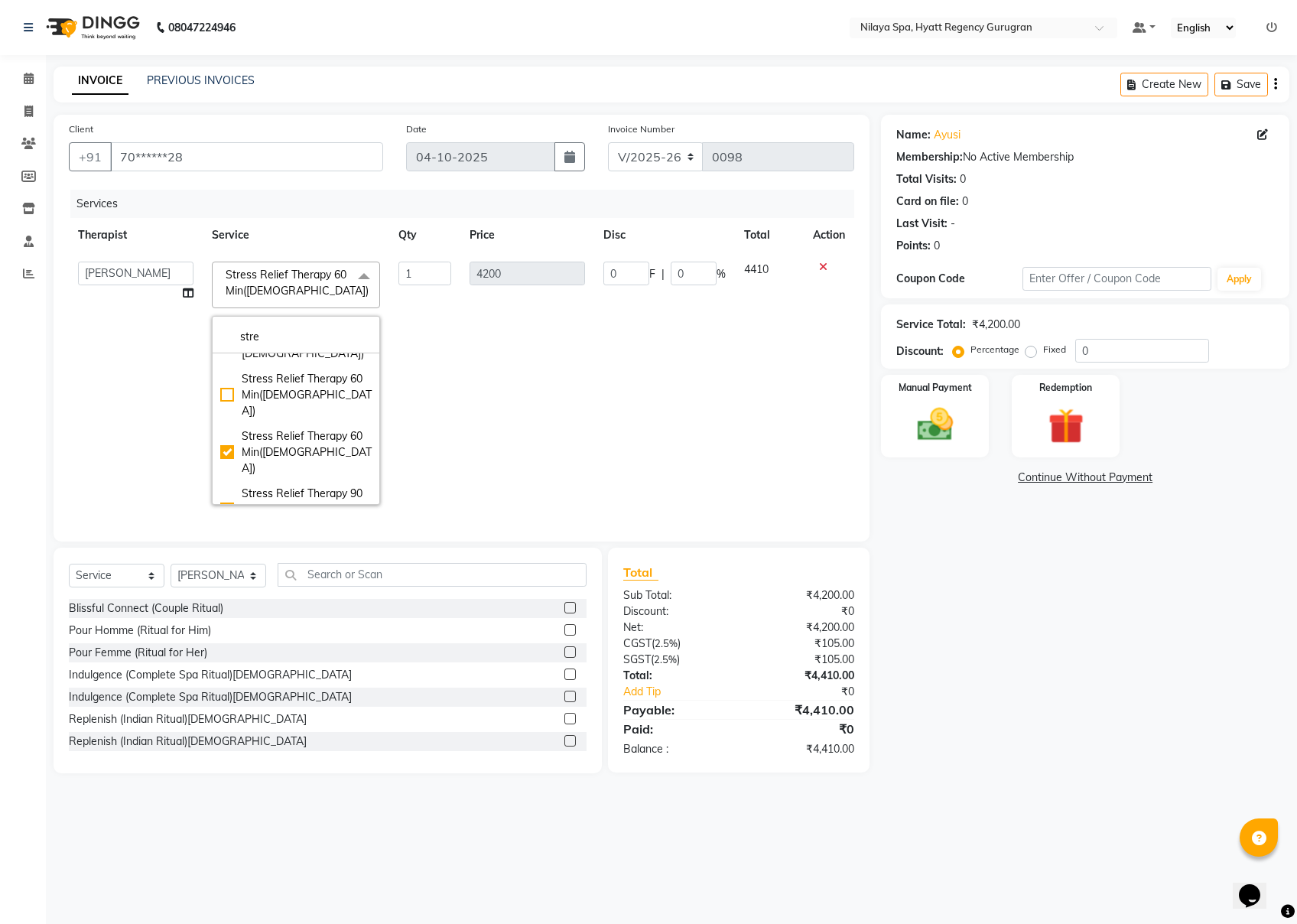
click at [950, 625] on div "Name: [PERSON_NAME] Membership: No Active Membership Total Visits: 0 Card on fi…" at bounding box center [1091, 444] width 420 height 659
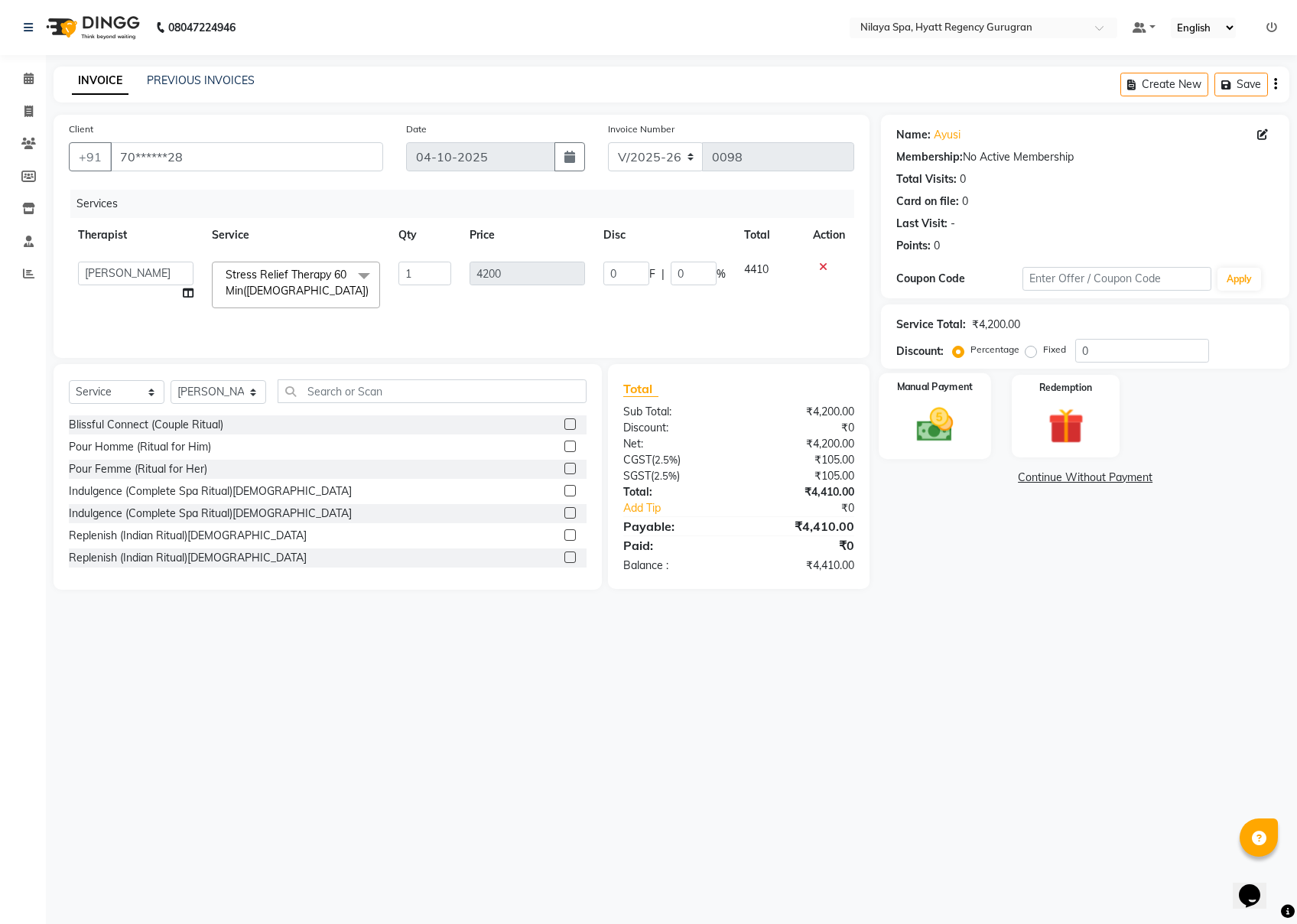
click at [944, 448] on div "Manual Payment" at bounding box center [936, 416] width 112 height 86
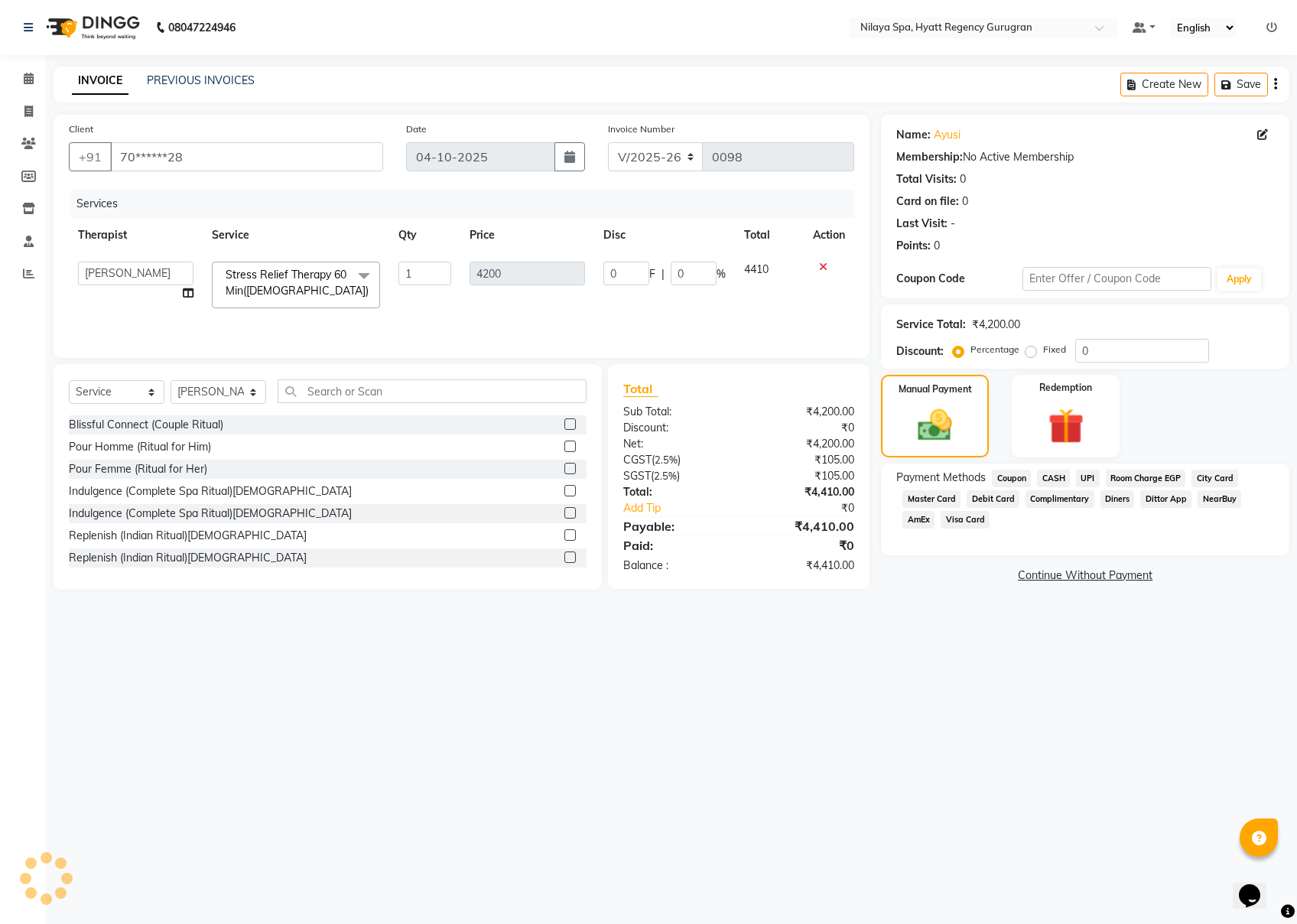
click at [972, 478] on span "UPI" at bounding box center [1088, 479] width 24 height 18
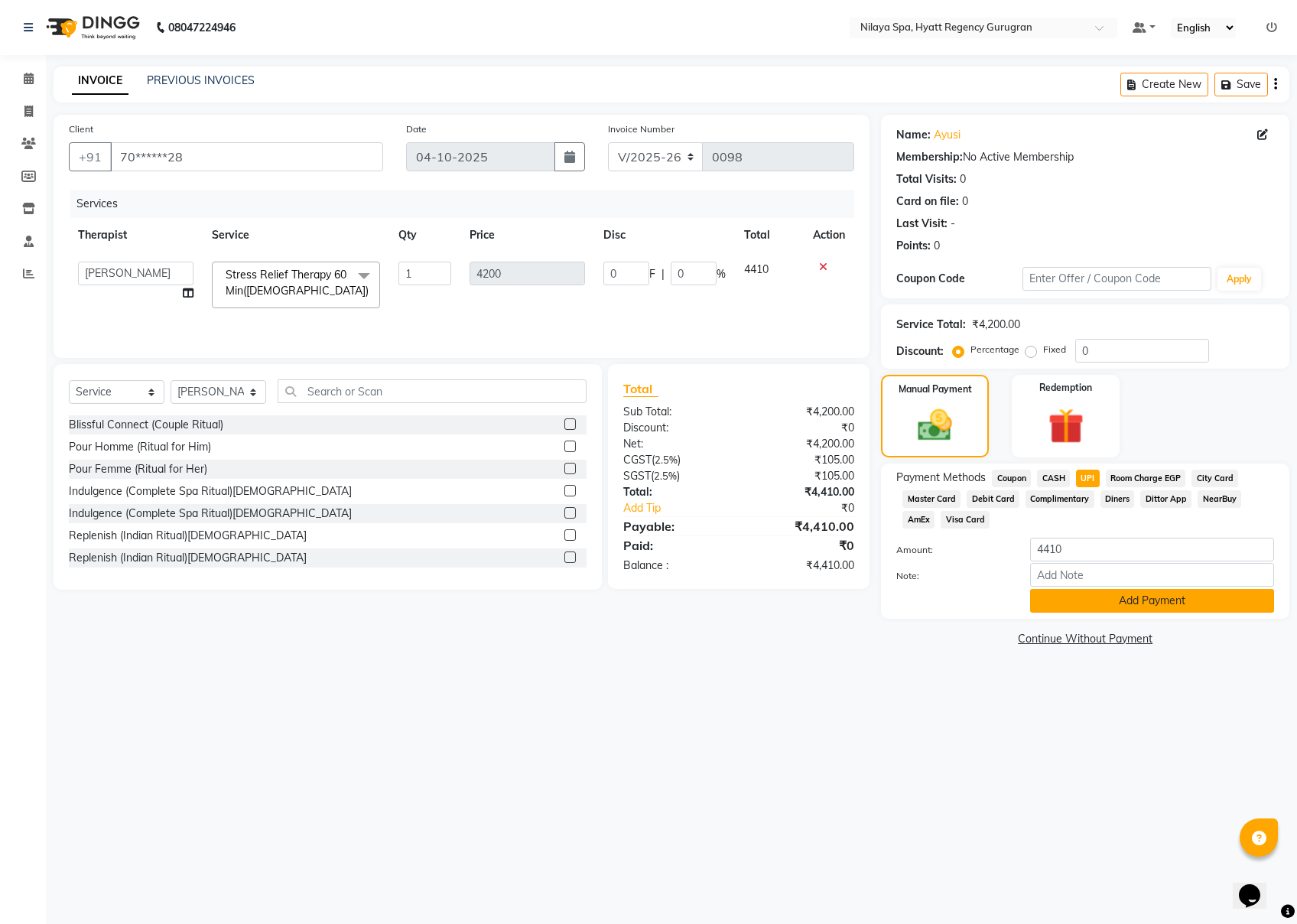
click at [972, 604] on button "Add Payment" at bounding box center [1152, 601] width 244 height 24
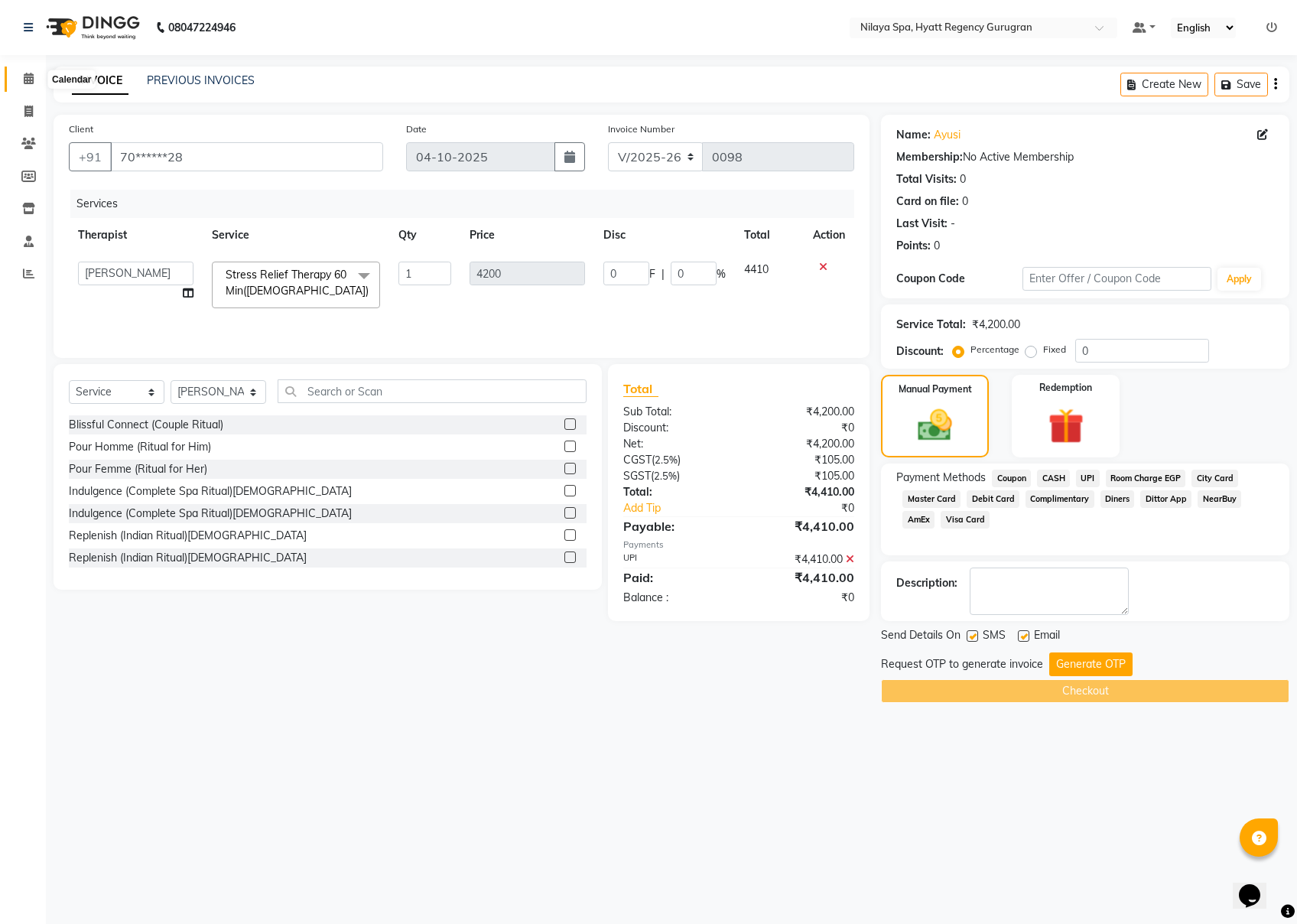
click at [28, 80] on icon at bounding box center [29, 78] width 10 height 11
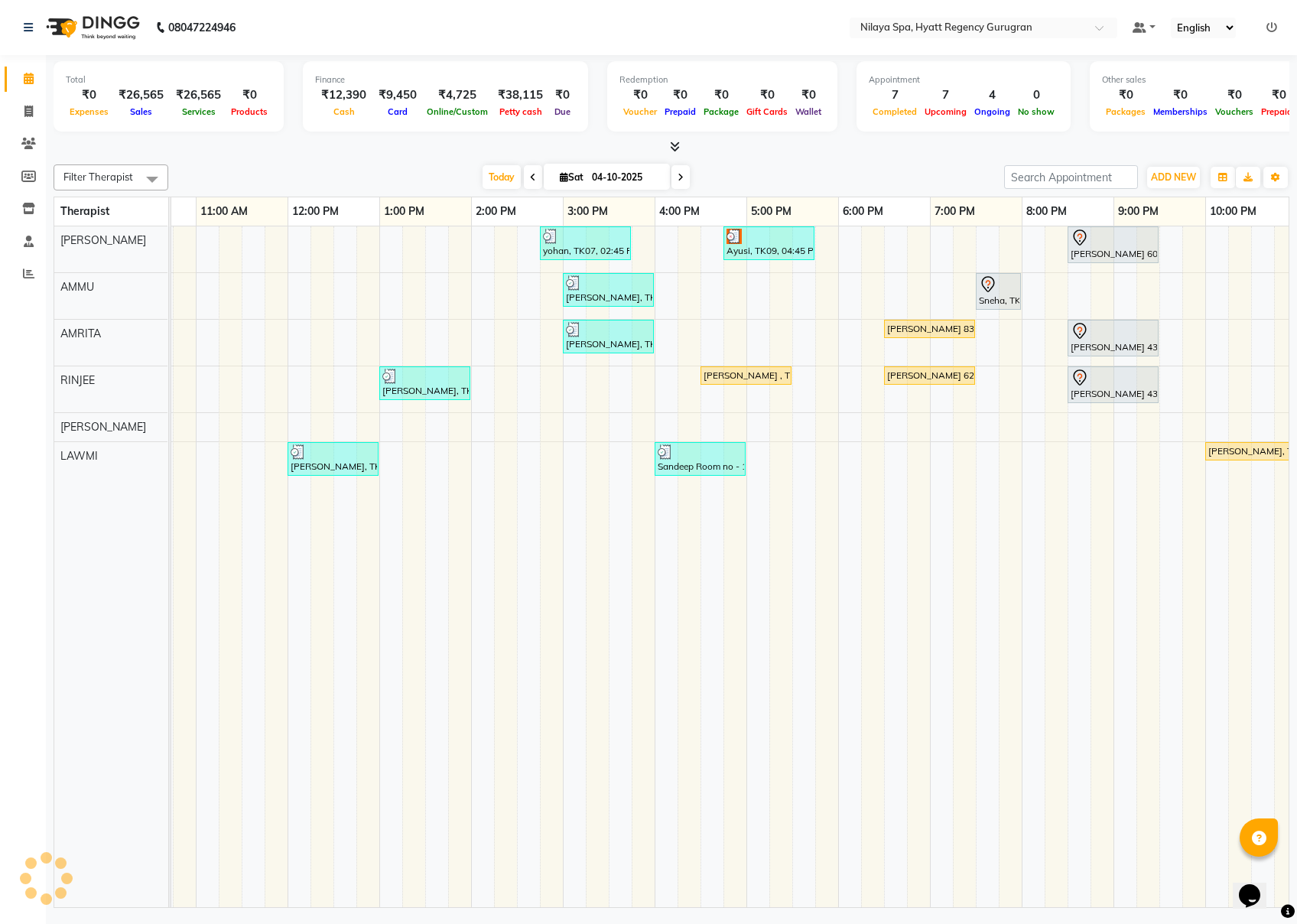
scroll to position [0, 252]
click at [784, 252] on div "Ayusi, TK09, 04:45 PM-05:45 PM, Traditional Swedish Relaxation Therapy 60 Min([…" at bounding box center [768, 243] width 88 height 29
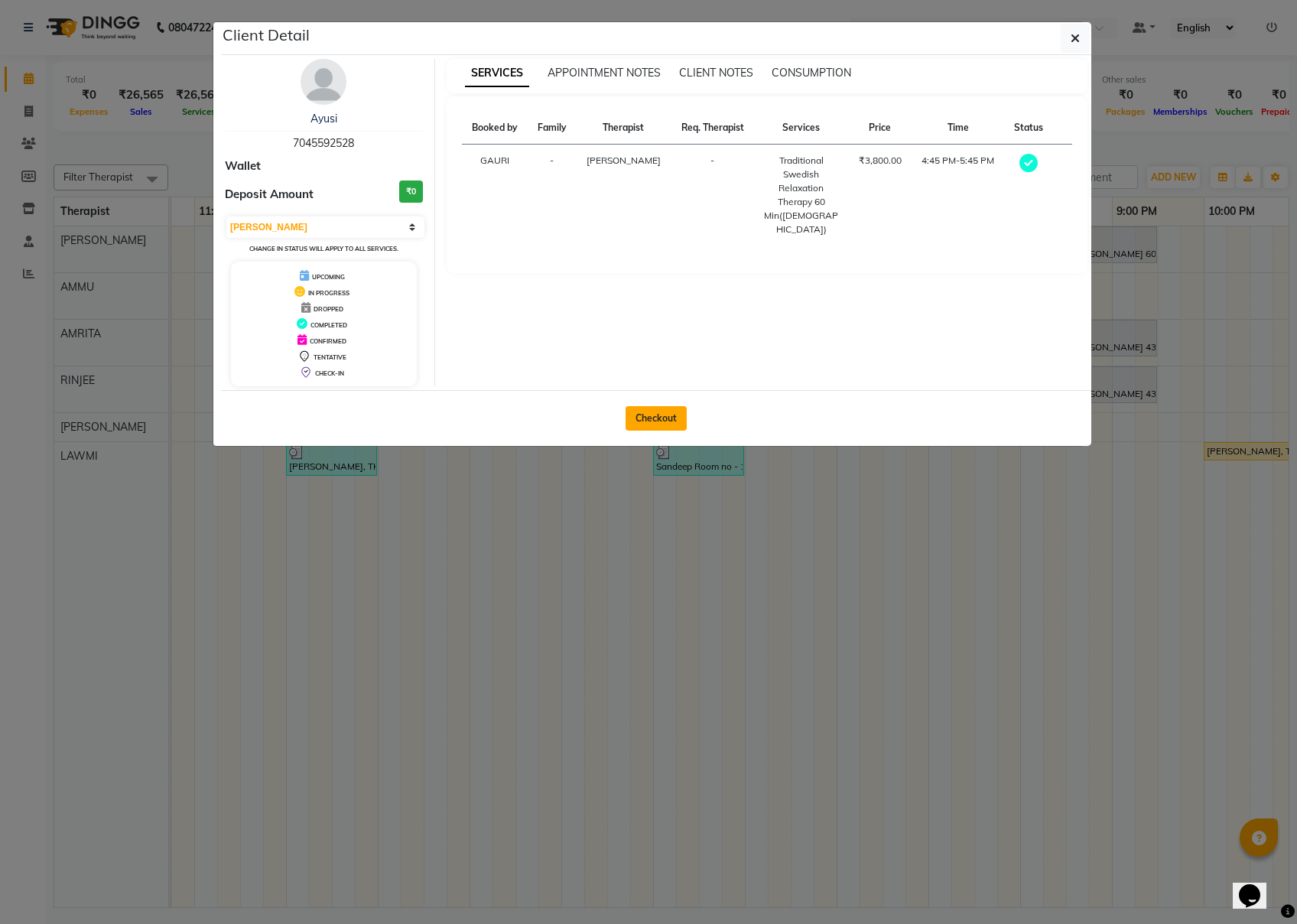
click at [664, 415] on button "Checkout" at bounding box center [656, 418] width 61 height 24
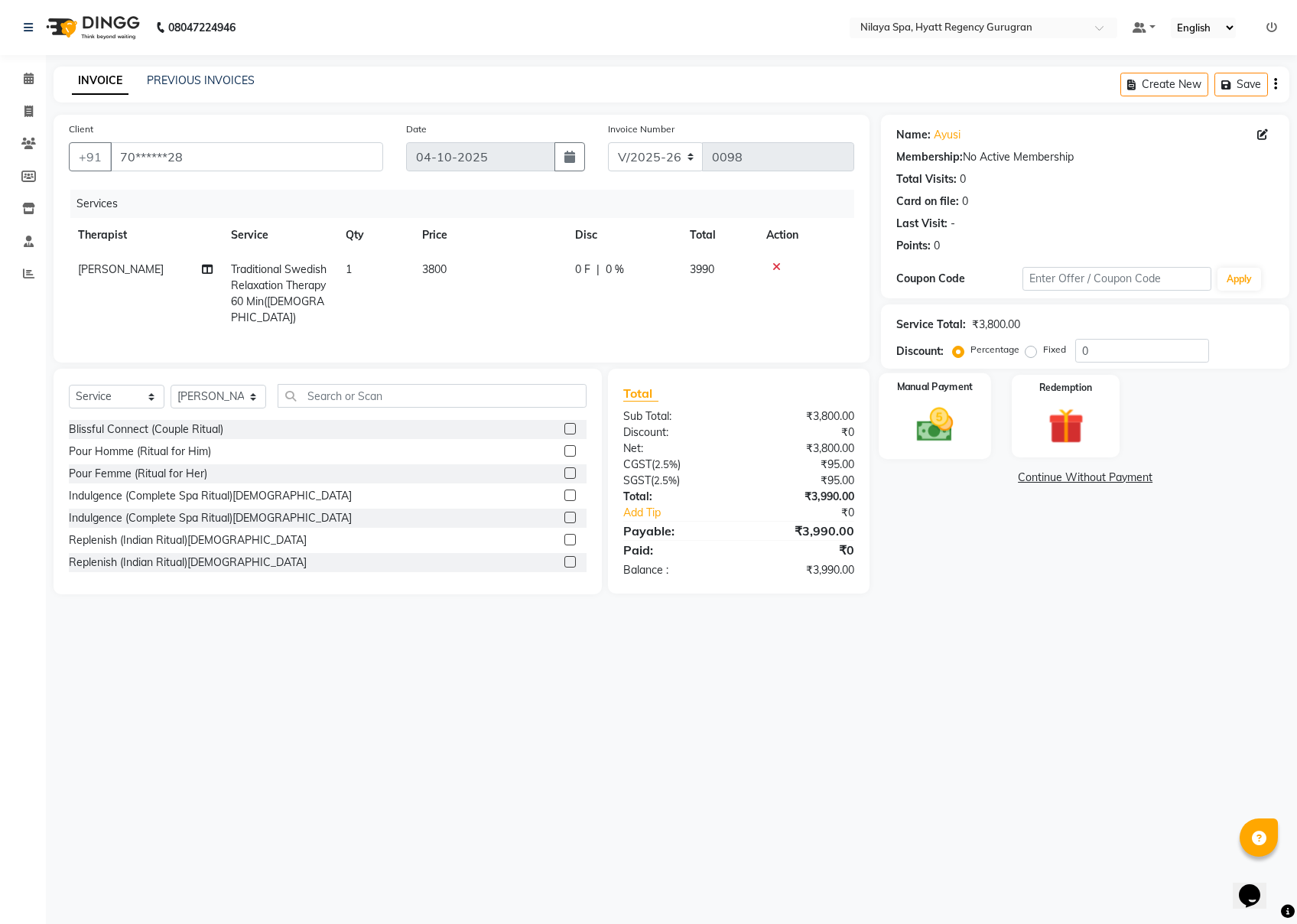
click at [955, 444] on img at bounding box center [935, 424] width 60 height 43
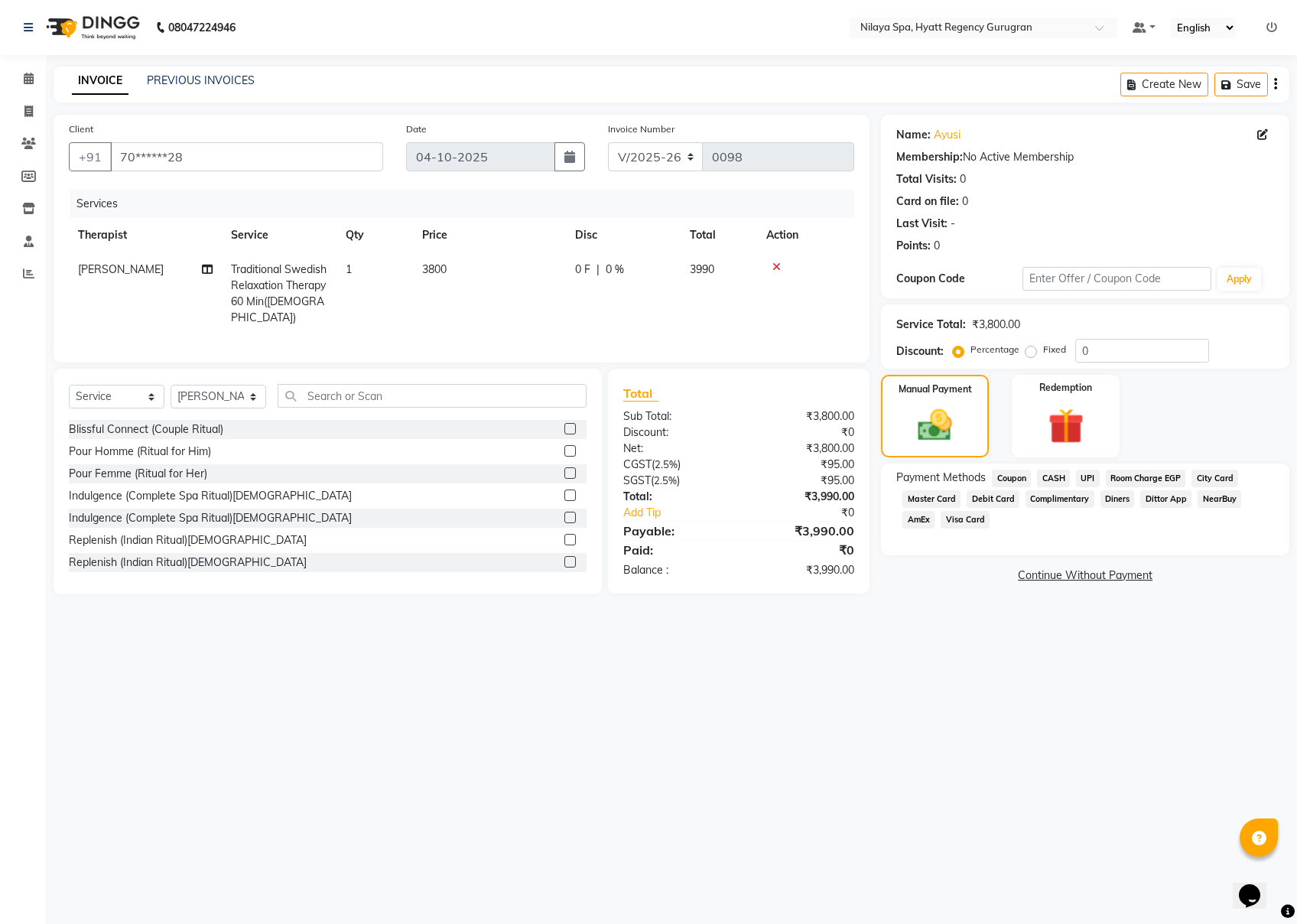
click at [321, 280] on span "Traditional Swedish Relaxation Therapy 60 Min([DEMOGRAPHIC_DATA])" at bounding box center [279, 293] width 96 height 62
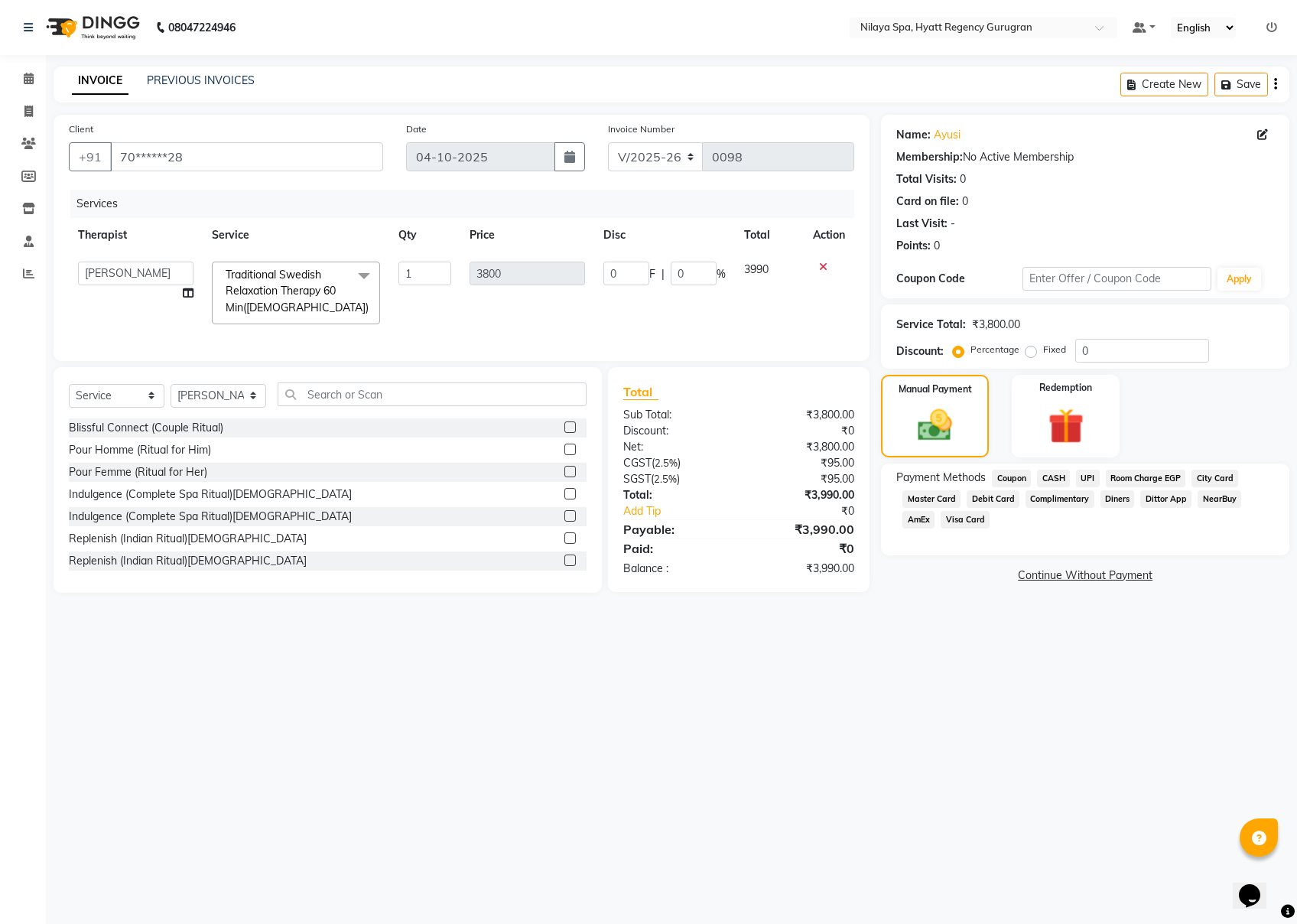
click at [368, 285] on span at bounding box center [364, 276] width 31 height 29
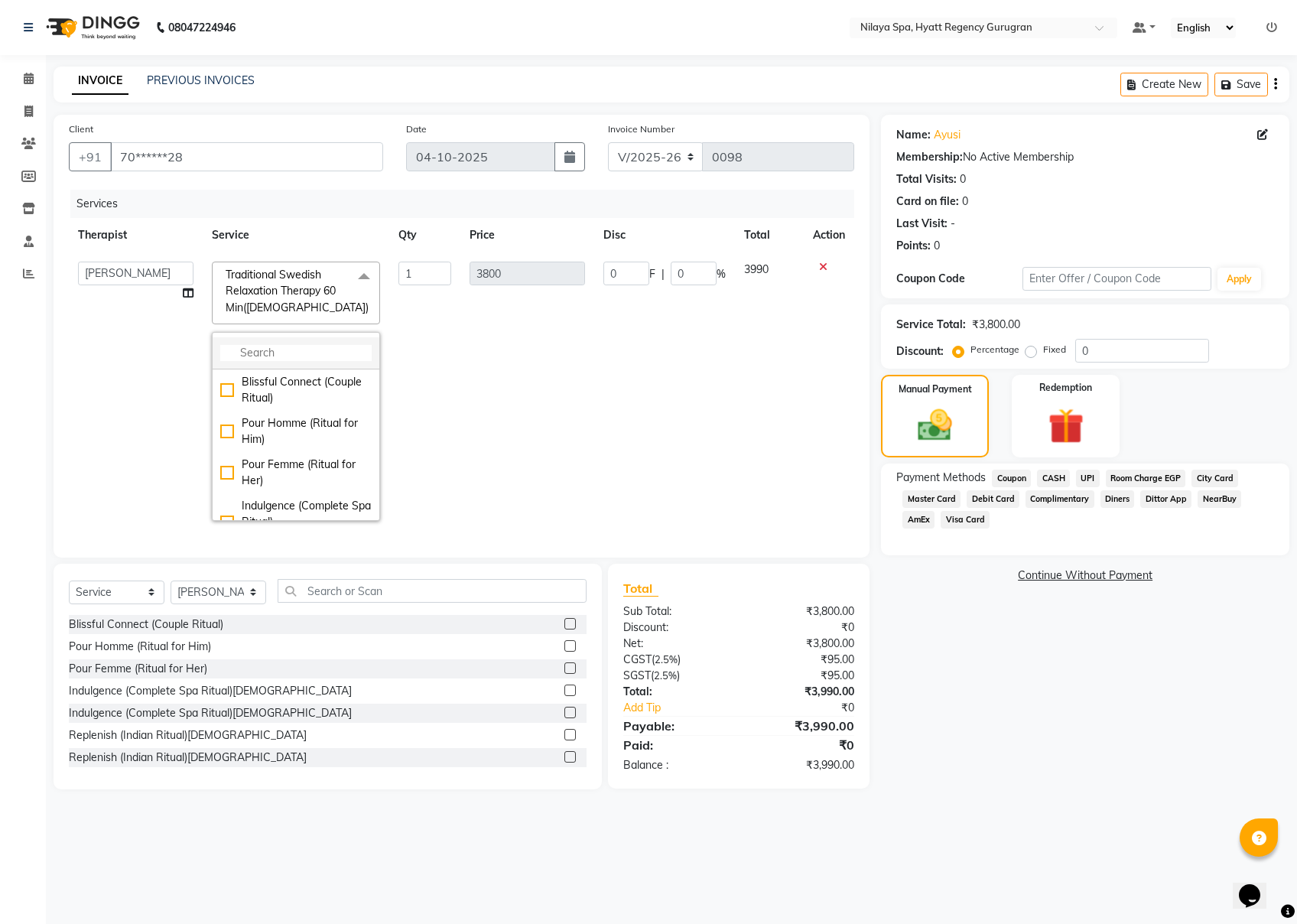
click at [266, 353] on input "multiselect-search" at bounding box center [295, 353] width 151 height 16
click at [220, 444] on div "Stress Relief Therapy 60 Min([DEMOGRAPHIC_DATA])" at bounding box center [295, 468] width 151 height 48
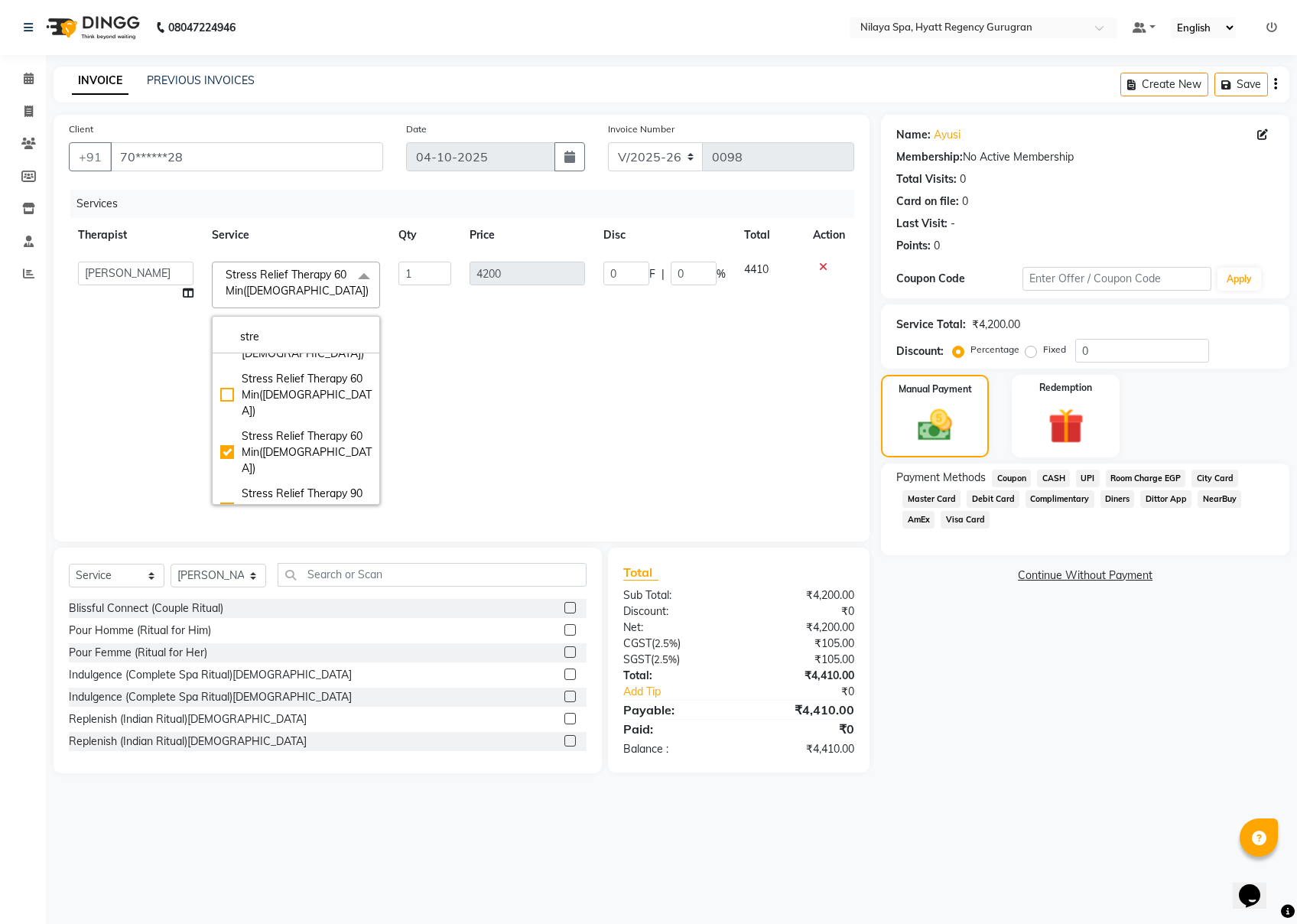
click at [958, 618] on div "Name: Ayusi Membership: No Active Membership Total Visits: 0 Card on file: 0 La…" at bounding box center [1091, 444] width 420 height 659
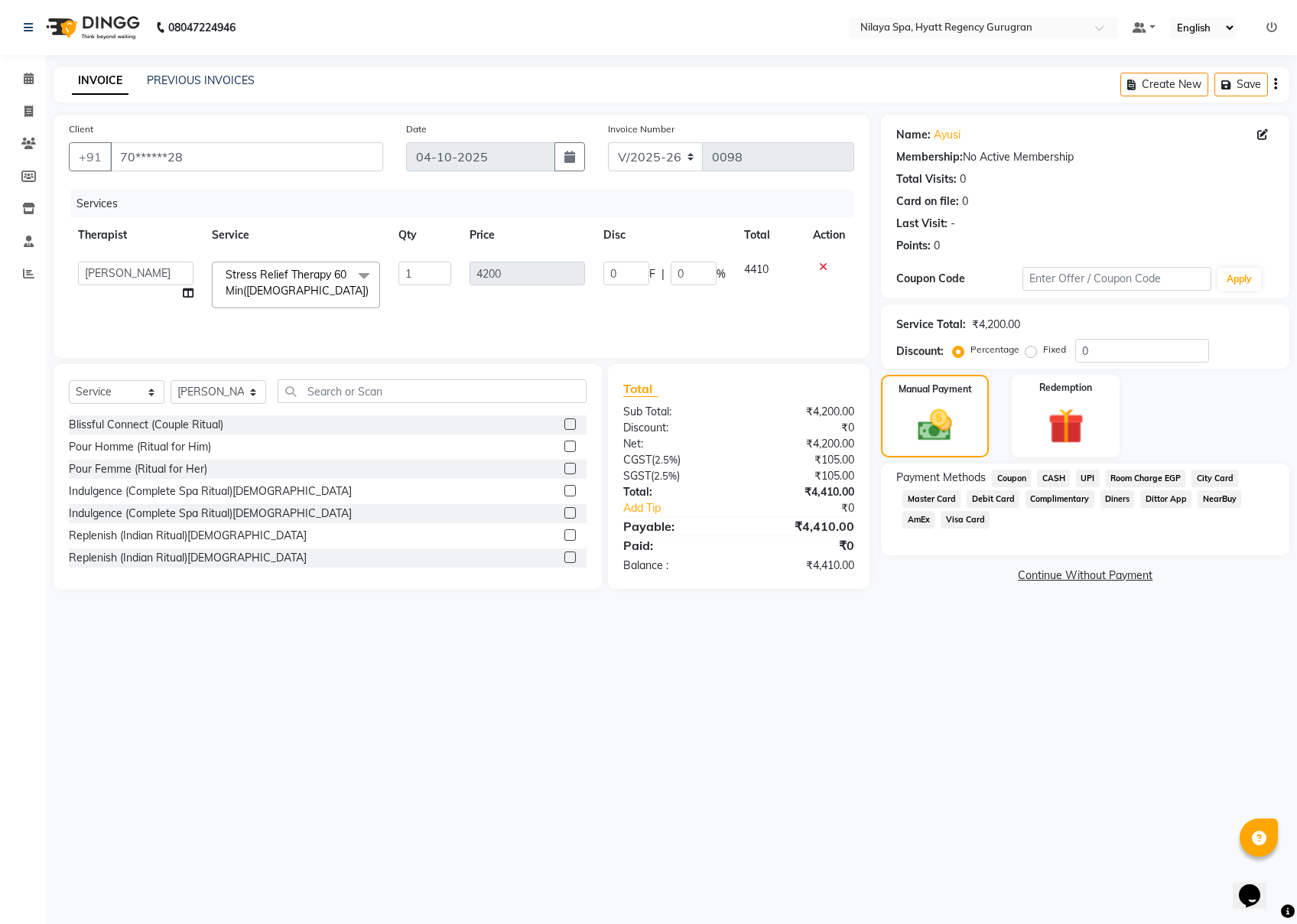
click at [972, 476] on span "UPI" at bounding box center [1088, 479] width 24 height 18
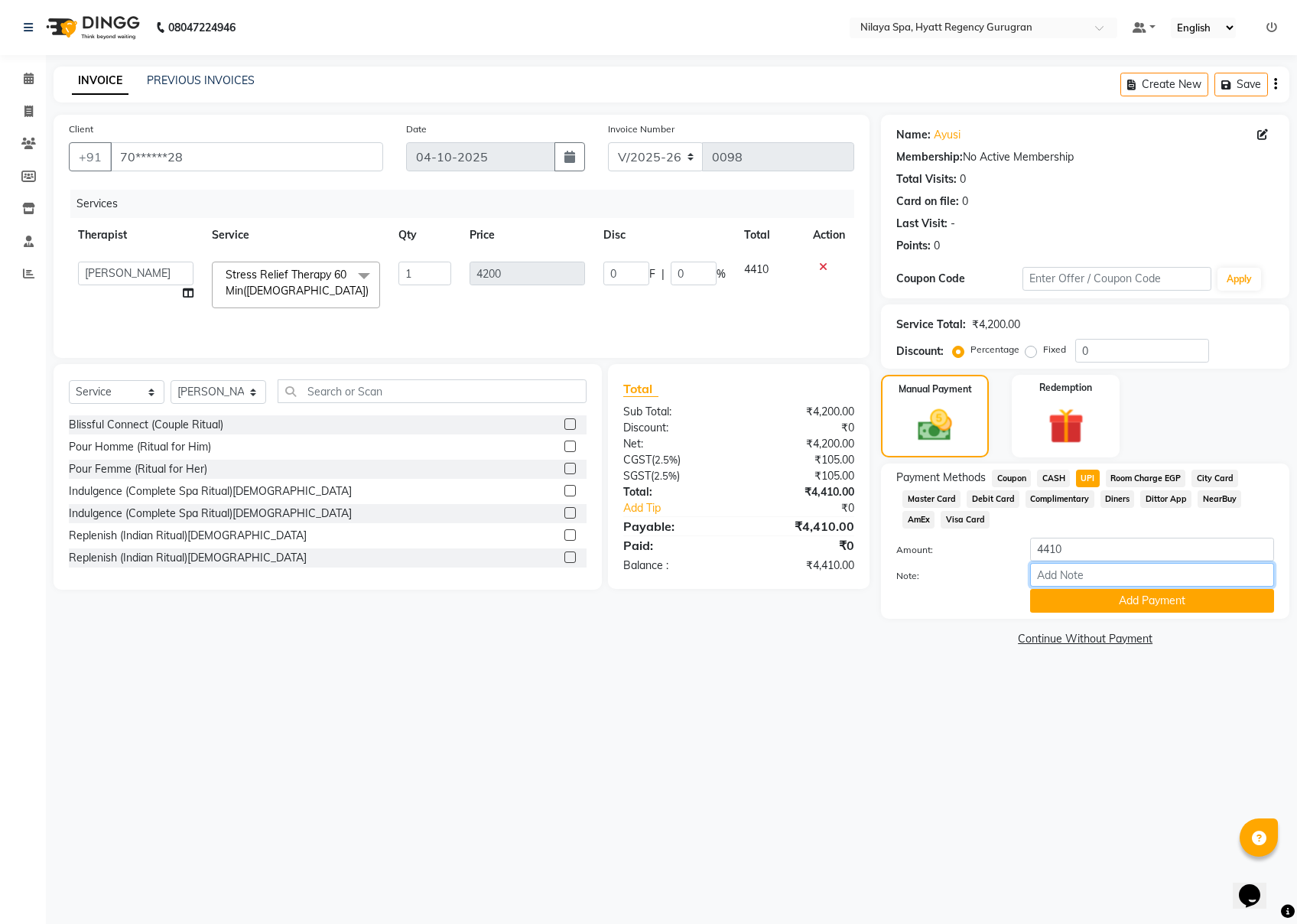
click at [972, 585] on input "Note:" at bounding box center [1152, 575] width 244 height 24
click at [901, 604] on div at bounding box center [952, 601] width 134 height 24
click at [972, 604] on button "Add Payment" at bounding box center [1152, 601] width 244 height 24
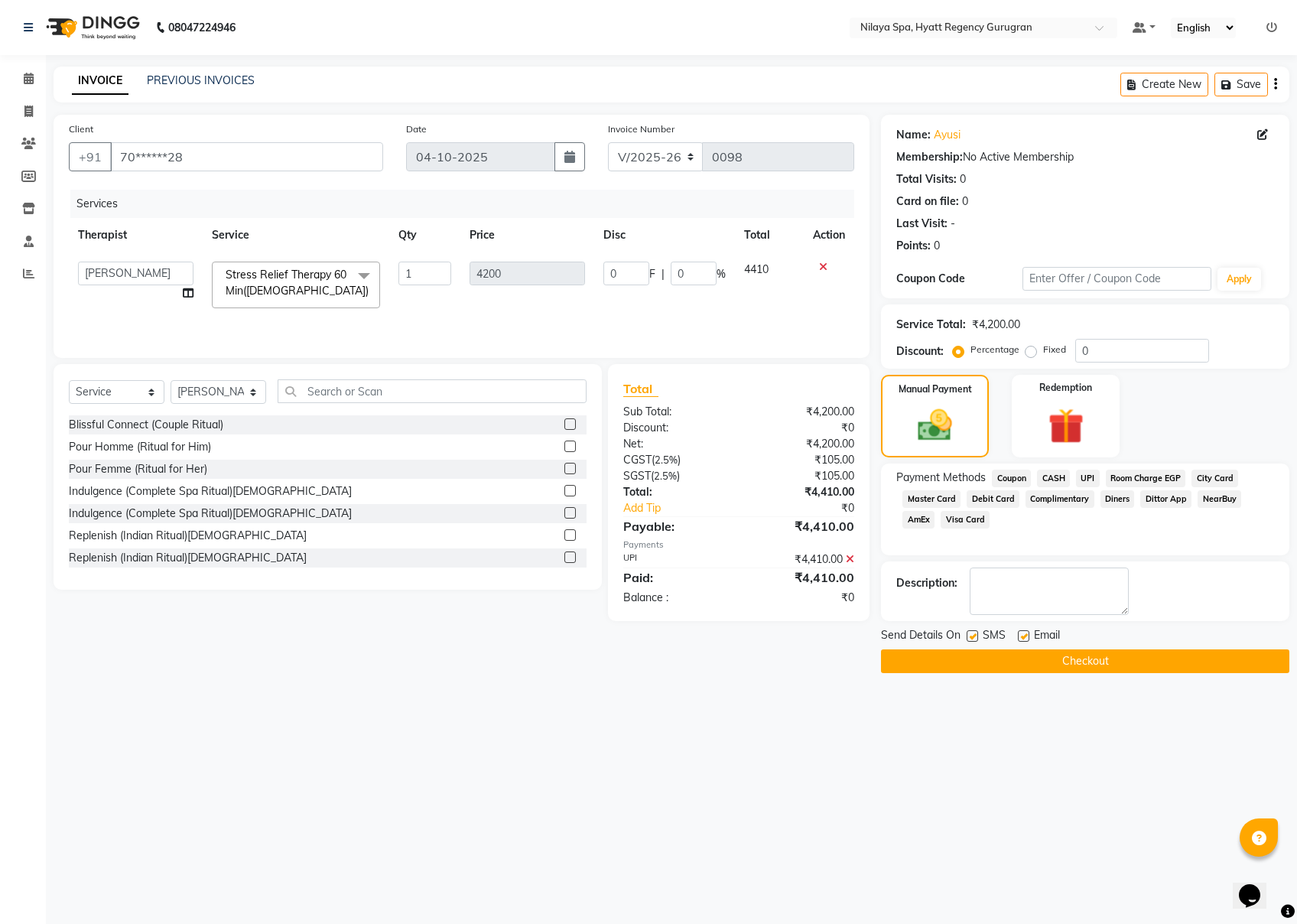
click at [972, 662] on button "Checkout" at bounding box center [1085, 661] width 409 height 24
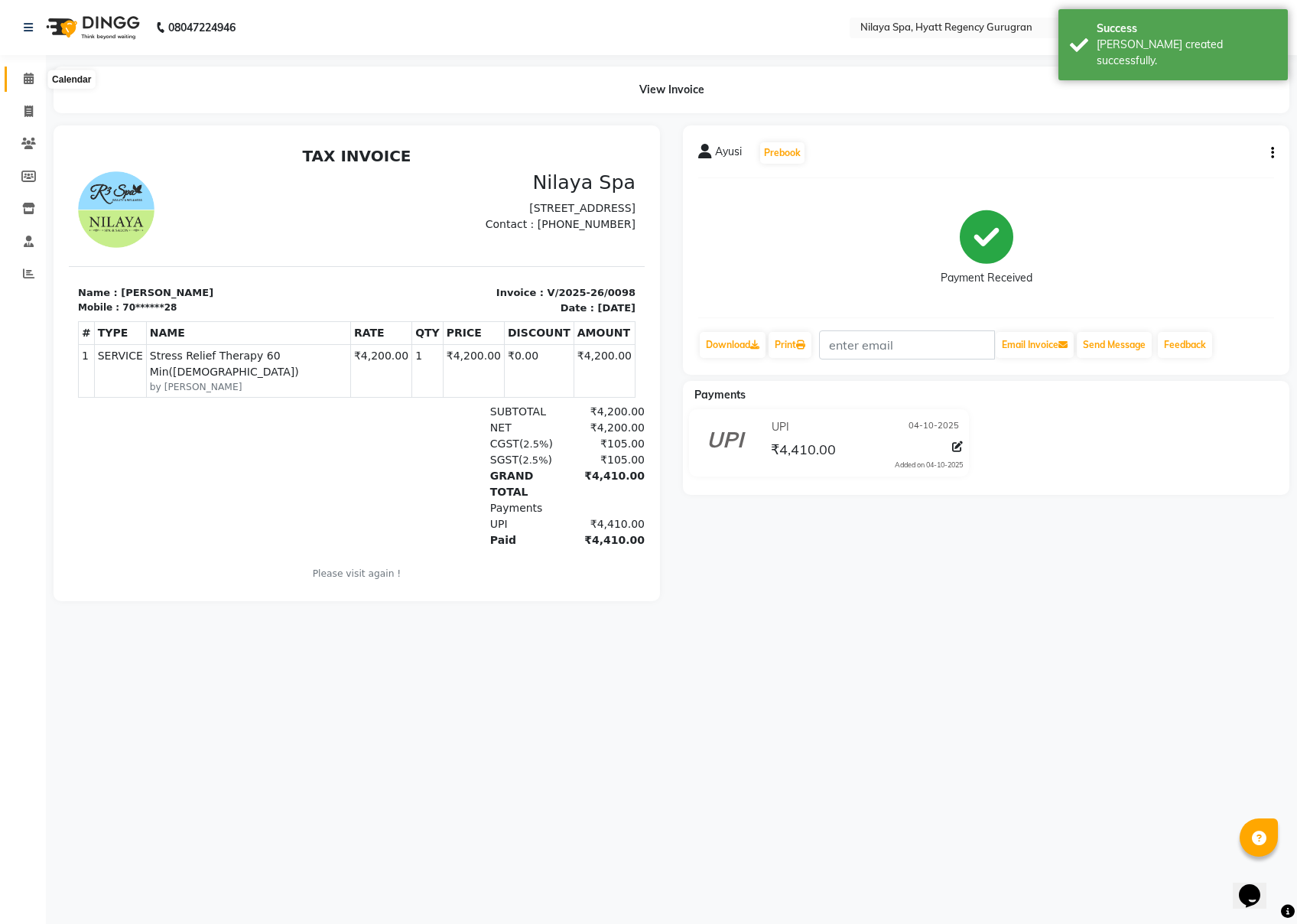
click at [31, 86] on span at bounding box center [28, 79] width 27 height 18
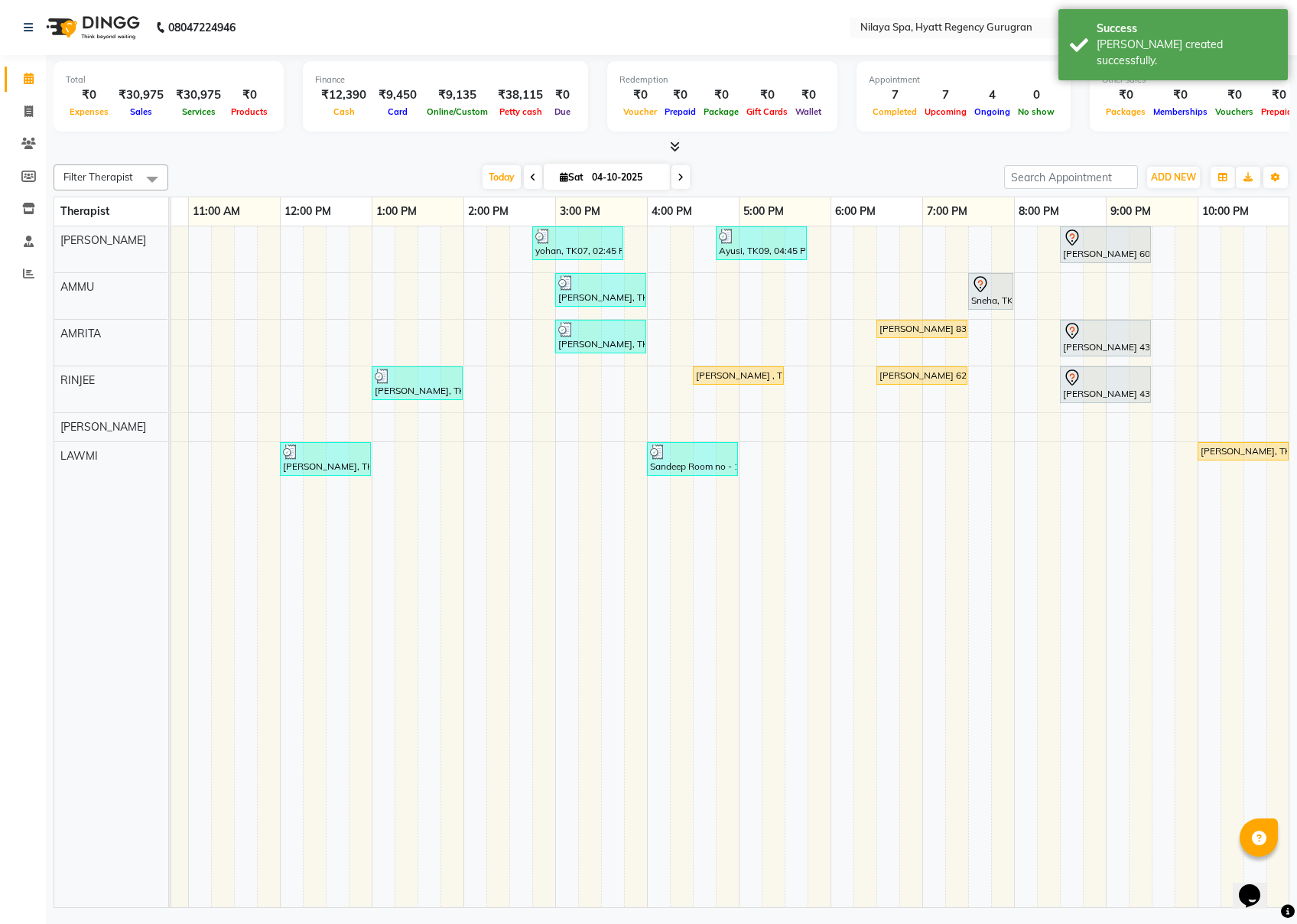
scroll to position [0, 350]
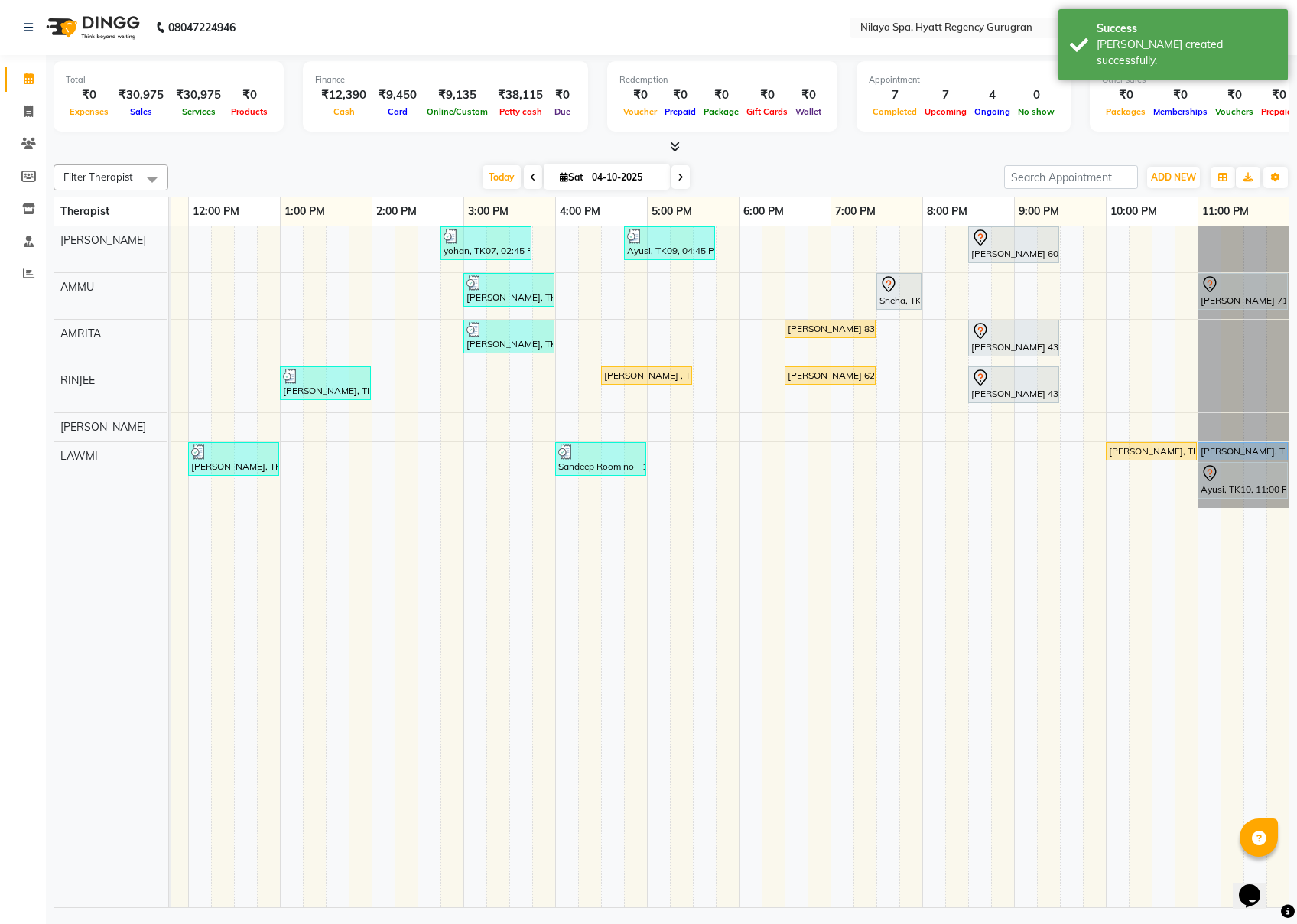
drag, startPoint x: 984, startPoint y: 900, endPoint x: 19, endPoint y: 24, distance: 1303.0
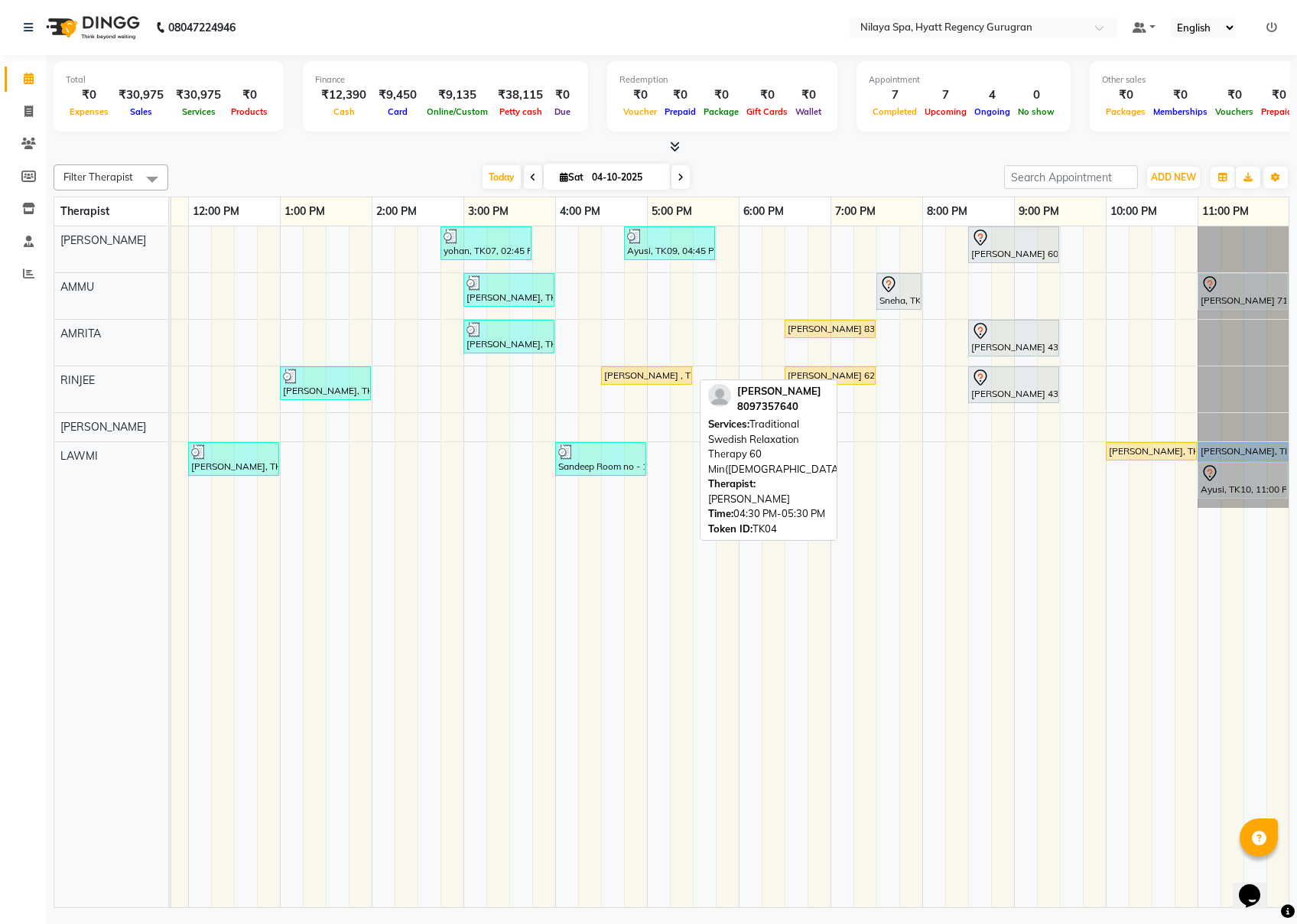
click at [665, 377] on div "[PERSON_NAME] , TK04, 04:30 PM-05:30 PM, Traditional Swedish Relaxation Therapy…" at bounding box center [647, 376] width 88 height 14
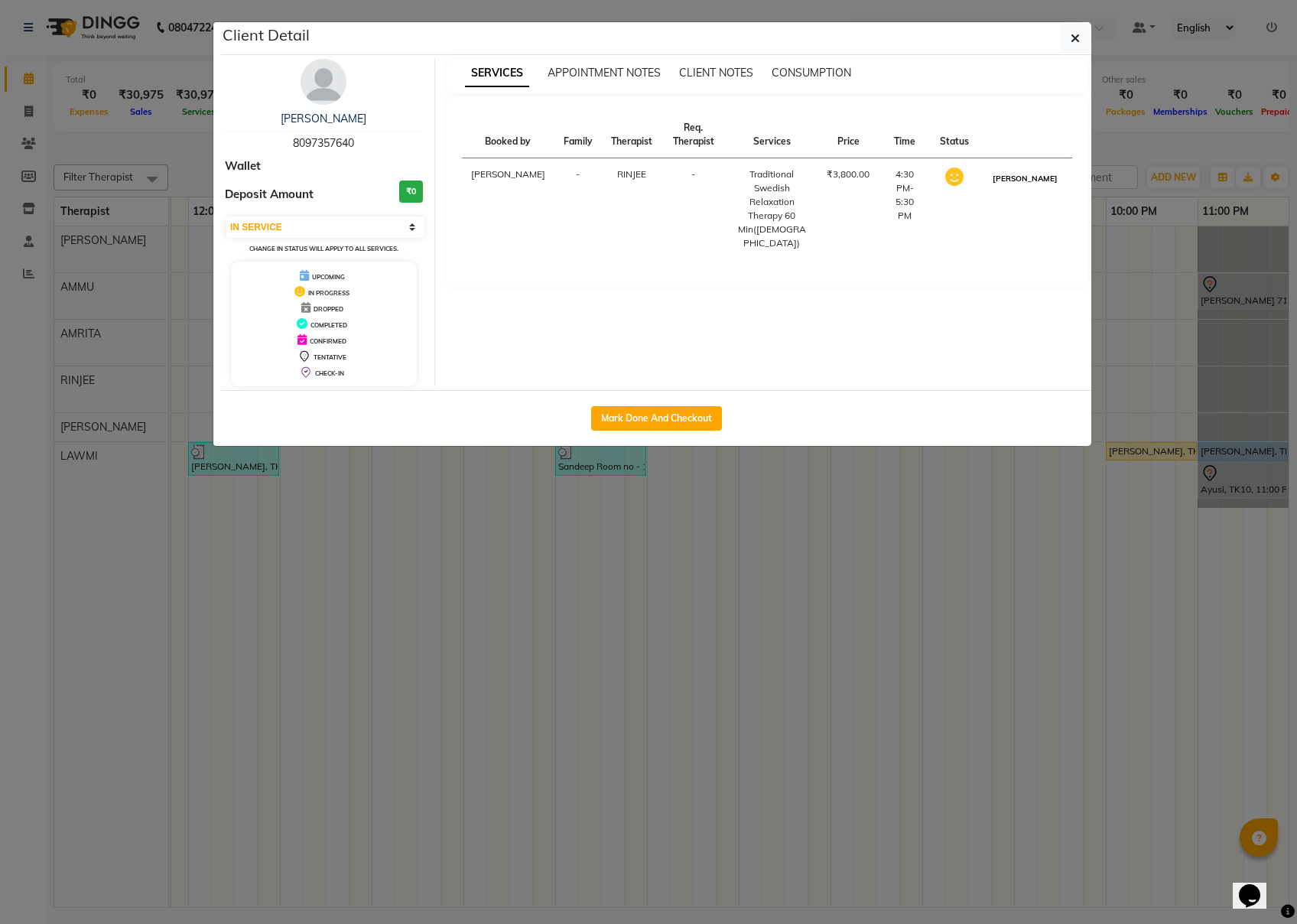
click at [972, 188] on button "[PERSON_NAME]" at bounding box center [1025, 178] width 73 height 19
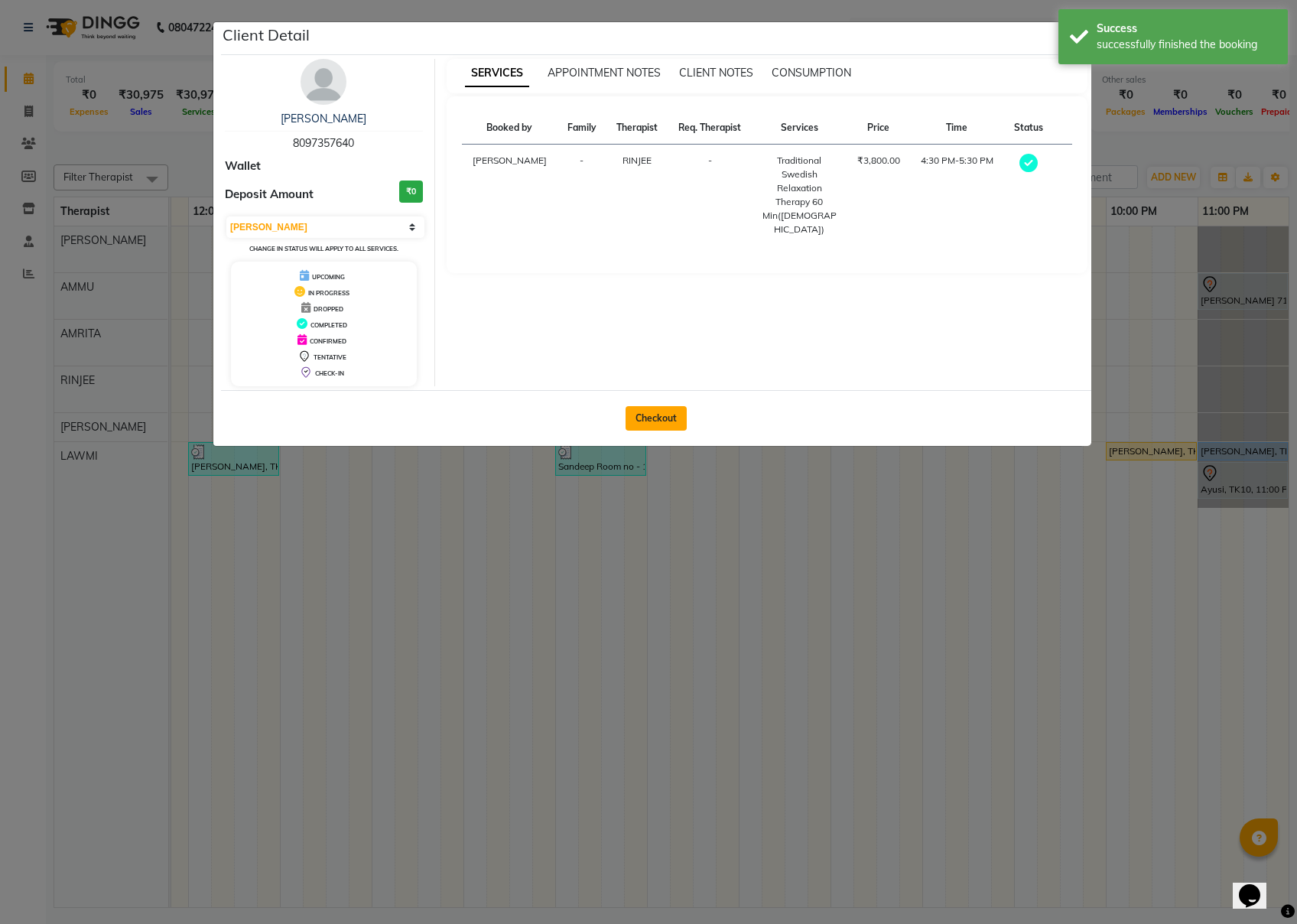
click at [664, 418] on button "Checkout" at bounding box center [656, 418] width 61 height 24
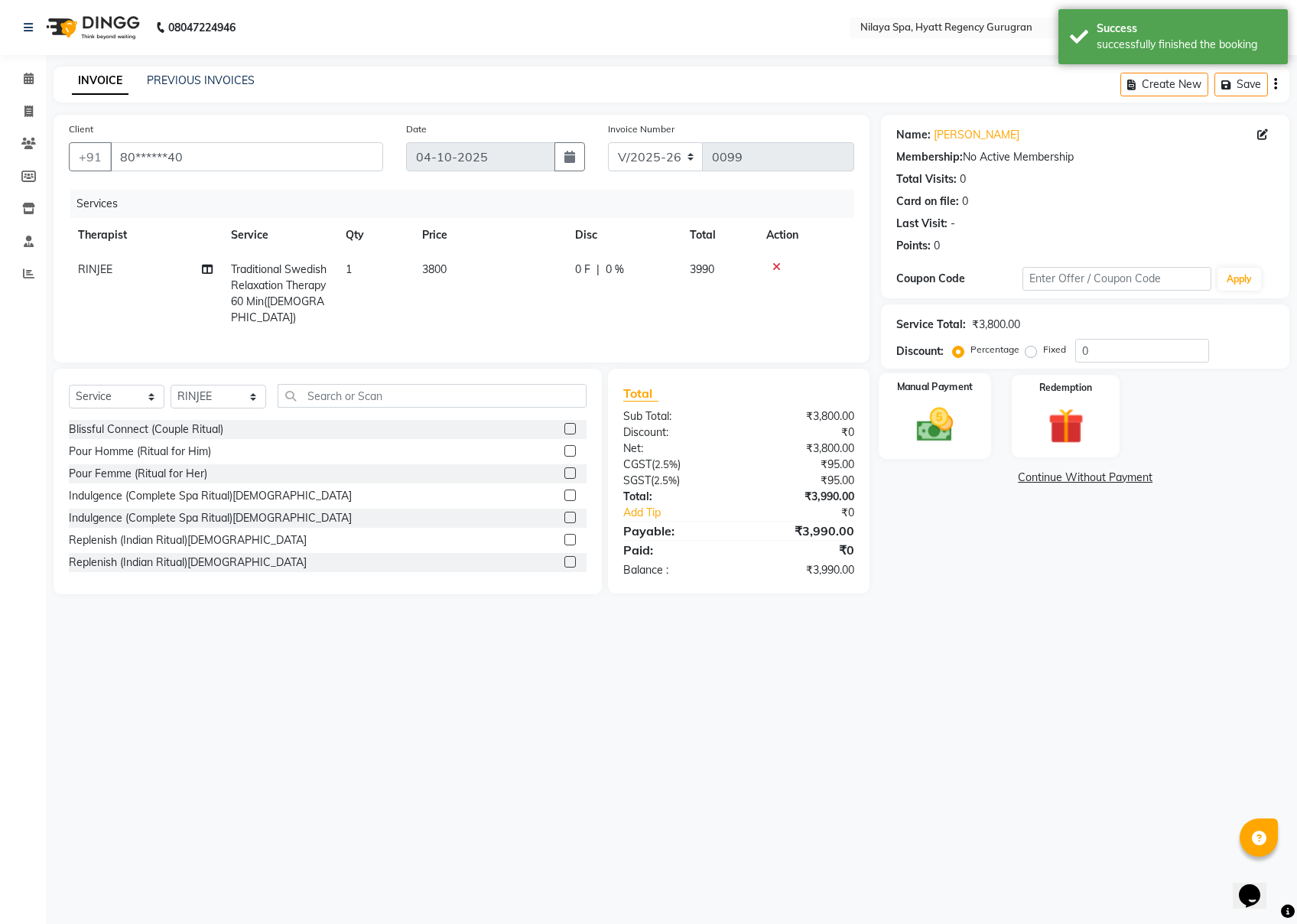
click at [935, 413] on img at bounding box center [935, 424] width 60 height 43
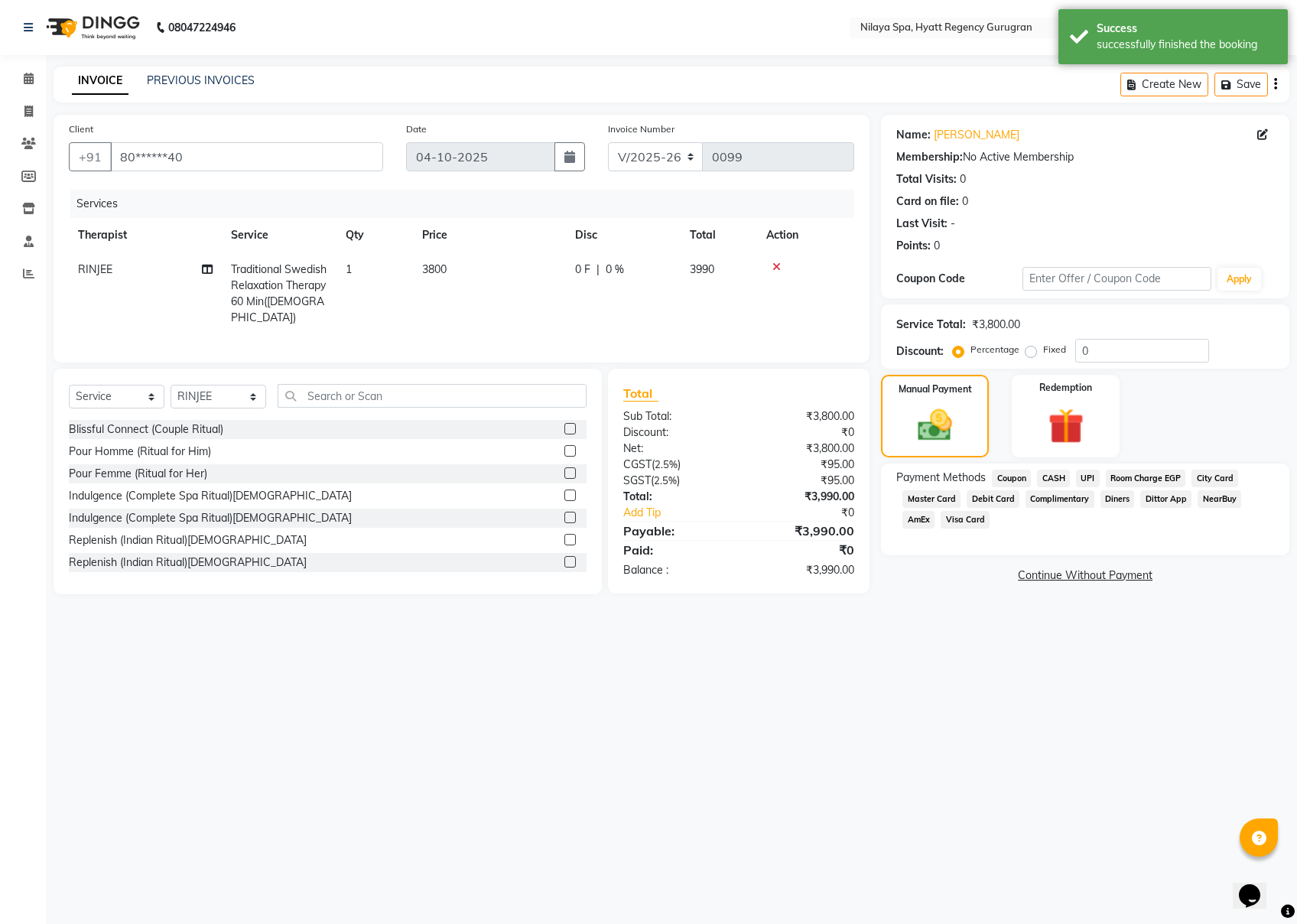
click at [972, 516] on span "Visa Card" at bounding box center [965, 520] width 49 height 18
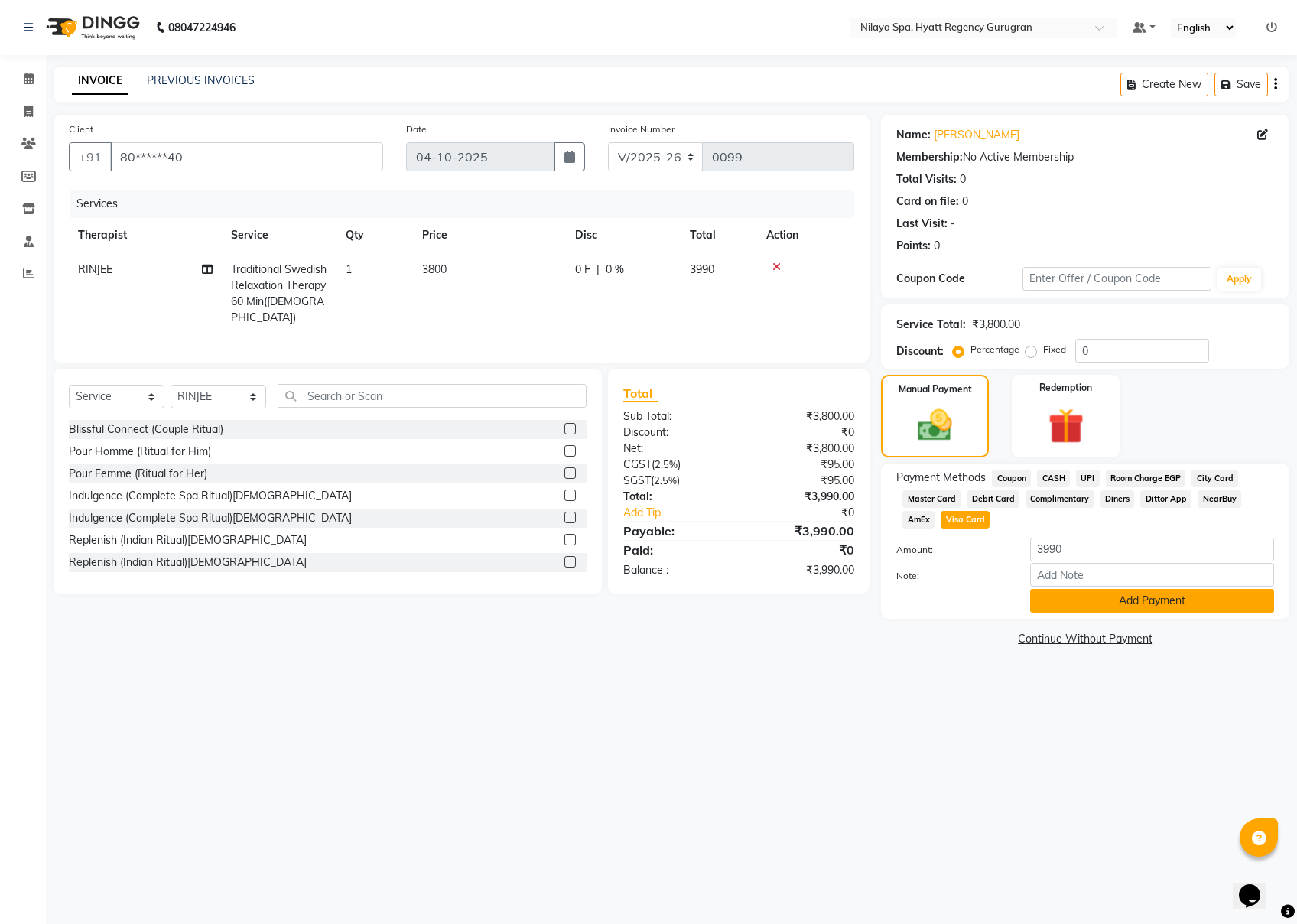
click at [972, 607] on button "Add Payment" at bounding box center [1152, 601] width 244 height 24
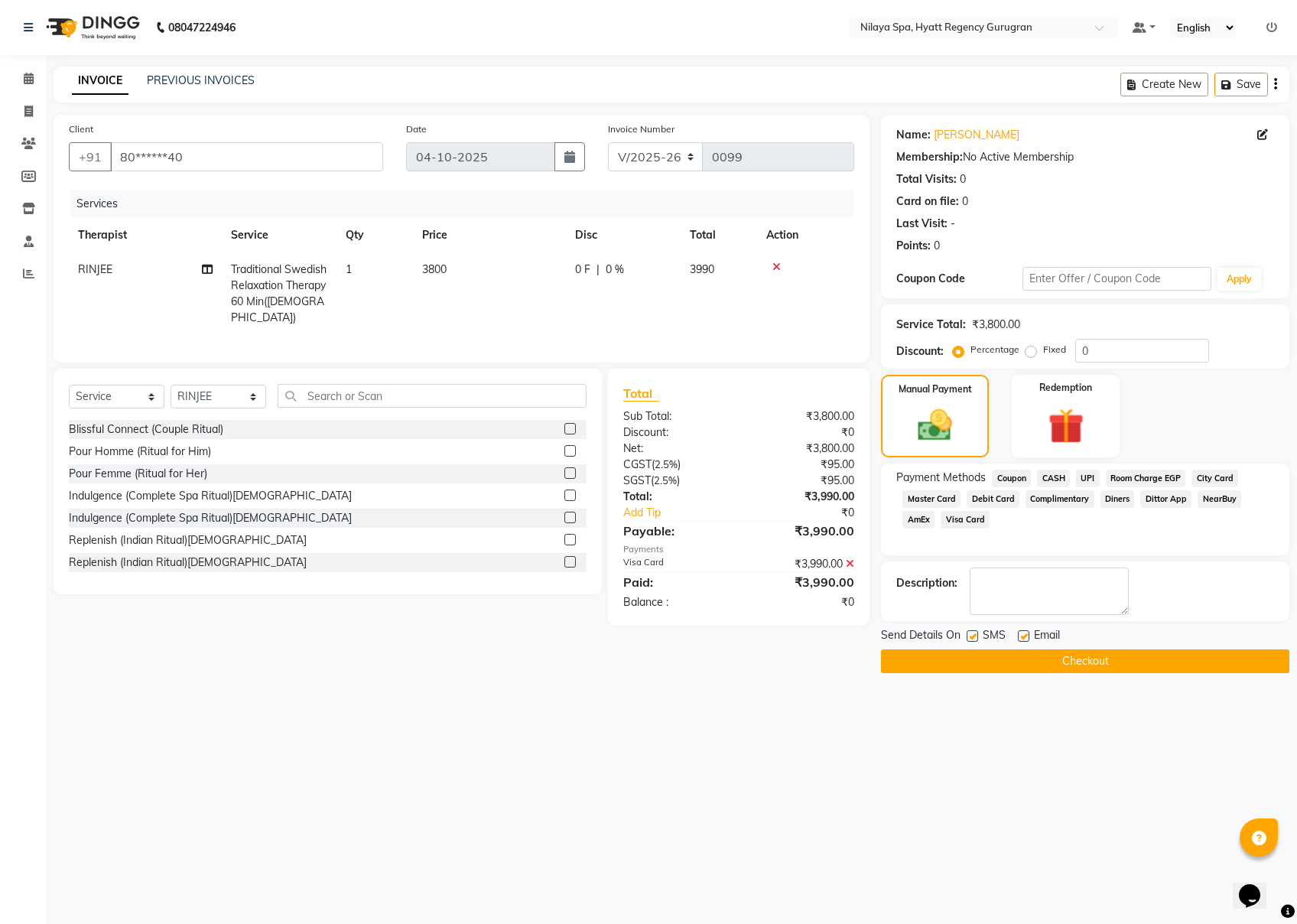
click at [972, 662] on button "Checkout" at bounding box center [1085, 661] width 409 height 24
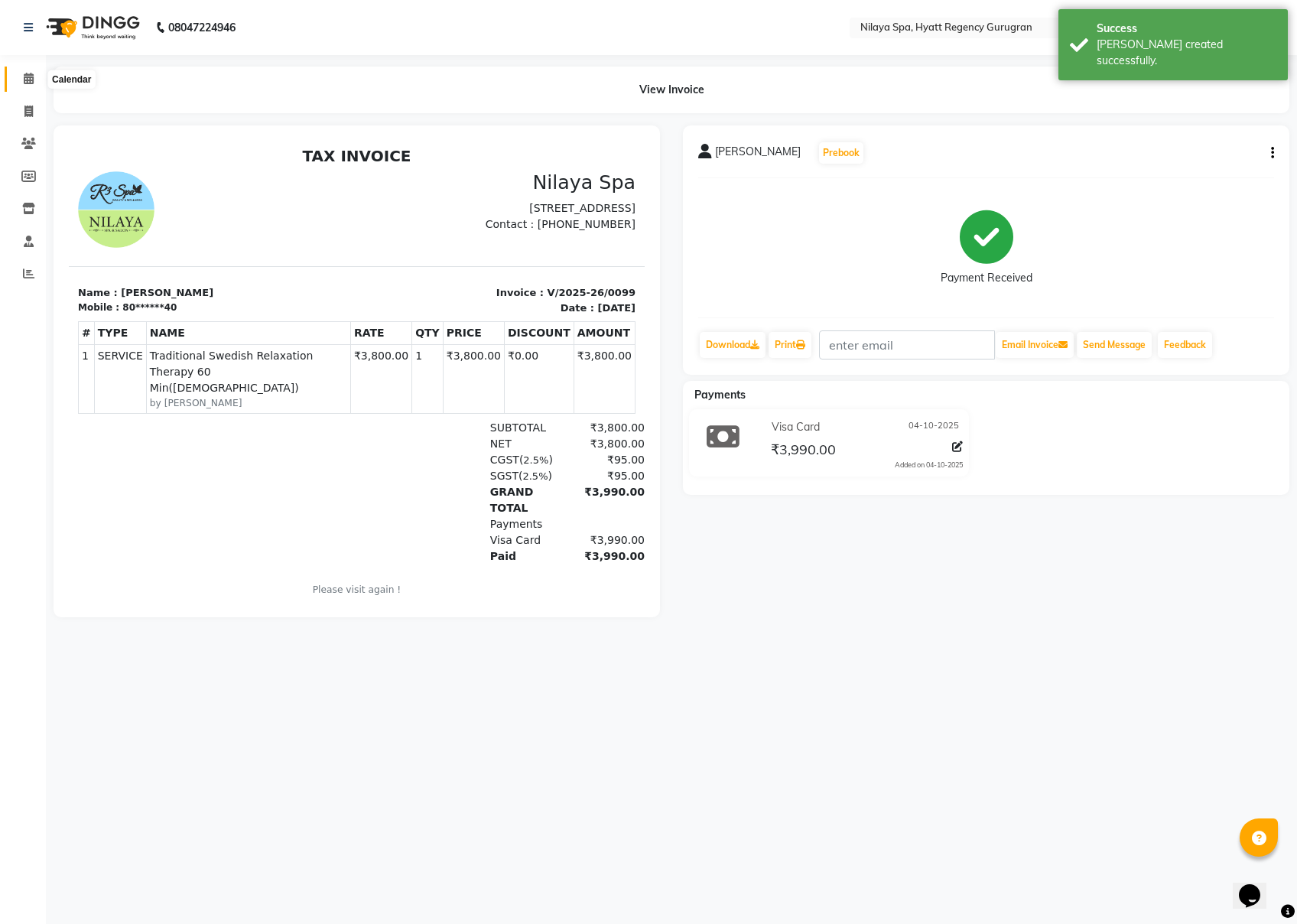
click at [28, 77] on icon at bounding box center [29, 78] width 10 height 11
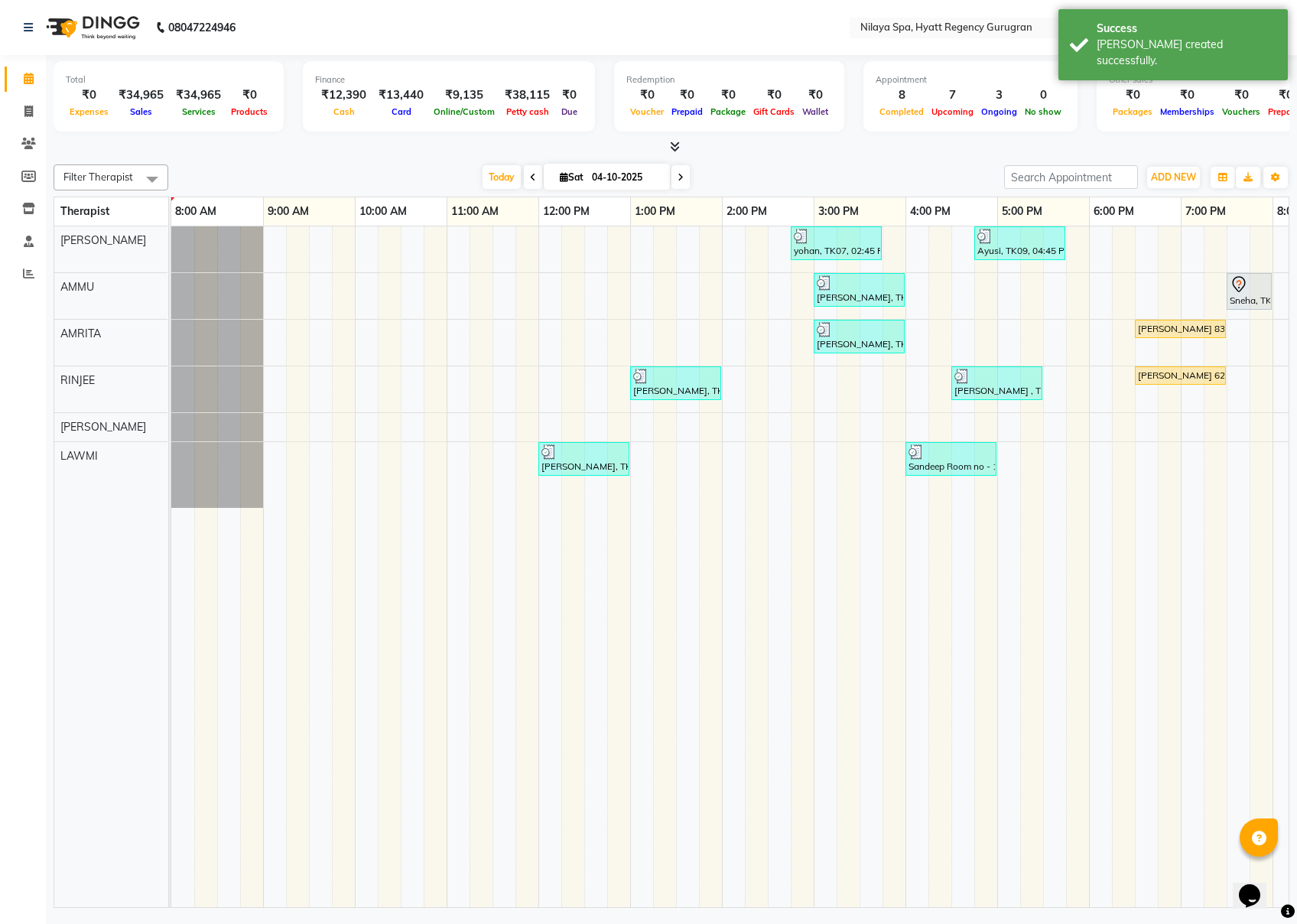
scroll to position [0, 350]
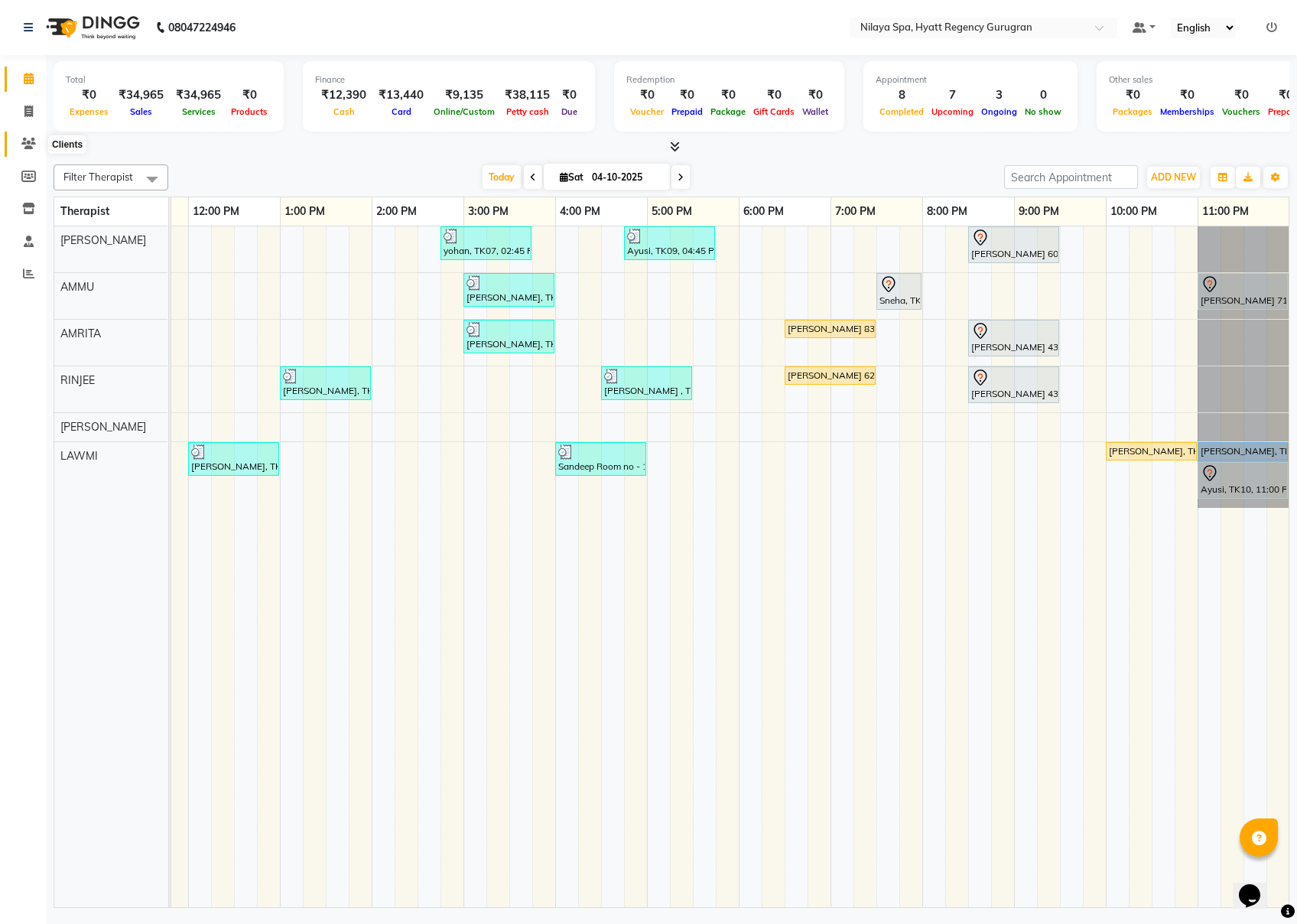
click at [28, 144] on icon at bounding box center [28, 143] width 15 height 11
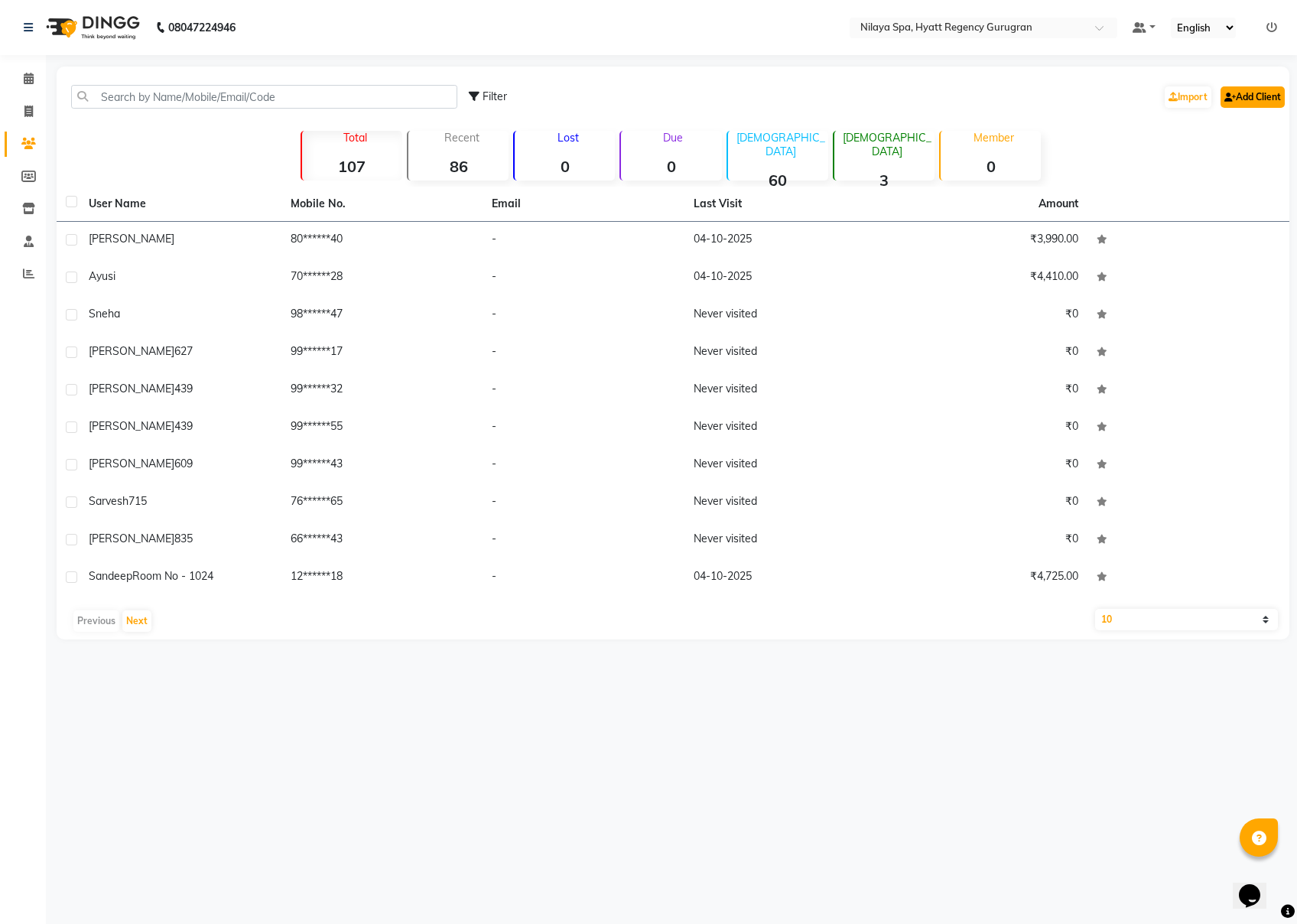
click at [972, 103] on link "Add Client" at bounding box center [1253, 96] width 64 height 21
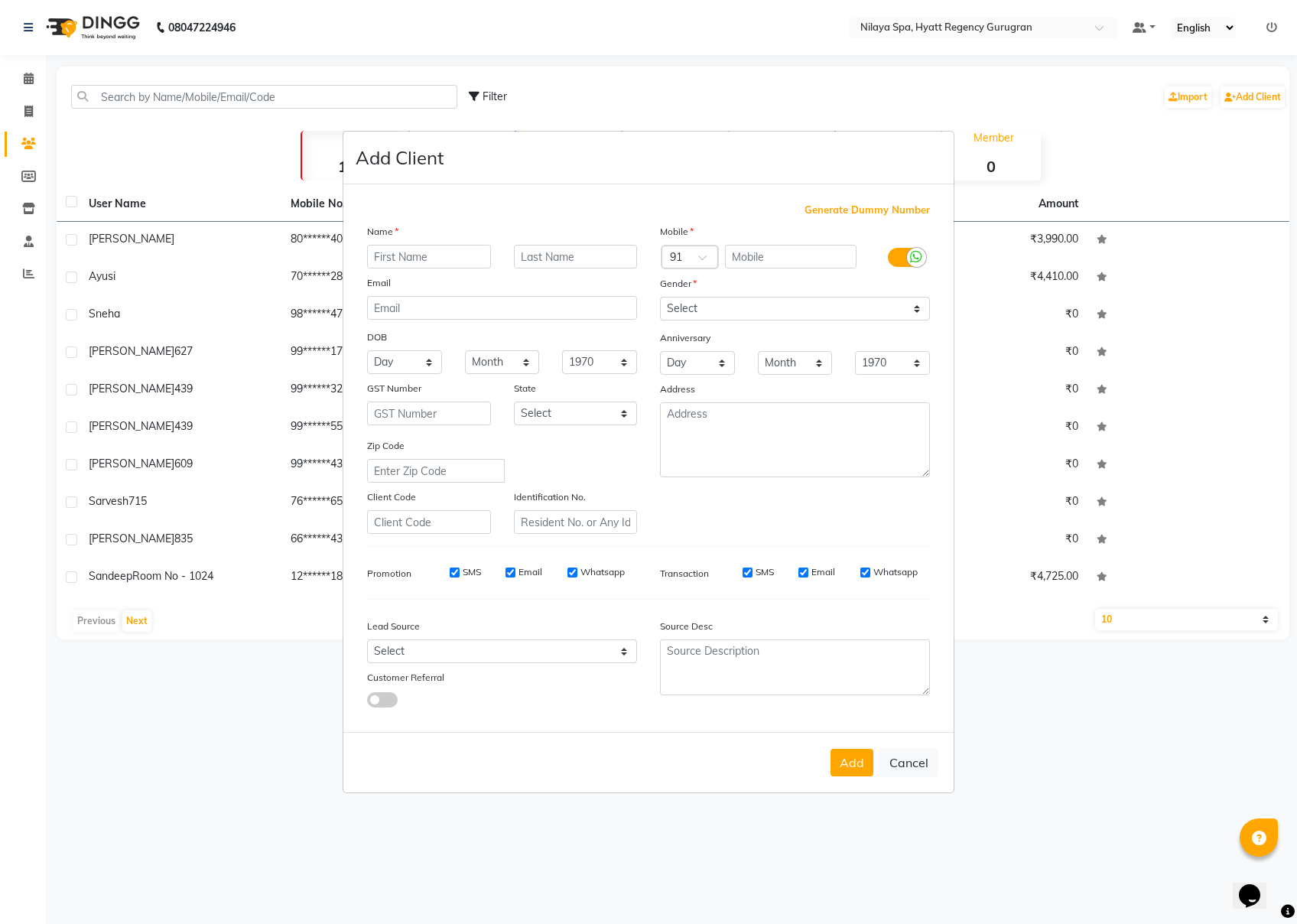
click at [402, 264] on input "text" at bounding box center [429, 257] width 124 height 24
click at [418, 263] on input "text" at bounding box center [429, 257] width 124 height 24
click at [412, 266] on input "text" at bounding box center [429, 257] width 124 height 24
click at [918, 692] on button "Cancel" at bounding box center [909, 762] width 59 height 29
